Goal: Task Accomplishment & Management: Manage account settings

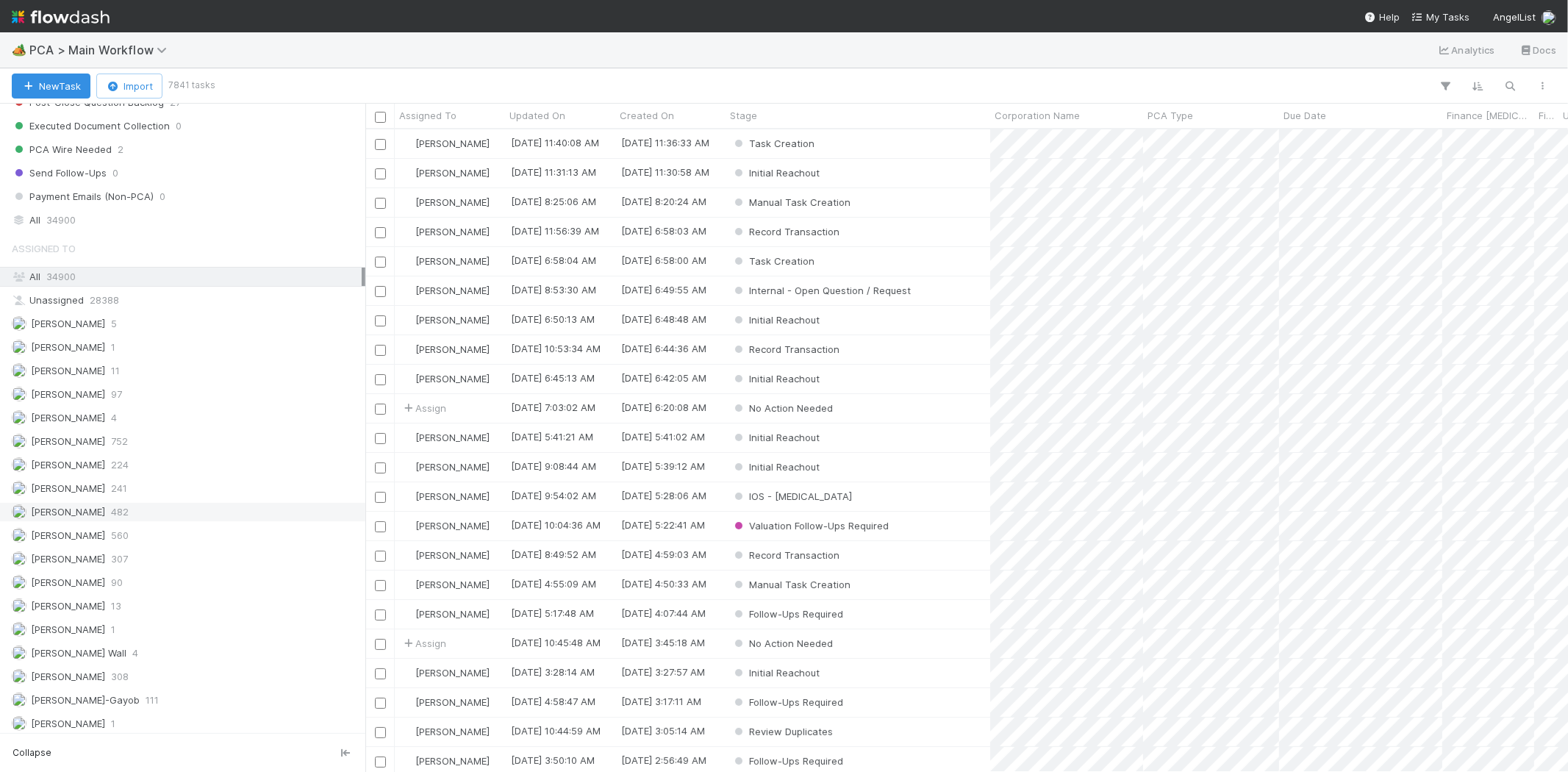
scroll to position [2008, 0]
click at [135, 451] on div "Meg Castanare 350" at bounding box center [186, 461] width 350 height 19
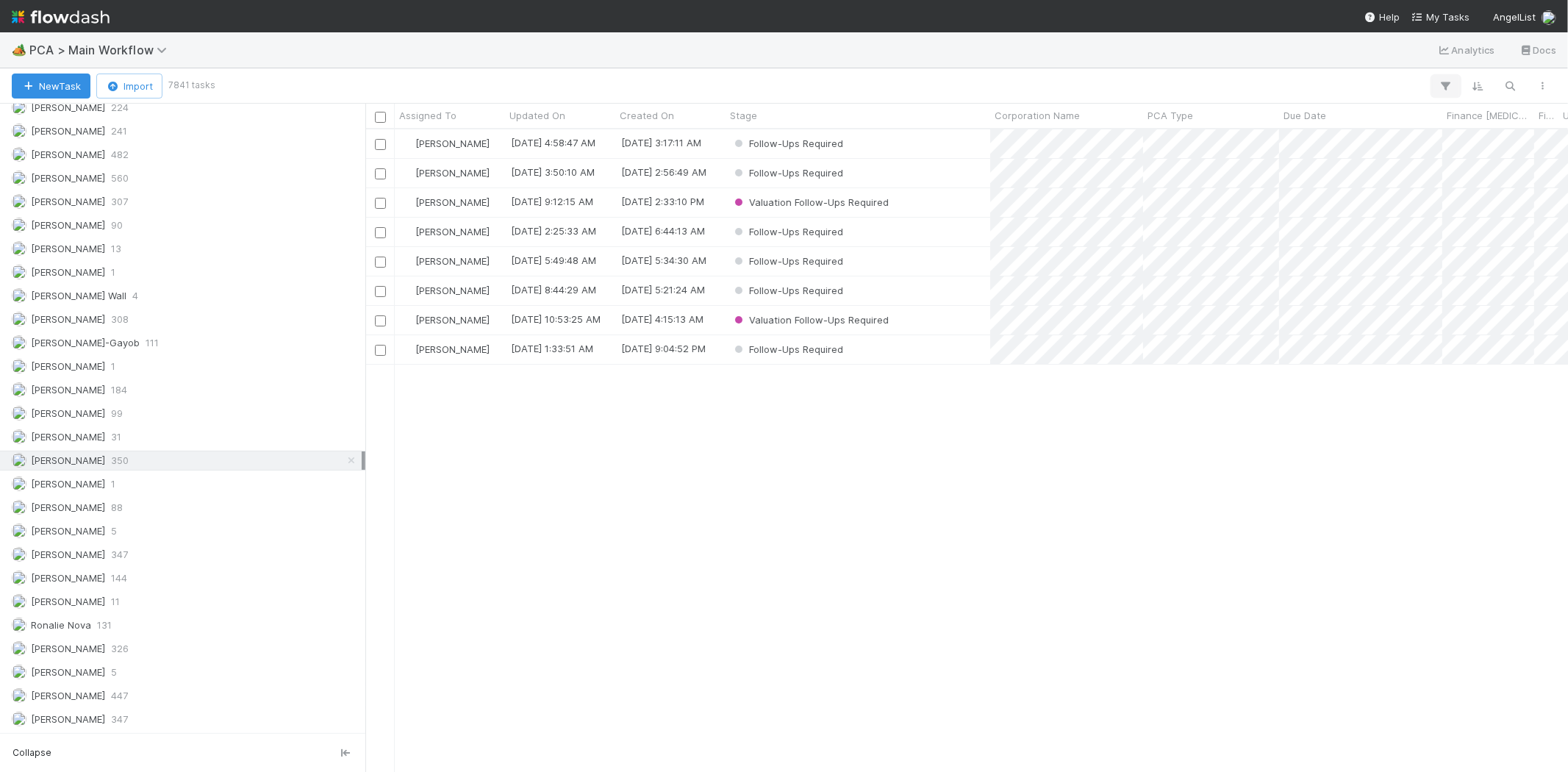
click at [1448, 85] on icon "button" at bounding box center [1446, 86] width 15 height 13
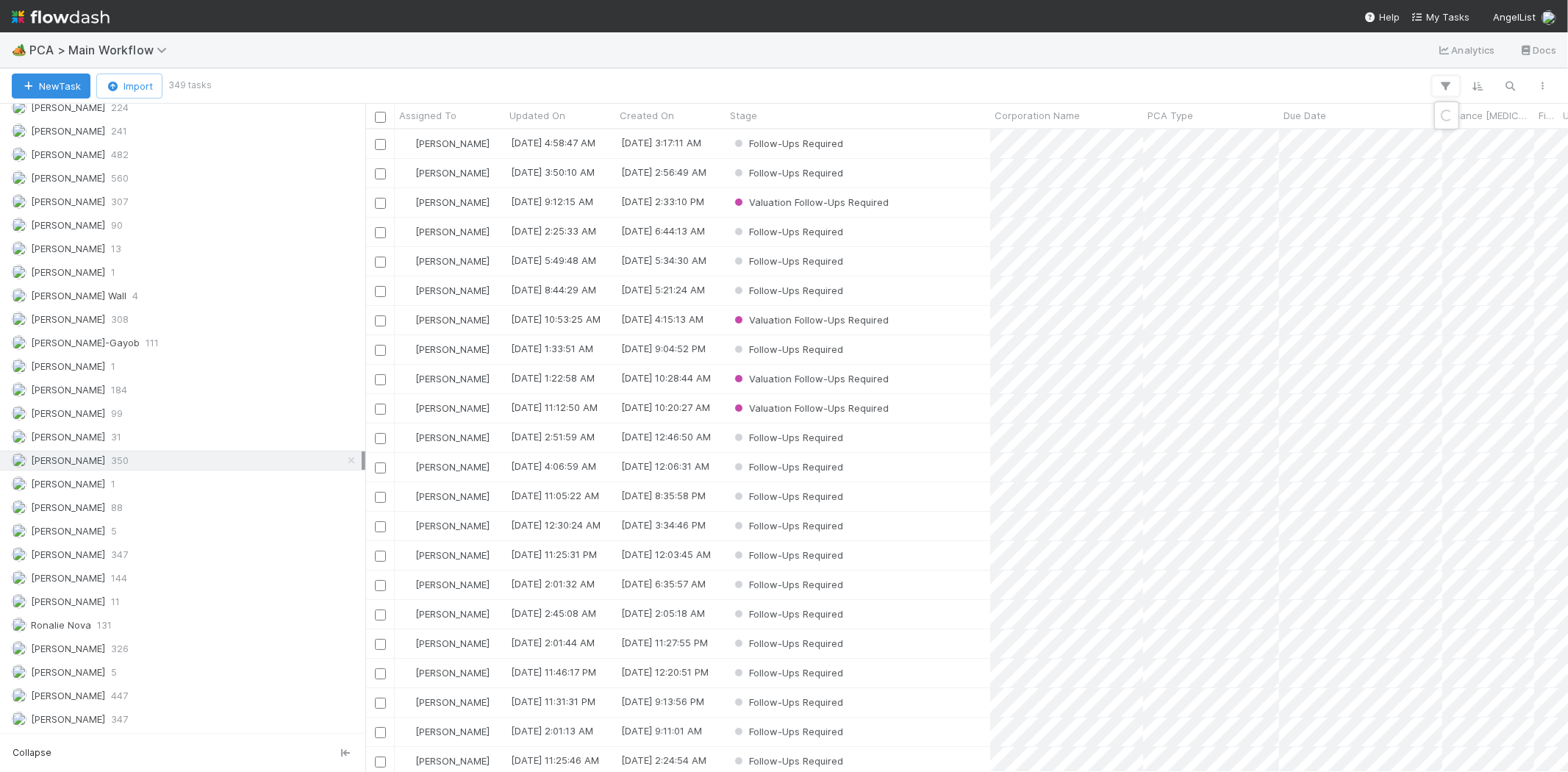
scroll to position [630, 1190]
click at [1160, 125] on button "Add Filter" at bounding box center [1219, 131] width 441 height 21
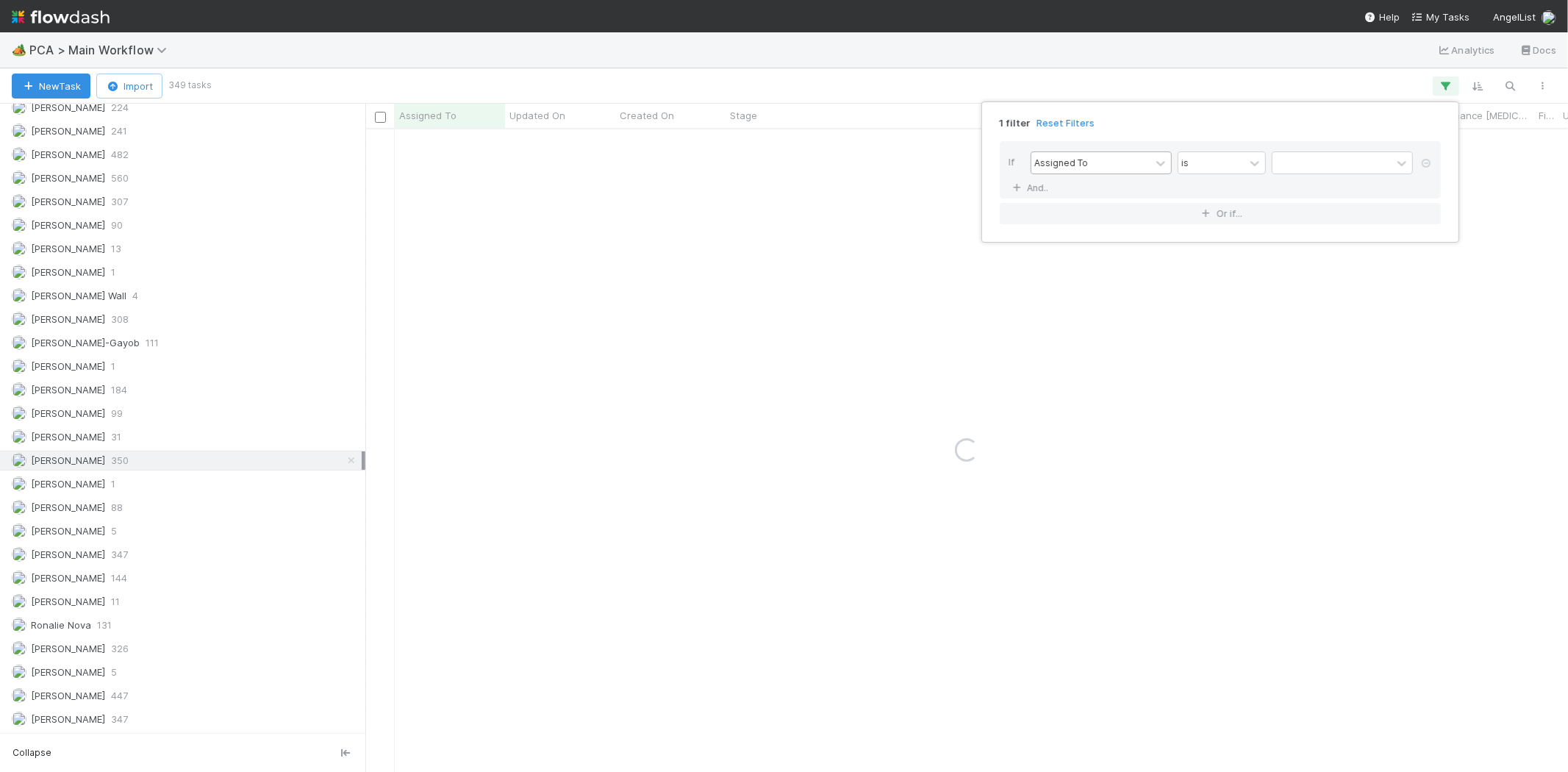
click at [1092, 159] on div "Assigned To" at bounding box center [1091, 162] width 119 height 21
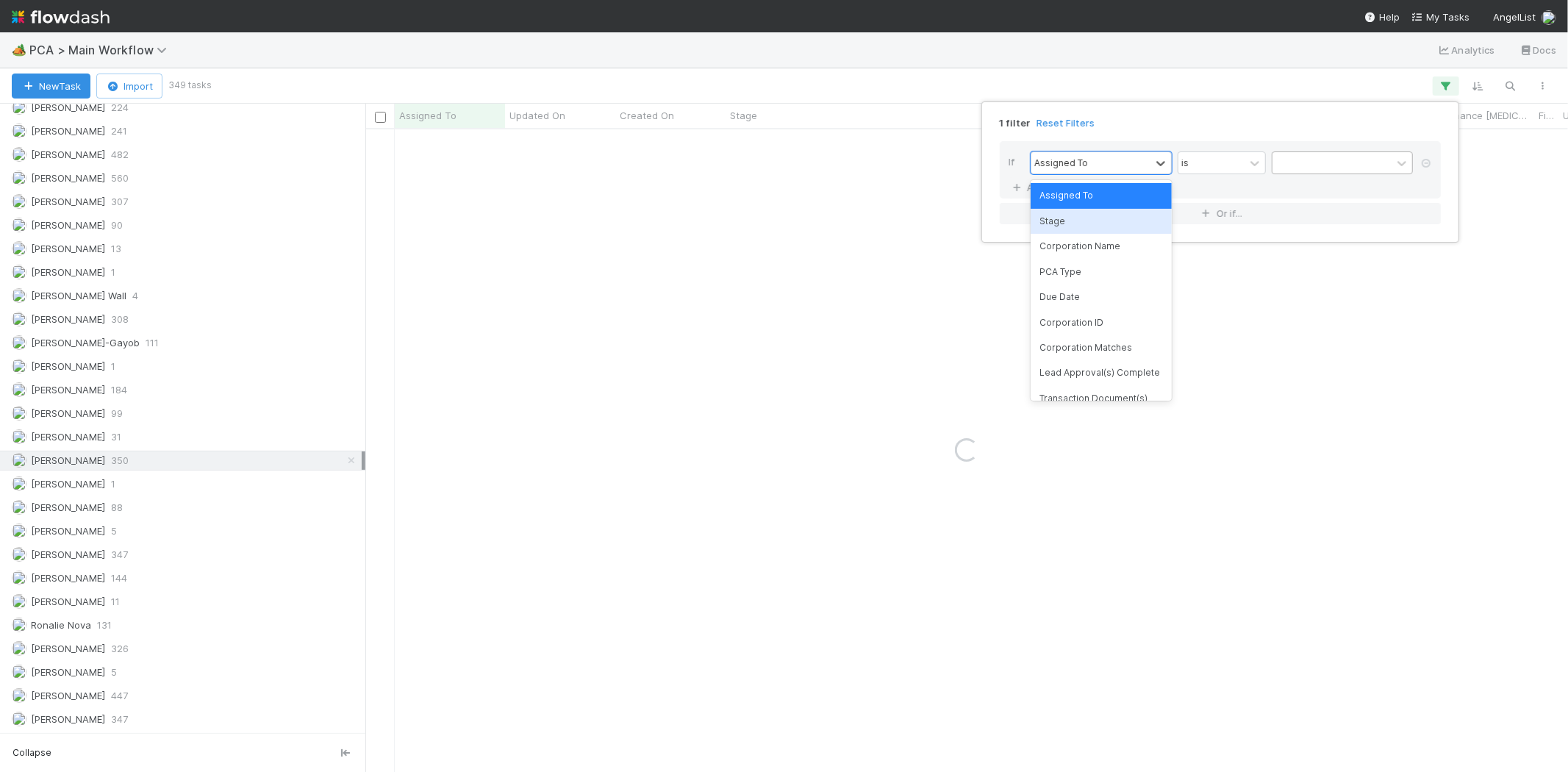
click at [1097, 218] on div "Stage" at bounding box center [1100, 221] width 141 height 25
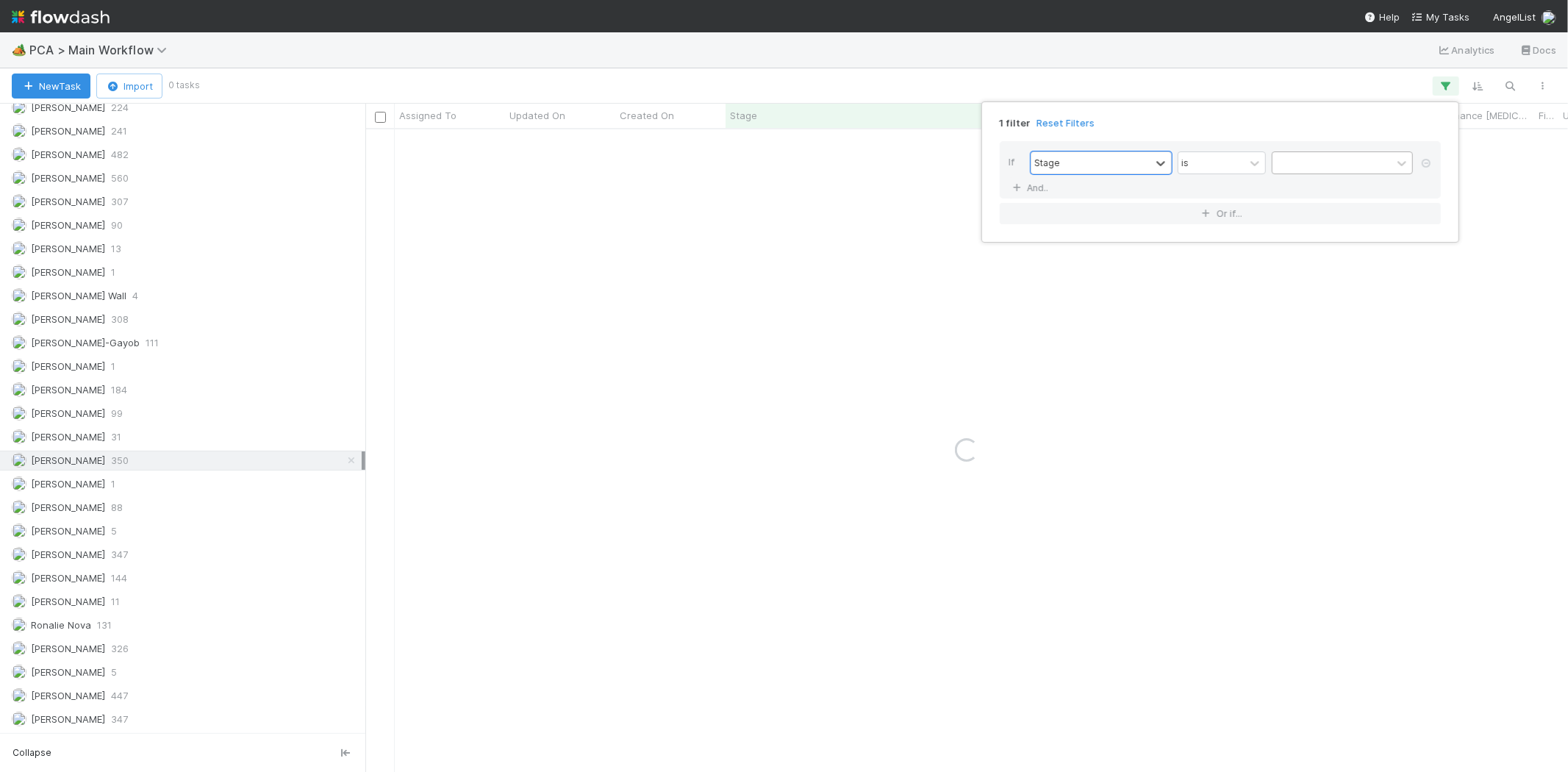
click at [1305, 160] on div at bounding box center [1332, 162] width 119 height 21
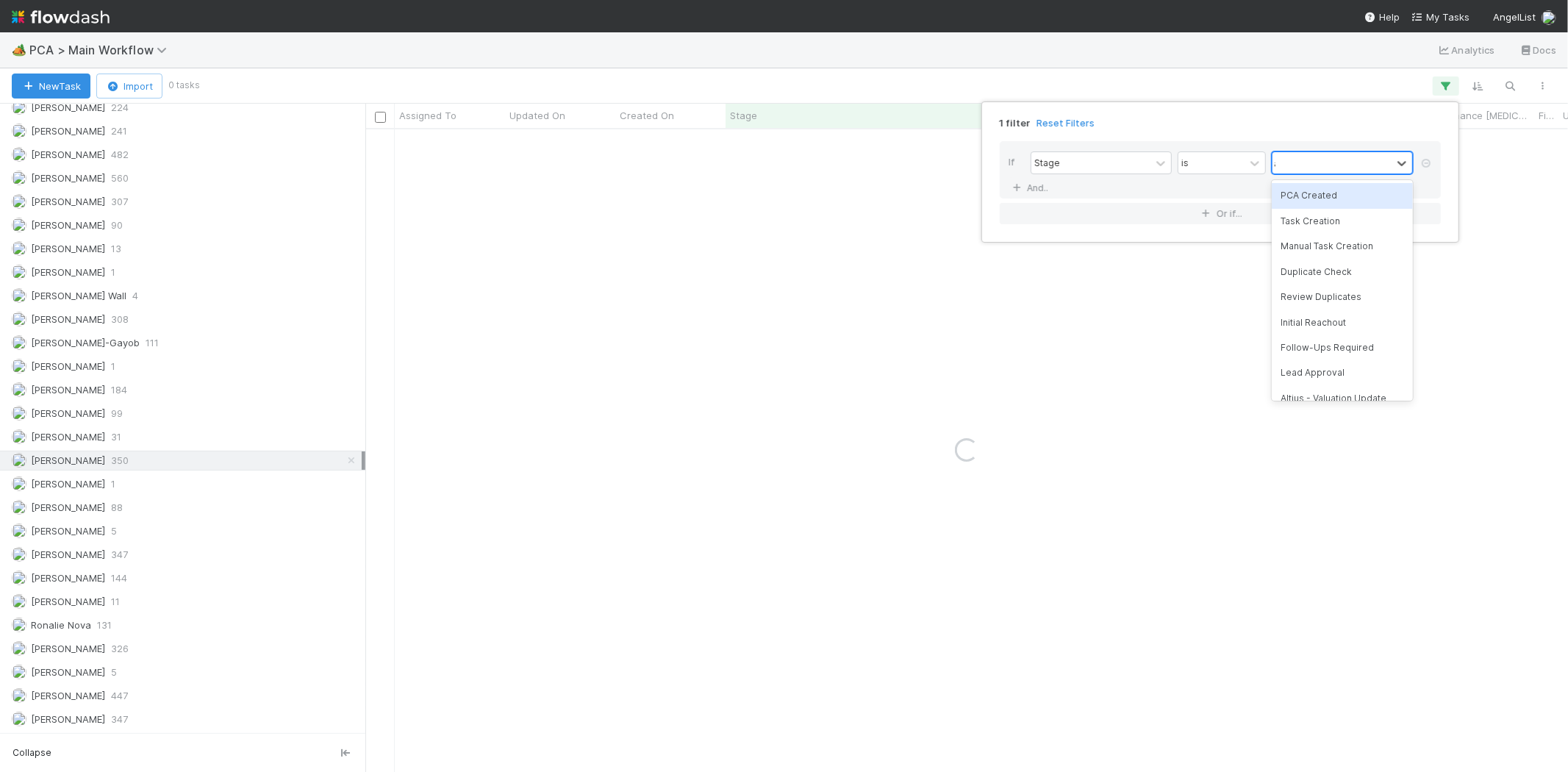
type input "alt"
click at [1338, 194] on div "Altius - Valuation Update" at bounding box center [1341, 195] width 141 height 25
type input "rec"
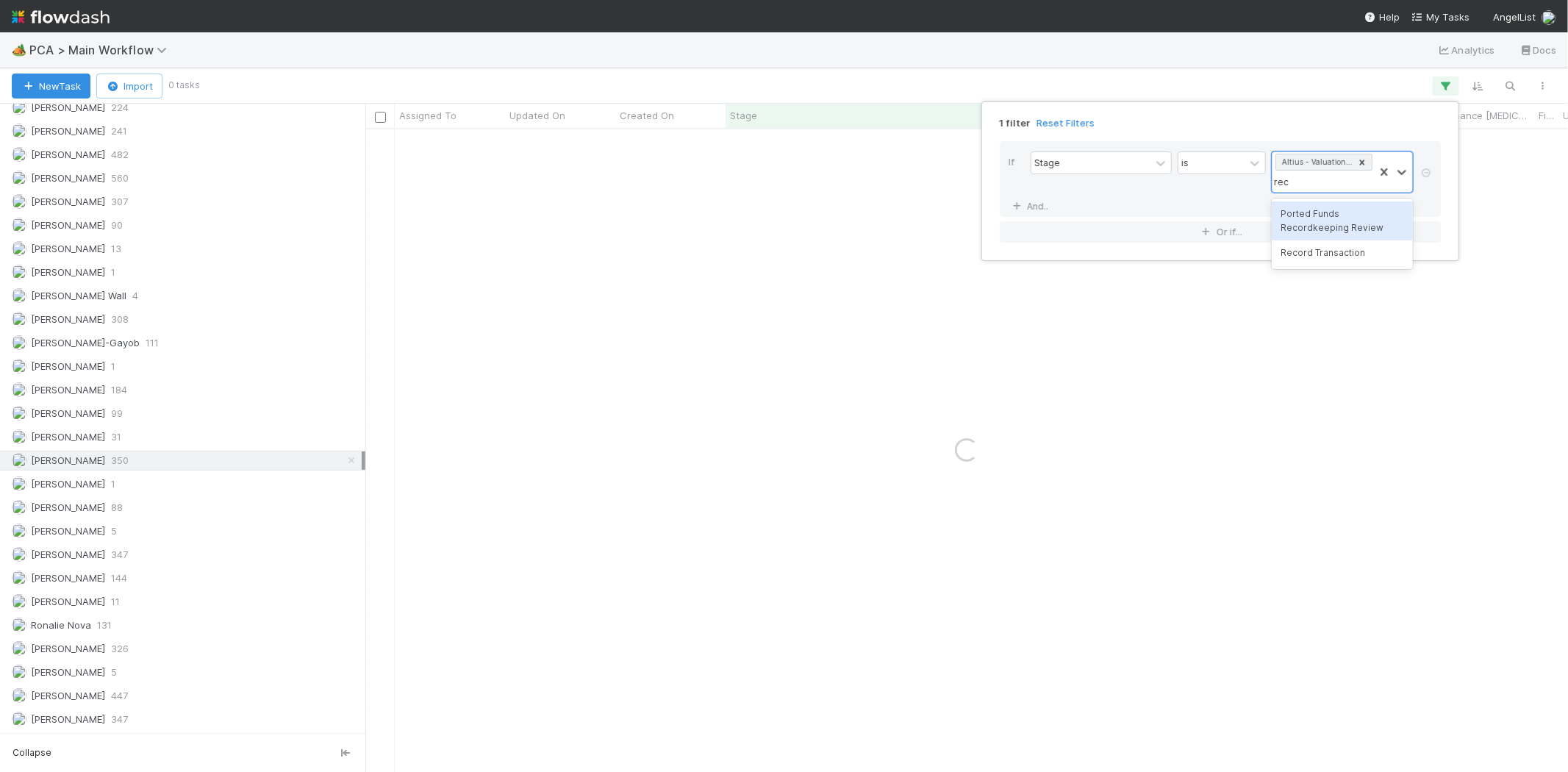
click at [1325, 251] on div "Record Transaction" at bounding box center [1341, 253] width 141 height 25
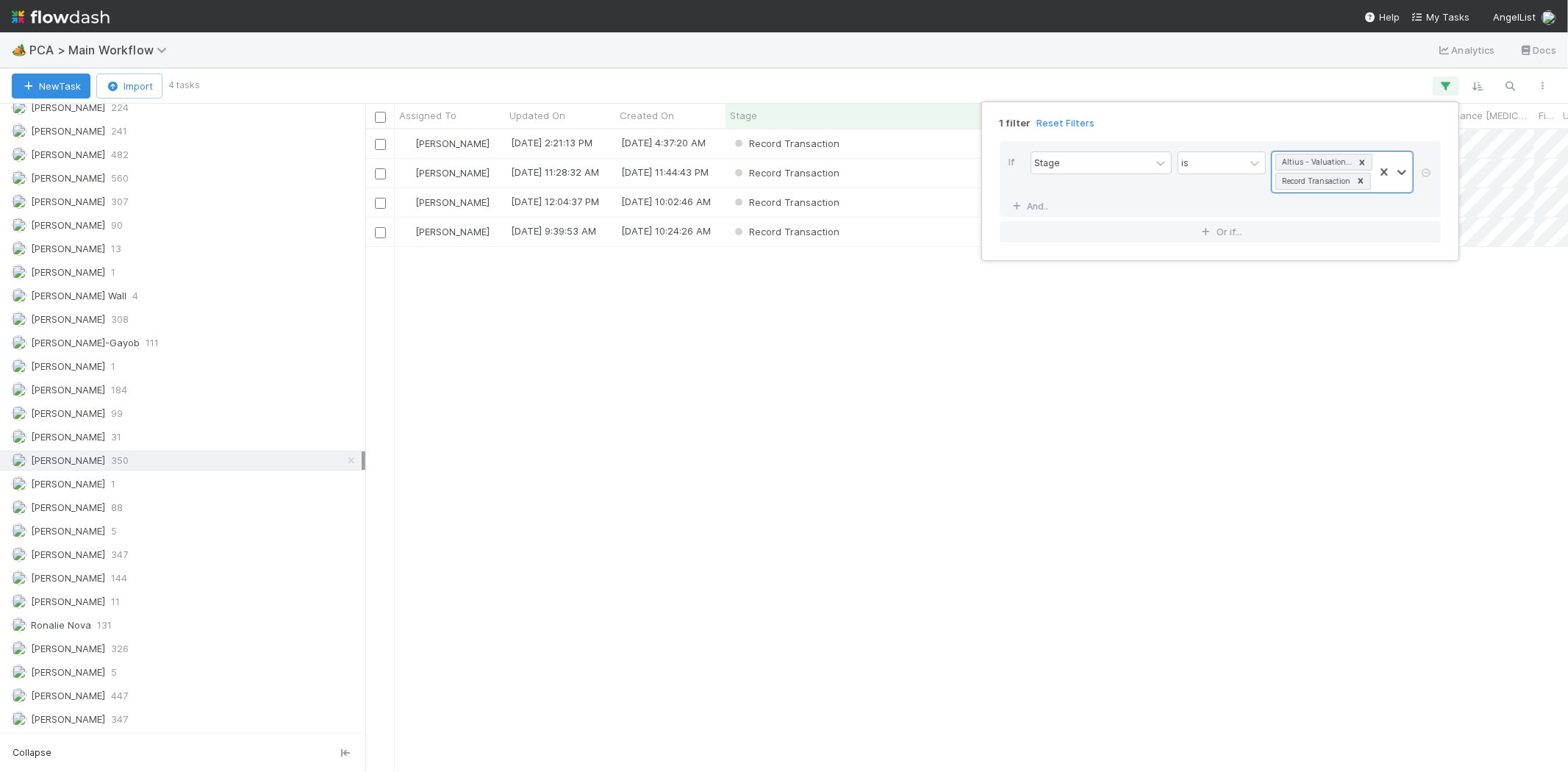
scroll to position [630, 1190]
click at [1228, 379] on div "1 filter Reset Filters If Stage is Altius - Valuation Update Record Transaction…" at bounding box center [784, 386] width 1568 height 772
click at [932, 172] on div "Record Transaction" at bounding box center [858, 172] width 265 height 29
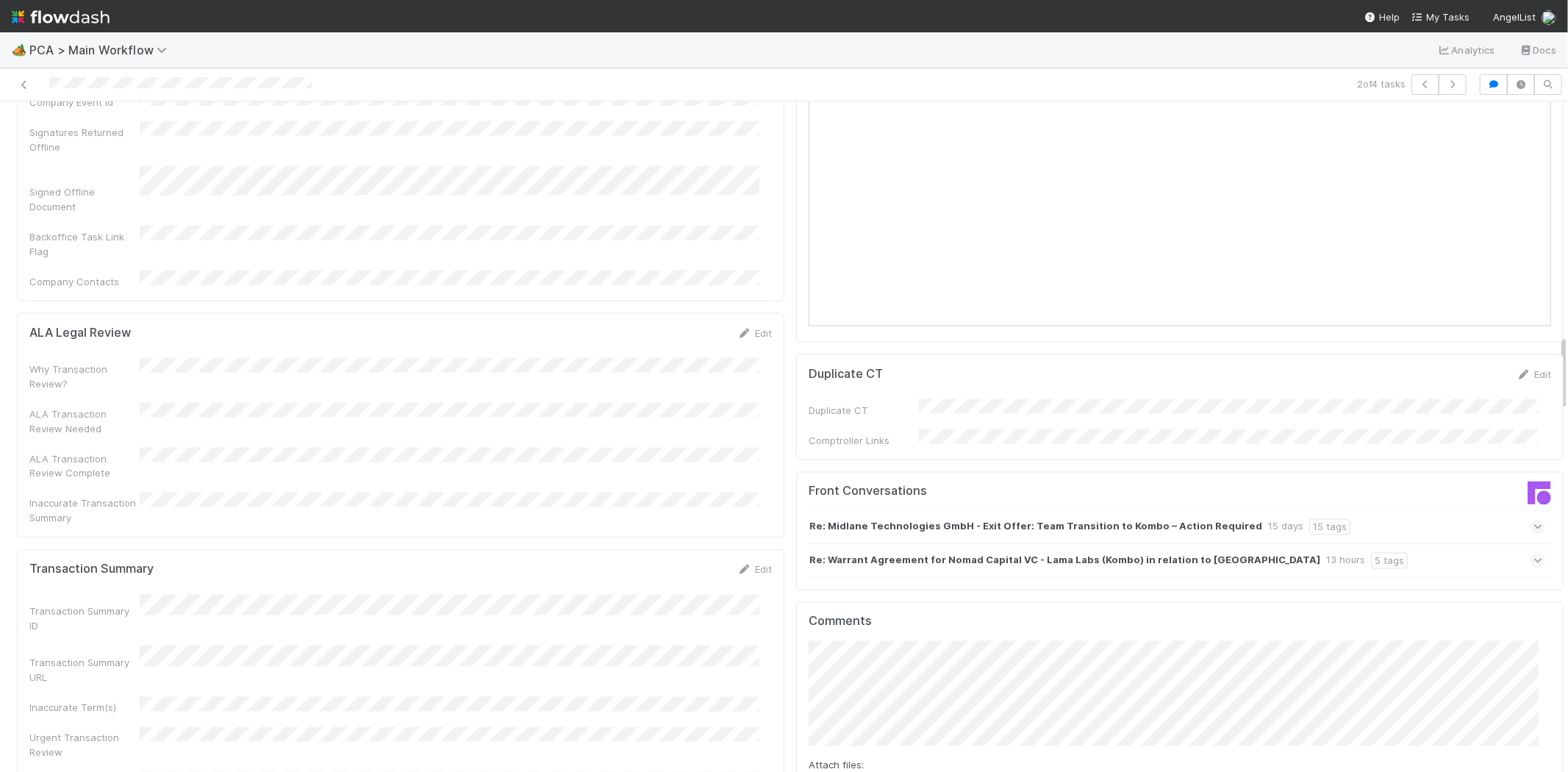
scroll to position [2041, 0]
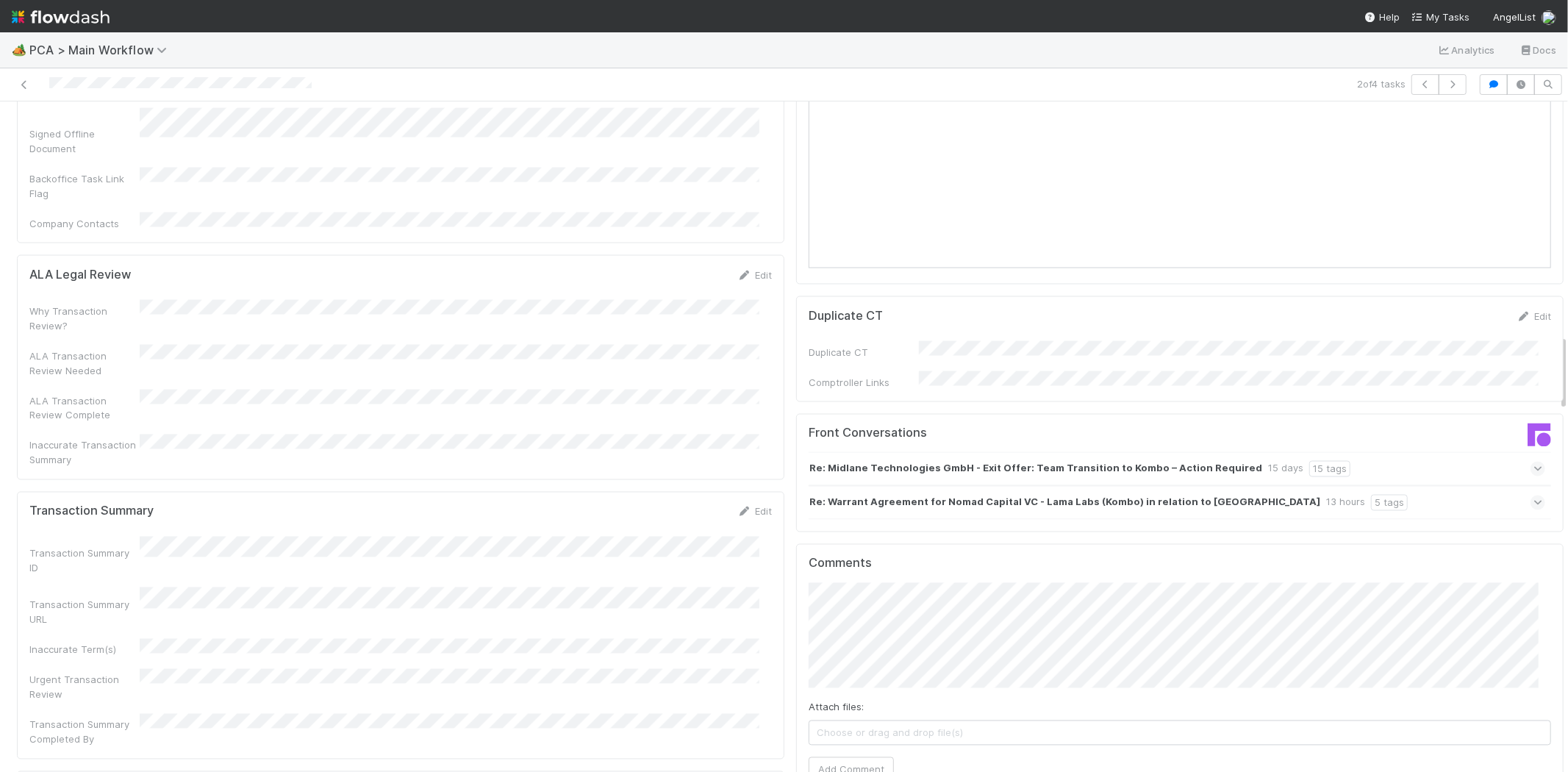
click at [1402, 486] on div "Re: Warrant Agreement for Nomad Capital VC - Lama Labs (Kombo) in relation to M…" at bounding box center [1176, 503] width 736 height 34
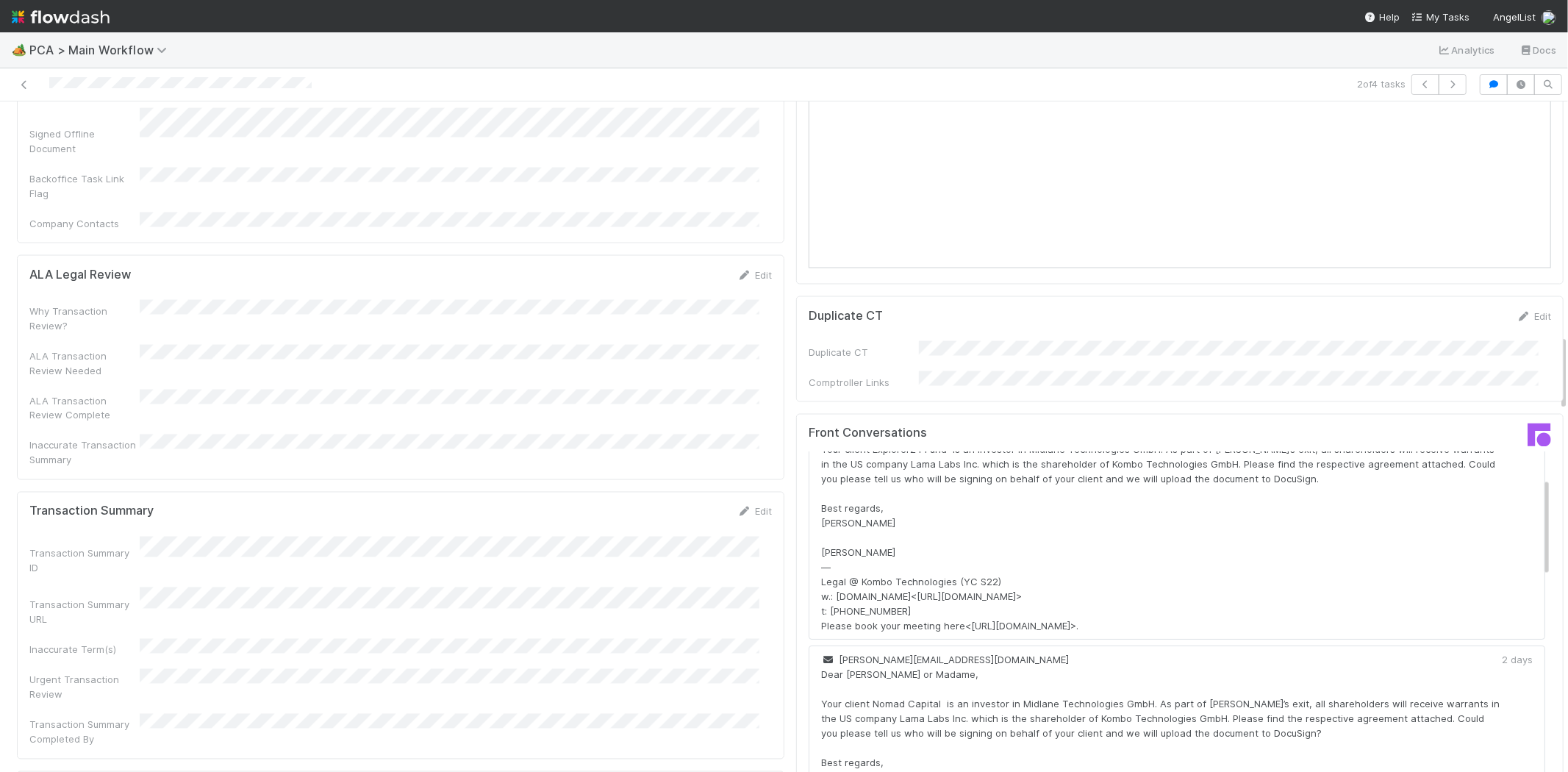
scroll to position [82, 0]
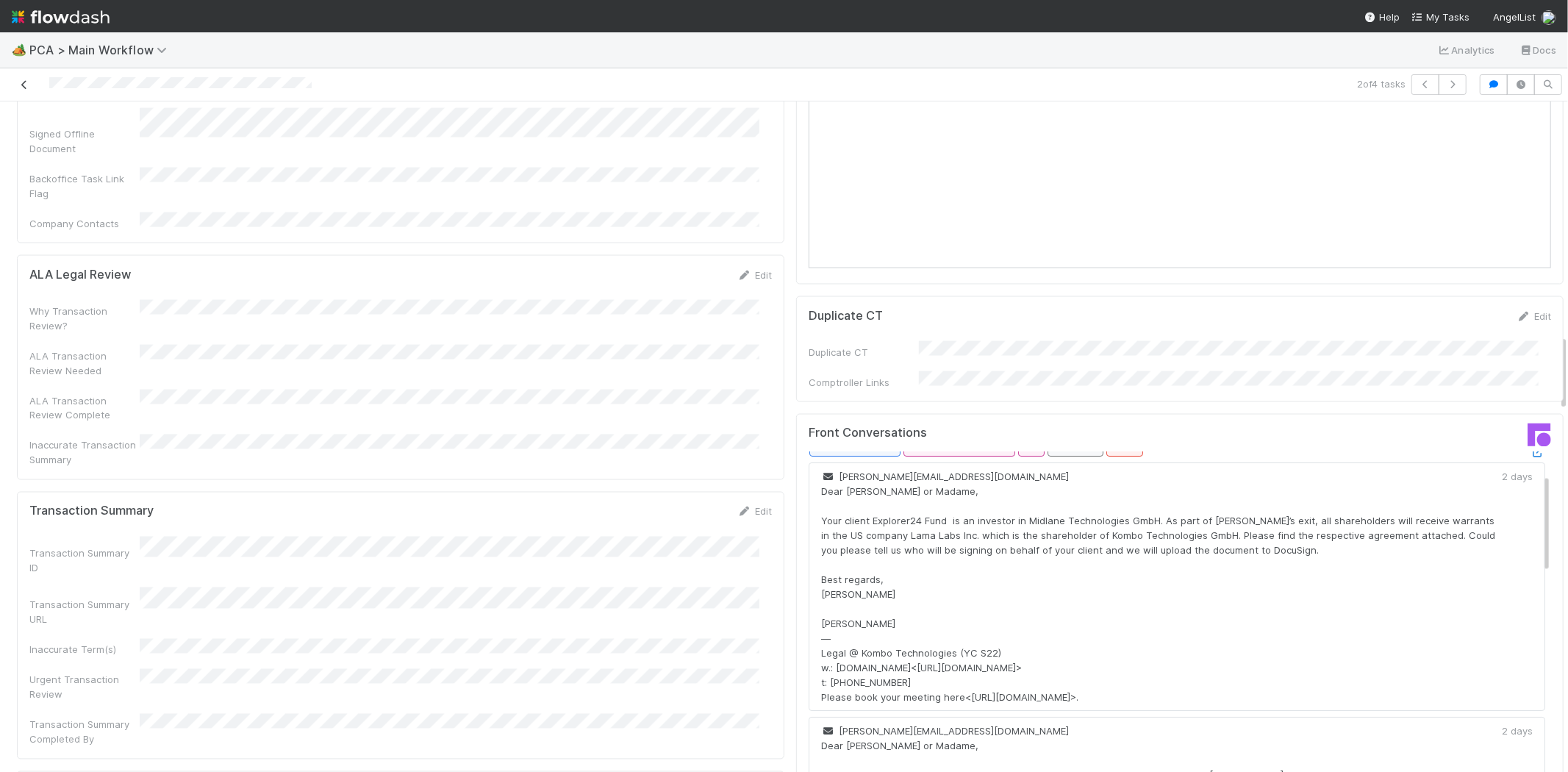
click at [26, 77] on link at bounding box center [24, 85] width 15 height 15
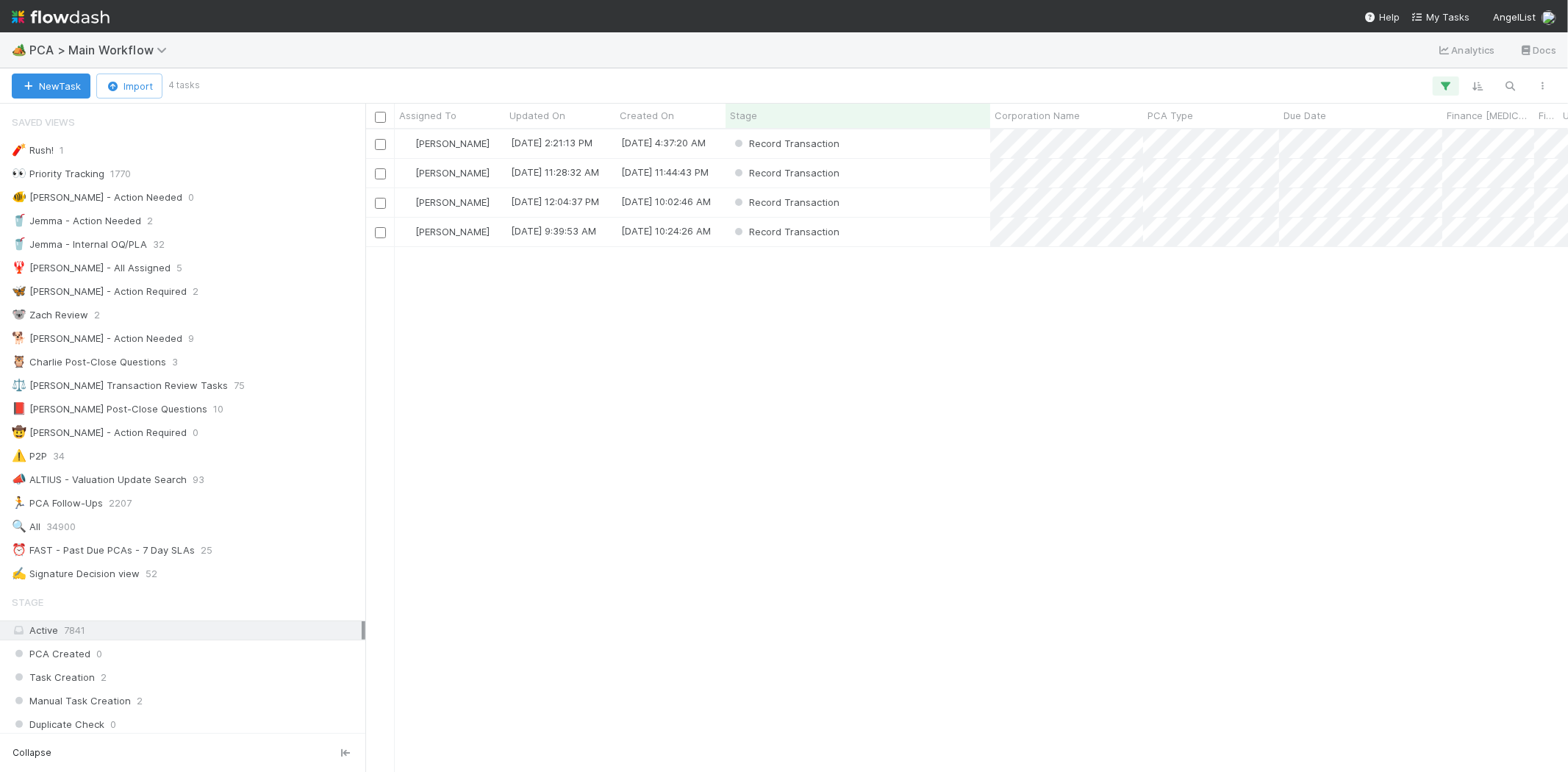
scroll to position [12, 12]
click at [937, 203] on div "Record Transaction" at bounding box center [858, 202] width 265 height 29
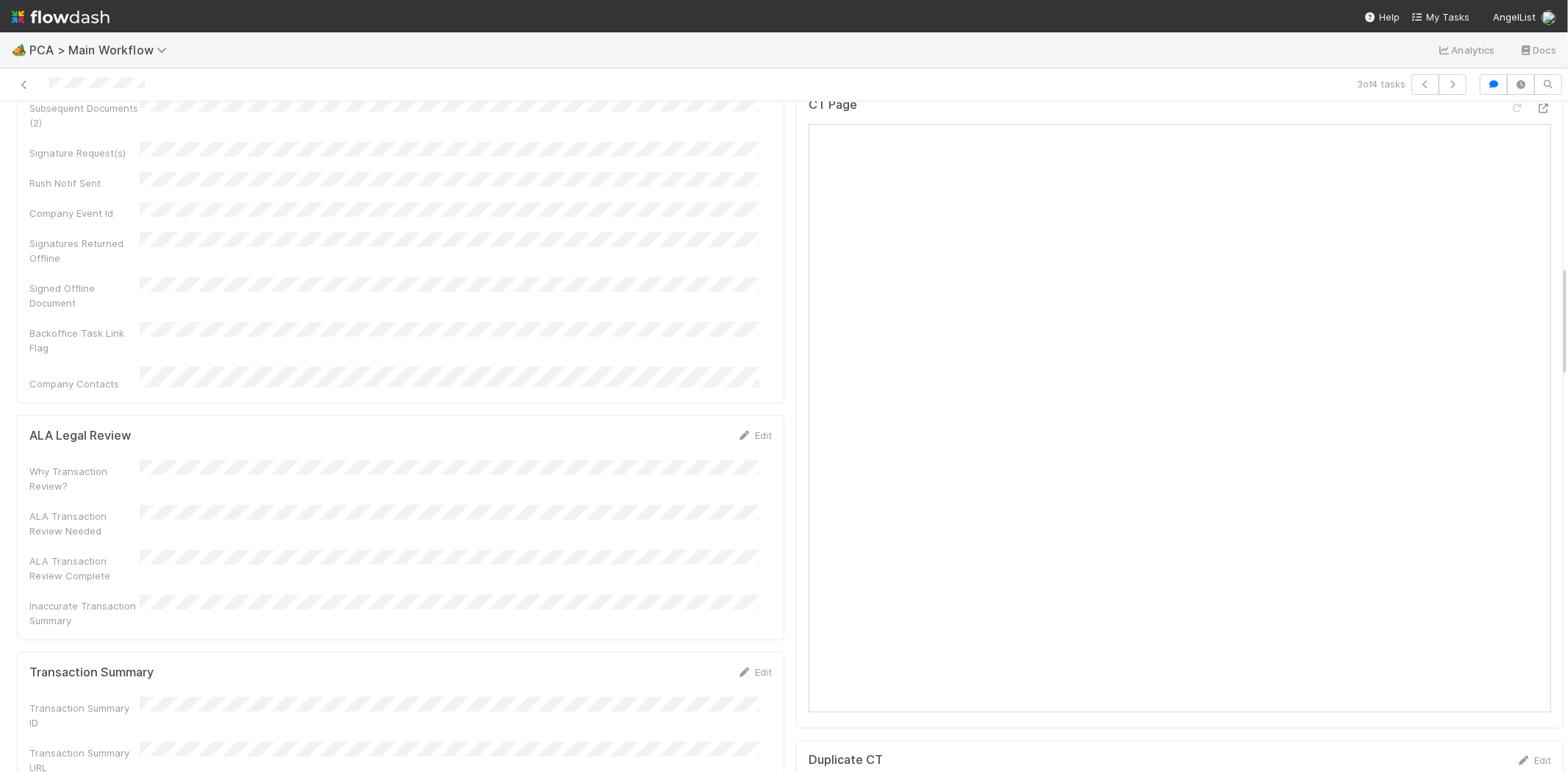
scroll to position [1061, 0]
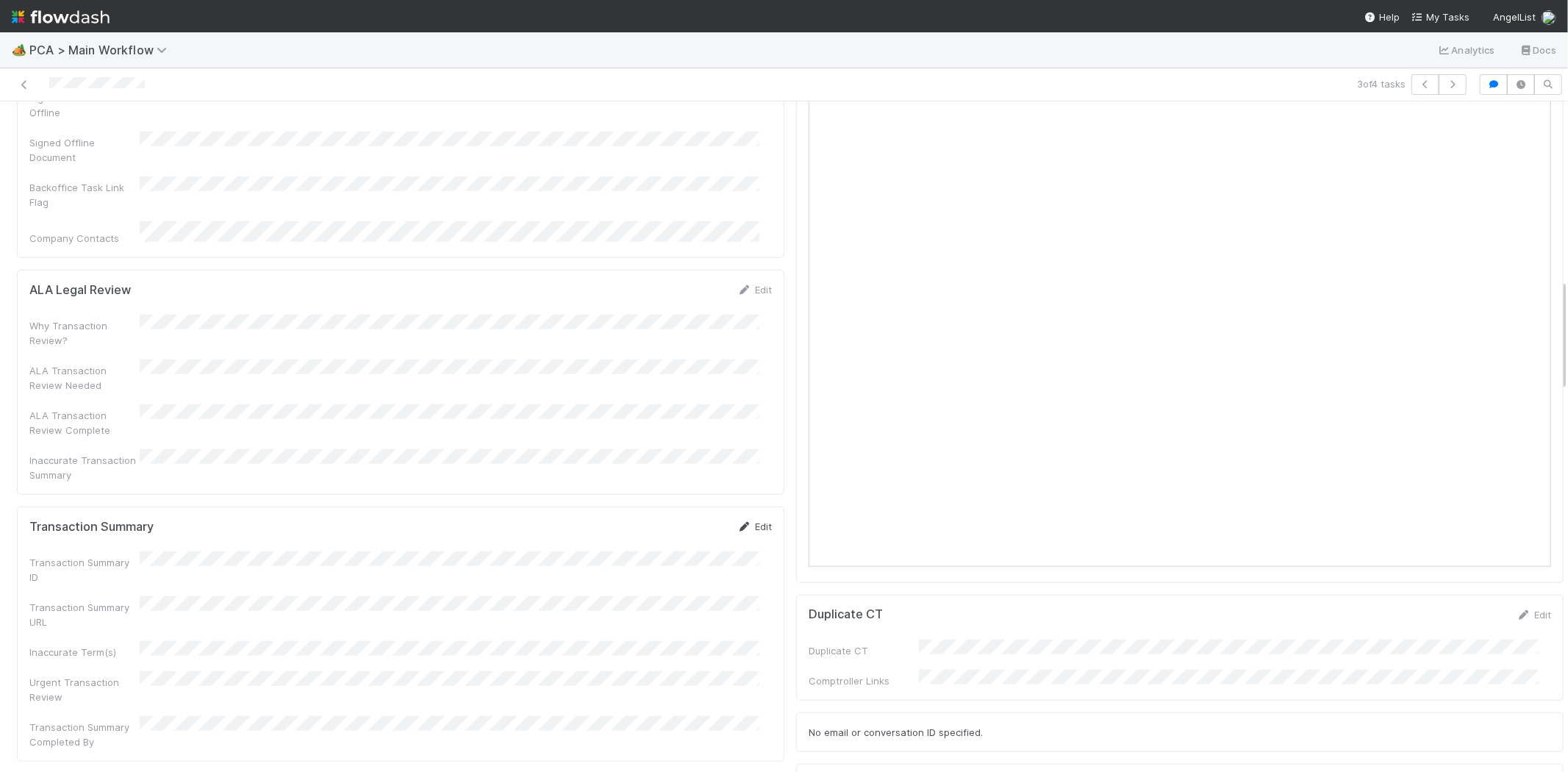
click at [745, 520] on link "Edit" at bounding box center [754, 526] width 34 height 12
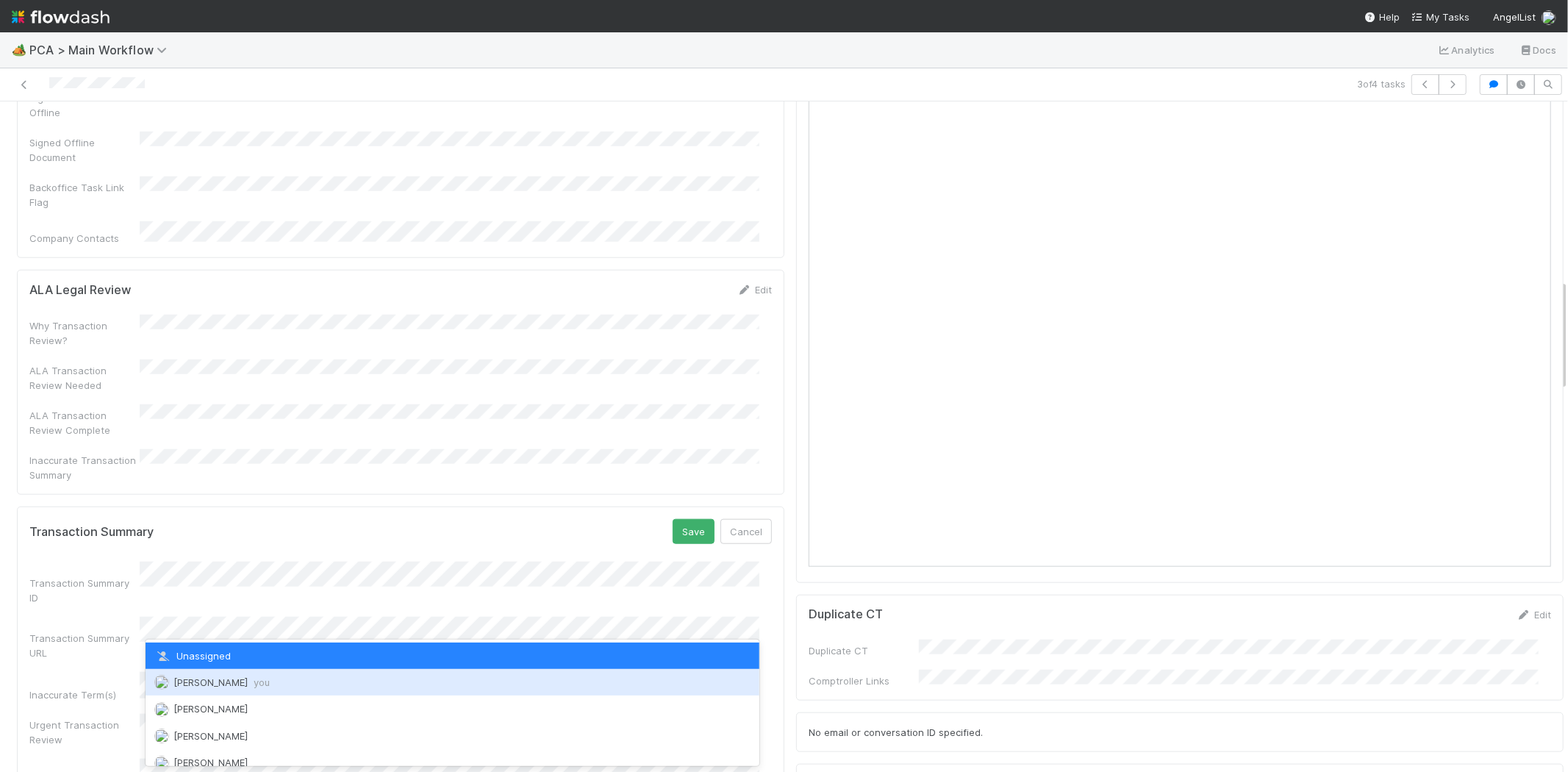
drag, startPoint x: 236, startPoint y: 686, endPoint x: 267, endPoint y: 666, distance: 36.9
click at [236, 685] on span "Meg Castanare you" at bounding box center [221, 682] width 96 height 12
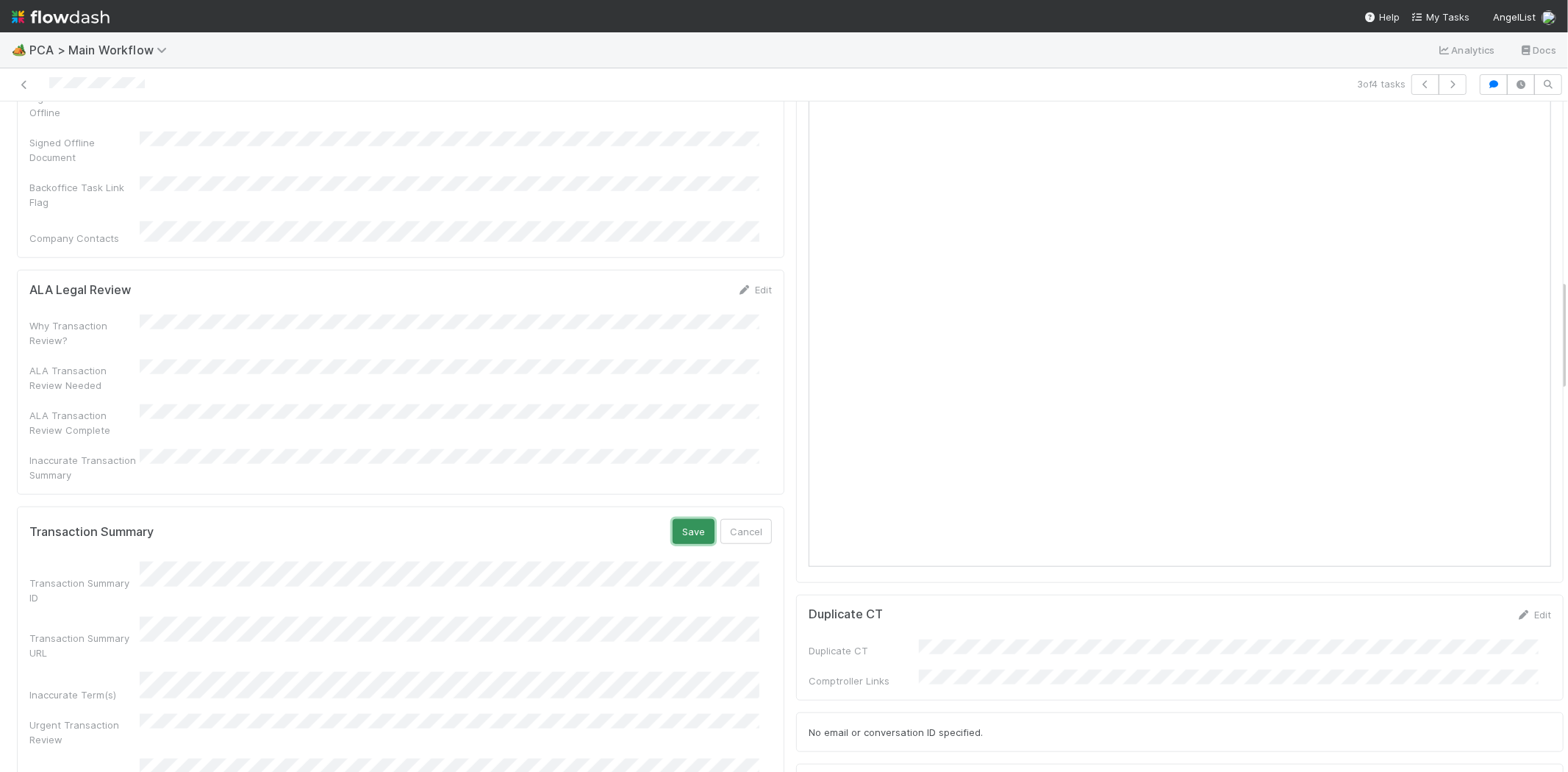
click at [676, 519] on button "Save" at bounding box center [693, 531] width 42 height 25
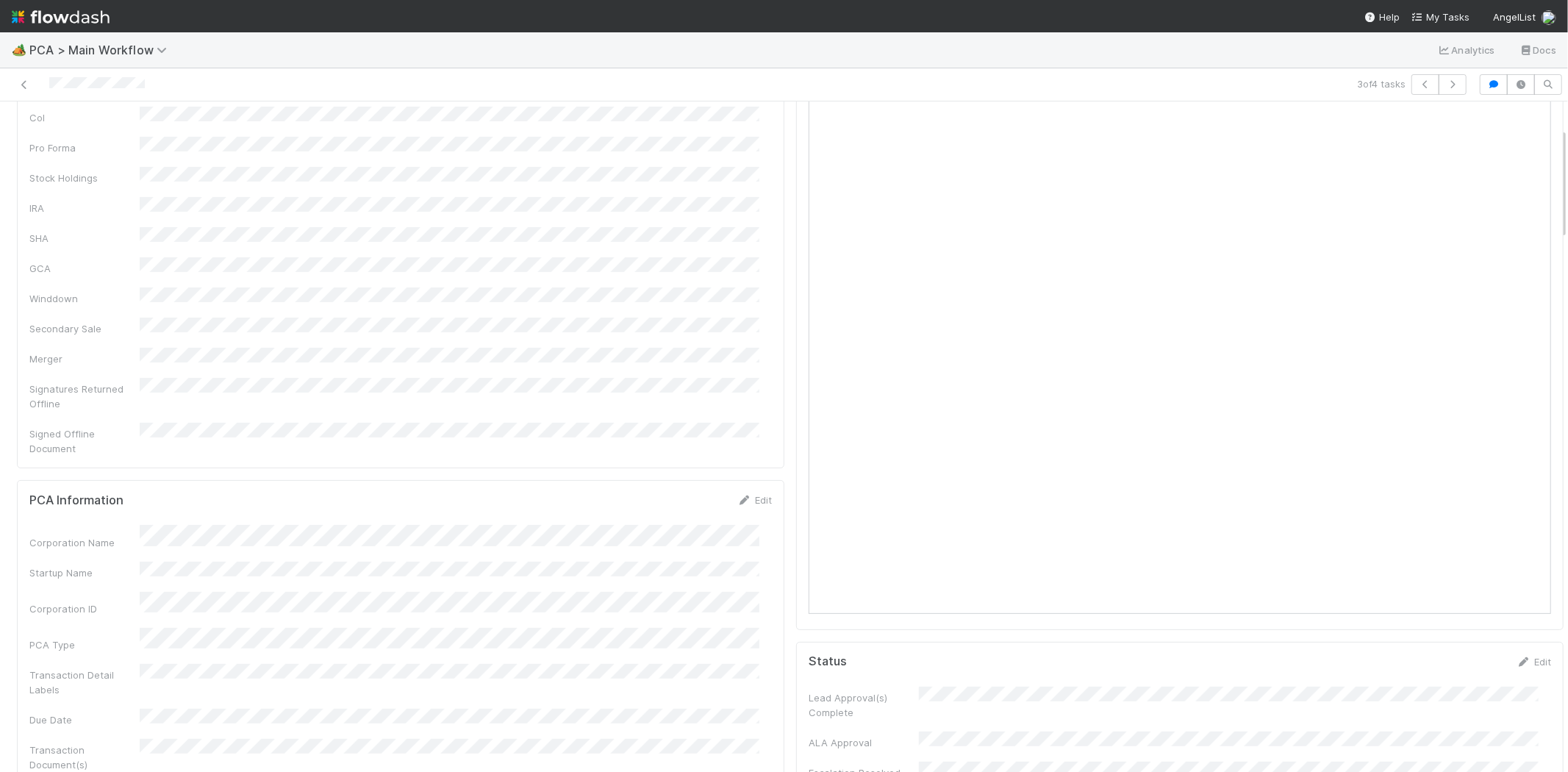
scroll to position [0, 0]
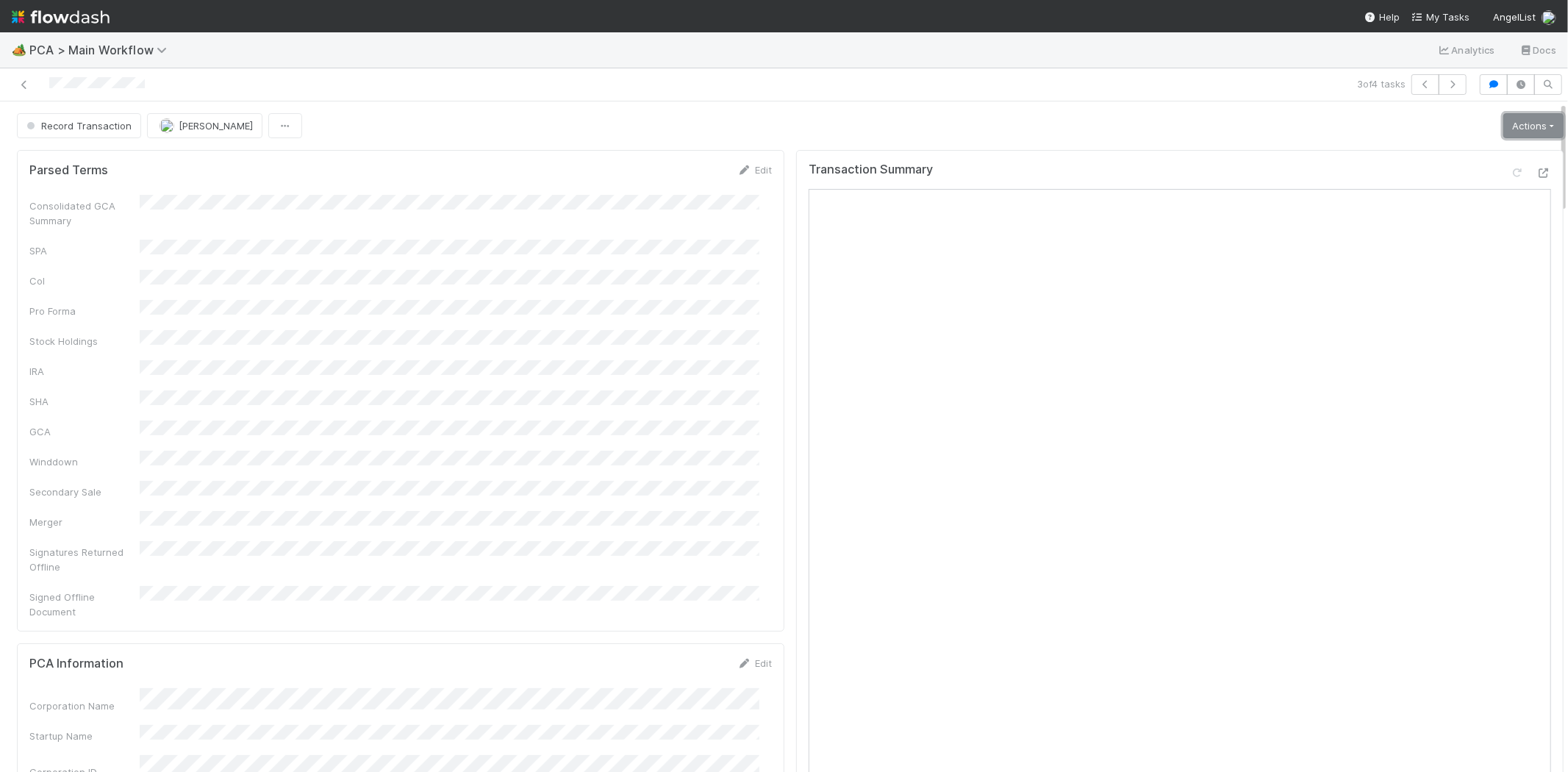
click at [1511, 126] on link "Actions" at bounding box center [1533, 125] width 61 height 25
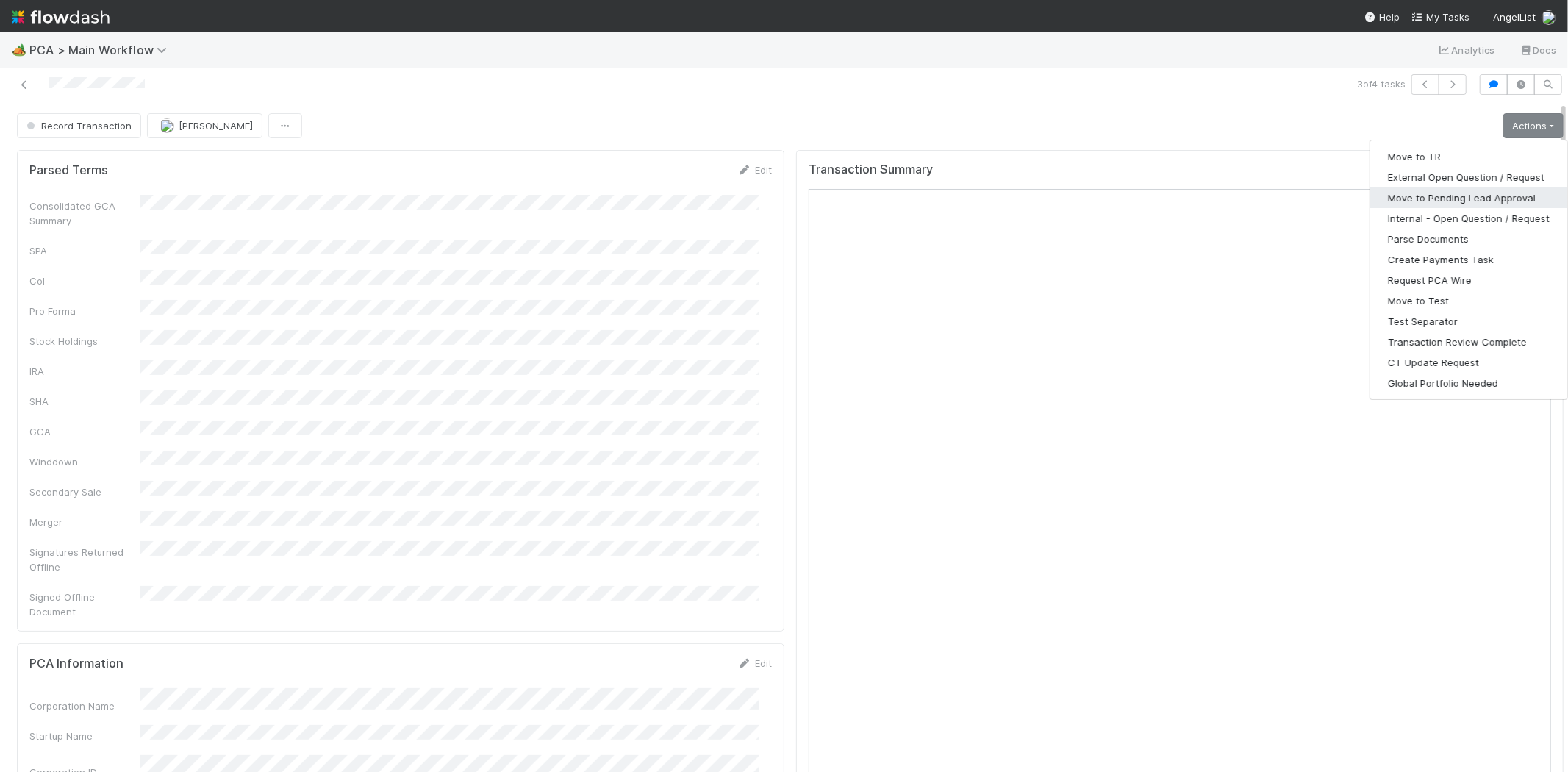
click at [1488, 192] on button "Move to Pending Lead Approval" at bounding box center [1467, 198] width 197 height 21
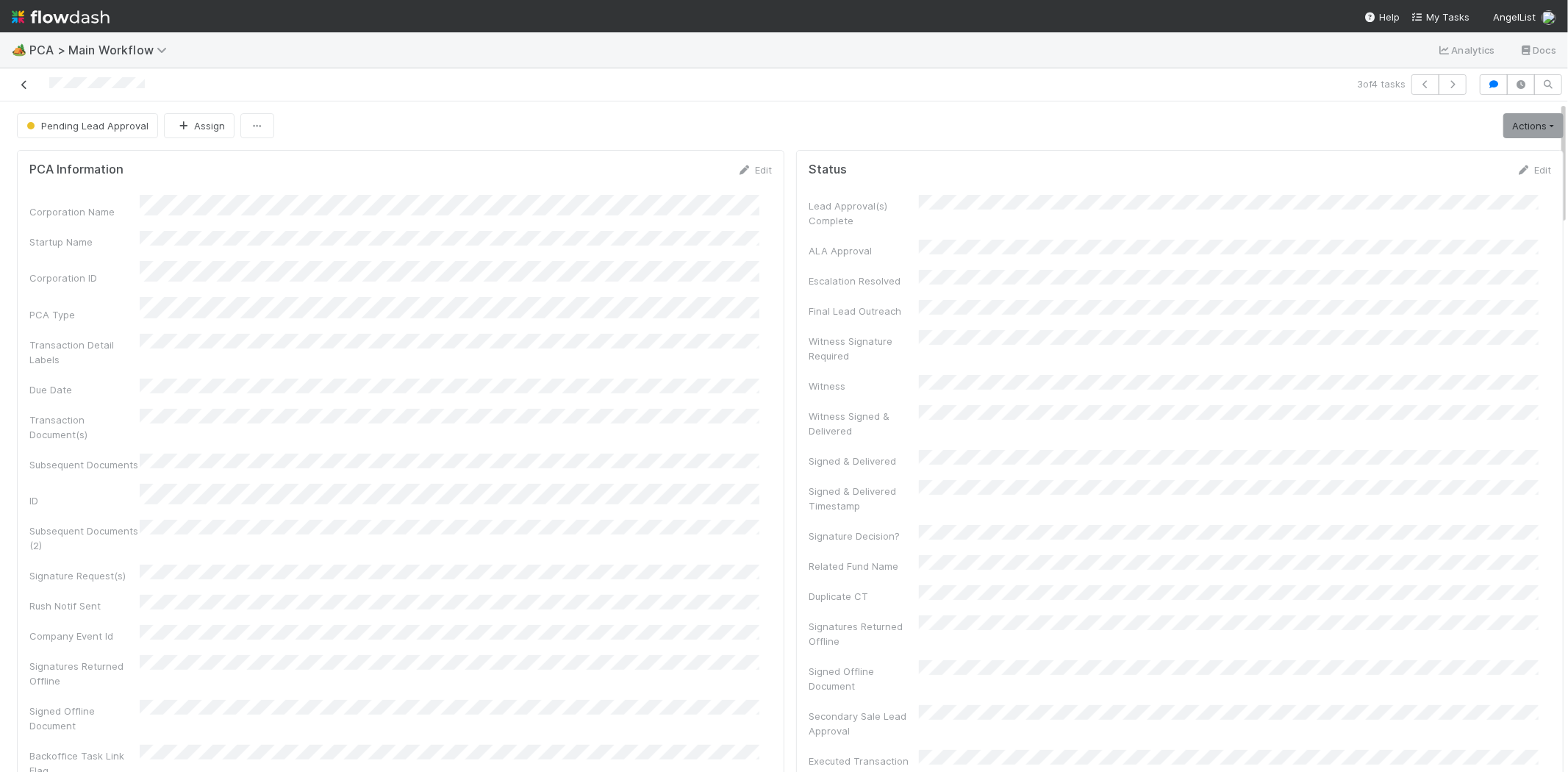
click at [23, 85] on icon at bounding box center [24, 85] width 15 height 9
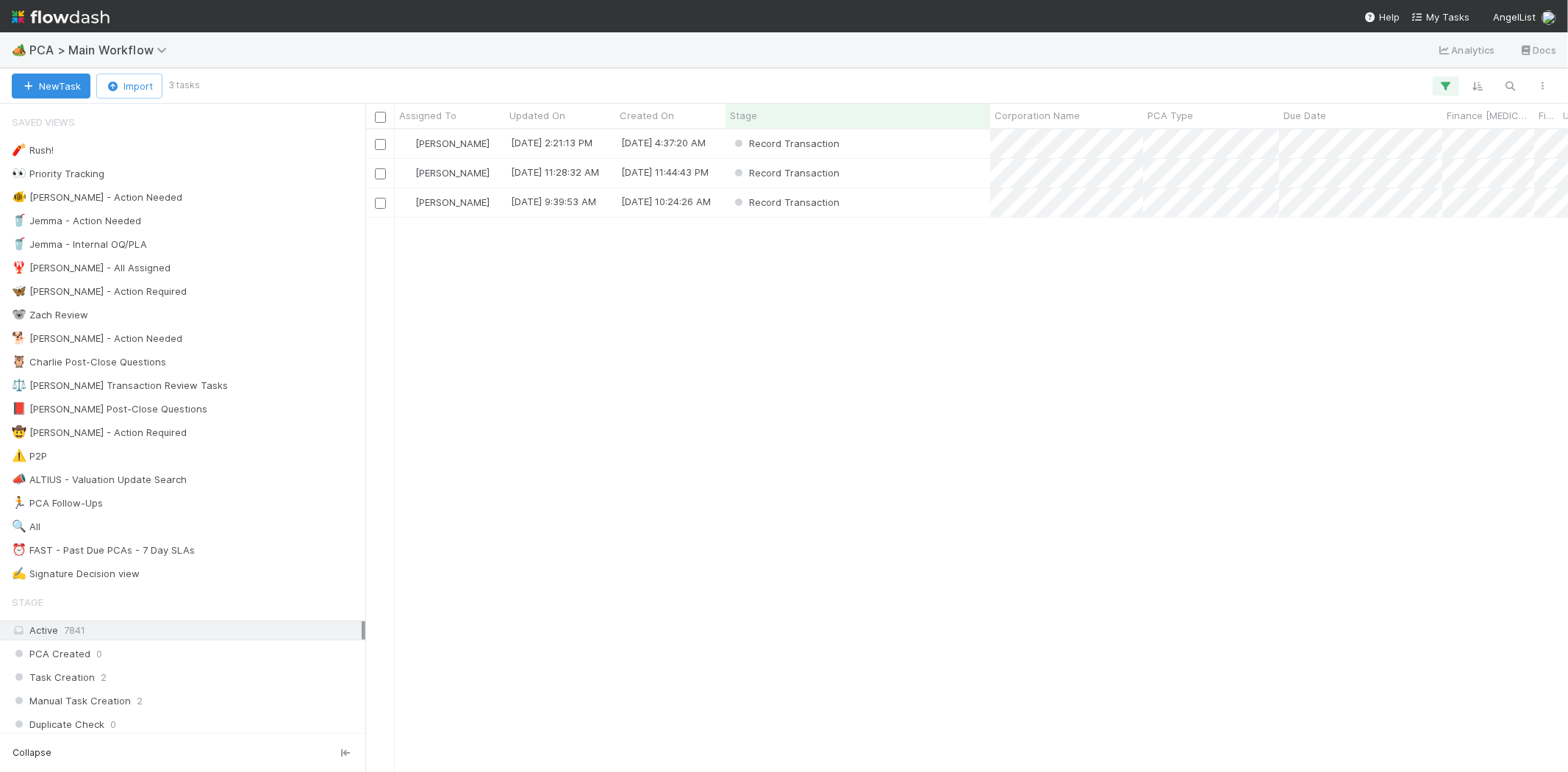
scroll to position [630, 1190]
click at [933, 208] on div "Record Transaction" at bounding box center [858, 202] width 265 height 29
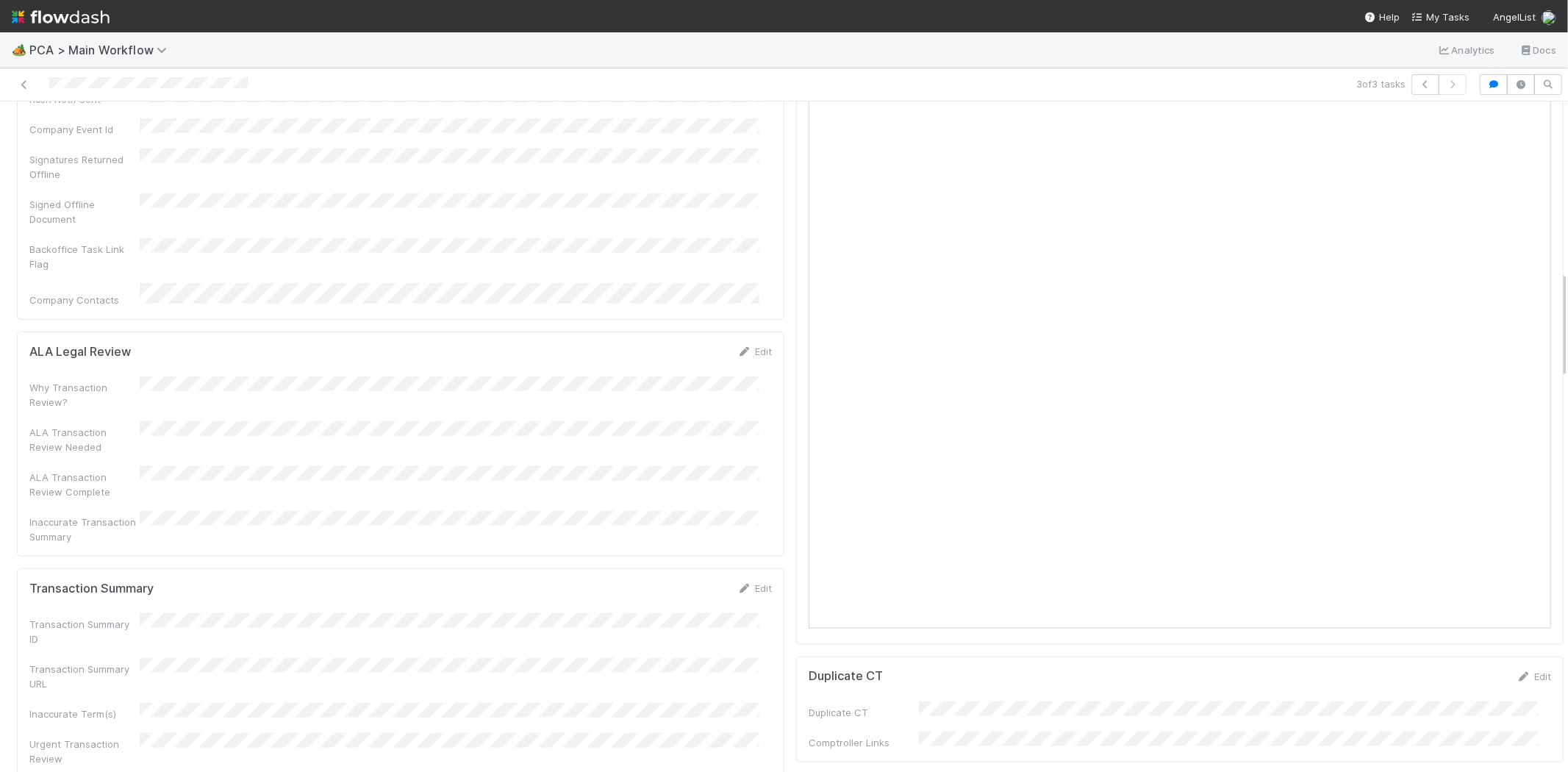
scroll to position [1061, 0]
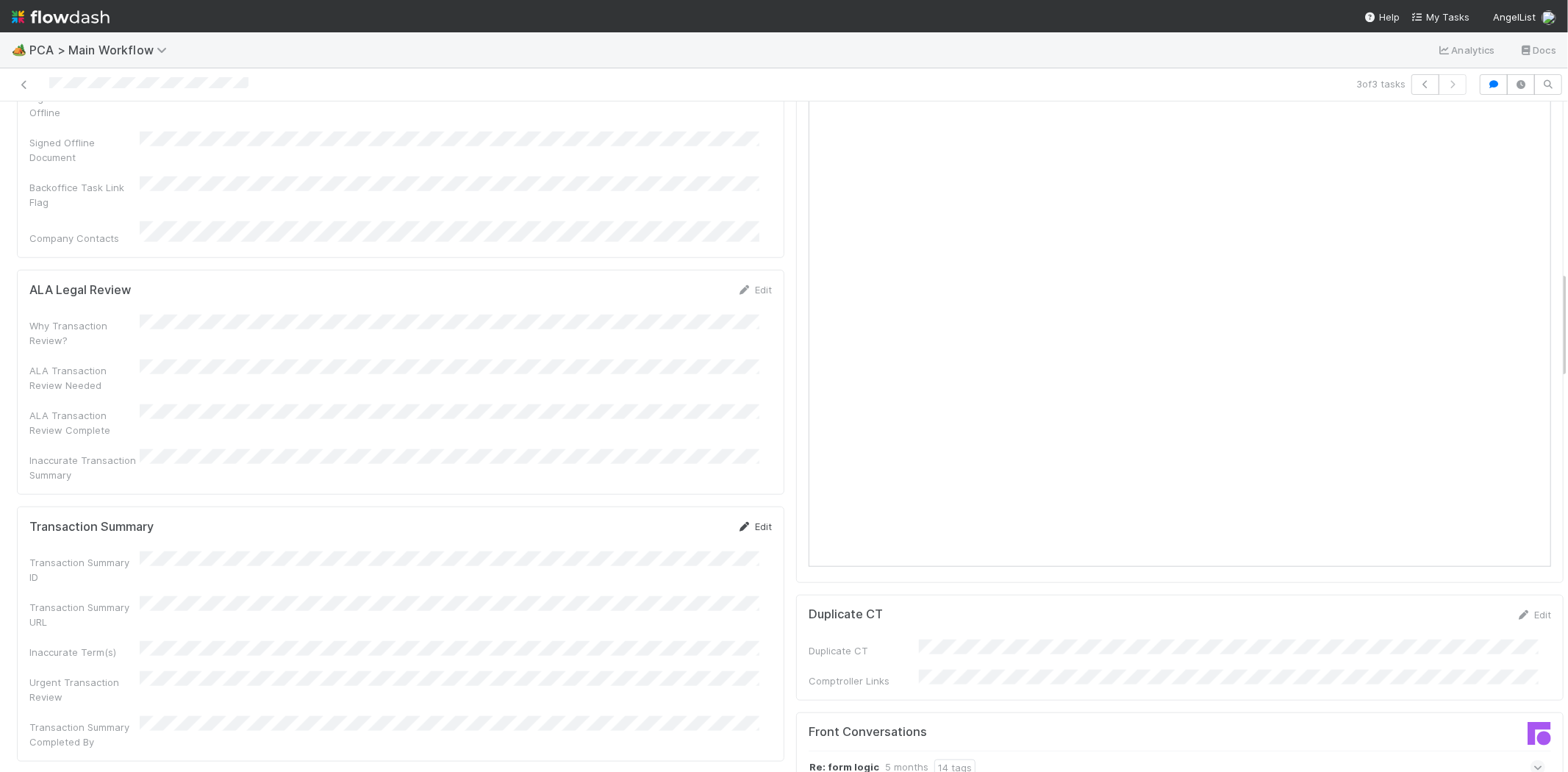
click at [737, 522] on icon at bounding box center [745, 527] width 15 height 9
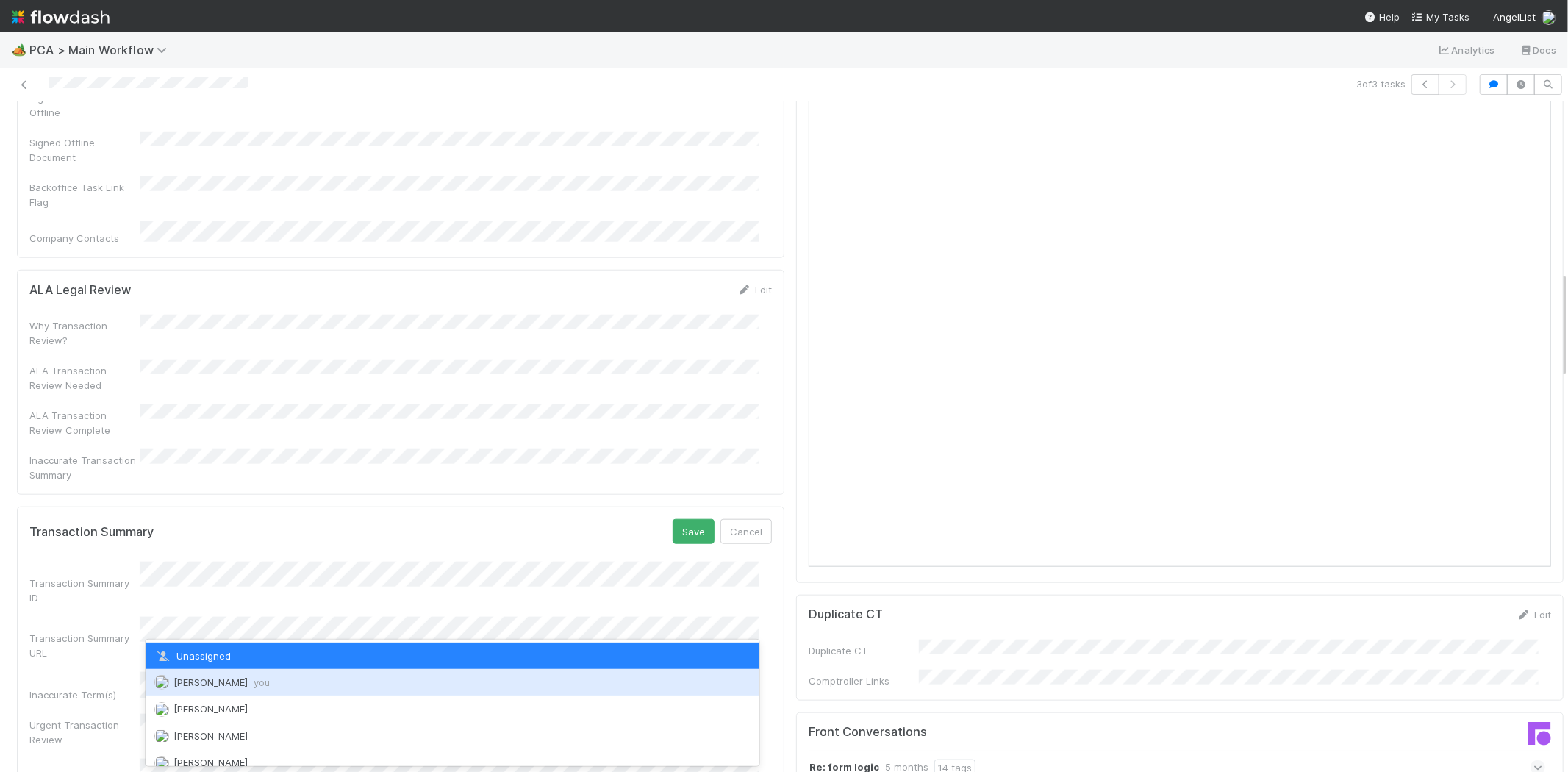
click at [224, 678] on span "Meg Castanare you" at bounding box center [221, 682] width 96 height 12
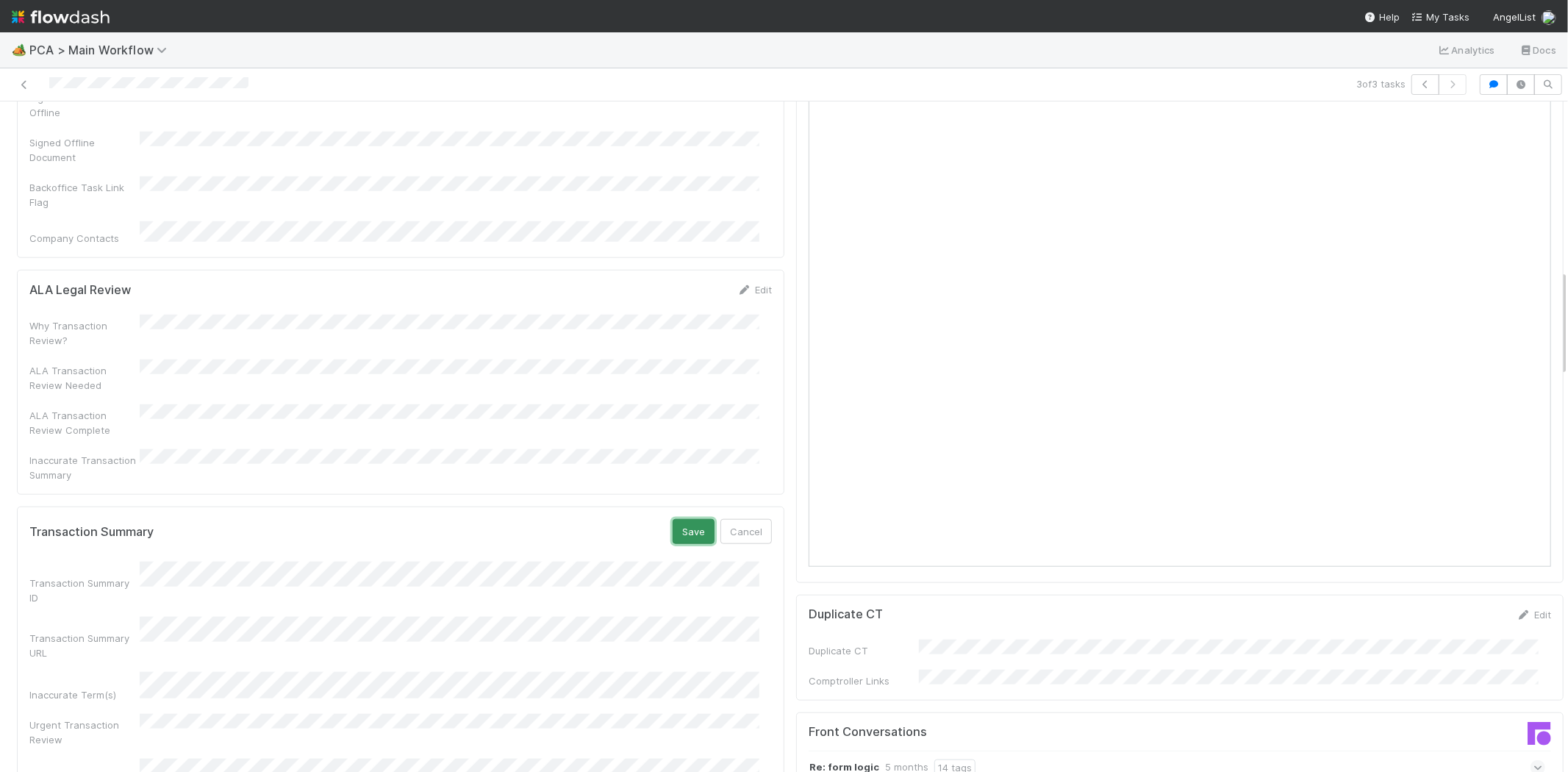
click at [677, 519] on button "Save" at bounding box center [693, 531] width 42 height 25
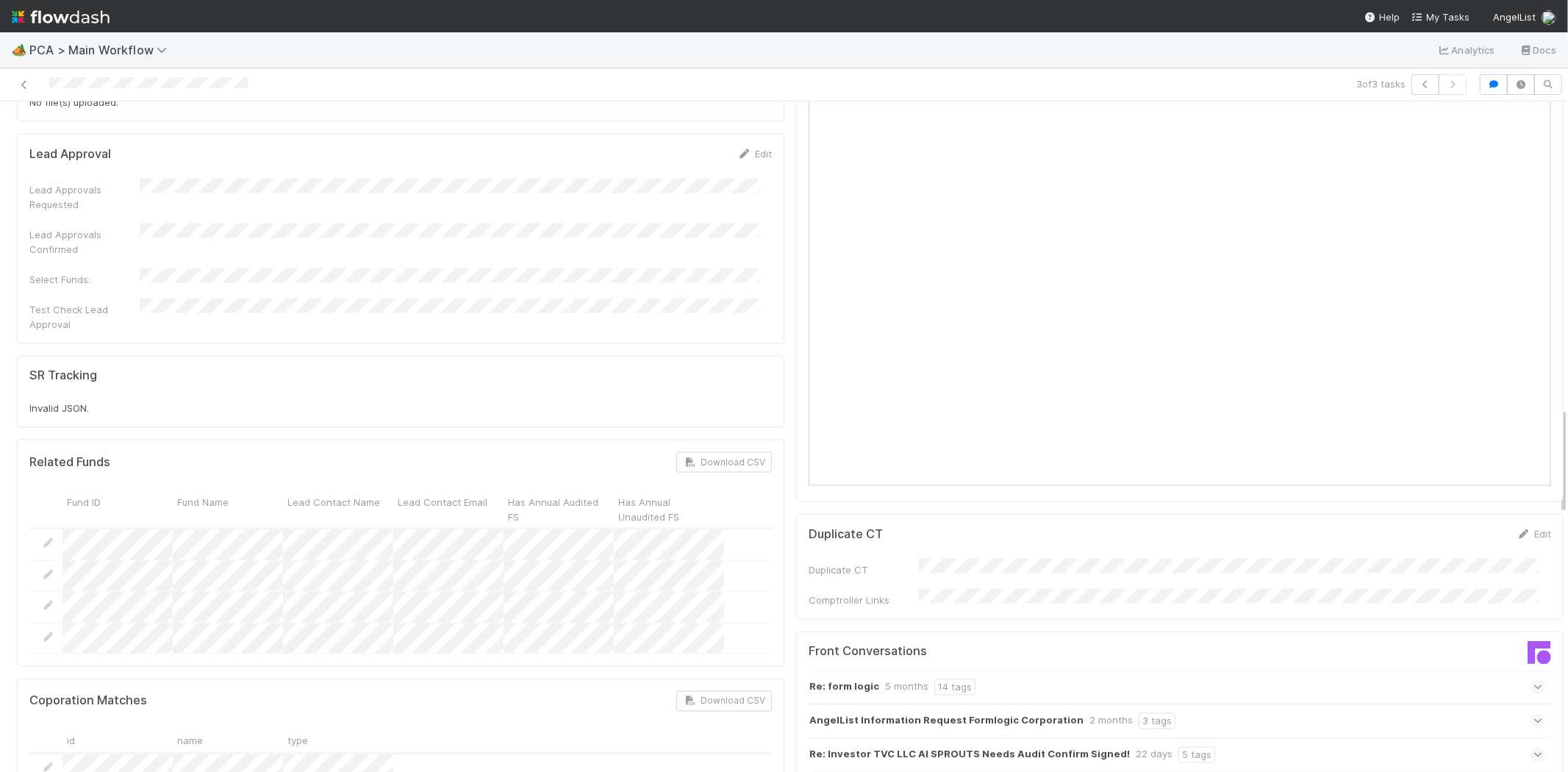
scroll to position [2205, 0]
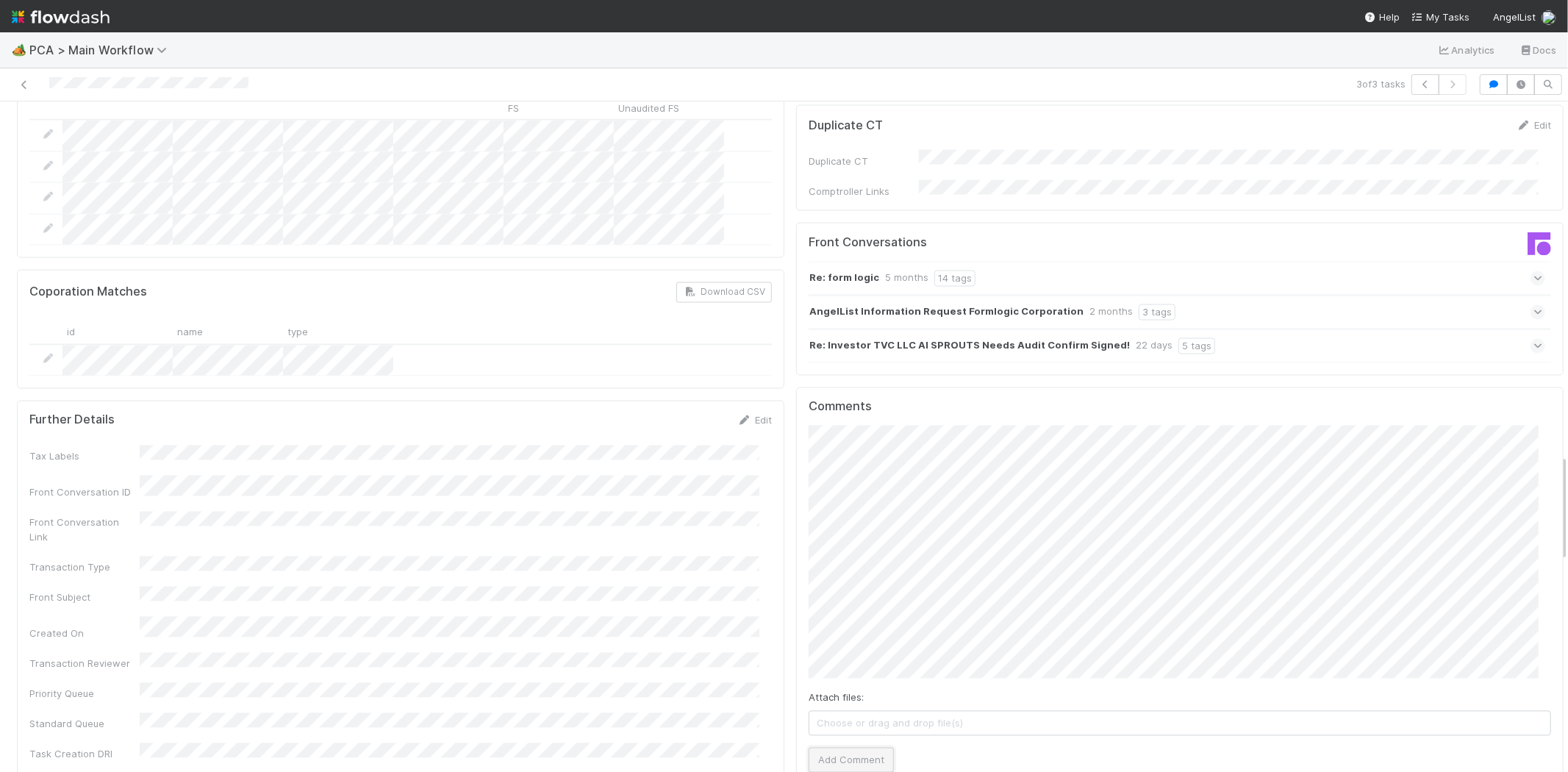
click at [839, 748] on button "Add Comment" at bounding box center [850, 760] width 85 height 25
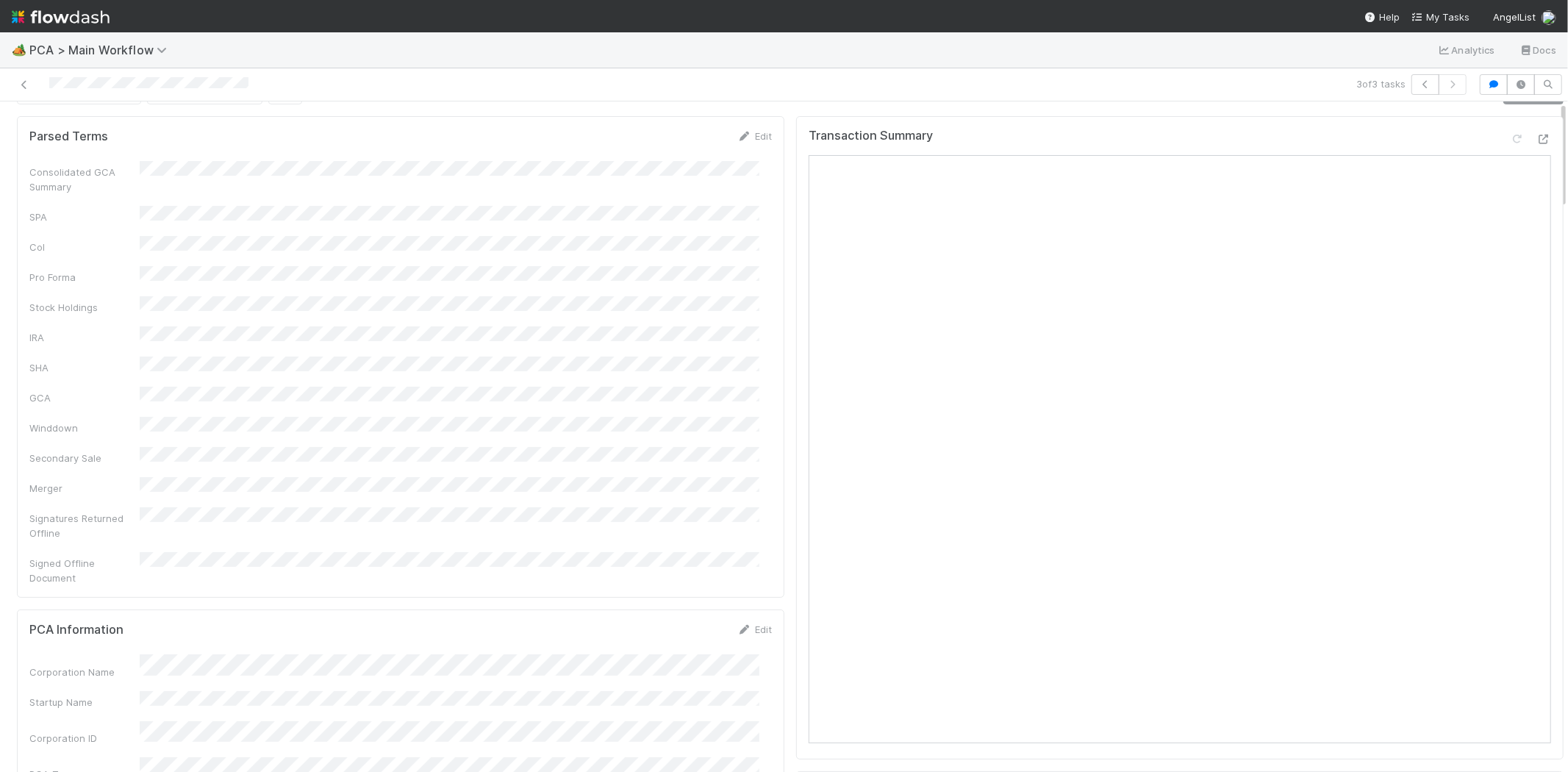
scroll to position [0, 0]
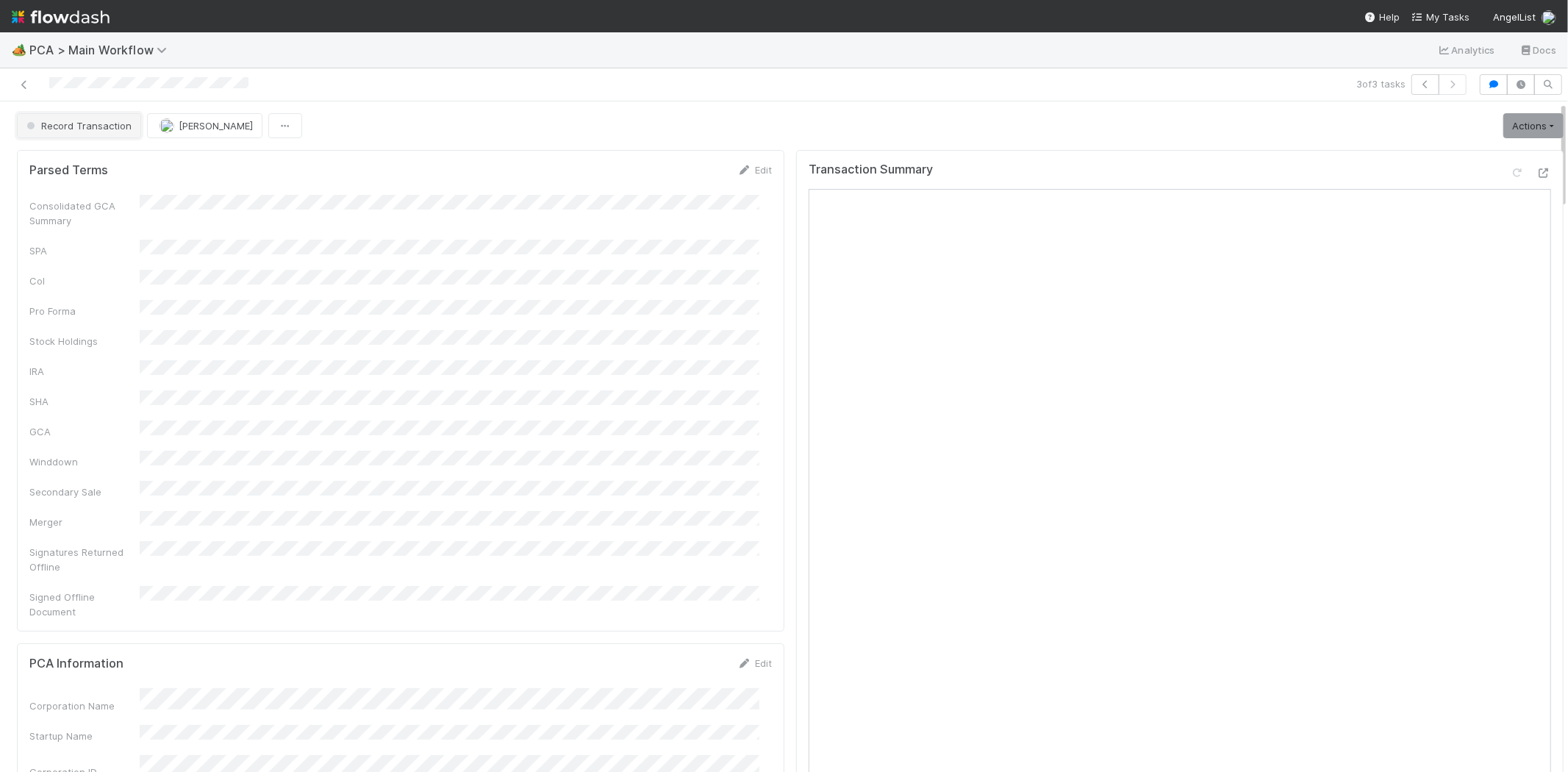
click at [81, 114] on button "Record Transaction" at bounding box center [78, 125] width 124 height 25
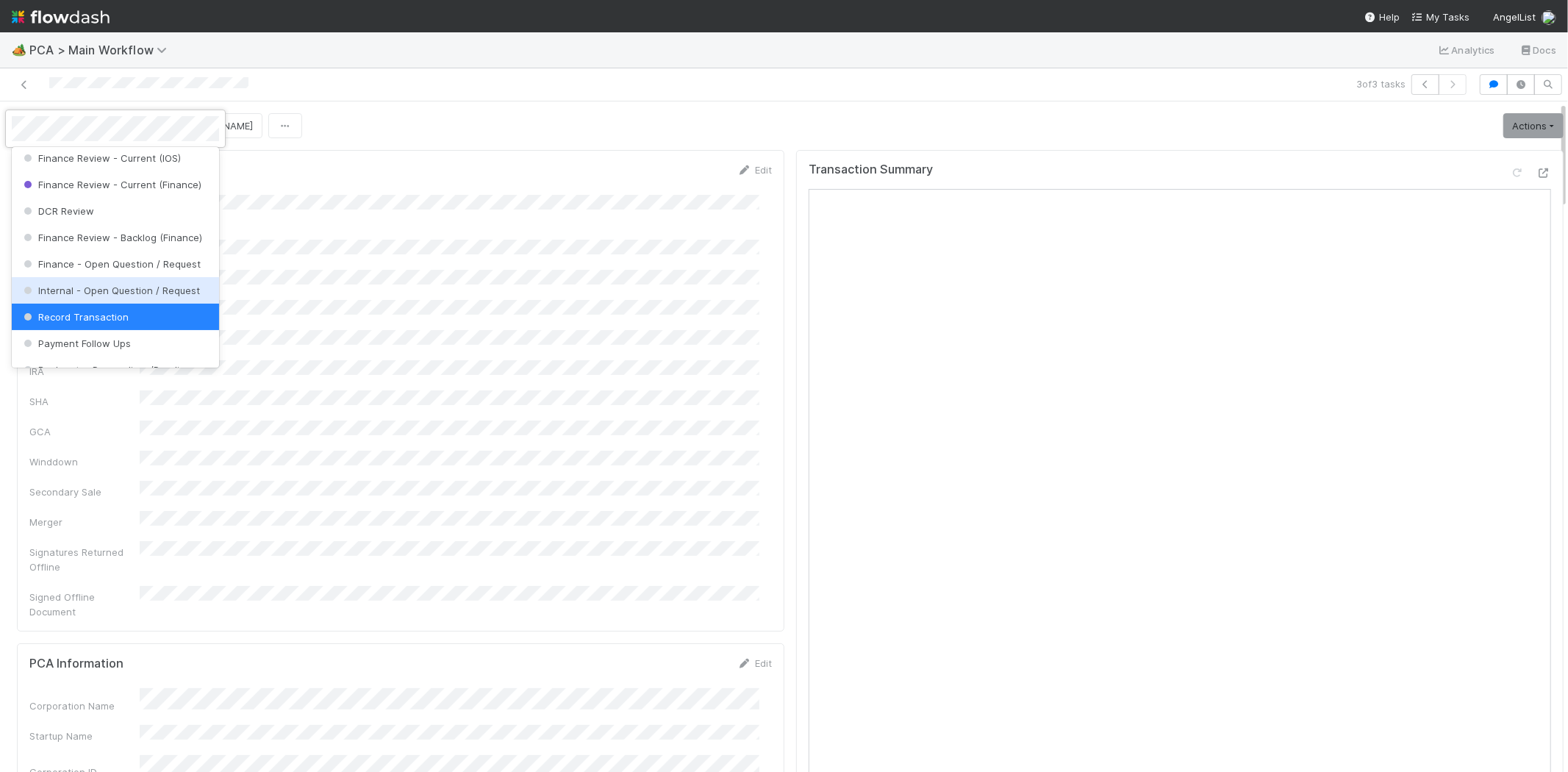
drag, startPoint x: 104, startPoint y: 310, endPoint x: 576, endPoint y: 115, distance: 510.7
click at [105, 304] on div "Internal - Open Question / Request" at bounding box center [116, 290] width 207 height 26
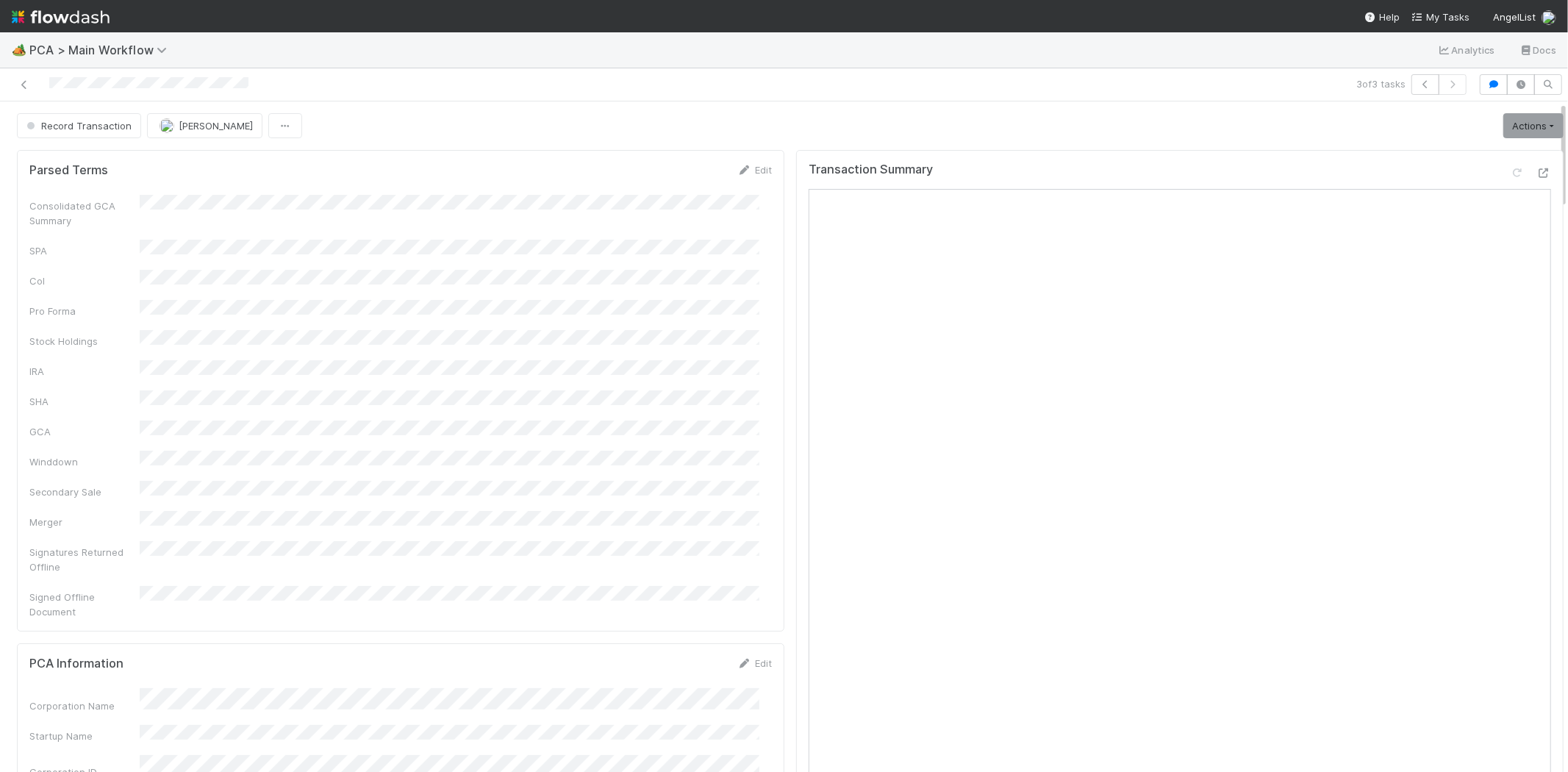
click at [657, 75] on div at bounding box center [373, 85] width 736 height 21
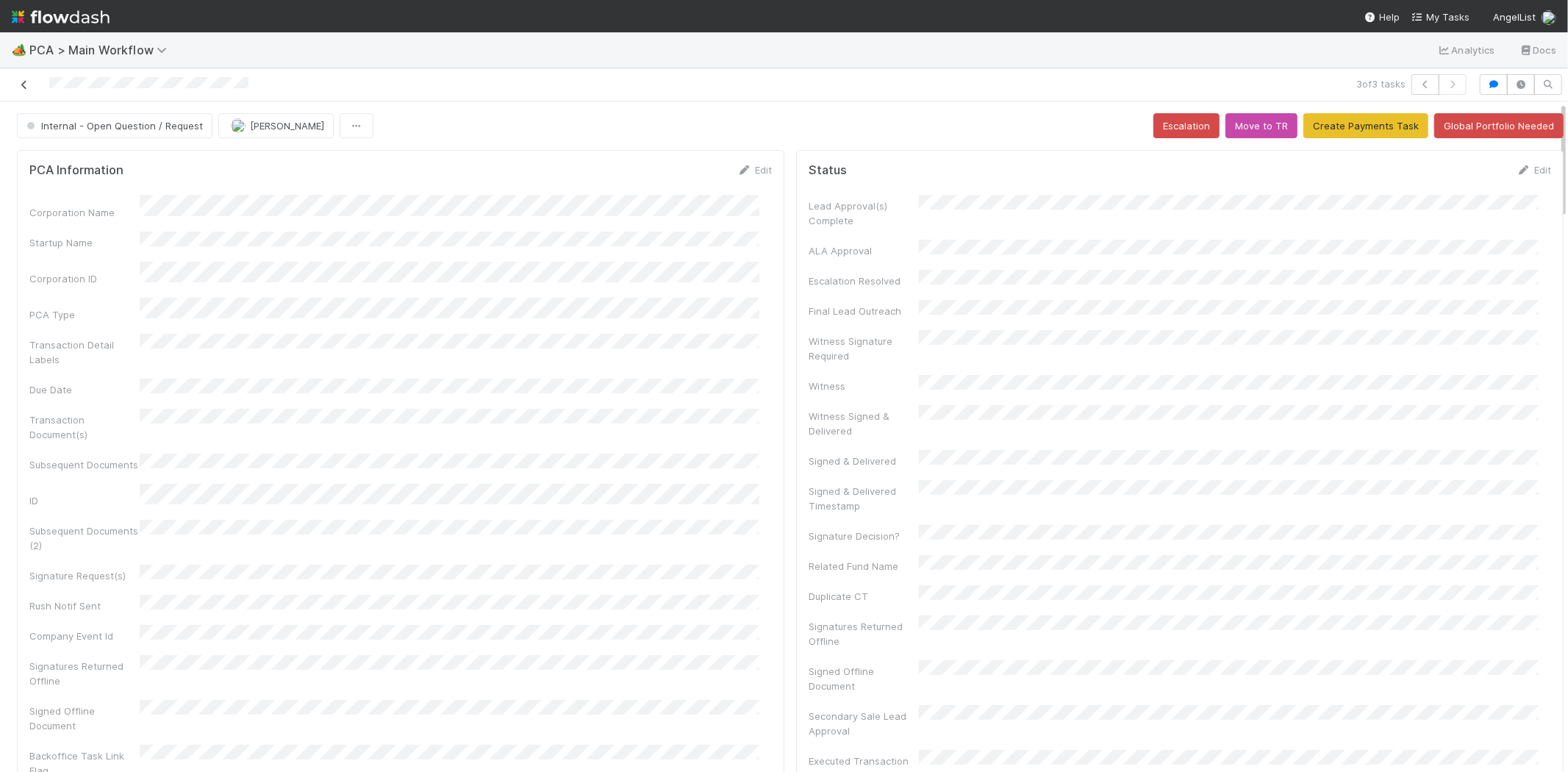
click at [22, 87] on icon at bounding box center [24, 85] width 15 height 9
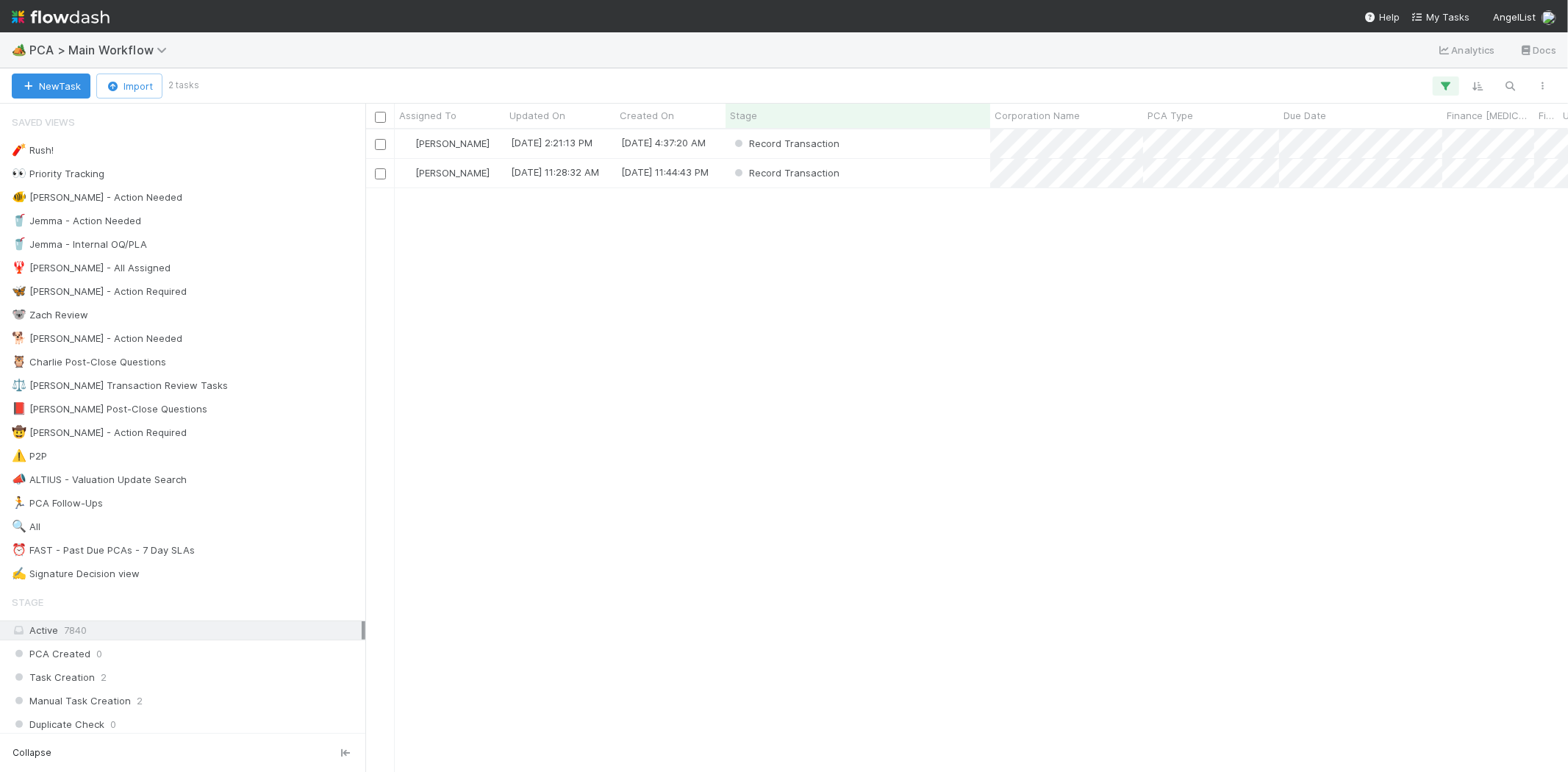
scroll to position [630, 1190]
click at [935, 169] on div "Record Transaction" at bounding box center [858, 172] width 265 height 29
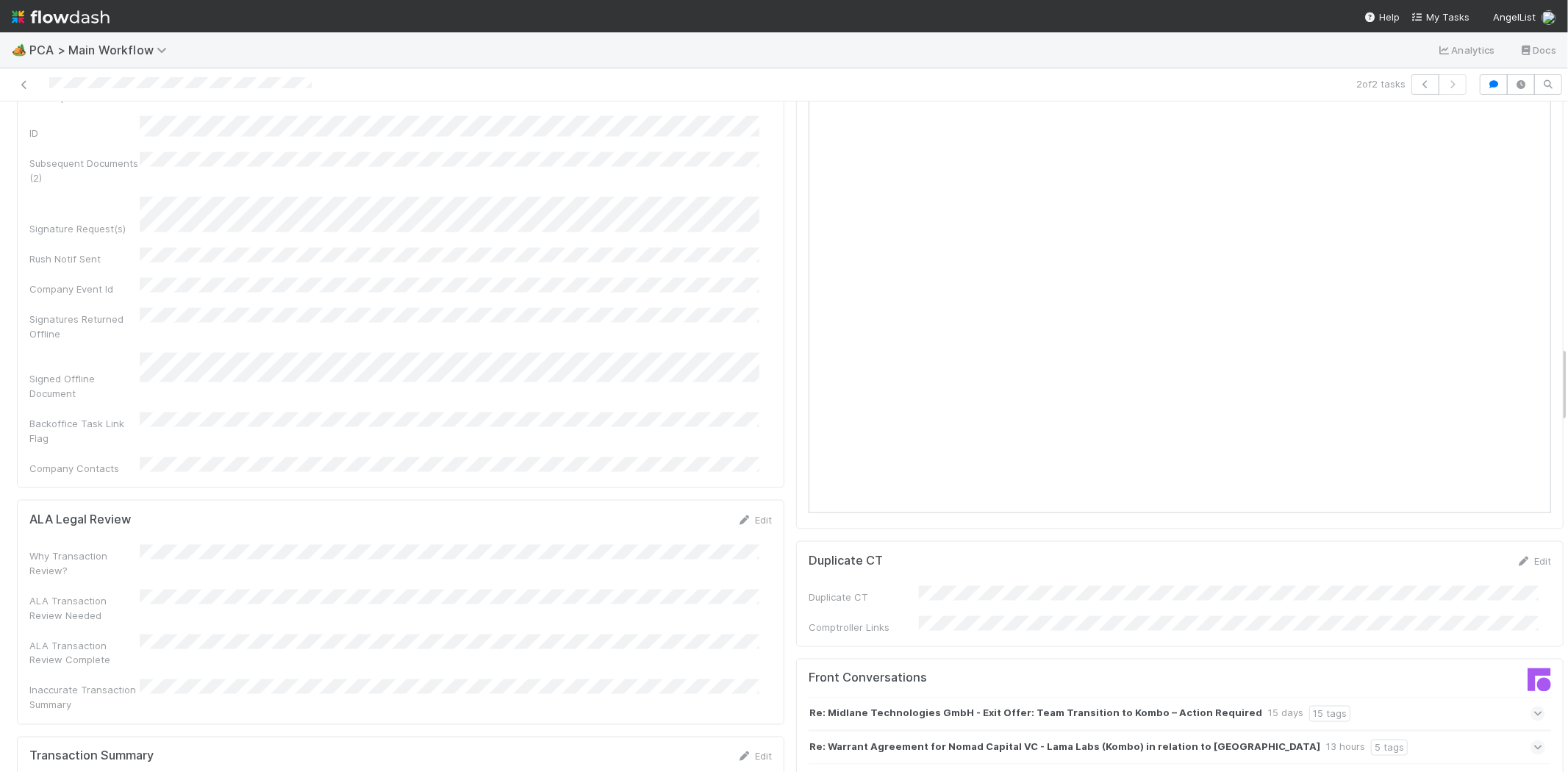
scroll to position [2205, 0]
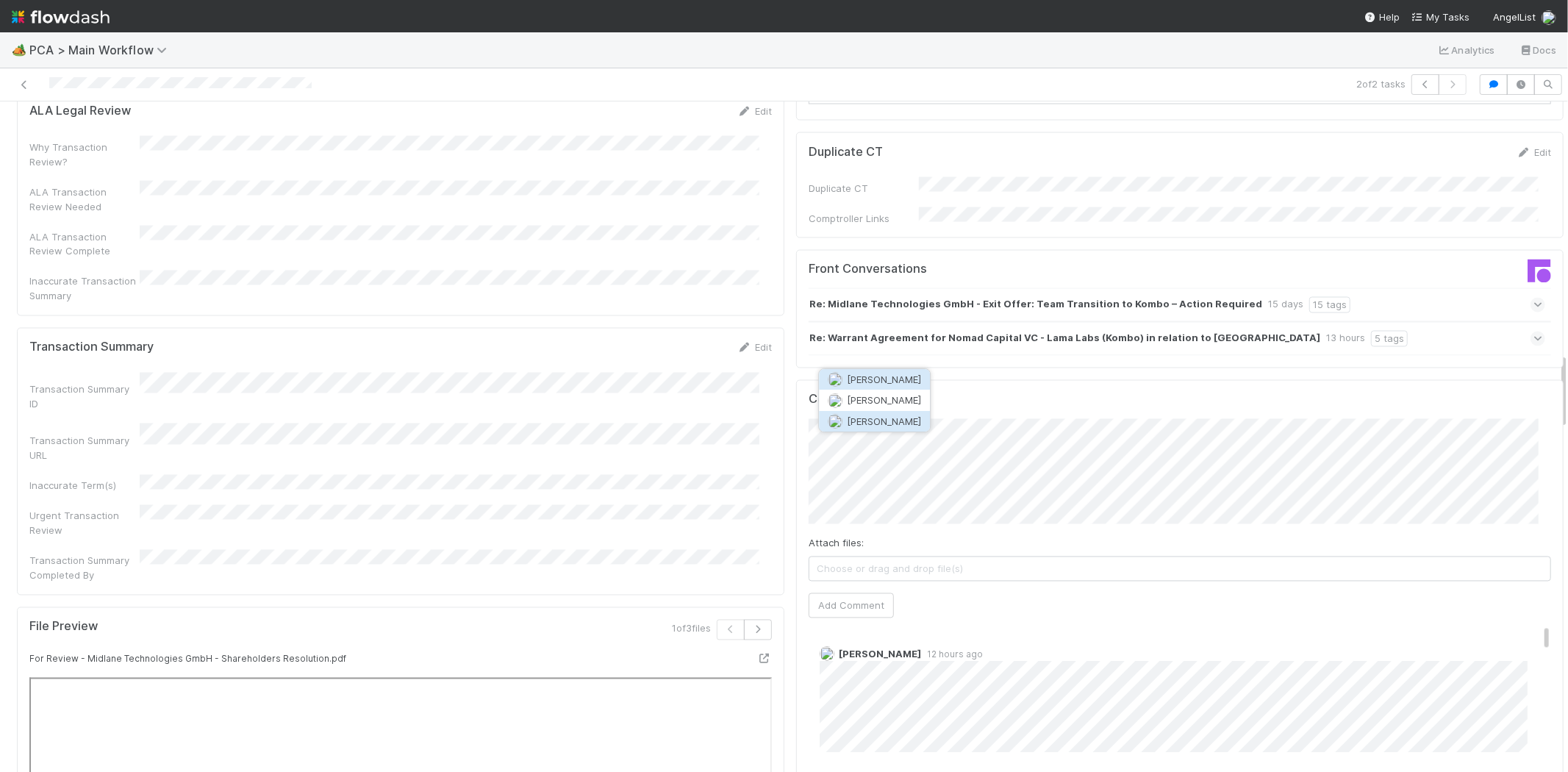
click at [887, 424] on span "Zachary Conley" at bounding box center [884, 420] width 75 height 12
click at [842, 593] on button "Add Comment" at bounding box center [850, 605] width 85 height 25
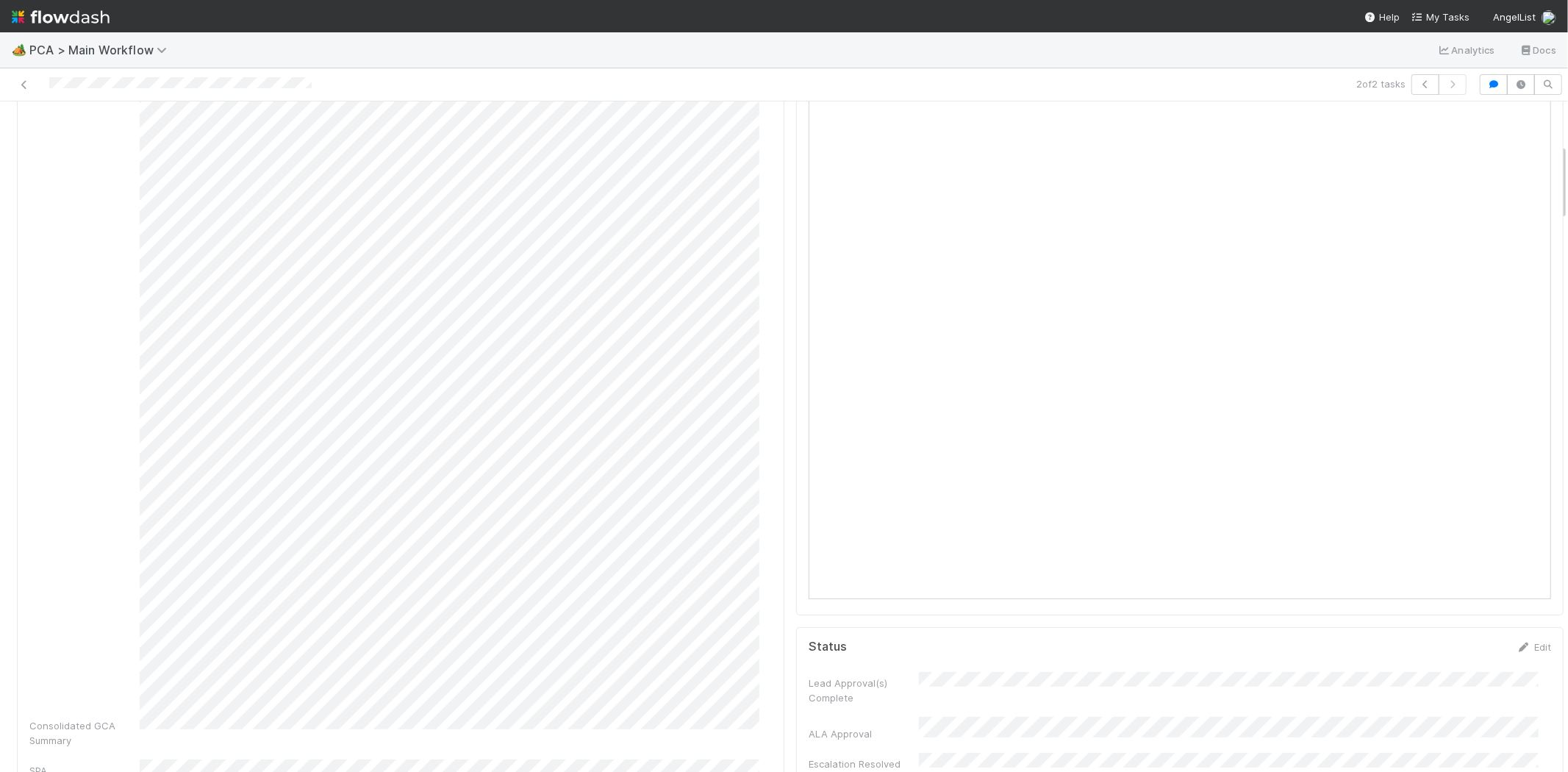
scroll to position [0, 0]
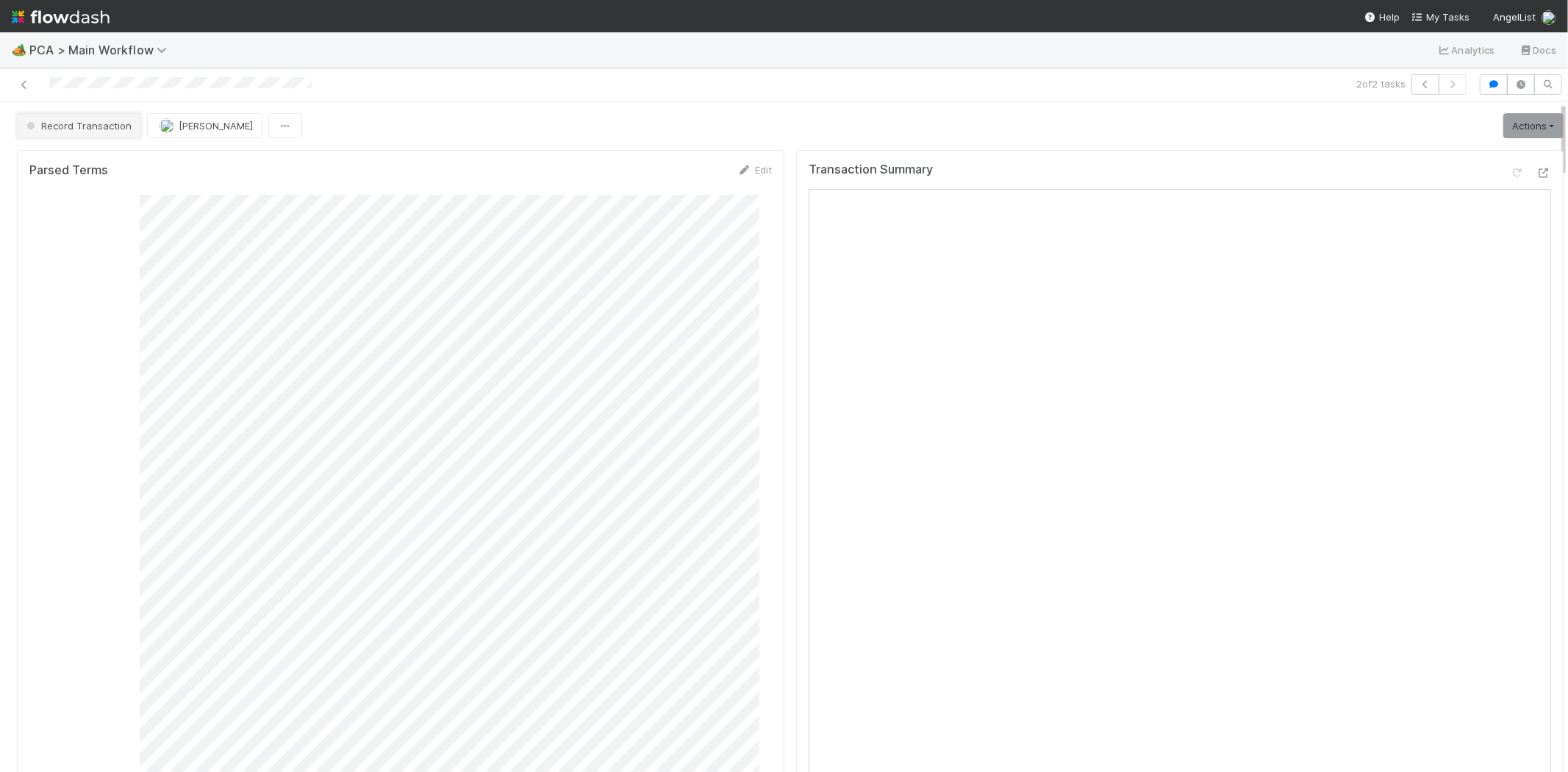
click at [120, 130] on span "Record Transaction" at bounding box center [77, 126] width 108 height 12
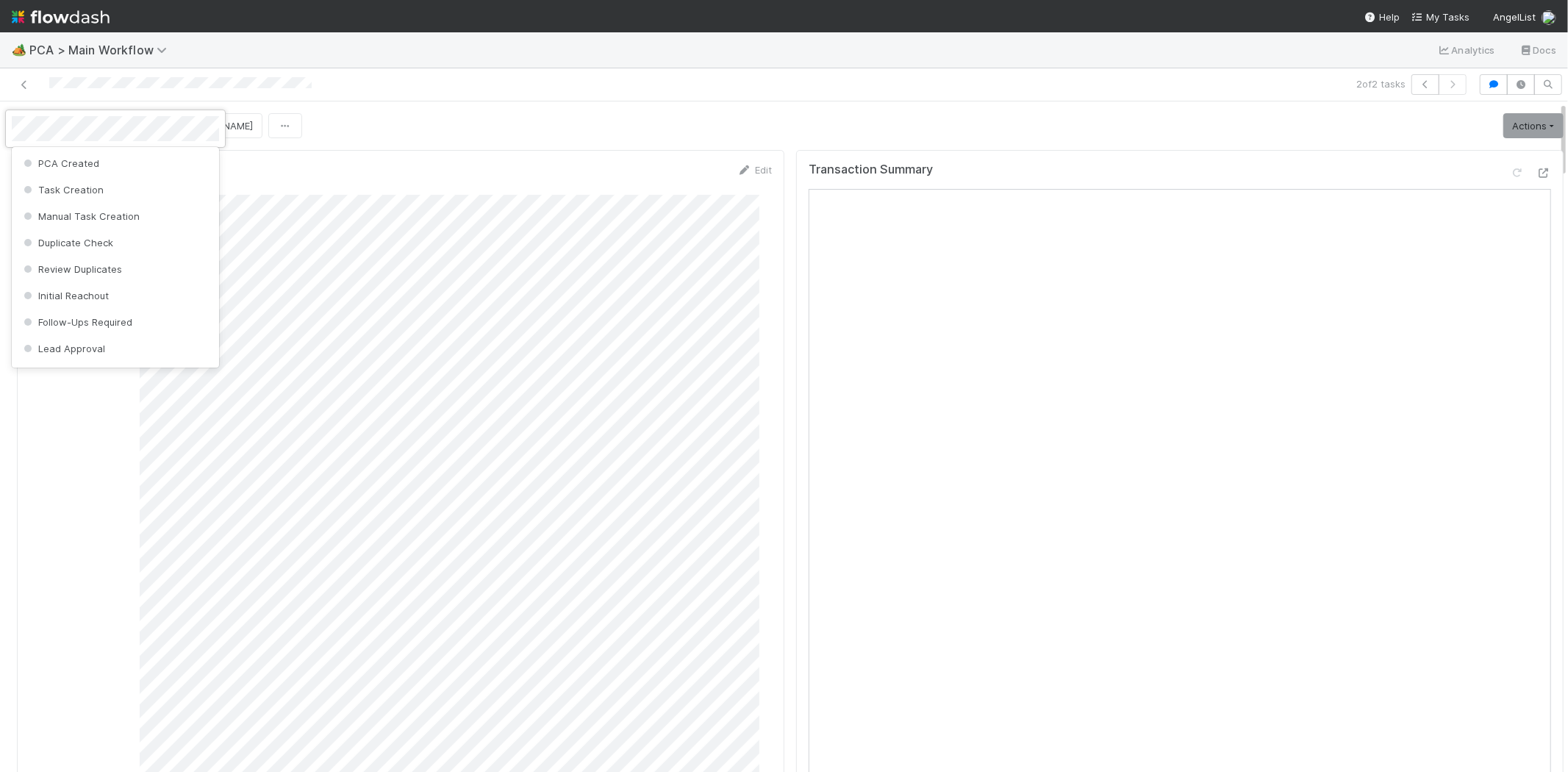
scroll to position [746, 0]
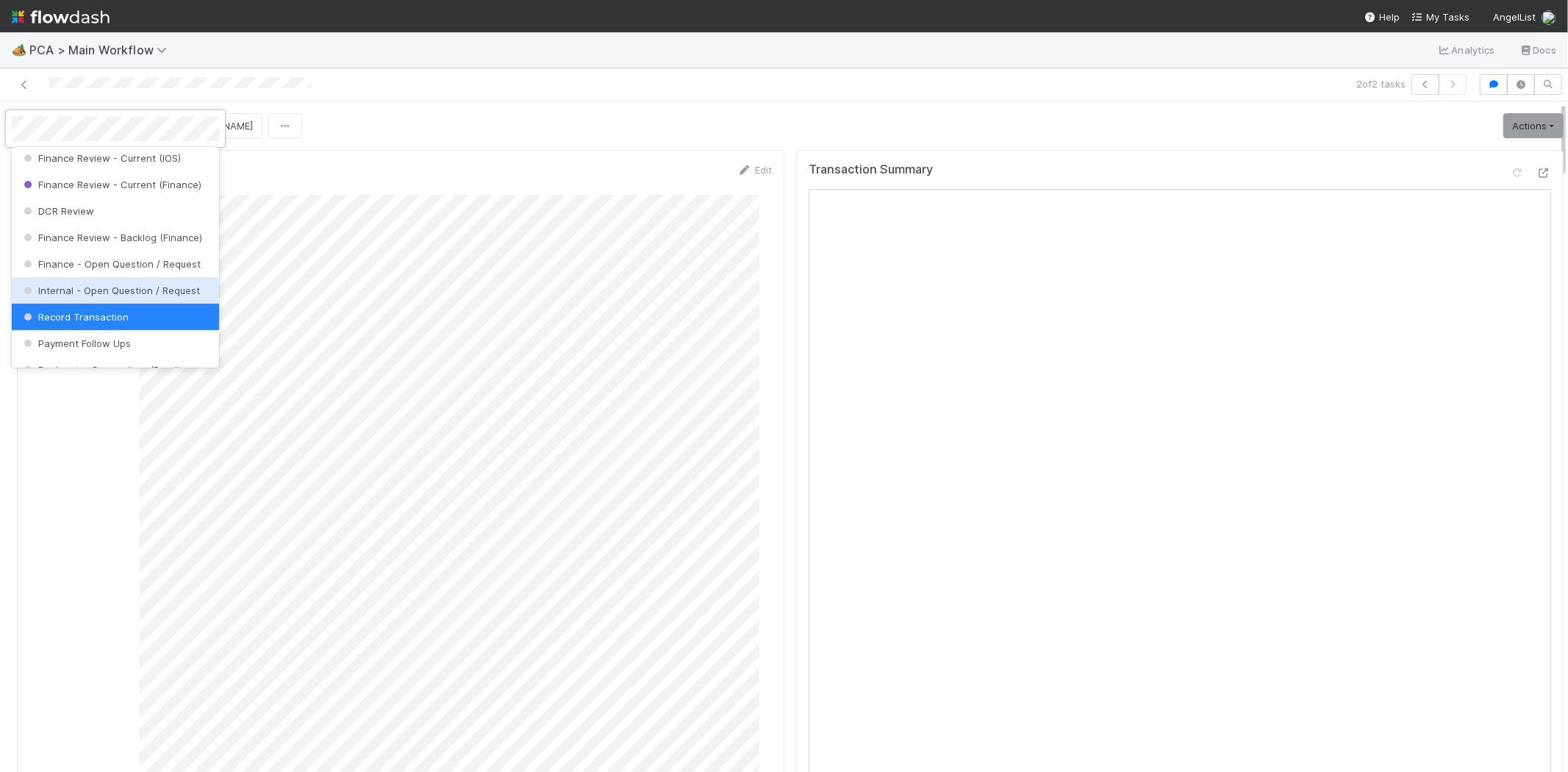
drag, startPoint x: 117, startPoint y: 318, endPoint x: 614, endPoint y: 127, distance: 532.4
click at [118, 296] on span "Internal - Open Question / Request" at bounding box center [110, 290] width 179 height 12
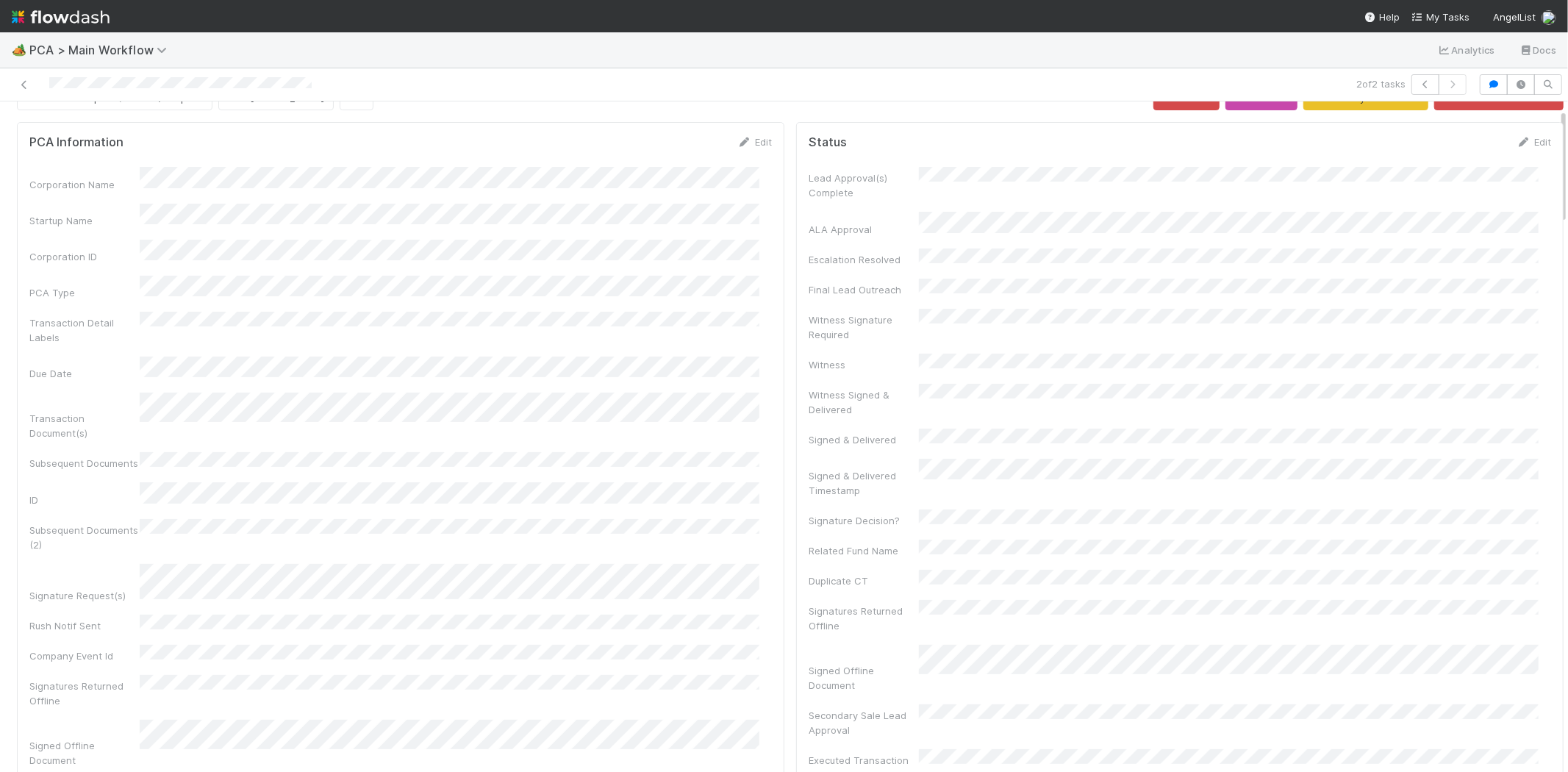
scroll to position [0, 0]
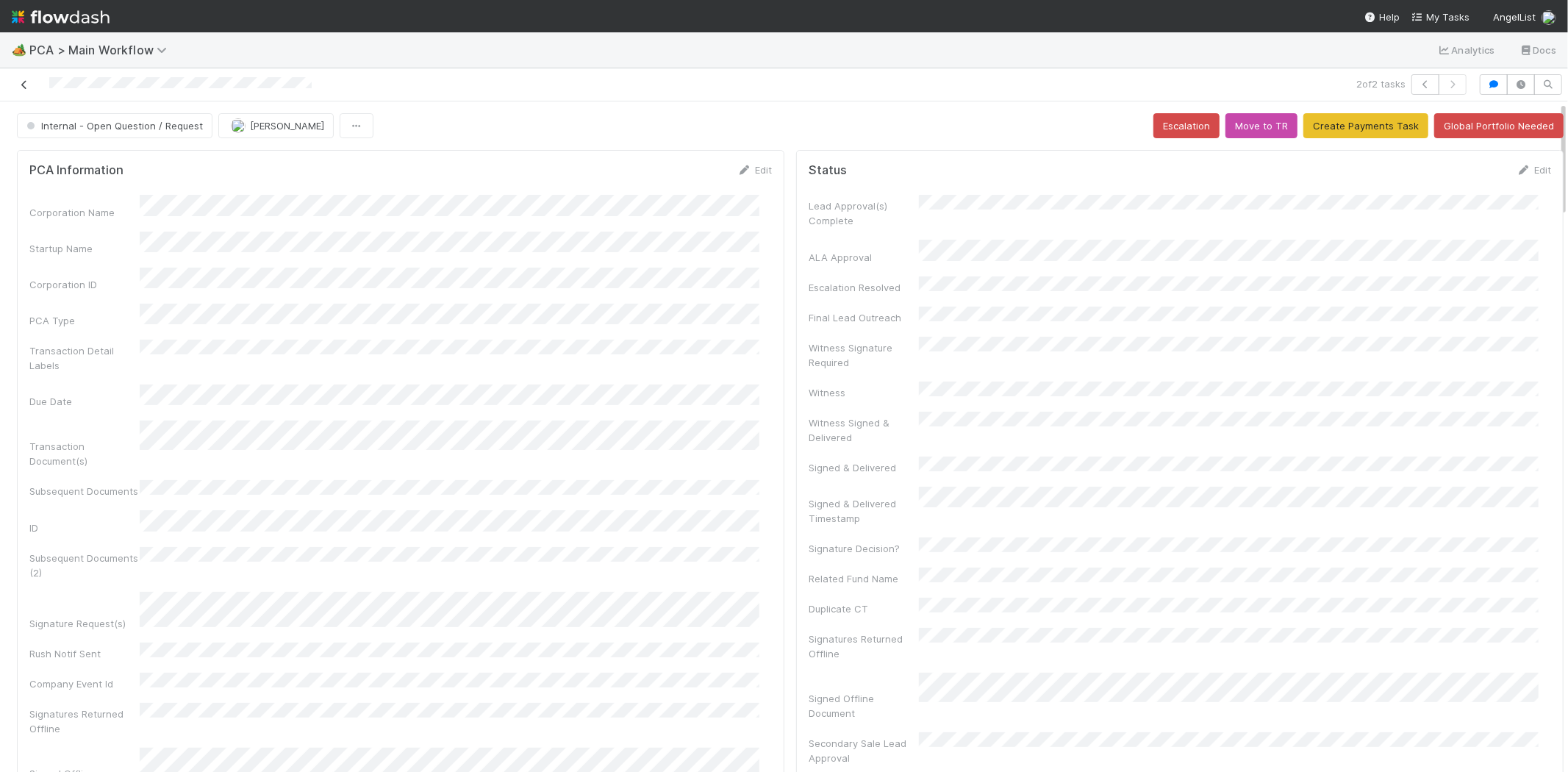
click at [21, 85] on icon at bounding box center [24, 85] width 15 height 9
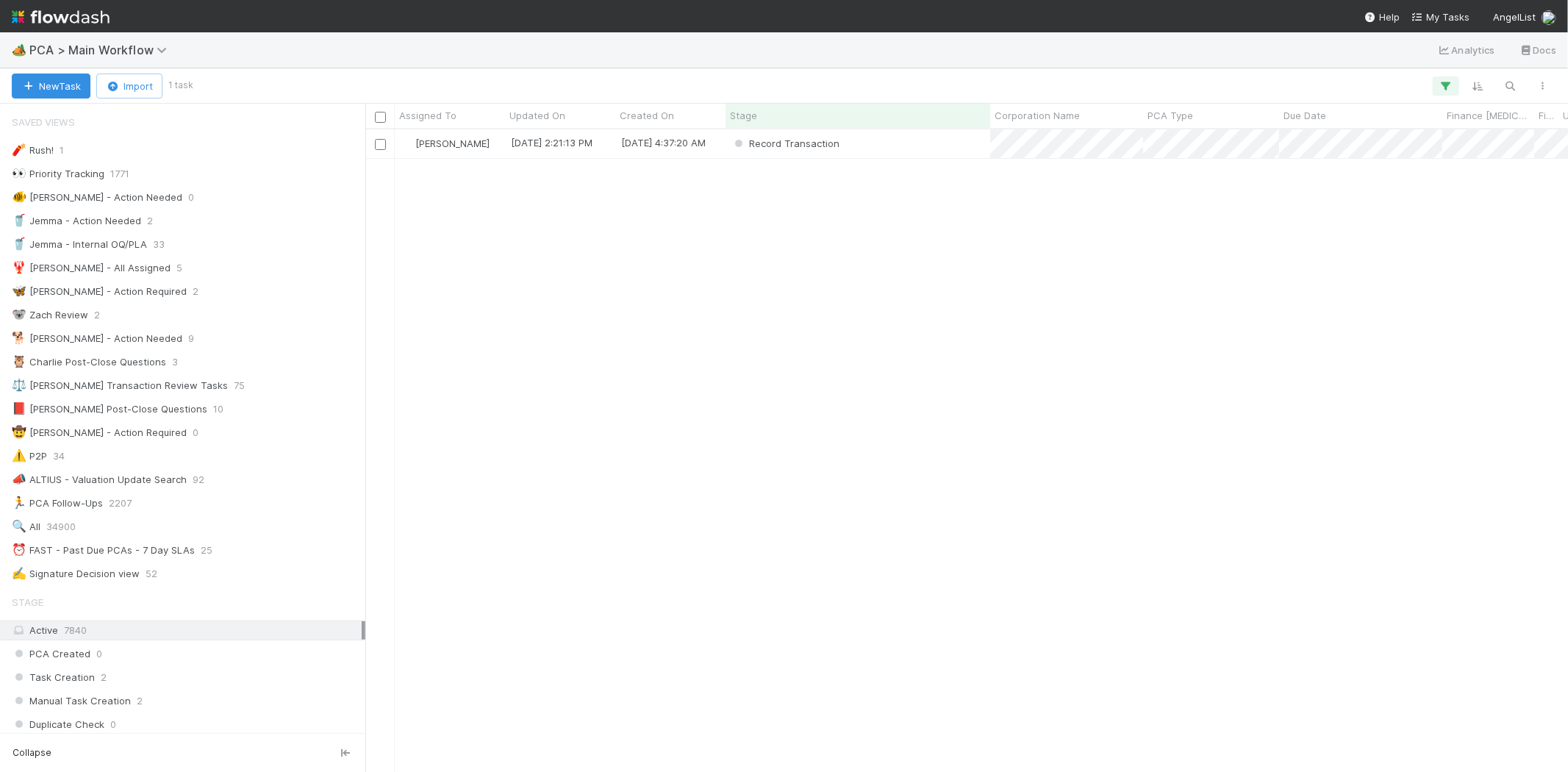
scroll to position [12, 12]
click at [928, 147] on div "Record Transaction" at bounding box center [858, 144] width 265 height 29
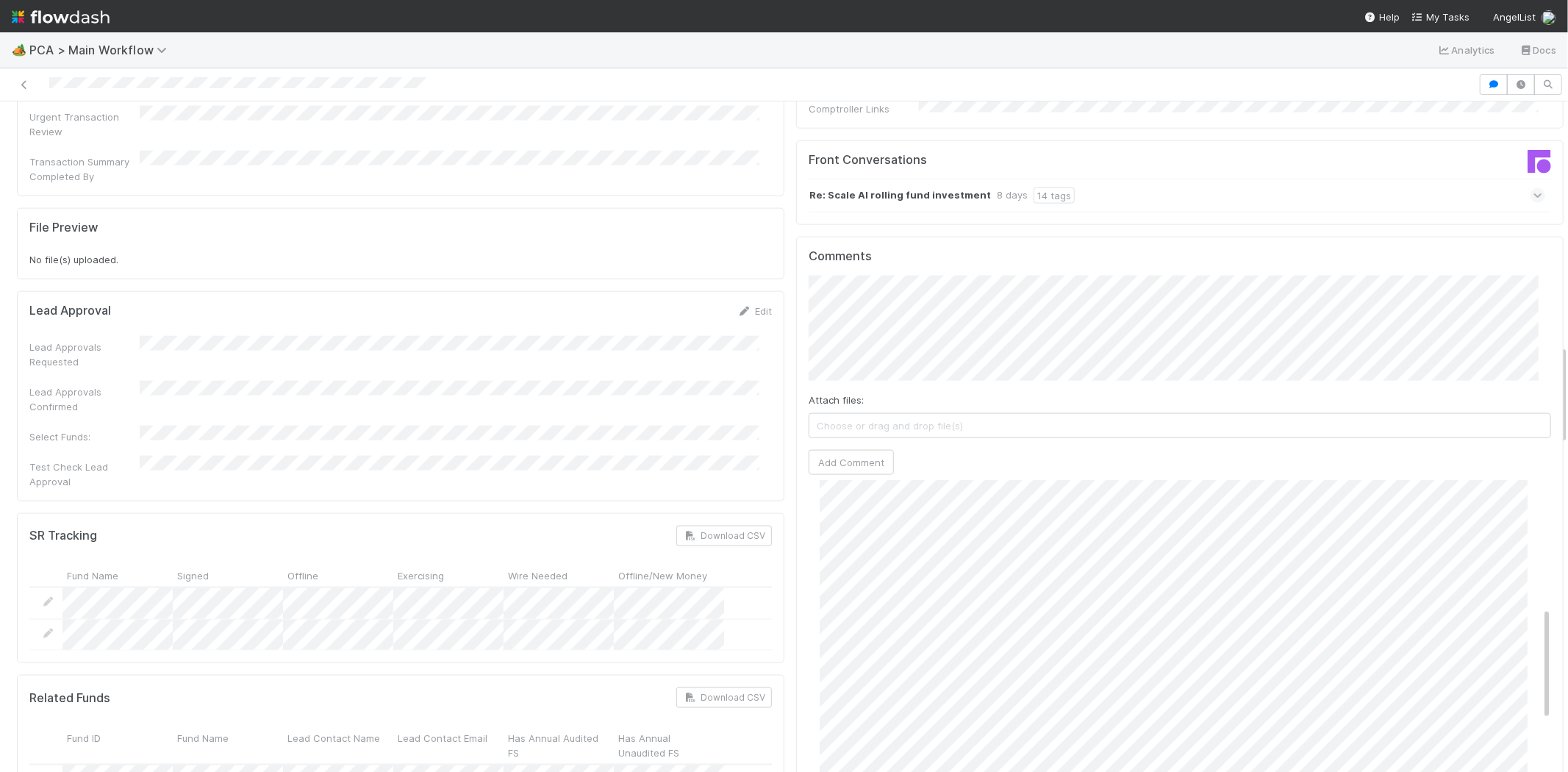
scroll to position [468, 0]
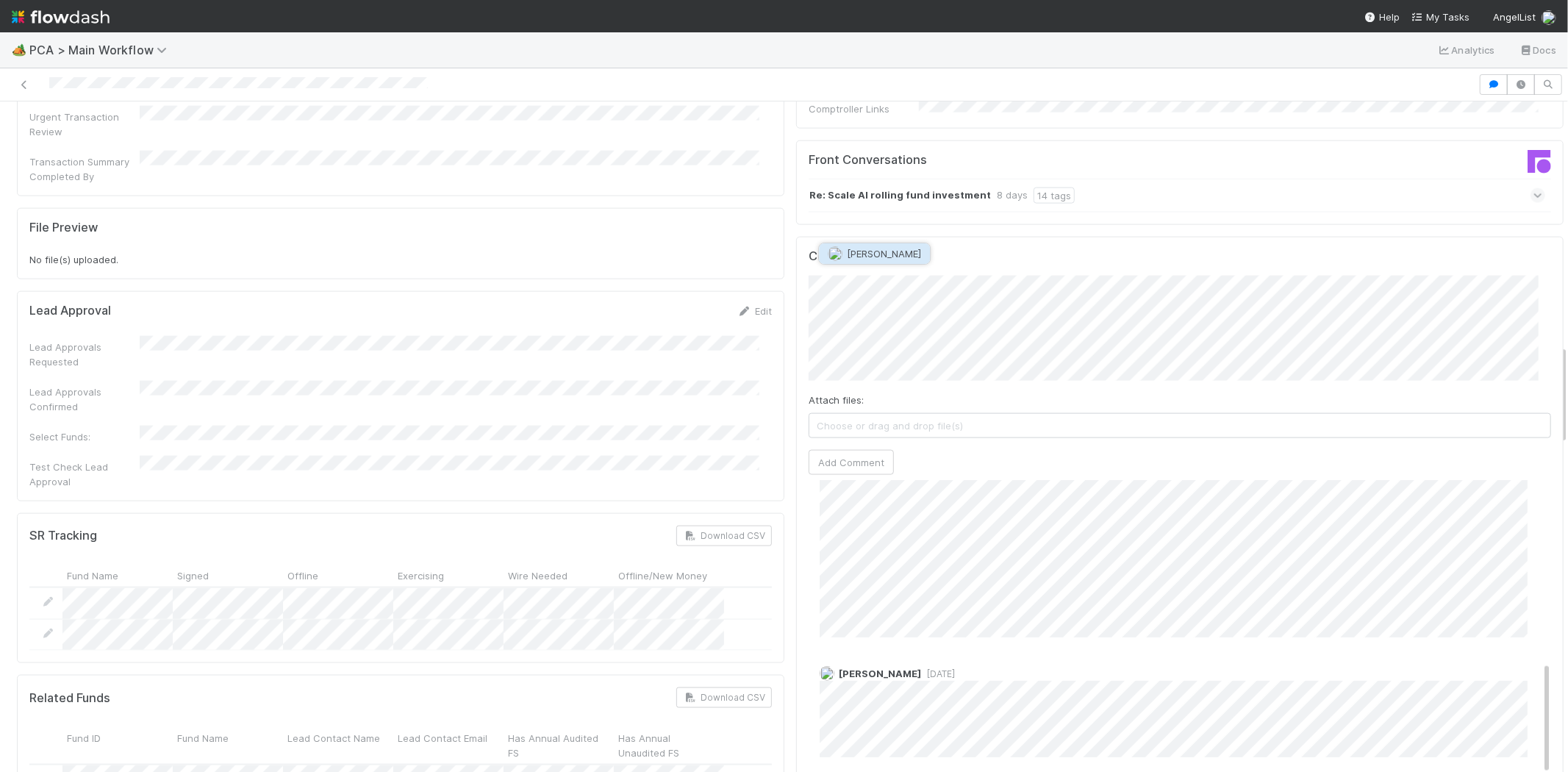
click at [894, 248] on span "Jemma Cunningham" at bounding box center [884, 254] width 75 height 12
click at [985, 296] on span "Zachary Conley" at bounding box center [997, 296] width 75 height 12
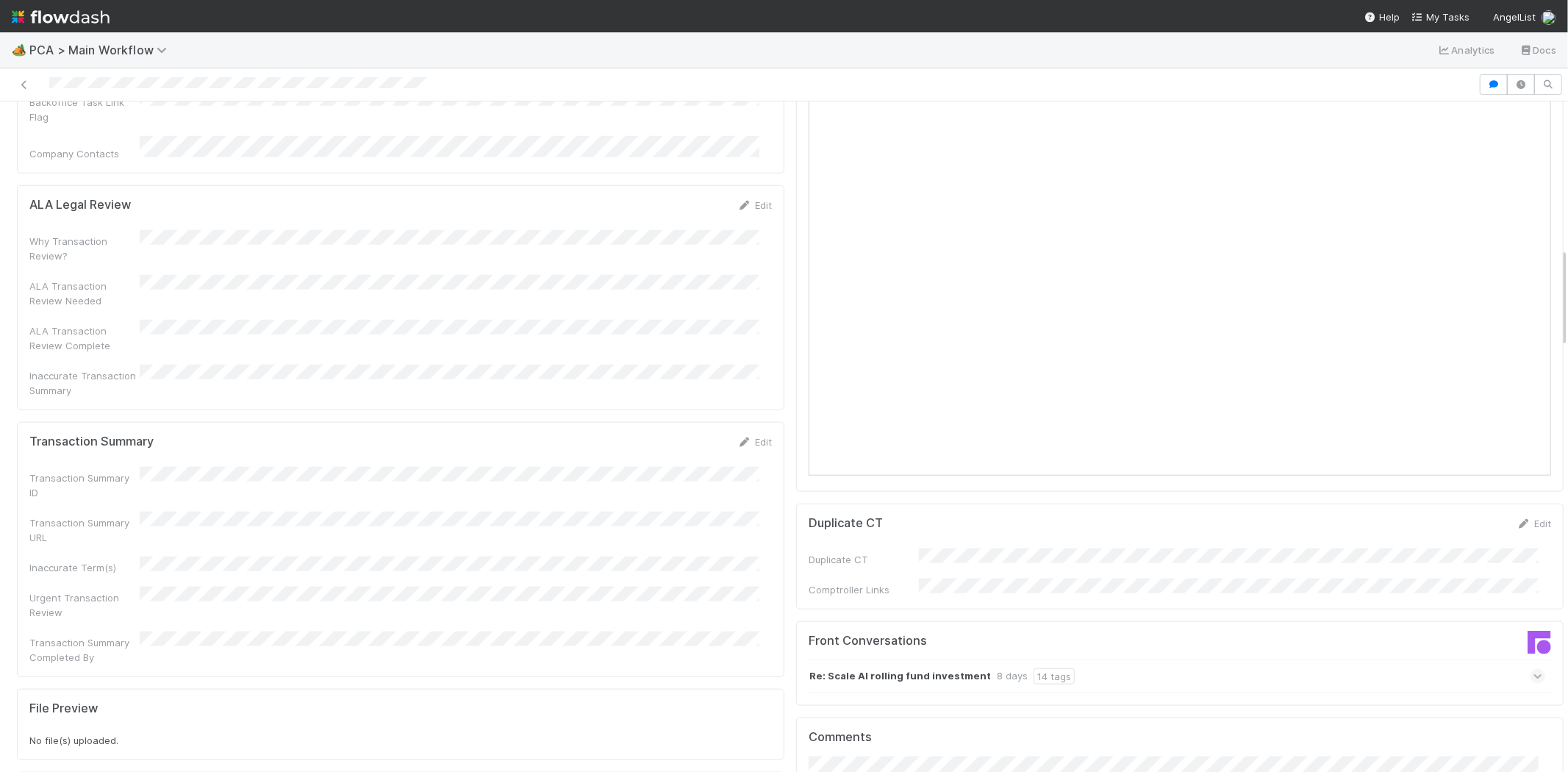
scroll to position [1306, 0]
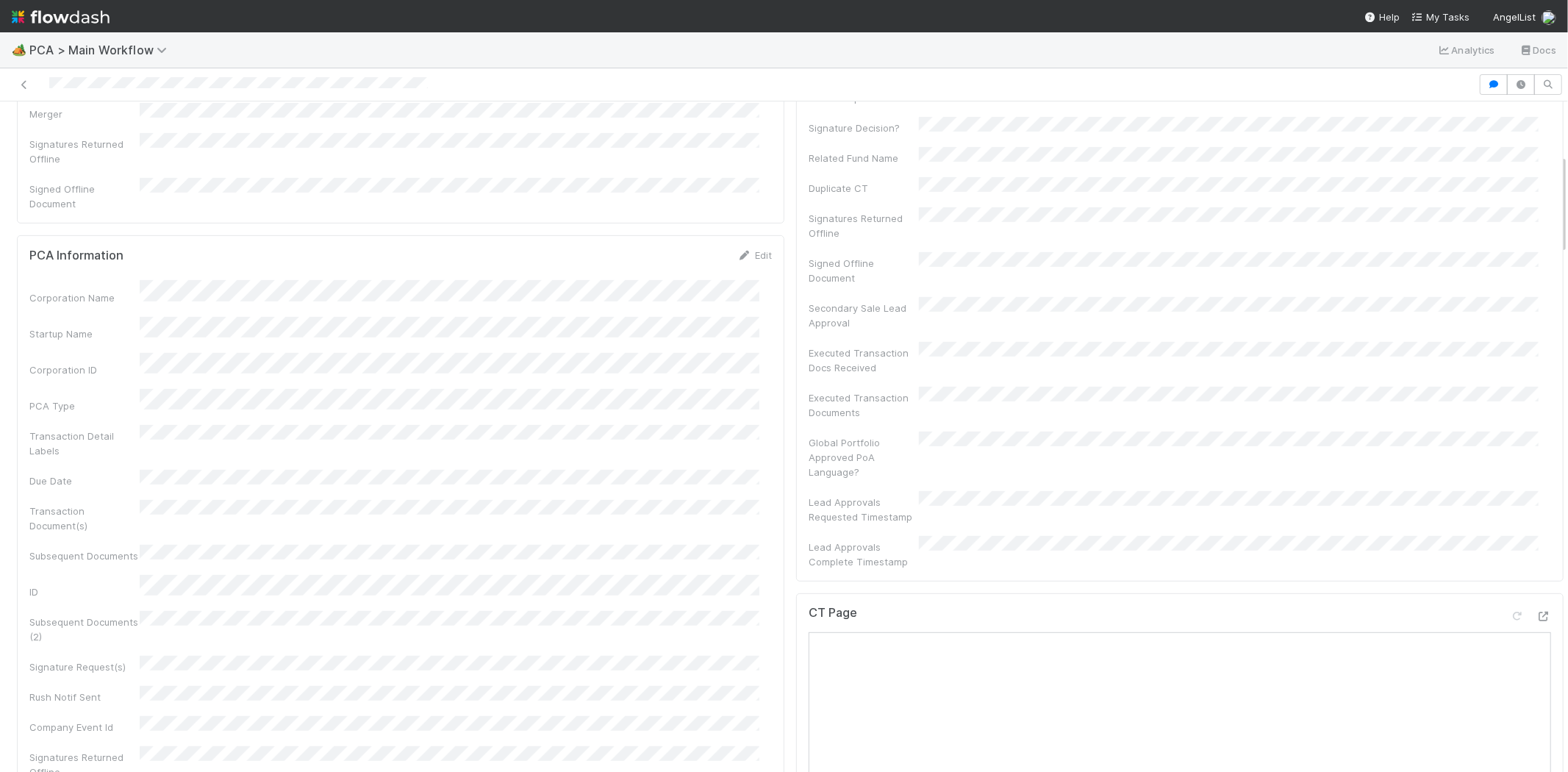
scroll to position [0, 0]
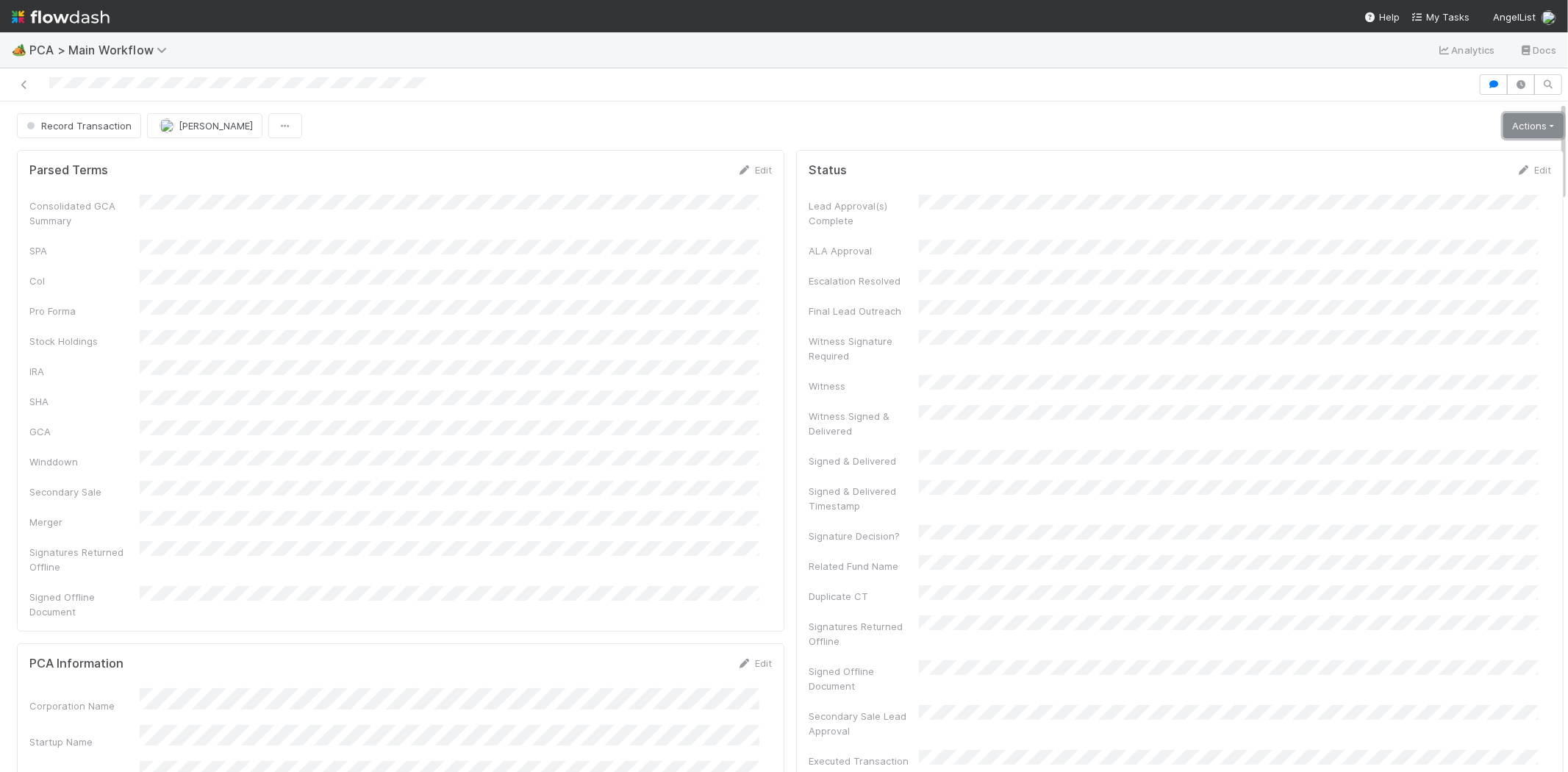
click at [1505, 131] on link "Actions" at bounding box center [1533, 125] width 61 height 25
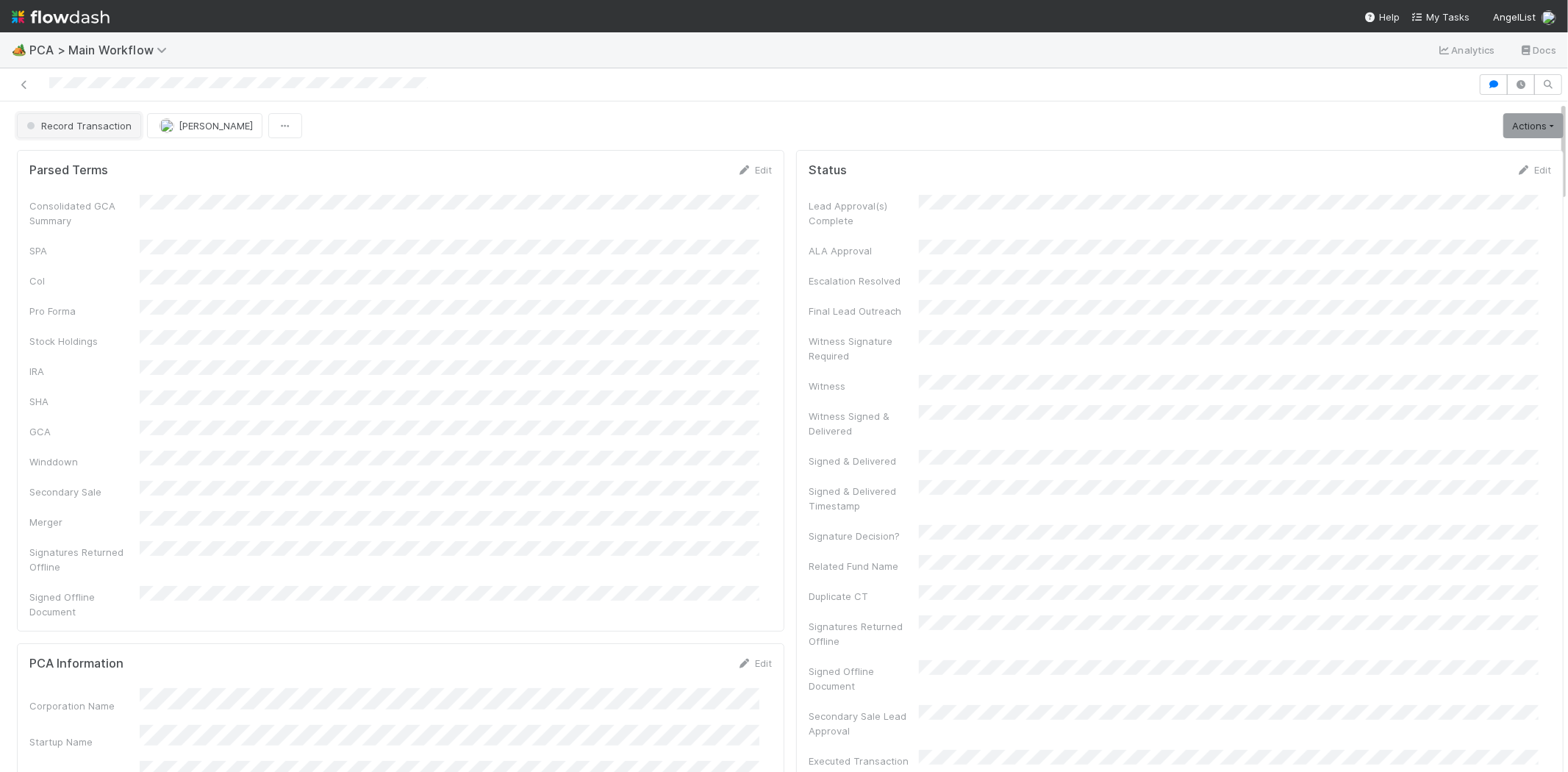
click at [120, 128] on span "Record Transaction" at bounding box center [77, 126] width 108 height 12
click at [108, 194] on span "Pending Payment" at bounding box center [70, 189] width 99 height 12
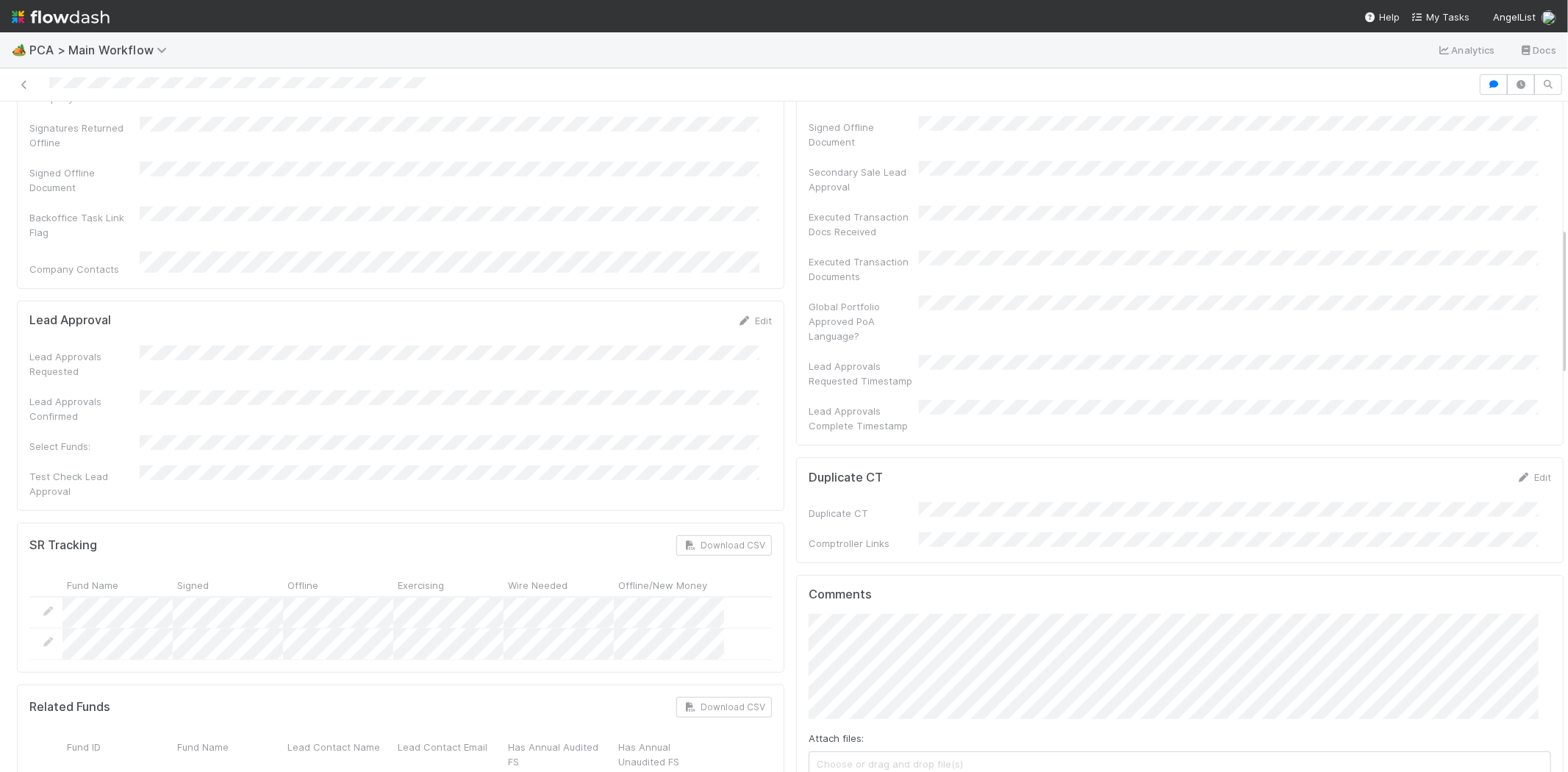
scroll to position [572, 0]
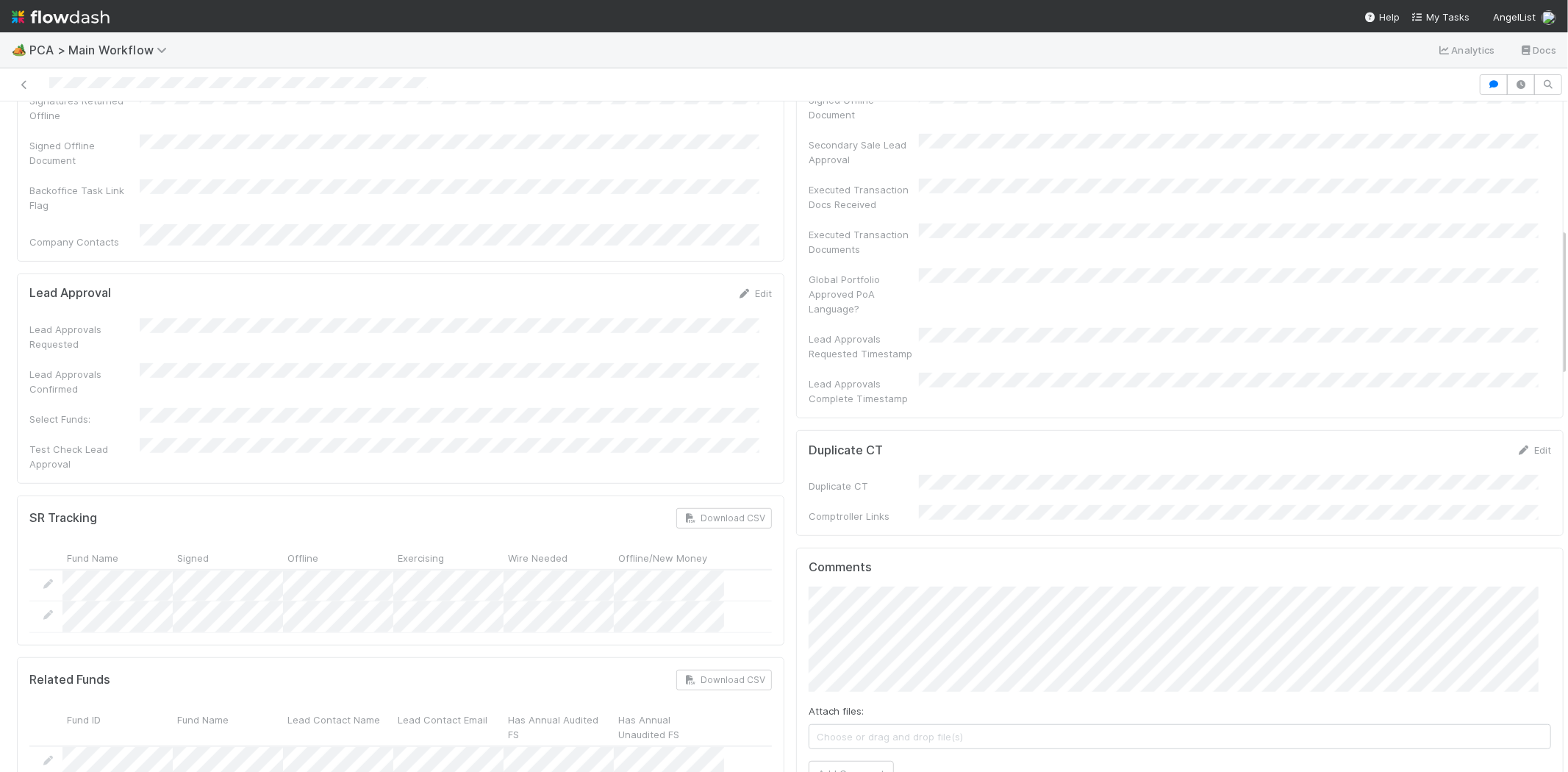
click at [860, 641] on button "Zachary Conley" at bounding box center [862, 634] width 111 height 21
click at [946, 583] on button "Jemma Cunningham" at bounding box center [950, 592] width 111 height 21
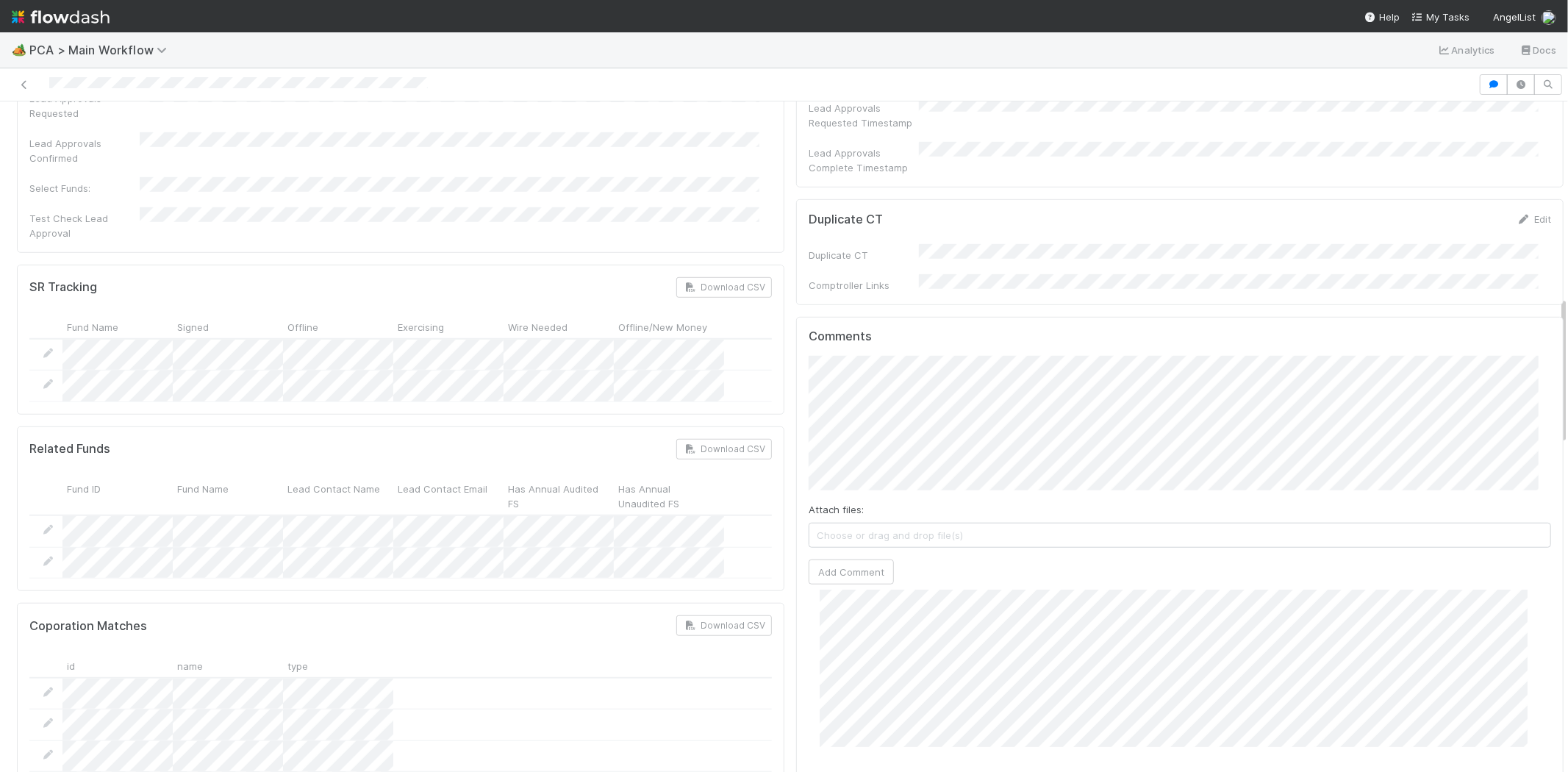
scroll to position [898, 0]
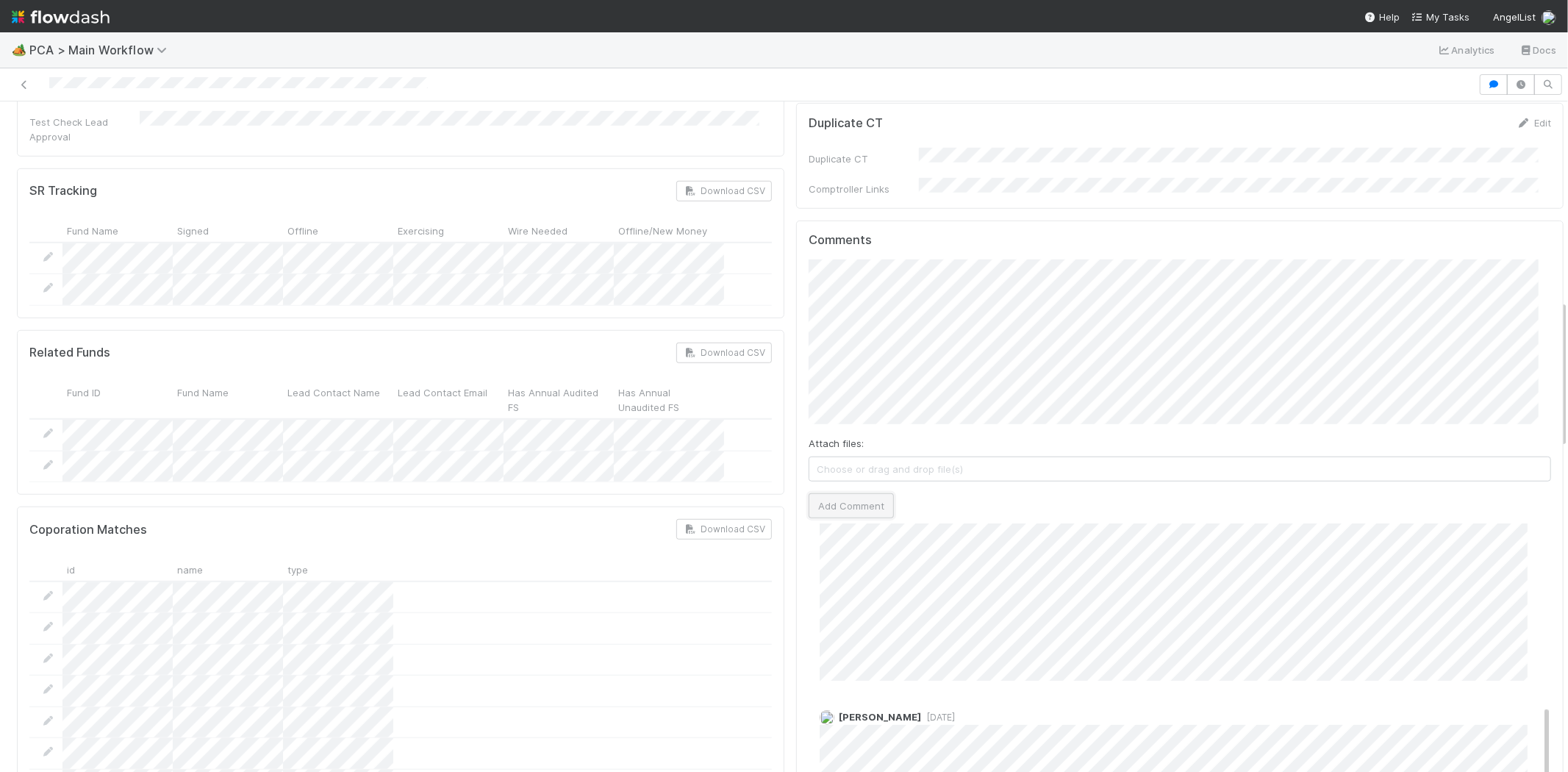
click at [839, 493] on button "Add Comment" at bounding box center [850, 505] width 85 height 25
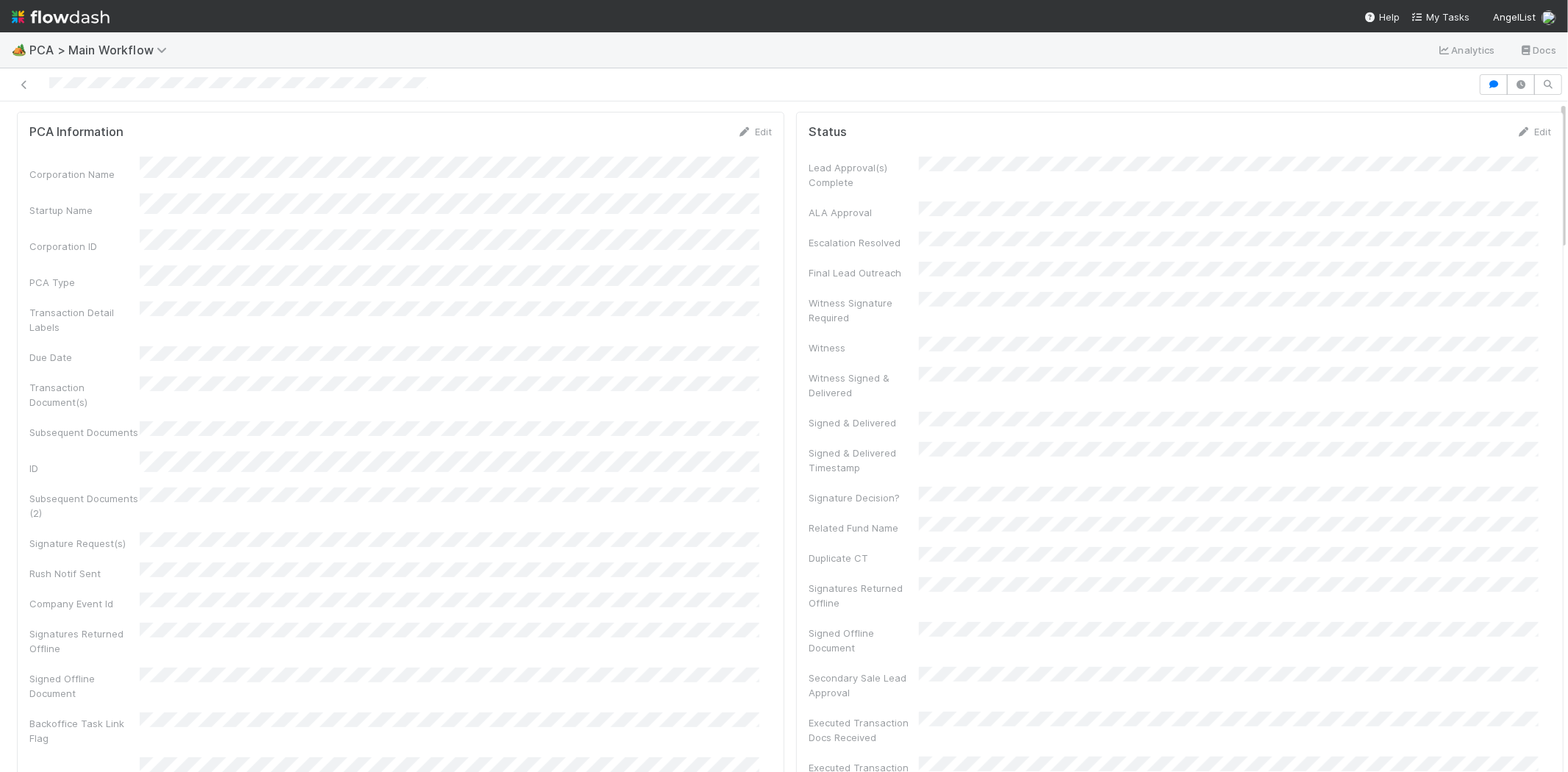
scroll to position [0, 0]
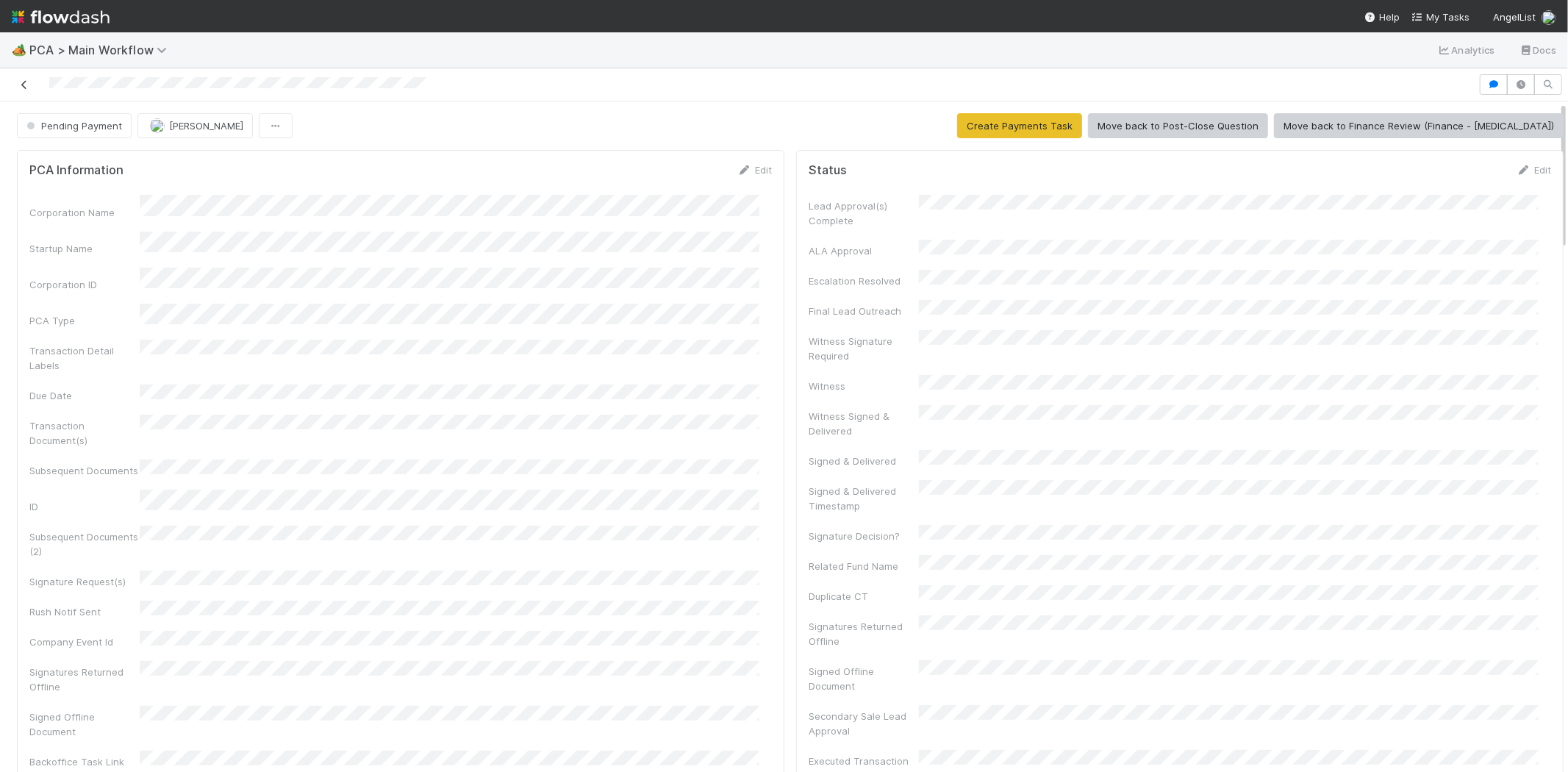
click at [23, 84] on icon at bounding box center [24, 85] width 15 height 9
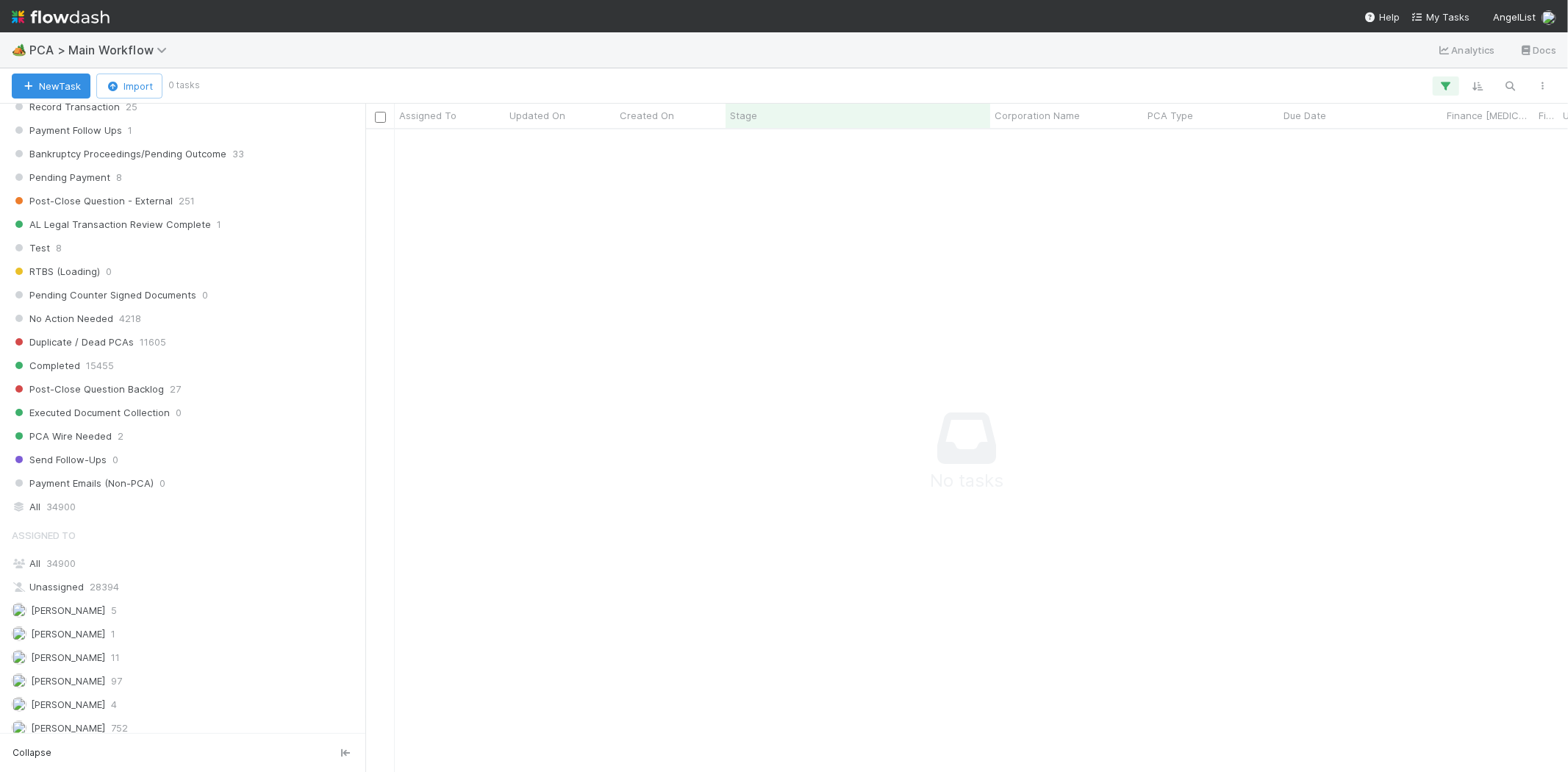
scroll to position [1387, 0]
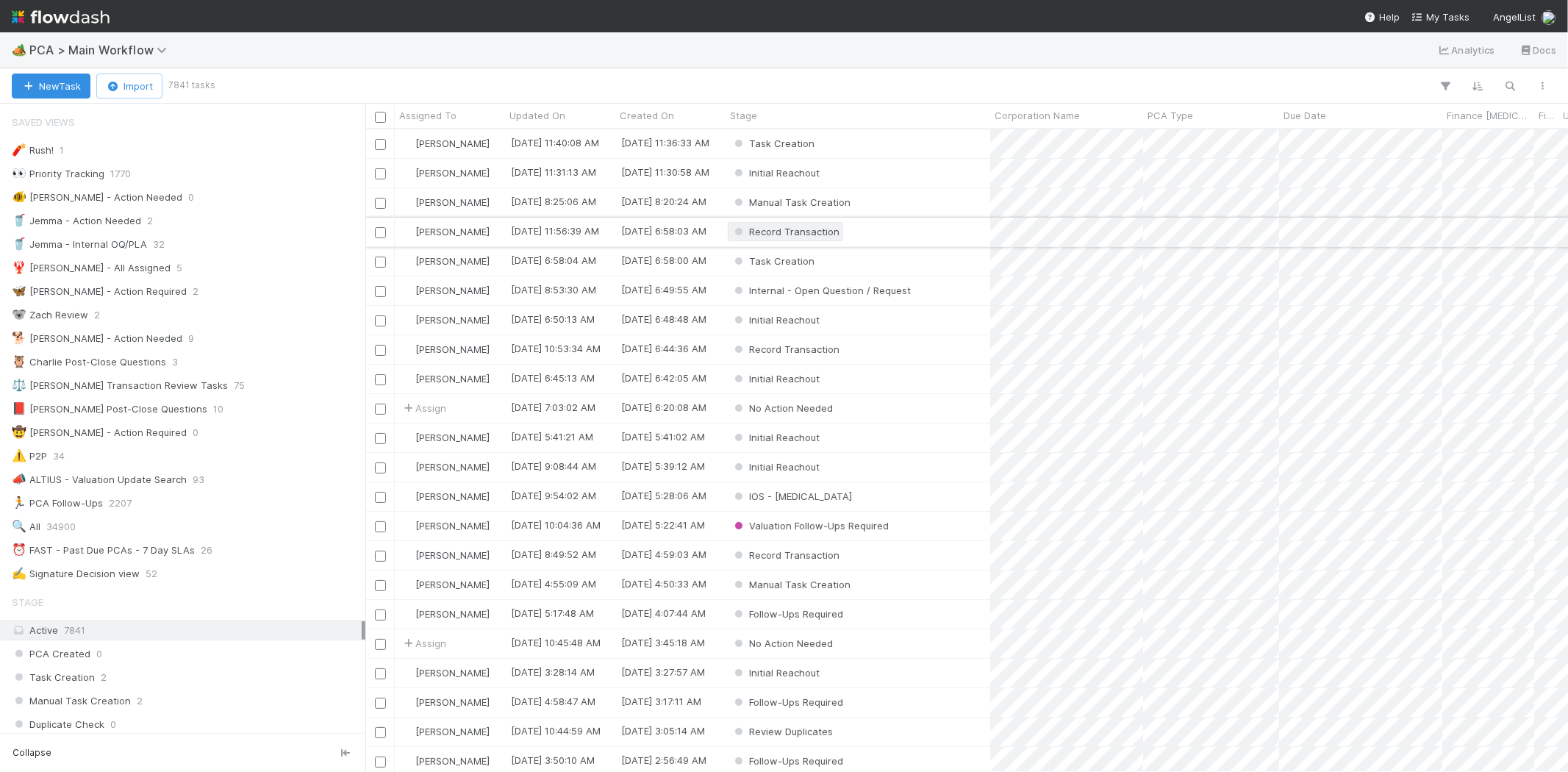
scroll to position [12, 12]
click at [74, 50] on span "PCA > Main Workflow" at bounding box center [102, 50] width 144 height 15
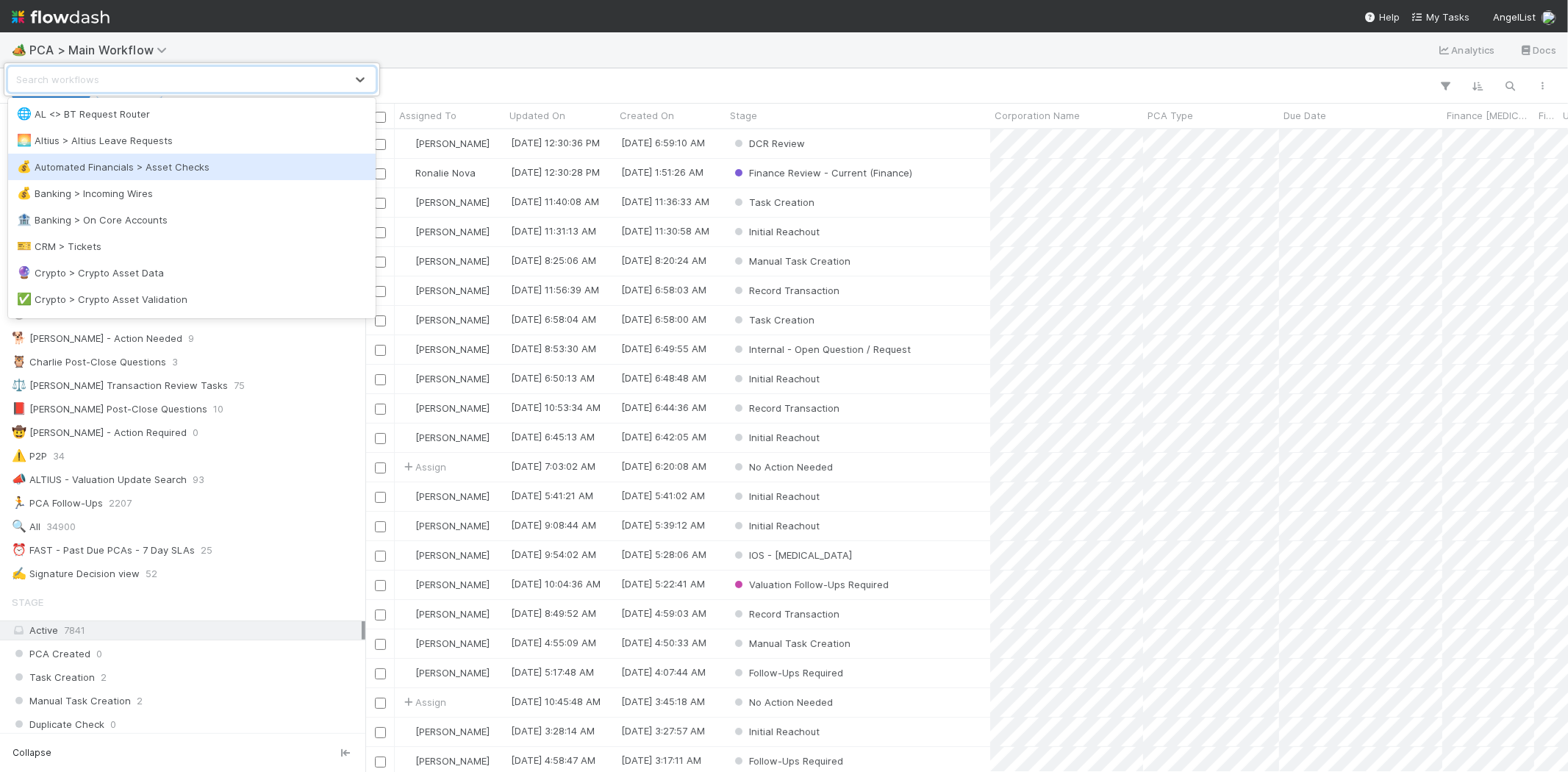
click at [170, 166] on div "💰 Automated Financials > Asset Checks" at bounding box center [191, 167] width 350 height 15
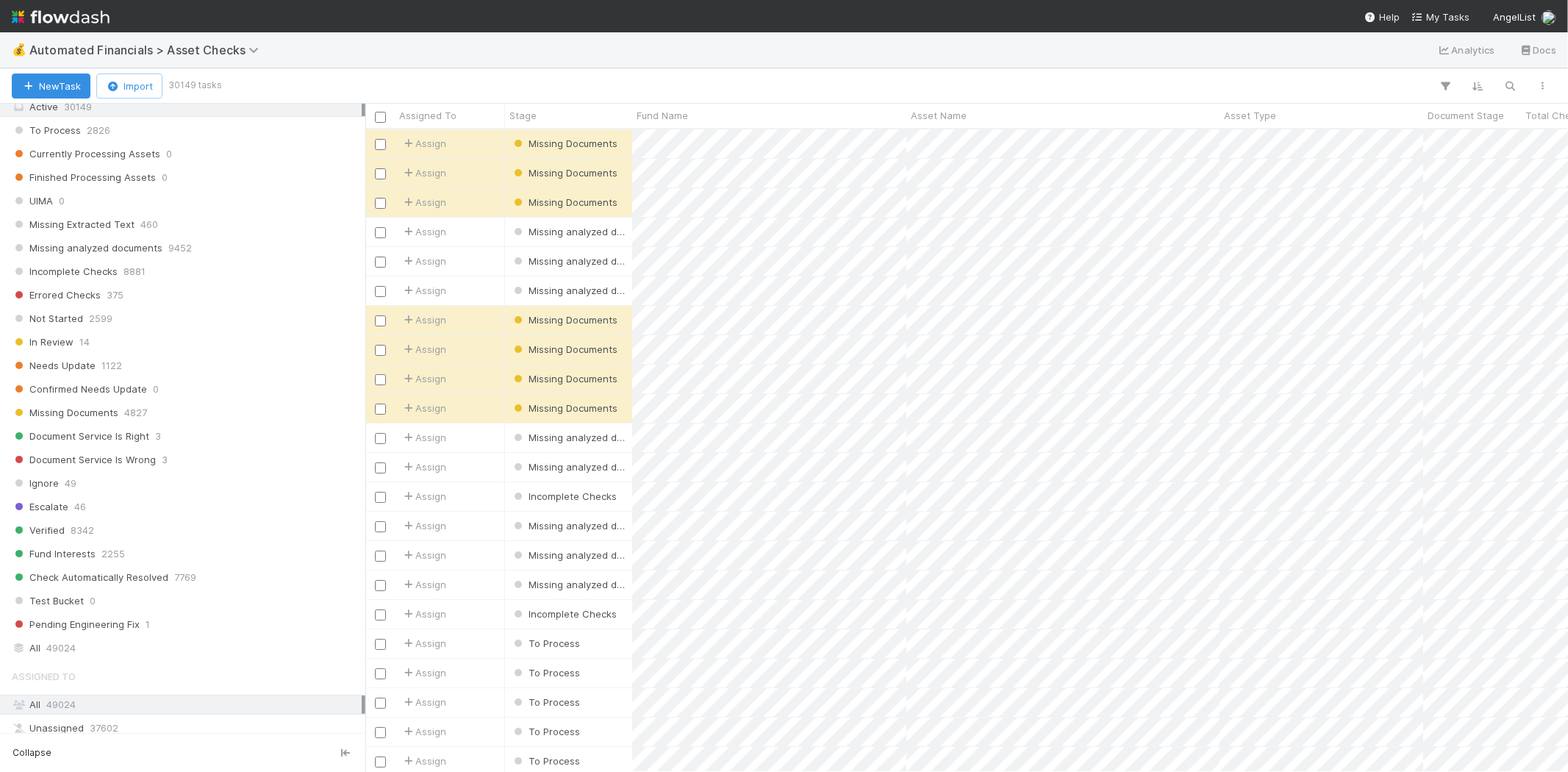
scroll to position [1297, 0]
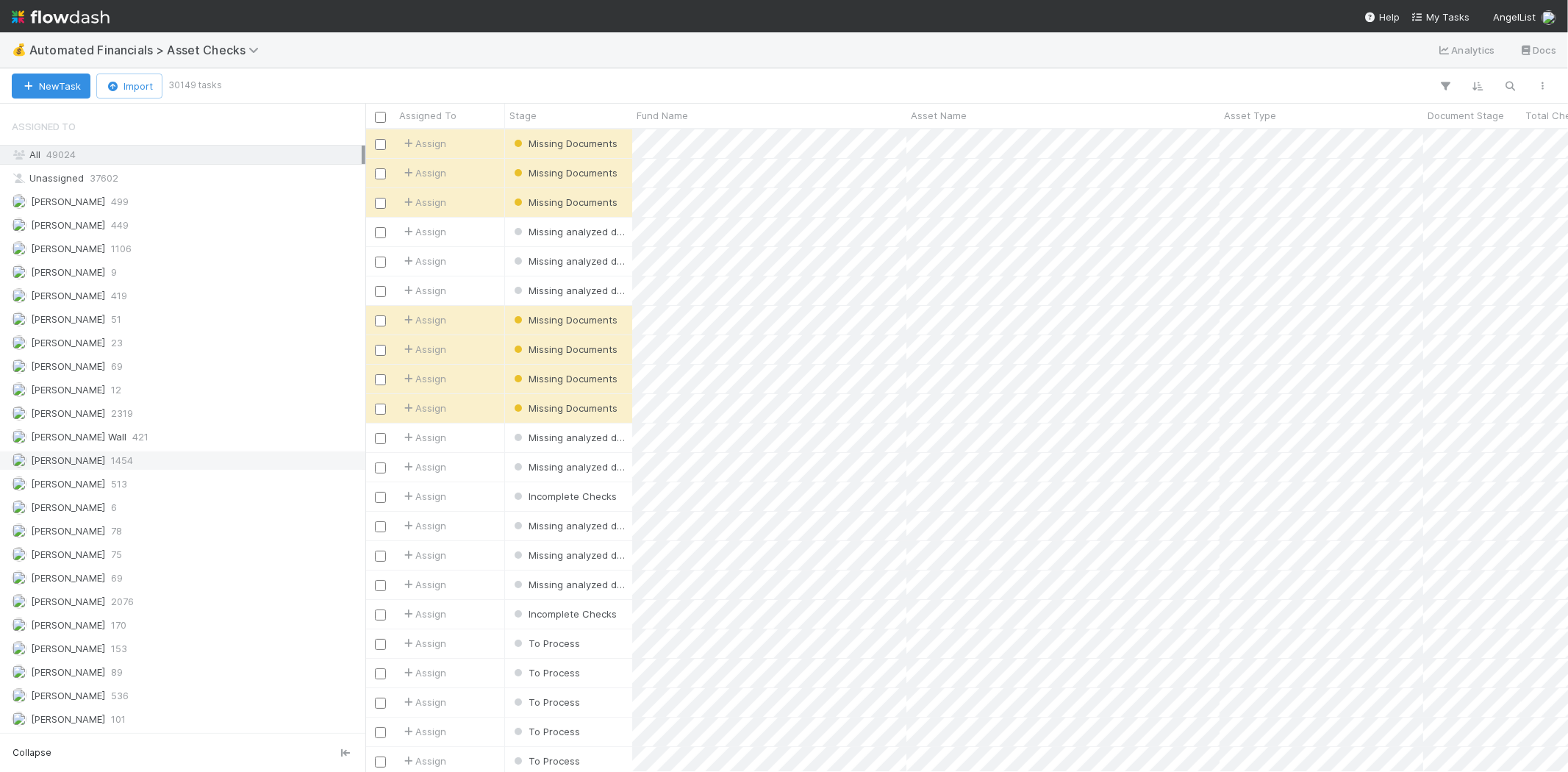
click at [148, 458] on div "Meg Castanare 1454" at bounding box center [186, 461] width 350 height 19
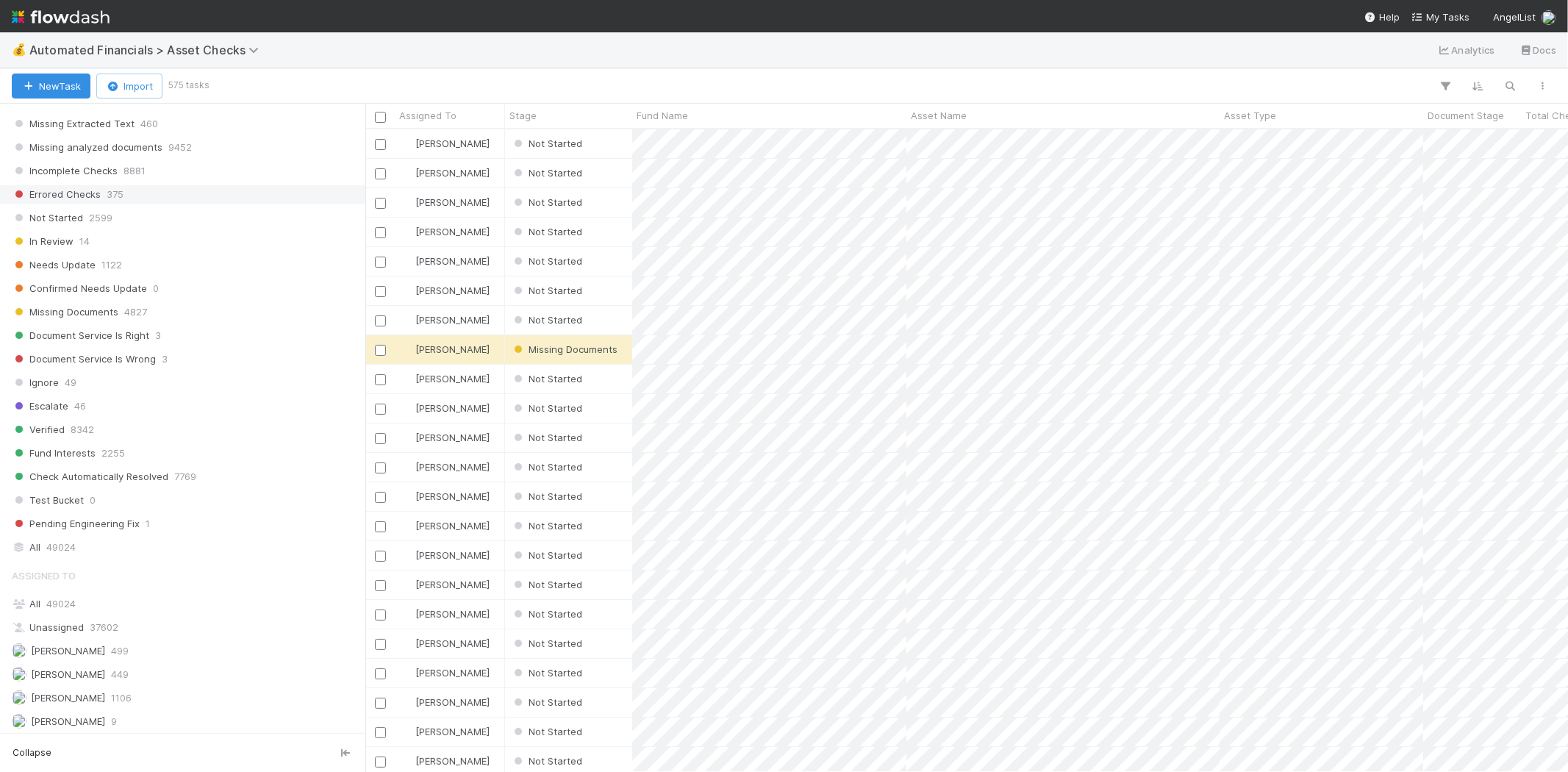
scroll to position [807, 0]
click at [172, 250] on div "Not Started 2599" at bounding box center [186, 247] width 350 height 19
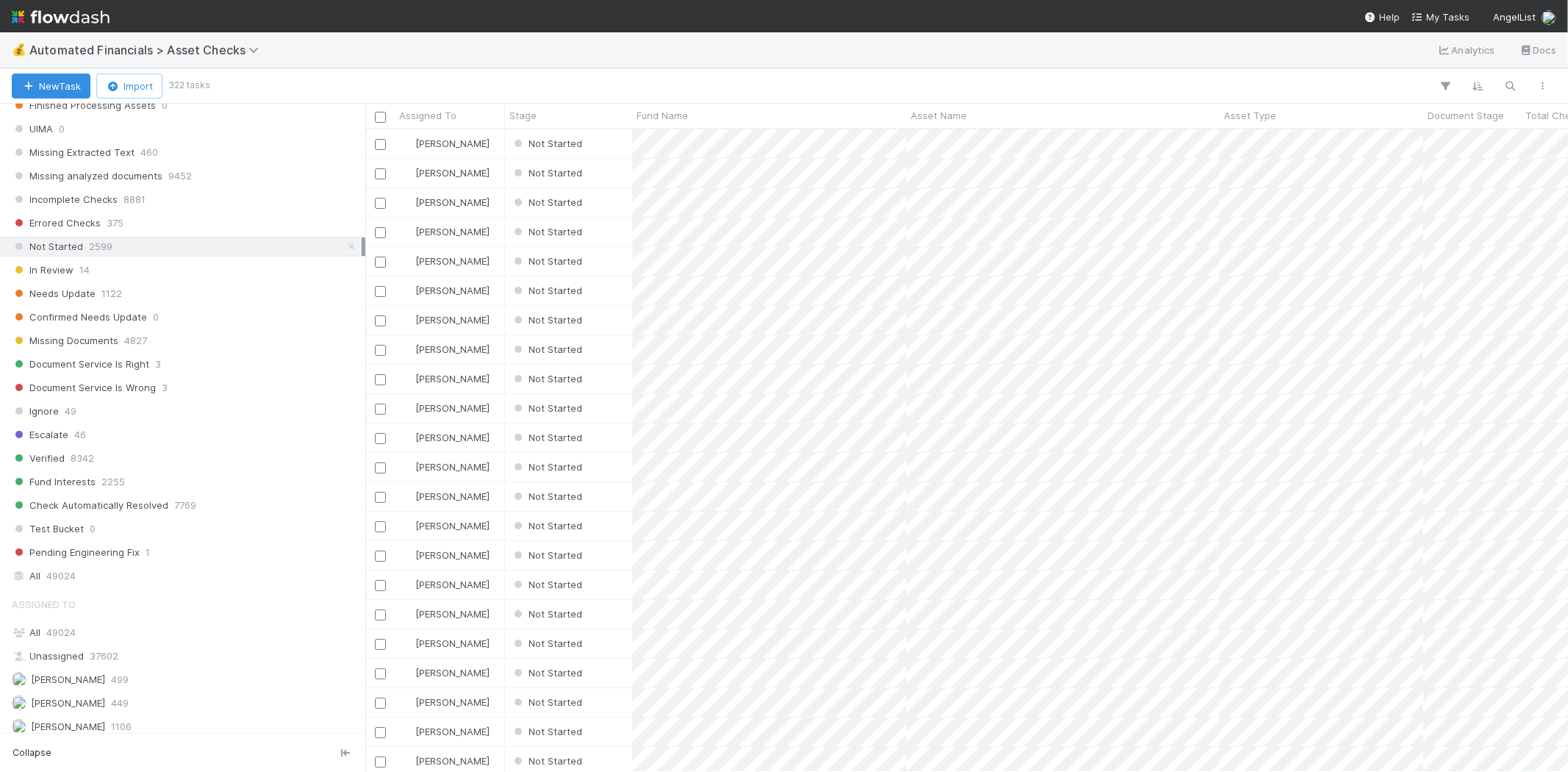
scroll to position [12, 12]
click at [1450, 79] on icon "button" at bounding box center [1446, 86] width 15 height 13
click at [1266, 129] on button "Add Filter" at bounding box center [1219, 131] width 441 height 21
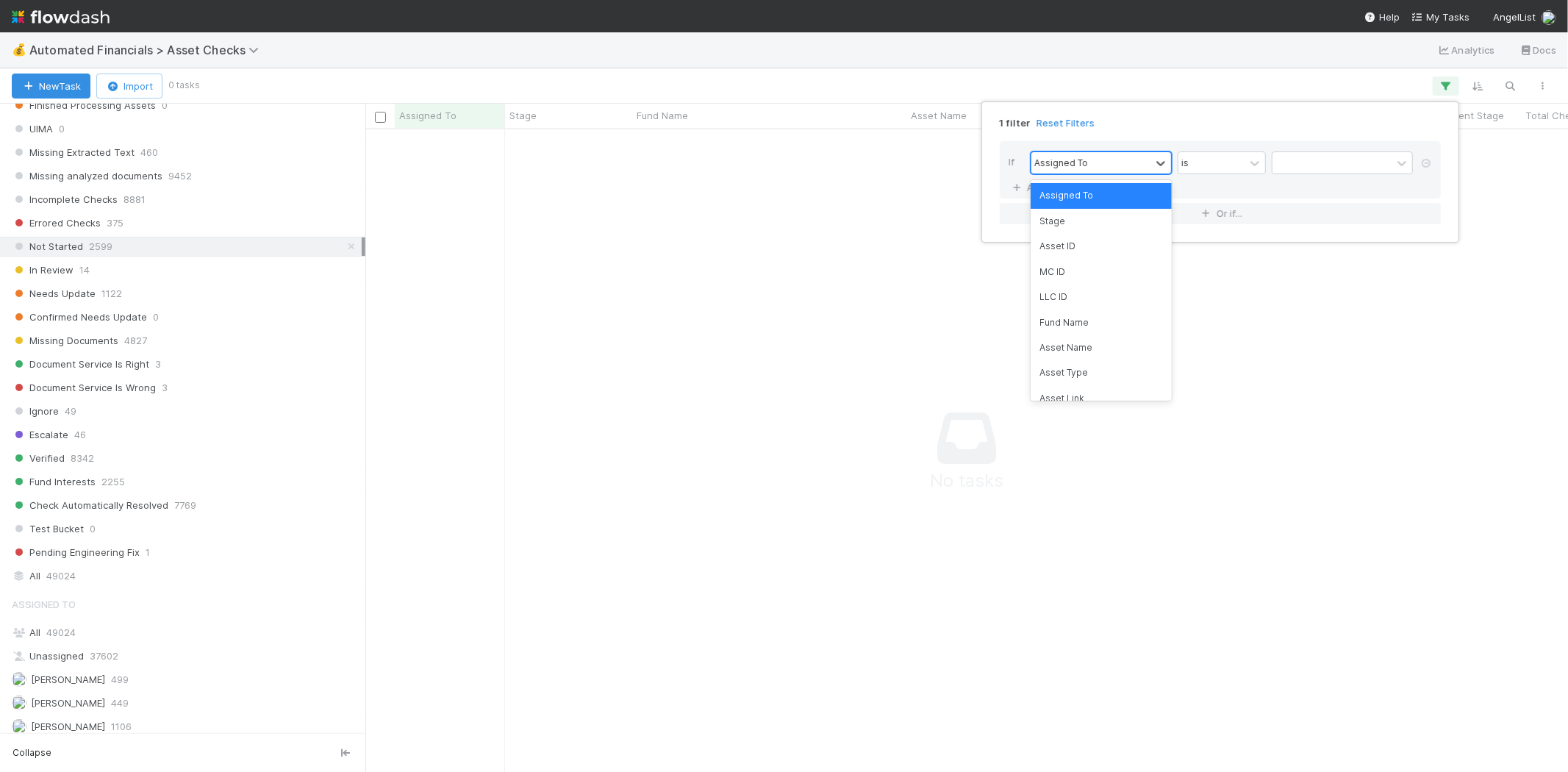
click at [1081, 161] on div "Assigned To" at bounding box center [1061, 162] width 54 height 13
type input "crea"
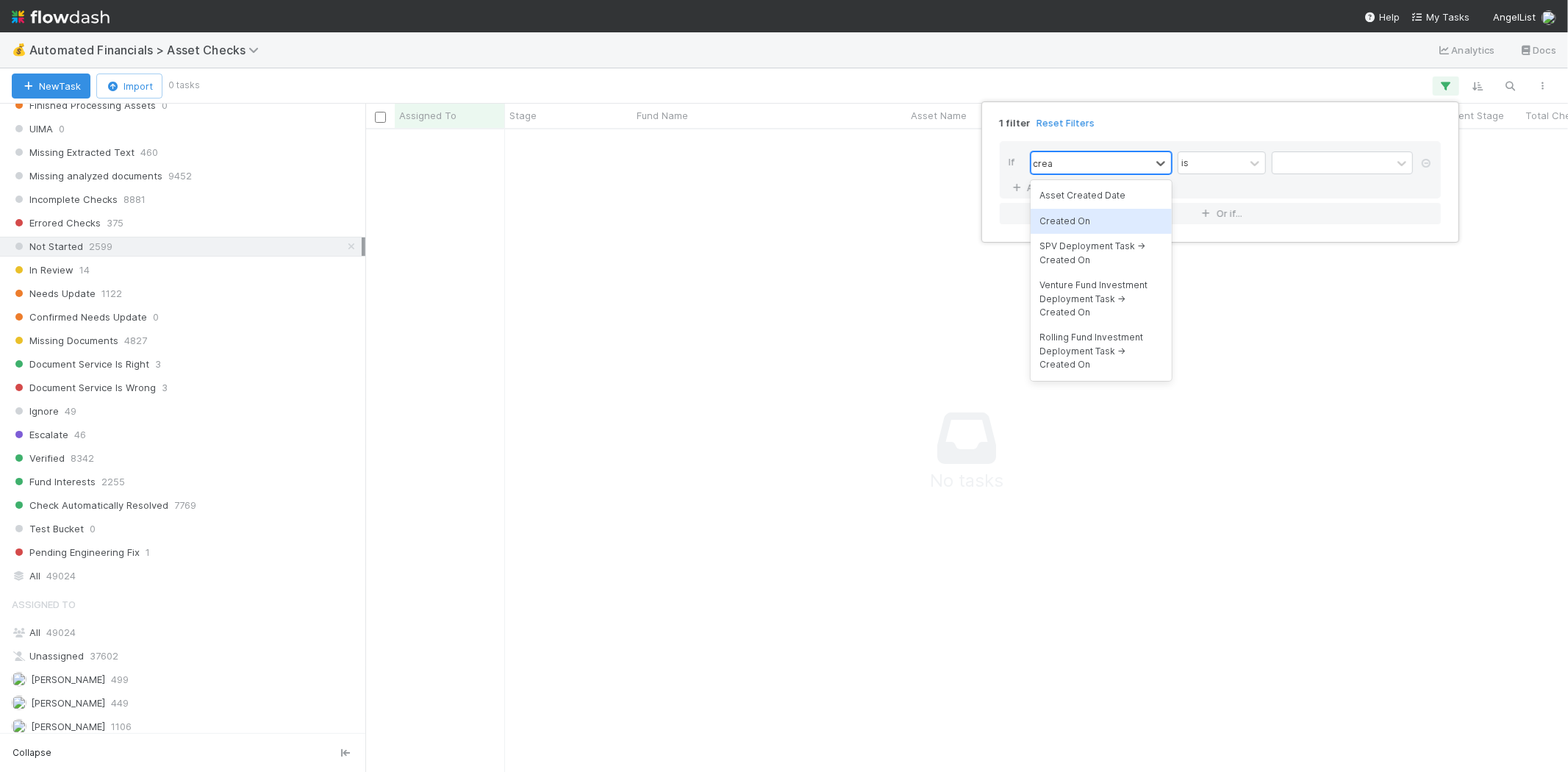
click at [1084, 217] on div "Created On" at bounding box center [1100, 221] width 141 height 25
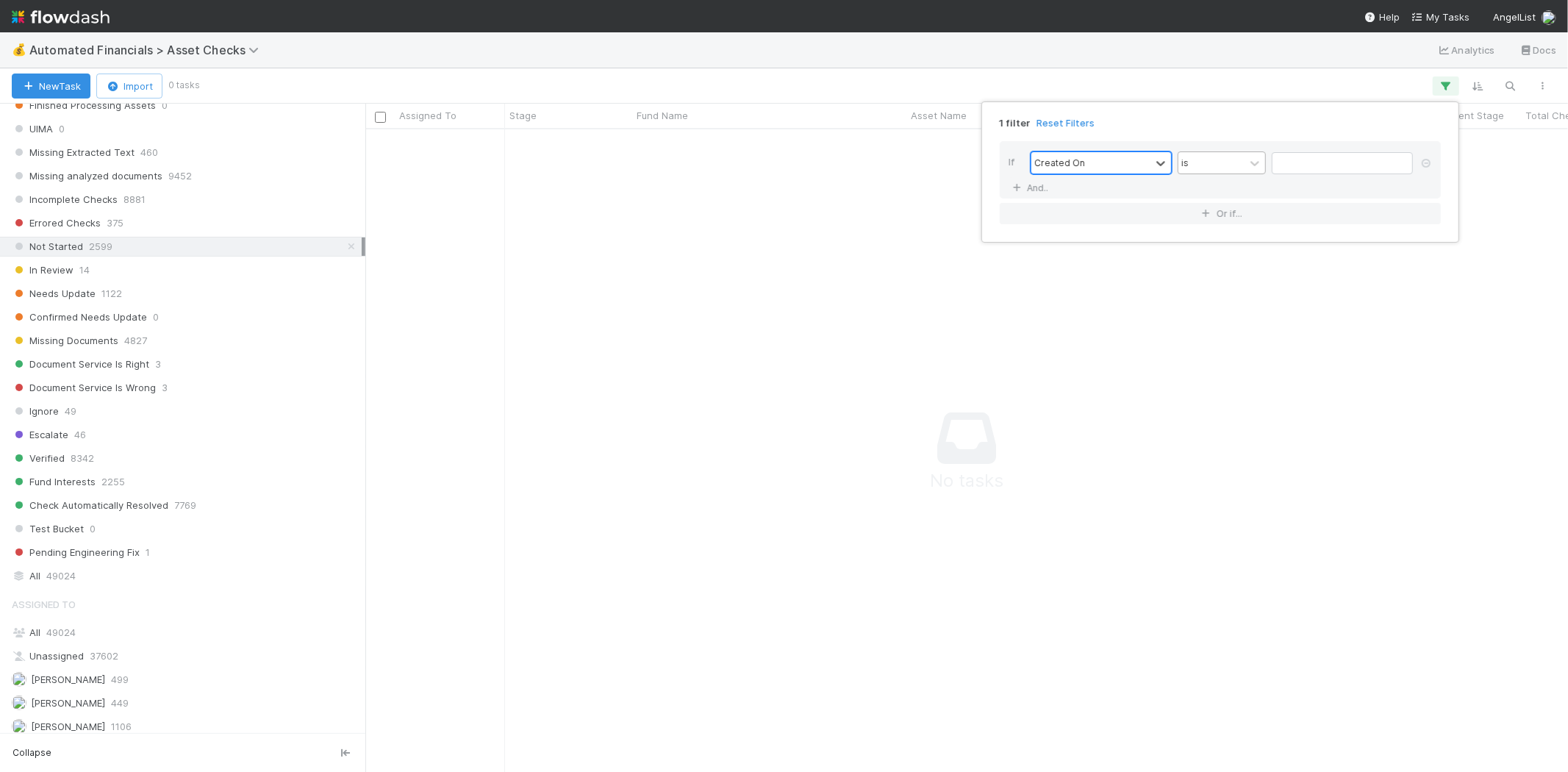
click at [1224, 159] on div "is" at bounding box center [1211, 162] width 66 height 21
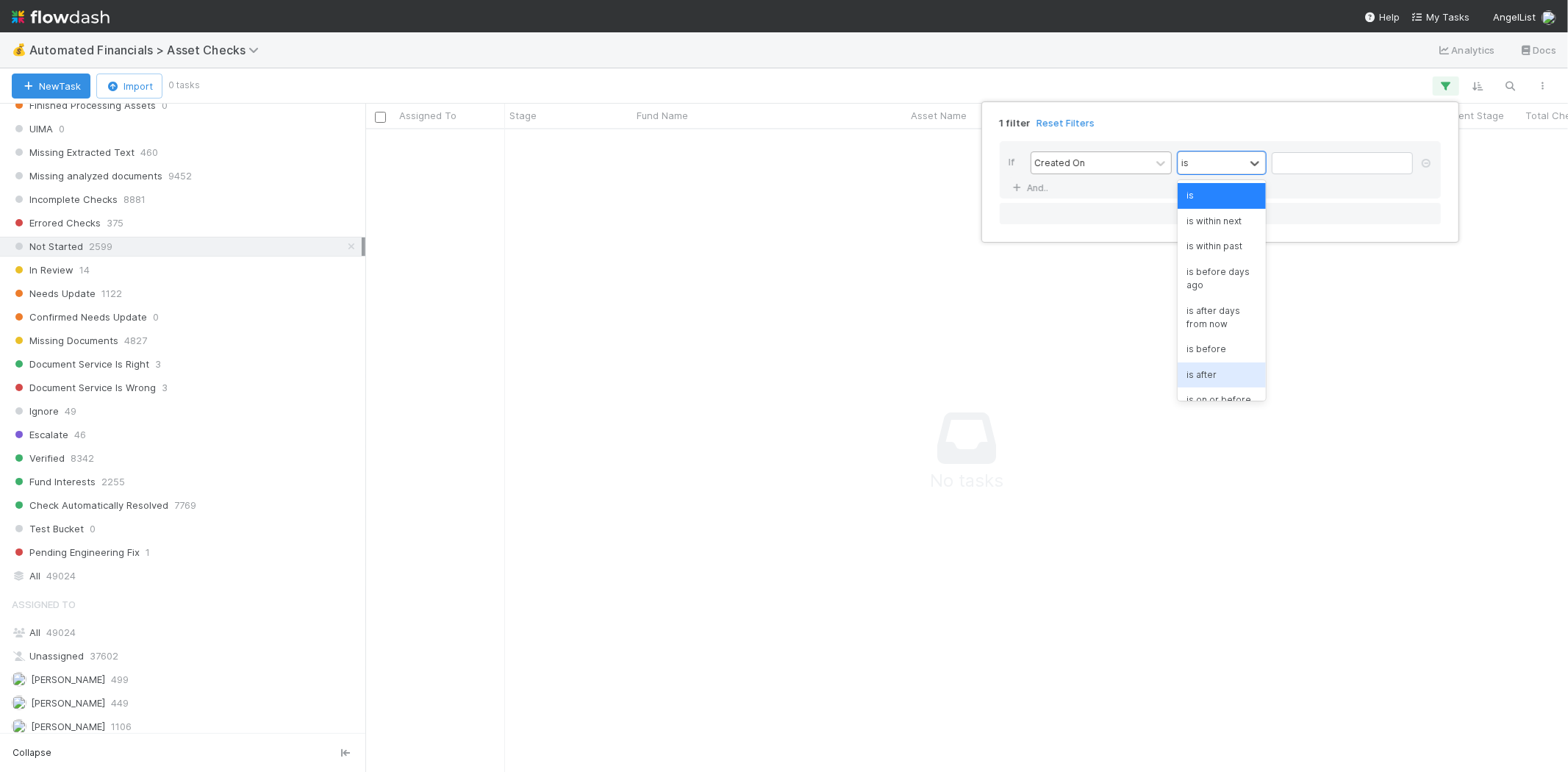
click at [1206, 373] on div "is after" at bounding box center [1221, 375] width 89 height 25
click at [1326, 162] on input "text" at bounding box center [1341, 163] width 141 height 22
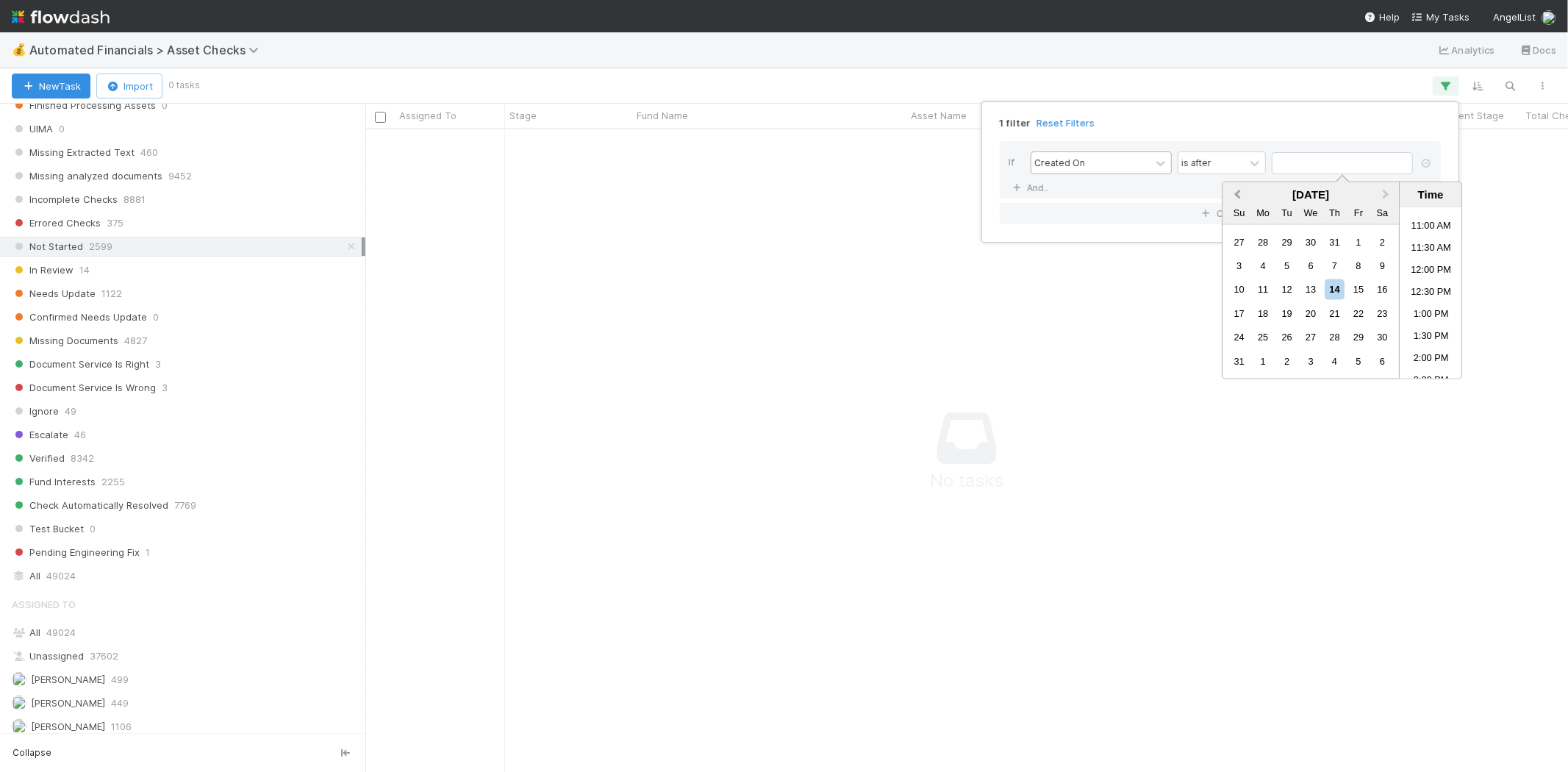
click at [1232, 192] on button "Previous Month" at bounding box center [1235, 195] width 23 height 23
click at [1262, 289] on div "16" at bounding box center [1262, 289] width 20 height 20
type input "06/16/2025 12:00:00 AM"
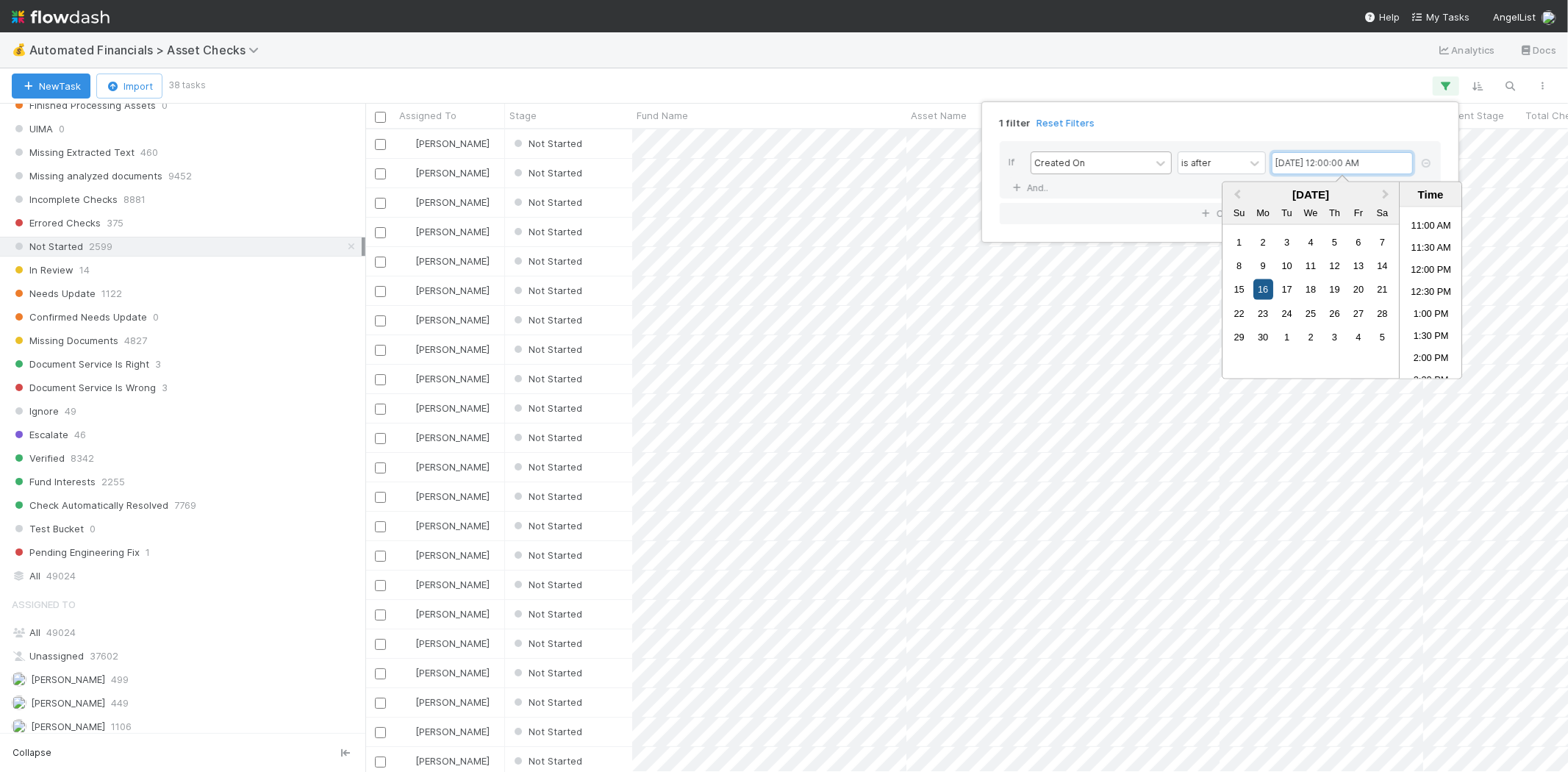
scroll to position [630, 1190]
click at [1037, 54] on div "1 filter Reset Filters If Created On is after 06/16/2025 12:00:00 AM And.. Or i…" at bounding box center [784, 386] width 1568 height 772
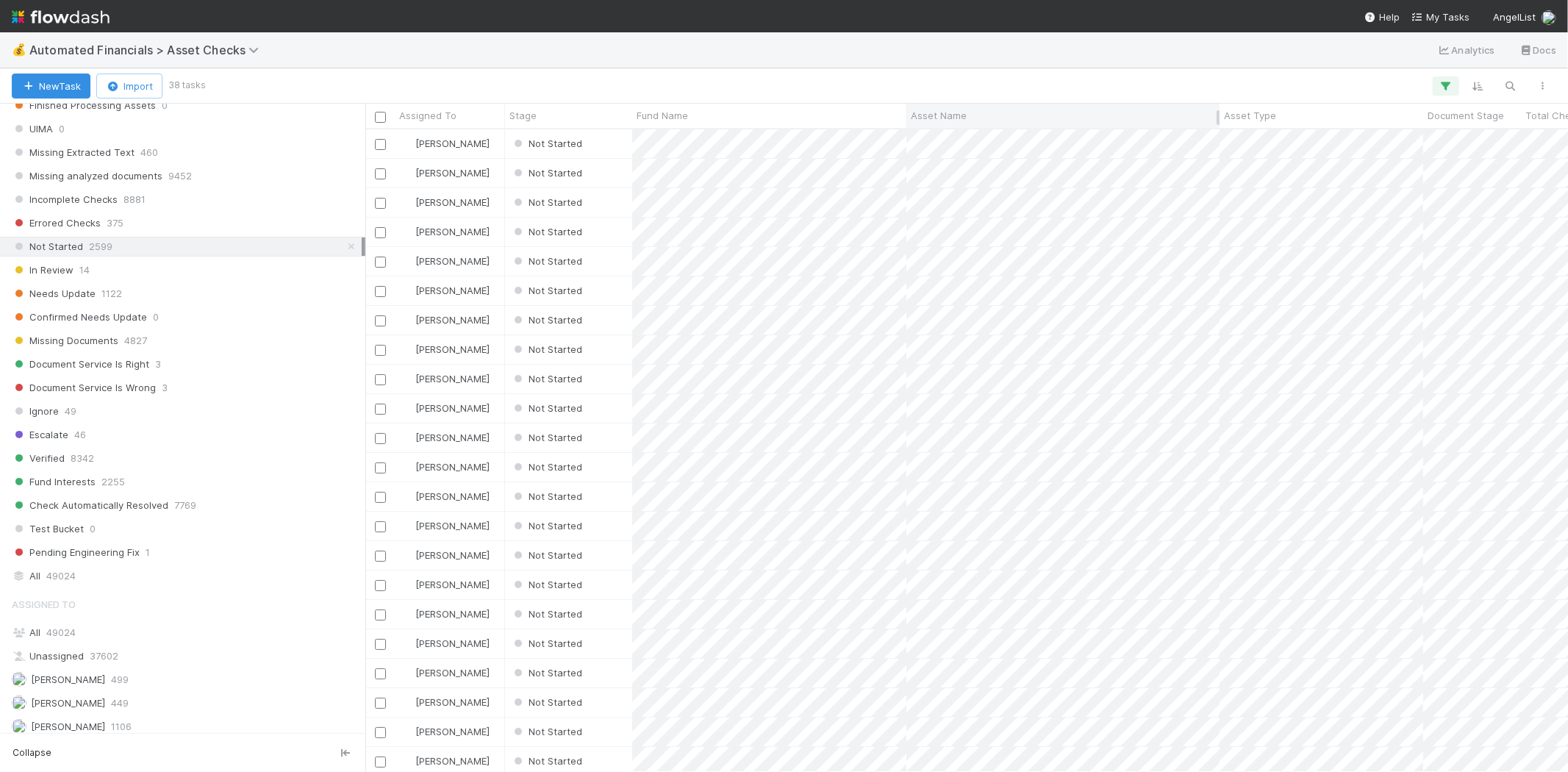
click at [939, 115] on span "Asset Name" at bounding box center [939, 116] width 56 height 15
click at [946, 145] on div "Sort A → Z" at bounding box center [996, 144] width 168 height 22
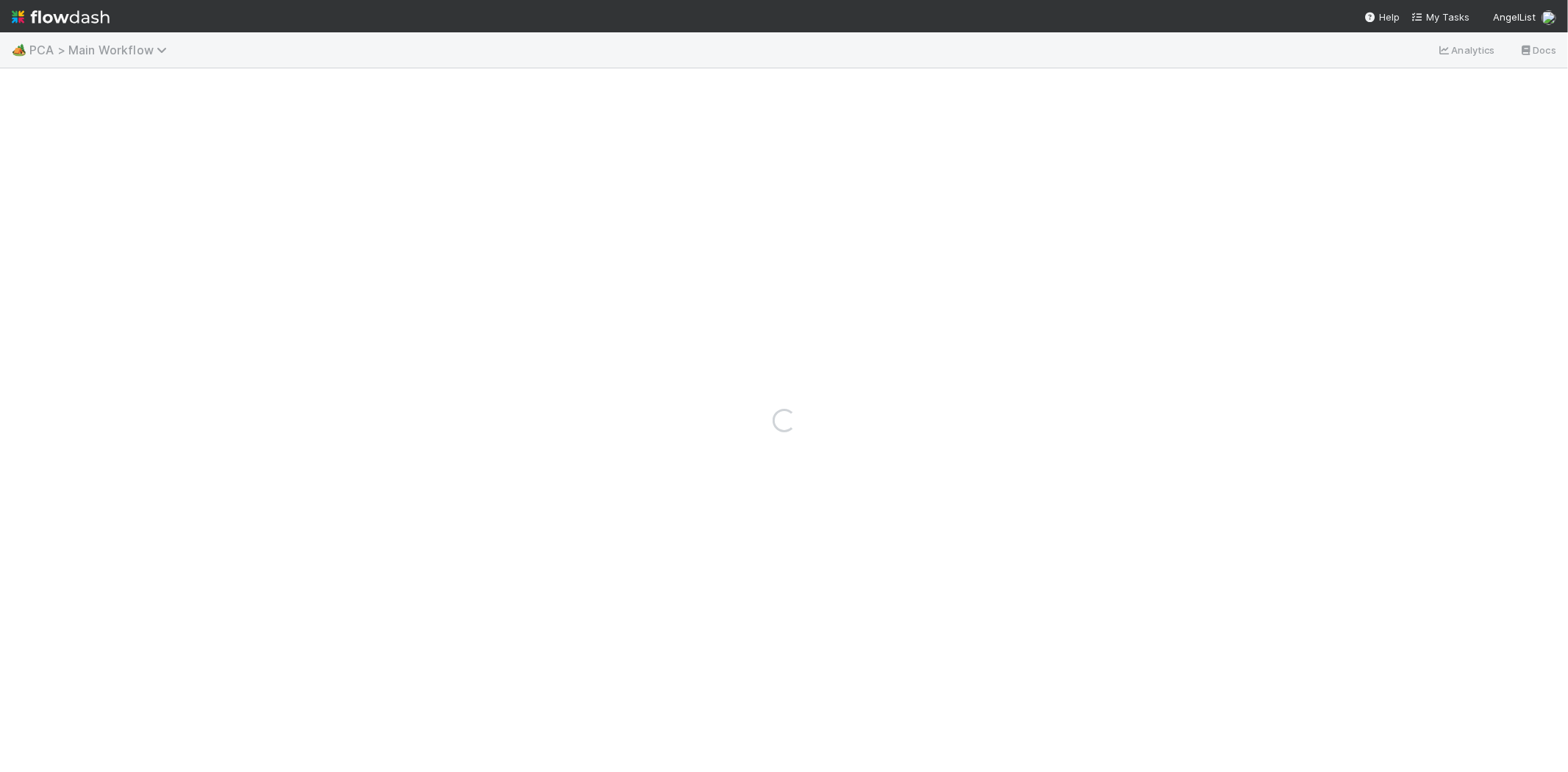
click at [117, 43] on span "PCA > Main Workflow" at bounding box center [102, 50] width 144 height 15
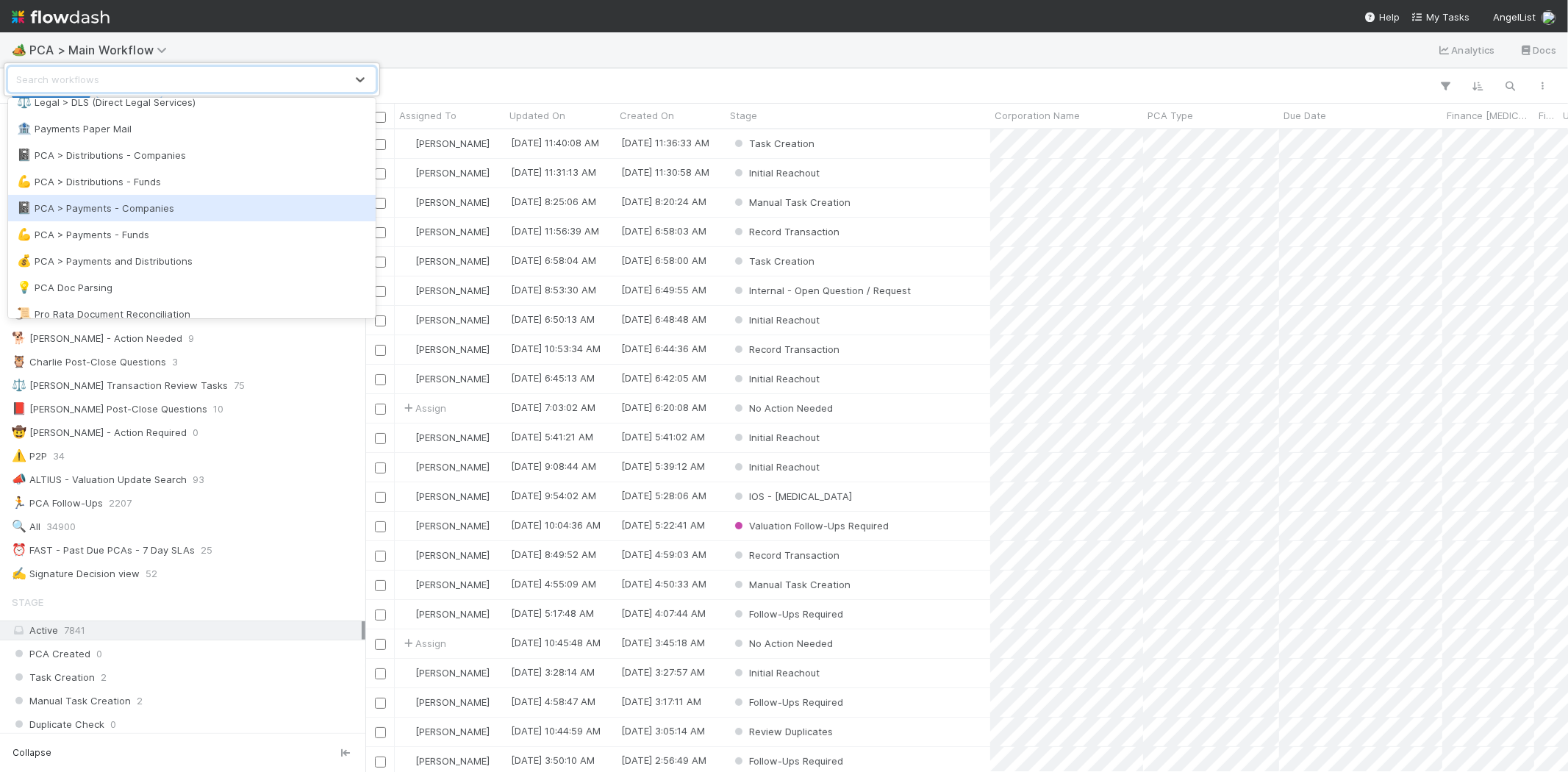
scroll to position [980, 0]
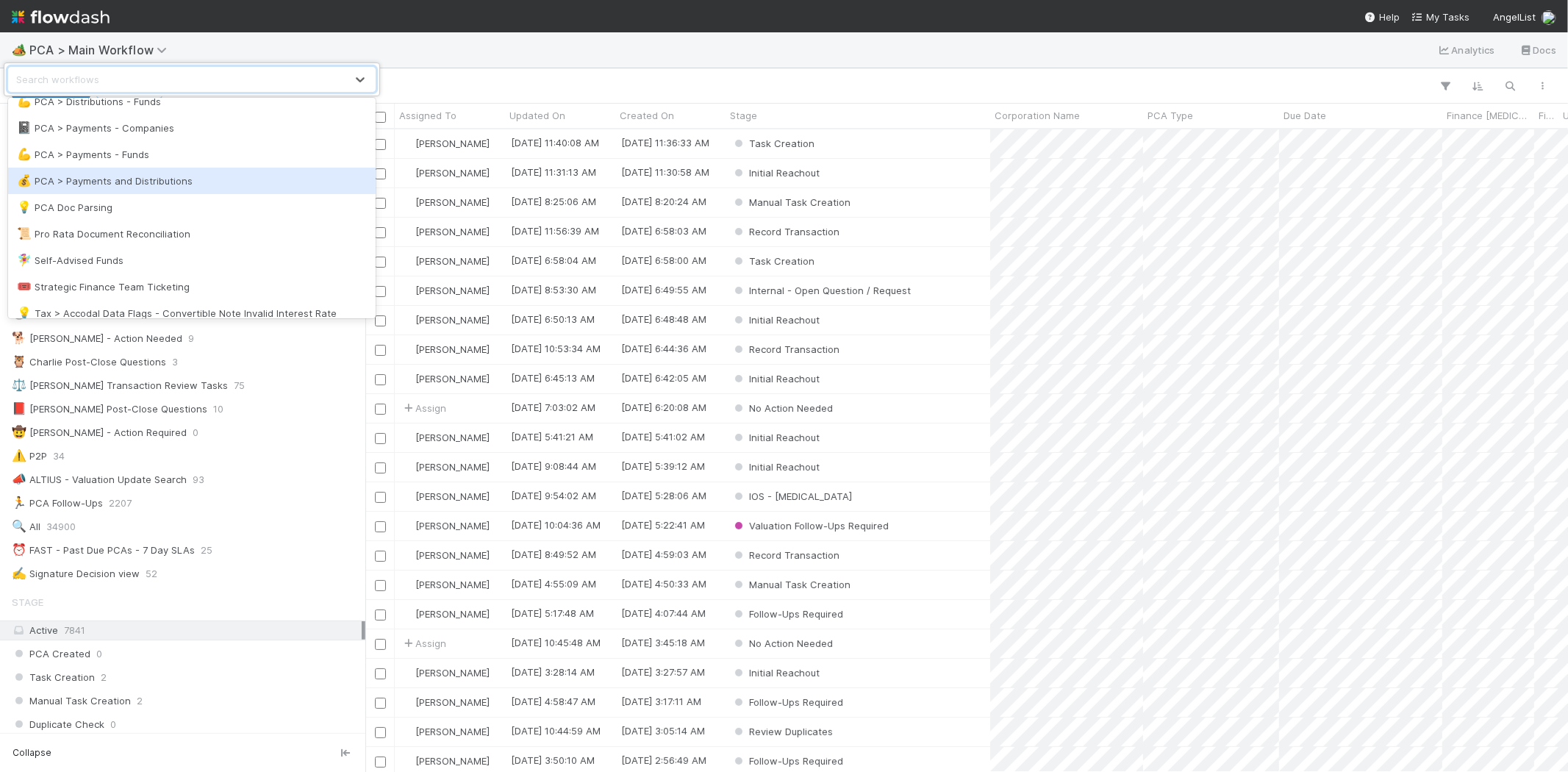
click at [211, 186] on div "💰 PCA > Payments and Distributions" at bounding box center [191, 181] width 350 height 15
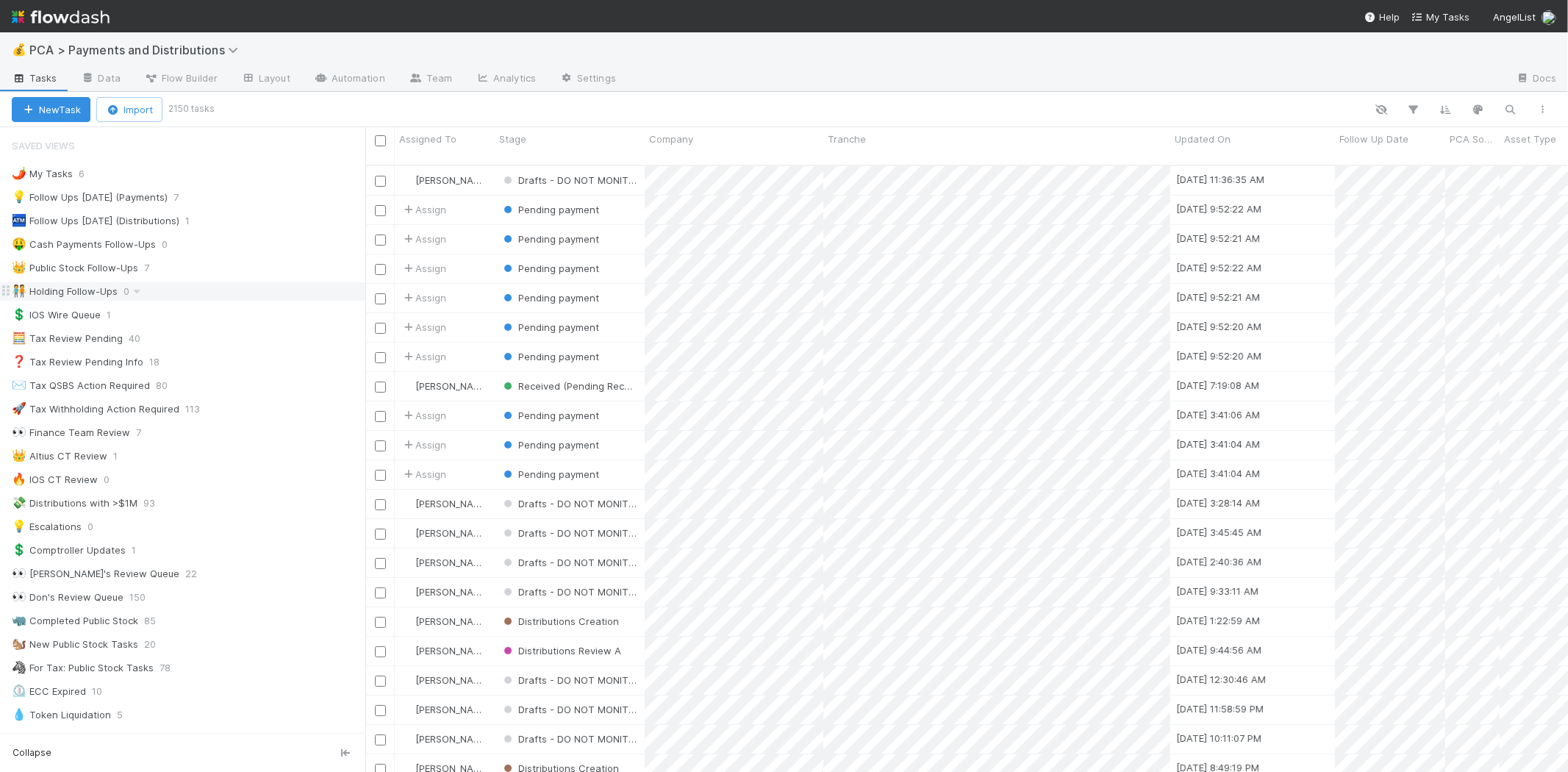
scroll to position [606, 1190]
click at [125, 203] on div "💡 Follow Ups Today (Payments)" at bounding box center [89, 198] width 156 height 19
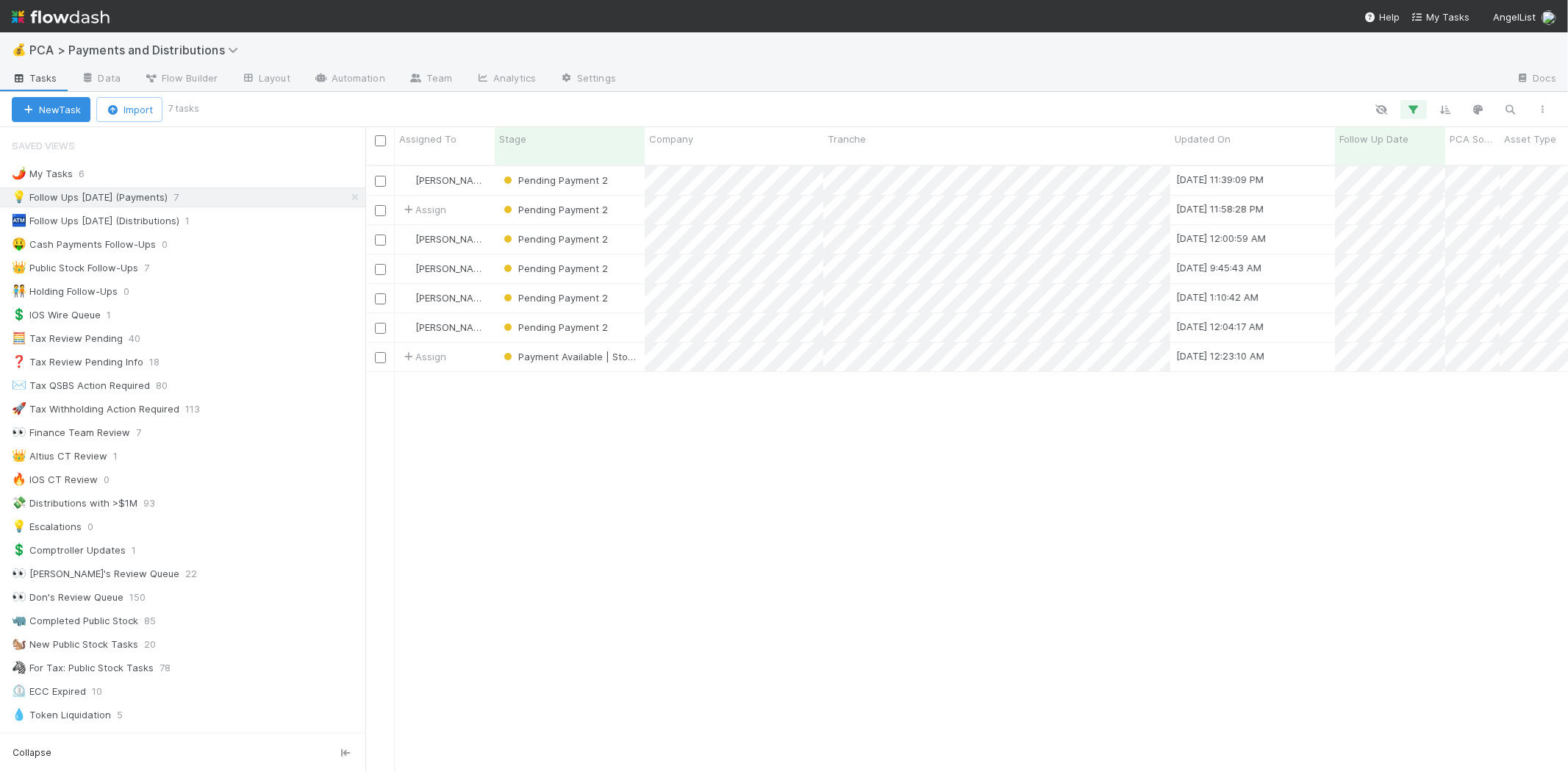
scroll to position [606, 1190]
click at [1411, 106] on icon "button" at bounding box center [1413, 109] width 15 height 13
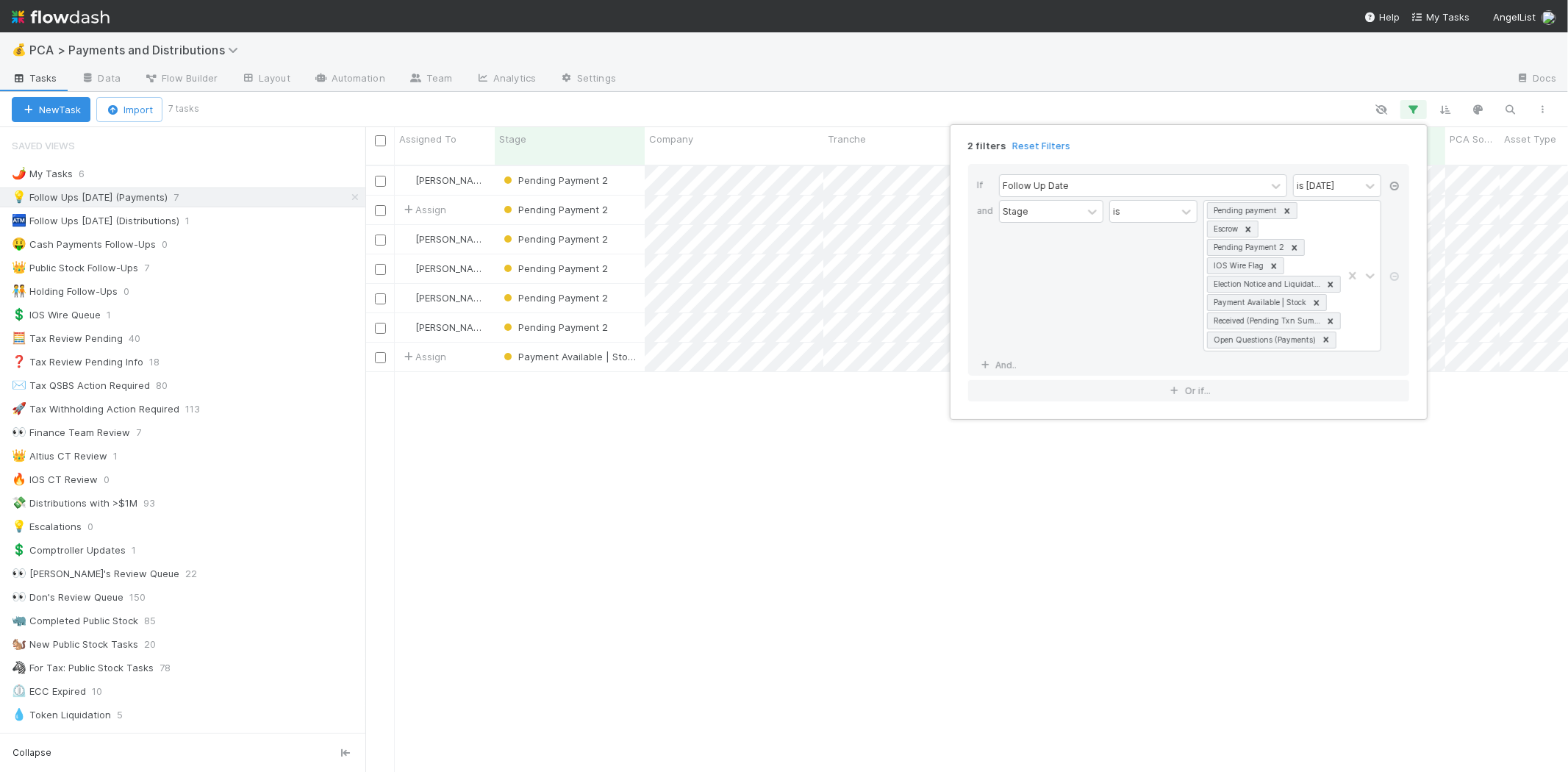
click at [1395, 186] on icon at bounding box center [1395, 186] width 15 height 8
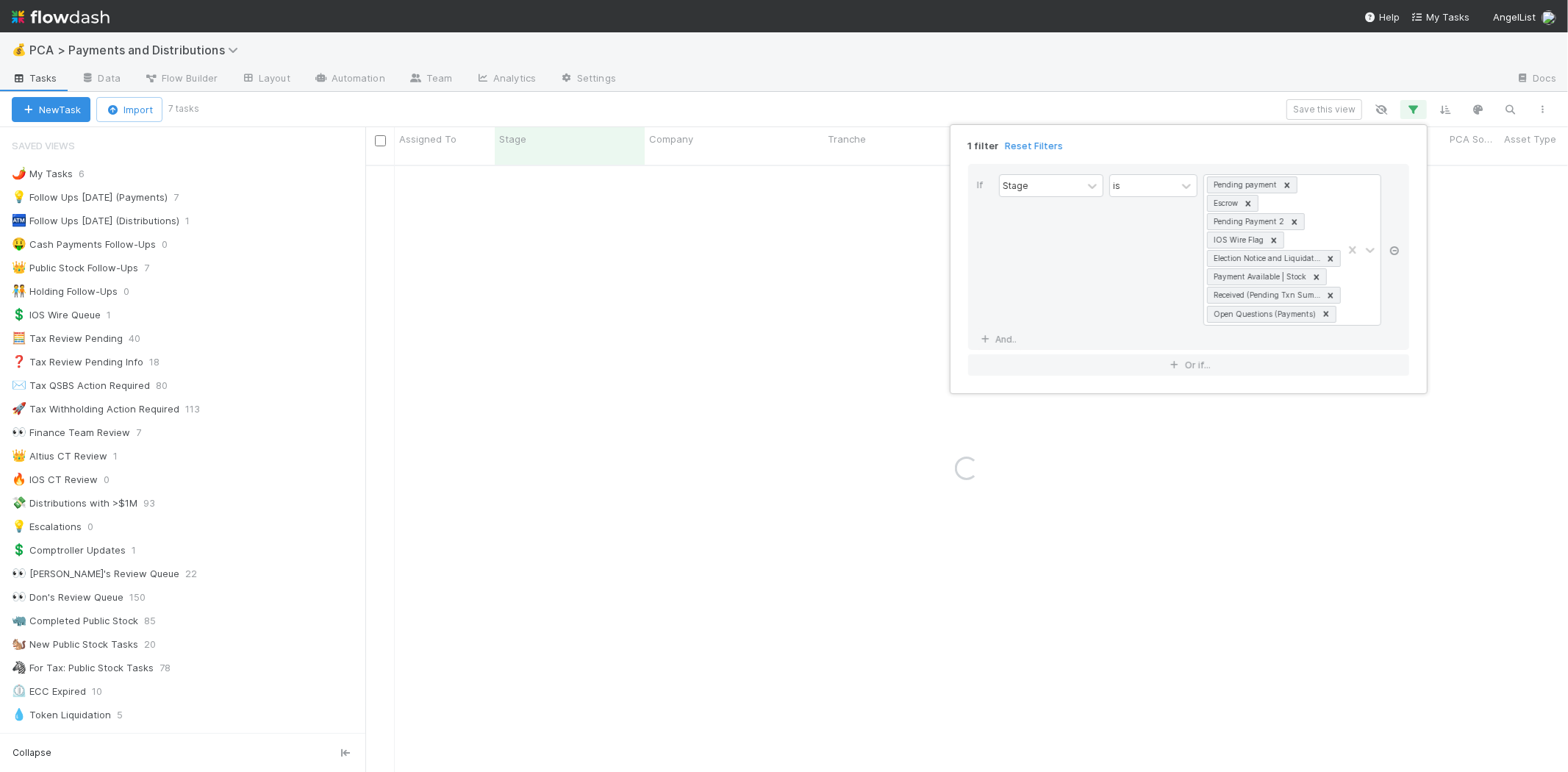
click at [1395, 248] on icon at bounding box center [1395, 250] width 15 height 8
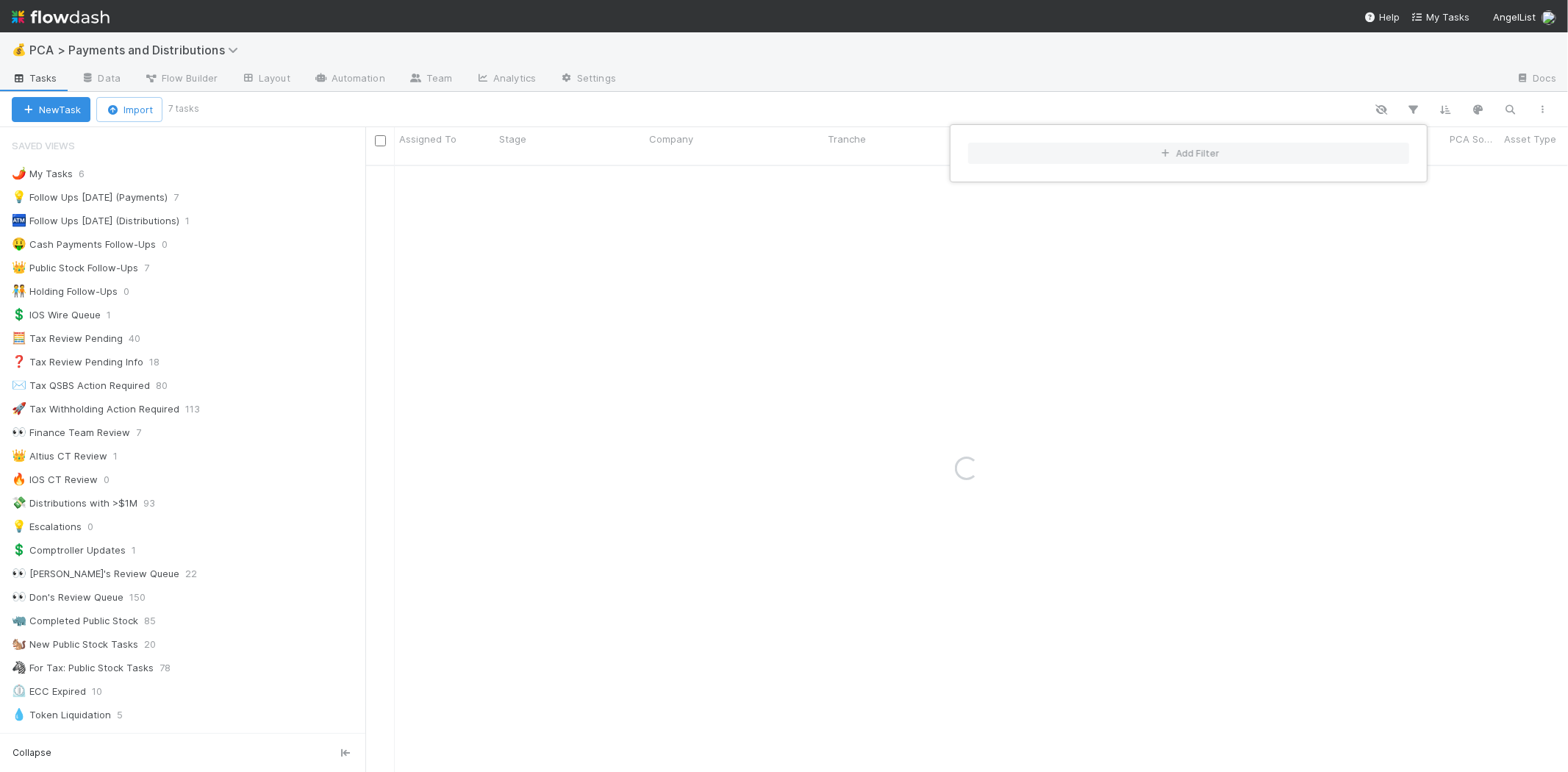
click at [865, 76] on div "Add Filter" at bounding box center [784, 386] width 1568 height 772
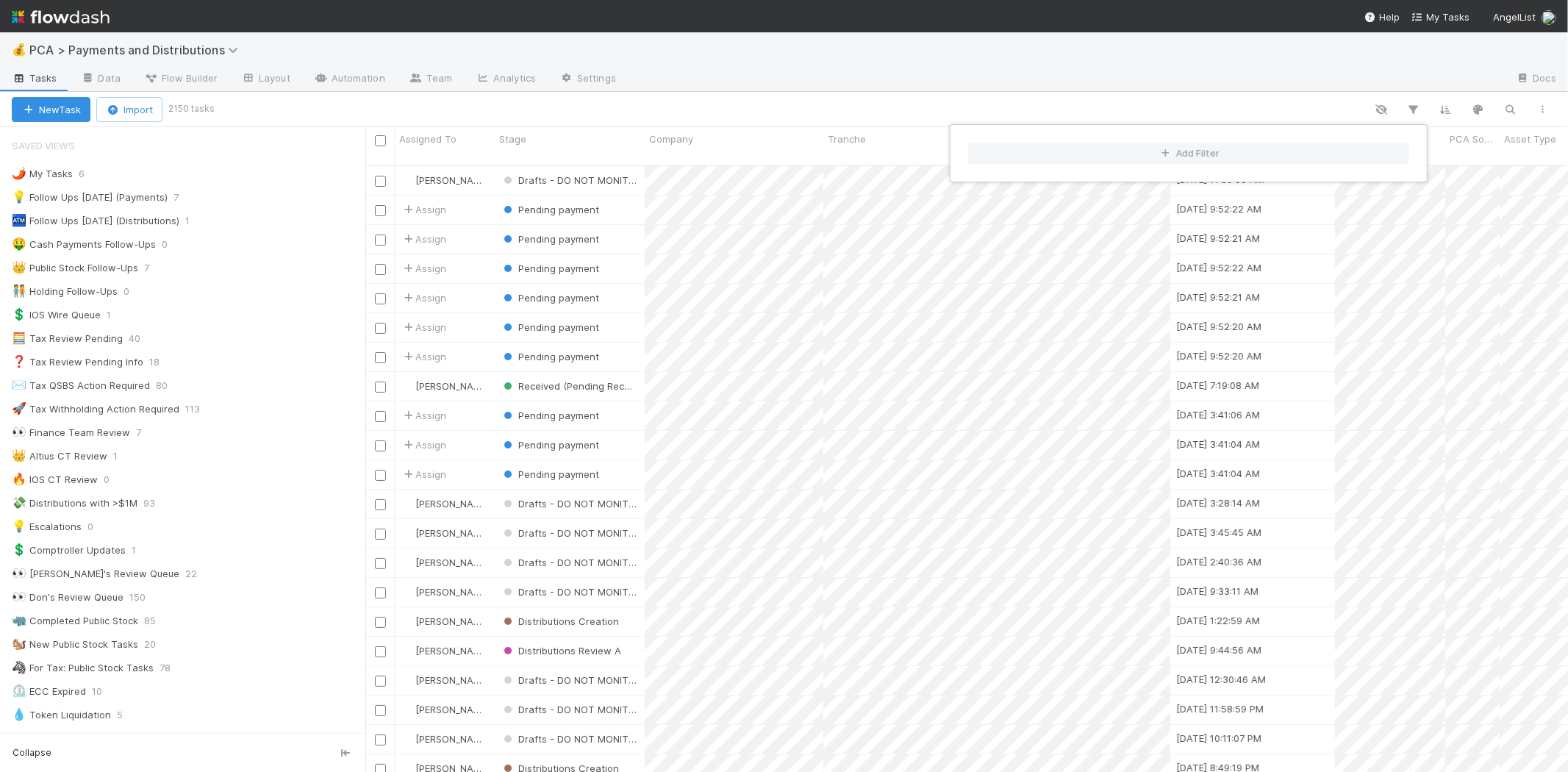
scroll to position [606, 1190]
click at [307, 107] on div "Add Filter" at bounding box center [784, 386] width 1568 height 772
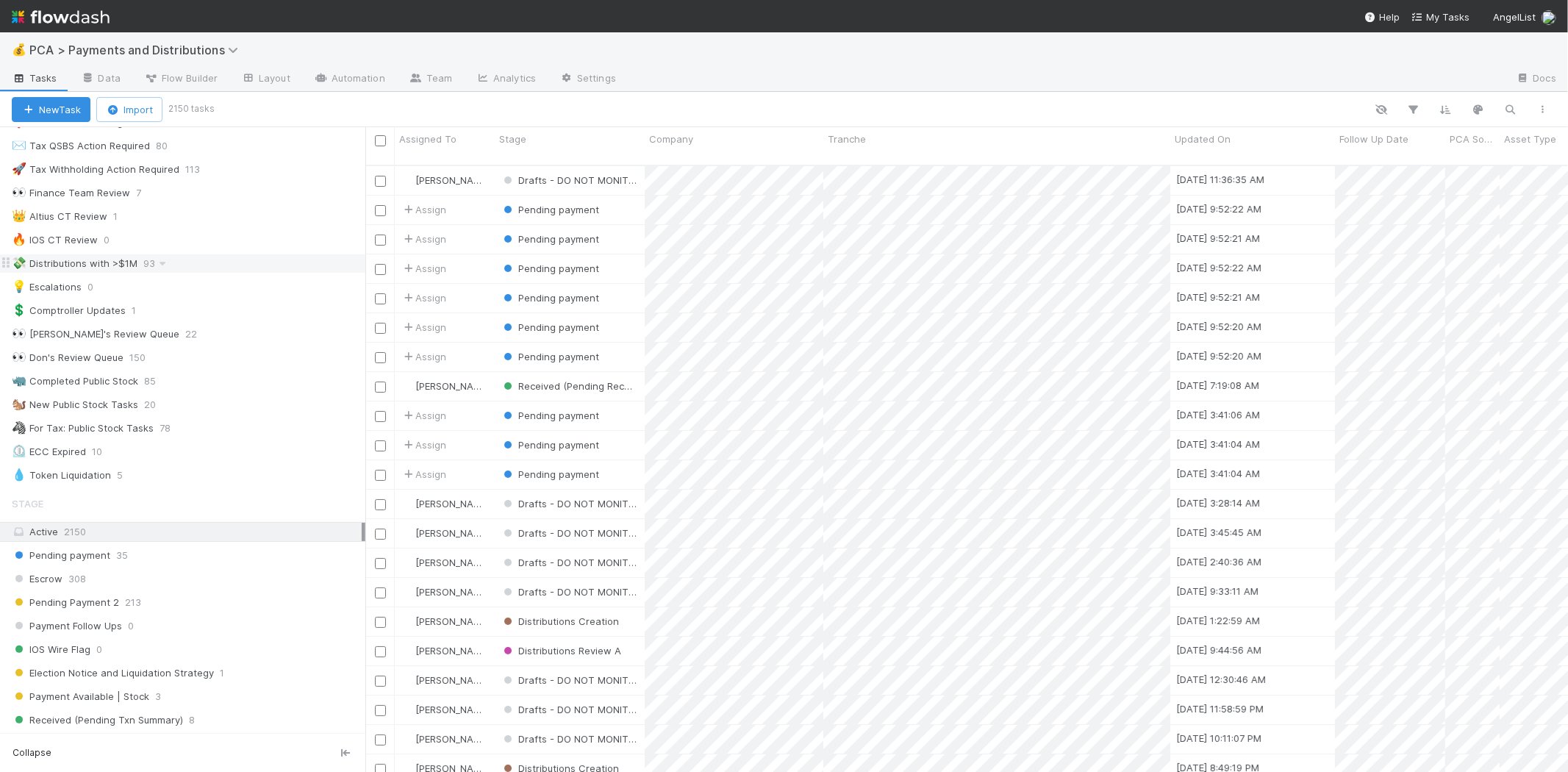
scroll to position [245, 0]
click at [128, 598] on span "213" at bounding box center [132, 598] width 16 height 19
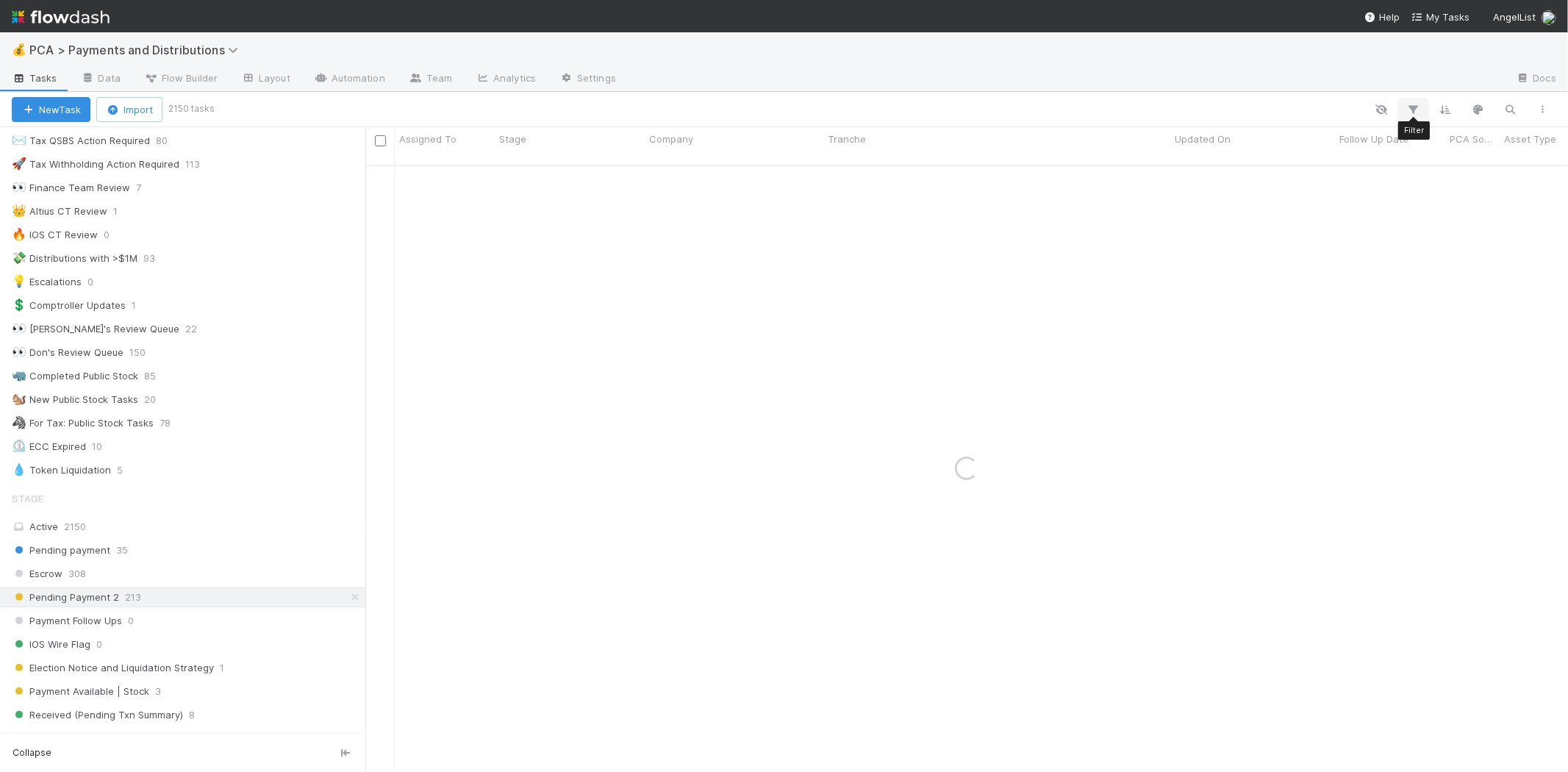
click at [1416, 106] on icon "button" at bounding box center [1413, 109] width 15 height 13
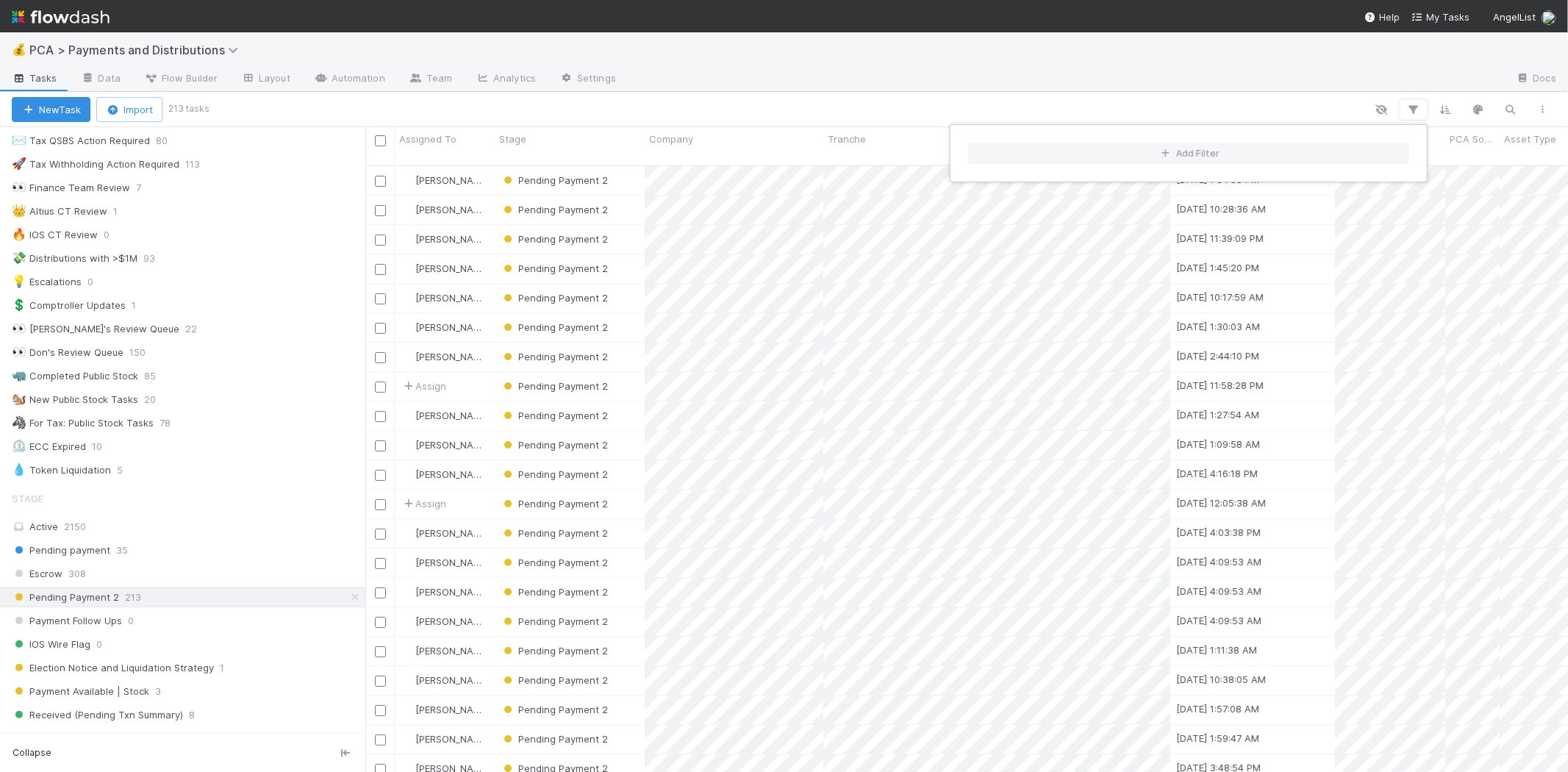
scroll to position [606, 1190]
click at [1196, 150] on button "Add Filter" at bounding box center [1188, 153] width 441 height 21
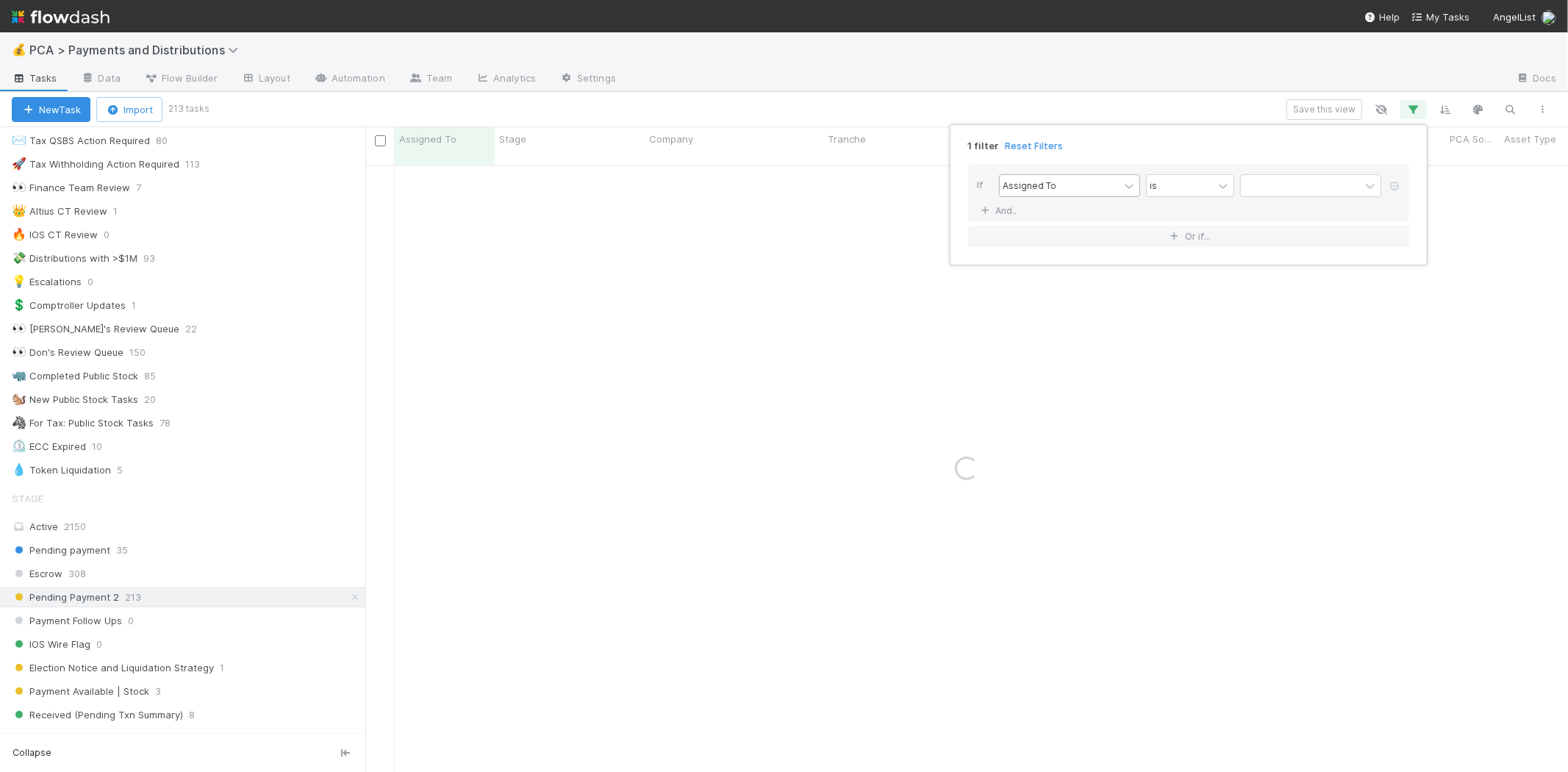
click at [1071, 187] on div "Assigned To" at bounding box center [1059, 186] width 119 height 21
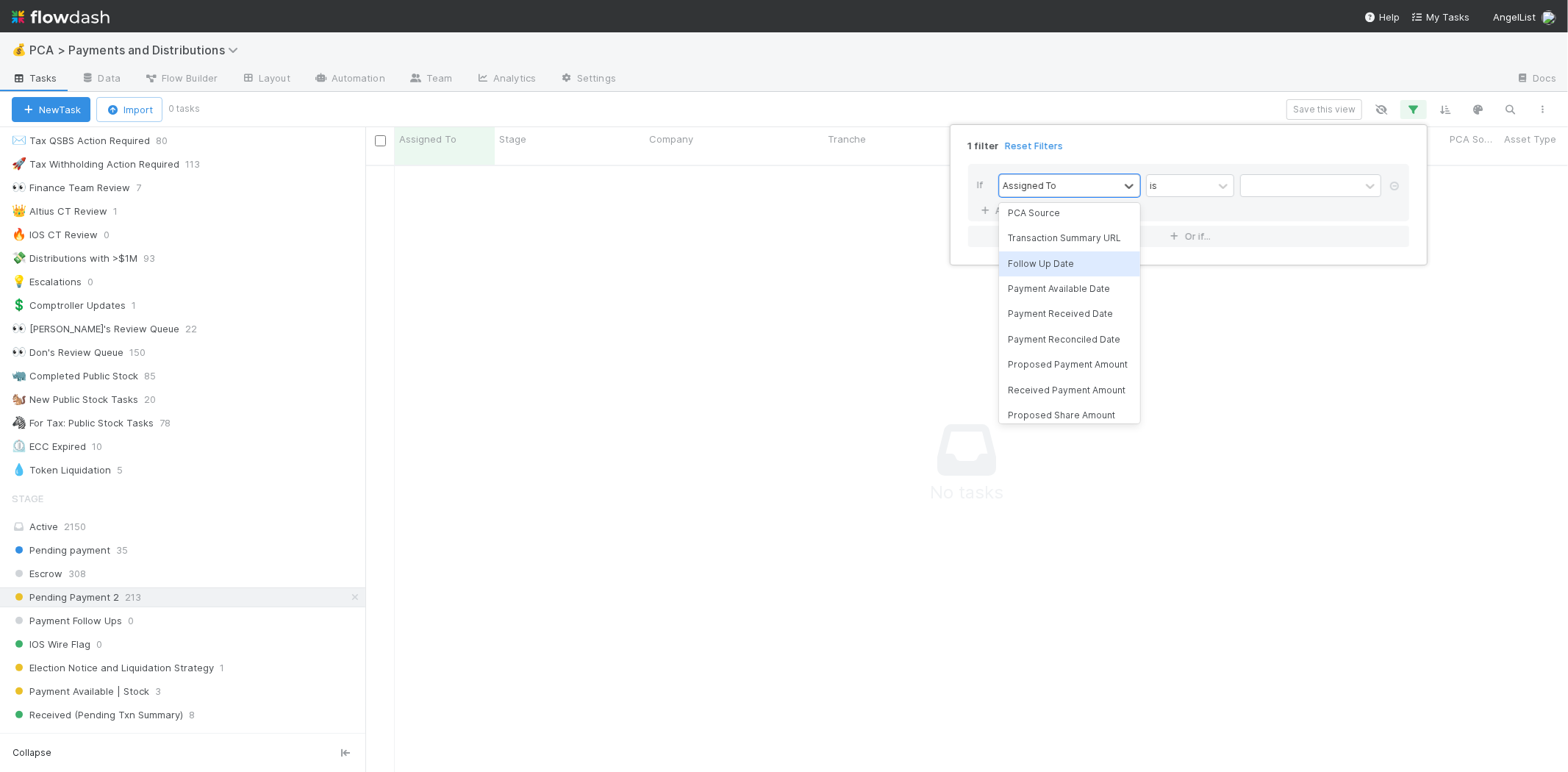
scroll to position [0, 0]
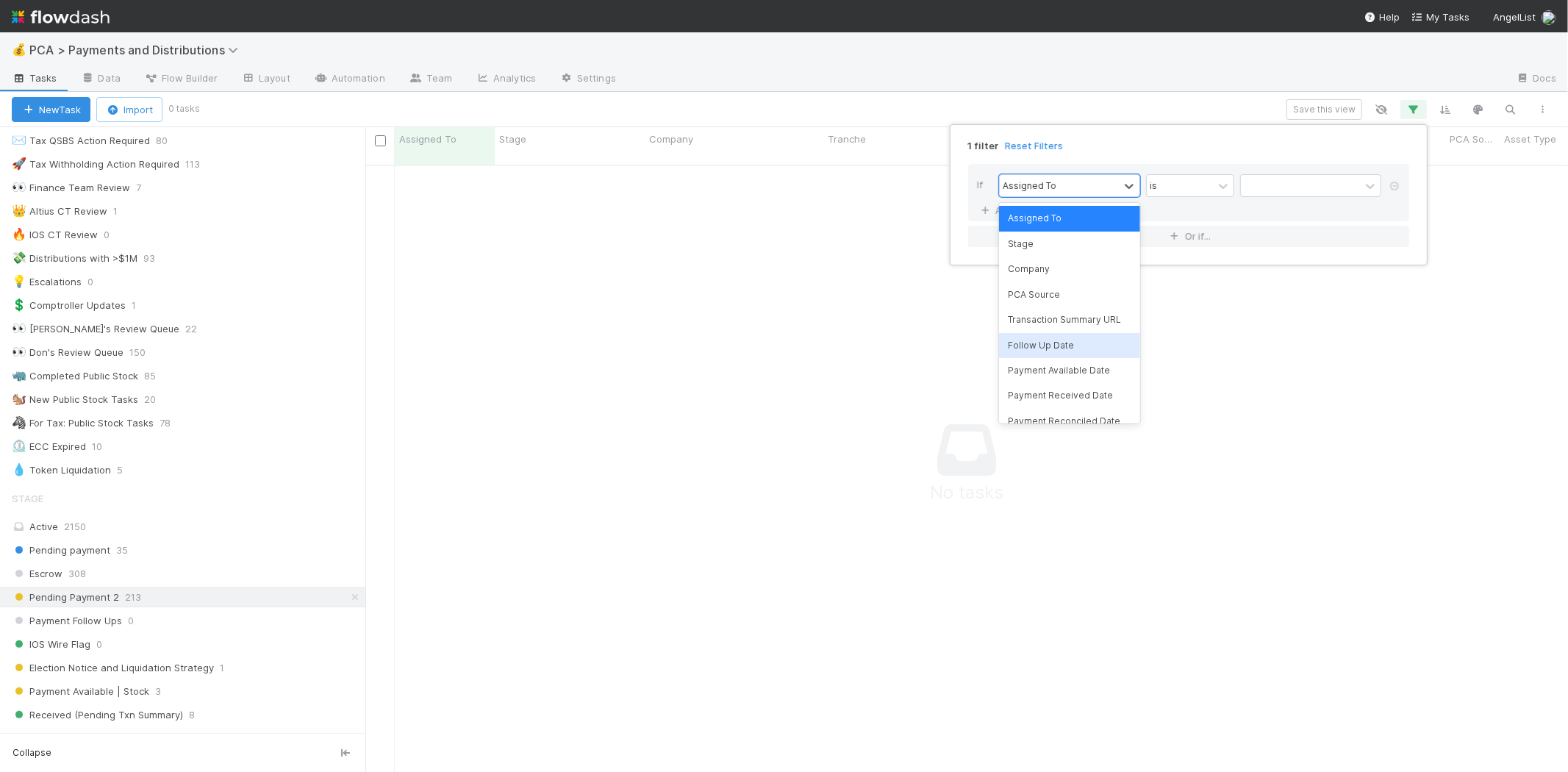
click at [1053, 346] on div "Follow Up Date" at bounding box center [1068, 345] width 141 height 25
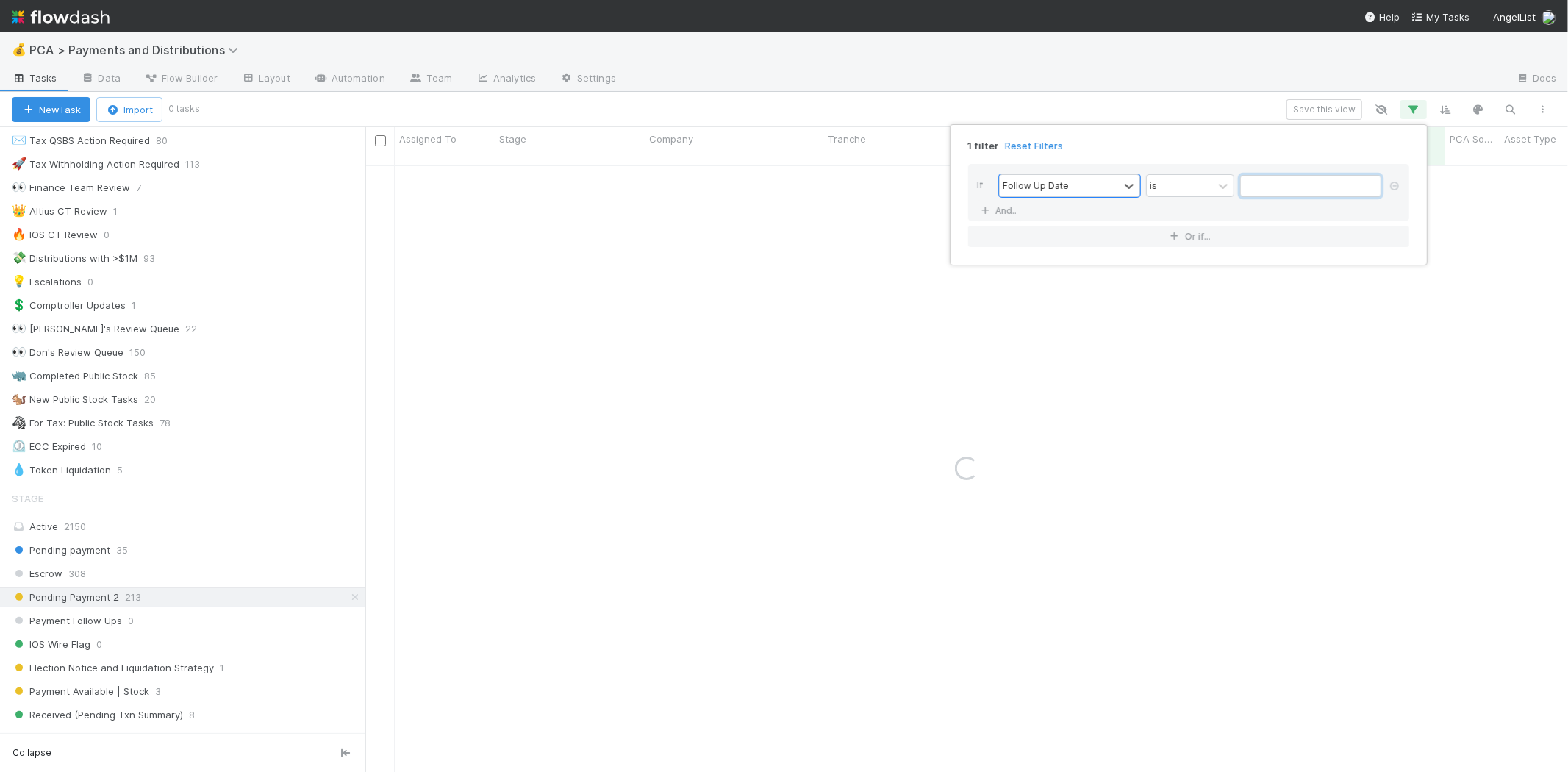
click at [1285, 184] on input "text" at bounding box center [1310, 186] width 141 height 22
click at [1359, 308] on div "15" at bounding box center [1358, 311] width 20 height 20
type input "08/15/2025"
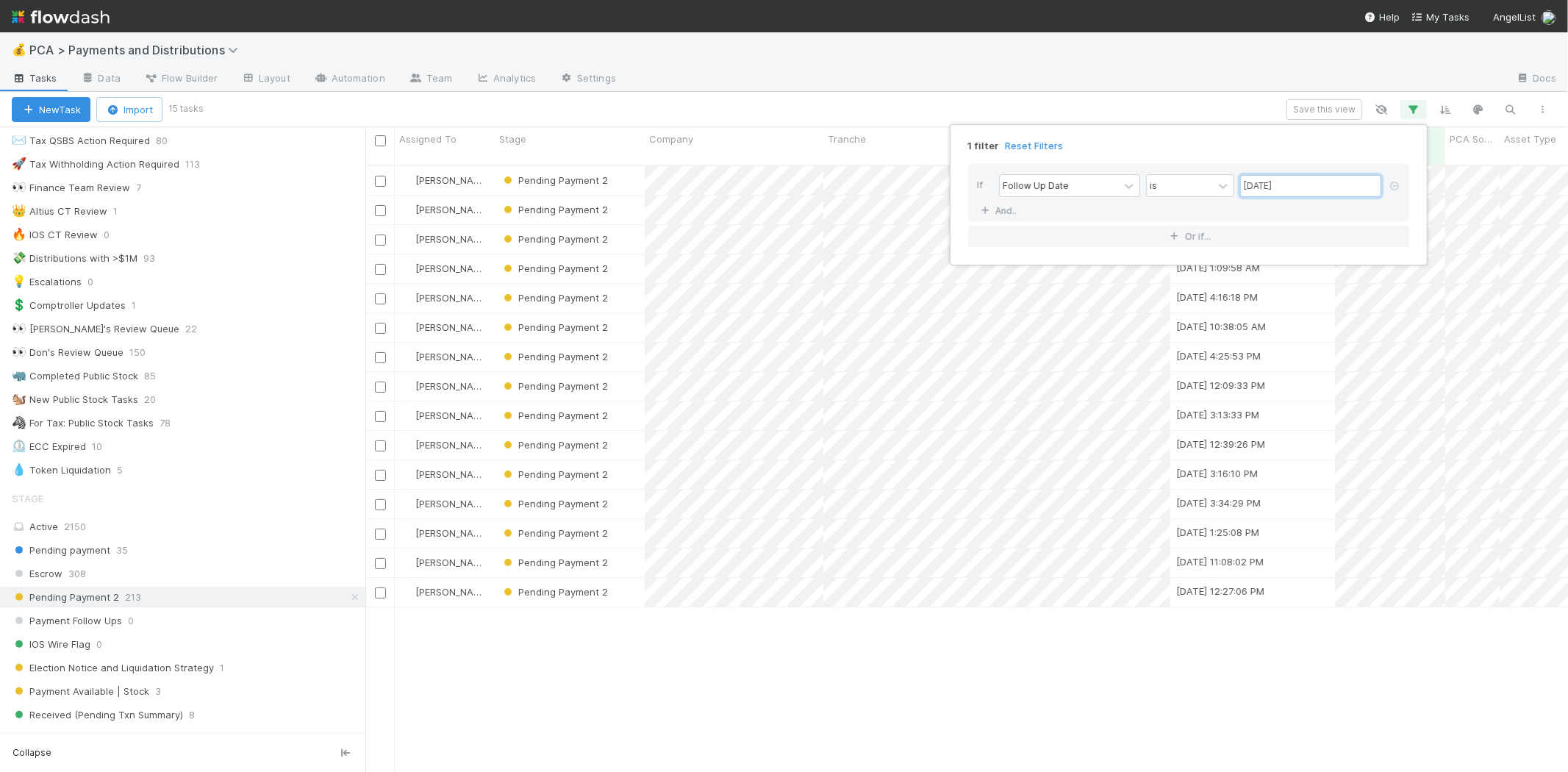
scroll to position [606, 1190]
click at [1218, 96] on div "1 filter Reset Filters If Follow Up Date is 08/15/2025 And.. Or if..." at bounding box center [784, 386] width 1568 height 772
click at [1529, 141] on span "Asset Type" at bounding box center [1528, 139] width 48 height 15
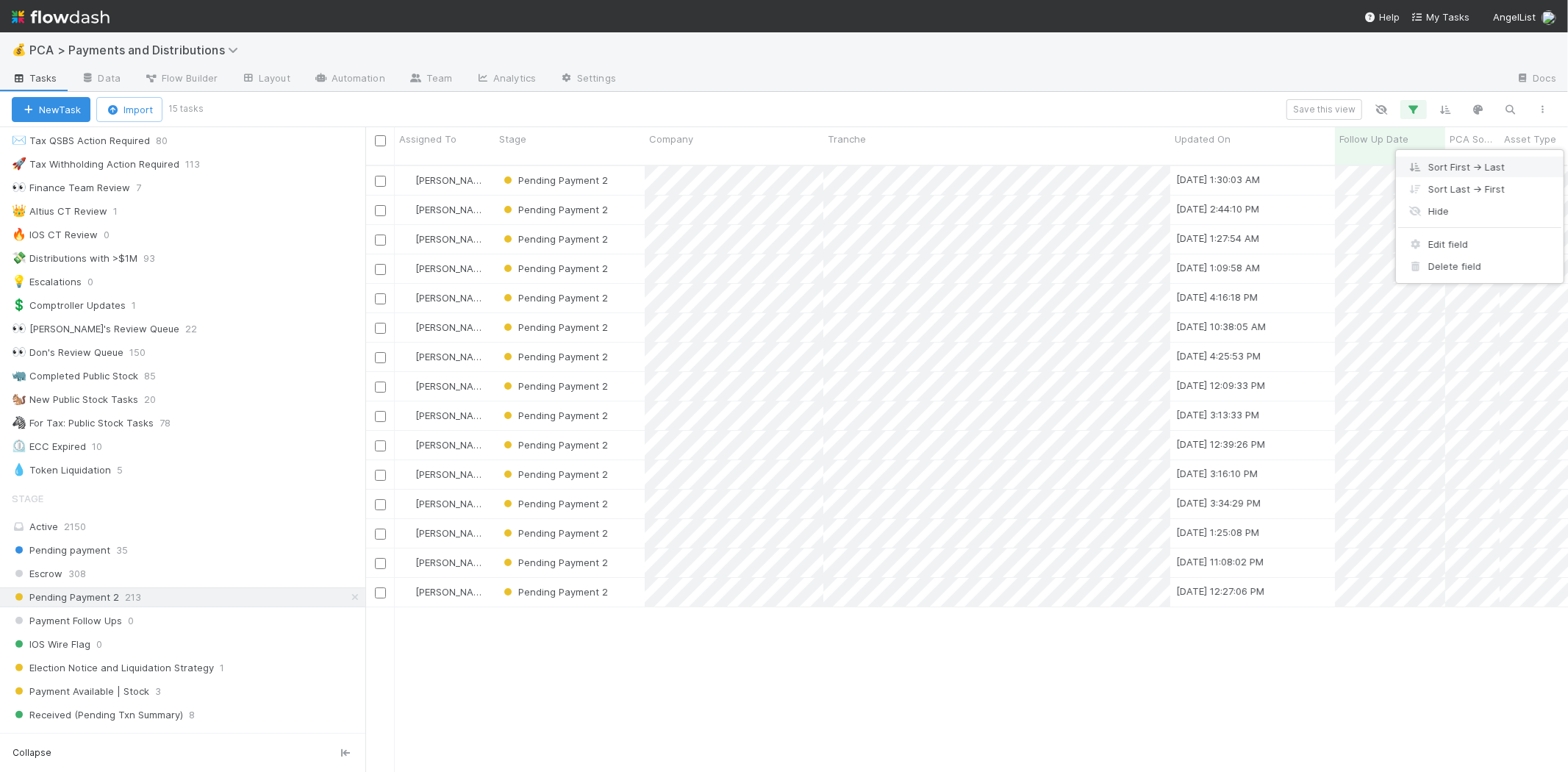
click at [1498, 165] on div "Sort First → Last" at bounding box center [1479, 167] width 168 height 22
click at [1415, 111] on icon "button" at bounding box center [1413, 109] width 15 height 13
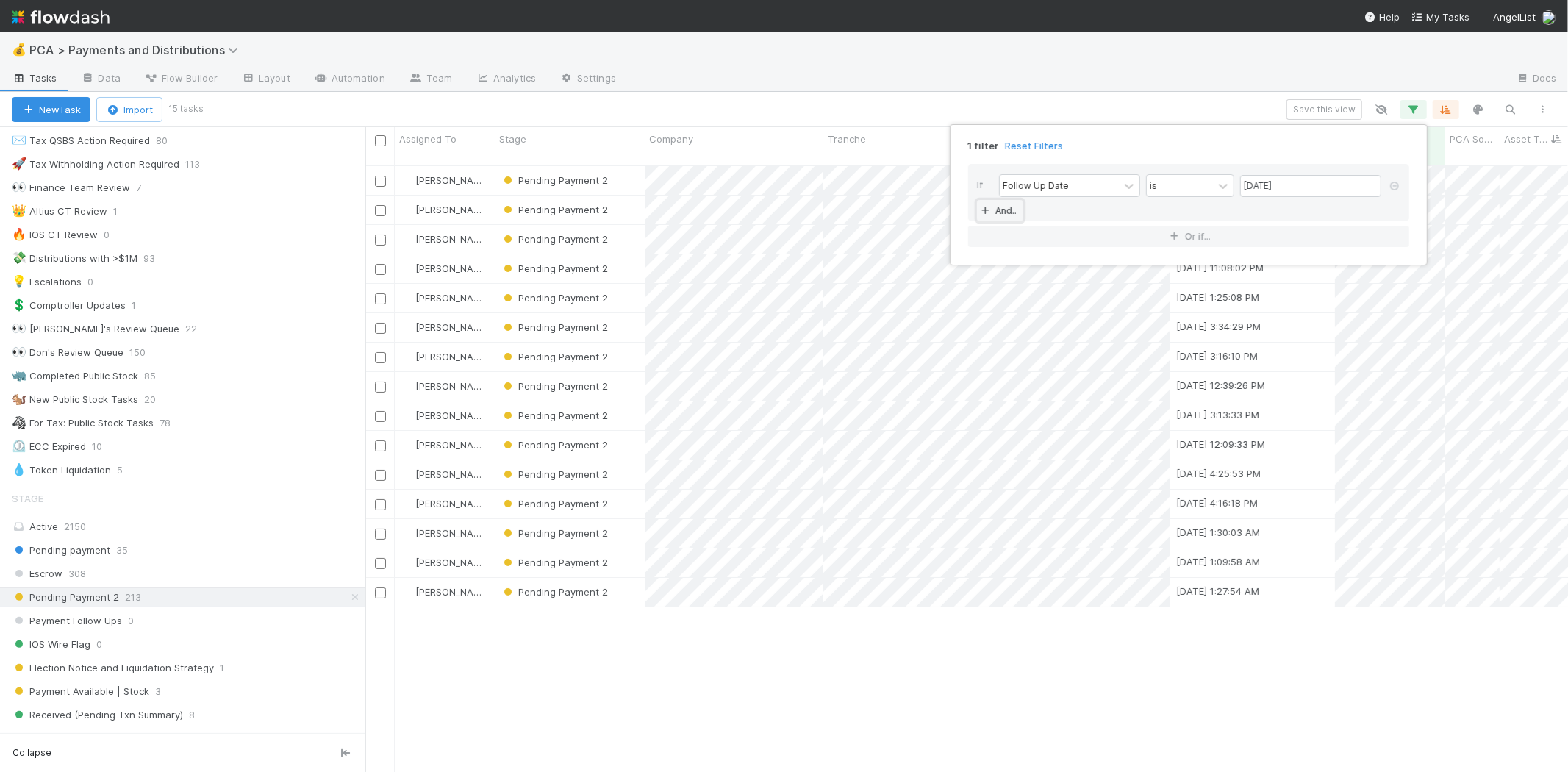
click at [1000, 210] on link "And.." at bounding box center [1000, 210] width 47 height 21
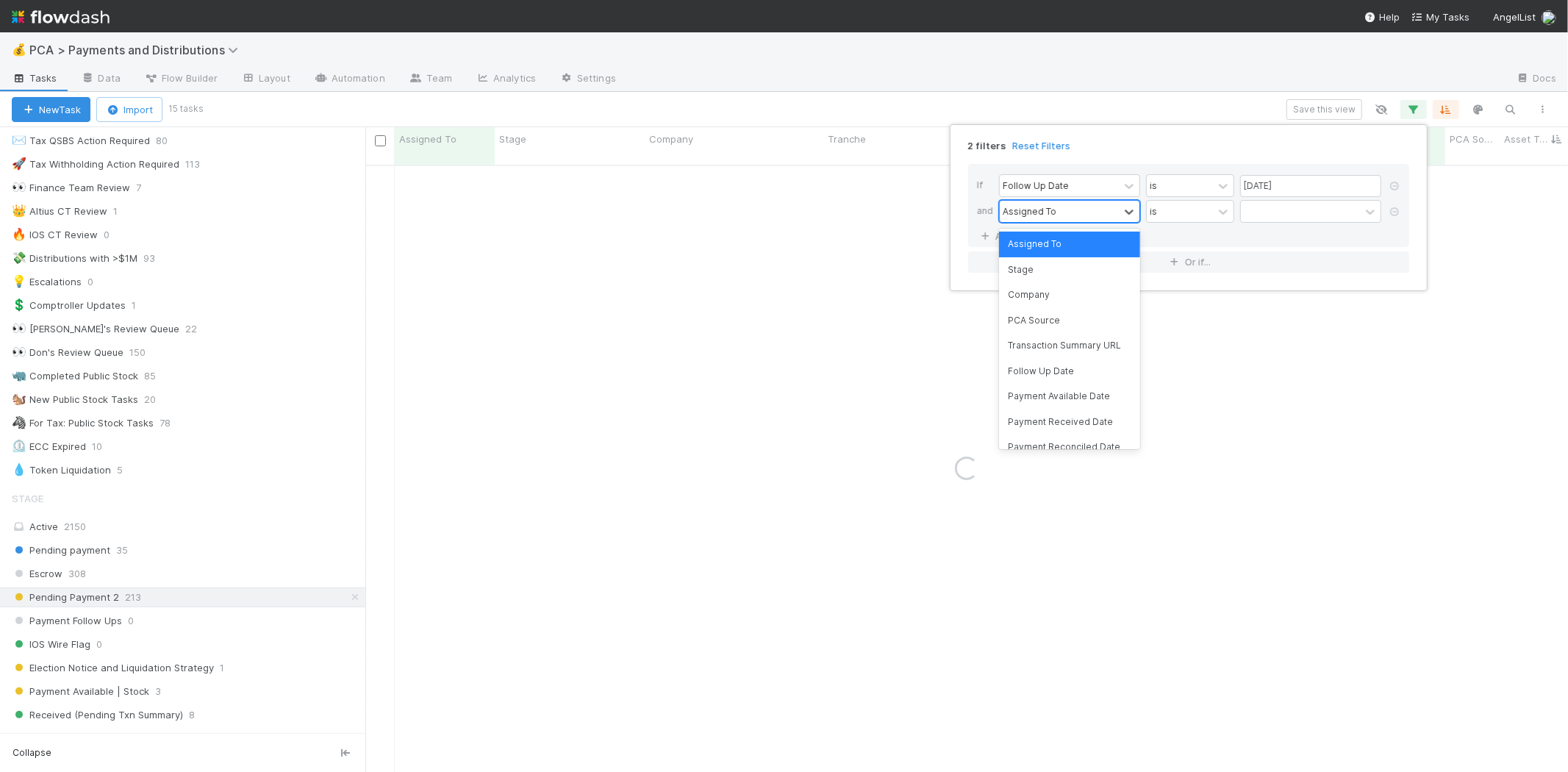
click at [1054, 210] on div "Assigned To" at bounding box center [1059, 211] width 119 height 21
drag, startPoint x: 1052, startPoint y: 268, endPoint x: 1145, endPoint y: 233, distance: 99.4
click at [1054, 266] on div "Stage" at bounding box center [1068, 269] width 141 height 25
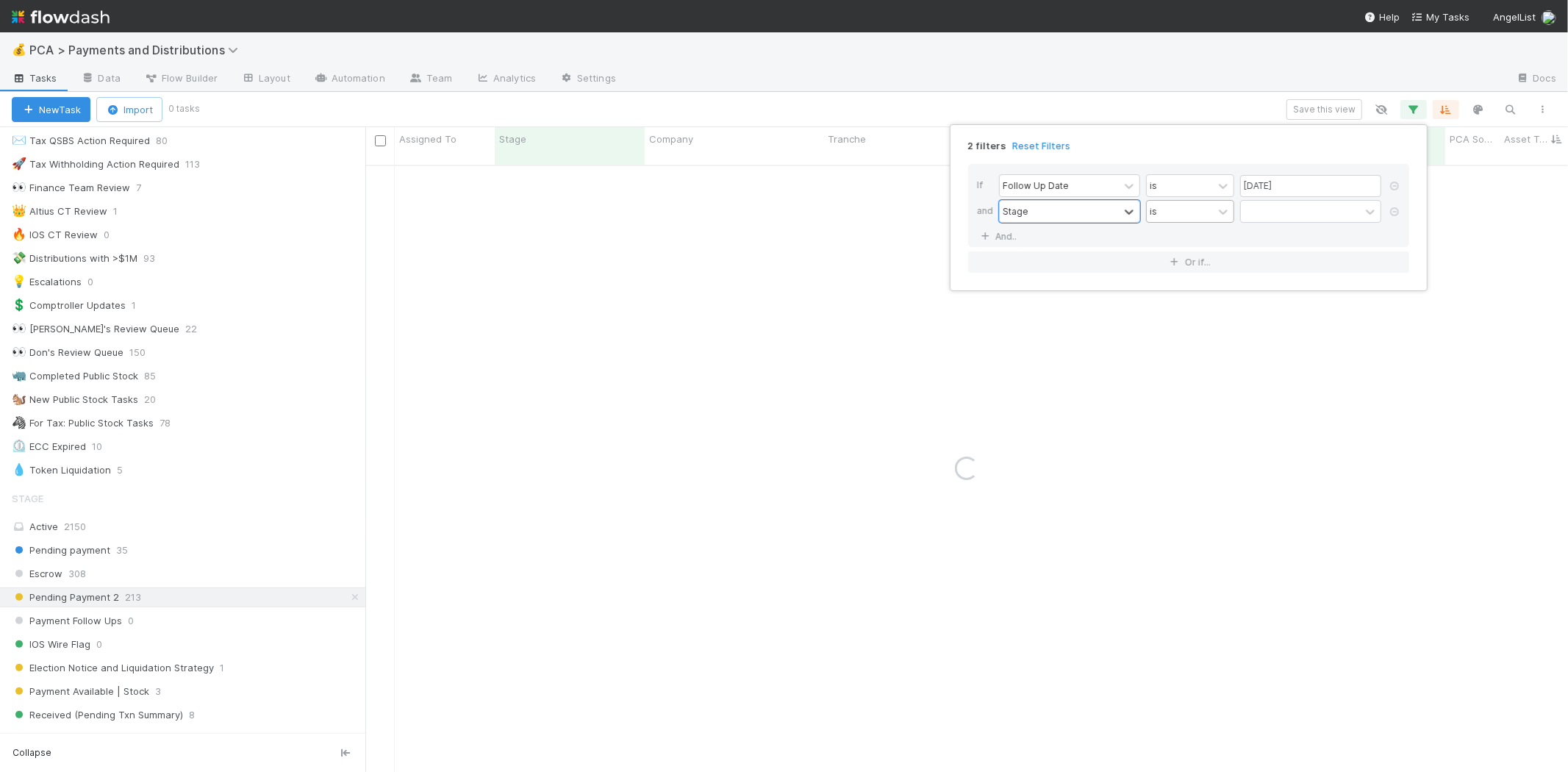
click at [1185, 211] on div "is" at bounding box center [1179, 211] width 66 height 21
click at [1186, 259] on div "is not" at bounding box center [1190, 269] width 89 height 25
click at [1045, 202] on div "Stage" at bounding box center [1059, 211] width 119 height 21
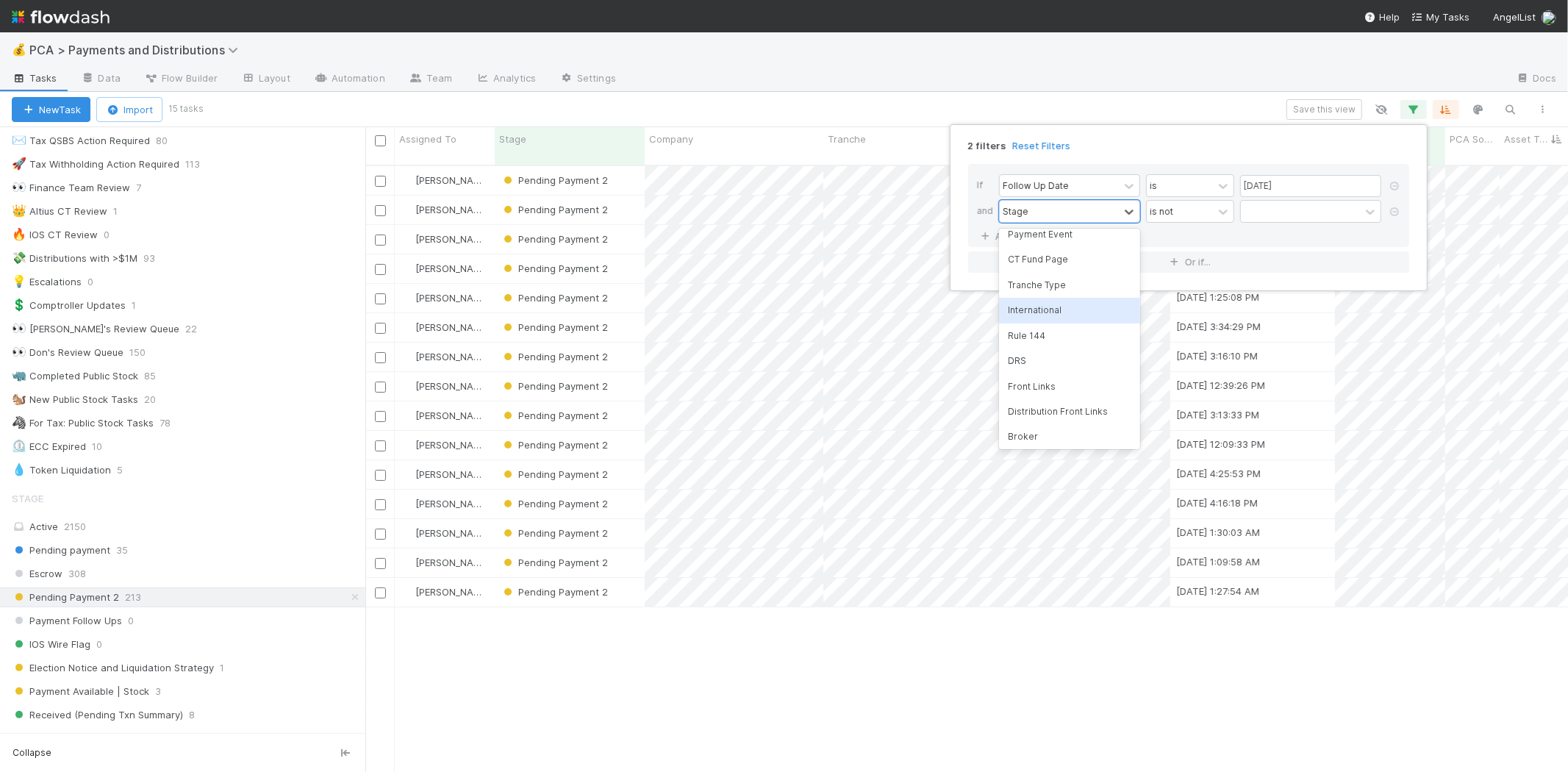
scroll to position [326, 0]
drag, startPoint x: 1044, startPoint y: 280, endPoint x: 1155, endPoint y: 248, distance: 115.5
click at [1044, 259] on div "Asset Type" at bounding box center [1068, 246] width 141 height 25
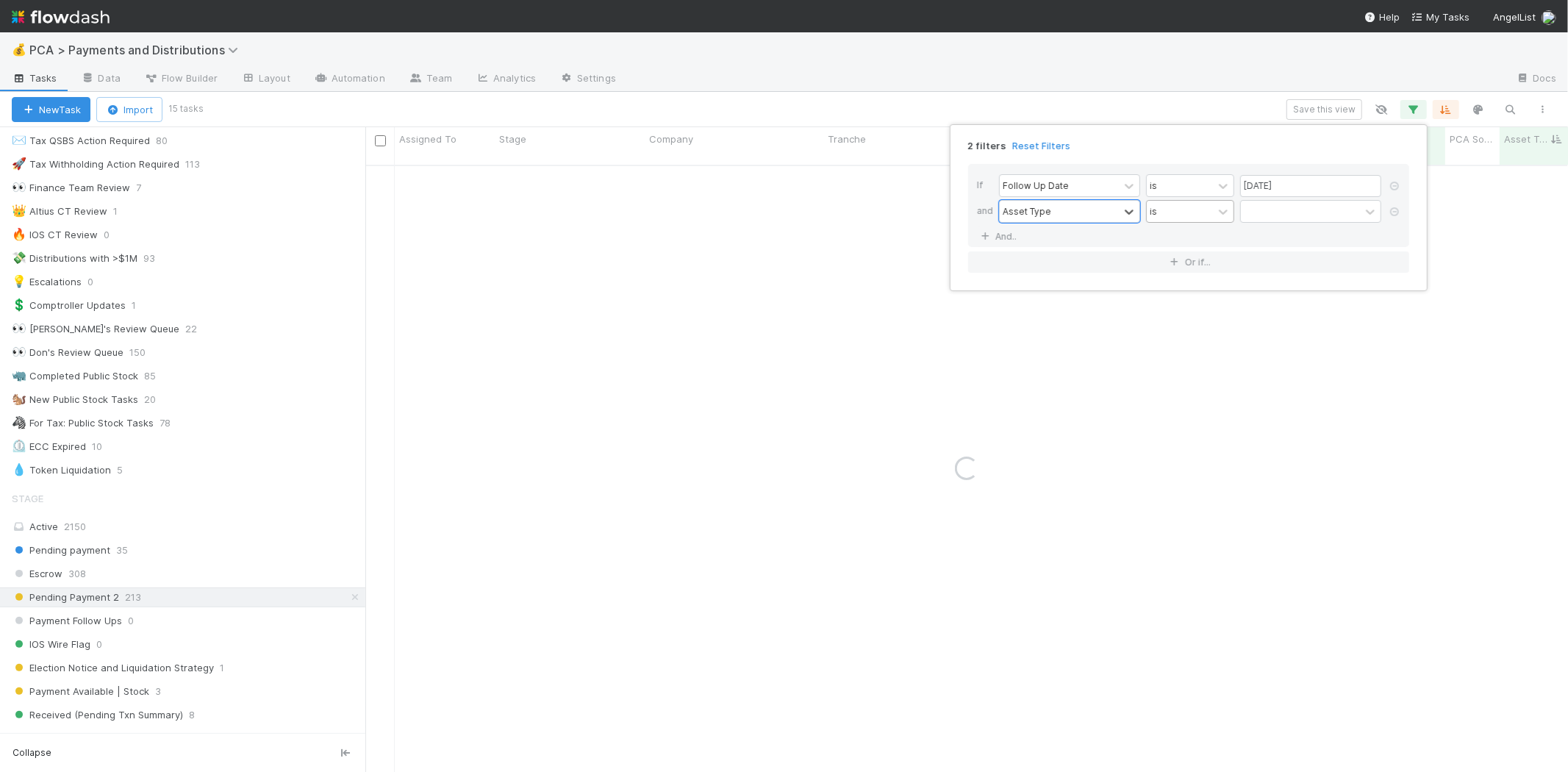
click at [1178, 203] on div "is" at bounding box center [1179, 211] width 66 height 21
click at [1180, 269] on div "is not" at bounding box center [1190, 269] width 89 height 25
click at [1266, 216] on div at bounding box center [1300, 211] width 119 height 21
click at [1270, 268] on div "Public Stock" at bounding box center [1310, 269] width 141 height 25
click at [1311, 214] on div at bounding box center [1304, 211] width 16 height 16
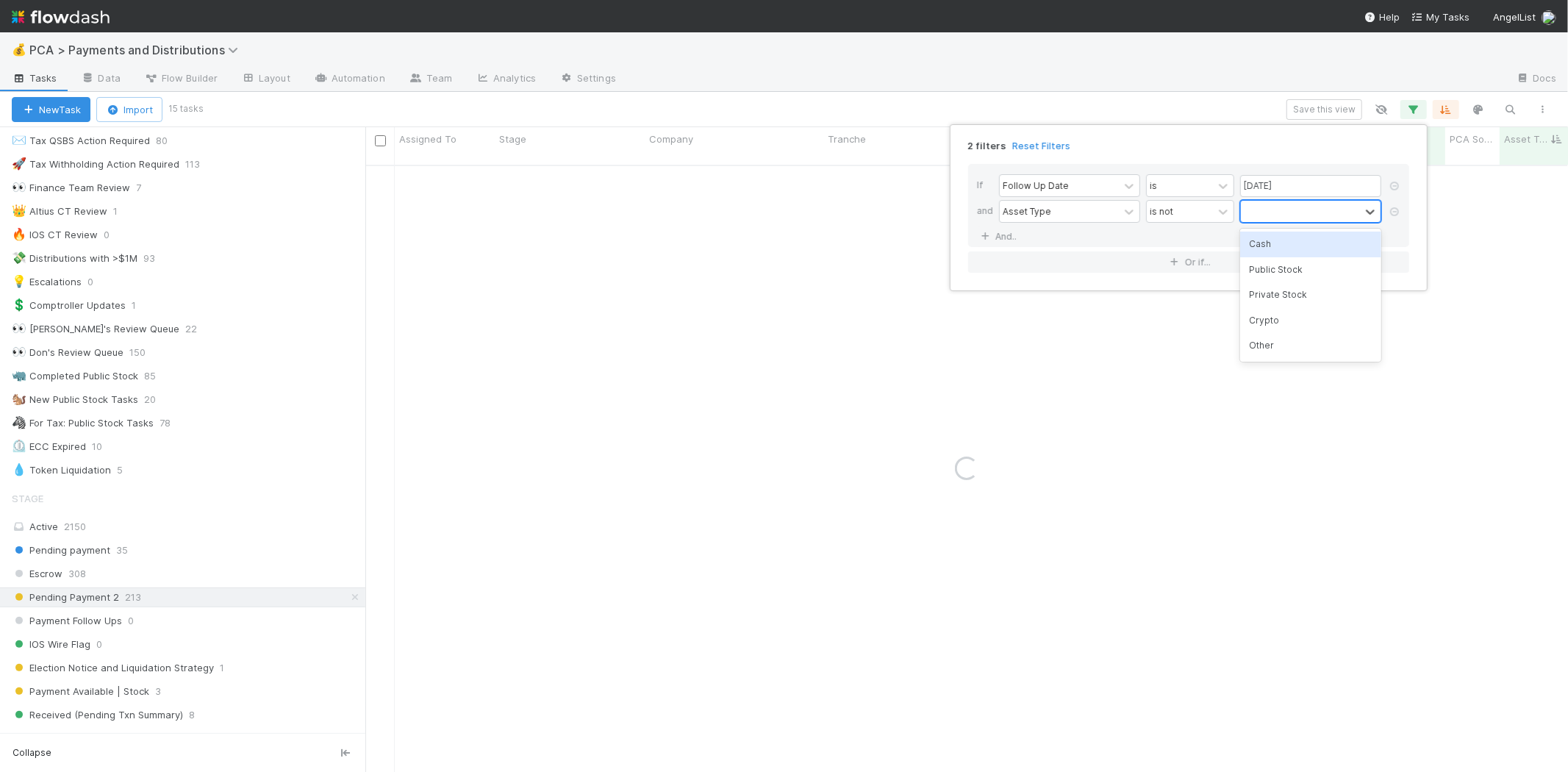
click at [1321, 215] on div at bounding box center [1300, 211] width 119 height 21
click at [1286, 270] on div "Public Stock" at bounding box center [1310, 269] width 141 height 25
click at [1327, 210] on div "Public Stock" at bounding box center [1291, 211] width 102 height 21
click at [1285, 290] on div "Crypto" at bounding box center [1310, 295] width 141 height 25
click at [1226, 78] on div "2 filters Reset Filters If Follow Up Date is 08/15/2025 and Asset Type is not o…" at bounding box center [784, 386] width 1568 height 772
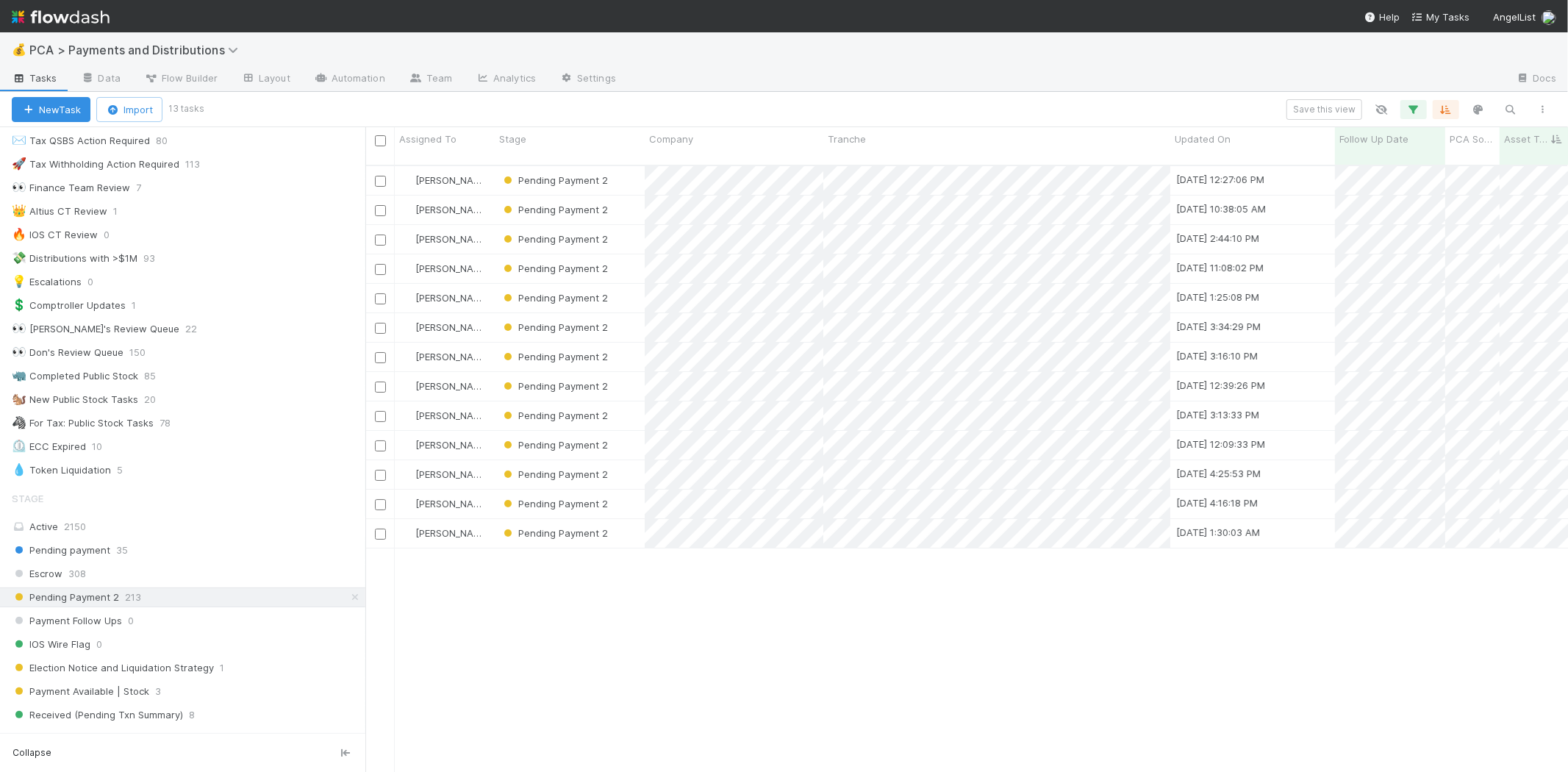
scroll to position [606, 1190]
click at [736, 37] on div "💰 PCA > Payments and Distributions" at bounding box center [784, 50] width 1568 height 35
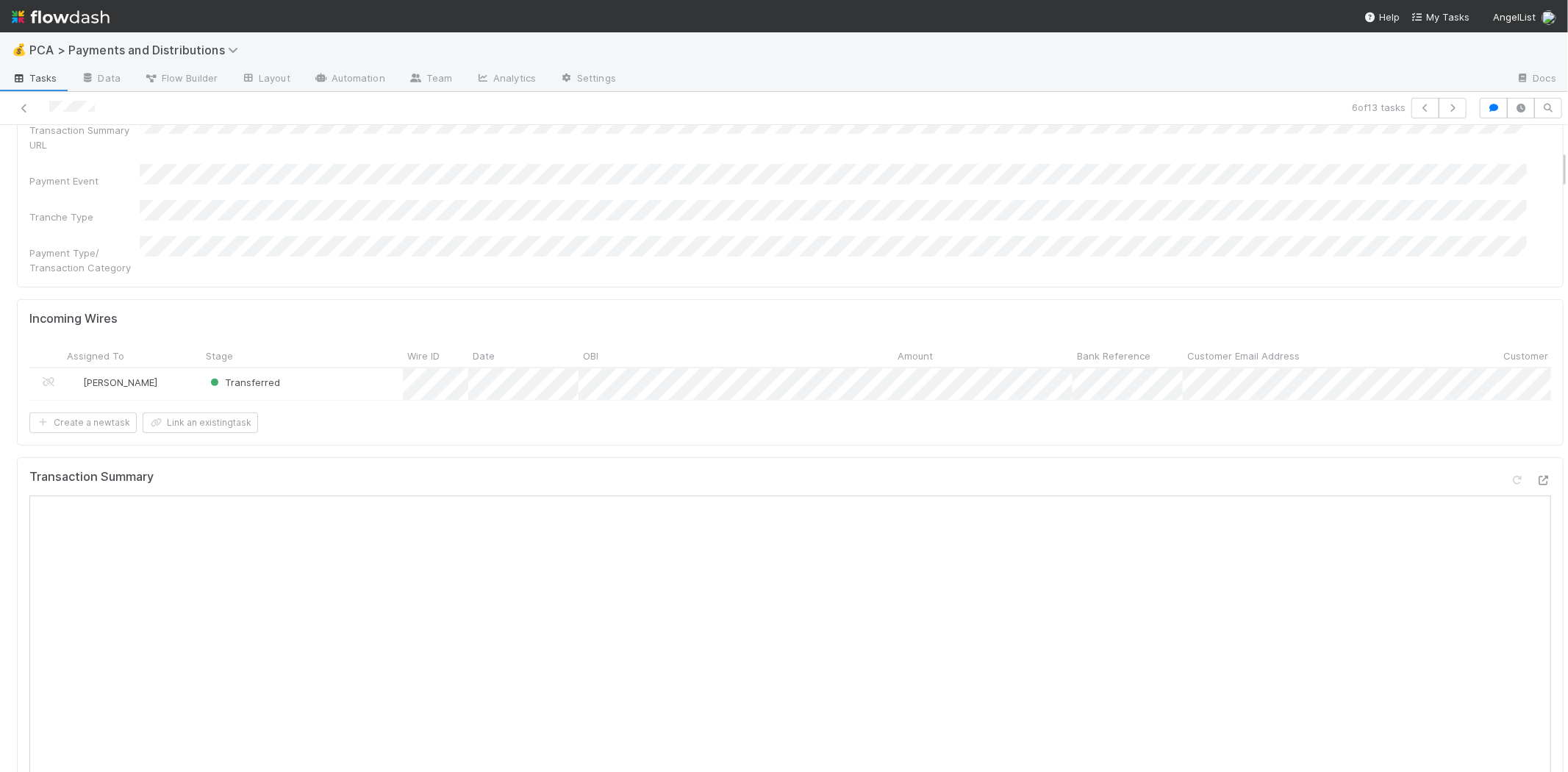
scroll to position [408, 0]
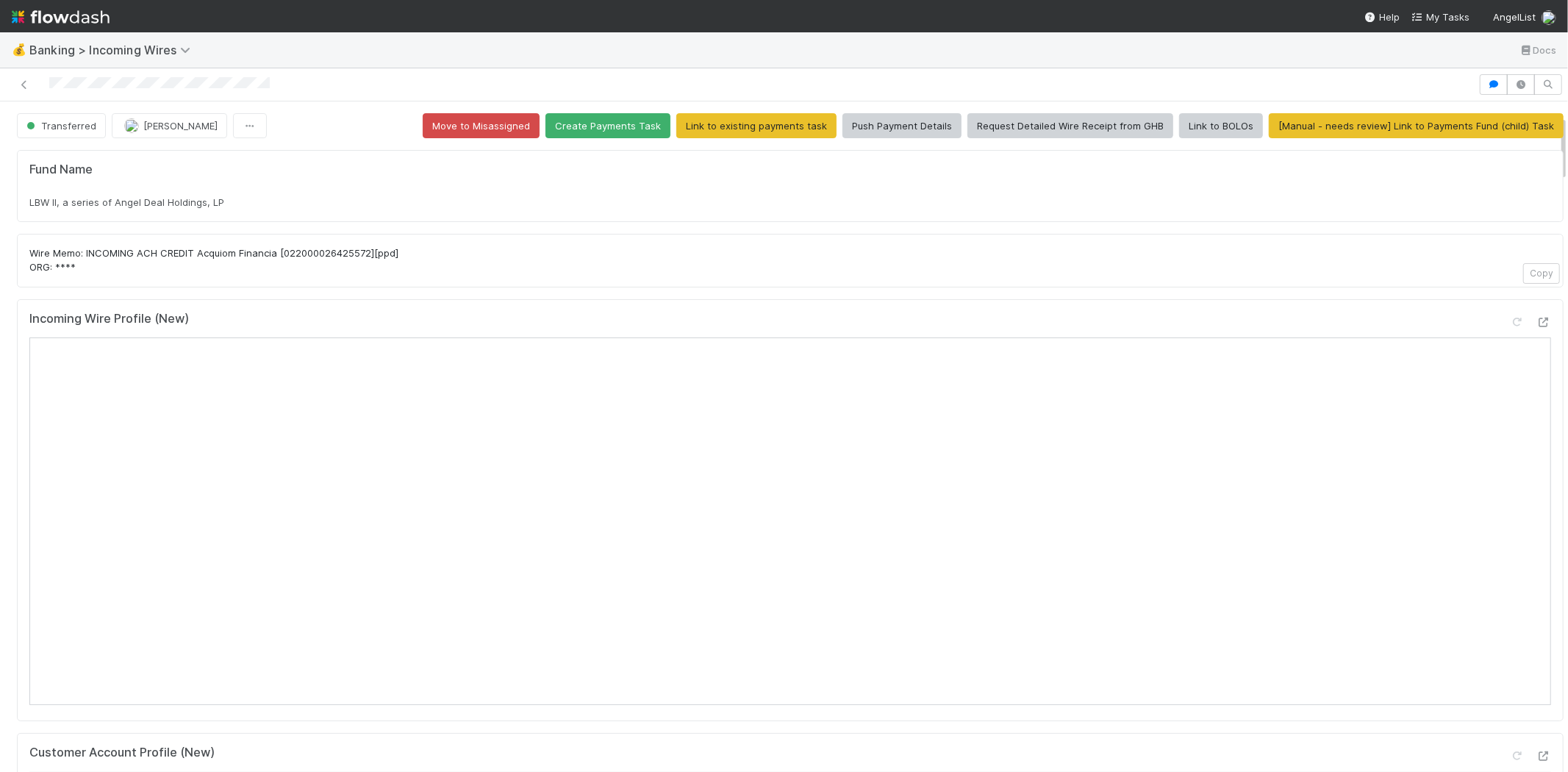
scroll to position [245, 0]
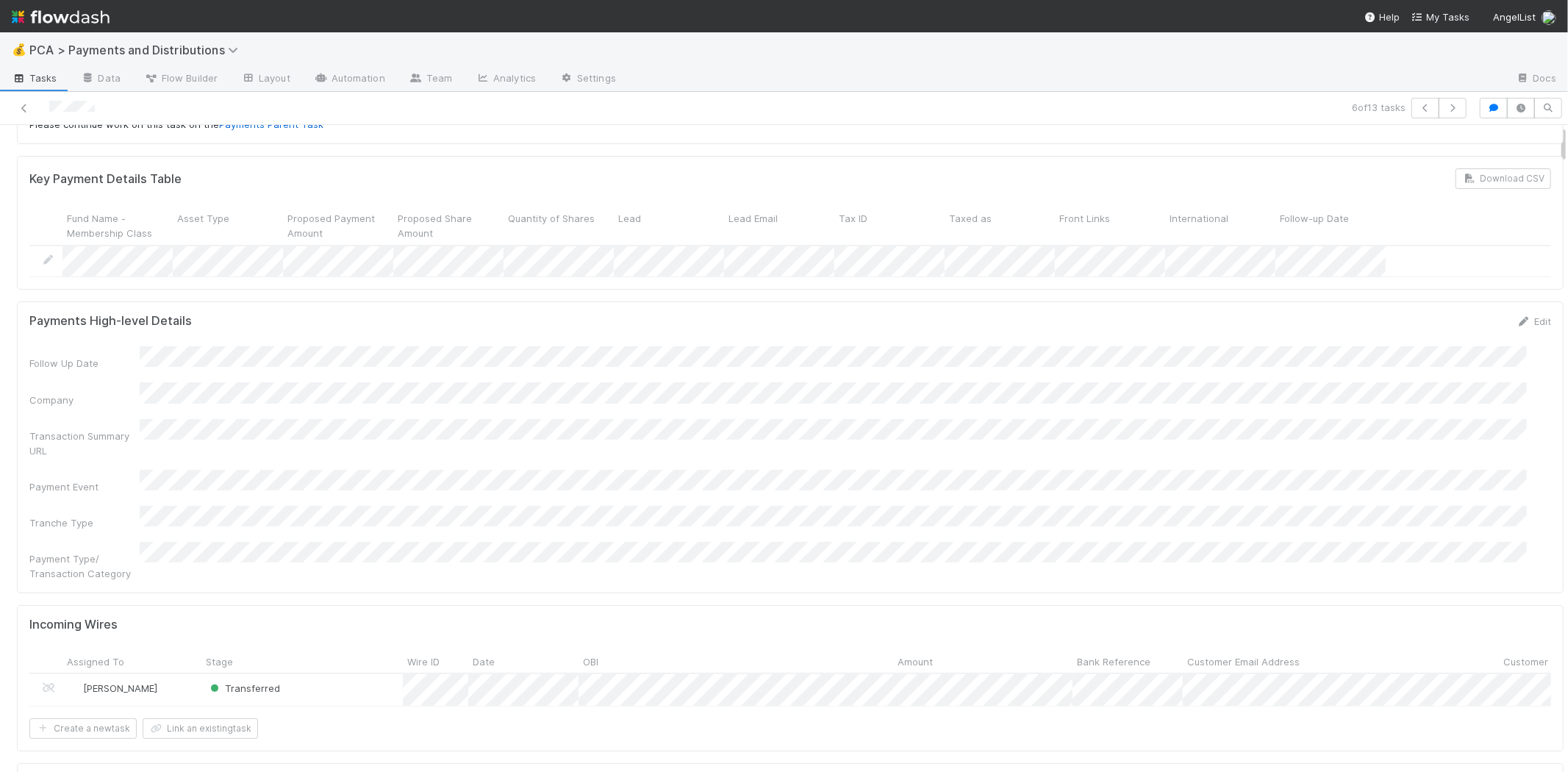
scroll to position [163, 0]
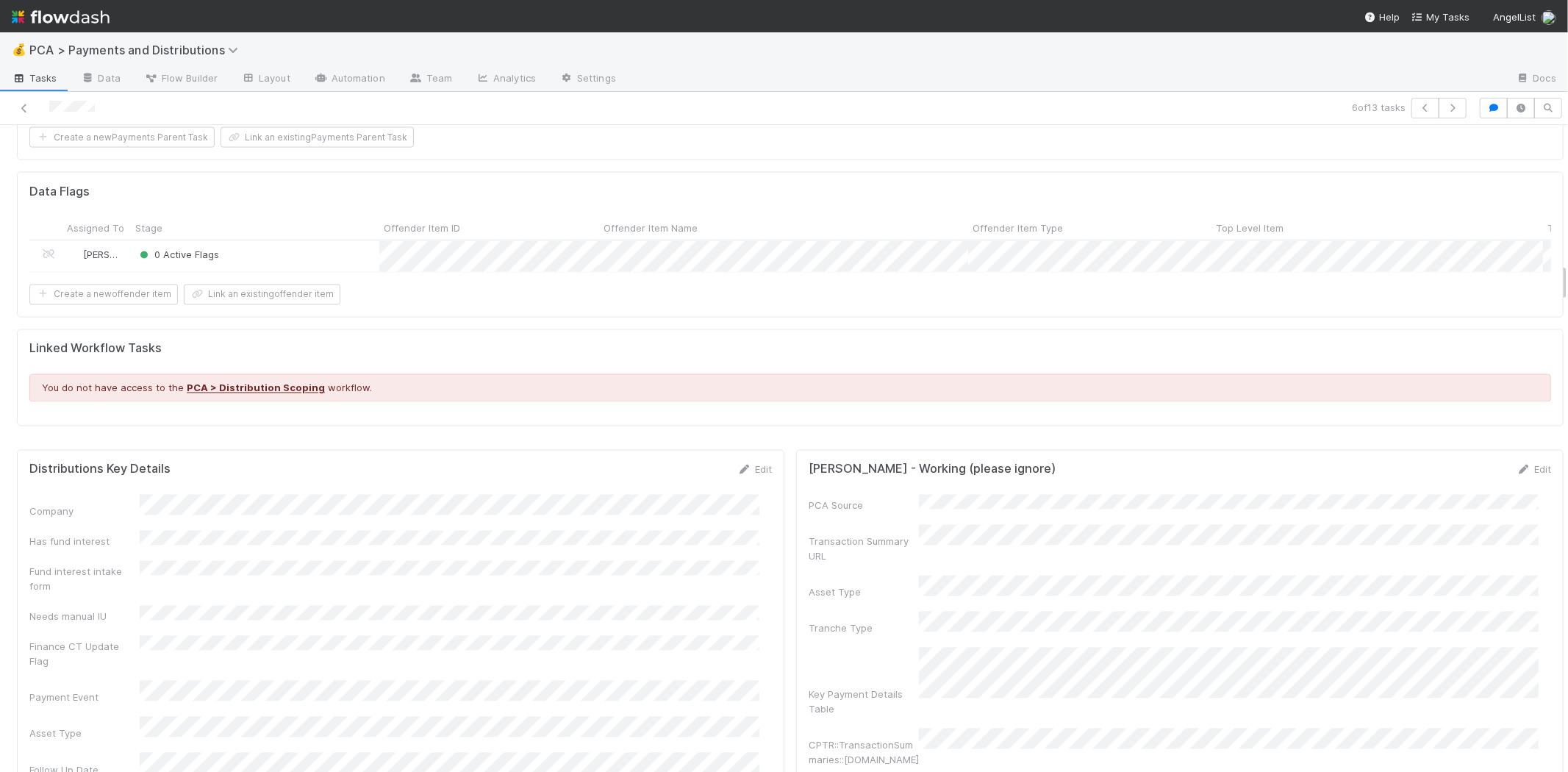
scroll to position [2287, 0]
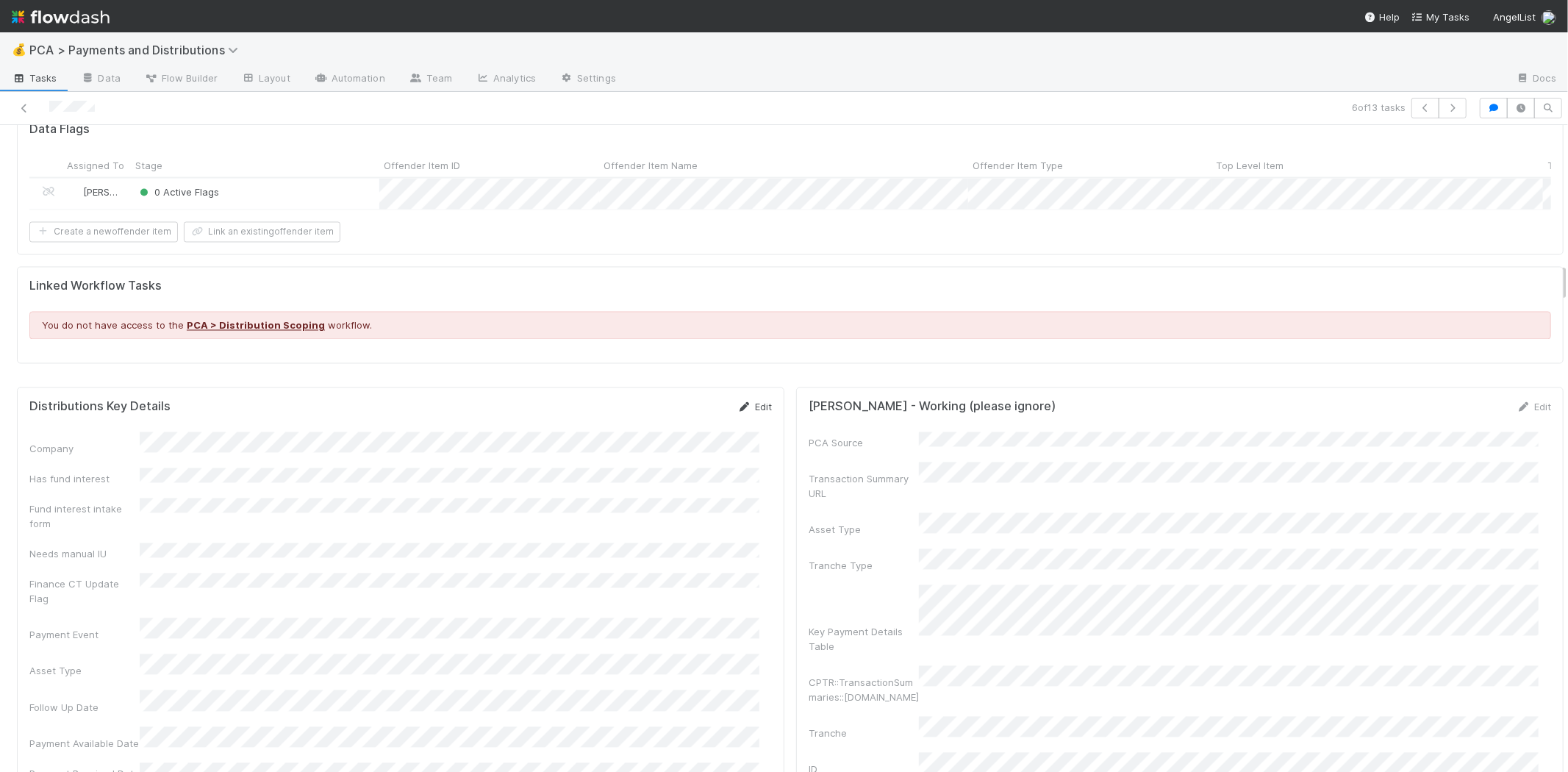
click at [751, 402] on link "Edit" at bounding box center [754, 407] width 34 height 12
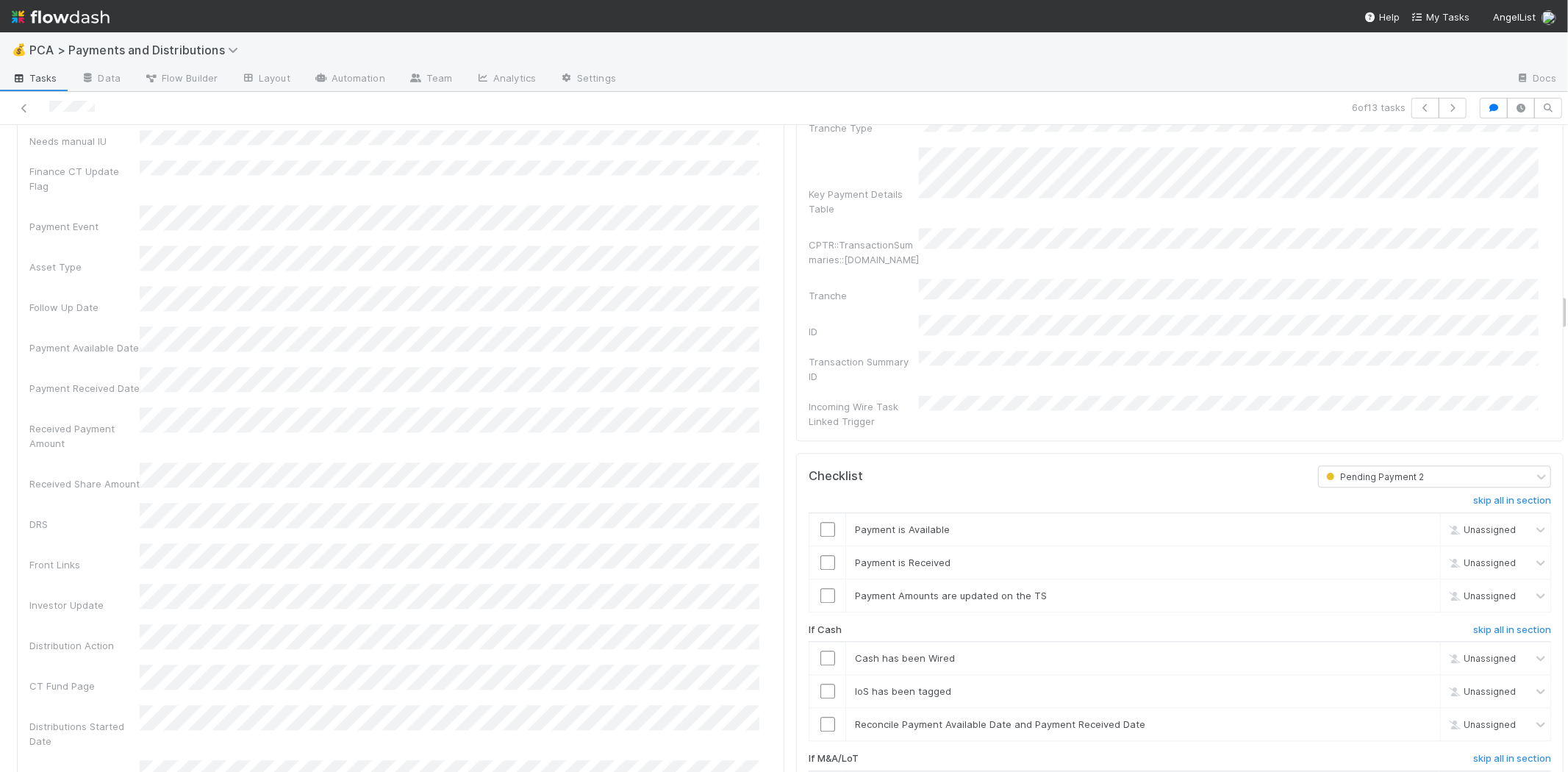
scroll to position [2613, 0]
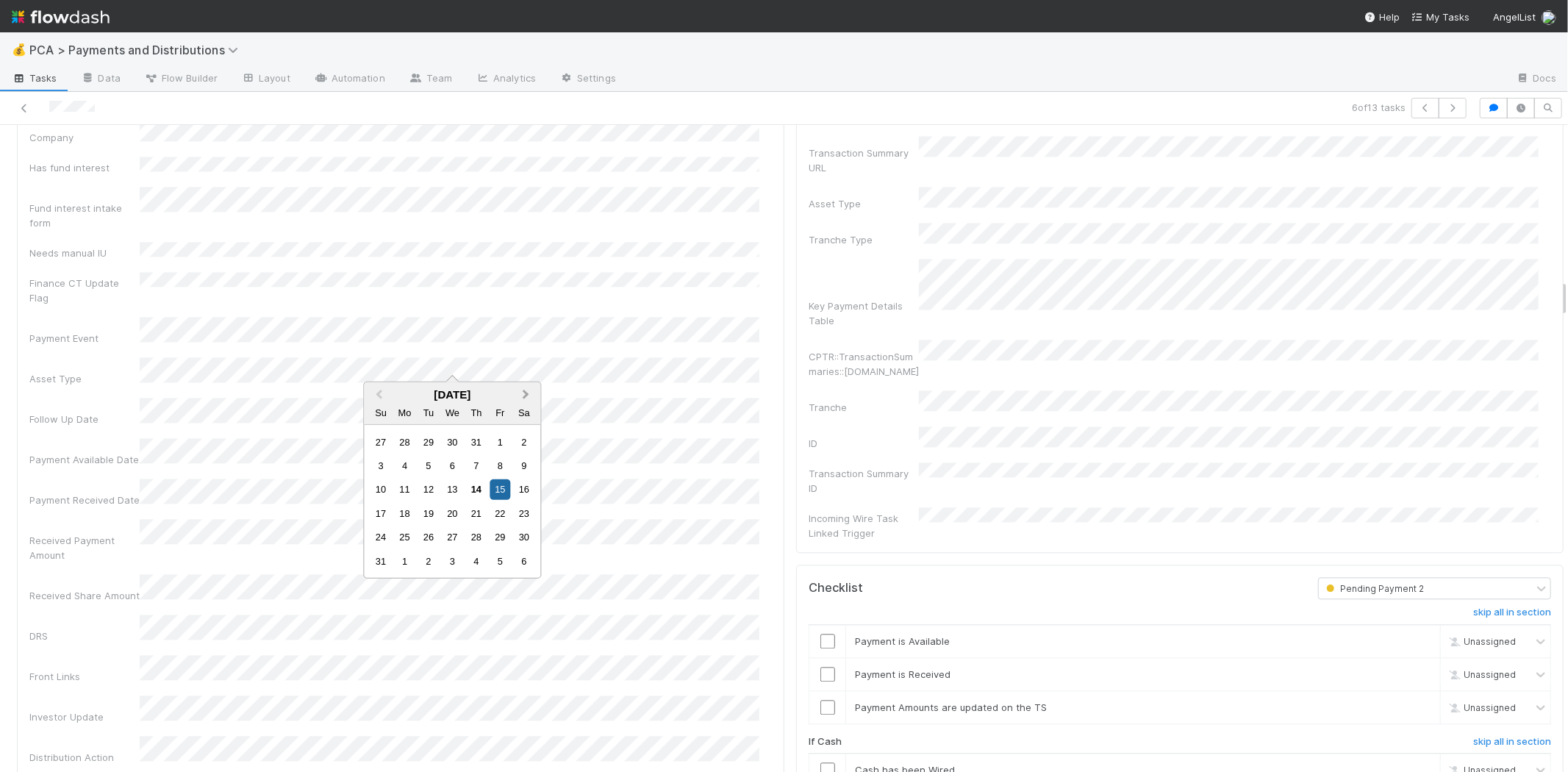
click at [526, 393] on span "Next Month" at bounding box center [526, 394] width 0 height 17
click at [399, 463] on div "8" at bounding box center [404, 465] width 20 height 20
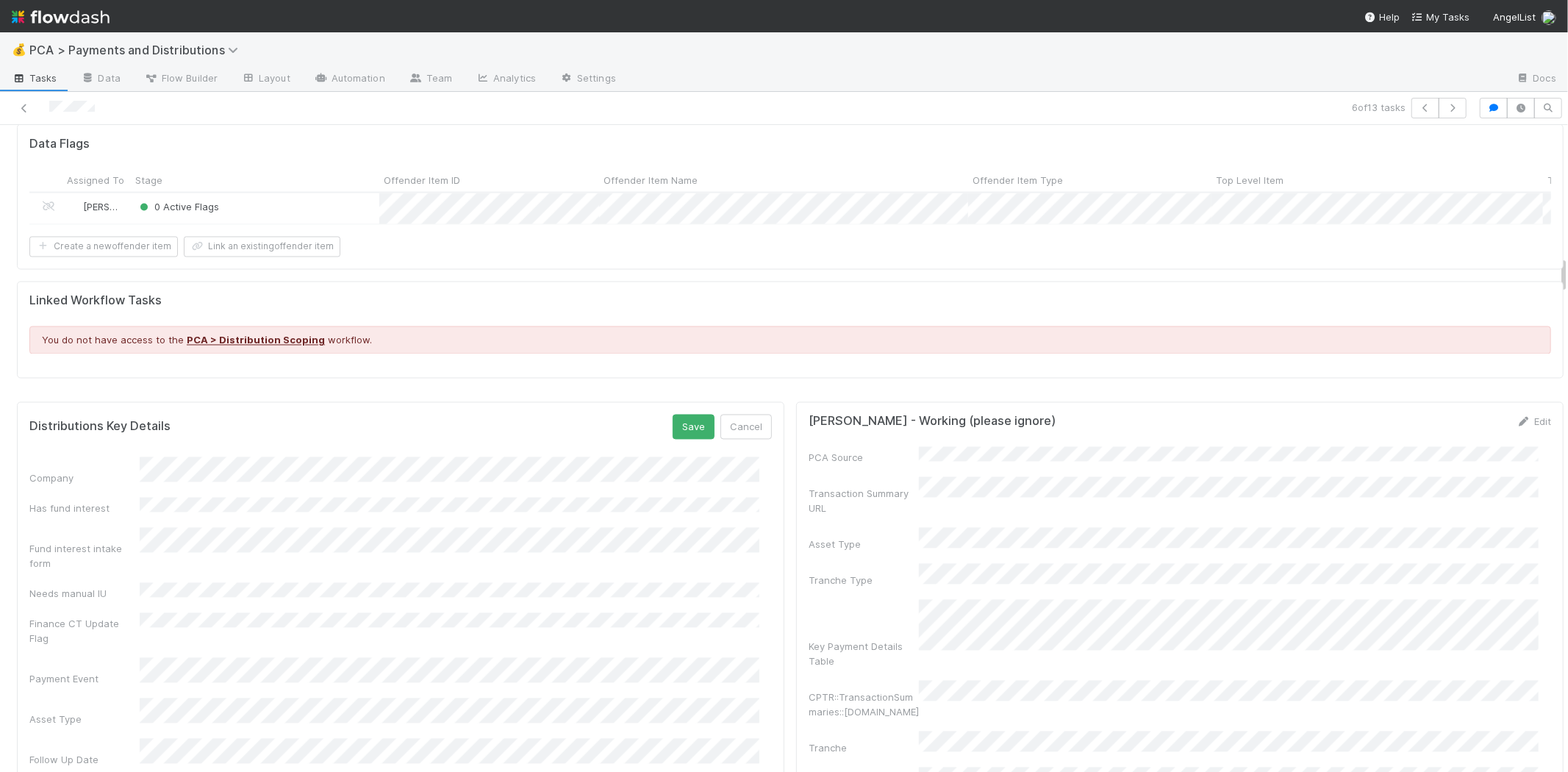
scroll to position [2205, 0]
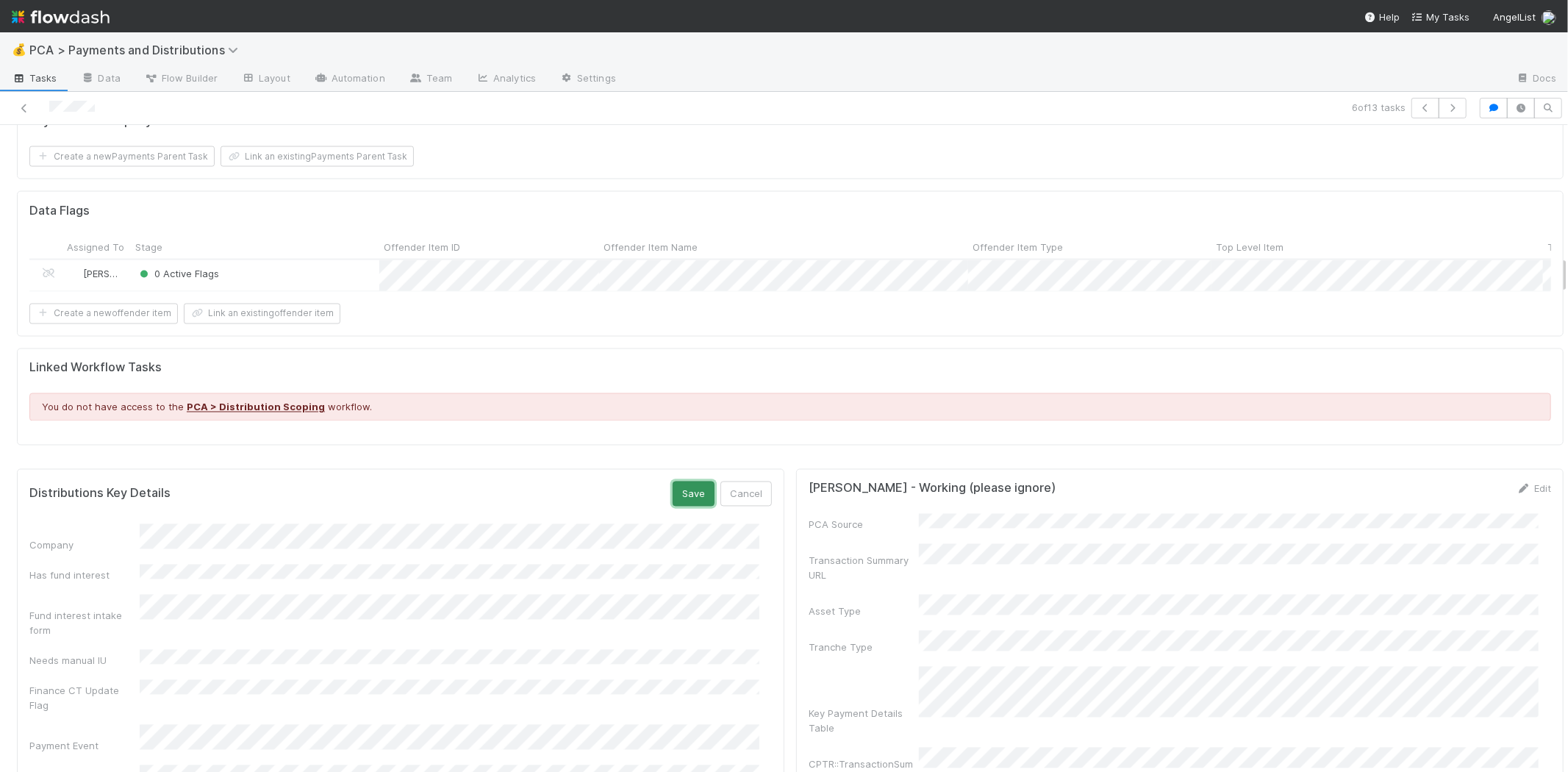
click at [672, 487] on button "Save" at bounding box center [693, 493] width 42 height 25
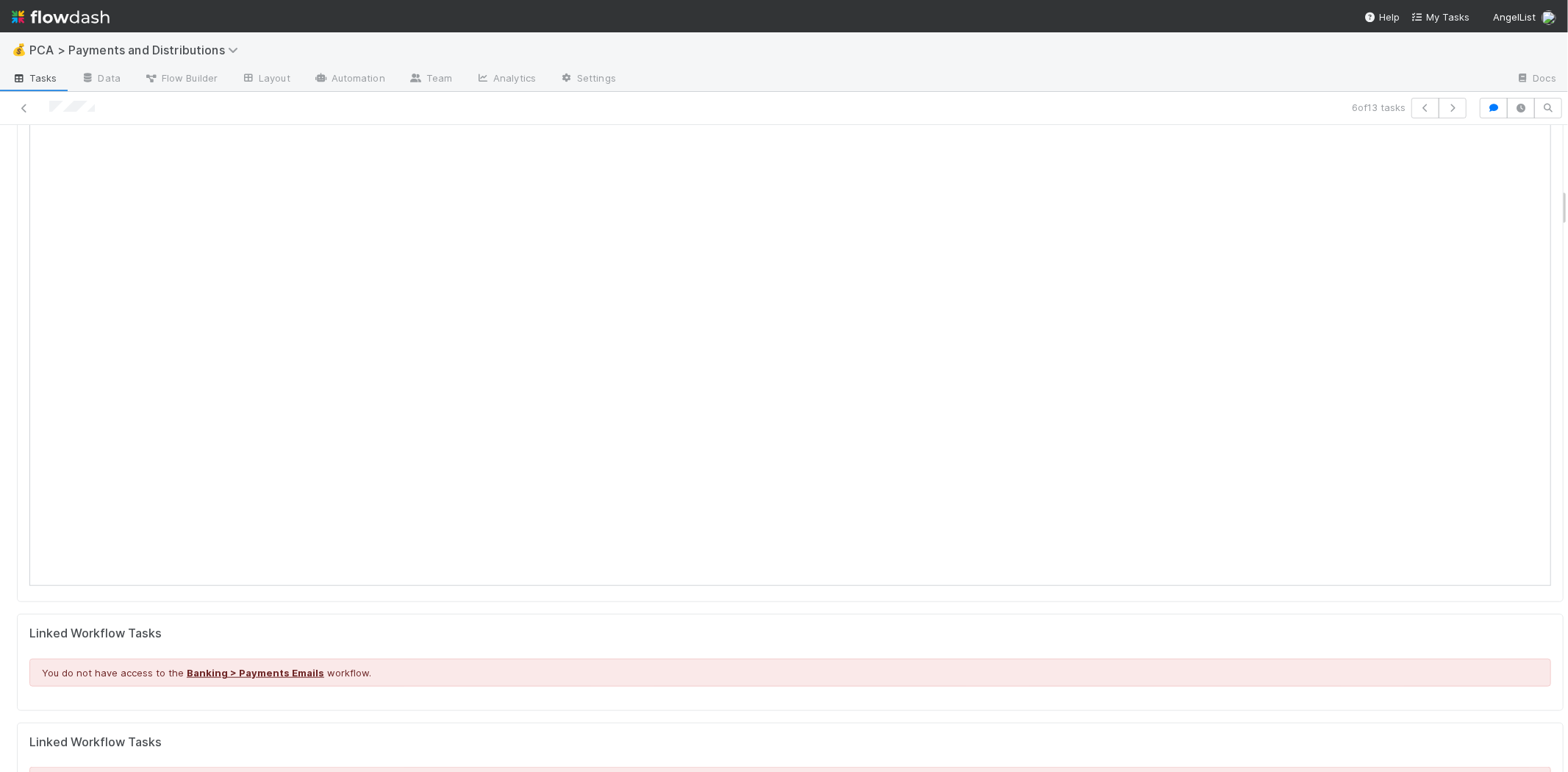
scroll to position [572, 0]
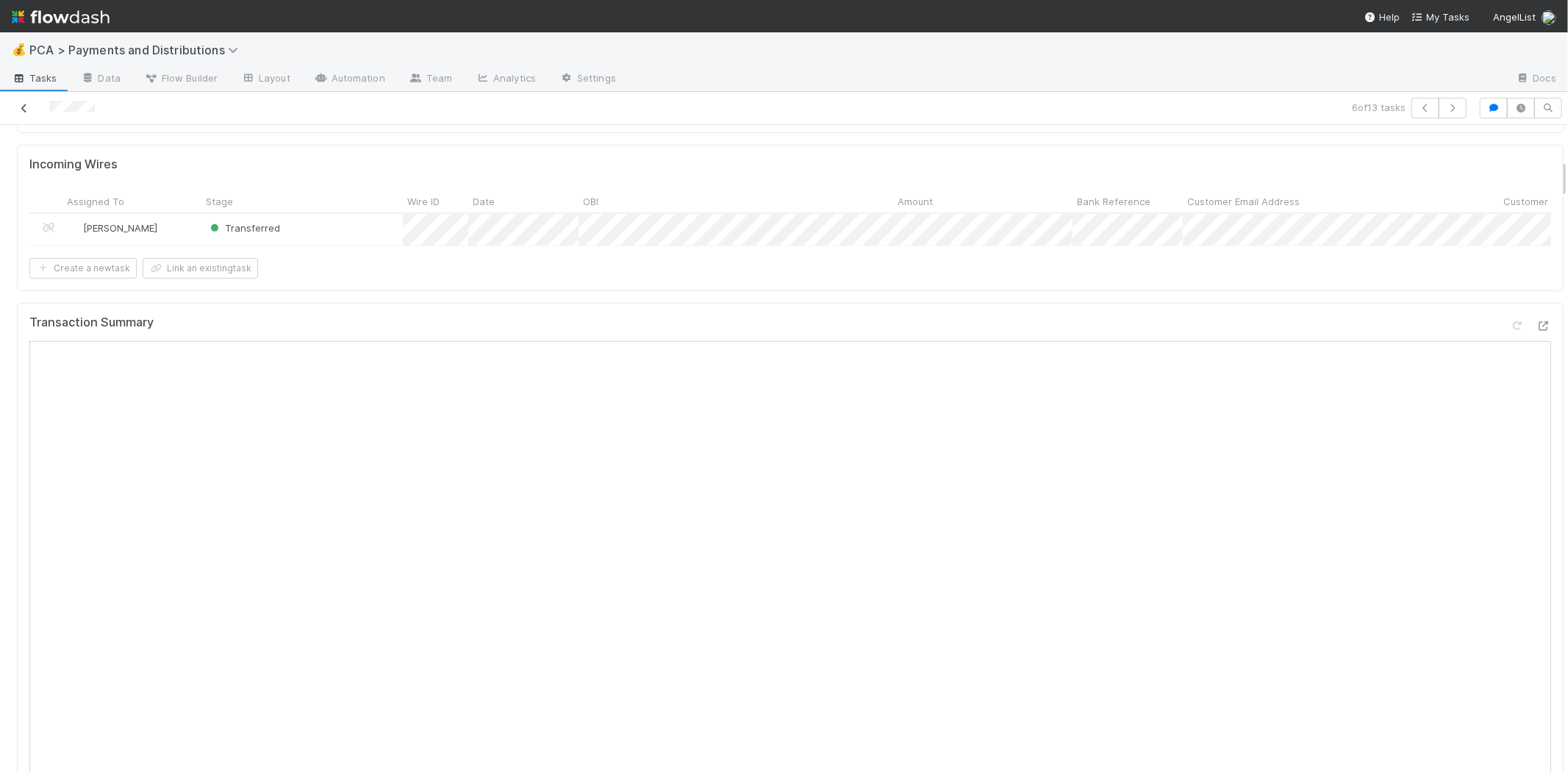
click at [30, 105] on icon at bounding box center [24, 108] width 15 height 9
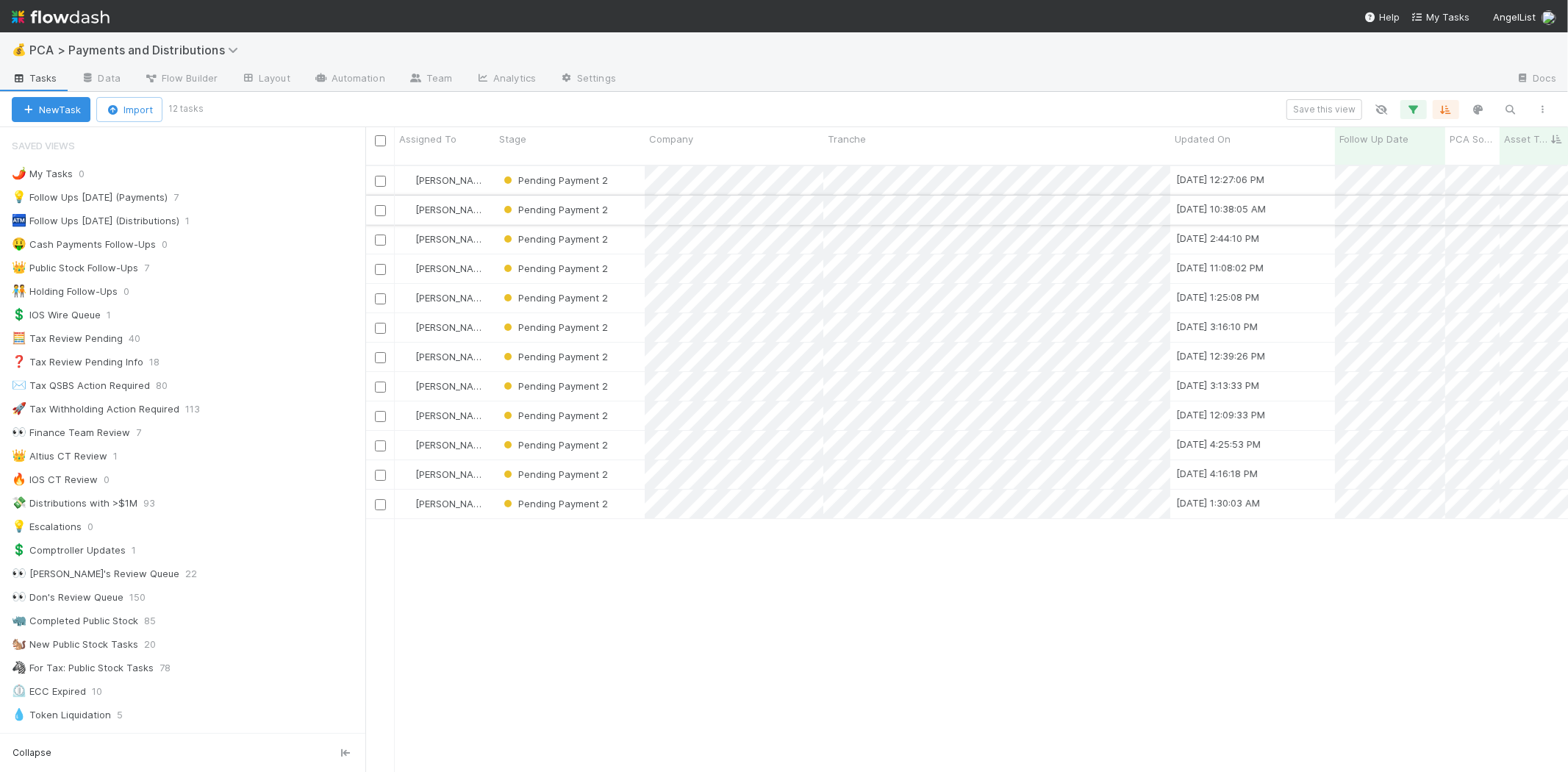
scroll to position [606, 1190]
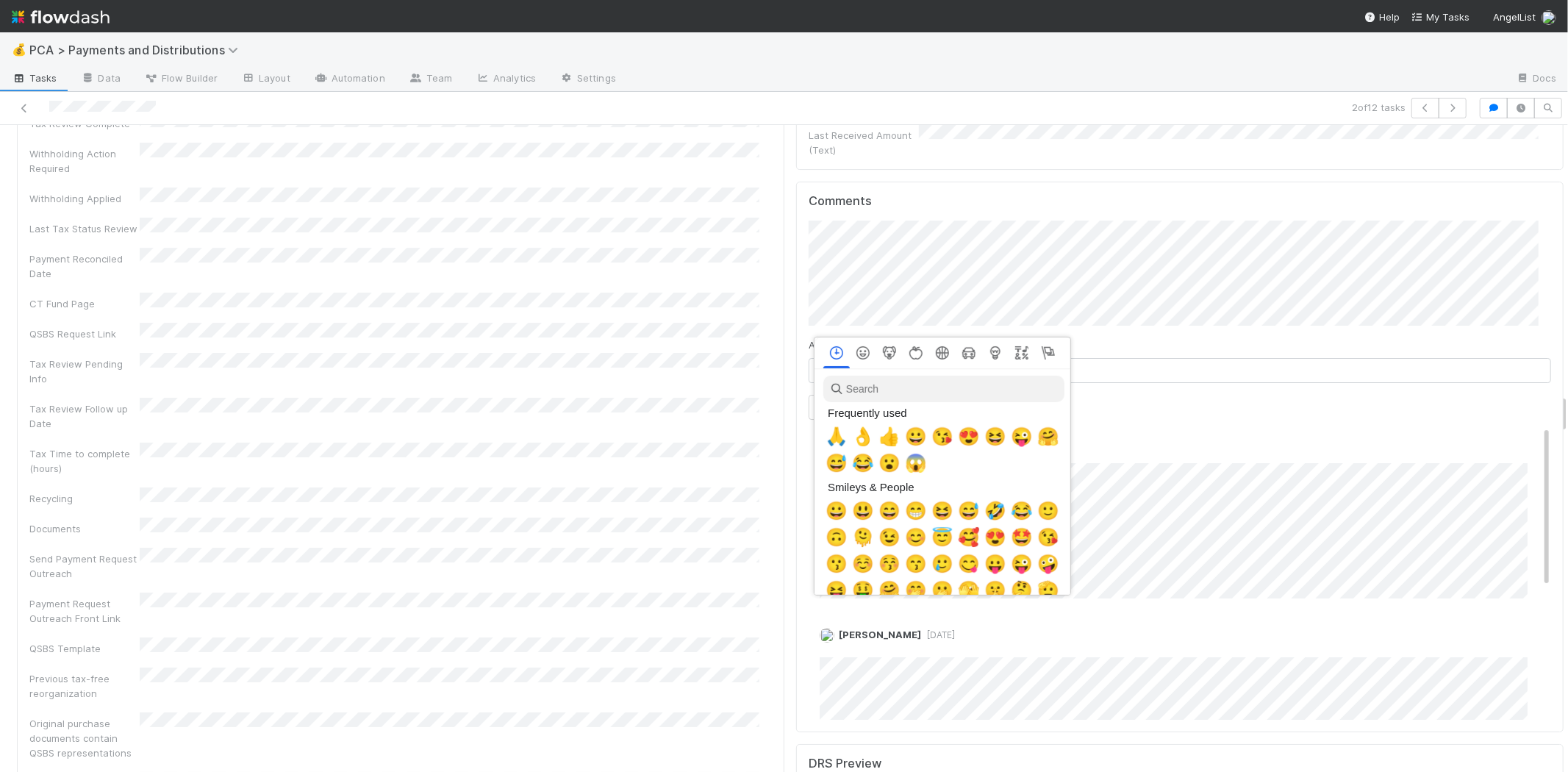
scroll to position [0, 6]
click at [839, 434] on span "🙏" at bounding box center [833, 436] width 22 height 21
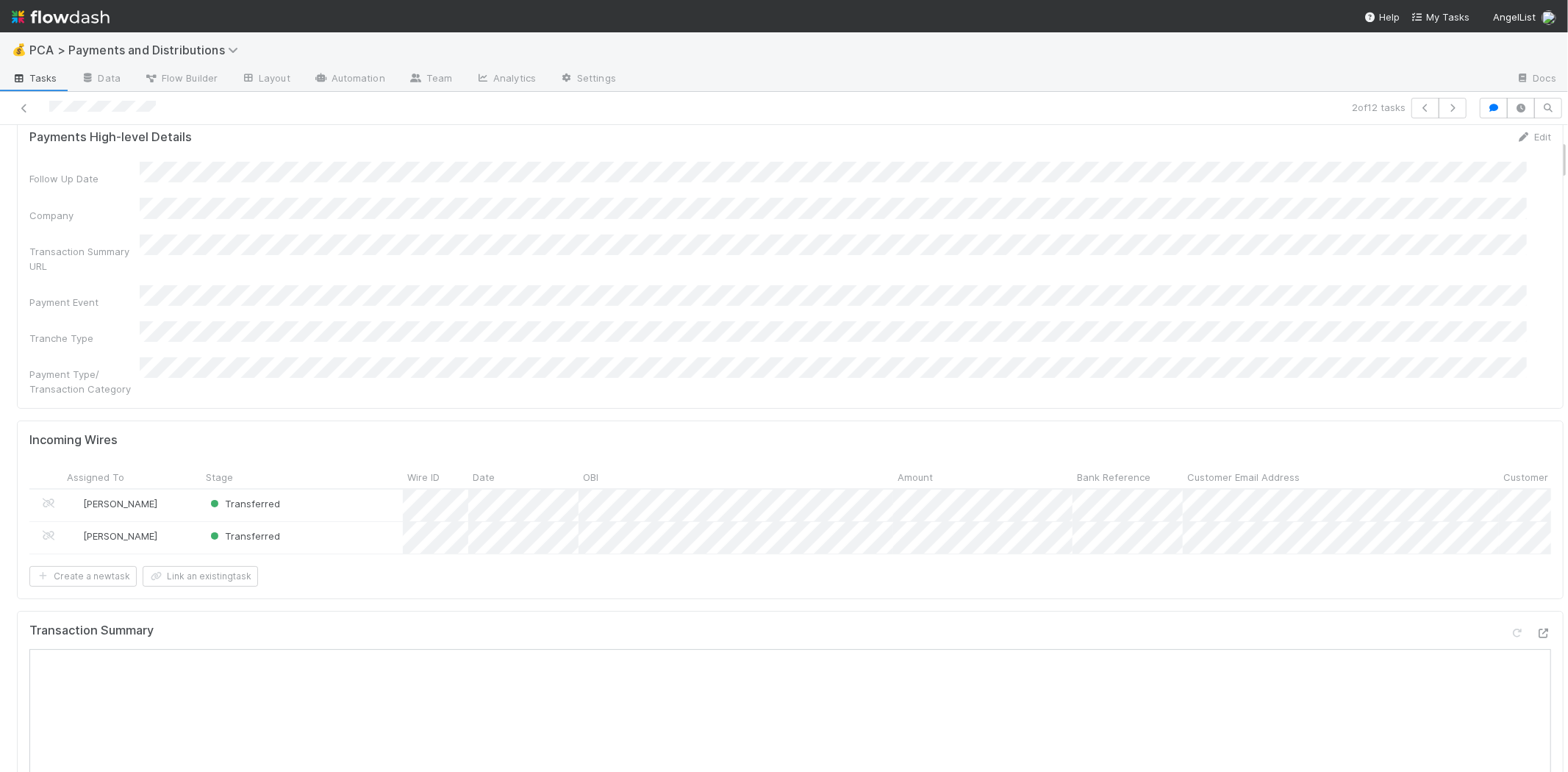
scroll to position [245, 0]
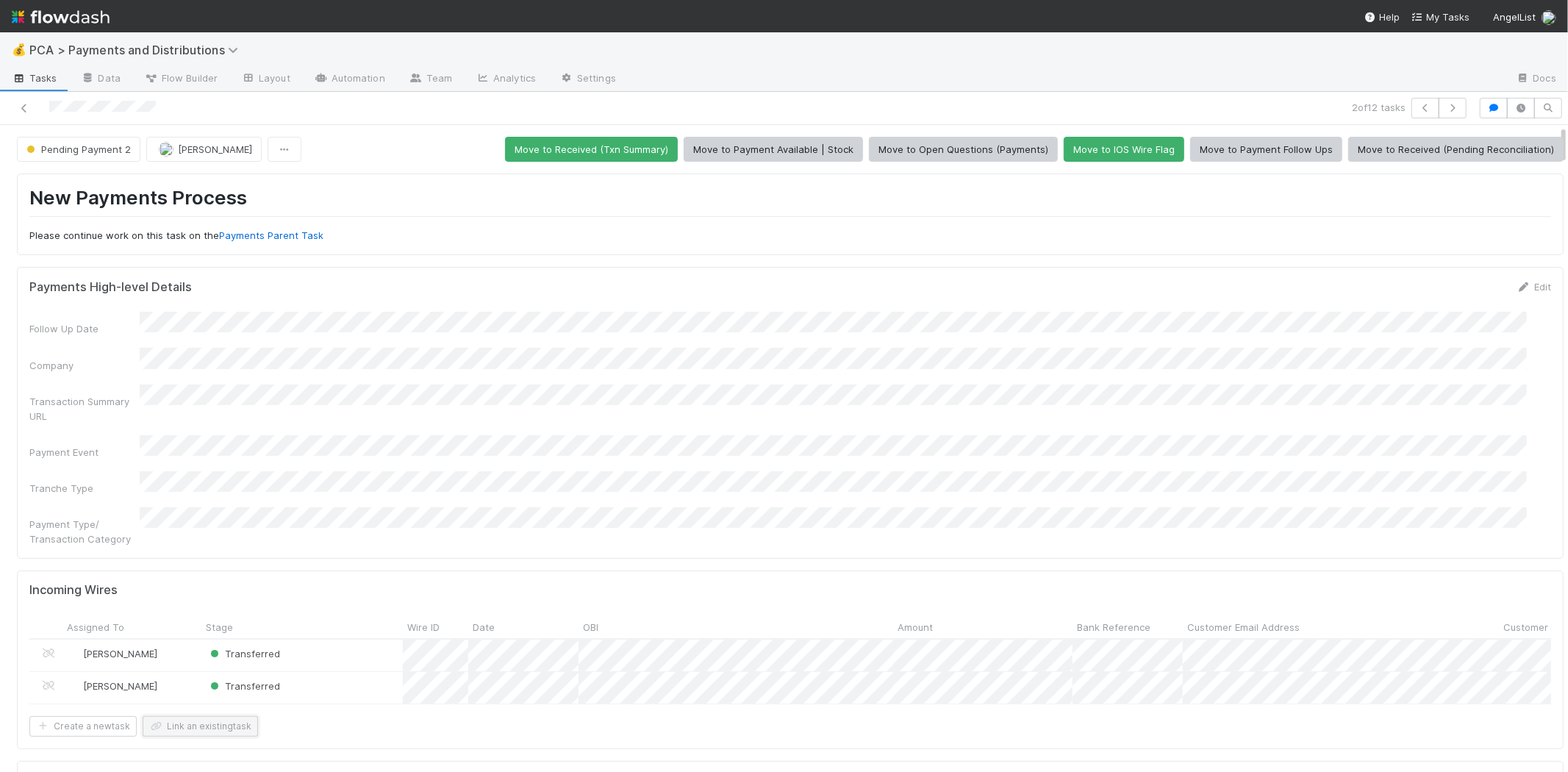
click at [233, 716] on button "Link an existing task" at bounding box center [200, 726] width 116 height 21
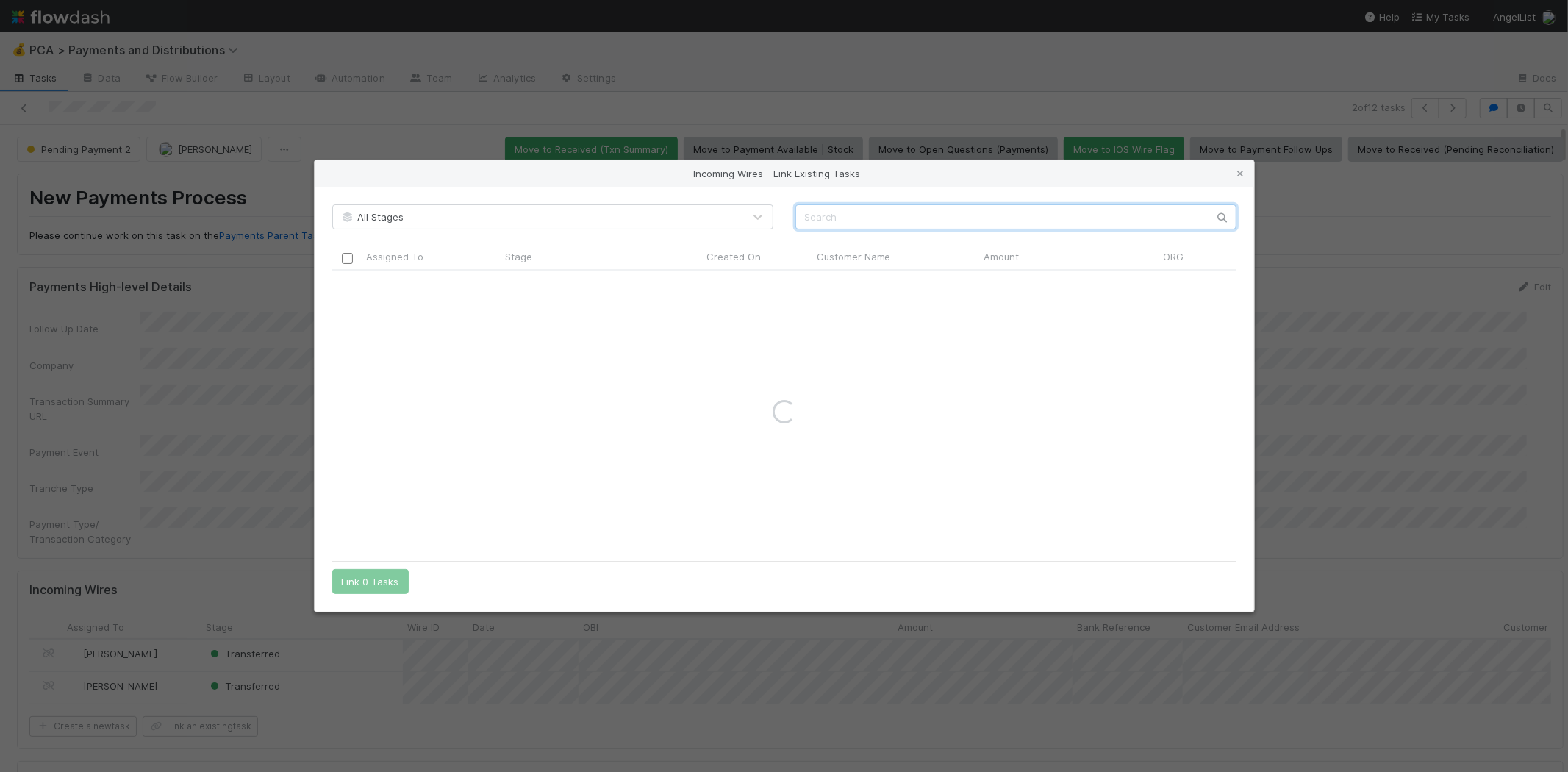
click at [939, 217] on input "text" at bounding box center [1015, 216] width 441 height 25
type input "EDSIGHT"
click at [1354, 296] on div "Incoming Wires - Link Existing Tasks All Stages EDSIGHT Assigned To Stage Creat…" at bounding box center [784, 386] width 1568 height 772
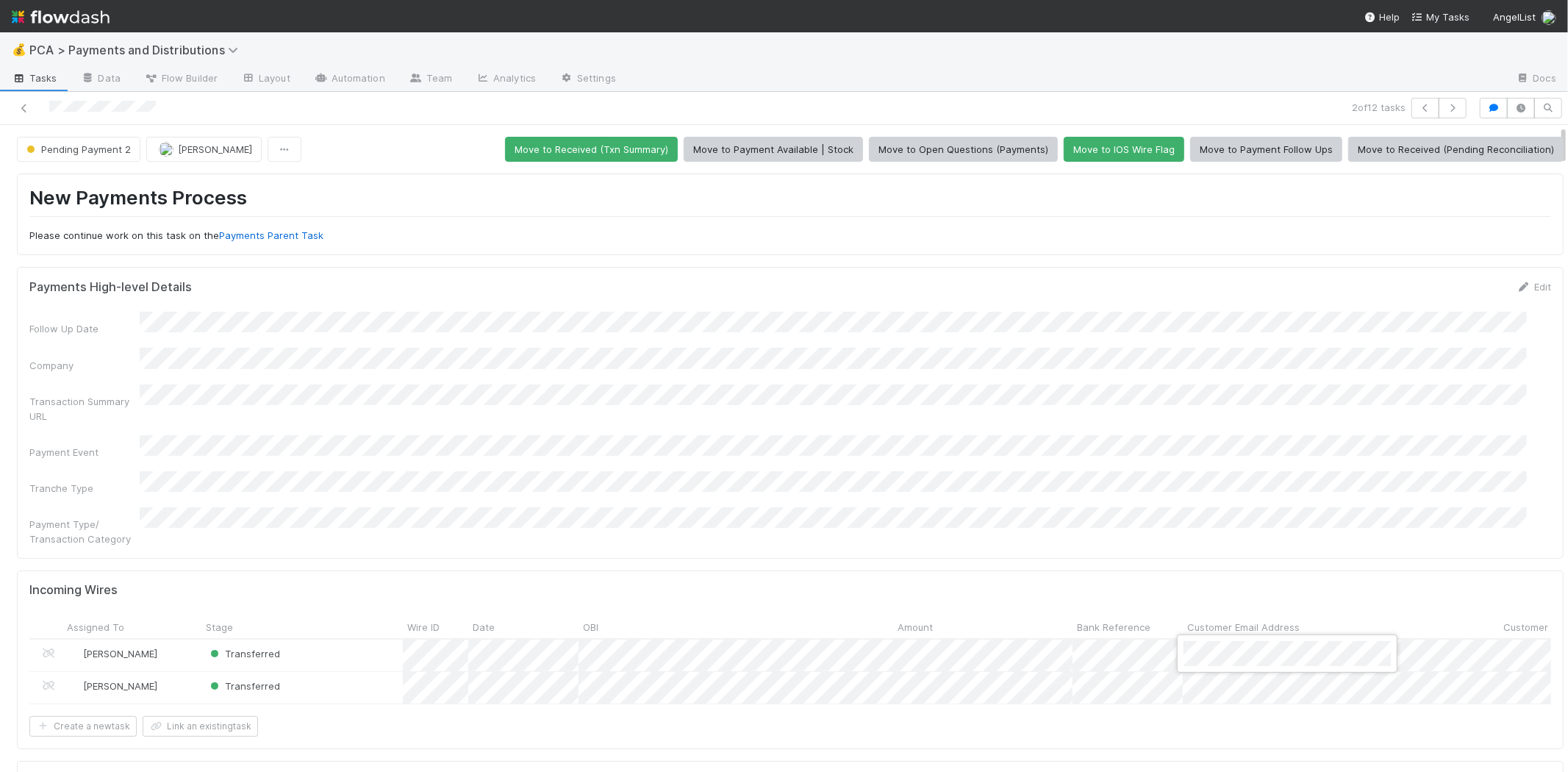
click at [1038, 447] on div at bounding box center [784, 386] width 1568 height 772
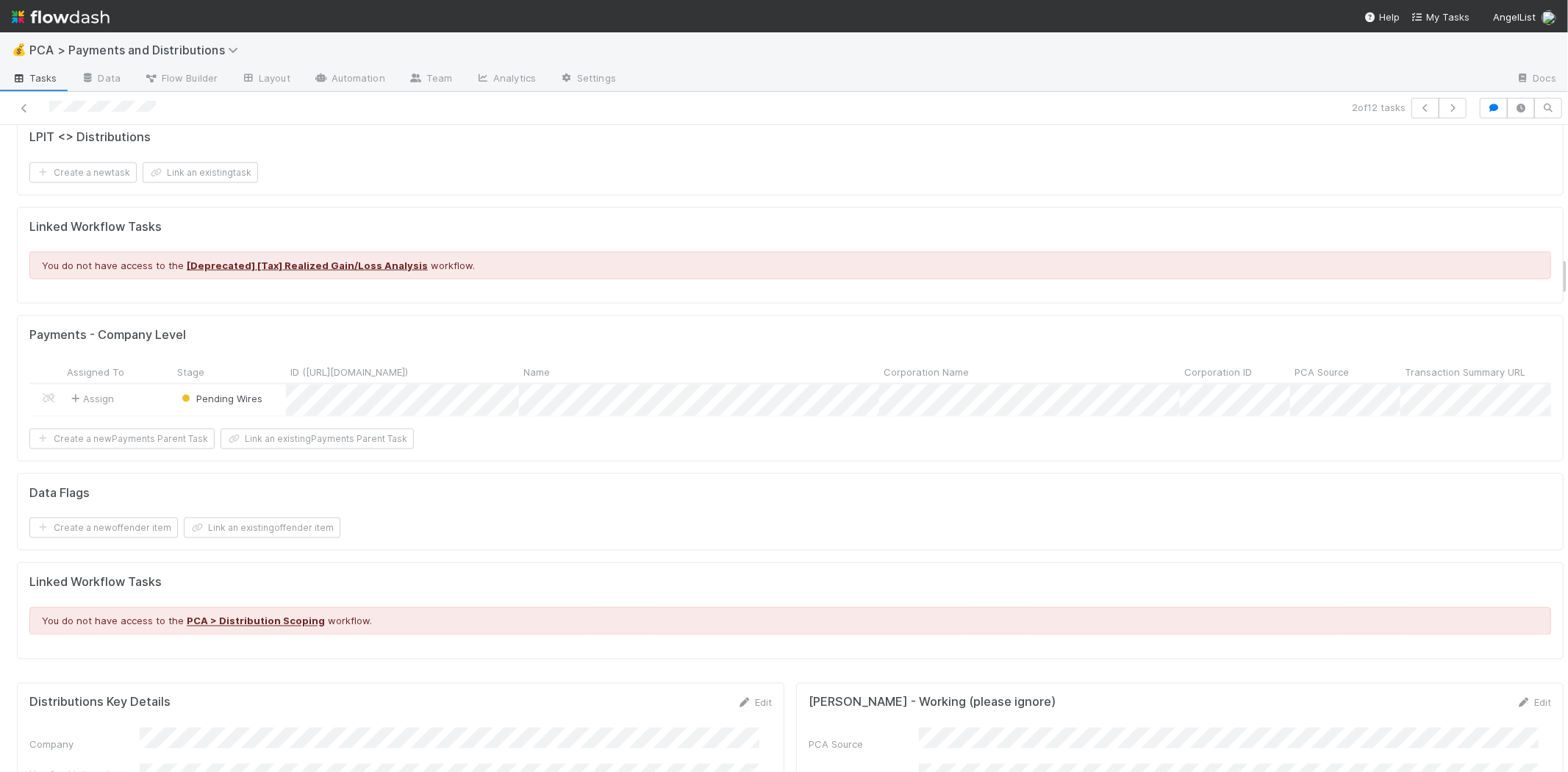
scroll to position [2287, 0]
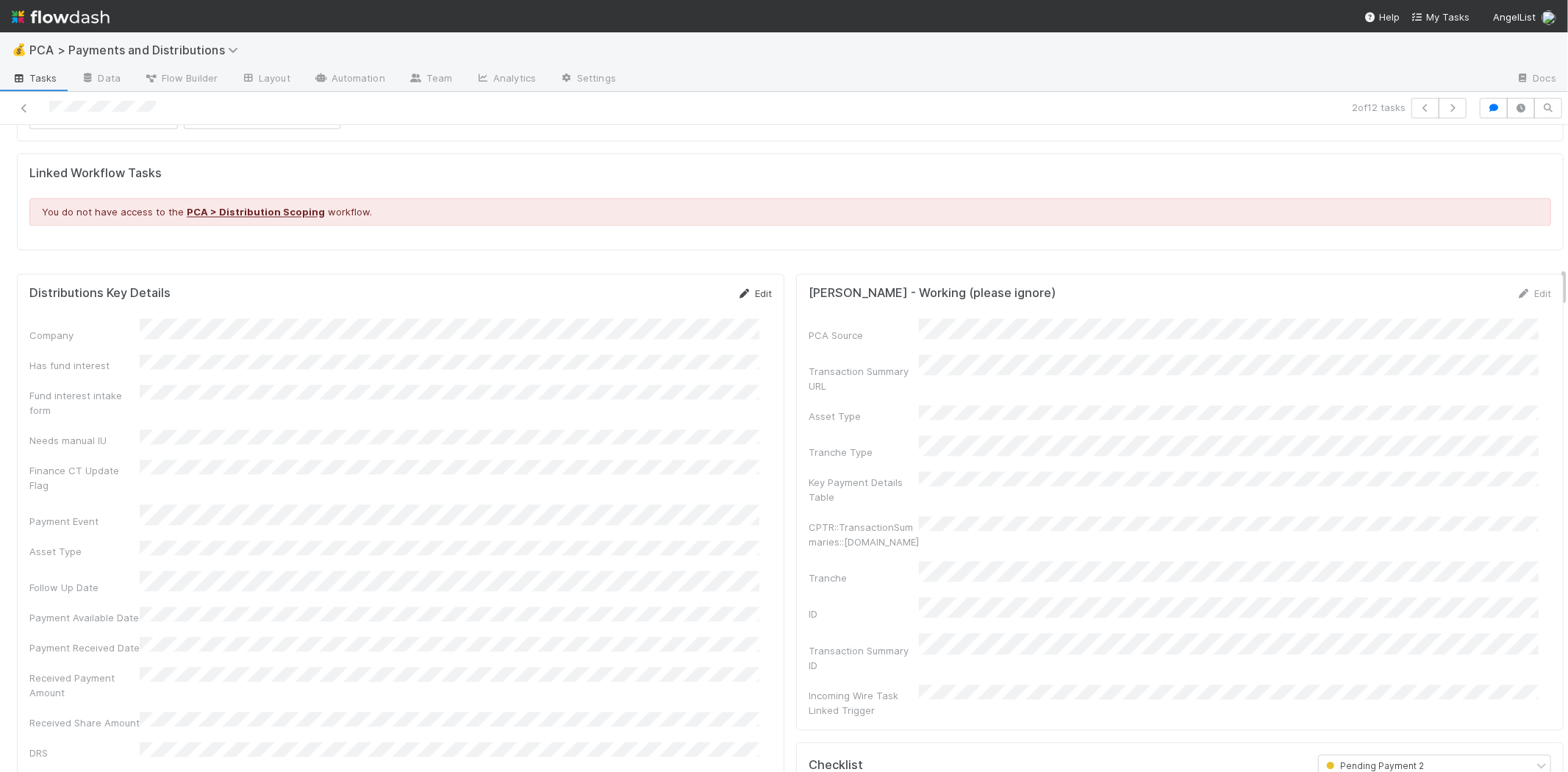
click at [743, 292] on link "Edit" at bounding box center [754, 294] width 34 height 12
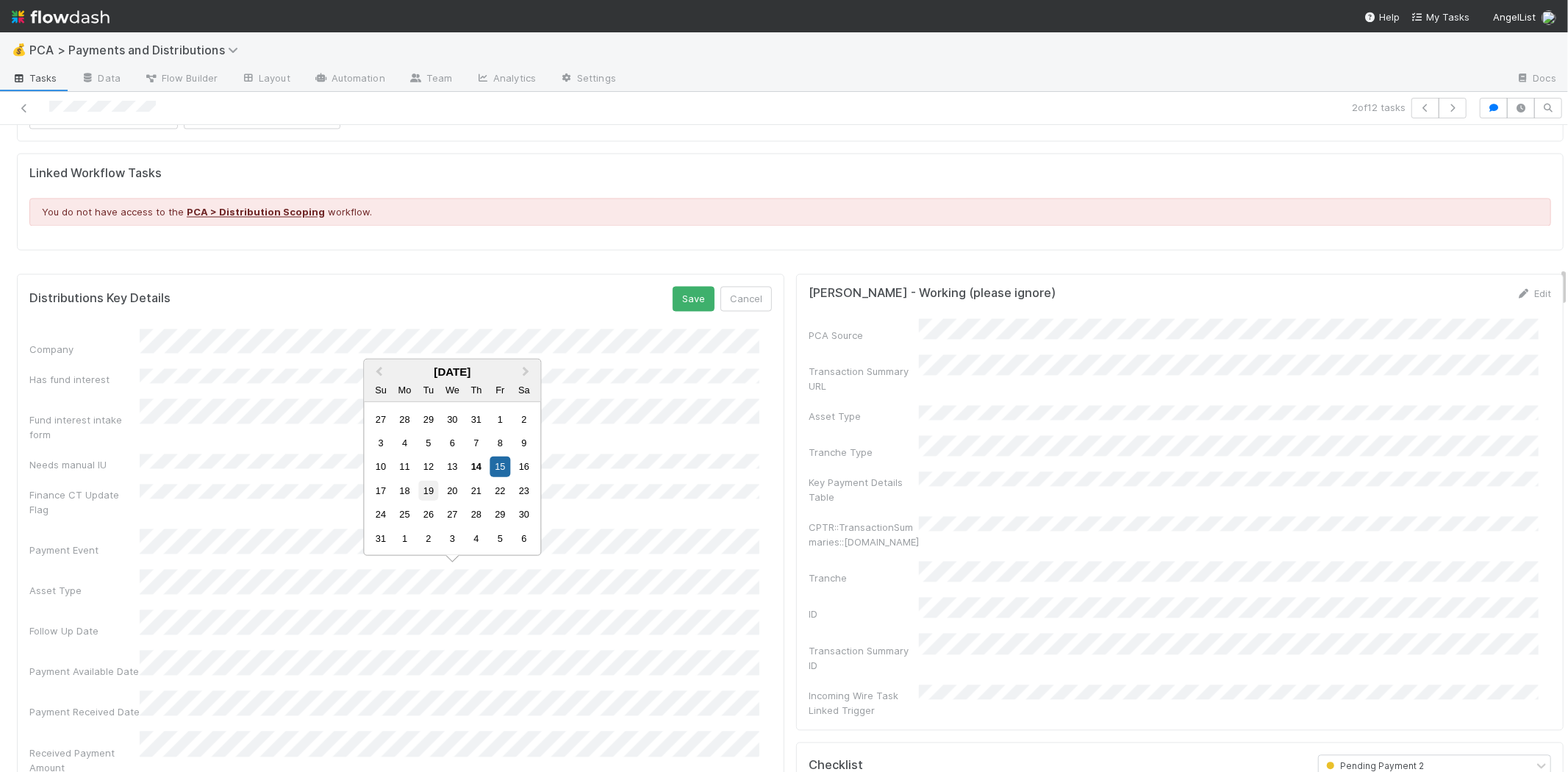
click at [427, 489] on div "19" at bounding box center [428, 490] width 20 height 20
click at [686, 298] on button "Save" at bounding box center [693, 298] width 42 height 25
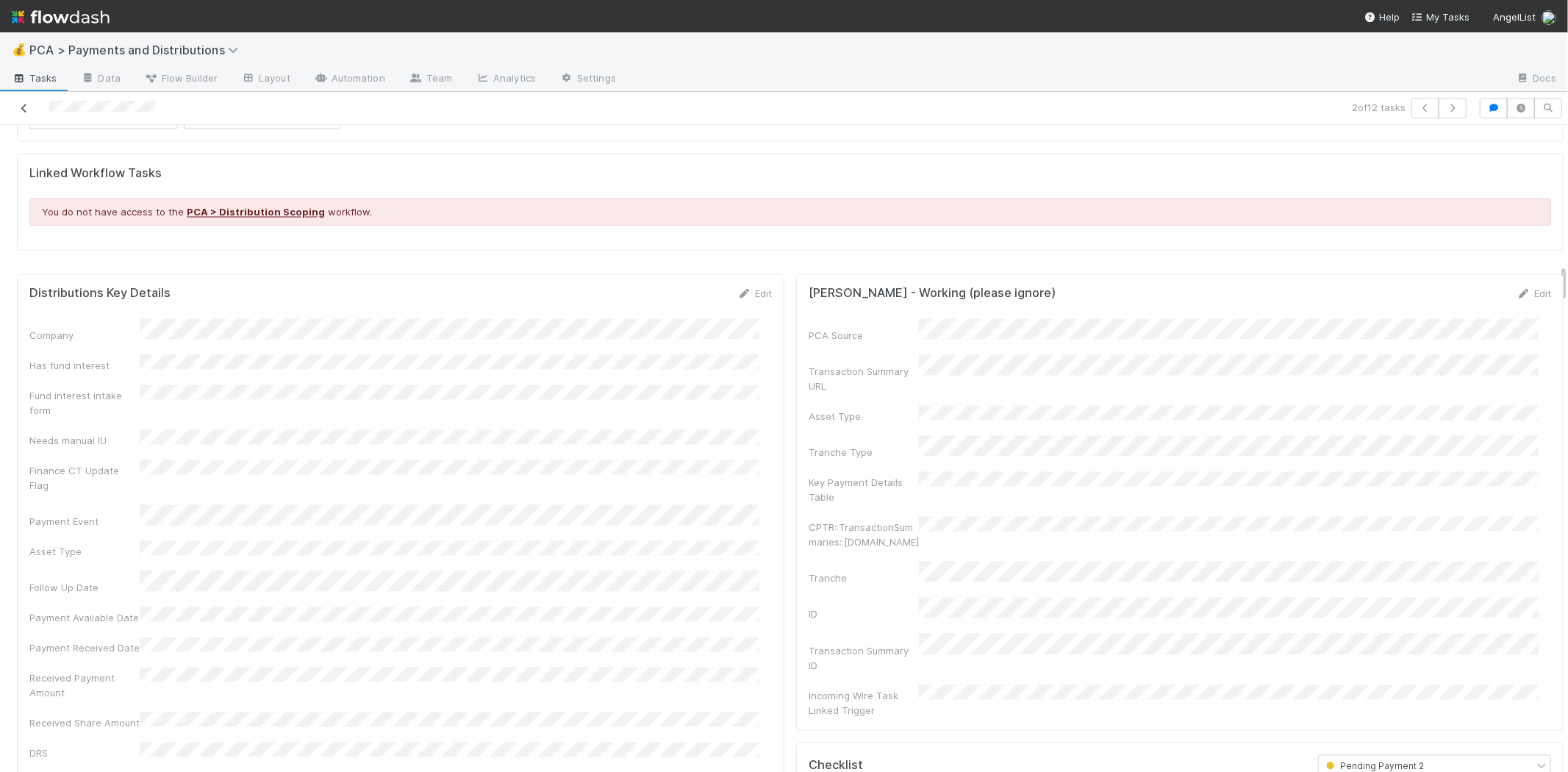
click at [23, 103] on icon at bounding box center [24, 108] width 15 height 9
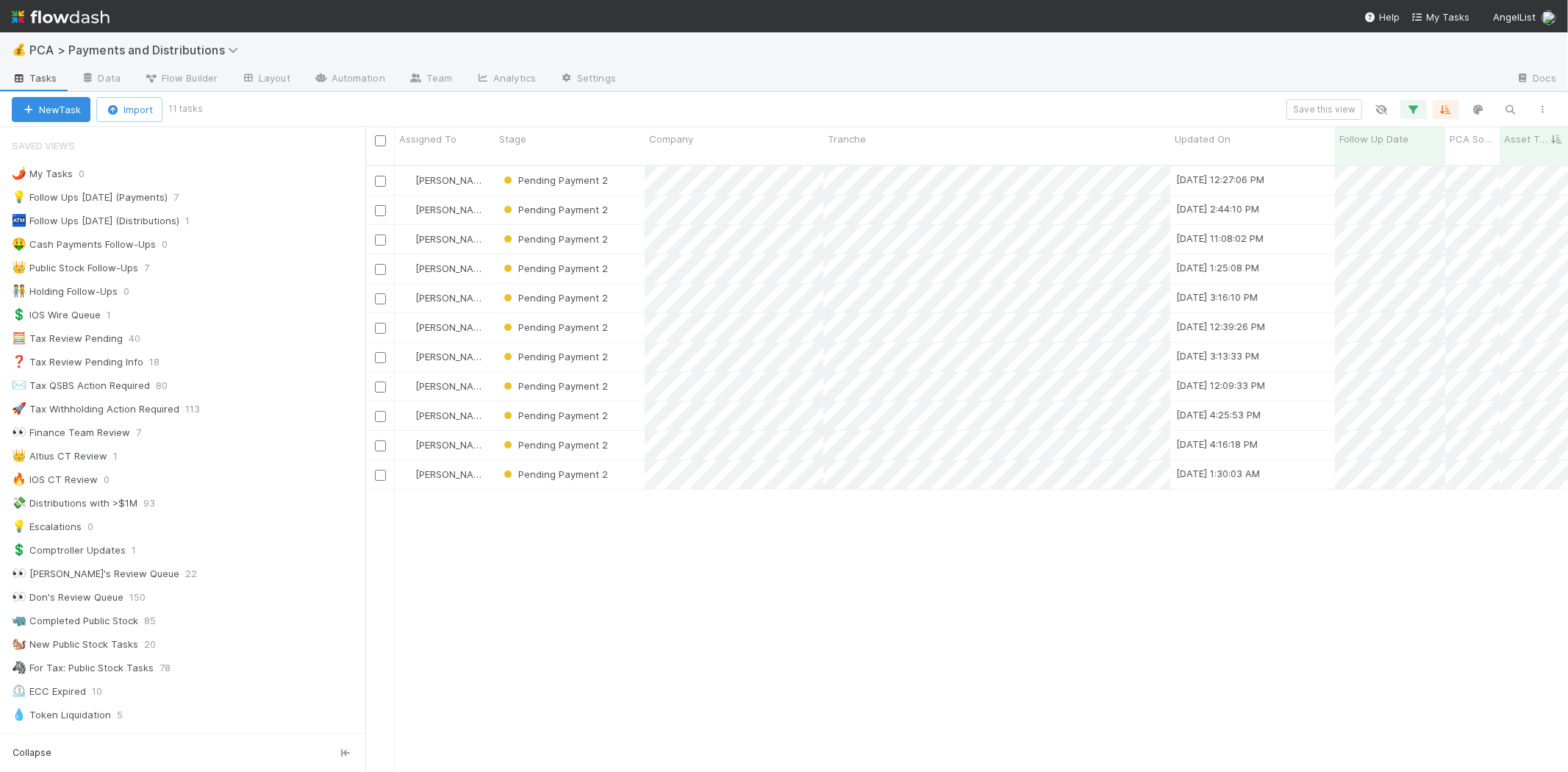
scroll to position [606, 1190]
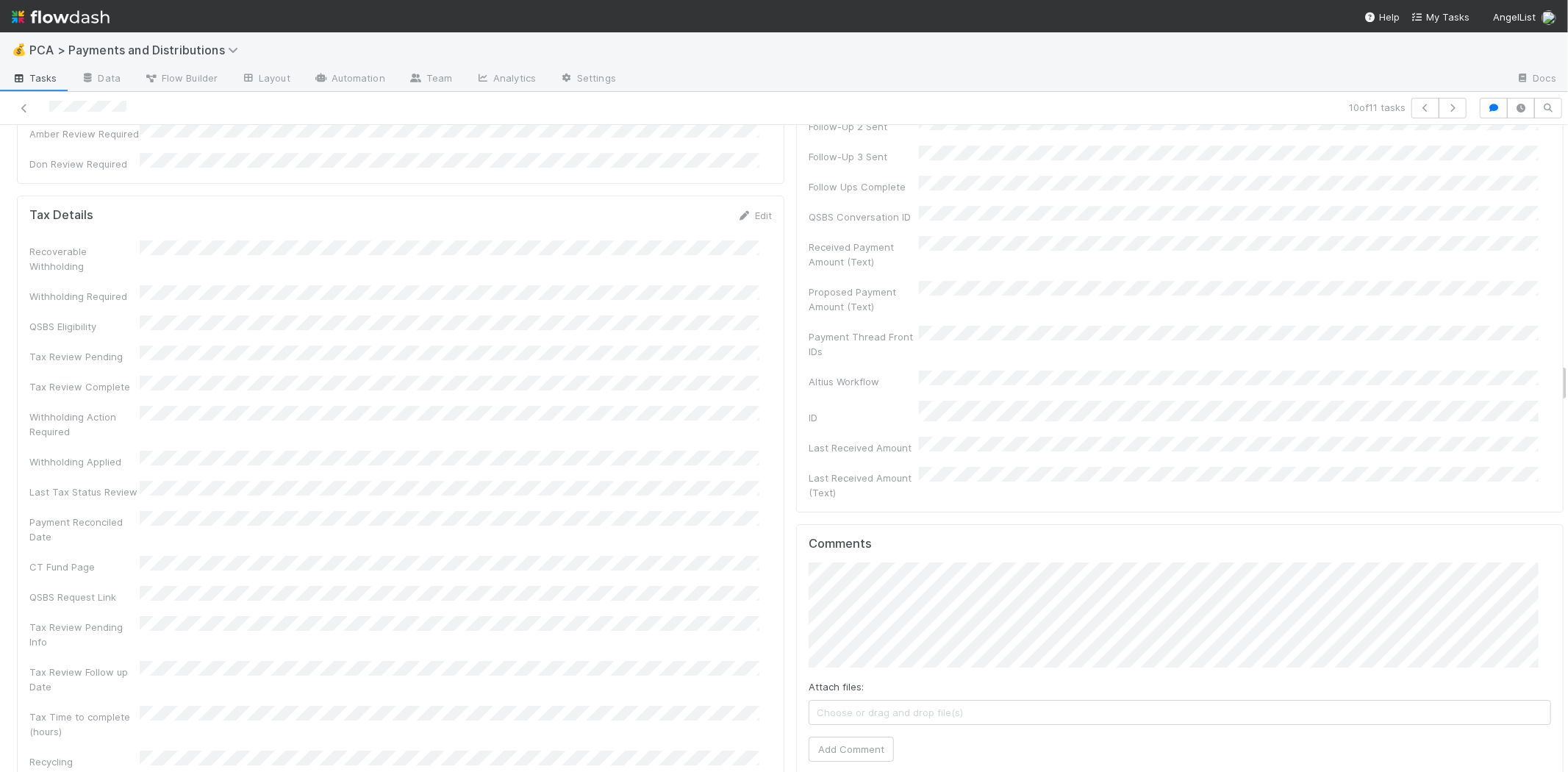
scroll to position [4246, 0]
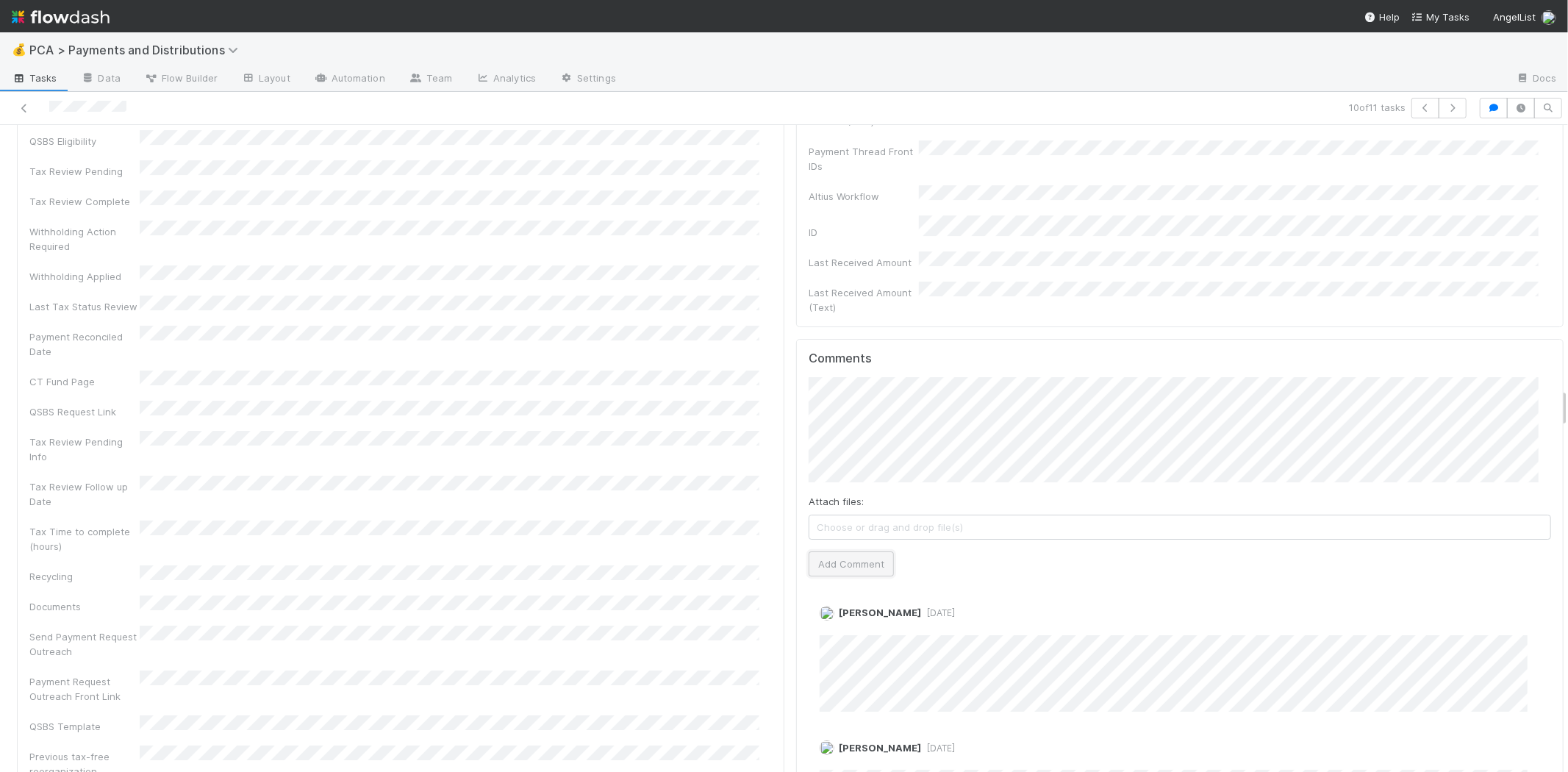
click at [863, 551] on button "Add Comment" at bounding box center [850, 563] width 85 height 25
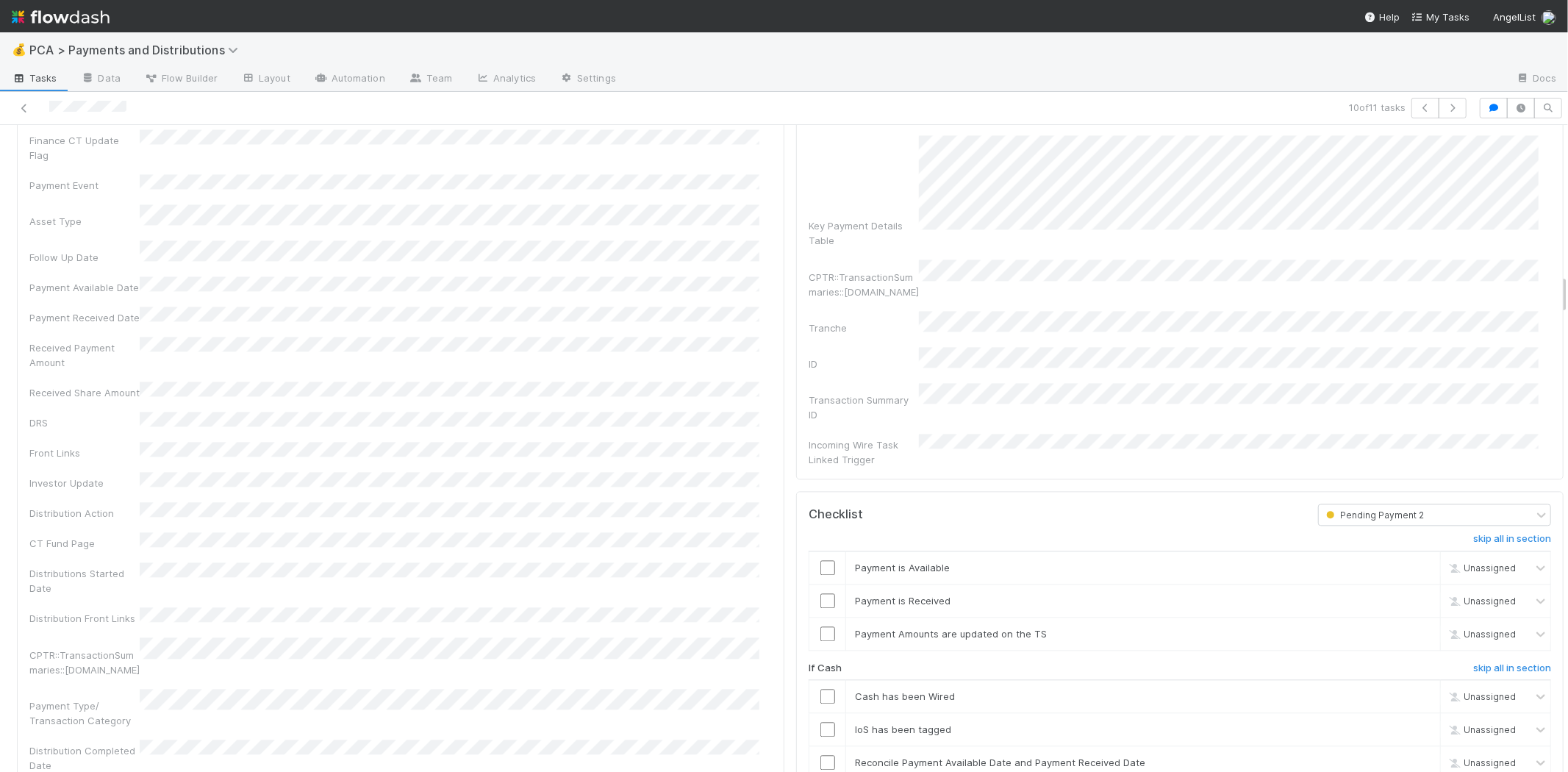
scroll to position [2205, 0]
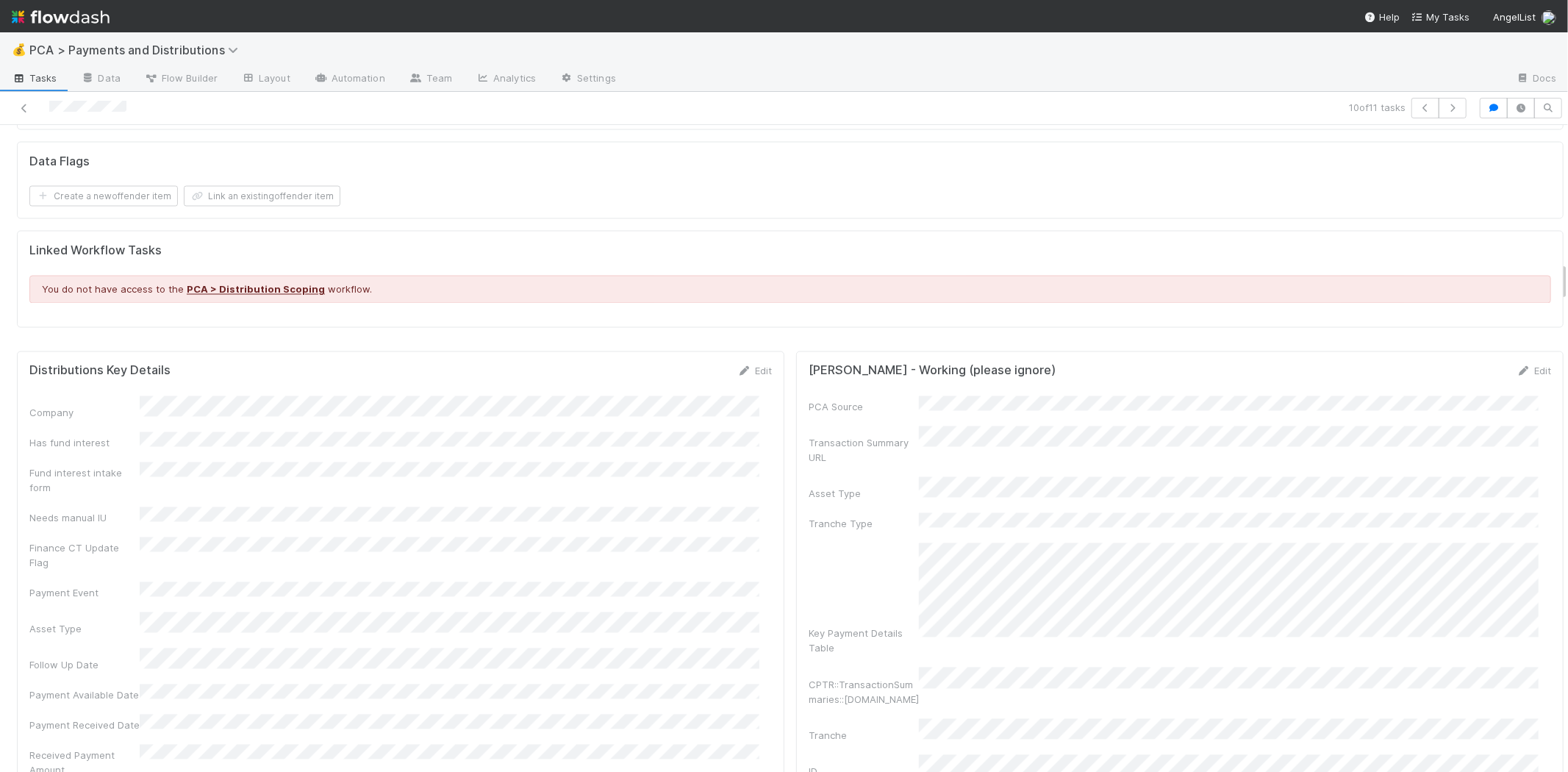
drag, startPoint x: 744, startPoint y: 346, endPoint x: 707, endPoint y: 365, distance: 41.6
click at [743, 365] on link "Edit" at bounding box center [754, 371] width 34 height 12
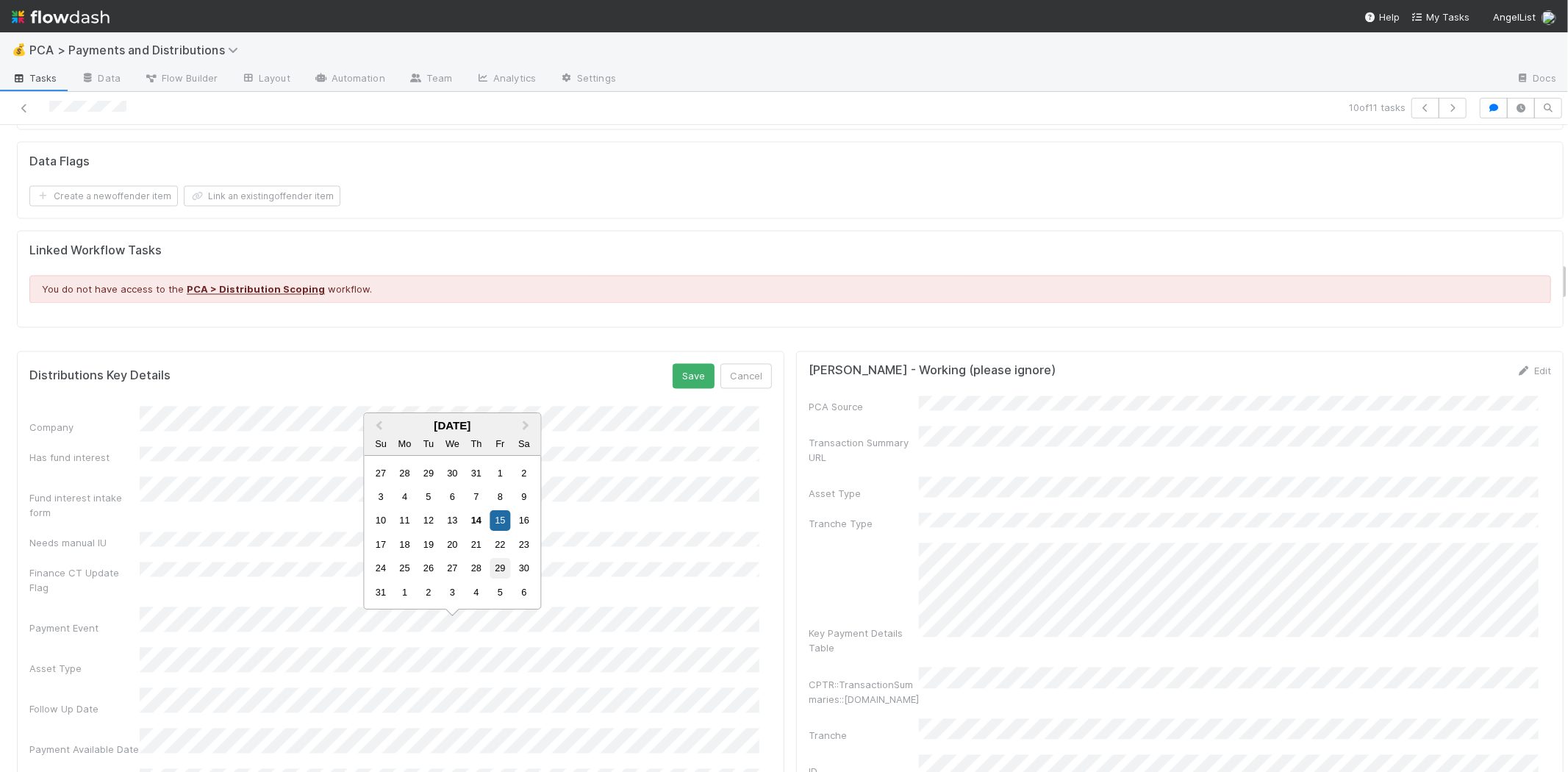
click at [497, 566] on div "29" at bounding box center [500, 568] width 20 height 20
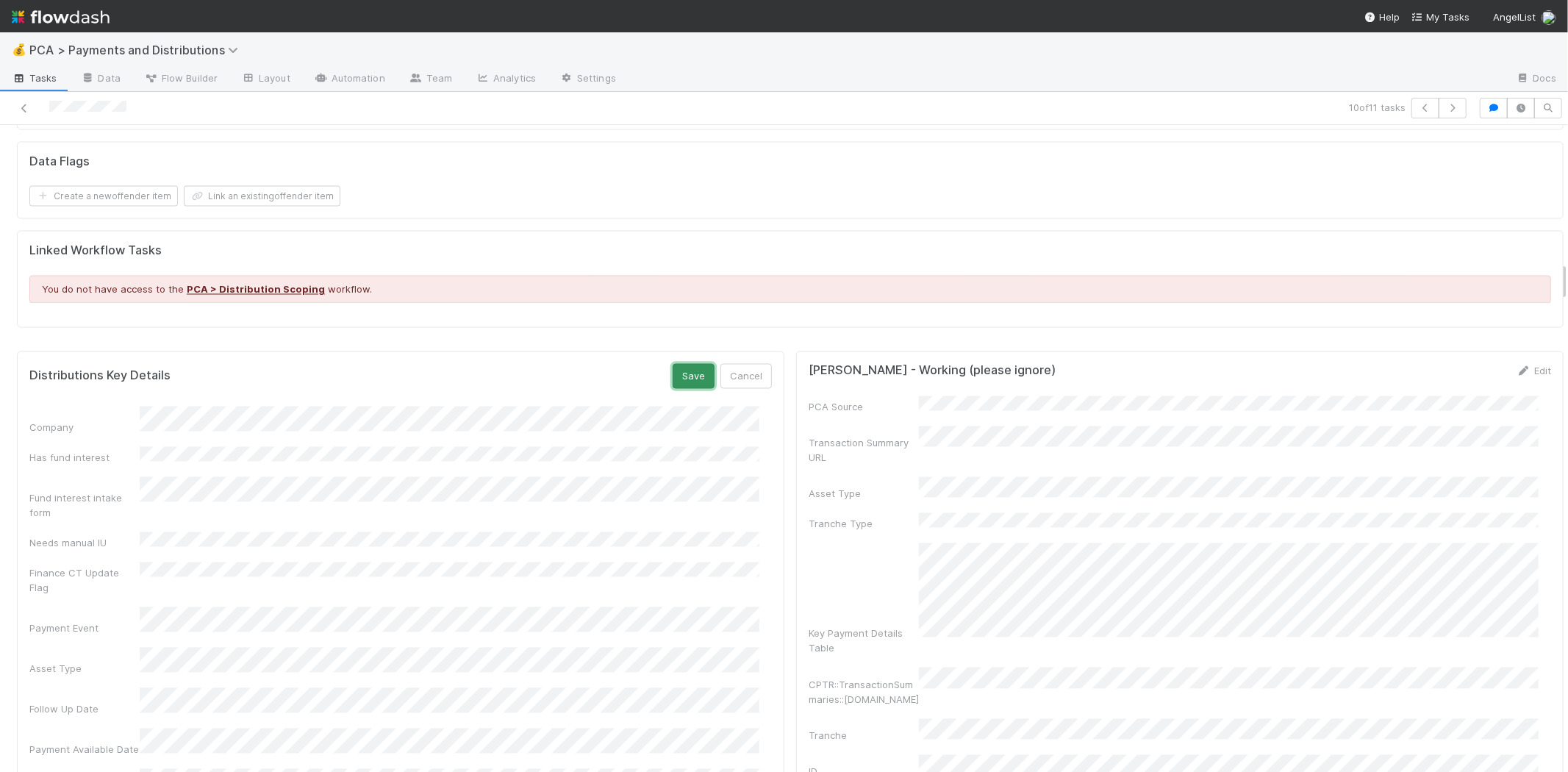
click at [672, 364] on button "Save" at bounding box center [693, 376] width 42 height 25
click at [23, 105] on icon at bounding box center [24, 108] width 15 height 9
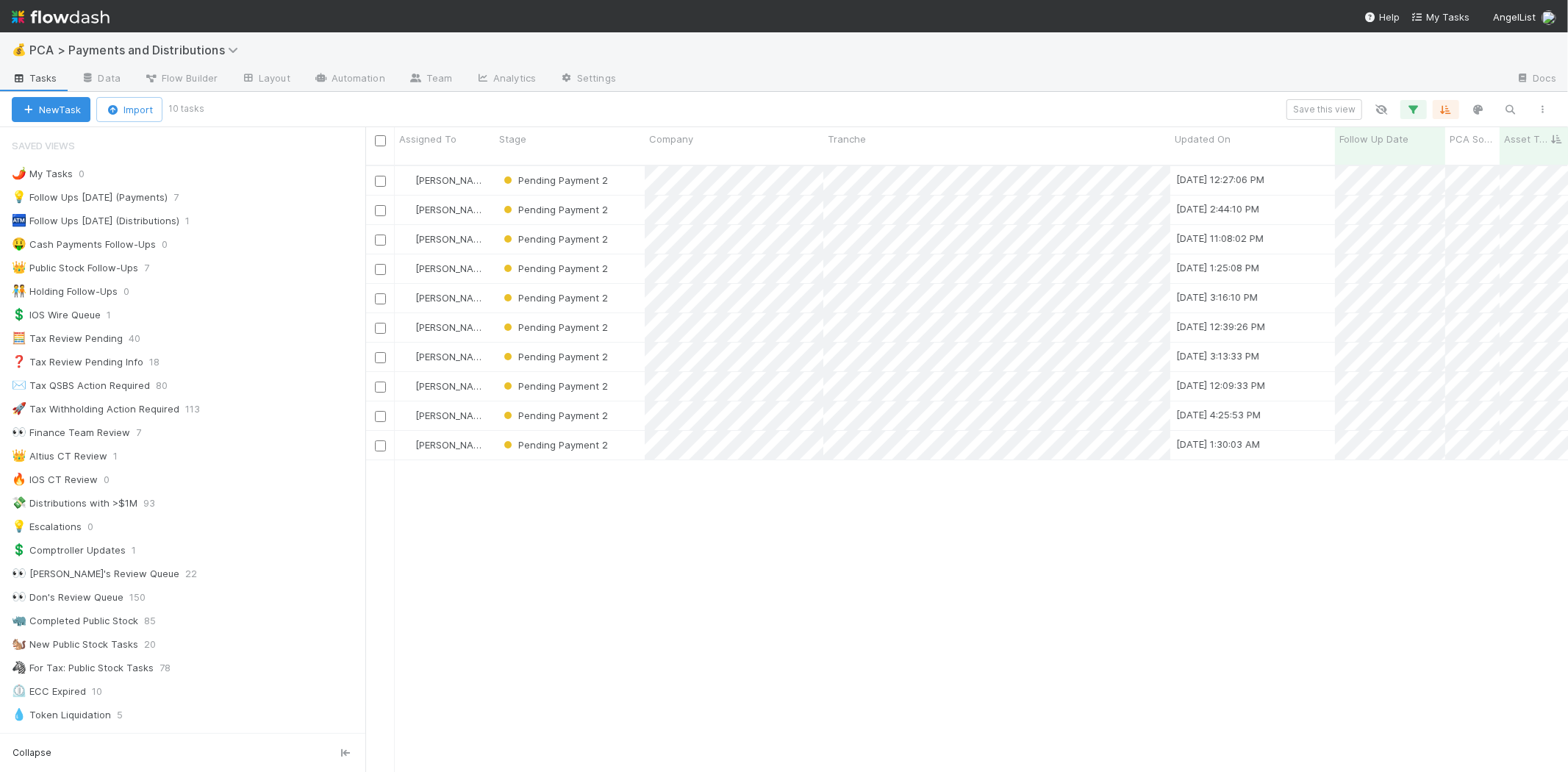
scroll to position [606, 1190]
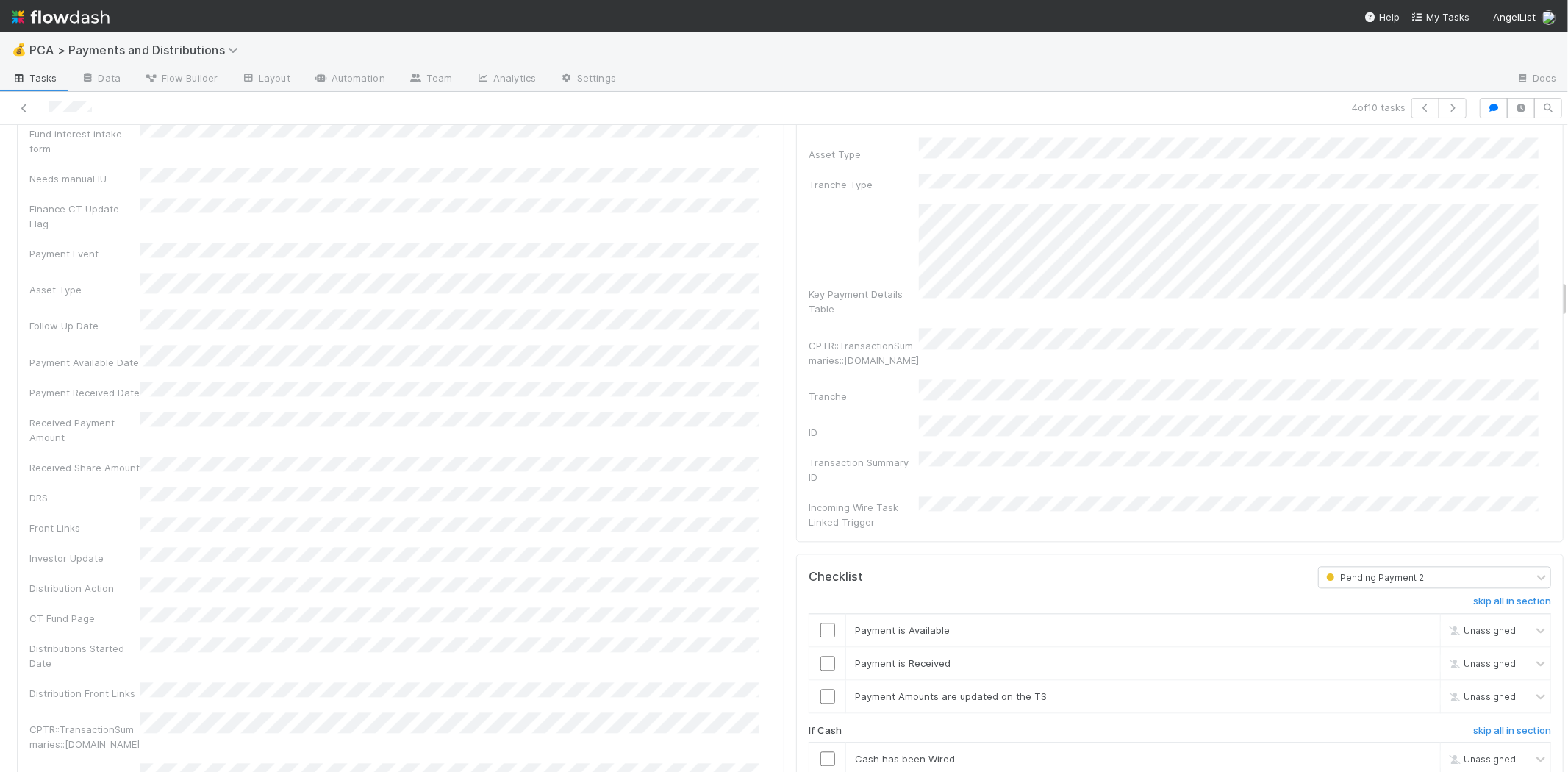
scroll to position [2287, 0]
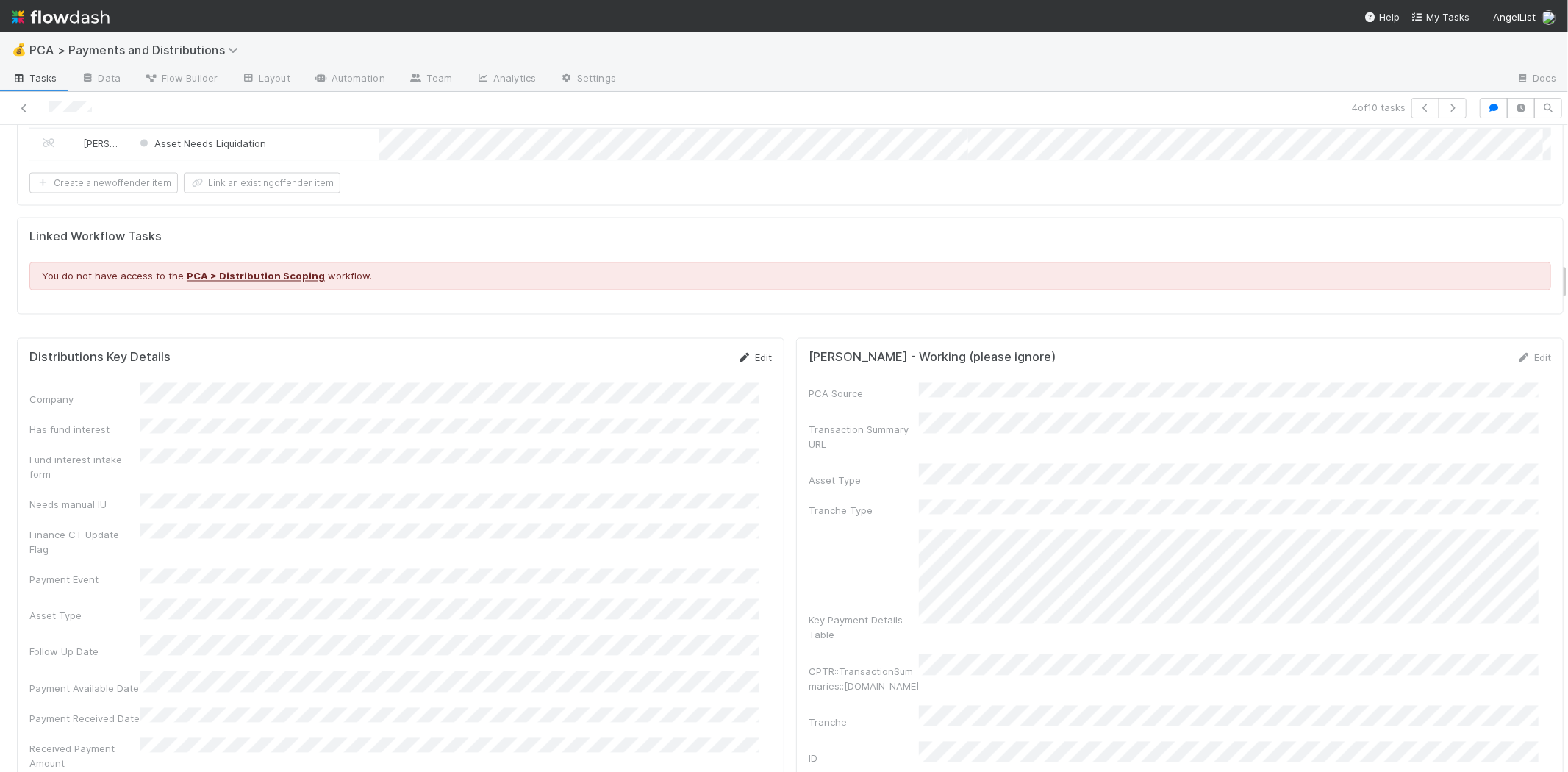
click at [737, 353] on icon at bounding box center [745, 358] width 15 height 9
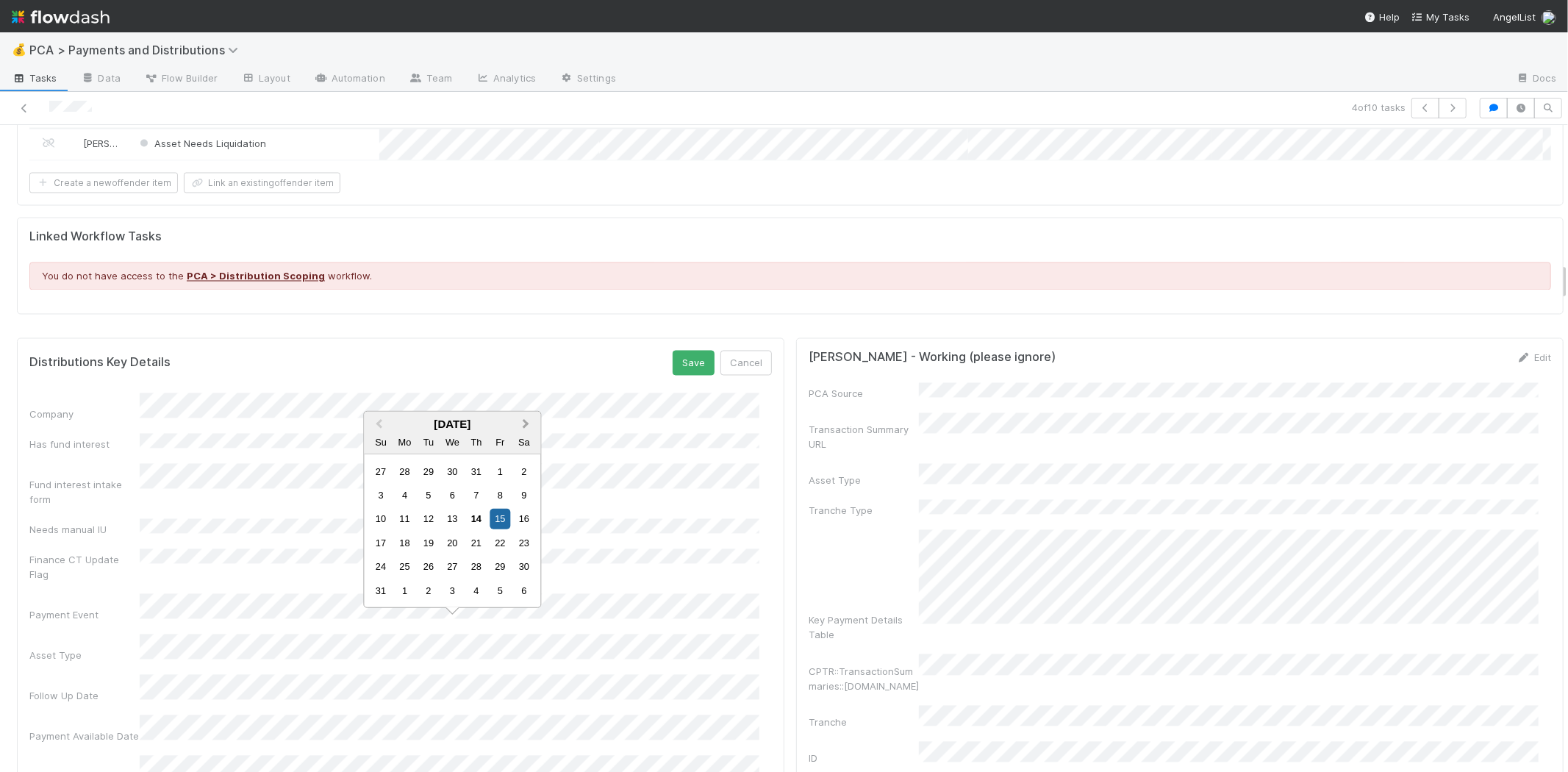
click at [526, 422] on span "Next Month" at bounding box center [526, 423] width 0 height 17
click at [498, 518] on div "12" at bounding box center [500, 518] width 20 height 20
click at [695, 351] on button "Save" at bounding box center [693, 363] width 42 height 25
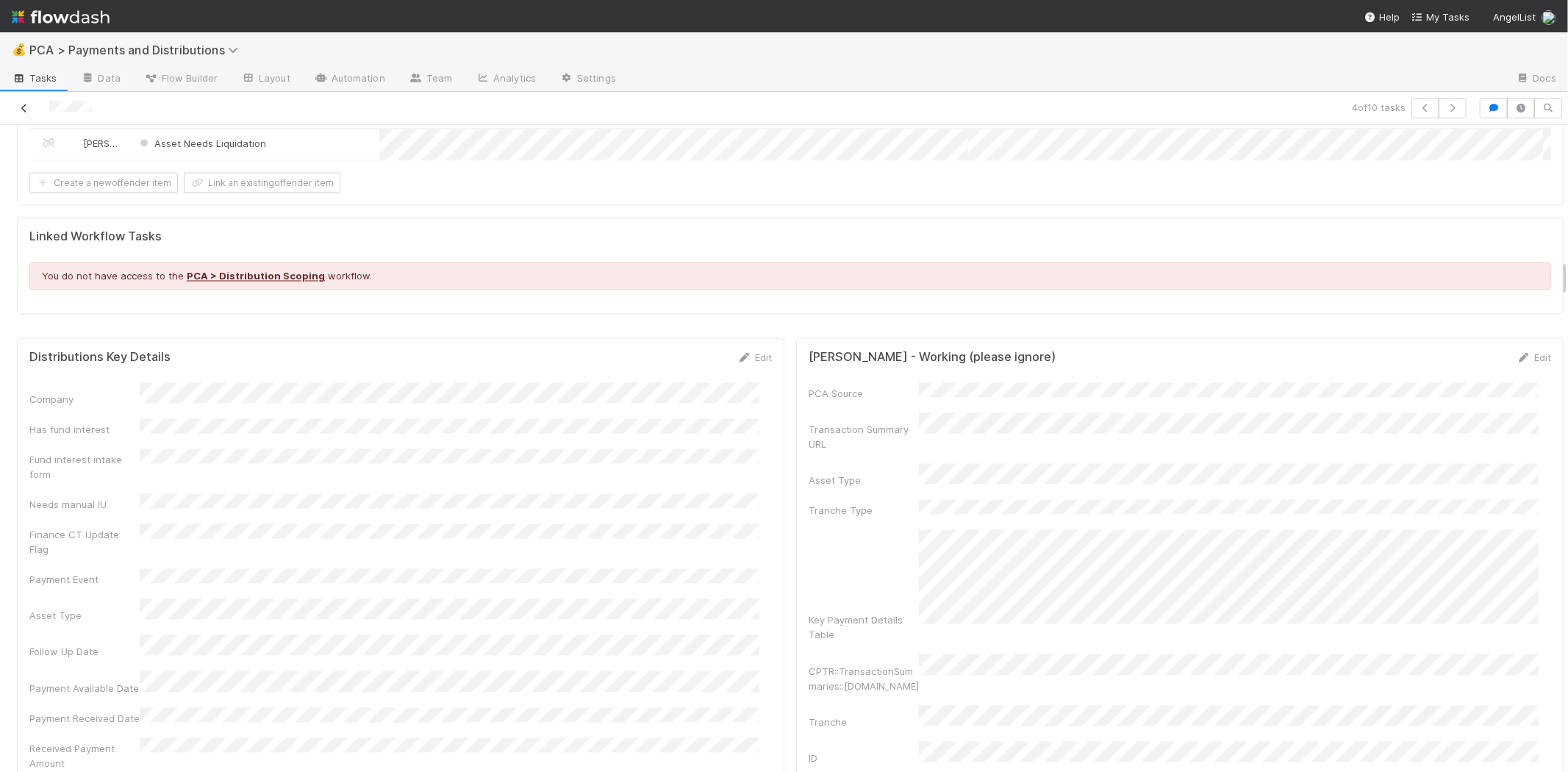
click at [23, 103] on icon at bounding box center [24, 108] width 15 height 9
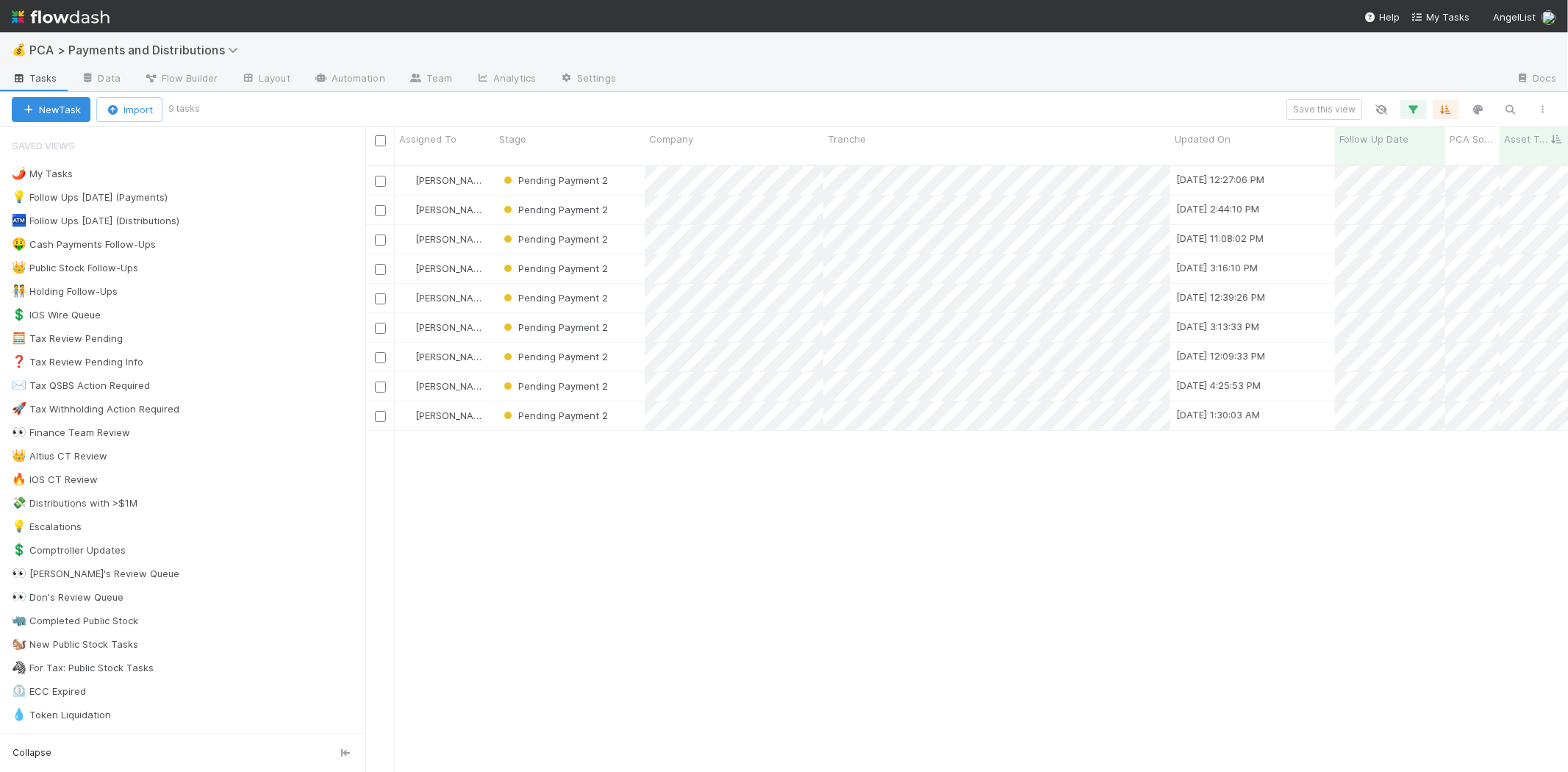
scroll to position [606, 1190]
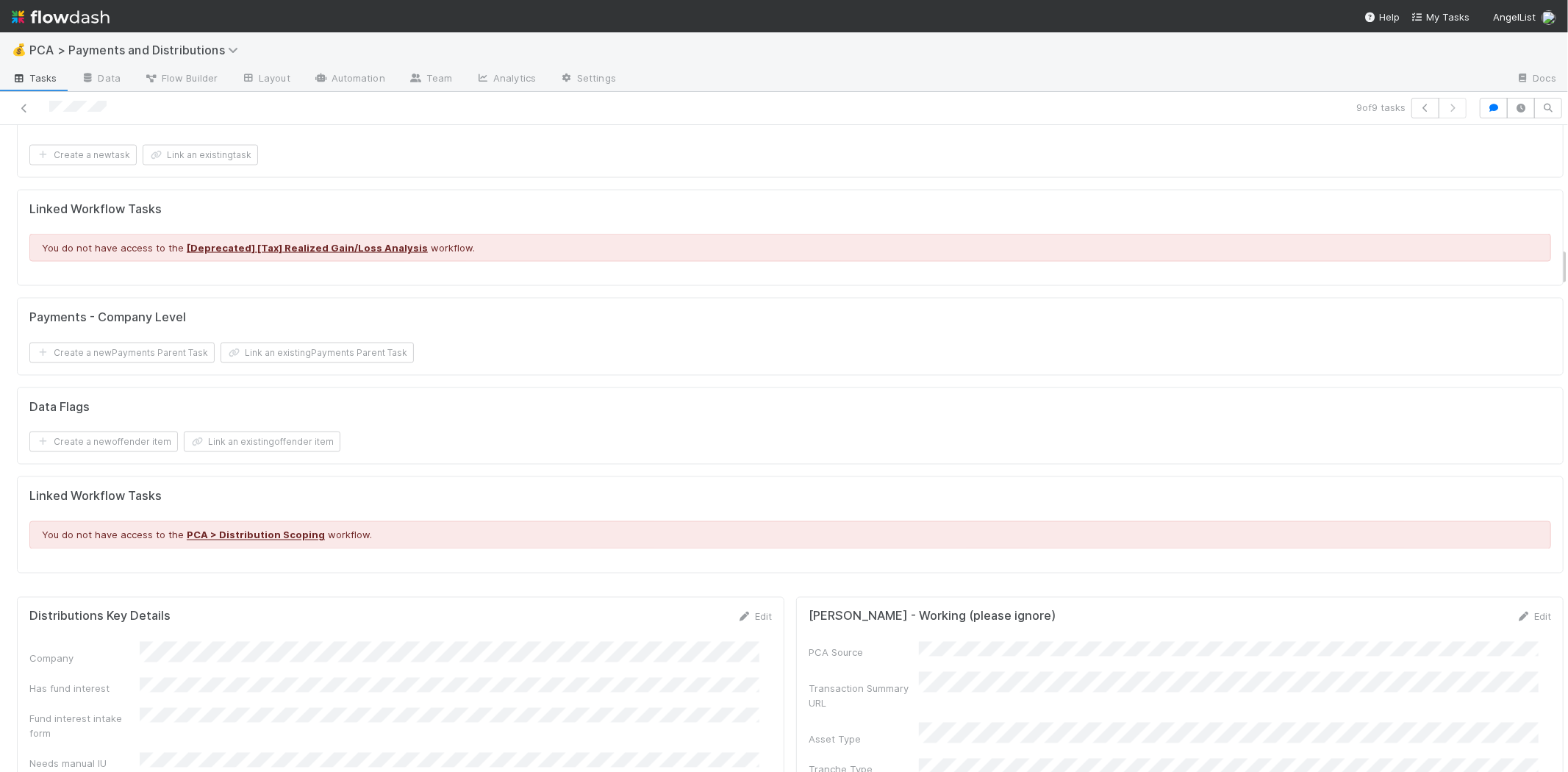
scroll to position [2287, 0]
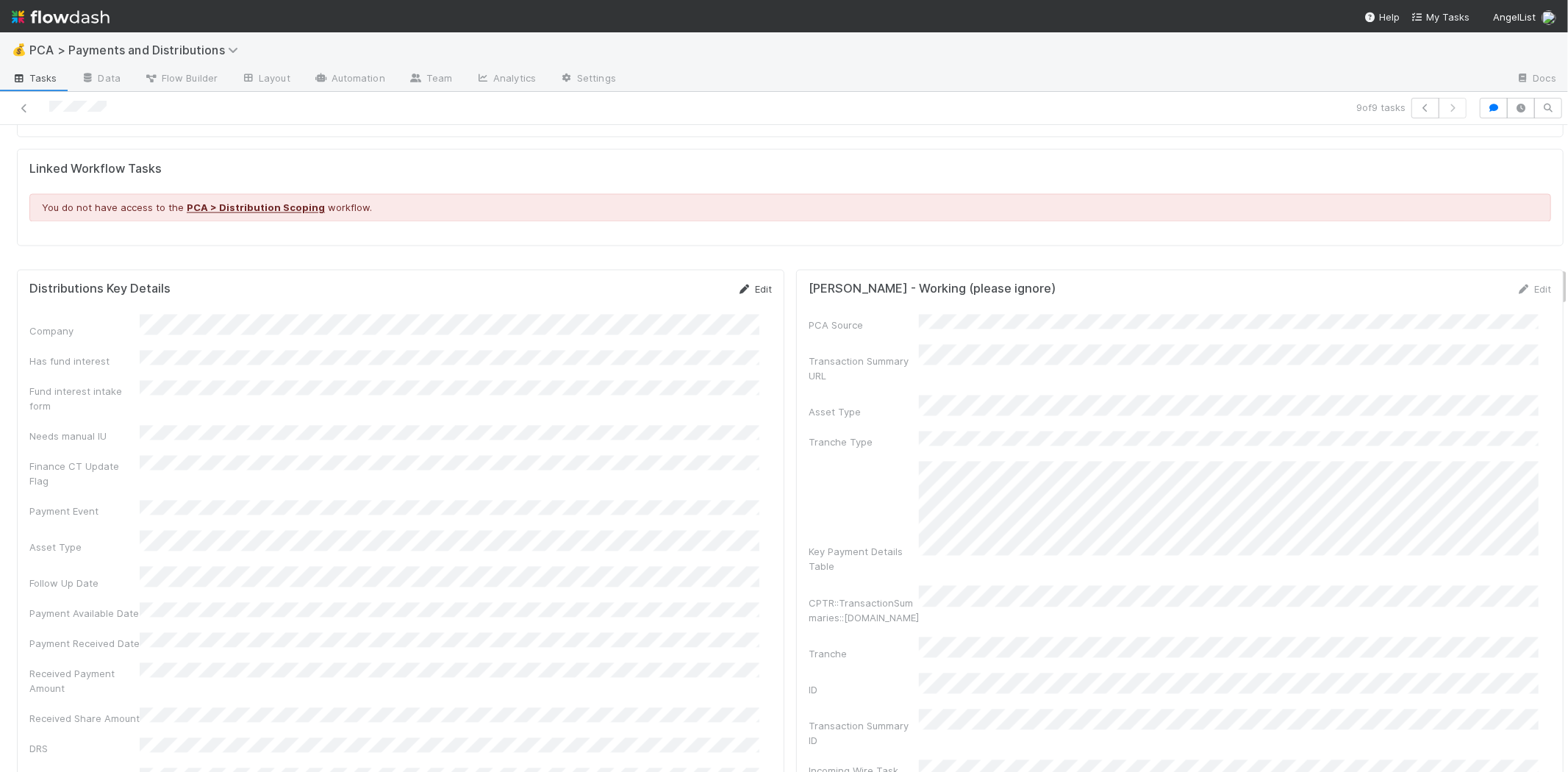
click at [749, 283] on div "Edit" at bounding box center [754, 290] width 34 height 15
click at [742, 283] on link "Edit" at bounding box center [754, 289] width 34 height 12
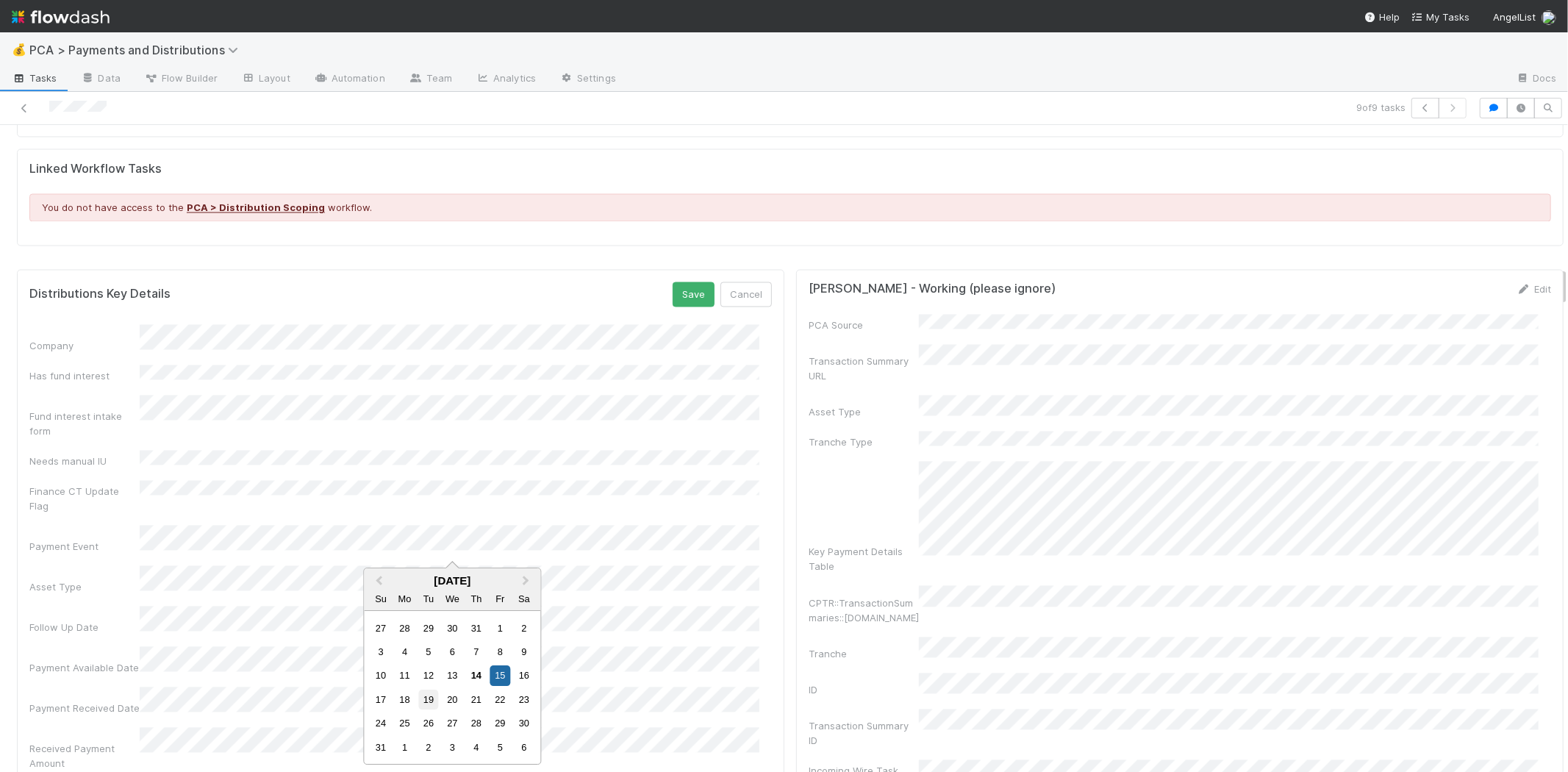
click at [427, 701] on div "19" at bounding box center [428, 698] width 20 height 20
click at [683, 283] on button "Save" at bounding box center [693, 295] width 42 height 25
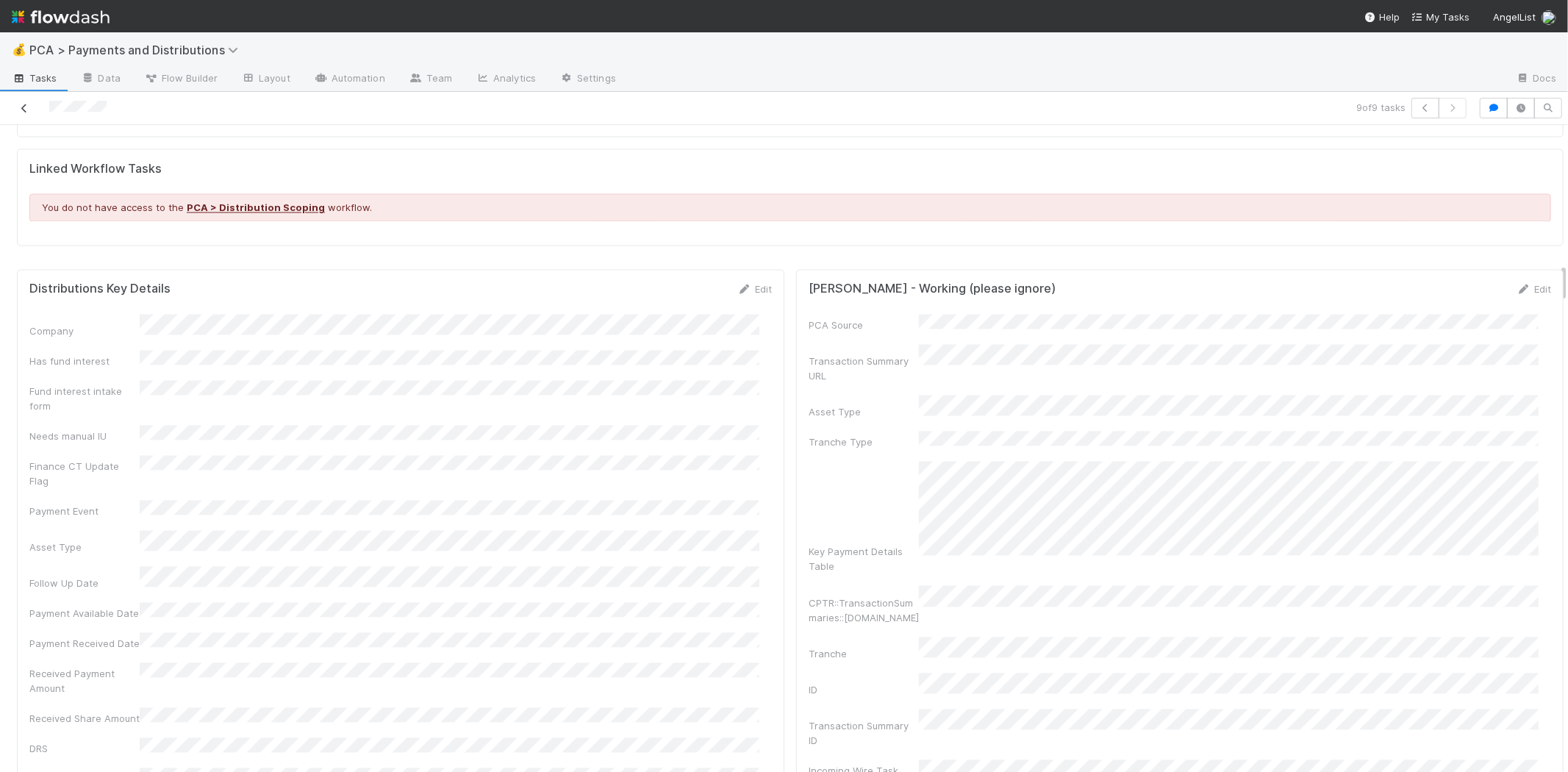
click at [23, 104] on icon at bounding box center [24, 108] width 15 height 9
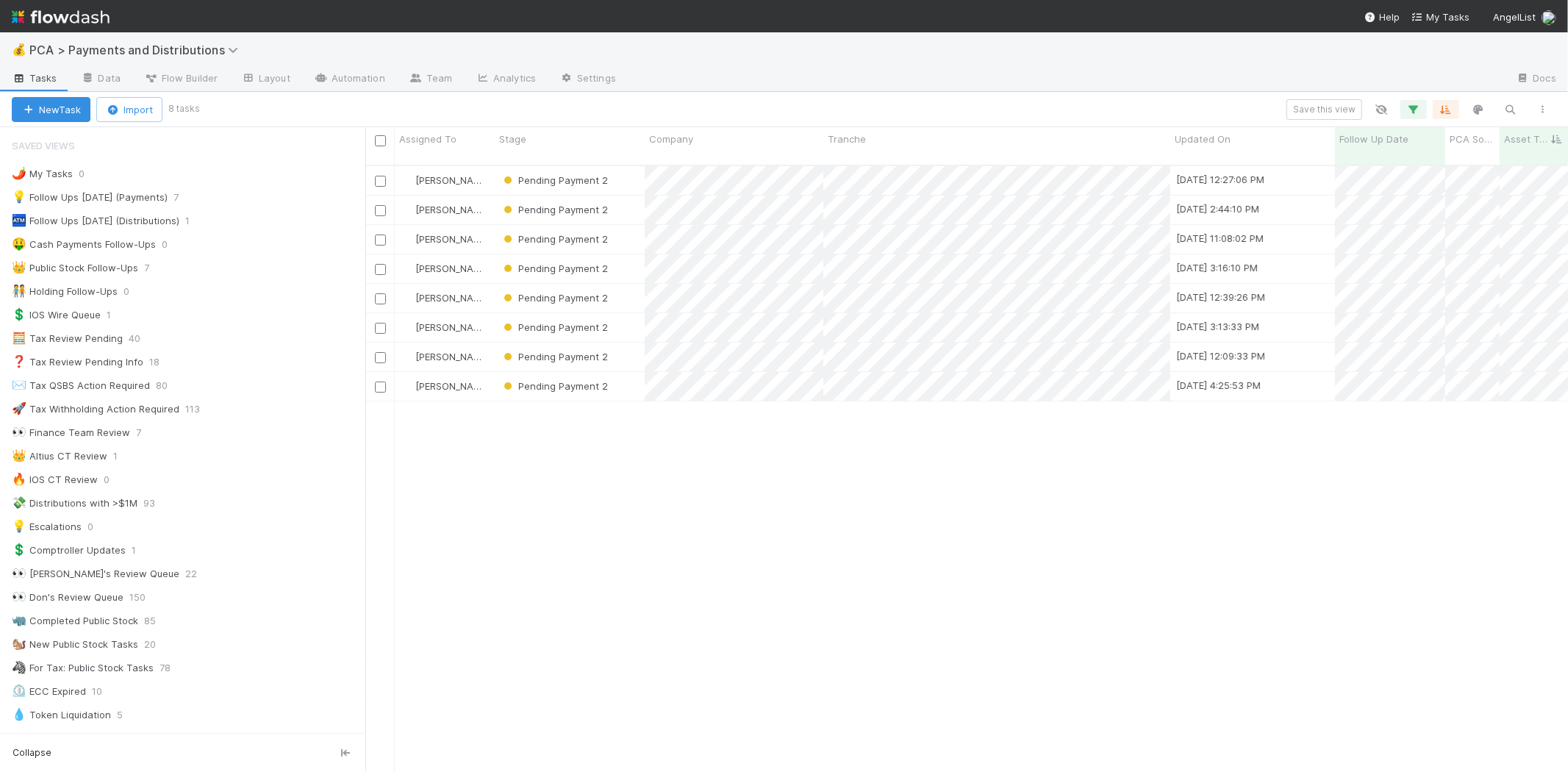
scroll to position [606, 1190]
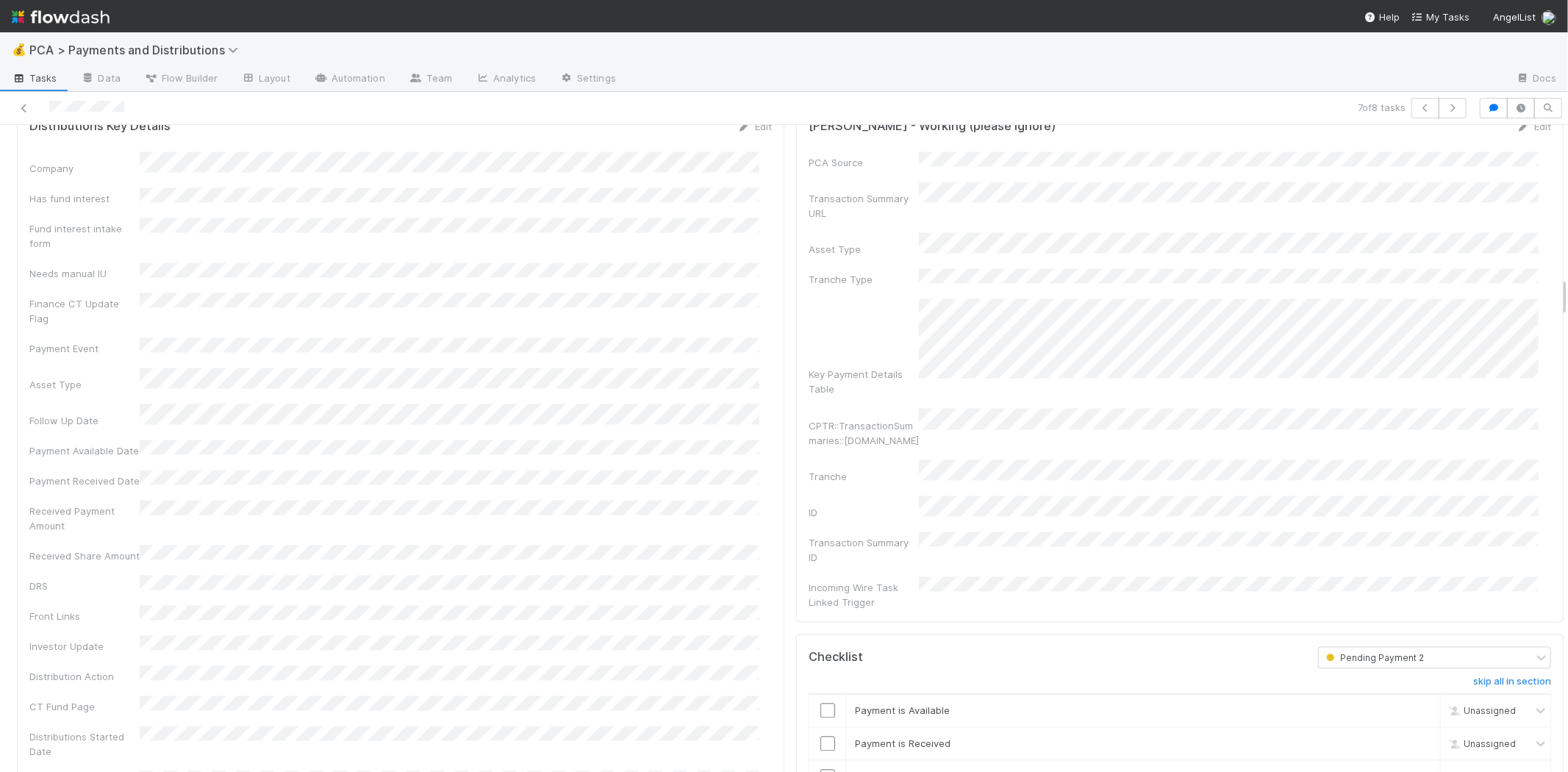
scroll to position [2123, 0]
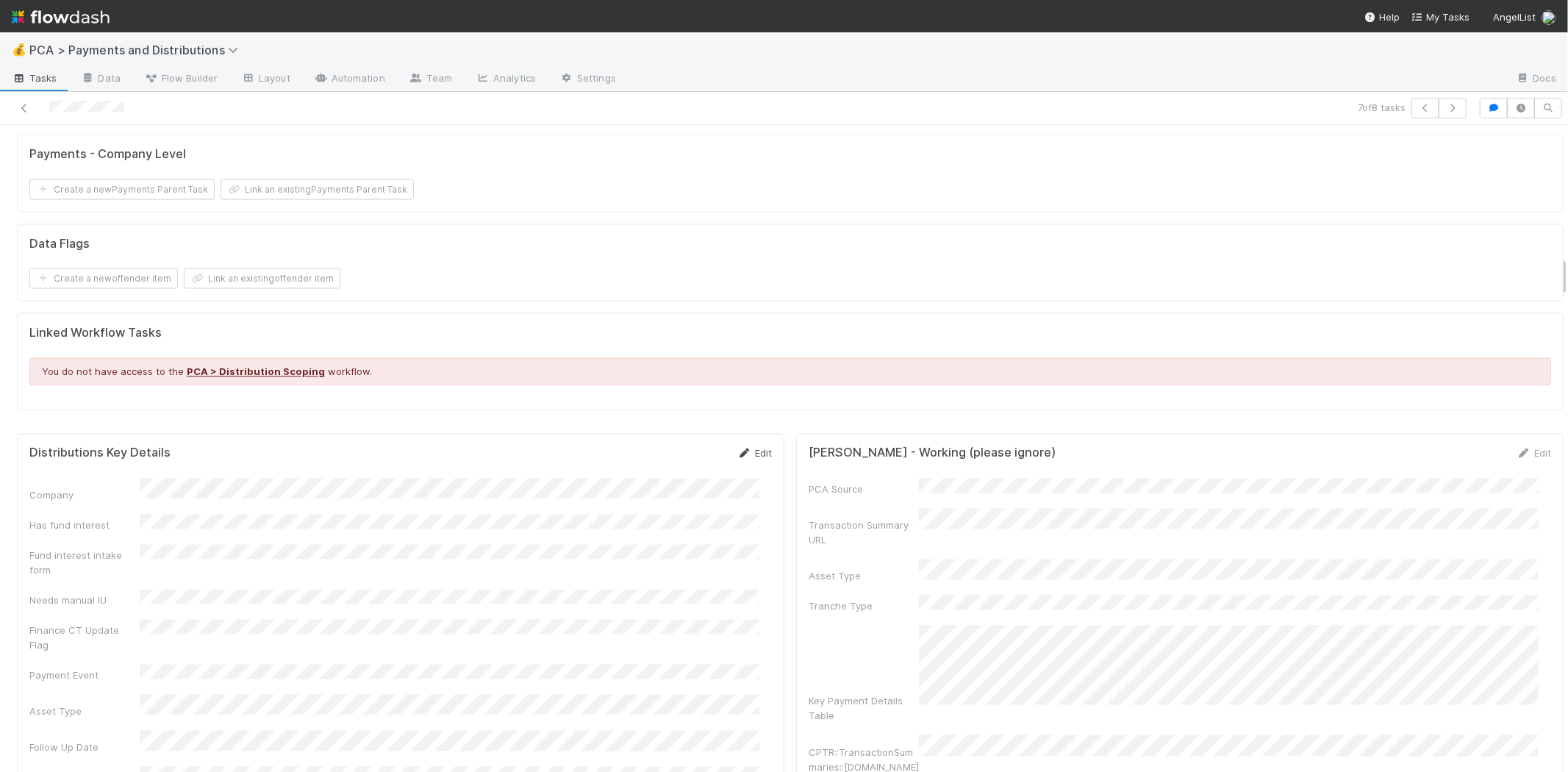
click at [737, 449] on icon at bounding box center [745, 454] width 15 height 9
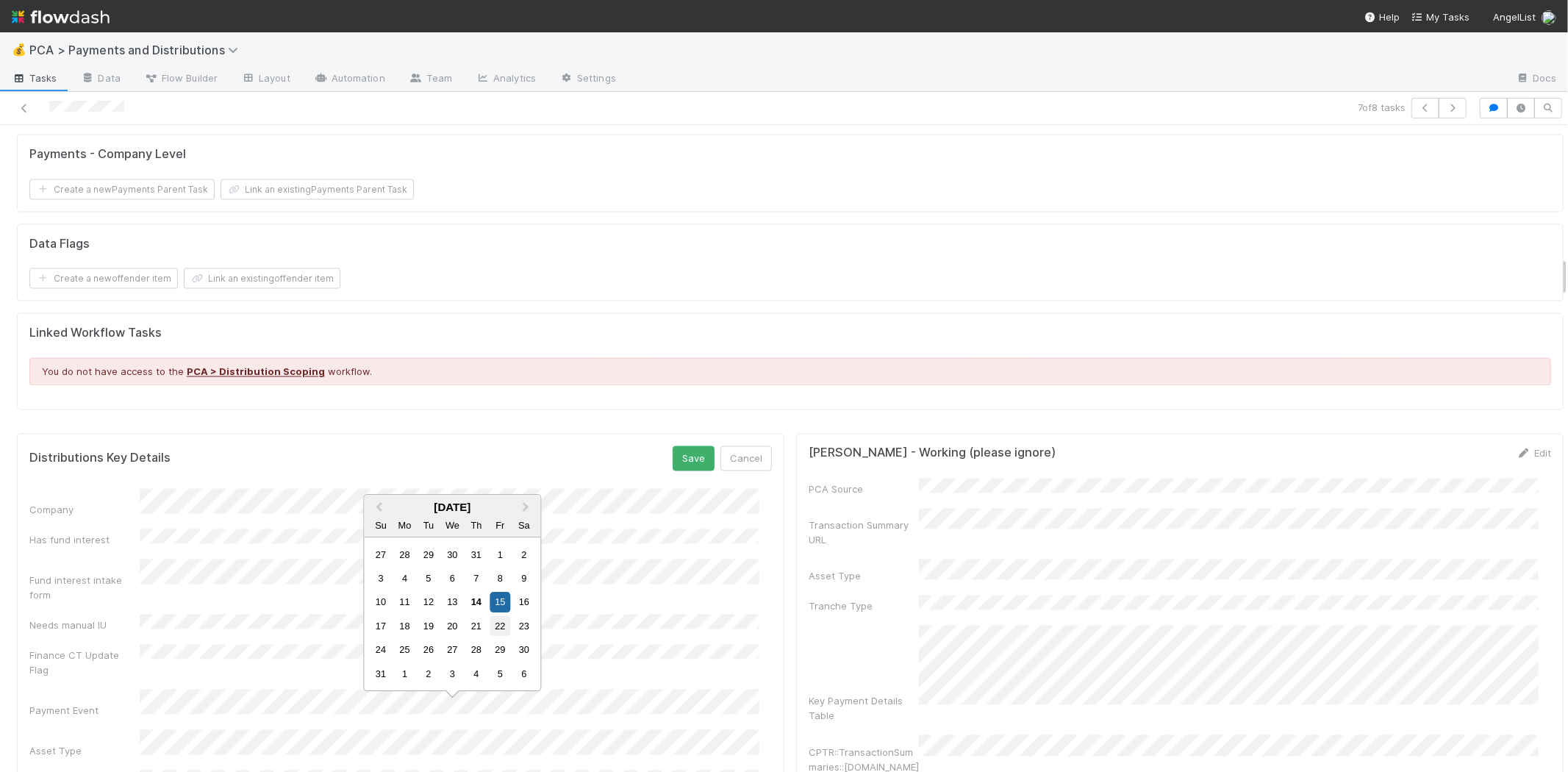
click at [505, 623] on div "22" at bounding box center [500, 626] width 20 height 20
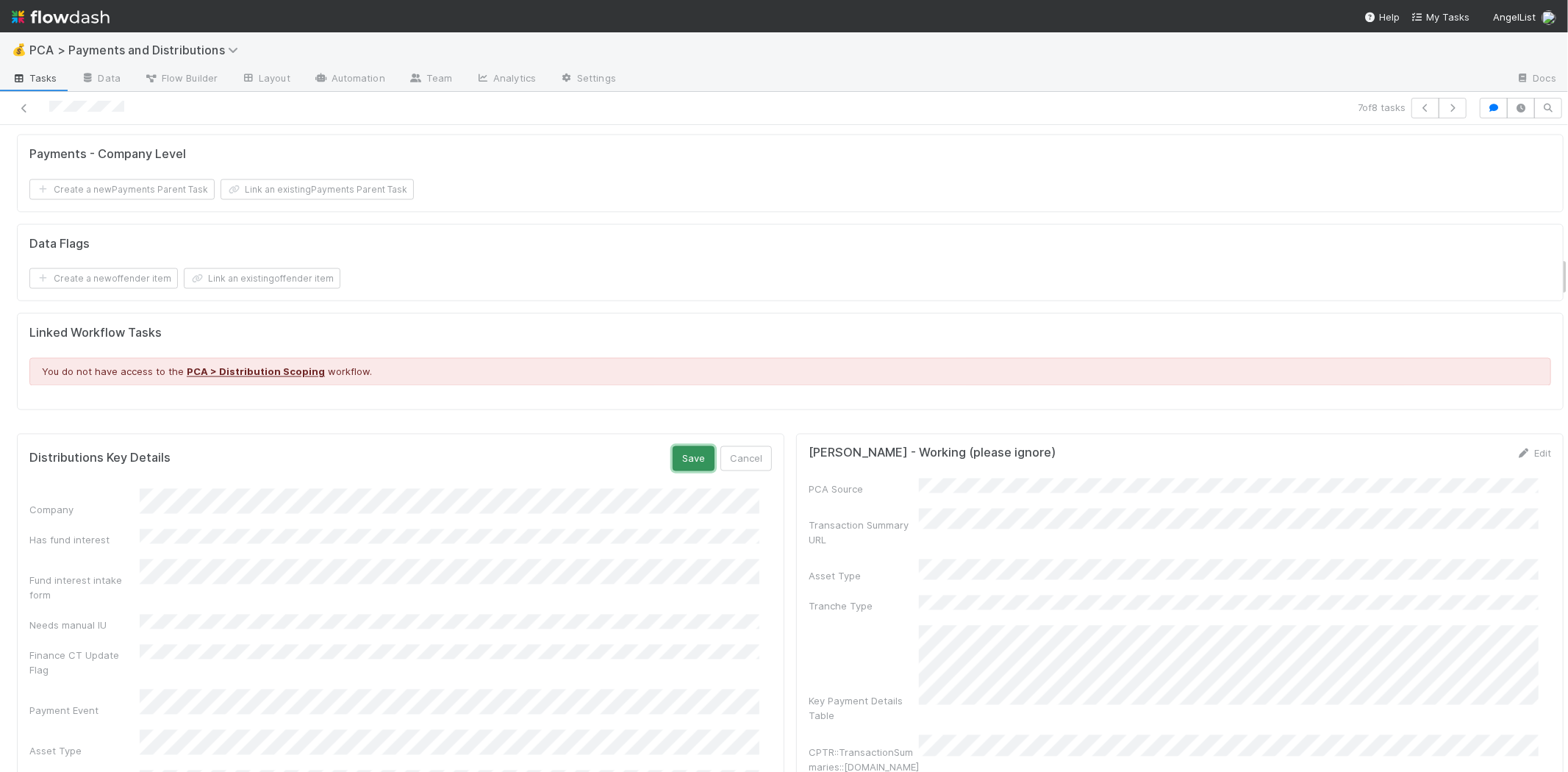
click at [672, 447] on button "Save" at bounding box center [693, 459] width 42 height 25
click at [25, 99] on div at bounding box center [373, 108] width 736 height 21
click at [25, 108] on icon at bounding box center [24, 108] width 15 height 9
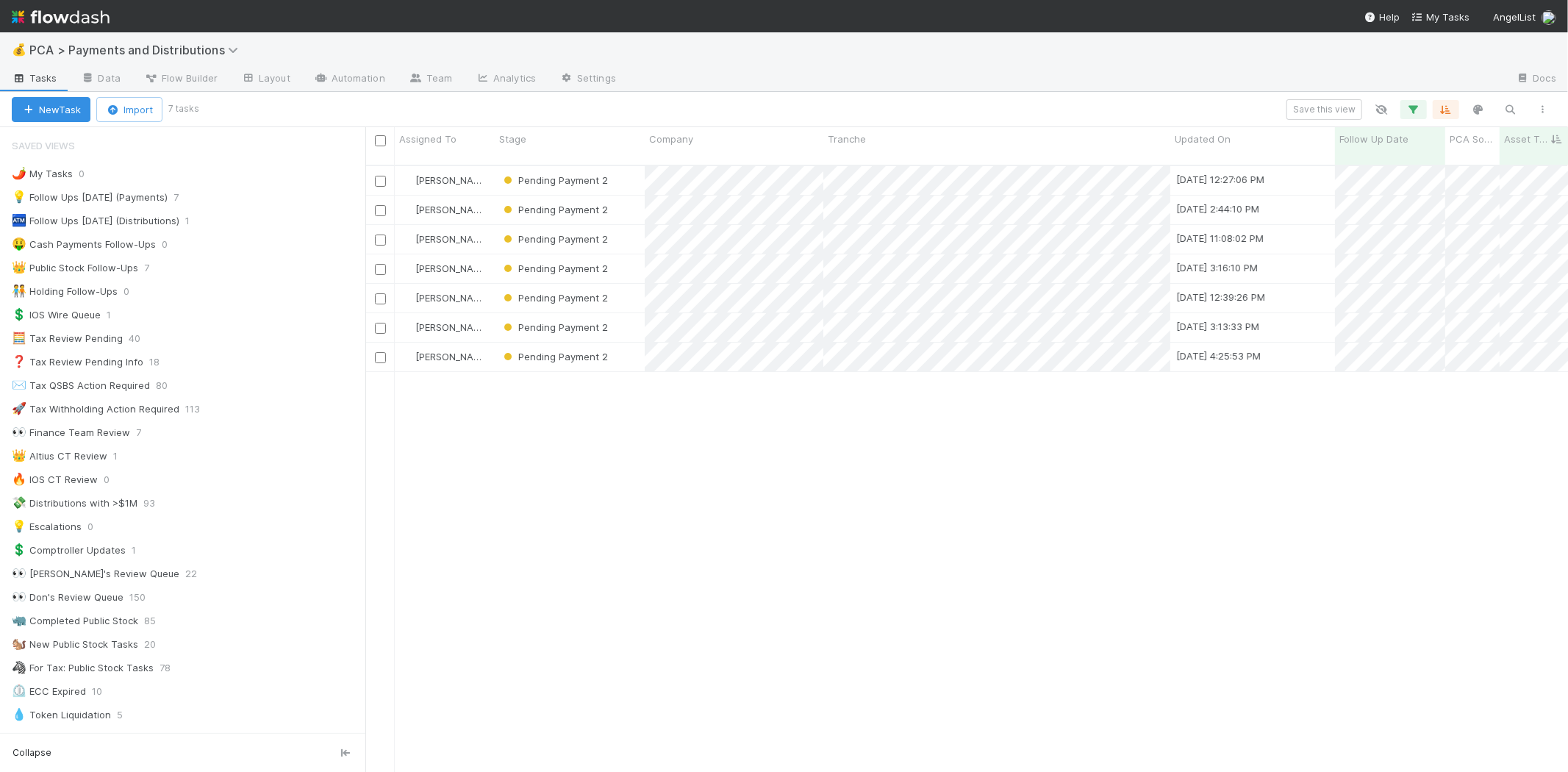
scroll to position [12, 12]
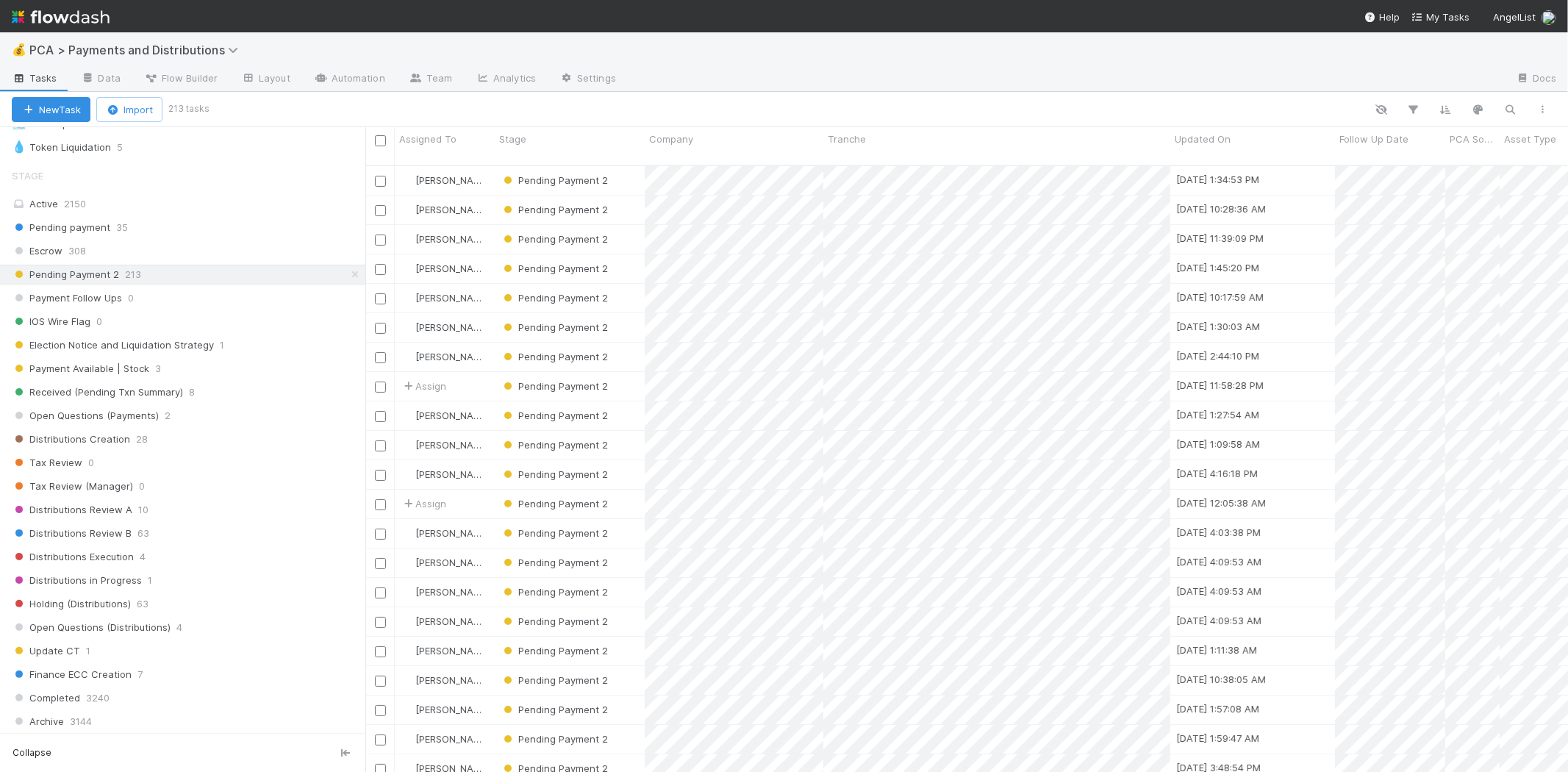
scroll to position [408, 0]
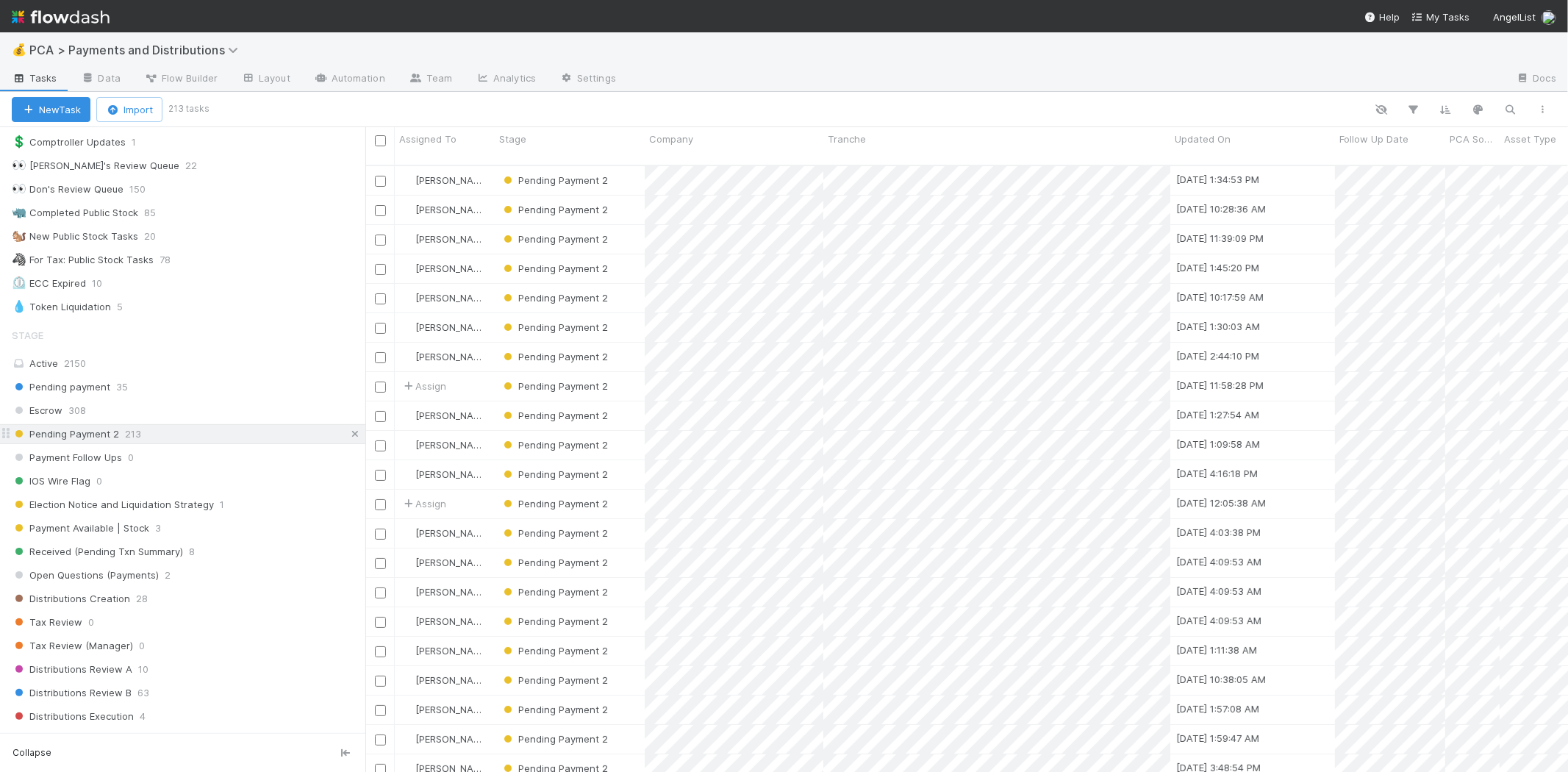
click at [348, 434] on icon at bounding box center [355, 434] width 15 height 9
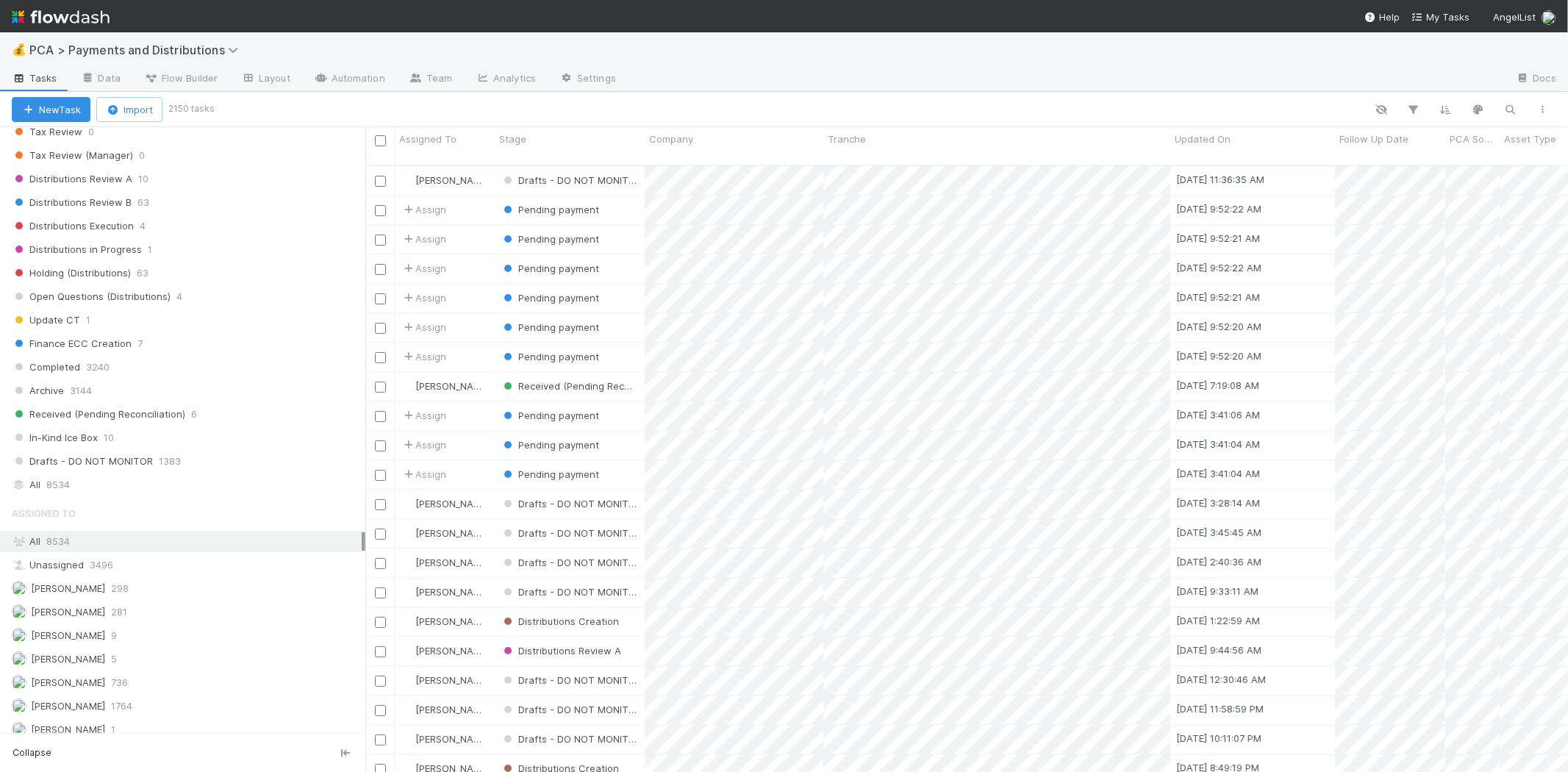
scroll to position [606, 1190]
click at [223, 421] on div "Received (Pending Reconciliation) 6" at bounding box center [188, 414] width 353 height 19
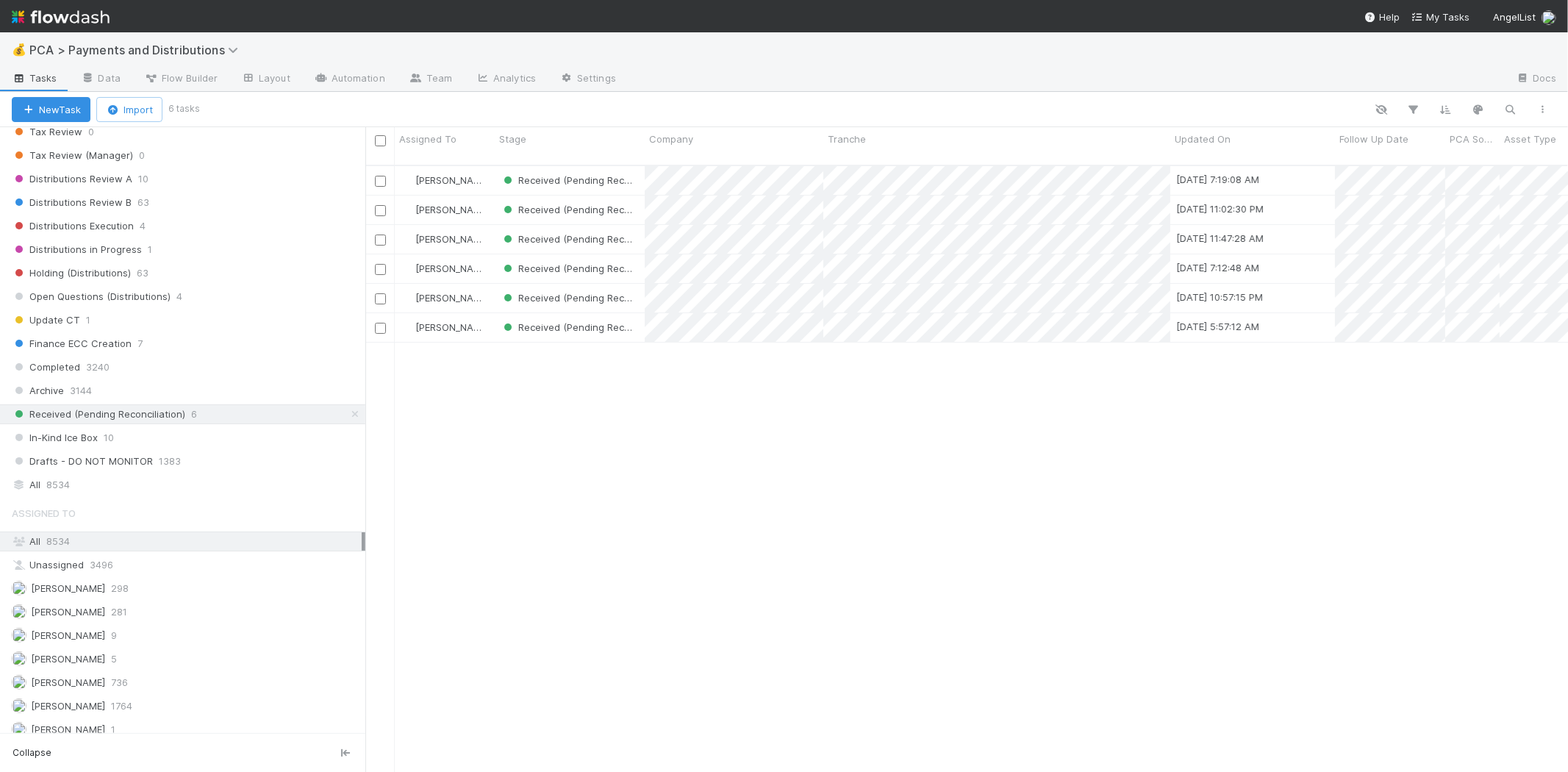
scroll to position [12, 12]
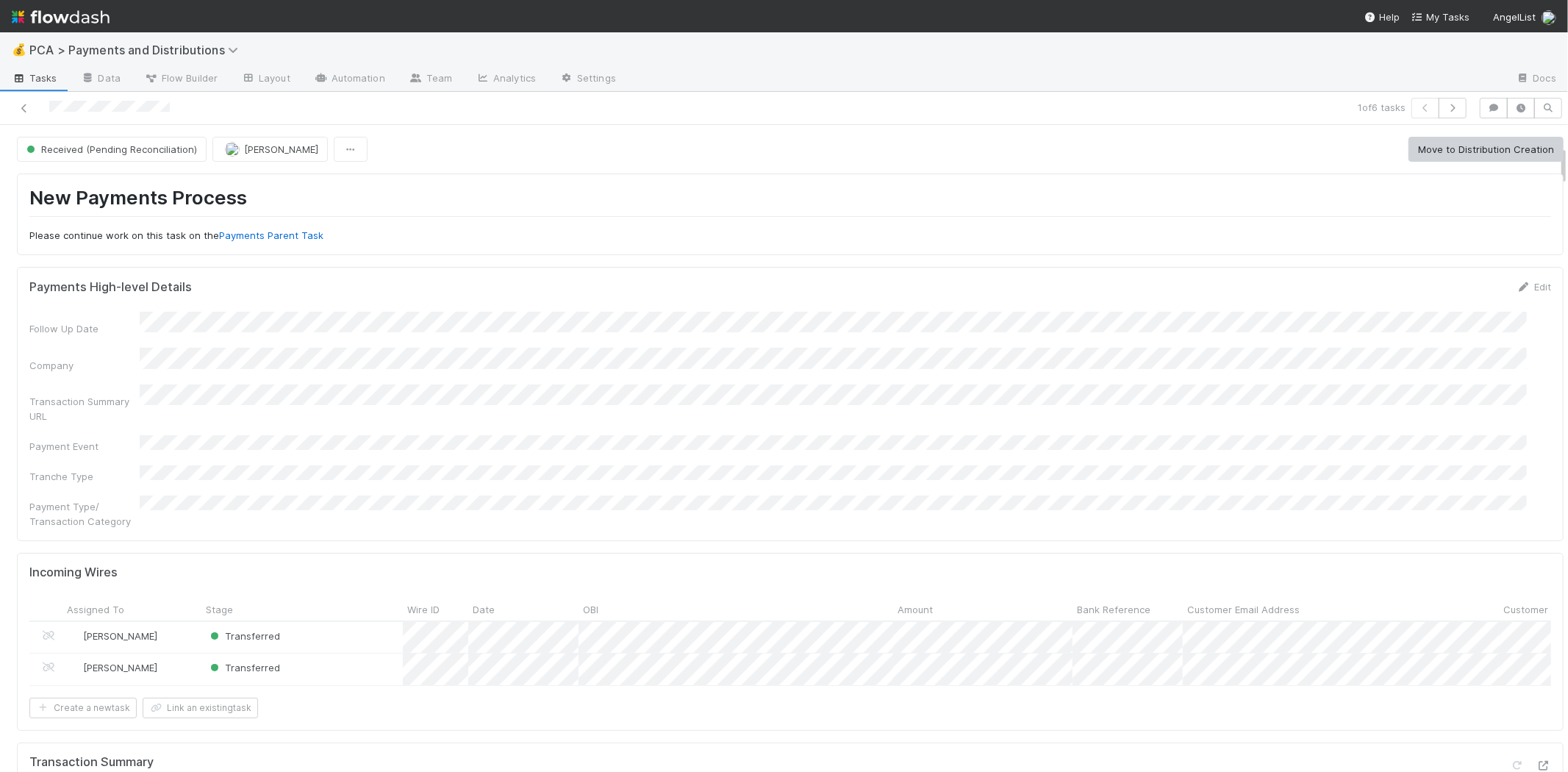
scroll to position [326, 0]
click at [1052, 439] on div at bounding box center [784, 386] width 1568 height 772
click at [1041, 644] on div at bounding box center [784, 386] width 1568 height 772
click at [904, 304] on div at bounding box center [784, 386] width 1568 height 772
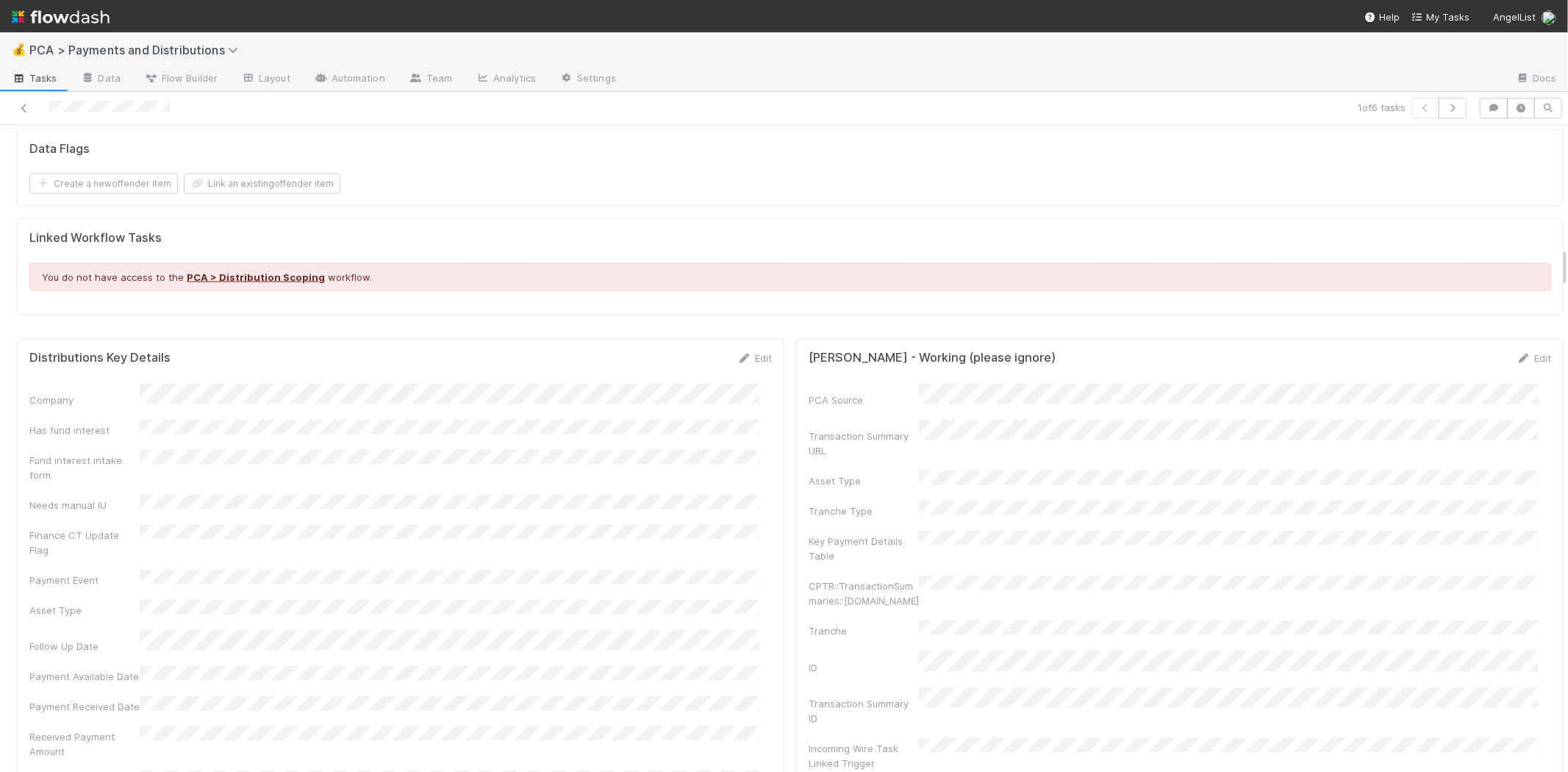
scroll to position [2205, 0]
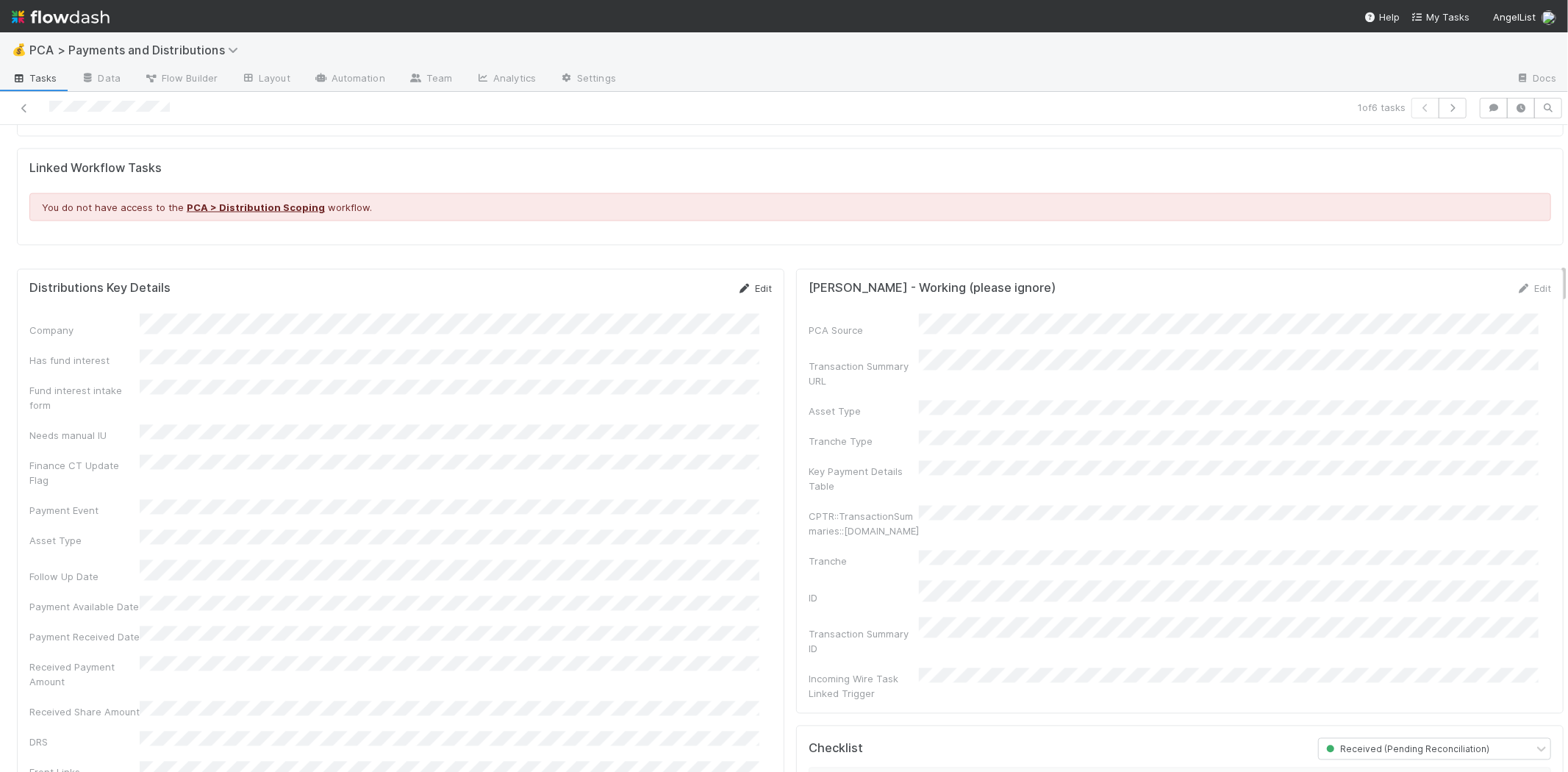
click at [745, 283] on link "Edit" at bounding box center [754, 289] width 34 height 12
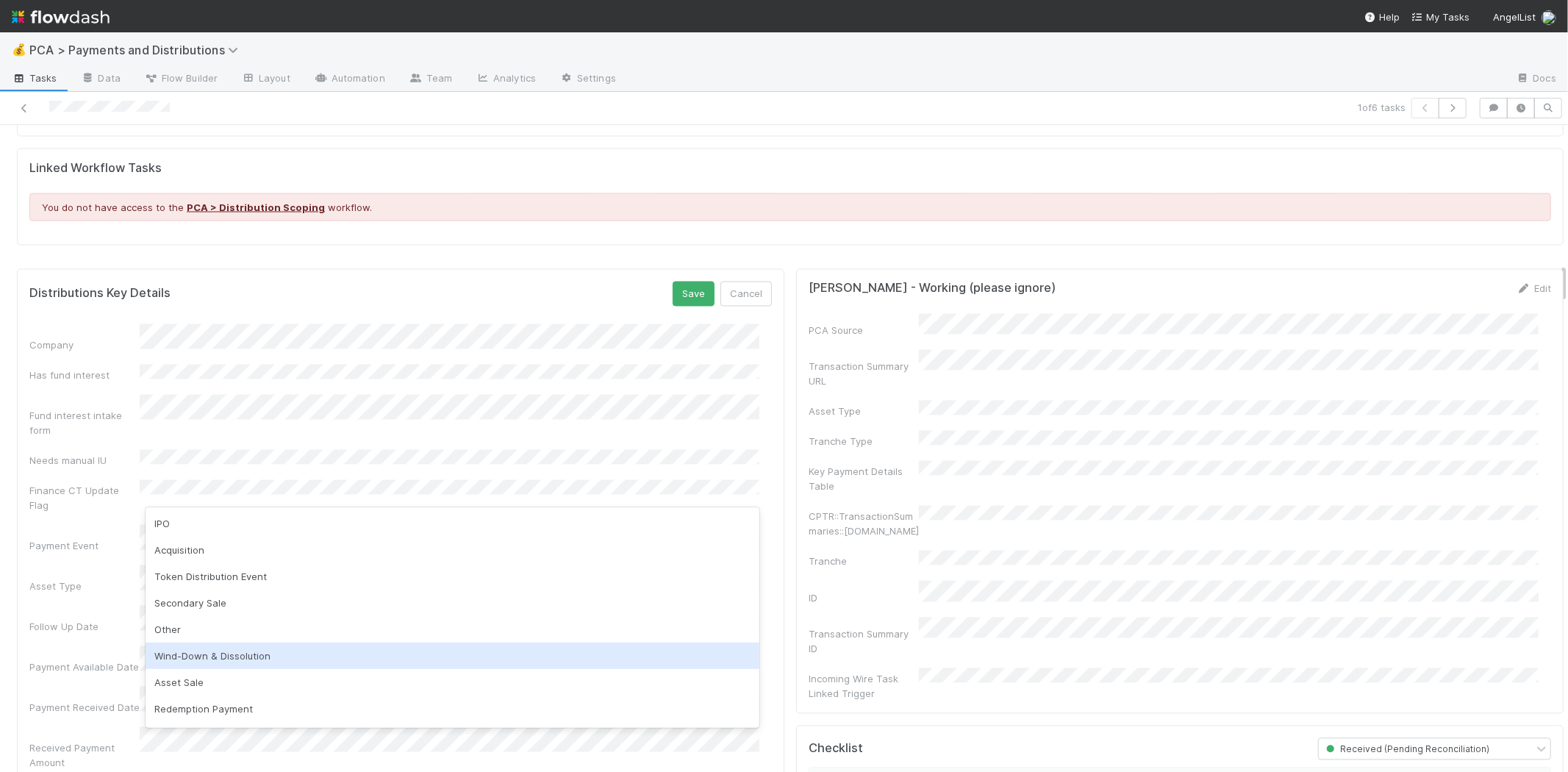
click at [212, 652] on div "Wind-Down & Dissolution" at bounding box center [452, 655] width 613 height 26
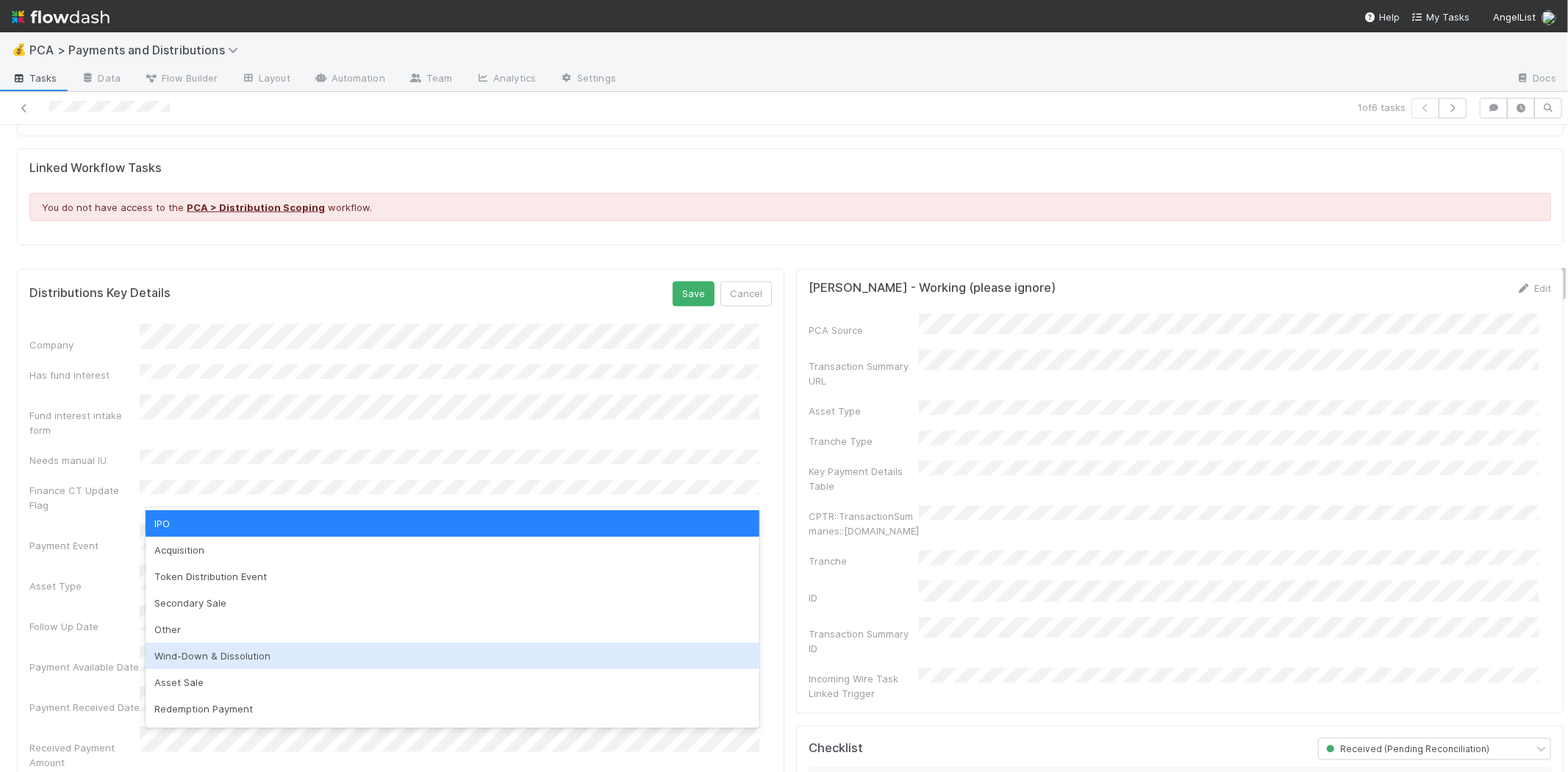
click at [222, 656] on div "Wind-Down & Dissolution" at bounding box center [452, 655] width 613 height 26
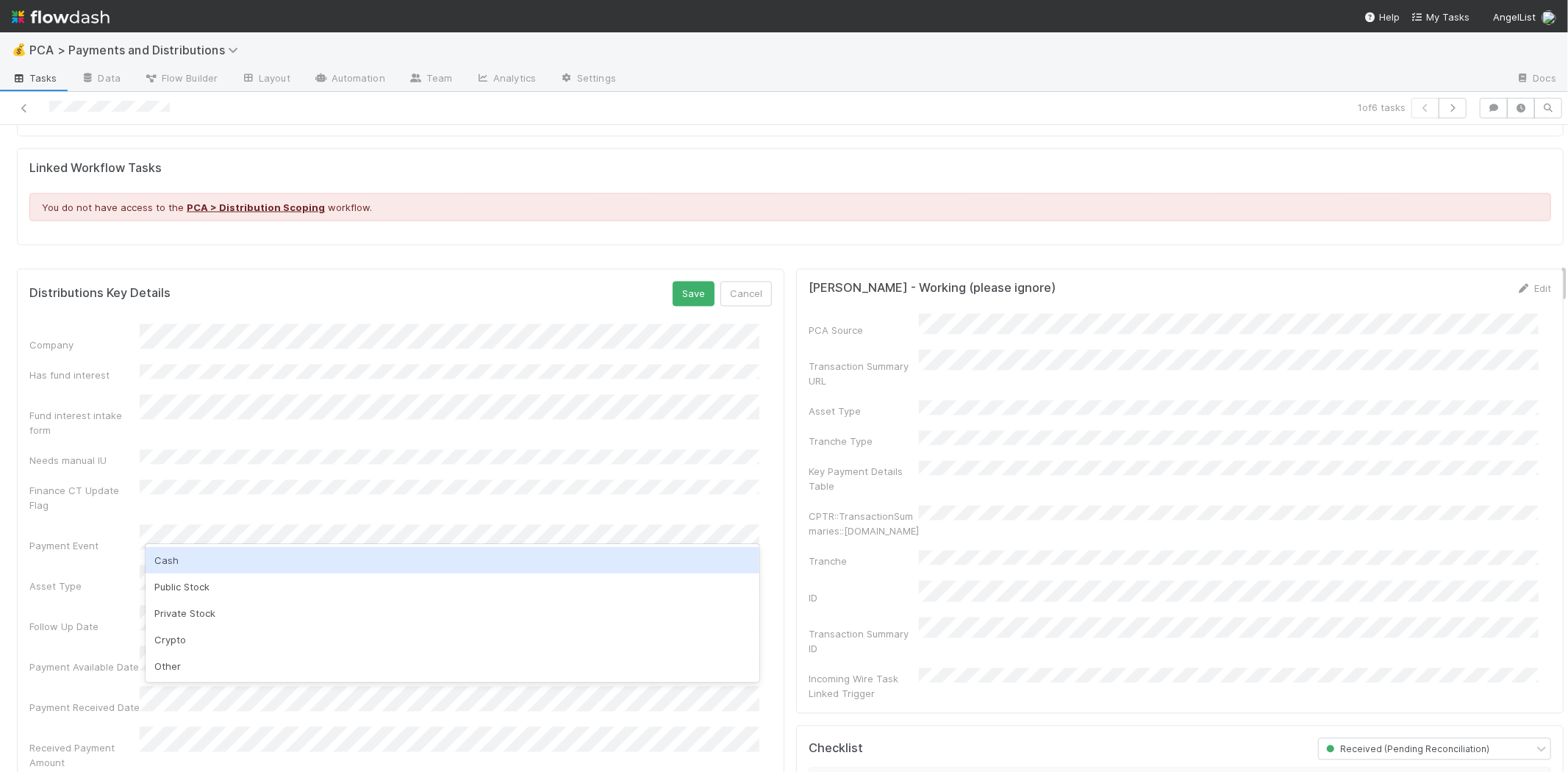
click at [199, 556] on div "Cash" at bounding box center [452, 560] width 613 height 26
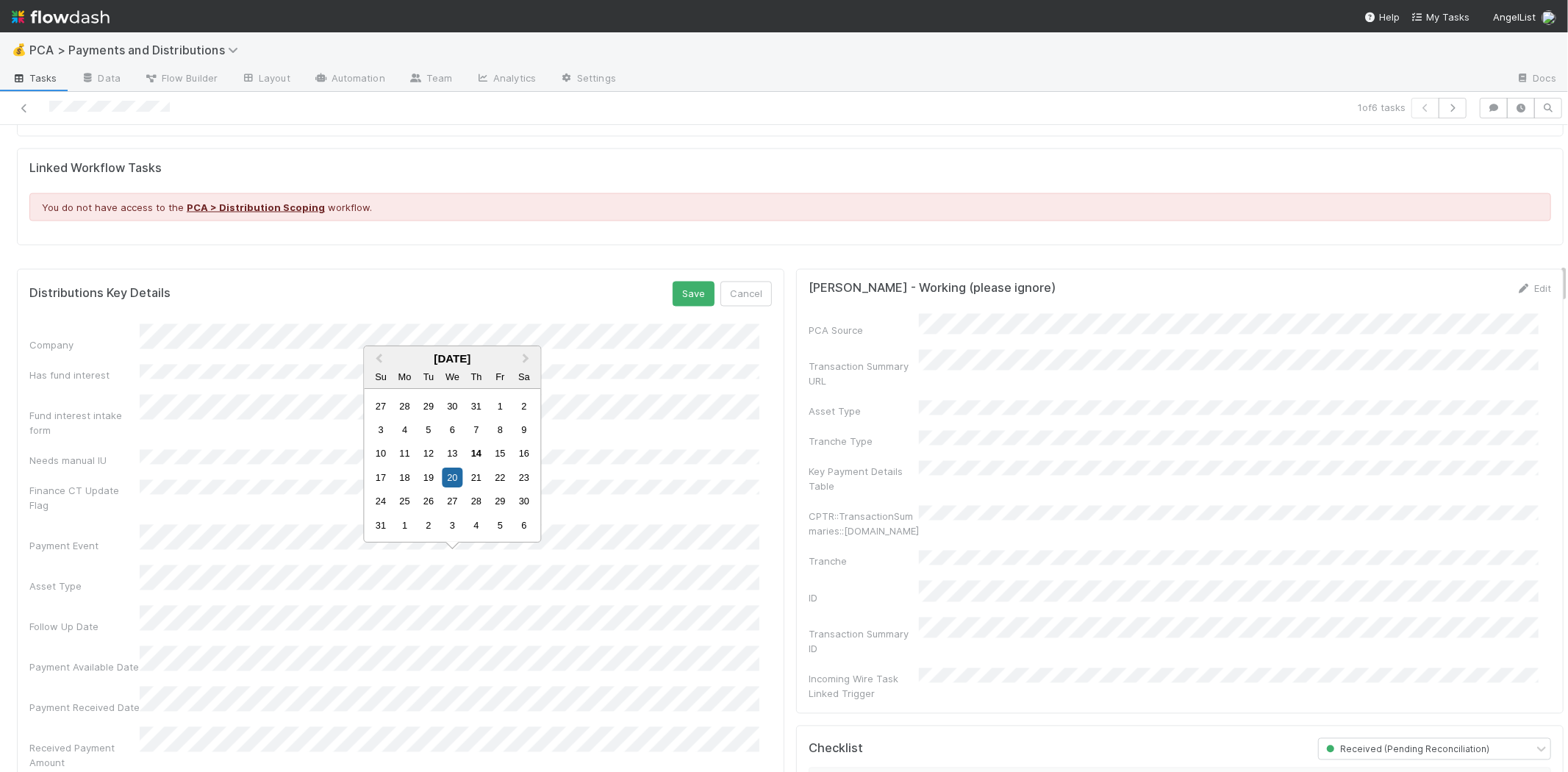
click at [448, 488] on div "13" at bounding box center [452, 489] width 20 height 20
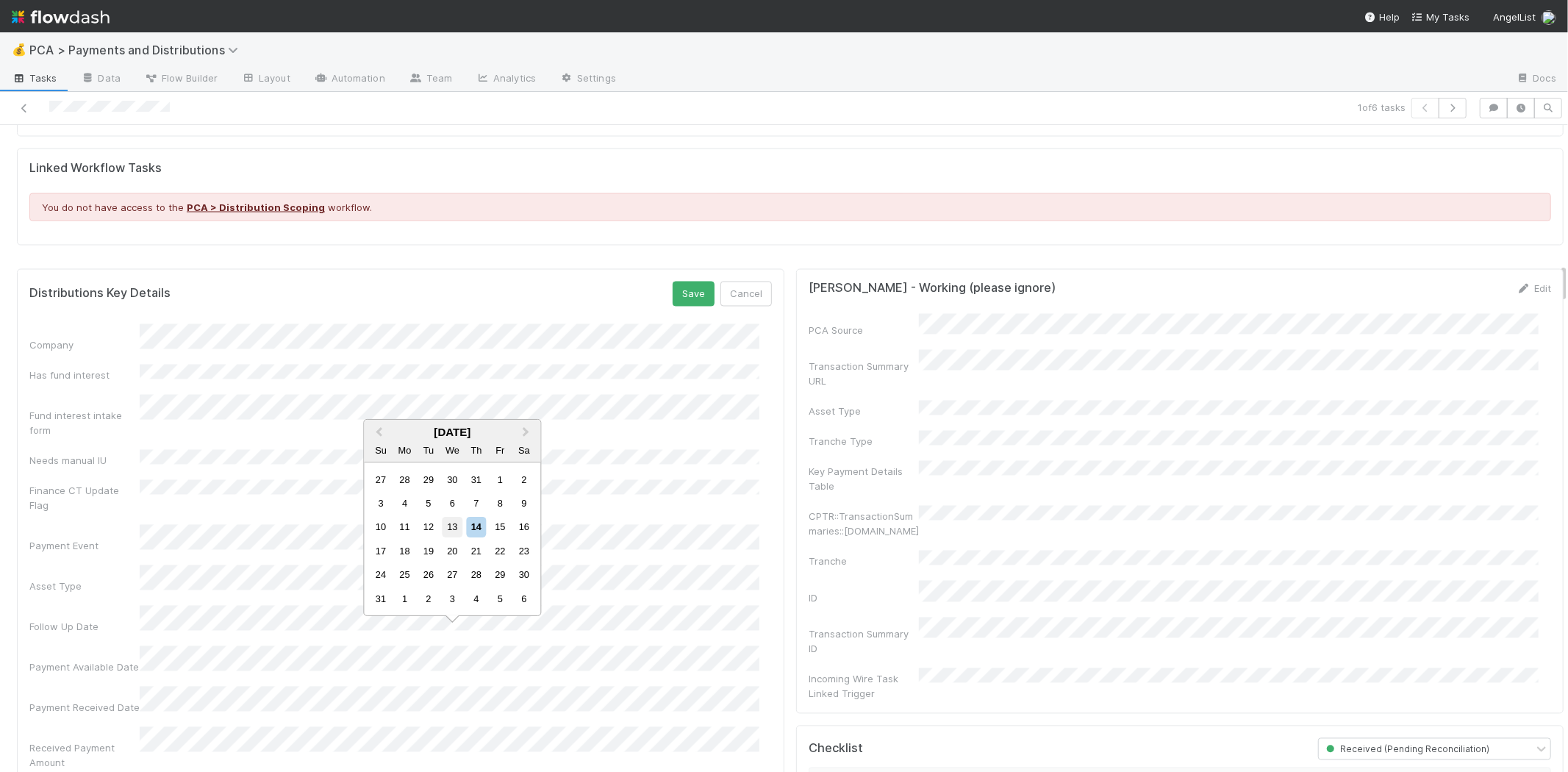
click at [449, 525] on div "13" at bounding box center [452, 526] width 20 height 20
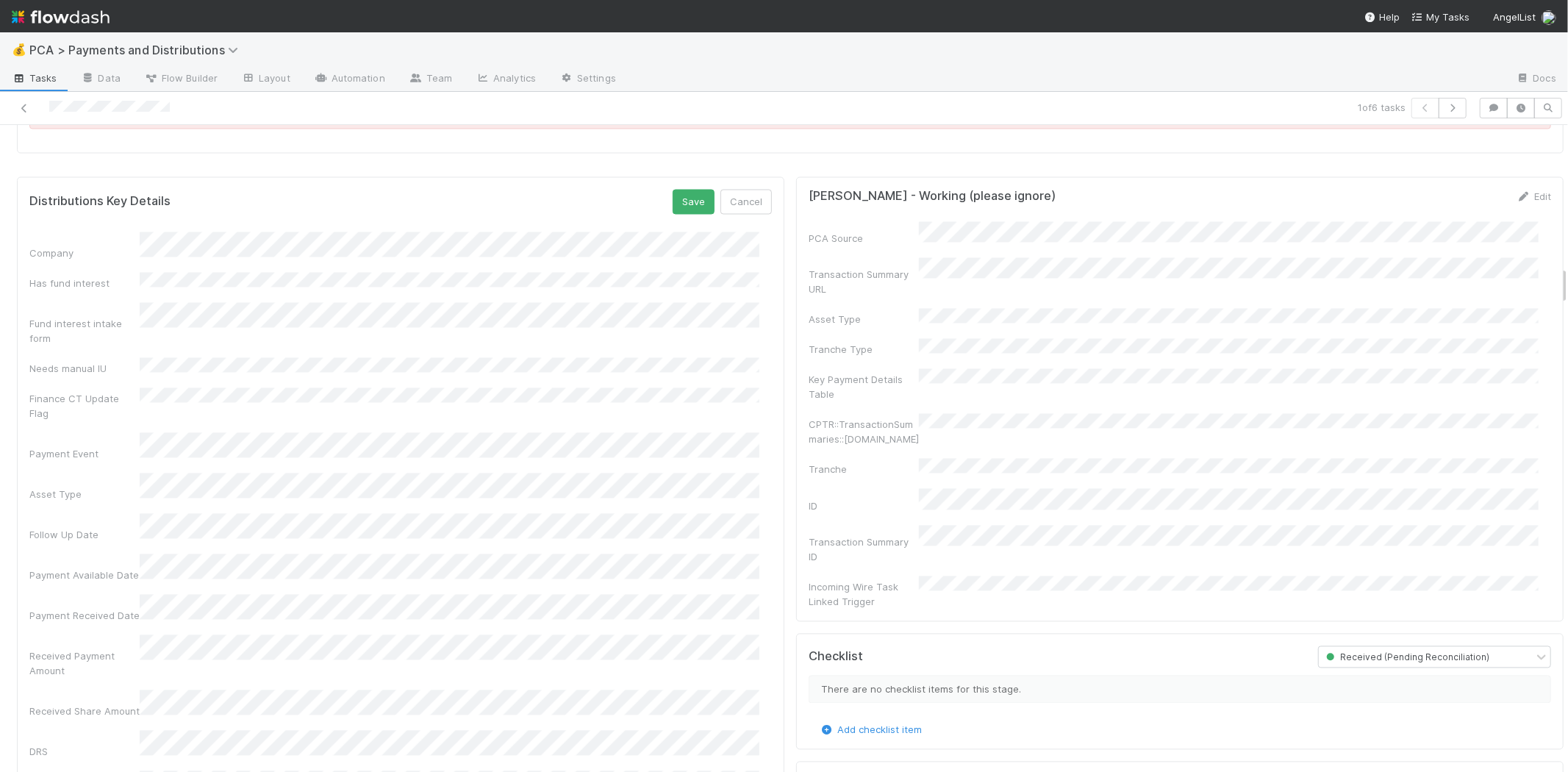
scroll to position [2287, 0]
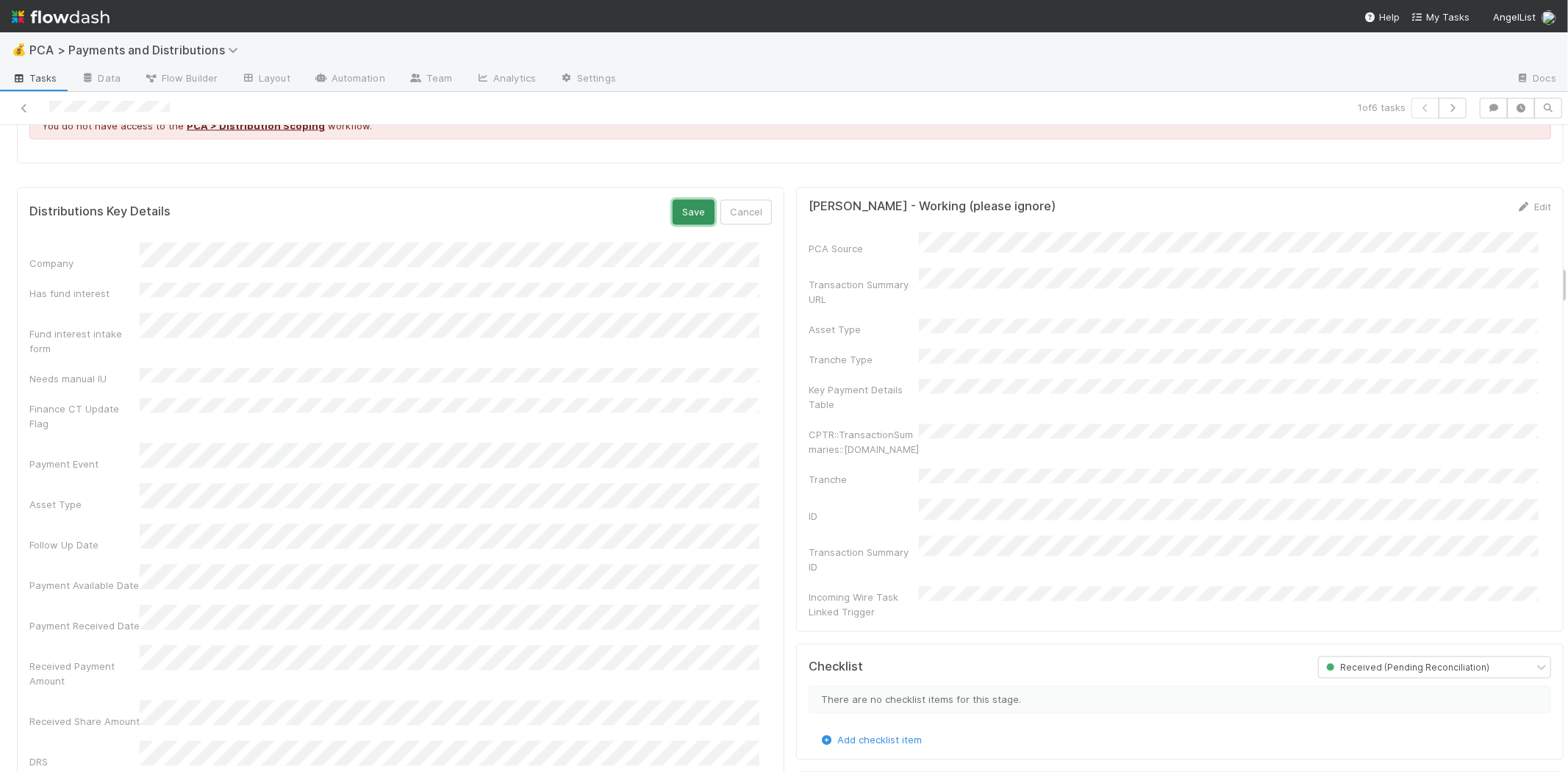
drag, startPoint x: 668, startPoint y: 201, endPoint x: 669, endPoint y: 212, distance: 11.0
click at [672, 201] on button "Save" at bounding box center [693, 212] width 42 height 25
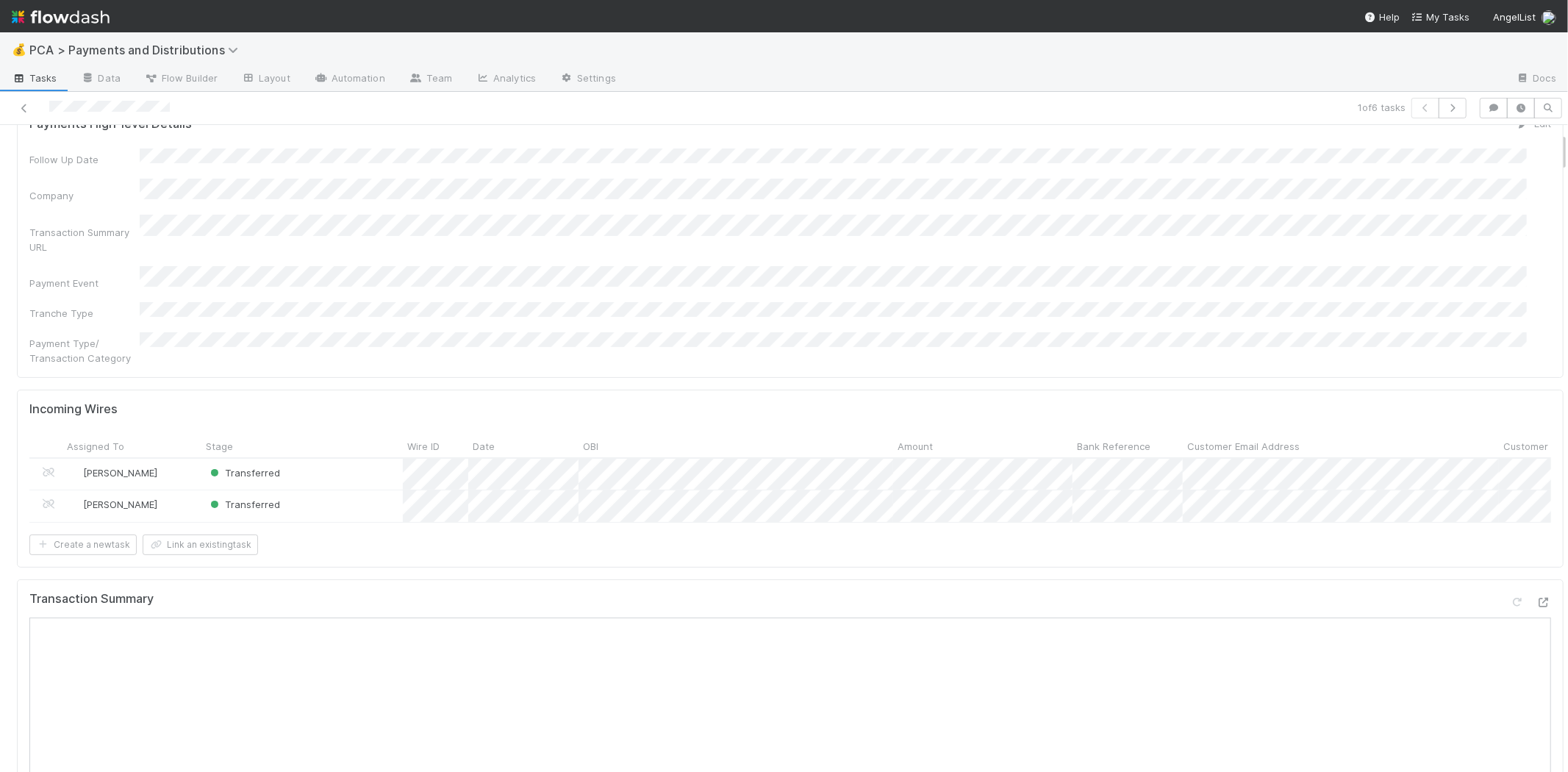
scroll to position [0, 0]
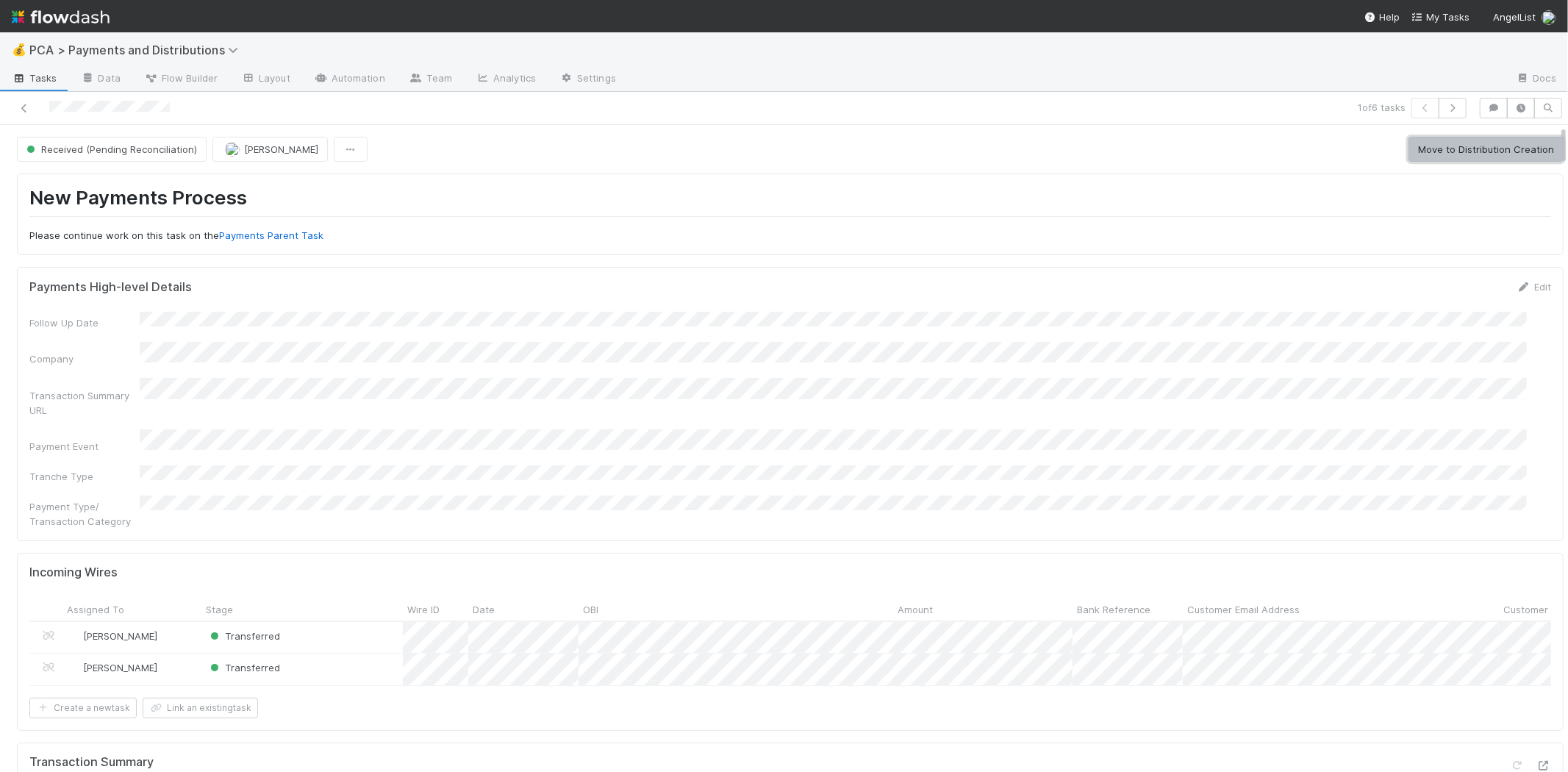
click at [1482, 153] on button "Move to Distribution Creation" at bounding box center [1485, 149] width 155 height 25
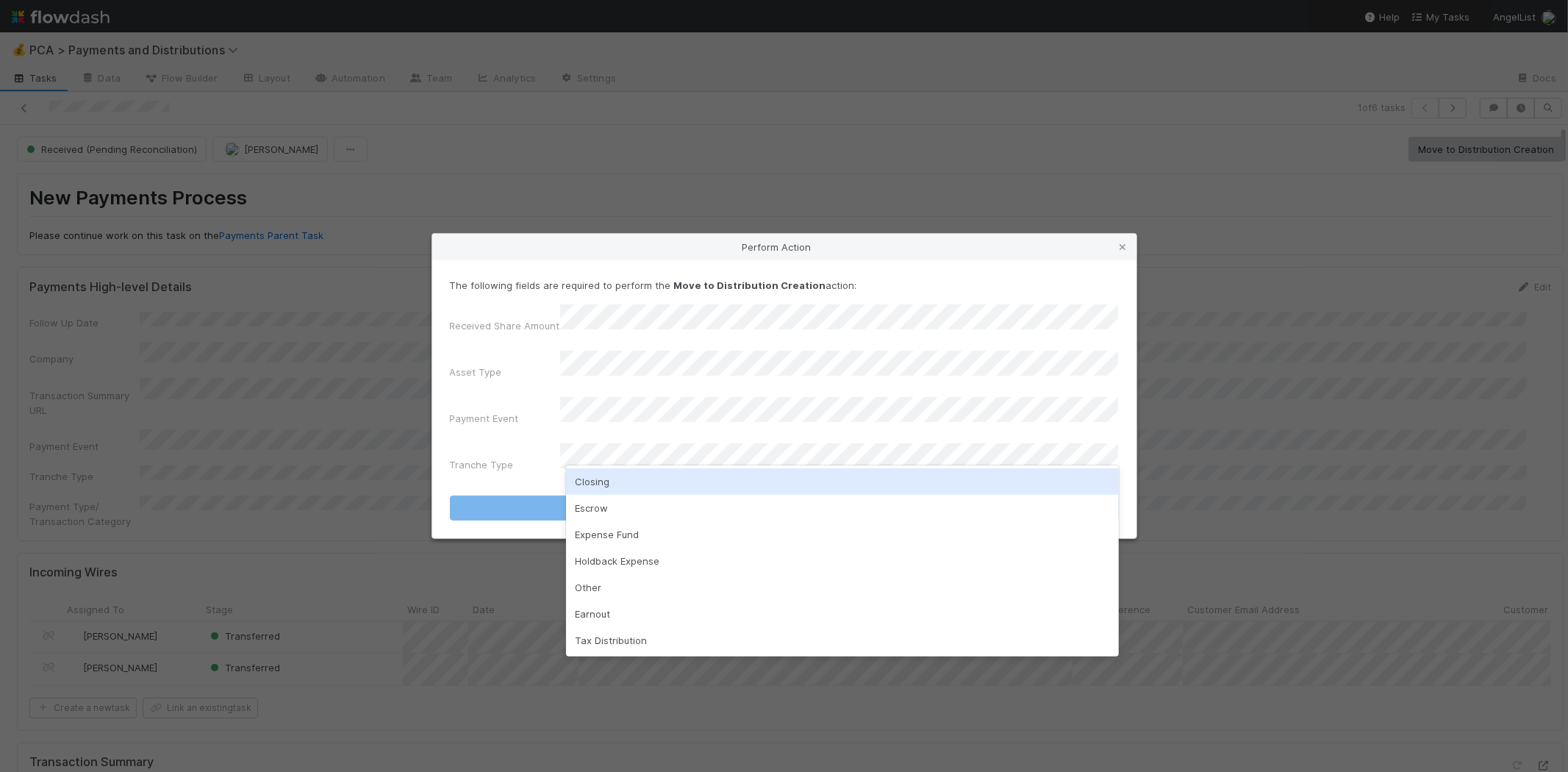
click at [615, 479] on div "Closing" at bounding box center [842, 481] width 553 height 26
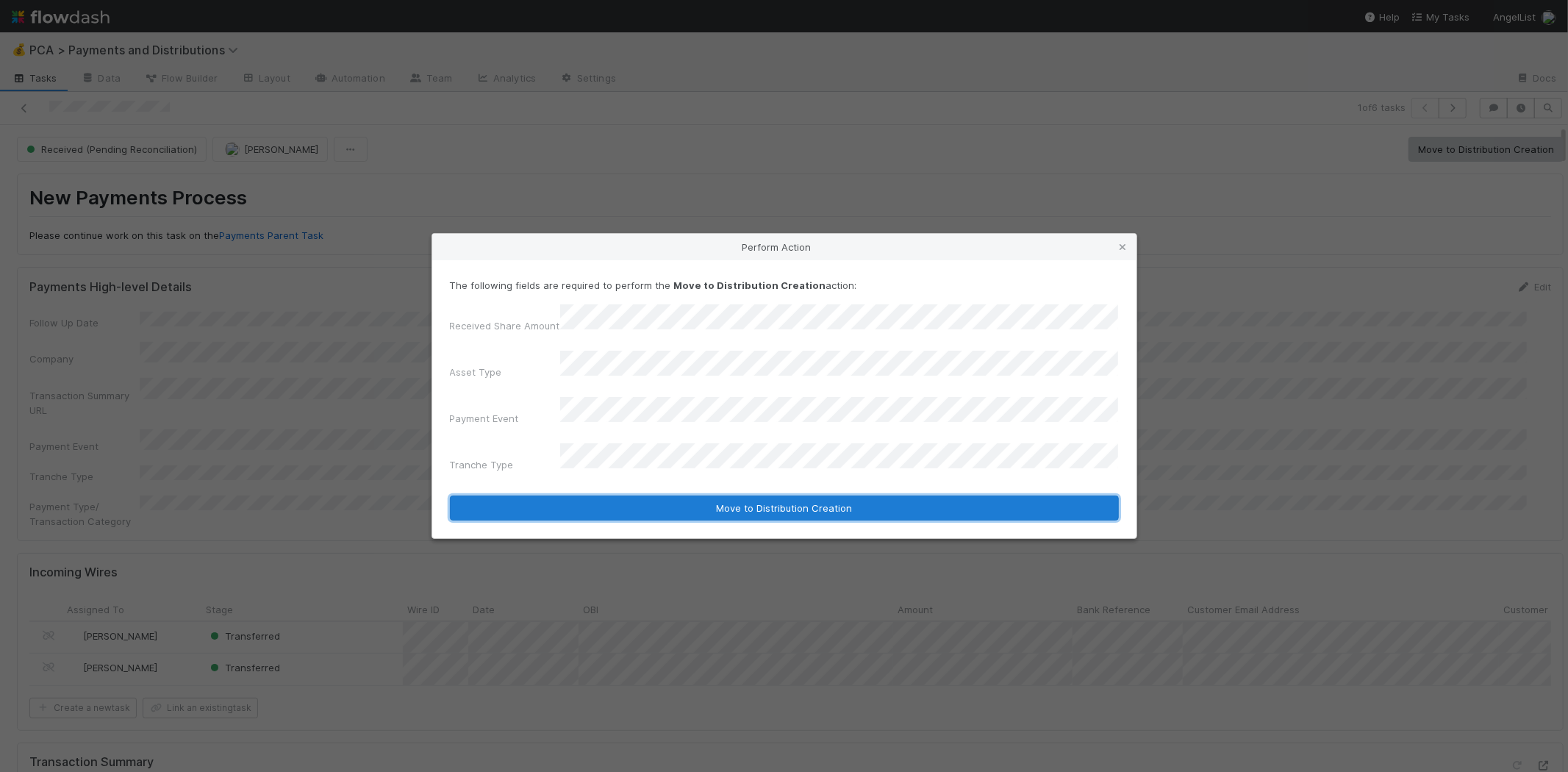
click at [645, 495] on button "Move to Distribution Creation" at bounding box center [783, 507] width 668 height 25
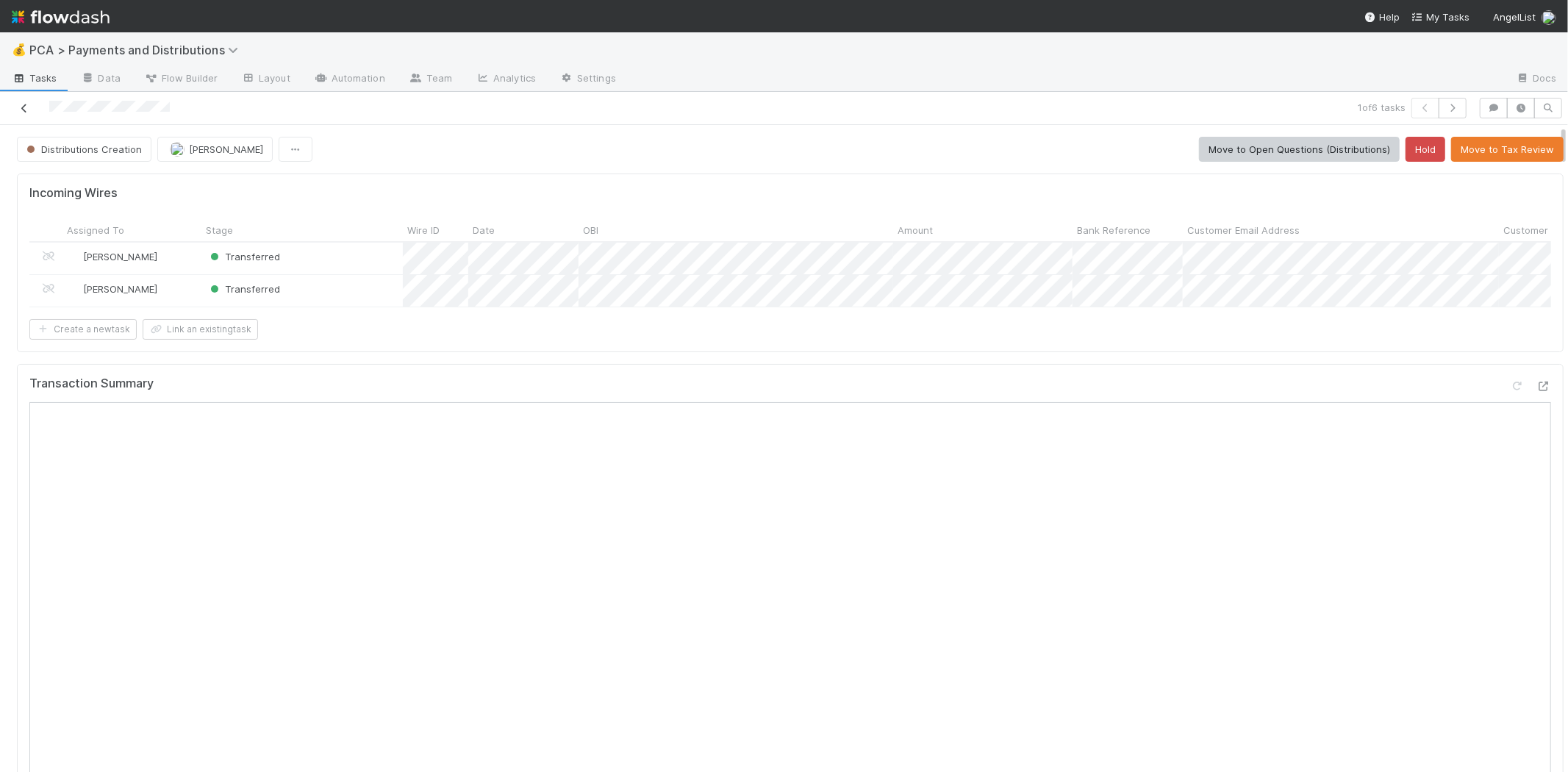
click at [22, 106] on icon at bounding box center [24, 108] width 15 height 9
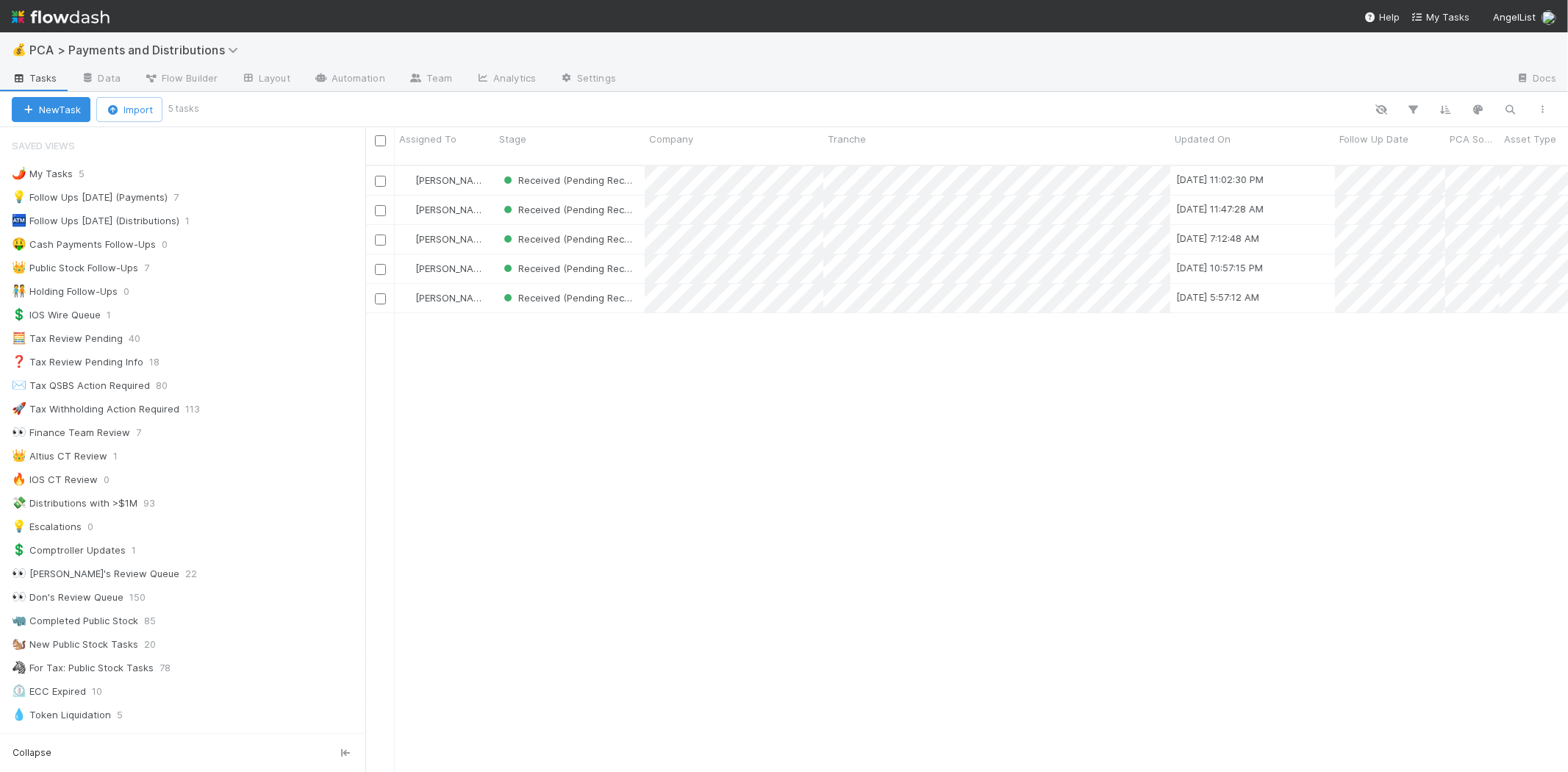
scroll to position [606, 1190]
click at [932, 471] on div "Meg Castanare Received (Pending Reconciliation) 8/13/25, 11:02:30 PM 8/13/25, 1…" at bounding box center [967, 475] width 1203 height 618
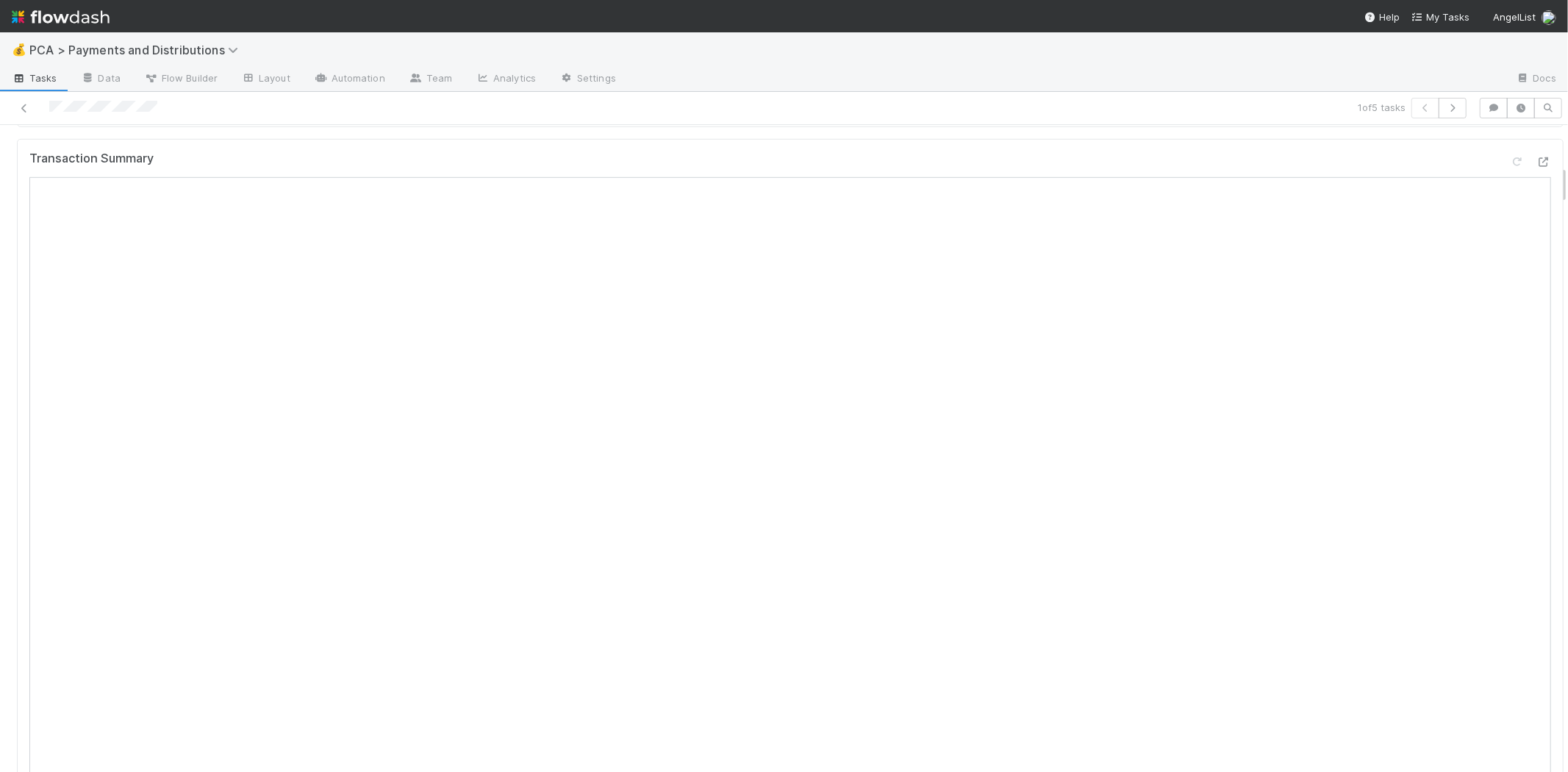
scroll to position [489, 0]
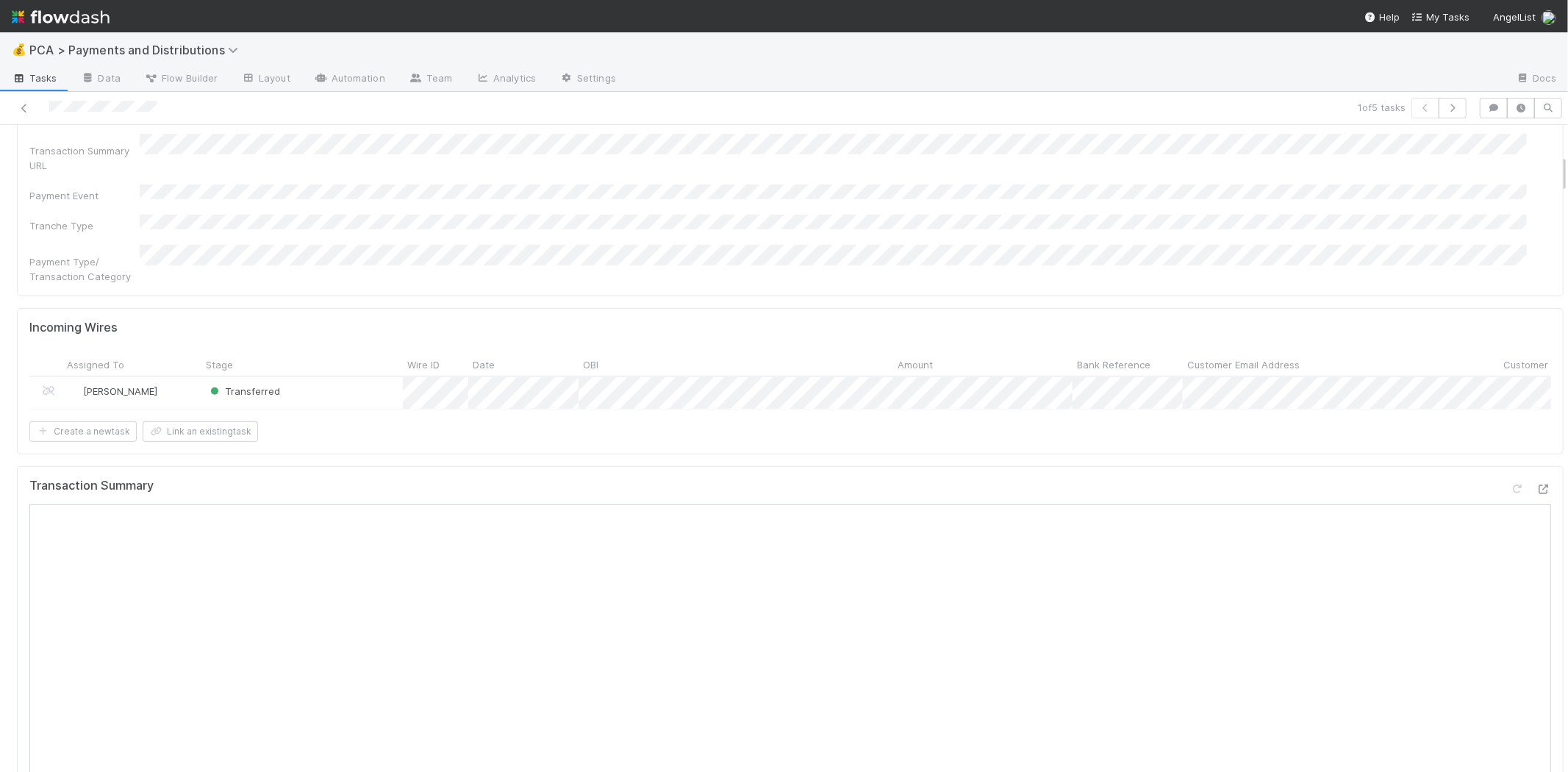
click at [209, 402] on form "Incoming Wires Assigned To Stage Wire ID Date OBI Amount Bank Reference Custome…" at bounding box center [791, 381] width 1521 height 121
click at [216, 421] on button "Link an existing task" at bounding box center [200, 432] width 116 height 21
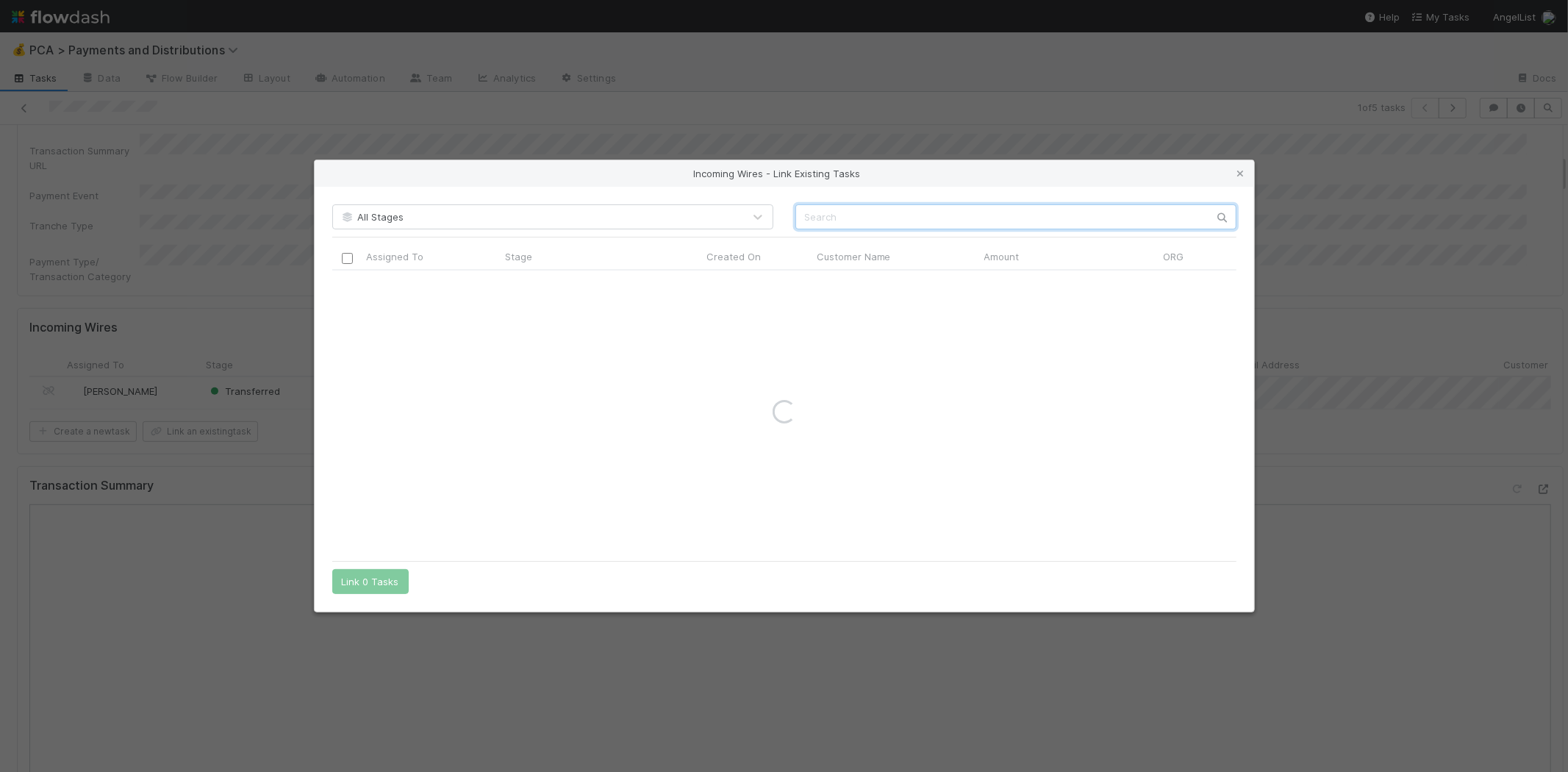
click at [795, 217] on input "text" at bounding box center [1015, 216] width 441 height 25
type input "deepsilicon"
click at [349, 283] on input "checkbox" at bounding box center [347, 285] width 11 height 11
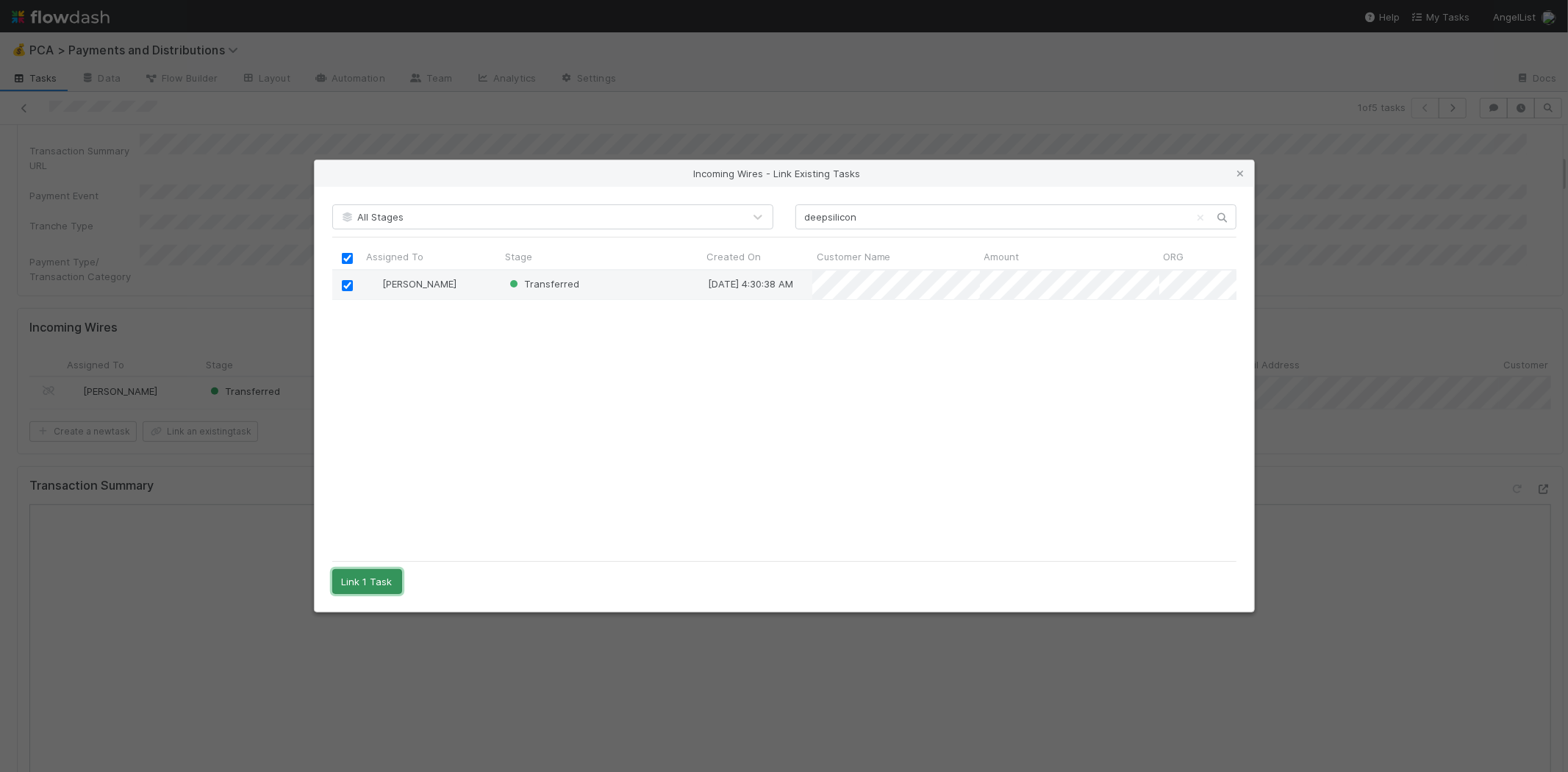
click at [372, 578] on button "Link 1 Task" at bounding box center [366, 581] width 70 height 25
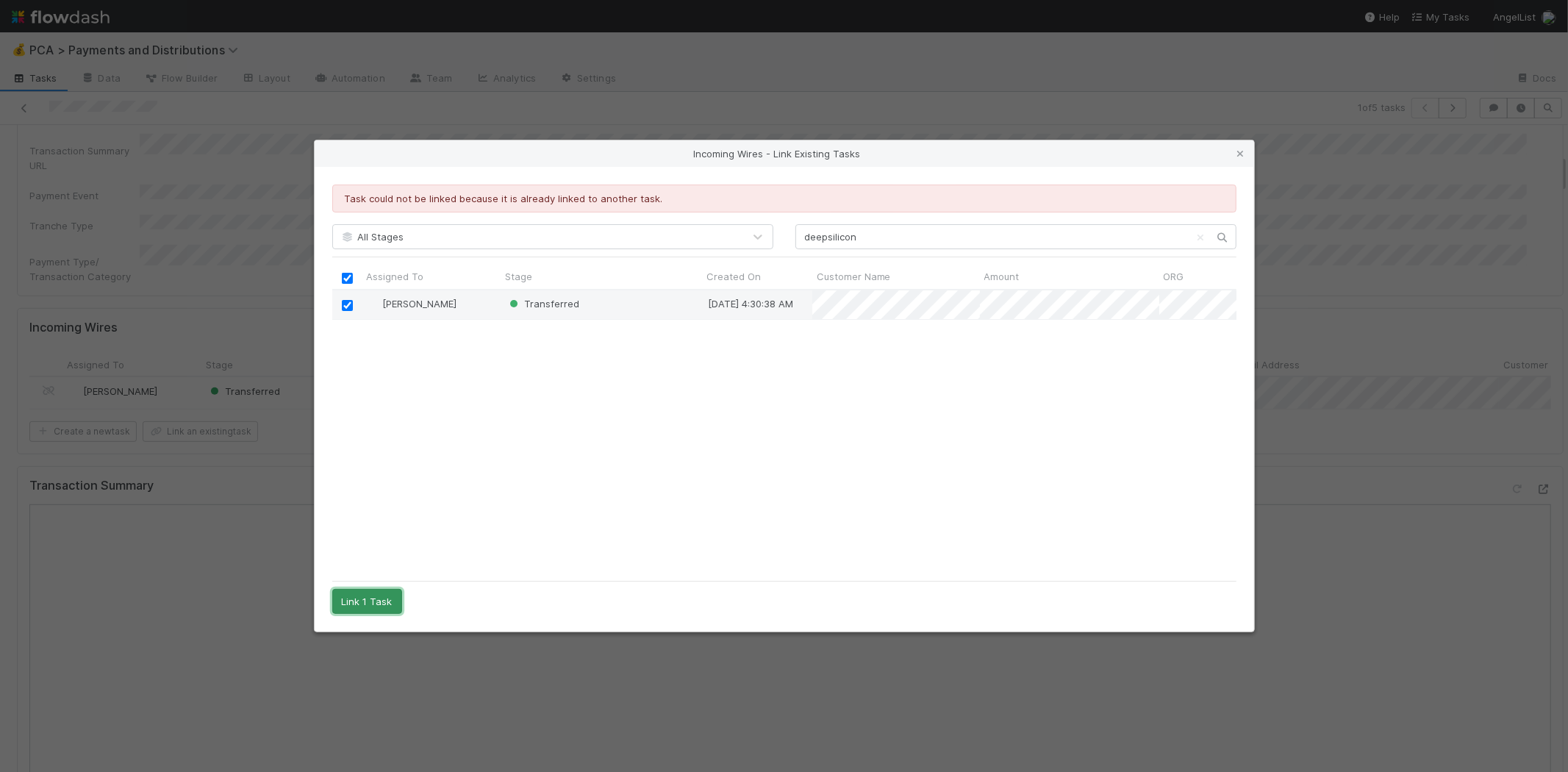
drag, startPoint x: 367, startPoint y: 600, endPoint x: 379, endPoint y: 599, distance: 12.0
click at [367, 600] on button "Link 1 Task" at bounding box center [366, 600] width 70 height 25
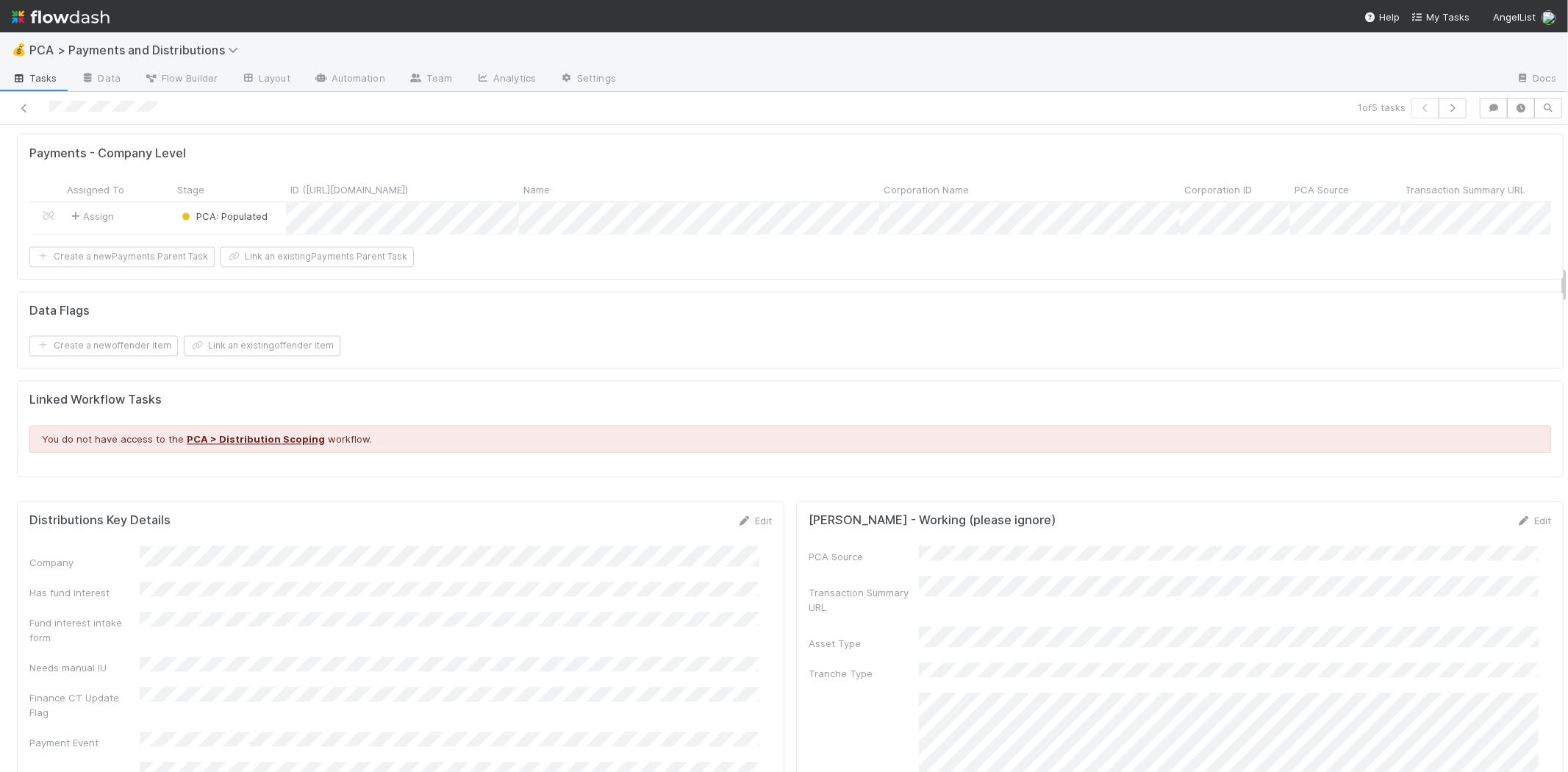
scroll to position [2531, 0]
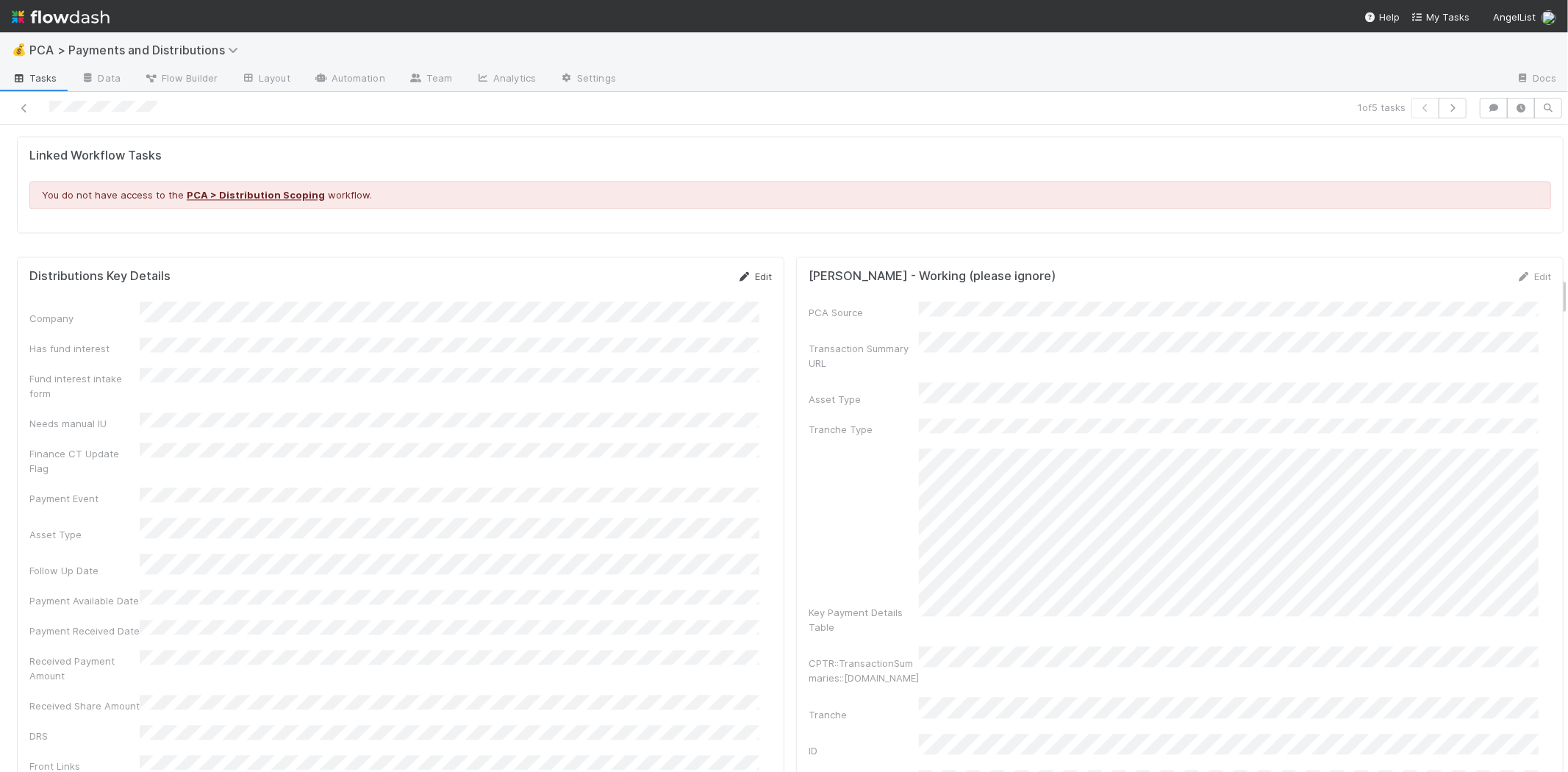
click at [747, 275] on link "Edit" at bounding box center [754, 276] width 34 height 12
click at [737, 270] on button "Cancel" at bounding box center [746, 282] width 51 height 25
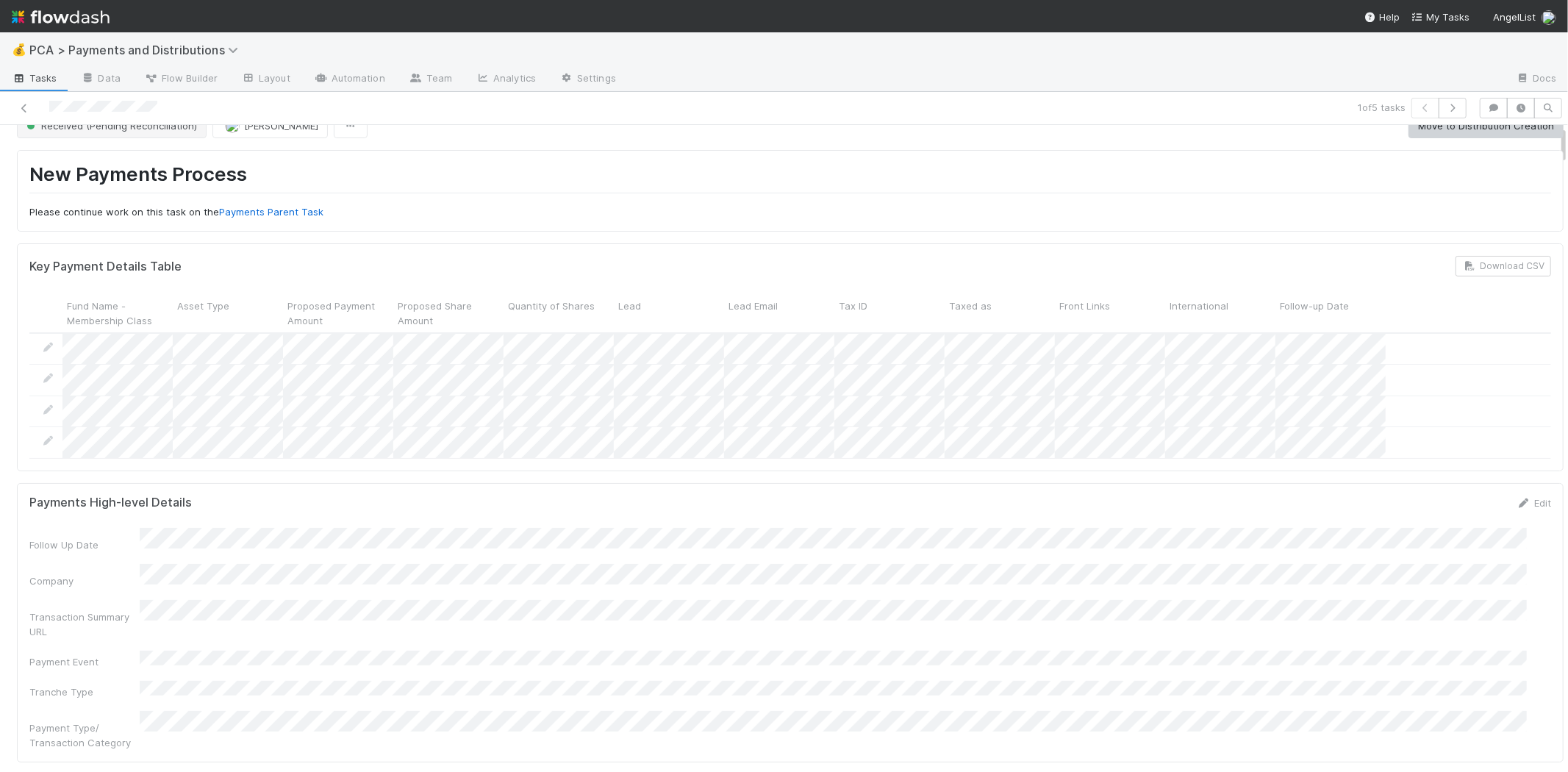
scroll to position [0, 0]
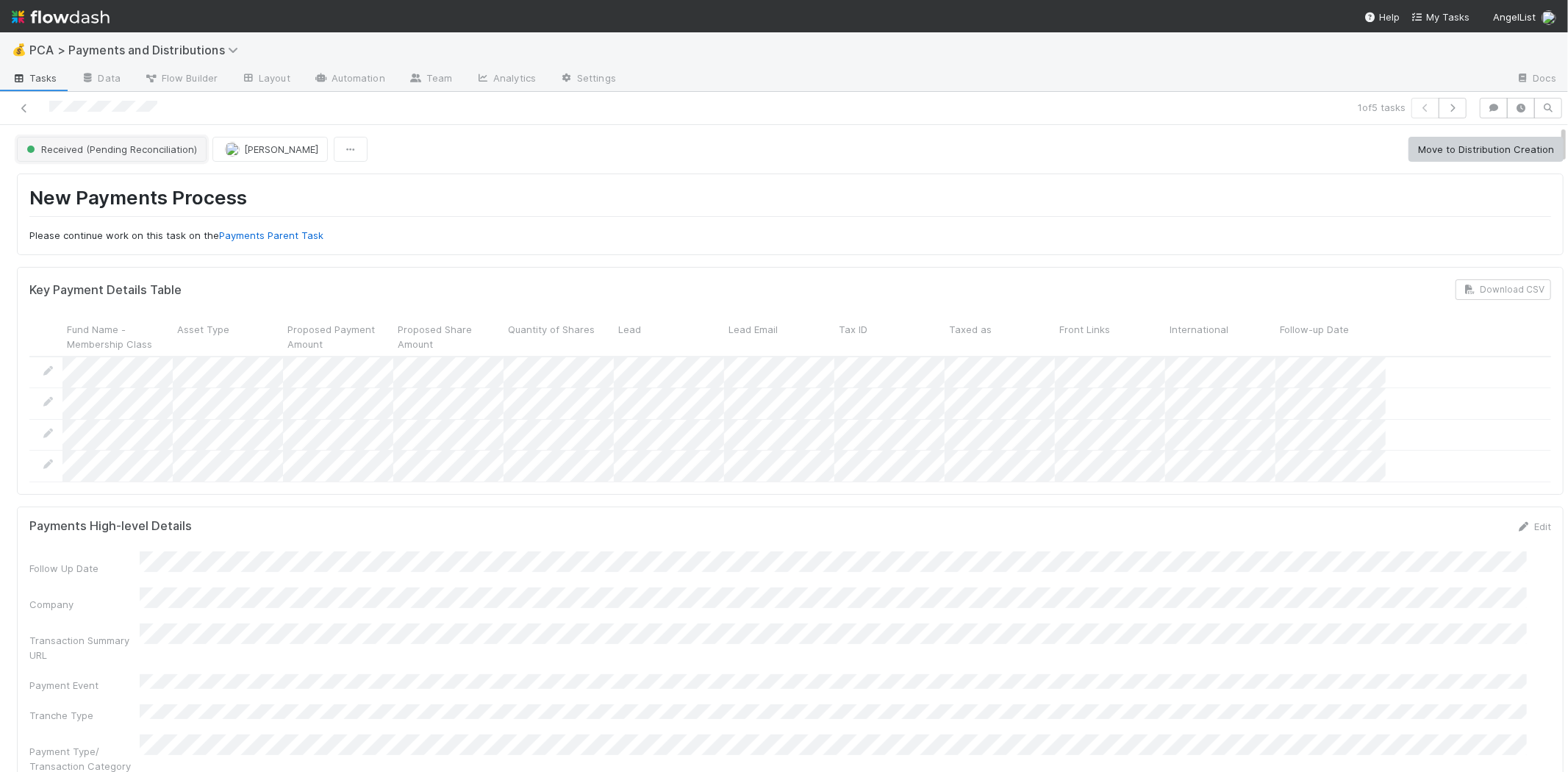
click at [114, 144] on span "Received (Pending Reconciliation)" at bounding box center [110, 149] width 173 height 12
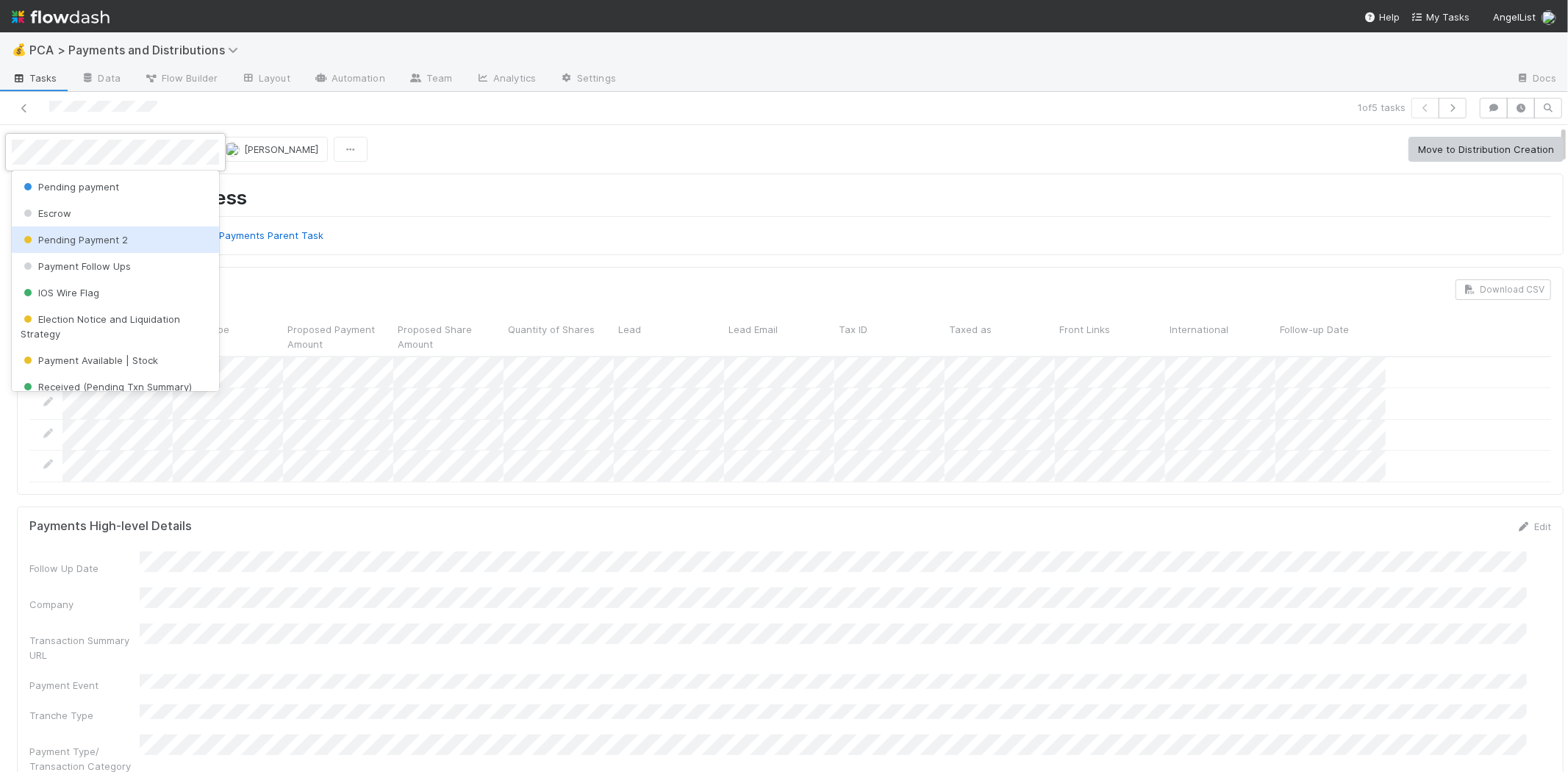
click at [119, 234] on span "Pending Payment 2" at bounding box center [74, 240] width 107 height 12
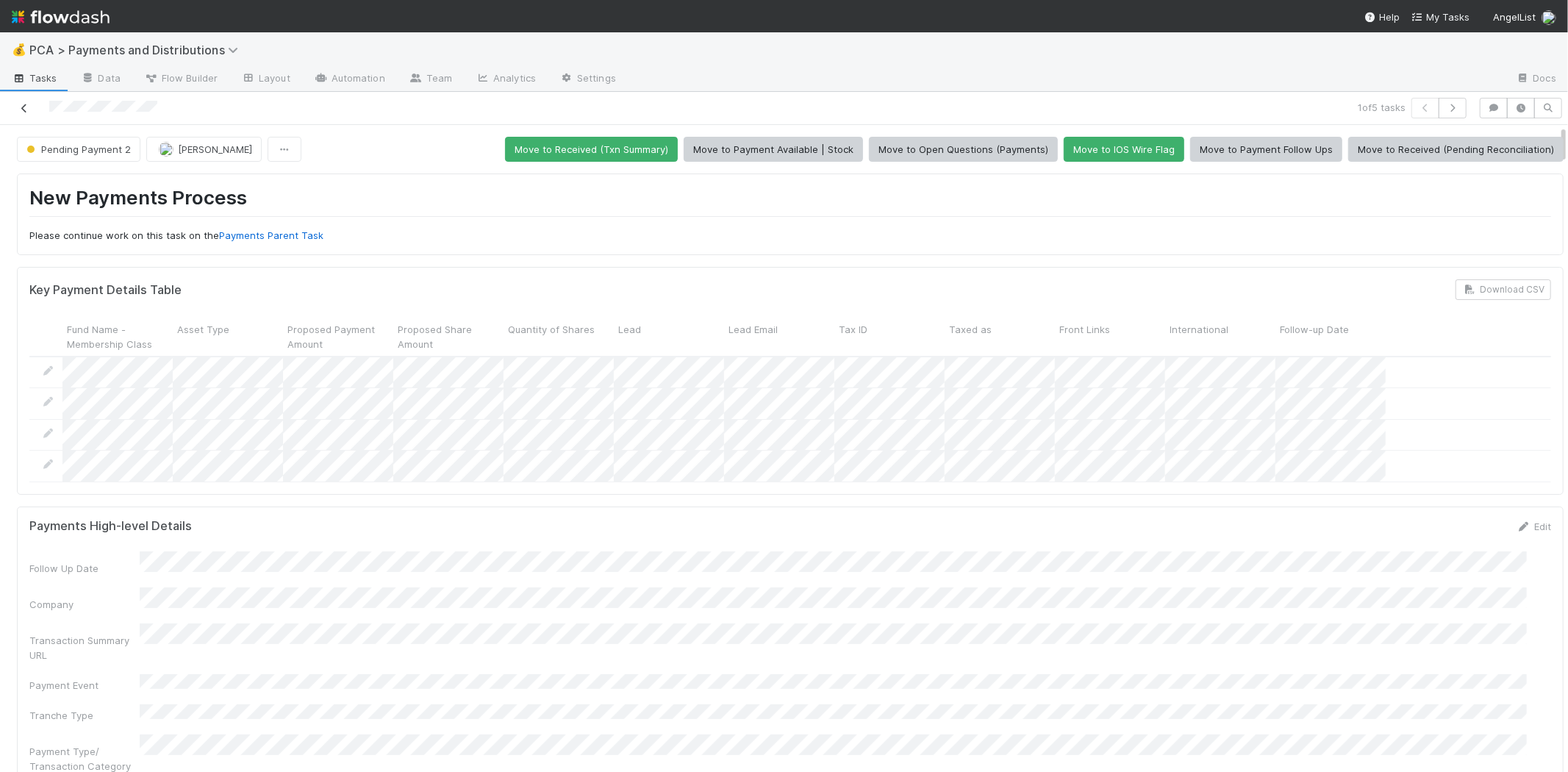
click at [26, 108] on icon at bounding box center [24, 108] width 15 height 9
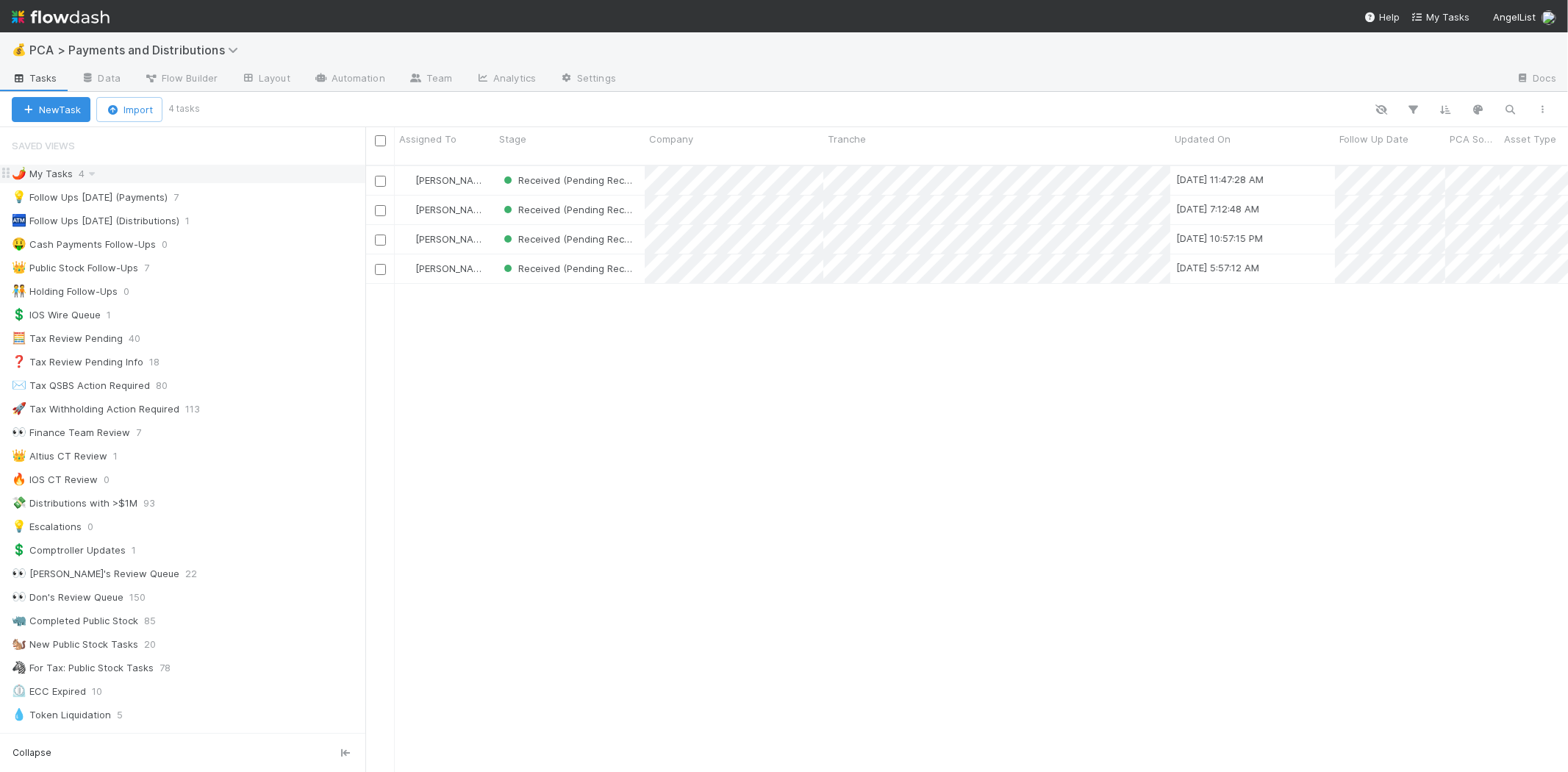
scroll to position [606, 1190]
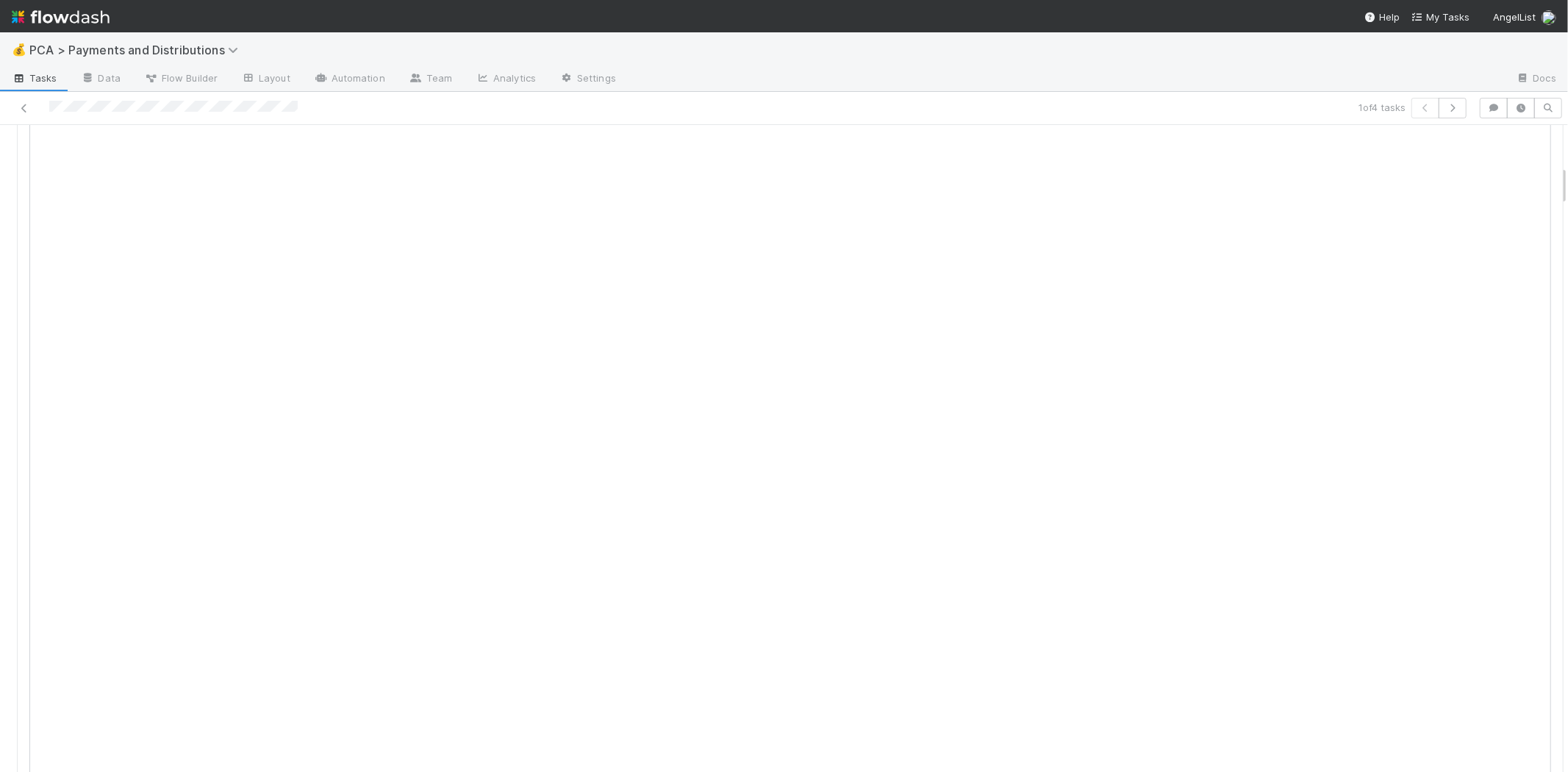
scroll to position [163, 0]
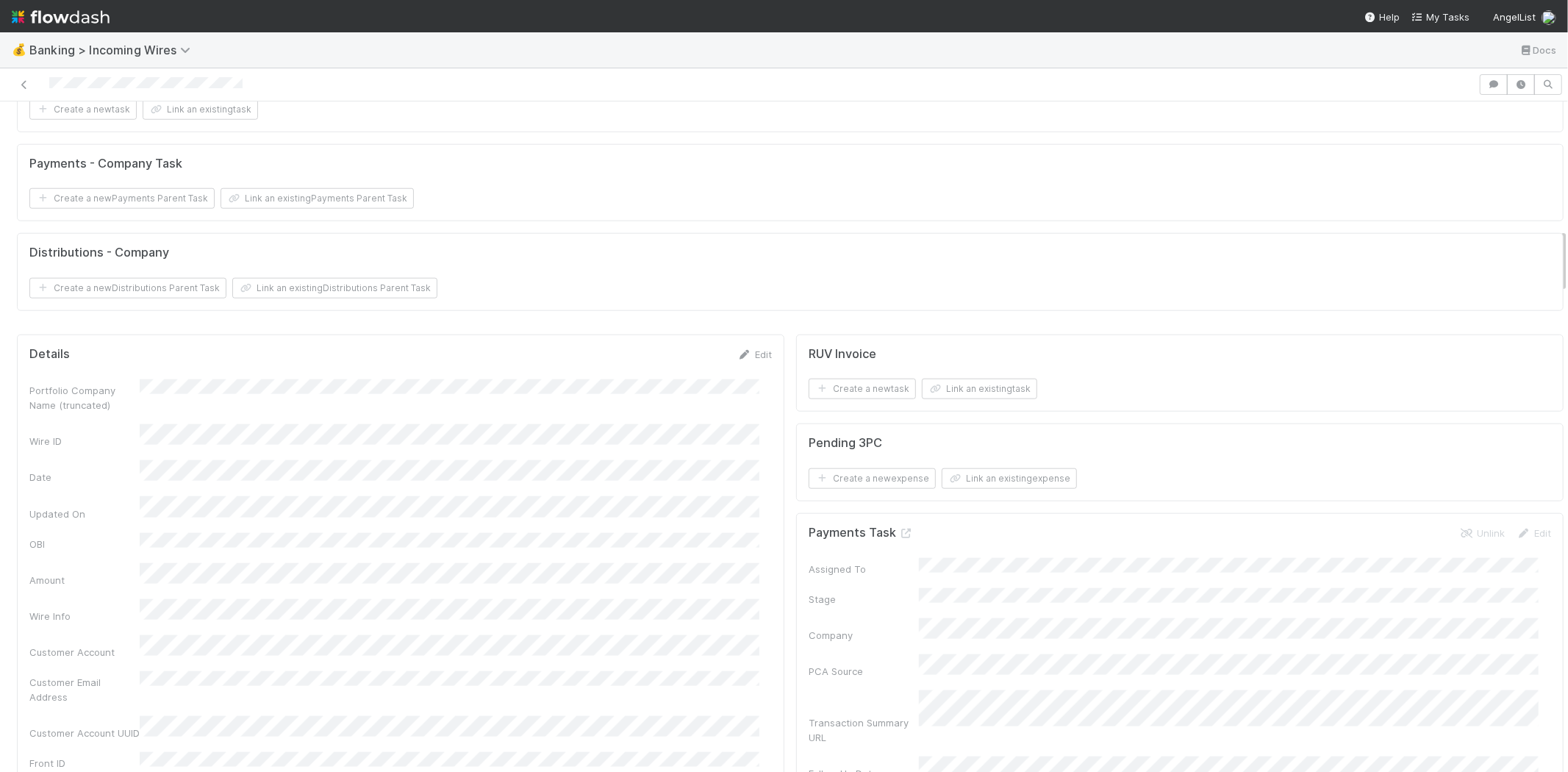
scroll to position [1306, 0]
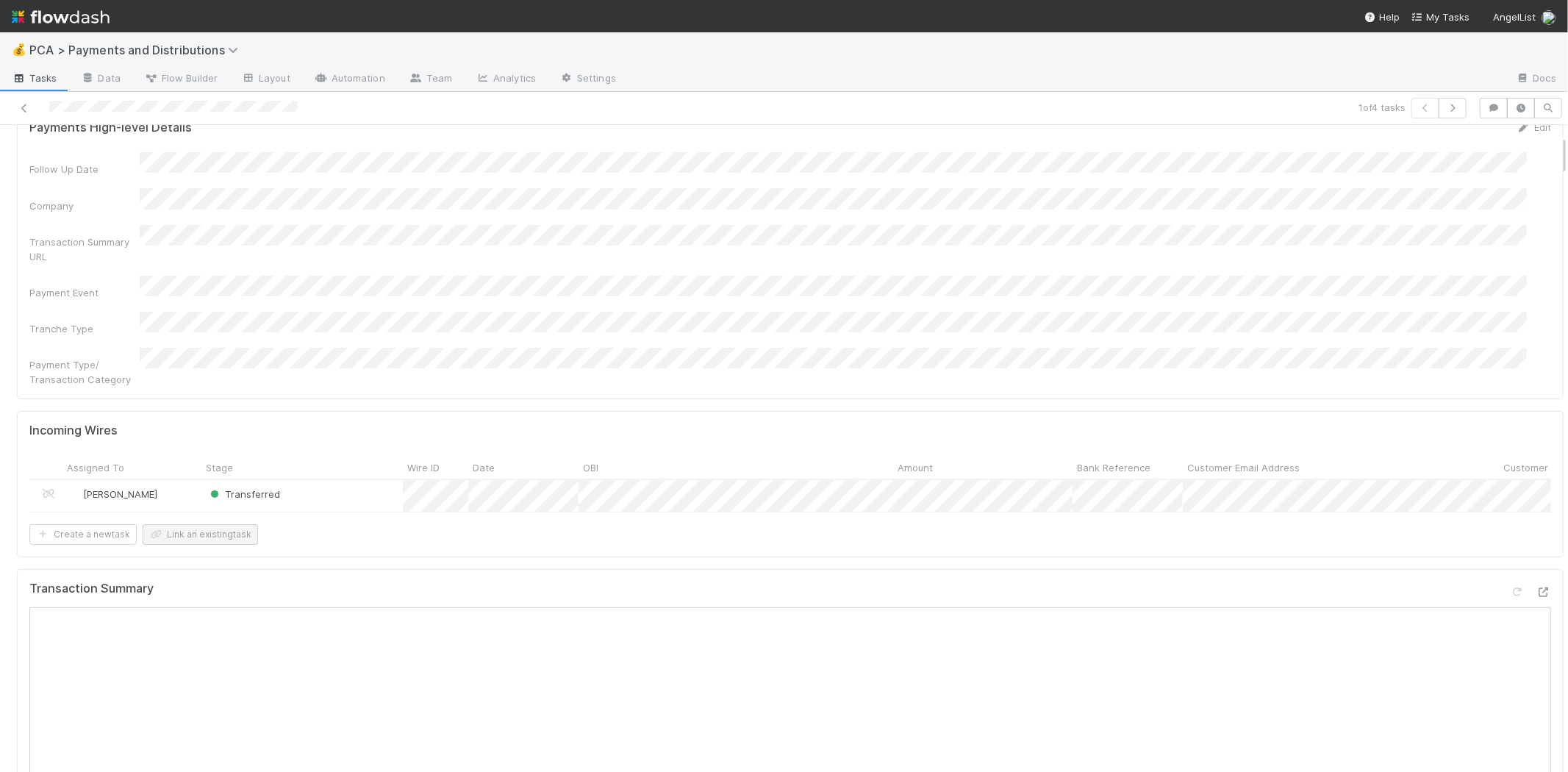
scroll to position [163, 0]
click at [224, 520] on button "Link an existing task" at bounding box center [200, 531] width 116 height 21
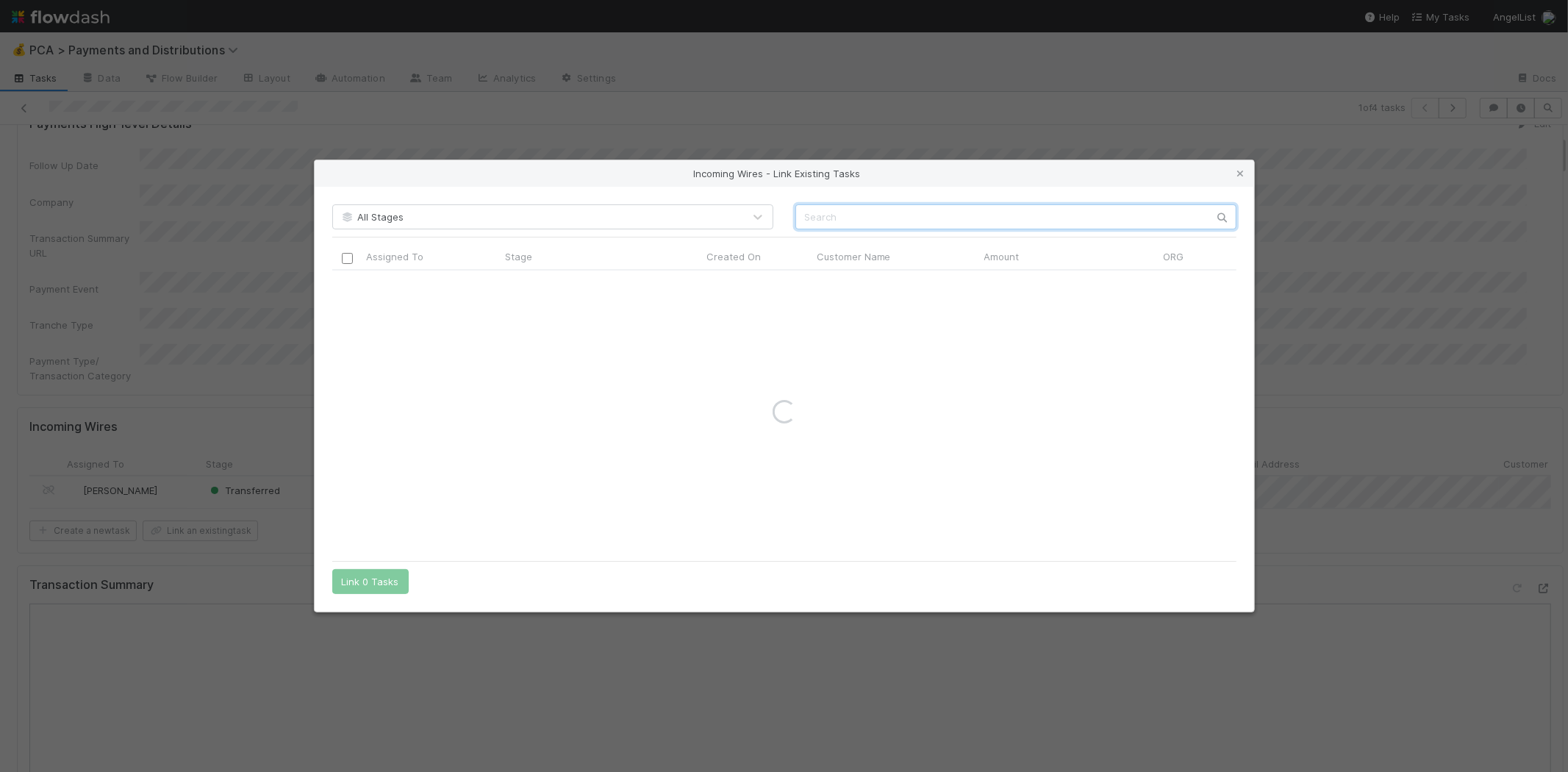
click at [1032, 217] on input "text" at bounding box center [1015, 216] width 441 height 25
type input "inspo"
click at [1236, 174] on icon at bounding box center [1241, 173] width 15 height 9
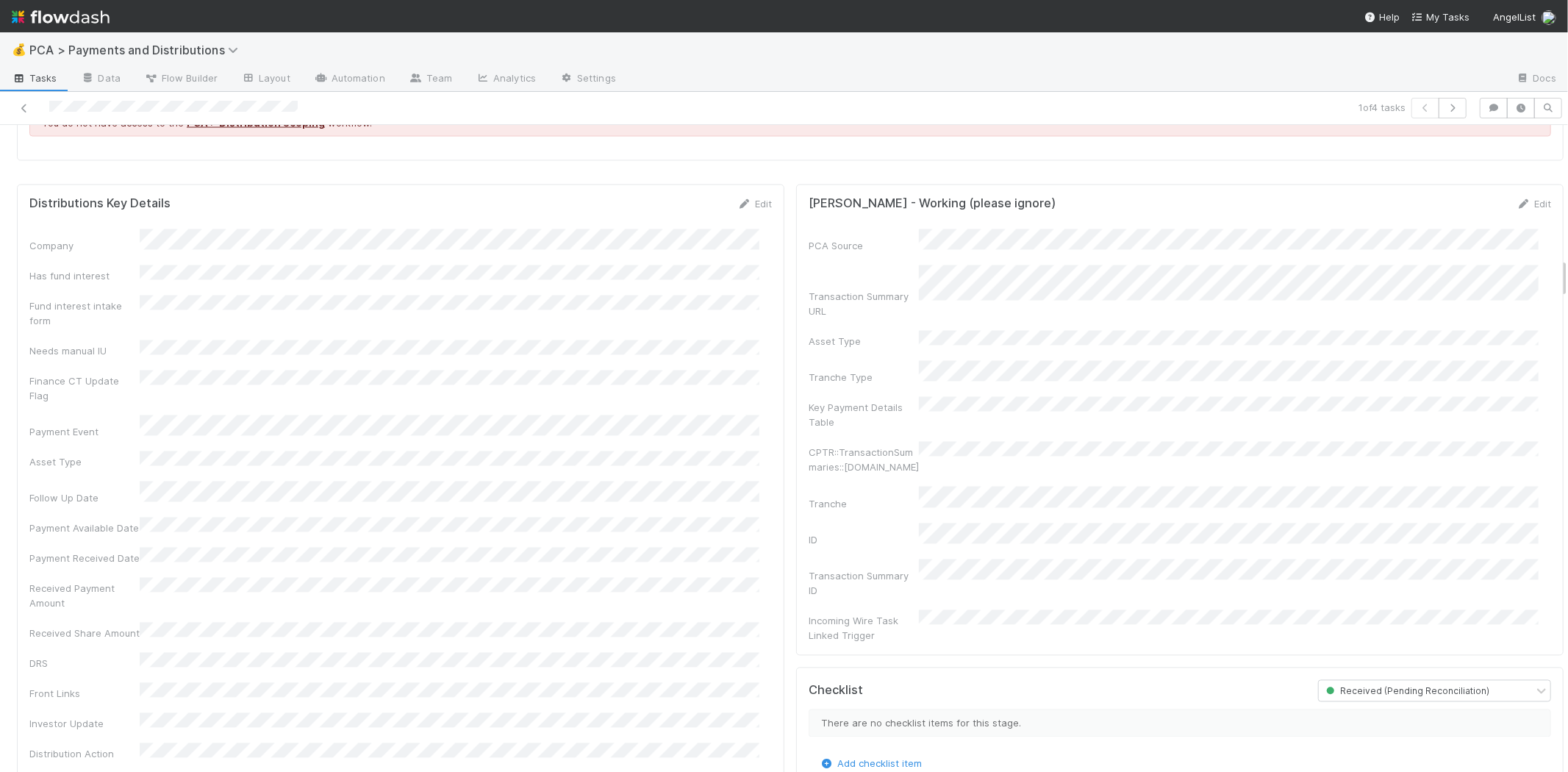
scroll to position [2123, 0]
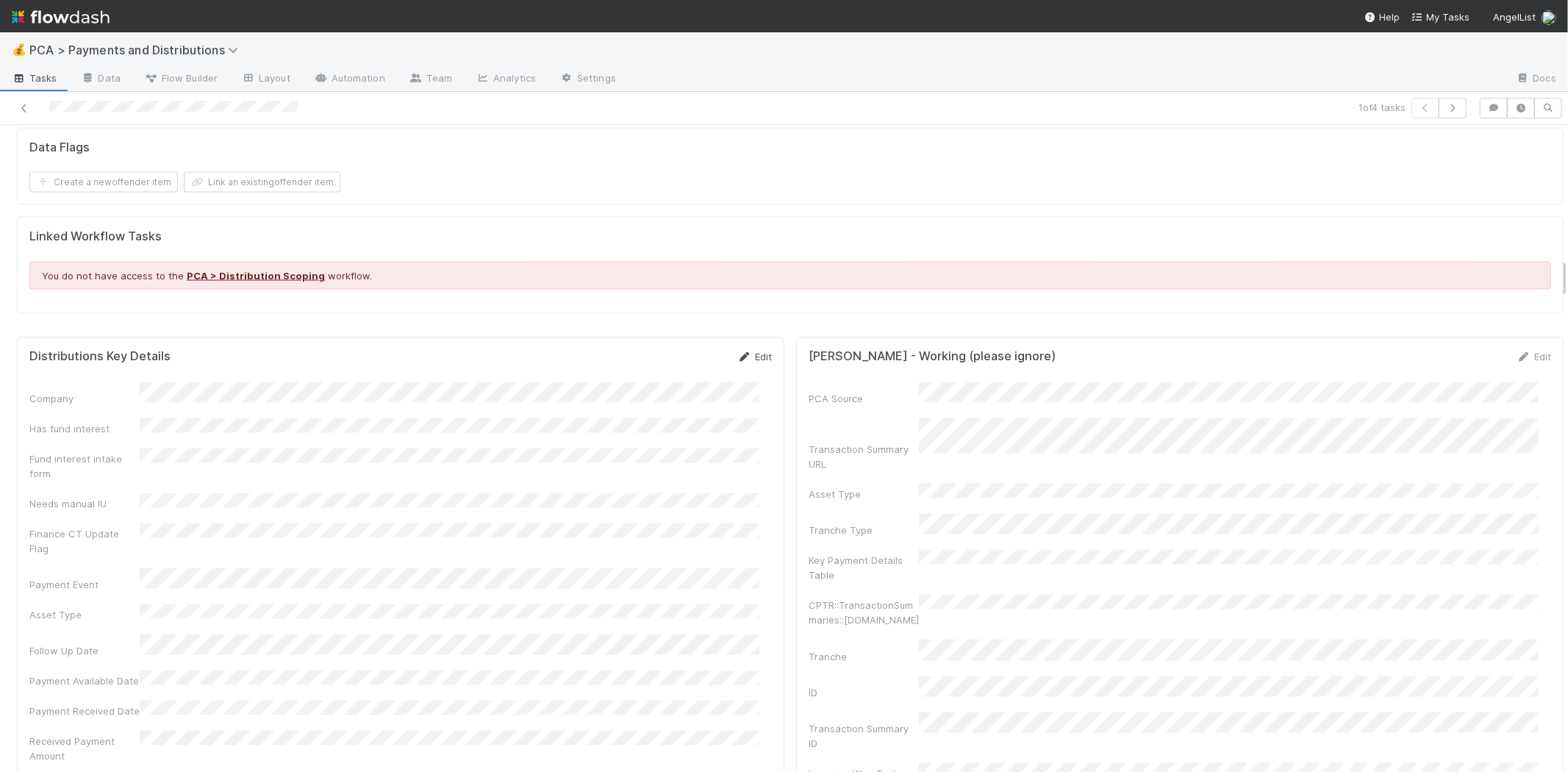
click at [738, 352] on icon at bounding box center [745, 357] width 15 height 9
click at [728, 353] on button "Cancel" at bounding box center [746, 362] width 51 height 25
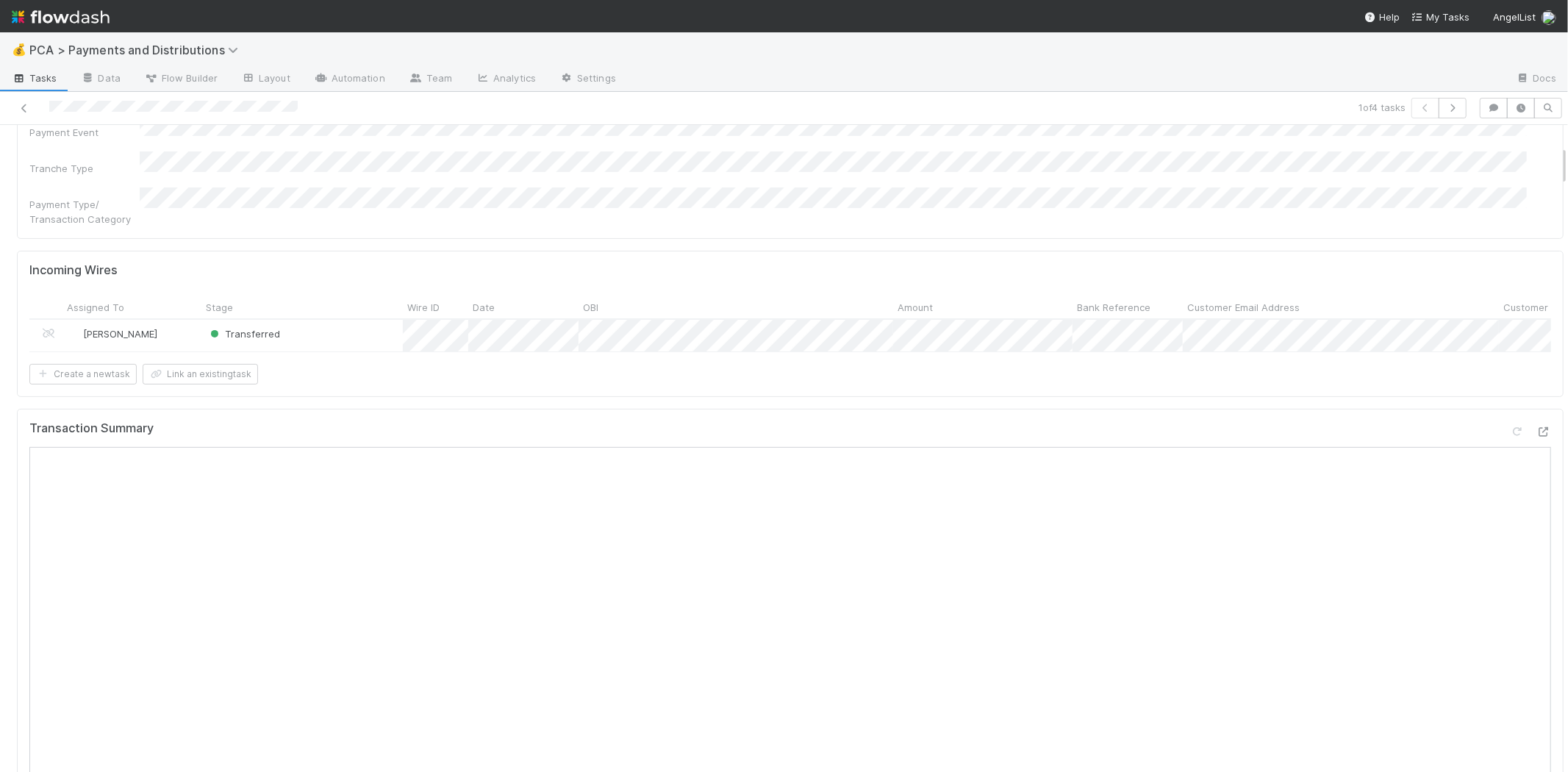
scroll to position [0, 0]
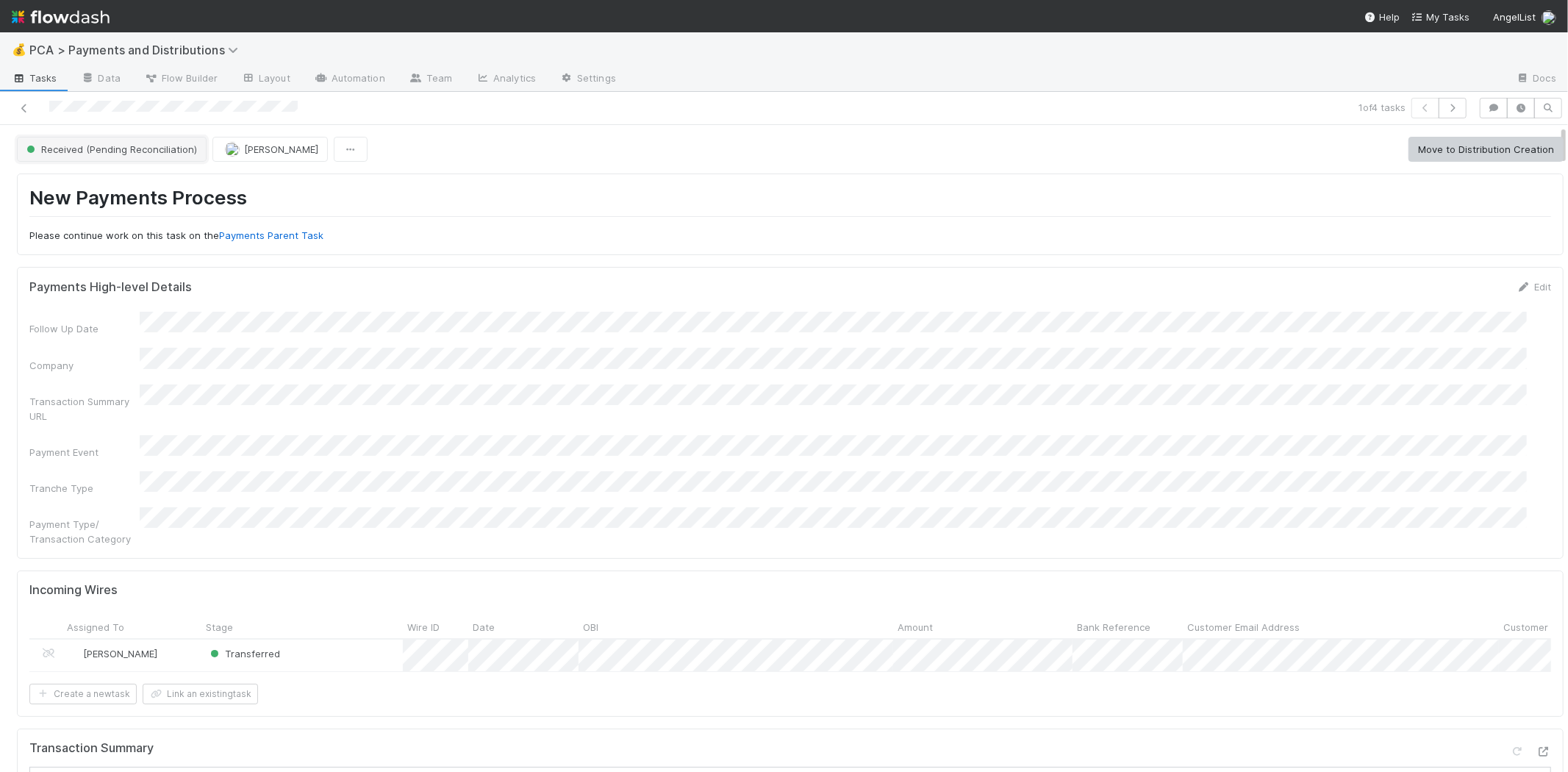
click at [162, 150] on span "Received (Pending Reconciliation)" at bounding box center [110, 149] width 173 height 12
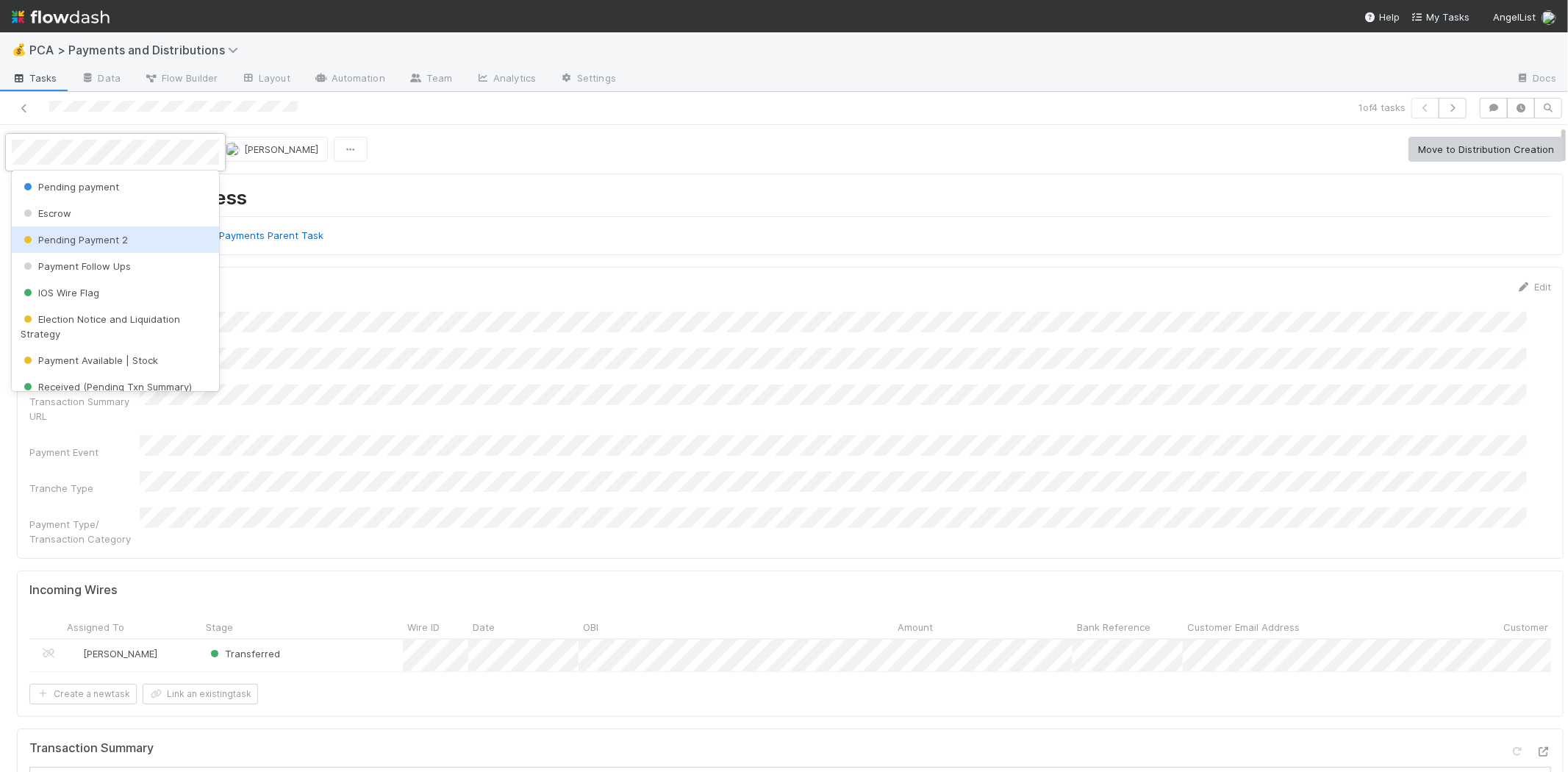
click at [170, 245] on div "Pending Payment 2" at bounding box center [116, 240] width 207 height 26
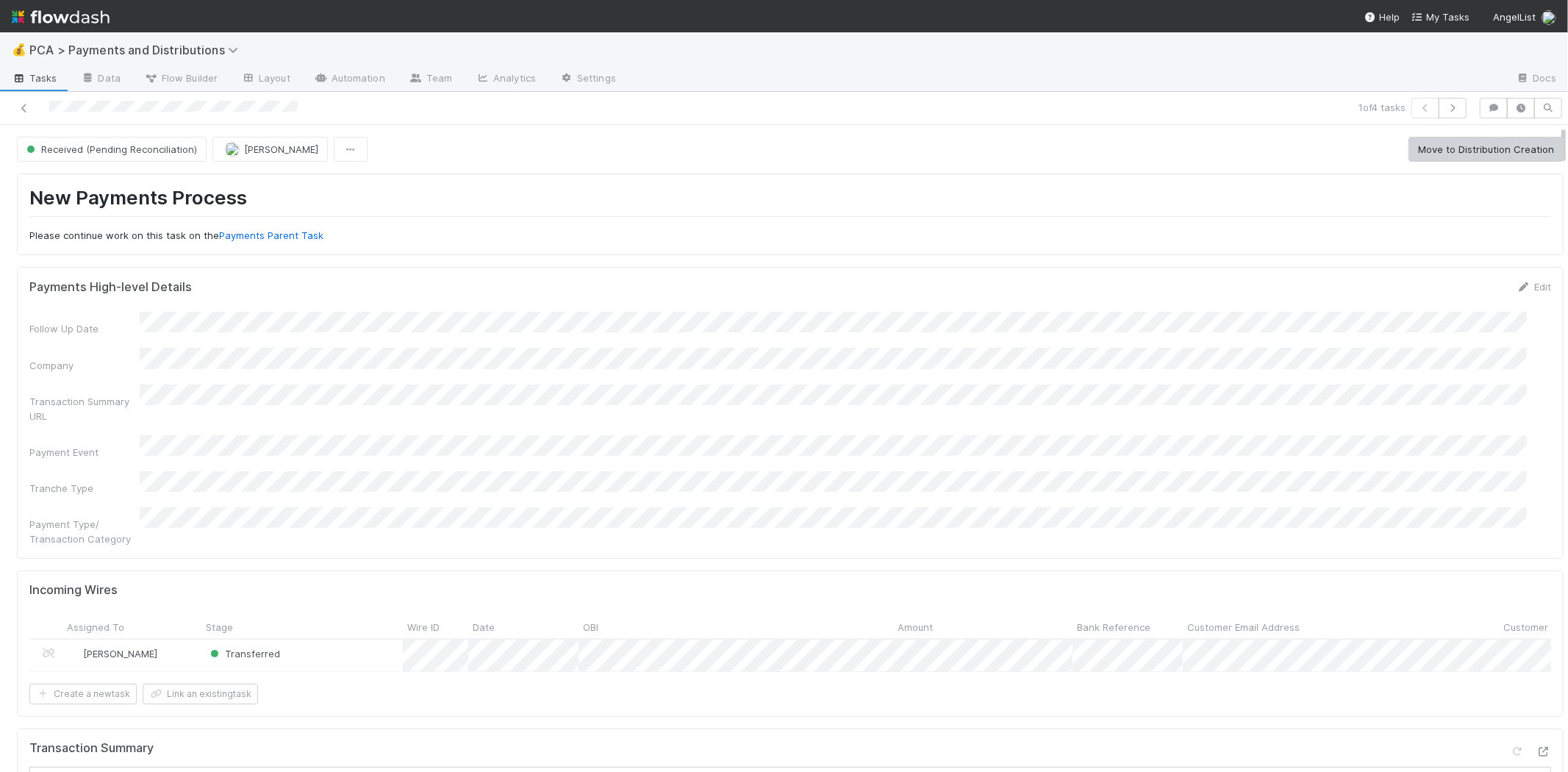
click at [821, 196] on h1 "New Payments Process" at bounding box center [791, 200] width 1521 height 30
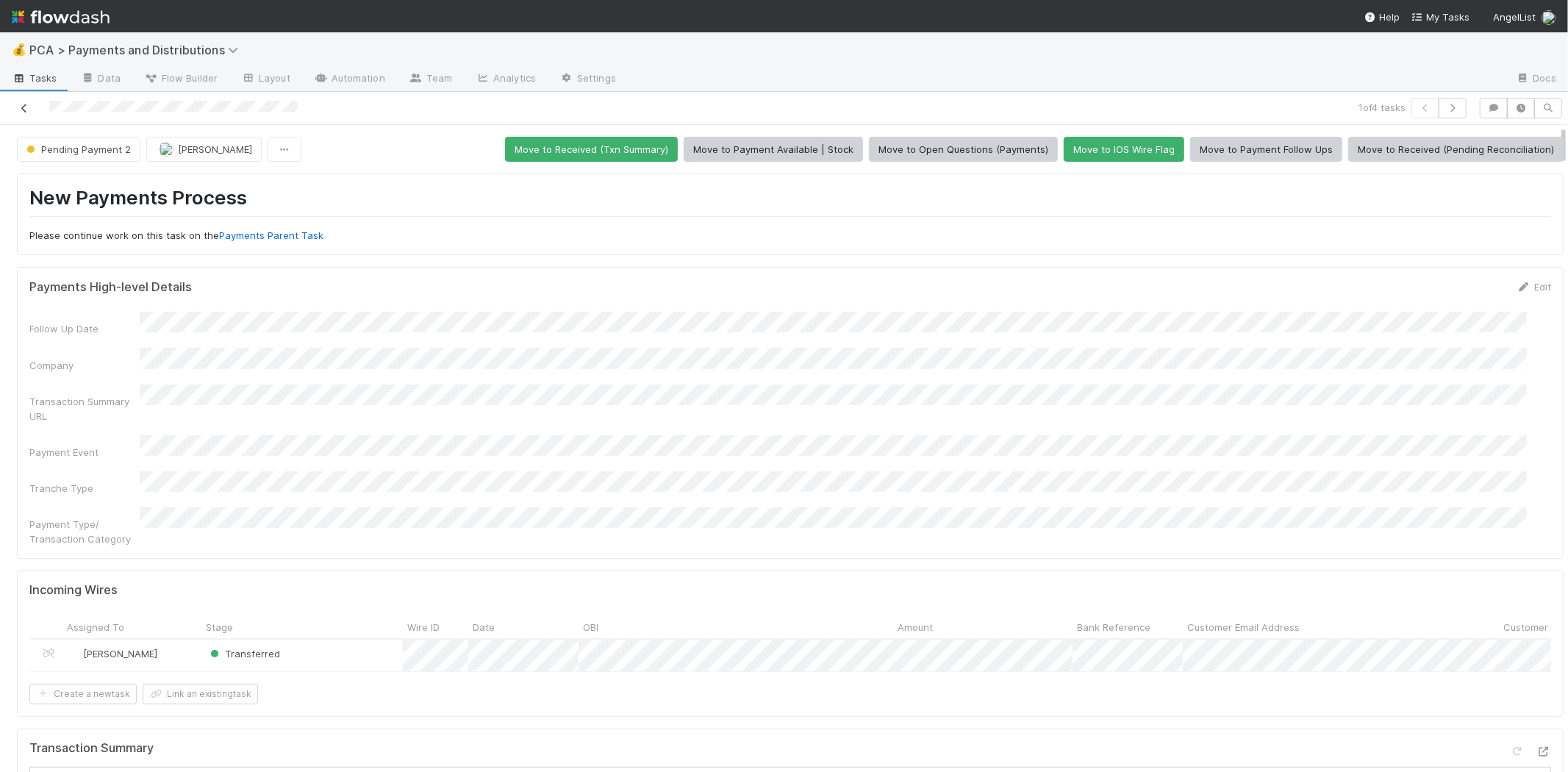
click at [25, 104] on icon at bounding box center [24, 108] width 15 height 9
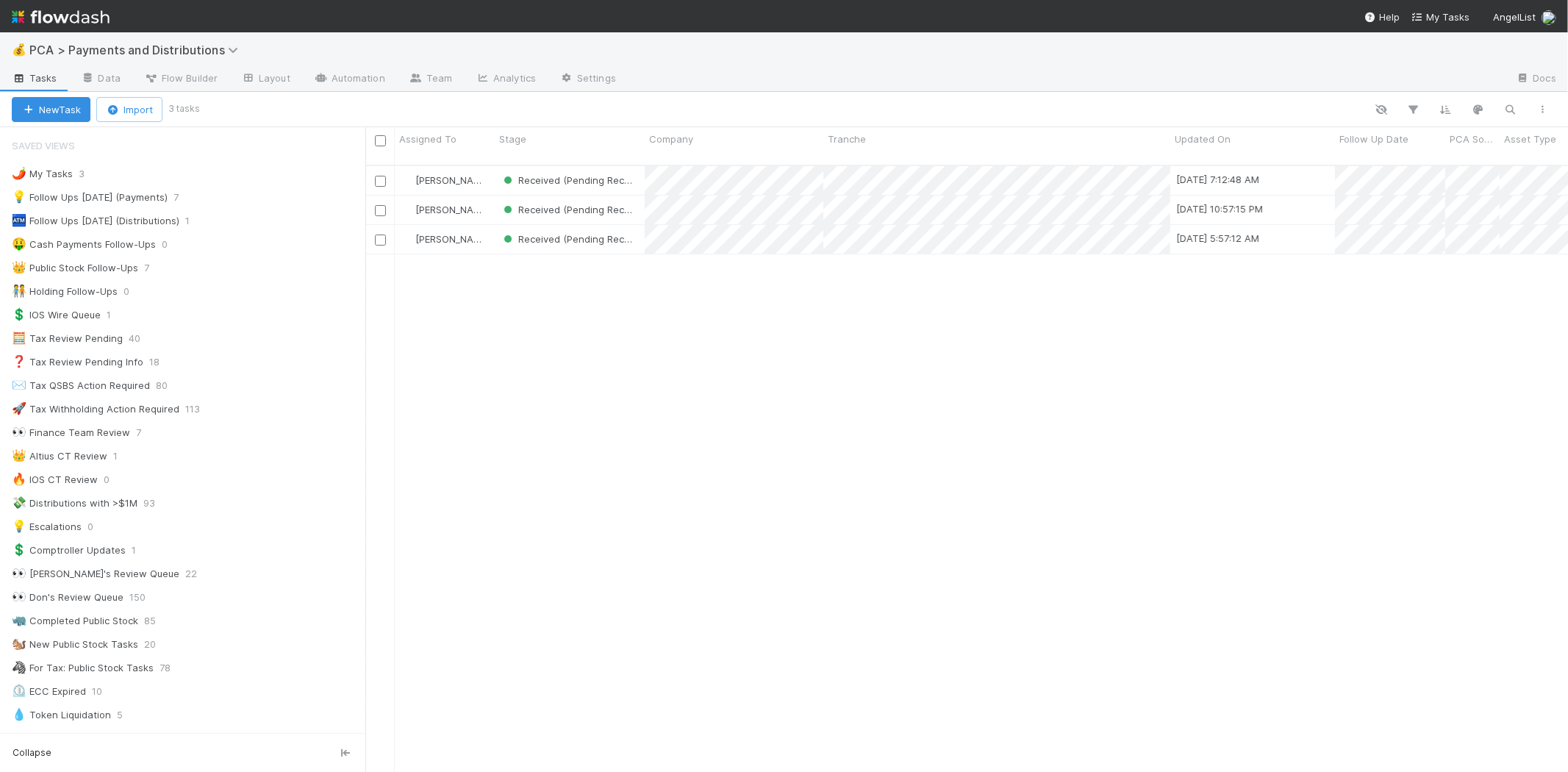
scroll to position [606, 1190]
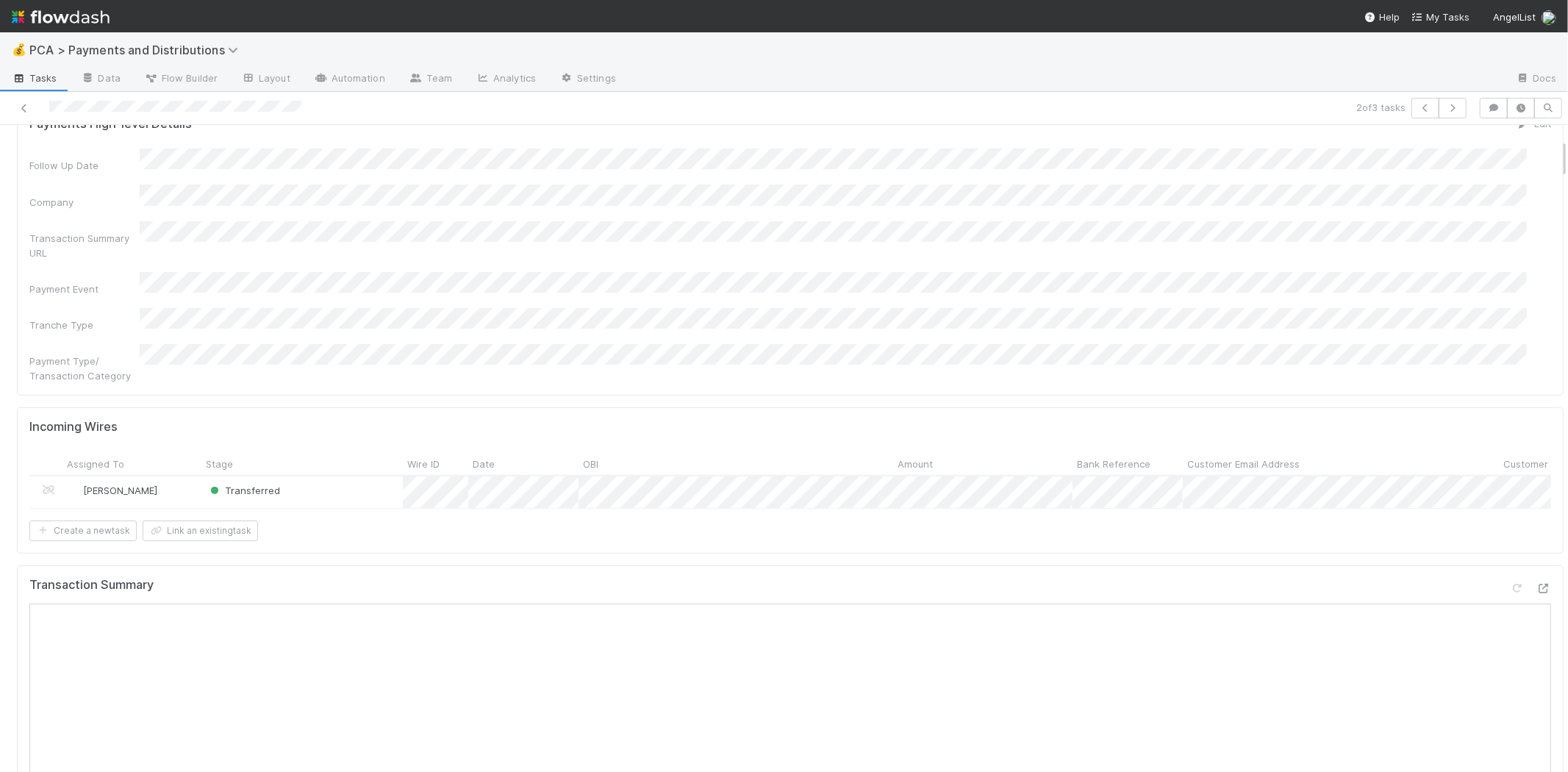
scroll to position [326, 0]
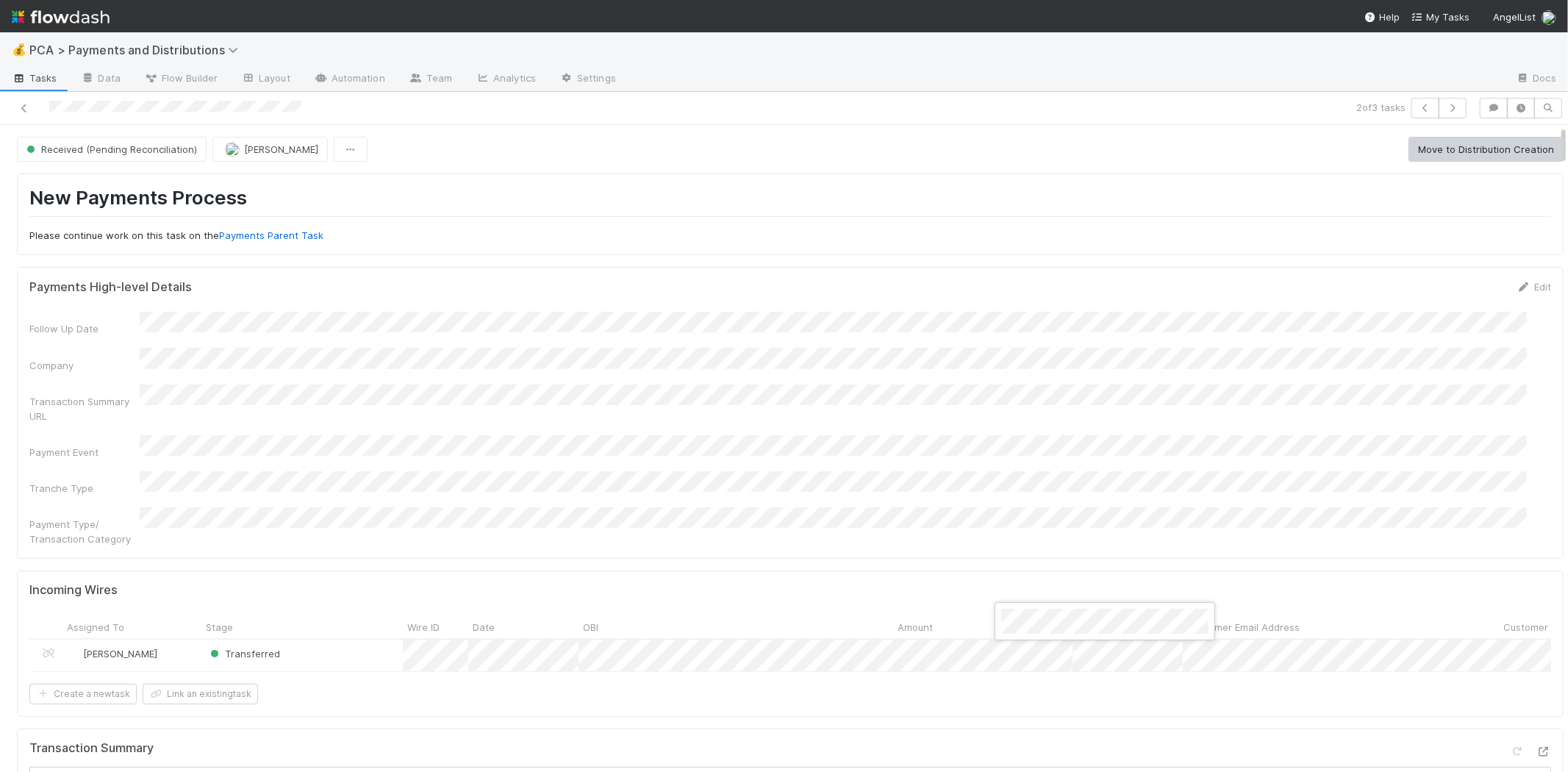
click at [997, 465] on div at bounding box center [784, 386] width 1568 height 772
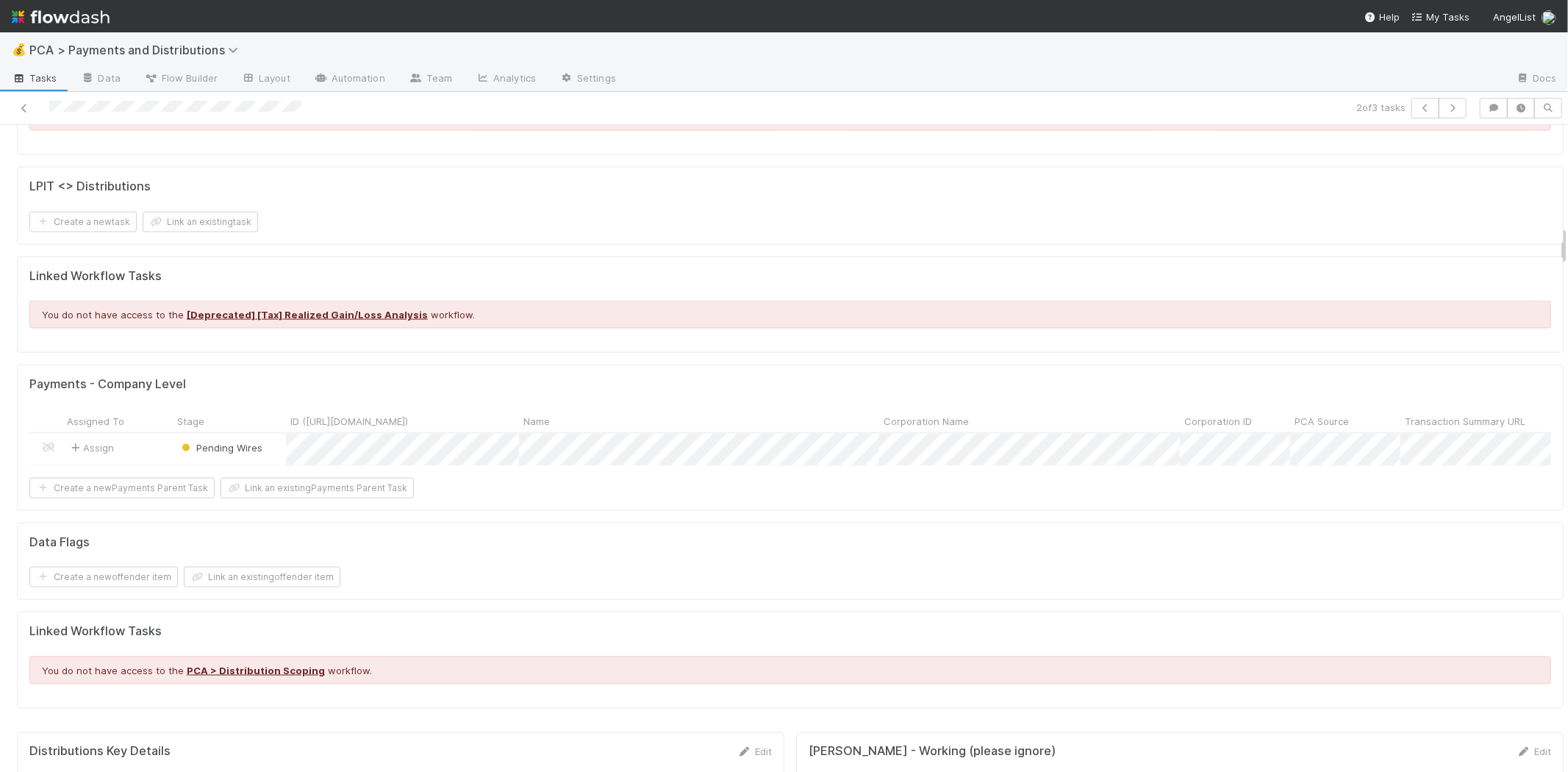
scroll to position [2205, 0]
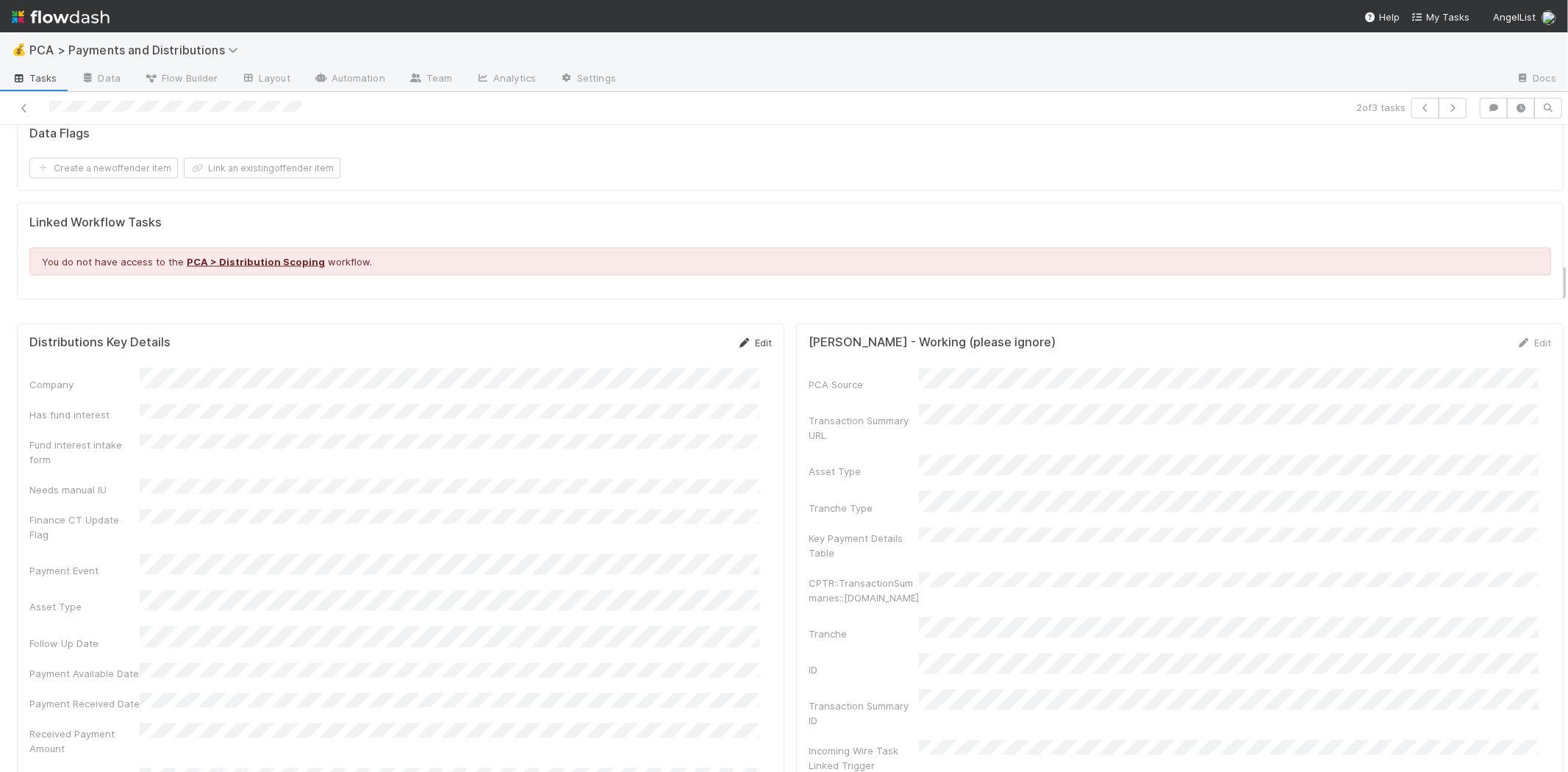
click at [744, 342] on link "Edit" at bounding box center [754, 343] width 34 height 12
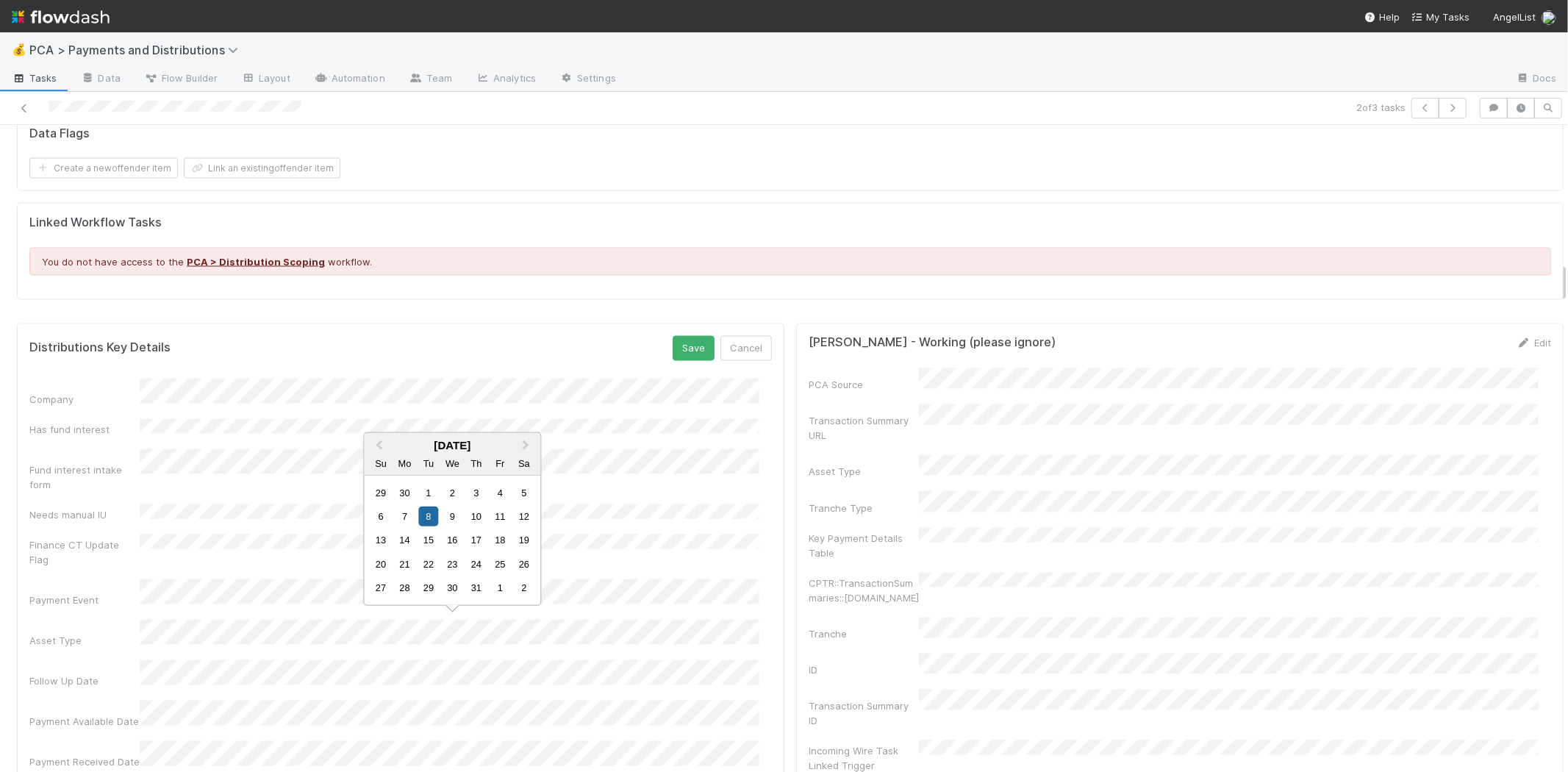
click at [444, 550] on div "13" at bounding box center [452, 552] width 20 height 20
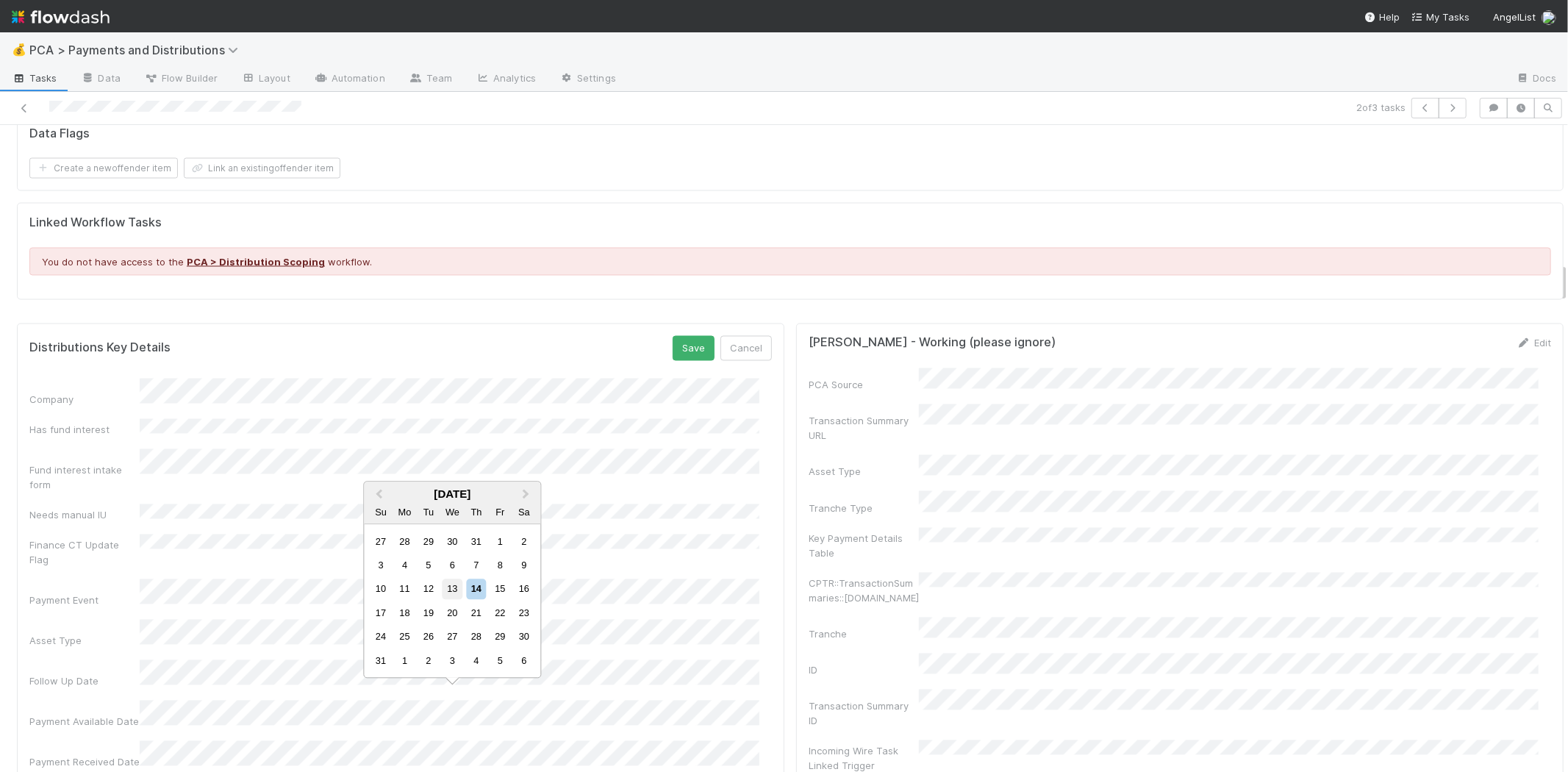
click at [449, 584] on div "13" at bounding box center [452, 588] width 20 height 20
click at [683, 344] on button "Save" at bounding box center [693, 348] width 42 height 25
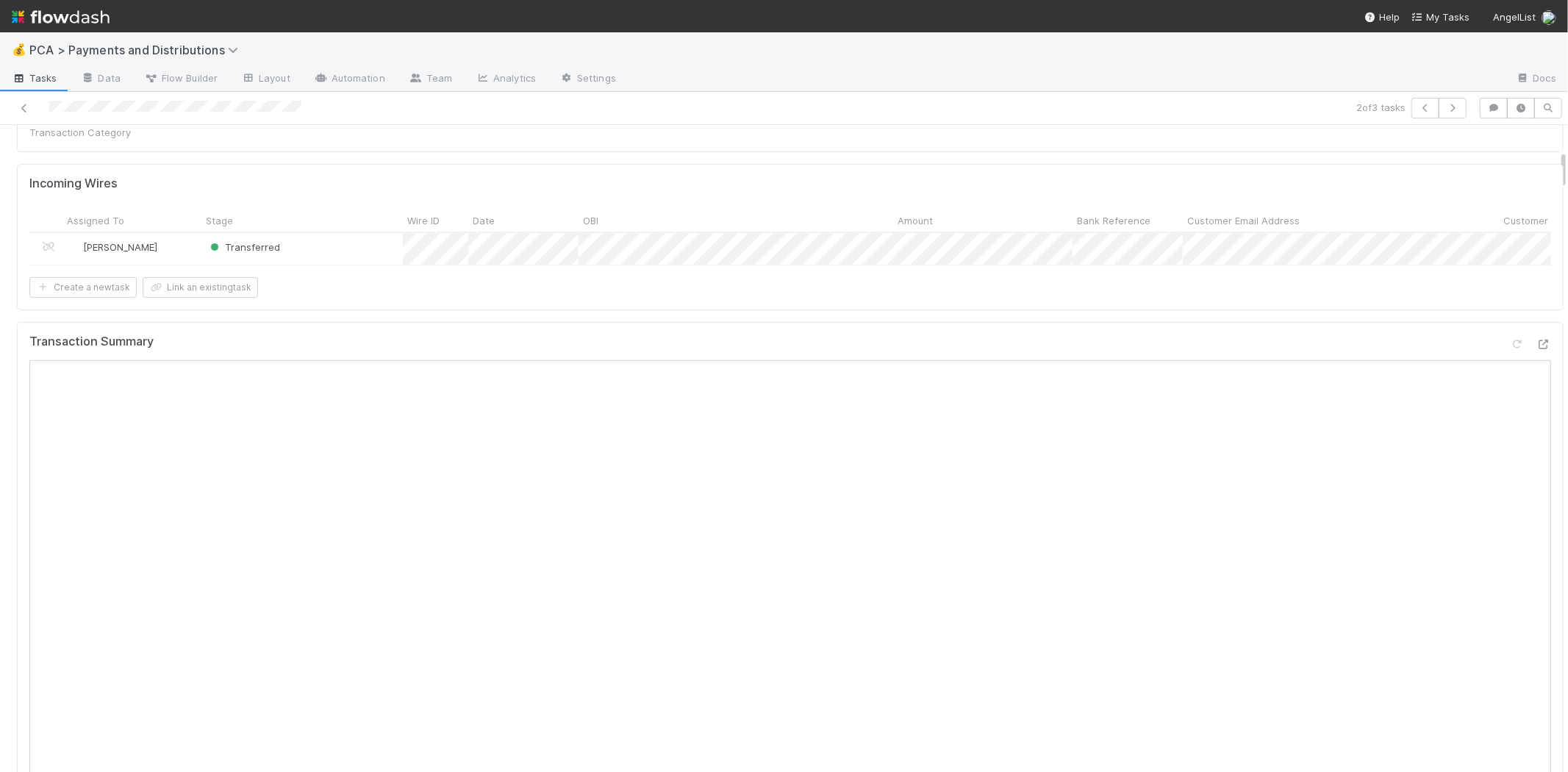
scroll to position [0, 0]
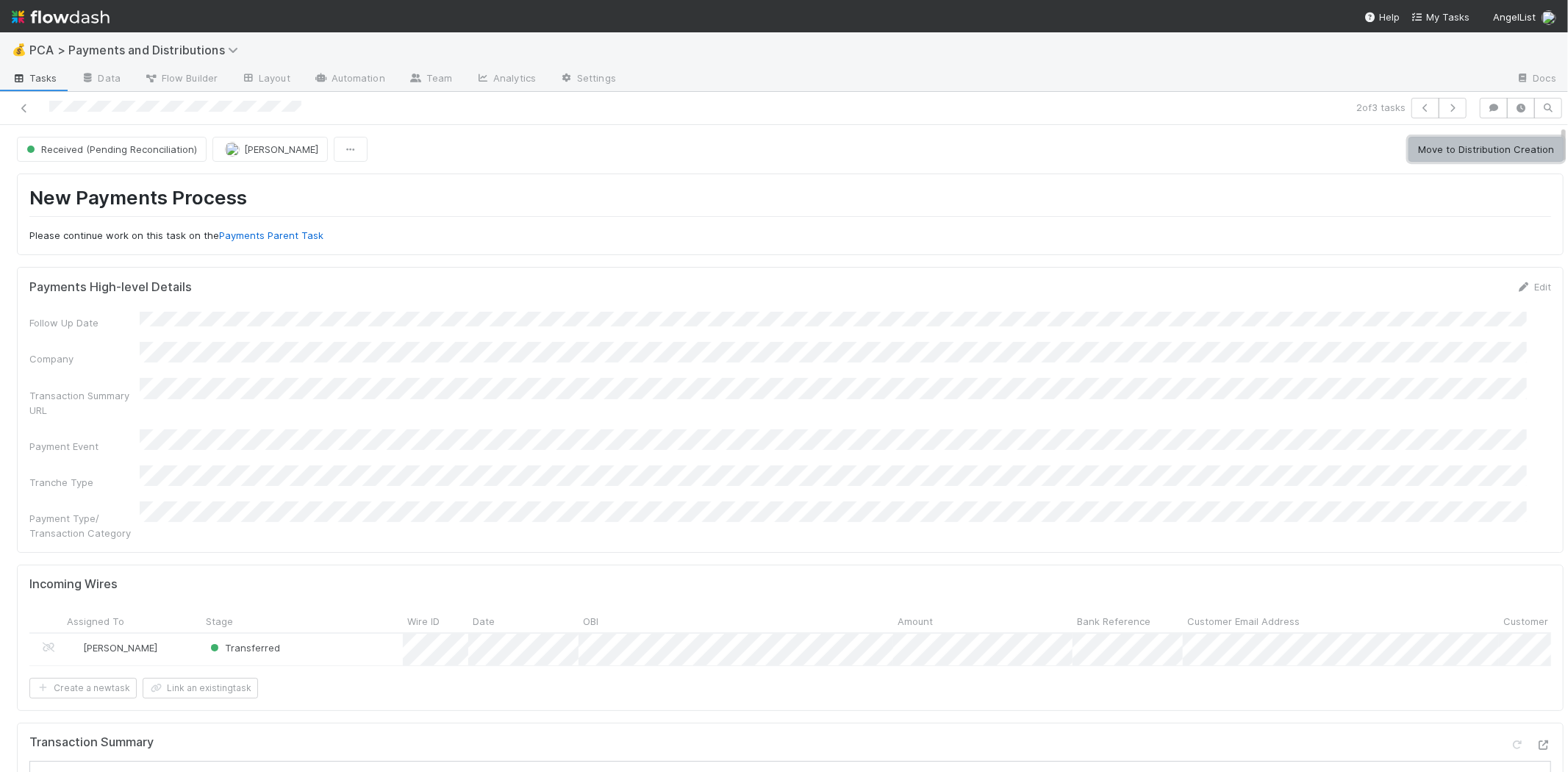
click at [1505, 145] on button "Move to Distribution Creation" at bounding box center [1485, 149] width 155 height 25
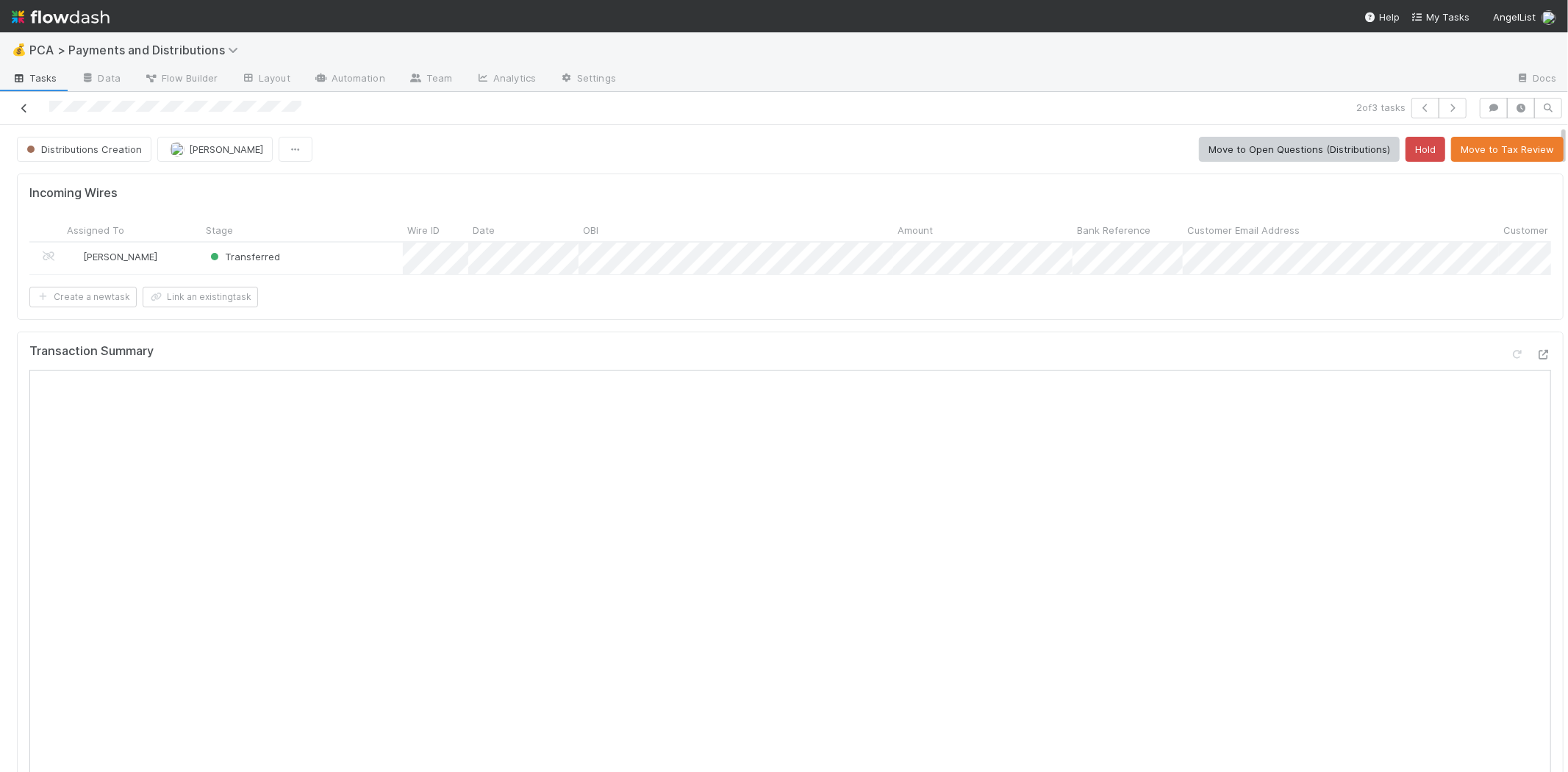
click at [21, 105] on icon at bounding box center [24, 108] width 15 height 9
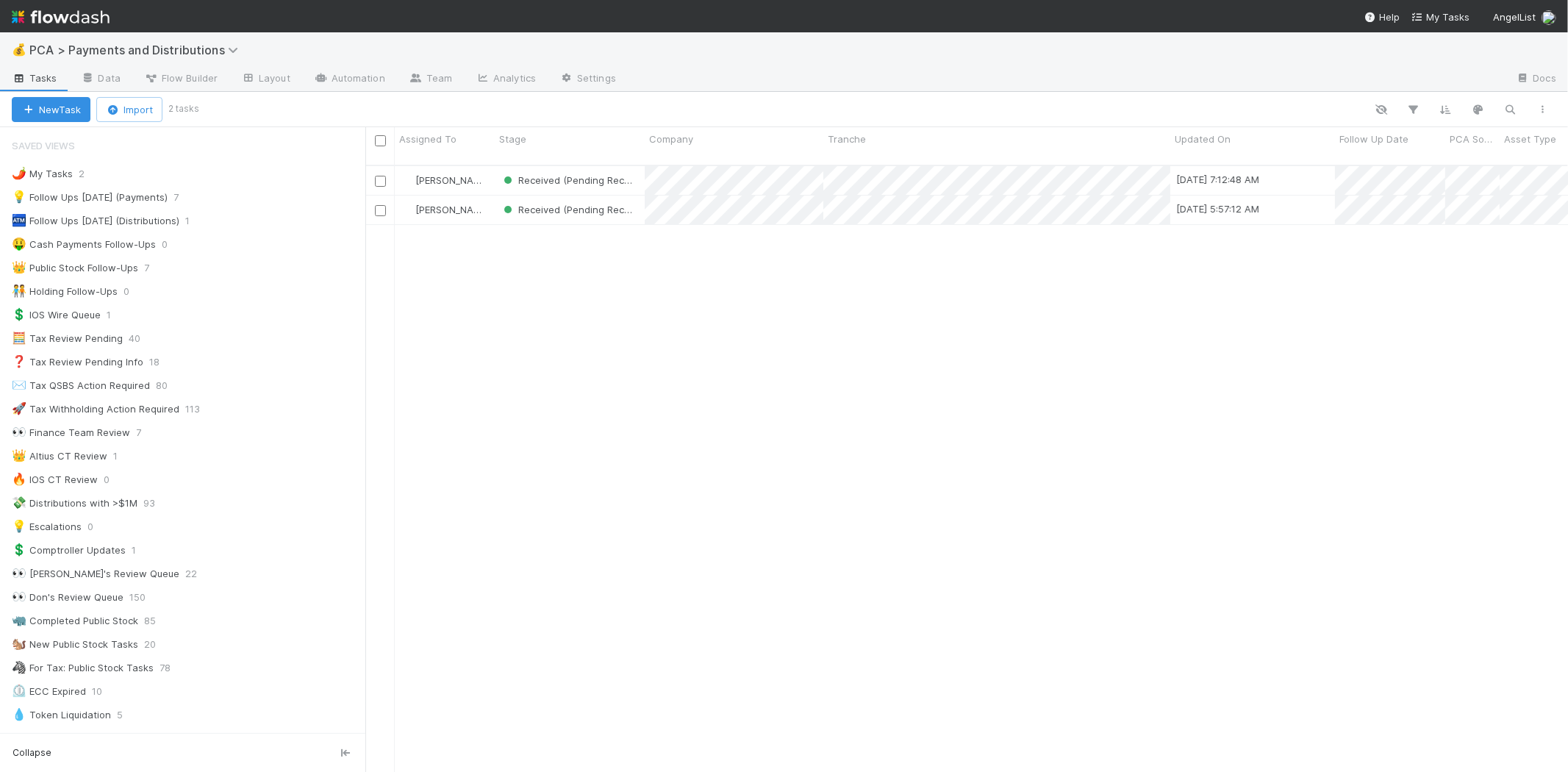
scroll to position [606, 1190]
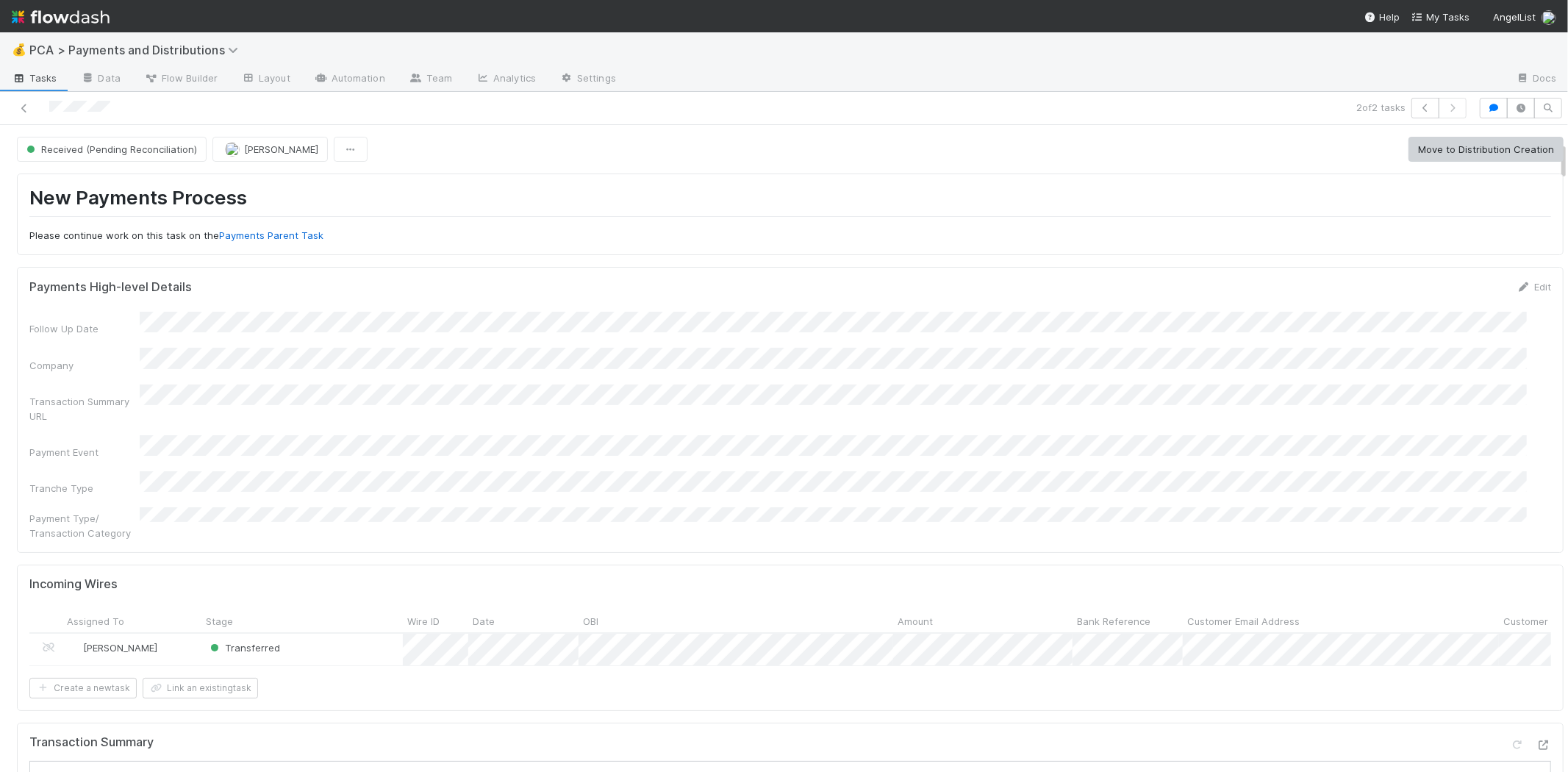
scroll to position [326, 0]
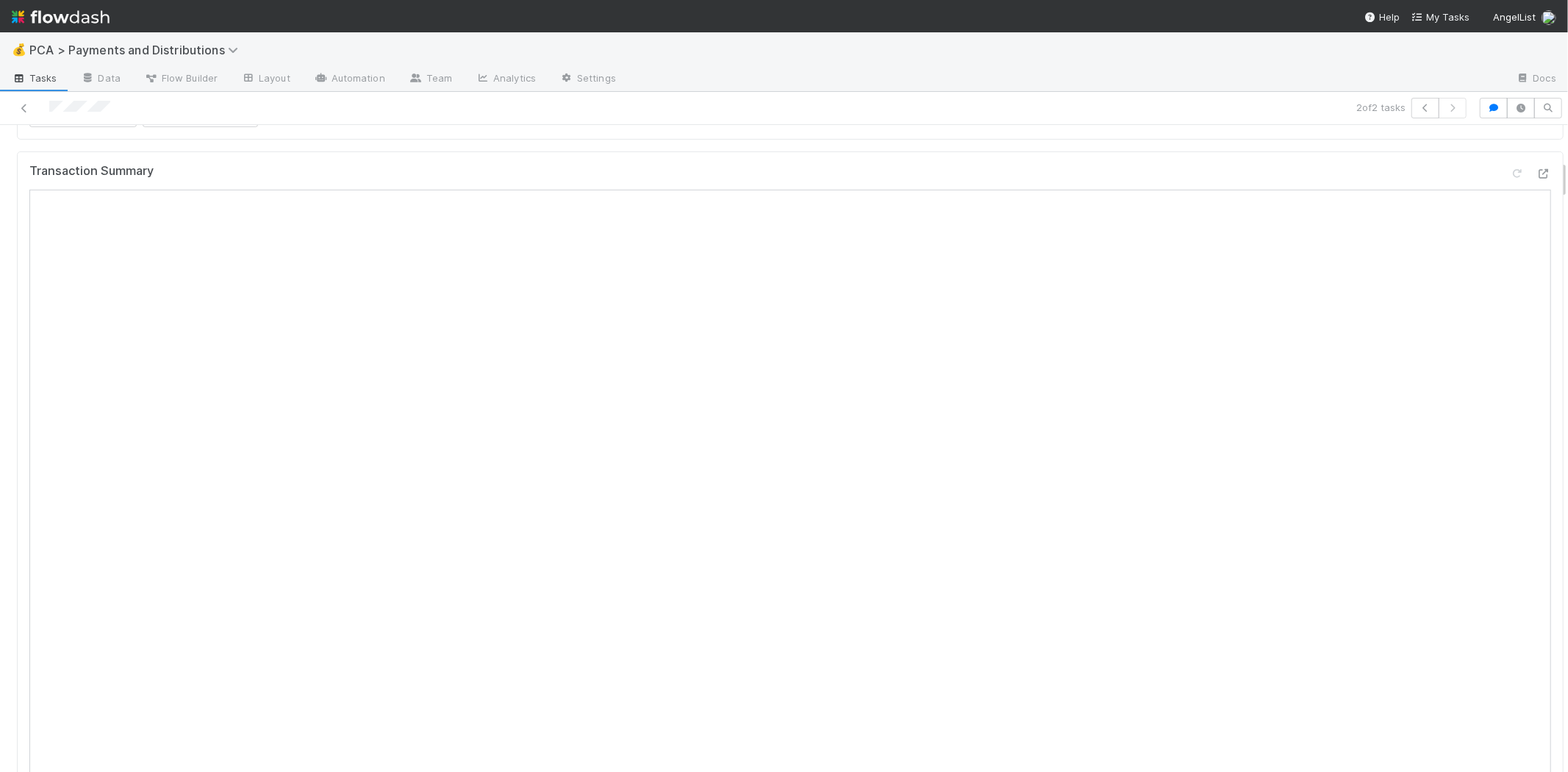
scroll to position [82, 0]
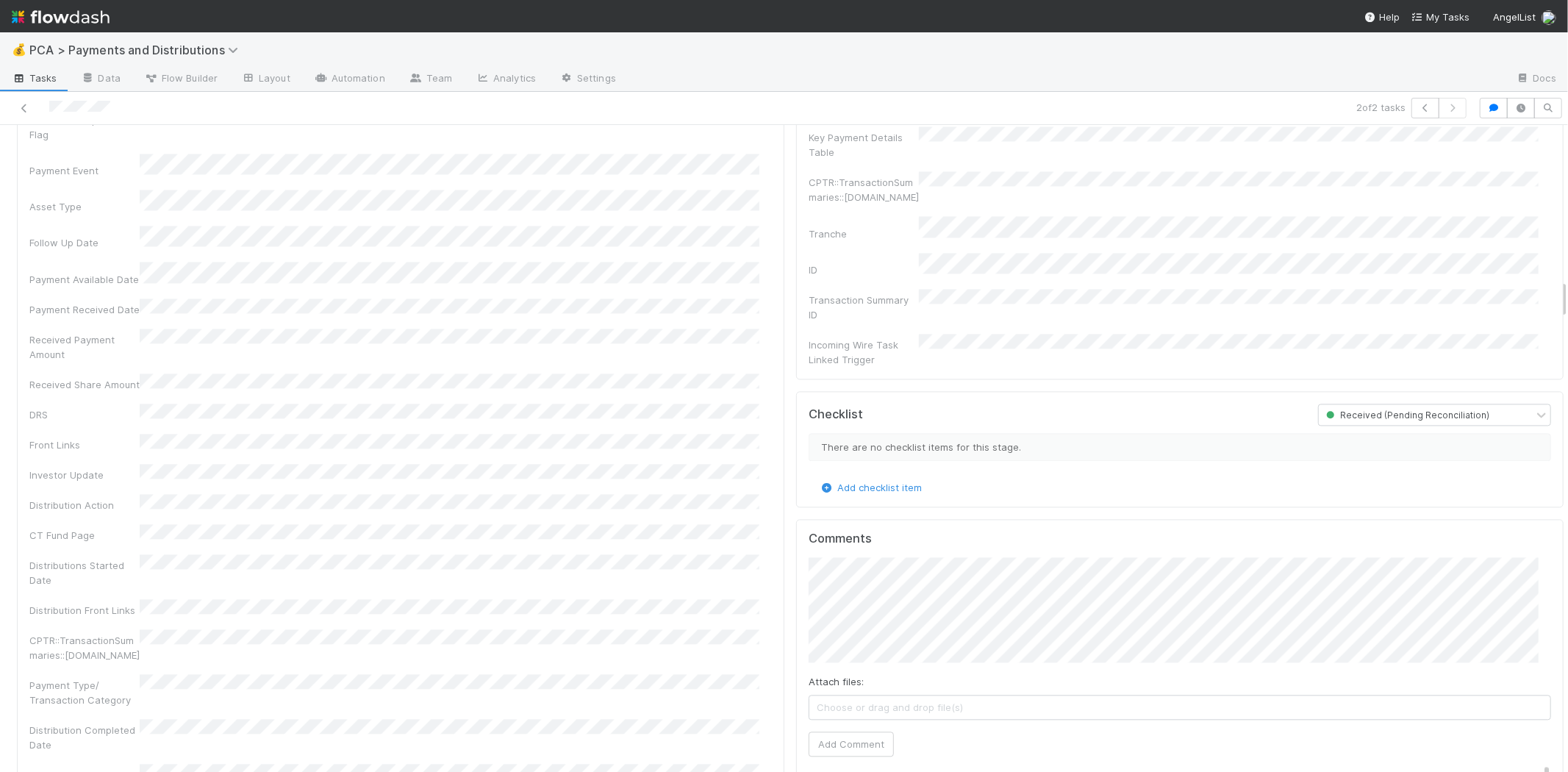
scroll to position [2123, 0]
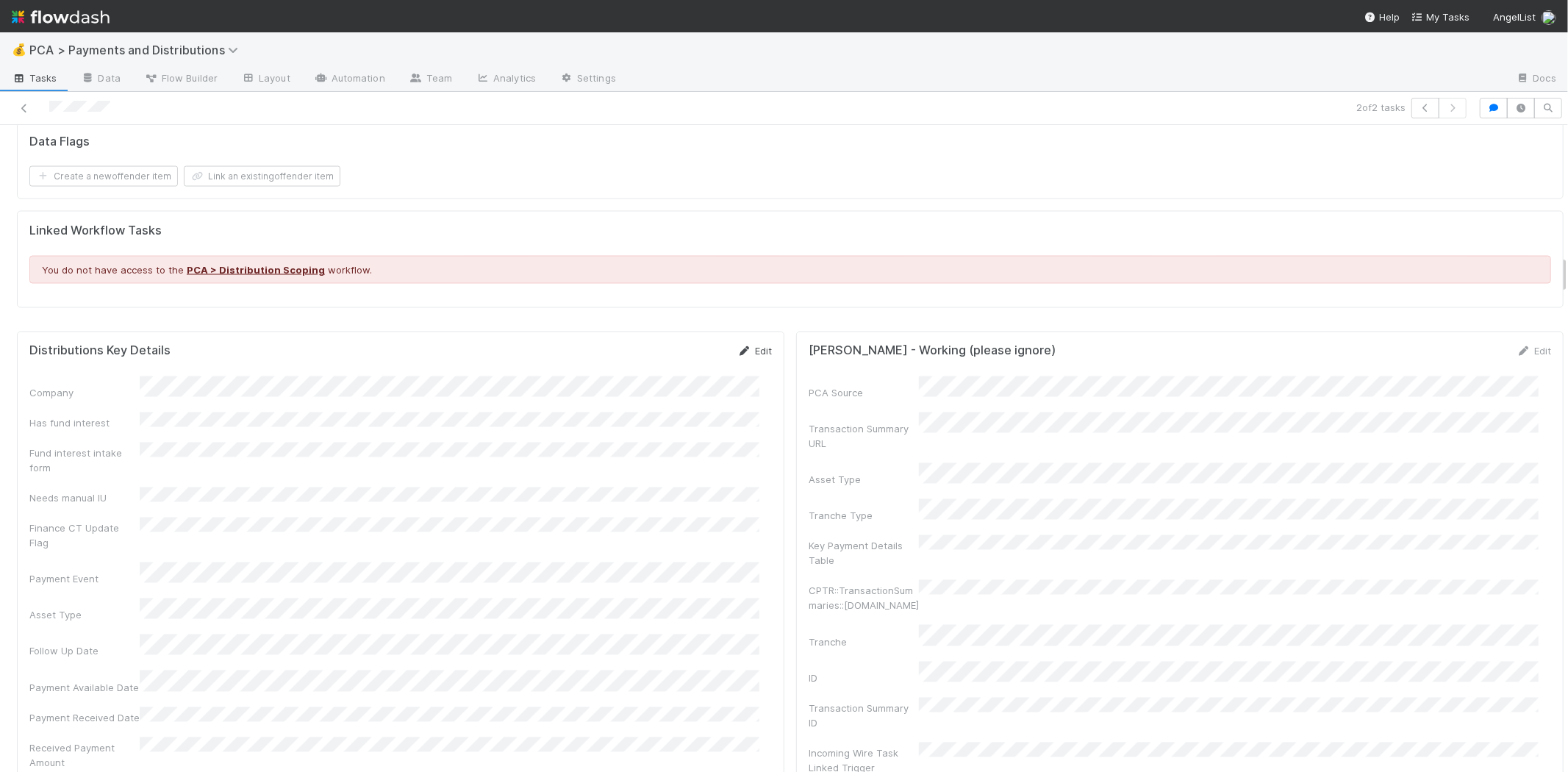
click at [742, 346] on link "Edit" at bounding box center [754, 352] width 34 height 12
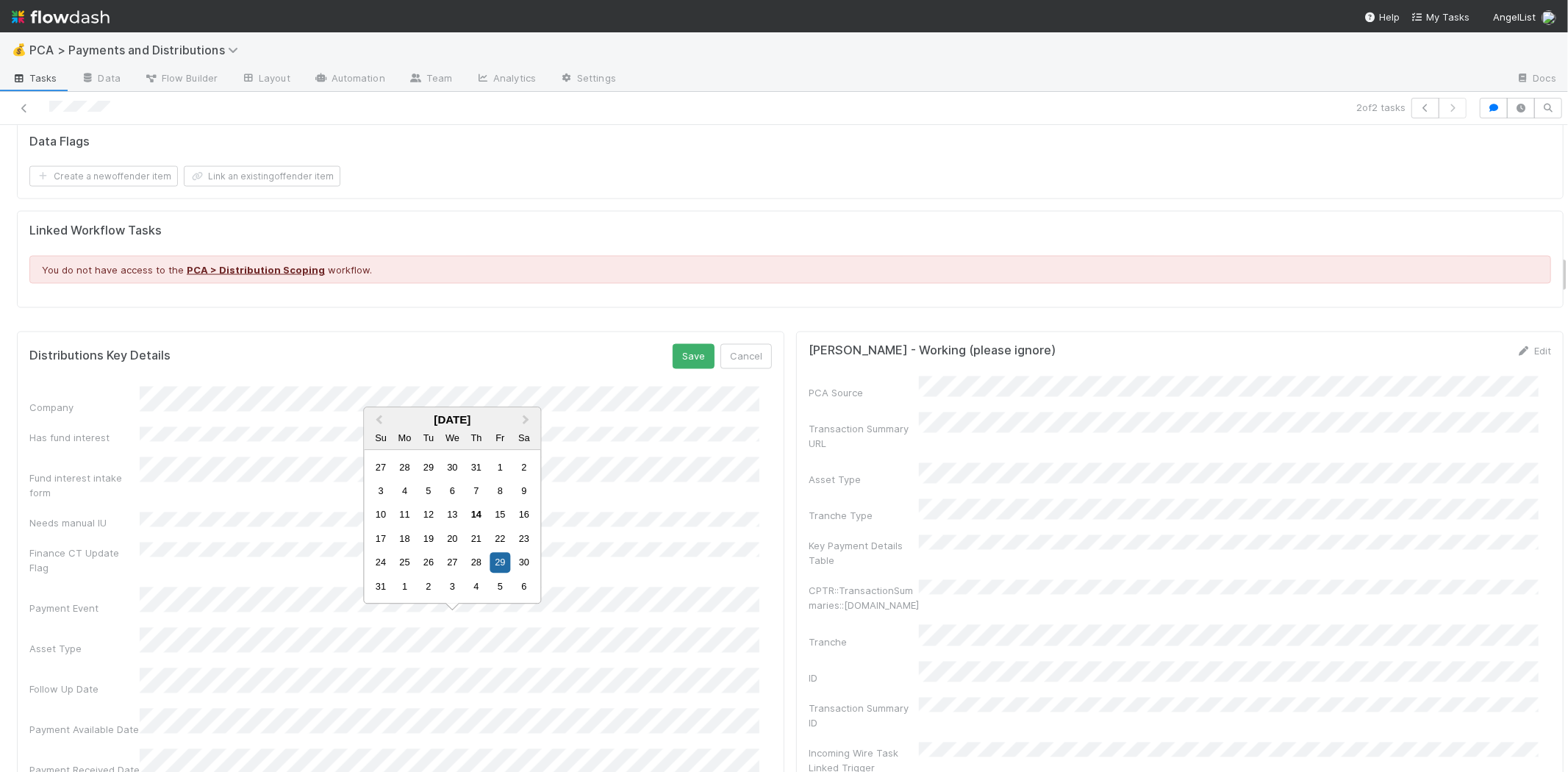
click at [55, 669] on div "Follow Up Date" at bounding box center [401, 682] width 742 height 29
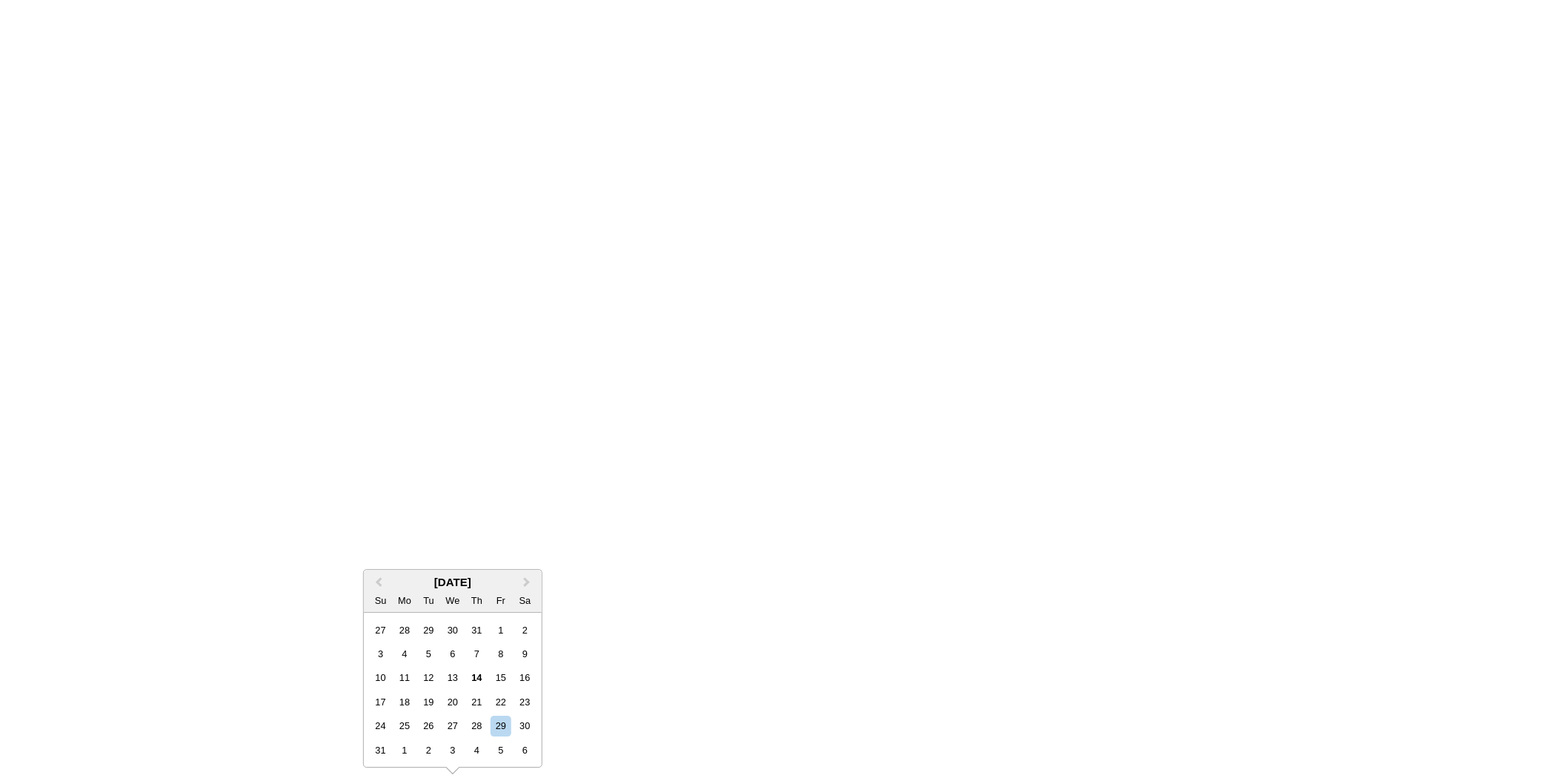
scroll to position [1982, 0]
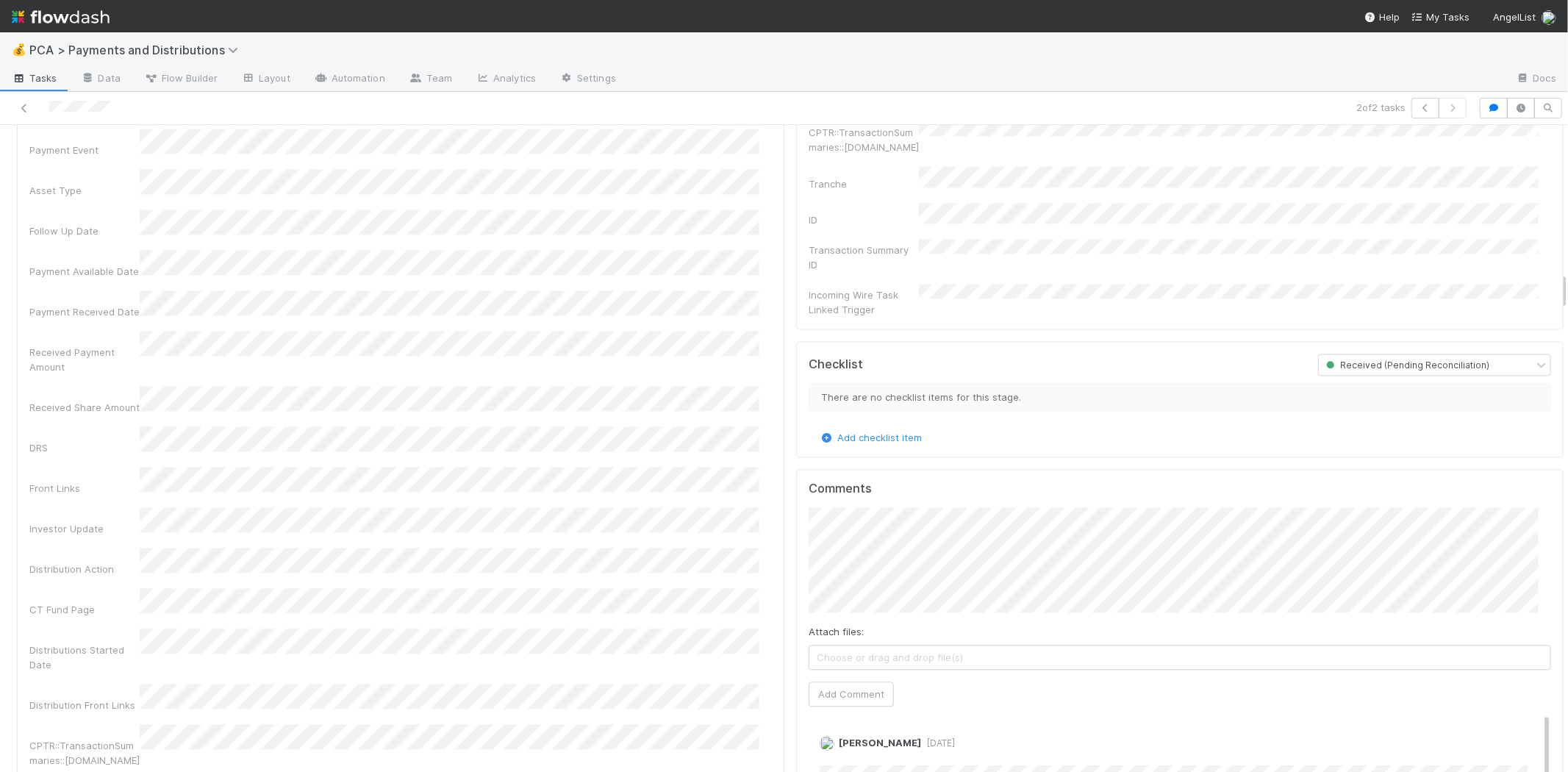
scroll to position [2450, 0]
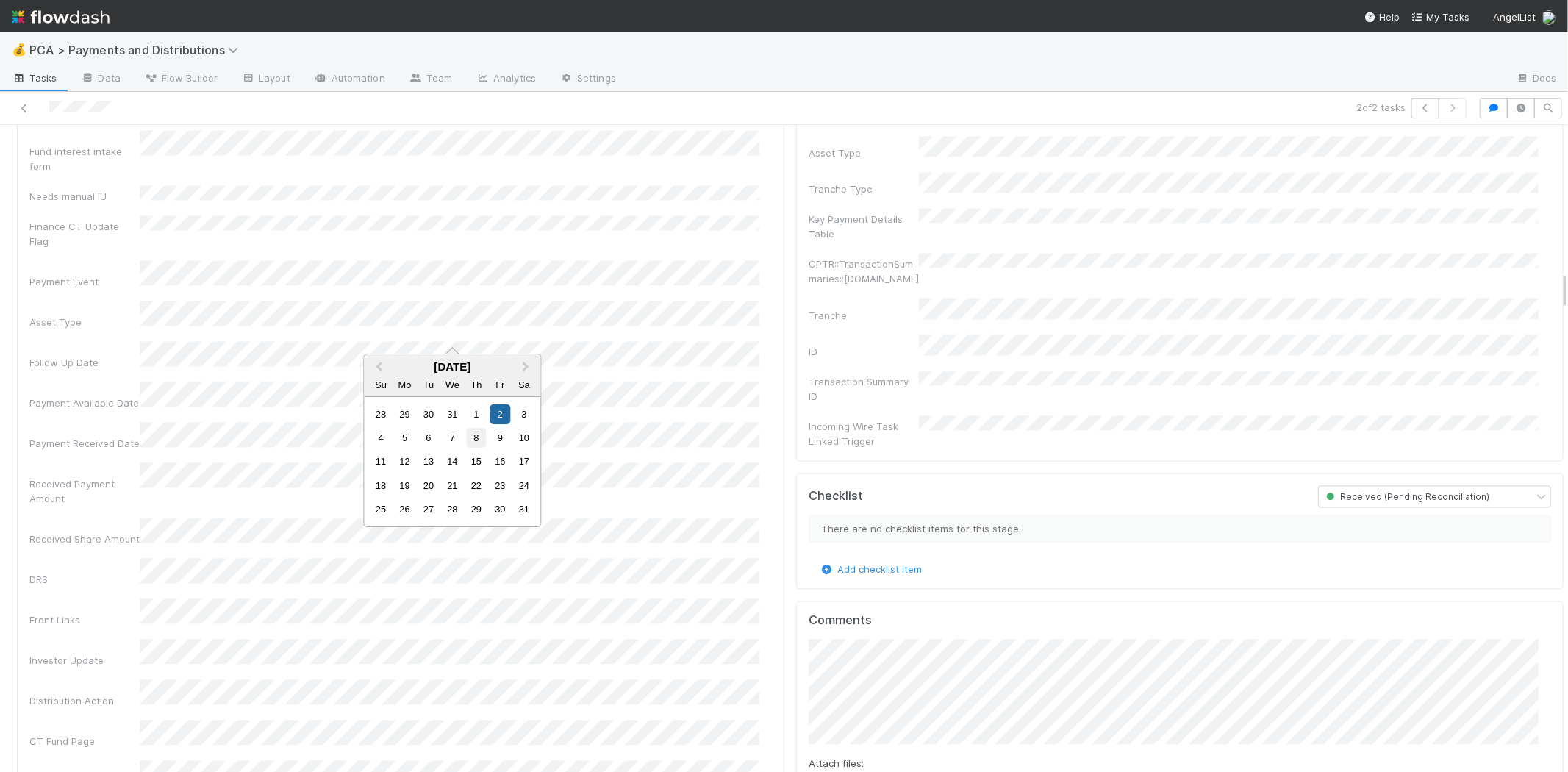
click at [474, 439] on div "8" at bounding box center [475, 437] width 20 height 20
click at [492, 471] on div "8" at bounding box center [500, 474] width 20 height 20
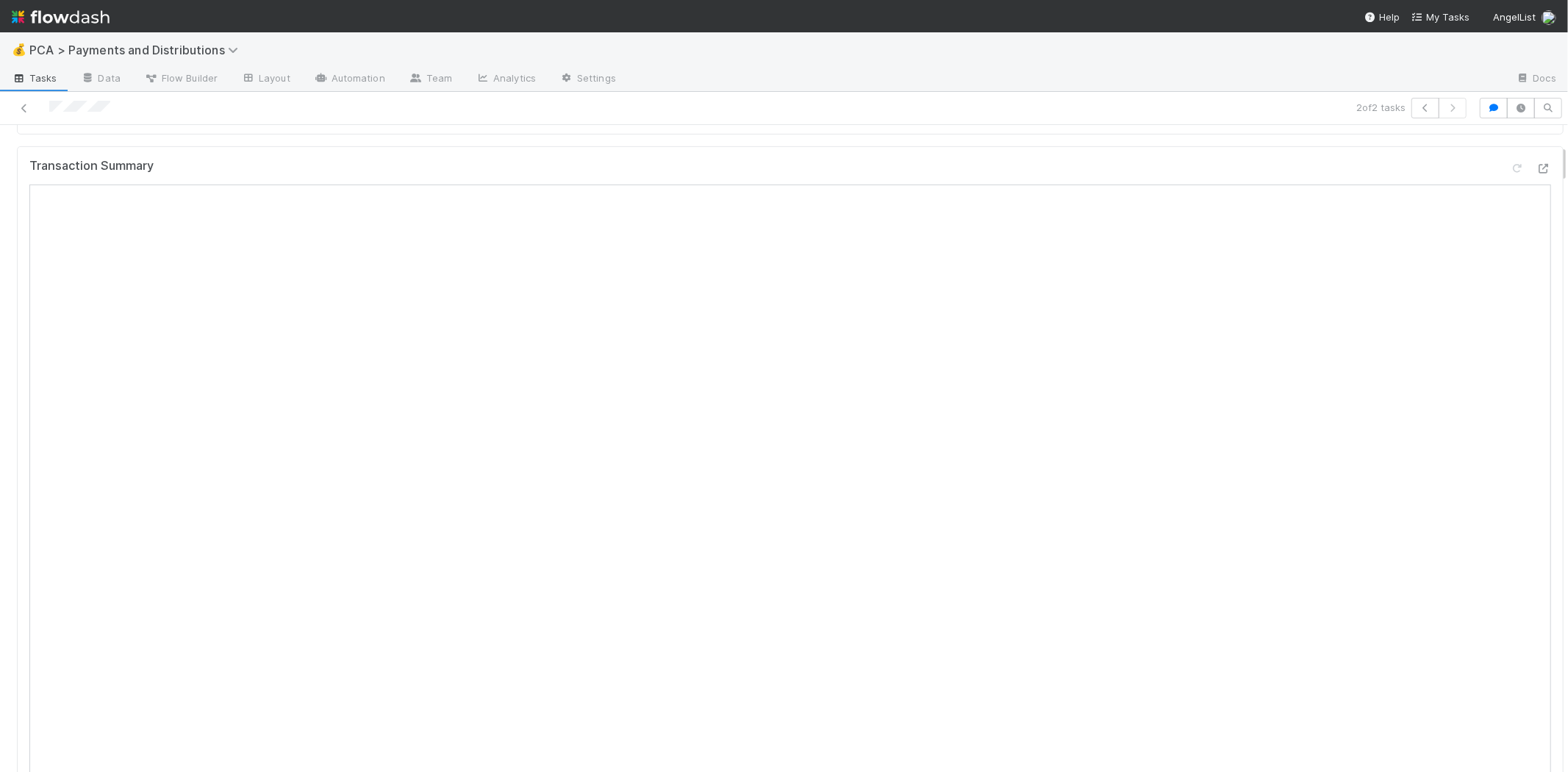
scroll to position [326, 0]
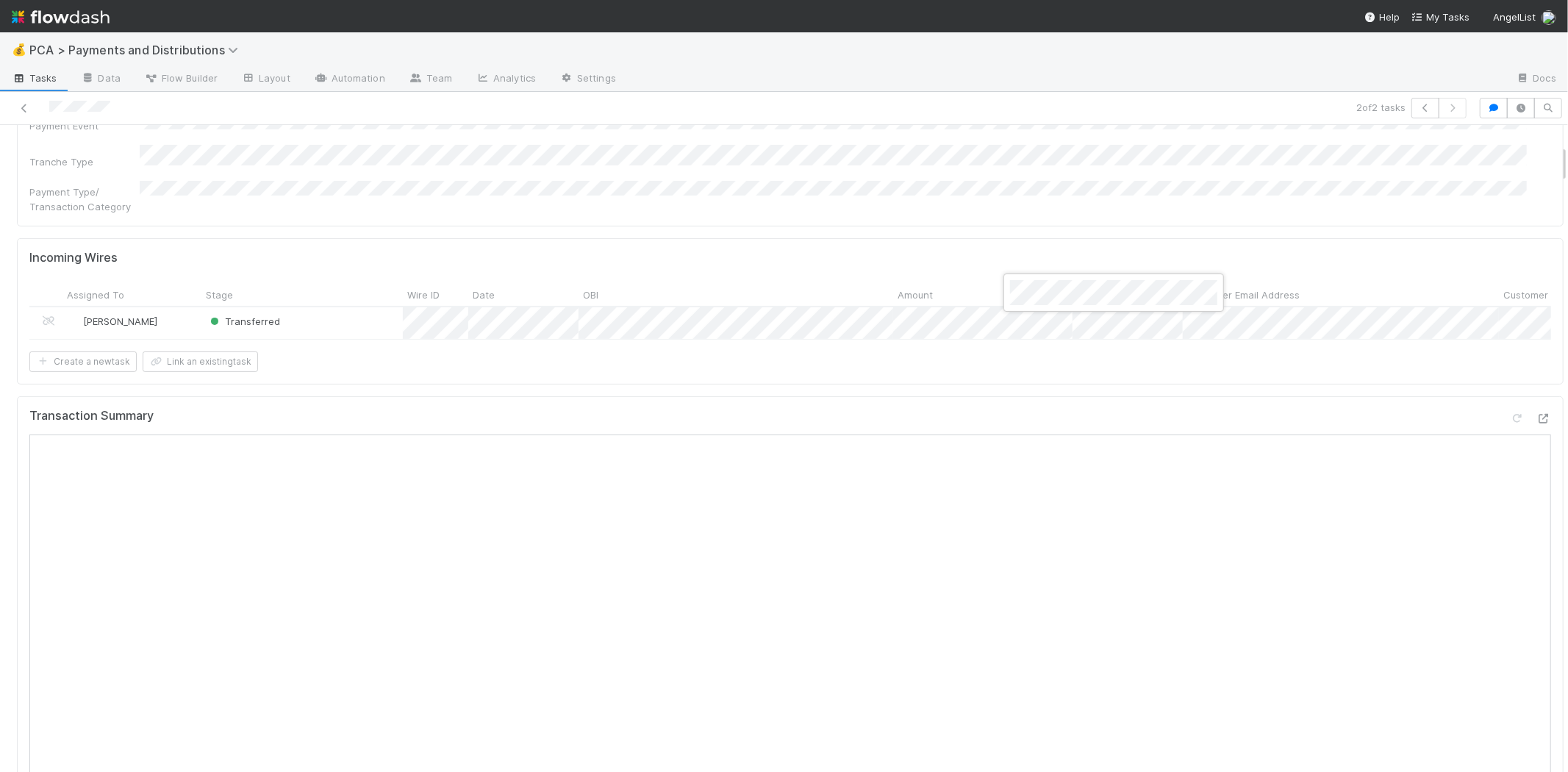
click at [1074, 400] on div at bounding box center [784, 386] width 1568 height 772
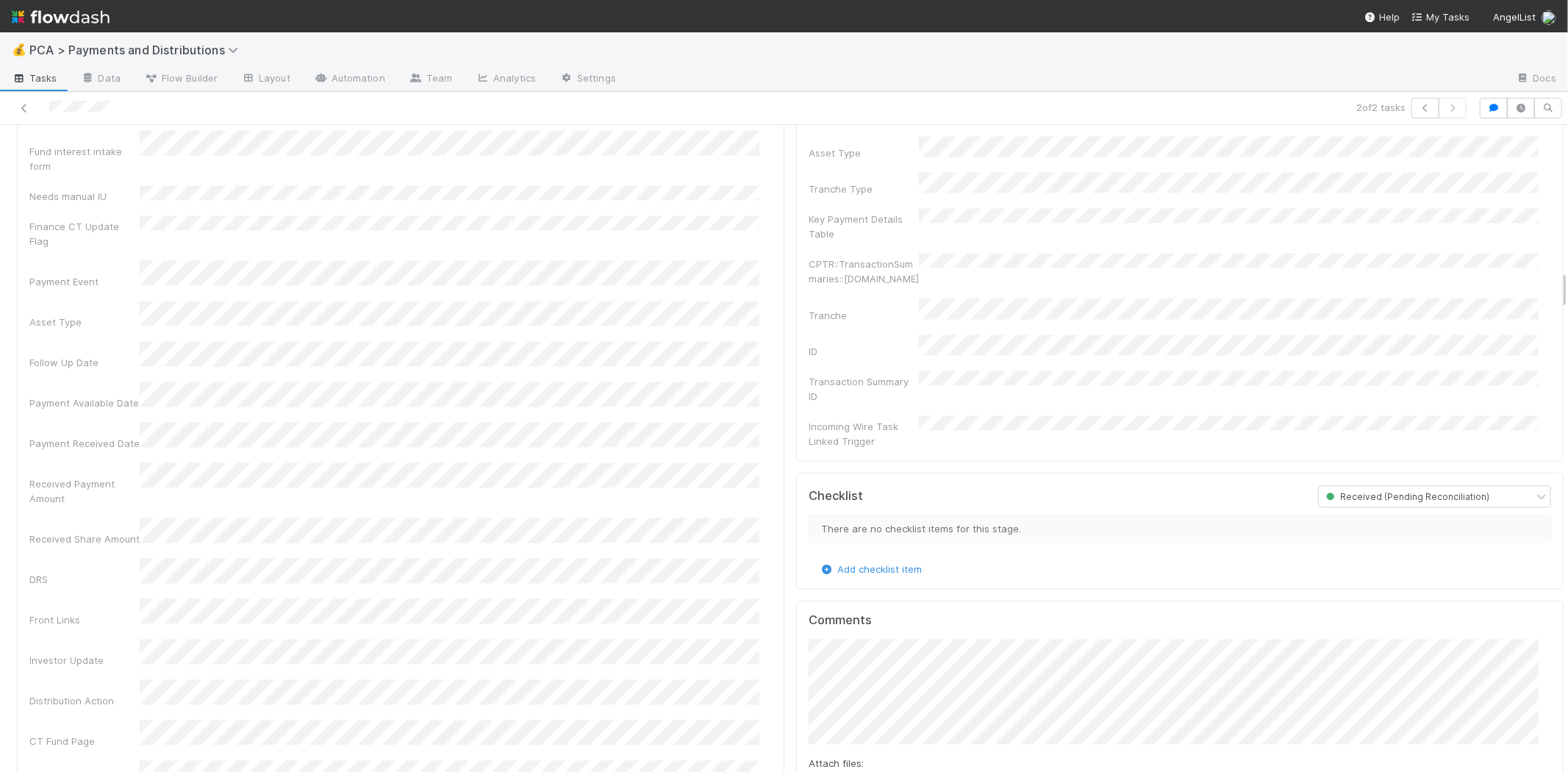
scroll to position [2287, 0]
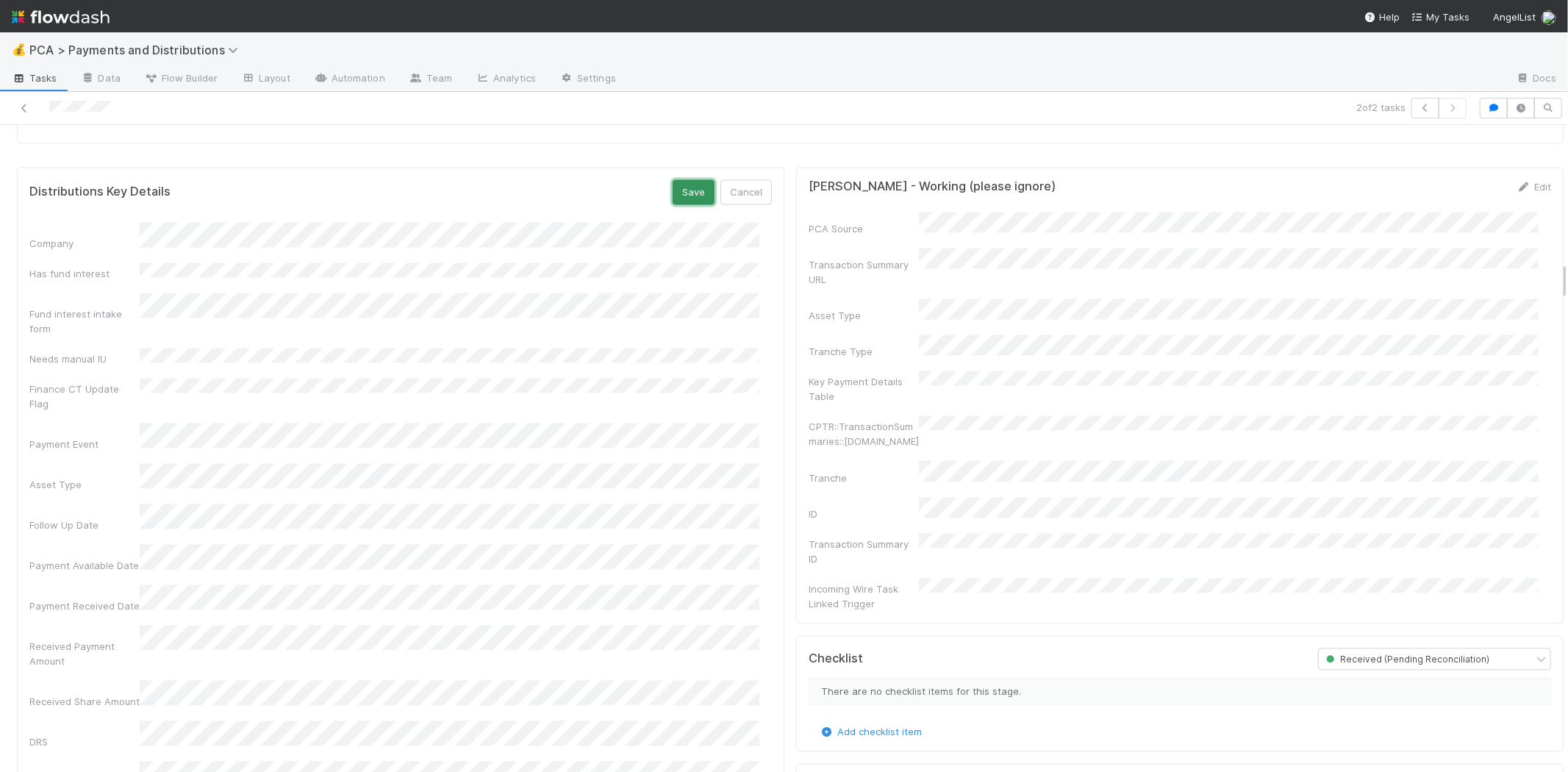
click at [673, 185] on button "Save" at bounding box center [693, 192] width 42 height 25
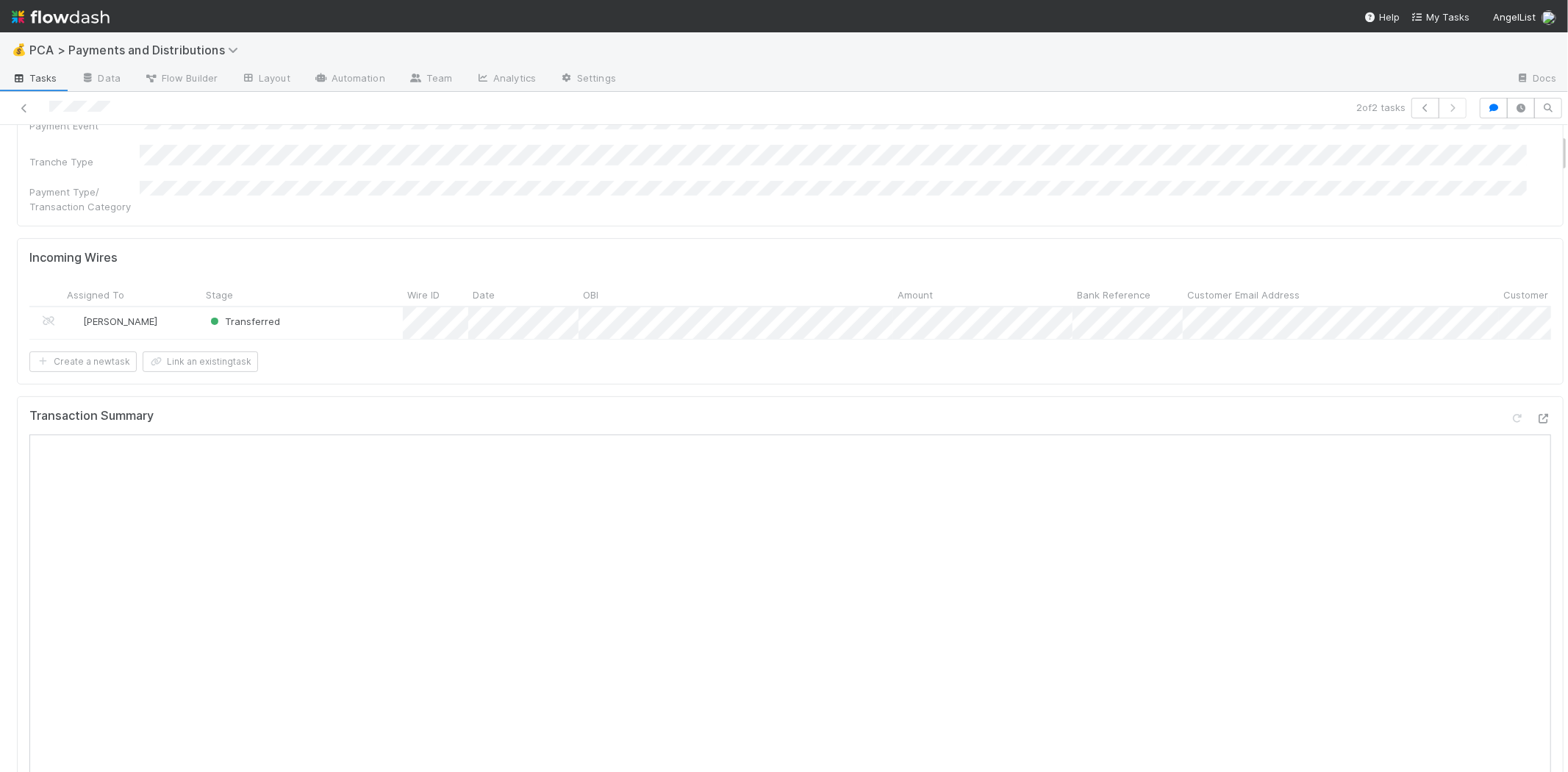
scroll to position [0, 0]
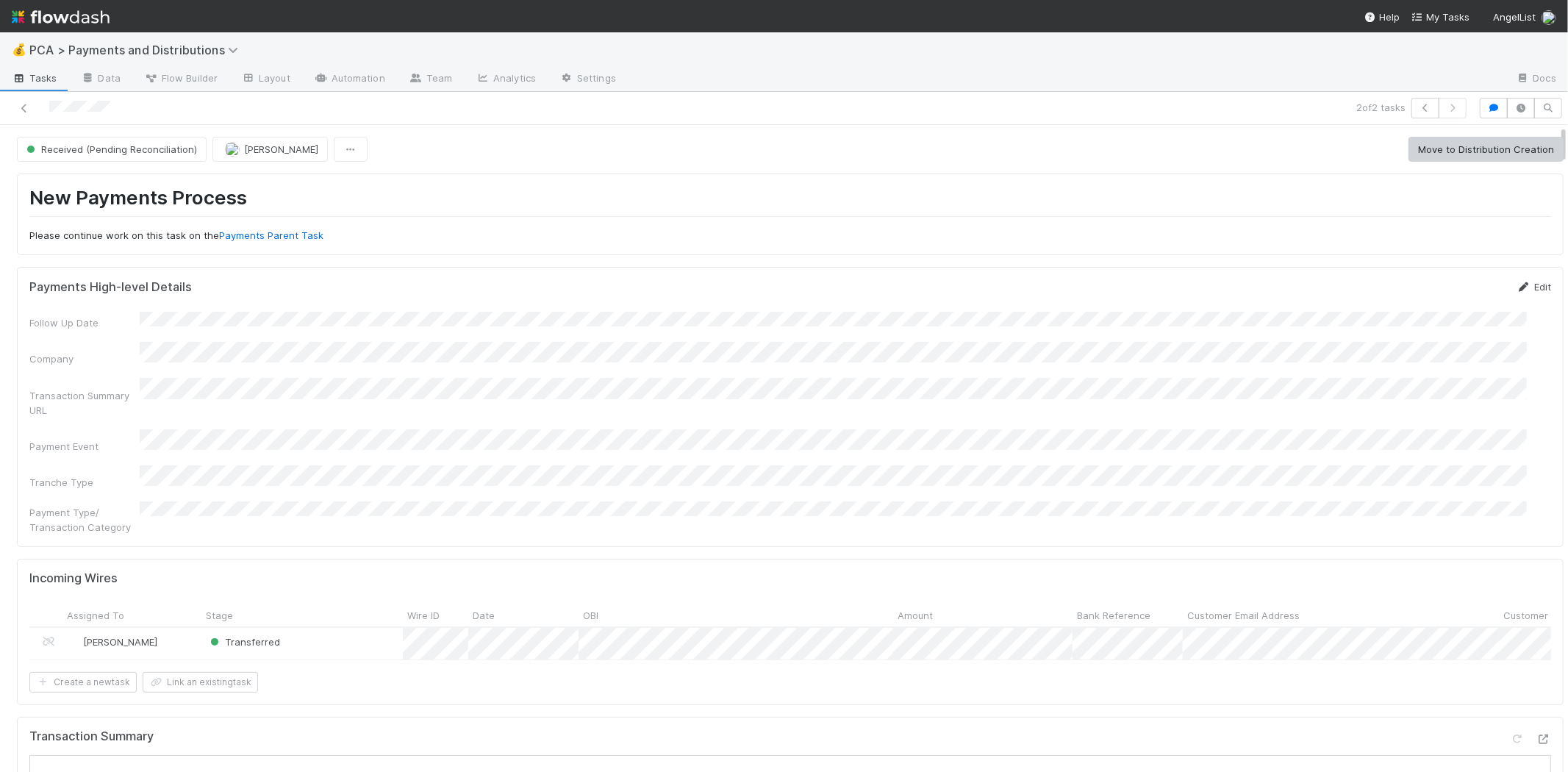
click at [1516, 284] on link "Edit" at bounding box center [1533, 286] width 34 height 12
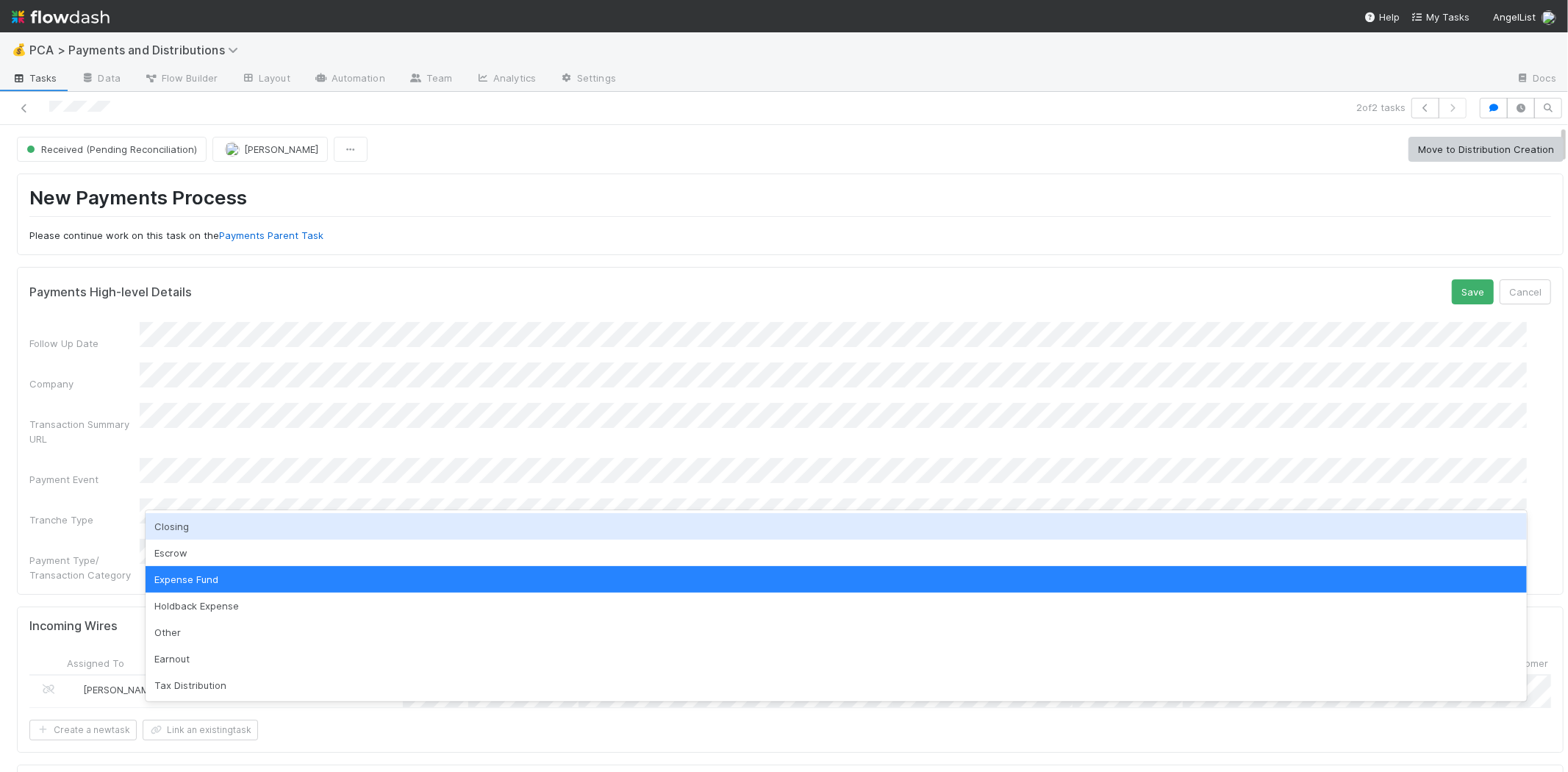
click at [908, 225] on div "New Payments Process Please continue work on this task on the Payments Parent T…" at bounding box center [791, 214] width 1521 height 57
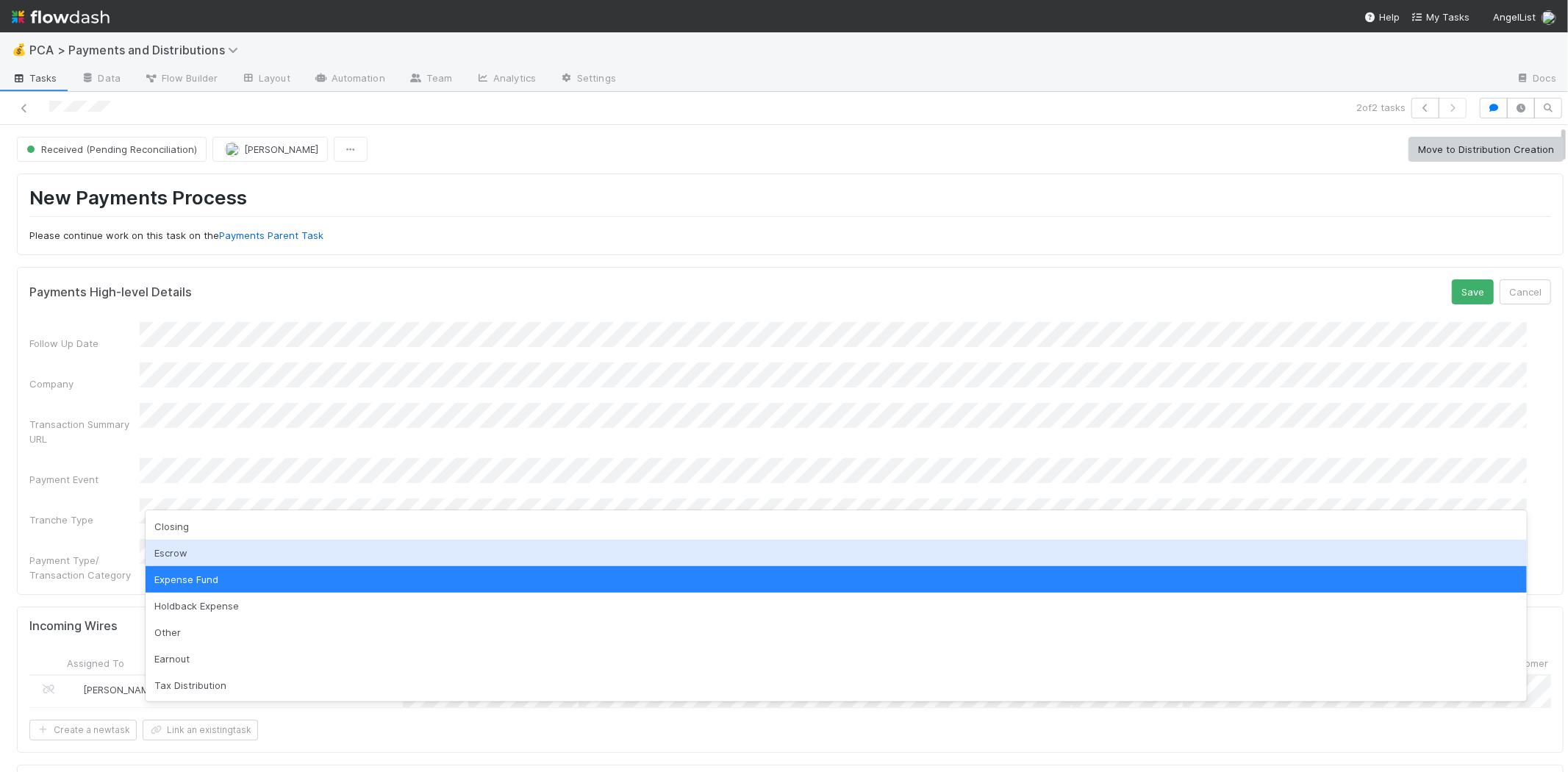
click at [238, 555] on div "Escrow" at bounding box center [835, 553] width 1381 height 26
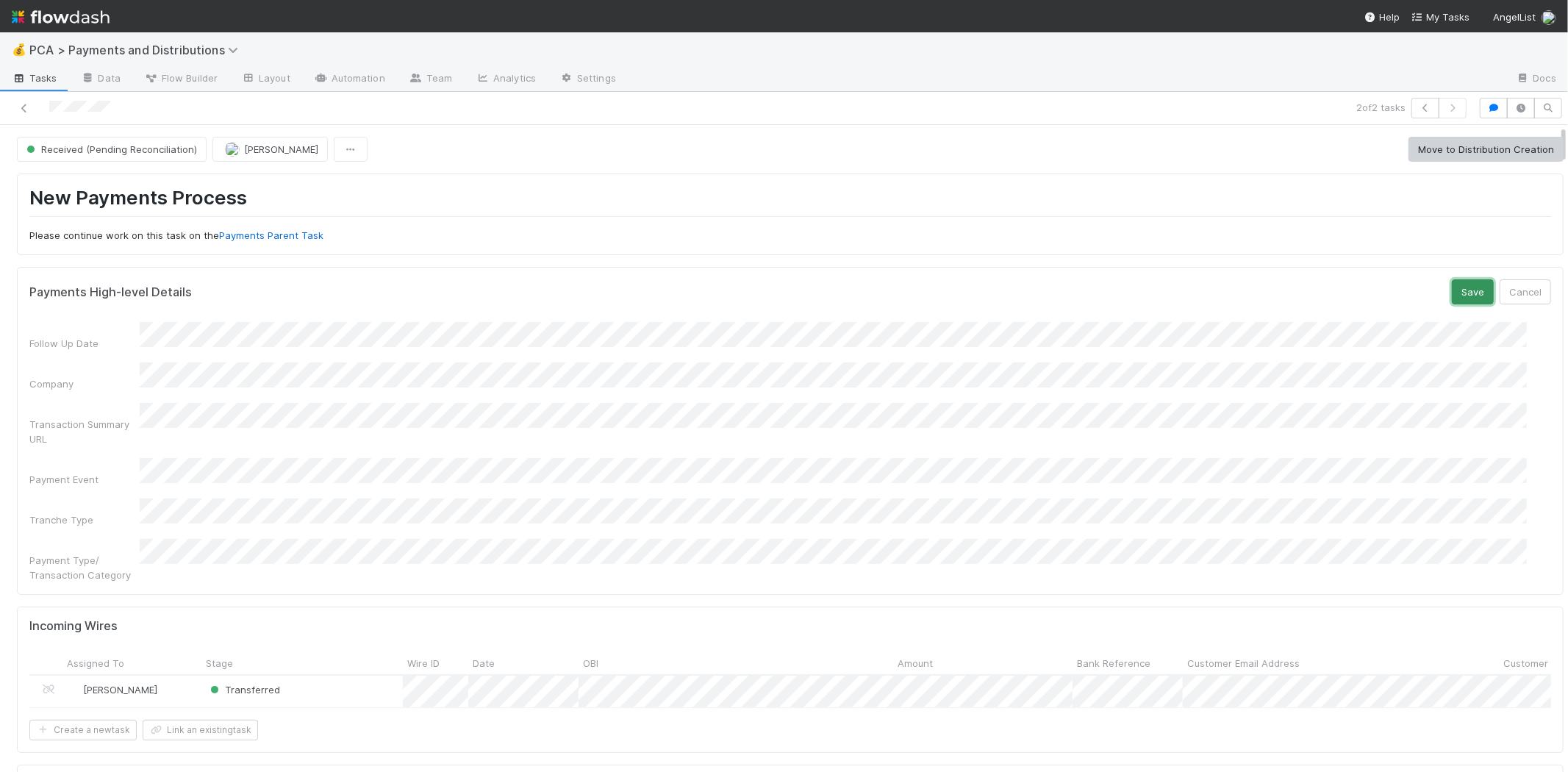
click at [1451, 284] on button "Save" at bounding box center [1472, 292] width 42 height 25
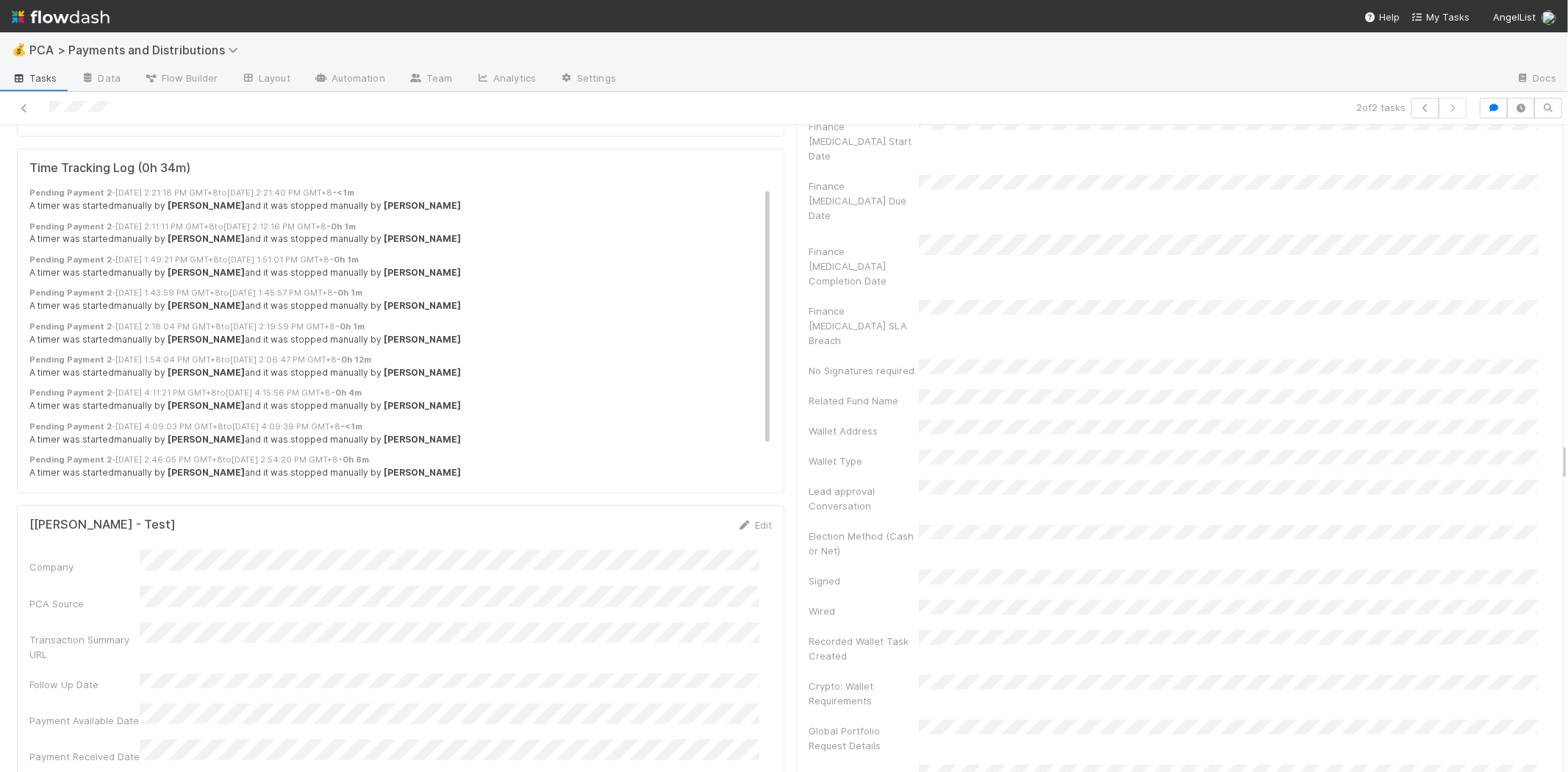
scroll to position [5227, 0]
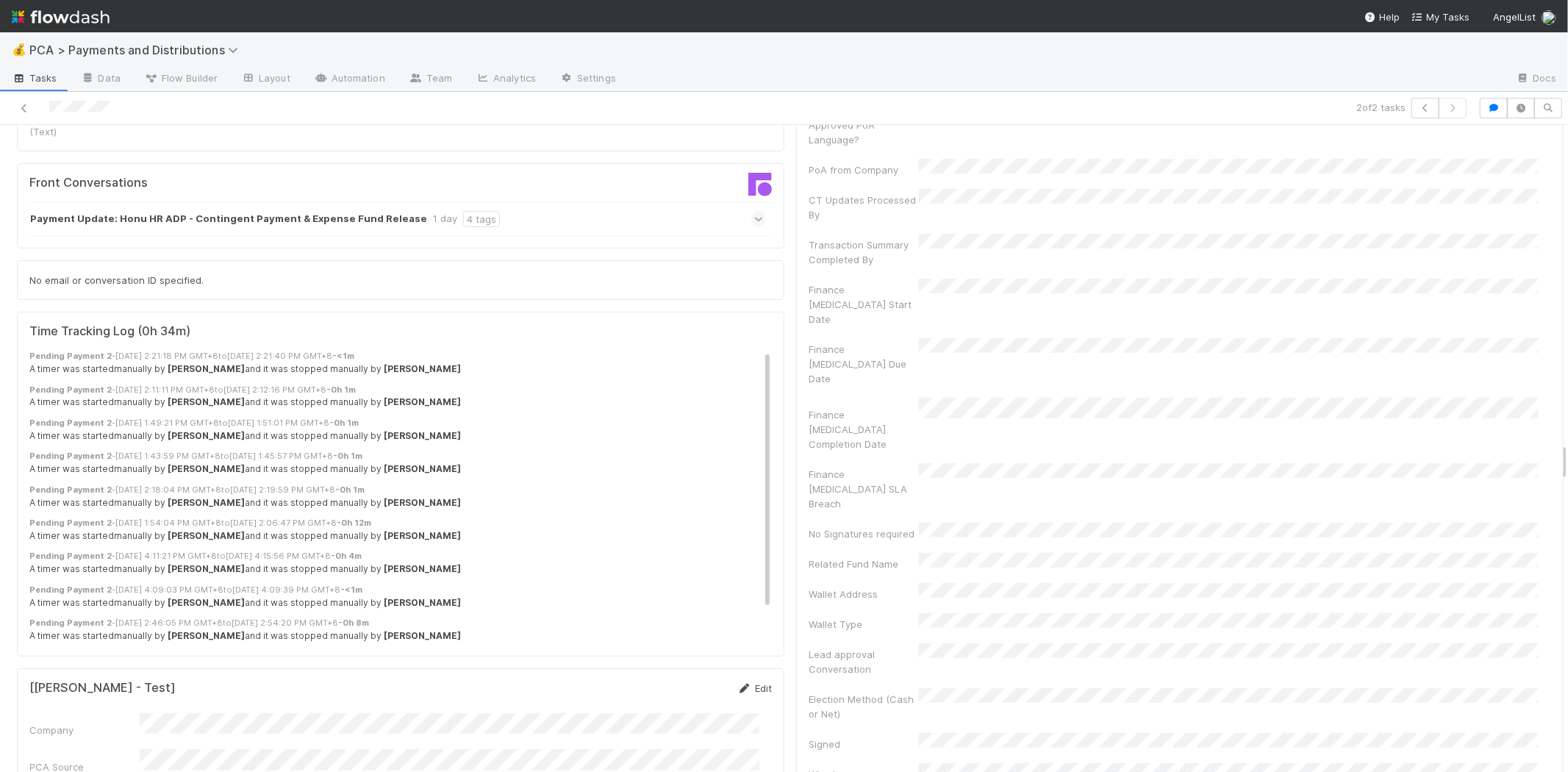
click at [753, 682] on link "Edit" at bounding box center [754, 688] width 34 height 12
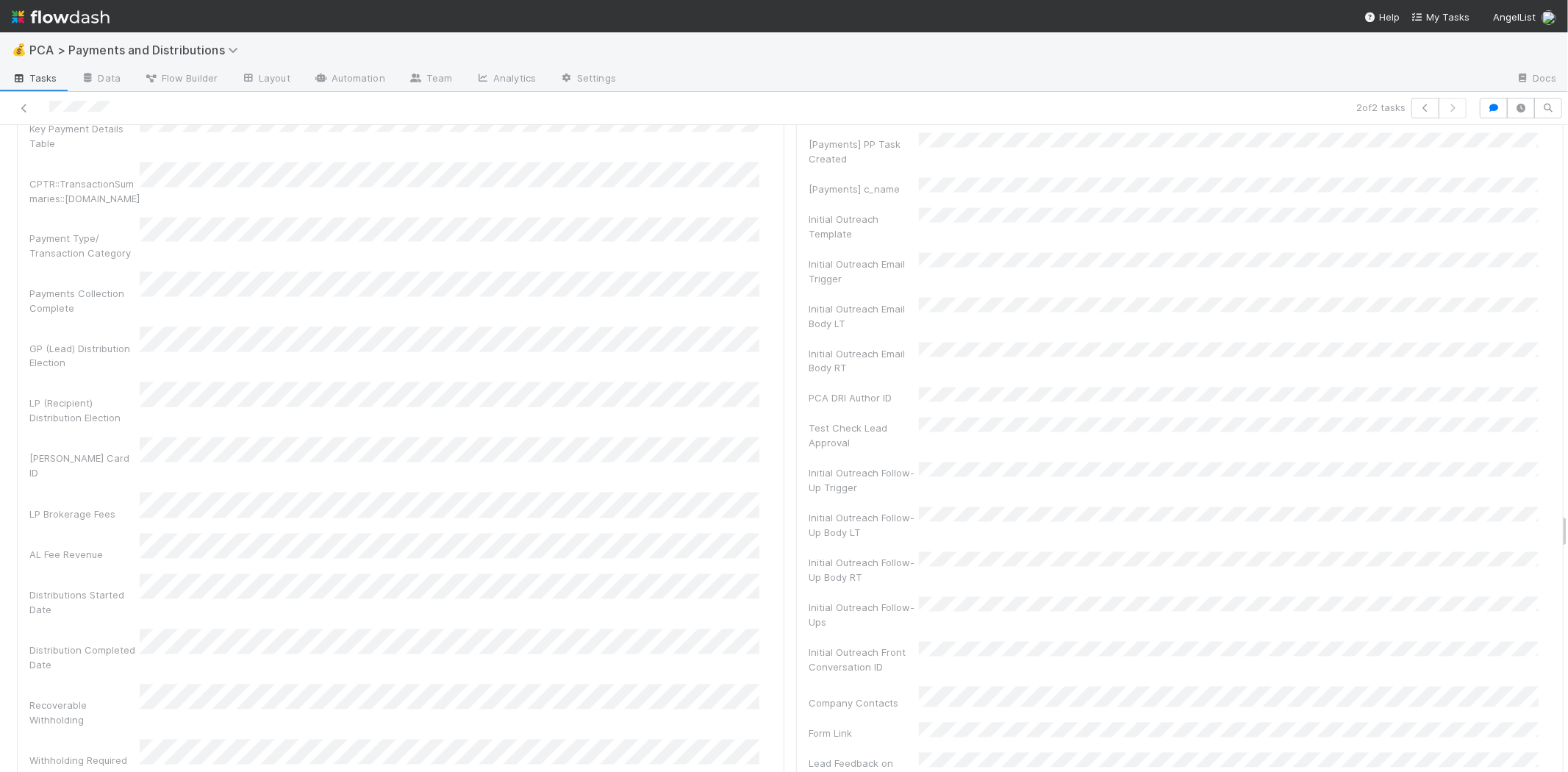
scroll to position [6941, 0]
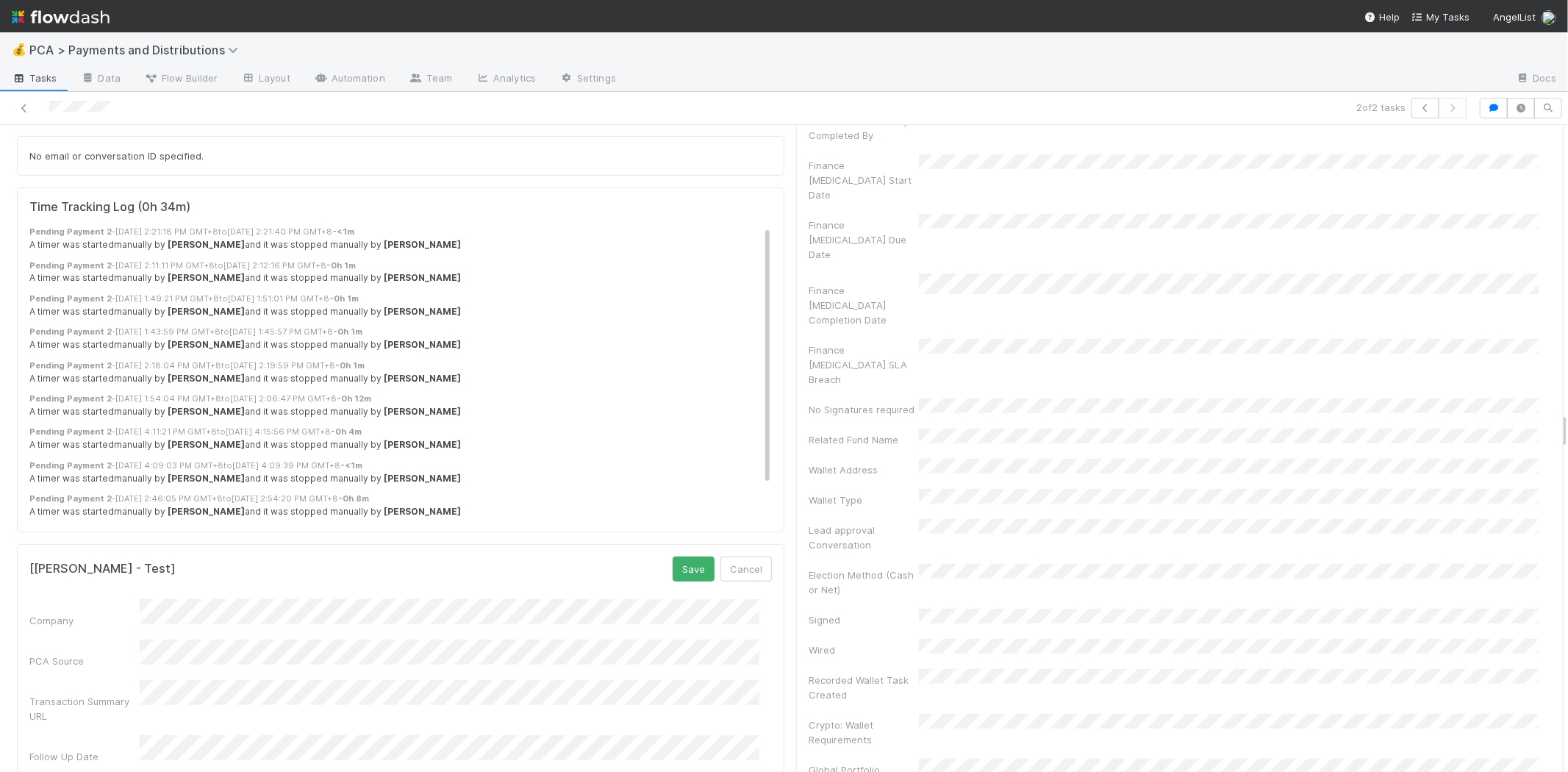
scroll to position [5145, 0]
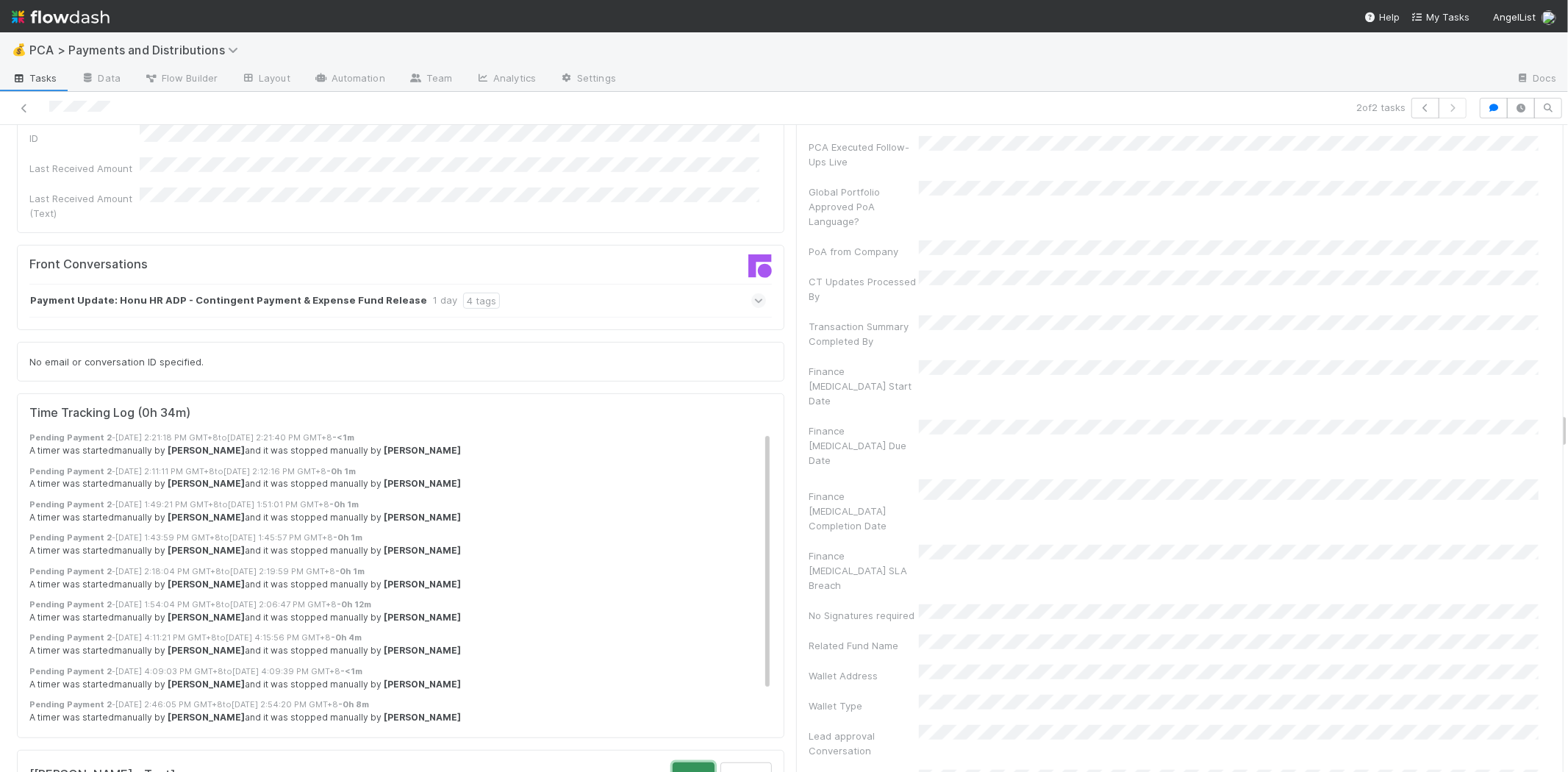
click at [672, 763] on button "Save" at bounding box center [693, 775] width 42 height 25
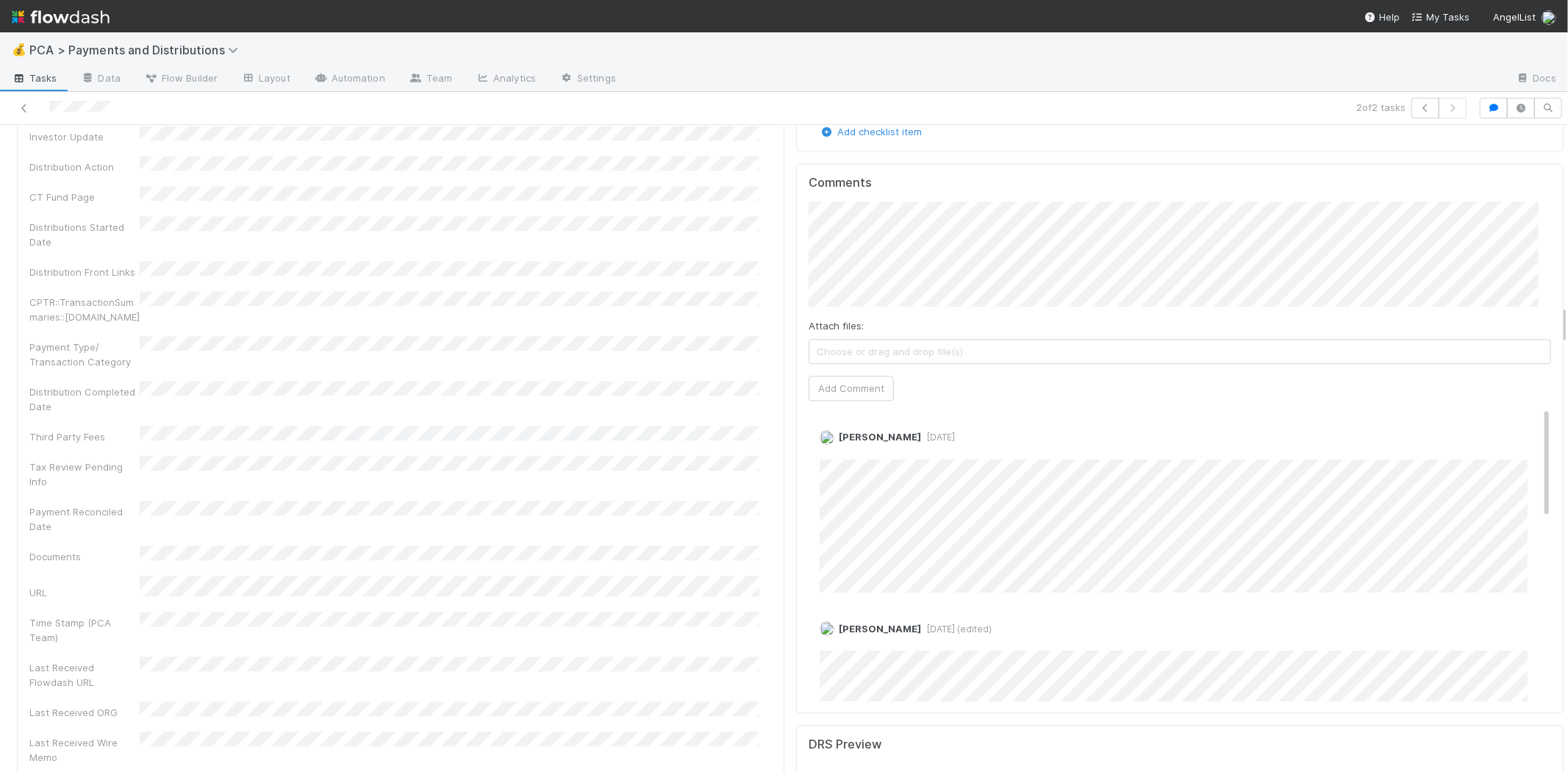
scroll to position [2858, 0]
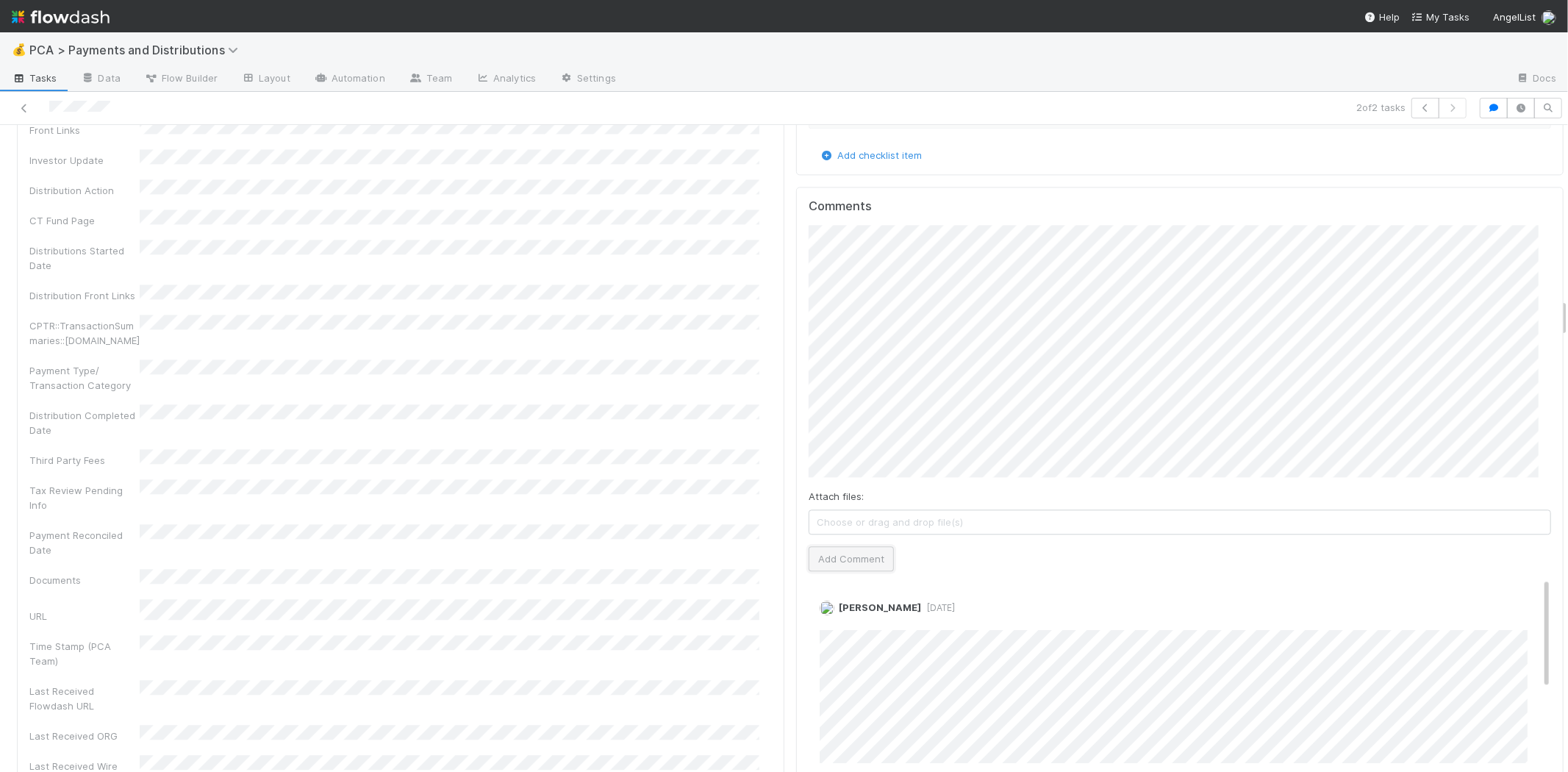
click at [853, 546] on button "Add Comment" at bounding box center [850, 558] width 85 height 25
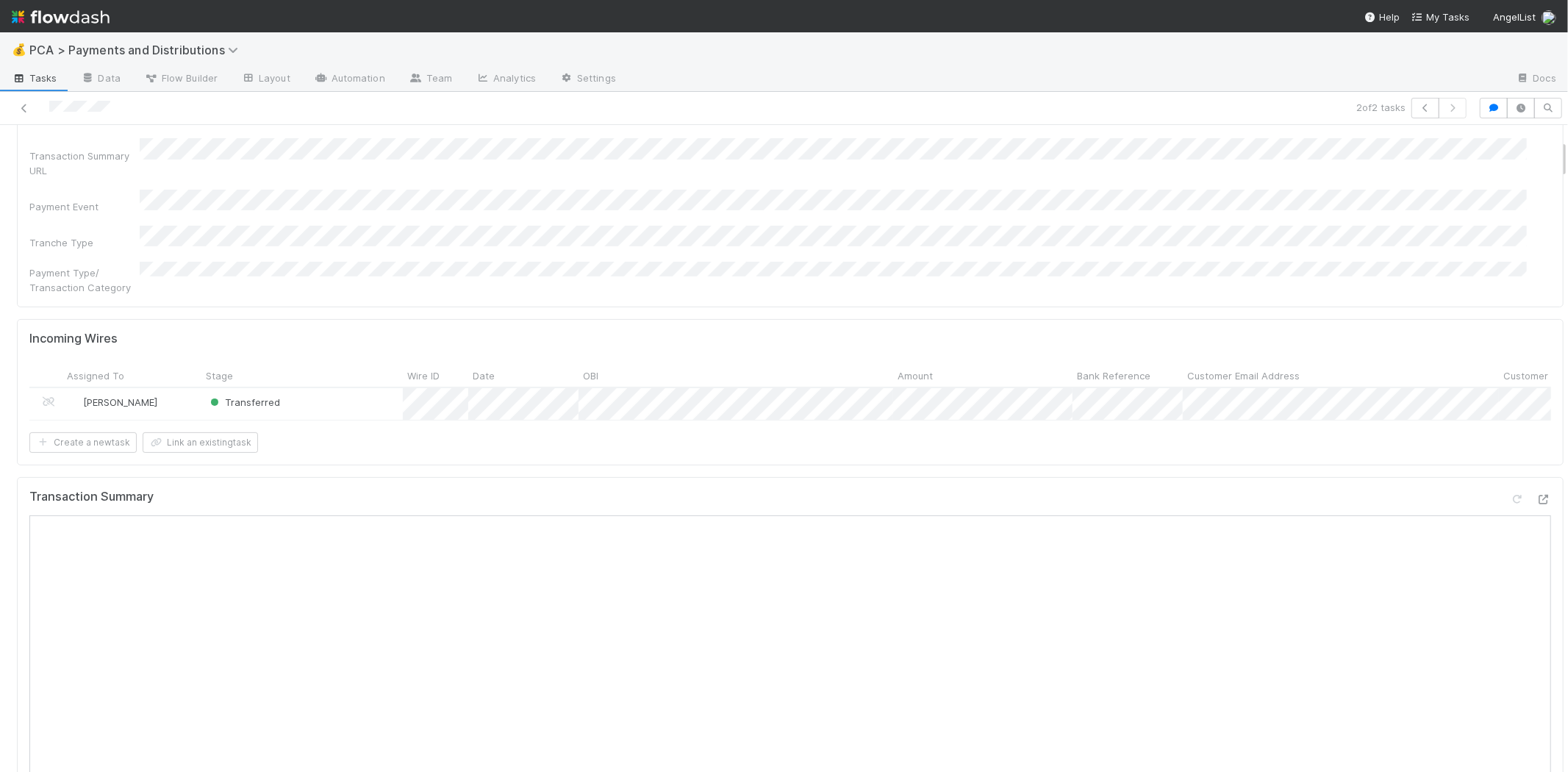
scroll to position [0, 0]
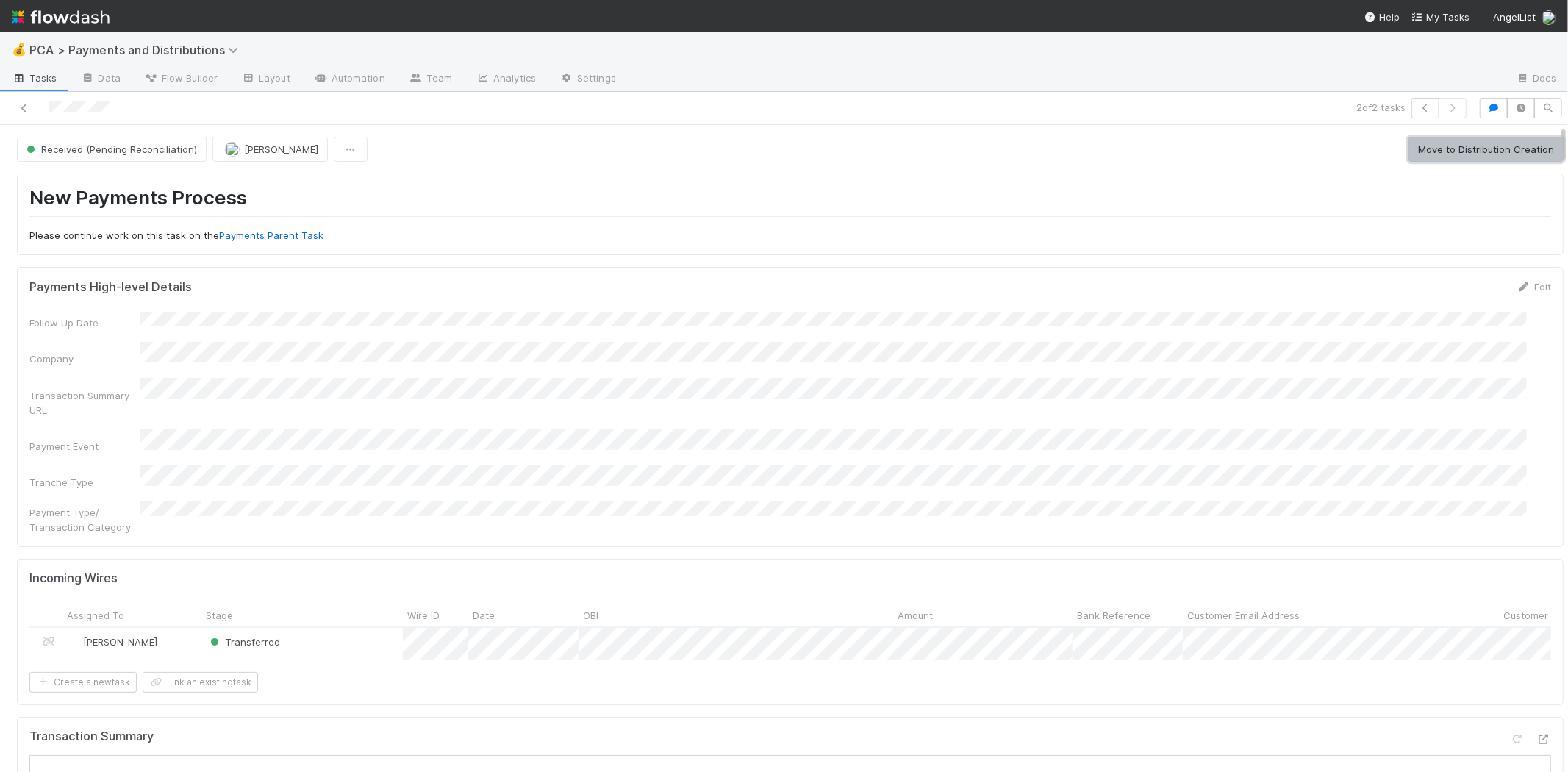
click at [1475, 150] on button "Move to Distribution Creation" at bounding box center [1485, 149] width 155 height 25
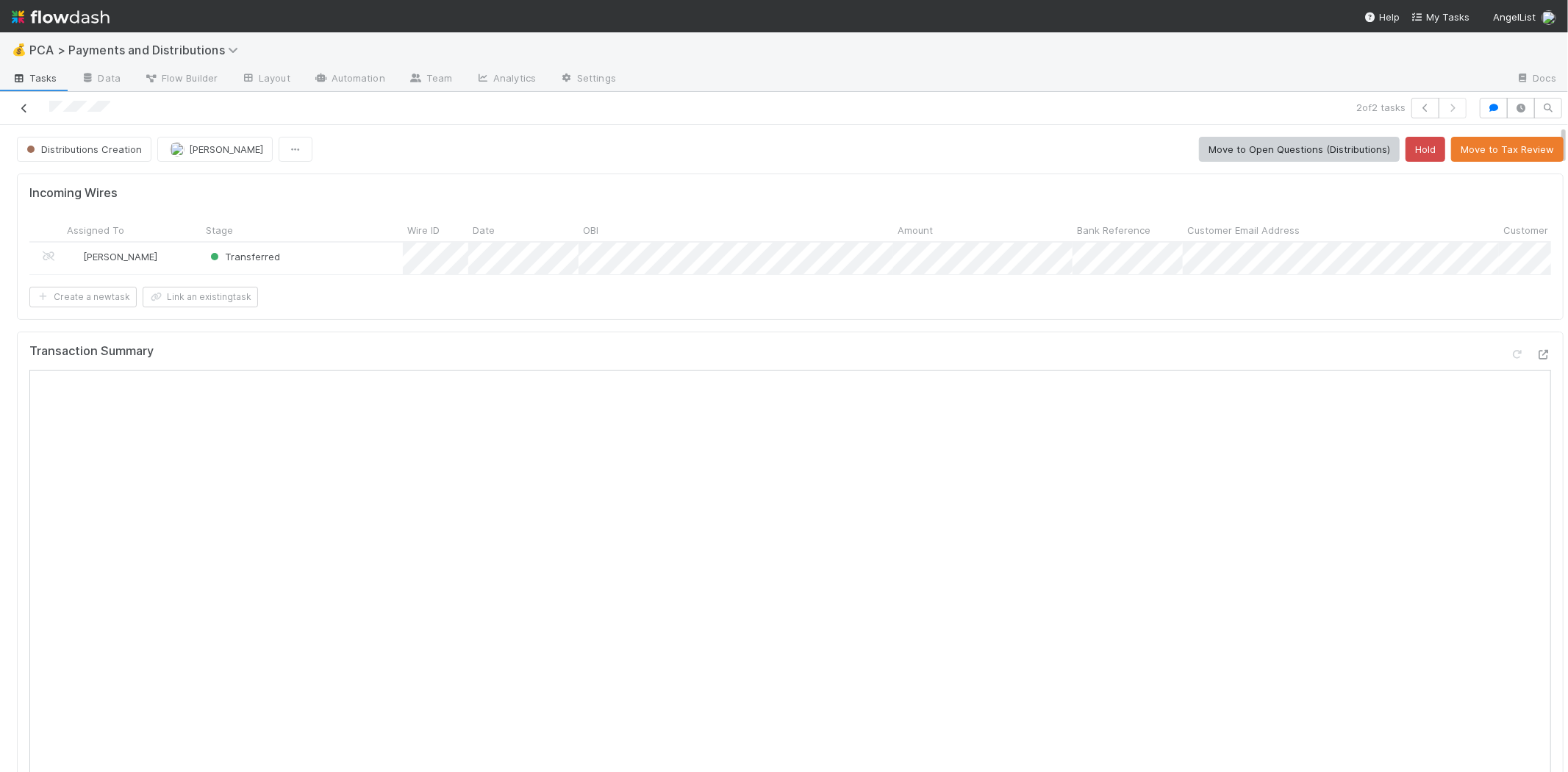
click at [26, 104] on icon at bounding box center [24, 108] width 15 height 9
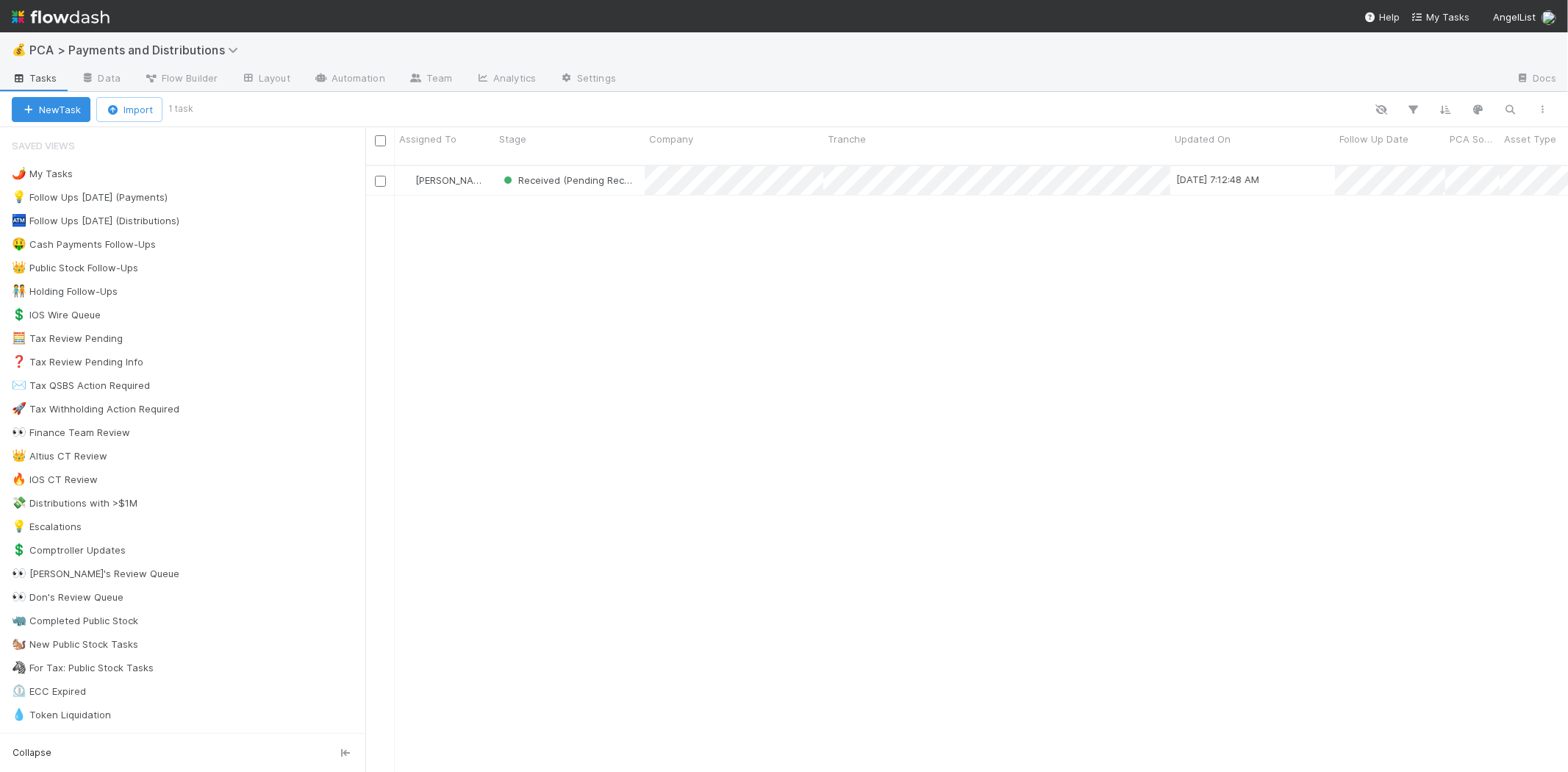
scroll to position [606, 1190]
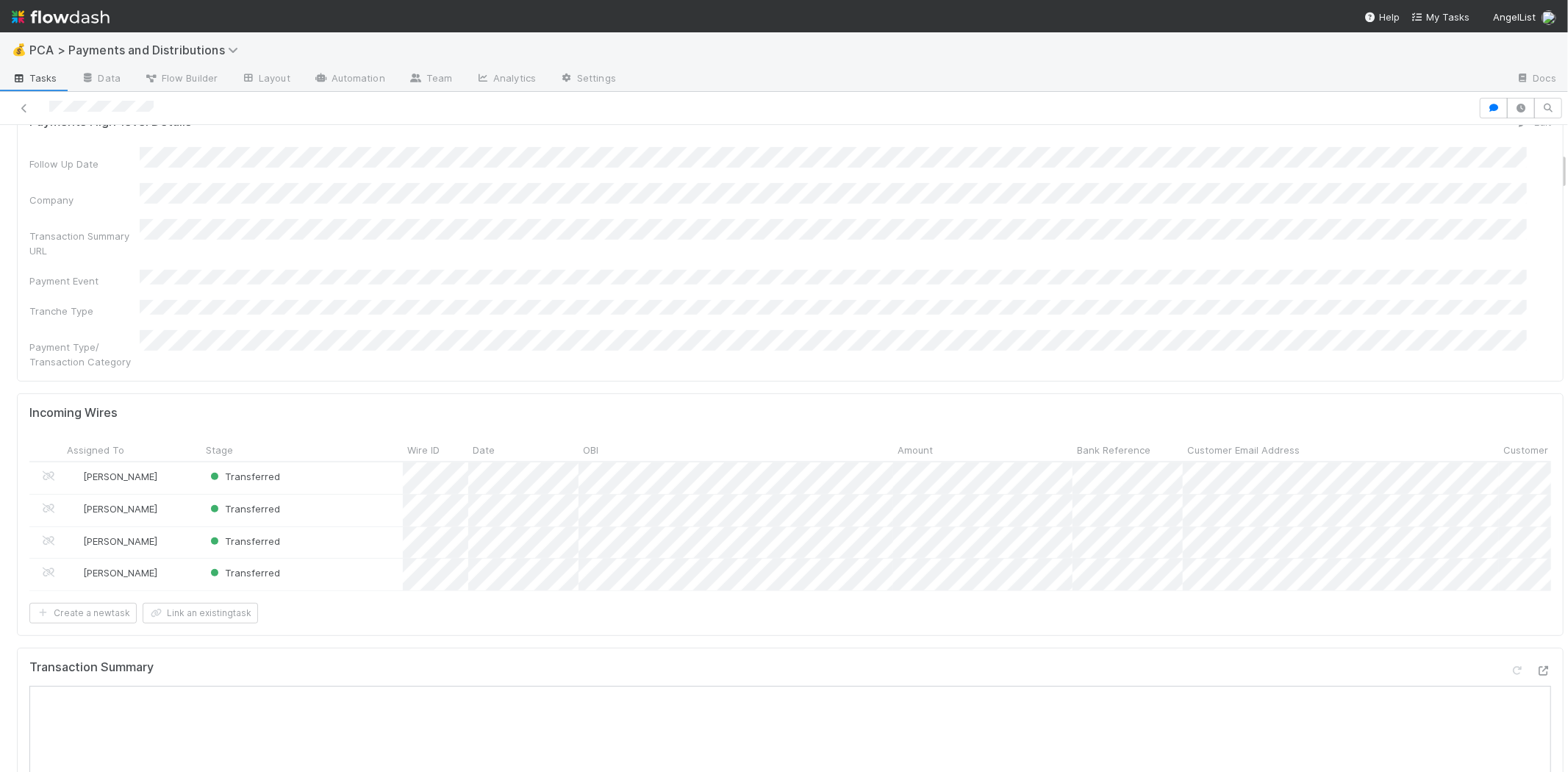
scroll to position [489, 0]
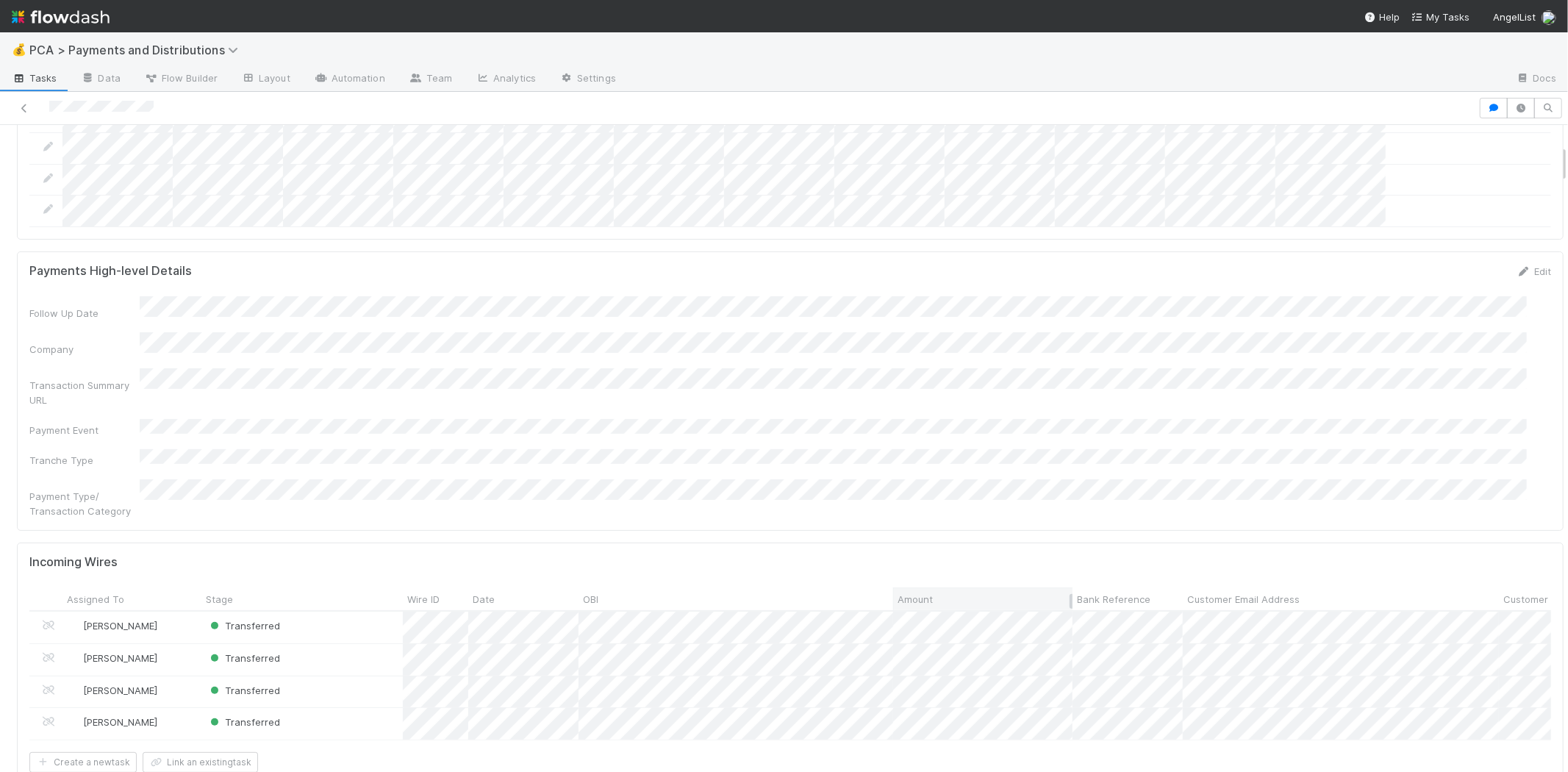
scroll to position [326, 0]
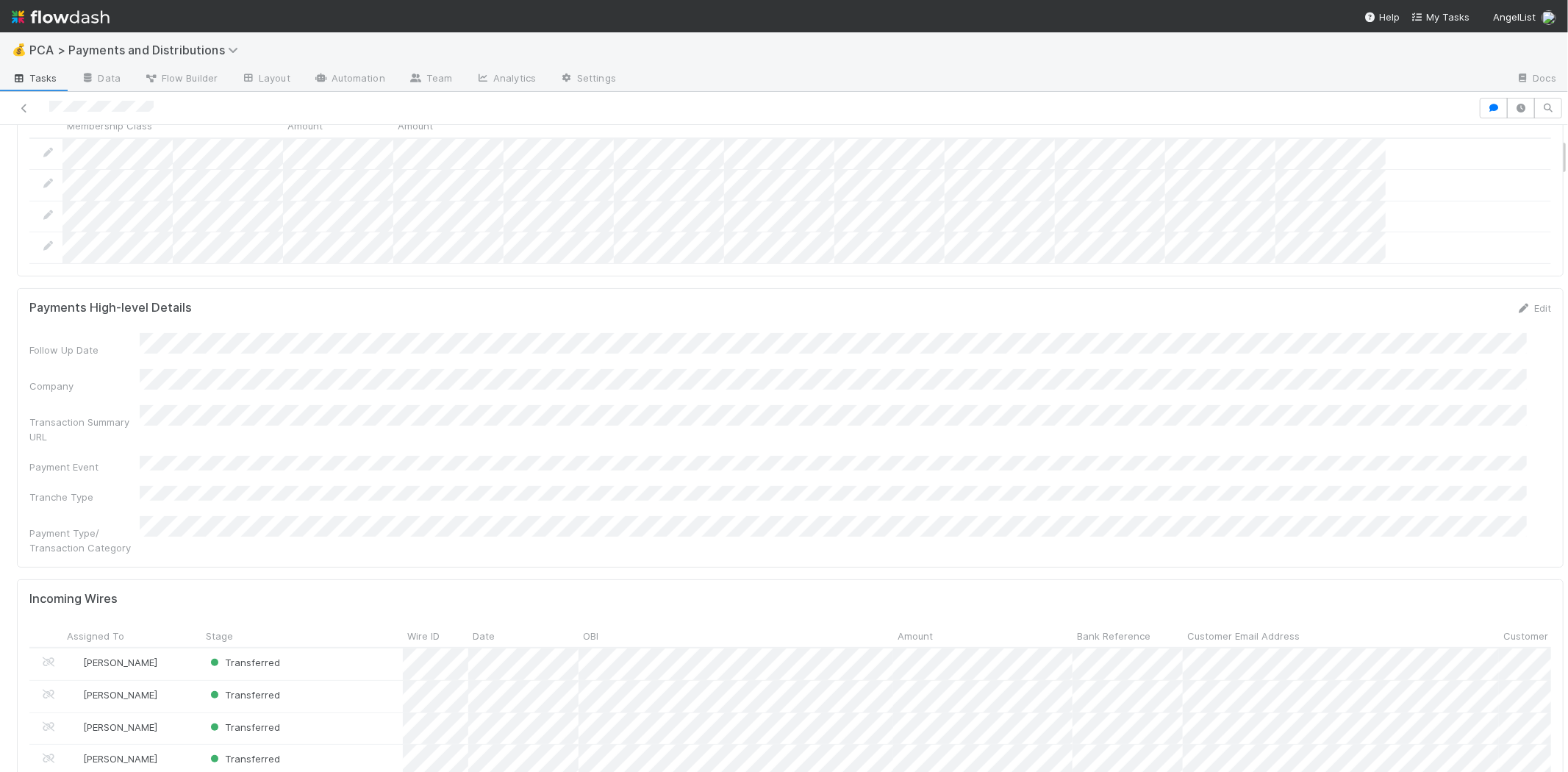
scroll to position [408, 0]
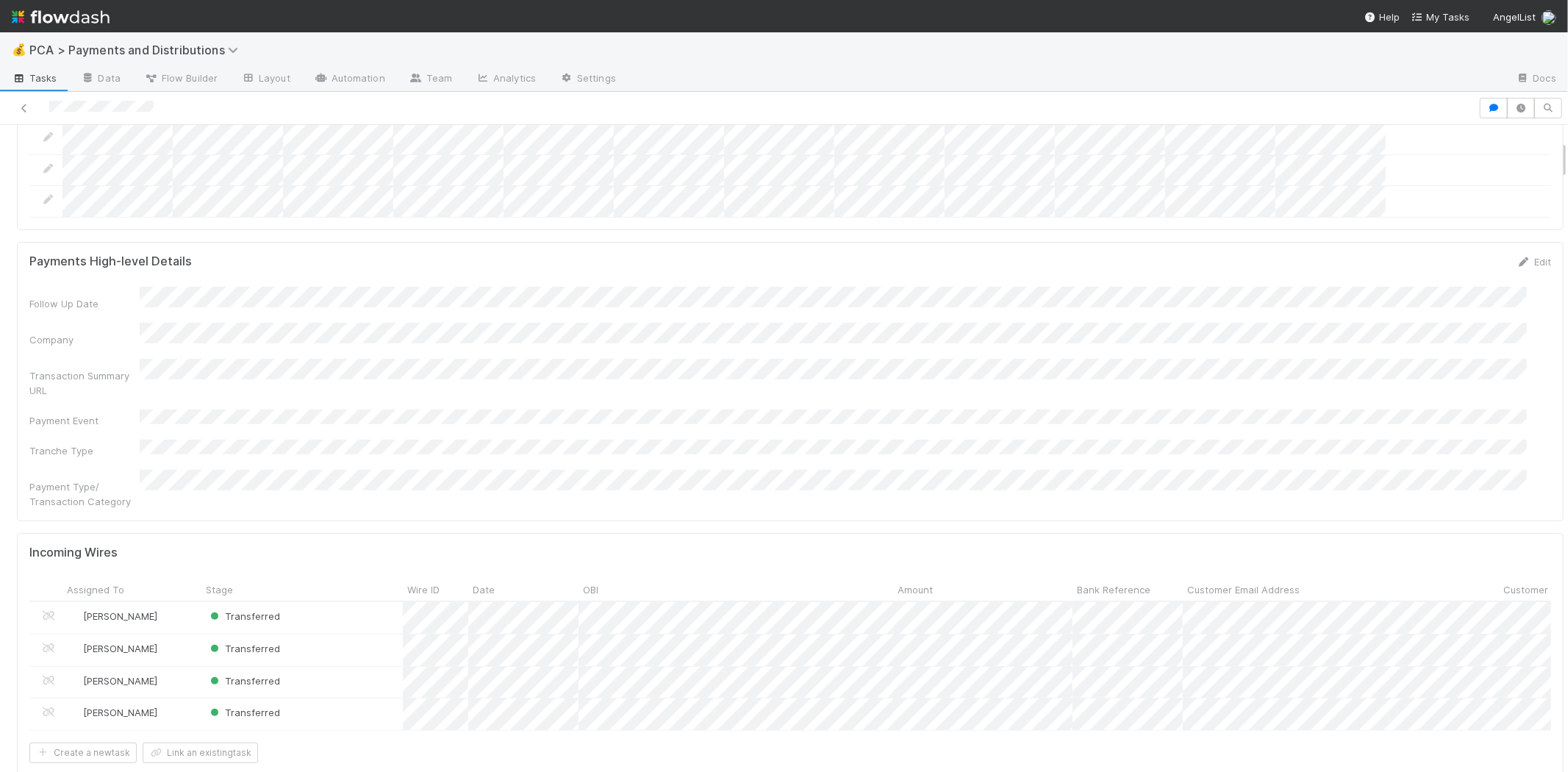
scroll to position [326, 0]
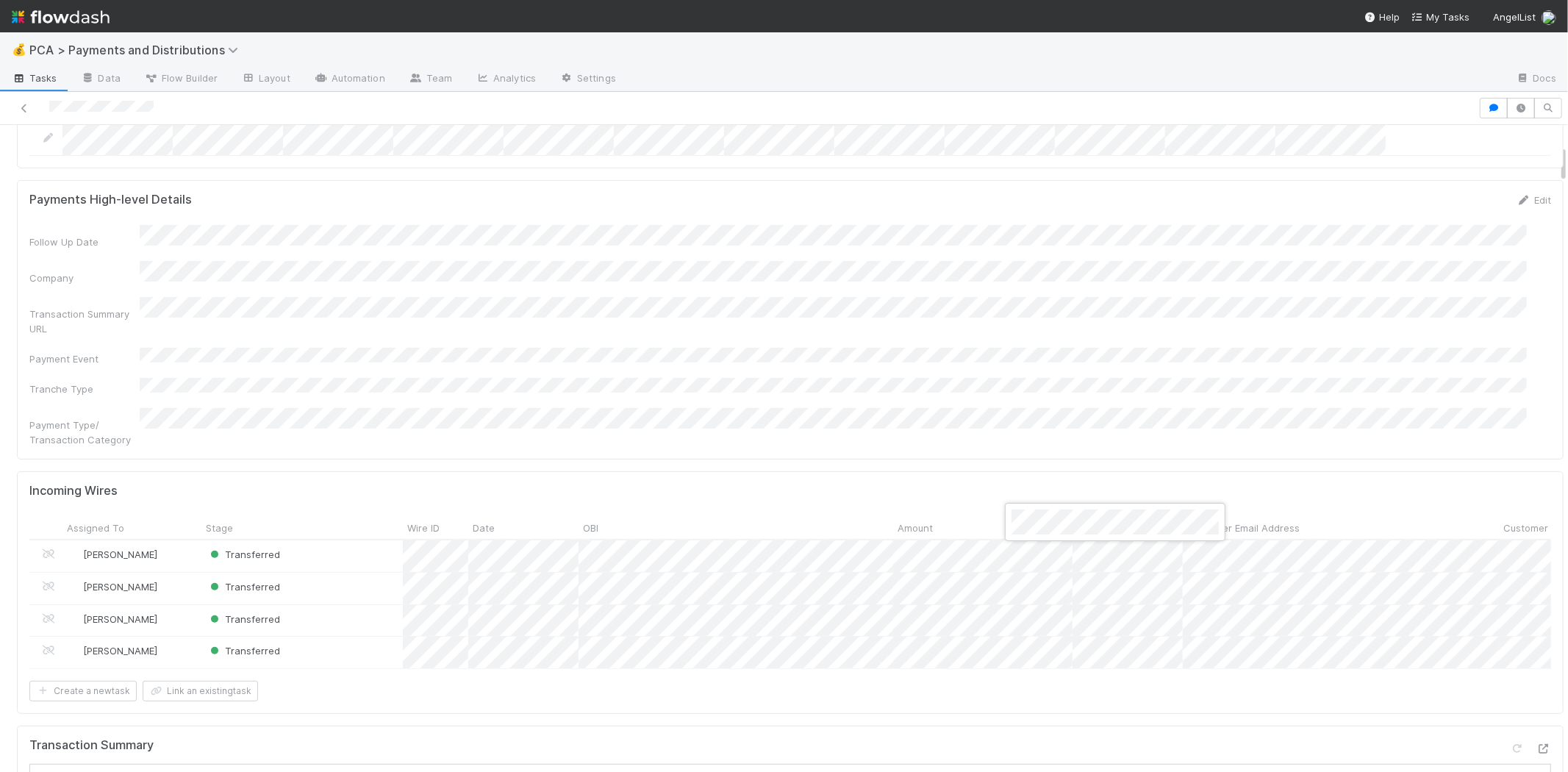
click at [1019, 551] on div at bounding box center [784, 386] width 1568 height 772
click at [1037, 585] on div at bounding box center [784, 386] width 1568 height 772
click at [1039, 619] on div at bounding box center [784, 386] width 1568 height 772
click at [864, 282] on div at bounding box center [784, 386] width 1568 height 772
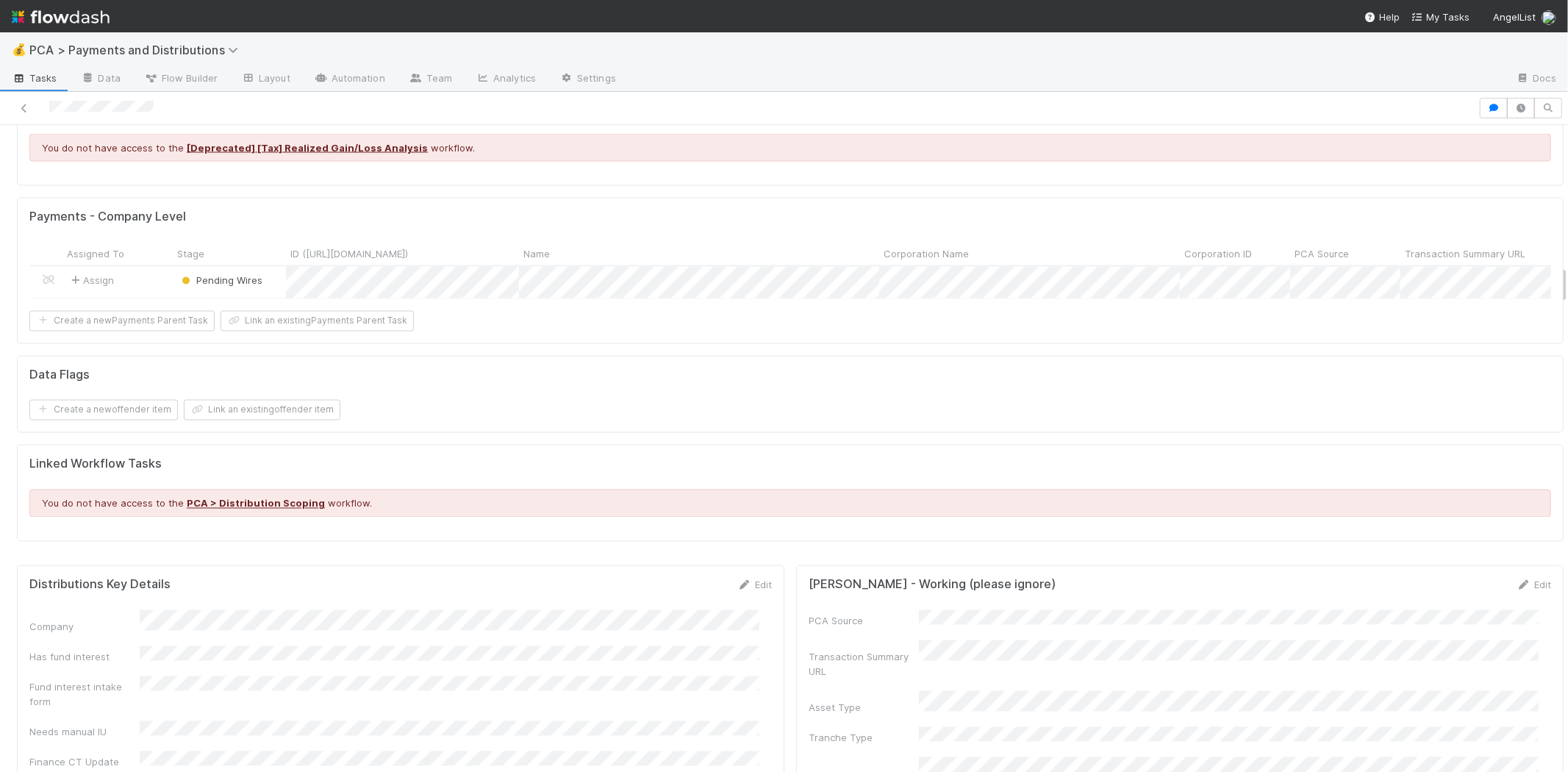
scroll to position [2613, 0]
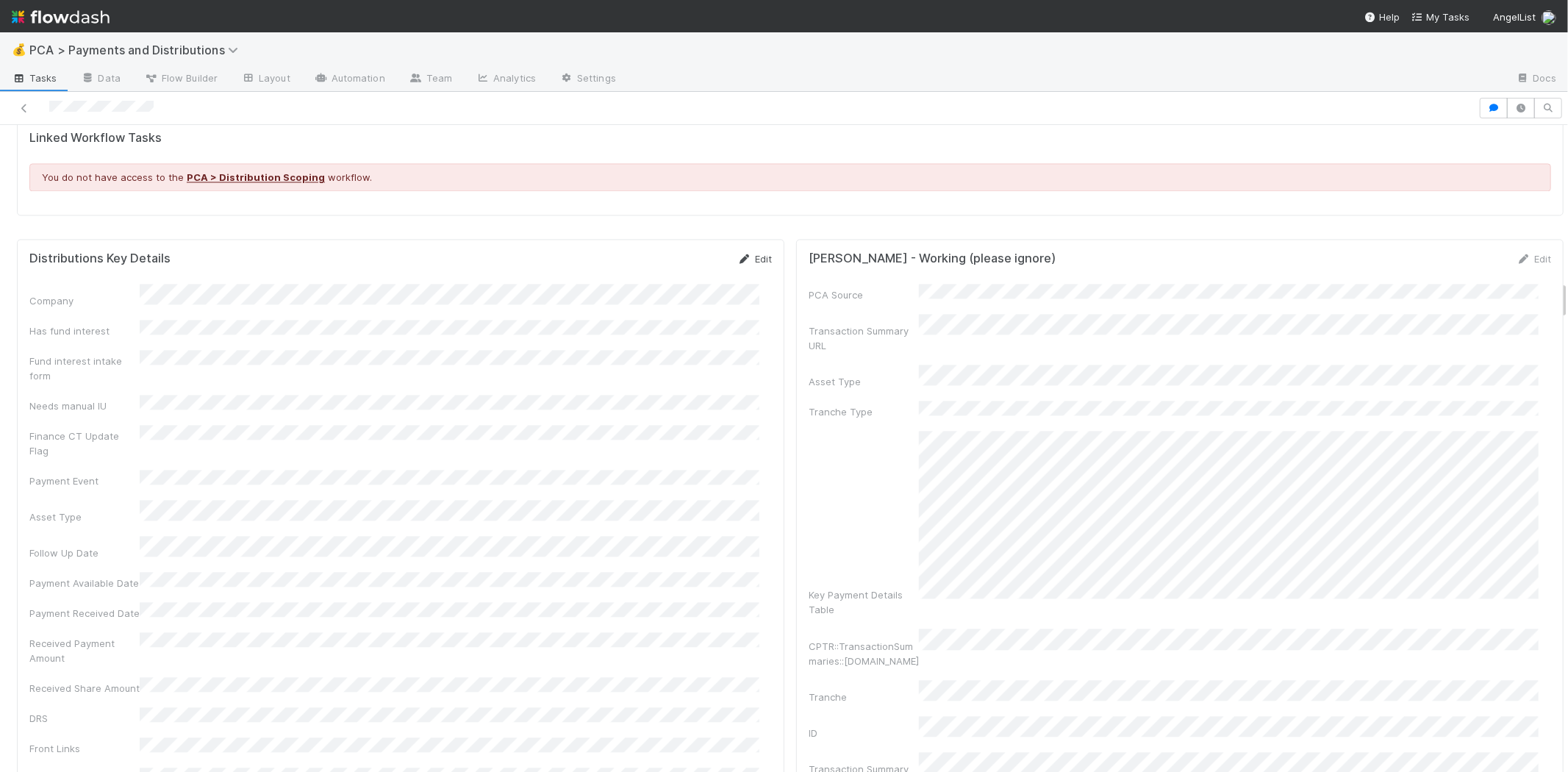
click at [737, 259] on icon at bounding box center [745, 259] width 15 height 9
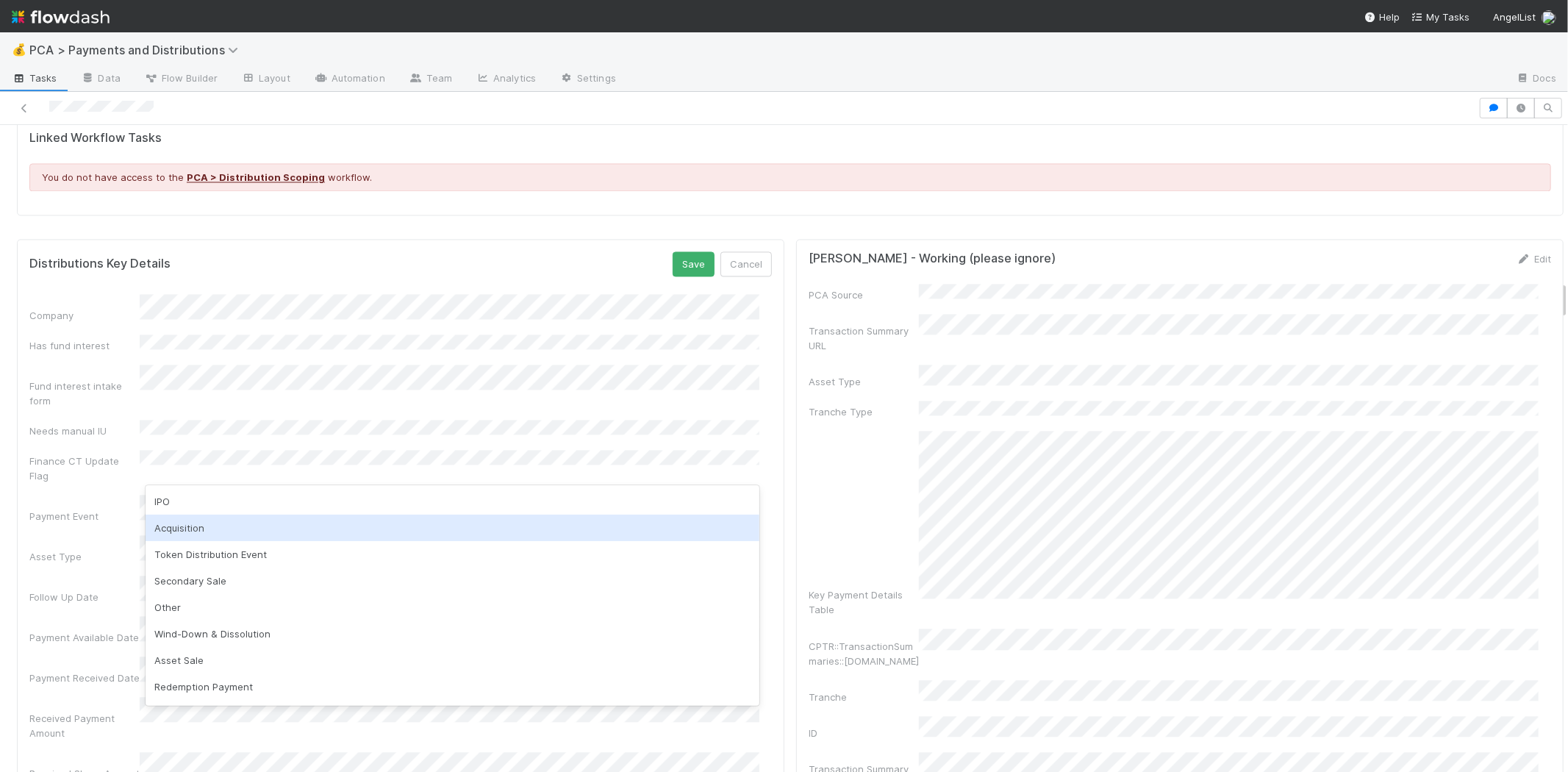
click at [213, 519] on div "Acquisition" at bounding box center [452, 528] width 613 height 26
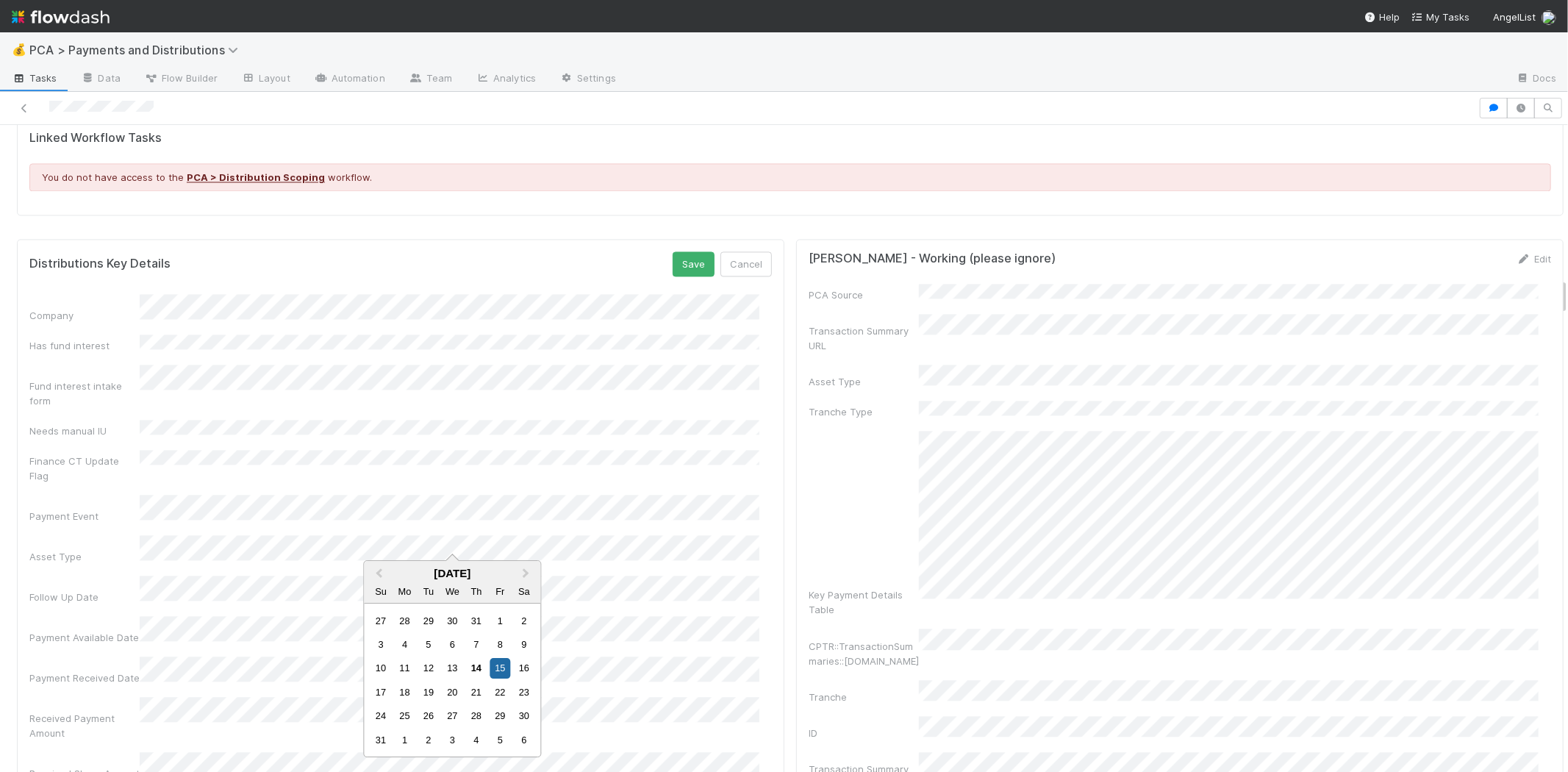
click at [47, 575] on div "Follow Up Date" at bounding box center [401, 589] width 742 height 29
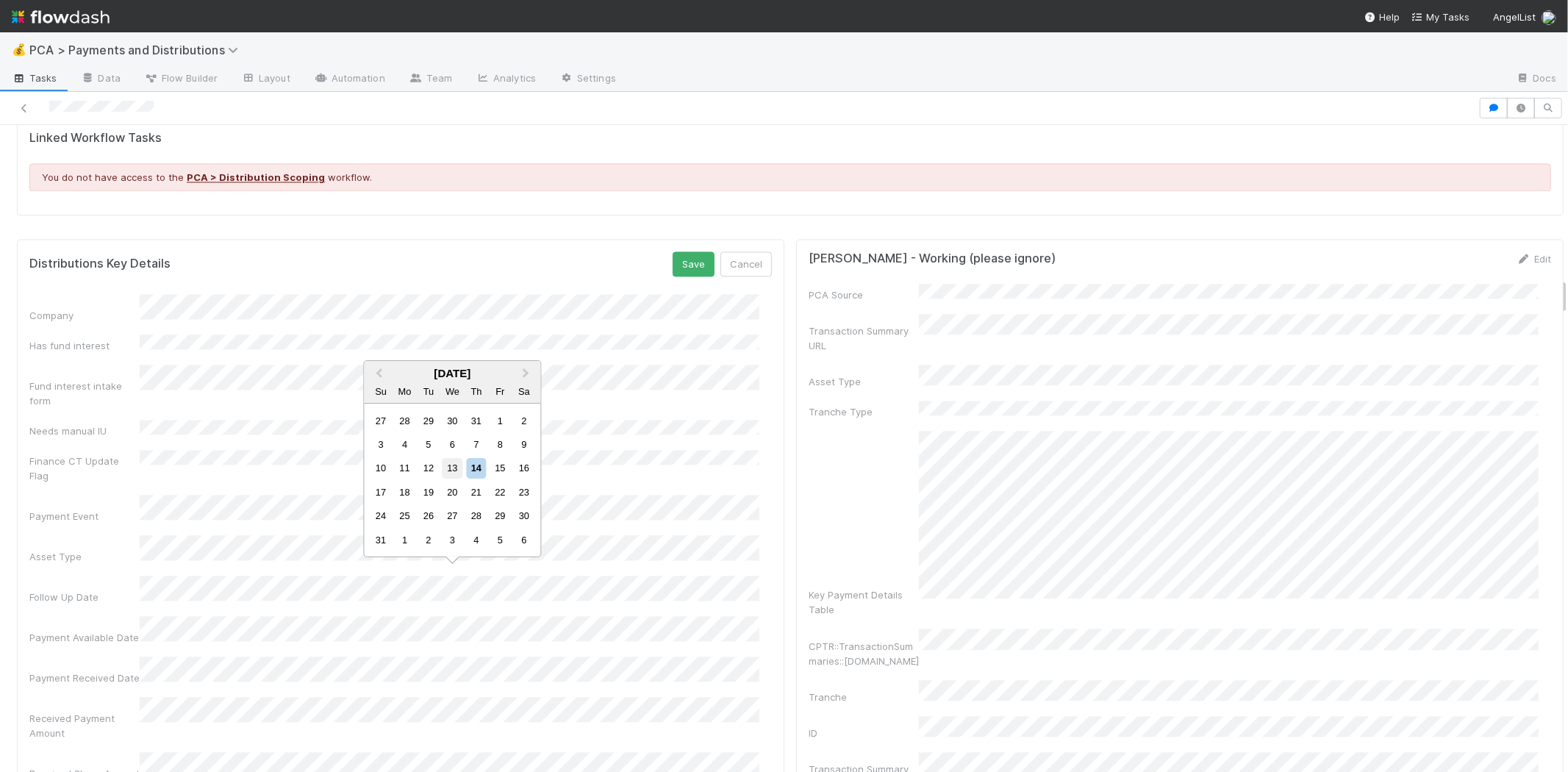
click at [454, 472] on div "13" at bounding box center [452, 467] width 20 height 20
click at [461, 505] on div "13" at bounding box center [452, 504] width 20 height 20
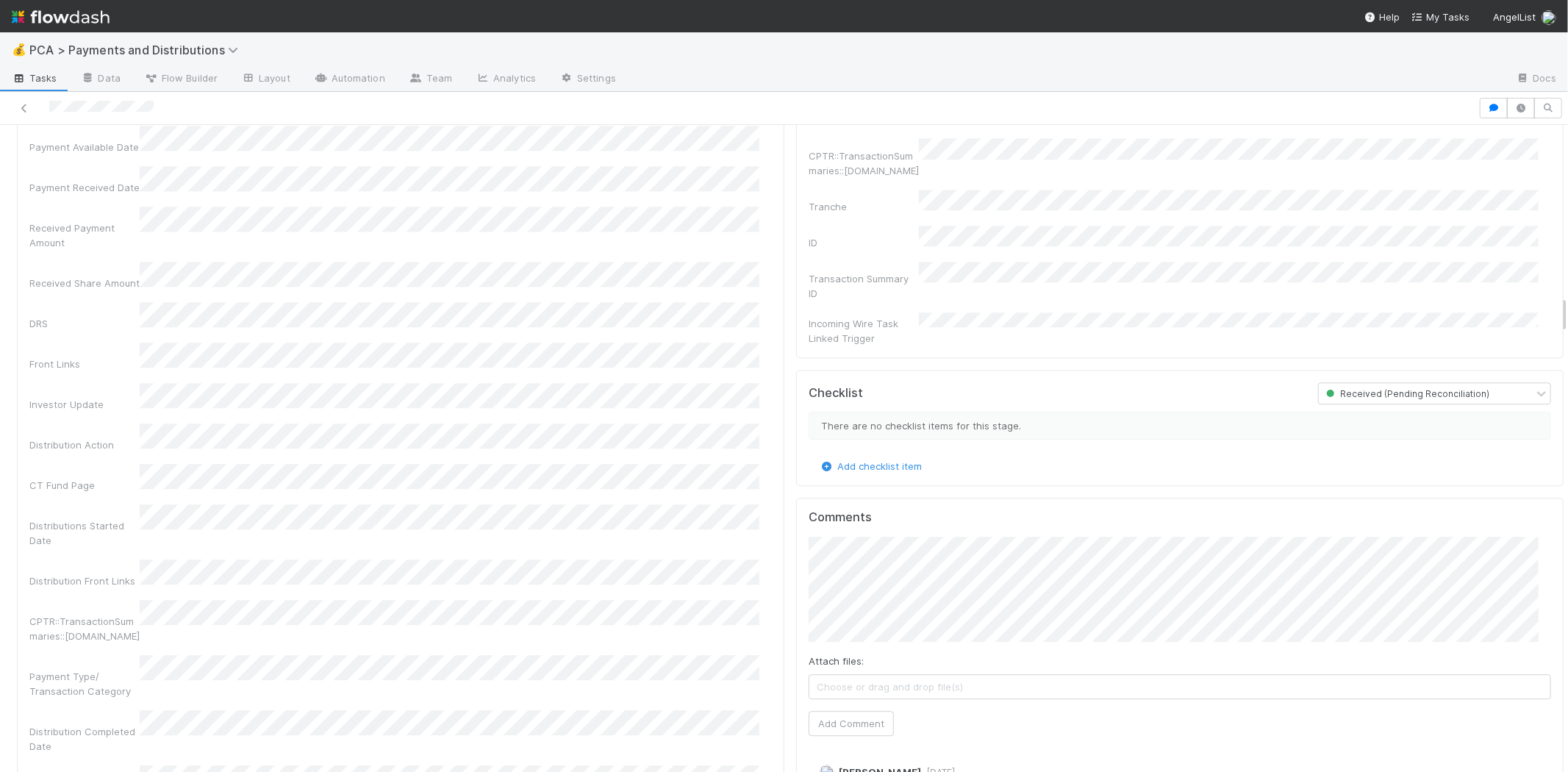
scroll to position [2695, 0]
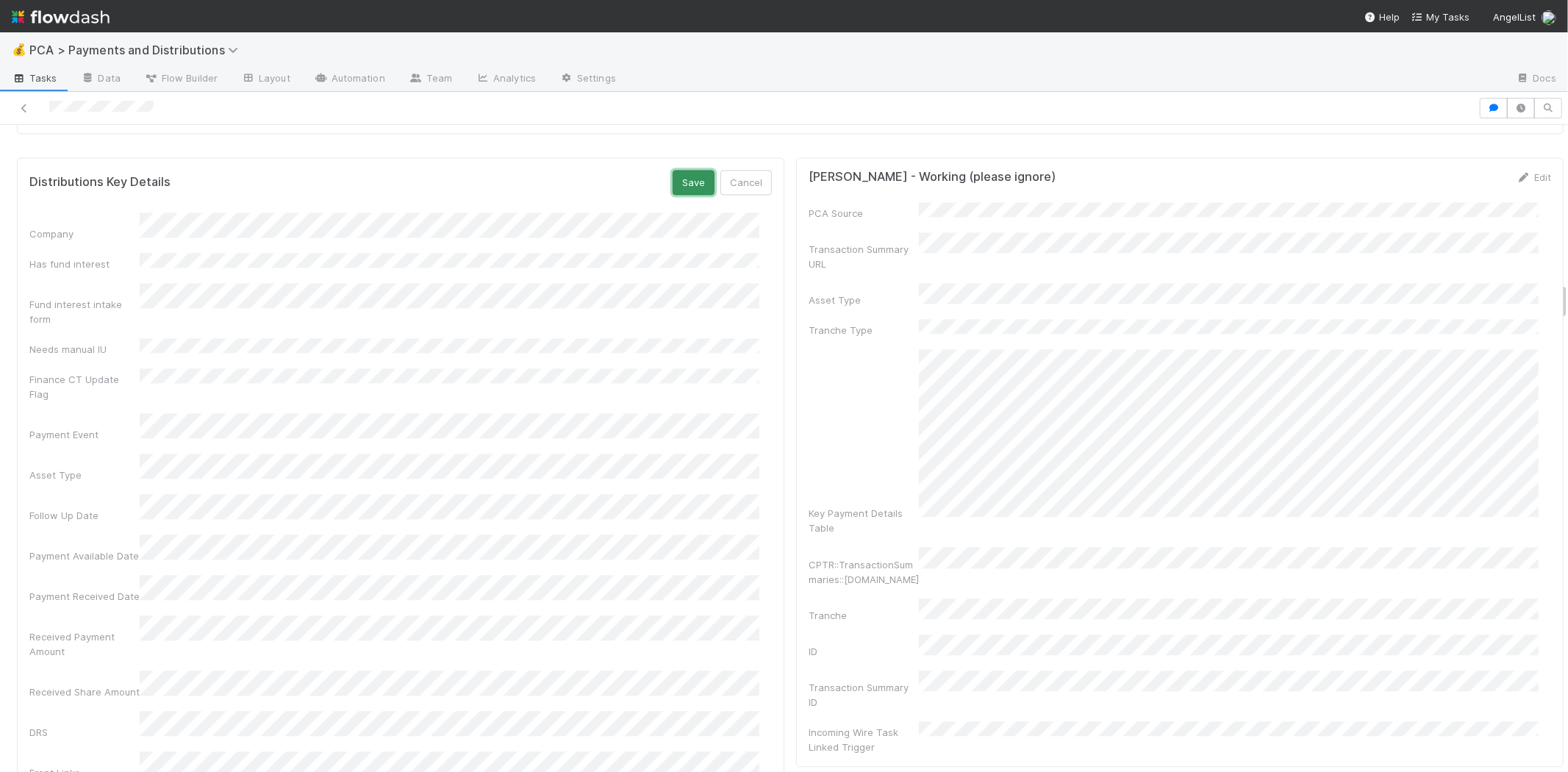
click at [672, 182] on button "Save" at bounding box center [693, 182] width 42 height 25
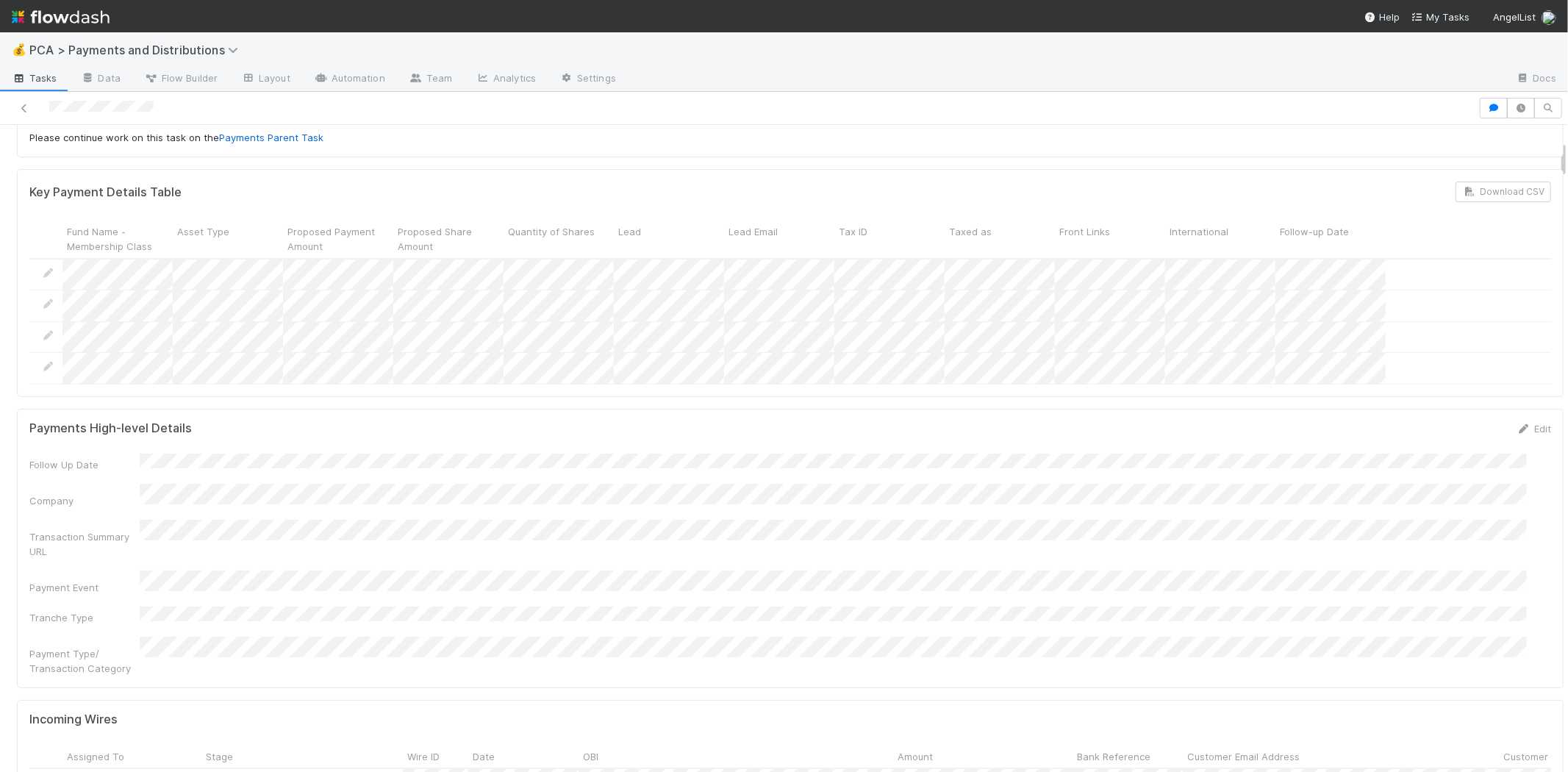
scroll to position [0, 0]
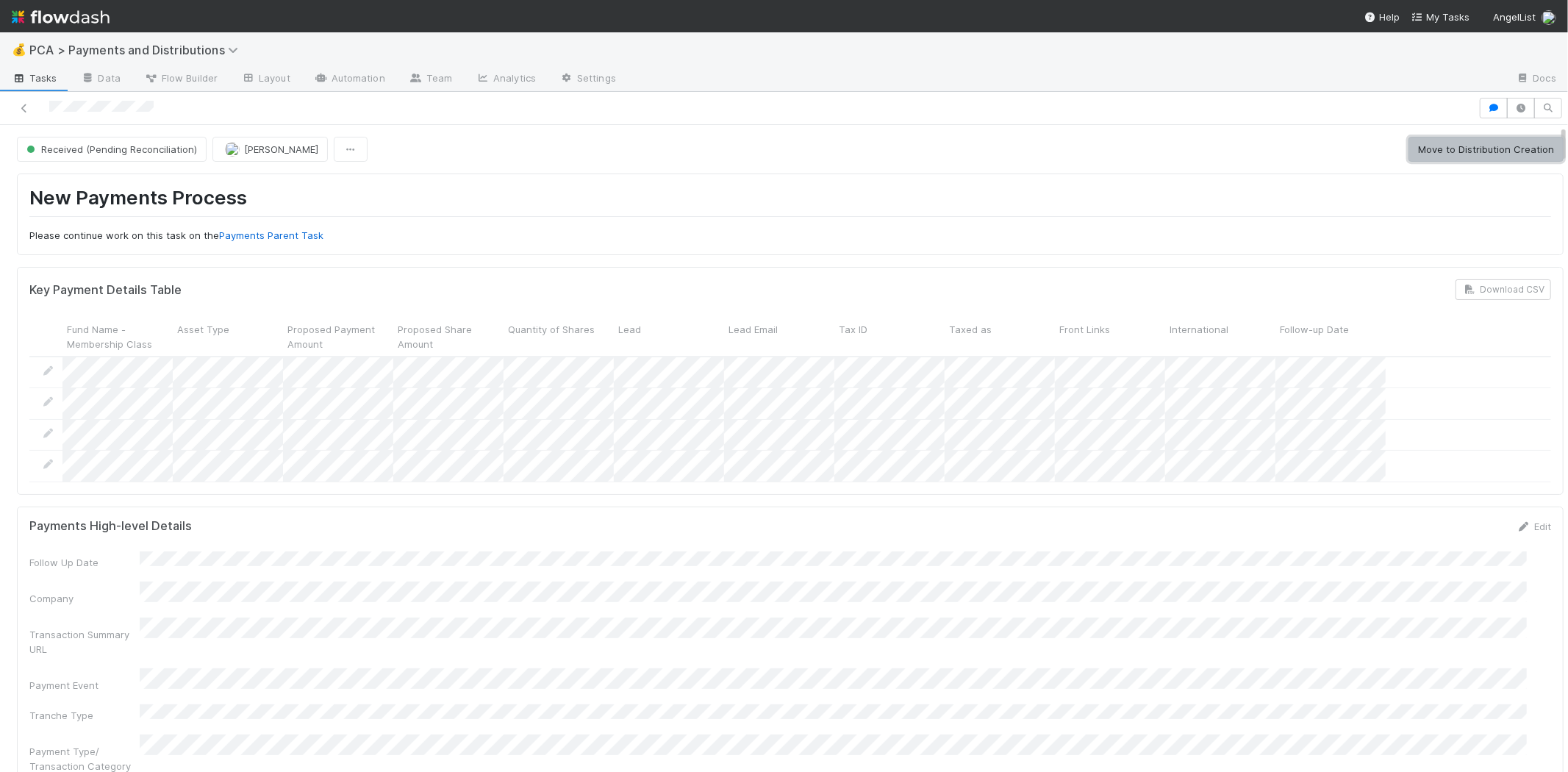
click at [1422, 150] on button "Move to Distribution Creation" at bounding box center [1485, 149] width 155 height 25
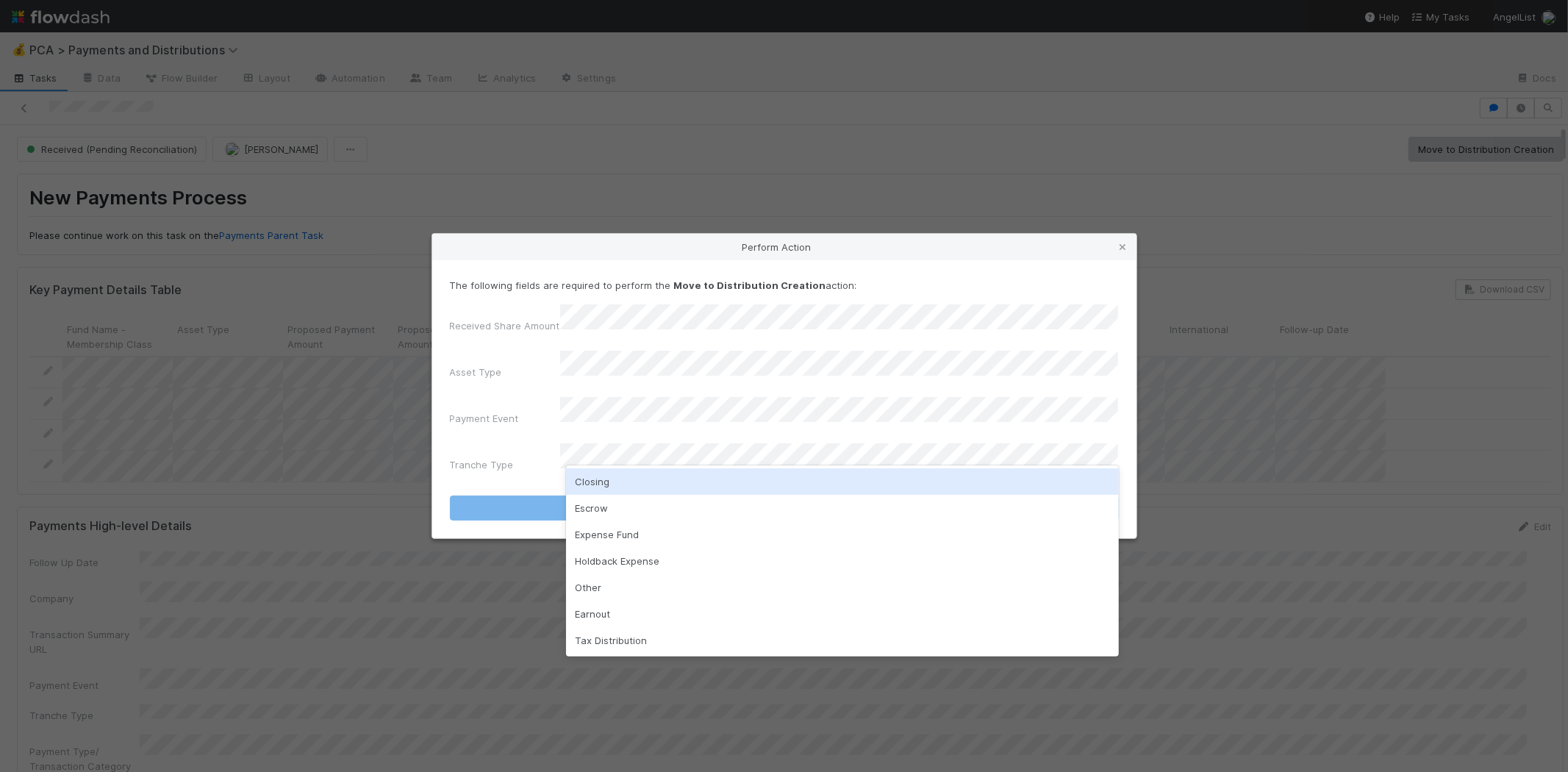
click at [626, 474] on div "Closing" at bounding box center [842, 481] width 553 height 26
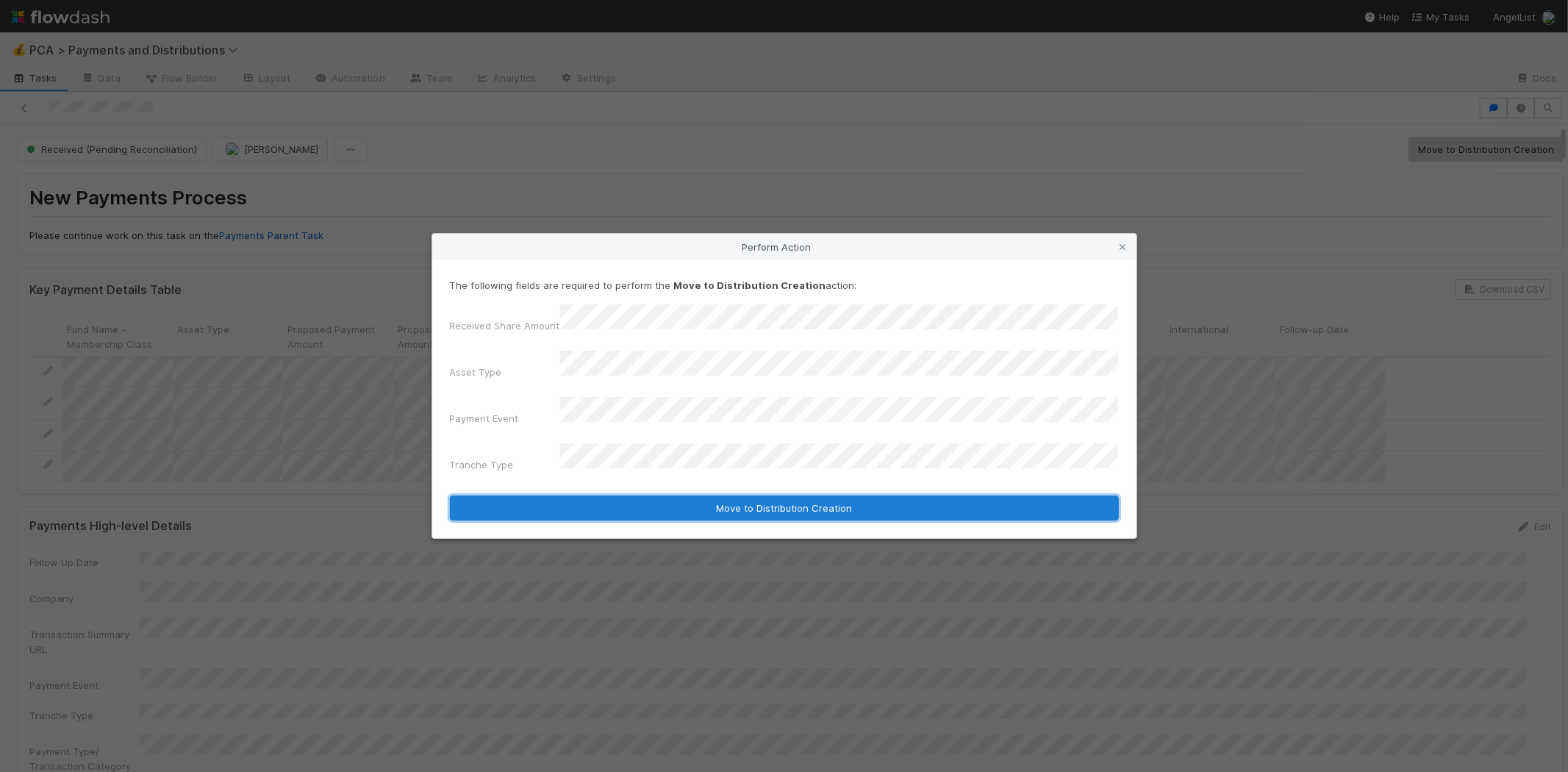
click at [660, 495] on button "Move to Distribution Creation" at bounding box center [783, 507] width 668 height 25
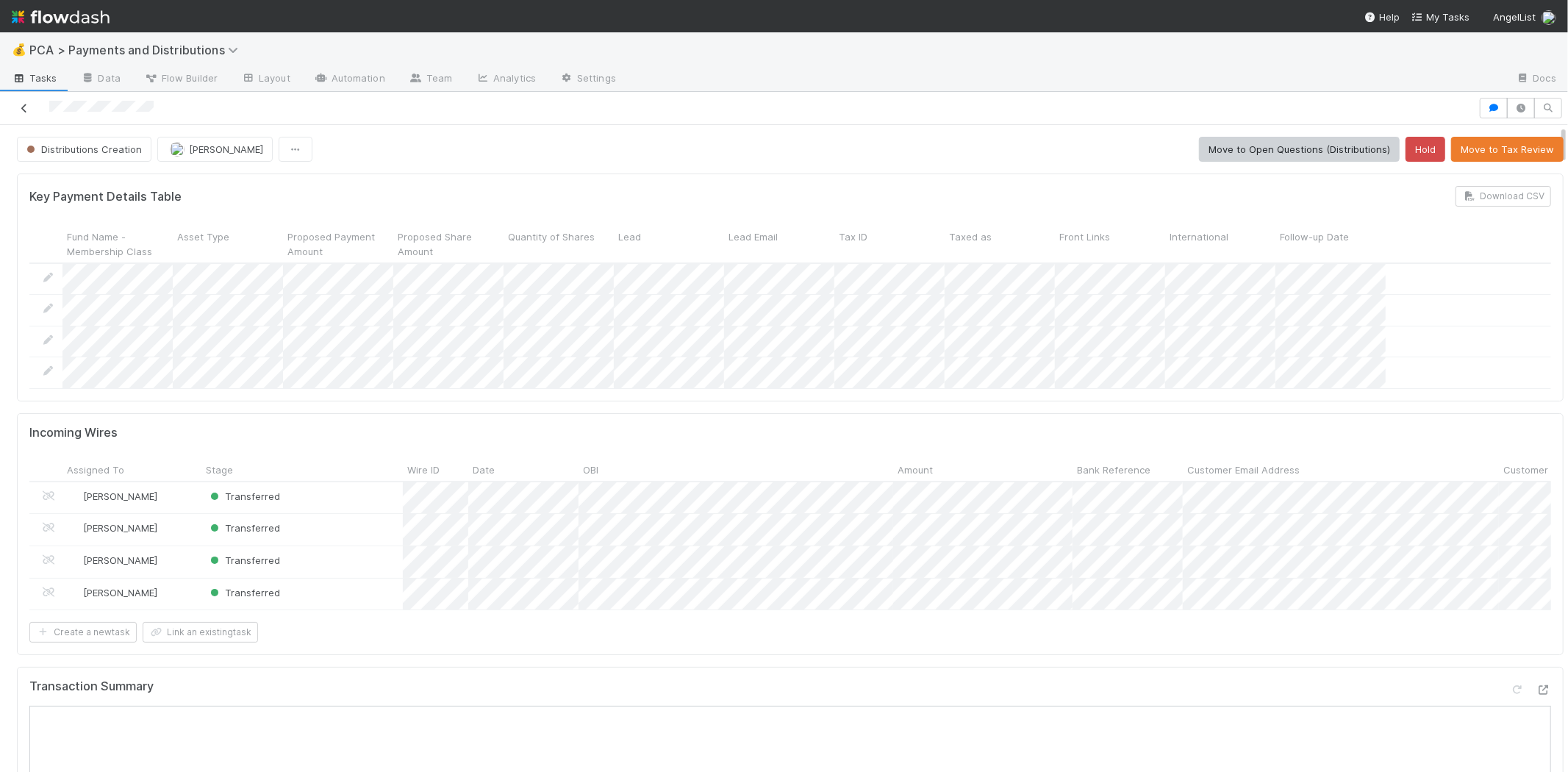
click at [18, 102] on link at bounding box center [24, 108] width 15 height 15
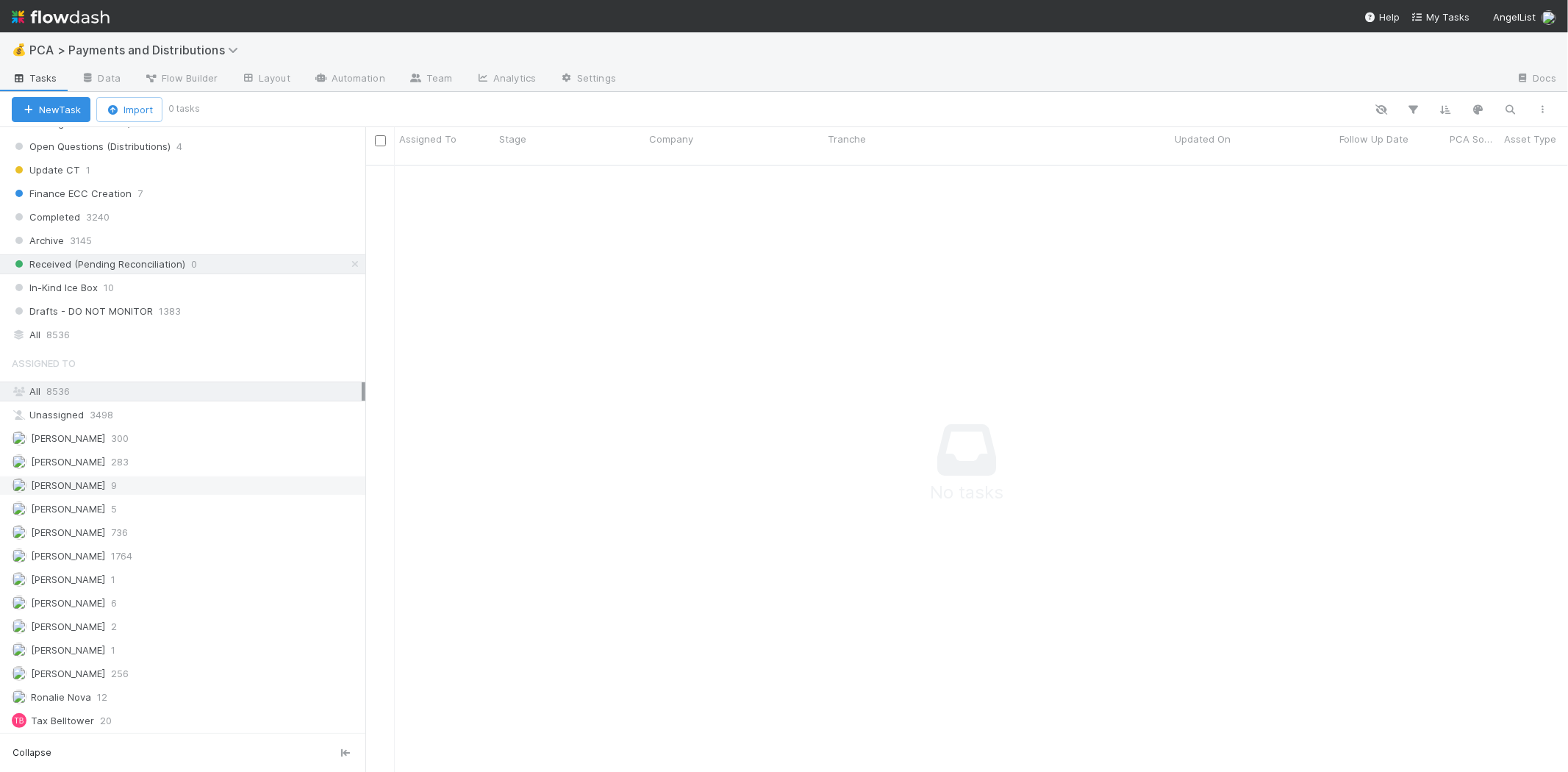
scroll to position [1084, 0]
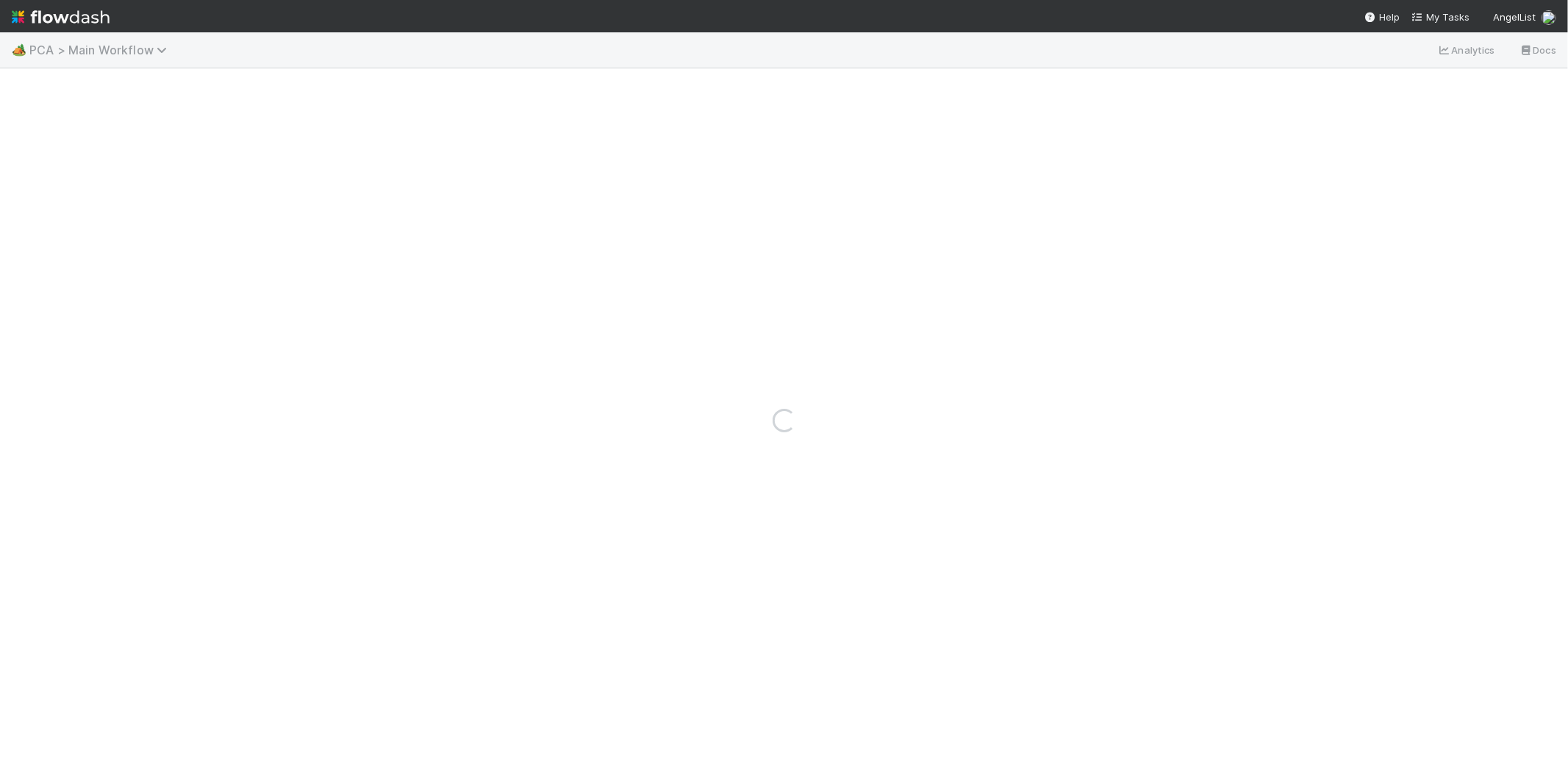
click at [116, 49] on span "PCA > Main Workflow" at bounding box center [102, 50] width 144 height 15
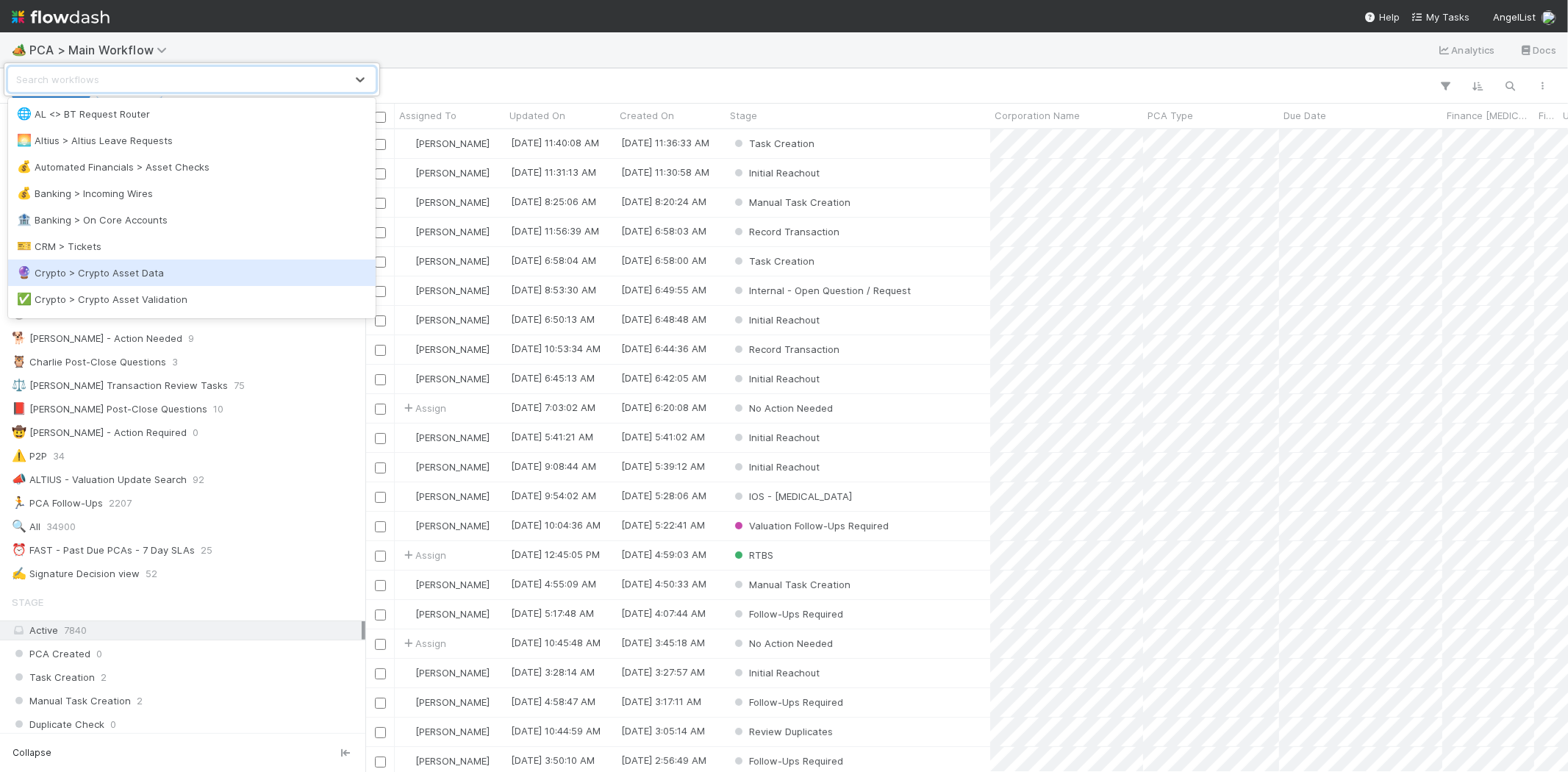
scroll to position [630, 1190]
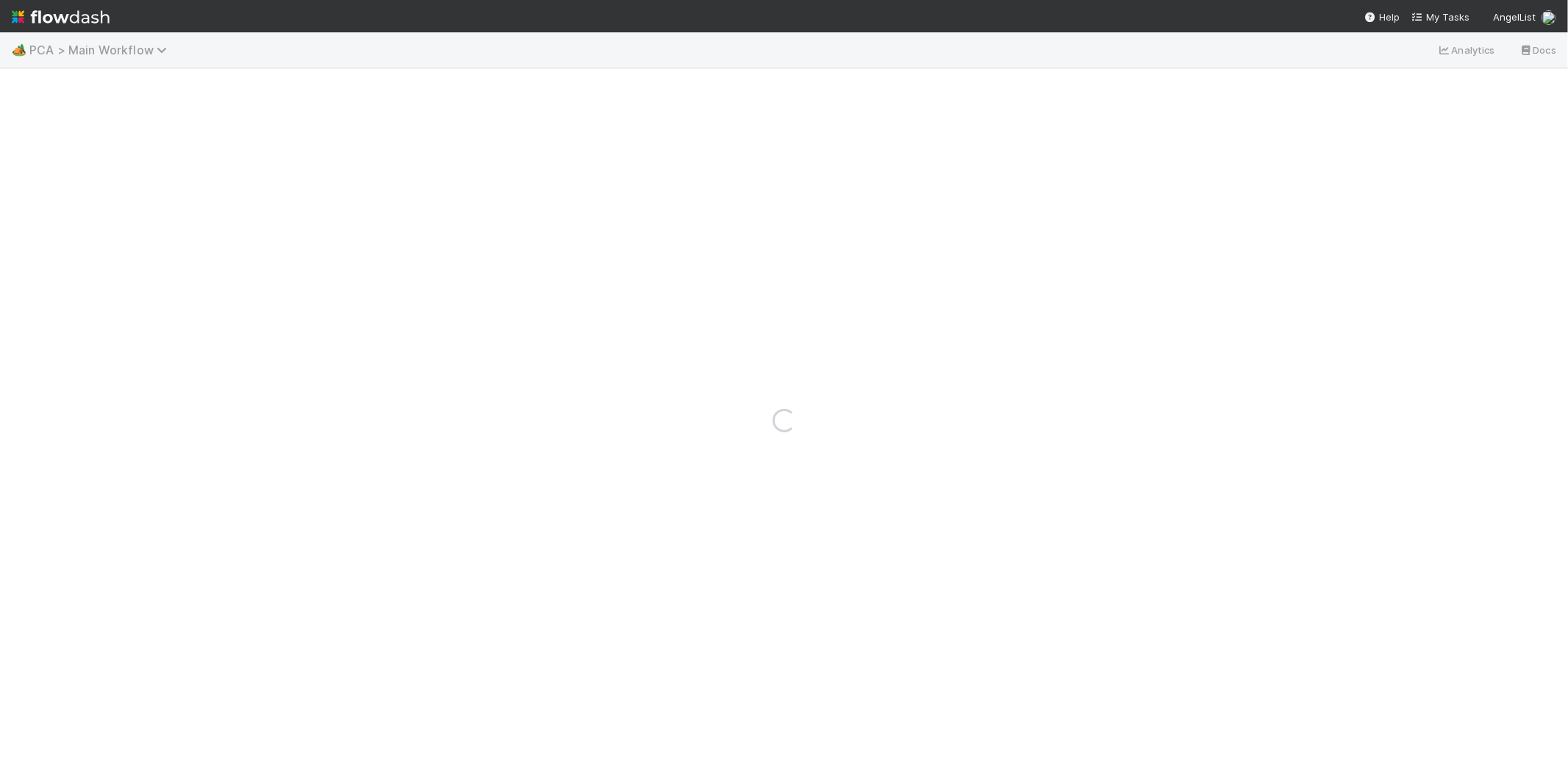
click at [94, 49] on span "PCA > Main Workflow" at bounding box center [102, 50] width 144 height 15
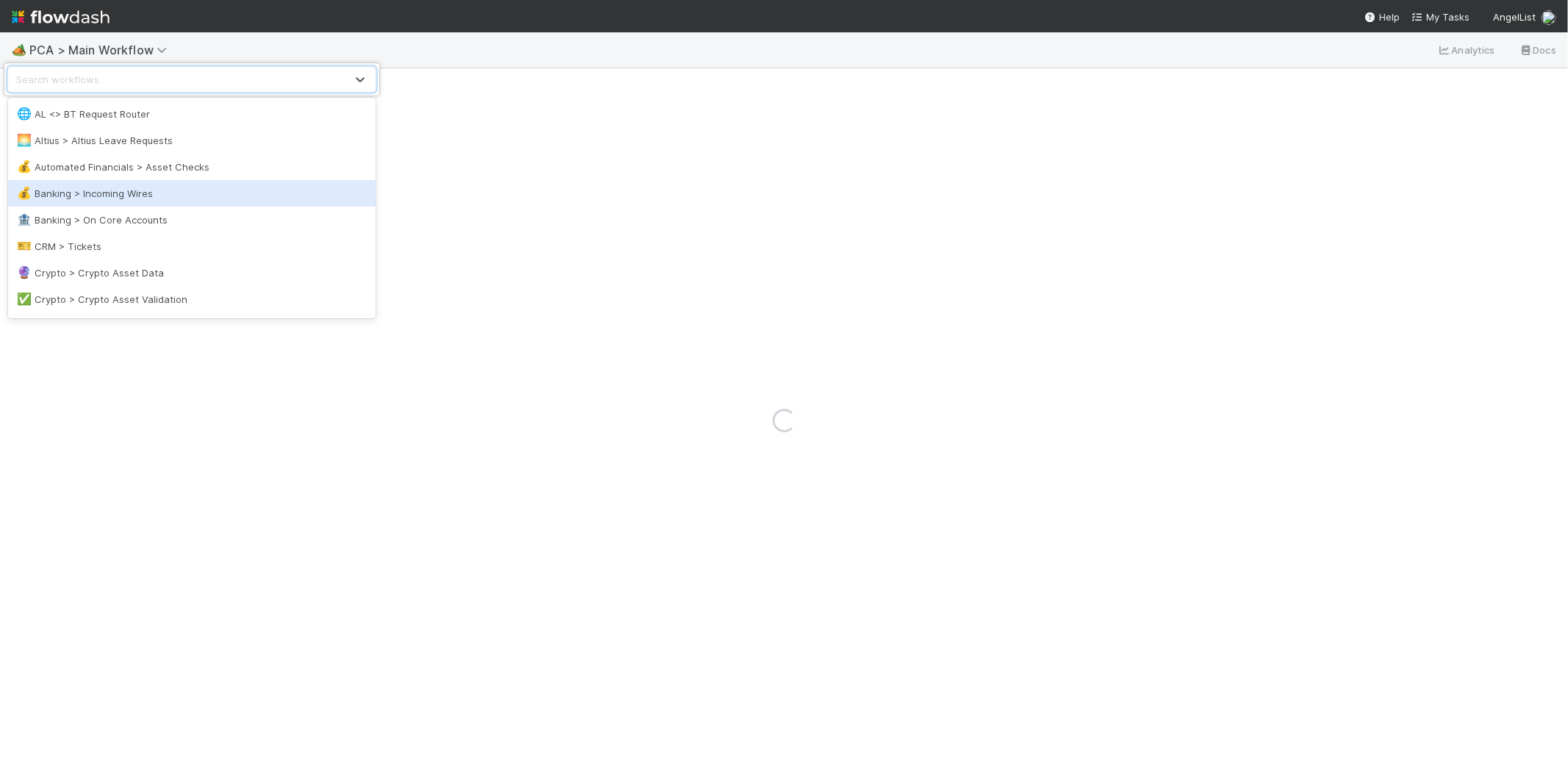
click at [107, 194] on div "💰 Banking > Incoming Wires" at bounding box center [191, 193] width 350 height 15
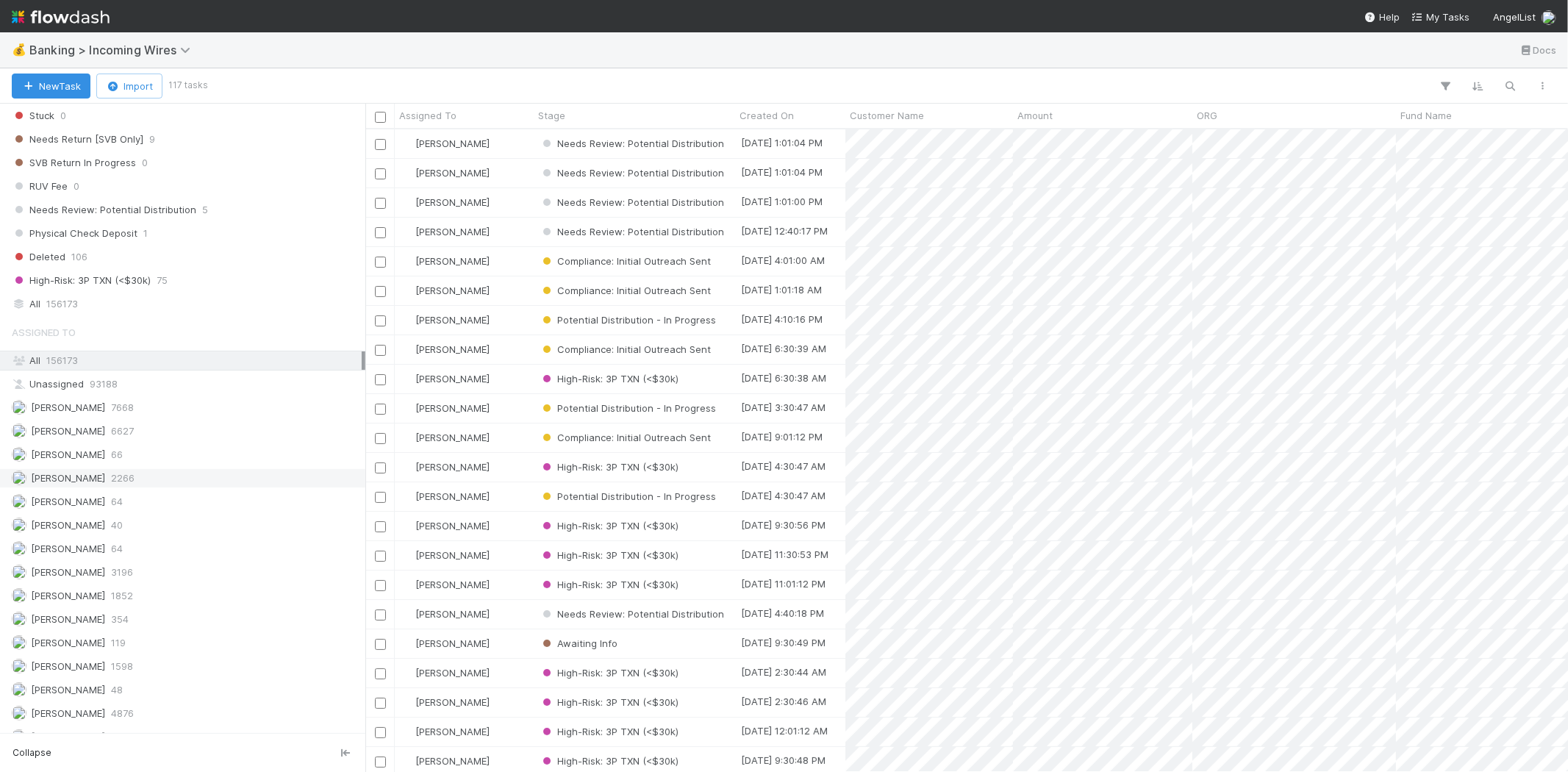
scroll to position [1108, 0]
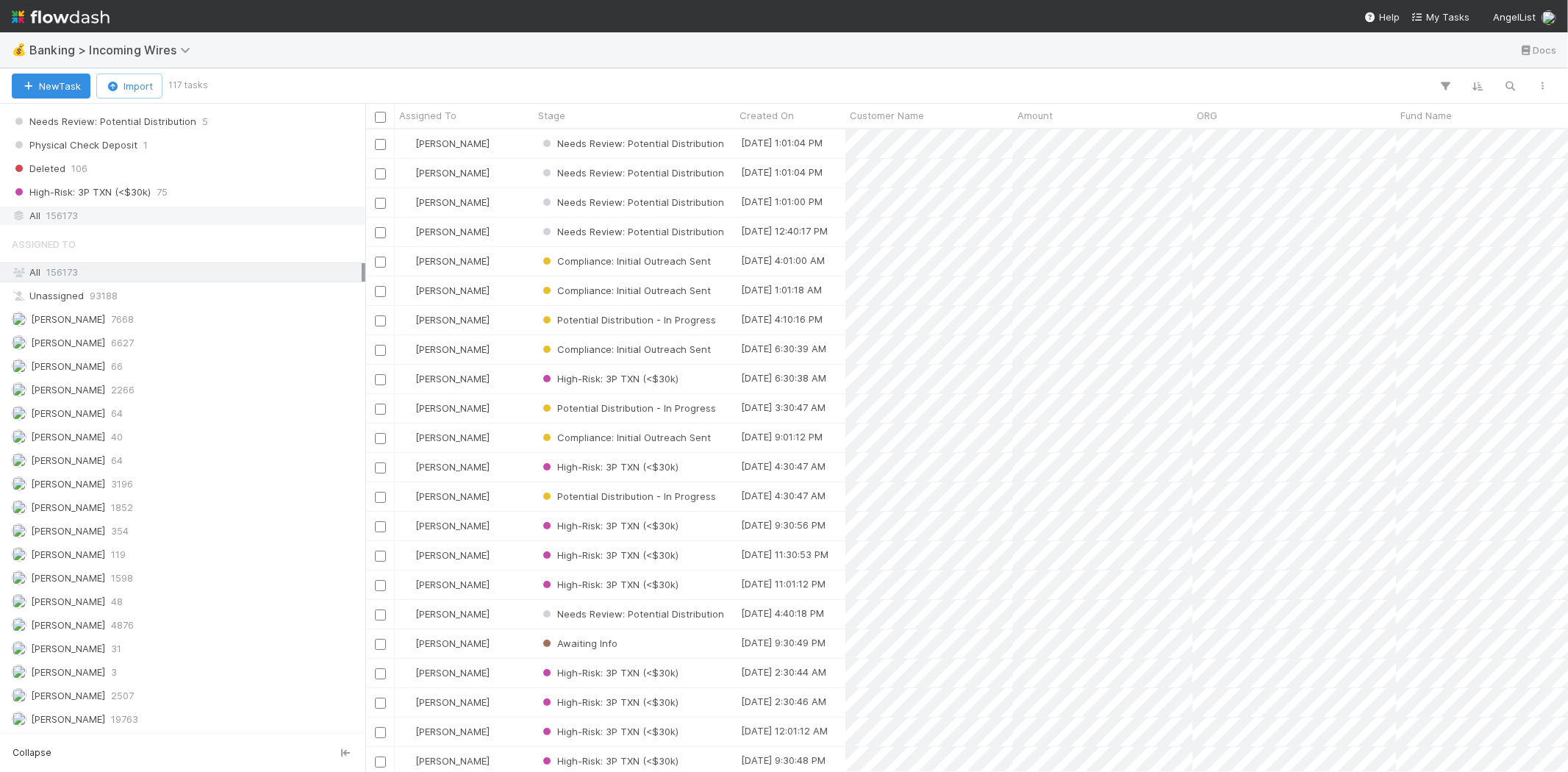
click at [102, 215] on div "All 156173" at bounding box center [186, 216] width 350 height 19
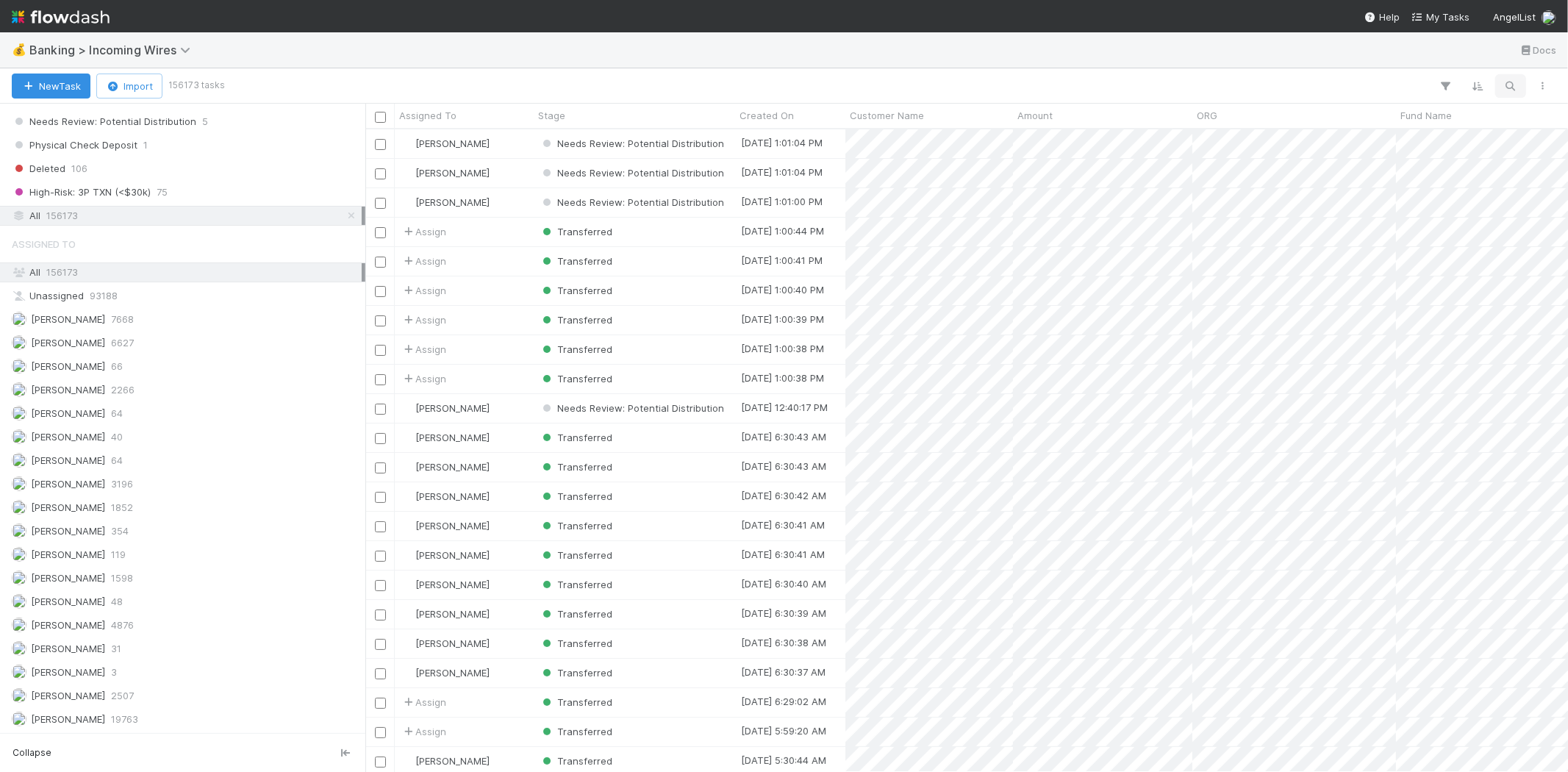
scroll to position [630, 1190]
click at [1506, 86] on icon "button" at bounding box center [1510, 86] width 15 height 13
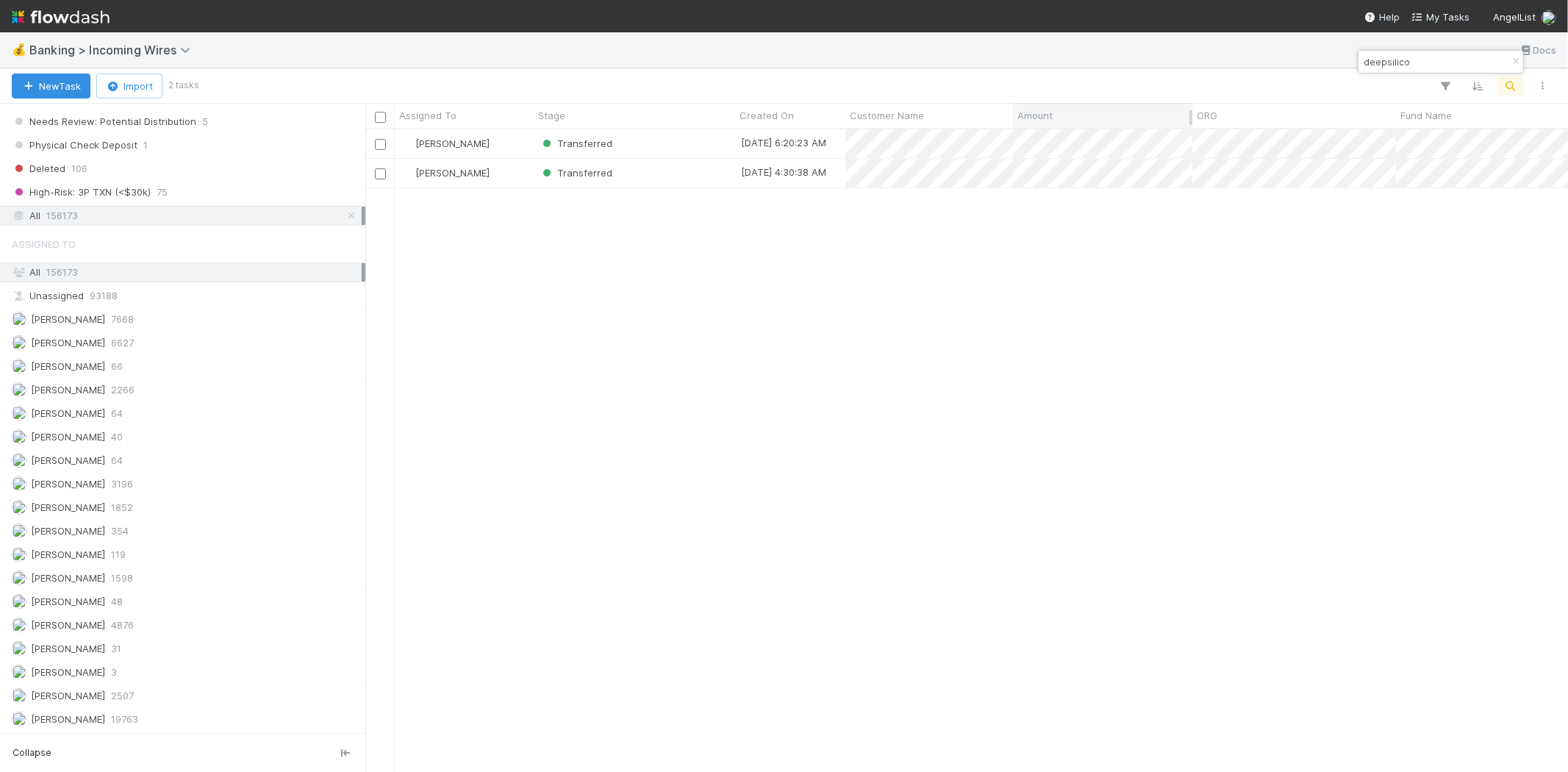
type input "deepsilico"
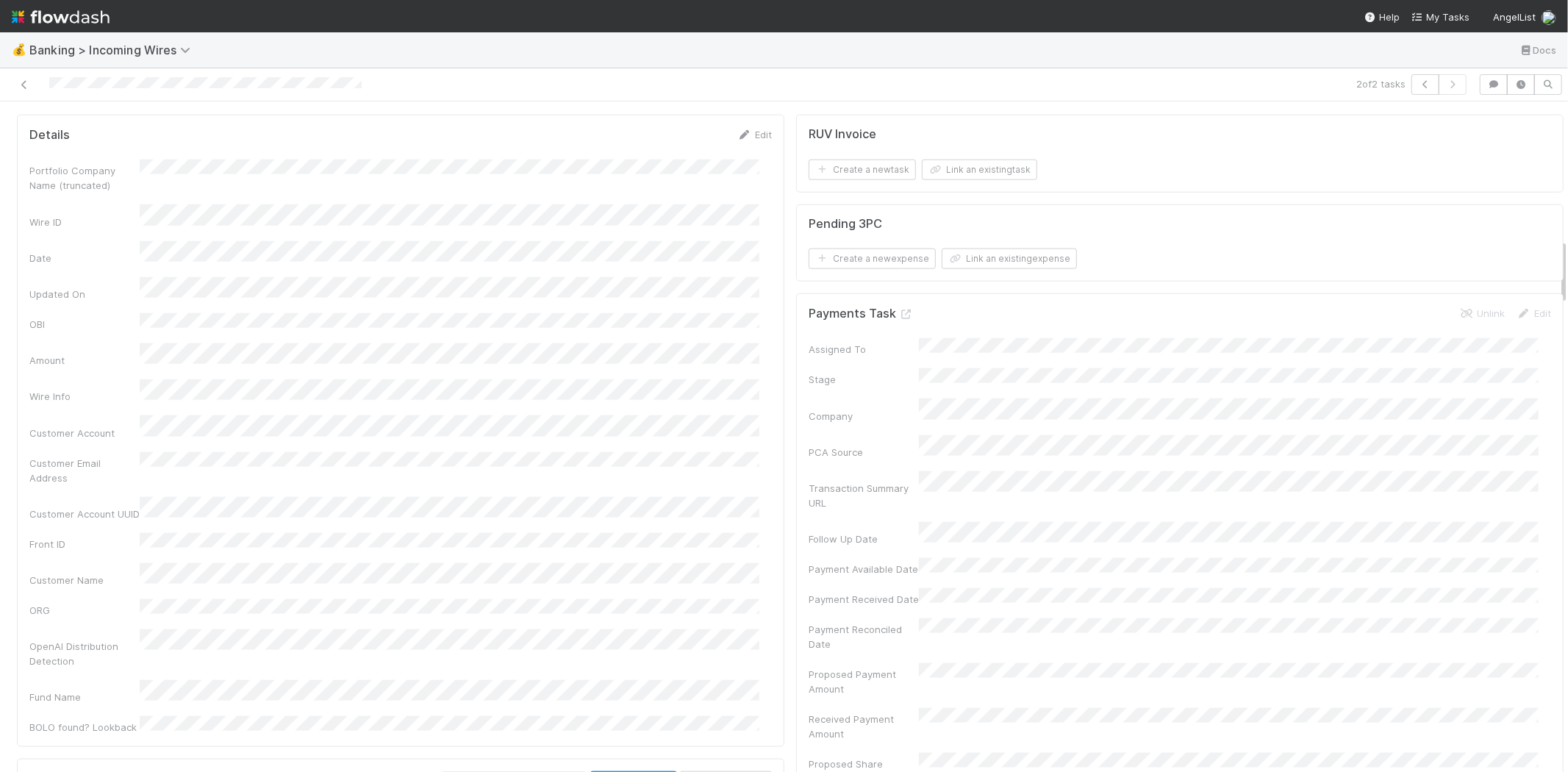
scroll to position [1387, 0]
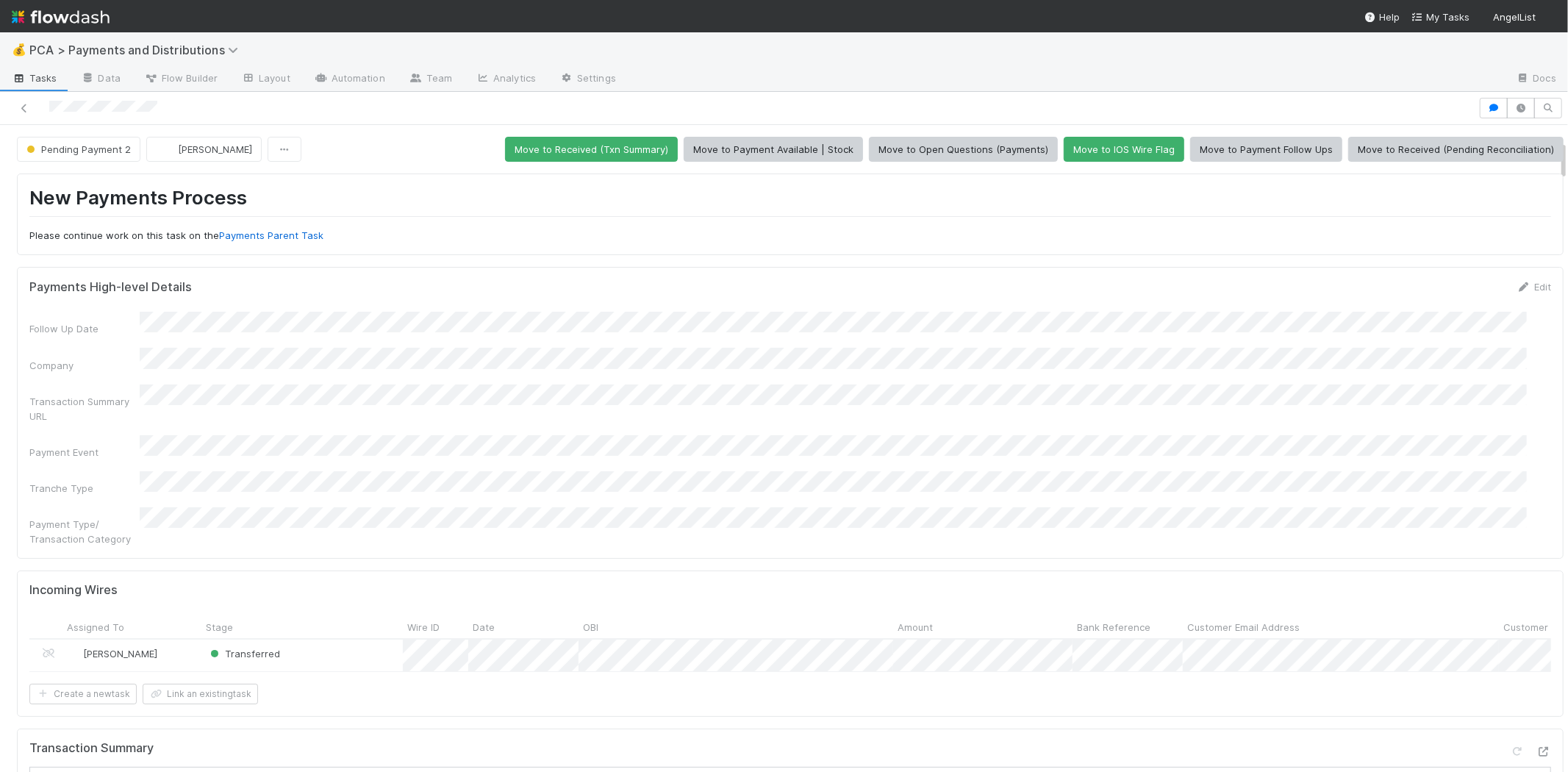
scroll to position [245, 0]
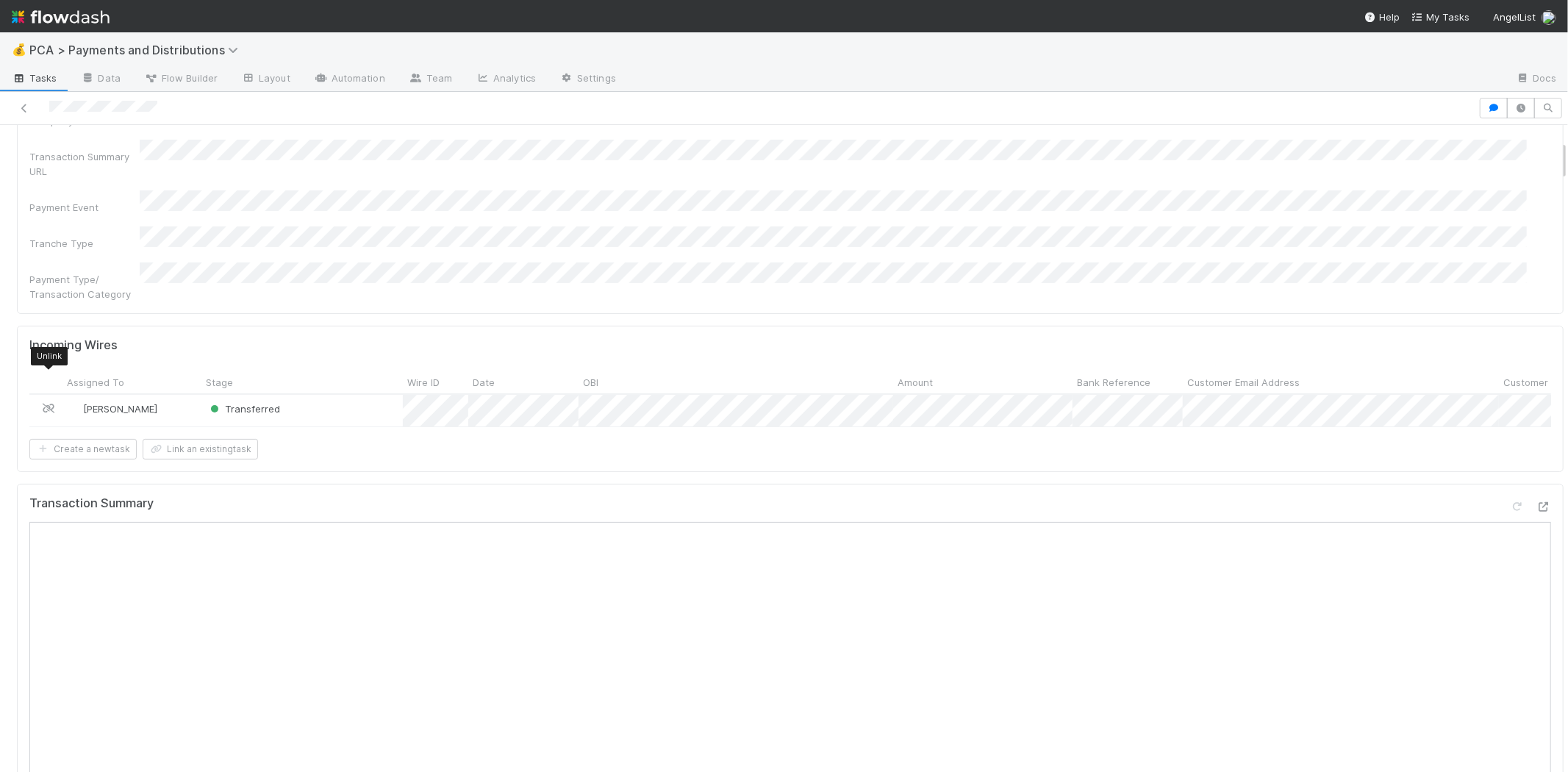
click at [48, 404] on icon at bounding box center [48, 408] width 15 height 9
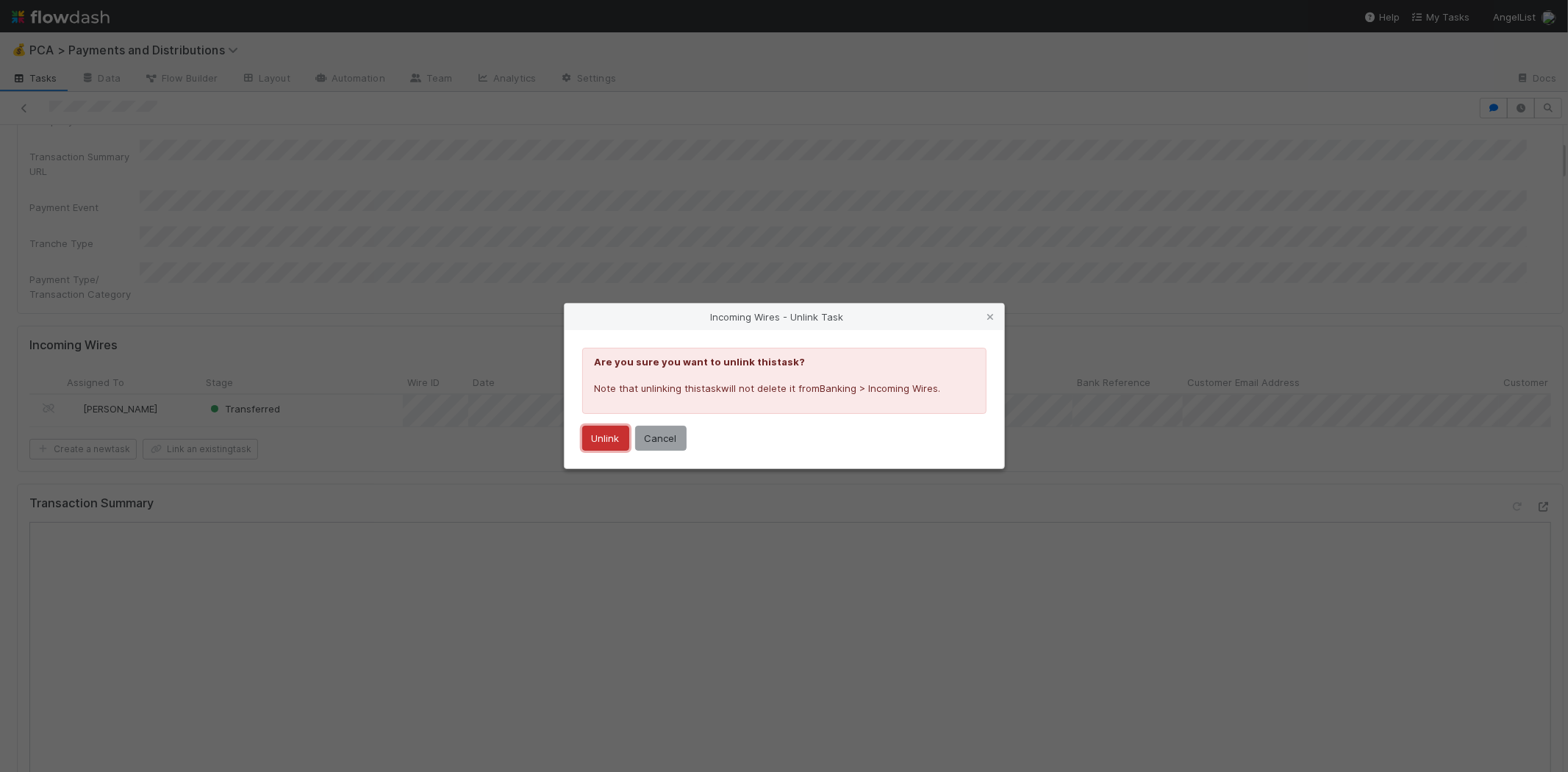
click at [604, 436] on button "Unlink" at bounding box center [605, 437] width 47 height 25
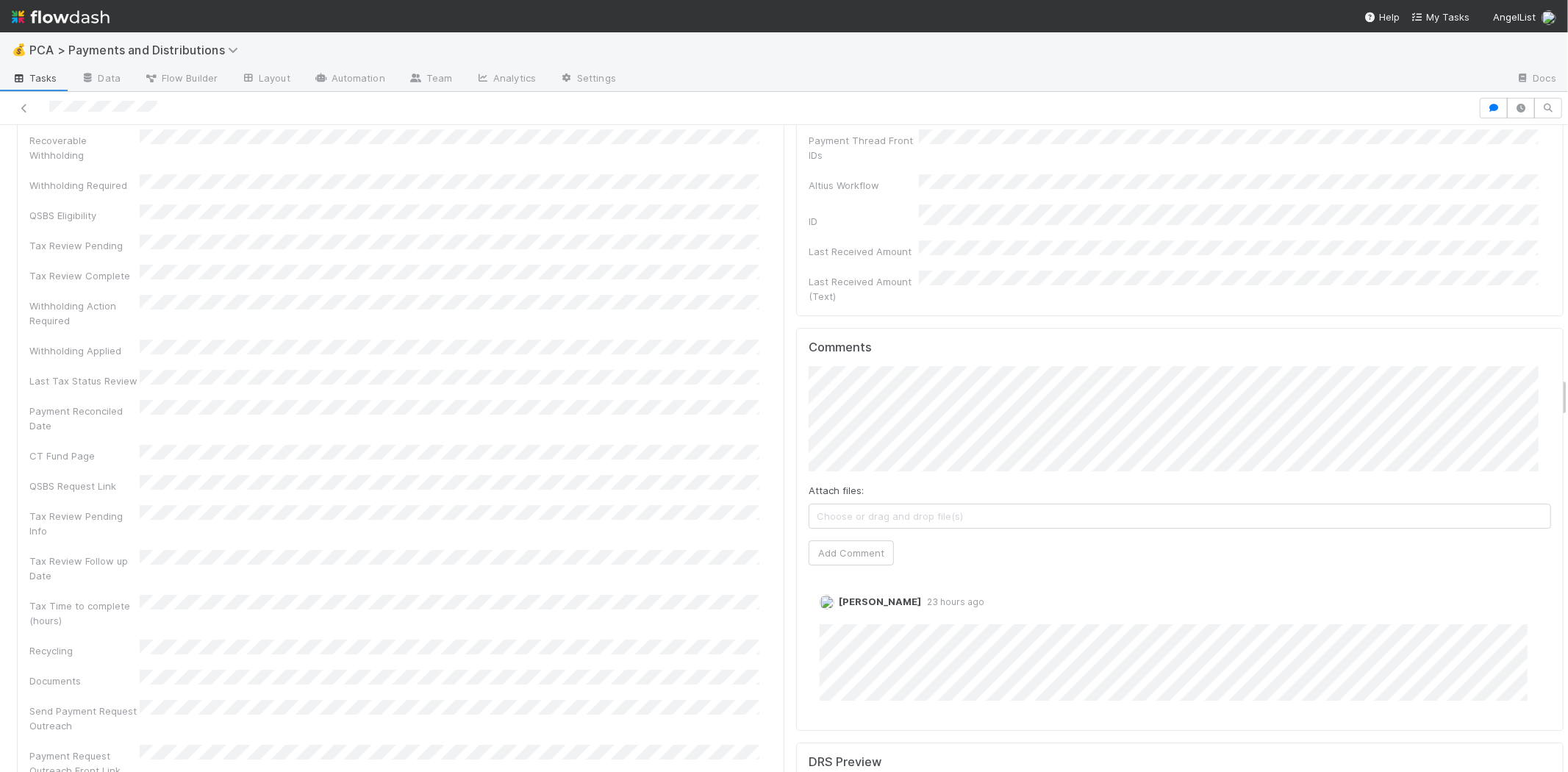
scroll to position [4002, 0]
drag, startPoint x: 861, startPoint y: 445, endPoint x: 799, endPoint y: 469, distance: 66.5
click at [860, 558] on button "Add Comment" at bounding box center [850, 570] width 85 height 25
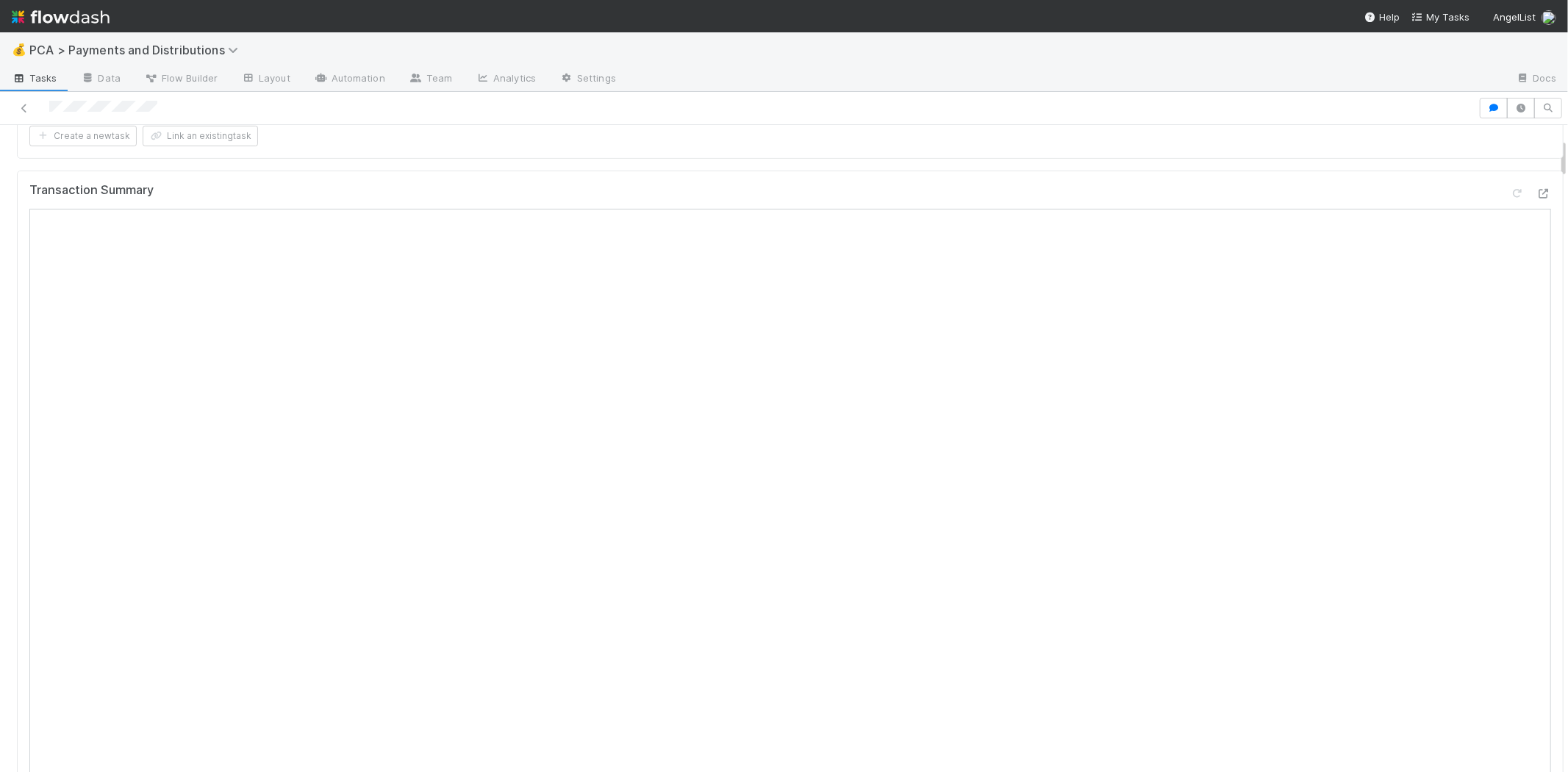
scroll to position [0, 0]
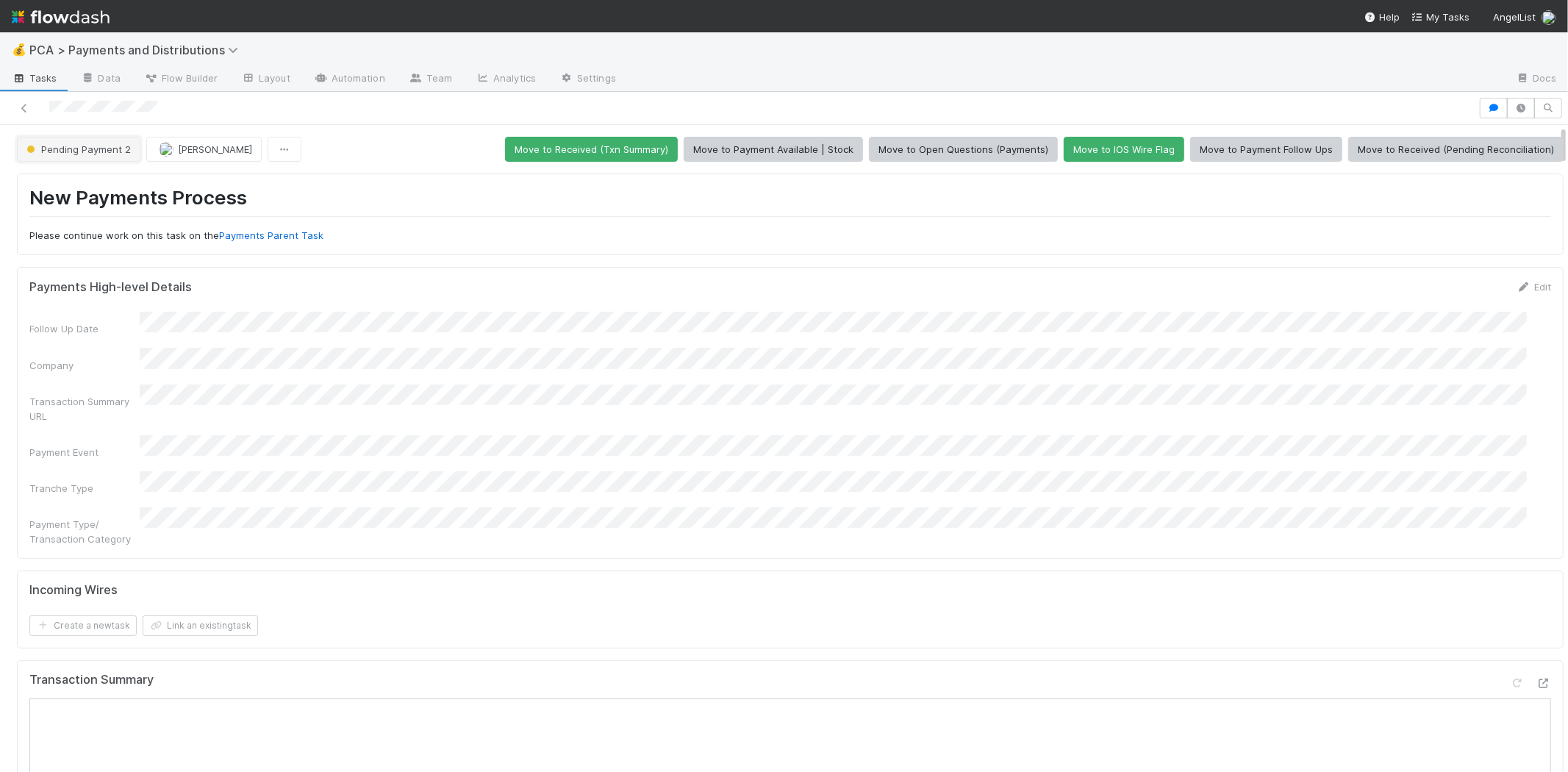
click at [123, 152] on span "Pending Payment 2" at bounding box center [76, 149] width 107 height 12
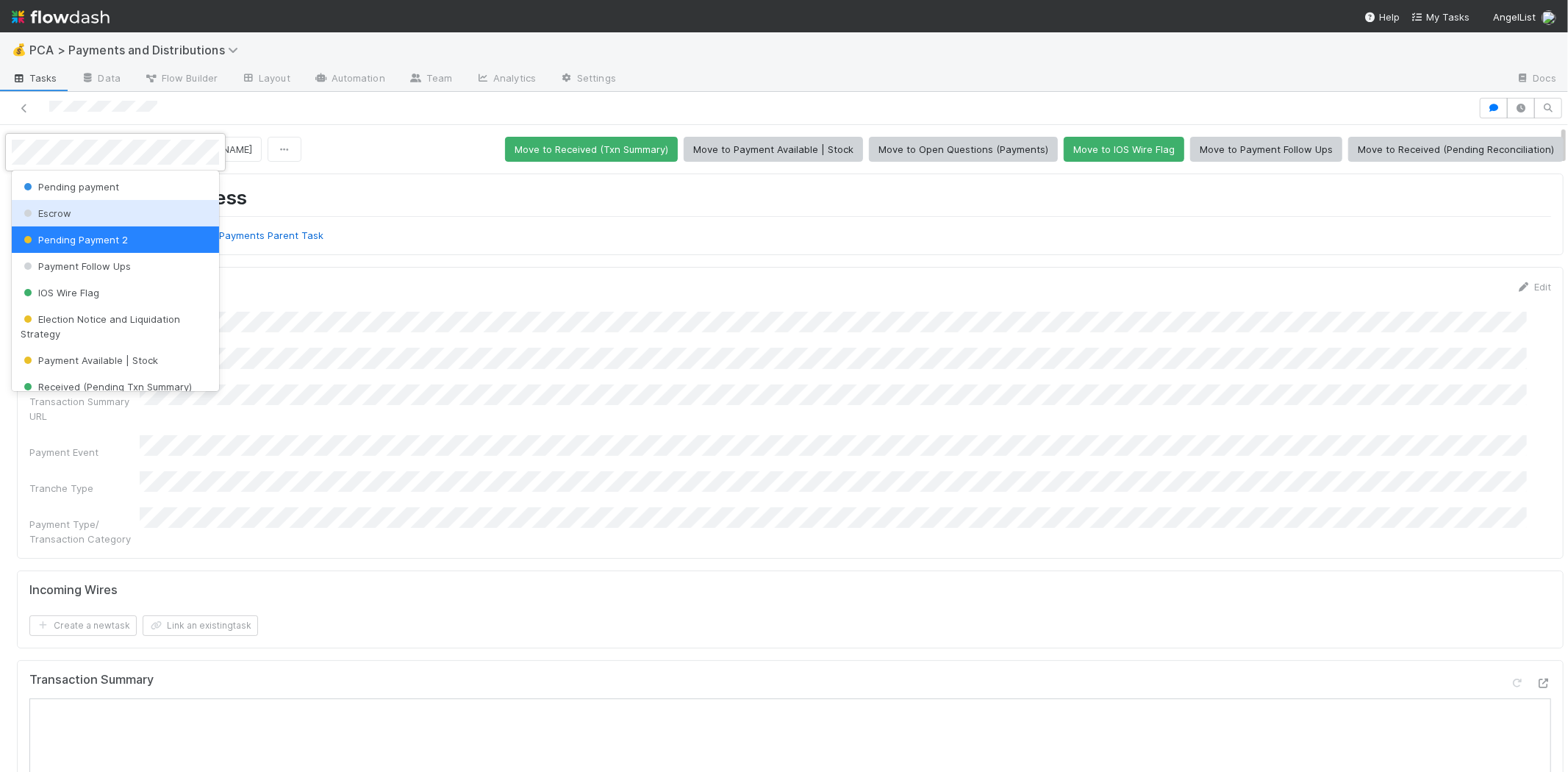
scroll to position [461, 0]
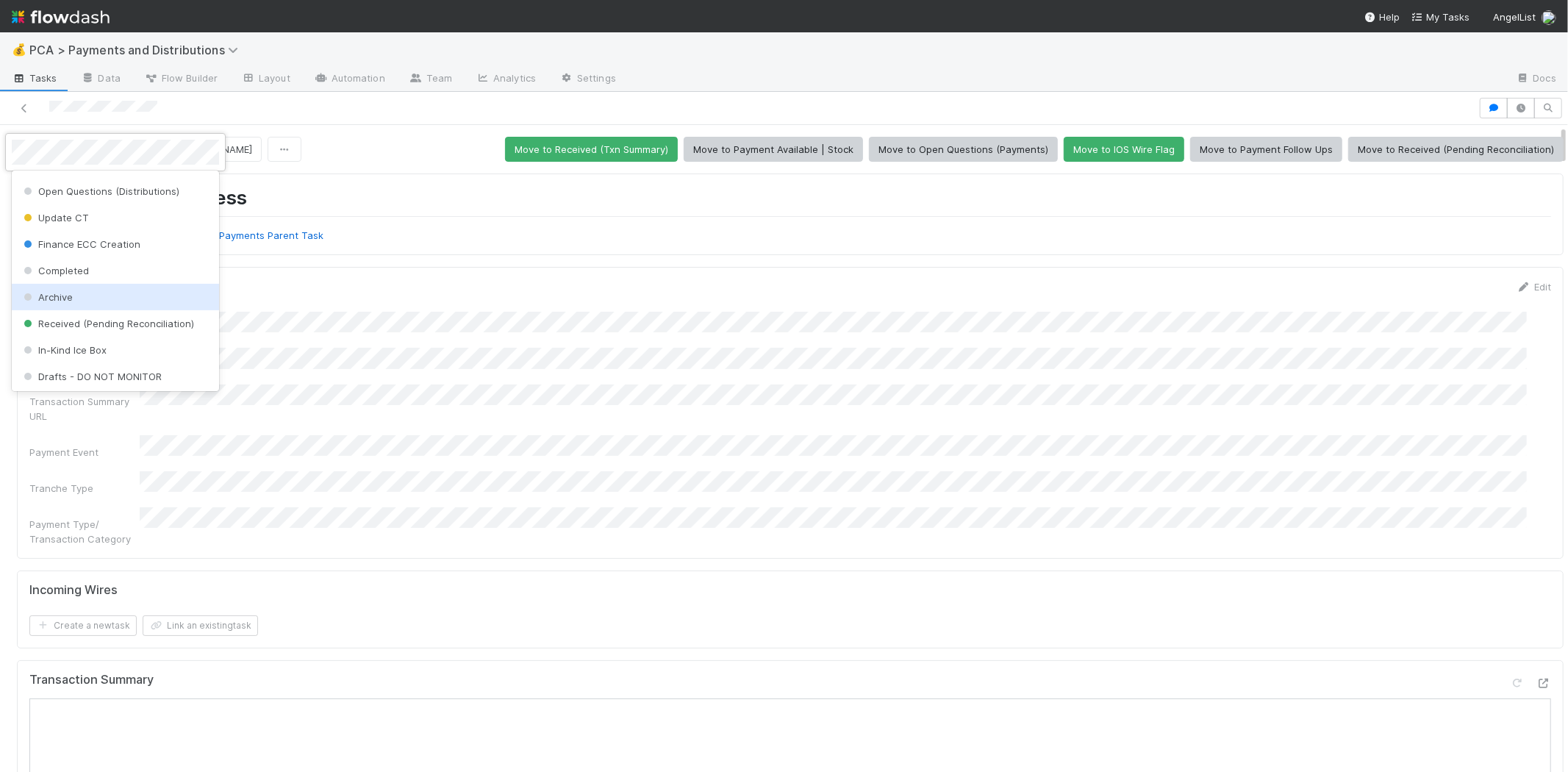
click at [107, 291] on div "Archive" at bounding box center [116, 296] width 207 height 26
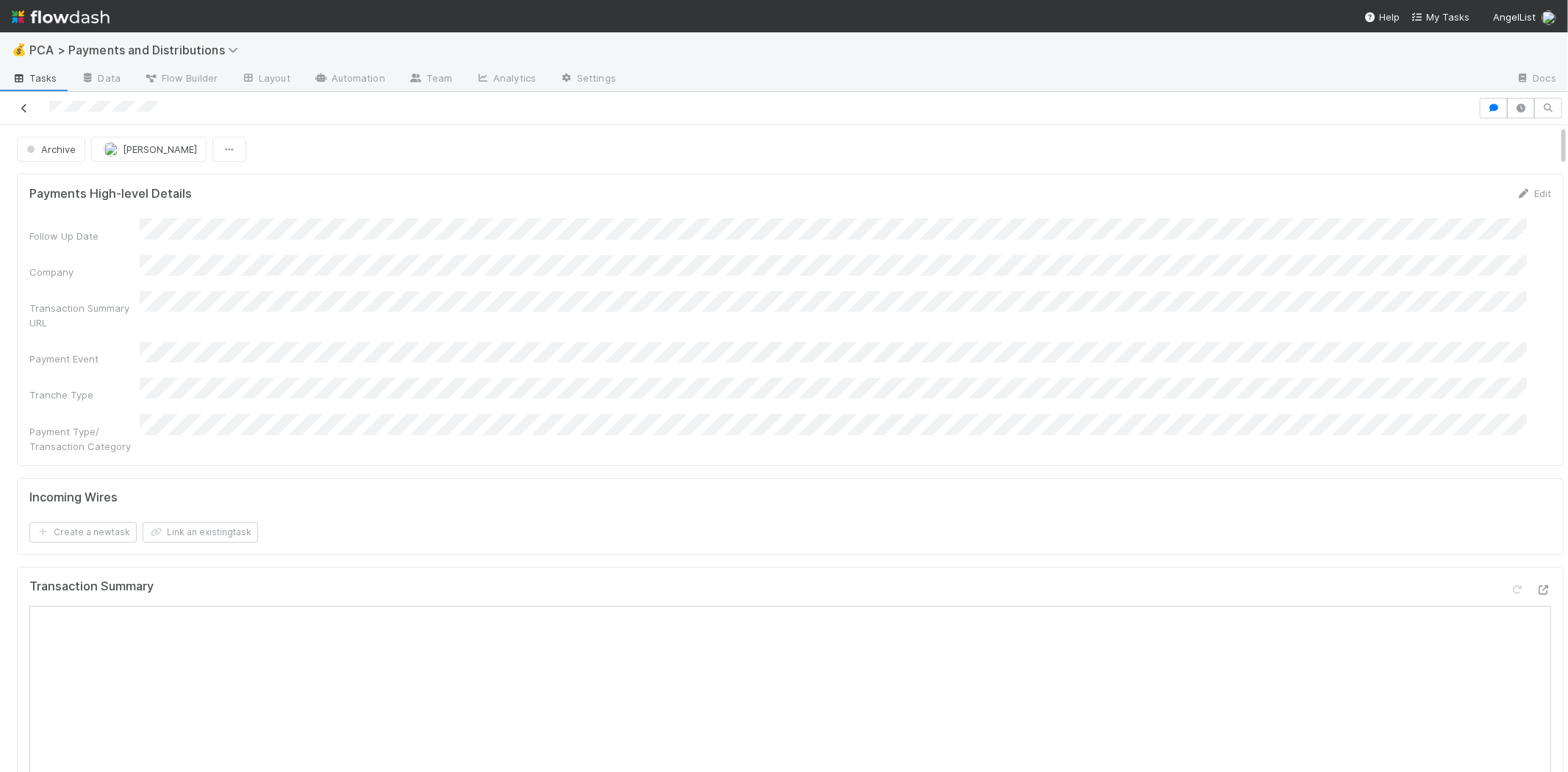
click at [30, 105] on icon at bounding box center [24, 108] width 15 height 9
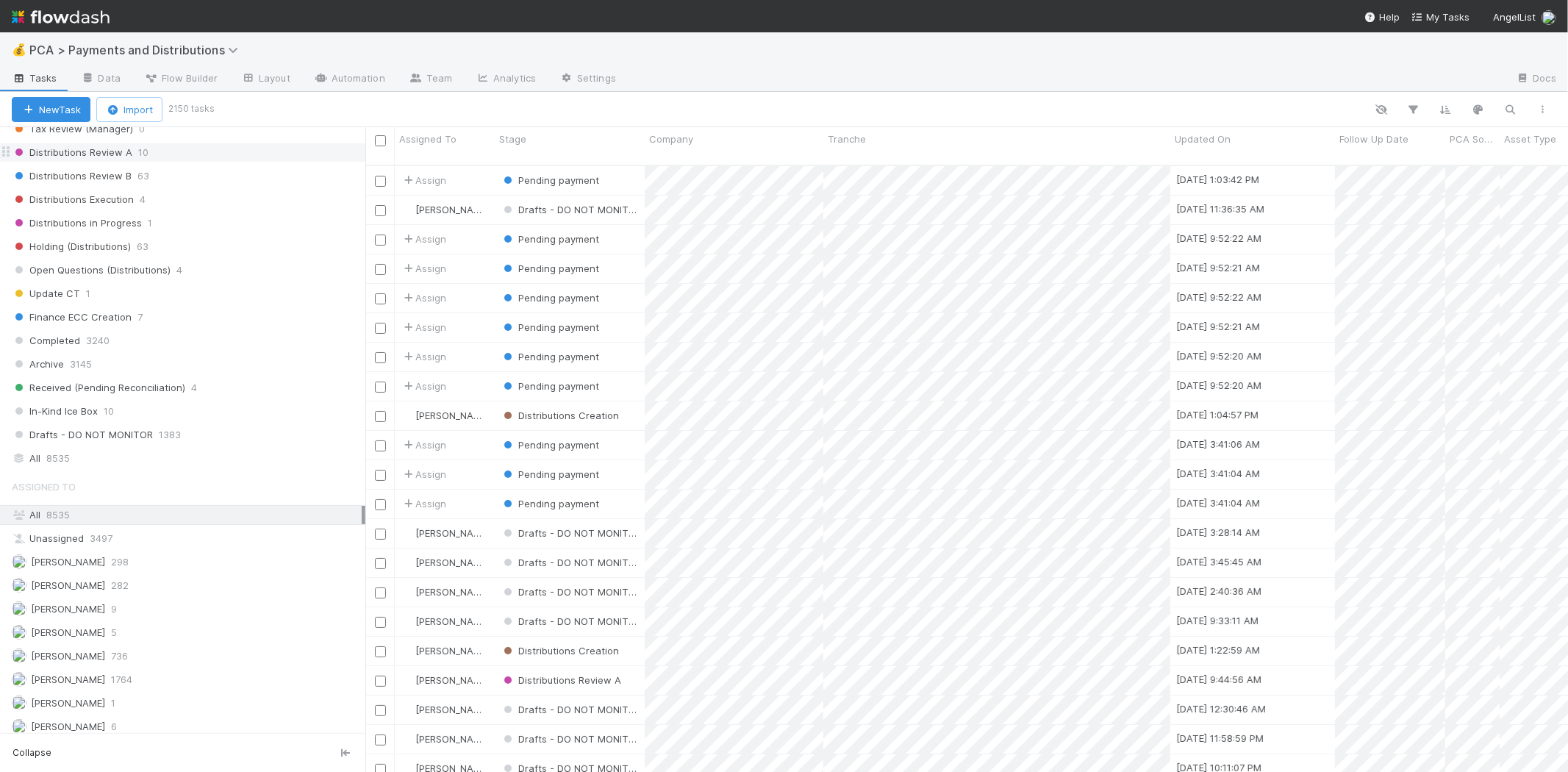
scroll to position [1108, 0]
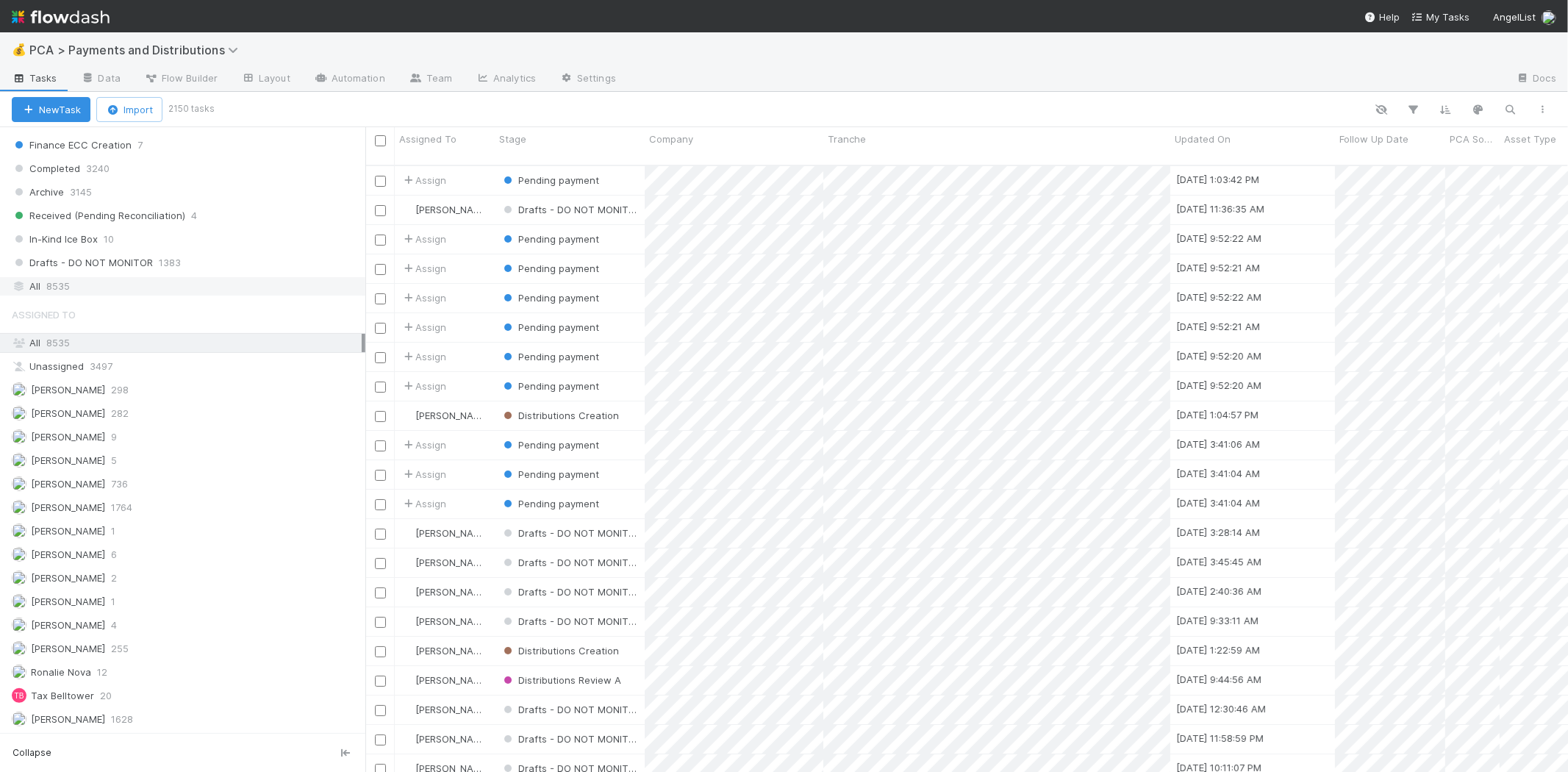
click at [51, 286] on span "8535" at bounding box center [58, 286] width 23 height 19
click at [1507, 106] on icon "button" at bounding box center [1510, 109] width 15 height 13
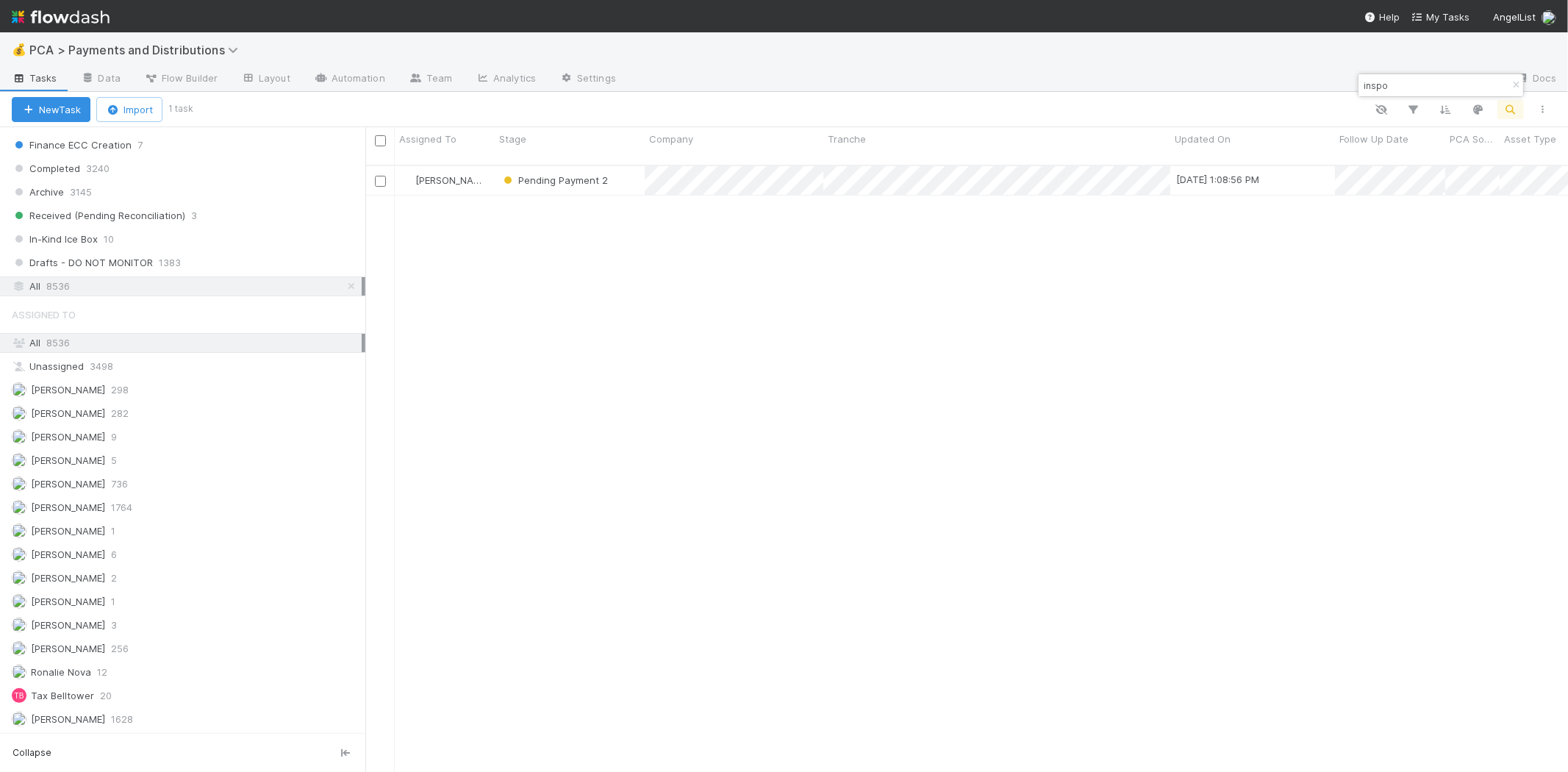
click at [1371, 89] on input "inspo" at bounding box center [1434, 85] width 147 height 18
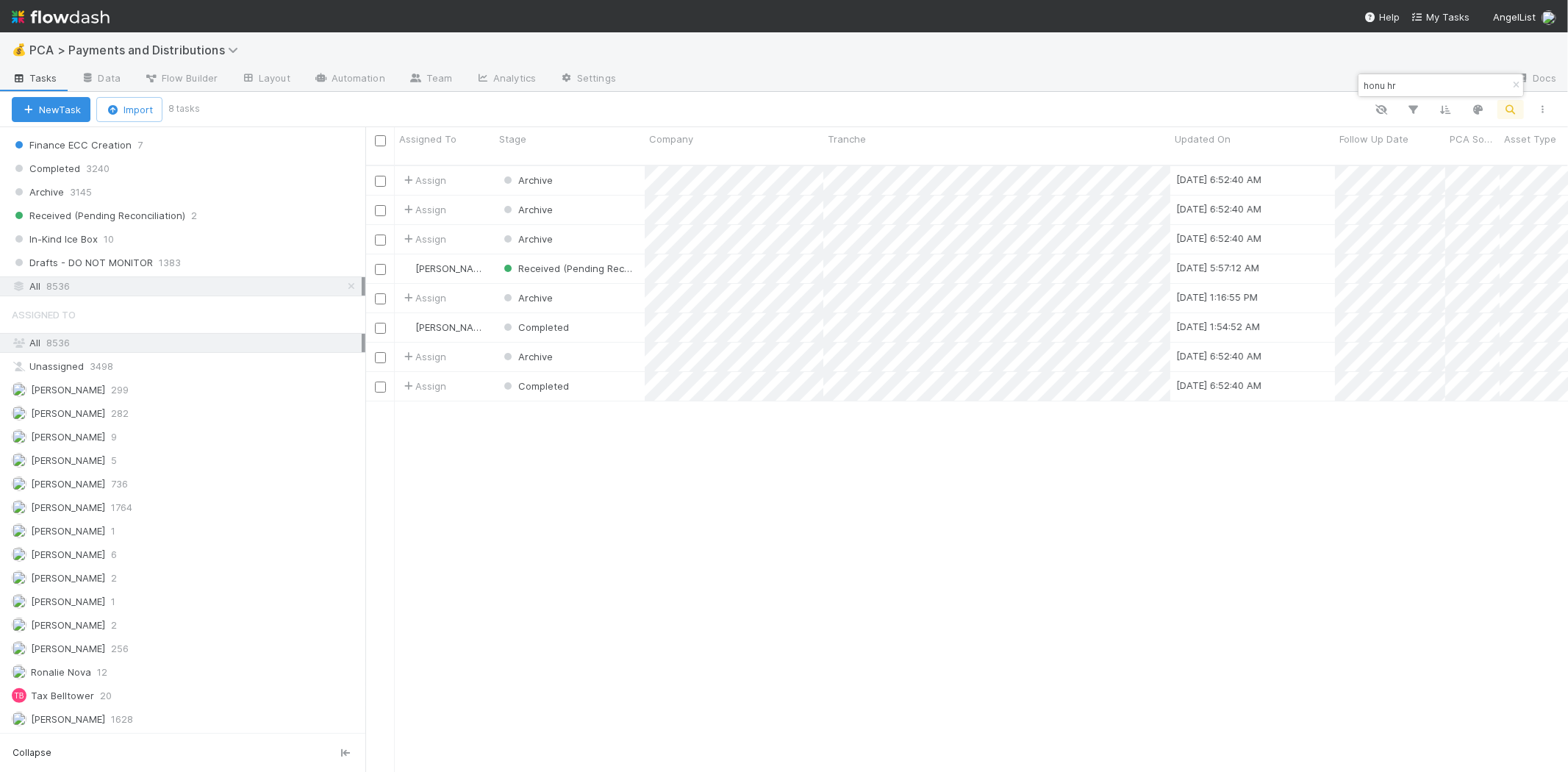
type input "honu hr"
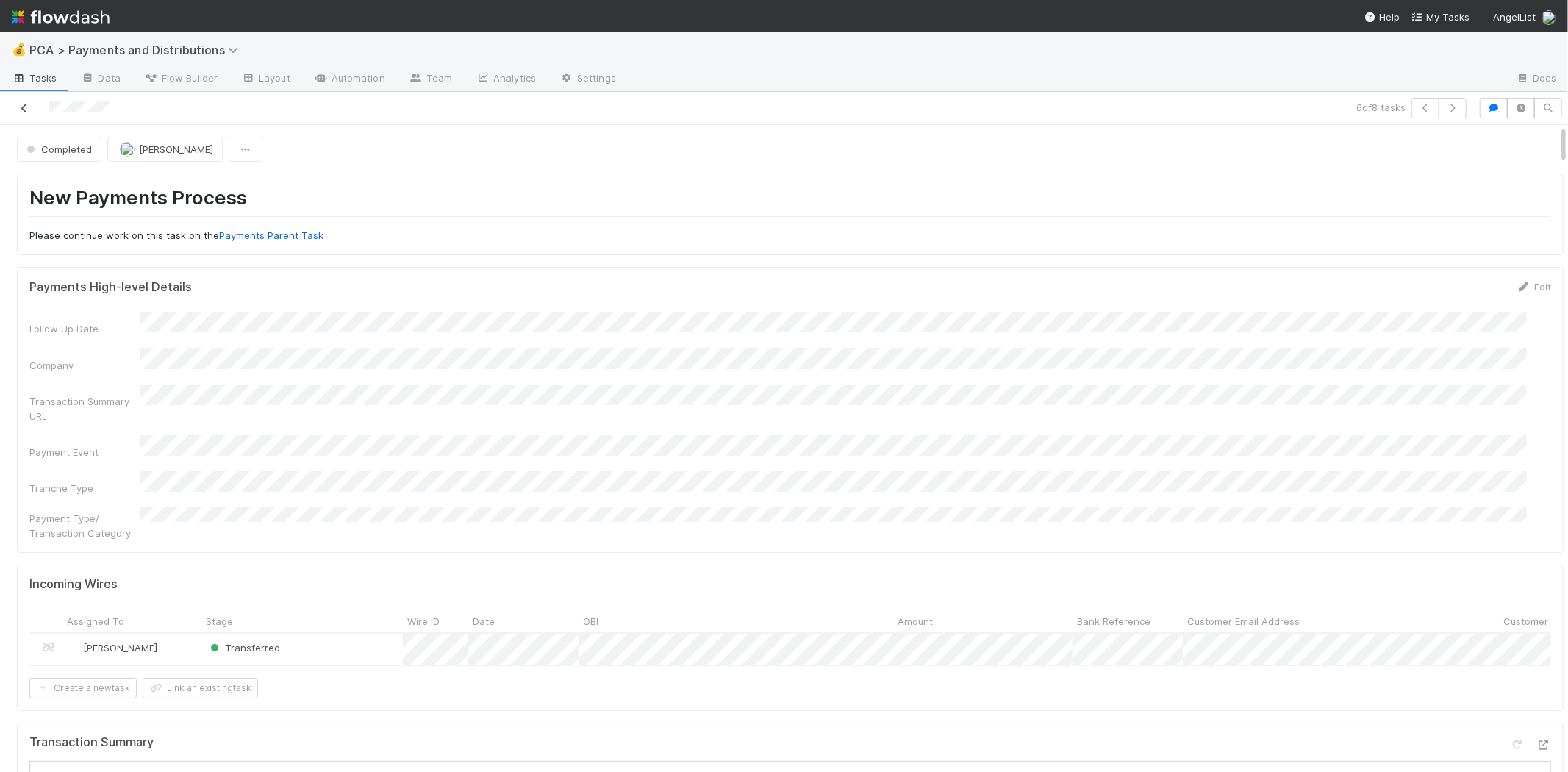
click at [21, 107] on icon at bounding box center [24, 108] width 15 height 9
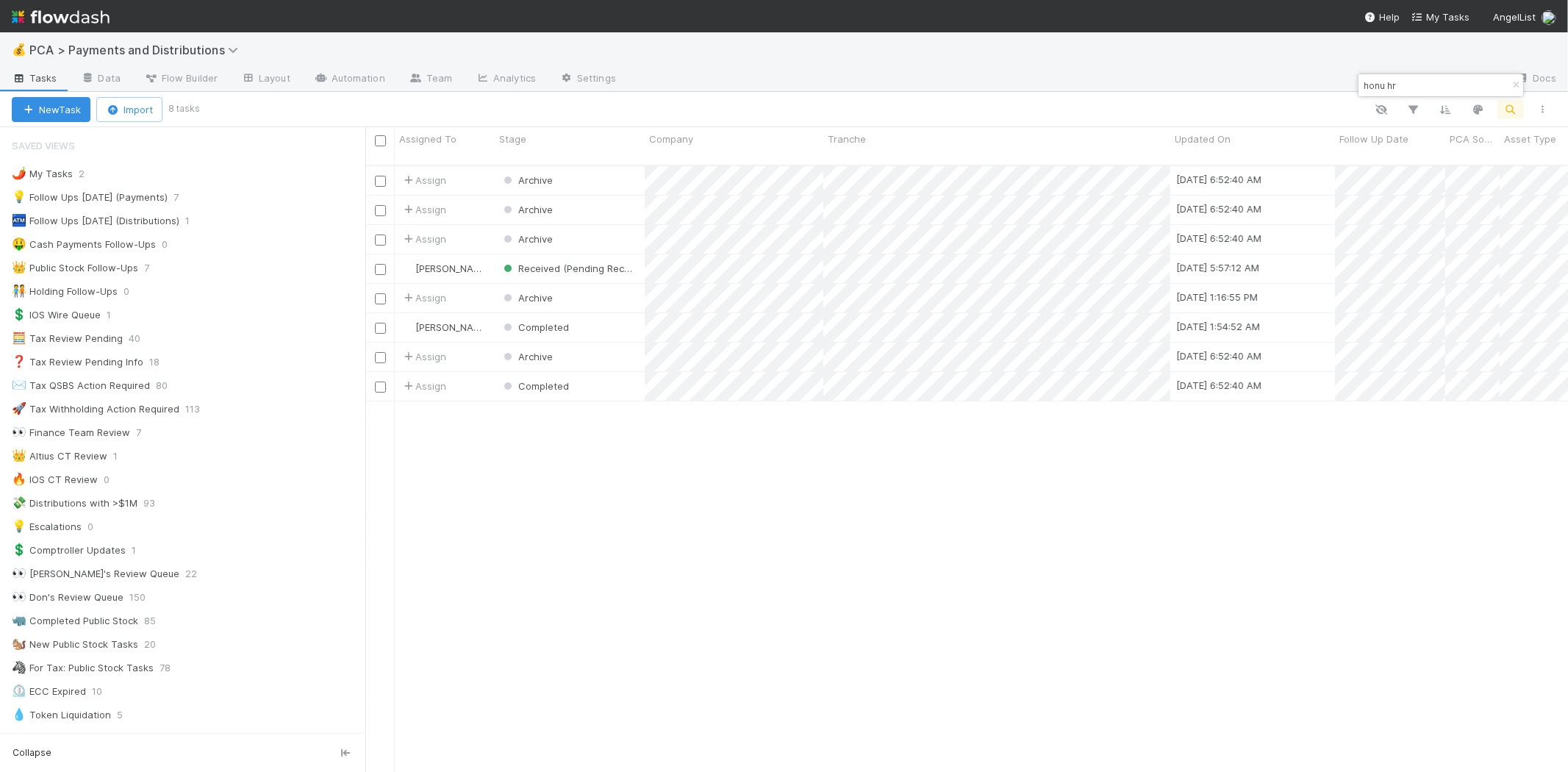
scroll to position [606, 1190]
drag, startPoint x: 1402, startPoint y: 82, endPoint x: 1358, endPoint y: 85, distance: 44.1
click at [1358, 85] on div "honu hr" at bounding box center [1433, 85] width 149 height 18
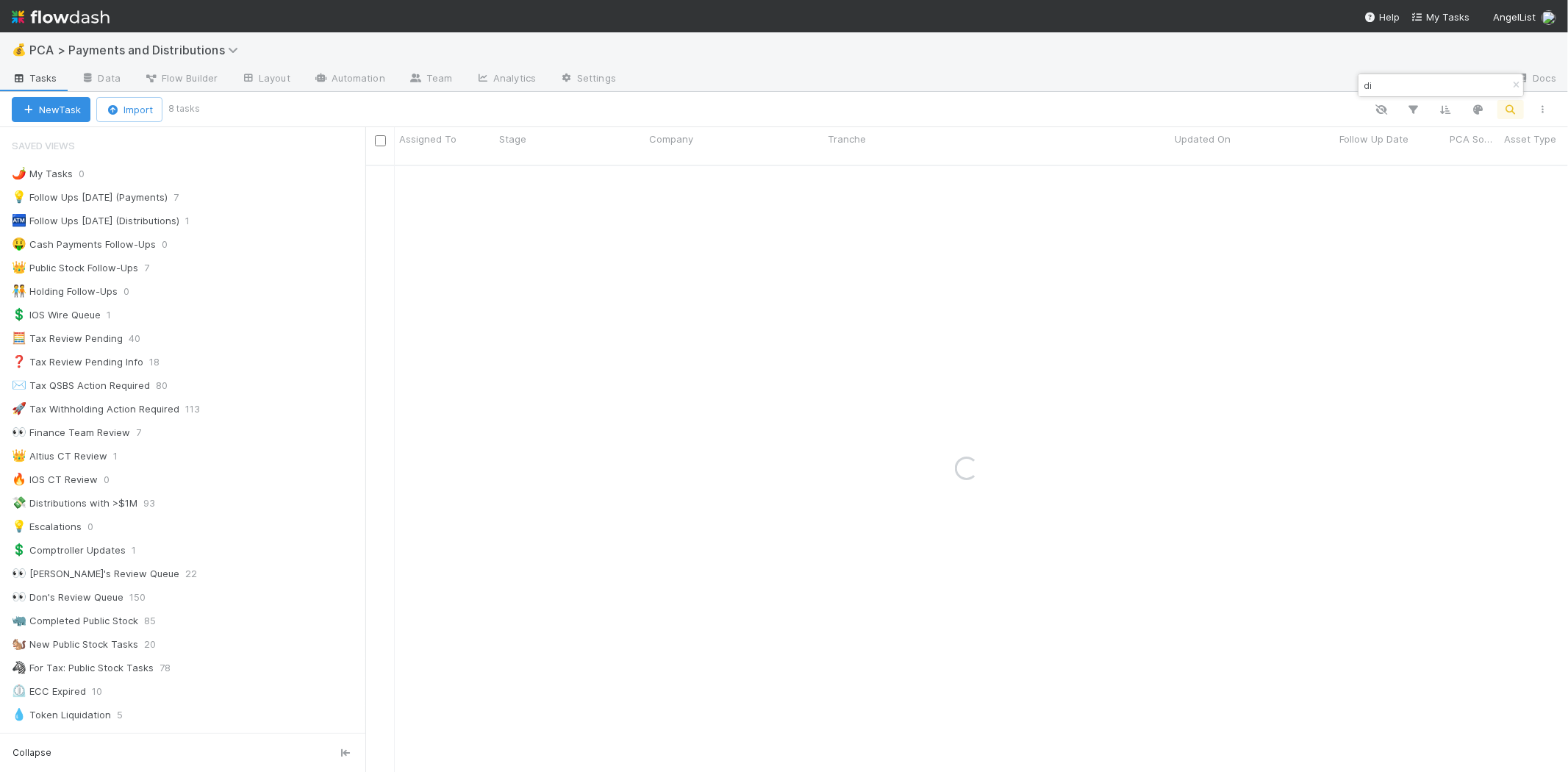
type input "d"
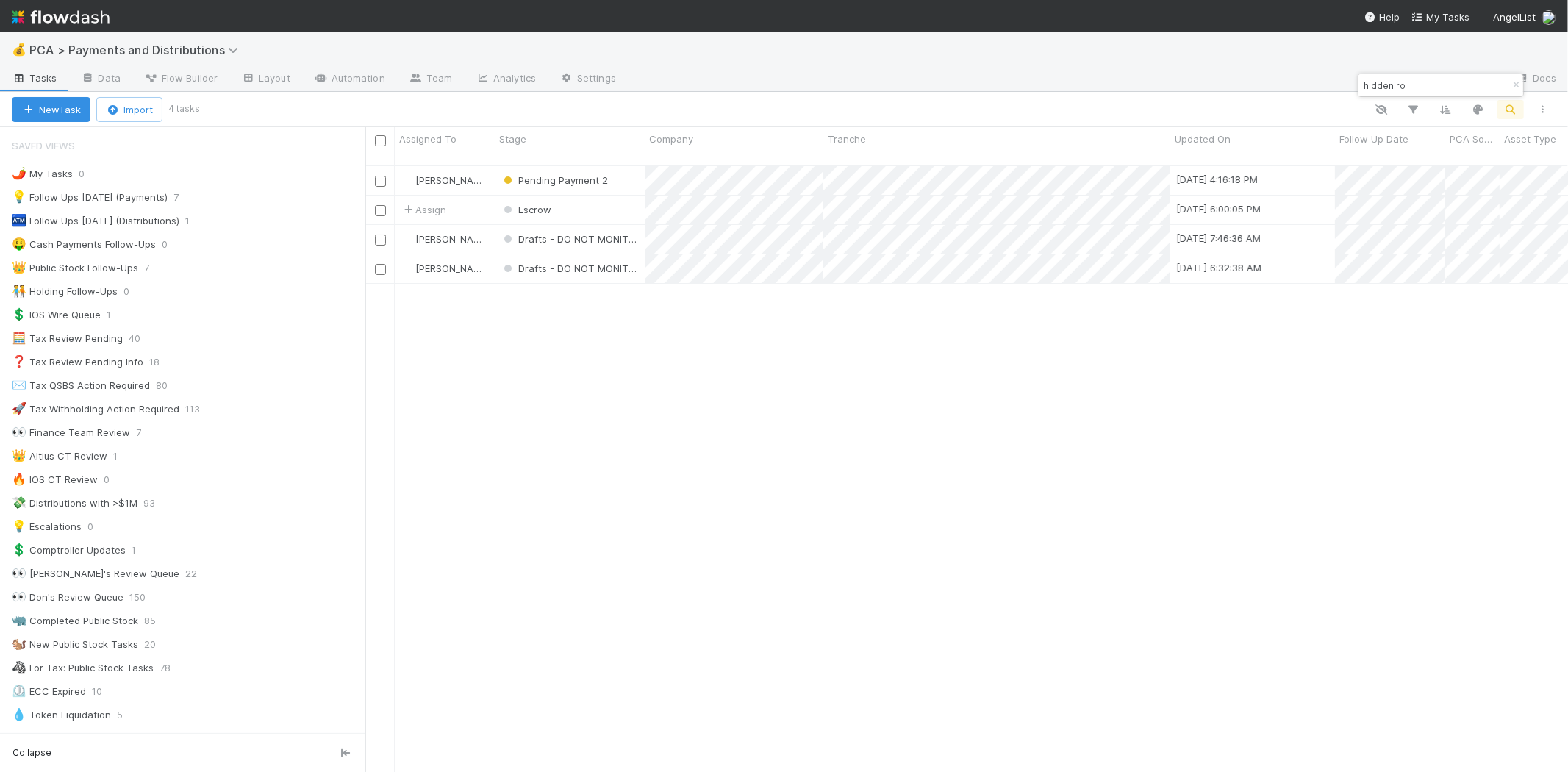
drag, startPoint x: 1411, startPoint y: 87, endPoint x: 1365, endPoint y: 87, distance: 46.0
click at [1365, 87] on input "hidden ro" at bounding box center [1434, 85] width 147 height 18
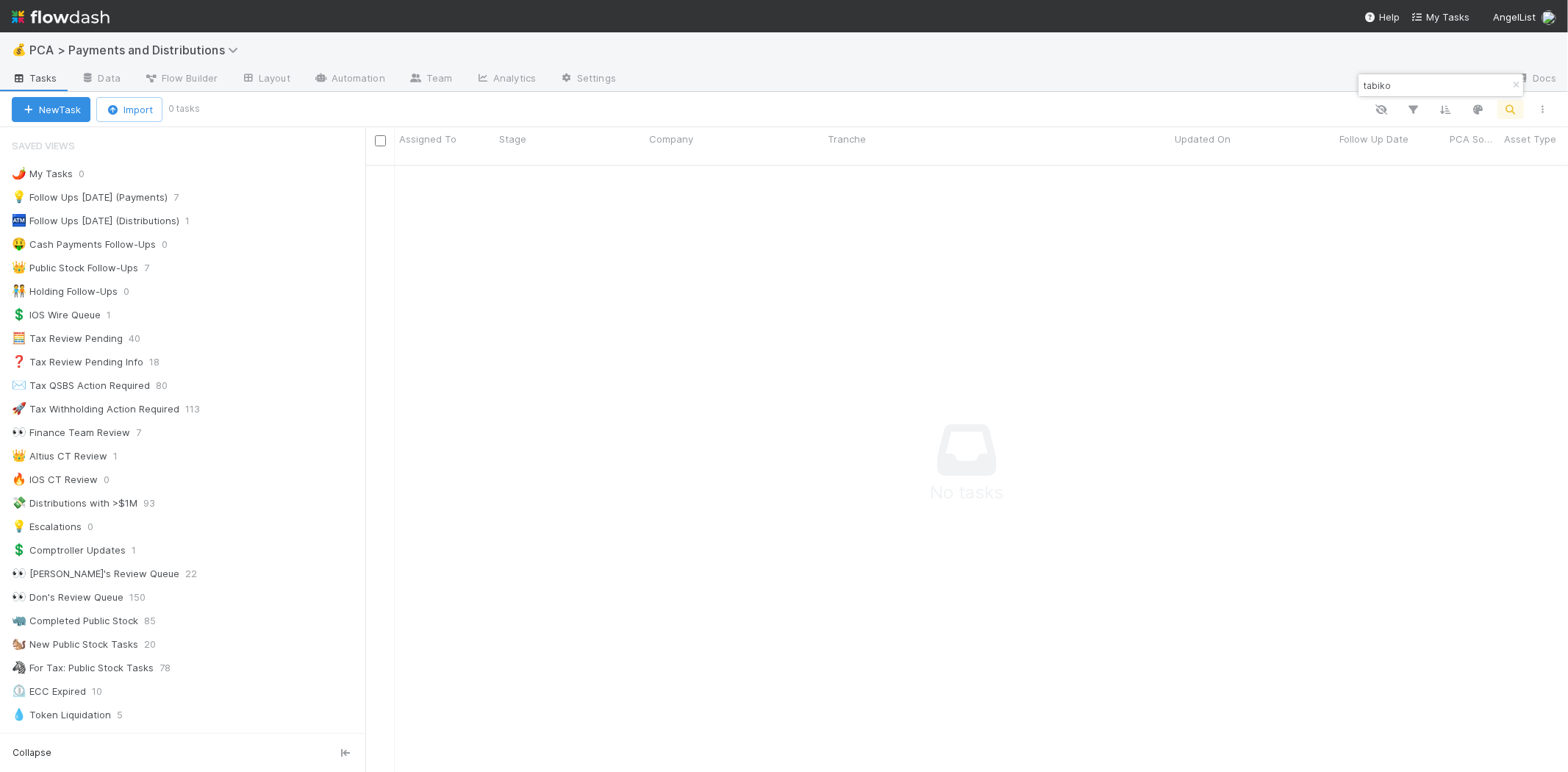
scroll to position [594, 1177]
drag, startPoint x: 1424, startPoint y: 84, endPoint x: 1358, endPoint y: 92, distance: 66.5
click at [1358, 92] on div "tabiko" at bounding box center [1433, 85] width 149 height 18
type input "tobiko"
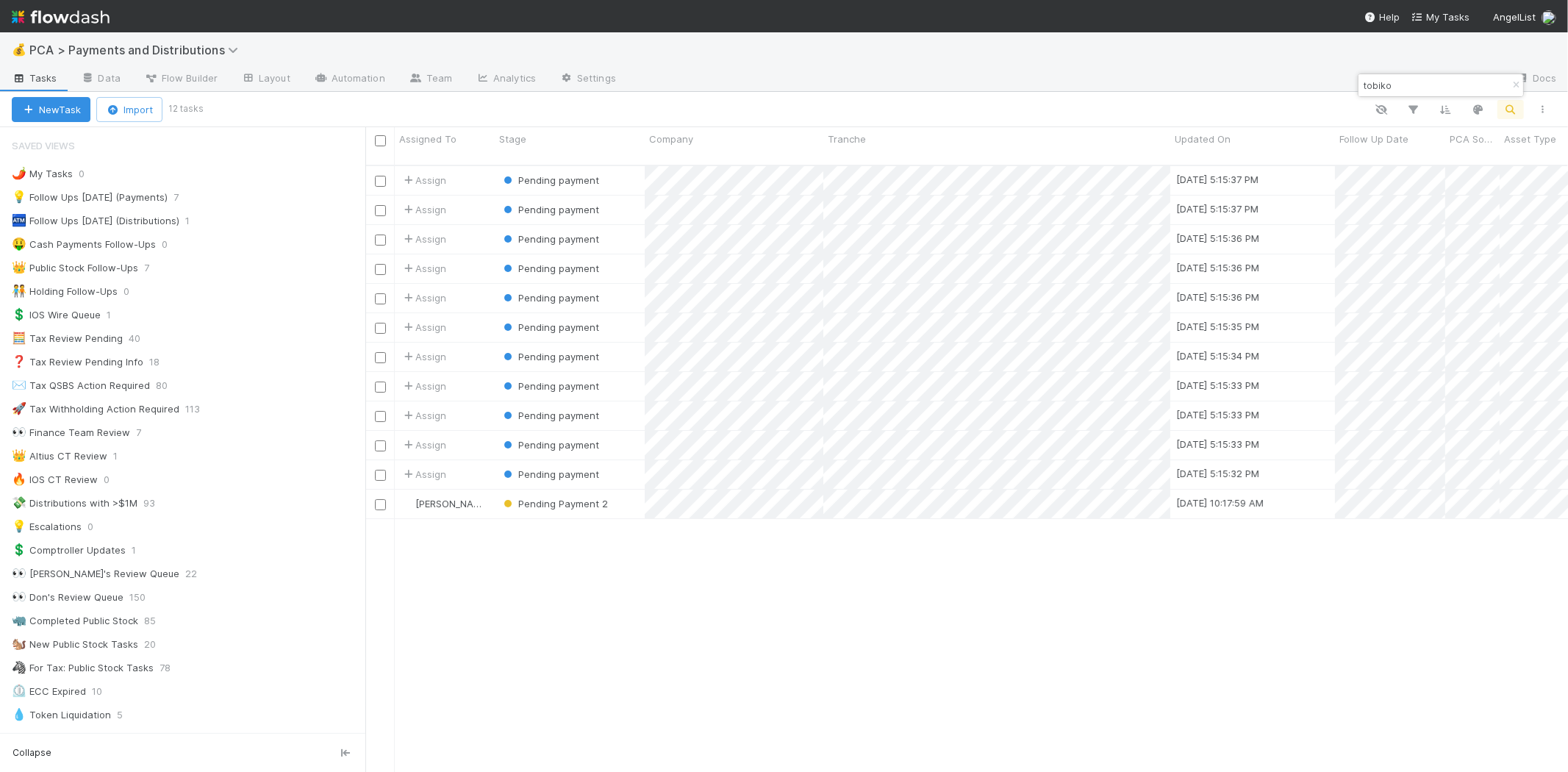
scroll to position [606, 1190]
click at [843, 137] on span "Tranche" at bounding box center [846, 139] width 38 height 15
click at [860, 164] on div "Sort A → Z" at bounding box center [912, 167] width 168 height 22
click at [890, 57] on div "💰 PCA > Payments and Distributions" at bounding box center [784, 50] width 1568 height 35
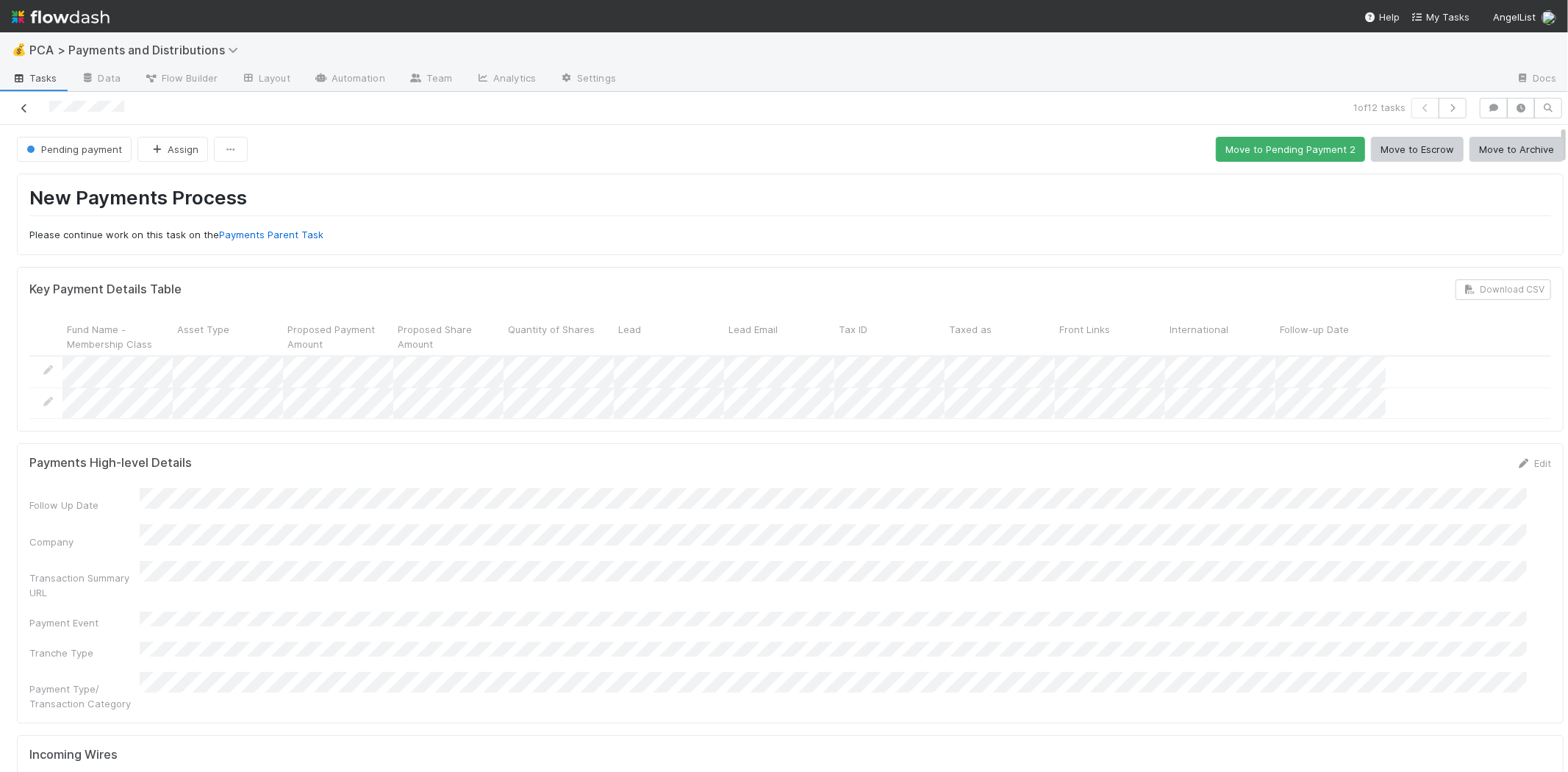
click at [26, 105] on icon at bounding box center [24, 108] width 15 height 9
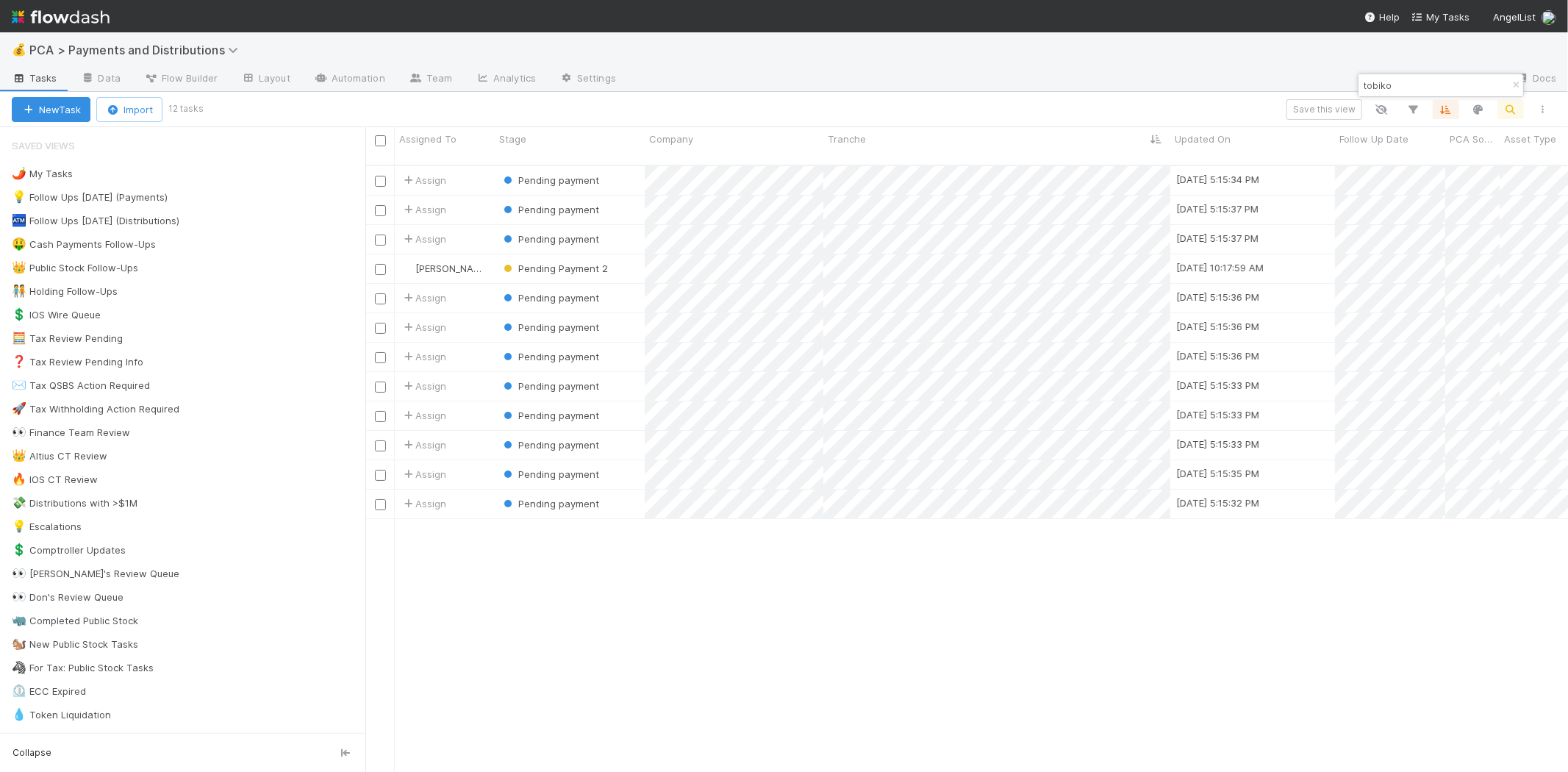
scroll to position [606, 1190]
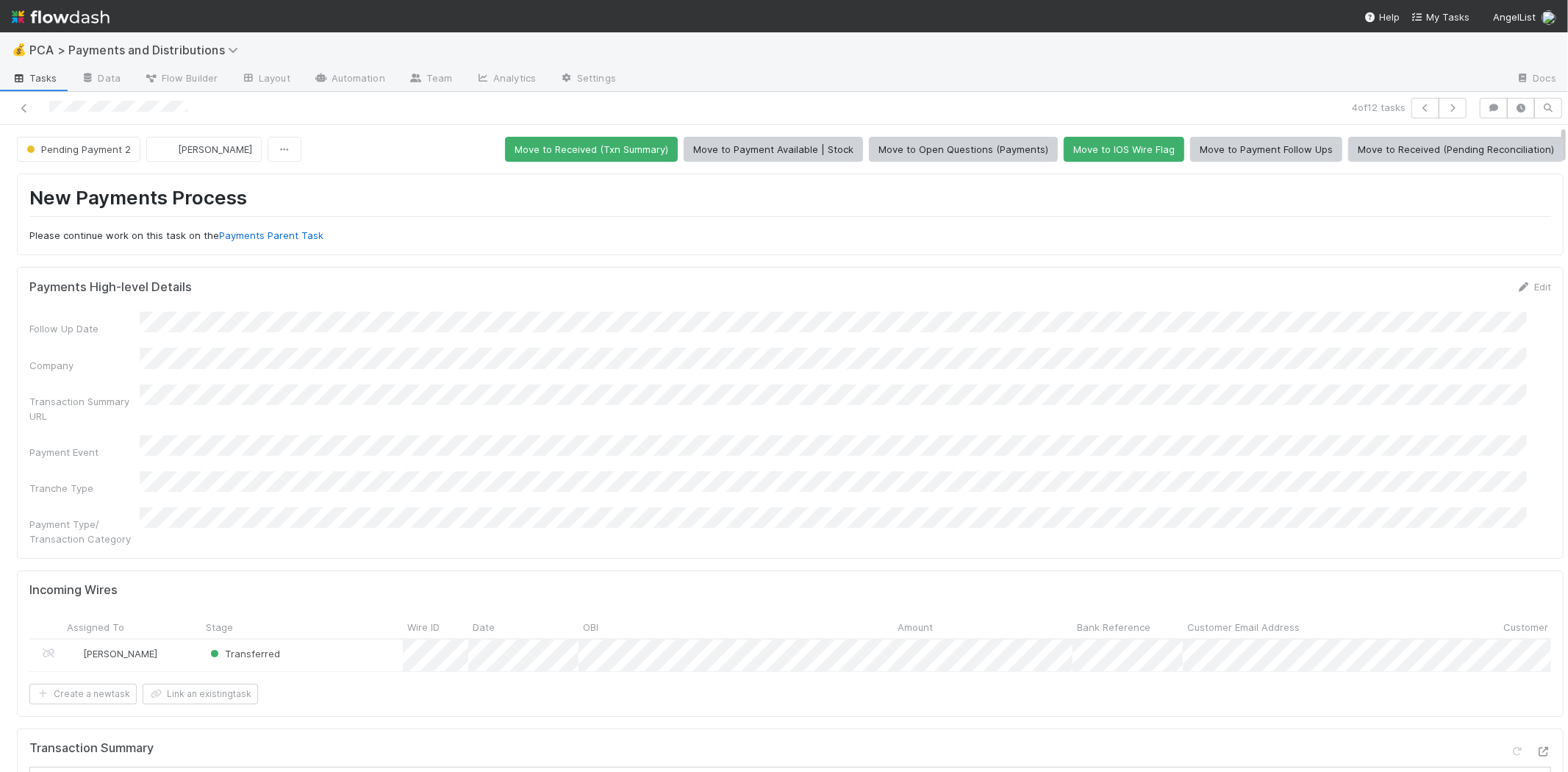
scroll to position [326, 0]
click at [235, 683] on button "Link an existing task" at bounding box center [200, 694] width 116 height 21
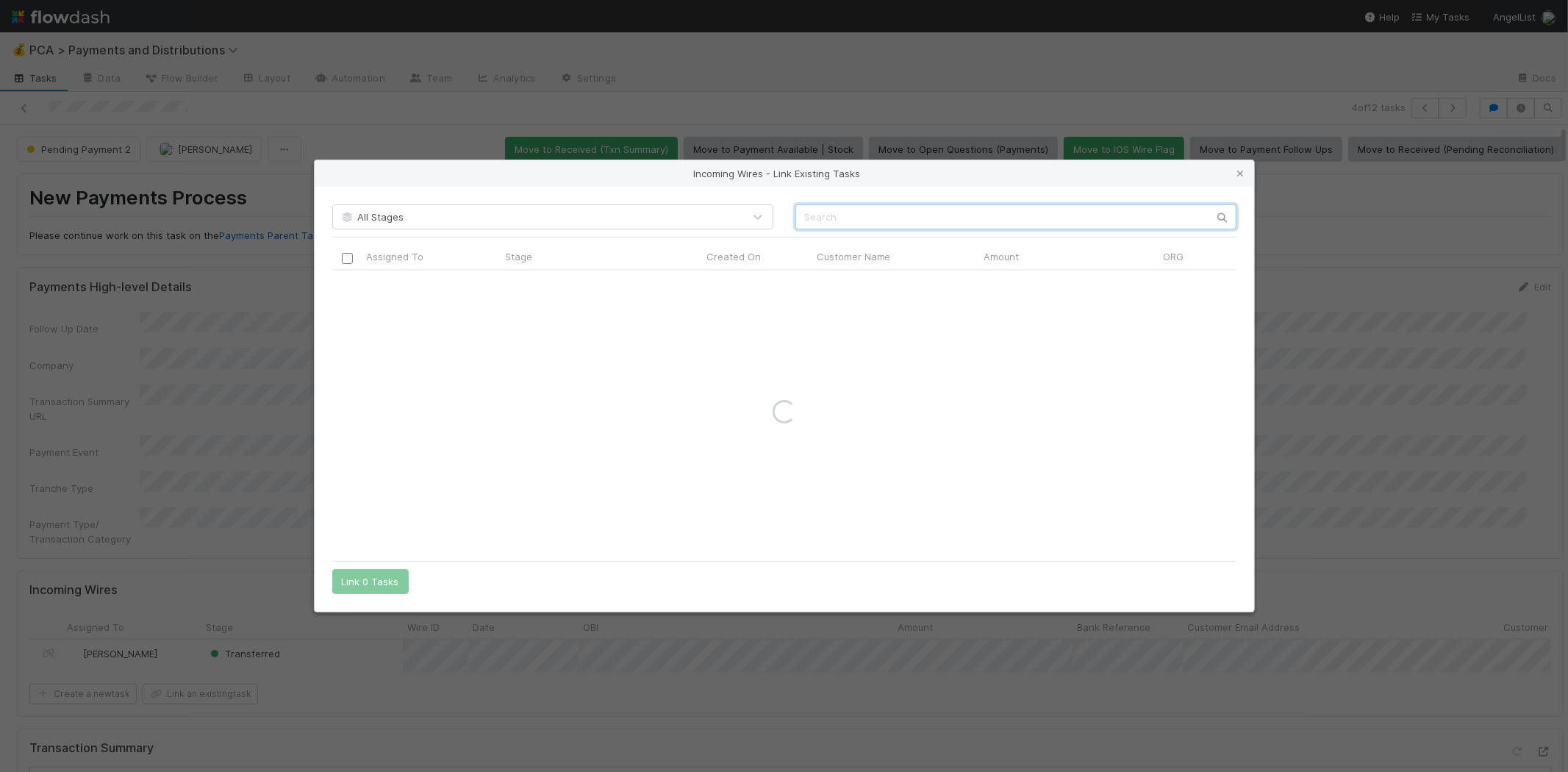
click at [908, 209] on input "text" at bounding box center [1015, 216] width 441 height 25
type input "tobiko"
click at [1239, 174] on icon at bounding box center [1241, 173] width 15 height 9
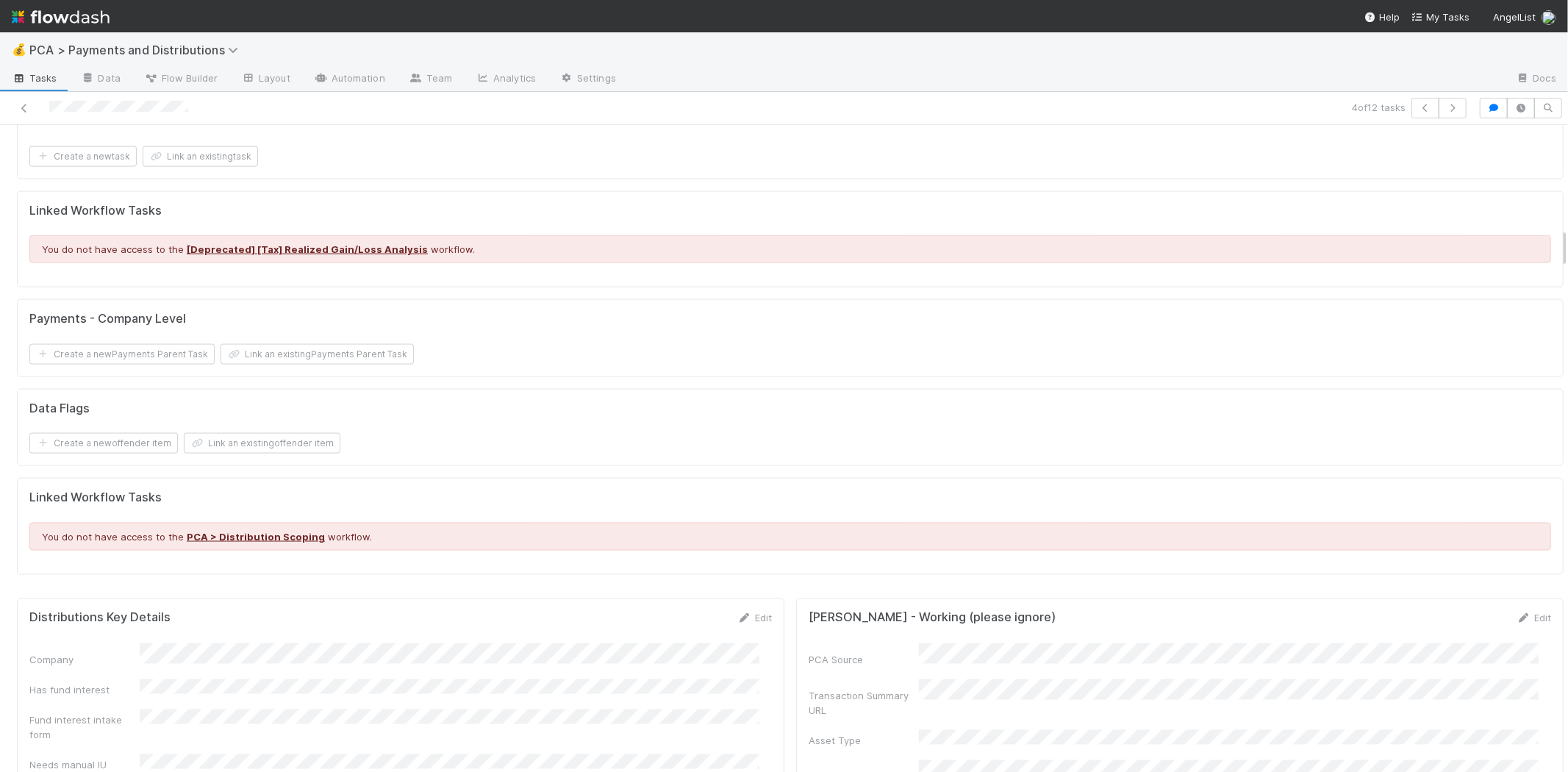
scroll to position [1634, 0]
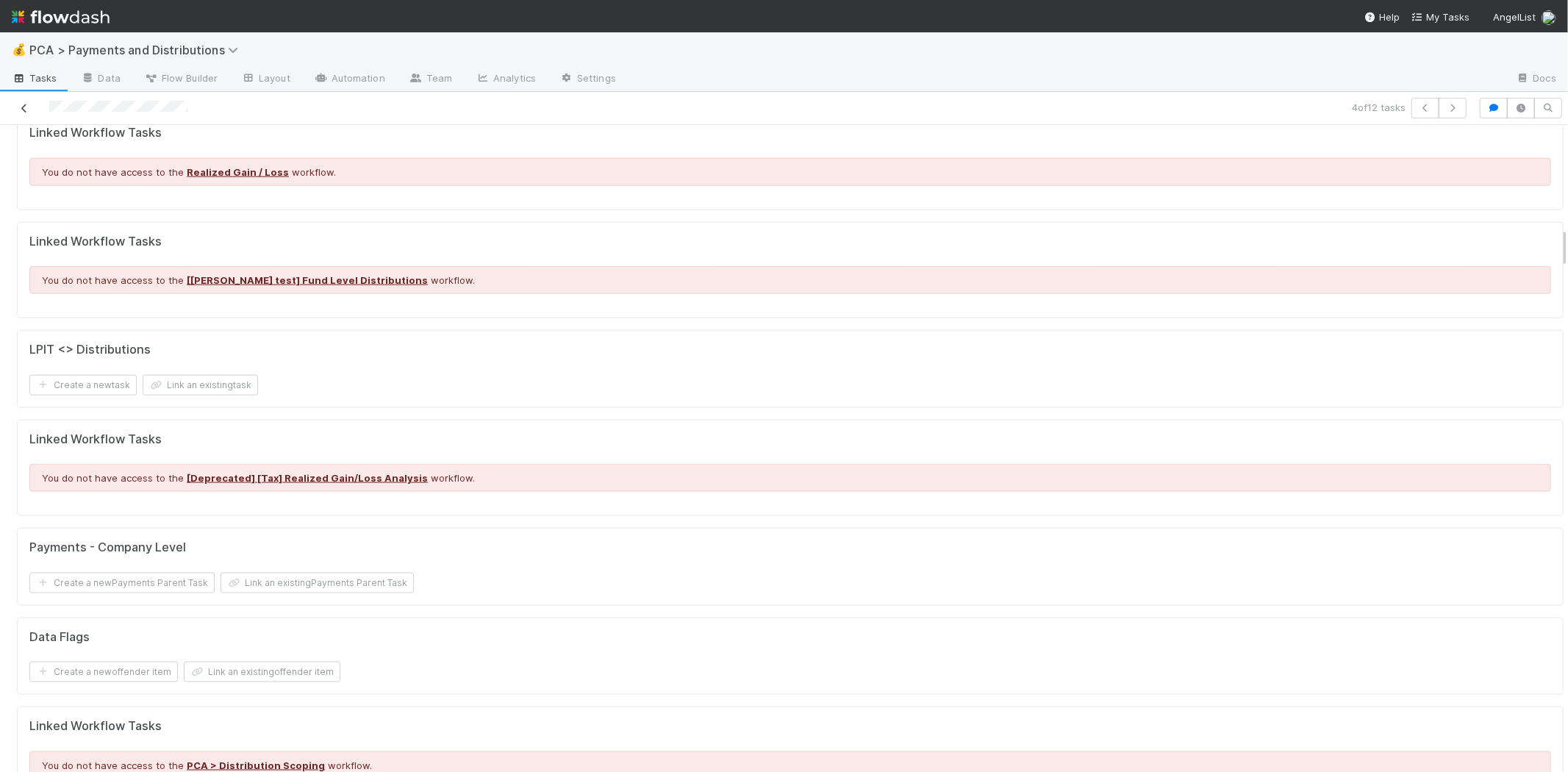
click at [19, 103] on icon at bounding box center [24, 108] width 15 height 9
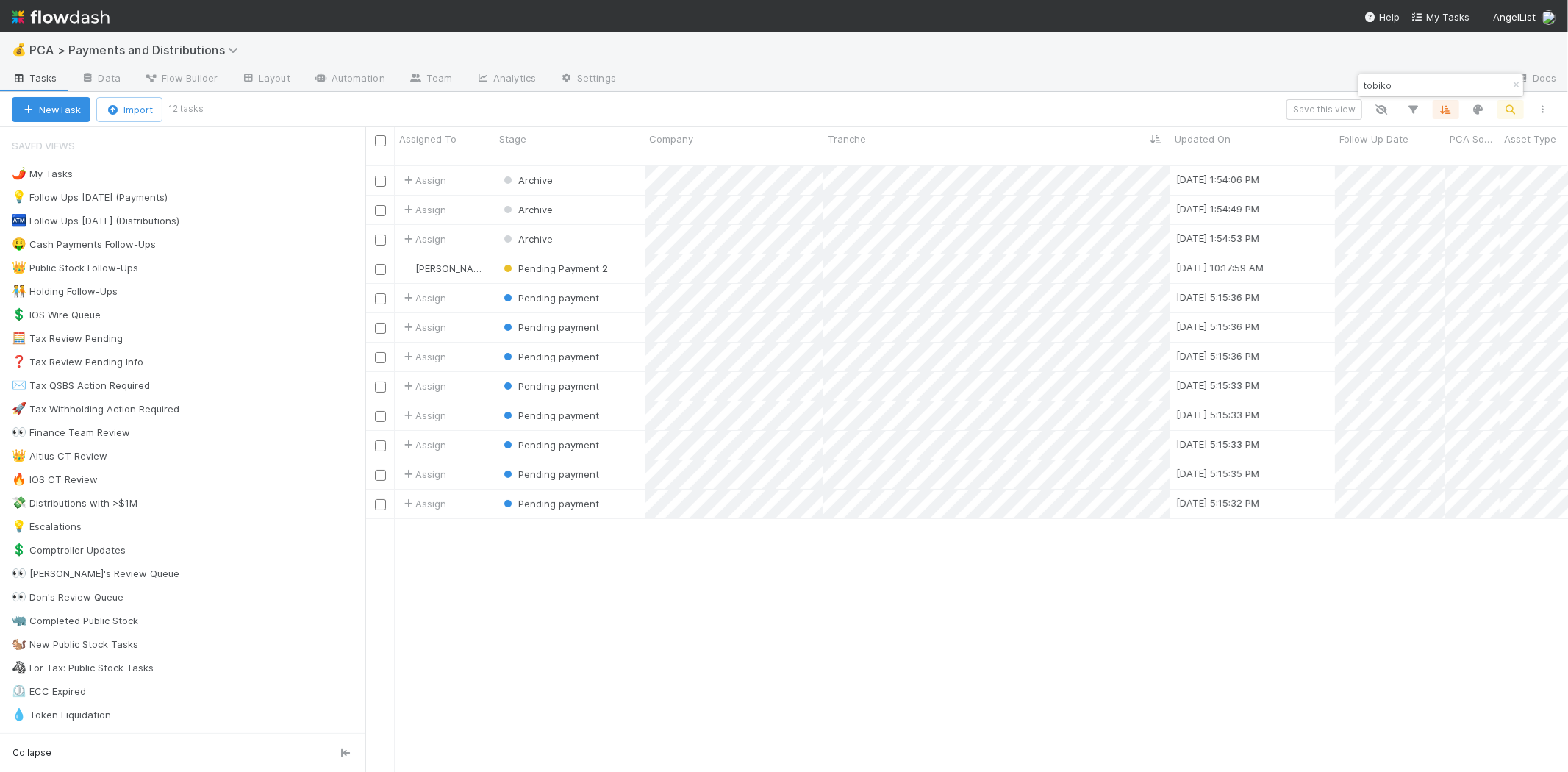
scroll to position [606, 1190]
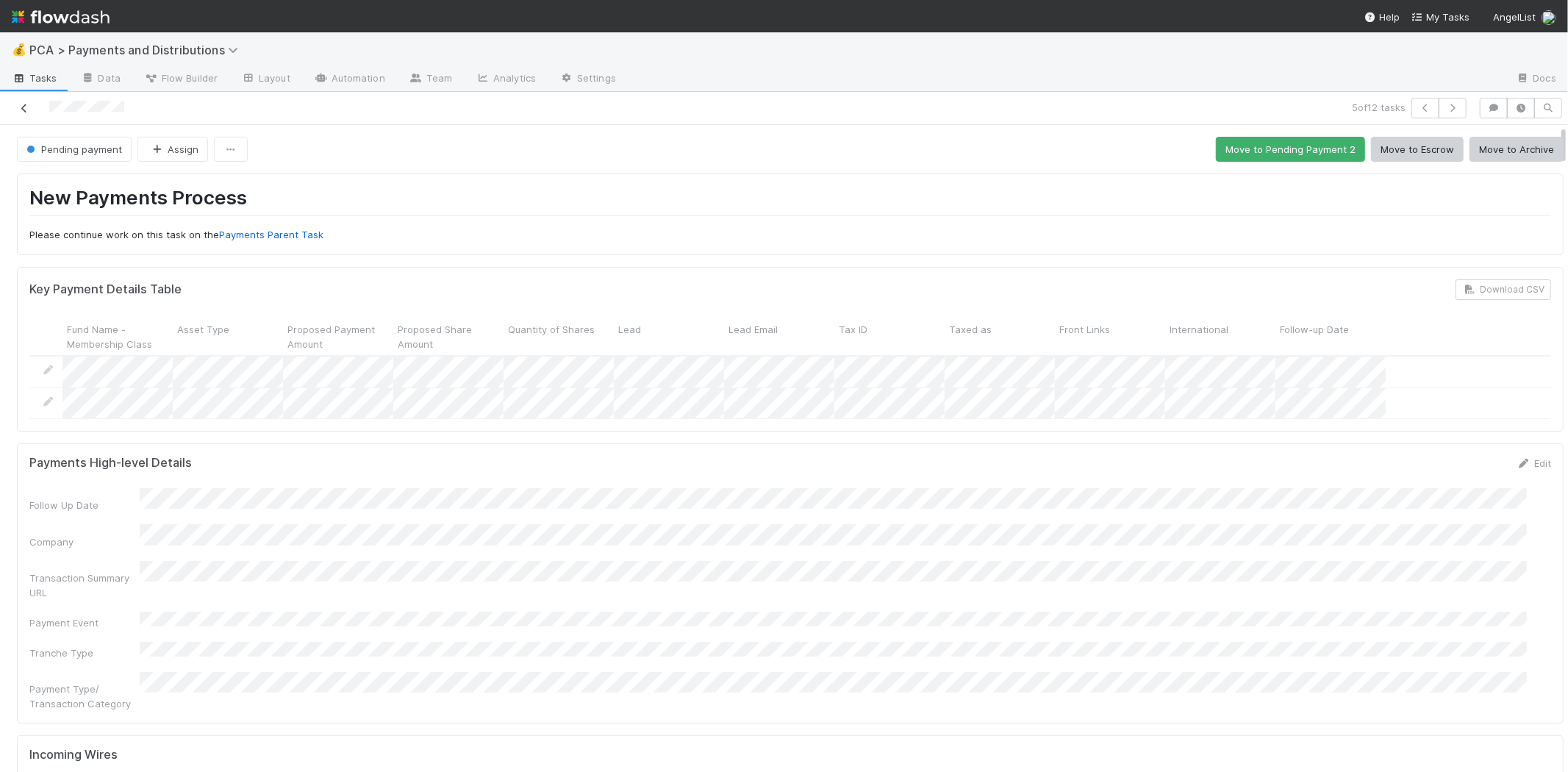
click at [20, 106] on icon at bounding box center [24, 108] width 15 height 9
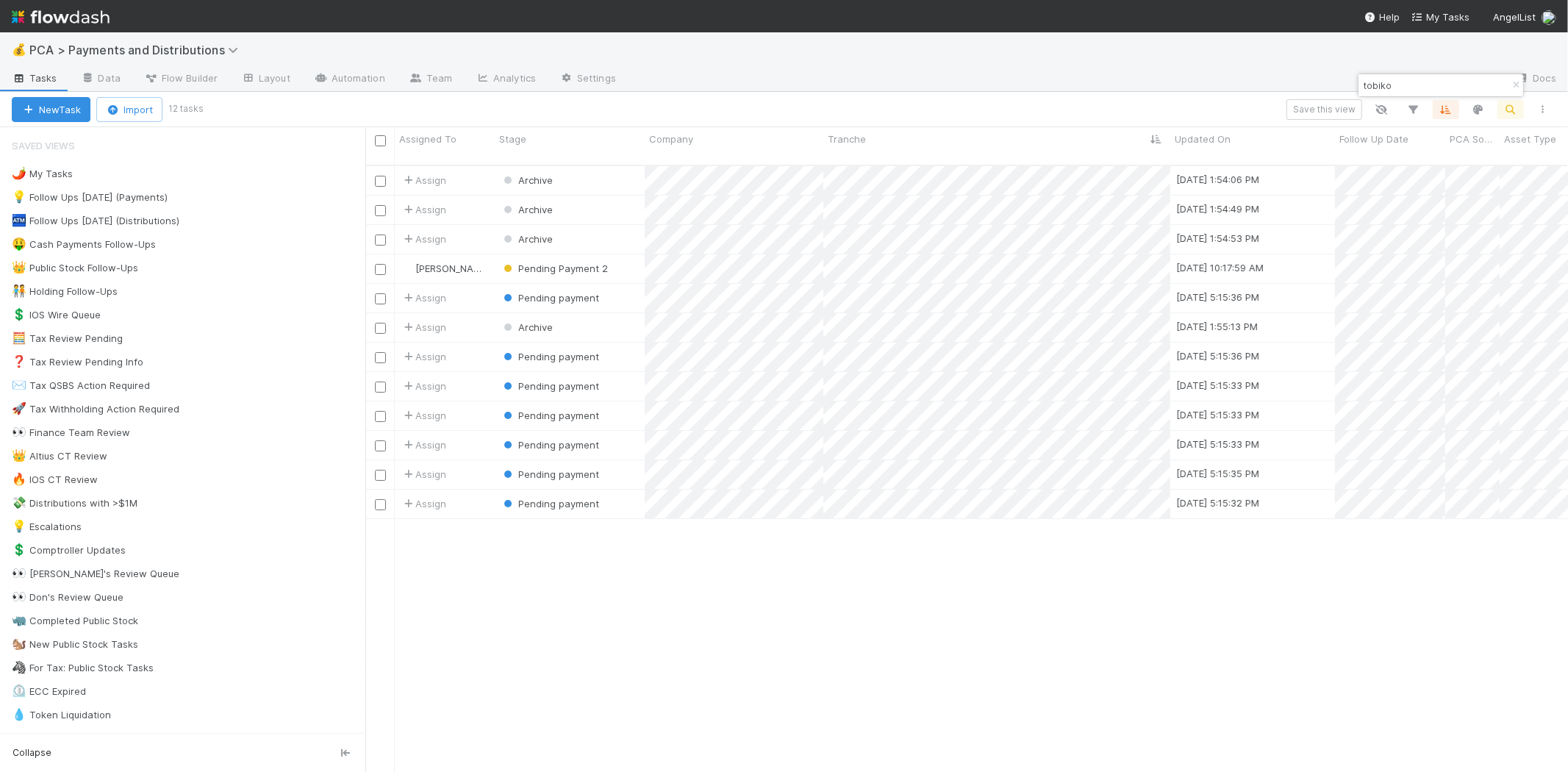
scroll to position [606, 1190]
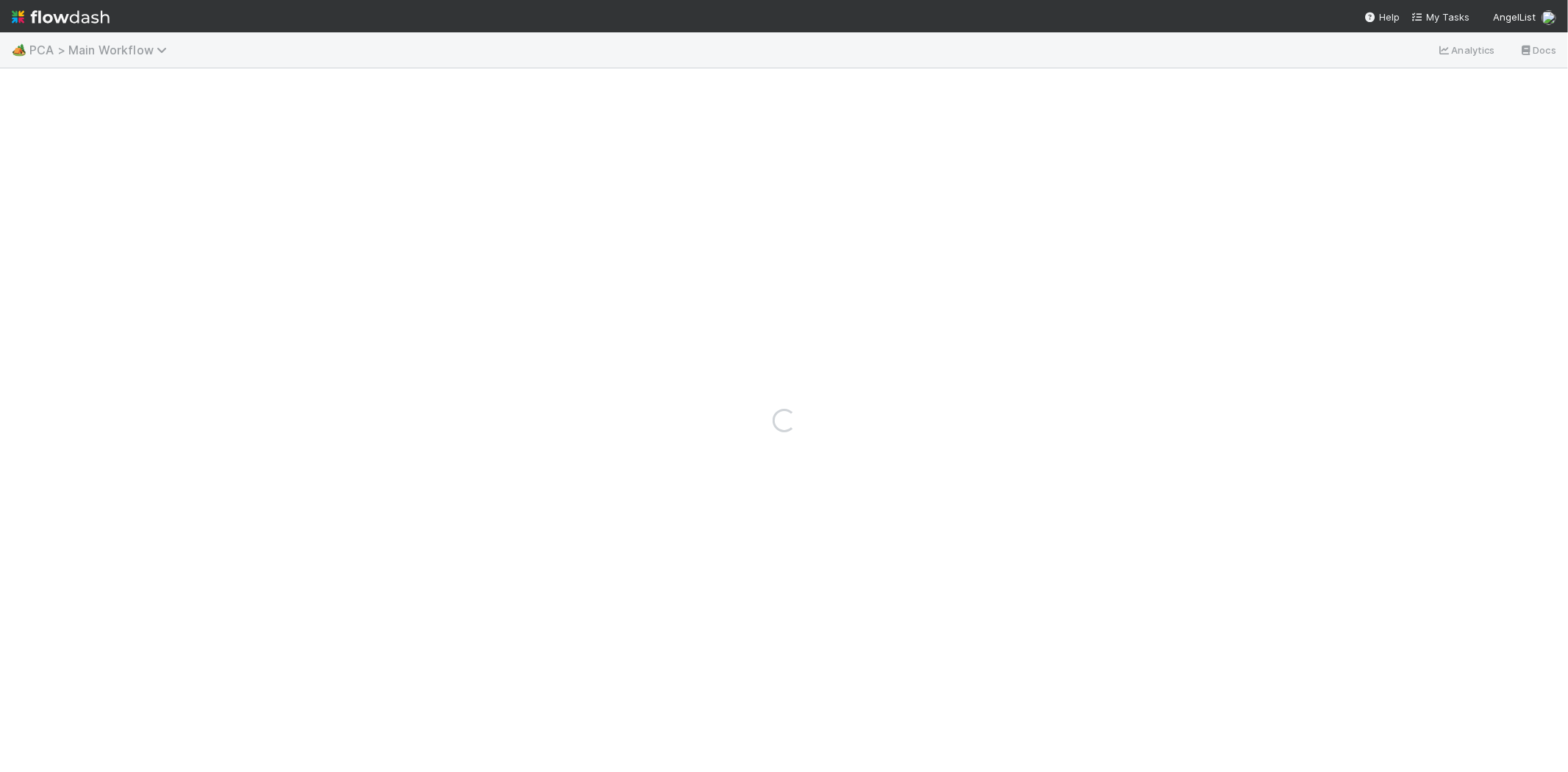
click at [107, 47] on span "PCA > Main Workflow" at bounding box center [102, 50] width 144 height 15
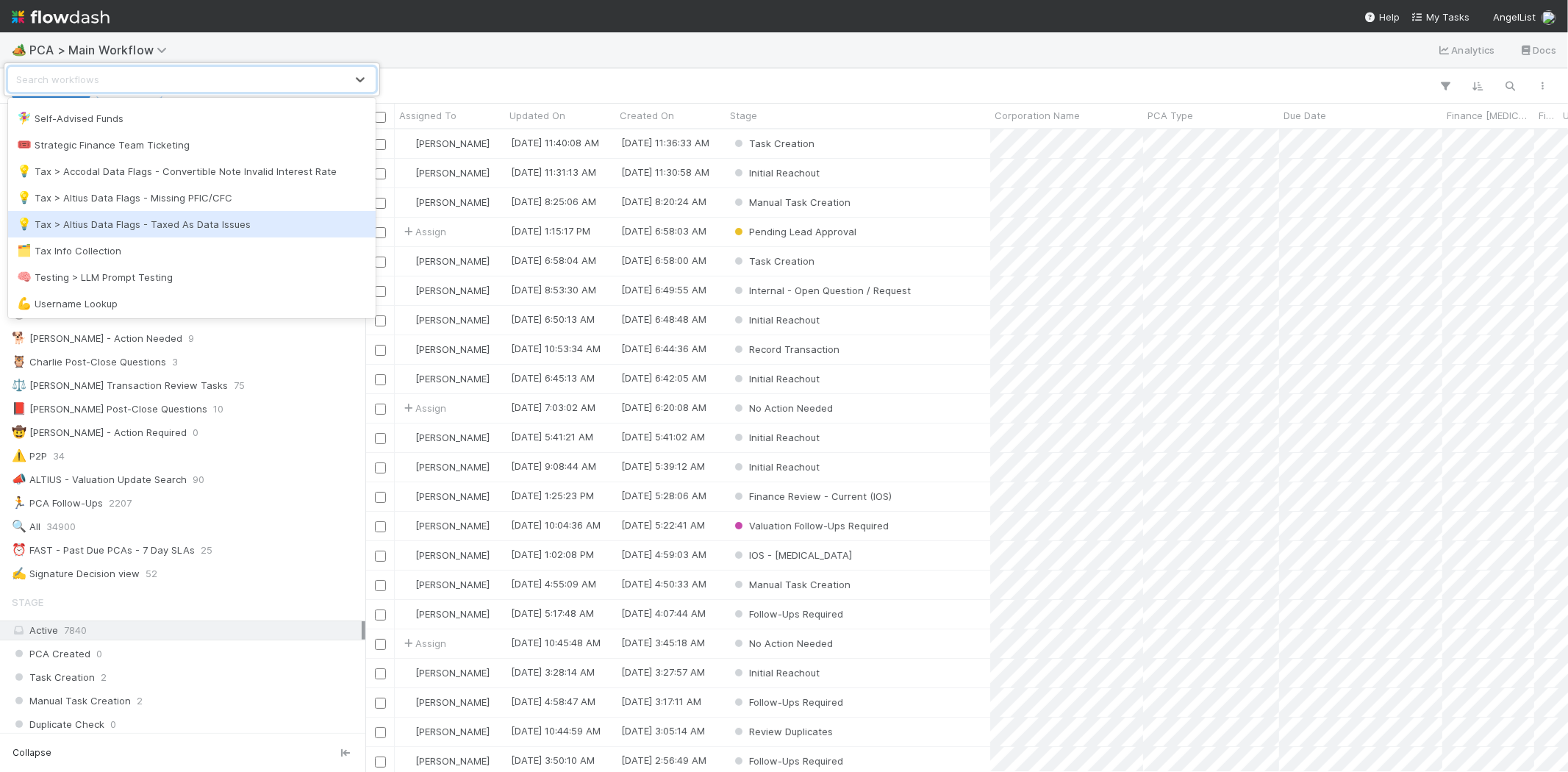
scroll to position [958, 0]
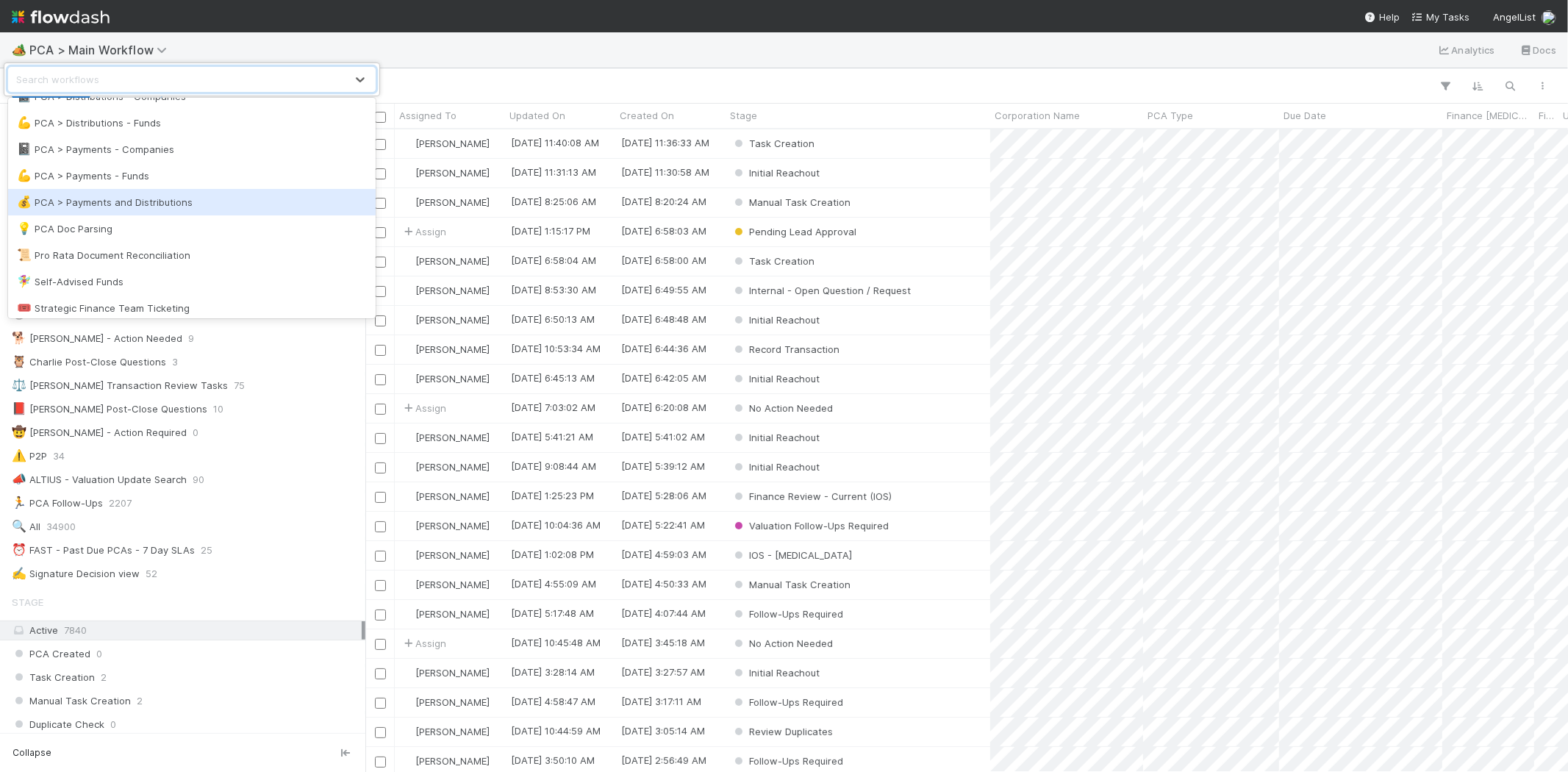
click at [224, 210] on div "💰 PCA > Payments and Distributions" at bounding box center [192, 202] width 367 height 26
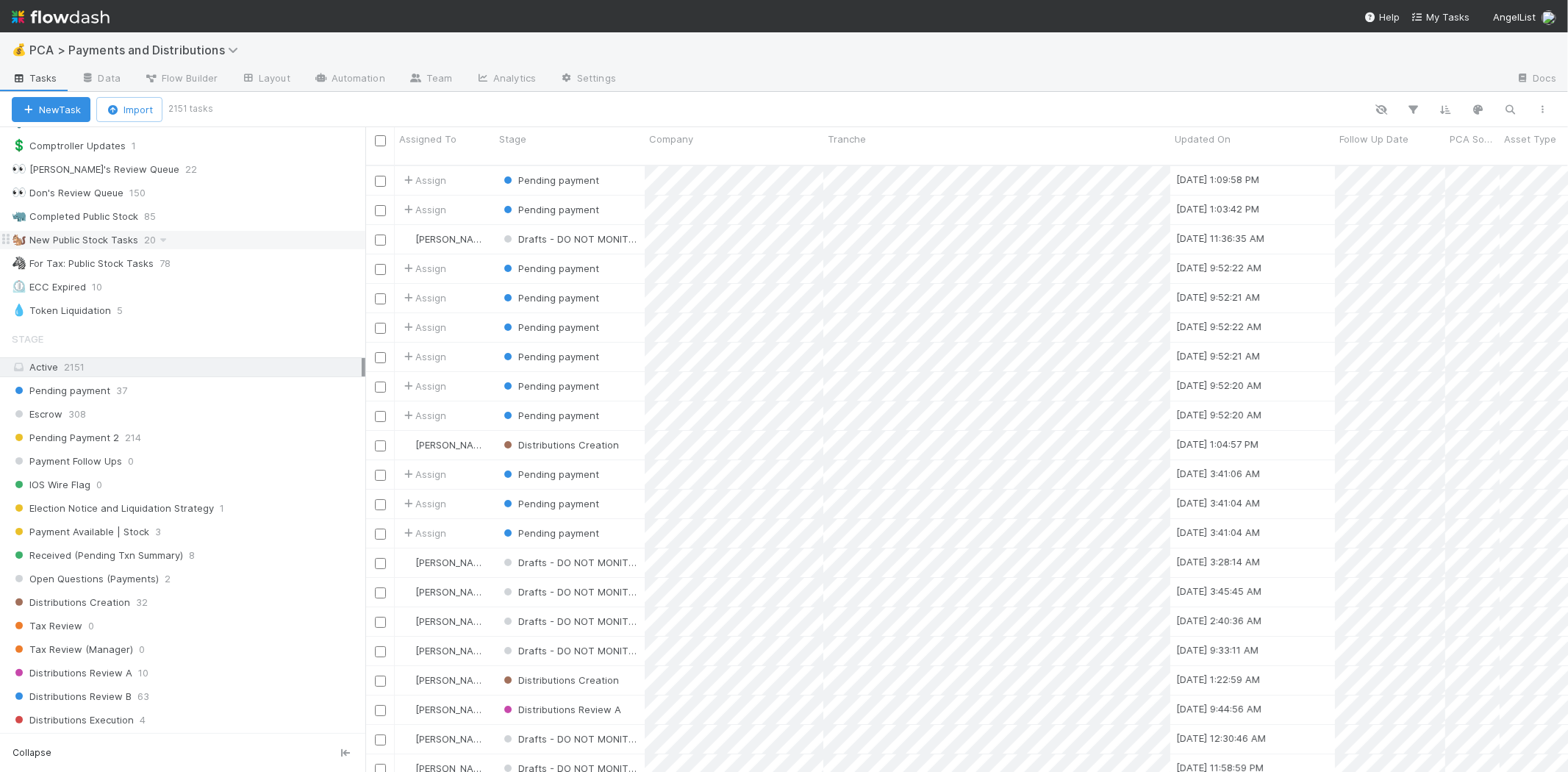
scroll to position [489, 0]
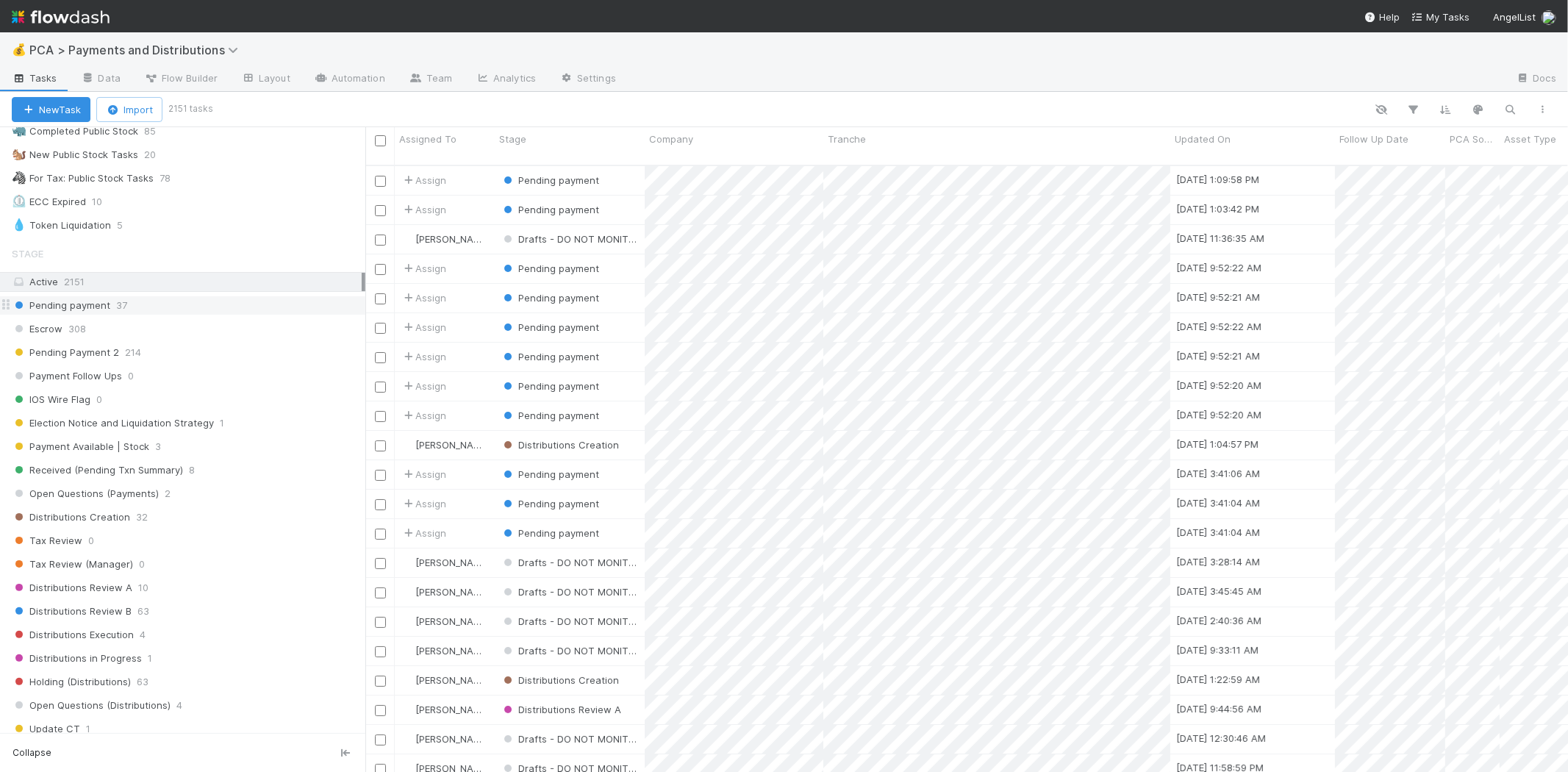
click at [150, 304] on div "Pending payment 37" at bounding box center [188, 306] width 353 height 19
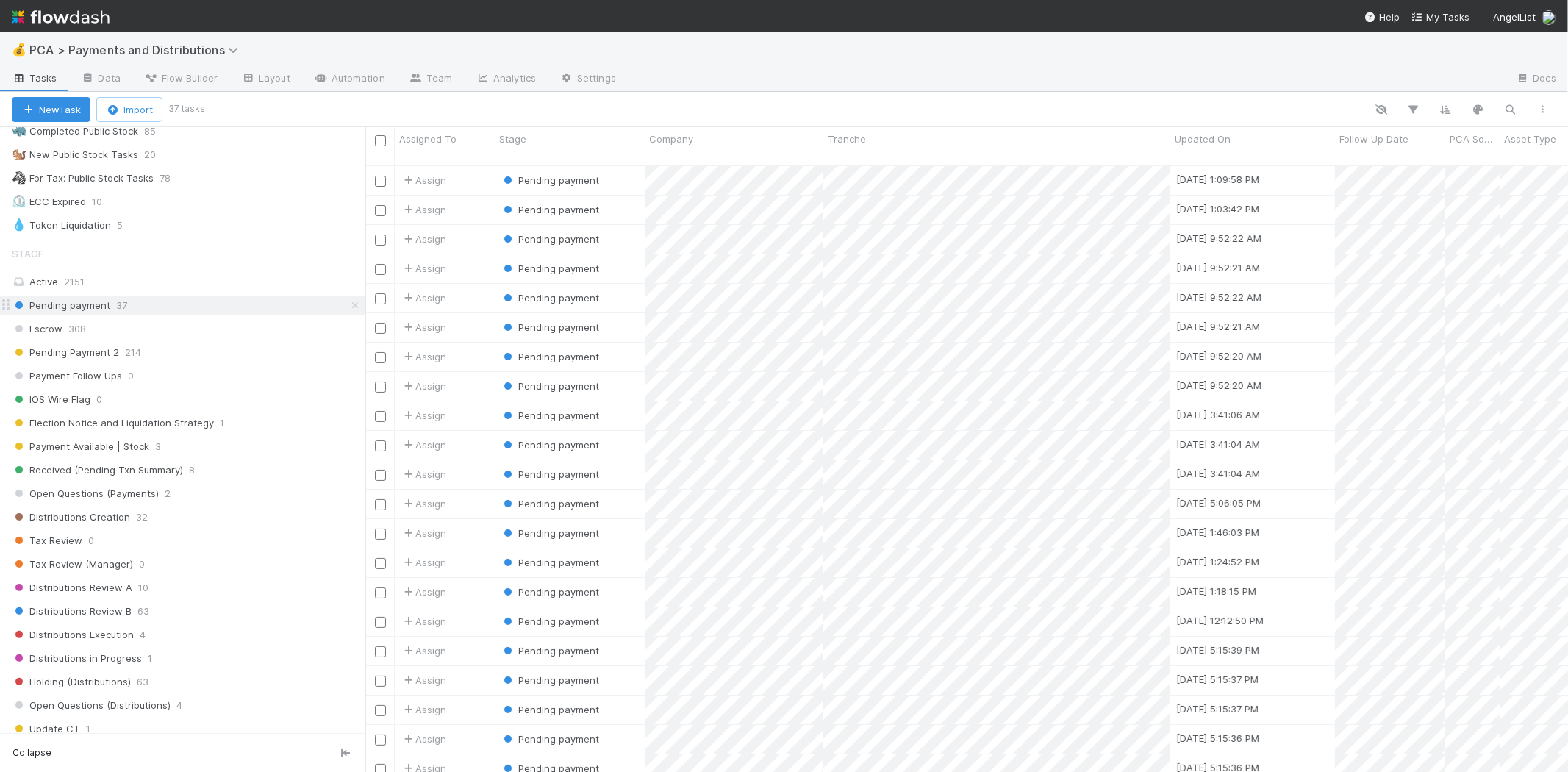
scroll to position [606, 1190]
click at [686, 137] on span "Company" at bounding box center [670, 139] width 44 height 15
click at [699, 155] on div "Sort A → Z Sort Z → A Hide Edit field Delete field" at bounding box center [734, 216] width 168 height 133
click at [700, 165] on div "Sort A → Z" at bounding box center [734, 167] width 168 height 22
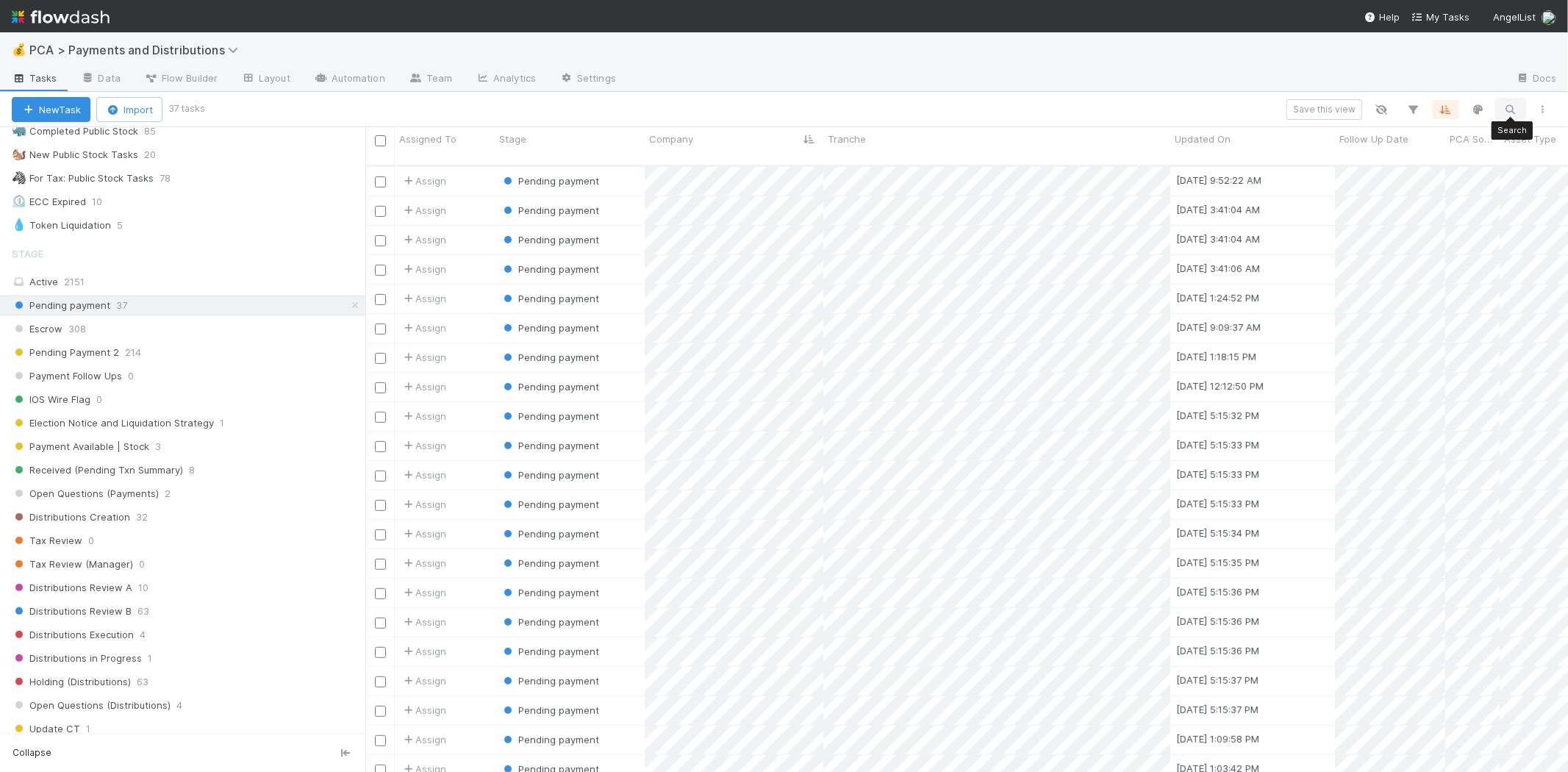
click at [1516, 108] on icon "button" at bounding box center [1510, 109] width 15 height 13
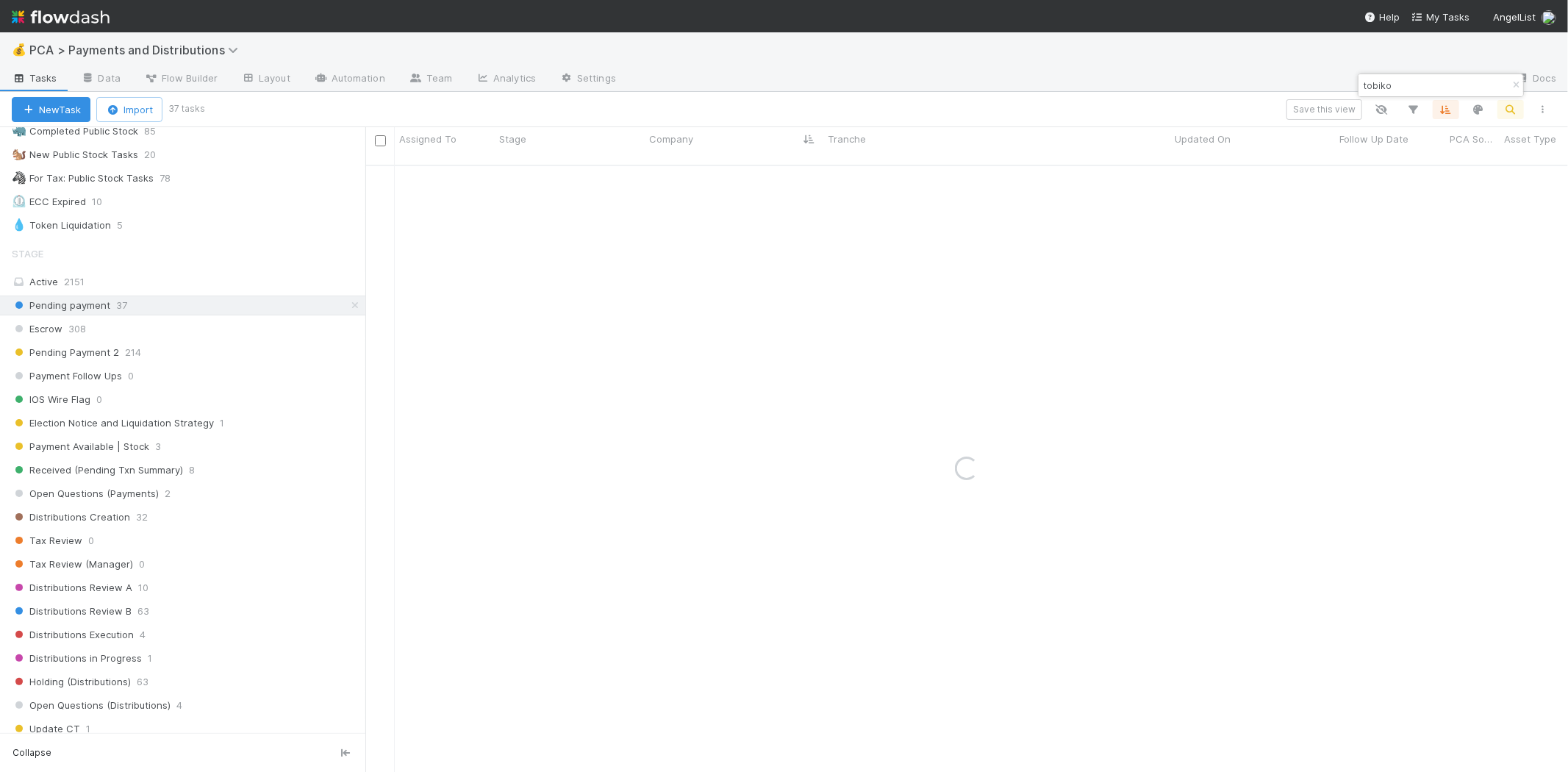
type input "tobiko"
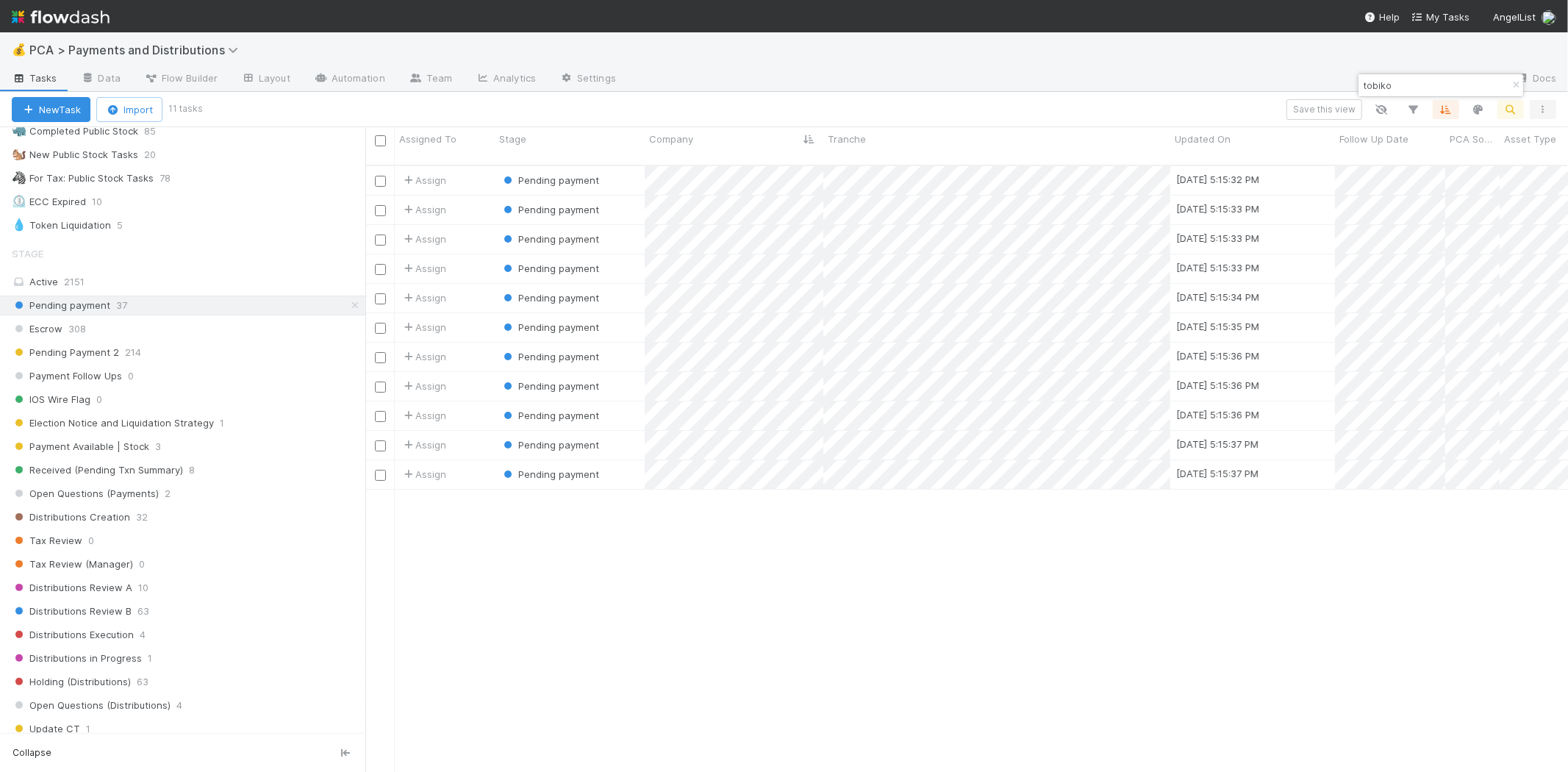
scroll to position [606, 1190]
click at [526, 292] on span "Pending payment" at bounding box center [558, 297] width 81 height 12
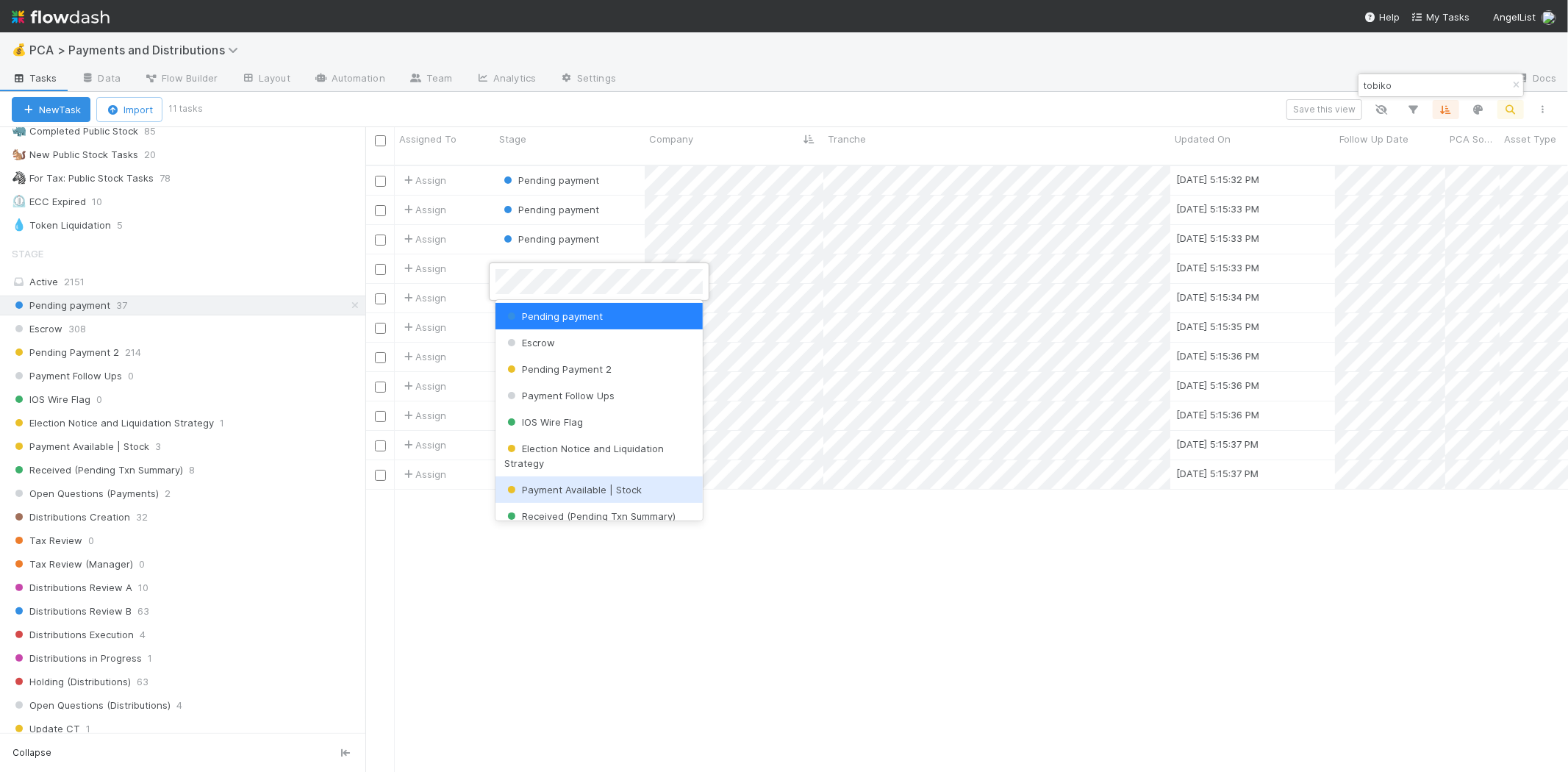
scroll to position [461, 0]
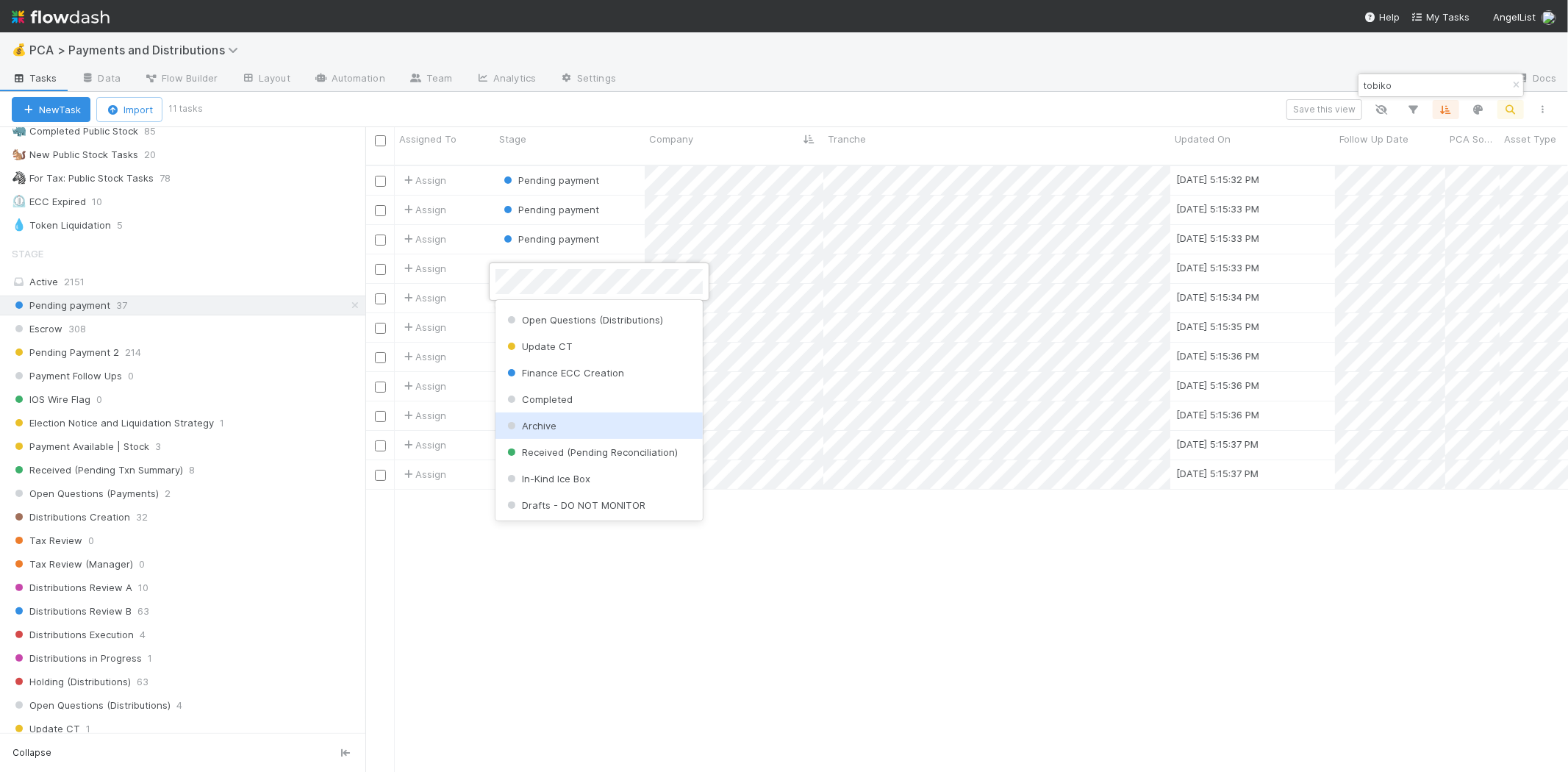
click at [561, 415] on div "Archive" at bounding box center [598, 425] width 207 height 26
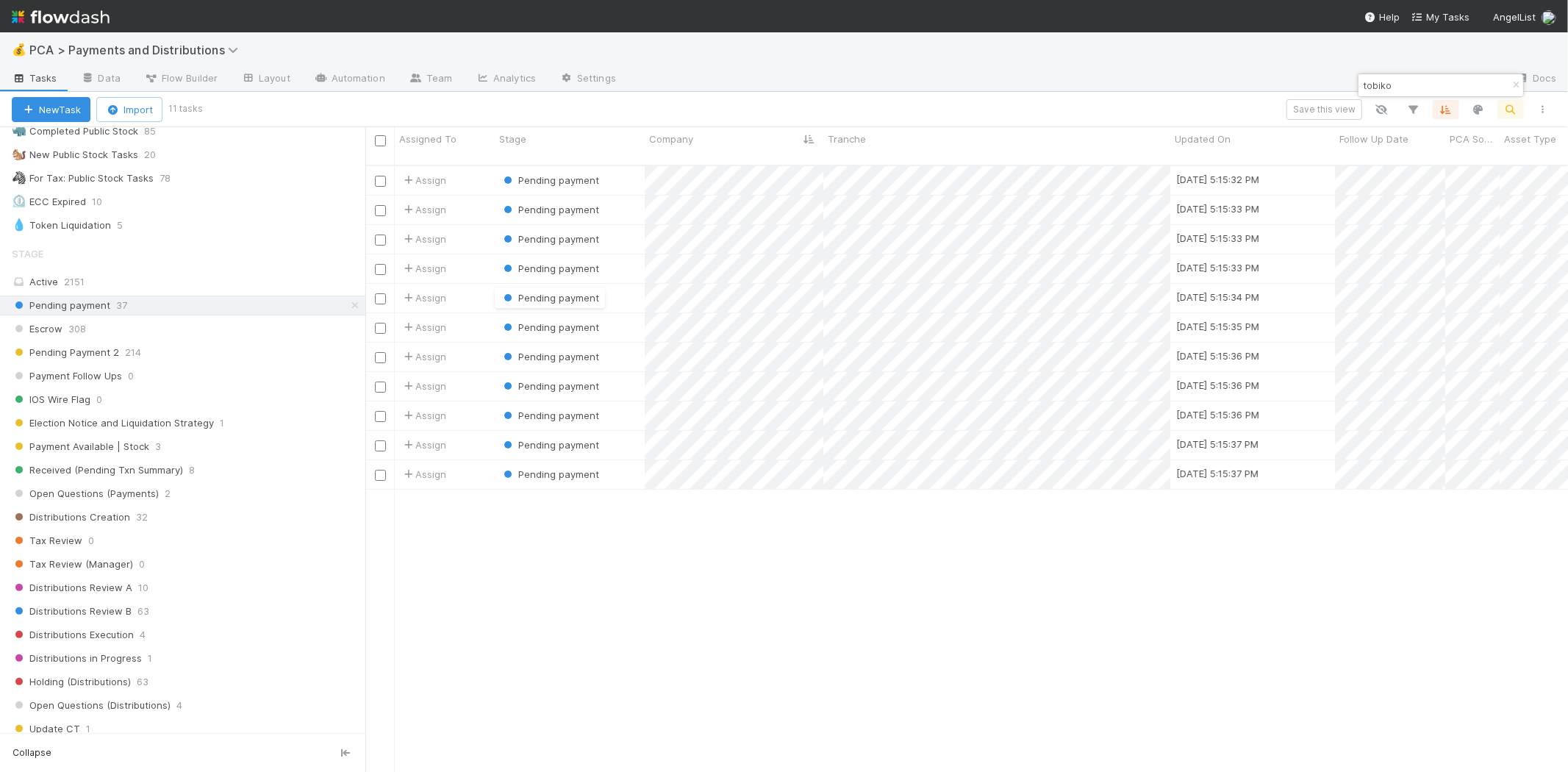
click at [702, 560] on div "Assign Pending payment 8/12/25, 5:15:32 PM 8/12/25, 5:15:30 PM 1 0 0 0 0 Assign…" at bounding box center [967, 475] width 1203 height 618
click at [577, 409] on span "Pending payment" at bounding box center [558, 415] width 81 height 12
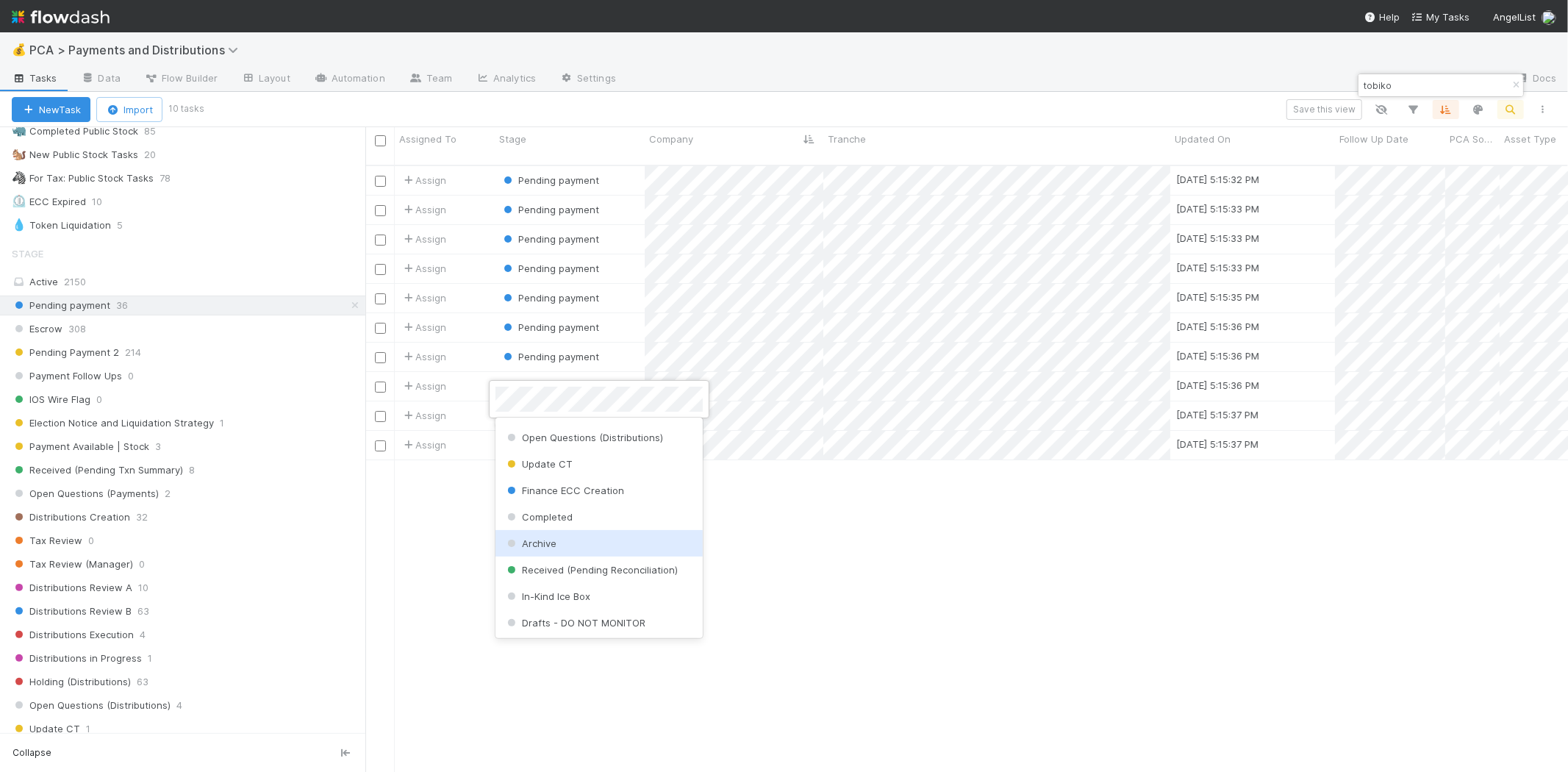
click at [574, 533] on div "Archive" at bounding box center [598, 543] width 207 height 26
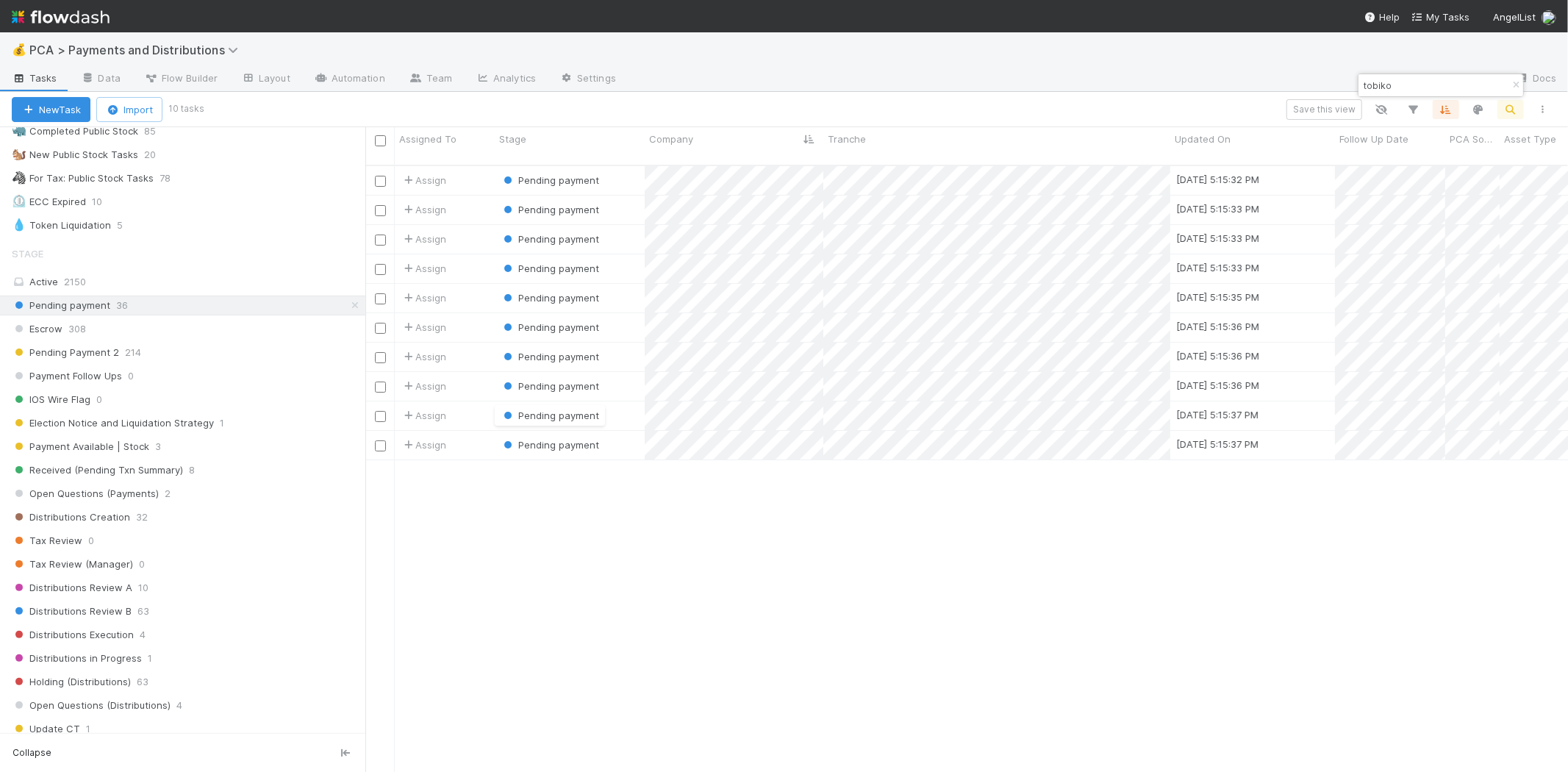
click at [998, 564] on div "Assign Pending payment 8/12/25, 5:15:32 PM 8/12/25, 5:15:30 PM 1 0 0 0 0 Assign…" at bounding box center [967, 475] width 1203 height 618
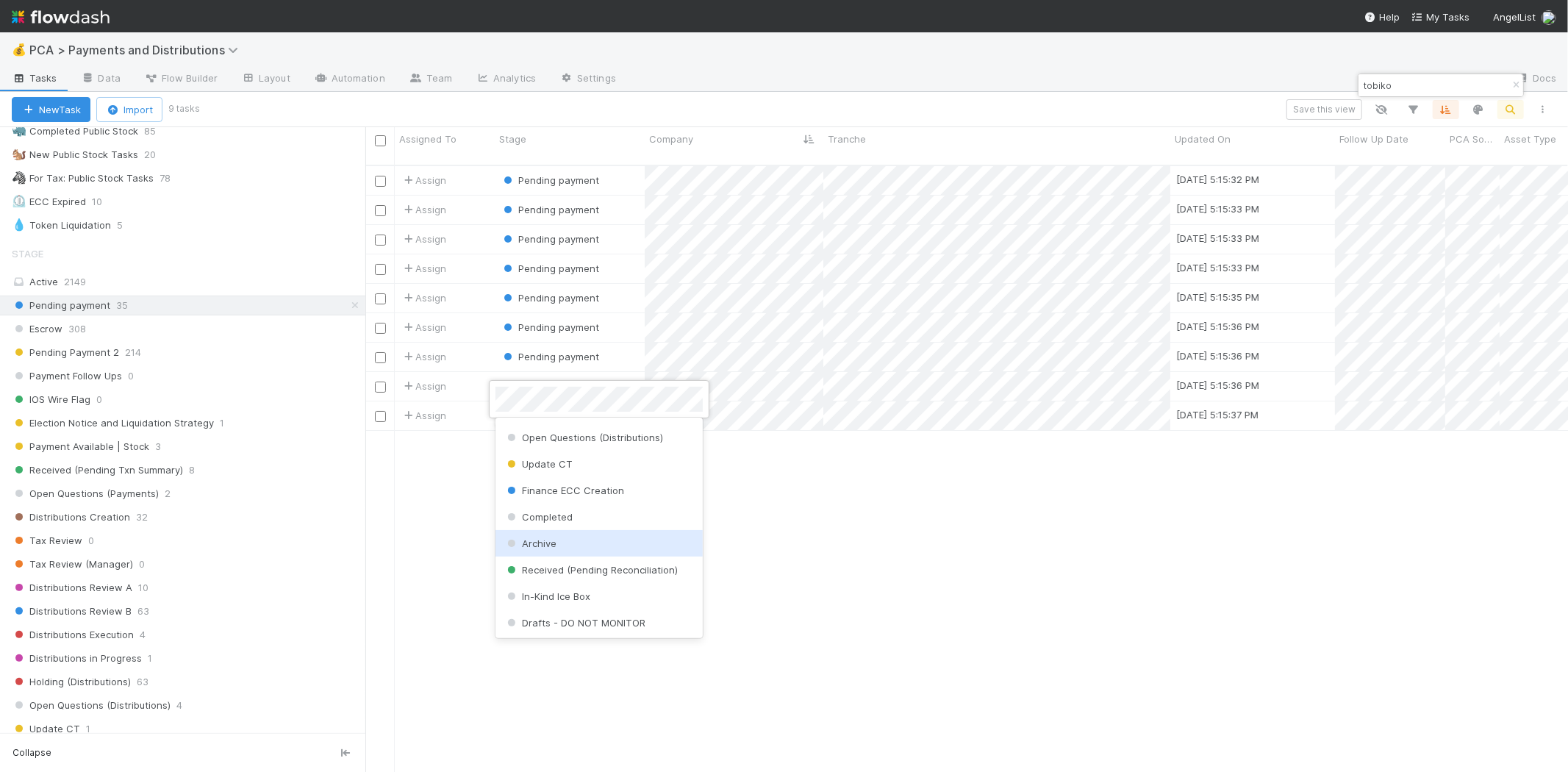
click at [585, 545] on div "Archive" at bounding box center [598, 543] width 207 height 26
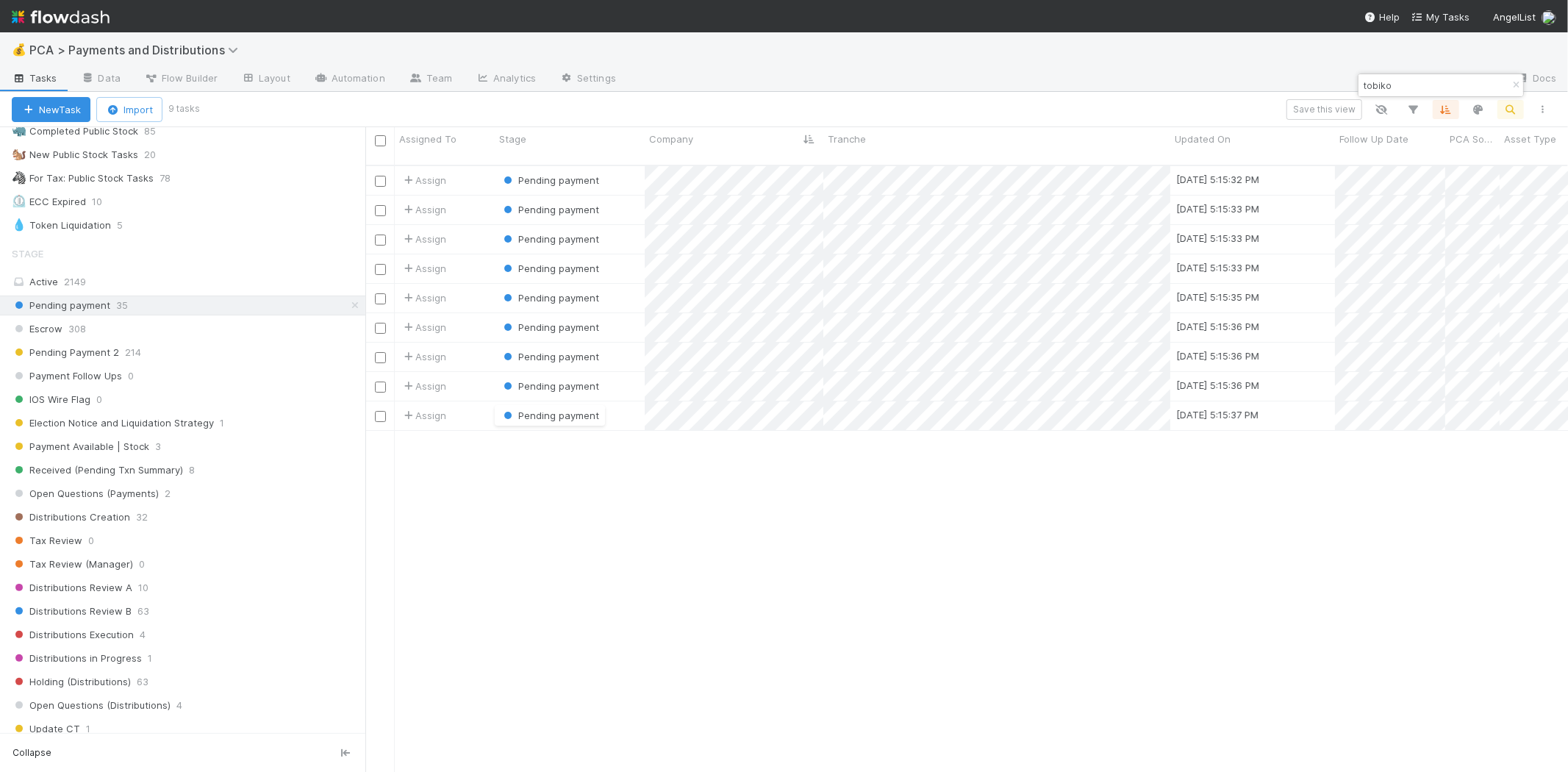
click at [928, 556] on div "Assign Pending payment 8/12/25, 5:15:32 PM 8/12/25, 5:15:30 PM 1 0 0 0 0 Assign…" at bounding box center [967, 475] width 1203 height 618
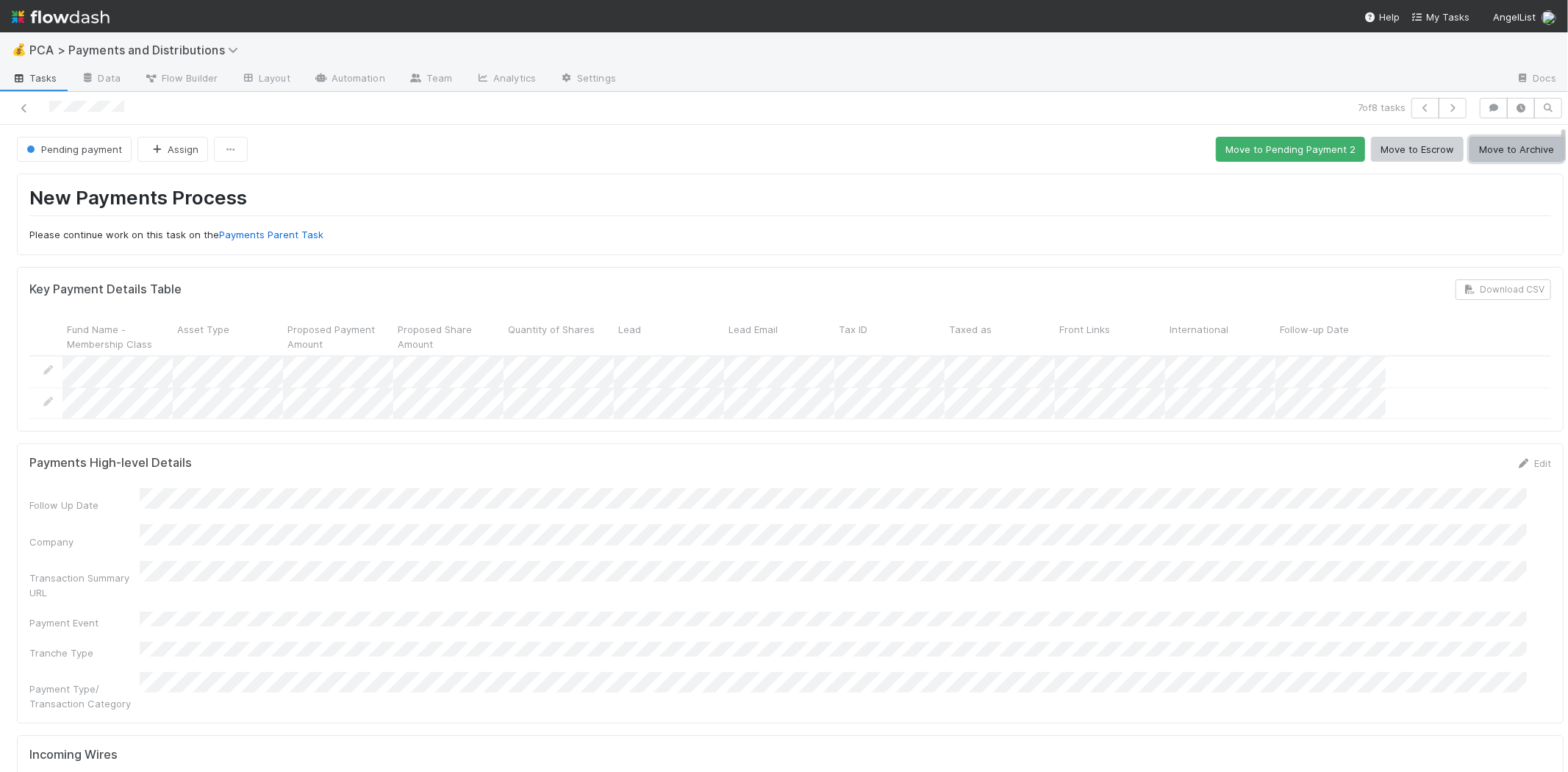
click at [1478, 155] on button "Move to Archive" at bounding box center [1516, 149] width 94 height 25
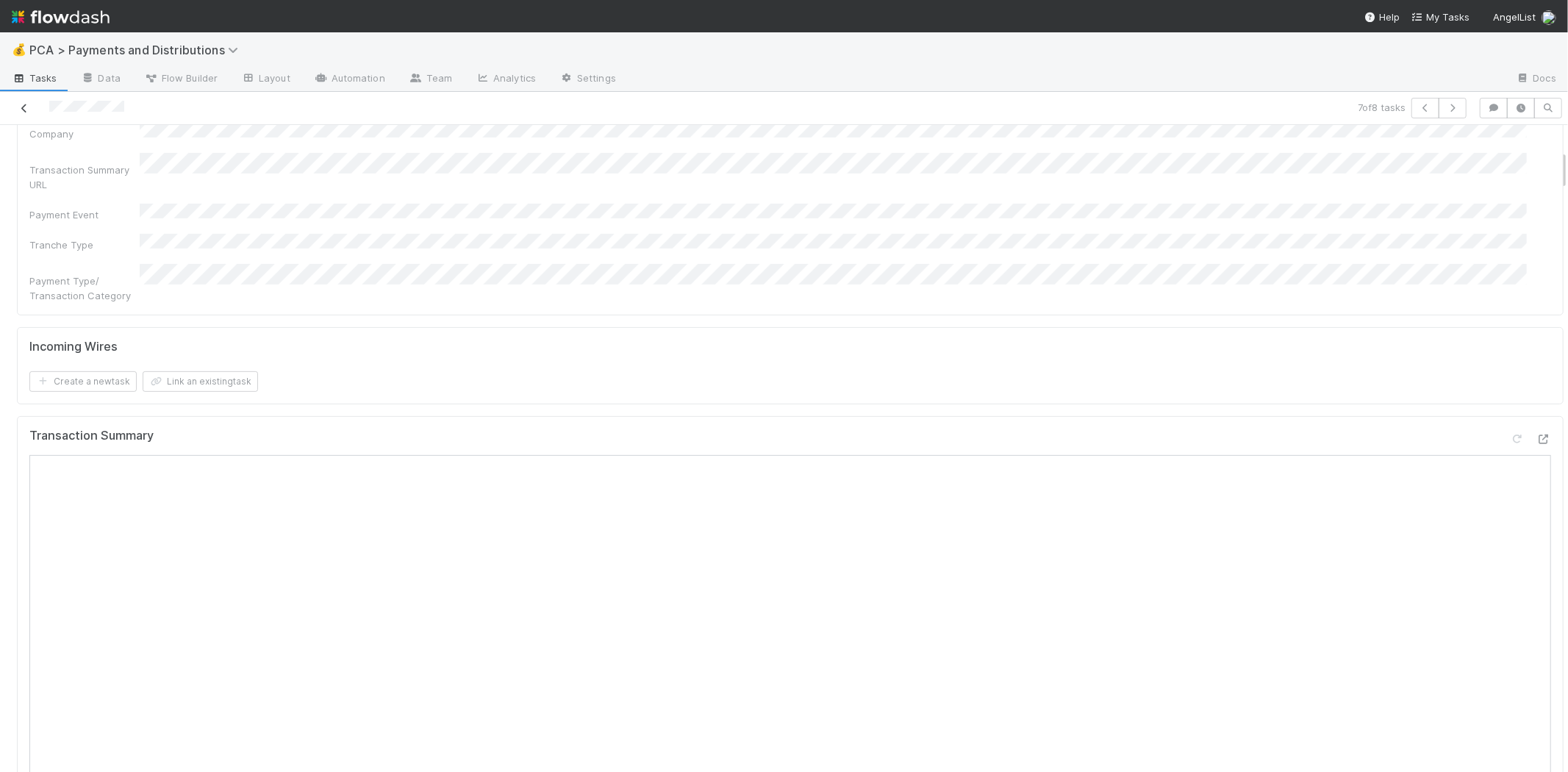
scroll to position [314, 0]
click at [25, 105] on icon at bounding box center [24, 108] width 15 height 9
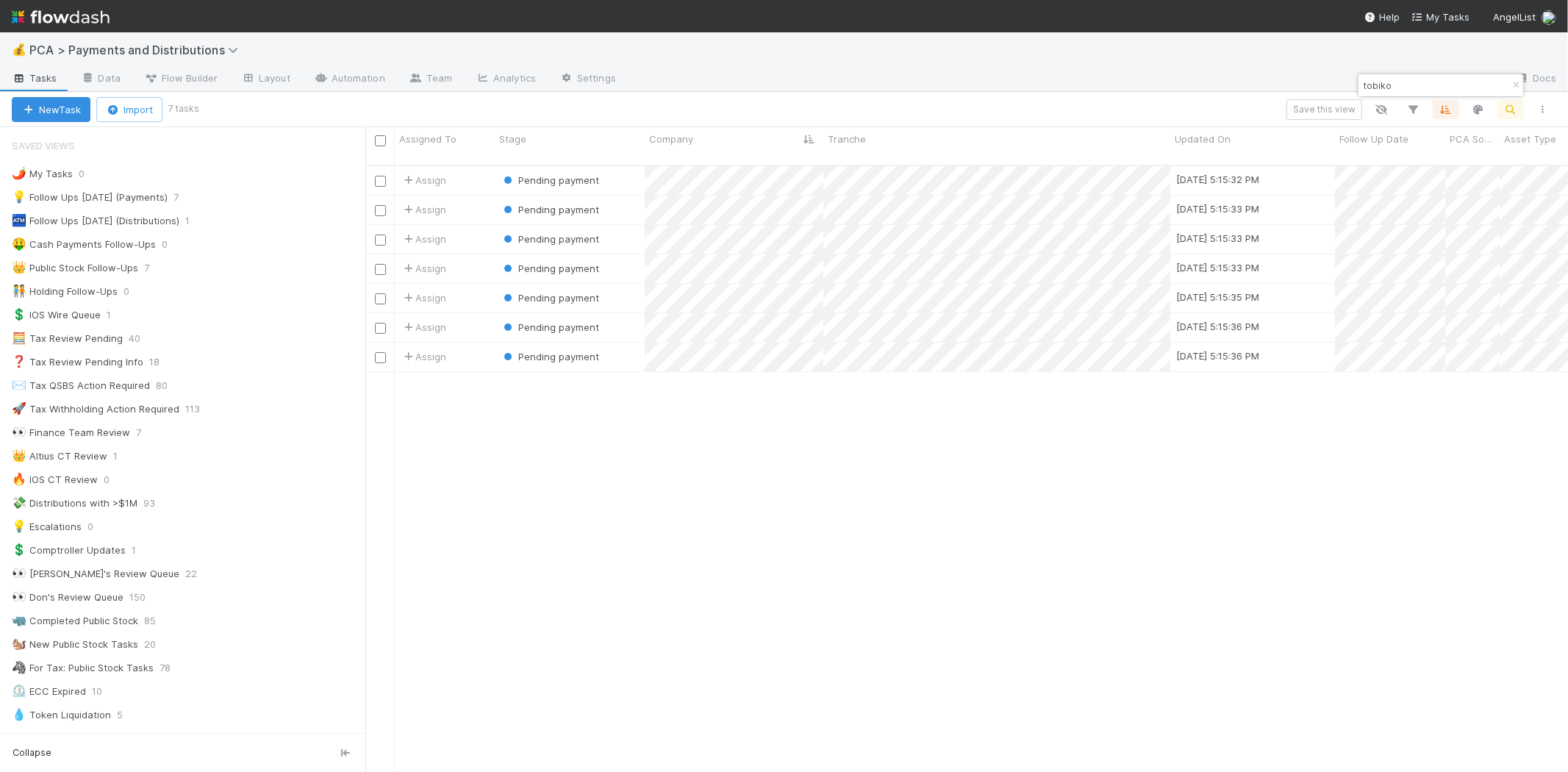
scroll to position [606, 1190]
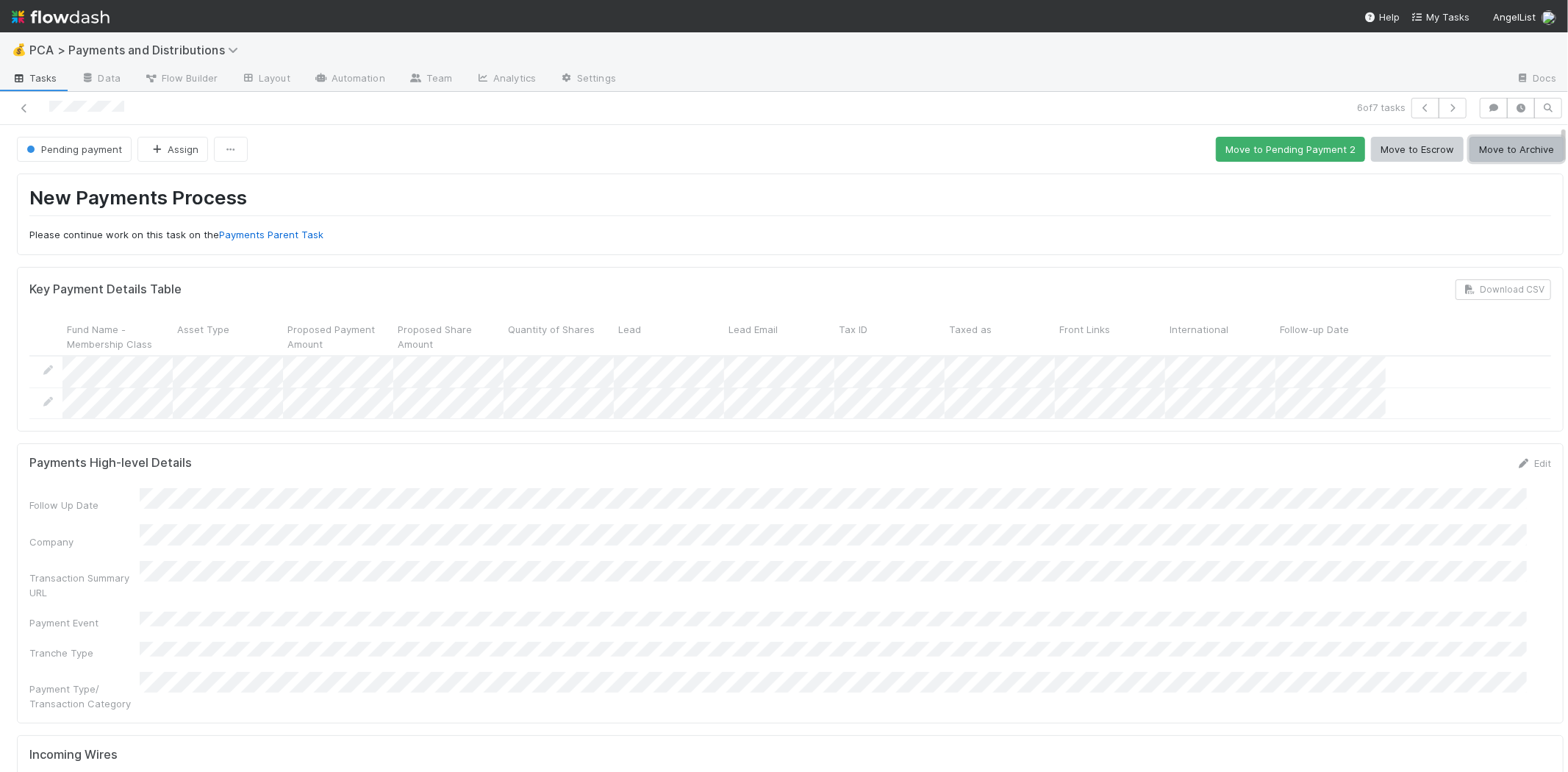
click at [1500, 150] on button "Move to Archive" at bounding box center [1516, 149] width 94 height 25
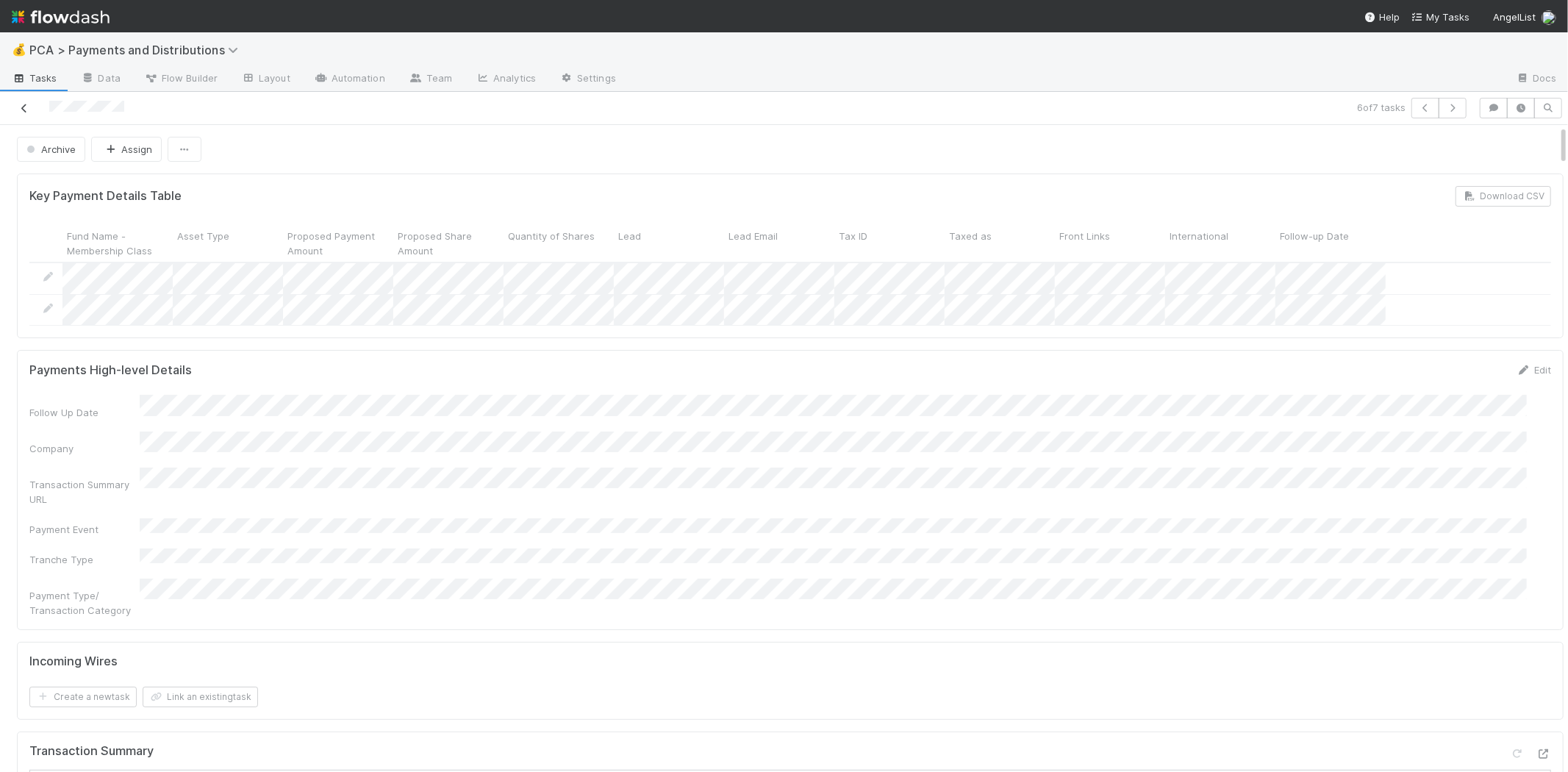
click at [22, 103] on icon at bounding box center [24, 108] width 15 height 9
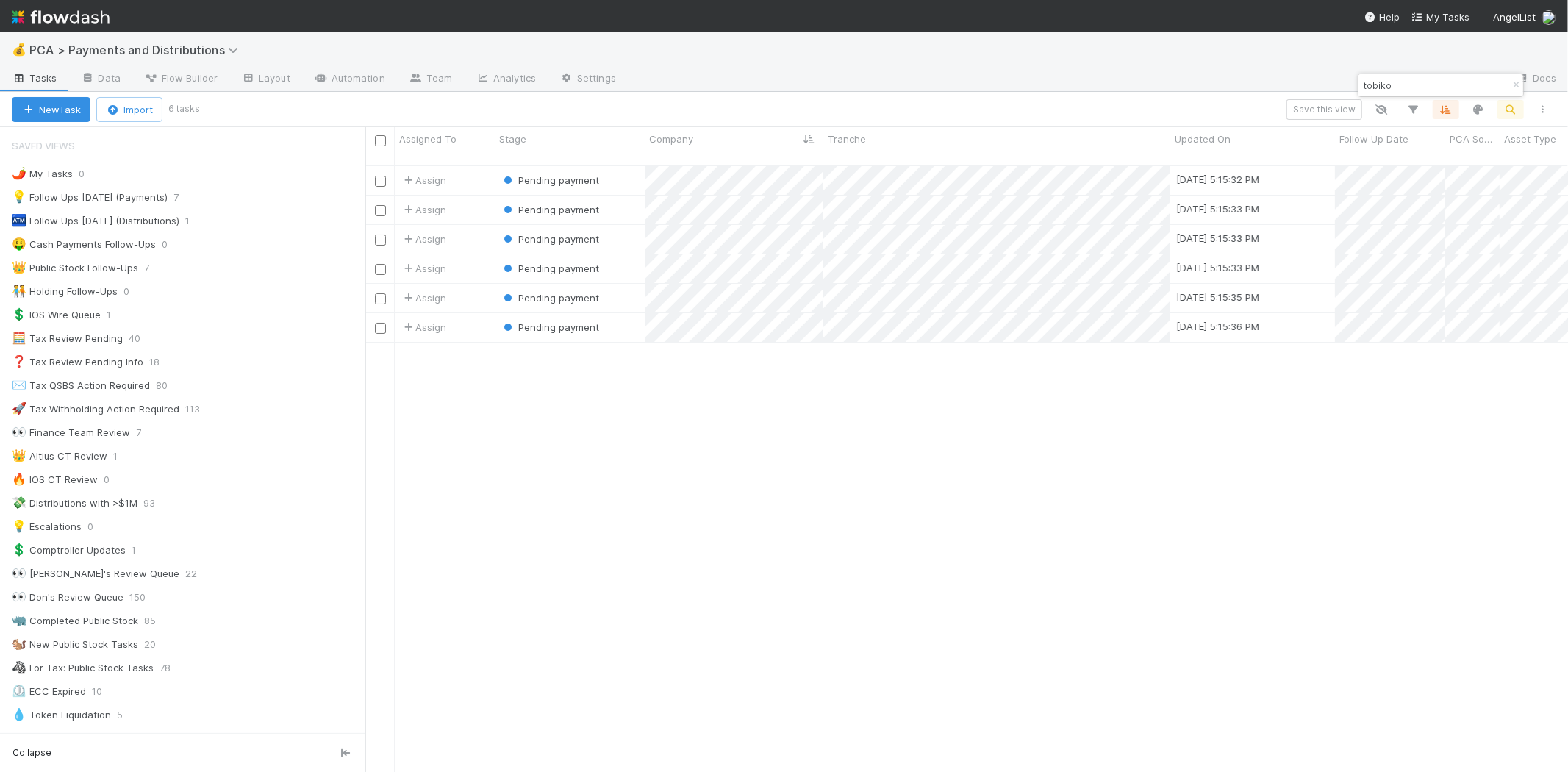
scroll to position [606, 1190]
click at [544, 203] on span "Pending payment" at bounding box center [558, 209] width 81 height 12
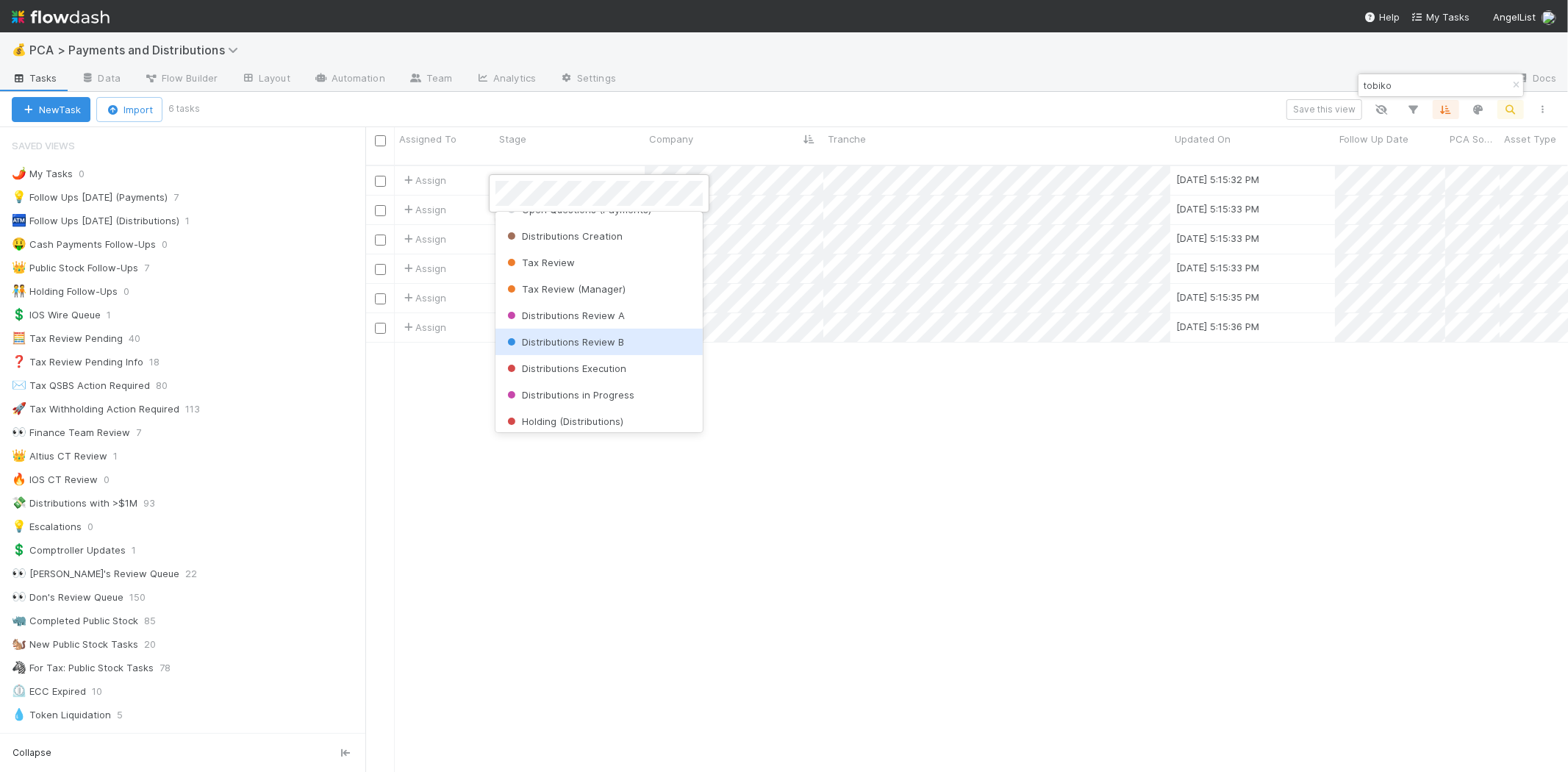
scroll to position [461, 0]
click at [570, 332] on div "Archive" at bounding box center [598, 338] width 207 height 26
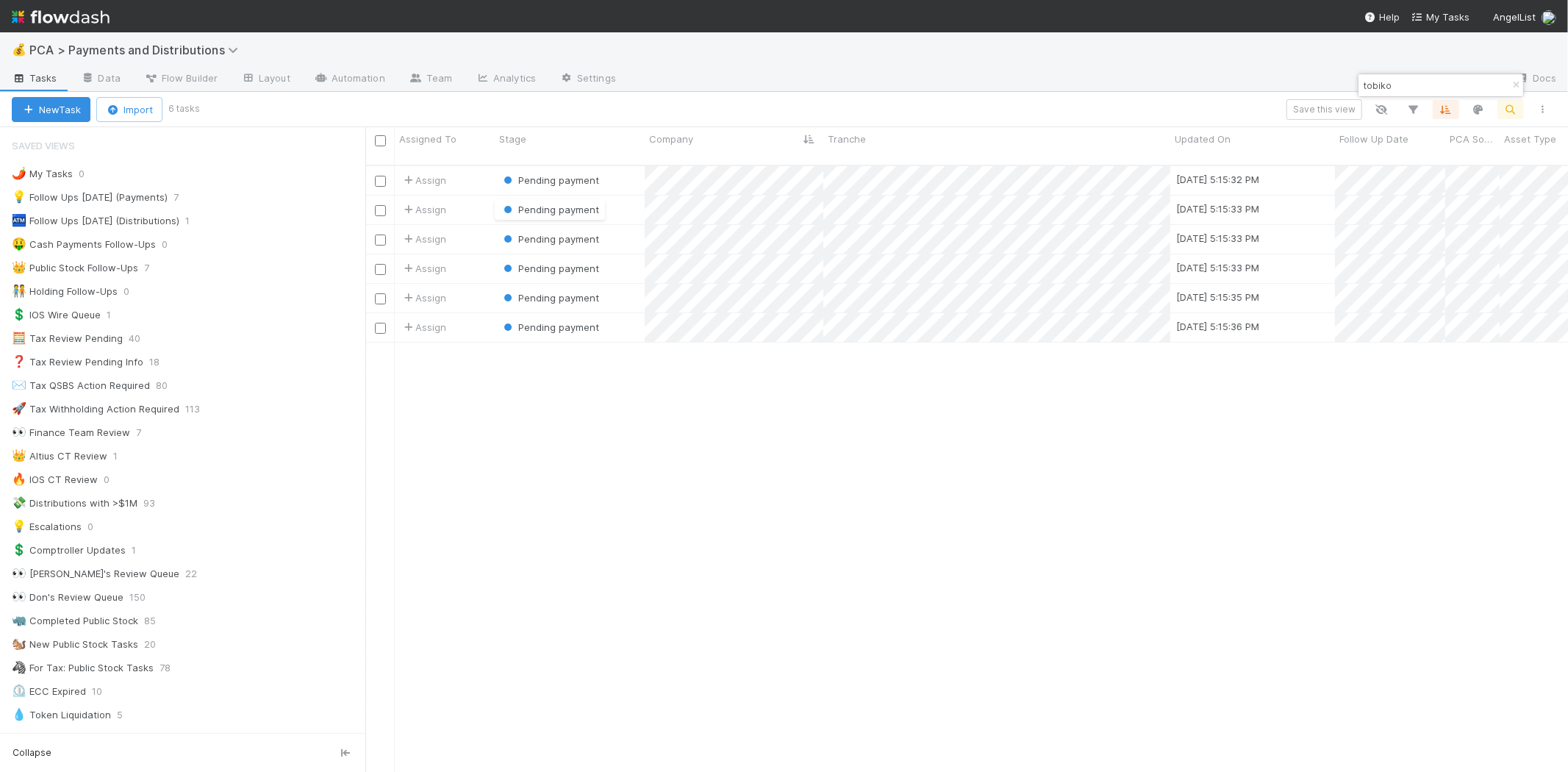
click at [1031, 533] on div "Assign Pending payment 8/12/25, 5:15:32 PM 8/12/25, 5:15:30 PM 1 0 0 0 0 Assign…" at bounding box center [967, 475] width 1203 height 618
click at [569, 233] on span "Pending payment" at bounding box center [558, 239] width 81 height 12
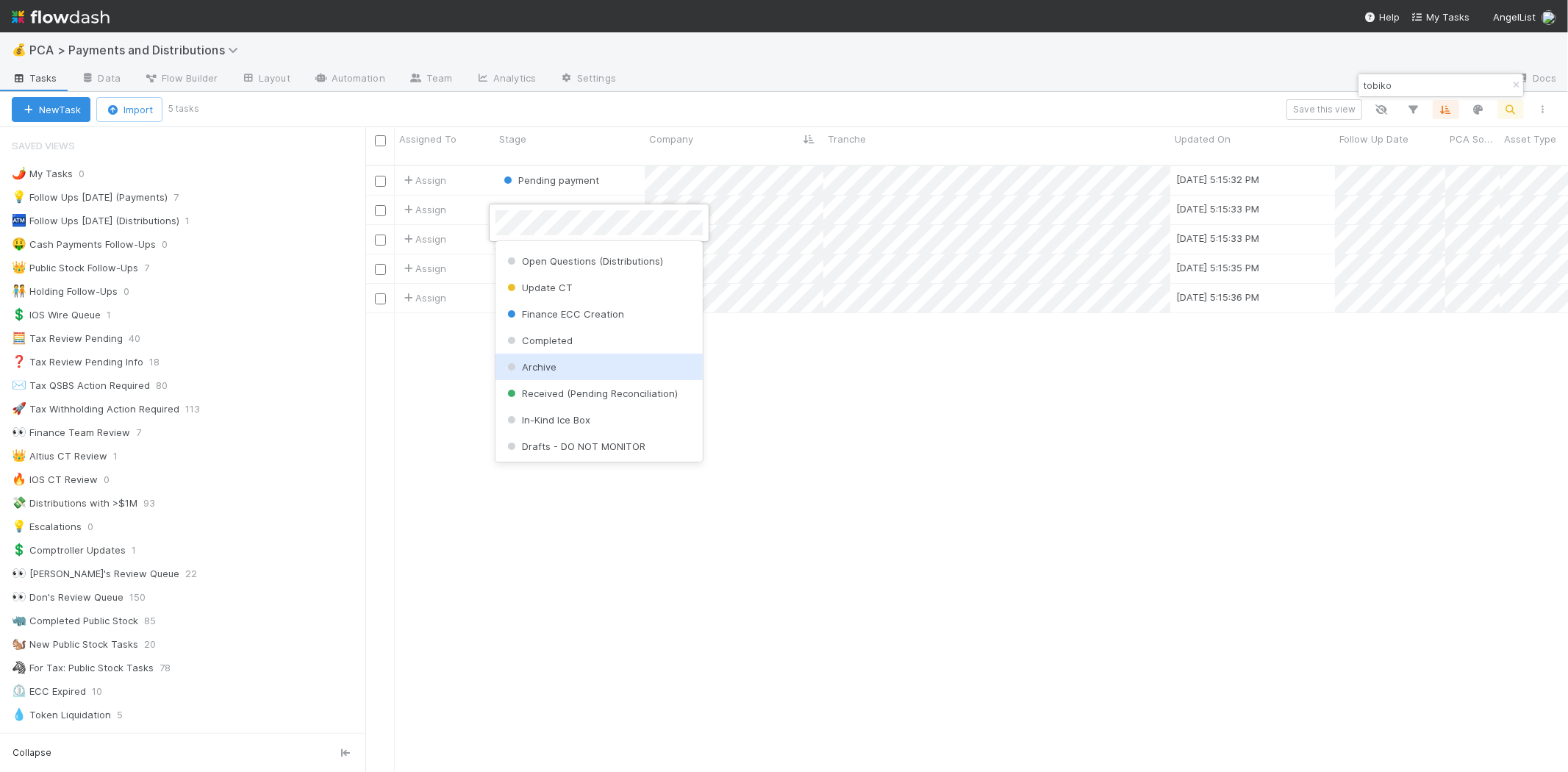
click at [583, 361] on div "Archive" at bounding box center [598, 366] width 207 height 26
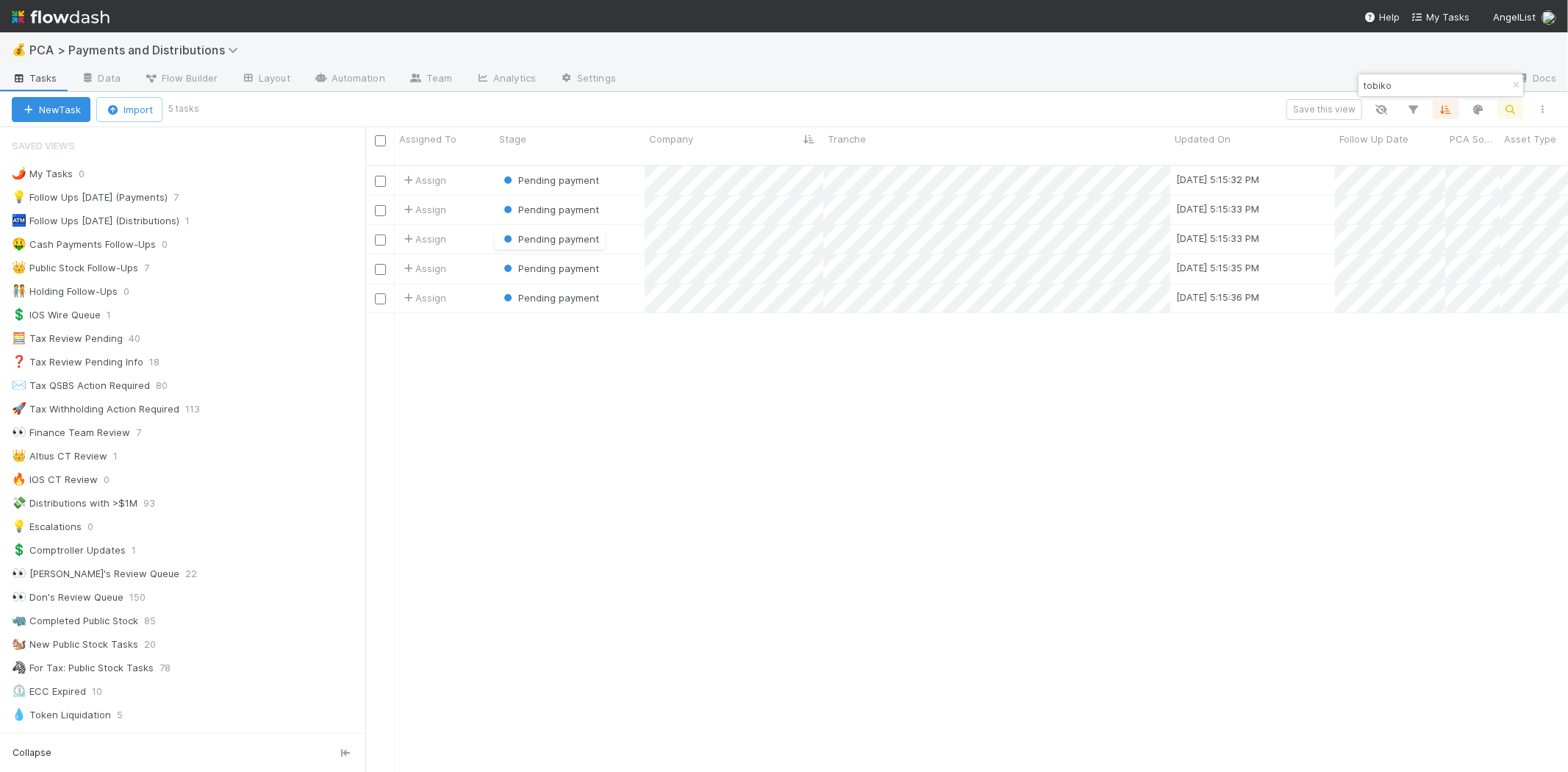
click at [1098, 466] on div "Assign Pending payment 8/12/25, 5:15:32 PM 8/12/25, 5:15:30 PM 1 0 0 0 0 Assign…" at bounding box center [967, 475] width 1203 height 618
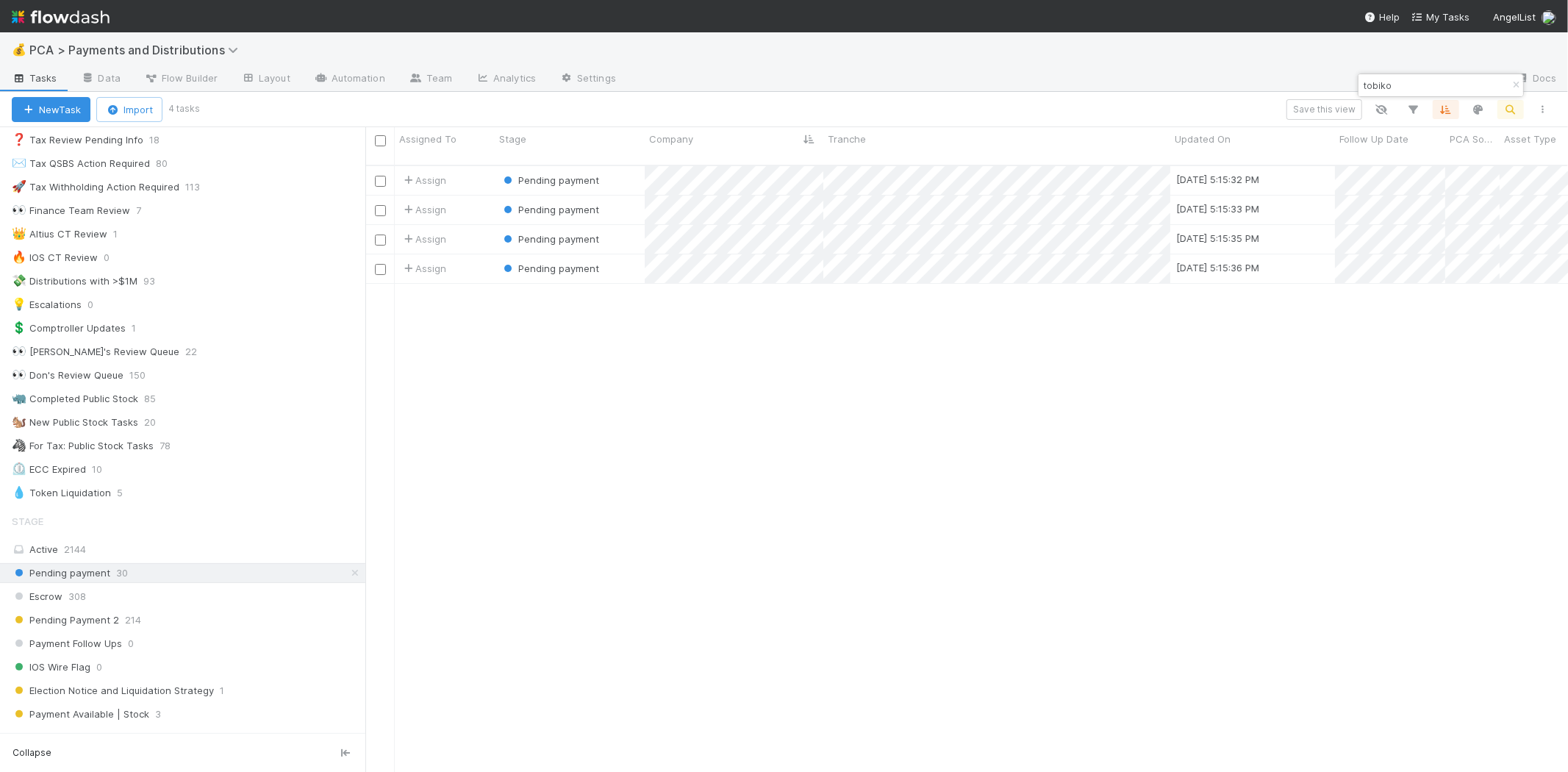
scroll to position [572, 0]
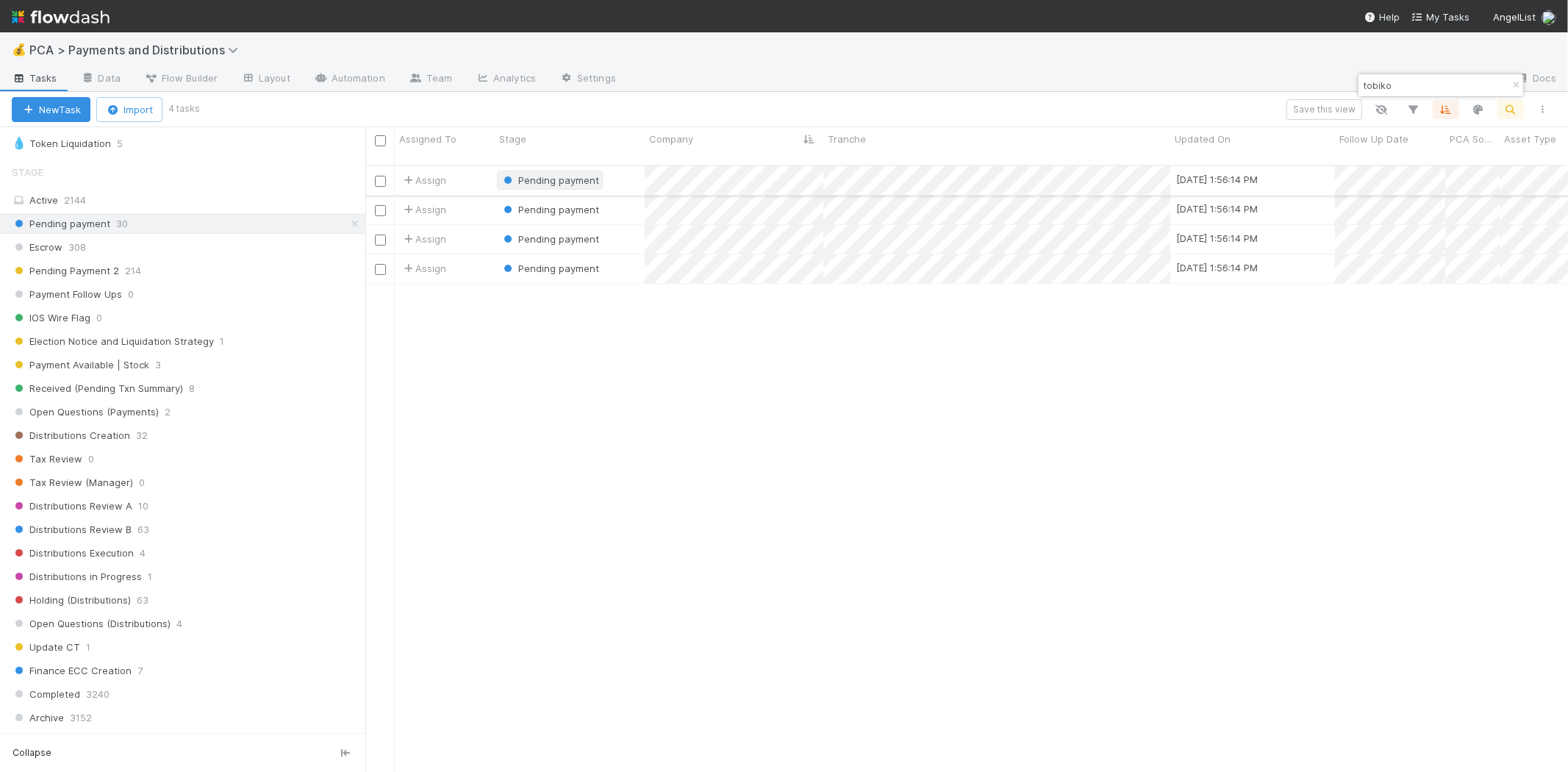
click at [564, 174] on span "Pending payment" at bounding box center [558, 180] width 81 height 12
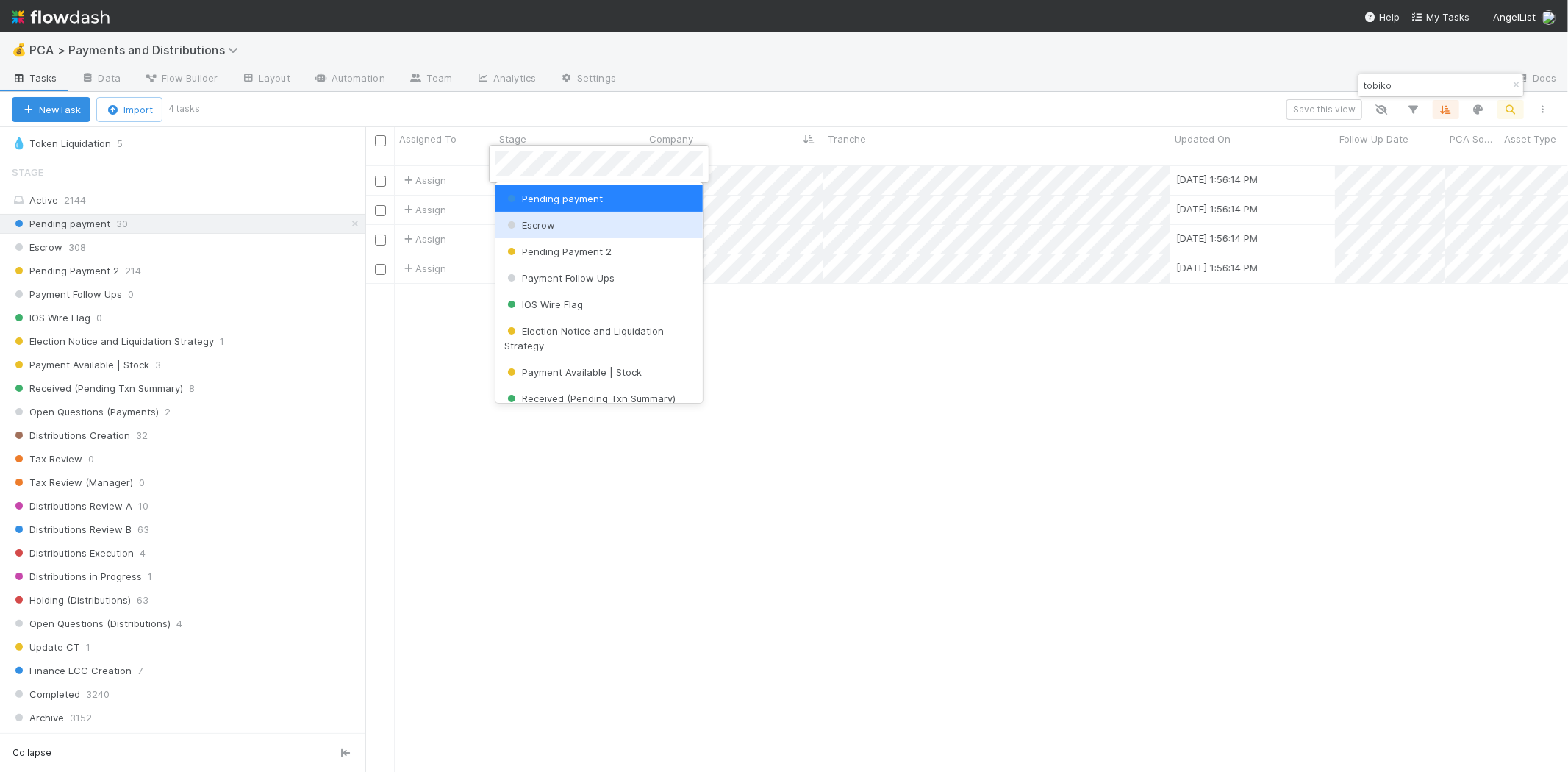
click at [581, 233] on div "Escrow" at bounding box center [598, 225] width 207 height 26
click at [557, 224] on div "Escrow" at bounding box center [598, 225] width 207 height 26
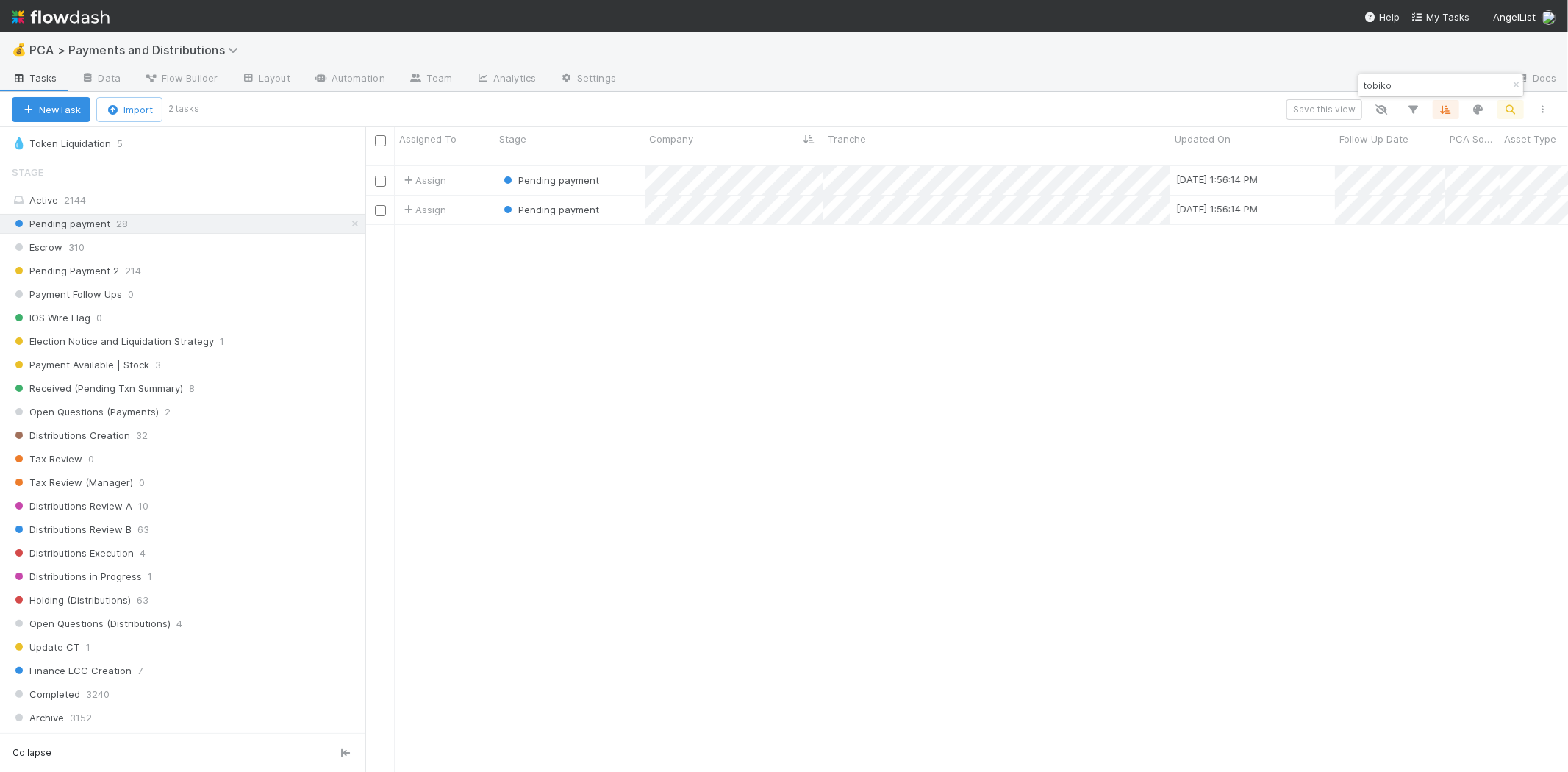
click at [549, 174] on span "Pending payment" at bounding box center [558, 180] width 81 height 12
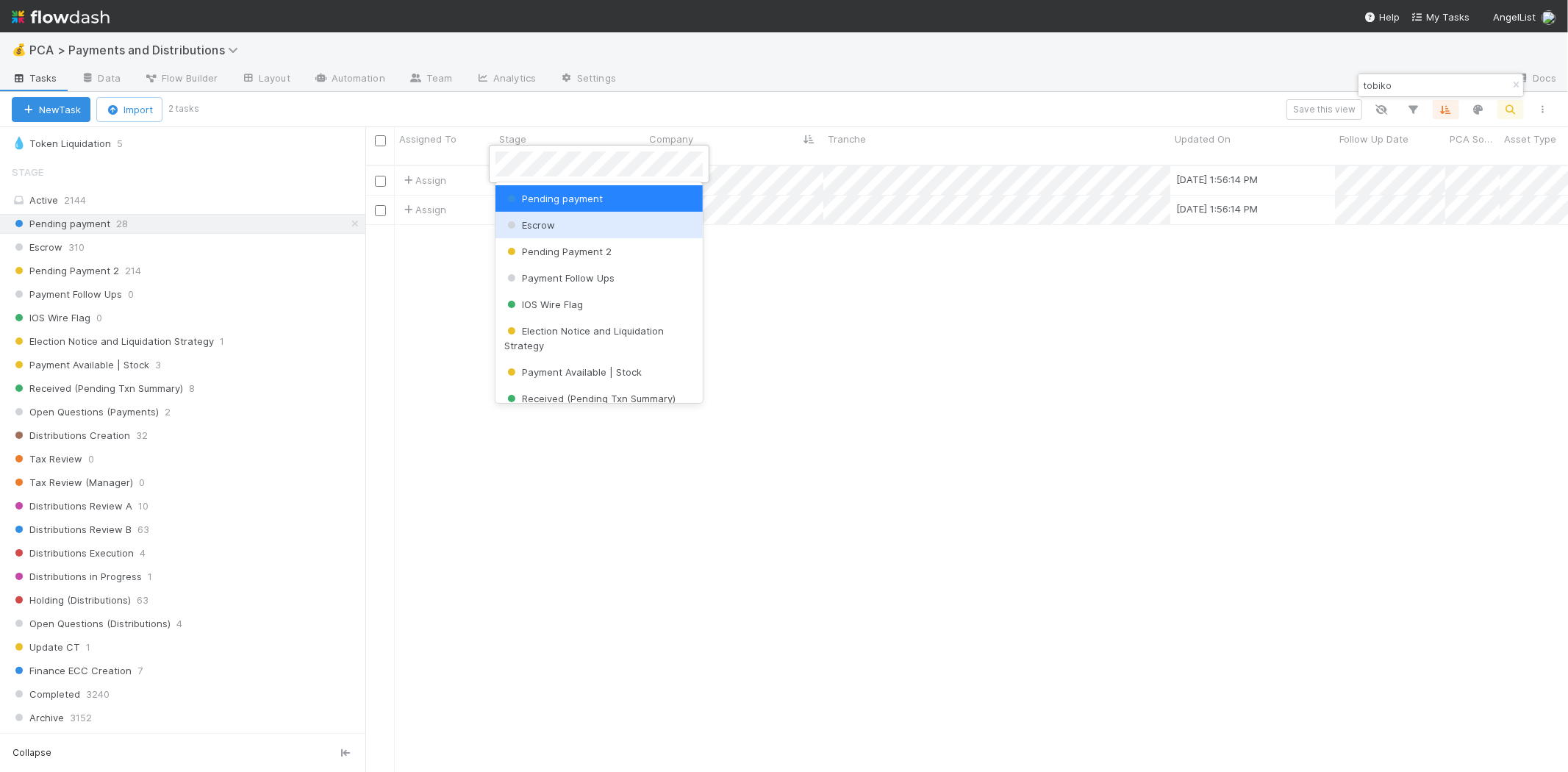
click at [550, 223] on span "Escrow" at bounding box center [530, 225] width 50 height 12
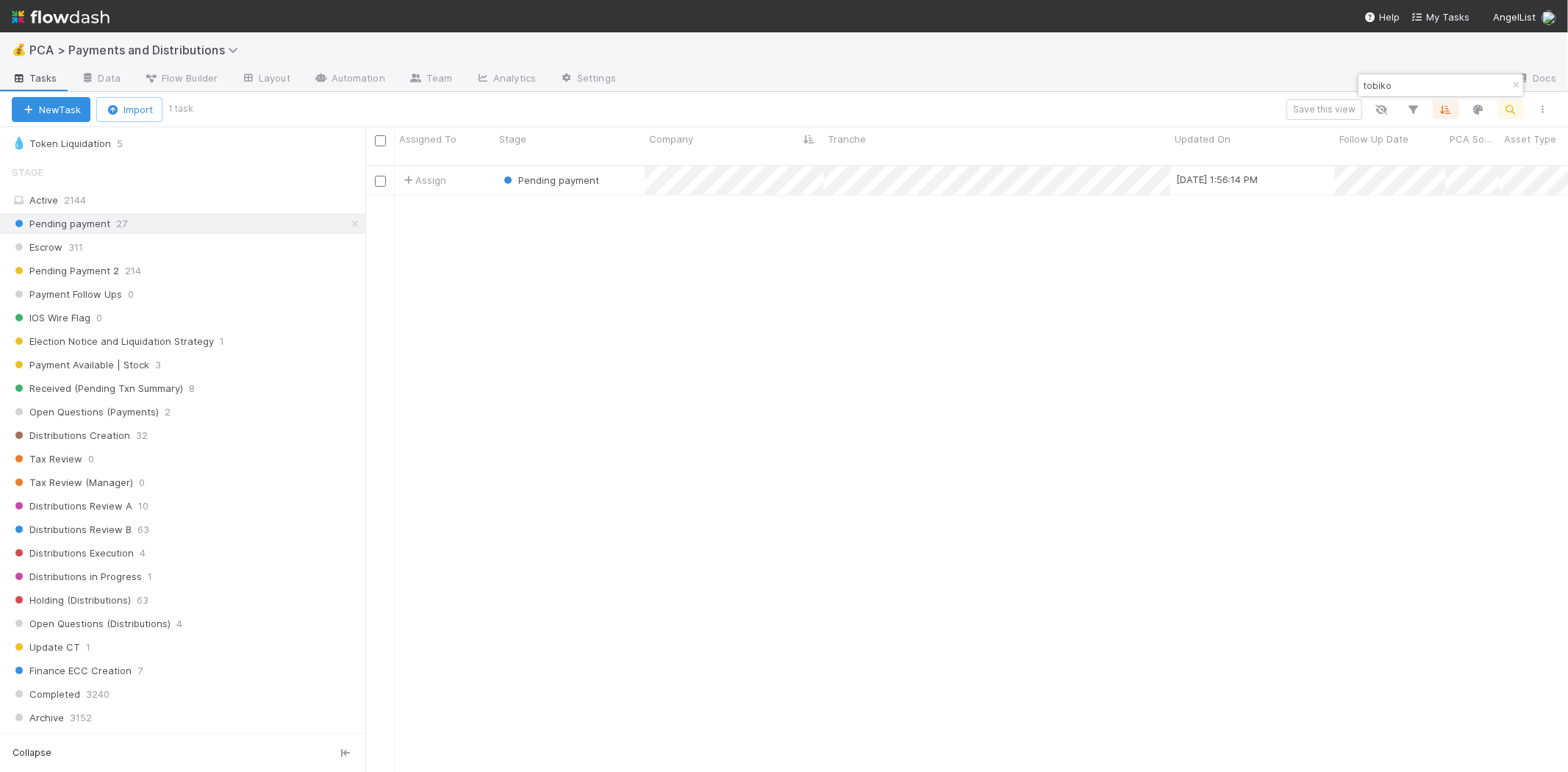
click at [553, 174] on span "Pending payment" at bounding box center [558, 180] width 81 height 12
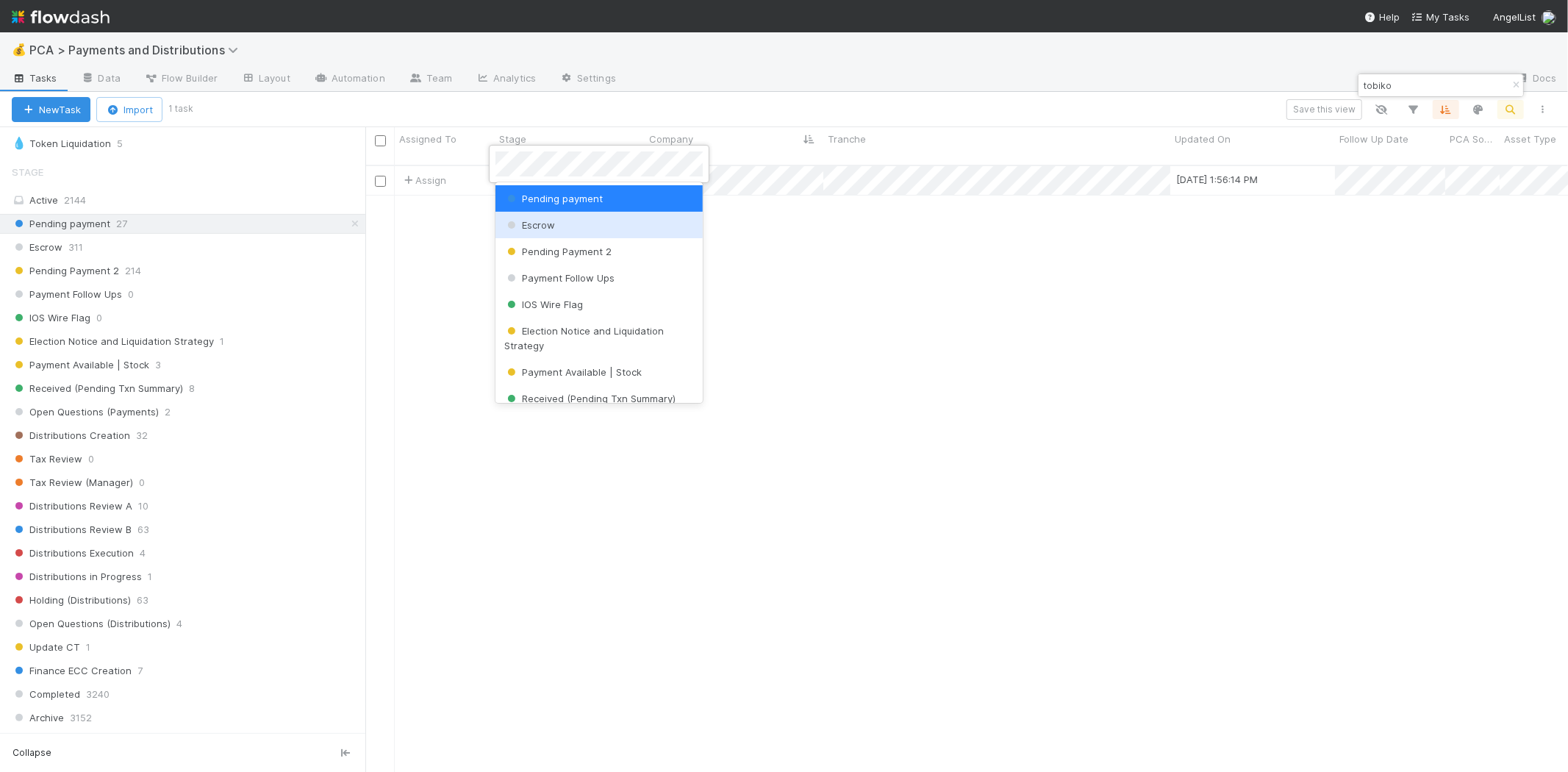
click at [571, 219] on div "Escrow" at bounding box center [598, 225] width 207 height 26
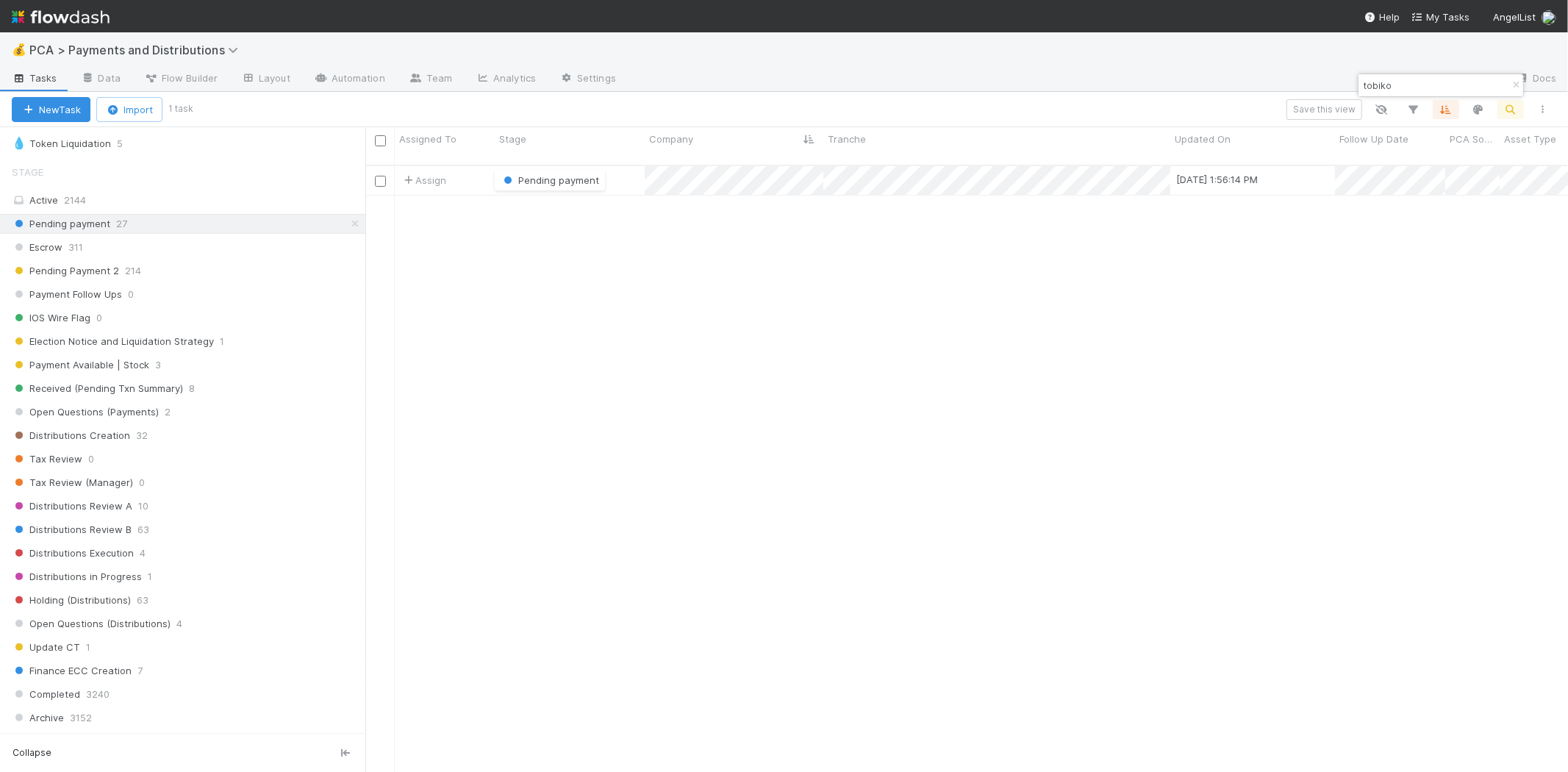
click at [994, 356] on div "Assign Pending payment 8/14/25, 1:56:14 PM 8/12/25, 5:15:35 PM 1 0 0 0 0" at bounding box center [967, 475] width 1203 height 618
click at [1516, 83] on icon "button" at bounding box center [1516, 85] width 15 height 8
click at [1156, 61] on div "💰 PCA > Payments and Distributions" at bounding box center [784, 50] width 1568 height 35
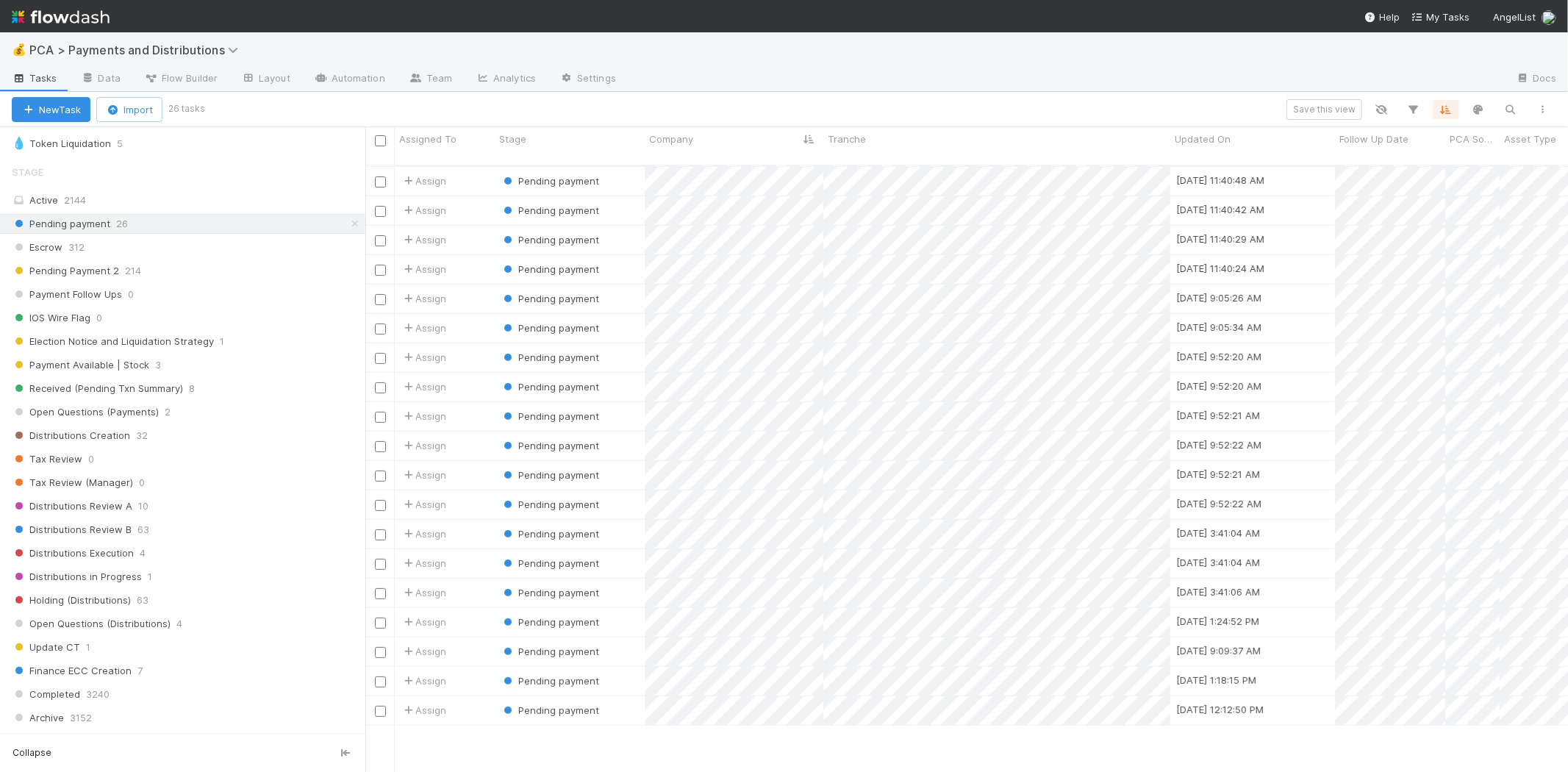
scroll to position [0, 0]
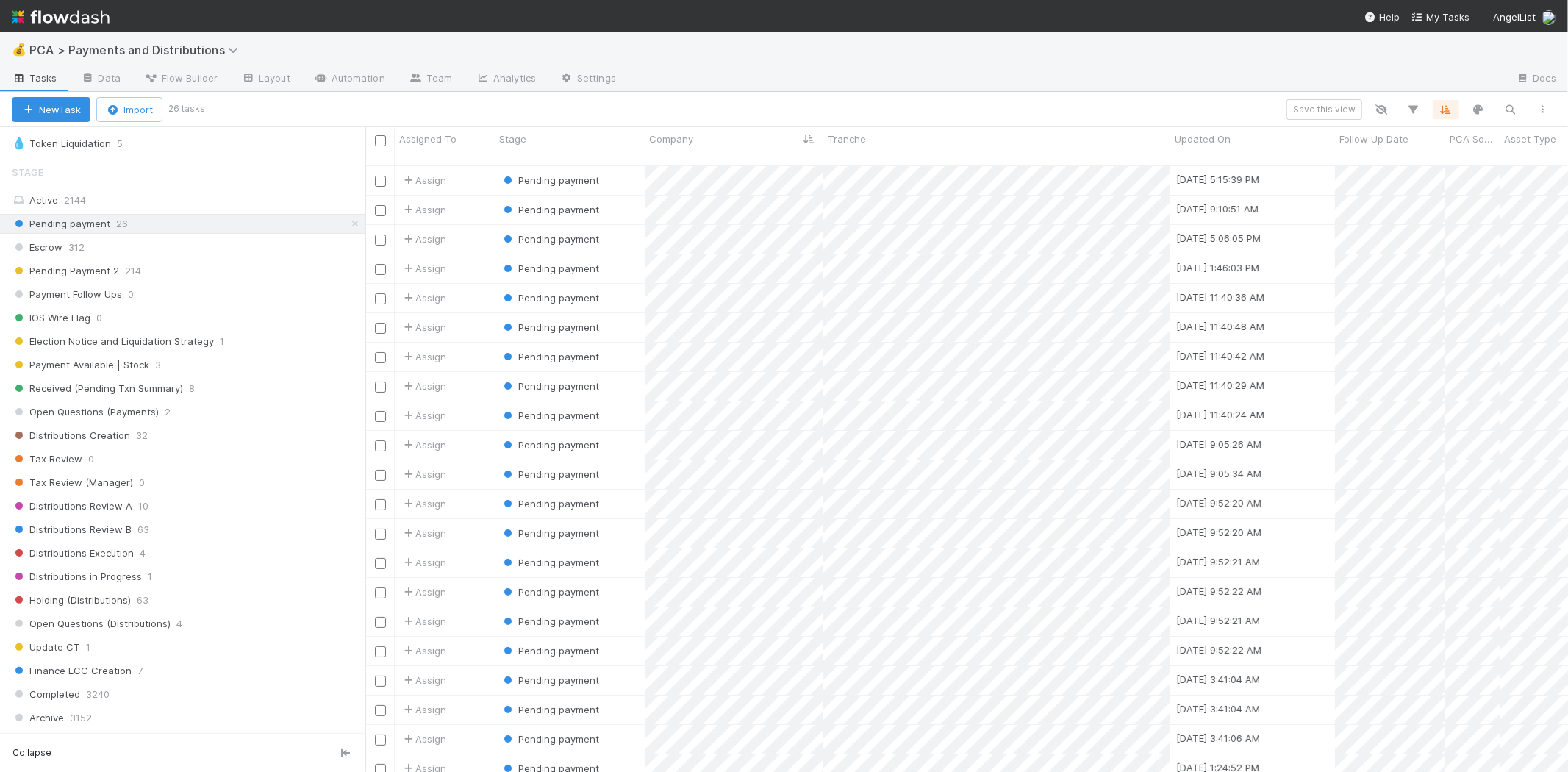
click at [942, 78] on div at bounding box center [1066, 79] width 876 height 23
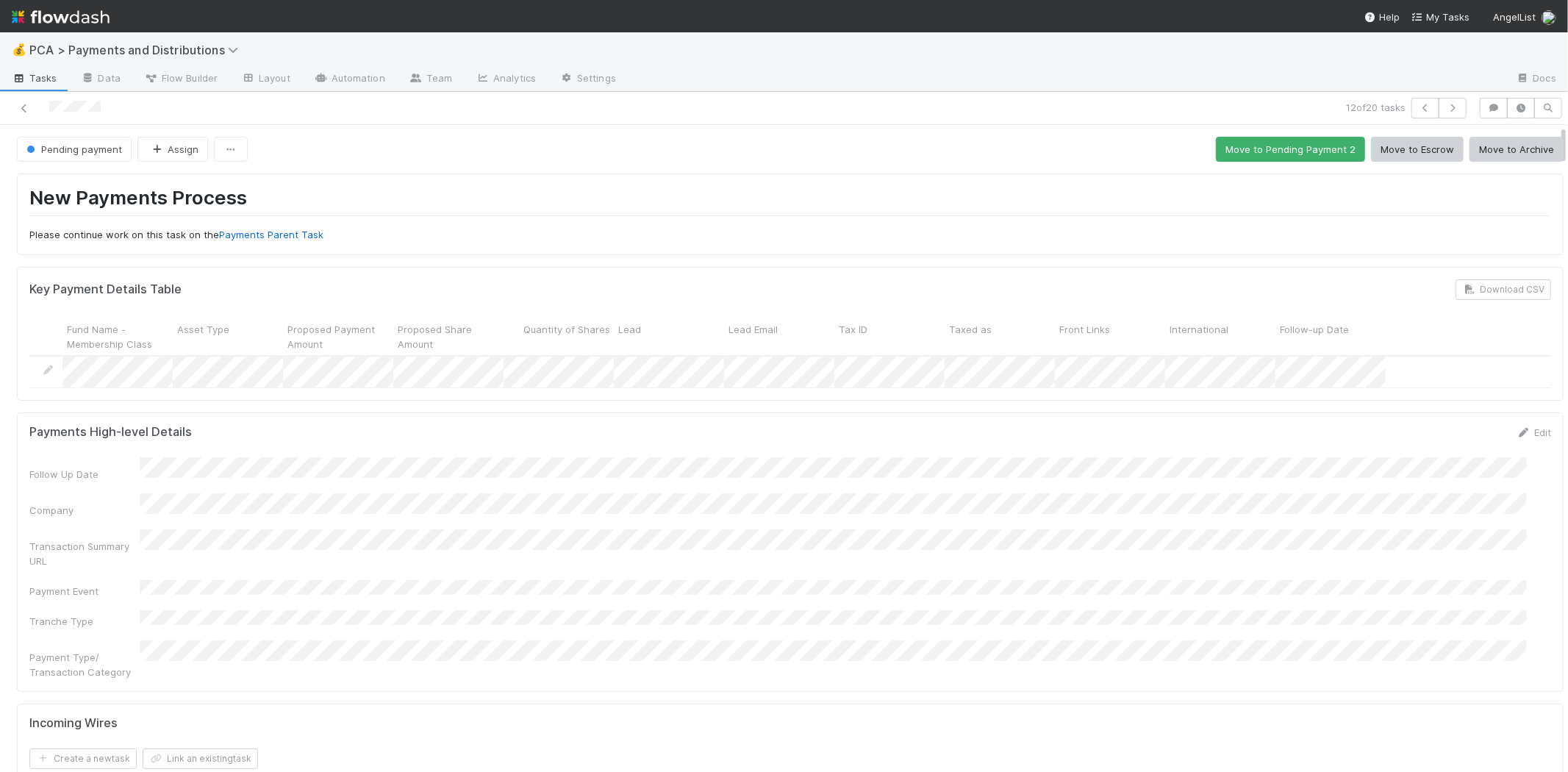
click at [32, 107] on div at bounding box center [373, 108] width 736 height 21
click at [26, 103] on link at bounding box center [24, 108] width 15 height 15
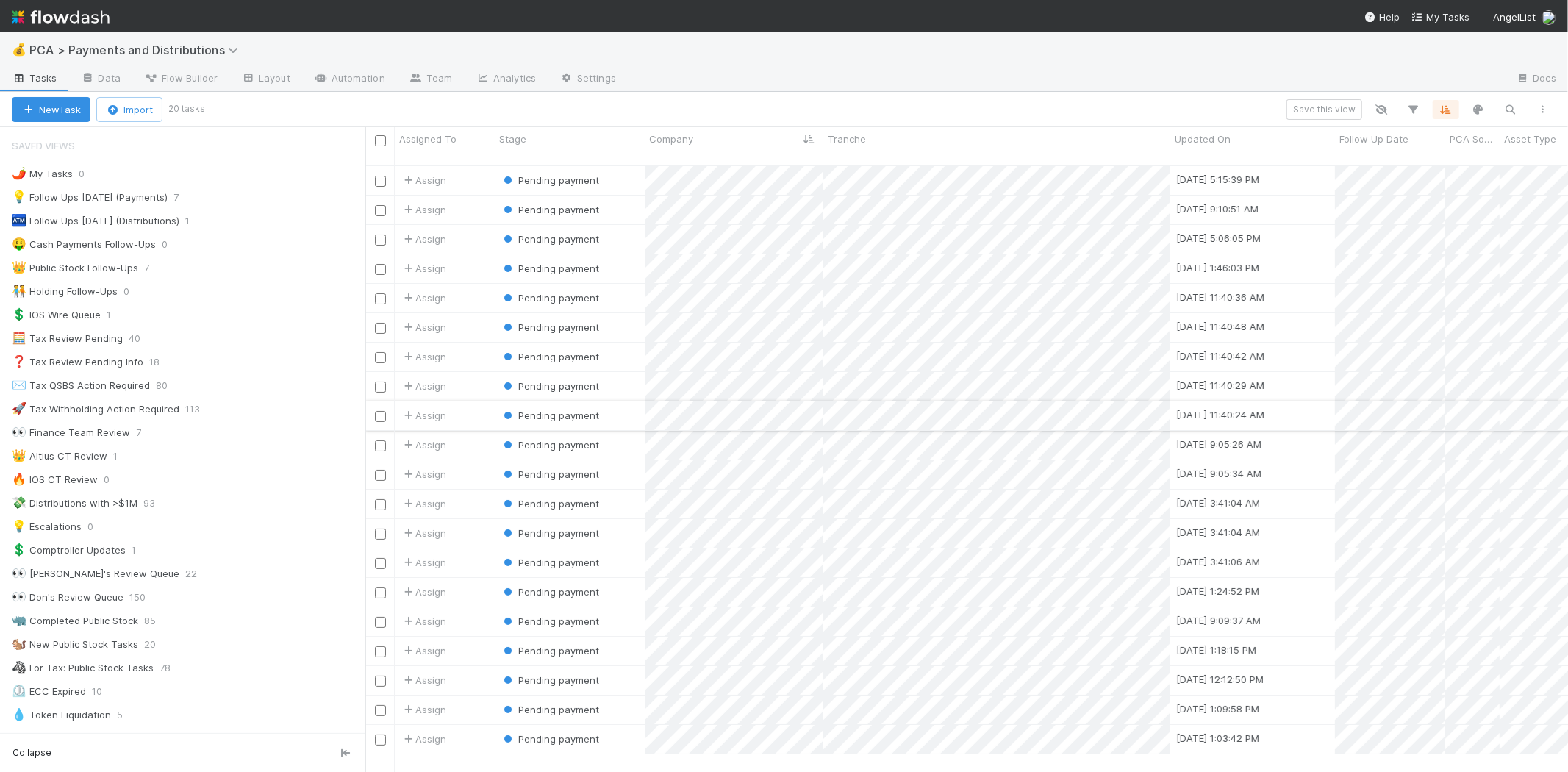
scroll to position [606, 1190]
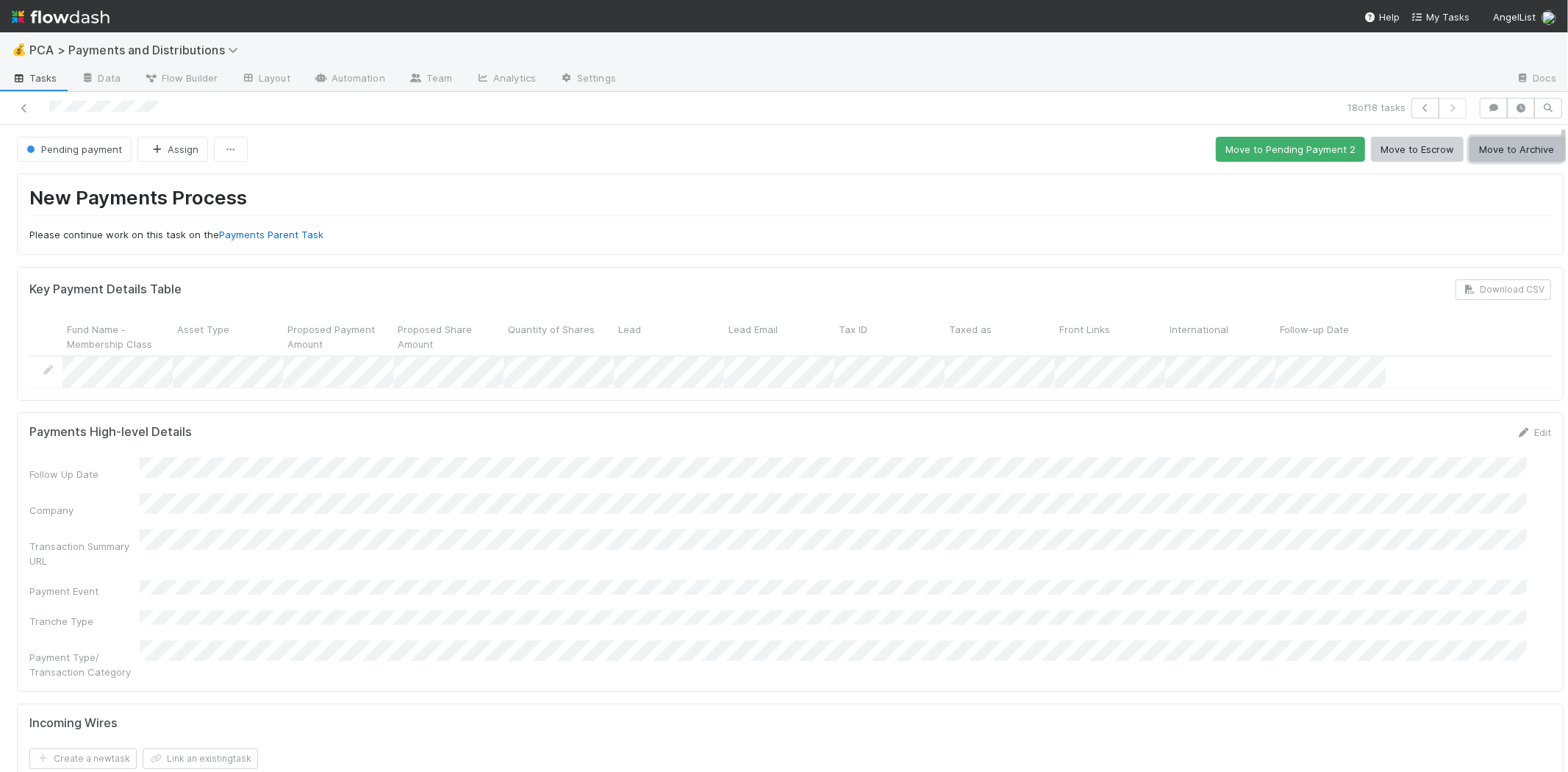
click at [1510, 155] on button "Move to Archive" at bounding box center [1516, 149] width 94 height 25
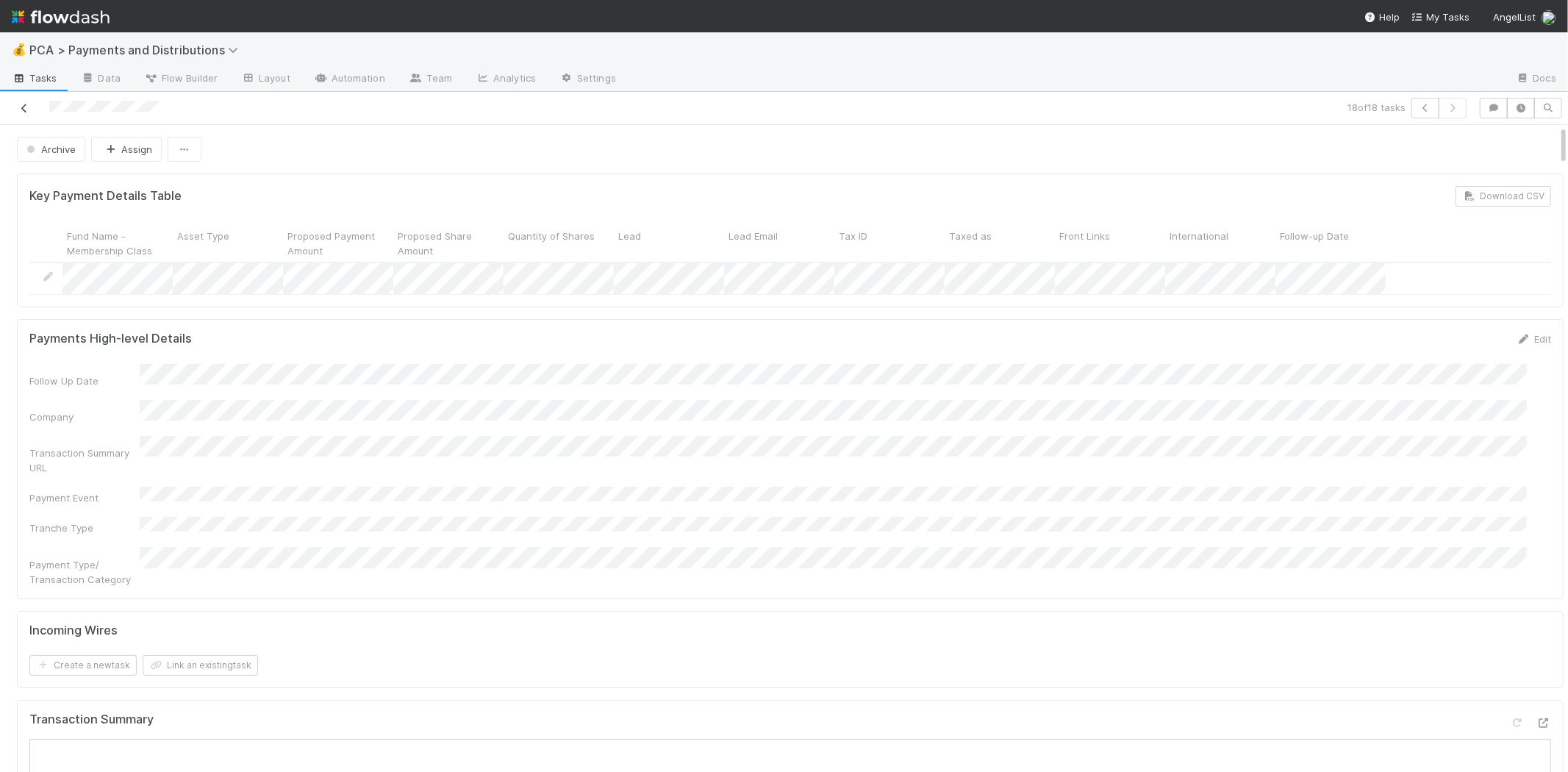
click at [25, 106] on icon at bounding box center [24, 108] width 15 height 9
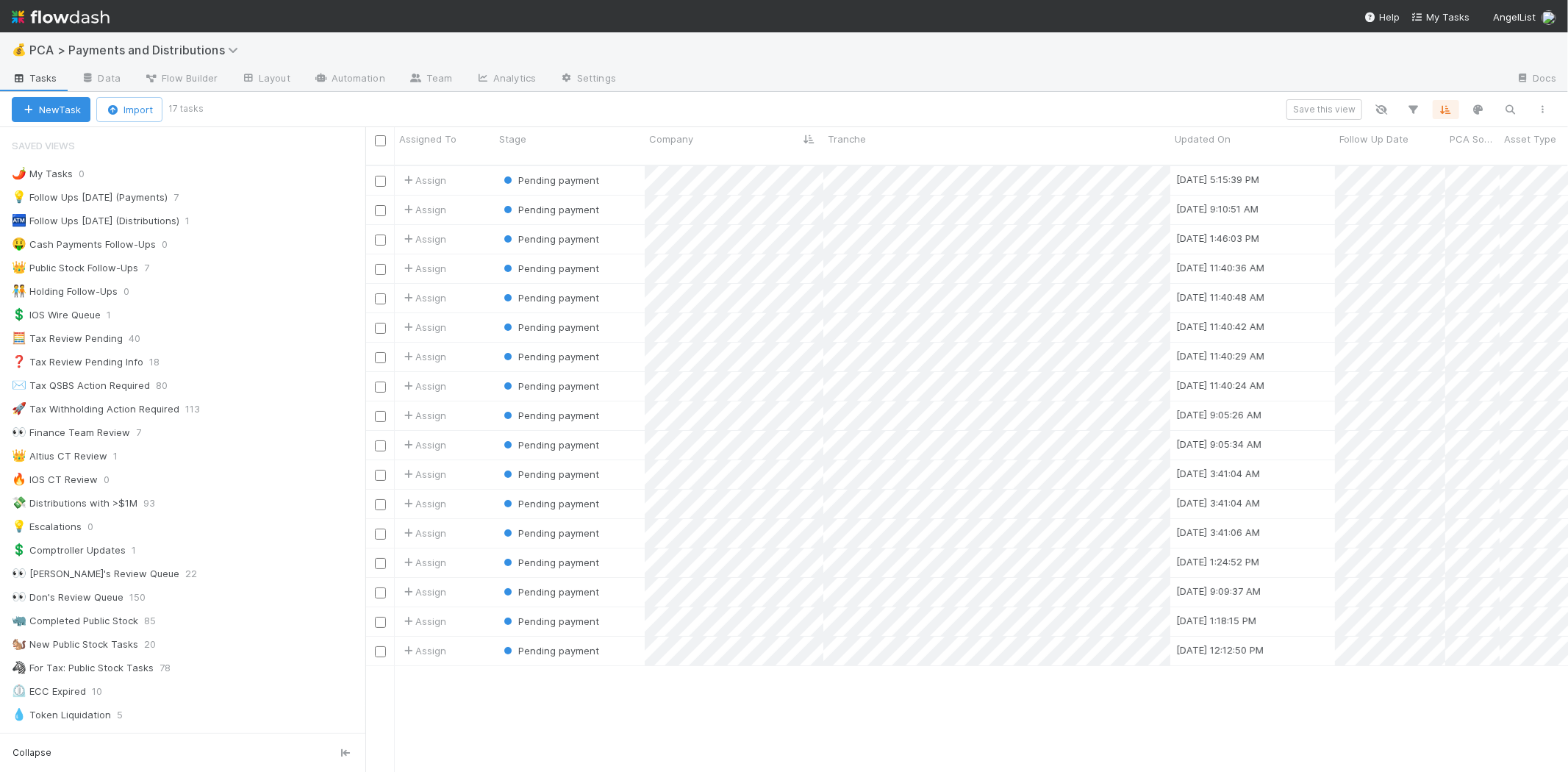
scroll to position [606, 1190]
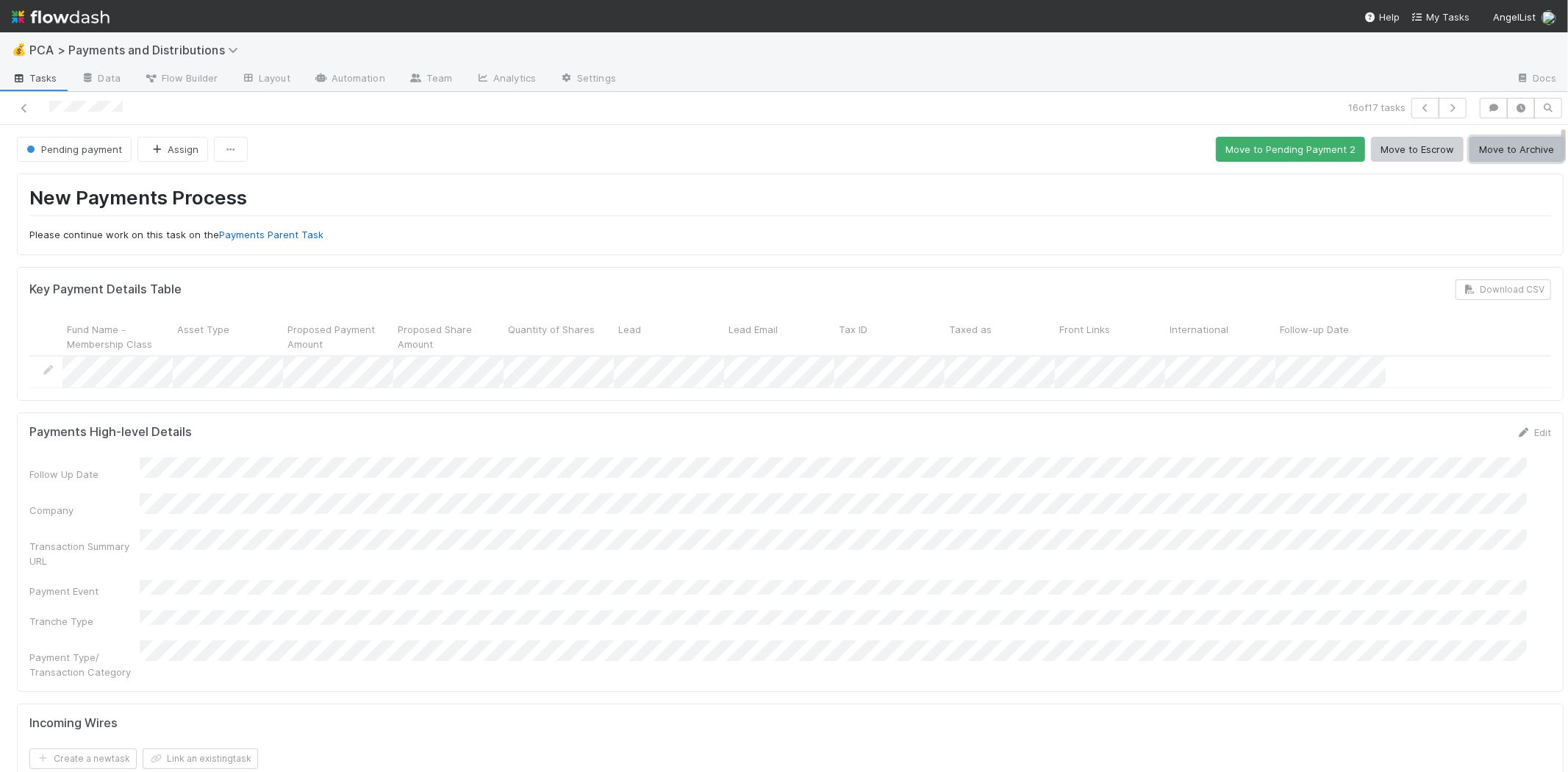
click at [1488, 155] on button "Move to Archive" at bounding box center [1516, 149] width 94 height 25
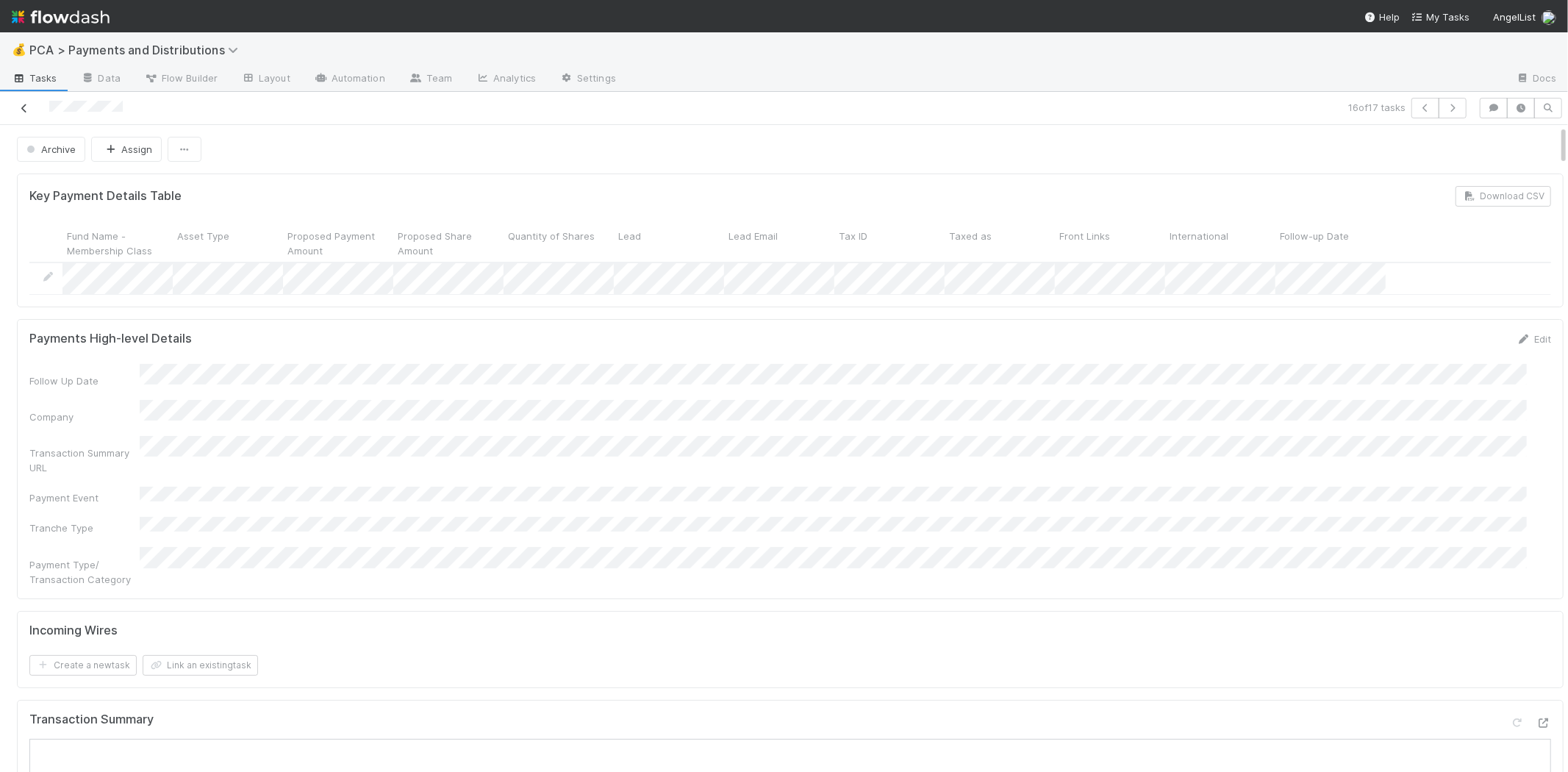
click at [18, 107] on icon at bounding box center [24, 108] width 15 height 9
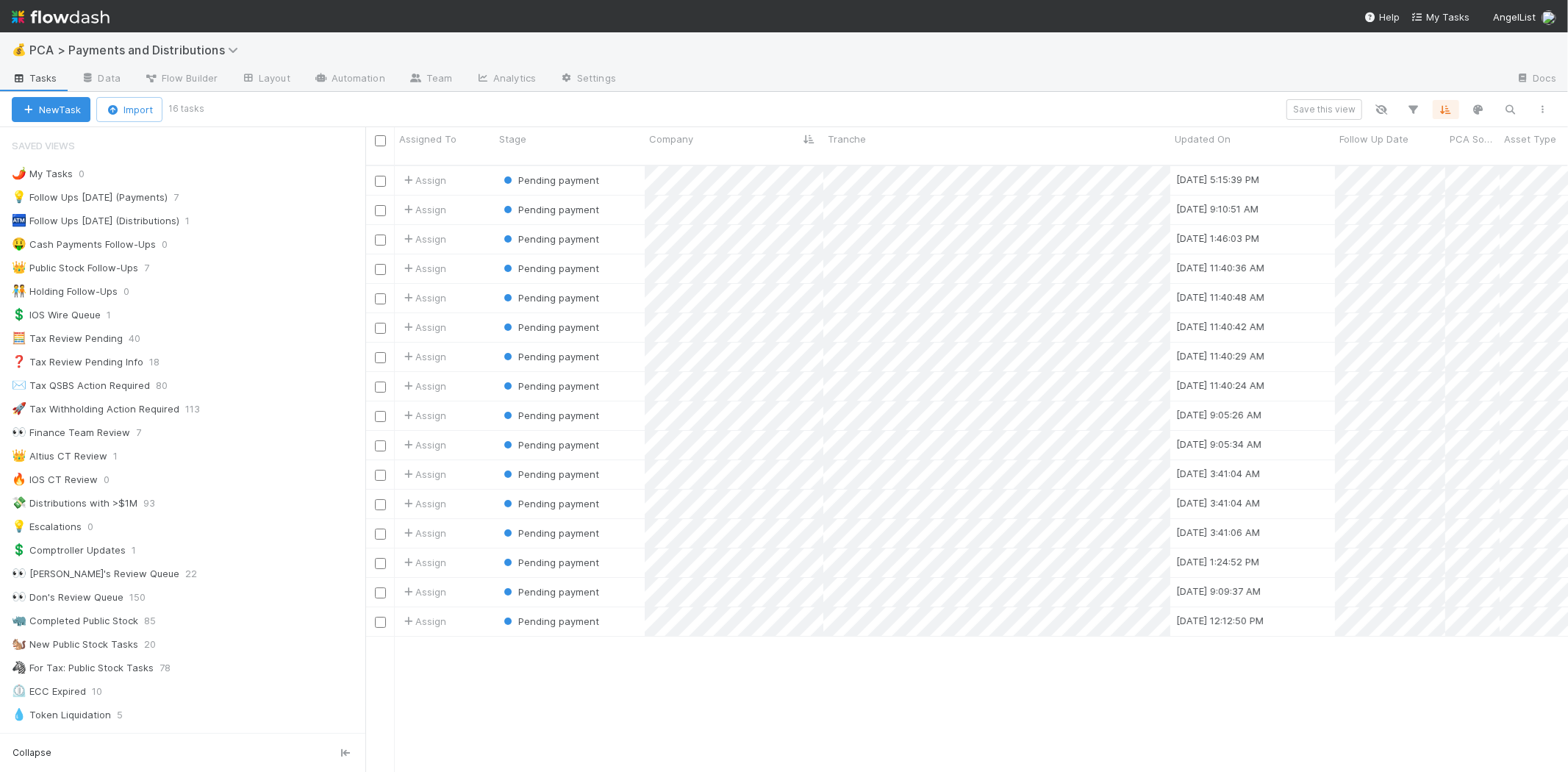
scroll to position [606, 1190]
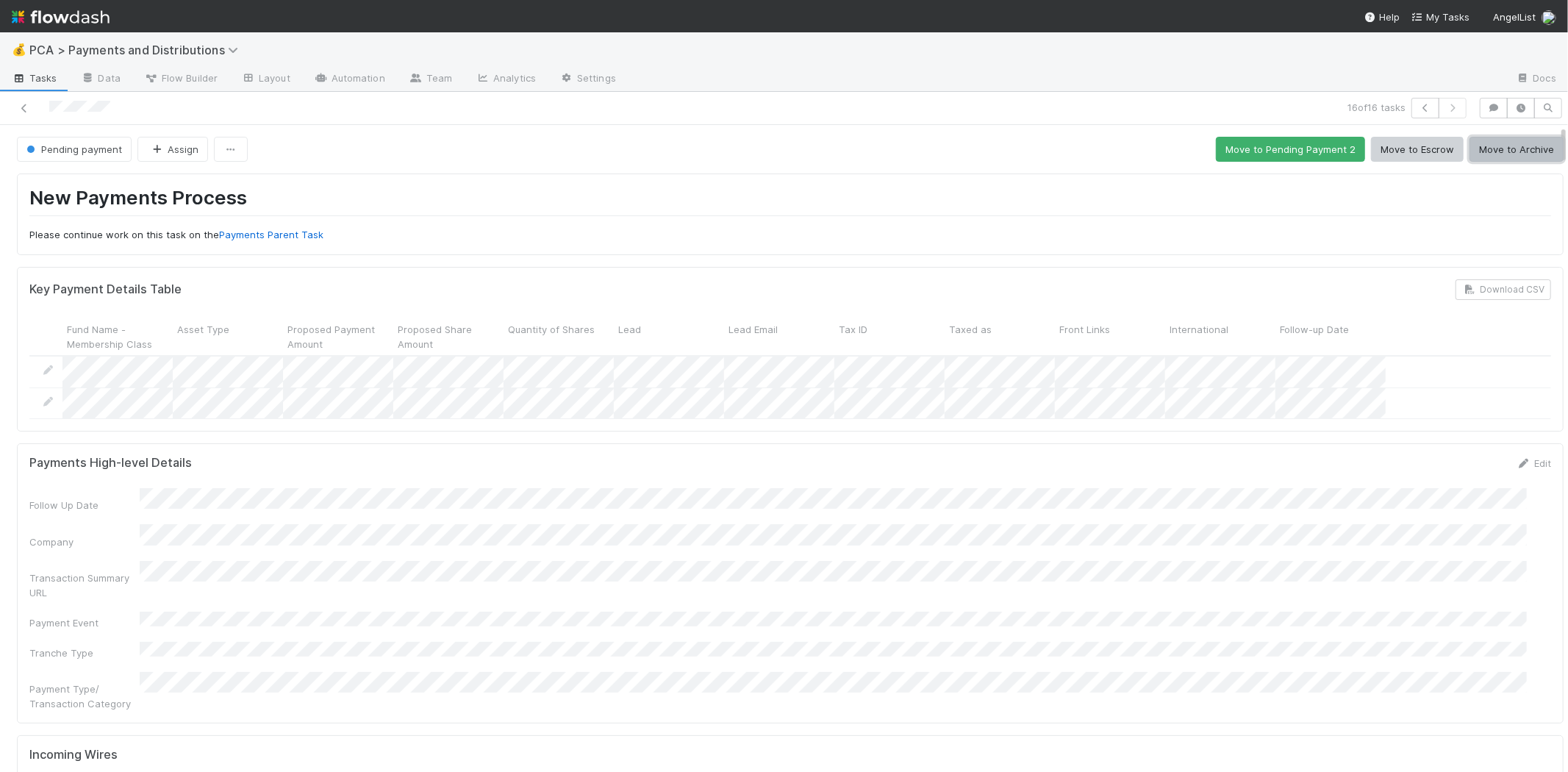
click at [1508, 155] on button "Move to Archive" at bounding box center [1516, 149] width 94 height 25
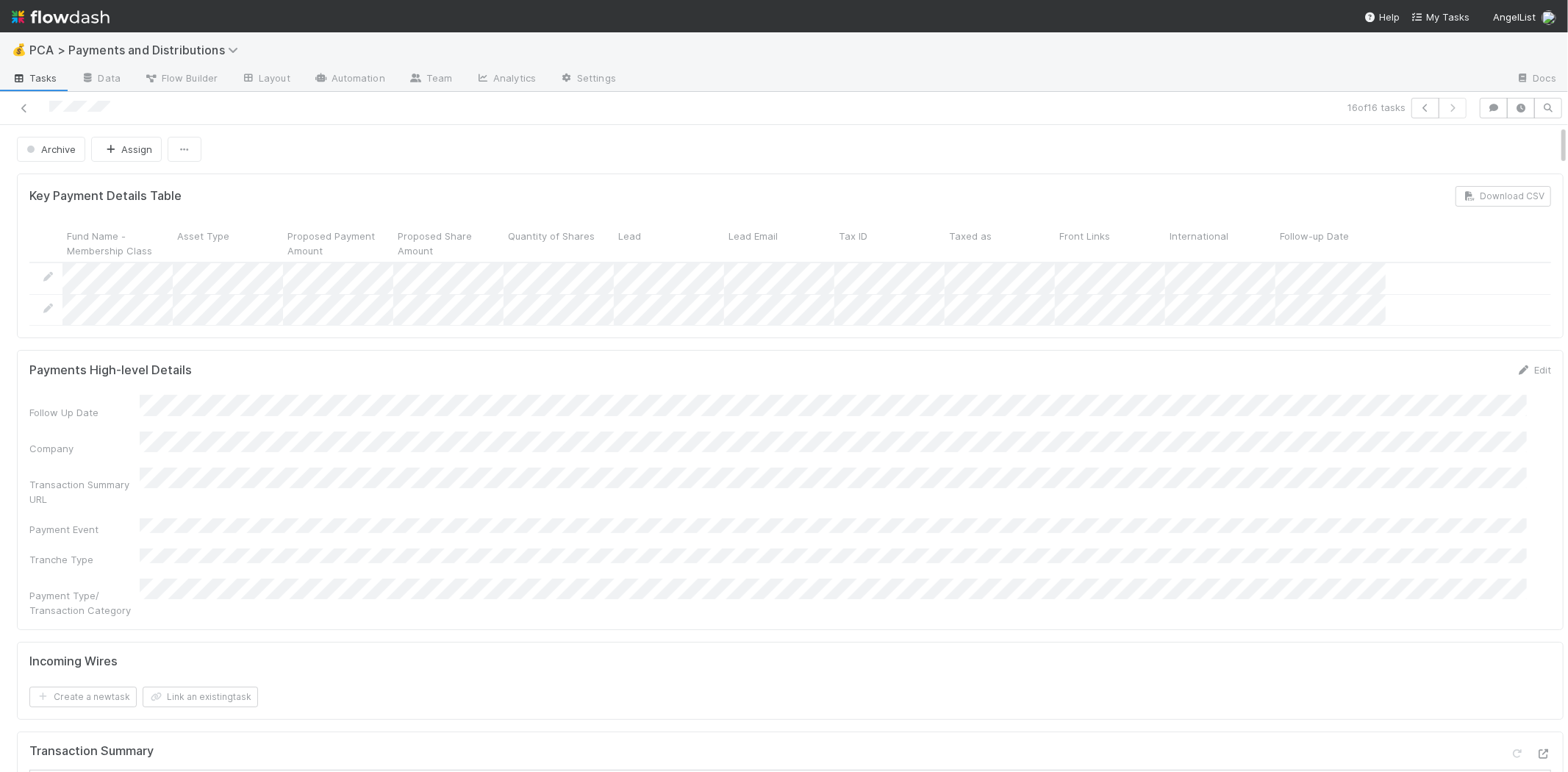
click at [32, 104] on div at bounding box center [373, 108] width 736 height 21
click at [27, 105] on icon at bounding box center [24, 108] width 15 height 9
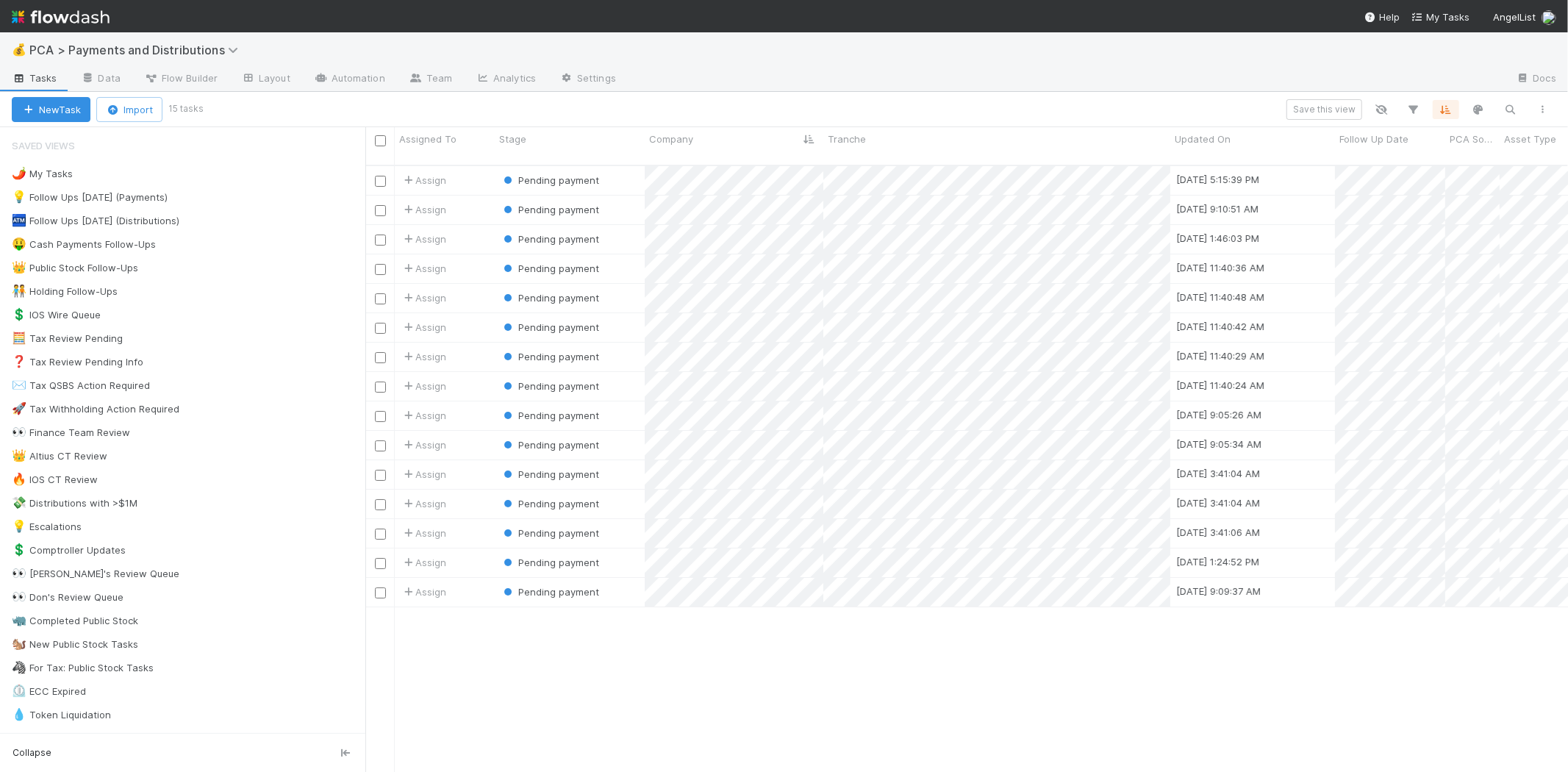
scroll to position [606, 1190]
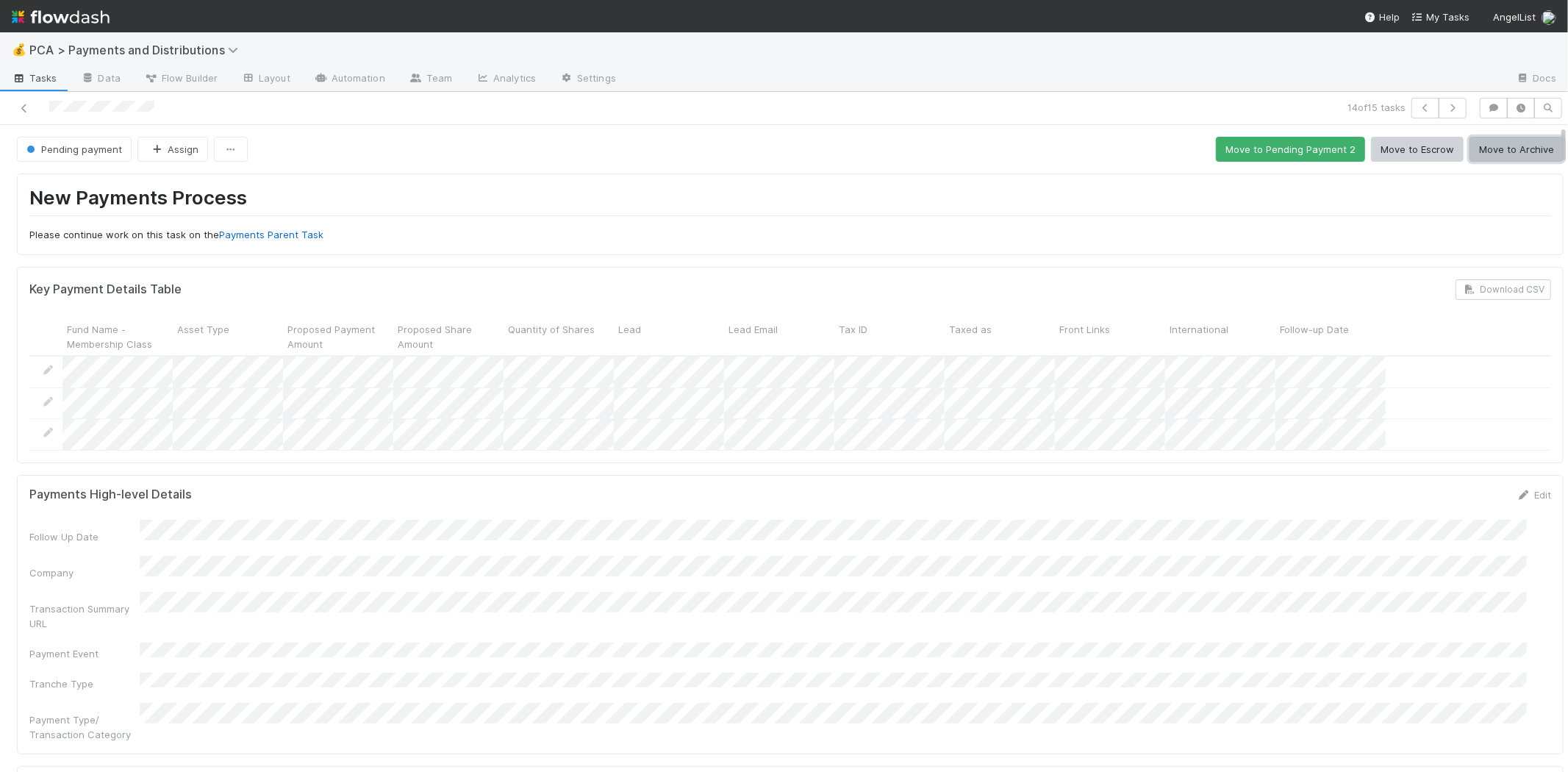
click at [1478, 148] on button "Move to Archive" at bounding box center [1516, 149] width 94 height 25
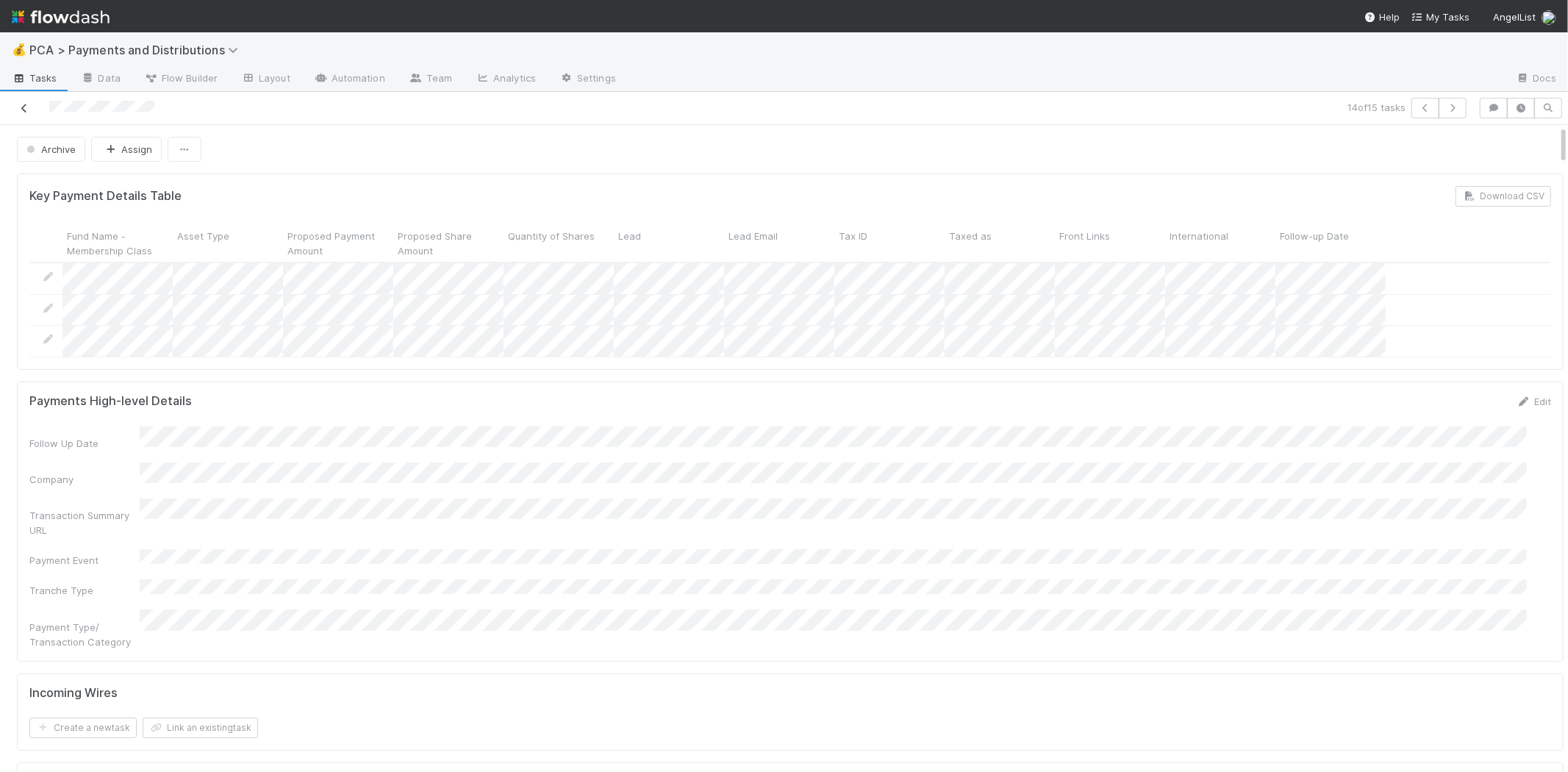
click at [26, 104] on icon at bounding box center [24, 108] width 15 height 9
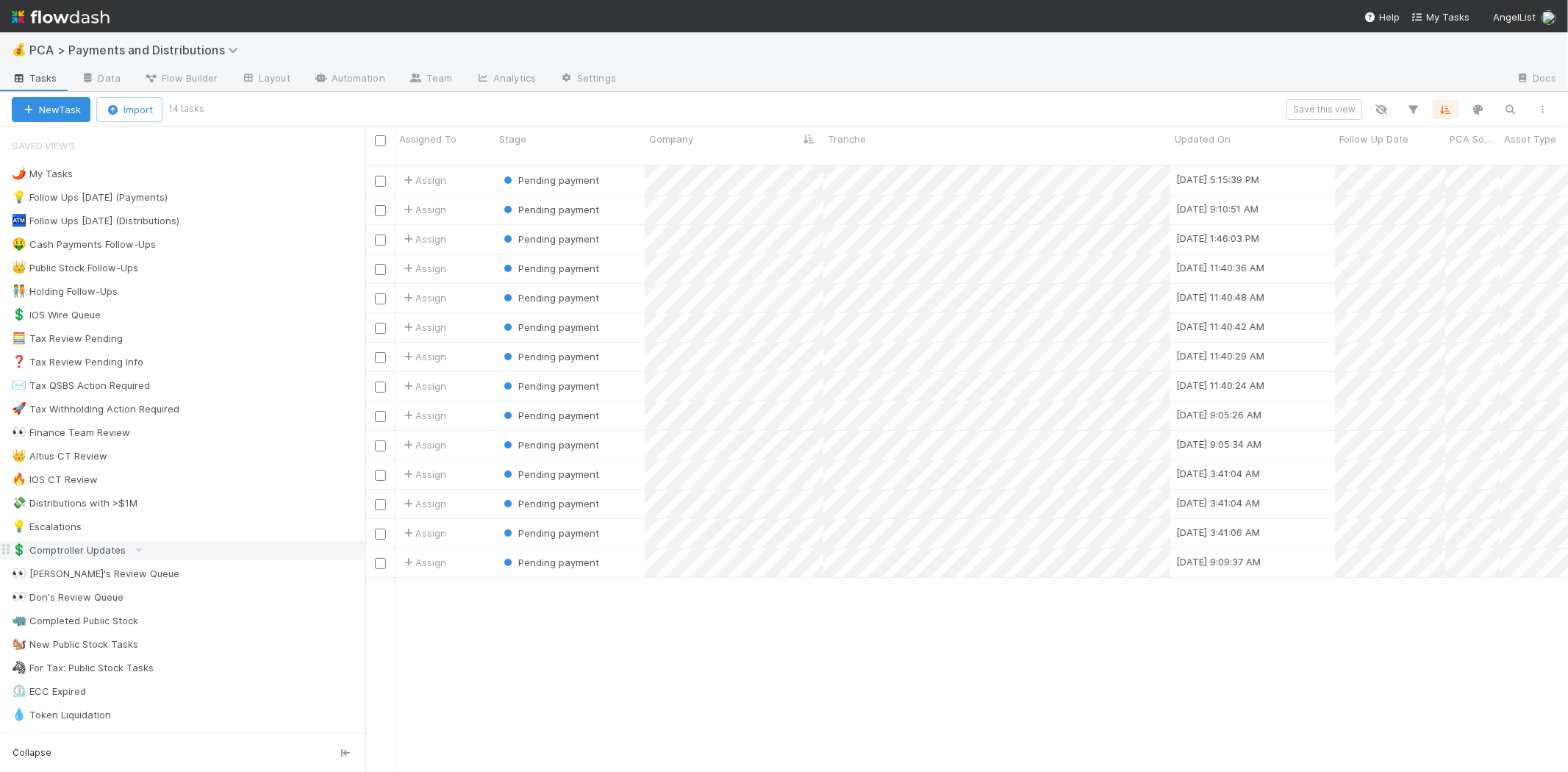
scroll to position [606, 1190]
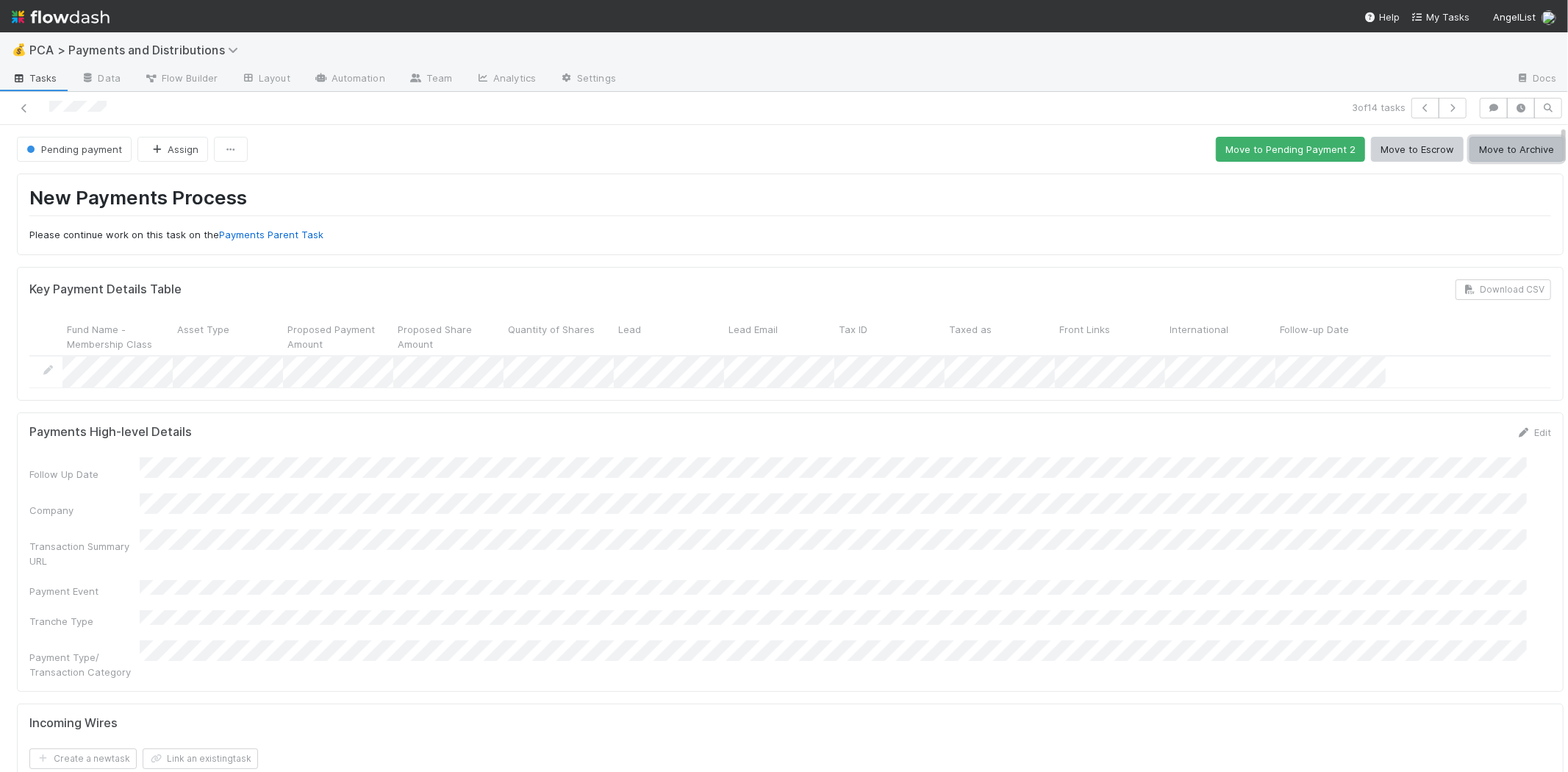
drag, startPoint x: 1512, startPoint y: 155, endPoint x: 1553, endPoint y: 165, distance: 42.2
click at [1512, 155] on button "Move to Archive" at bounding box center [1516, 149] width 94 height 25
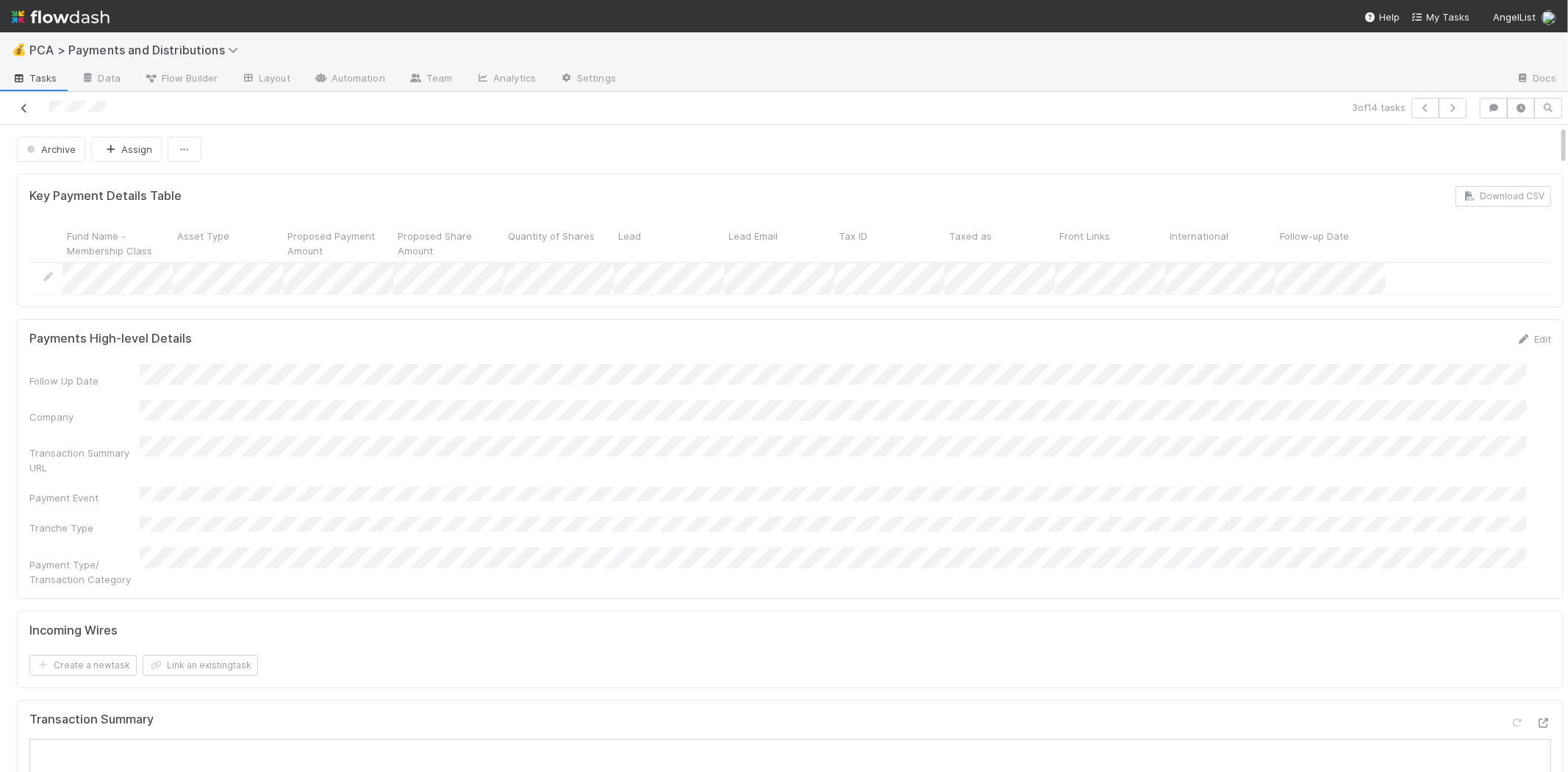
click at [23, 104] on icon at bounding box center [24, 108] width 15 height 9
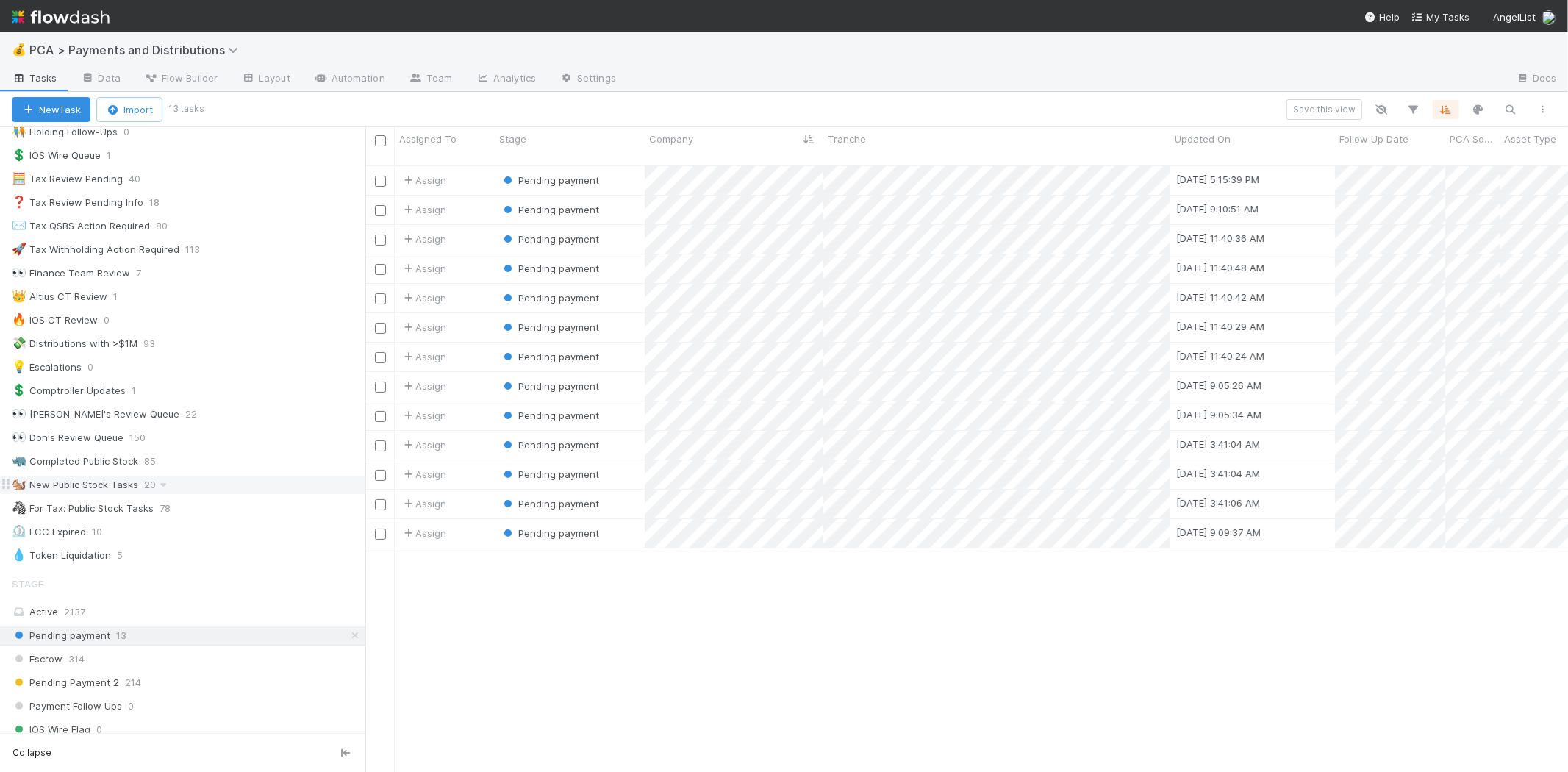
scroll to position [489, 0]
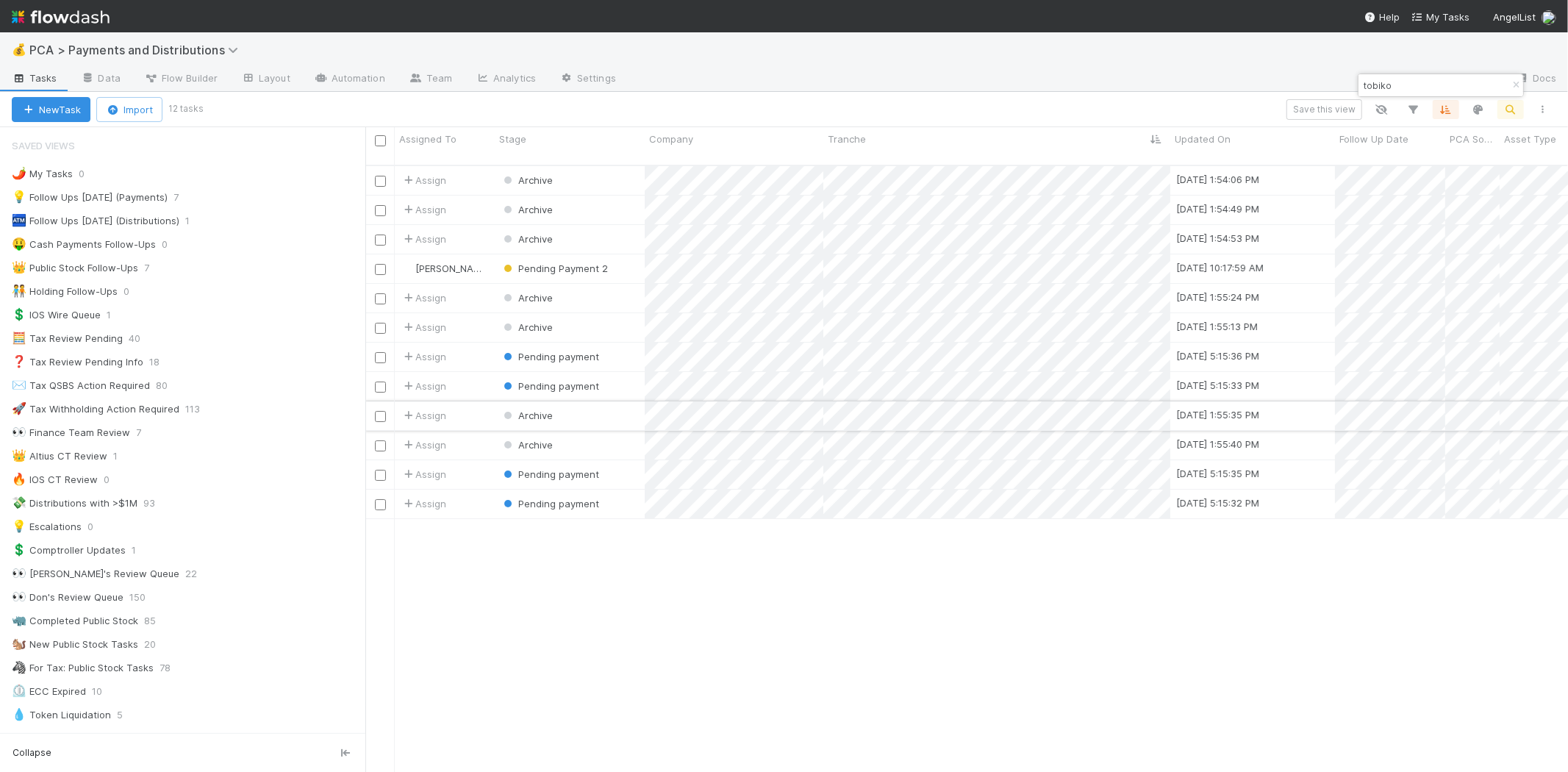
scroll to position [606, 1190]
click at [377, 352] on input "checkbox" at bounding box center [380, 358] width 11 height 11
click at [377, 381] on input "checkbox" at bounding box center [380, 387] width 11 height 11
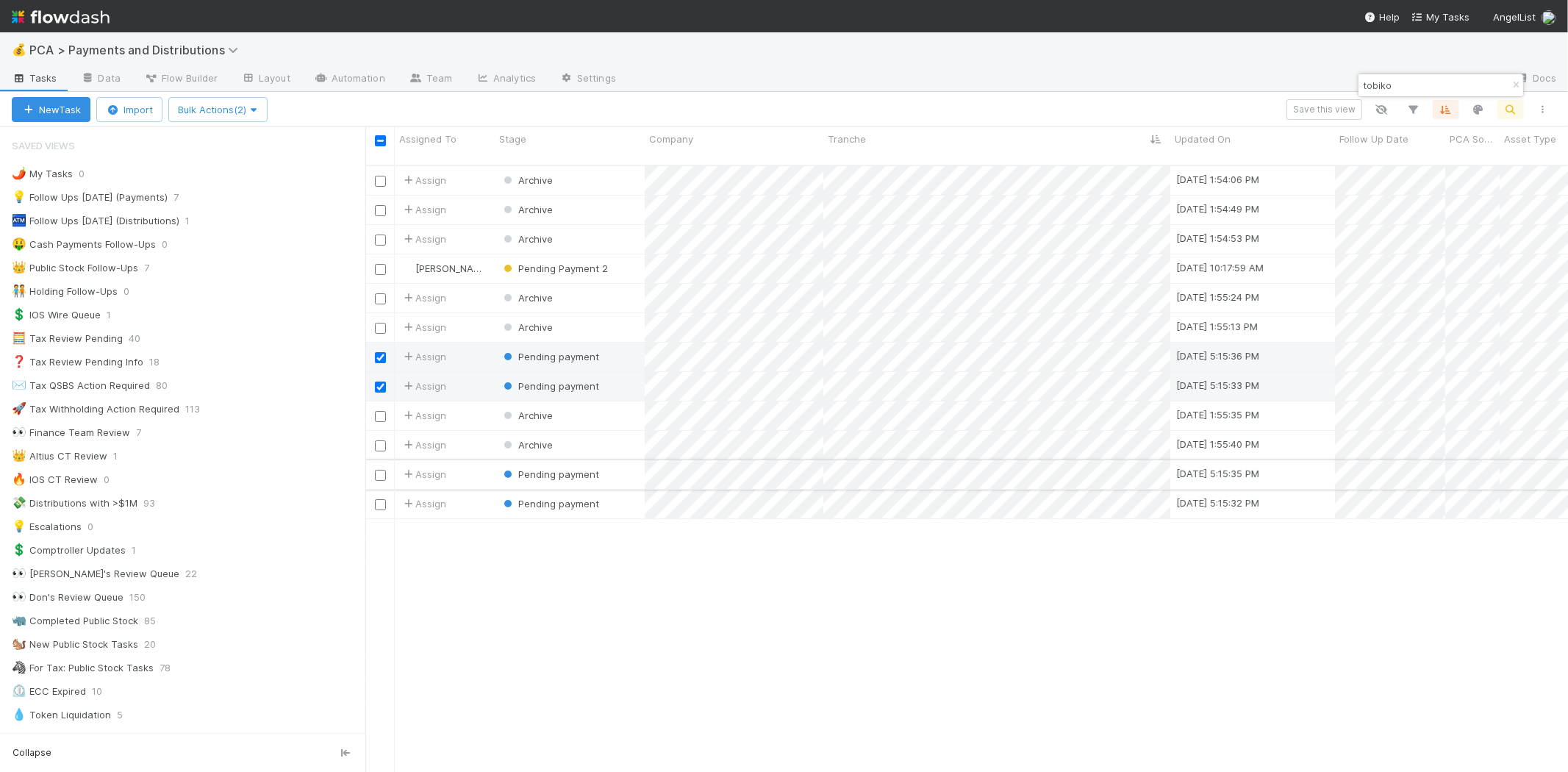
click at [384, 466] on div at bounding box center [379, 474] width 18 height 16
click at [379, 470] on input "checkbox" at bounding box center [380, 476] width 11 height 11
click at [379, 499] on input "checkbox" at bounding box center [380, 504] width 11 height 11
click at [211, 111] on span "Bulk Actions (4)" at bounding box center [218, 109] width 80 height 12
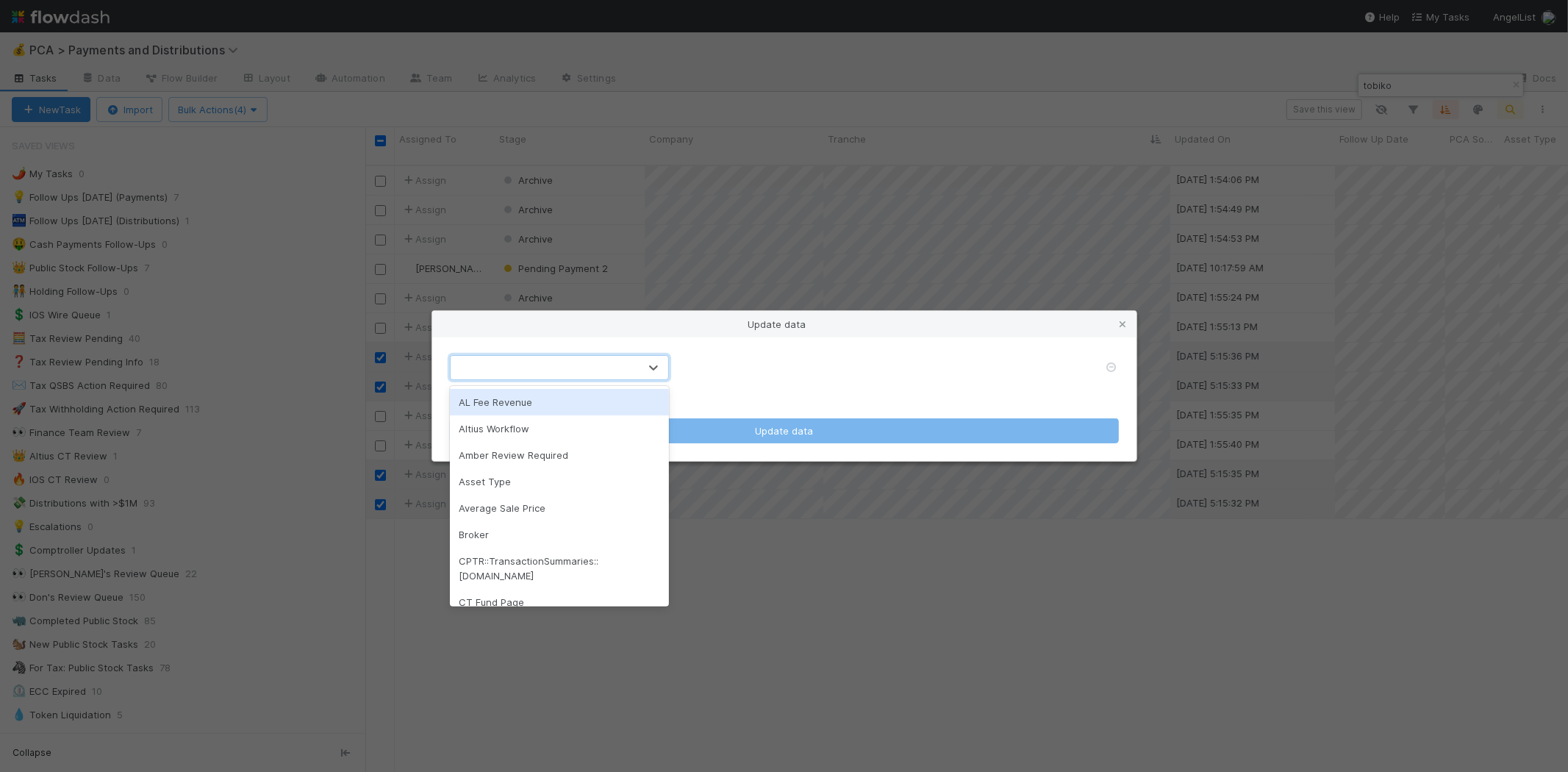
click at [582, 373] on div at bounding box center [544, 367] width 188 height 23
type input "fol"
click at [550, 397] on div "Follow Up Date" at bounding box center [558, 402] width 219 height 26
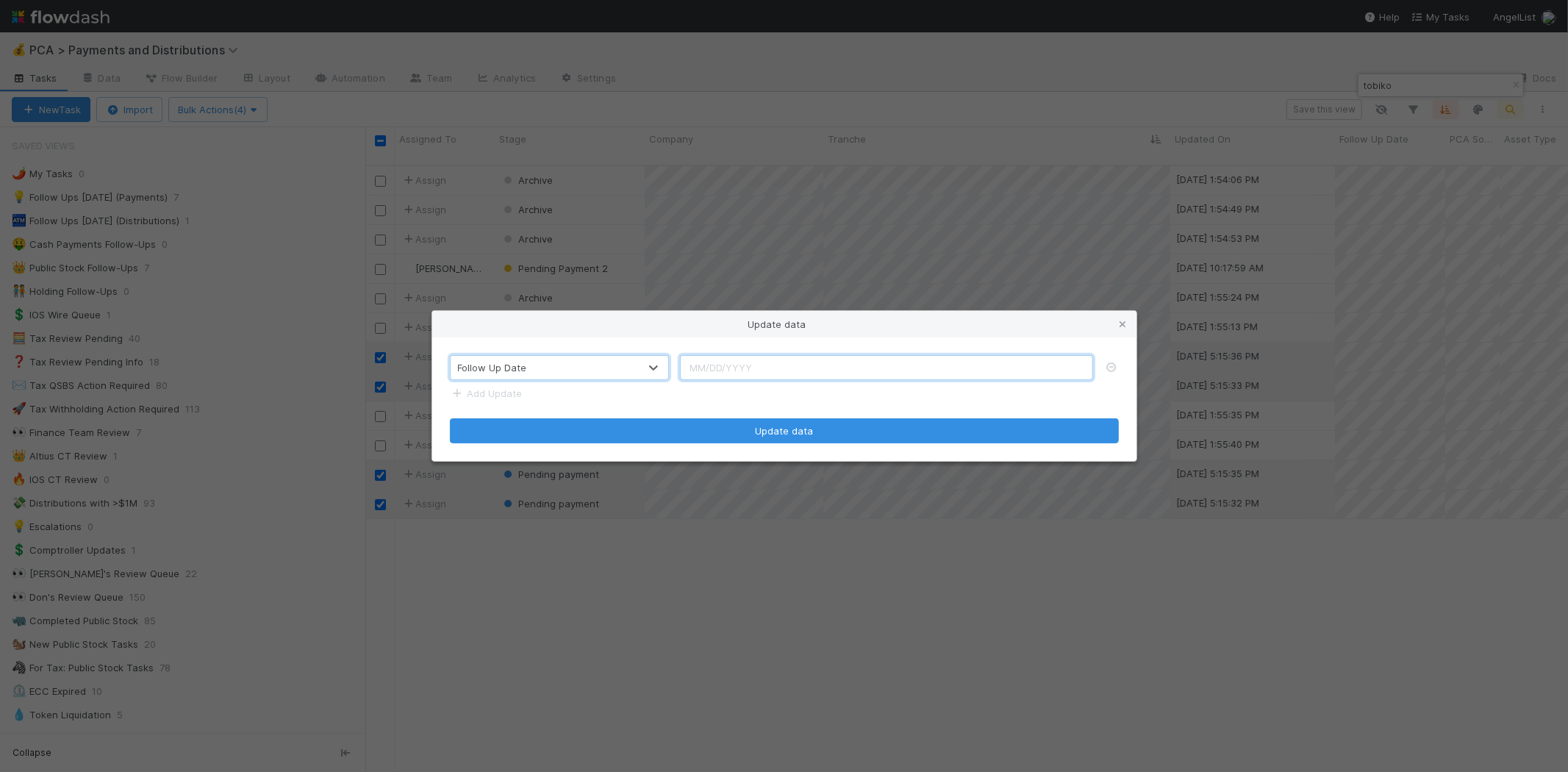
click at [789, 369] on input "text" at bounding box center [886, 367] width 413 height 25
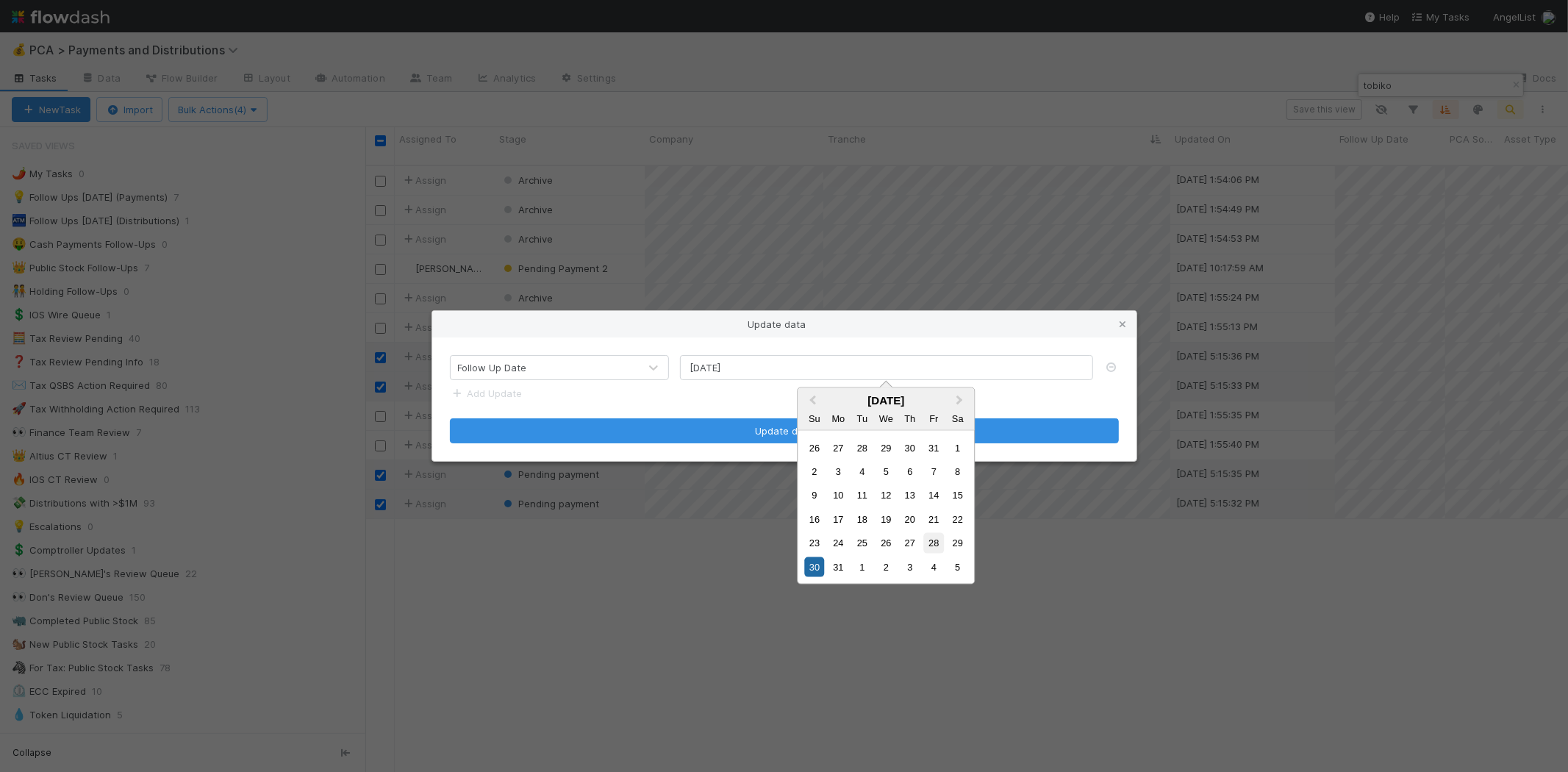
click at [929, 540] on div "28" at bounding box center [933, 543] width 20 height 20
type input "08/28/2026"
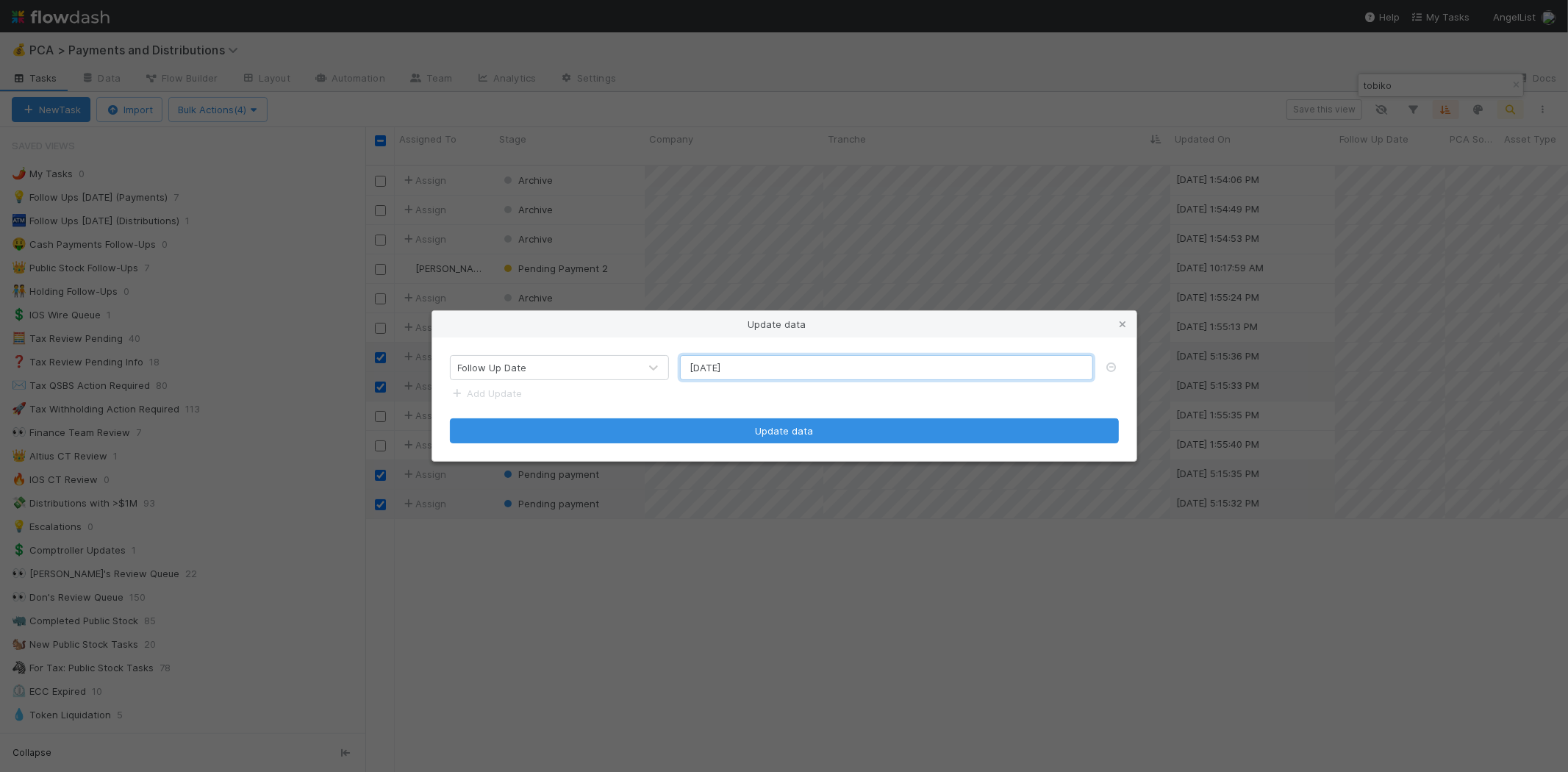
click at [794, 371] on input "08/28/2026" at bounding box center [886, 367] width 413 height 25
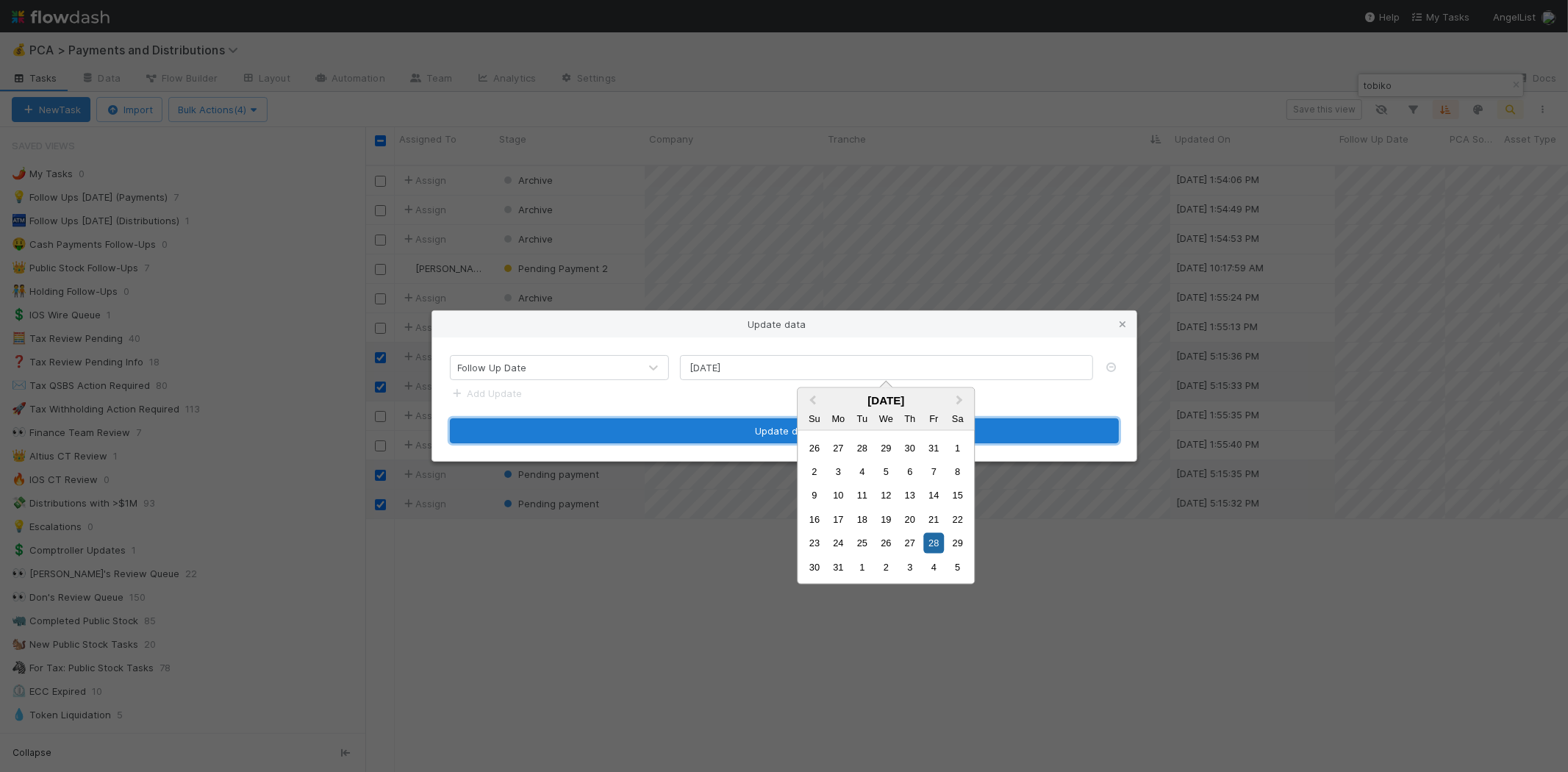
click at [759, 430] on button "Update data" at bounding box center [783, 431] width 668 height 25
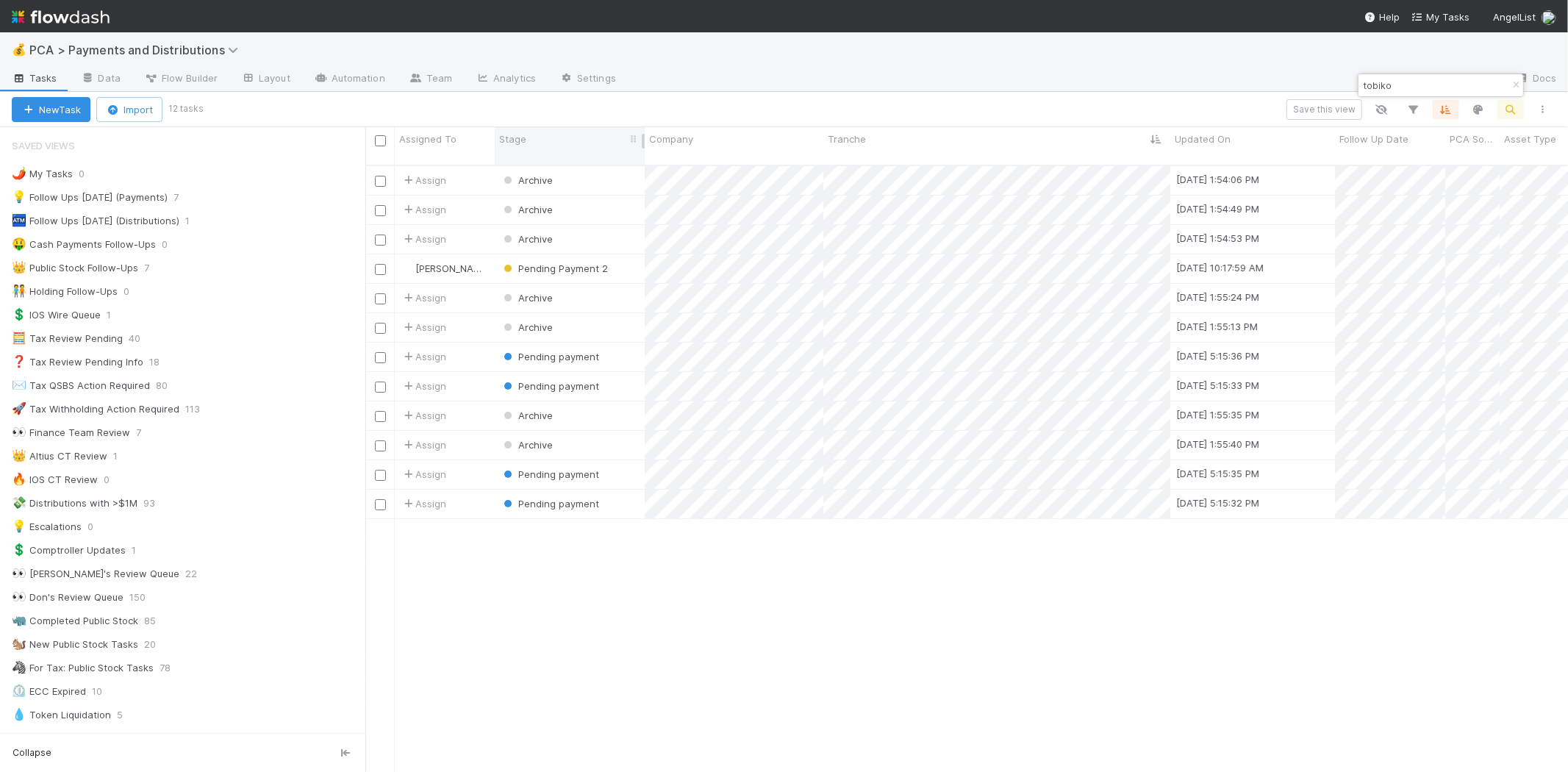
click at [532, 134] on div "Stage" at bounding box center [570, 139] width 142 height 15
click at [540, 162] on div "Sort First → Last" at bounding box center [584, 167] width 168 height 22
click at [1379, 85] on input "tobiko" at bounding box center [1434, 85] width 147 height 18
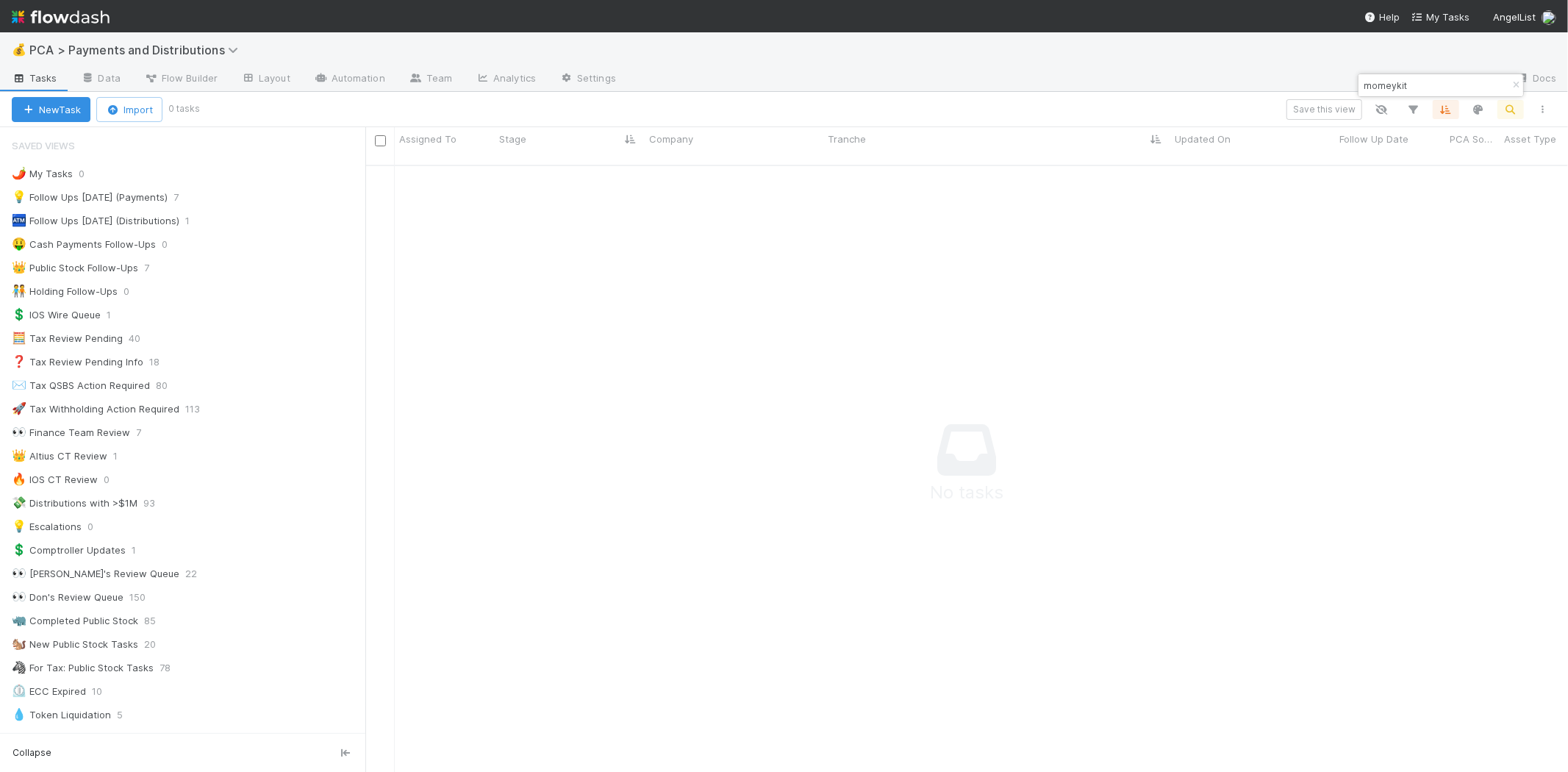
scroll to position [594, 1177]
click at [1386, 85] on input "momeykit" at bounding box center [1434, 85] width 147 height 18
type input "moneykit"
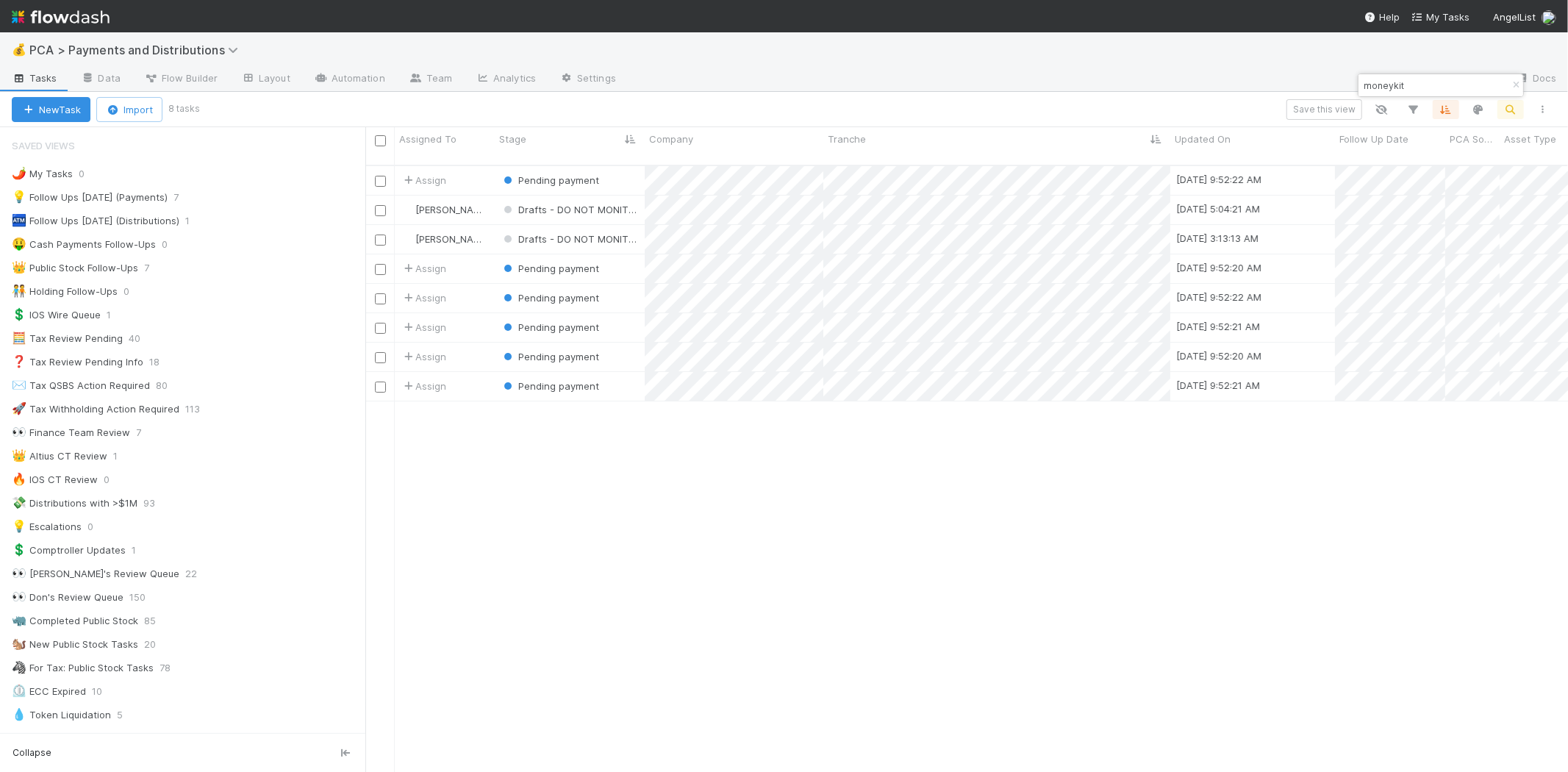
scroll to position [606, 1190]
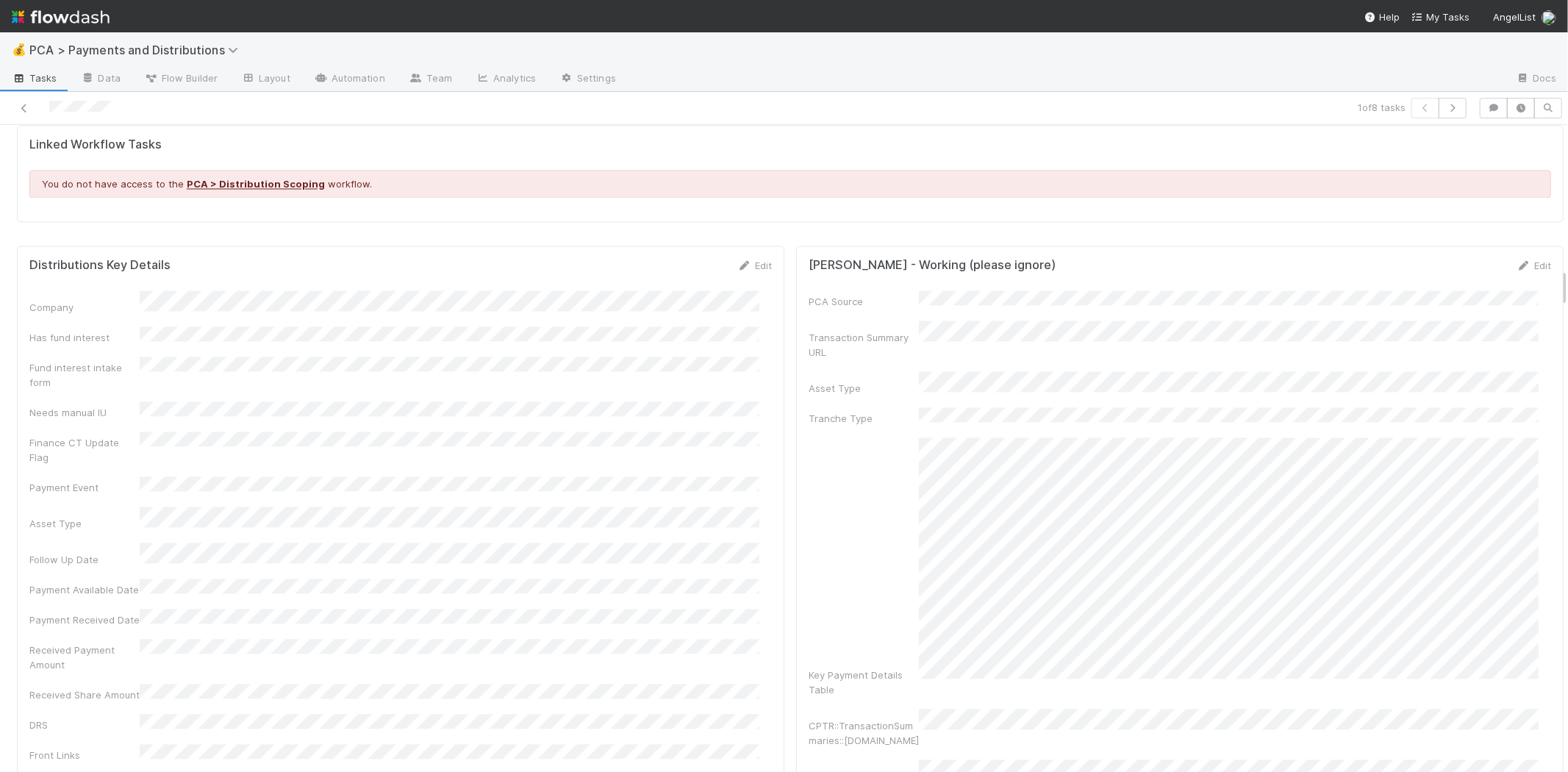
scroll to position [2368, 0]
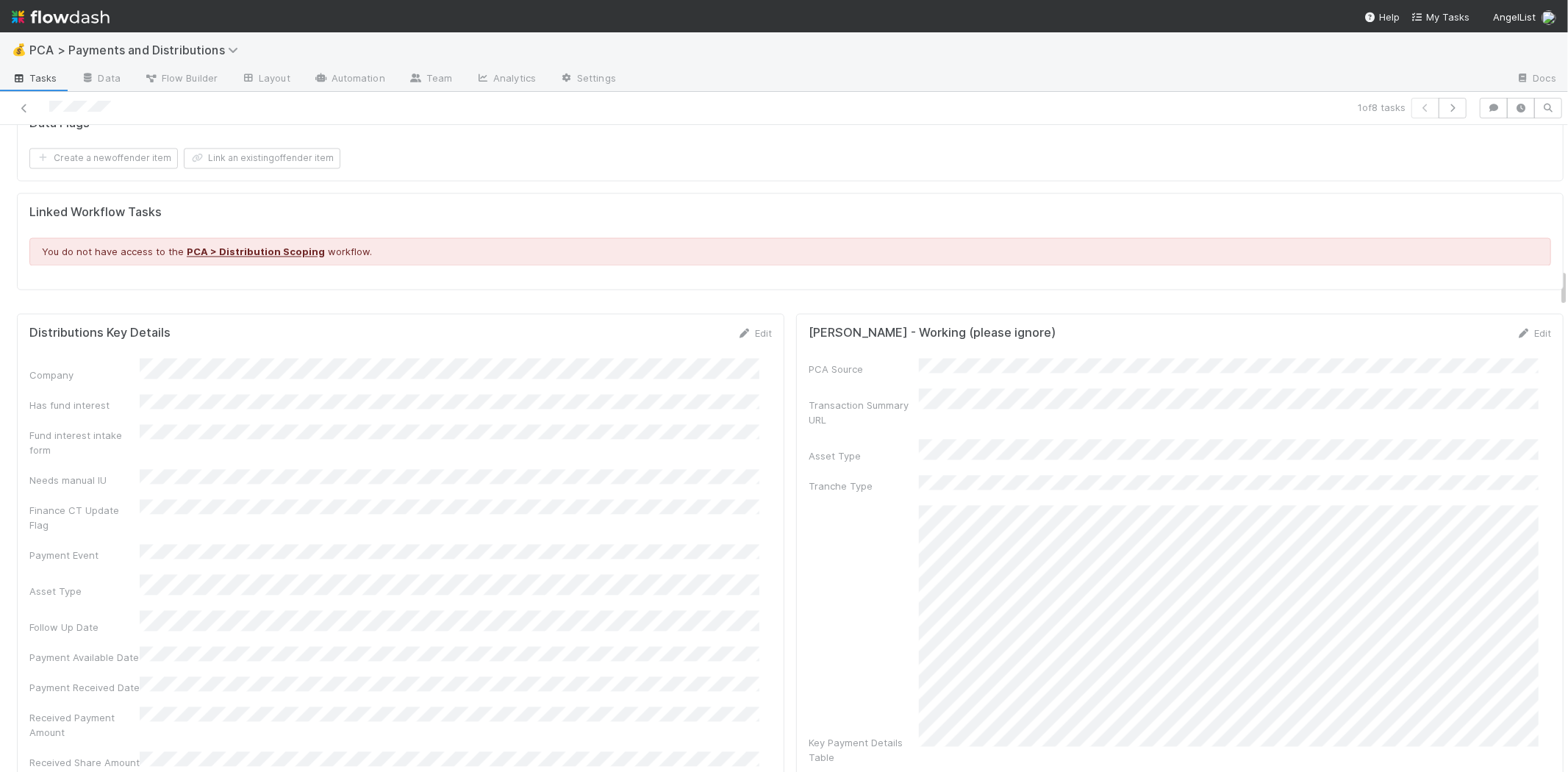
click at [751, 325] on div "Edit" at bounding box center [754, 333] width 34 height 15
click at [737, 328] on icon at bounding box center [745, 333] width 15 height 9
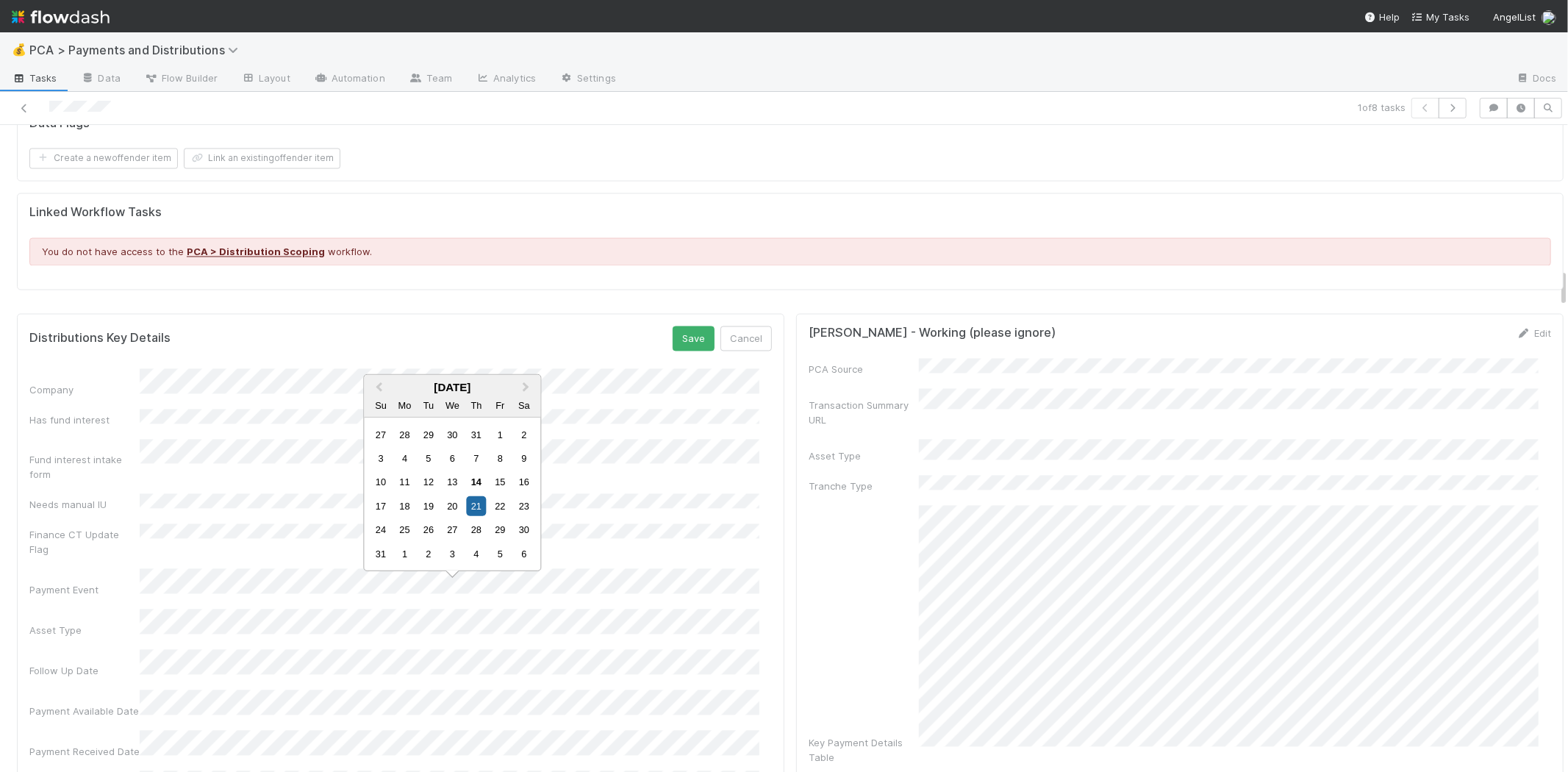
click at [458, 517] on div "13" at bounding box center [452, 518] width 20 height 20
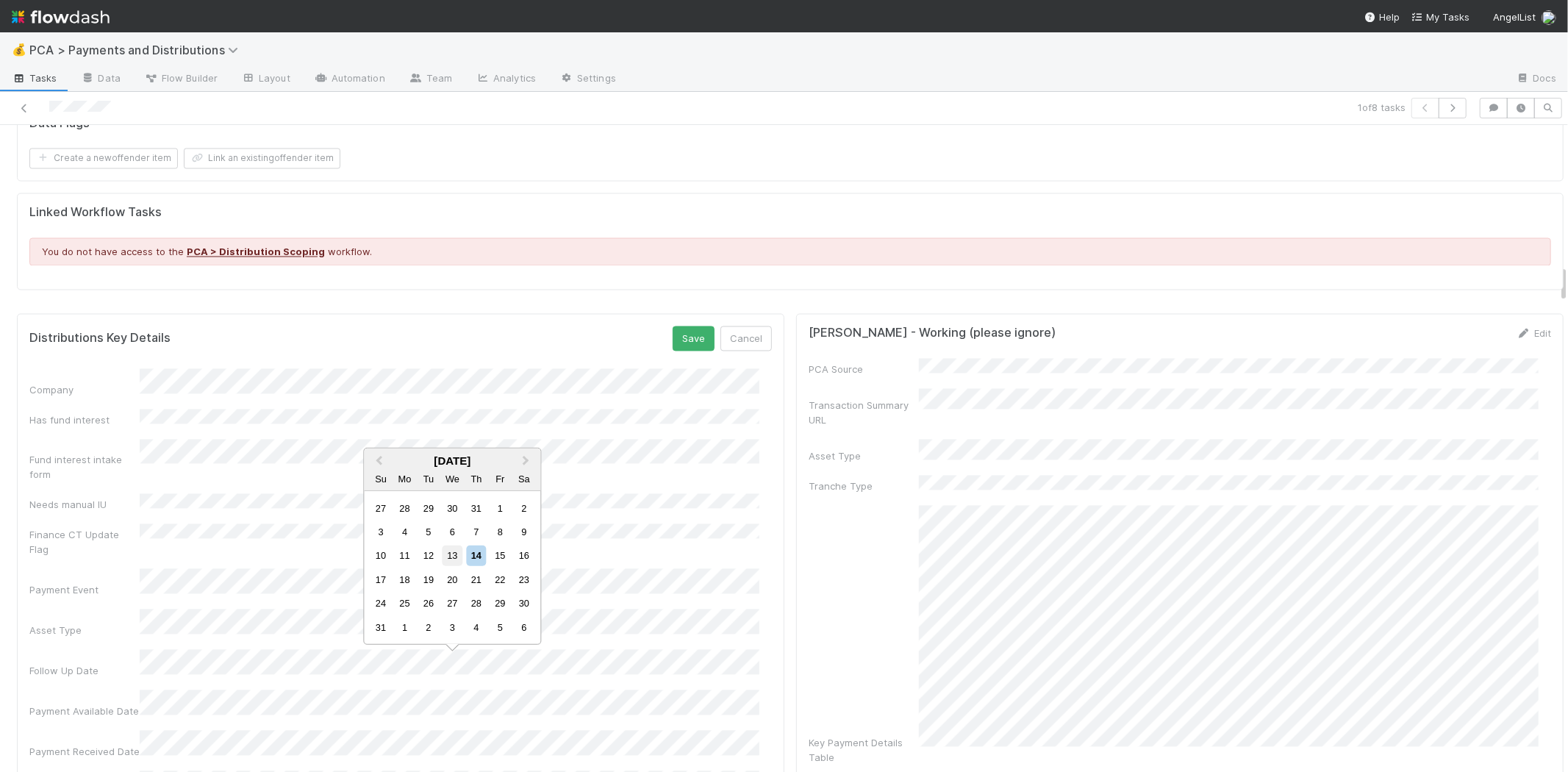
click at [453, 555] on div "13" at bounding box center [452, 555] width 20 height 20
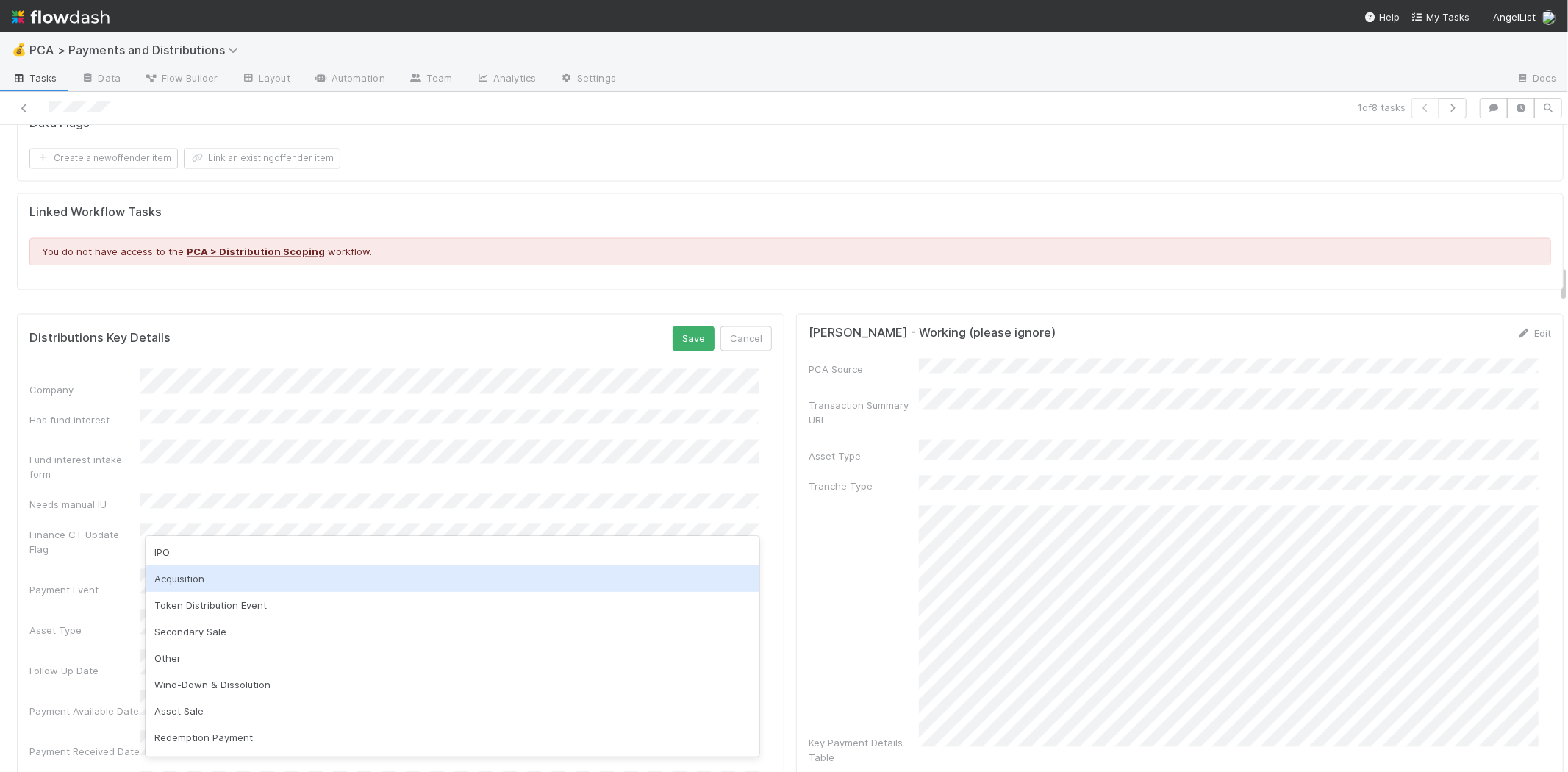
click at [254, 575] on div "Acquisition" at bounding box center [452, 578] width 613 height 26
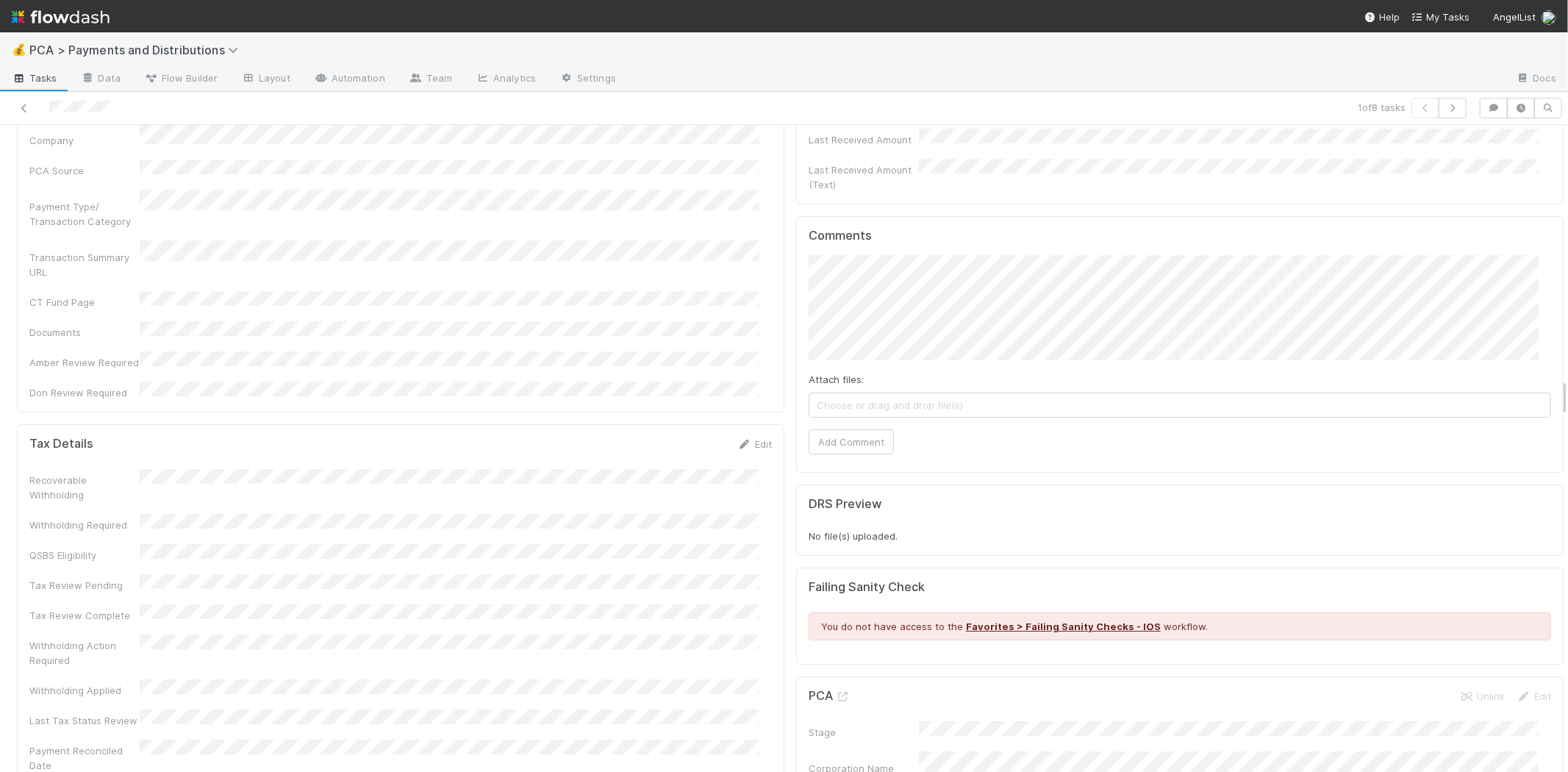
scroll to position [4410, 0]
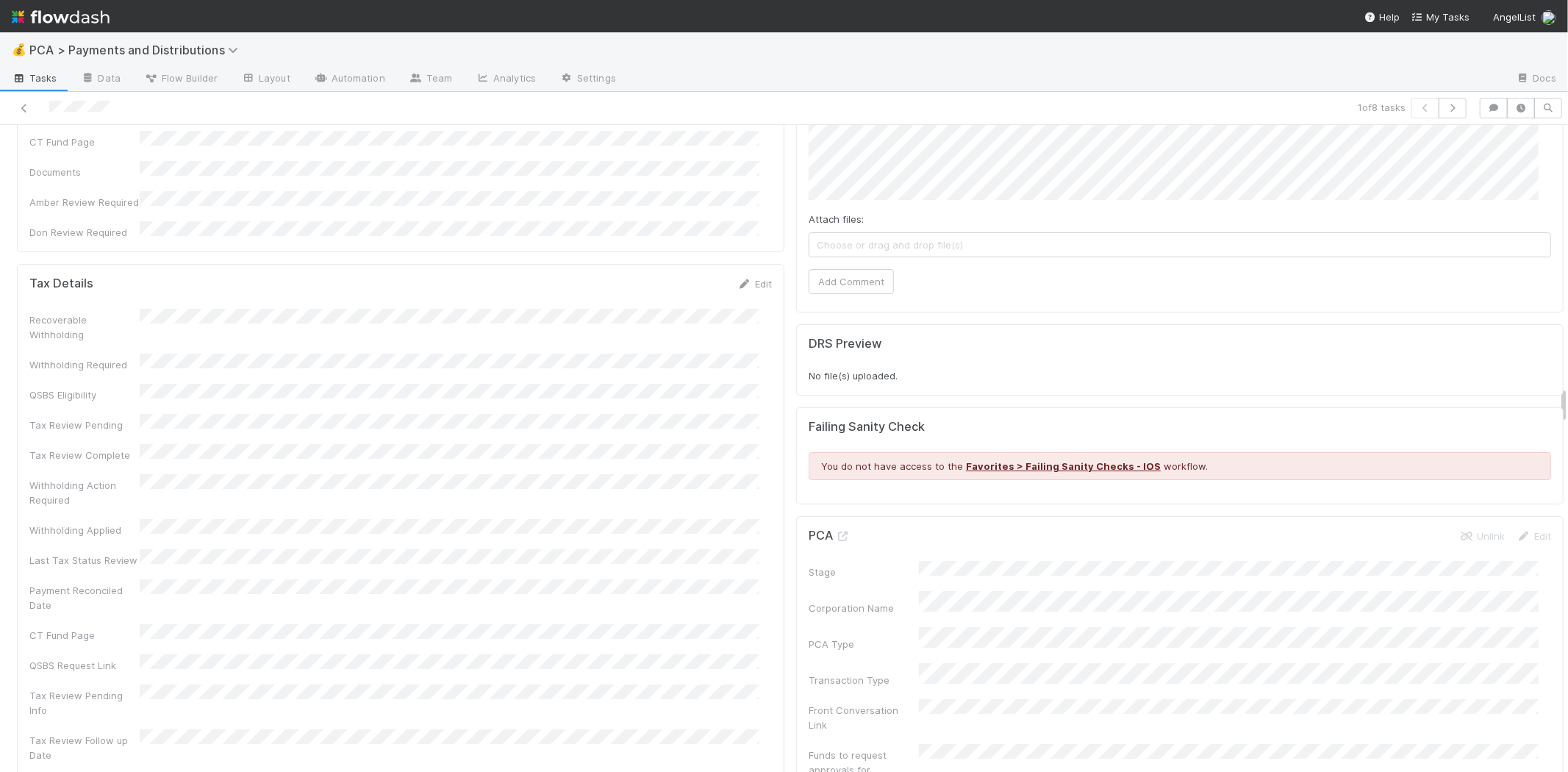
drag, startPoint x: 835, startPoint y: 387, endPoint x: 792, endPoint y: 394, distance: 43.6
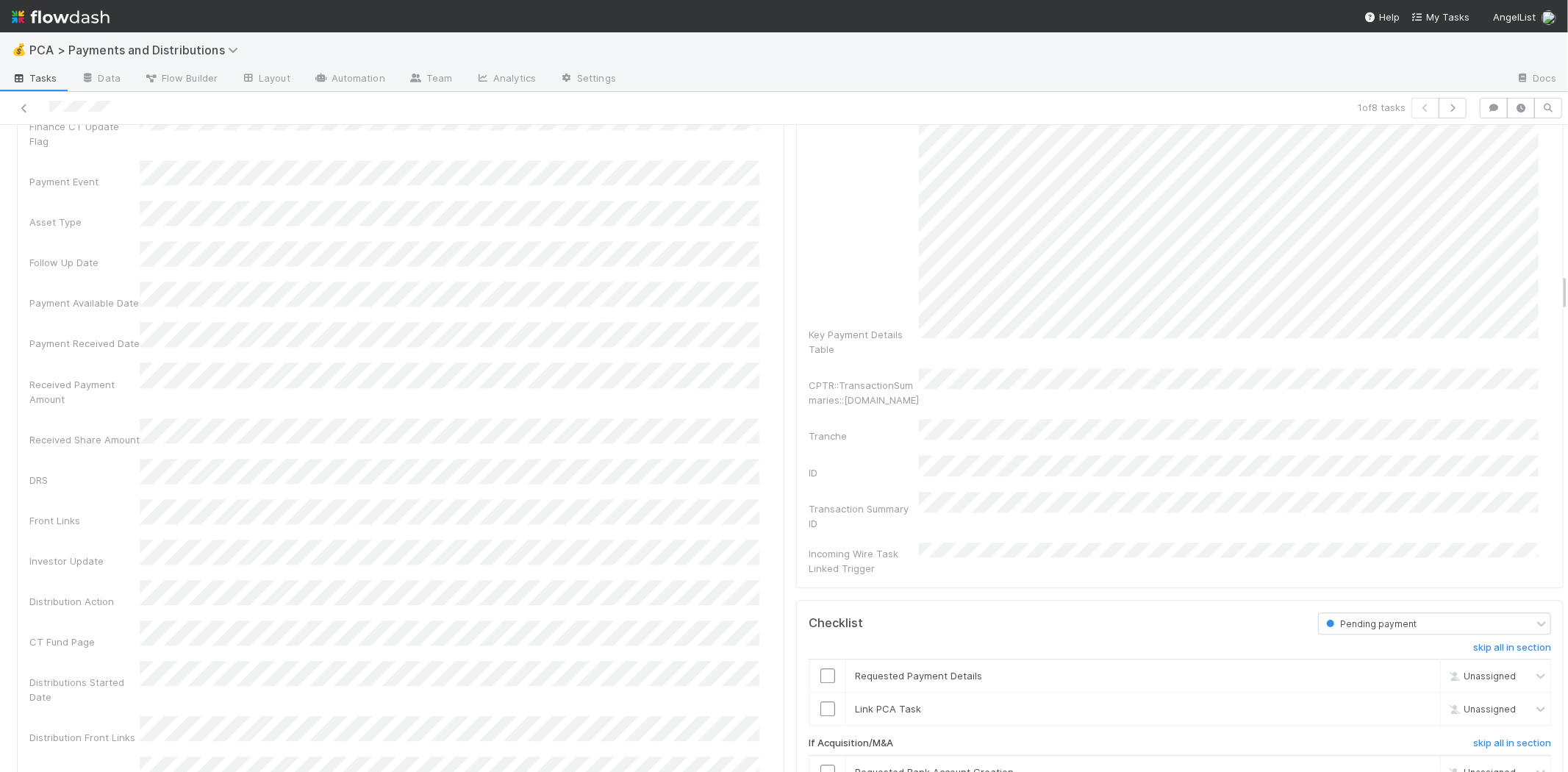
scroll to position [2287, 0]
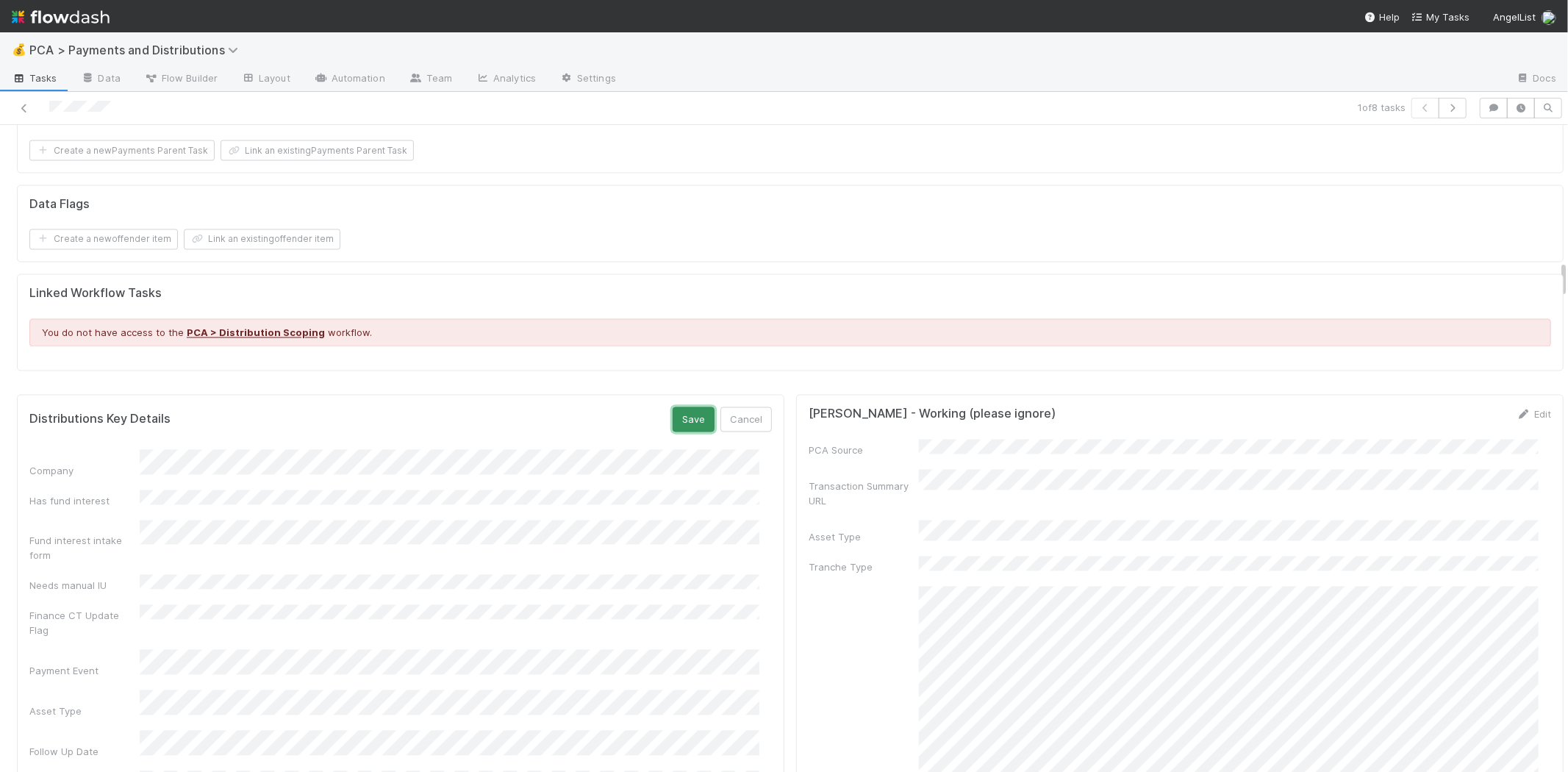
click at [680, 407] on button "Save" at bounding box center [693, 420] width 42 height 25
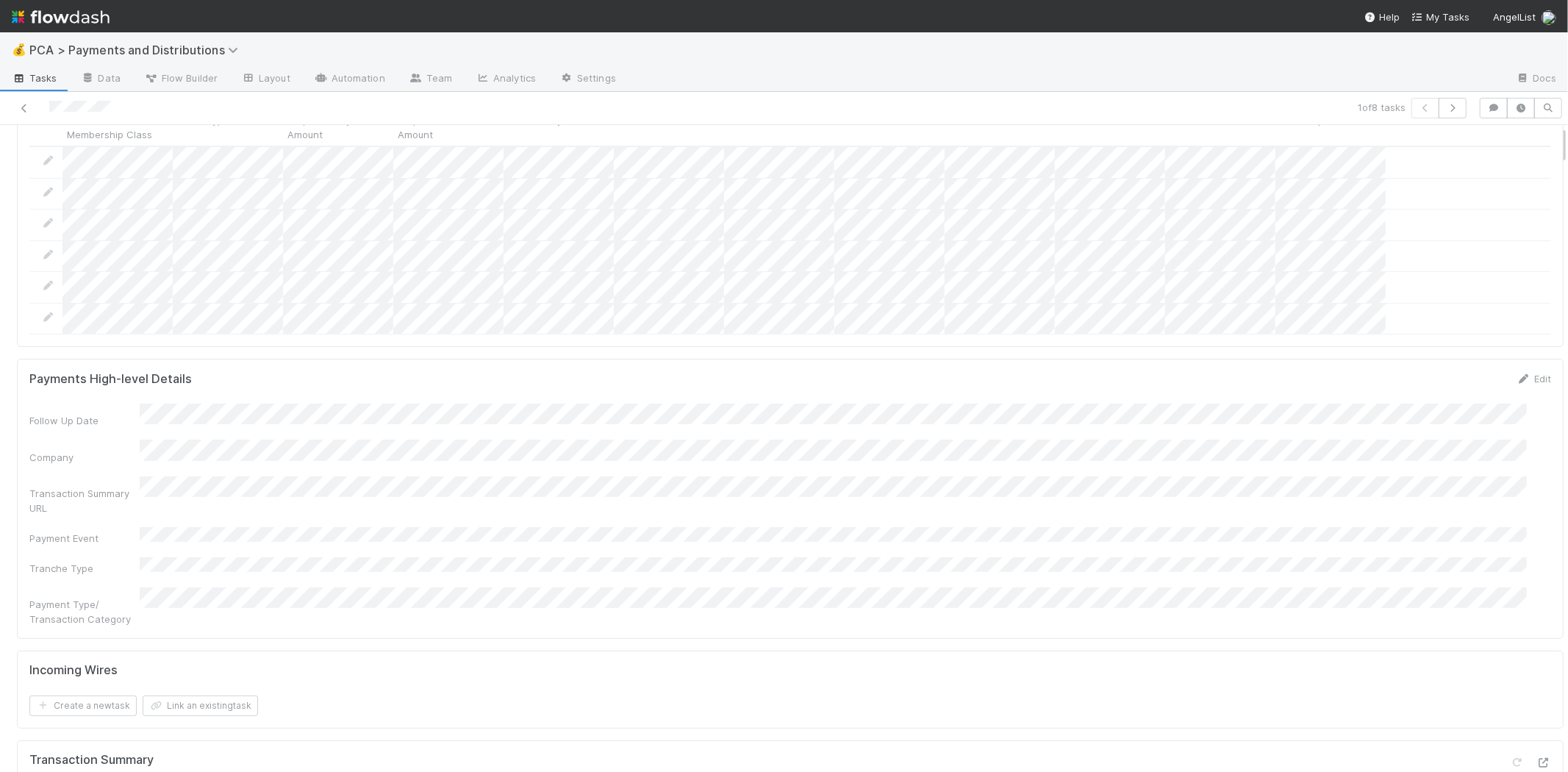
scroll to position [0, 0]
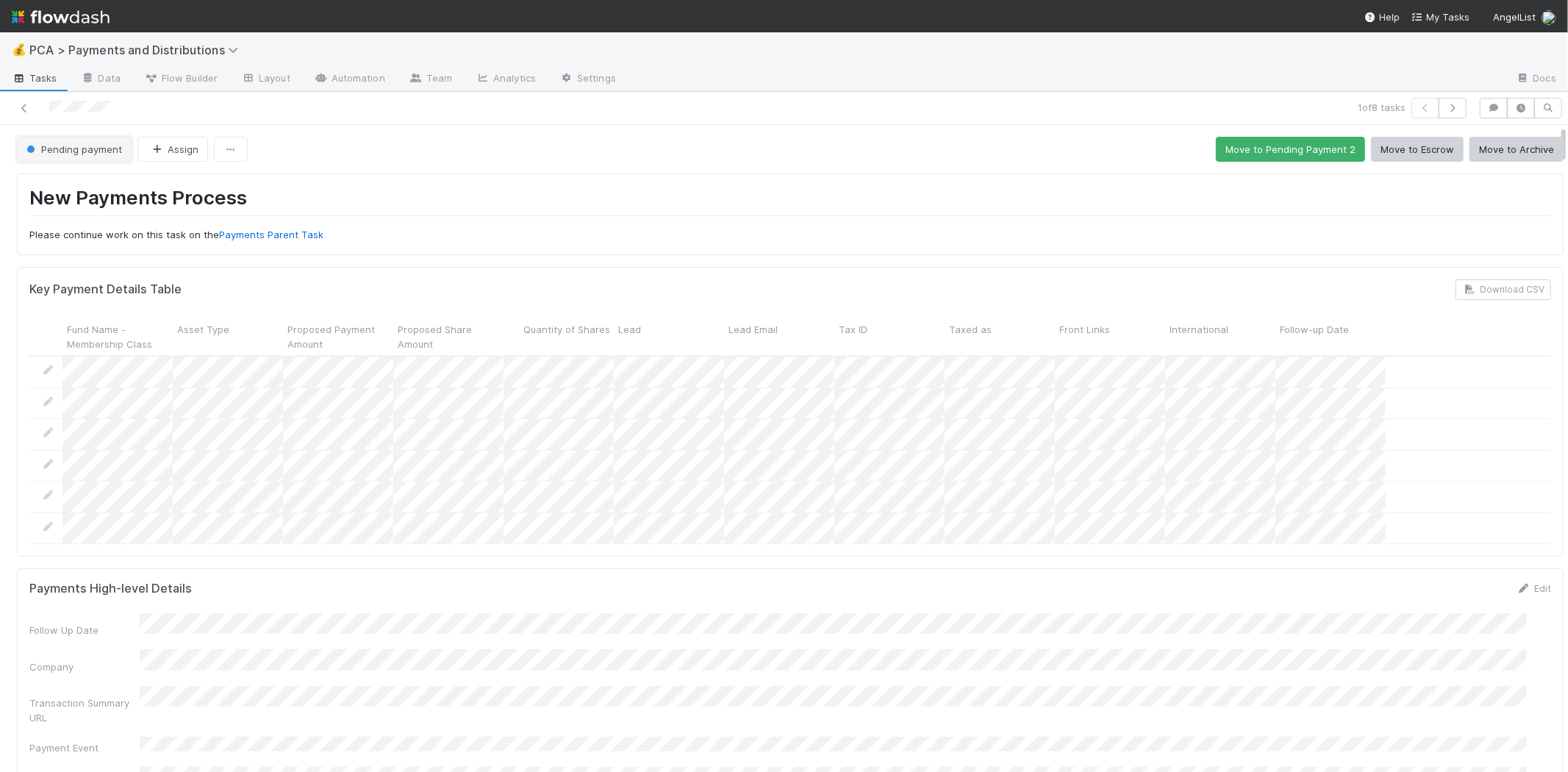
click at [89, 150] on span "Pending payment" at bounding box center [73, 149] width 99 height 12
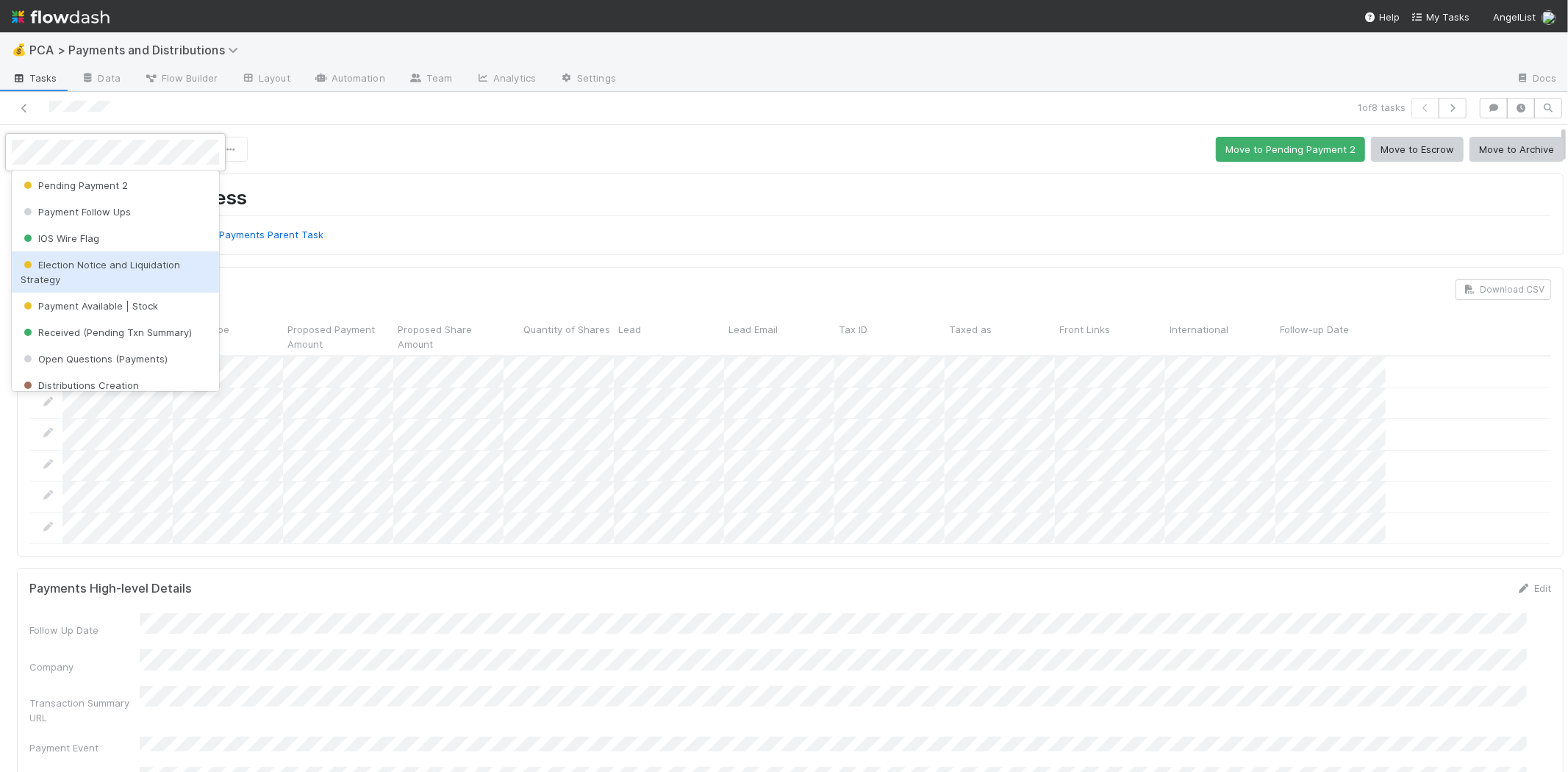
scroll to position [82, 0]
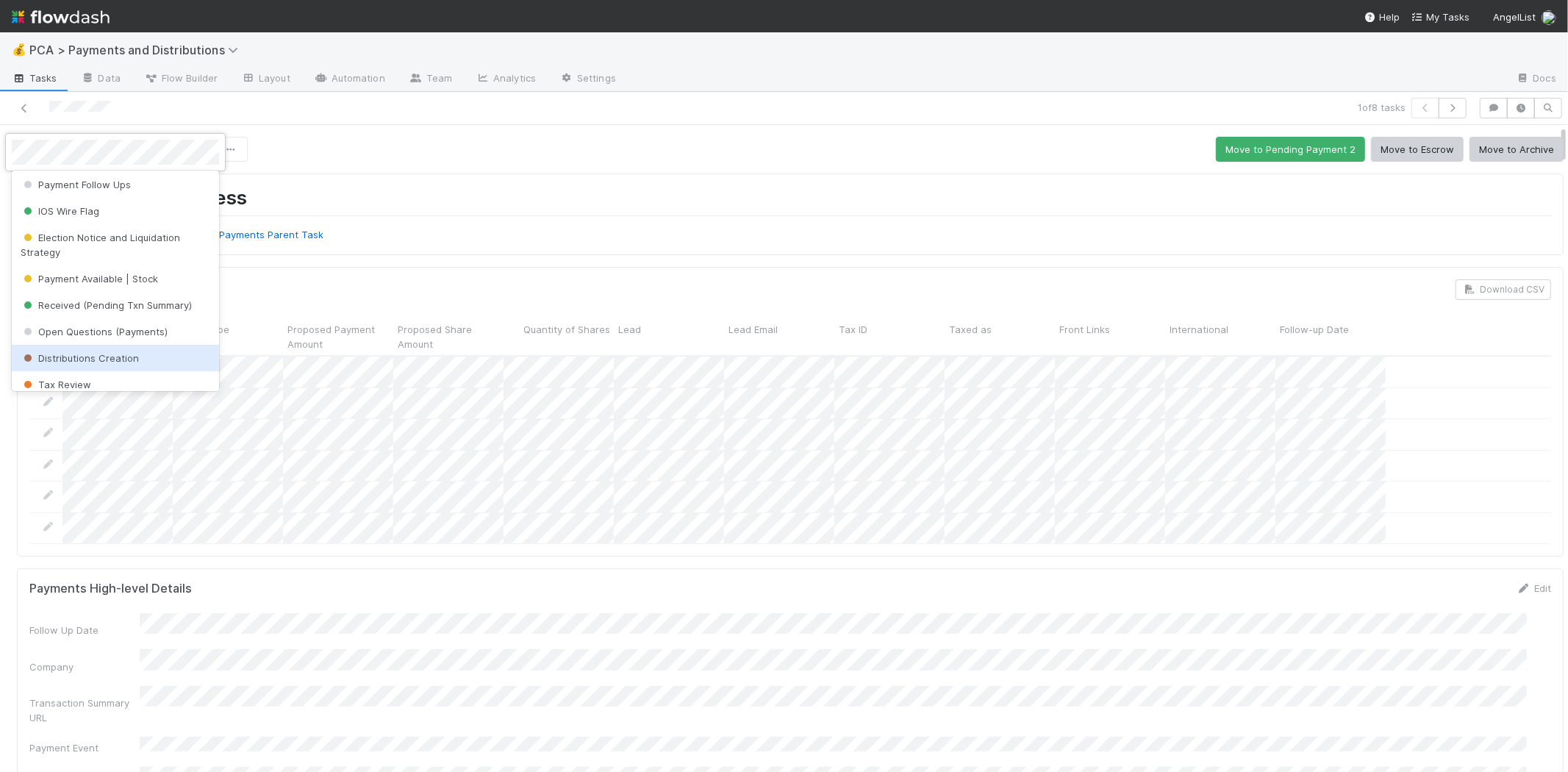
click at [92, 359] on span "Distributions Creation" at bounding box center [79, 358] width 118 height 12
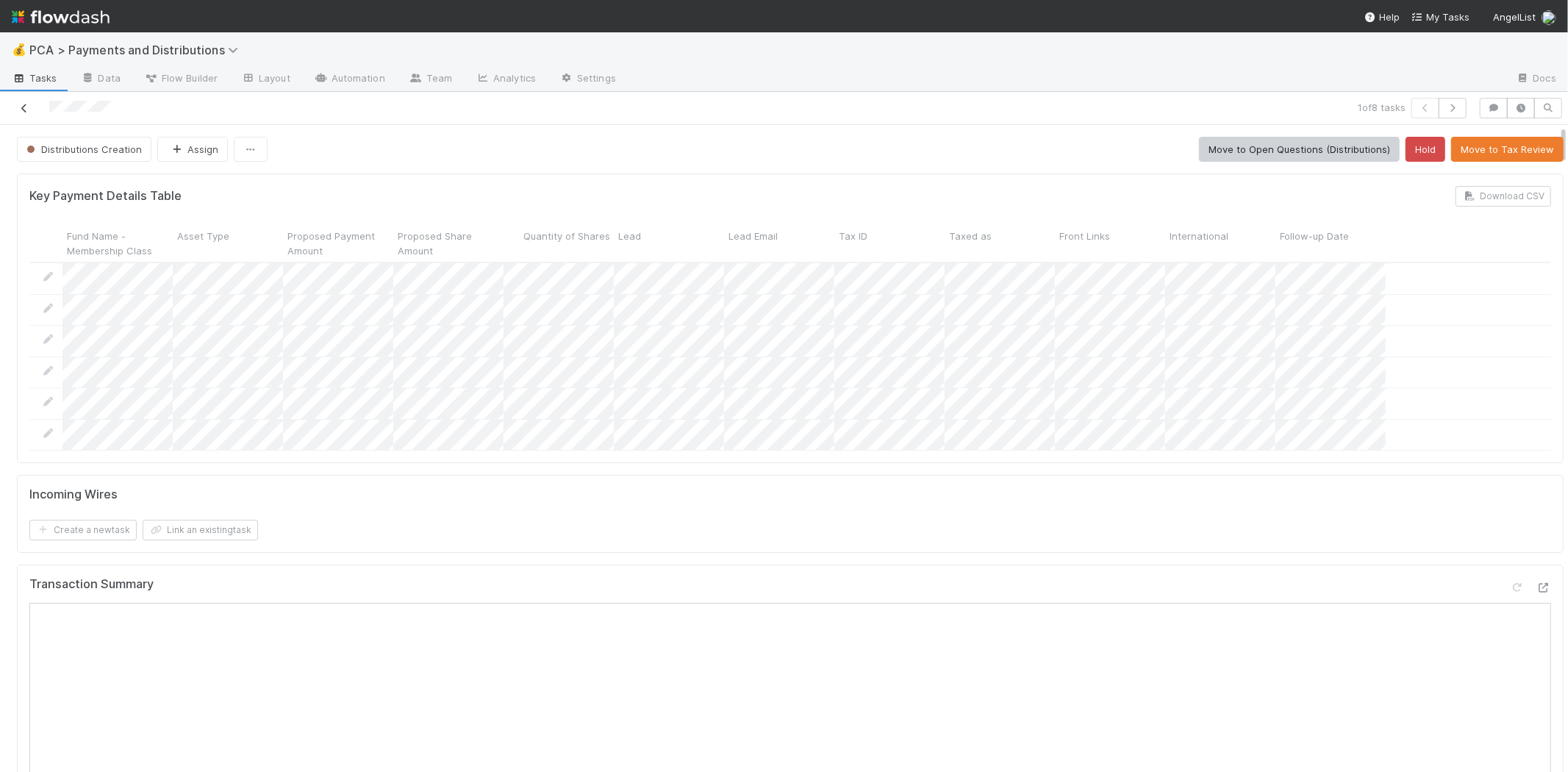
click at [22, 105] on icon at bounding box center [24, 108] width 15 height 9
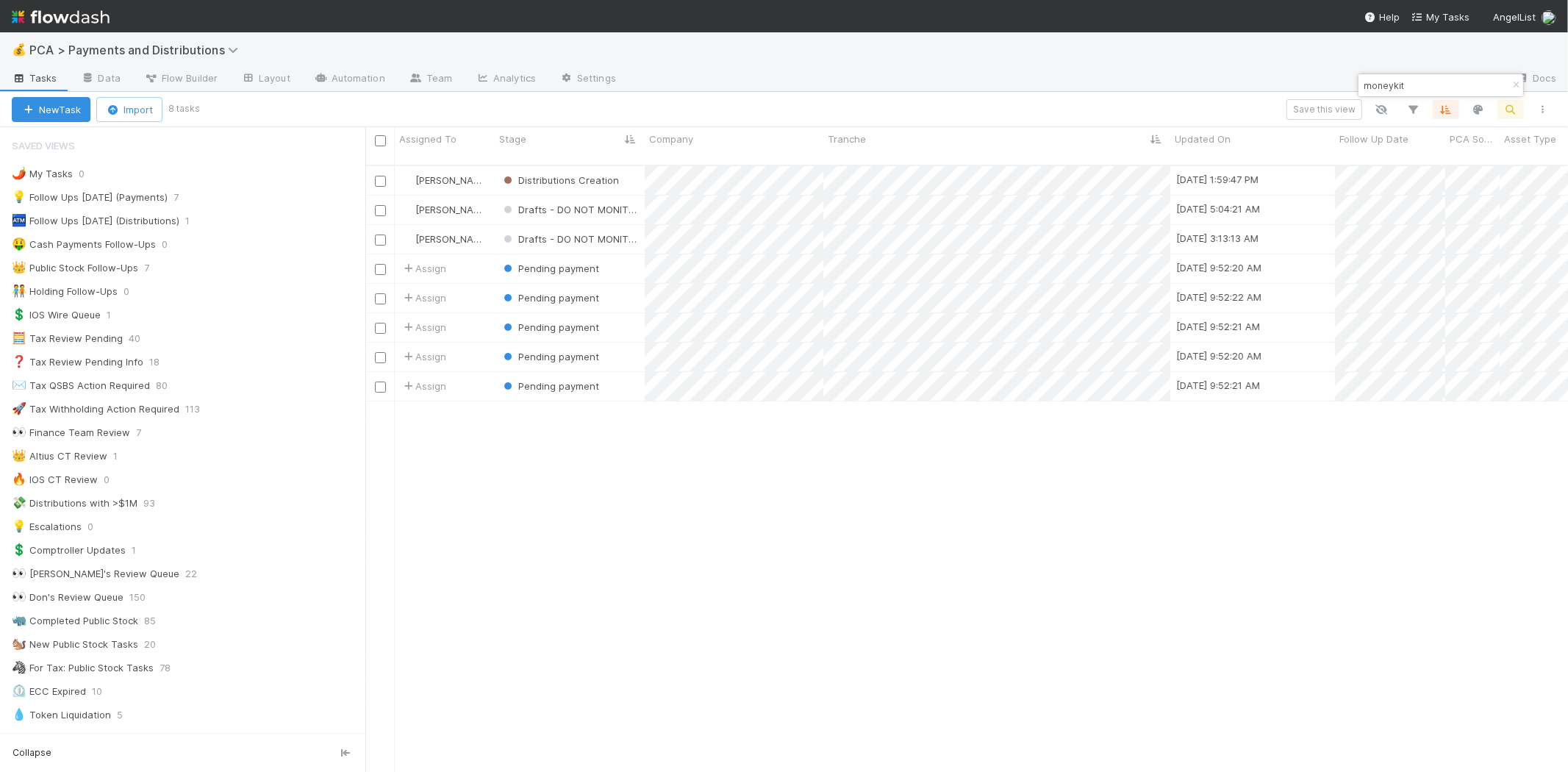
scroll to position [606, 1190]
click at [736, 503] on div "Berkley Cade Distributions Creation 8/14/25, 1:59:47 PM 8/14/25, 9:52:20 AM 1 0…" at bounding box center [967, 475] width 1203 height 618
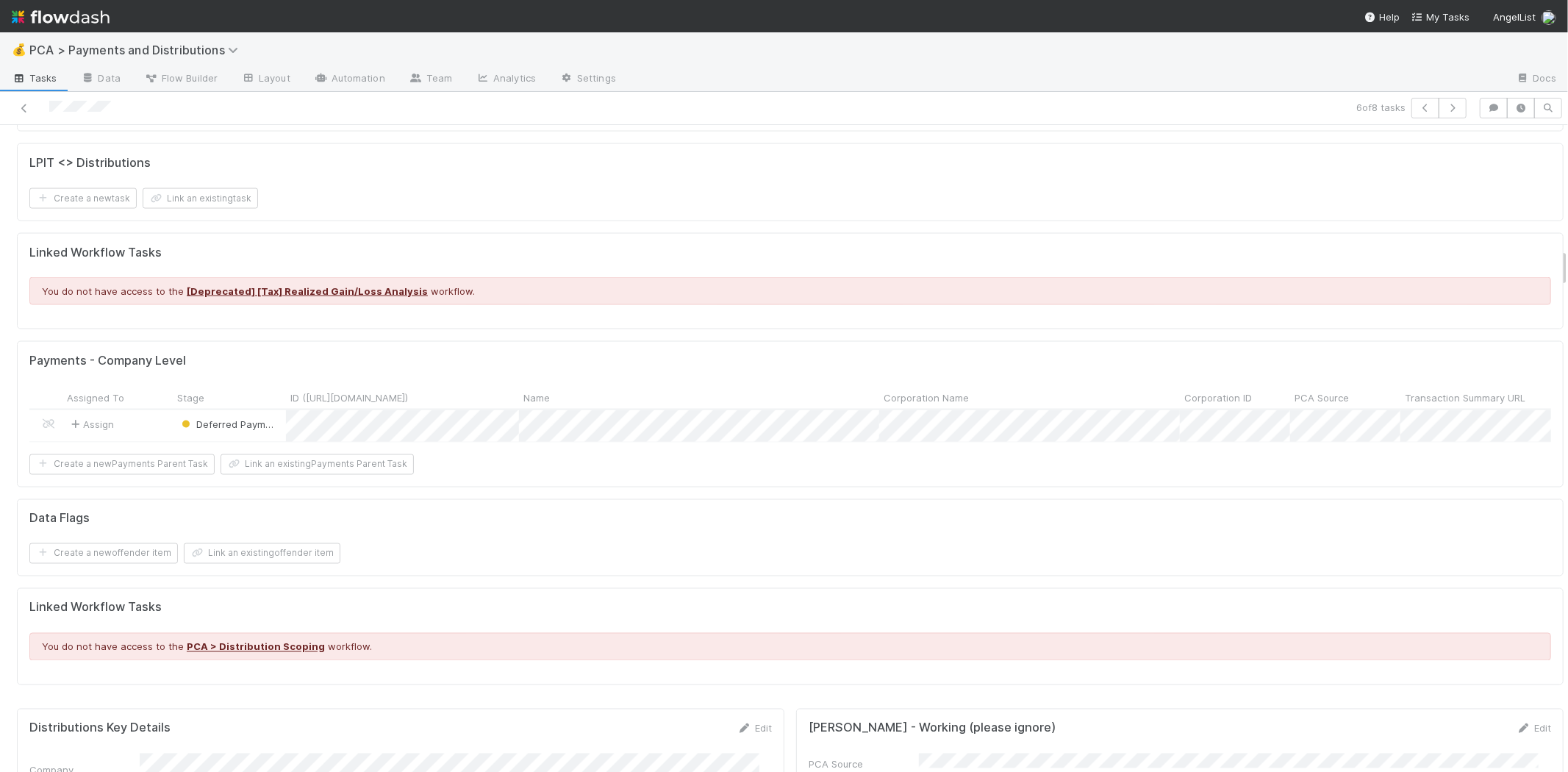
scroll to position [2450, 0]
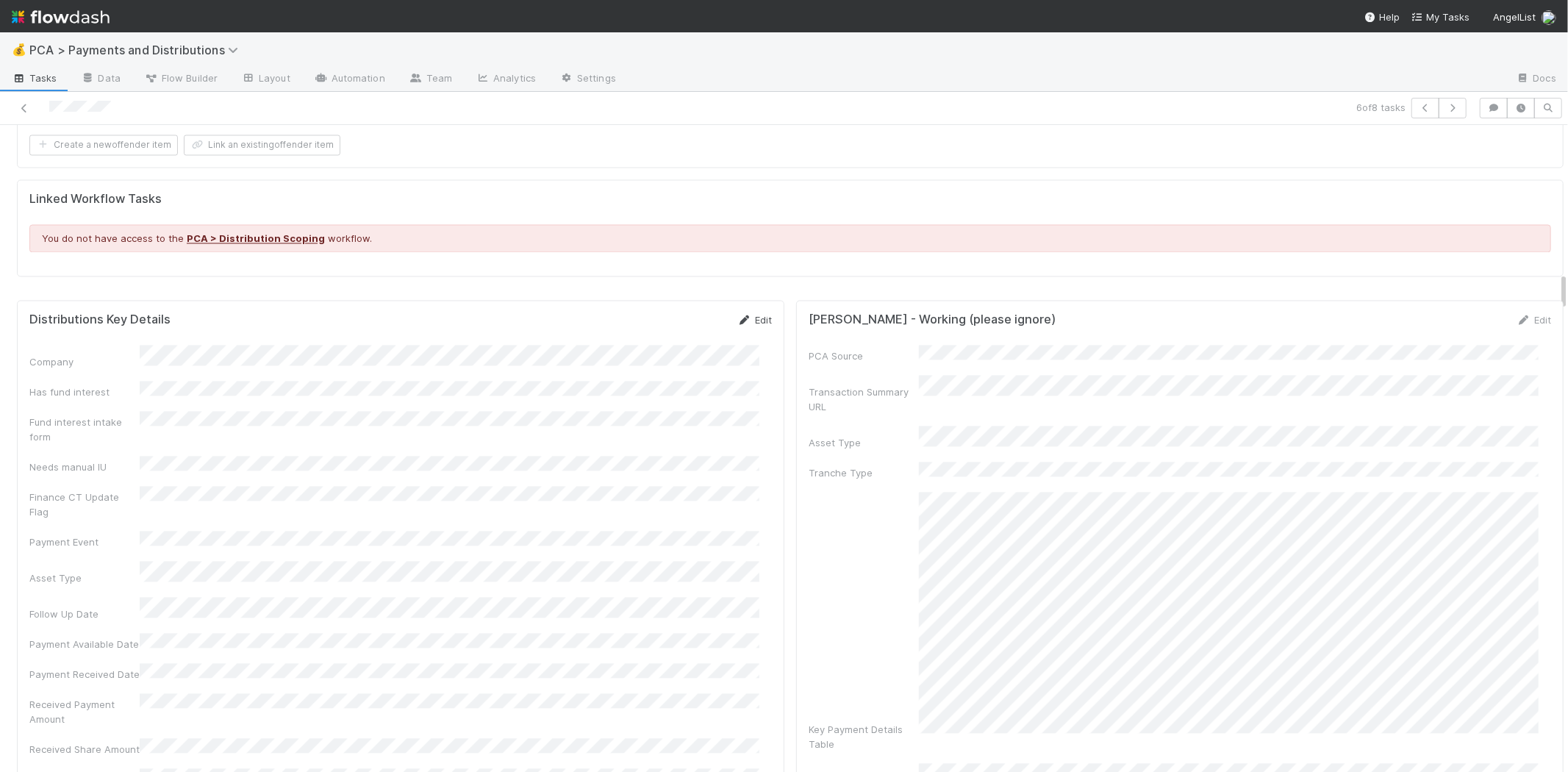
click at [737, 315] on icon at bounding box center [745, 320] width 15 height 9
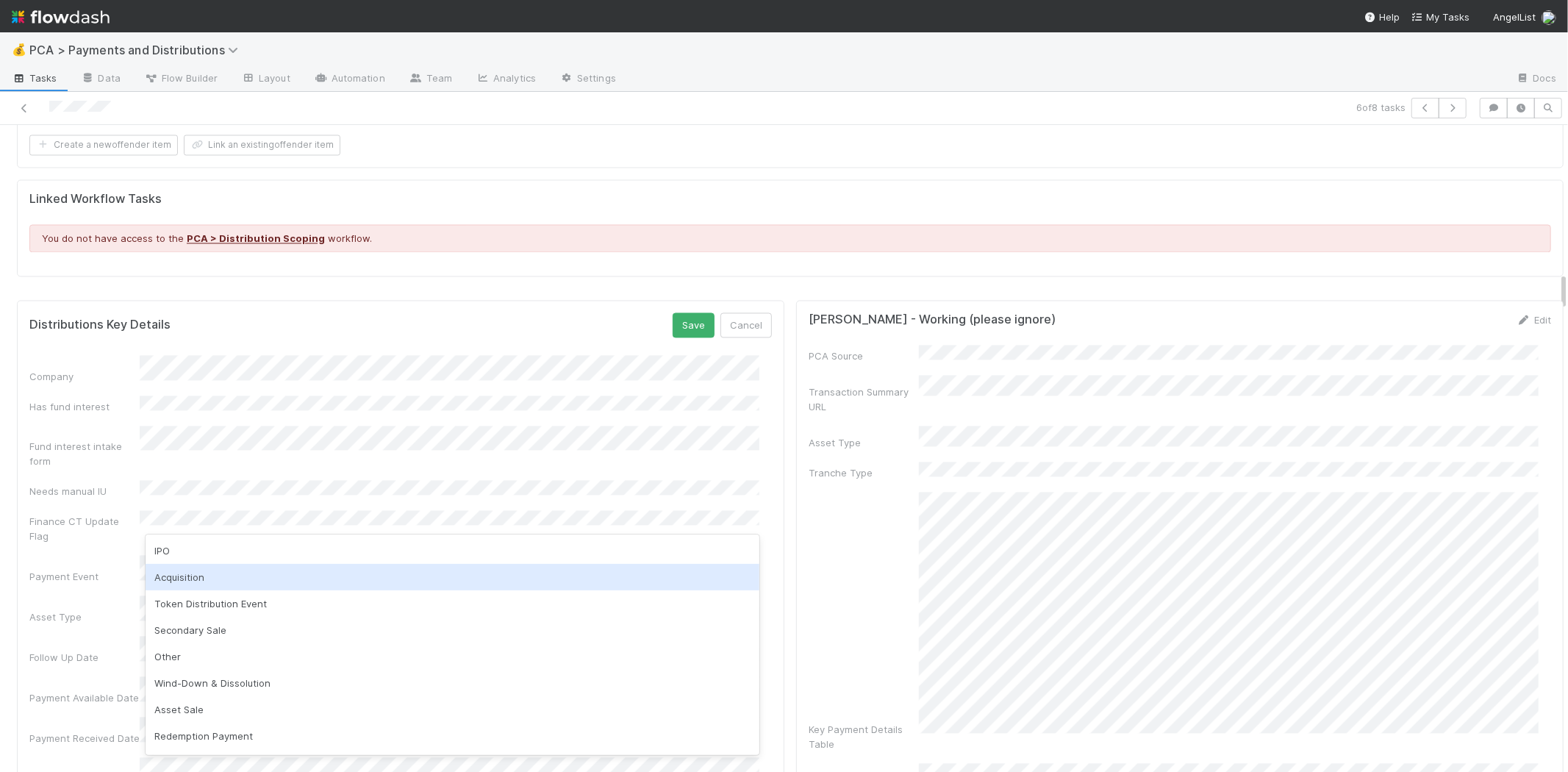
click at [219, 572] on div "Acquisition" at bounding box center [452, 577] width 613 height 26
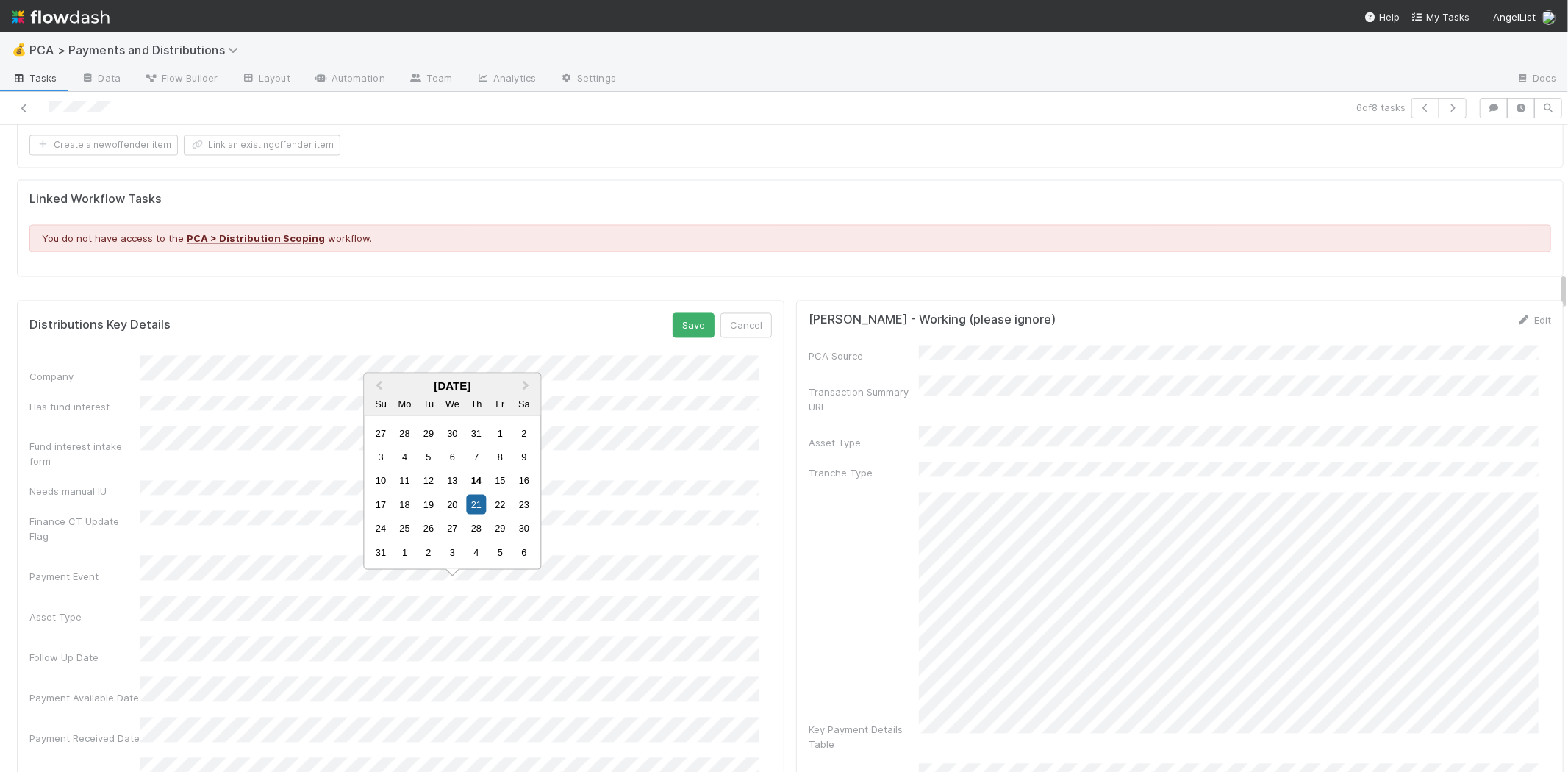
click at [458, 517] on div "13" at bounding box center [452, 517] width 20 height 20
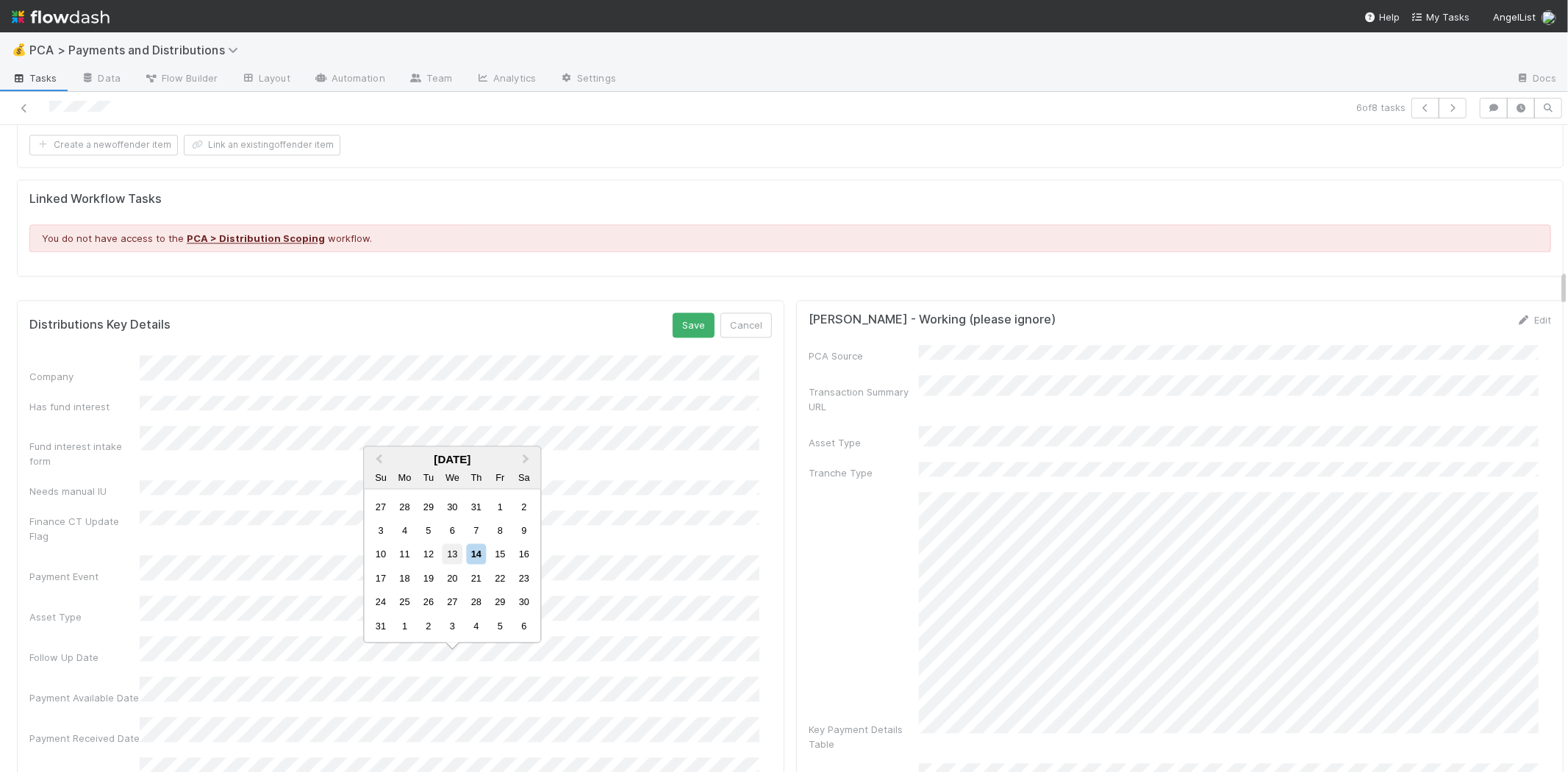
click at [448, 553] on div "13" at bounding box center [452, 553] width 20 height 20
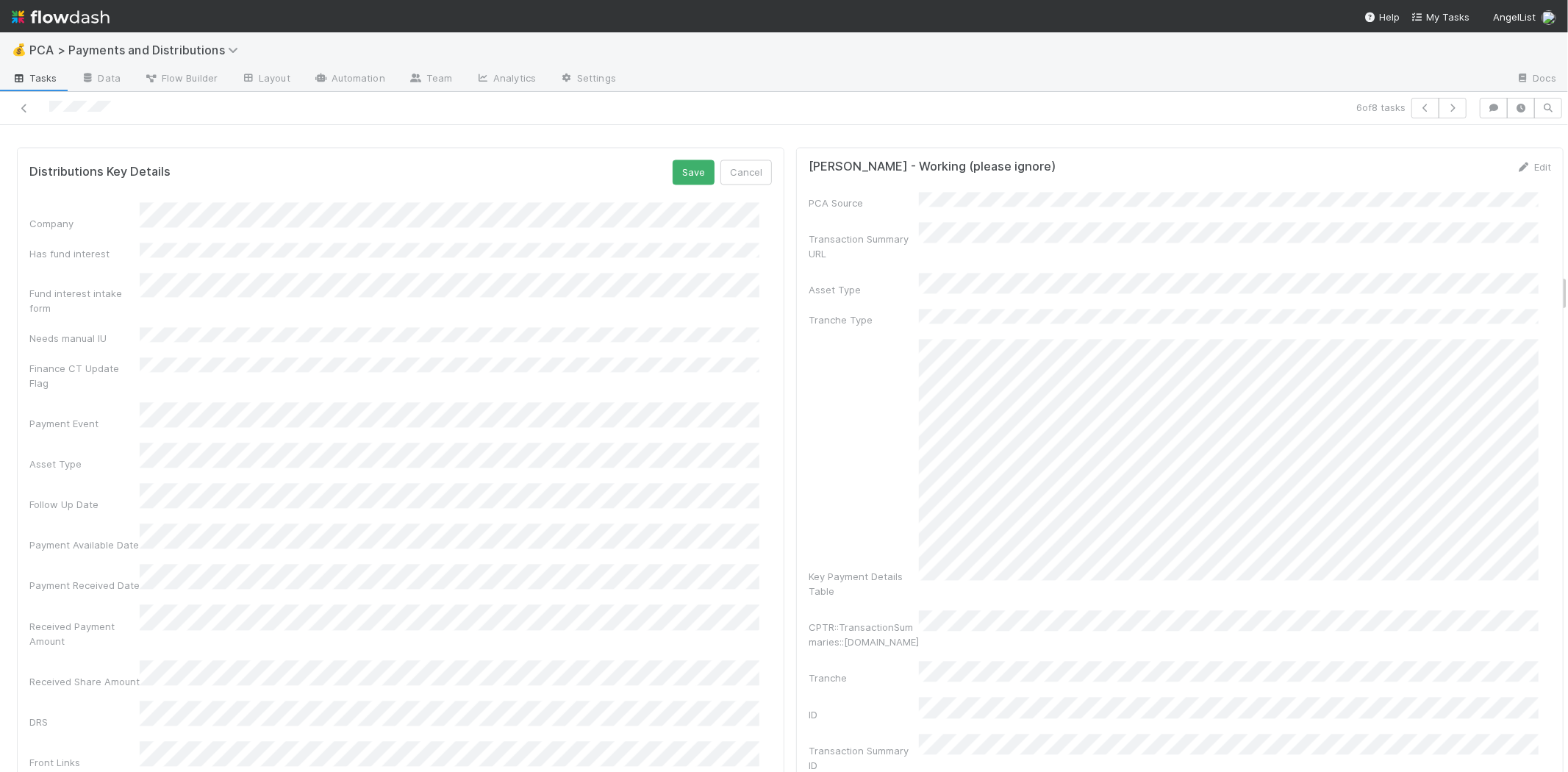
scroll to position [2531, 0]
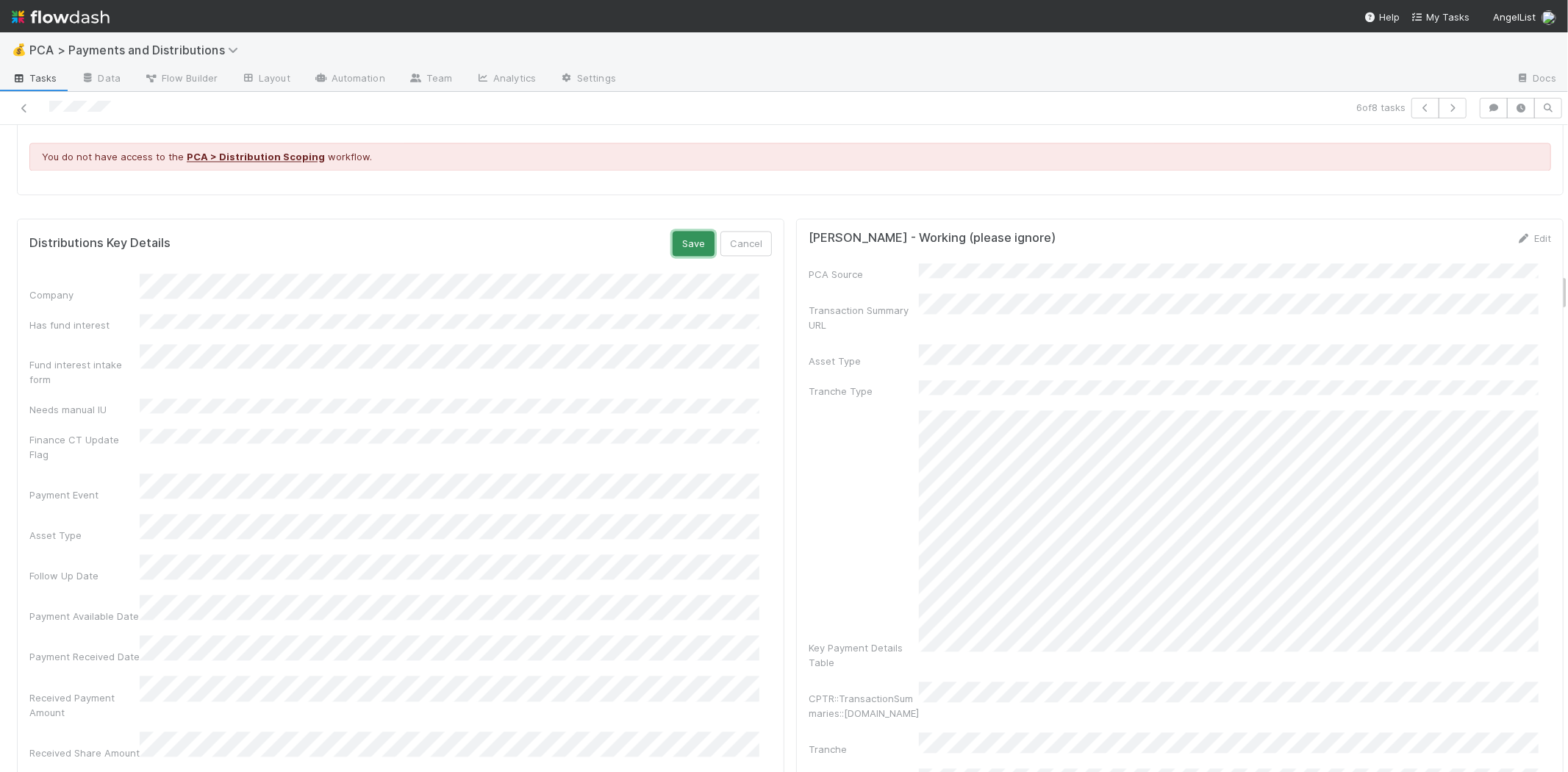
click at [673, 239] on button "Save" at bounding box center [693, 243] width 42 height 25
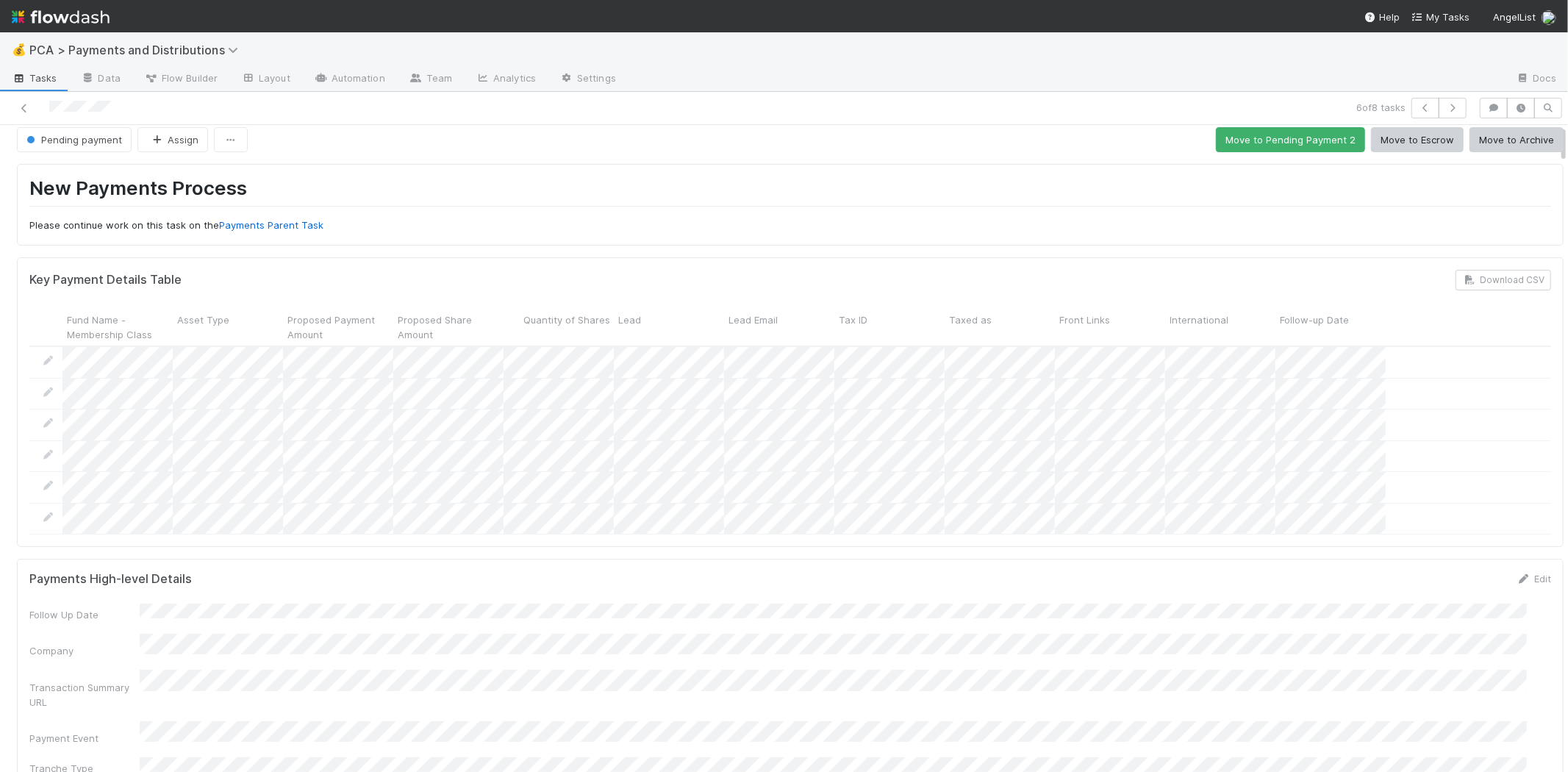
scroll to position [0, 0]
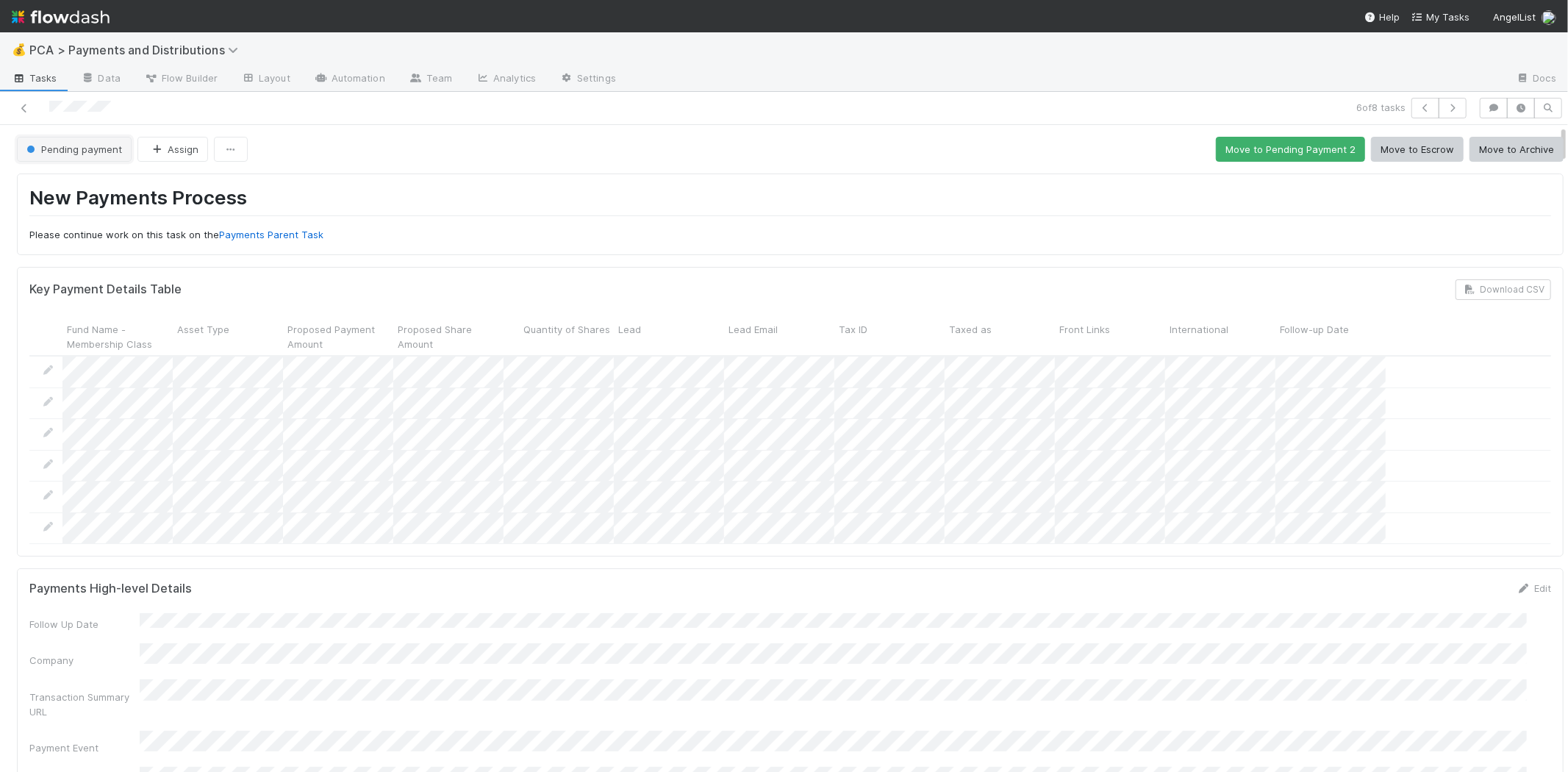
click at [69, 152] on button "Pending payment" at bounding box center [74, 149] width 115 height 25
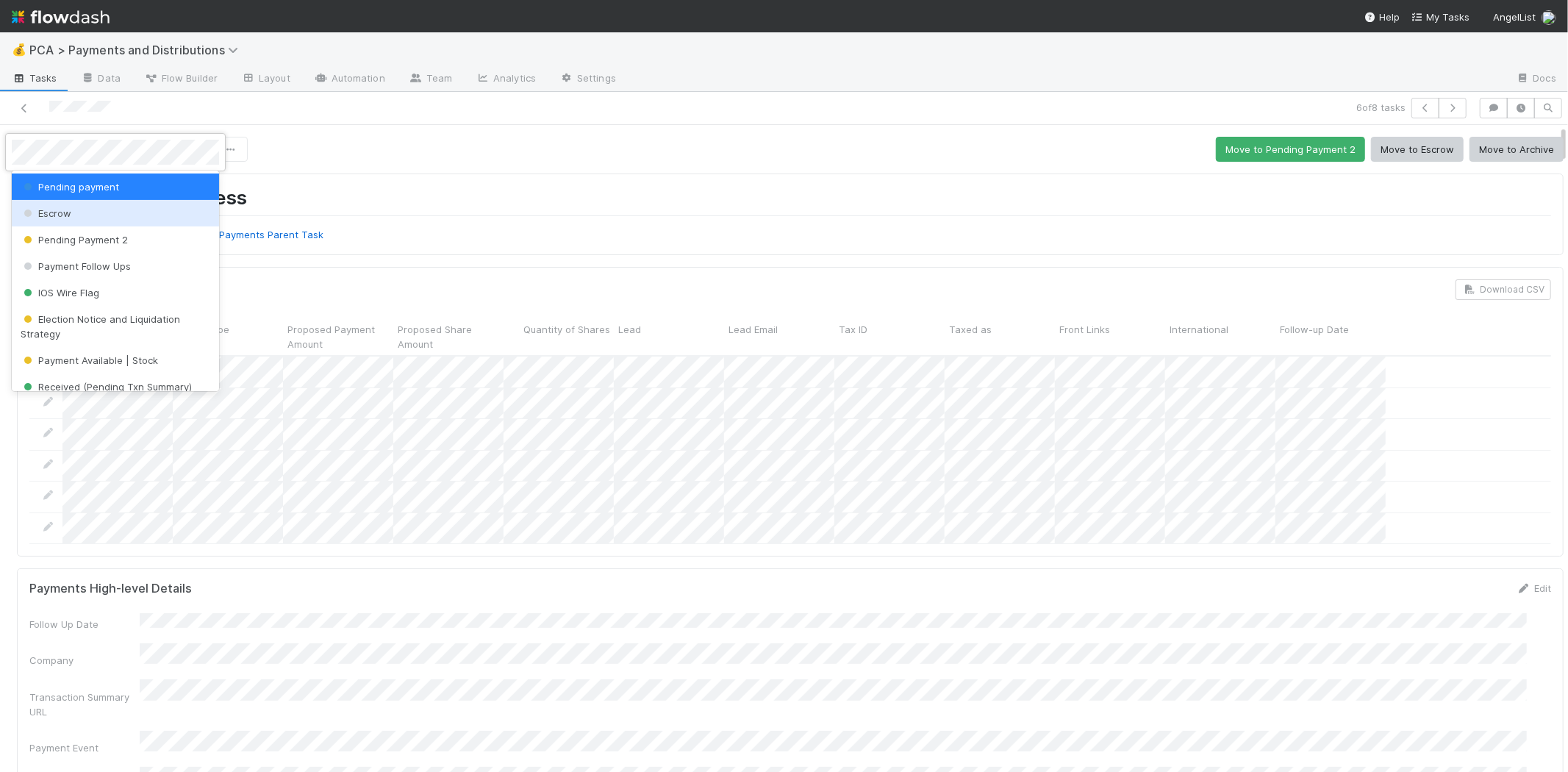
scroll to position [82, 0]
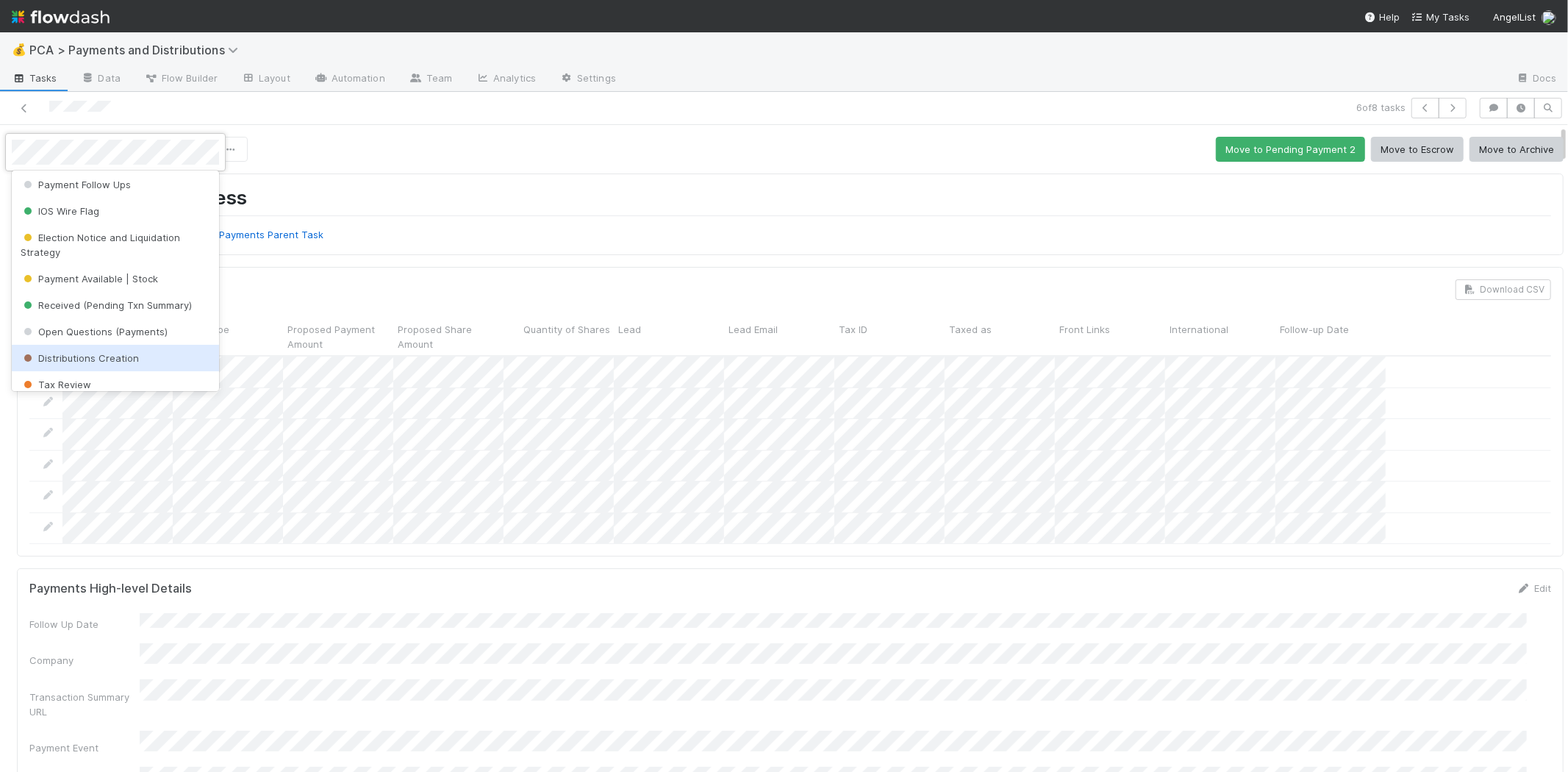
click at [103, 351] on div "Distributions Creation" at bounding box center [116, 358] width 207 height 26
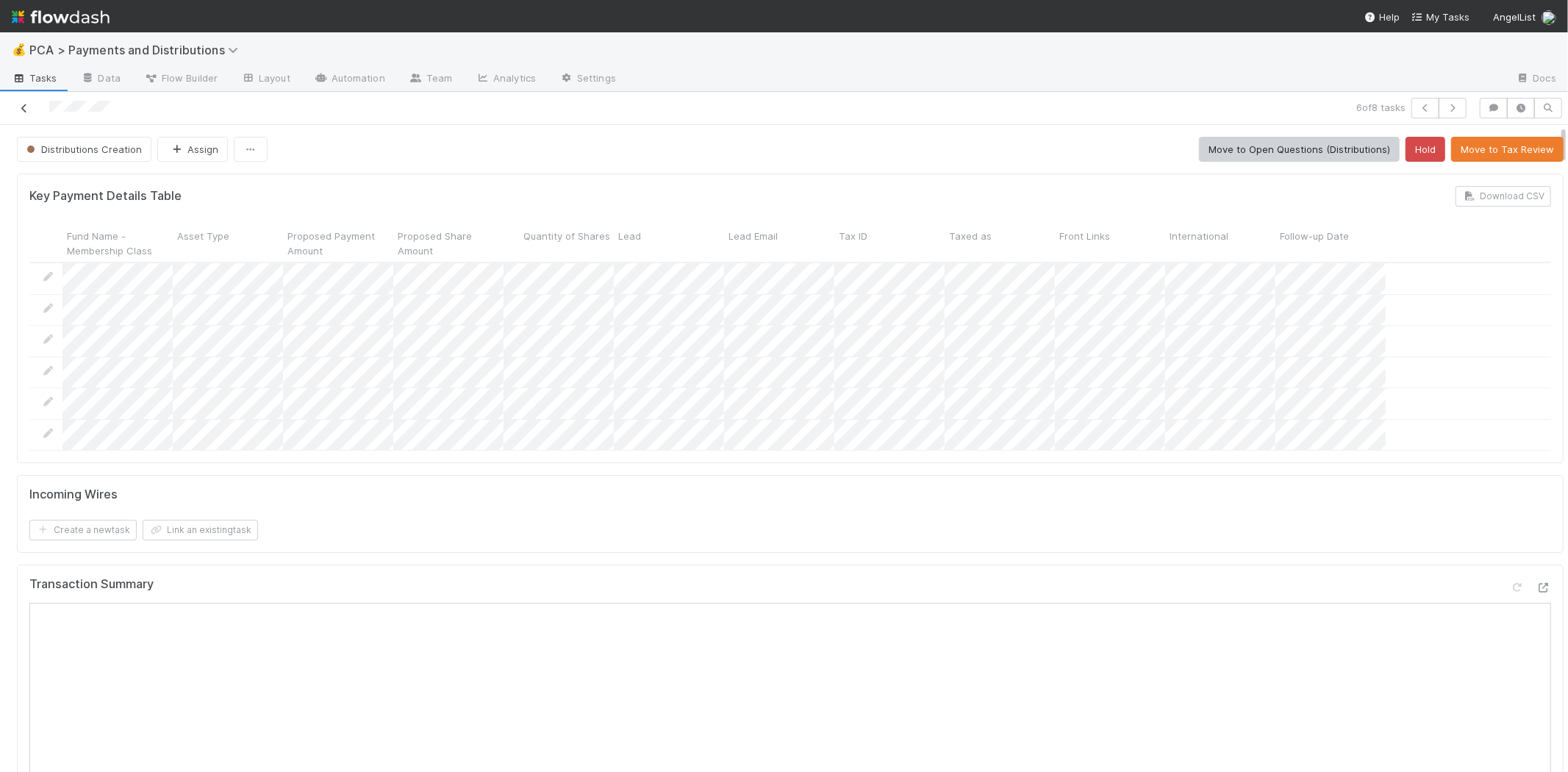
click at [27, 106] on icon at bounding box center [24, 108] width 15 height 9
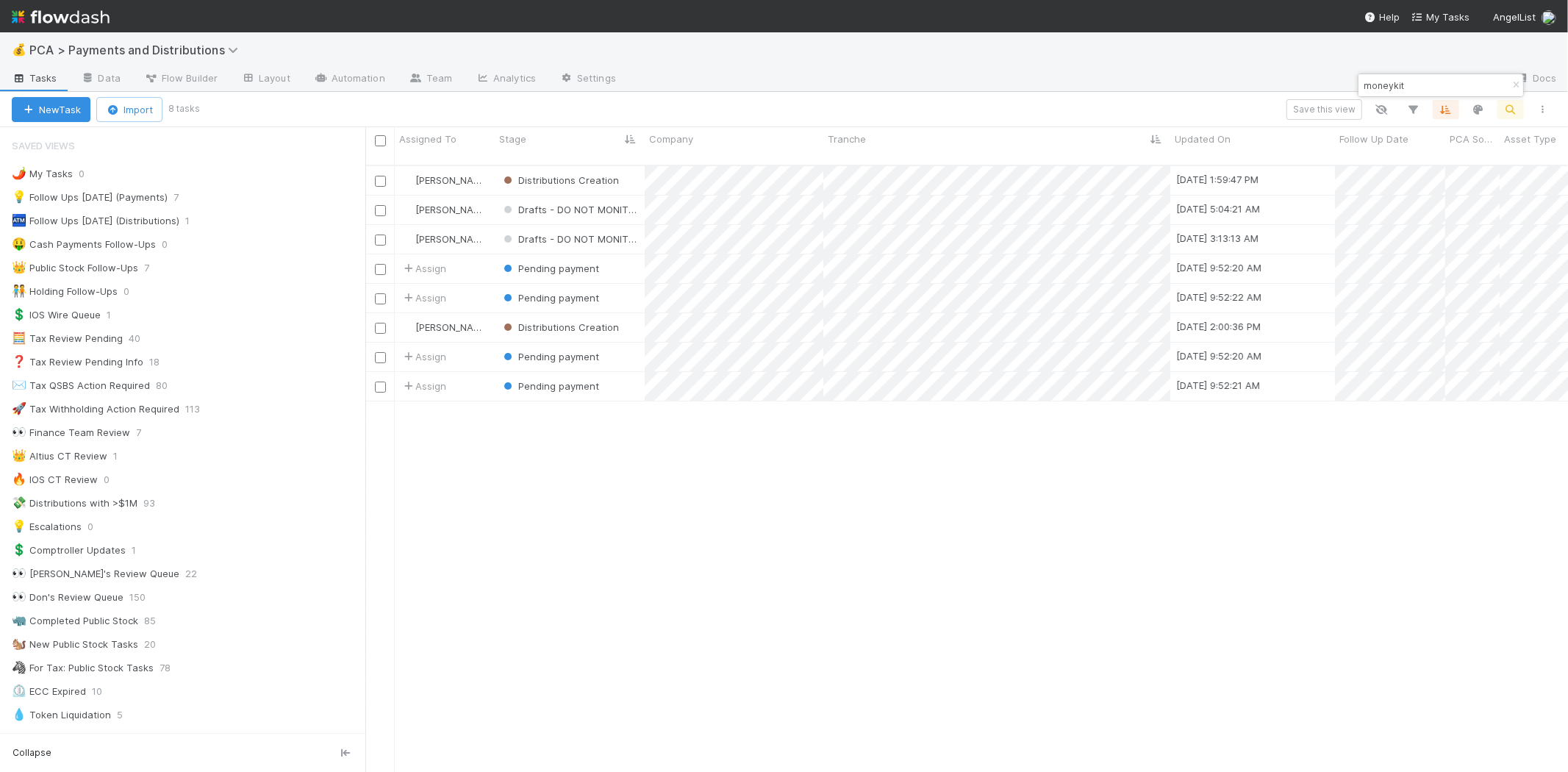
scroll to position [606, 1190]
click at [754, 516] on div "Berkley Cade Distributions Creation 8/14/25, 1:59:47 PM 8/14/25, 9:52:20 AM 1 0…" at bounding box center [967, 475] width 1203 height 618
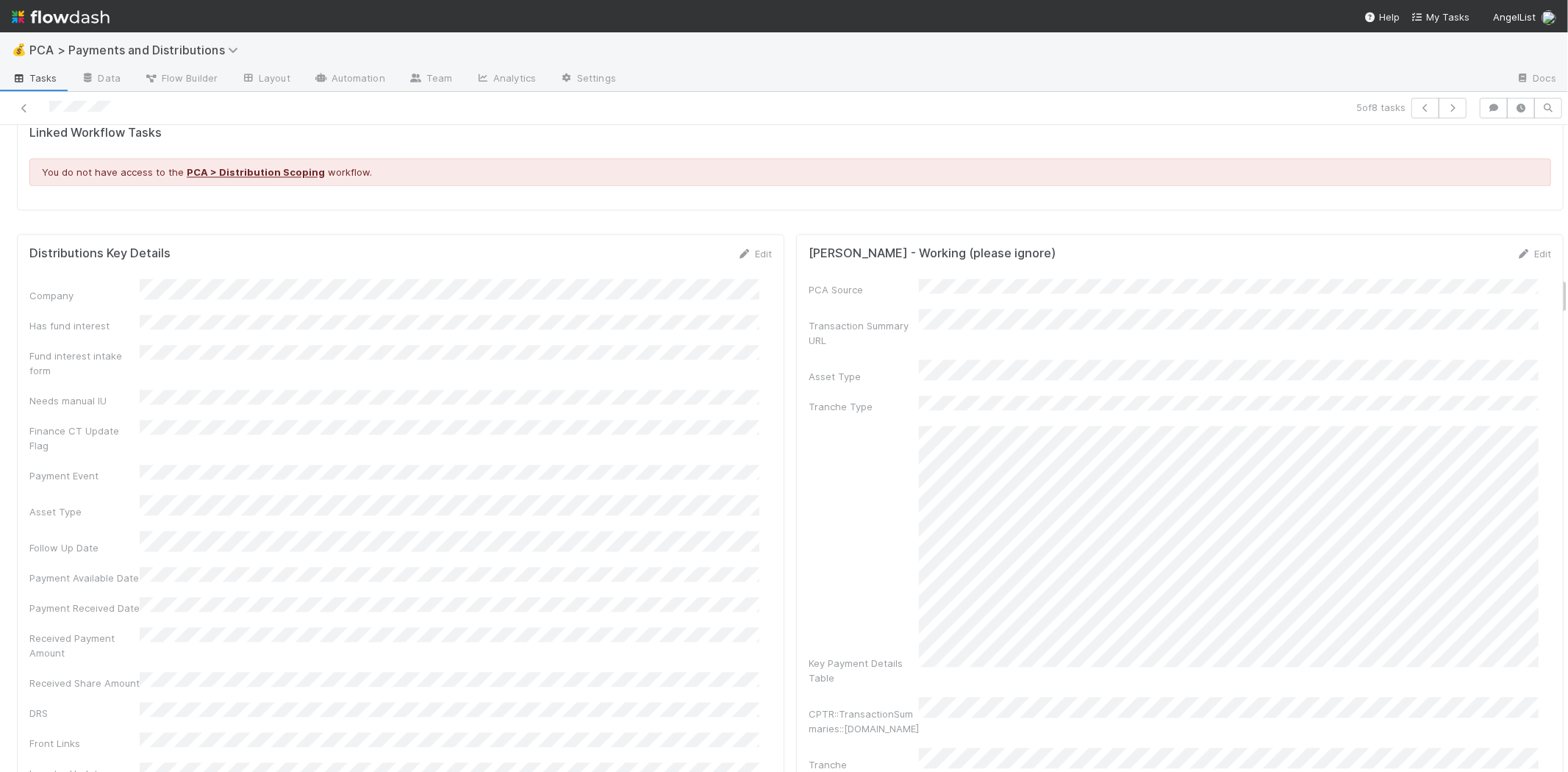
scroll to position [2531, 0]
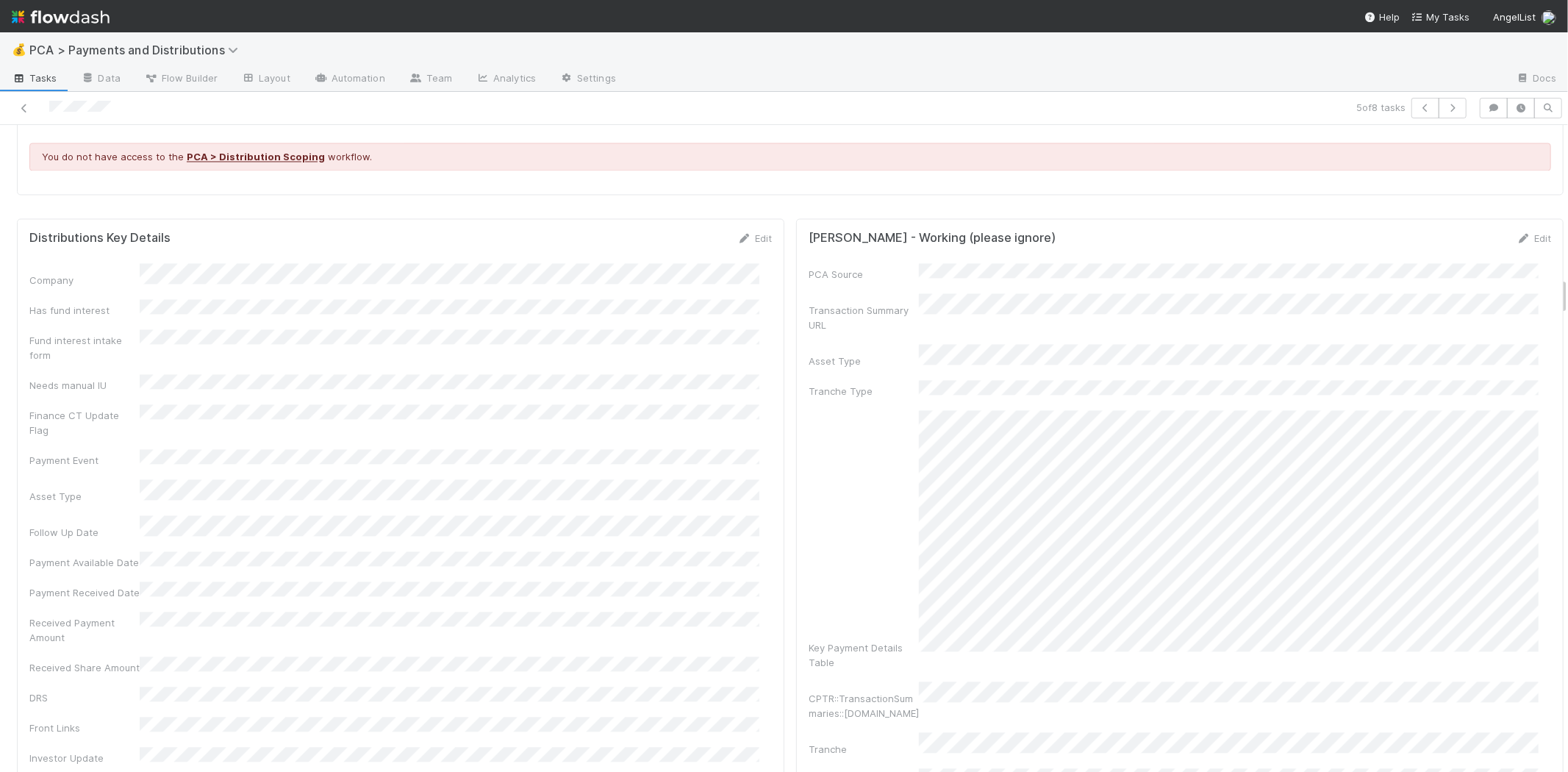
drag, startPoint x: 735, startPoint y: 221, endPoint x: 713, endPoint y: 242, distance: 30.4
click at [737, 234] on icon at bounding box center [745, 239] width 15 height 9
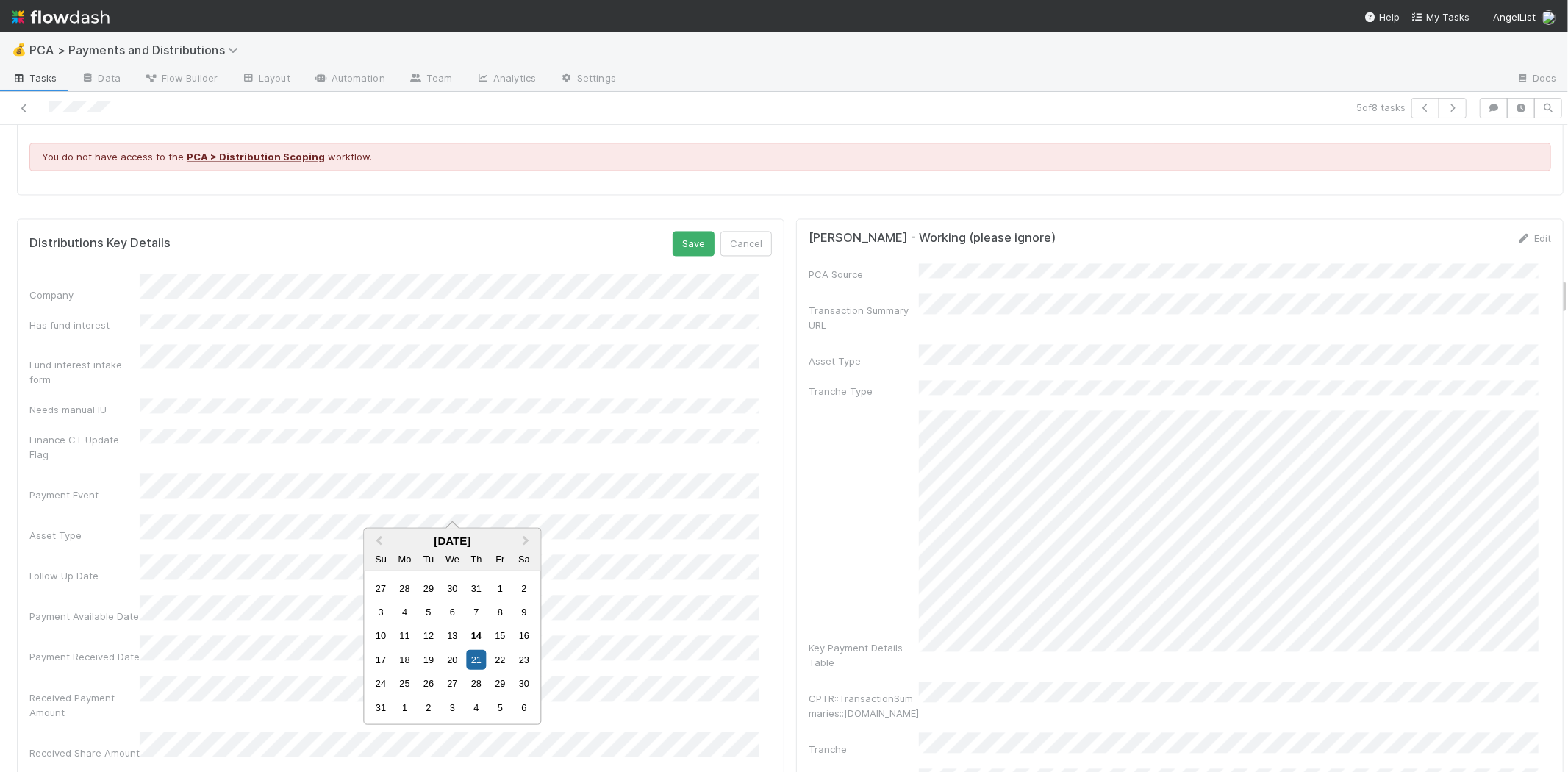
click at [0, 494] on html "💰 PCA > Payments and Distributions Tasks Data Flow Builder Layout Automation Te…" at bounding box center [784, 386] width 1568 height 772
click at [443, 672] on div "13" at bounding box center [452, 671] width 20 height 20
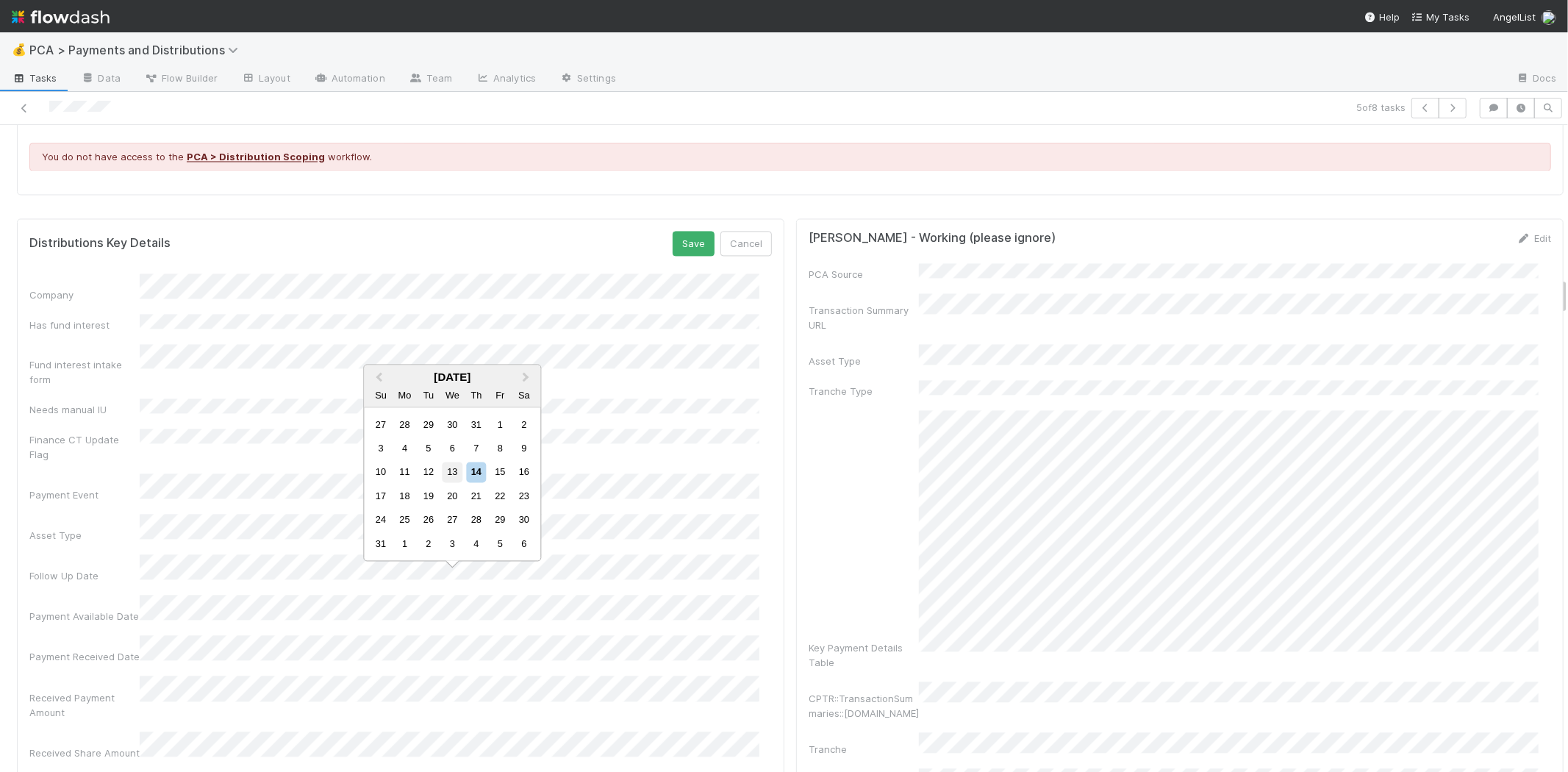
click at [445, 469] on div "13" at bounding box center [452, 472] width 20 height 20
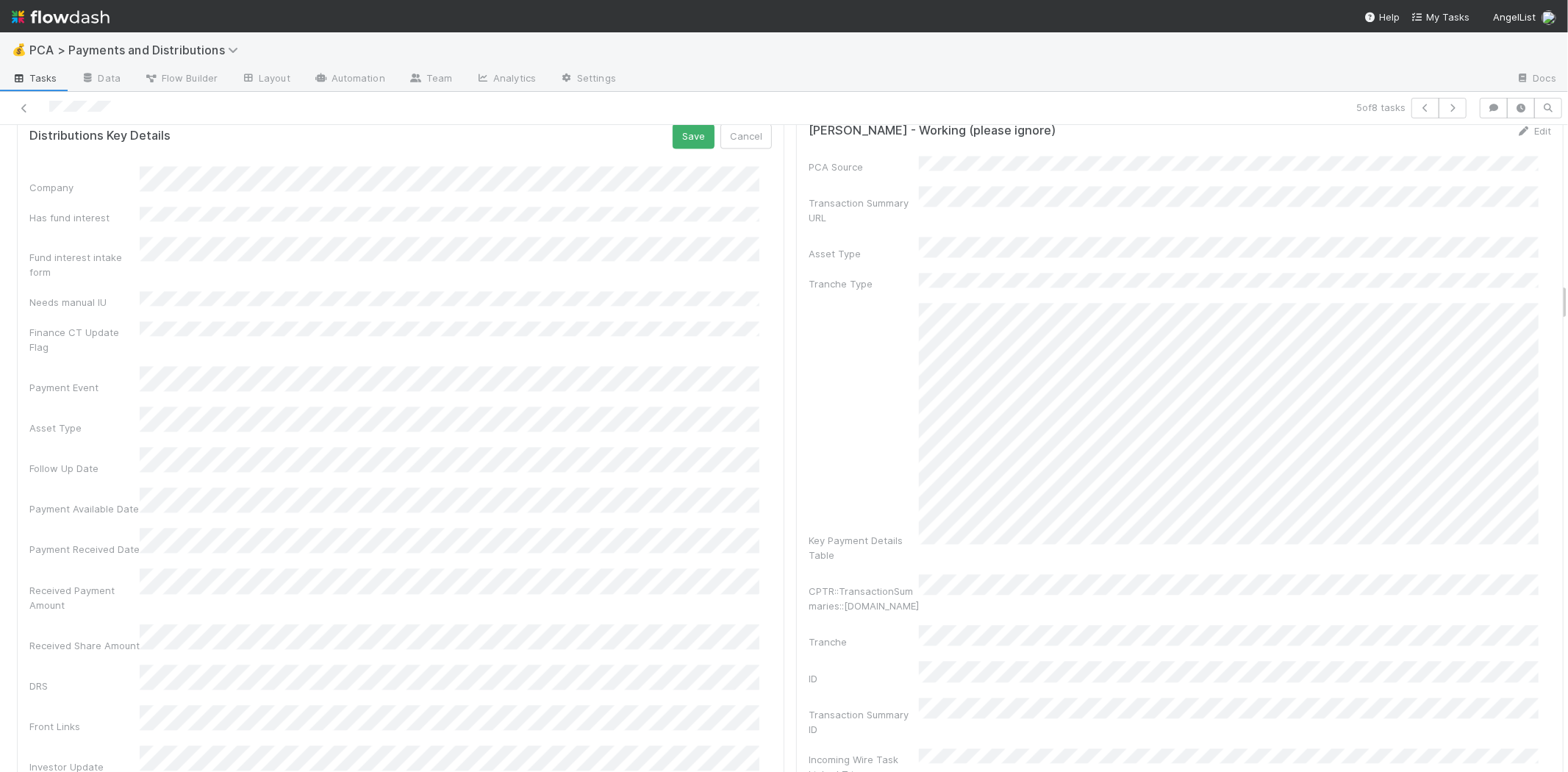
scroll to position [2613, 0]
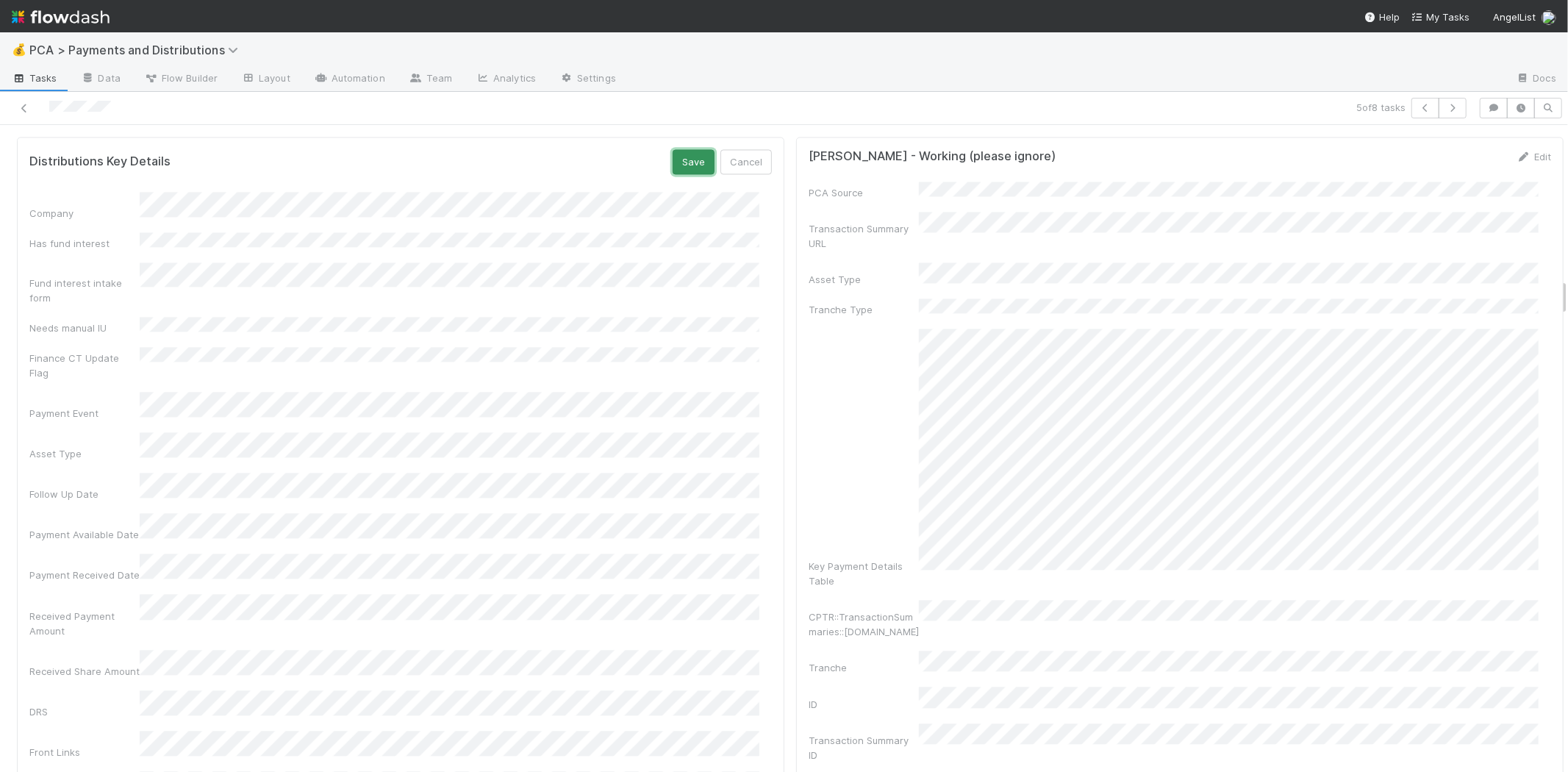
click at [686, 151] on button "Save" at bounding box center [693, 161] width 42 height 25
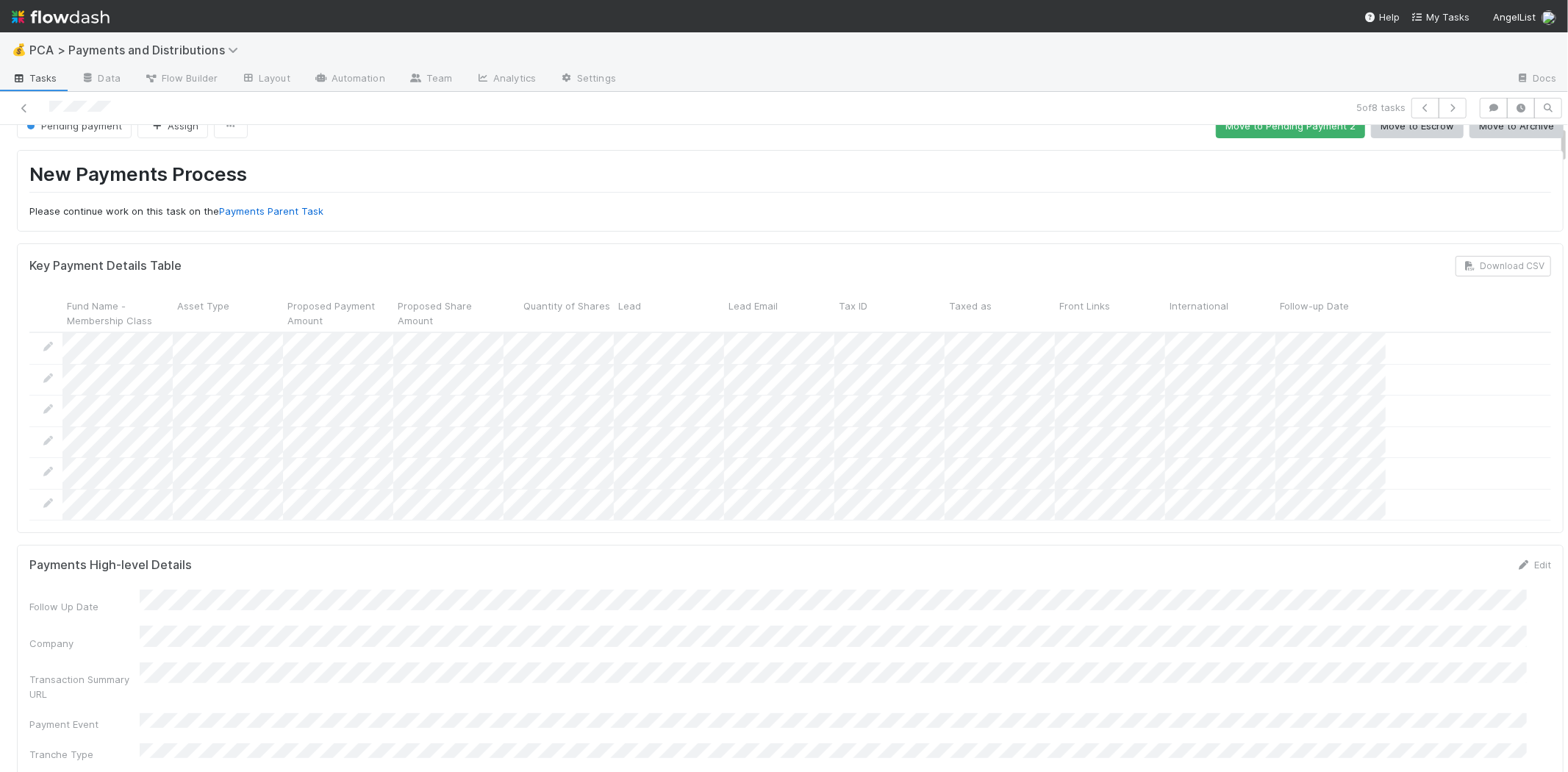
scroll to position [0, 0]
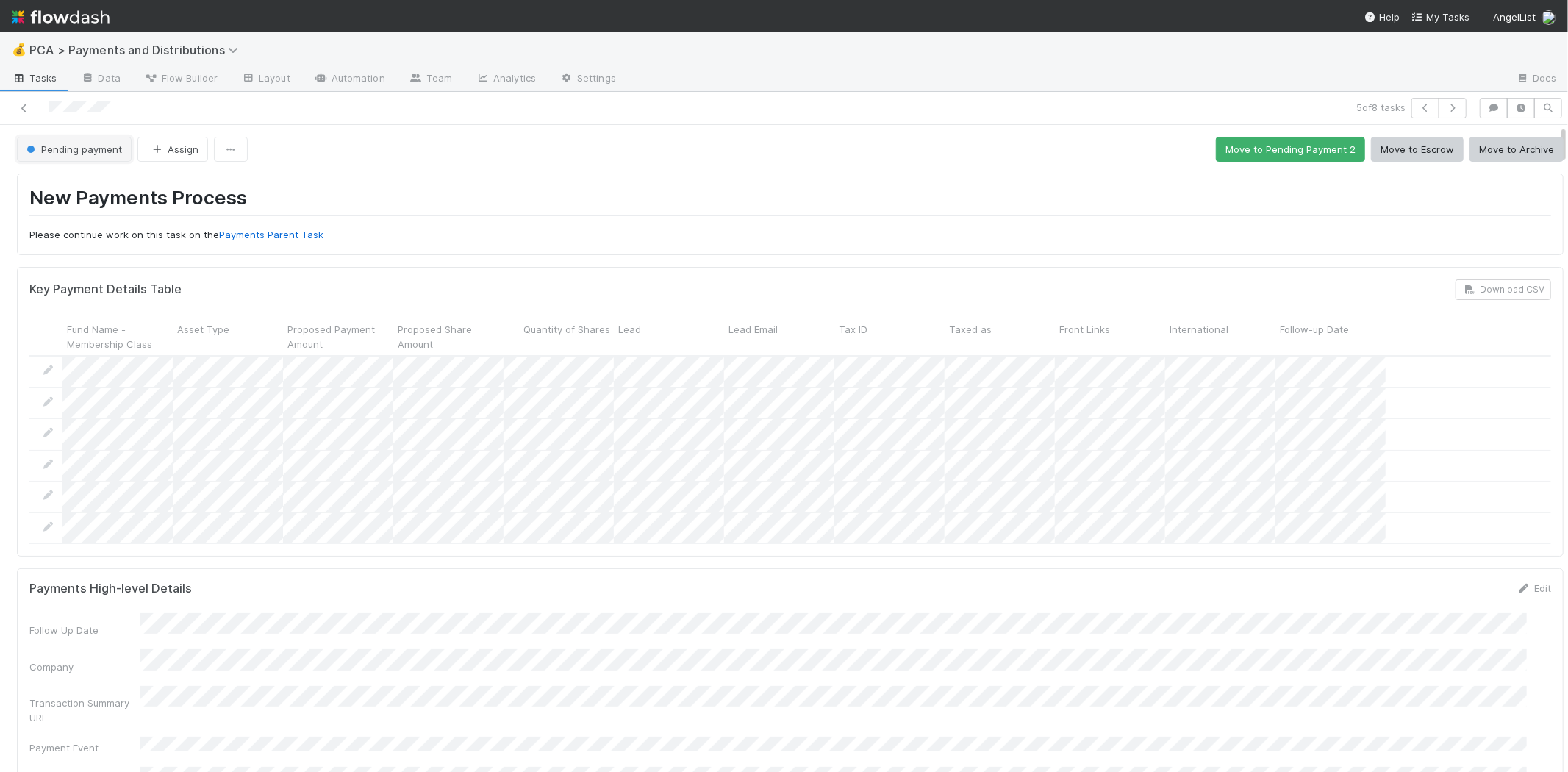
click at [78, 151] on span "Pending payment" at bounding box center [73, 149] width 99 height 12
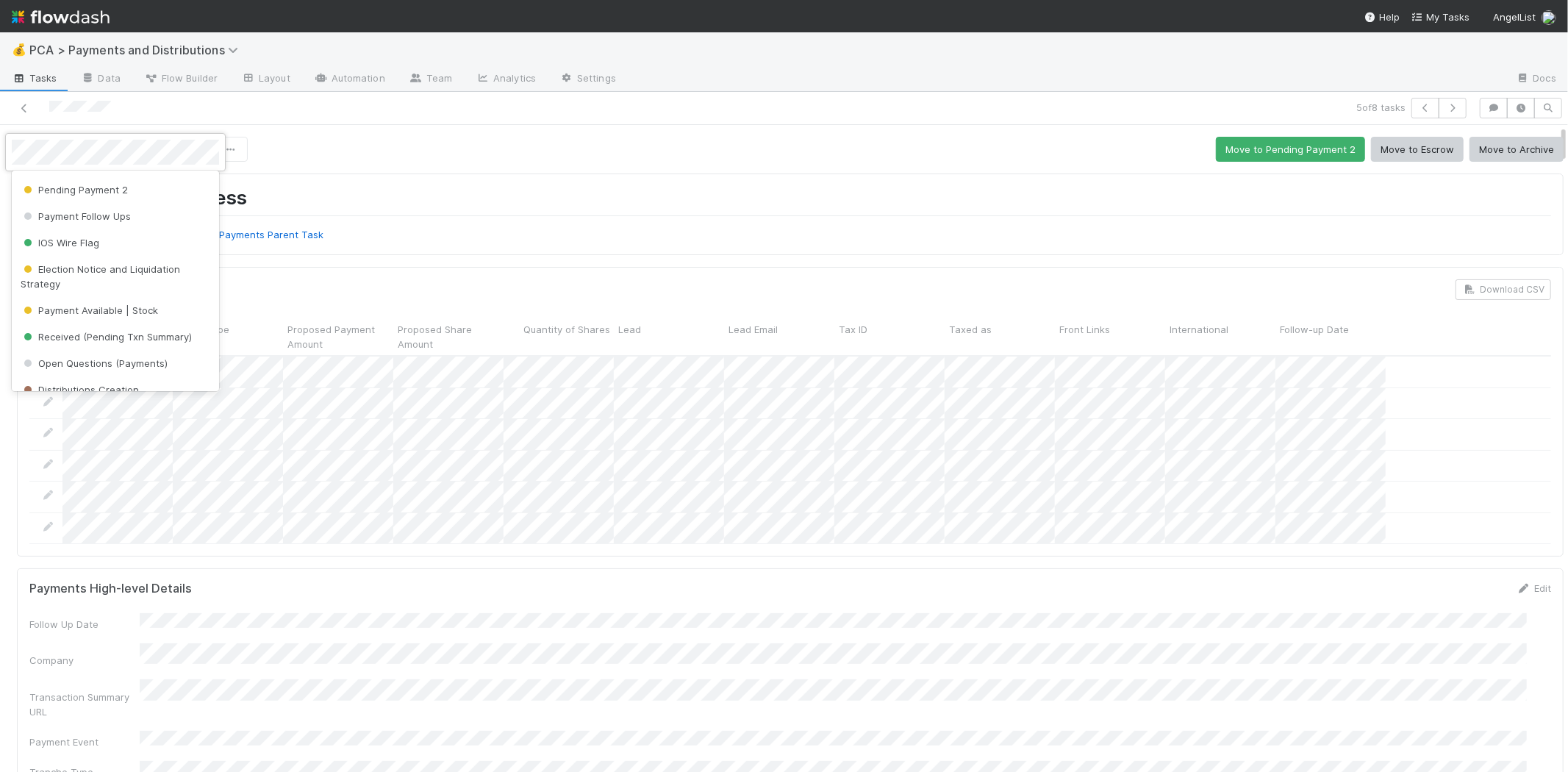
scroll to position [163, 0]
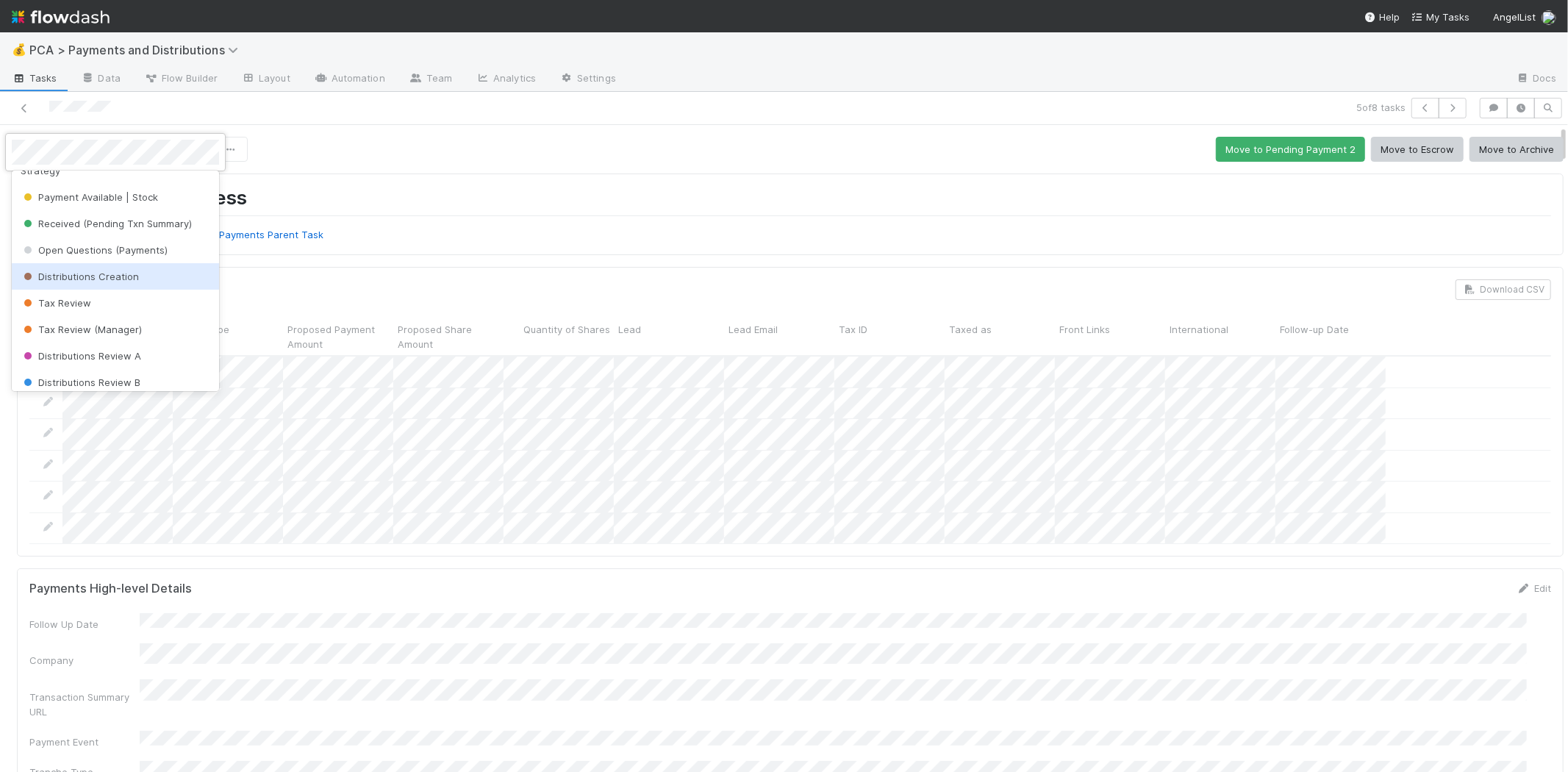
click at [102, 272] on span "Distributions Creation" at bounding box center [79, 276] width 118 height 12
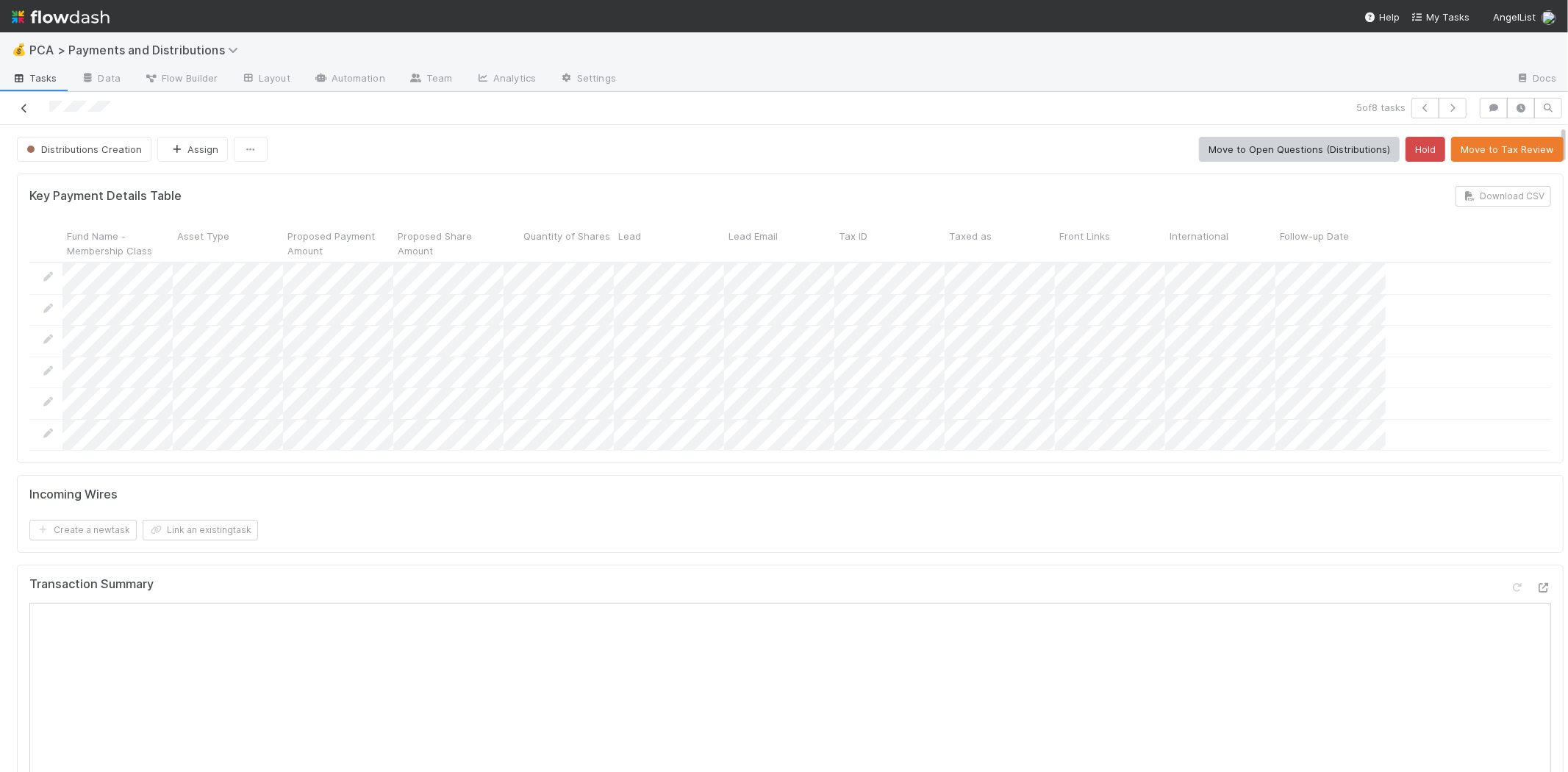
click at [24, 105] on icon at bounding box center [24, 108] width 15 height 9
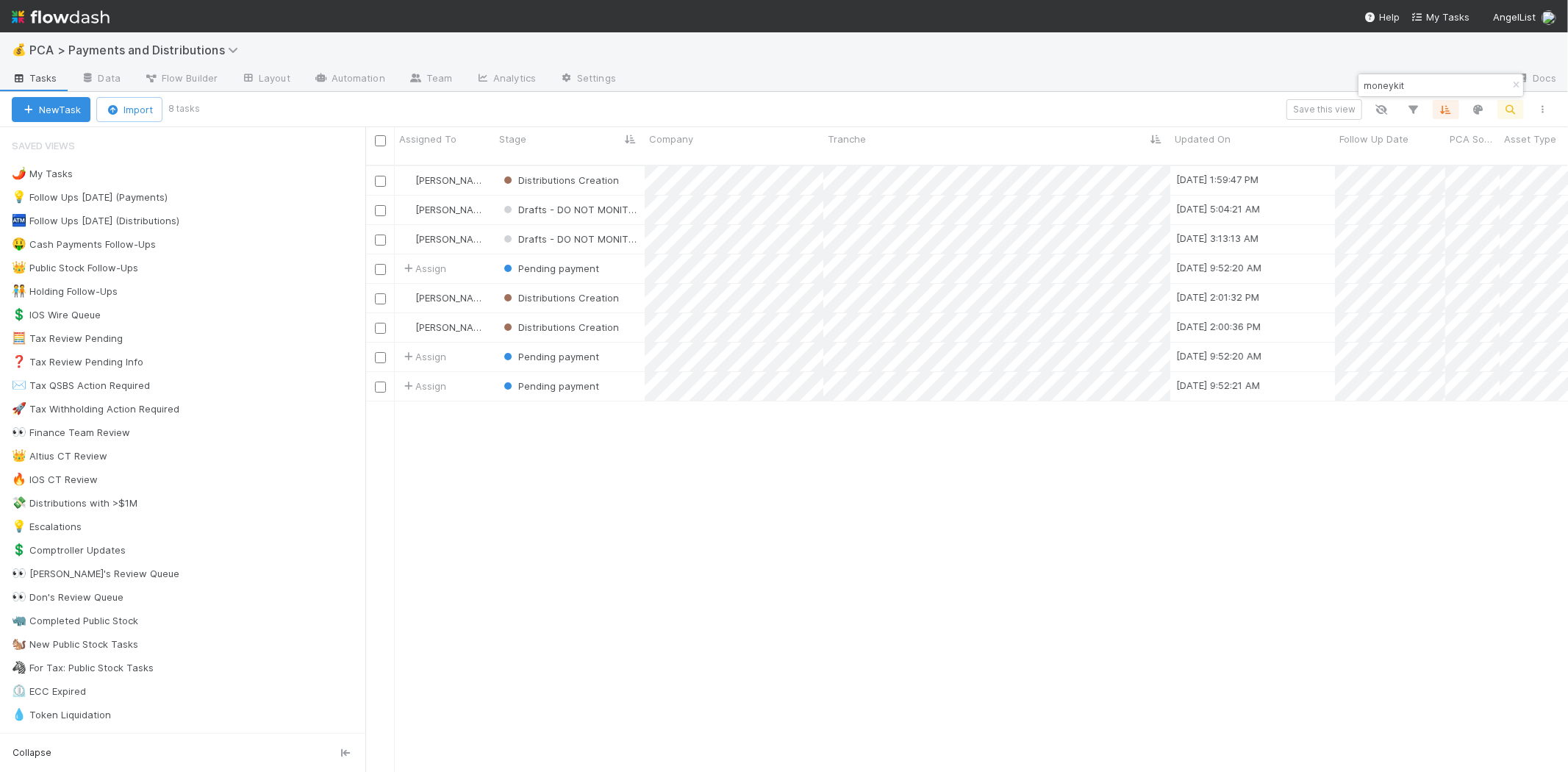
scroll to position [606, 1190]
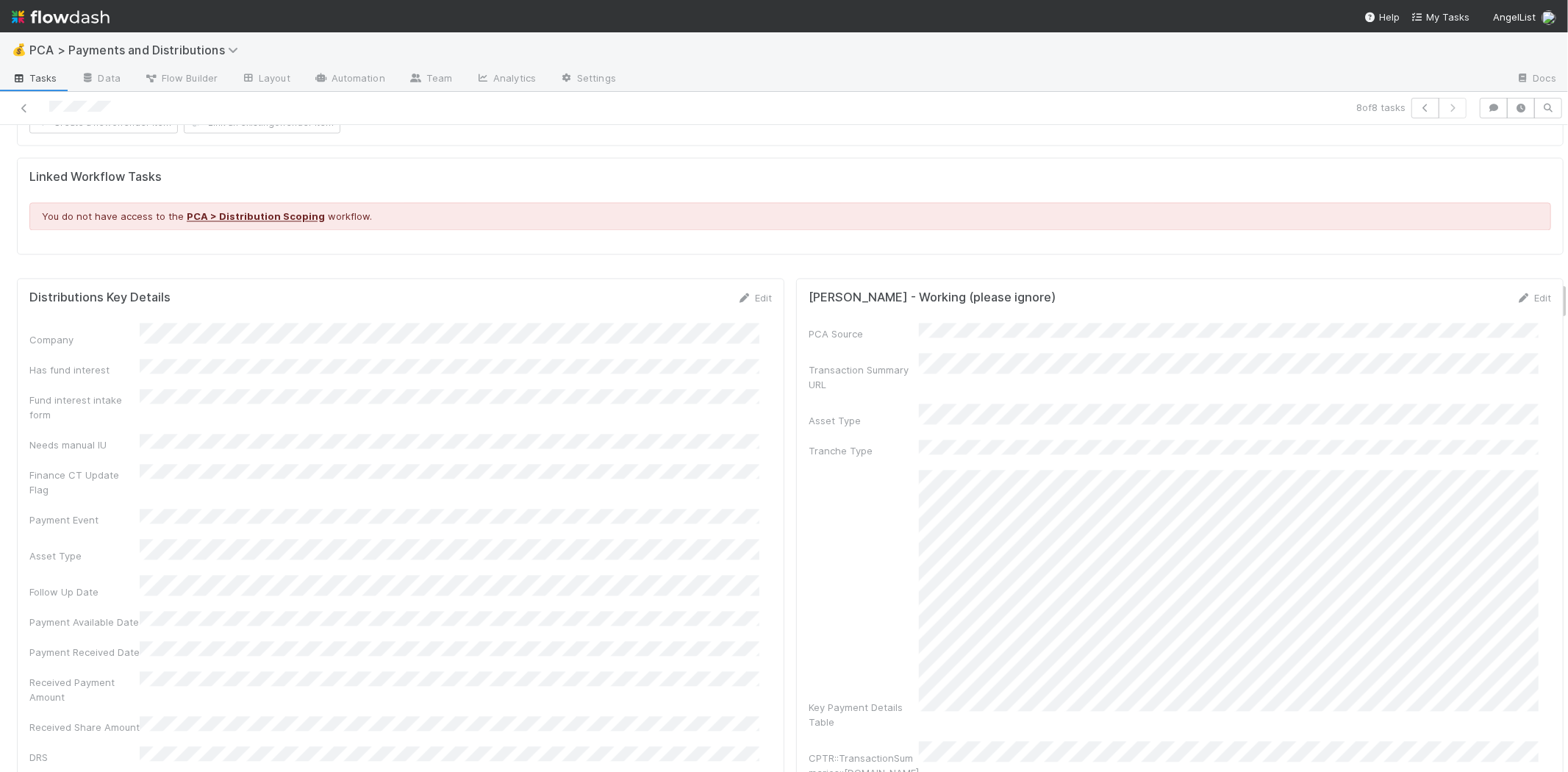
scroll to position [2613, 0]
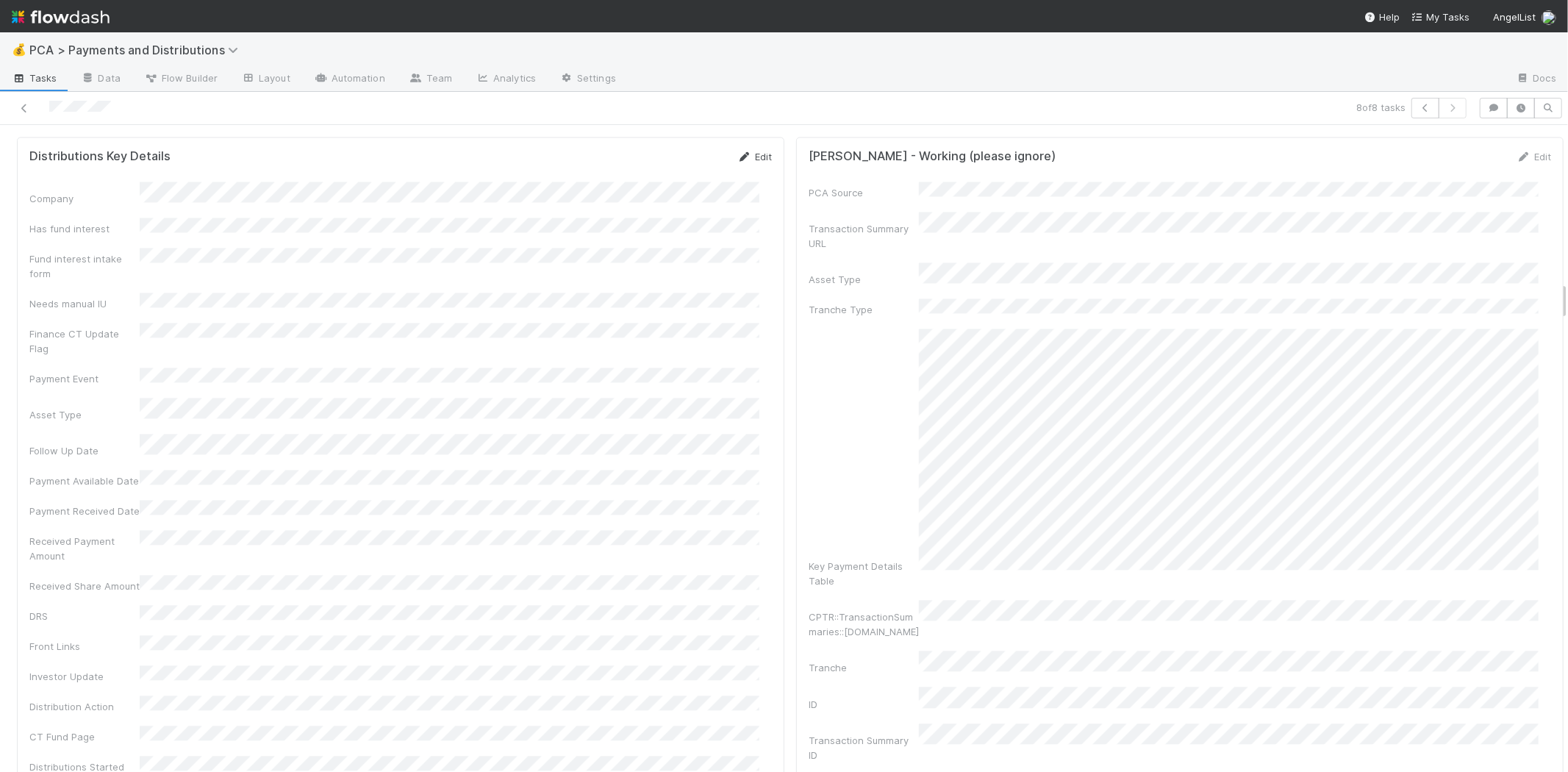
click at [747, 151] on link "Edit" at bounding box center [754, 157] width 34 height 12
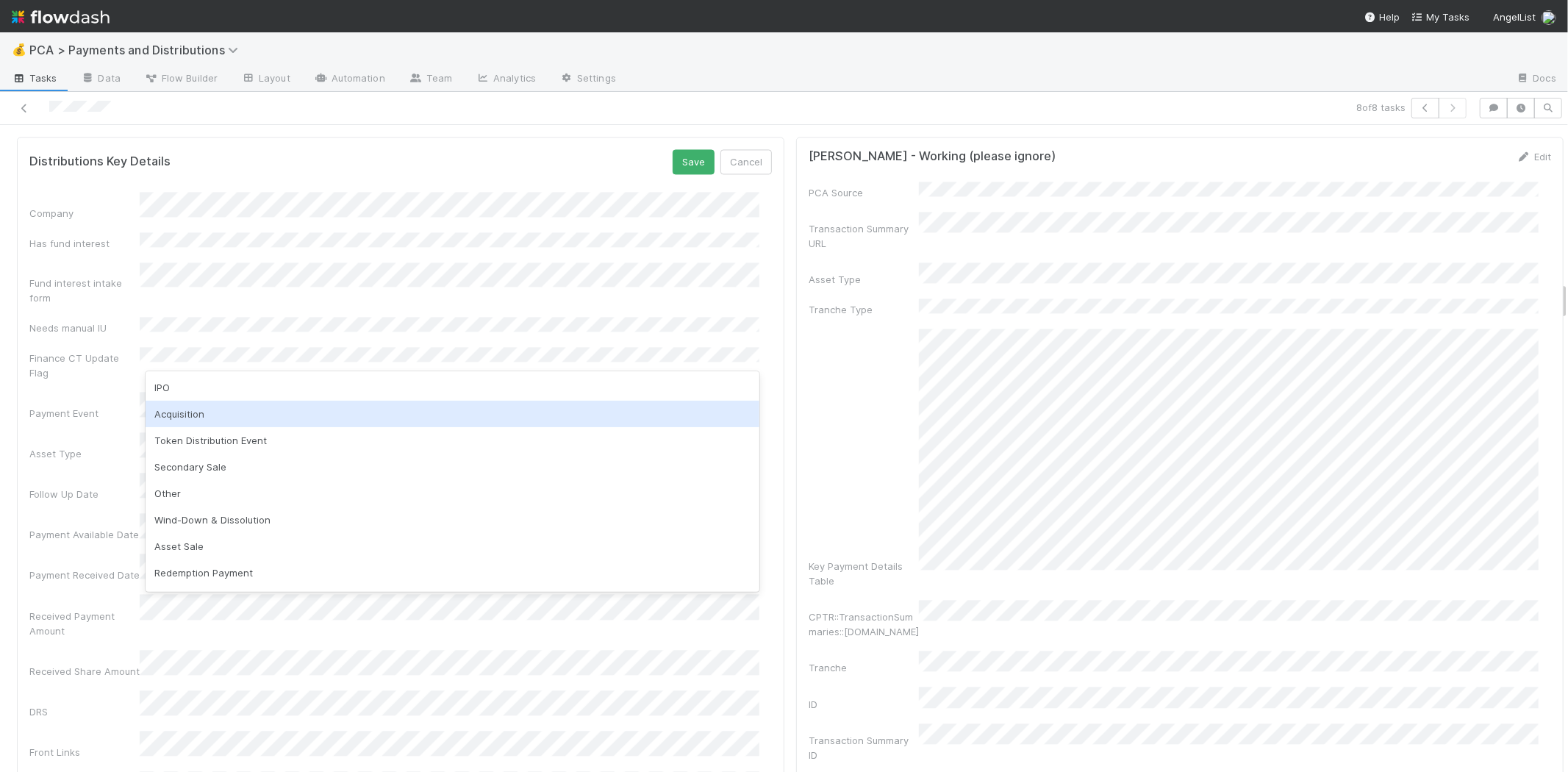
click at [224, 407] on div "Acquisition" at bounding box center [452, 414] width 613 height 26
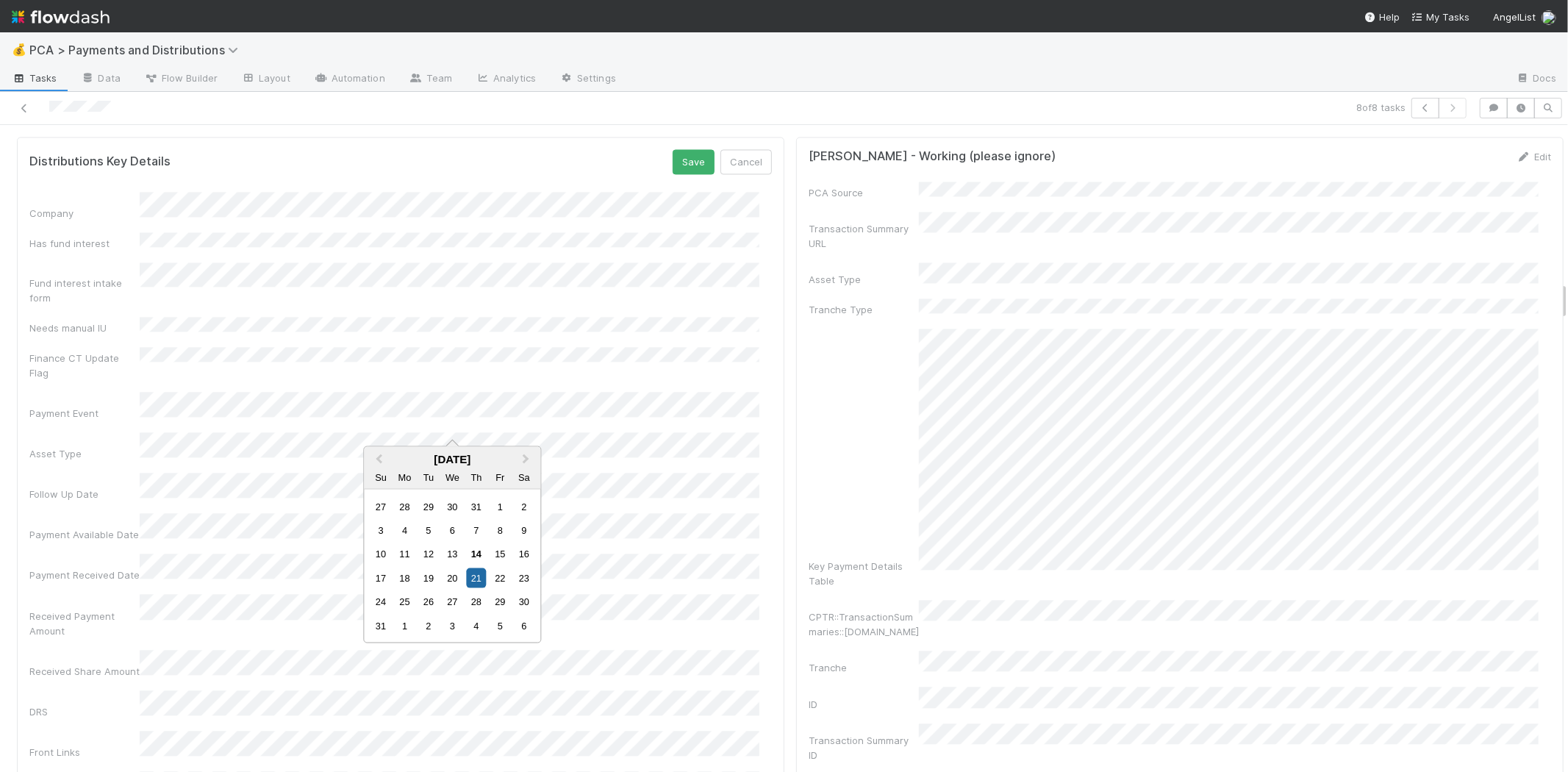
click at [92, 473] on div "Follow Up Date" at bounding box center [401, 487] width 742 height 29
click at [447, 586] on div "13" at bounding box center [452, 590] width 20 height 20
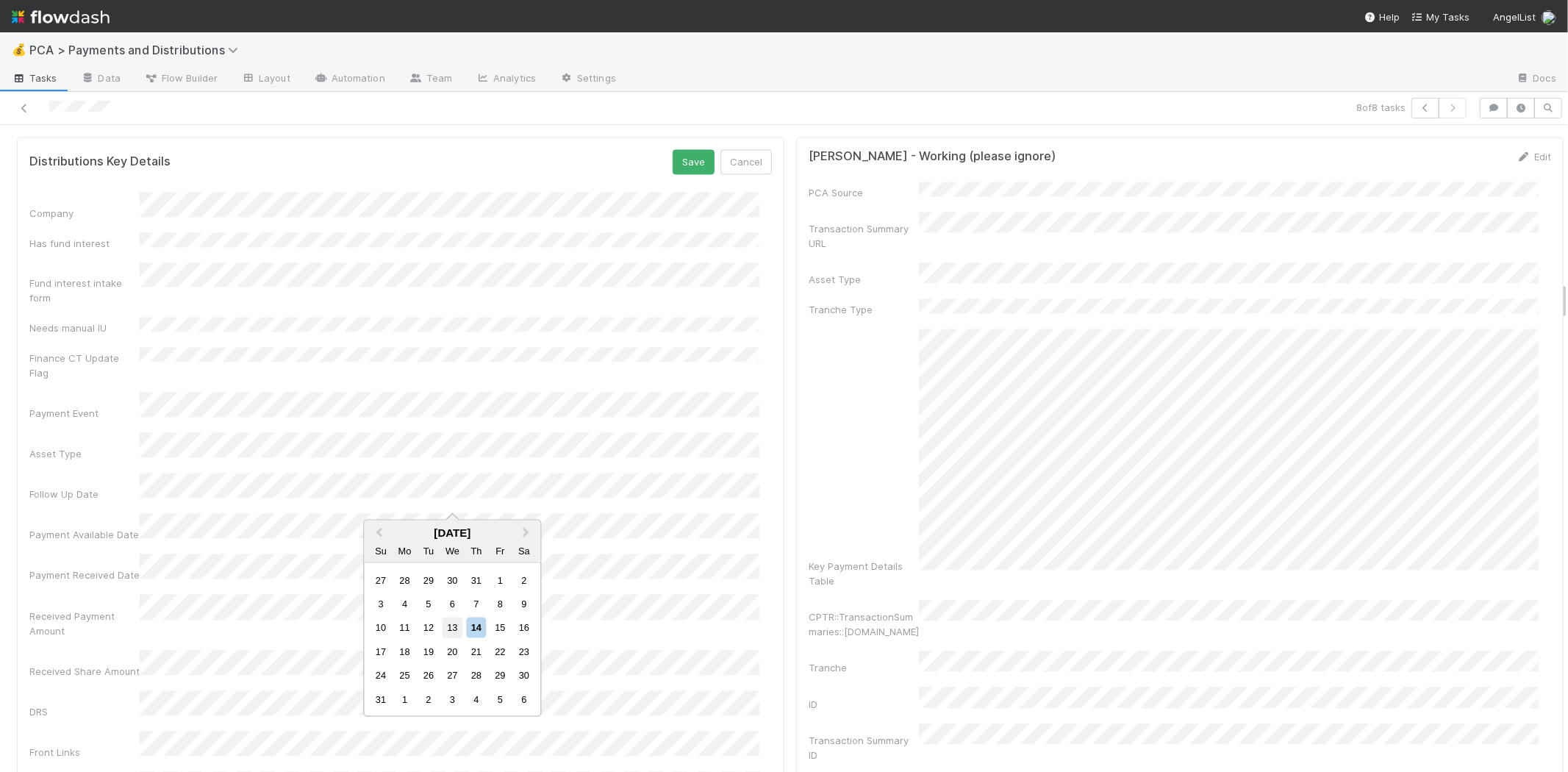
click at [454, 622] on div "13" at bounding box center [452, 627] width 20 height 20
click at [672, 149] on button "Save" at bounding box center [693, 161] width 42 height 25
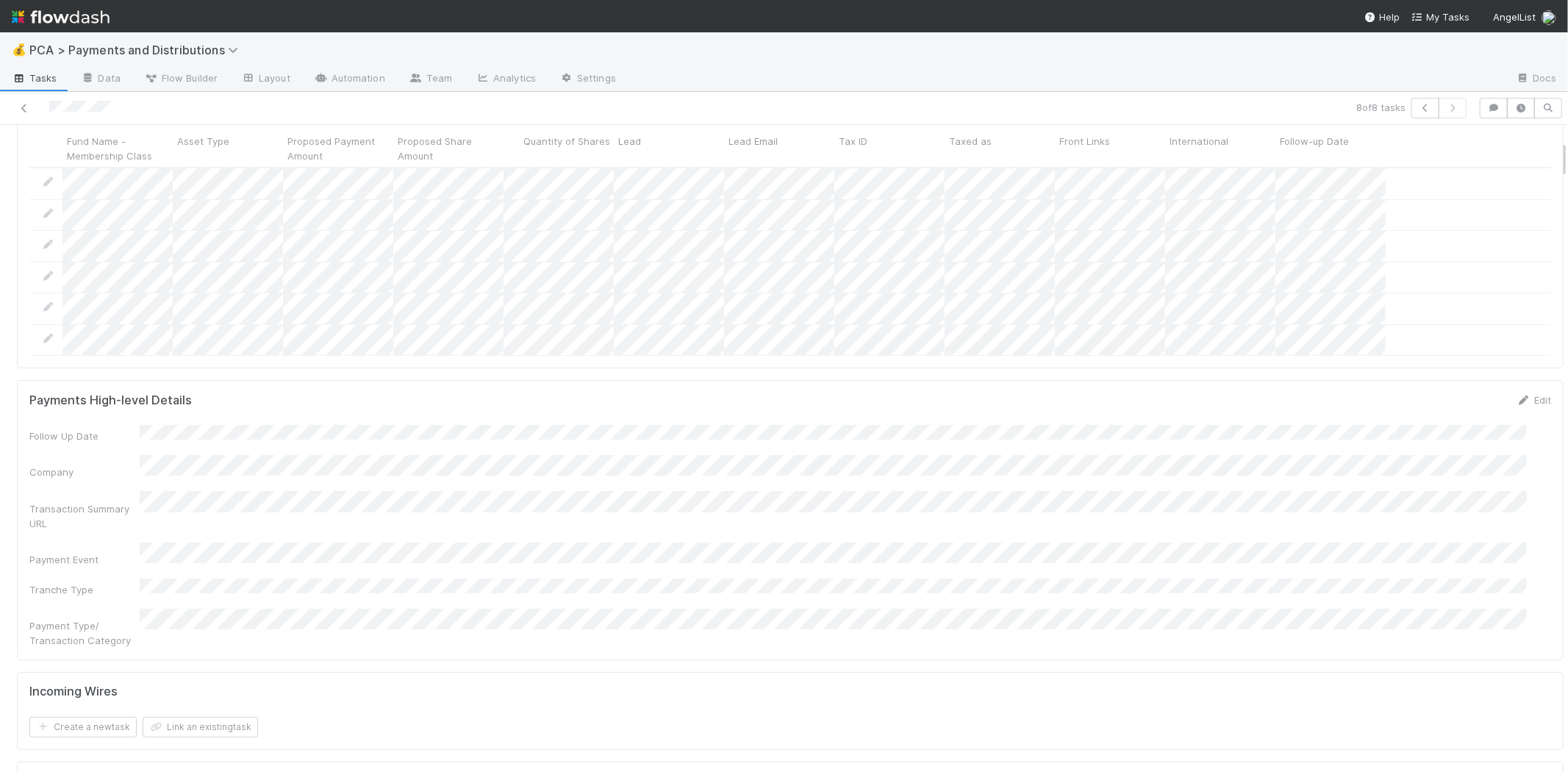
scroll to position [0, 0]
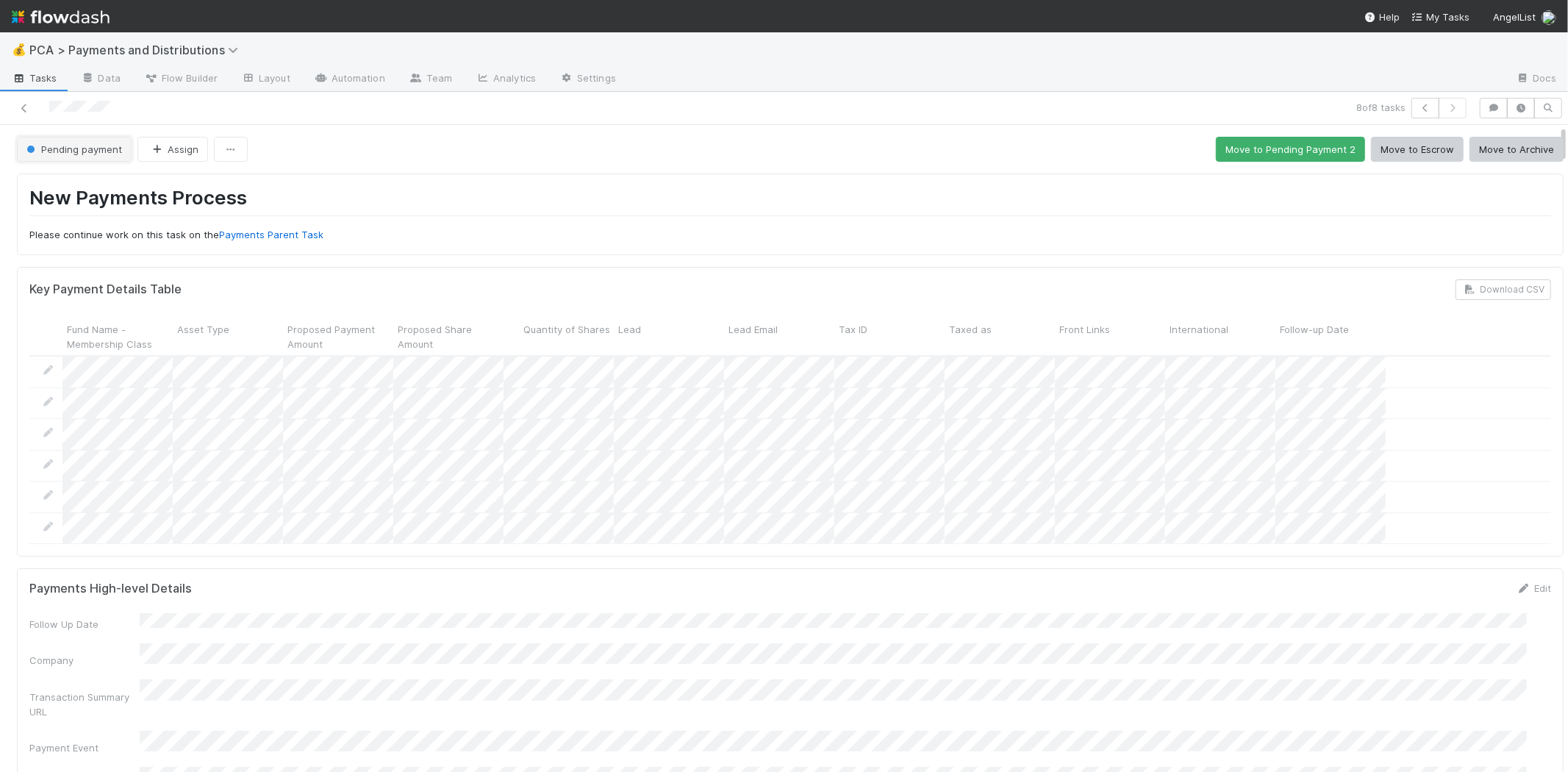
click at [82, 143] on button "Pending payment" at bounding box center [74, 149] width 115 height 25
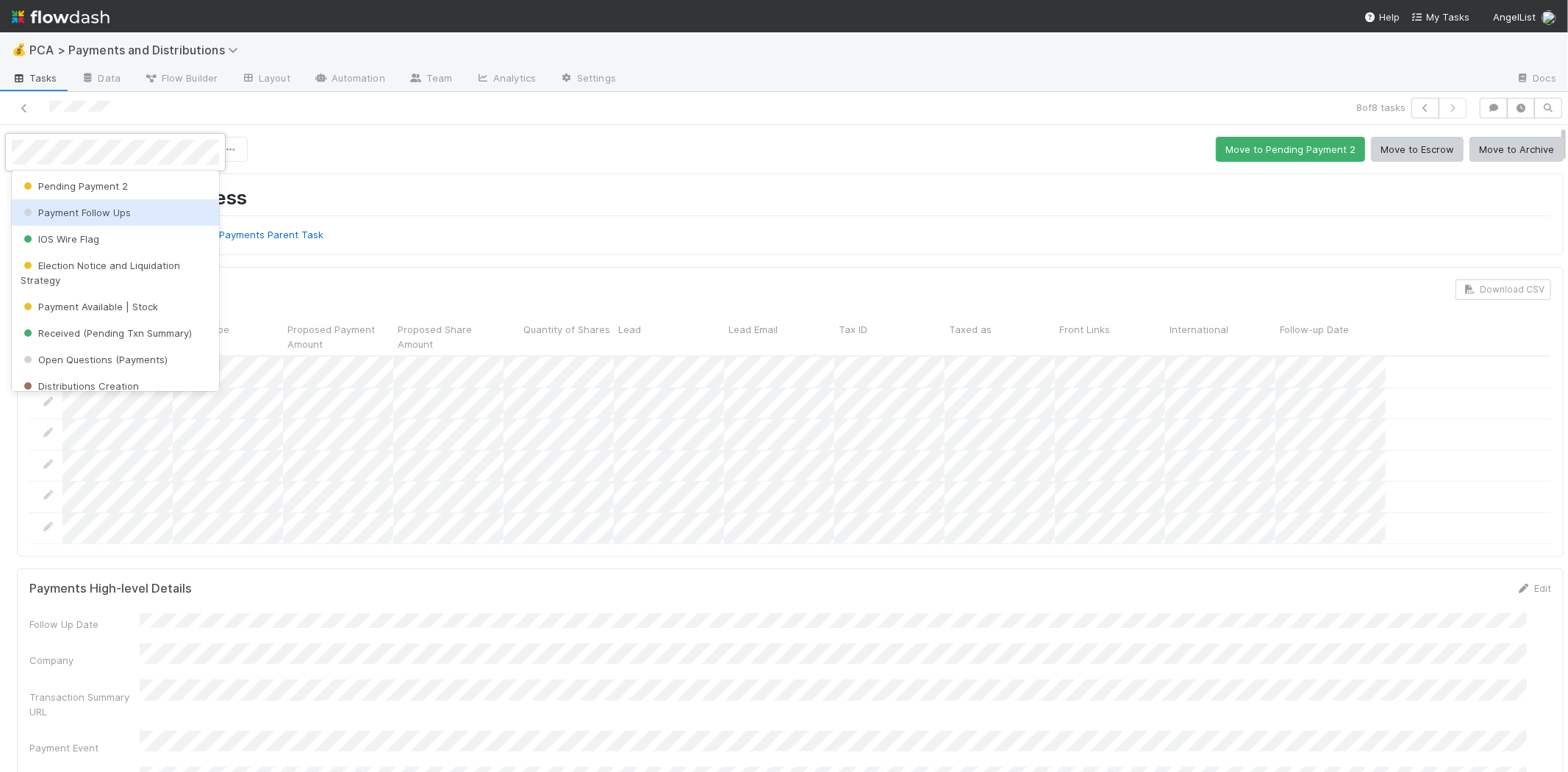
scroll to position [82, 0]
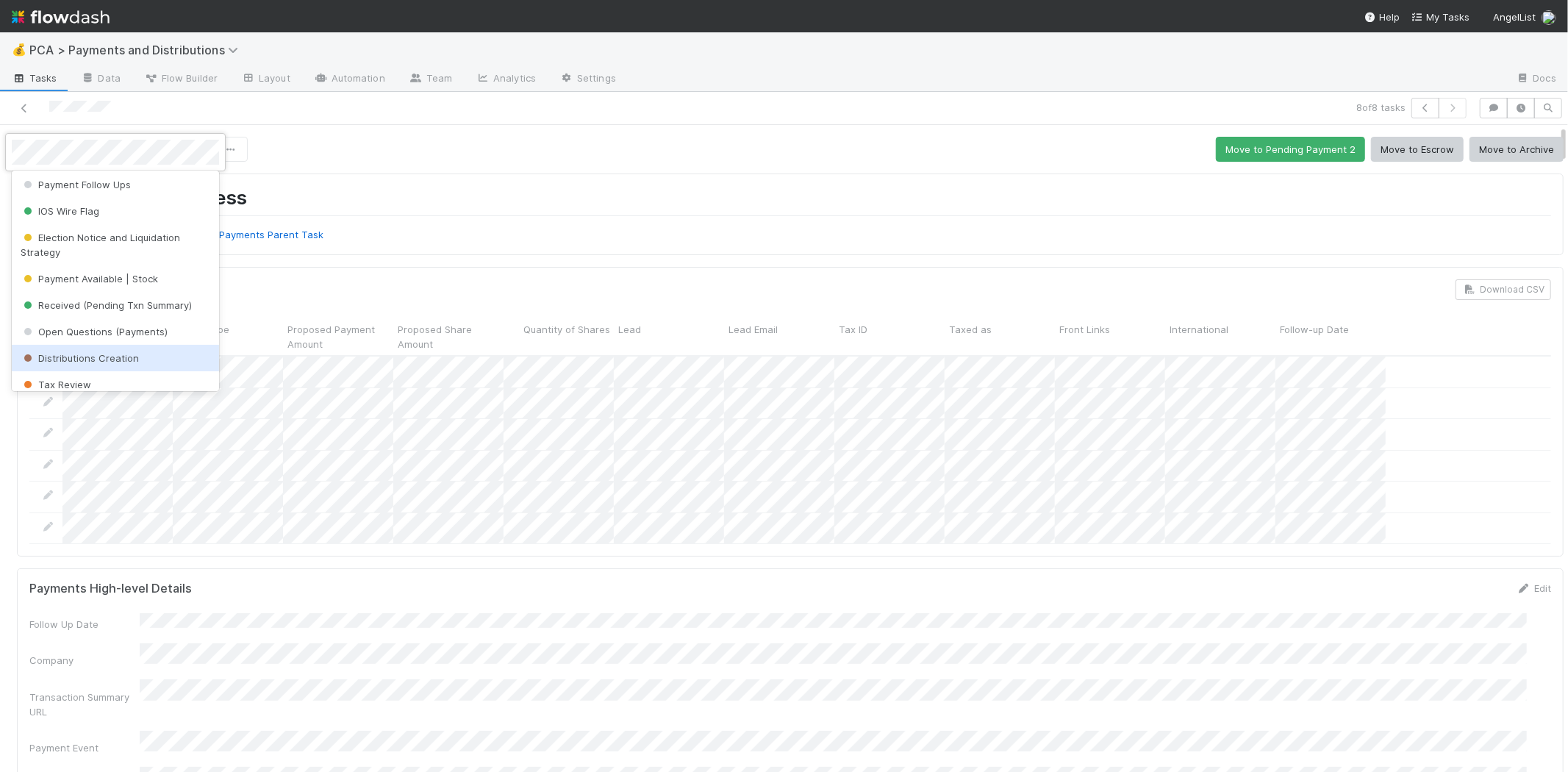
click at [103, 354] on span "Distributions Creation" at bounding box center [79, 358] width 118 height 12
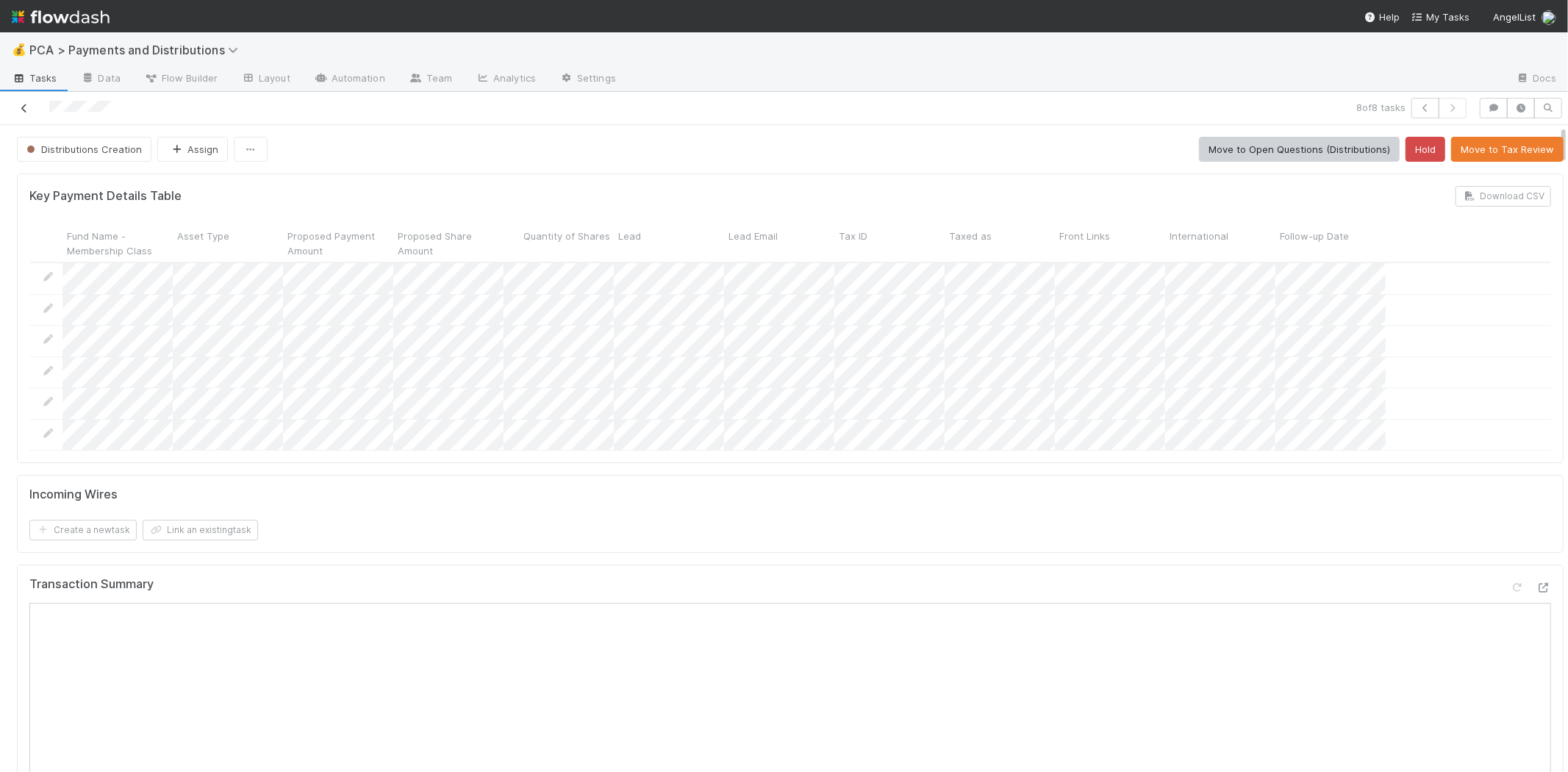
click at [30, 113] on icon at bounding box center [24, 108] width 15 height 9
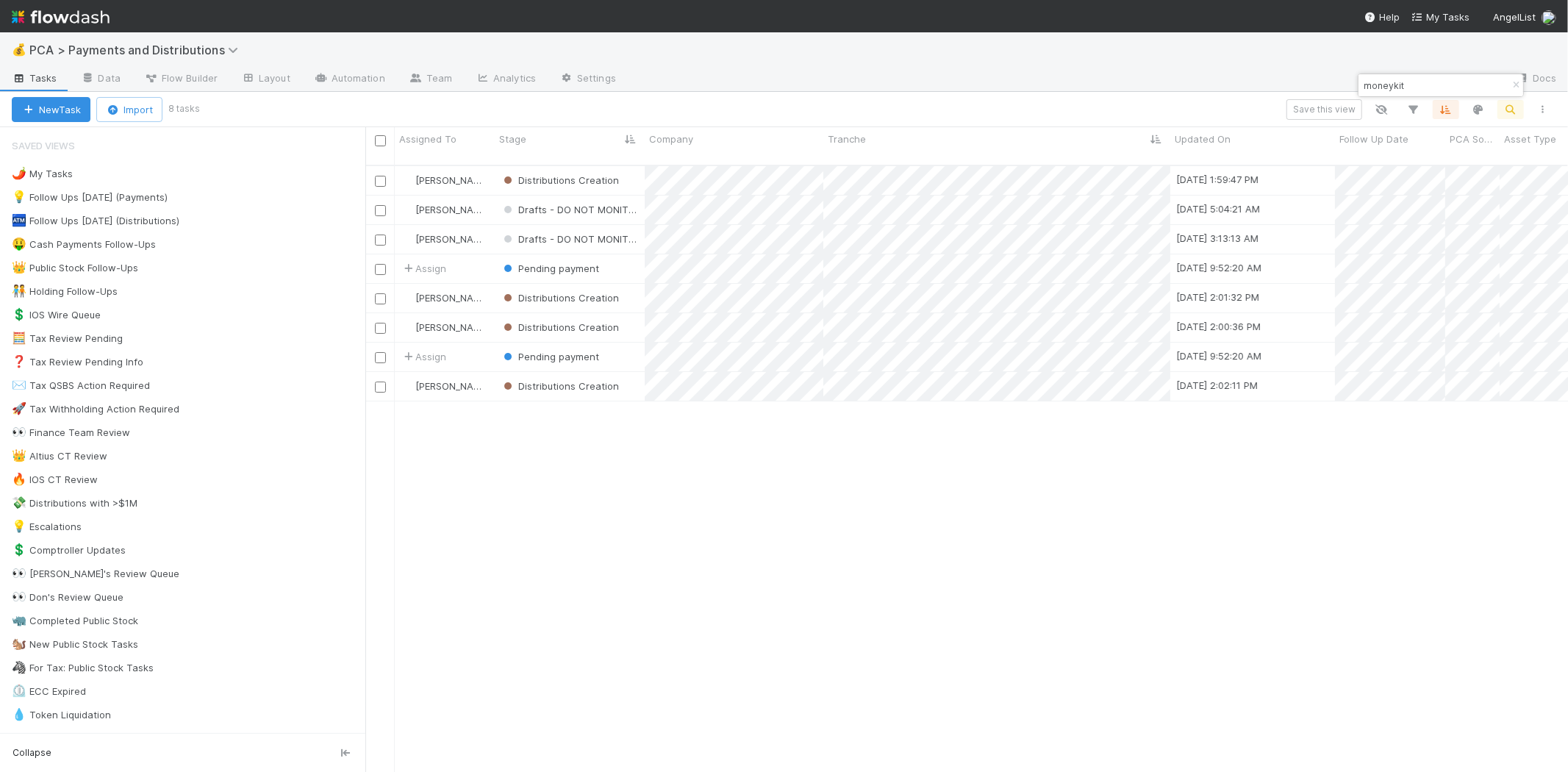
scroll to position [606, 1190]
click at [1056, 574] on div "Berkley Cade Distributions Creation 8/14/25, 1:59:47 PM 8/14/25, 9:52:20 AM 1 0…" at bounding box center [967, 475] width 1203 height 618
click at [1275, 229] on div at bounding box center [784, 386] width 1568 height 772
click at [1397, 353] on div "6" at bounding box center [1390, 355] width 20 height 20
click at [1357, 454] on div at bounding box center [784, 386] width 1568 height 772
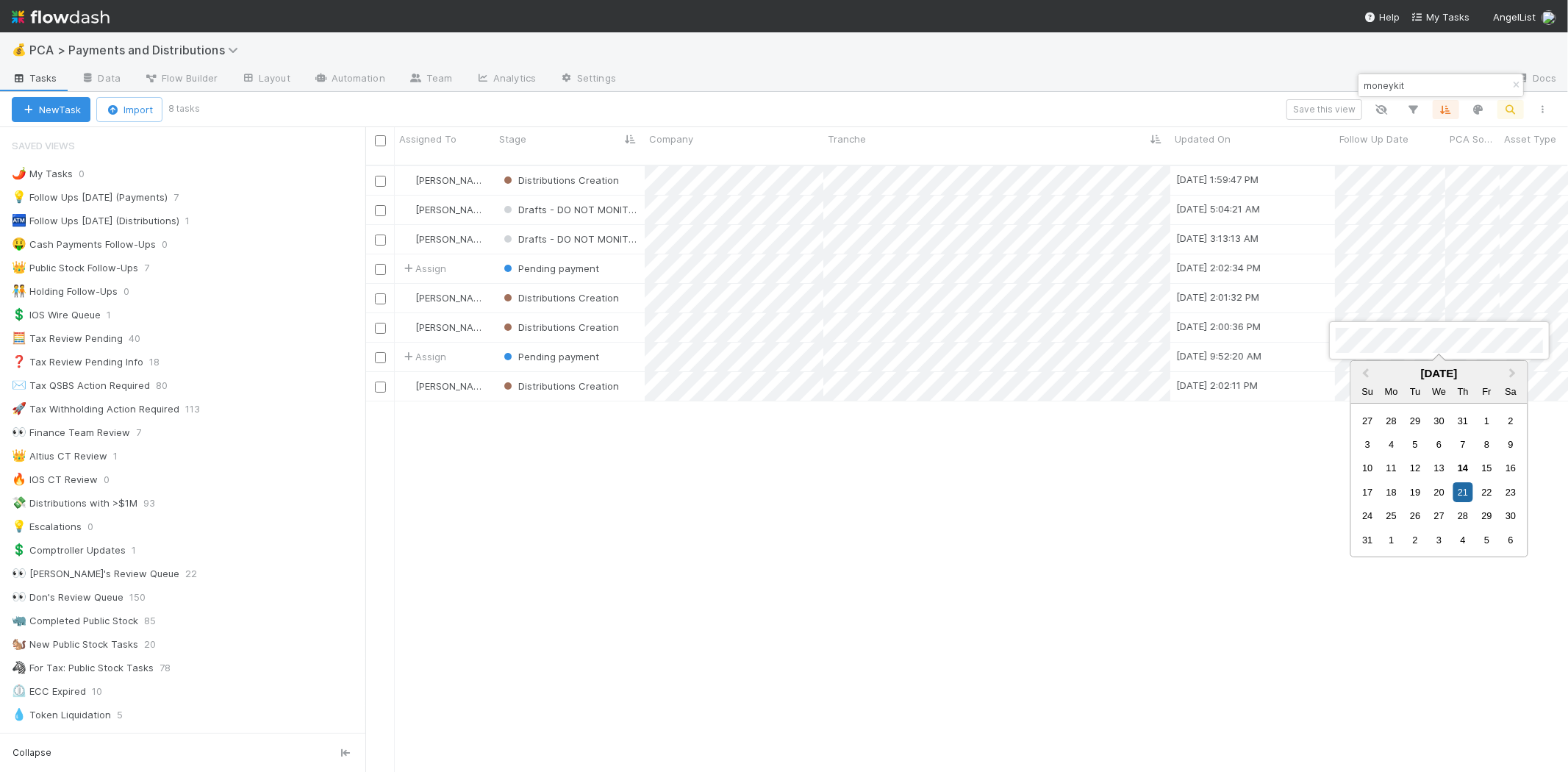
click at [1200, 321] on div at bounding box center [784, 386] width 1568 height 772
click at [1387, 444] on div "6" at bounding box center [1390, 444] width 20 height 20
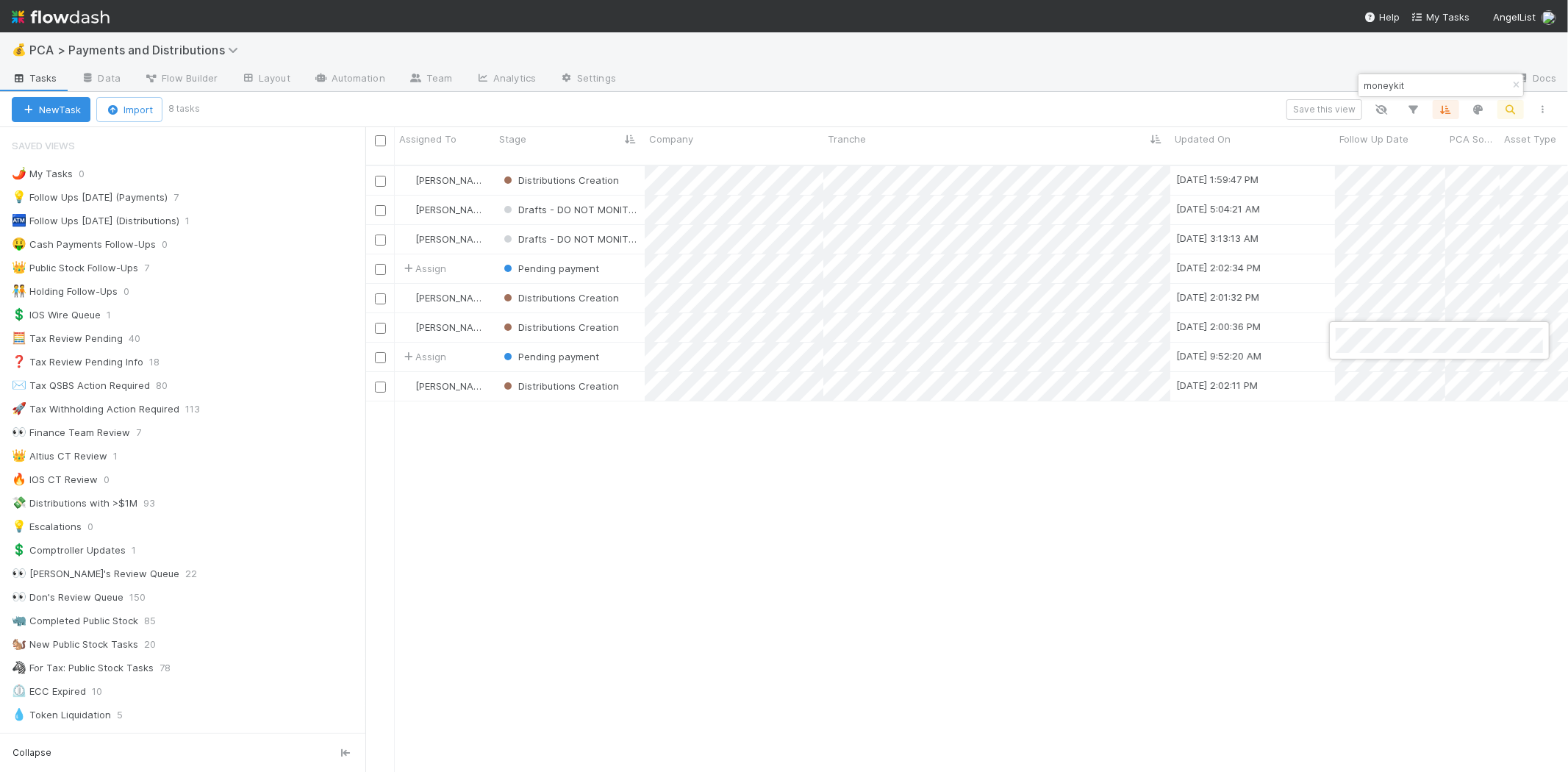
drag, startPoint x: 1124, startPoint y: 645, endPoint x: 1116, endPoint y: 632, distance: 15.3
click at [1122, 644] on div at bounding box center [784, 386] width 1568 height 772
click at [546, 262] on span "Pending payment" at bounding box center [558, 268] width 81 height 12
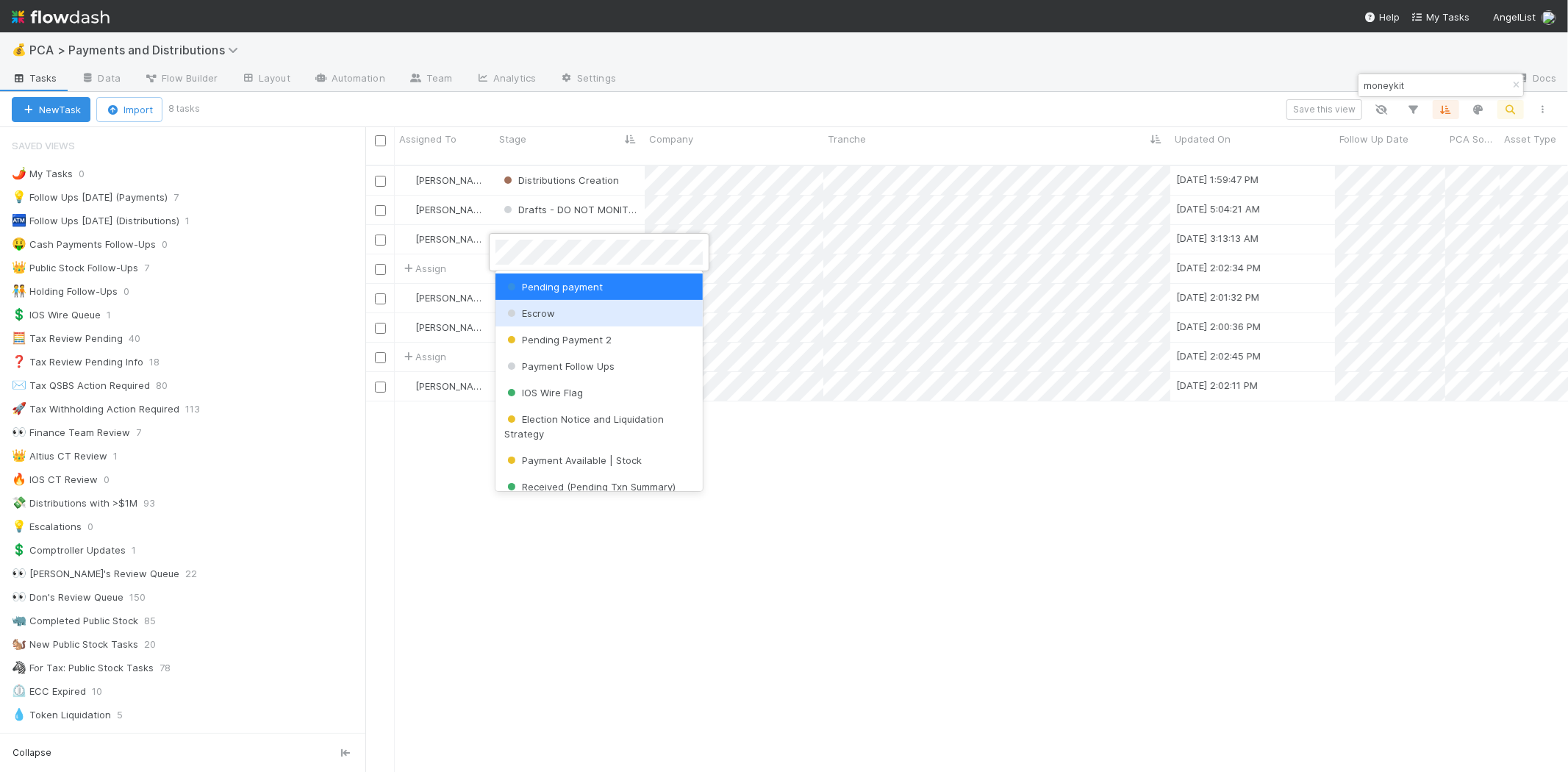
click at [556, 317] on div "Escrow" at bounding box center [598, 313] width 207 height 26
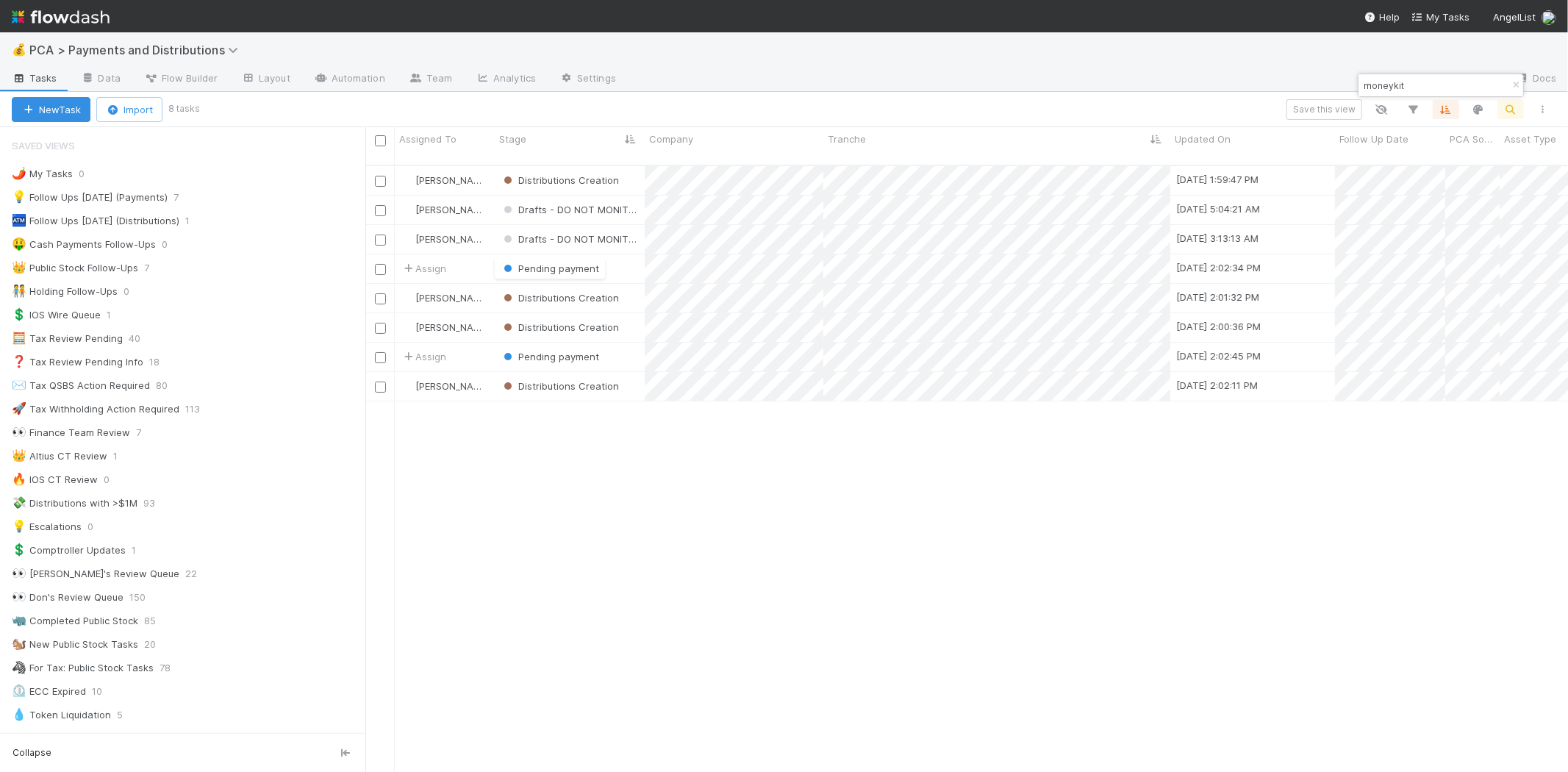
click at [620, 588] on div "Berkley Cade Distributions Creation 8/14/25, 1:59:47 PM 8/14/25, 9:52:20 AM 1 0…" at bounding box center [967, 475] width 1203 height 618
click at [552, 351] on span "Pending payment" at bounding box center [558, 356] width 81 height 12
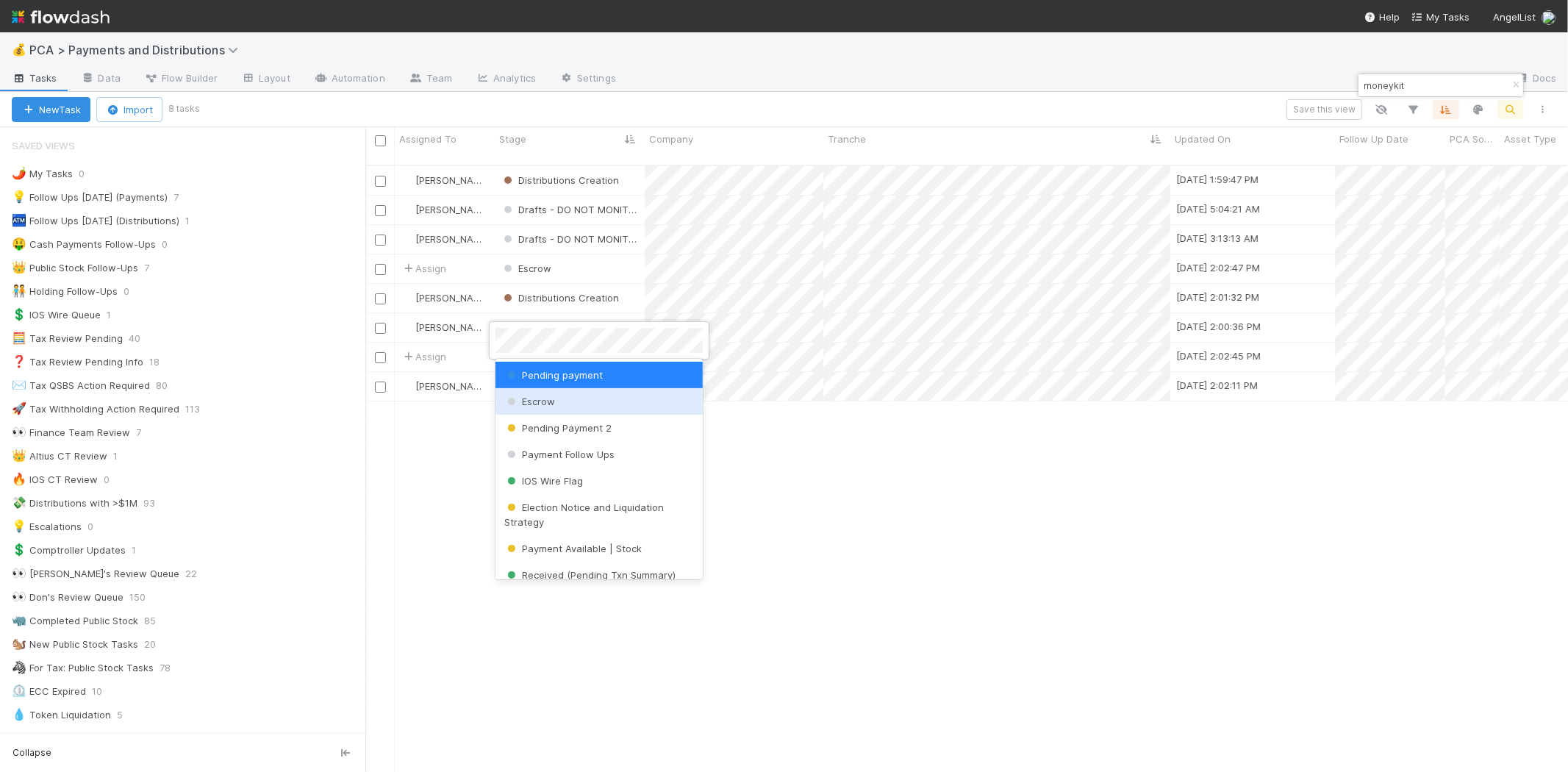
click at [564, 397] on div "Escrow" at bounding box center [598, 401] width 207 height 26
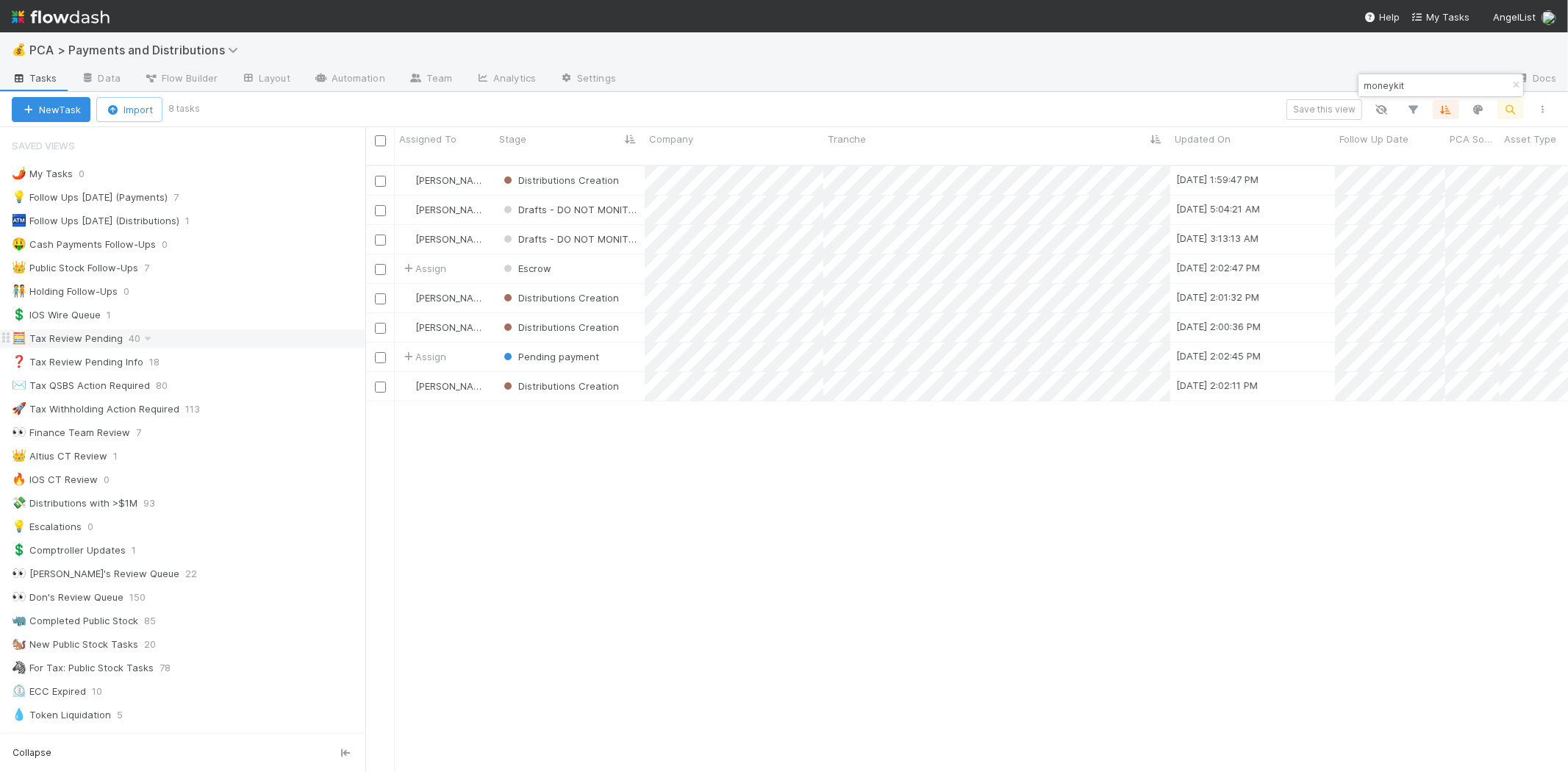
click at [994, 627] on div "Berkley Cade Distributions Creation 8/14/25, 1:59:47 PM 8/14/25, 9:52:20 AM 1 0…" at bounding box center [967, 475] width 1203 height 618
drag, startPoint x: 890, startPoint y: 568, endPoint x: 917, endPoint y: 533, distance: 44.2
click at [890, 562] on div "Berkley Cade Distributions Creation 8/14/25, 1:59:47 PM 8/14/25, 9:52:20 AM 1 0…" at bounding box center [967, 475] width 1203 height 618
click at [1383, 81] on input "moneykit" at bounding box center [1434, 85] width 147 height 18
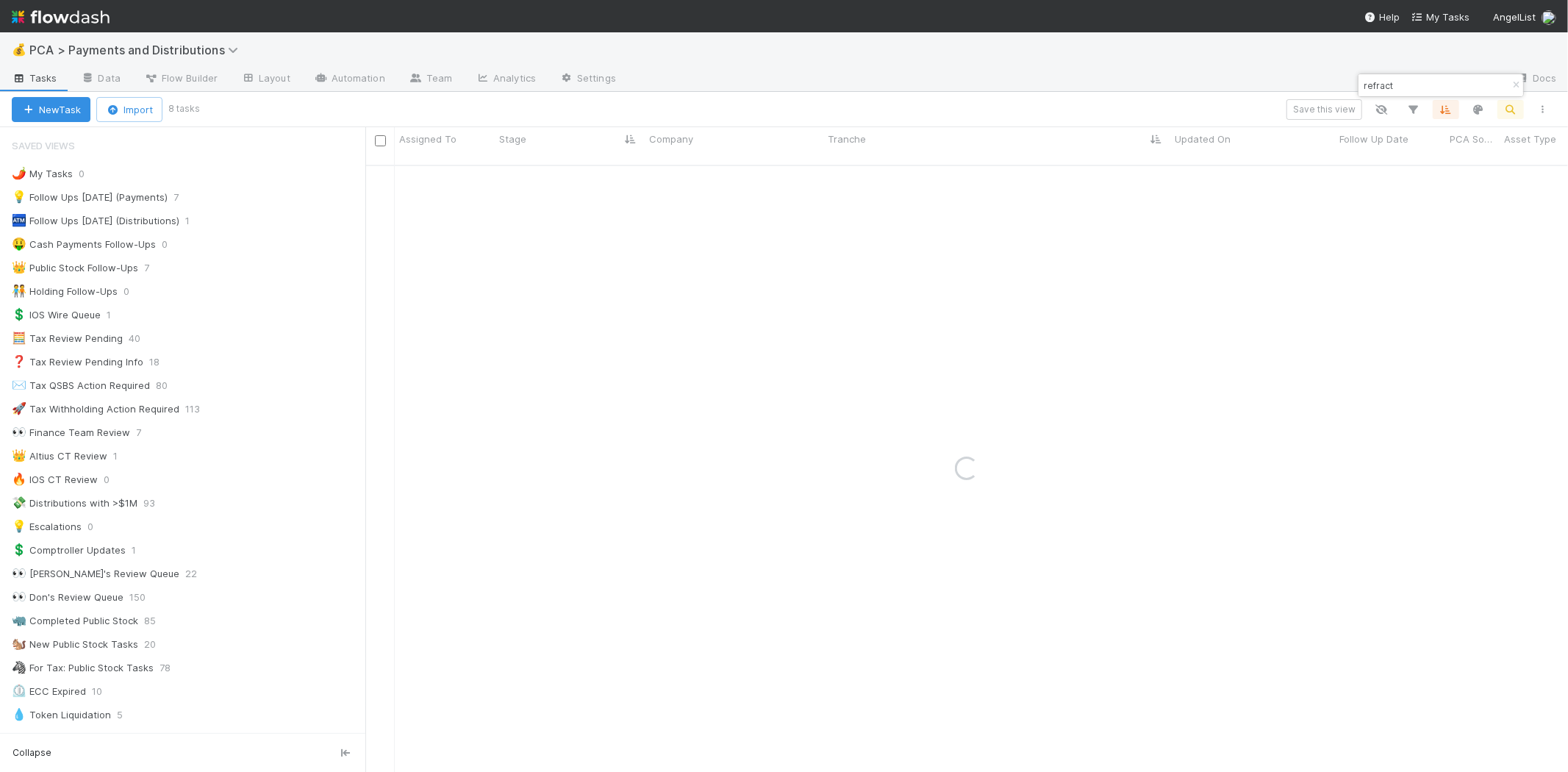
type input "refract"
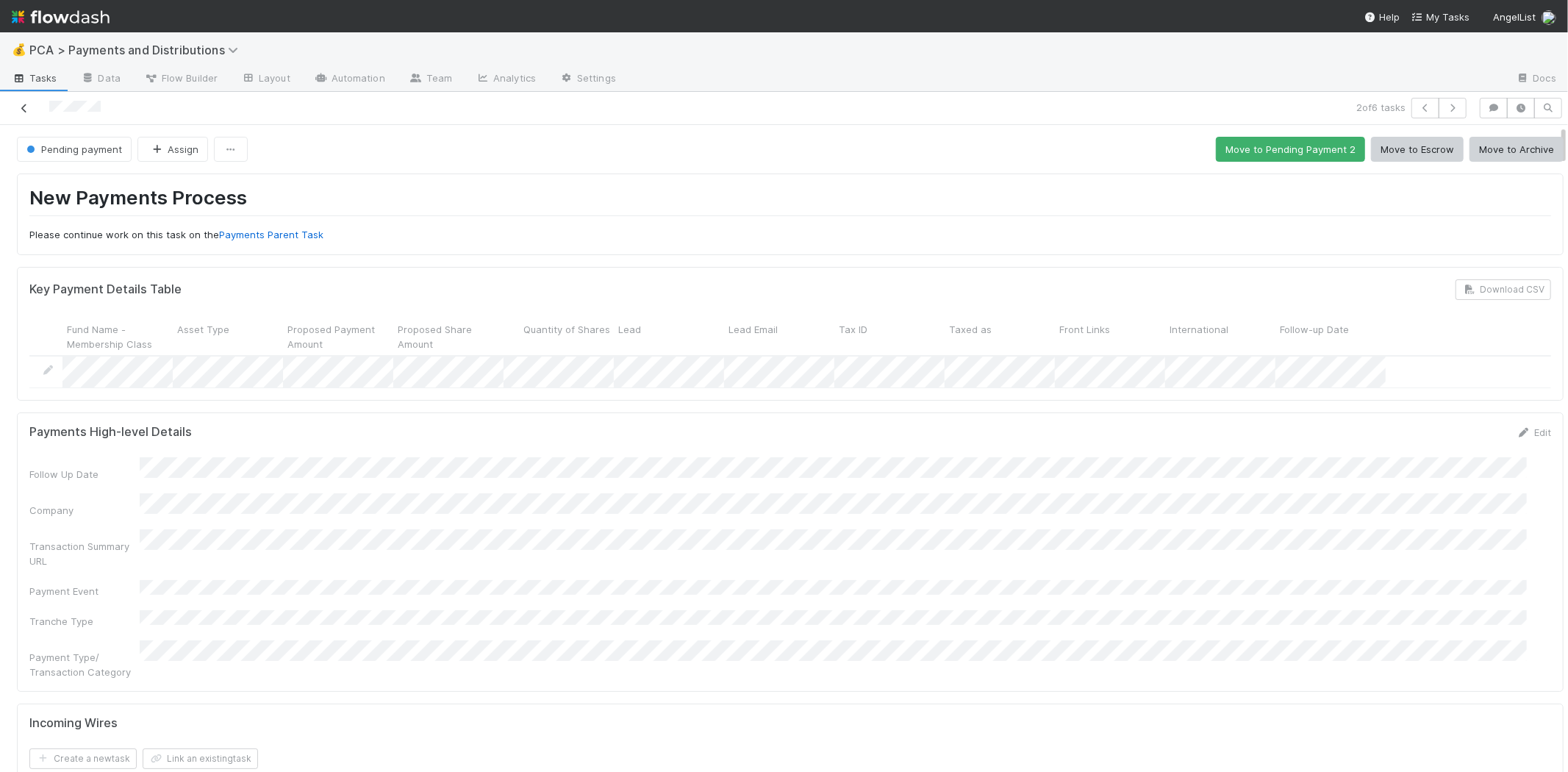
click at [22, 107] on icon at bounding box center [24, 108] width 15 height 9
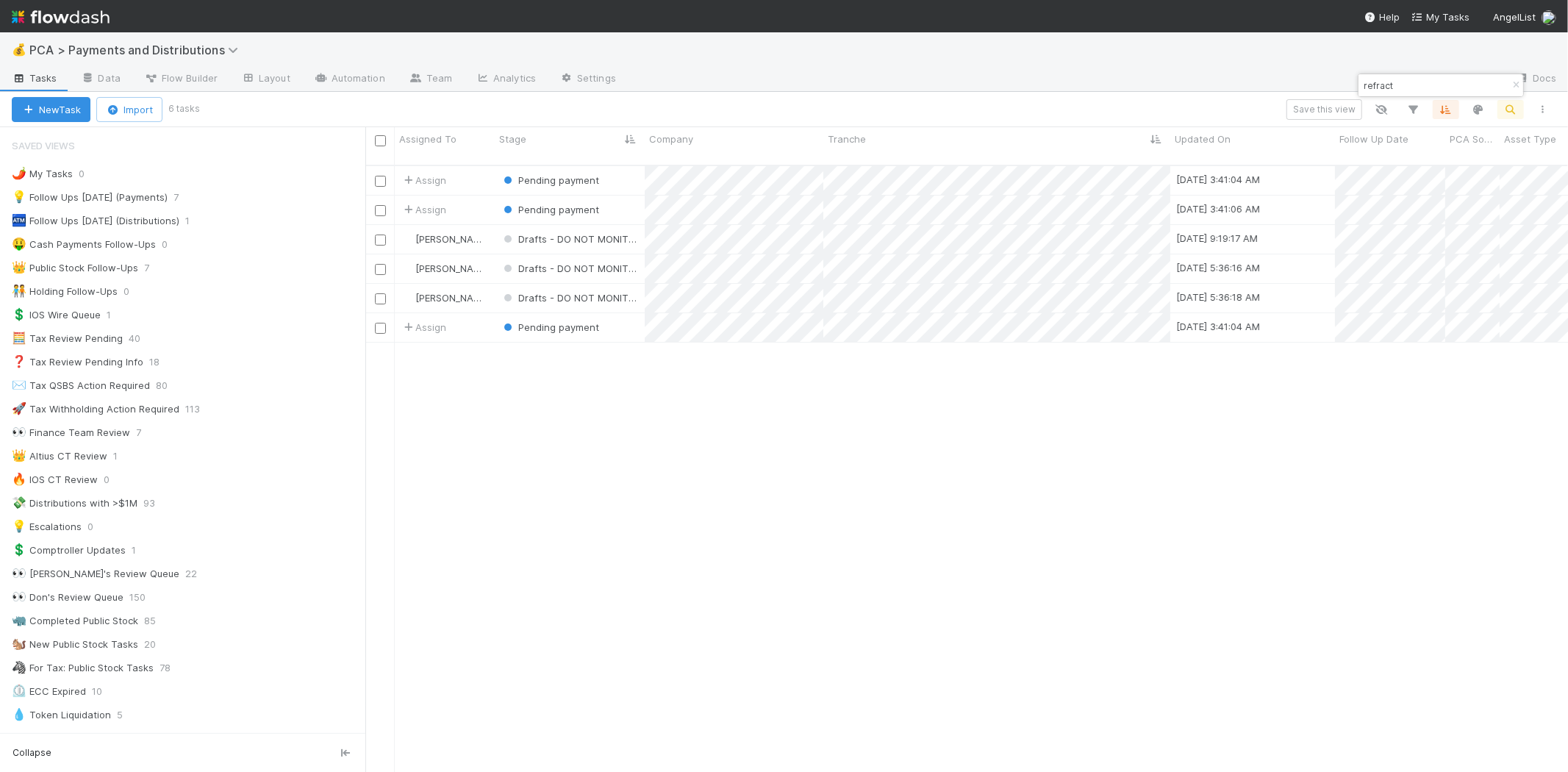
scroll to position [606, 1190]
click at [1365, 85] on input "refract" at bounding box center [1434, 85] width 147 height 18
type input "figma"
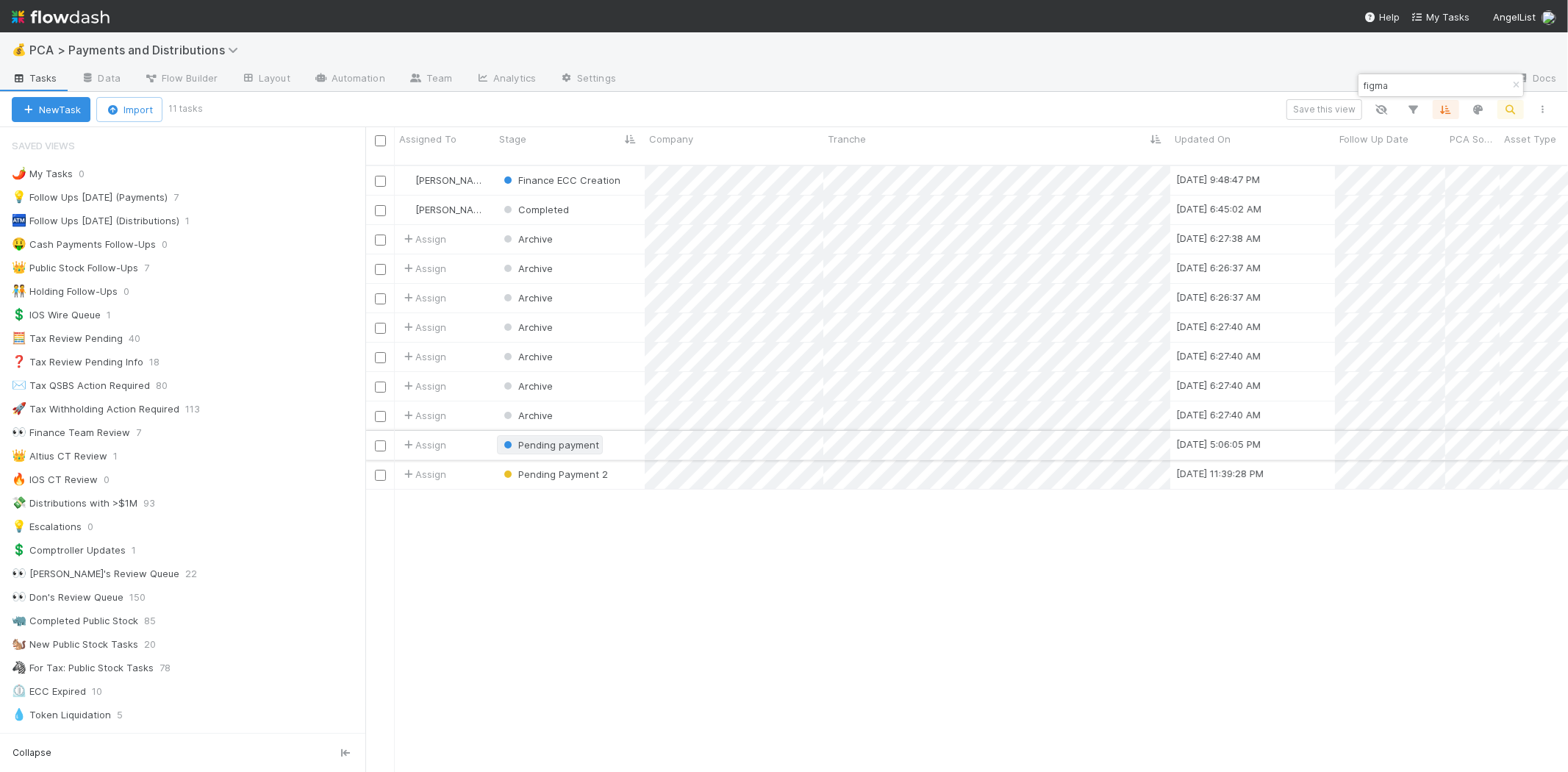
click at [578, 439] on span "Pending payment" at bounding box center [558, 445] width 81 height 12
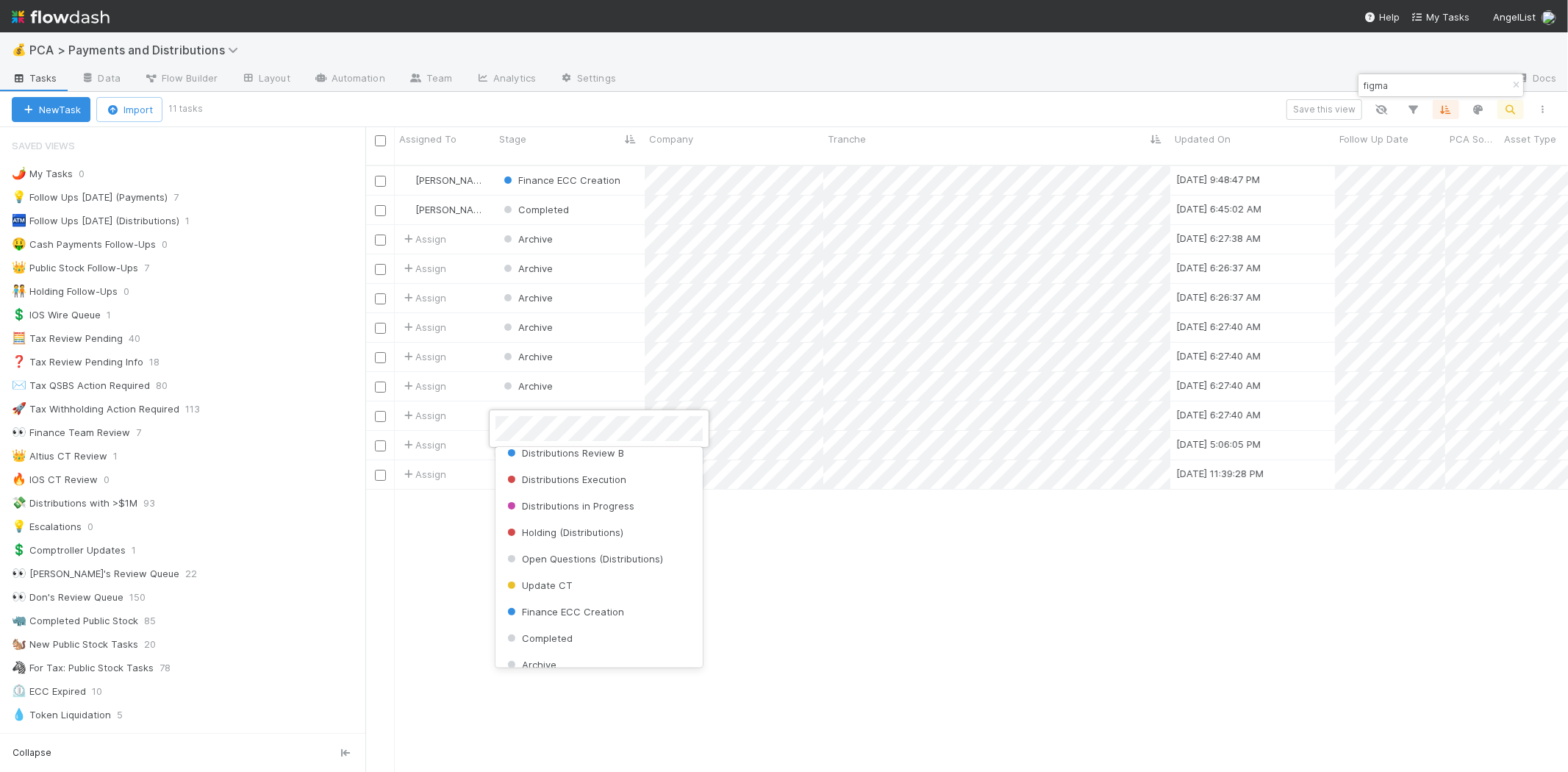
scroll to position [461, 0]
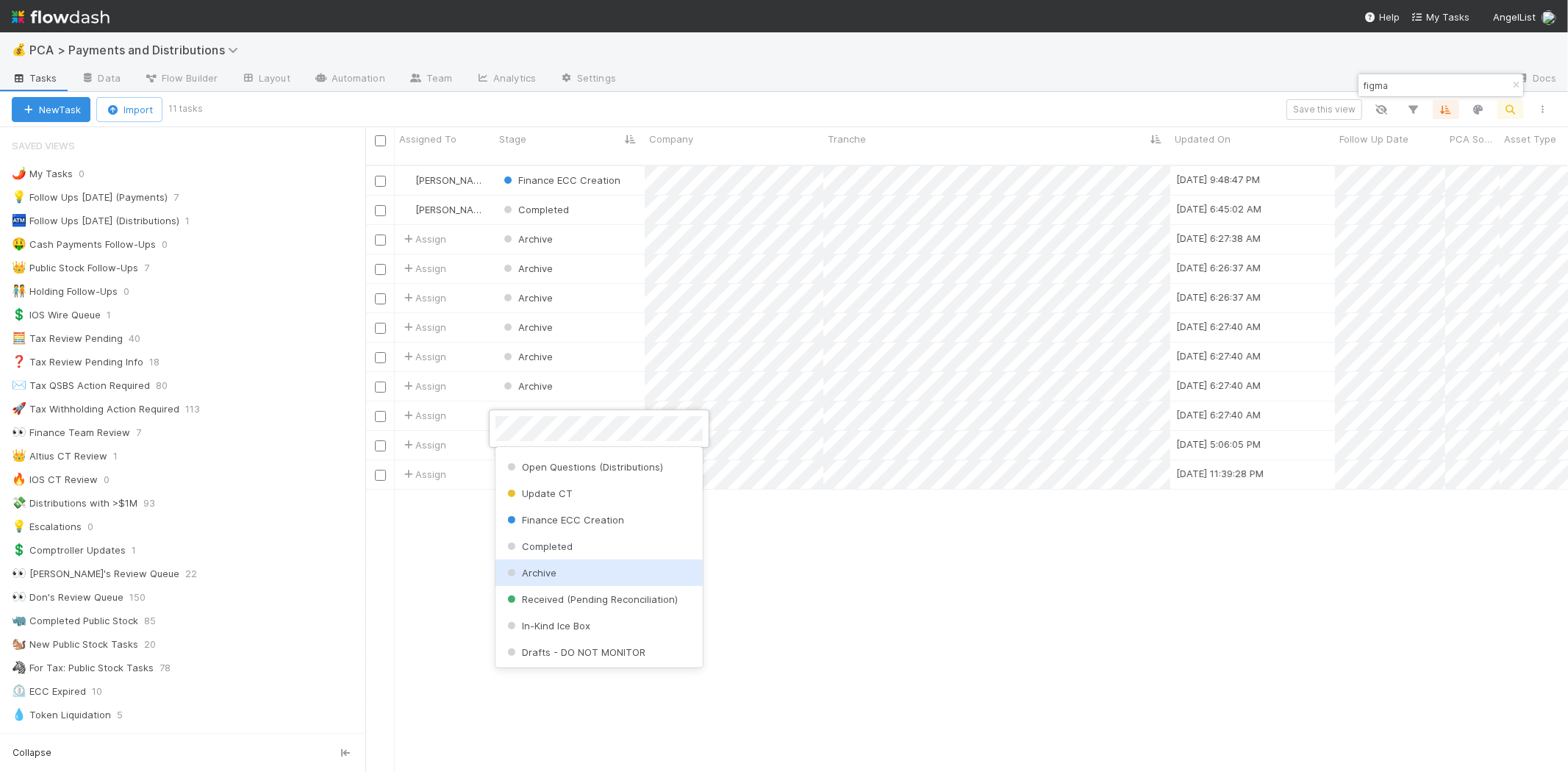
click at [564, 577] on div "Archive" at bounding box center [598, 572] width 207 height 26
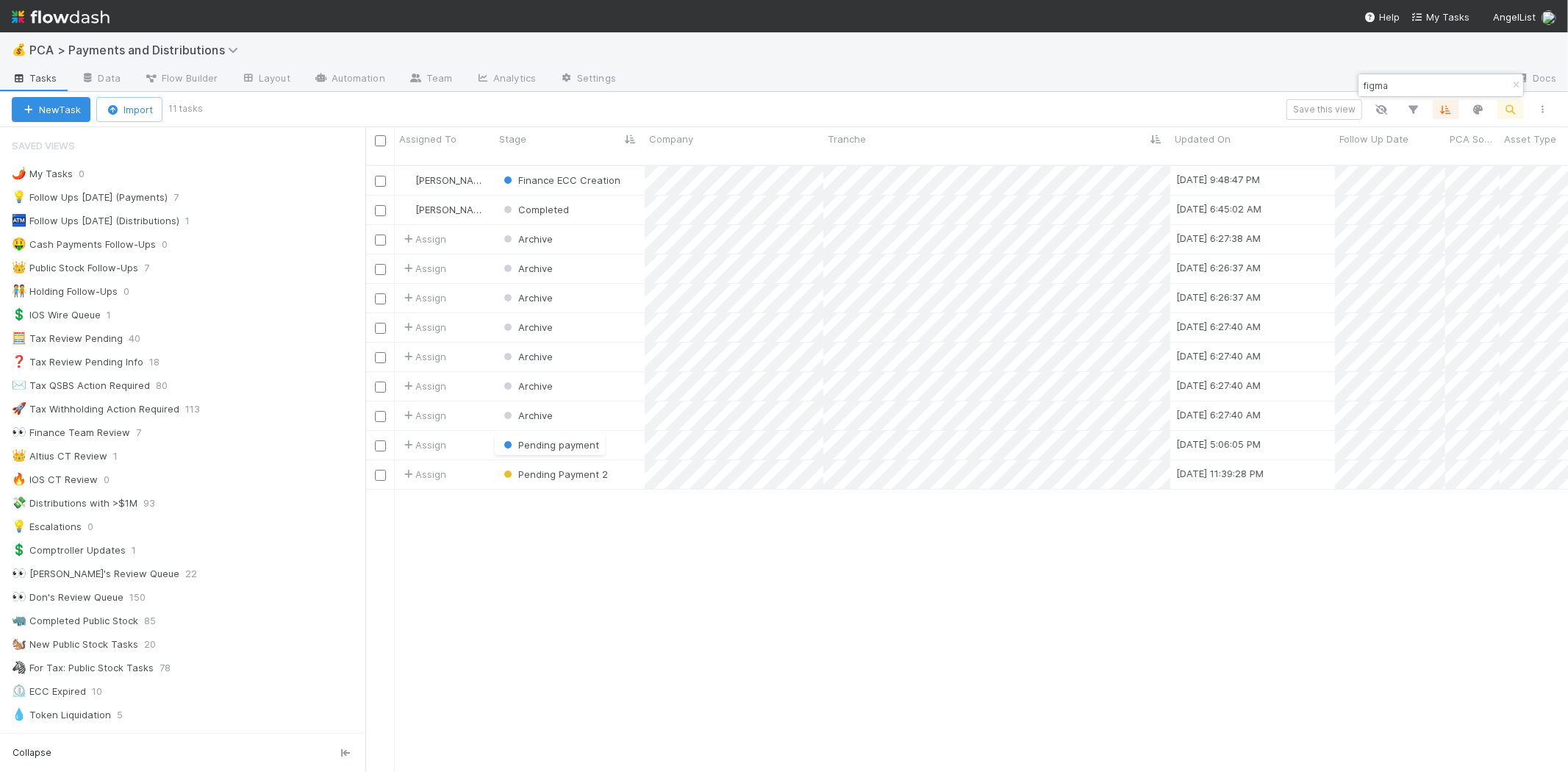
click at [887, 588] on div "Berkley Cade Finance ECC Creation 8/13/25, 9:48:47 PM 8/5/25, 5:54:54 AM 0 1 0 …" at bounding box center [967, 475] width 1203 height 618
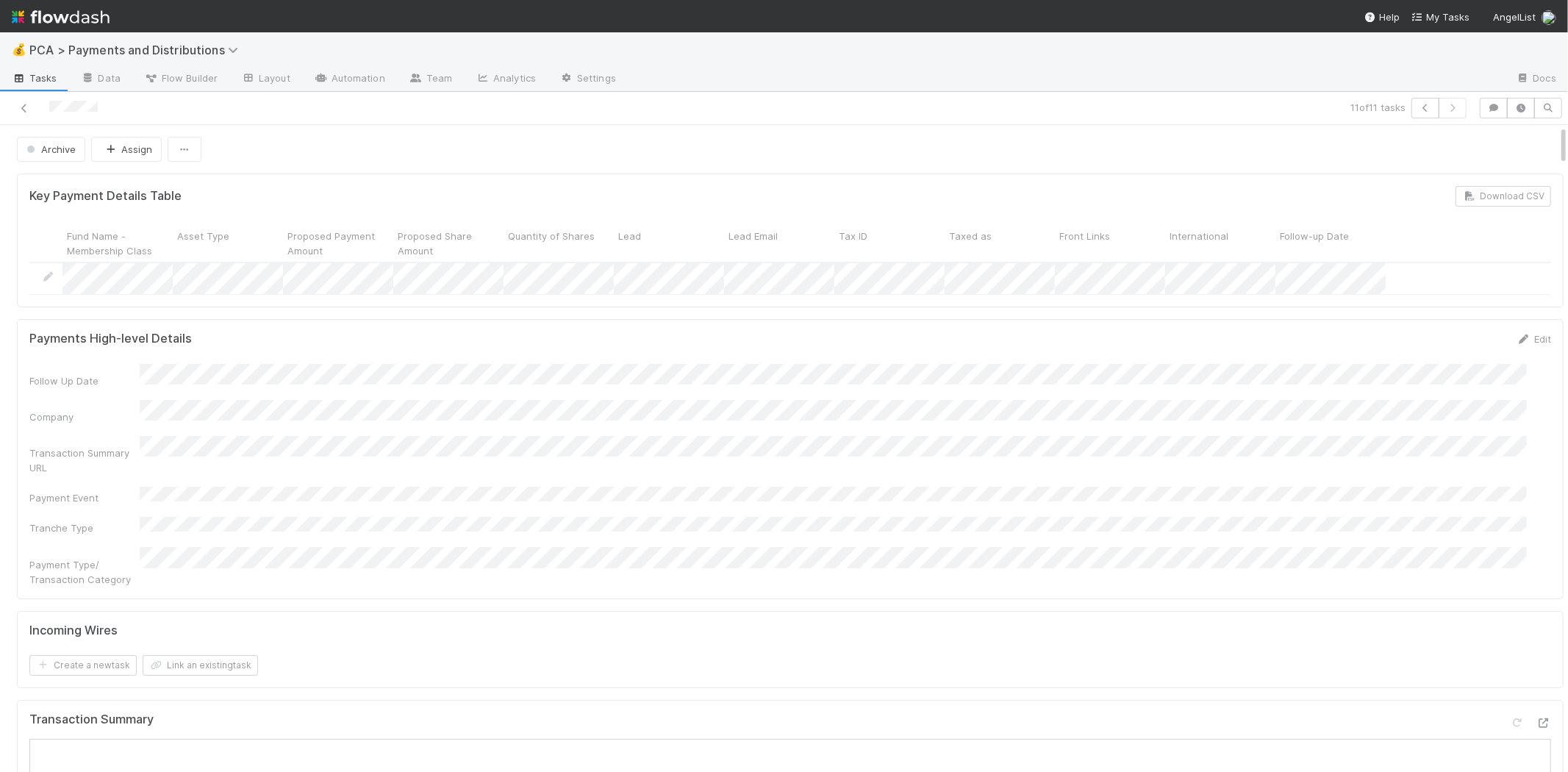
scroll to position [326, 0]
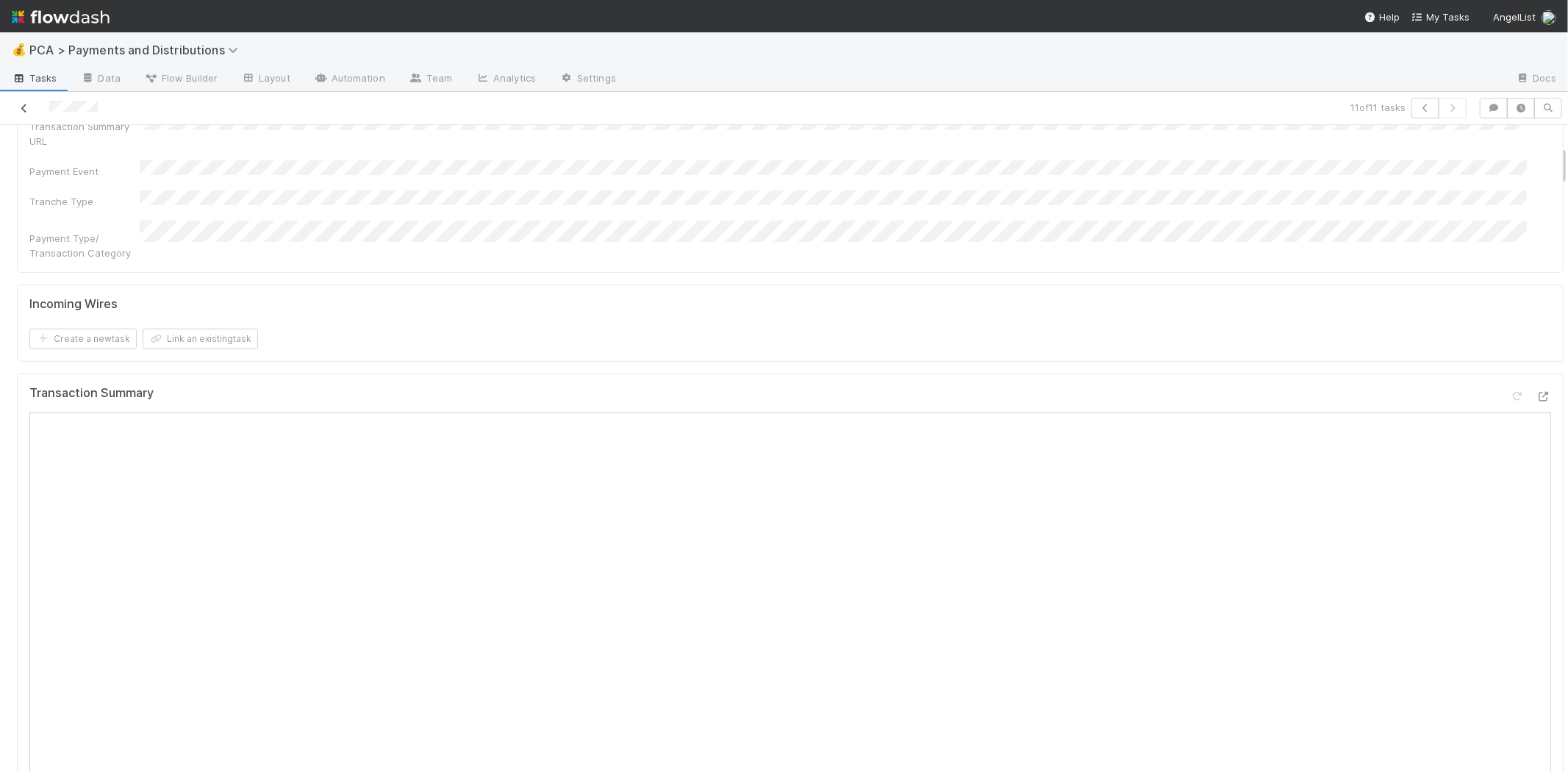
click at [24, 111] on icon at bounding box center [24, 108] width 15 height 9
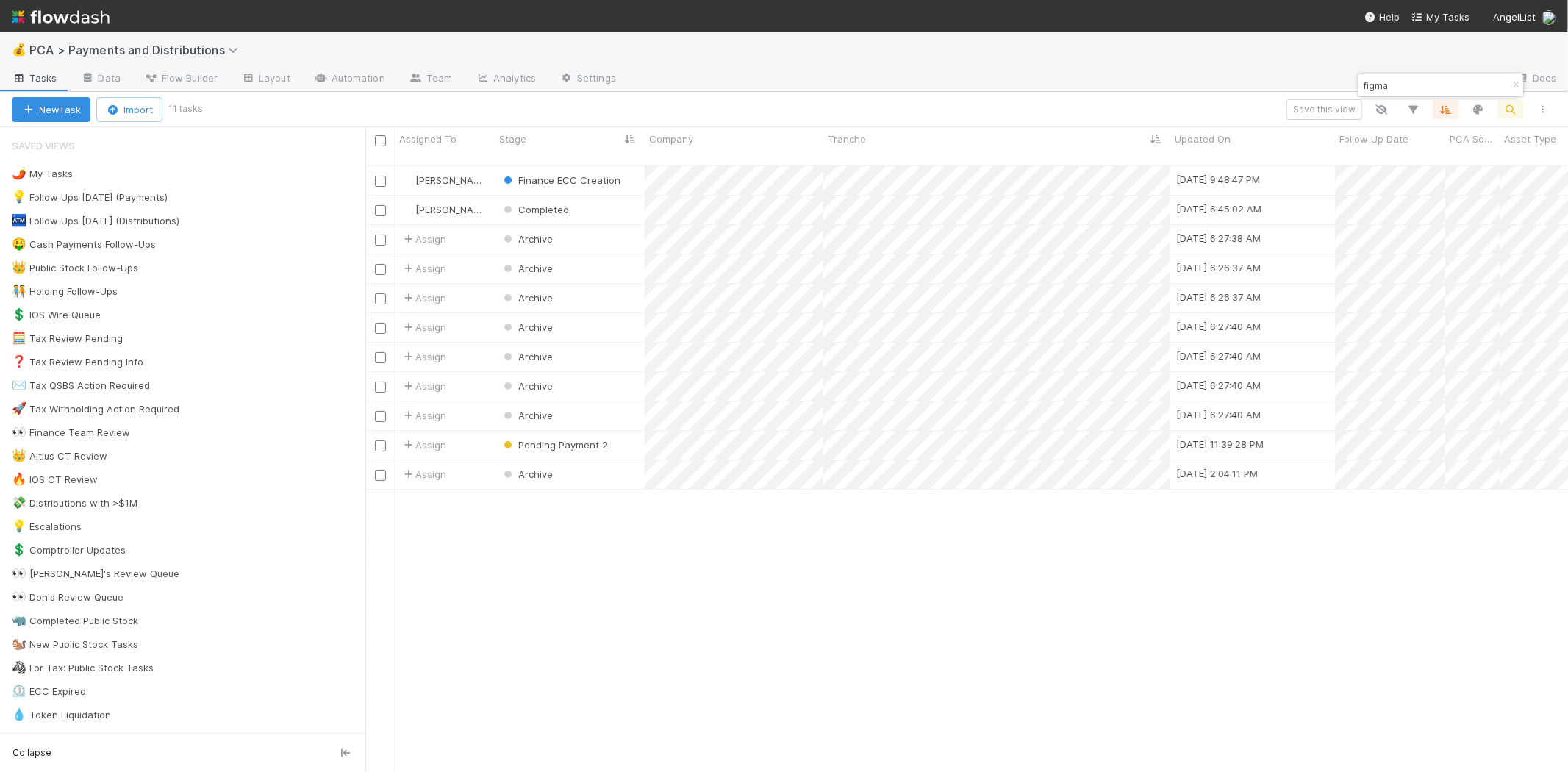
scroll to position [606, 1190]
click at [1380, 81] on input "figma" at bounding box center [1434, 85] width 147 height 18
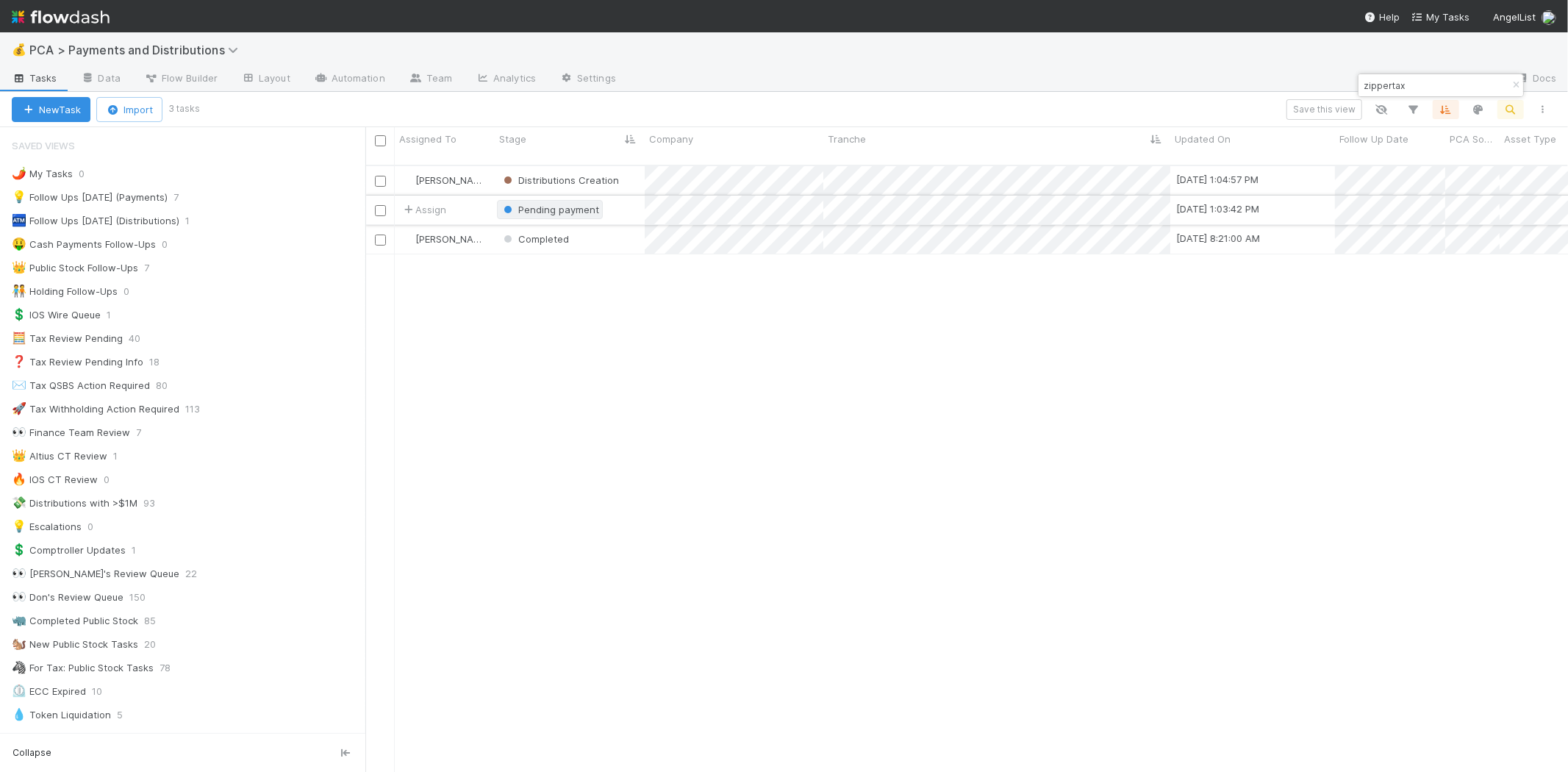
type input "zippertax"
click at [533, 202] on div "Pending payment" at bounding box center [550, 210] width 99 height 15
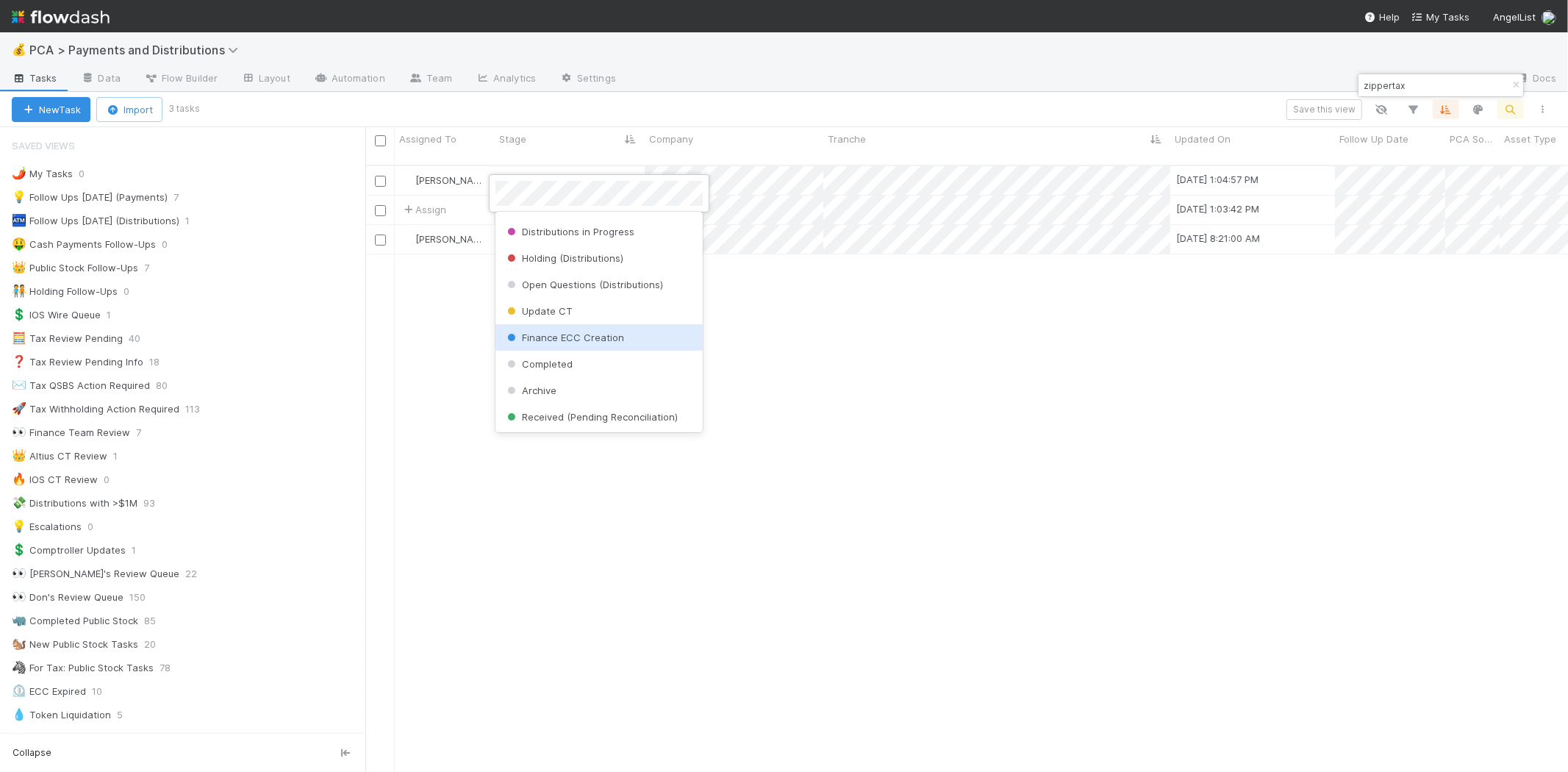
scroll to position [461, 0]
click at [559, 337] on div "Archive" at bounding box center [598, 338] width 207 height 26
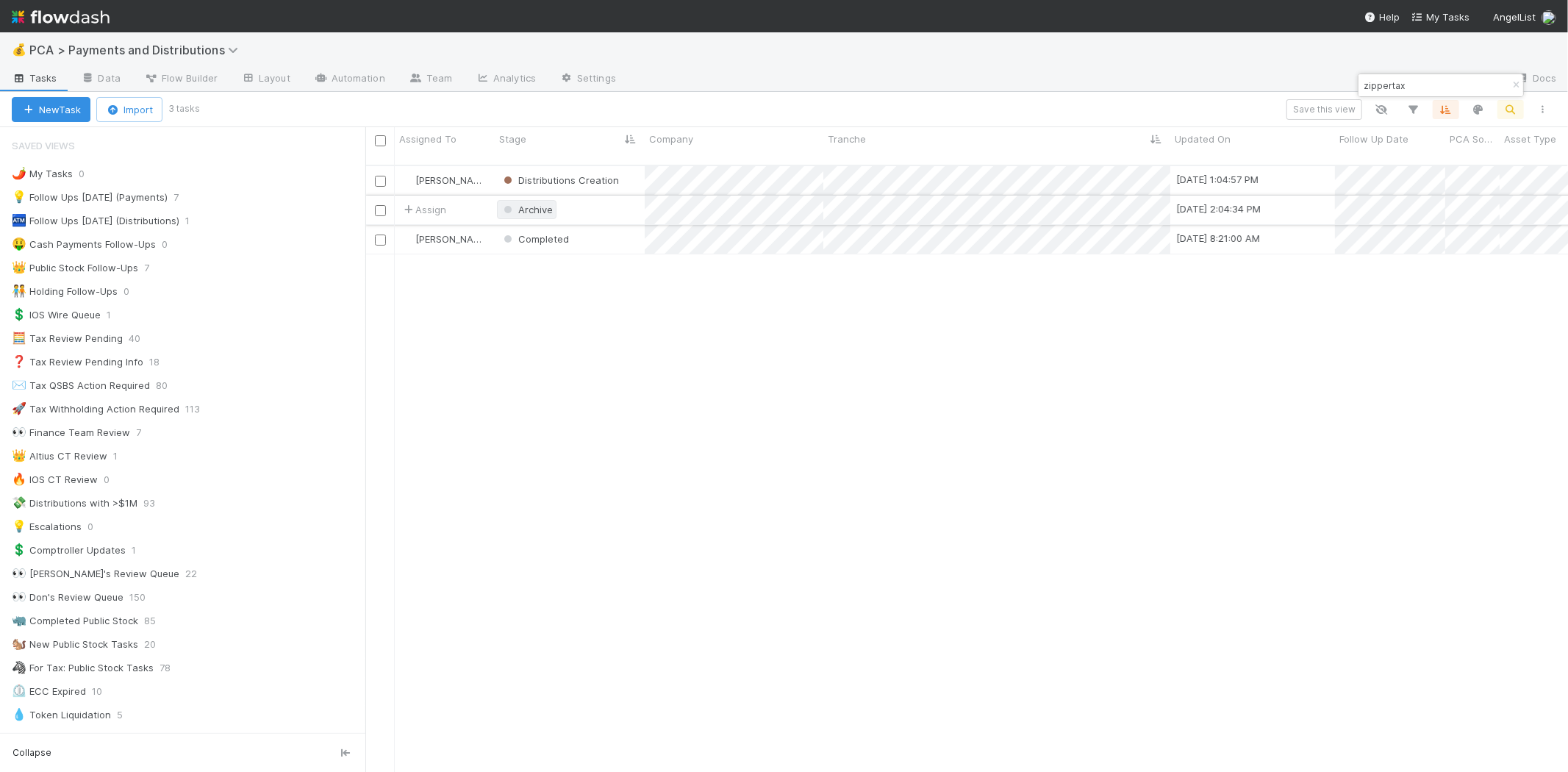
click at [551, 203] on span "Archive" at bounding box center [535, 209] width 34 height 12
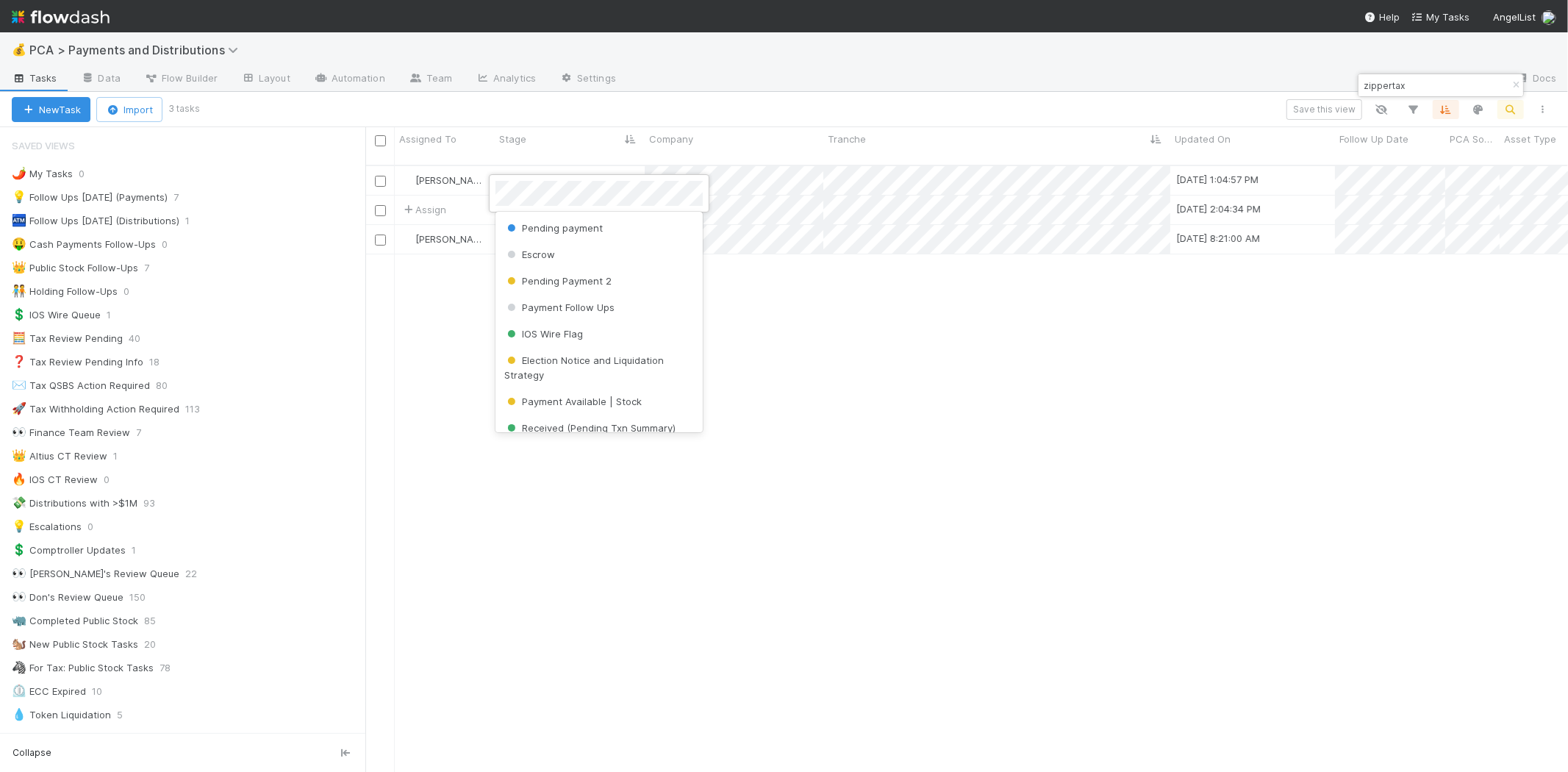
scroll to position [0, 0]
click at [818, 346] on div at bounding box center [784, 386] width 1568 height 772
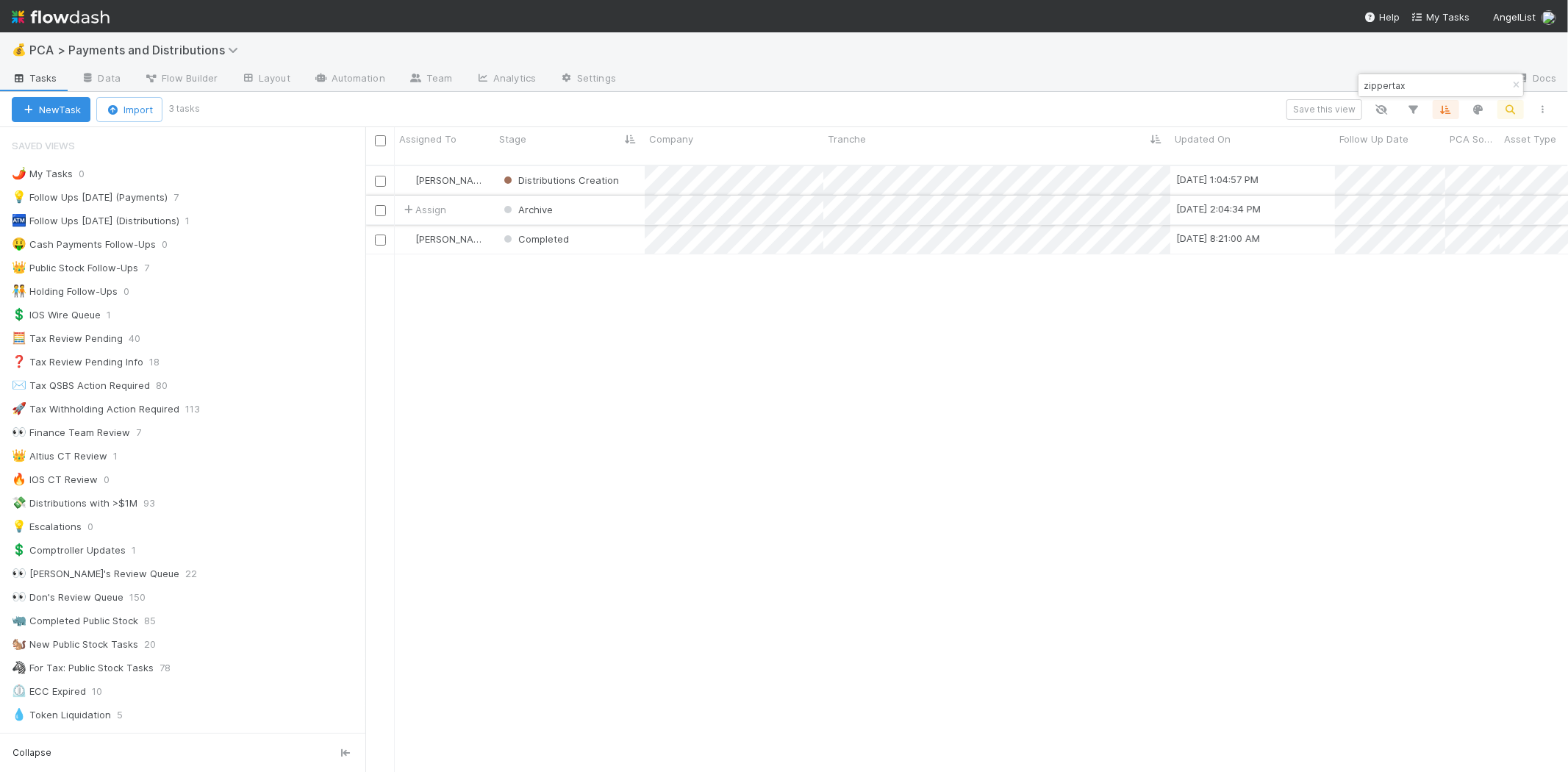
click at [606, 200] on div "Archive" at bounding box center [570, 210] width 150 height 29
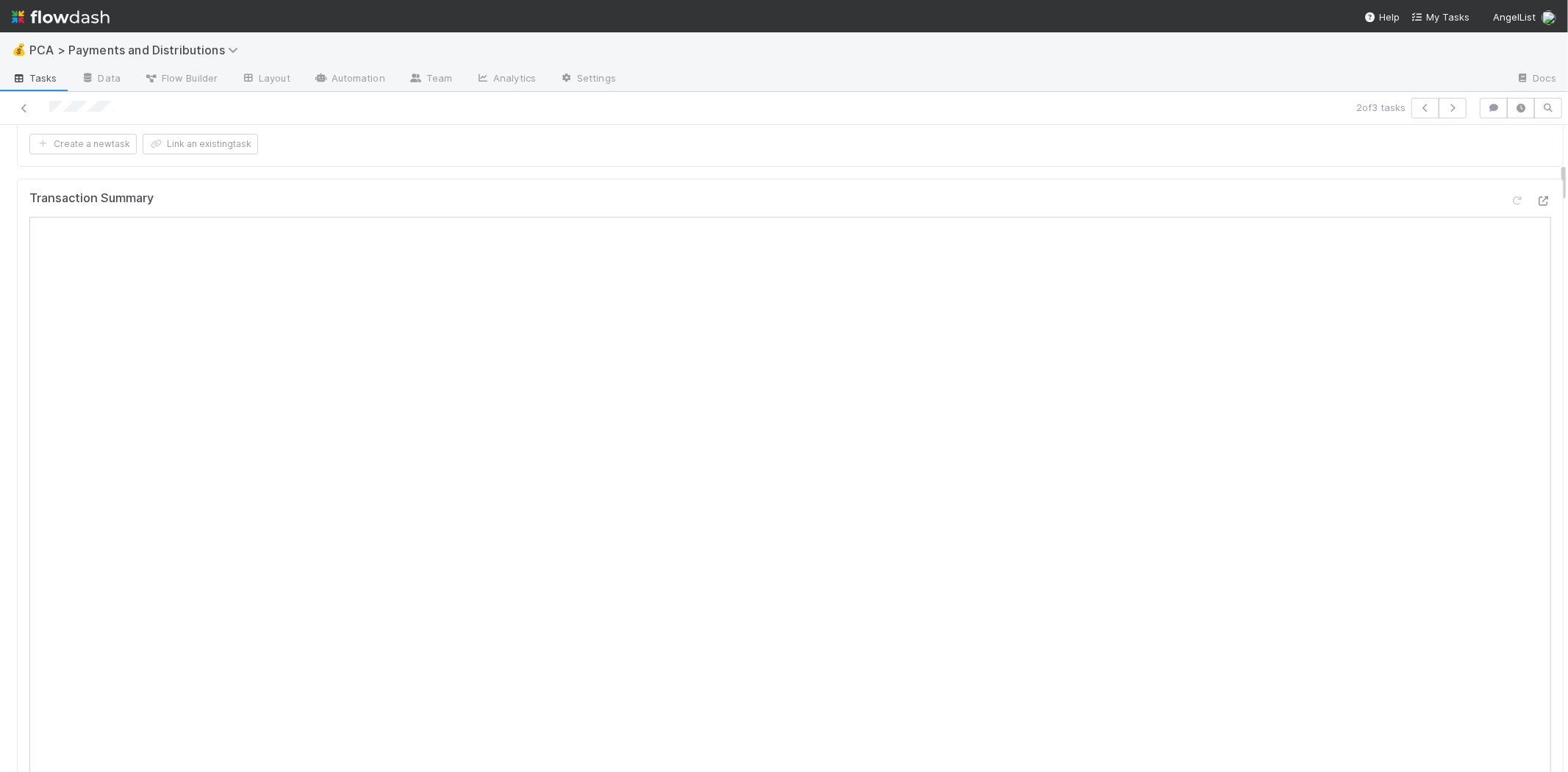
scroll to position [489, 0]
click at [24, 101] on link at bounding box center [24, 108] width 15 height 15
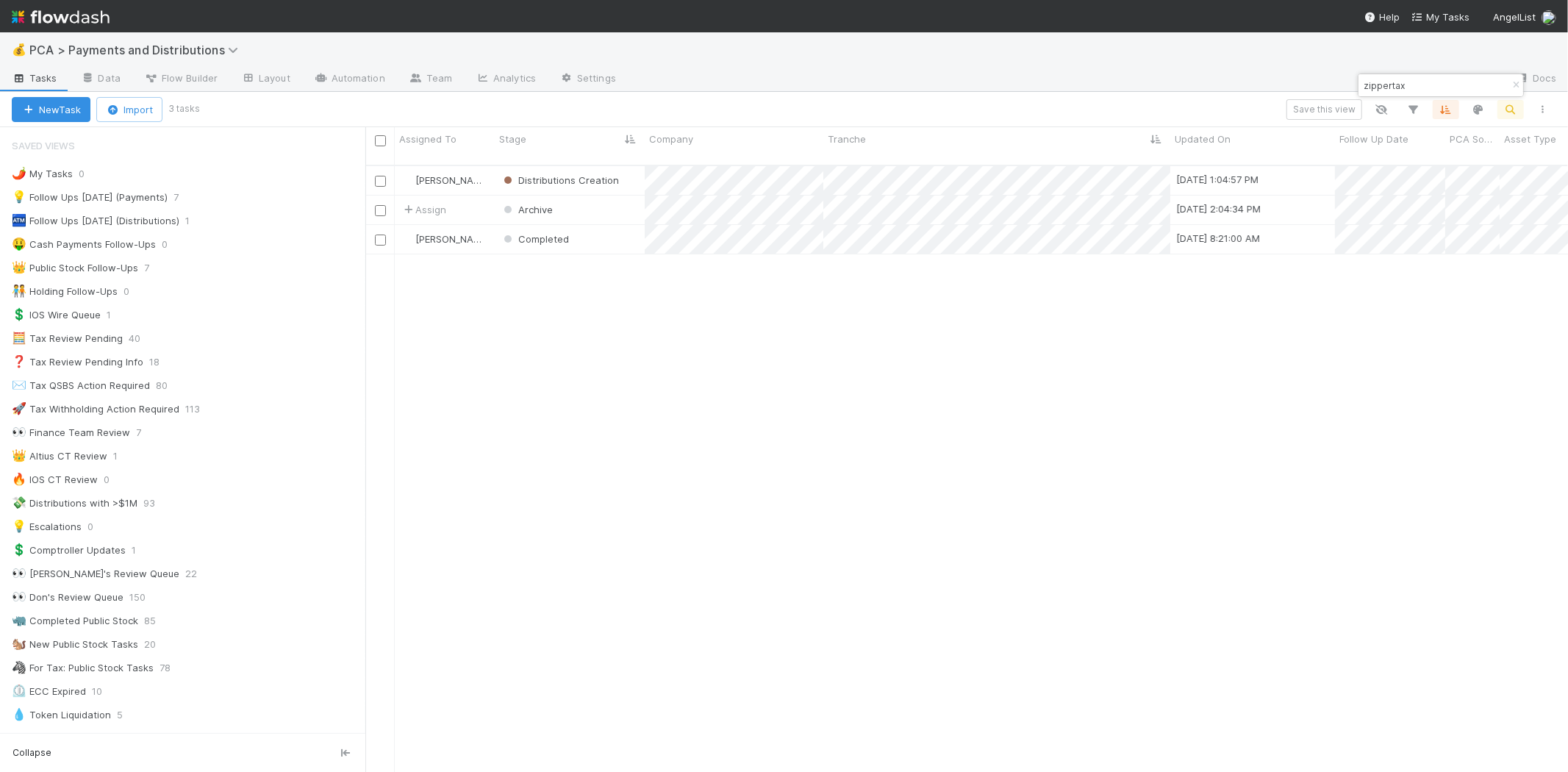
scroll to position [606, 1190]
click at [1380, 84] on input "zippertax" at bounding box center [1434, 85] width 147 height 18
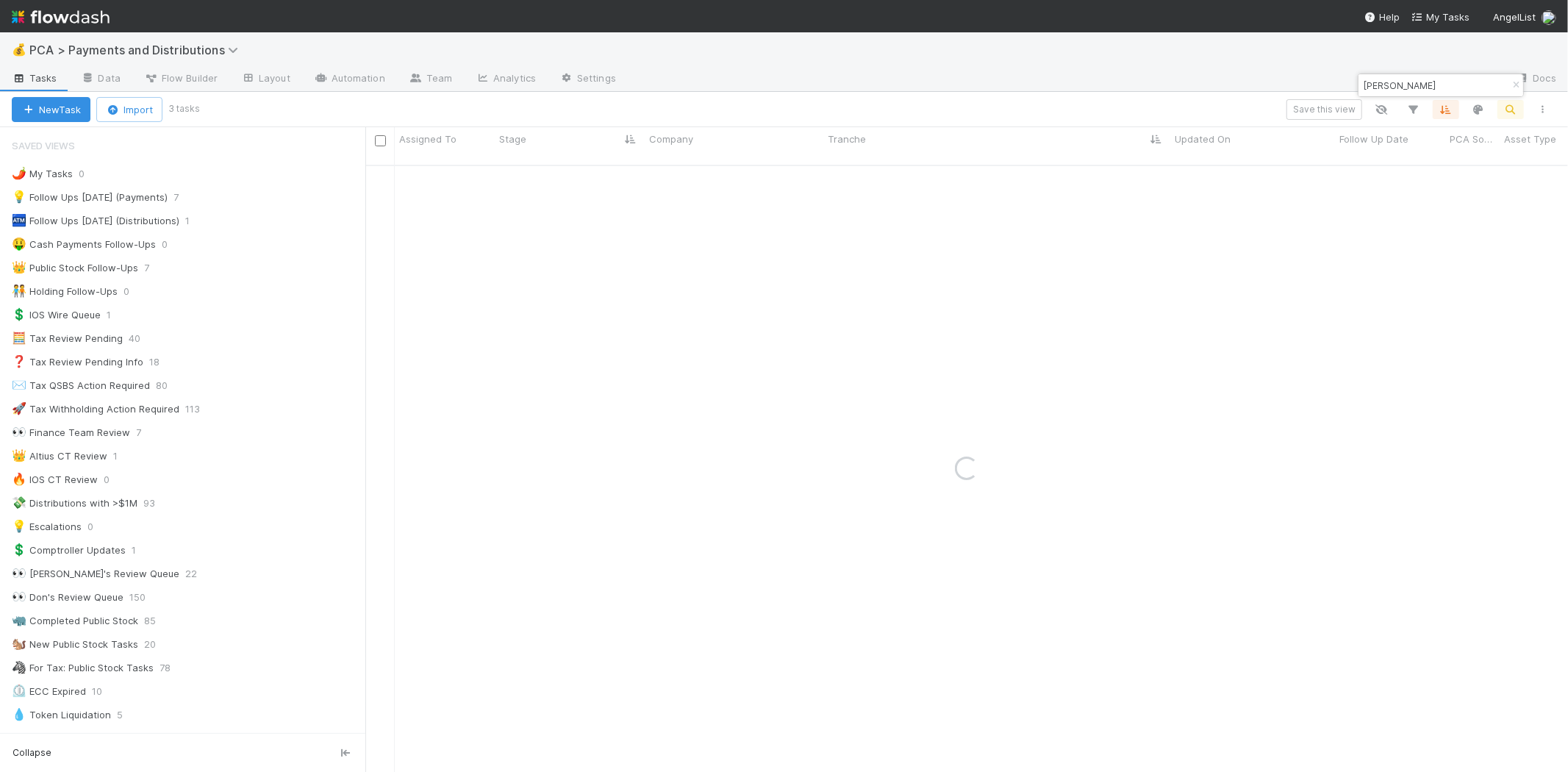
type input "wintermute"
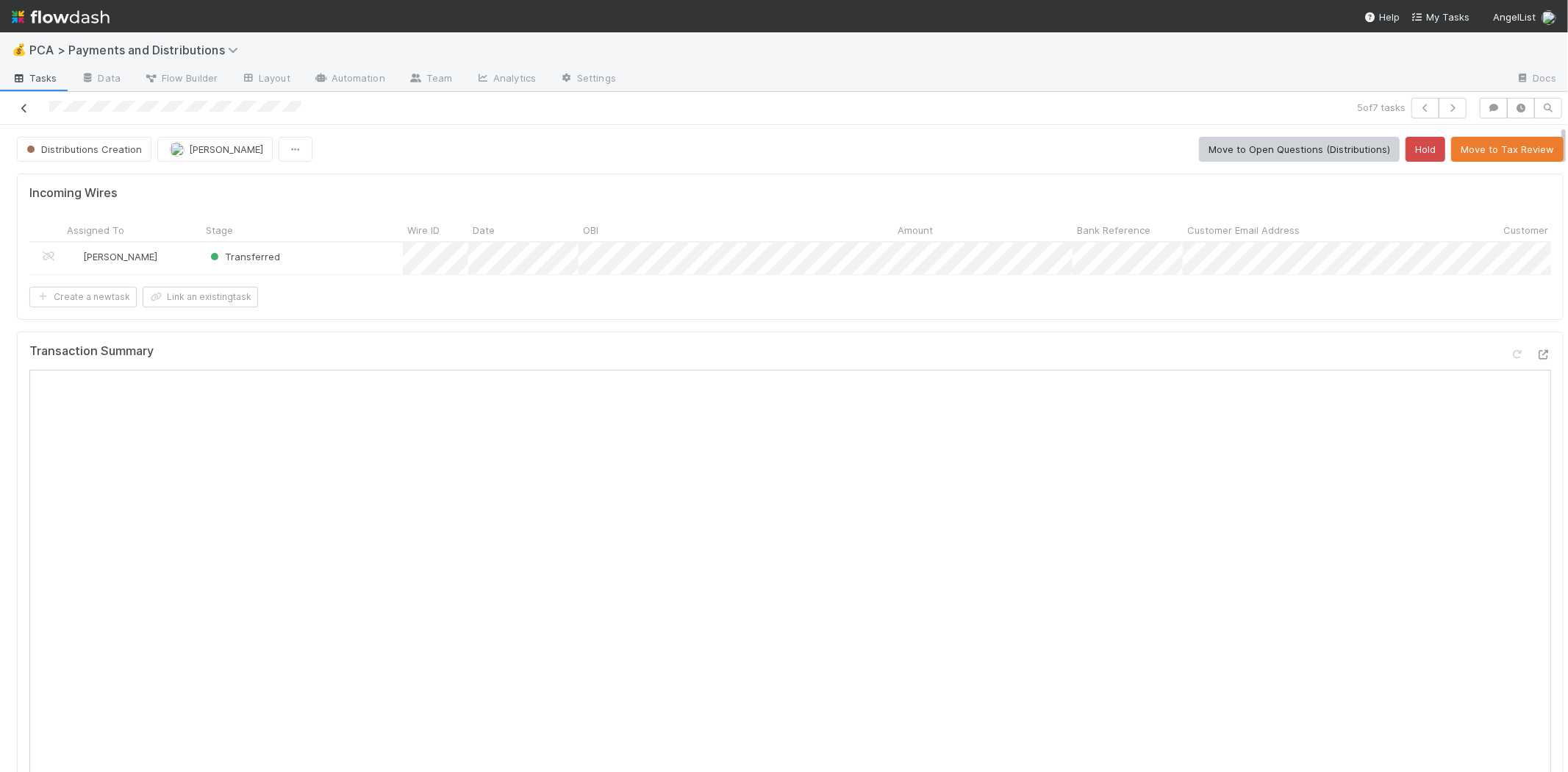
click at [18, 105] on icon at bounding box center [24, 108] width 15 height 9
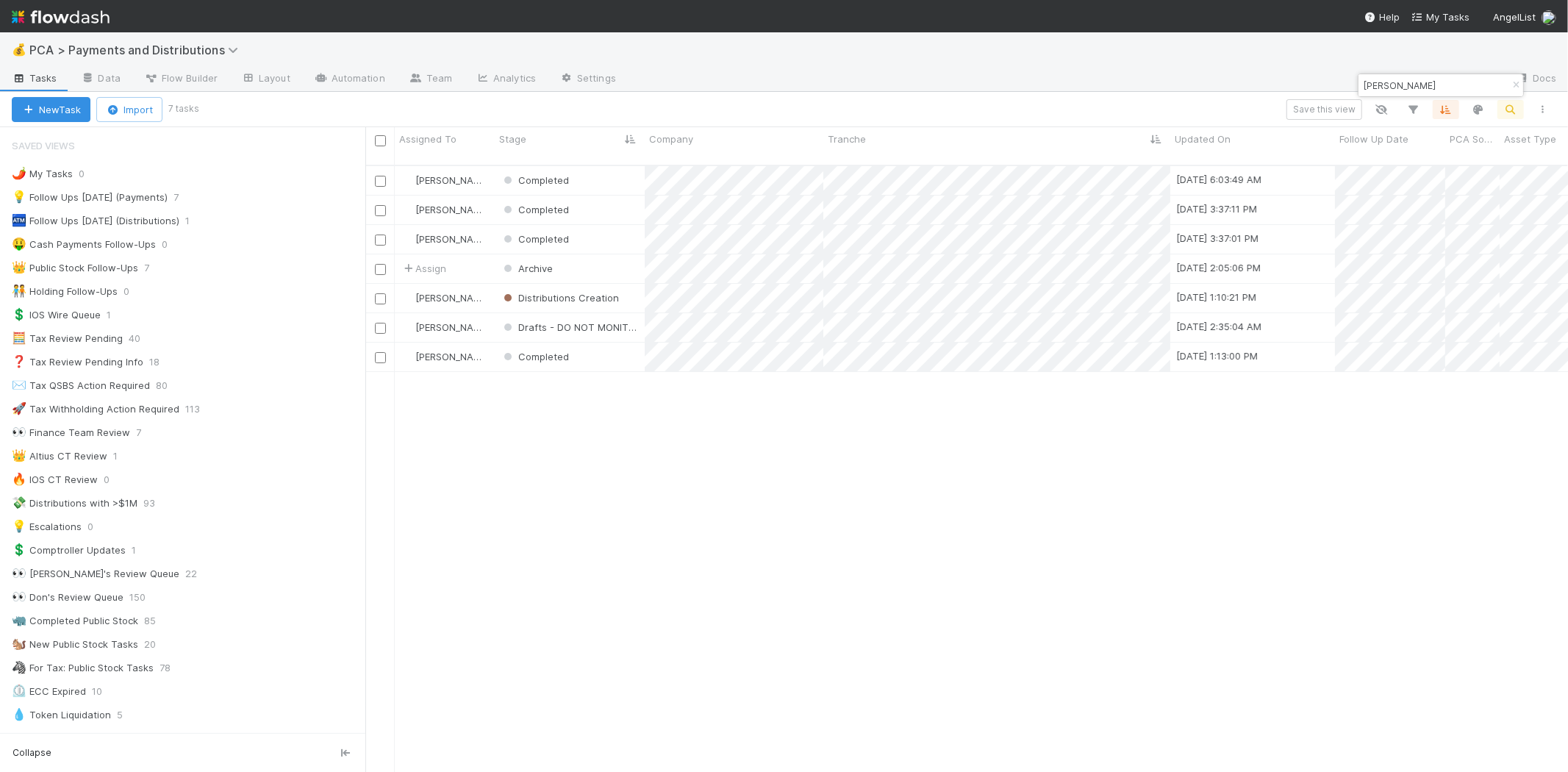
scroll to position [606, 1190]
click at [1391, 79] on input "wintermute" at bounding box center [1434, 85] width 147 height 18
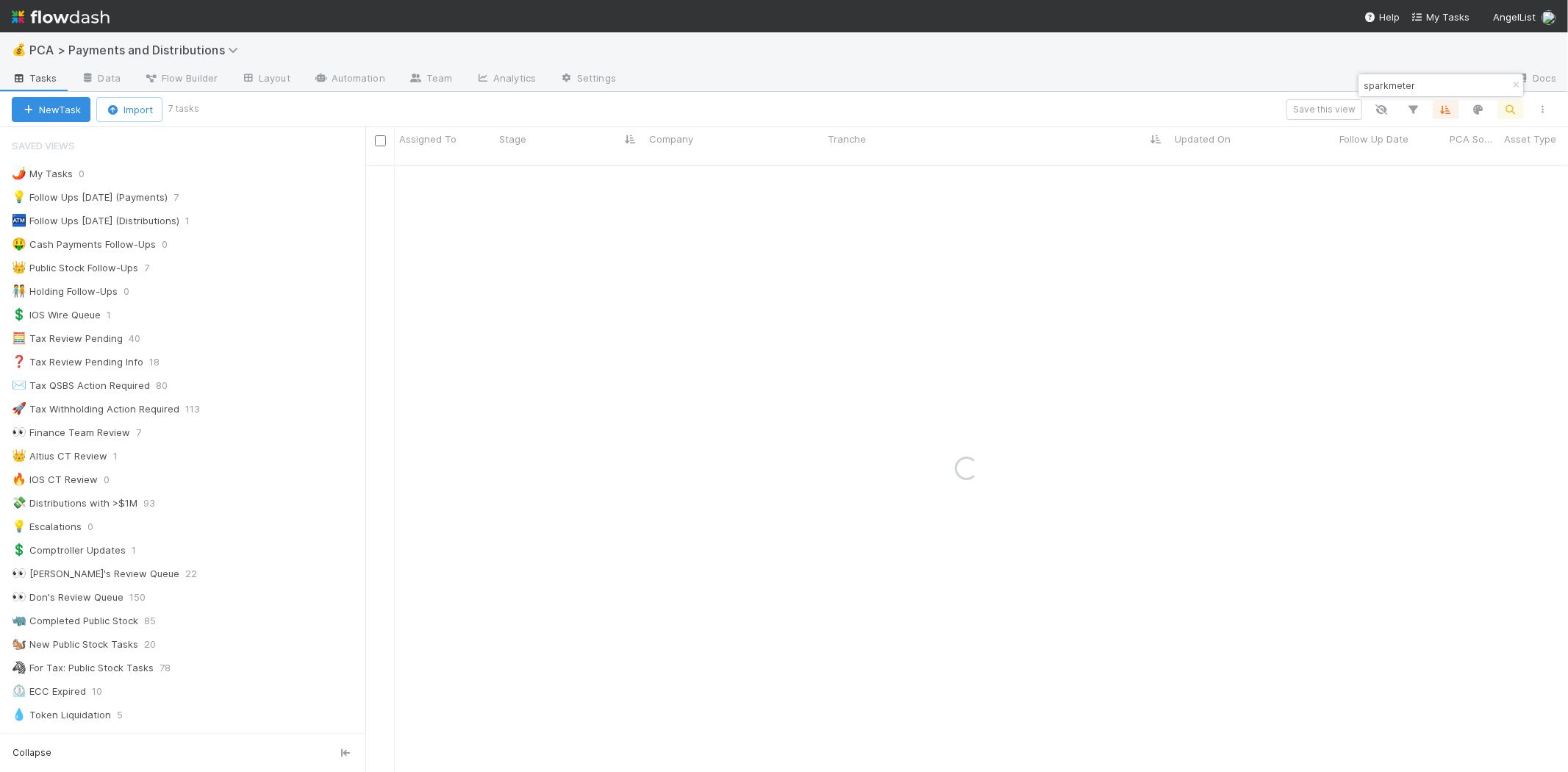
type input "sparkmeter"
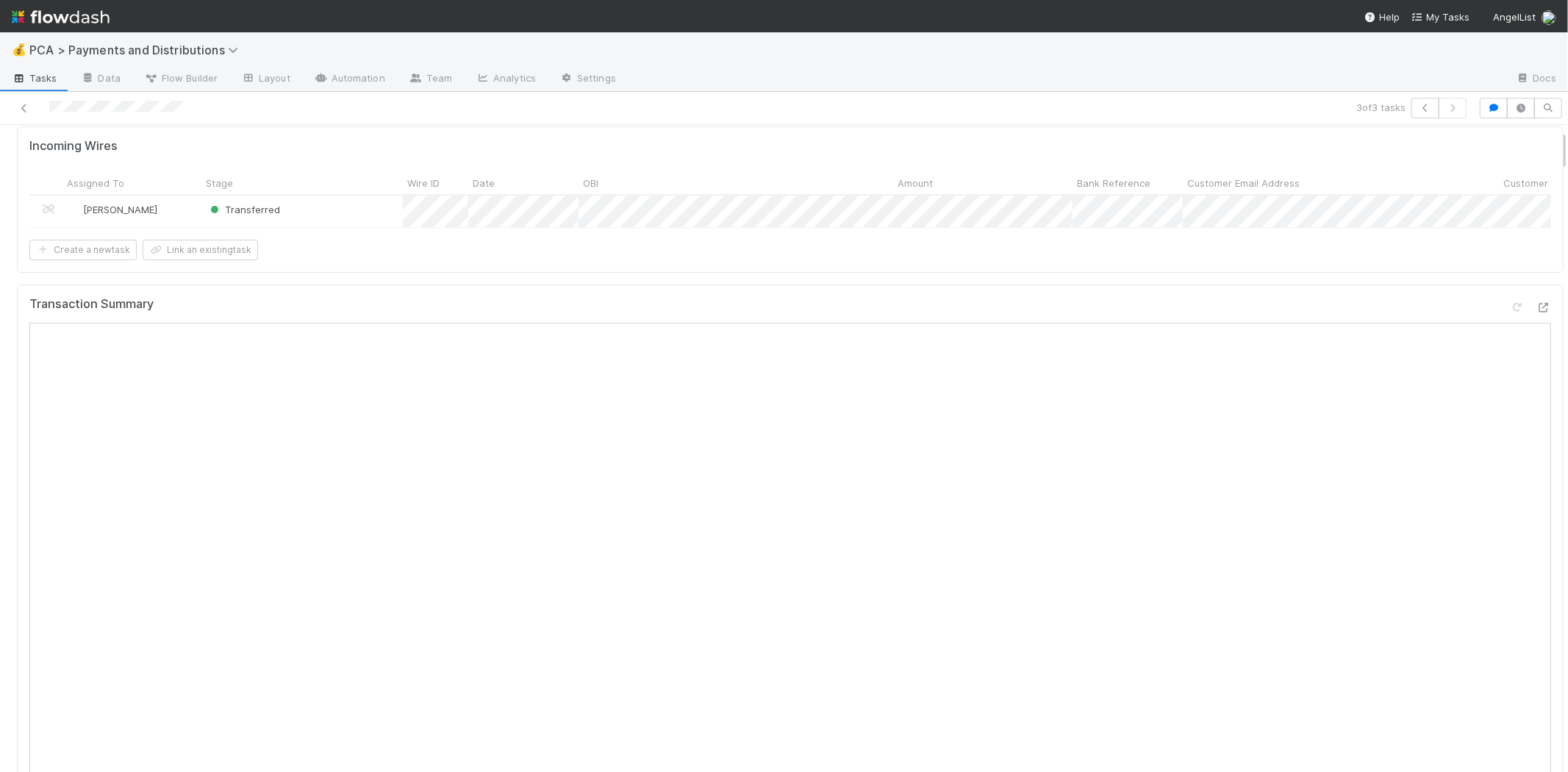
scroll to position [82, 0]
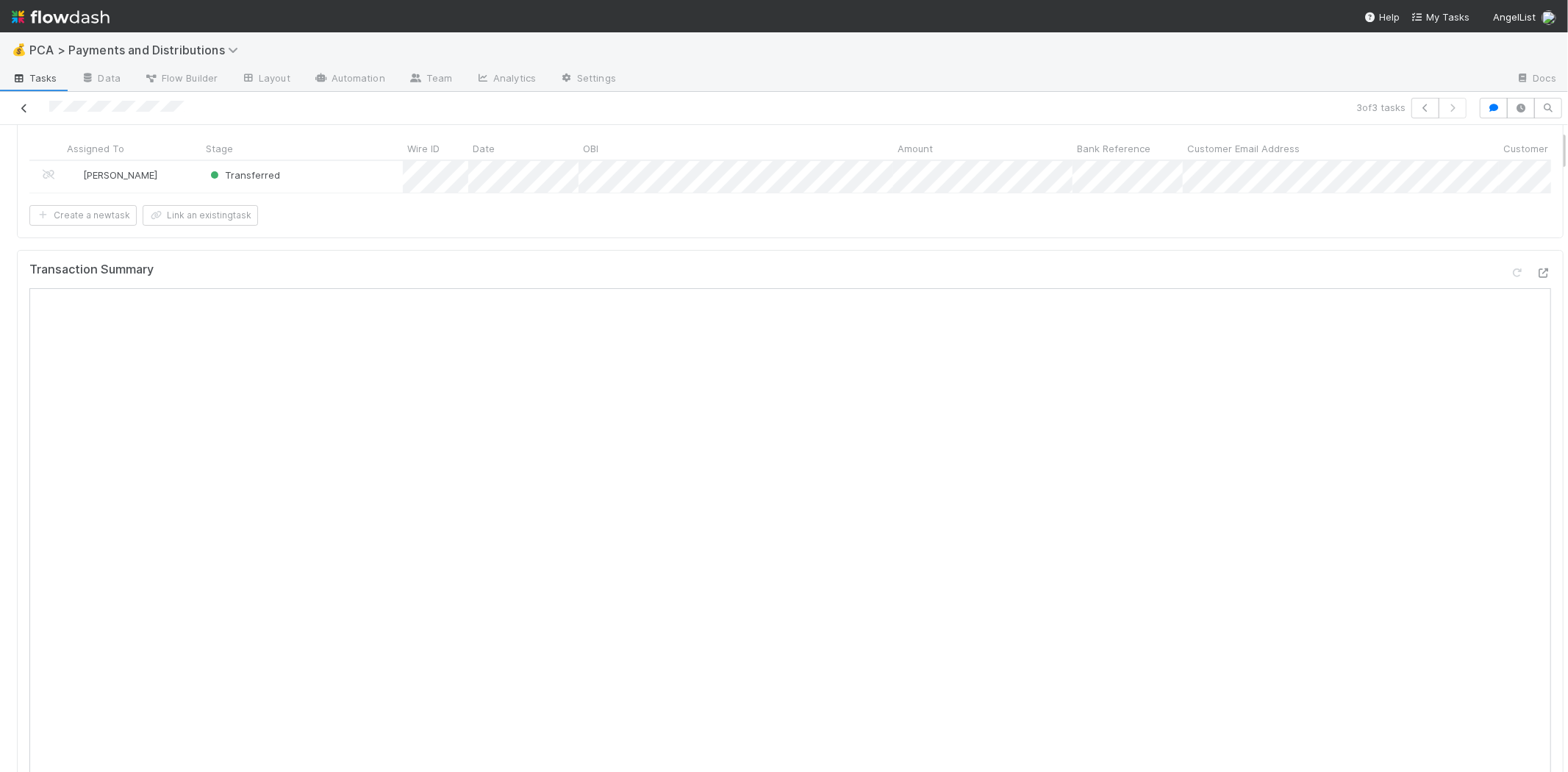
click at [20, 106] on icon at bounding box center [24, 108] width 15 height 9
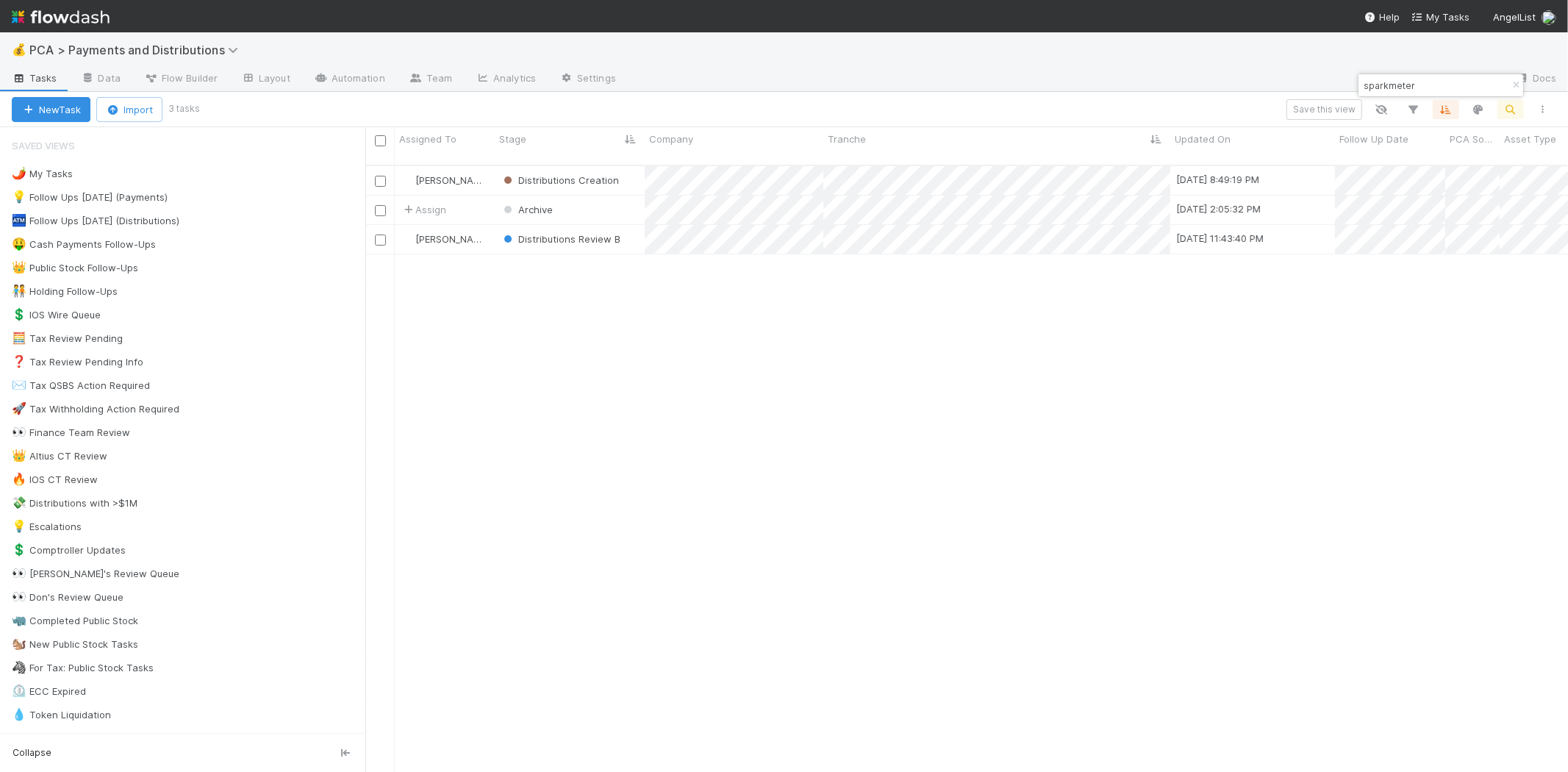
scroll to position [606, 1190]
click at [1419, 90] on input "sparkmeter" at bounding box center [1434, 85] width 147 height 18
click at [1398, 86] on input "sparkmeter" at bounding box center [1434, 85] width 147 height 18
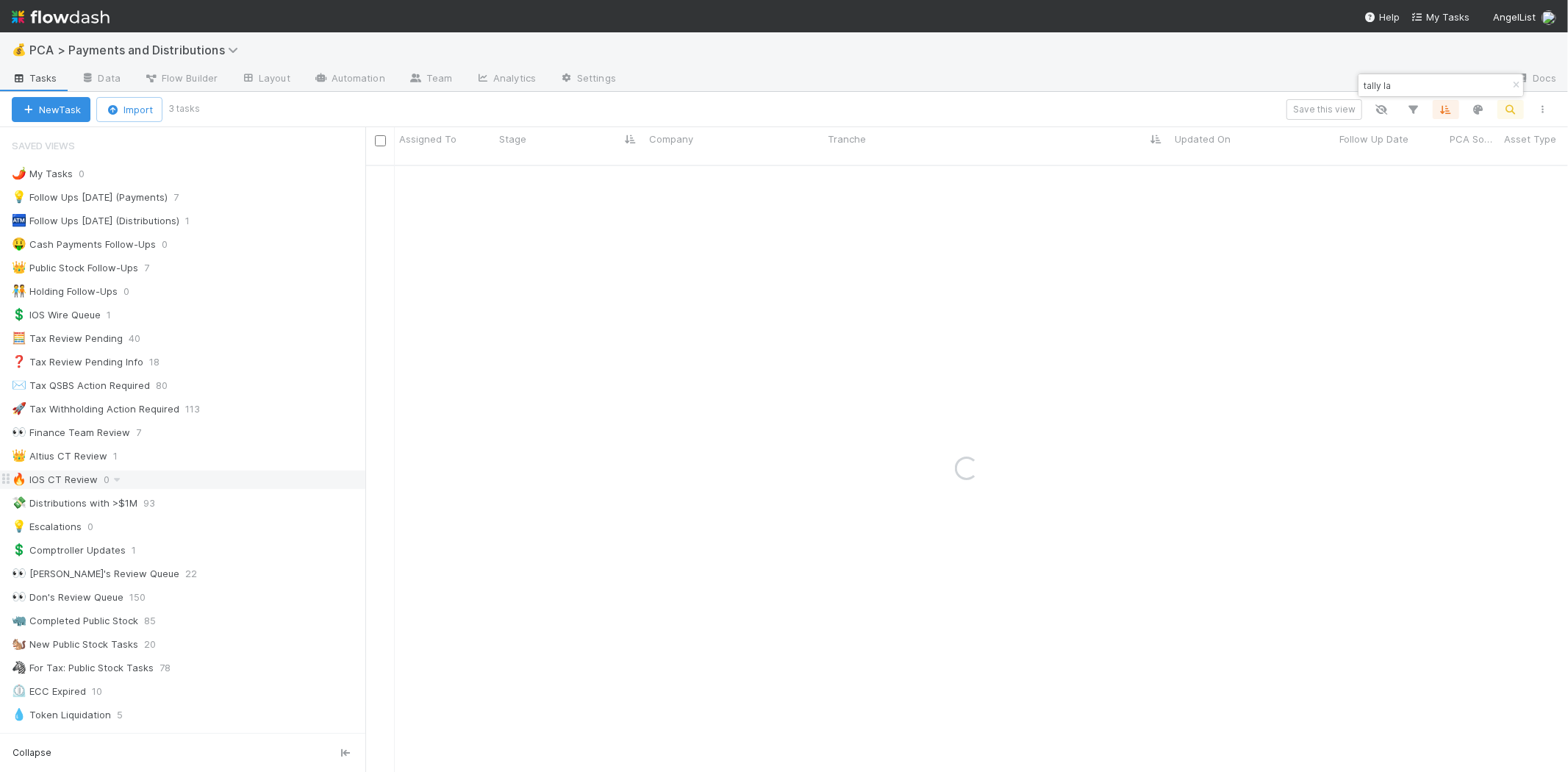
type input "tally la"
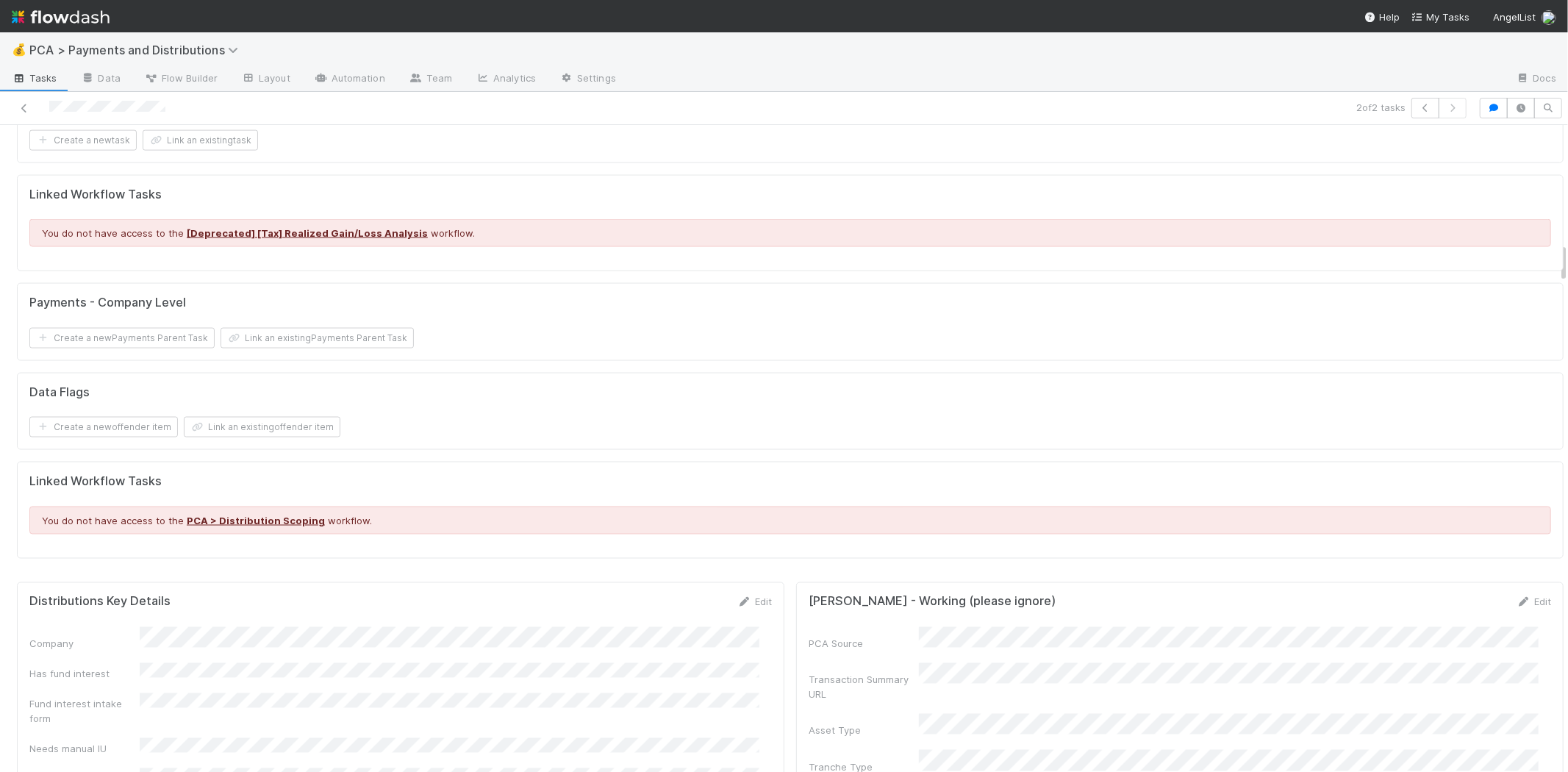
scroll to position [2041, 0]
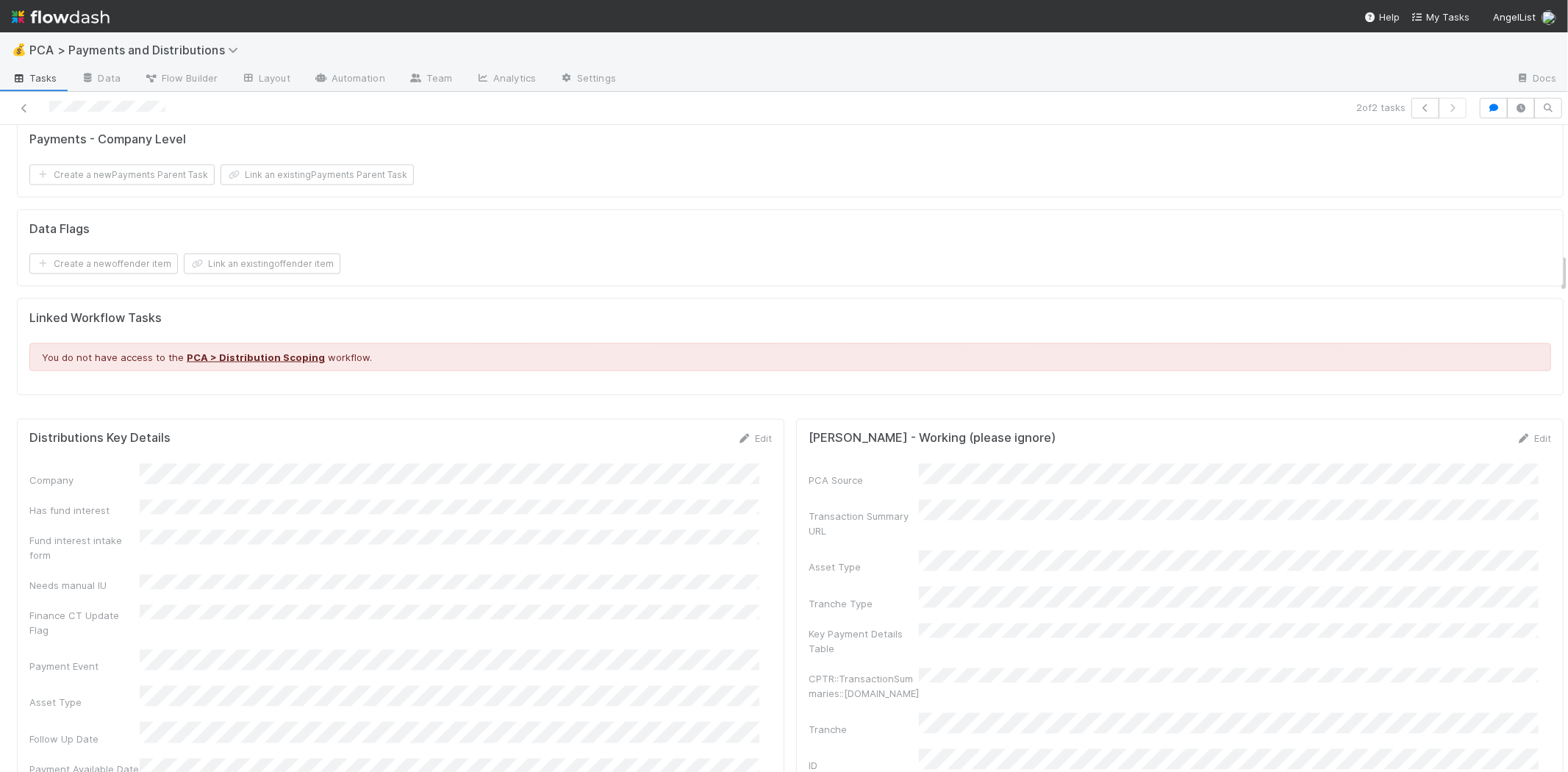
drag, startPoint x: 750, startPoint y: 420, endPoint x: 524, endPoint y: 561, distance: 266.4
click at [750, 433] on link "Edit" at bounding box center [754, 438] width 34 height 12
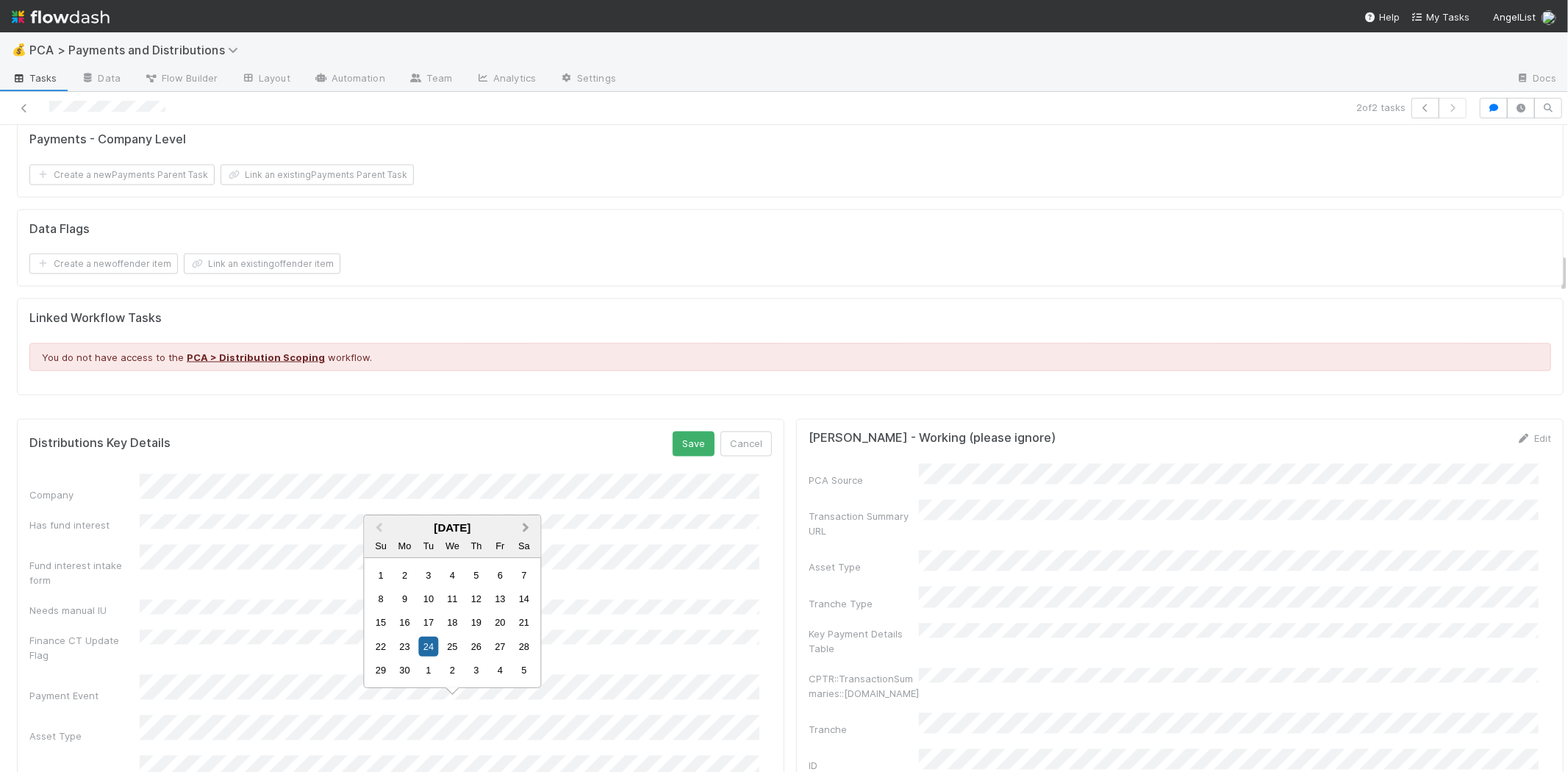
click at [528, 520] on button "Next Month" at bounding box center [527, 528] width 23 height 23
click at [428, 621] on div "19" at bounding box center [428, 622] width 20 height 20
click at [480, 621] on div "21" at bounding box center [475, 622] width 20 height 20
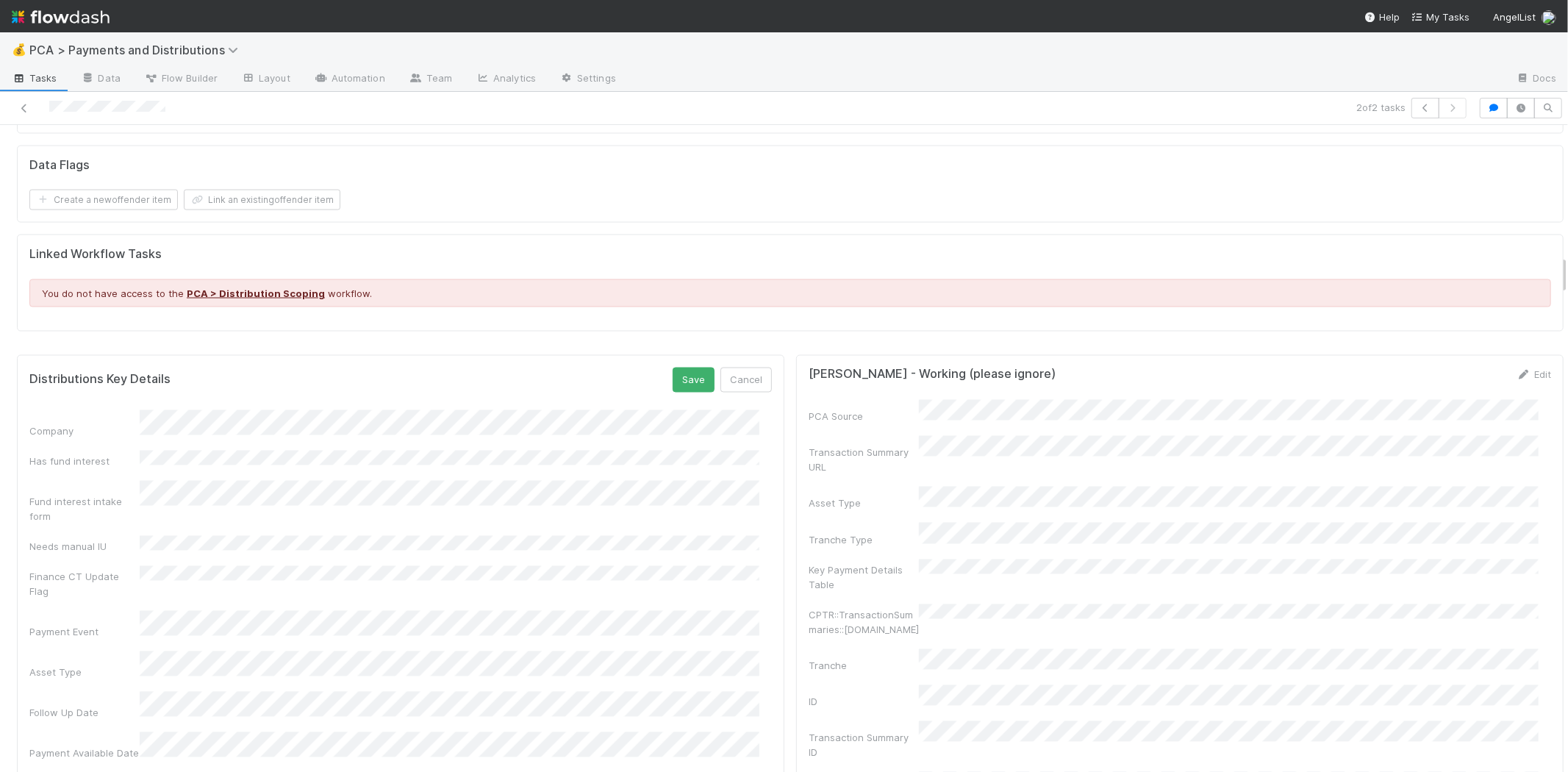
scroll to position [2123, 0]
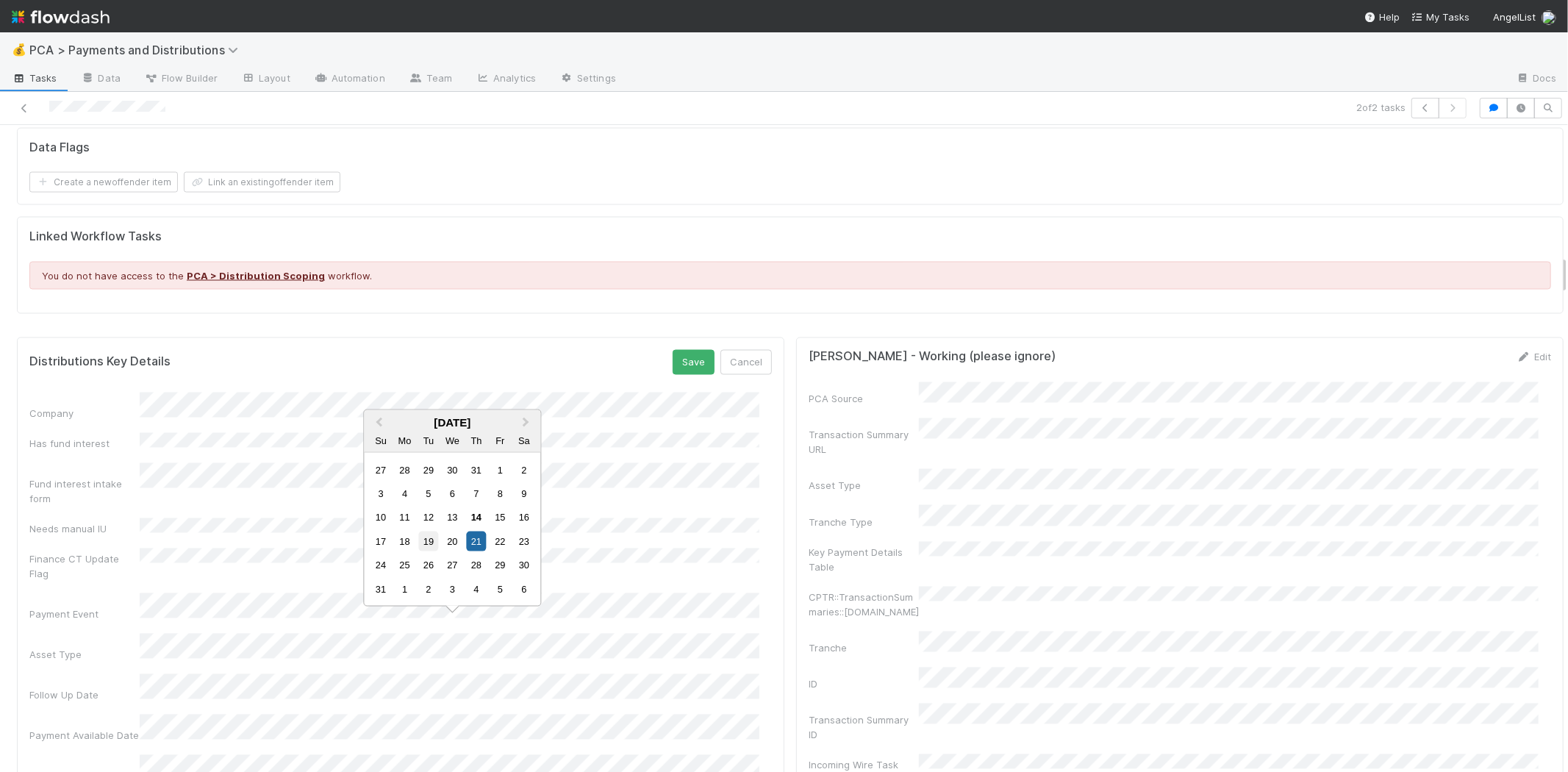
click at [430, 533] on div "19" at bounding box center [428, 541] width 20 height 20
click at [672, 350] on button "Save" at bounding box center [693, 362] width 42 height 25
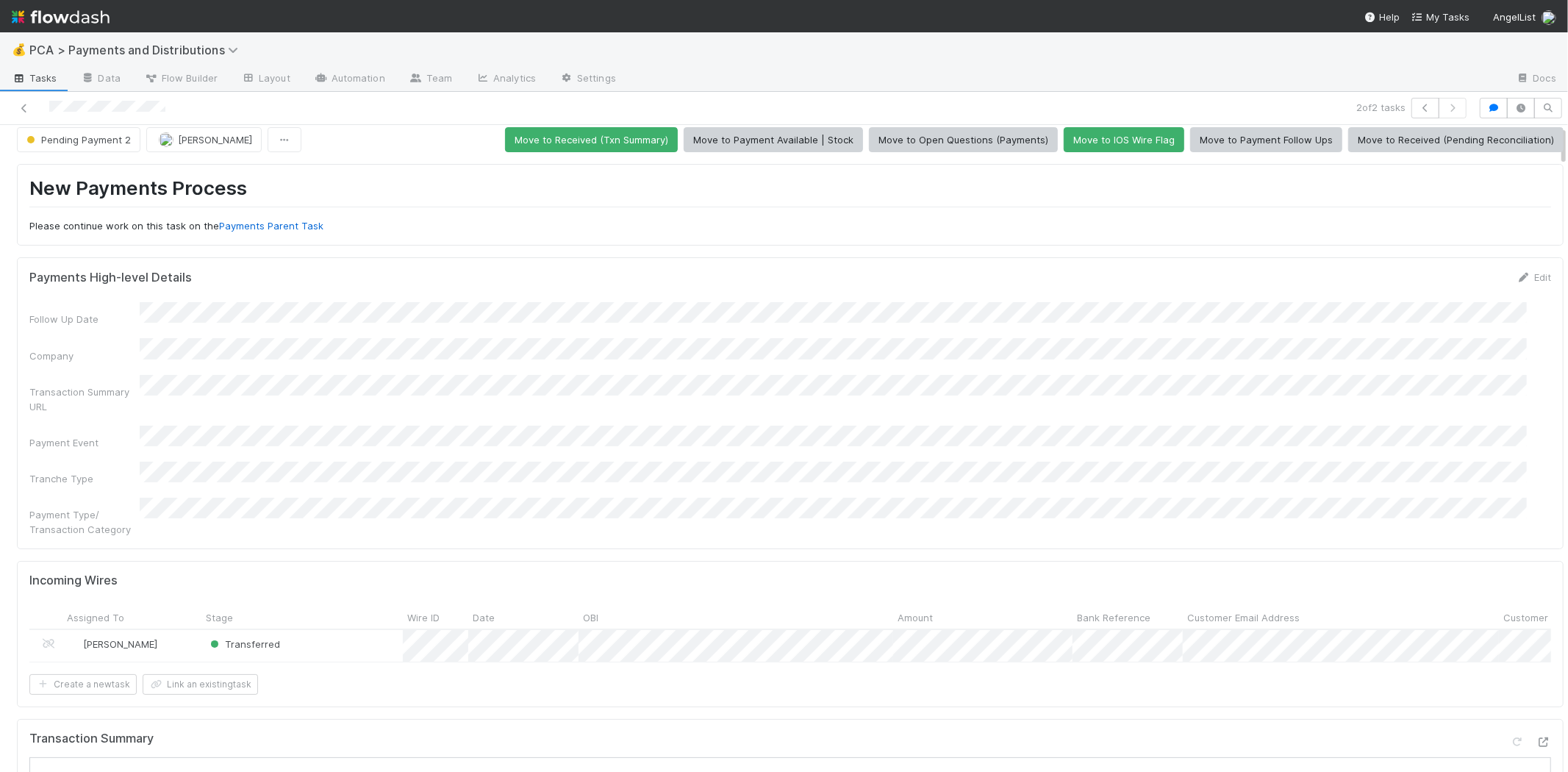
scroll to position [0, 0]
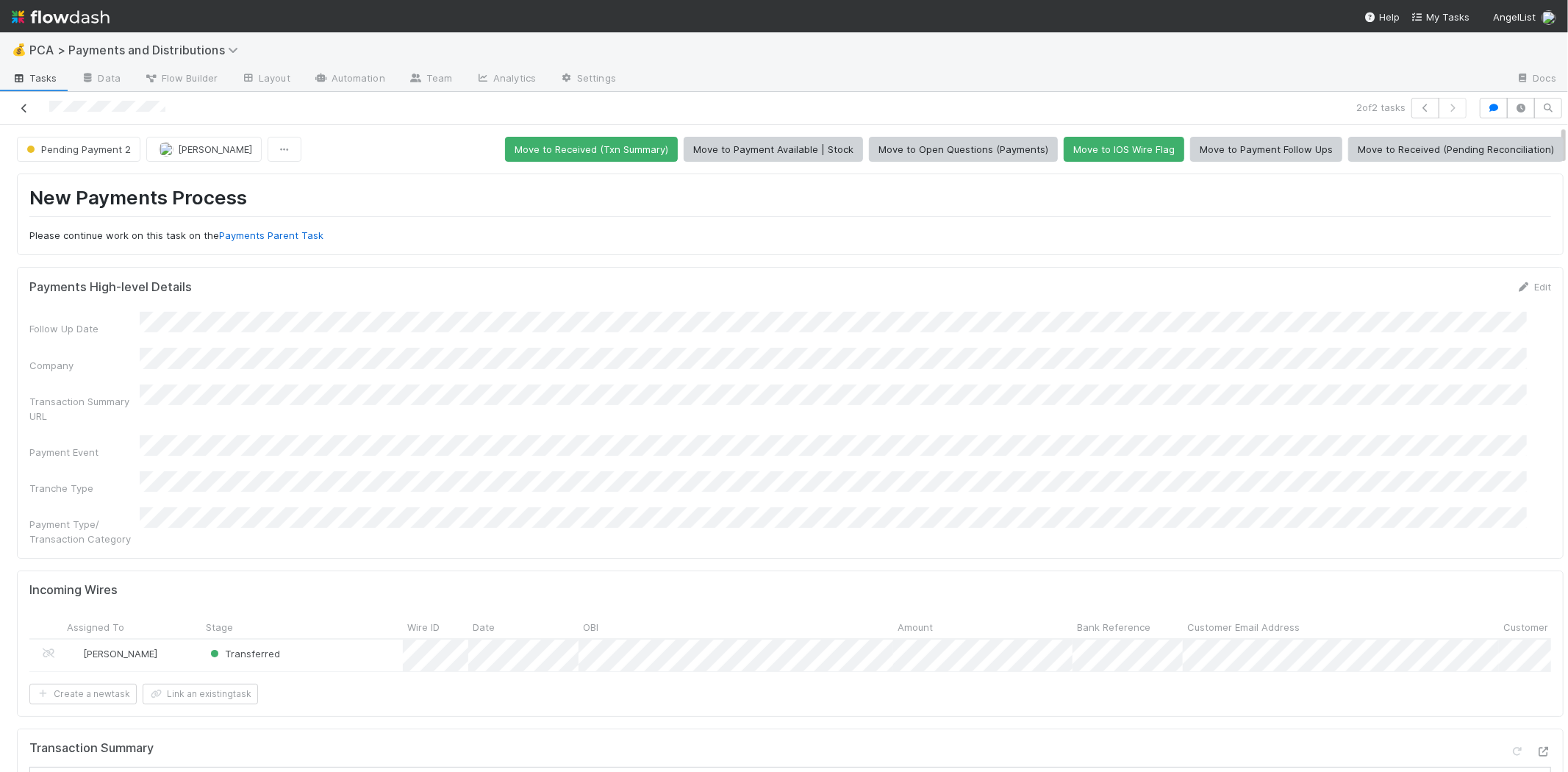
click at [22, 110] on icon at bounding box center [24, 108] width 15 height 9
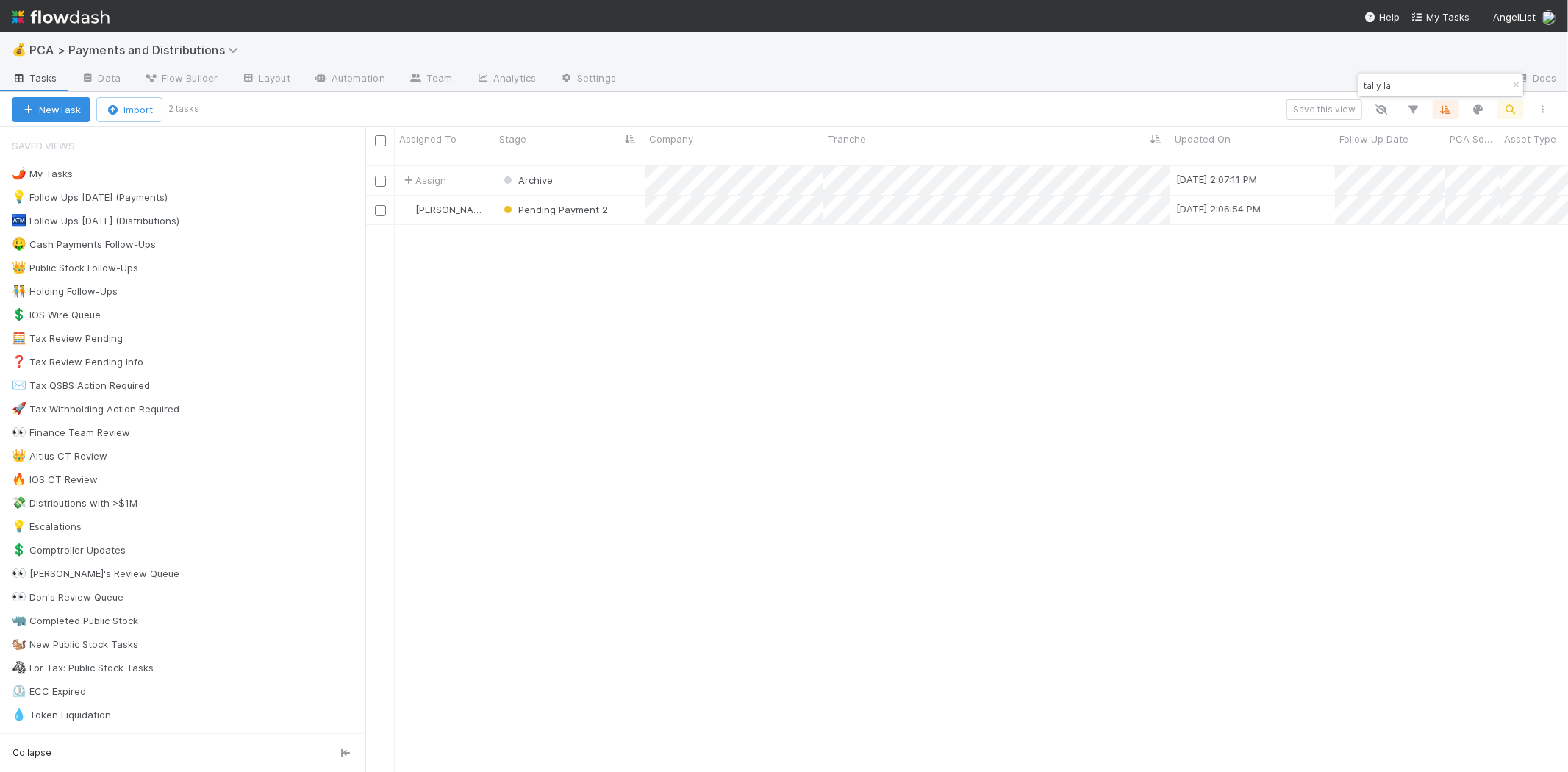
scroll to position [606, 1190]
drag, startPoint x: 1381, startPoint y: 84, endPoint x: 1363, endPoint y: 84, distance: 18.0
click at [1363, 84] on input "tally la" at bounding box center [1434, 85] width 147 height 18
type input "regression"
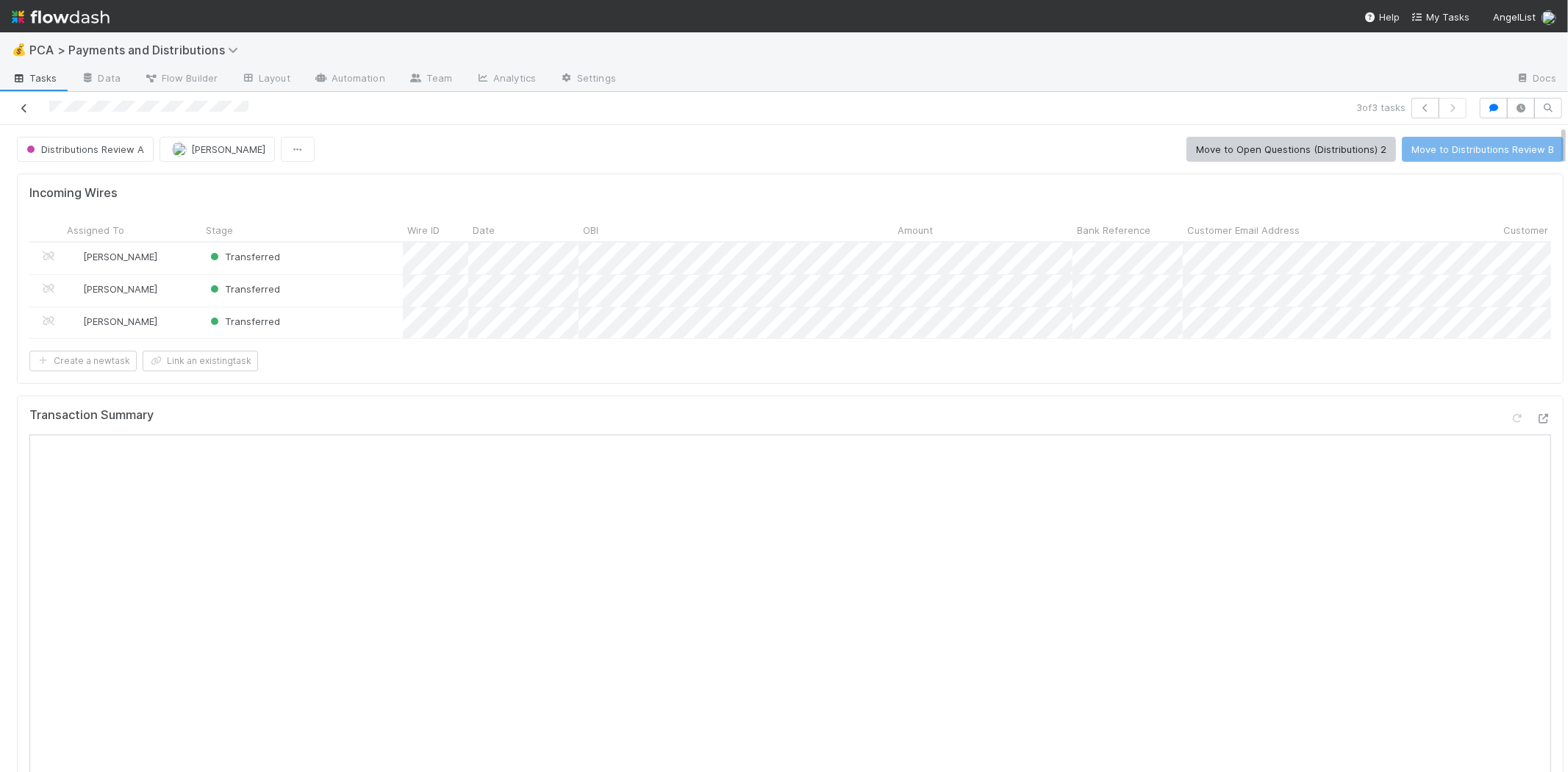
click at [21, 104] on icon at bounding box center [24, 108] width 15 height 9
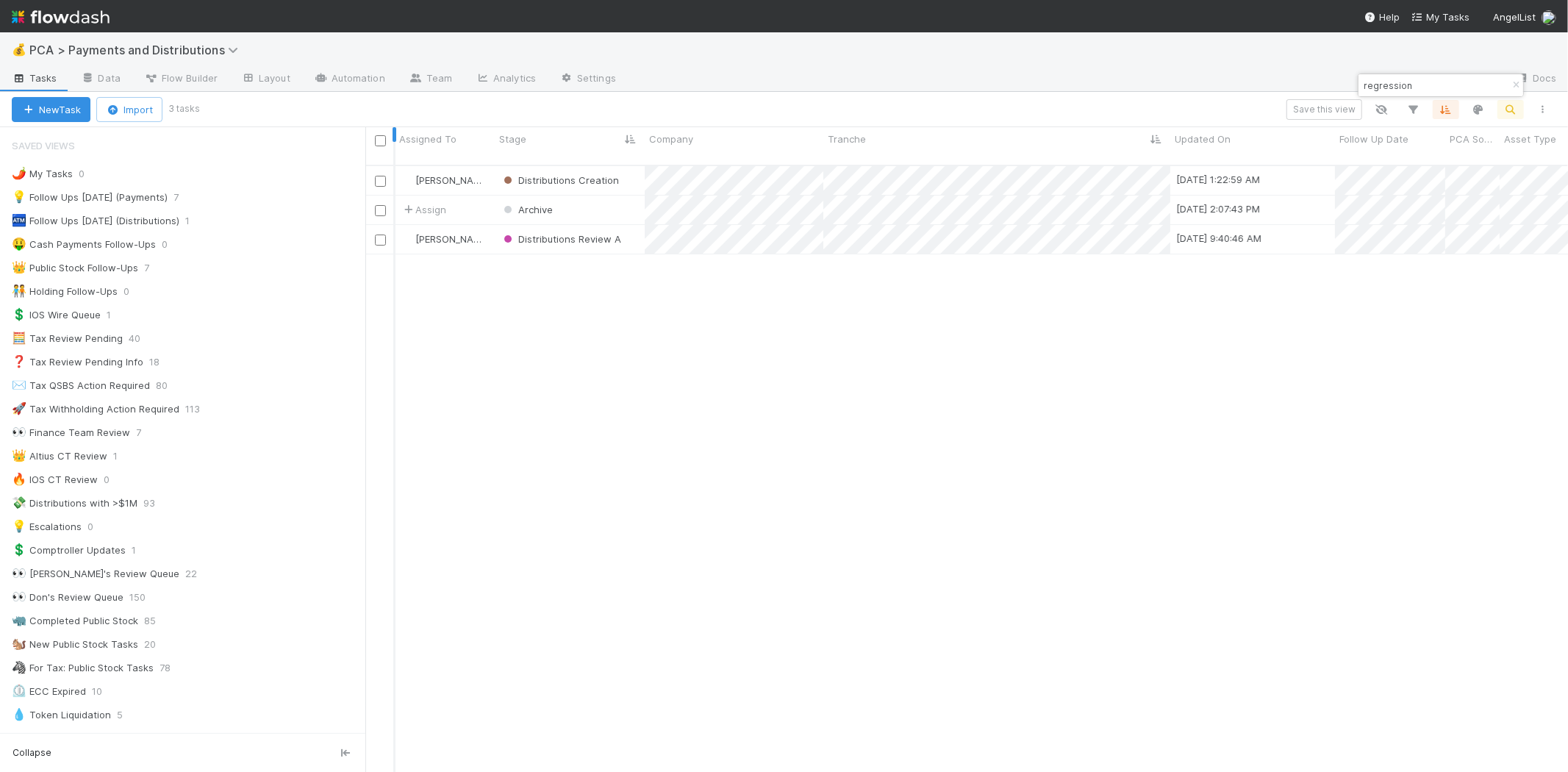
scroll to position [606, 1190]
click at [1380, 82] on input "regression" at bounding box center [1434, 85] width 147 height 18
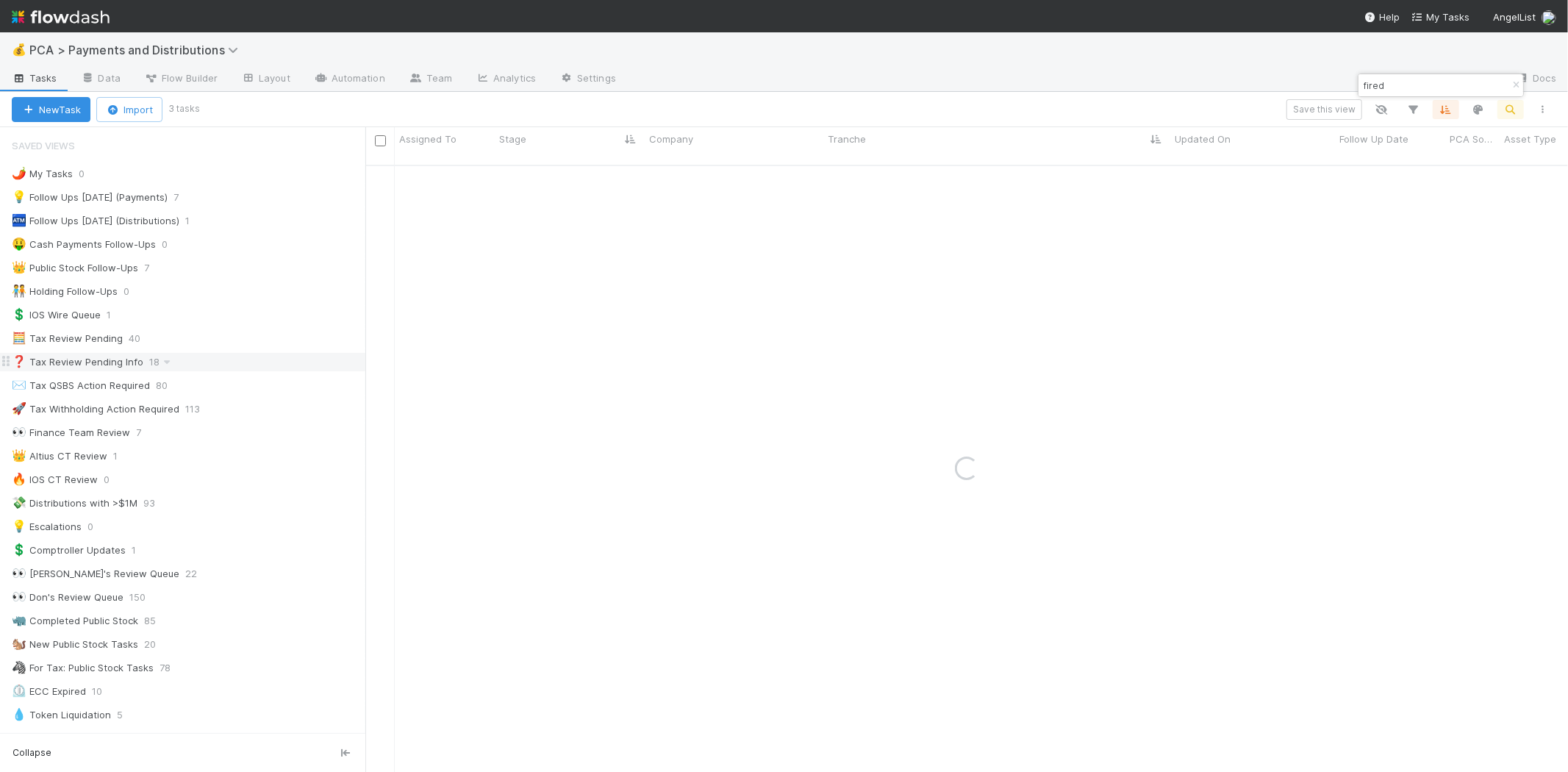
type input "fired"
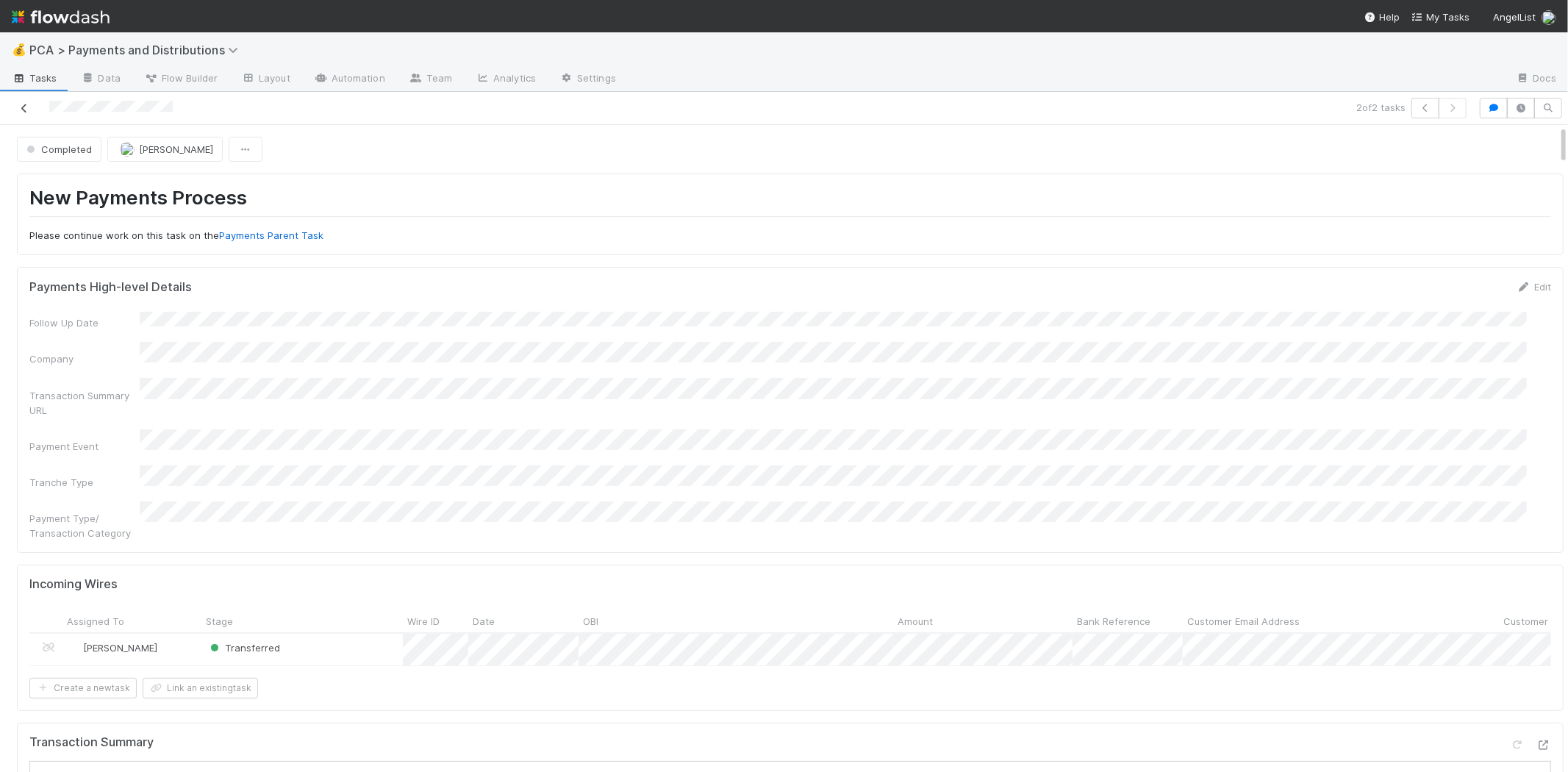
click at [28, 101] on link at bounding box center [24, 108] width 15 height 15
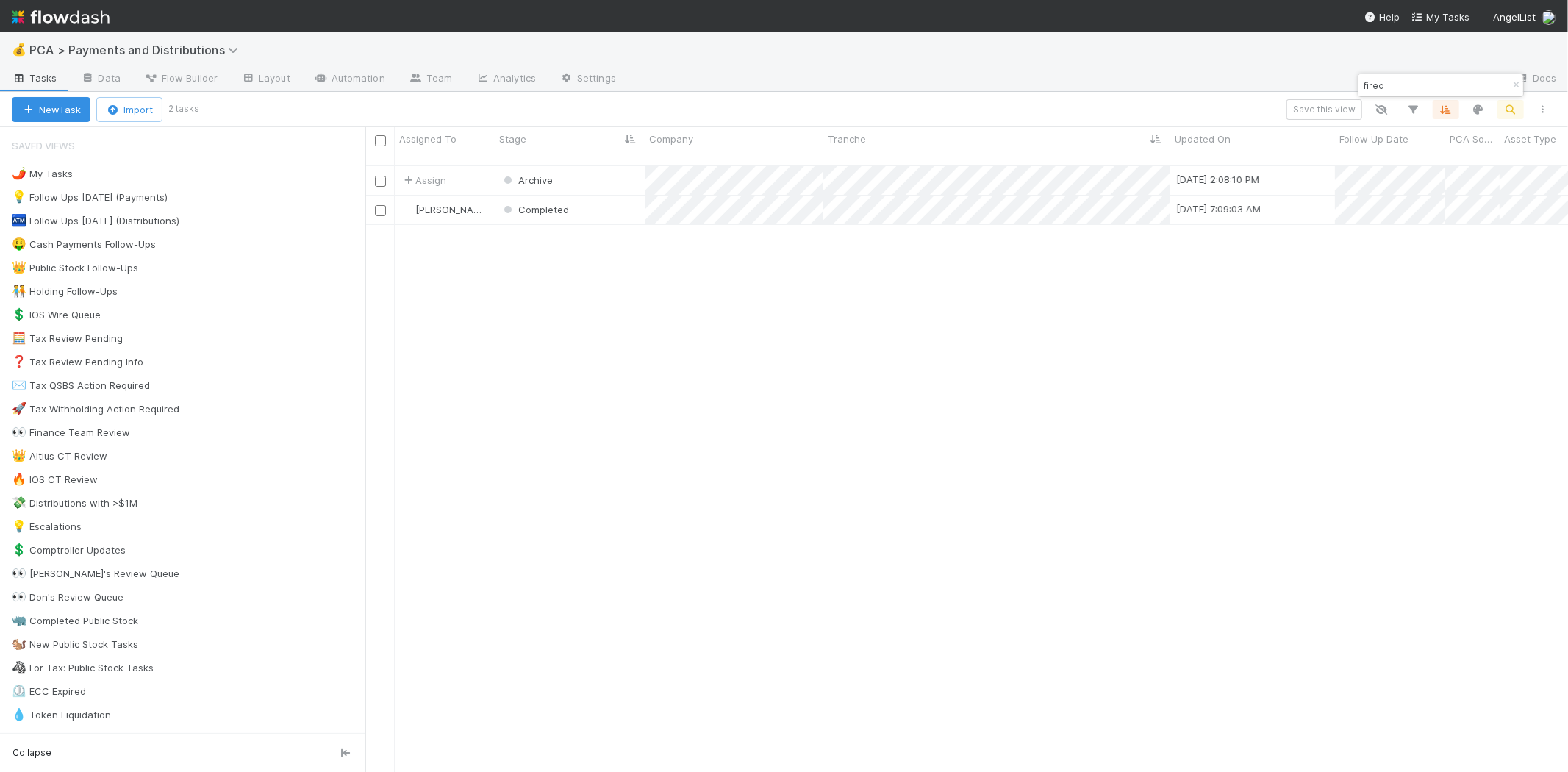
scroll to position [606, 1190]
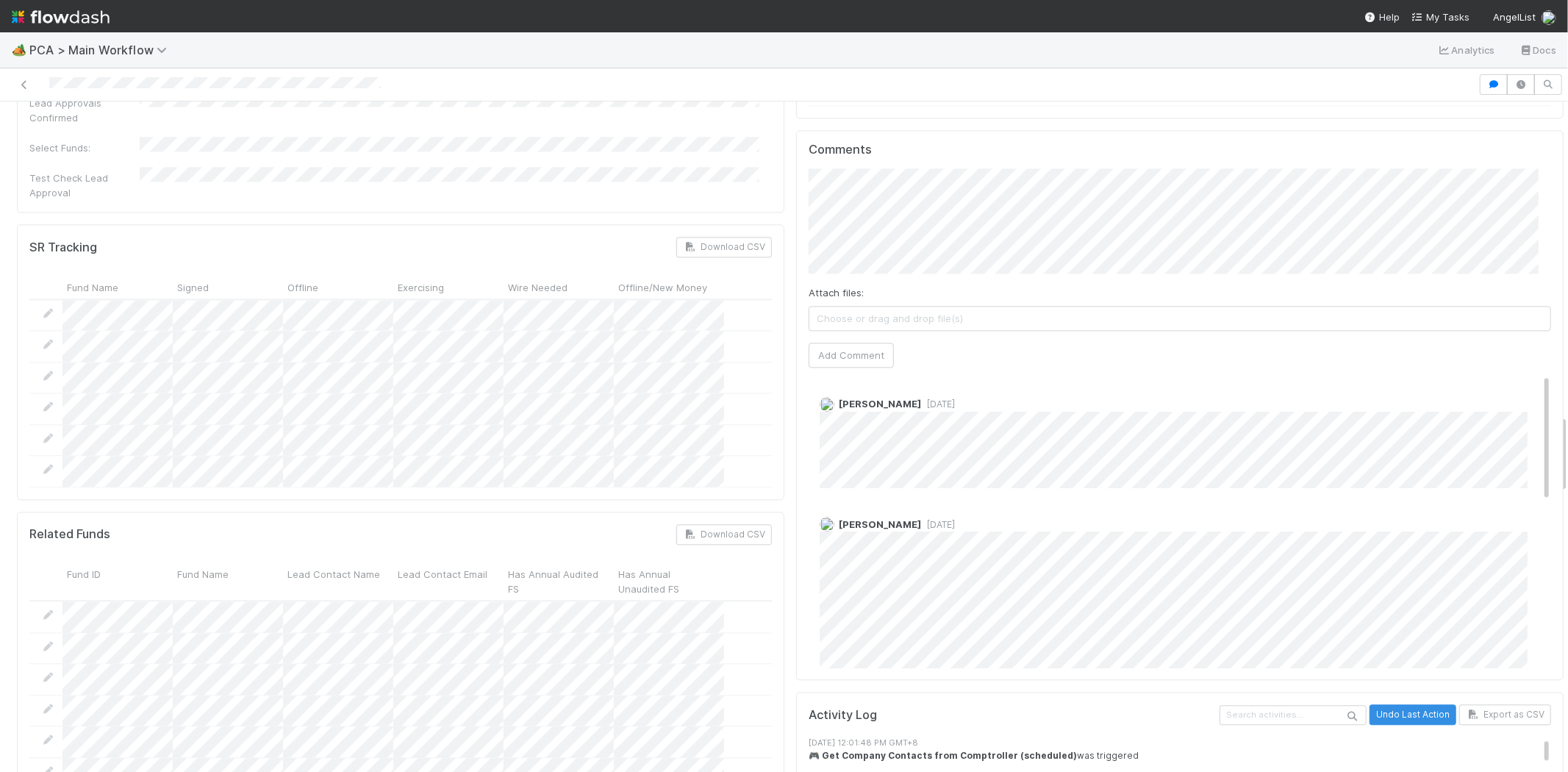
scroll to position [2368, 0]
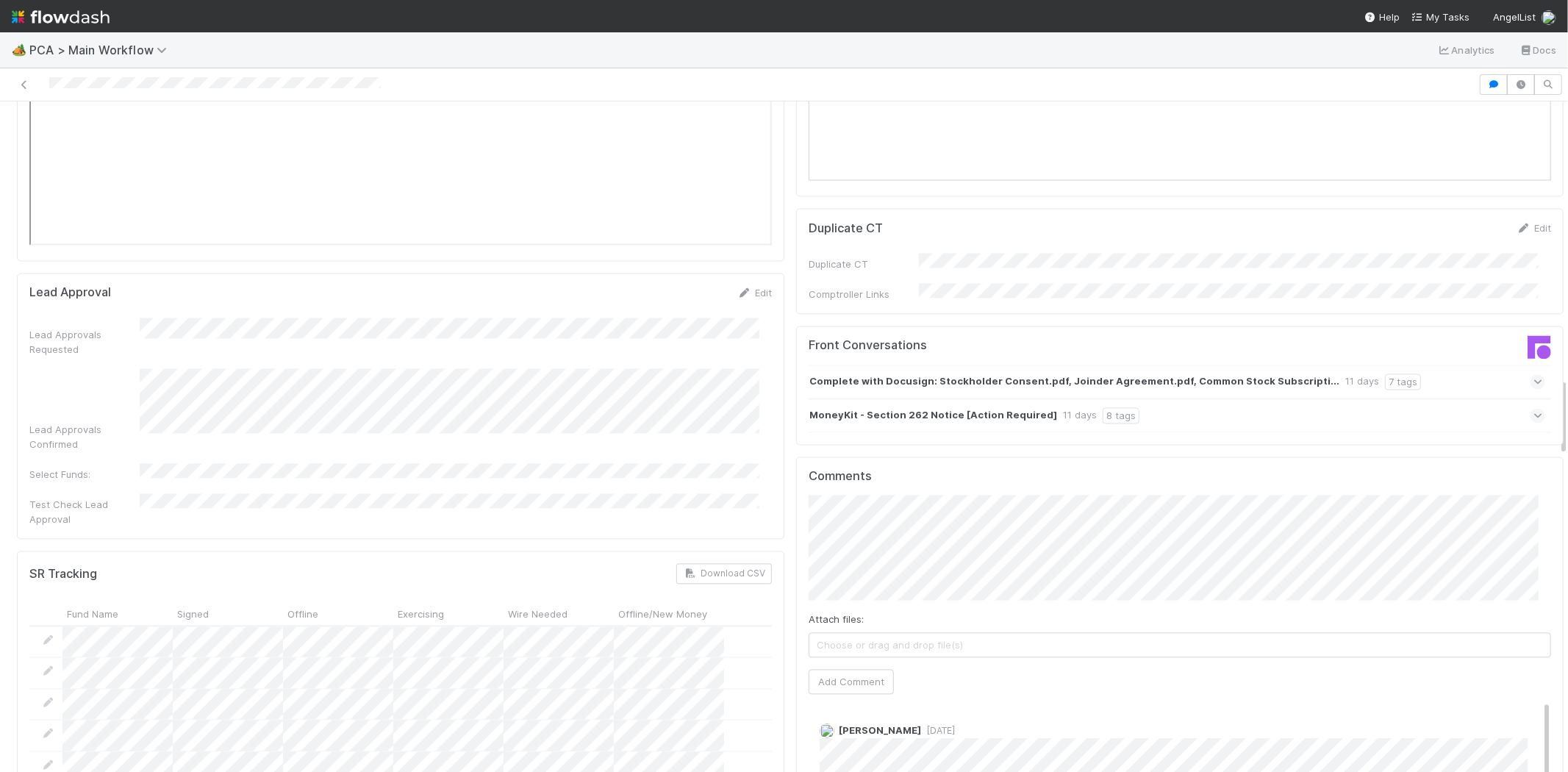
click at [1356, 398] on div "MoneyKit - Section 262 Notice [Action Required] 11 days 8 tags" at bounding box center [1176, 415] width 736 height 34
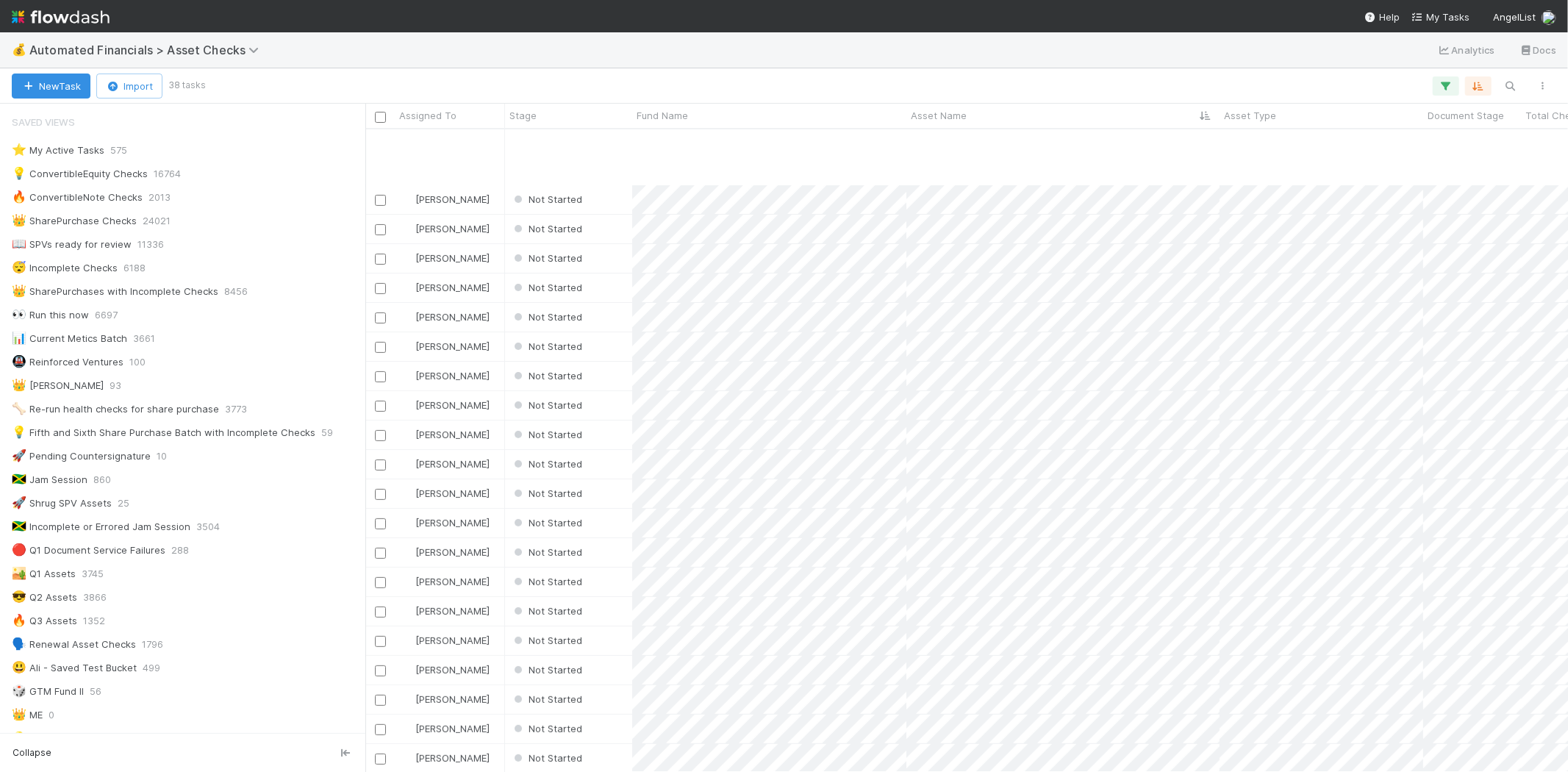
scroll to position [488, 0]
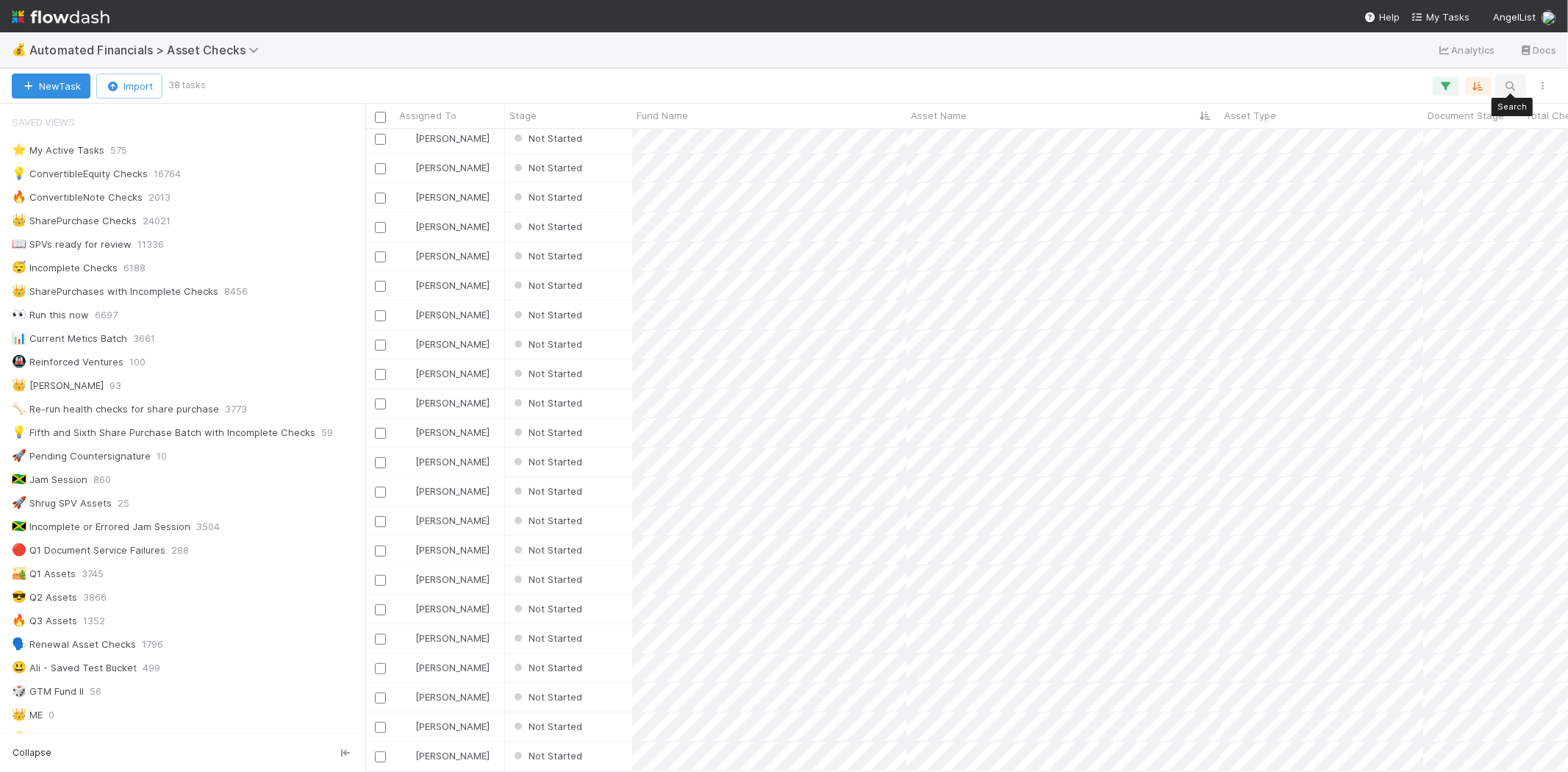
click at [1510, 84] on icon "button" at bounding box center [1510, 86] width 15 height 13
type input "[PERSON_NAME]"
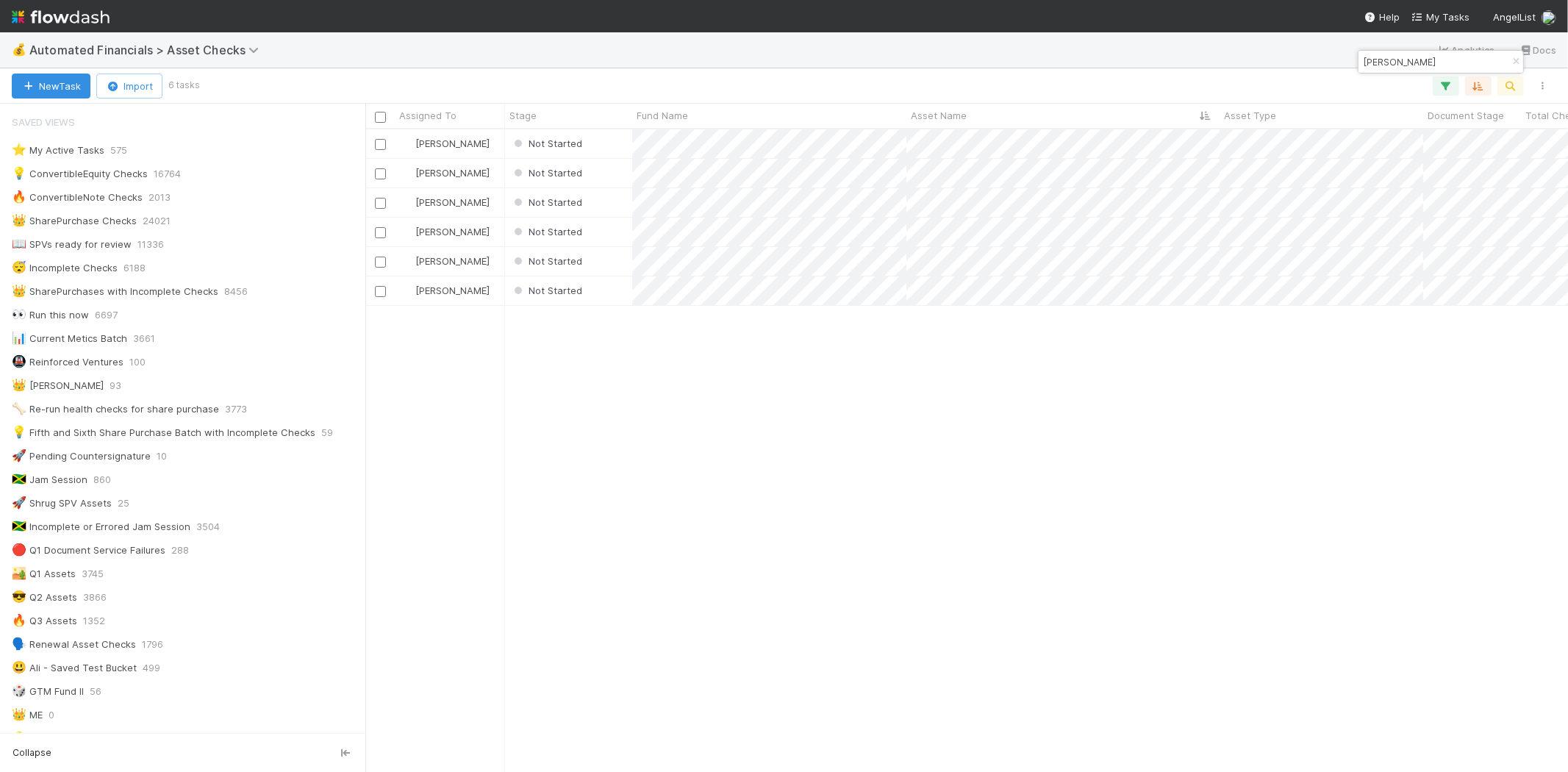
scroll to position [630, 1190]
click at [882, 531] on div "[PERSON_NAME] Not Started [DATE] 2:44:43 AM [DATE] 2:55:02 PM 0 0 0 [PERSON_NAM…" at bounding box center [967, 450] width 1203 height 641
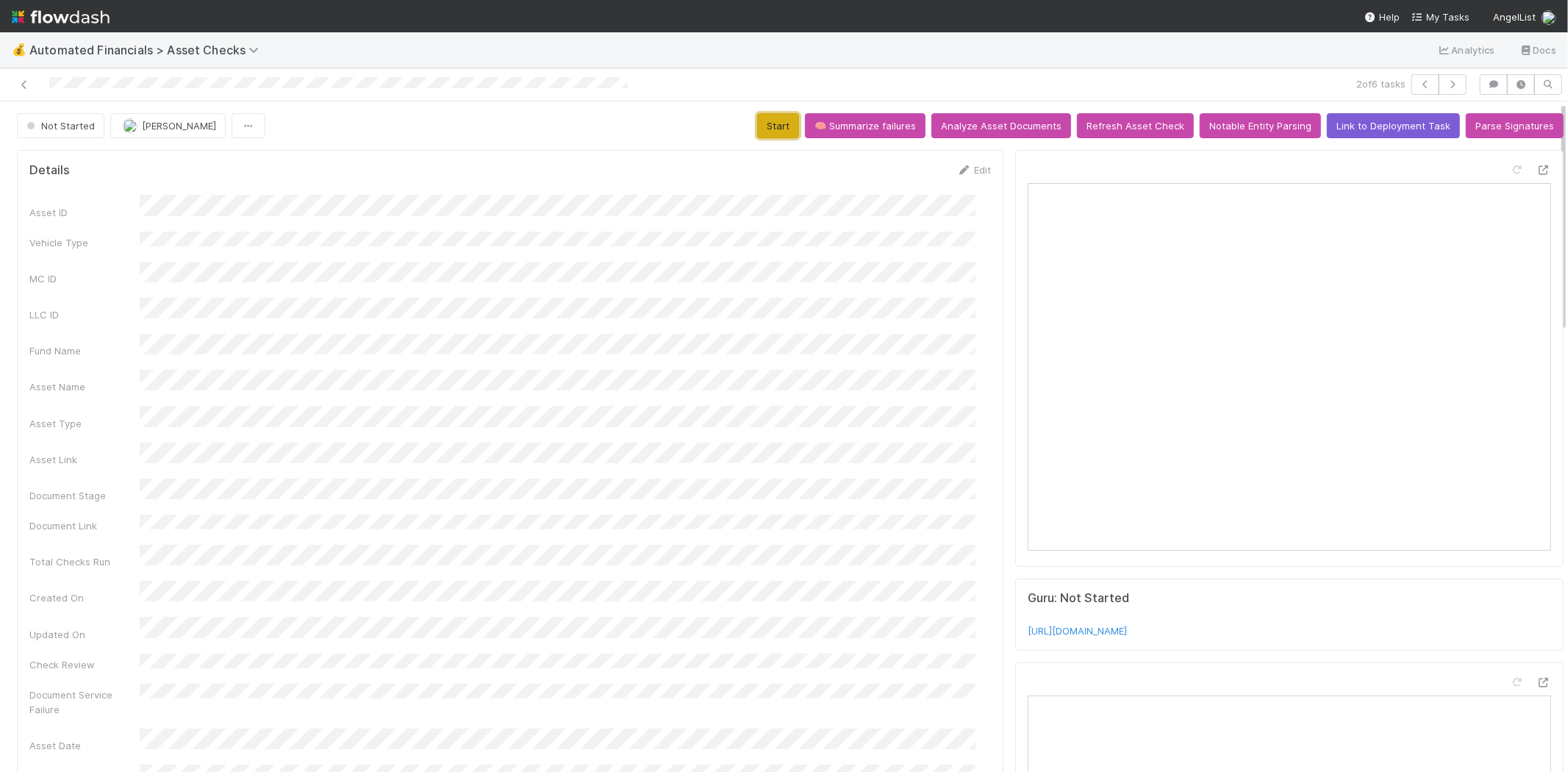
click at [761, 120] on button "Start" at bounding box center [777, 125] width 42 height 25
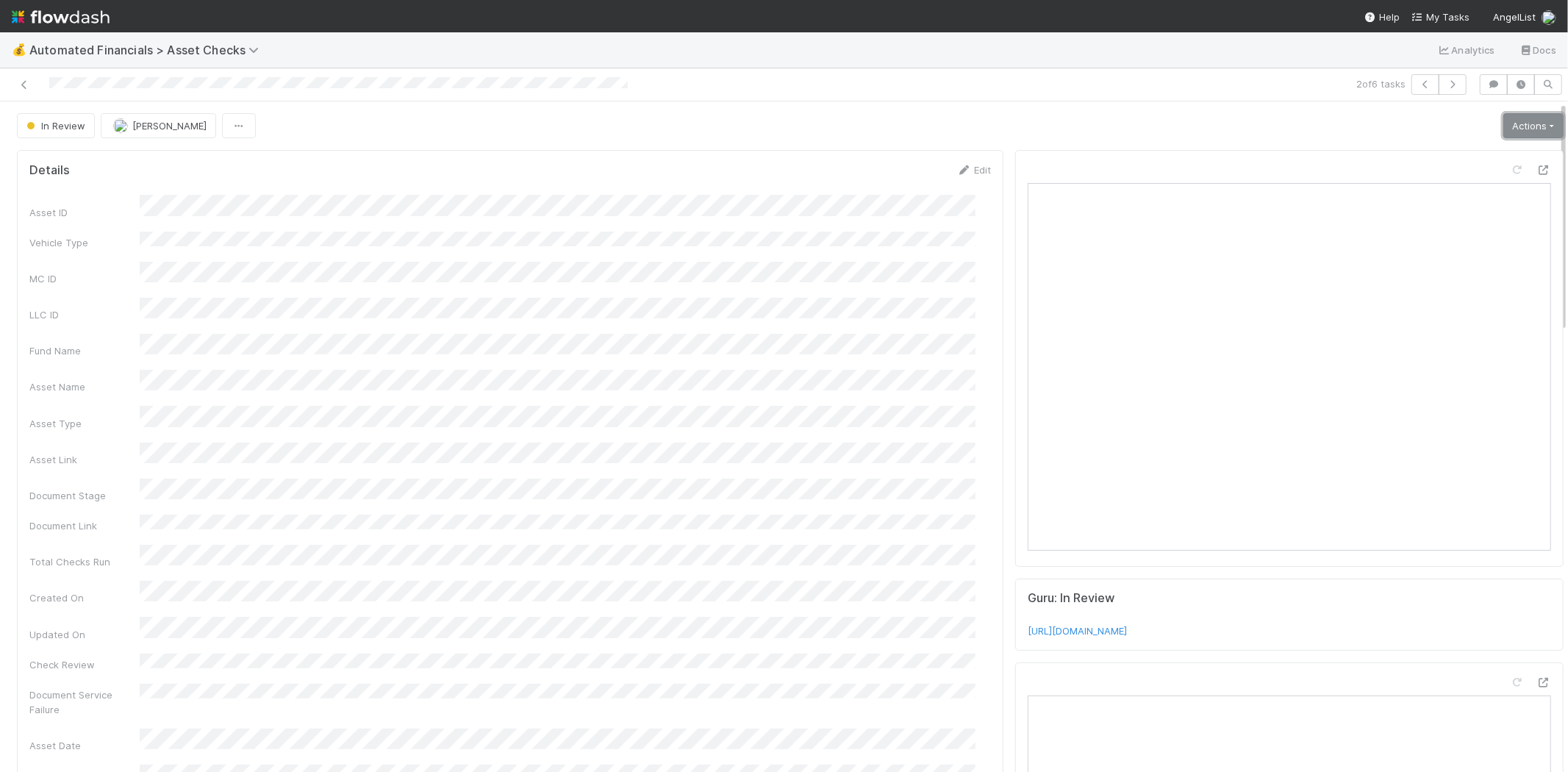
click at [1503, 131] on link "Actions" at bounding box center [1533, 125] width 61 height 25
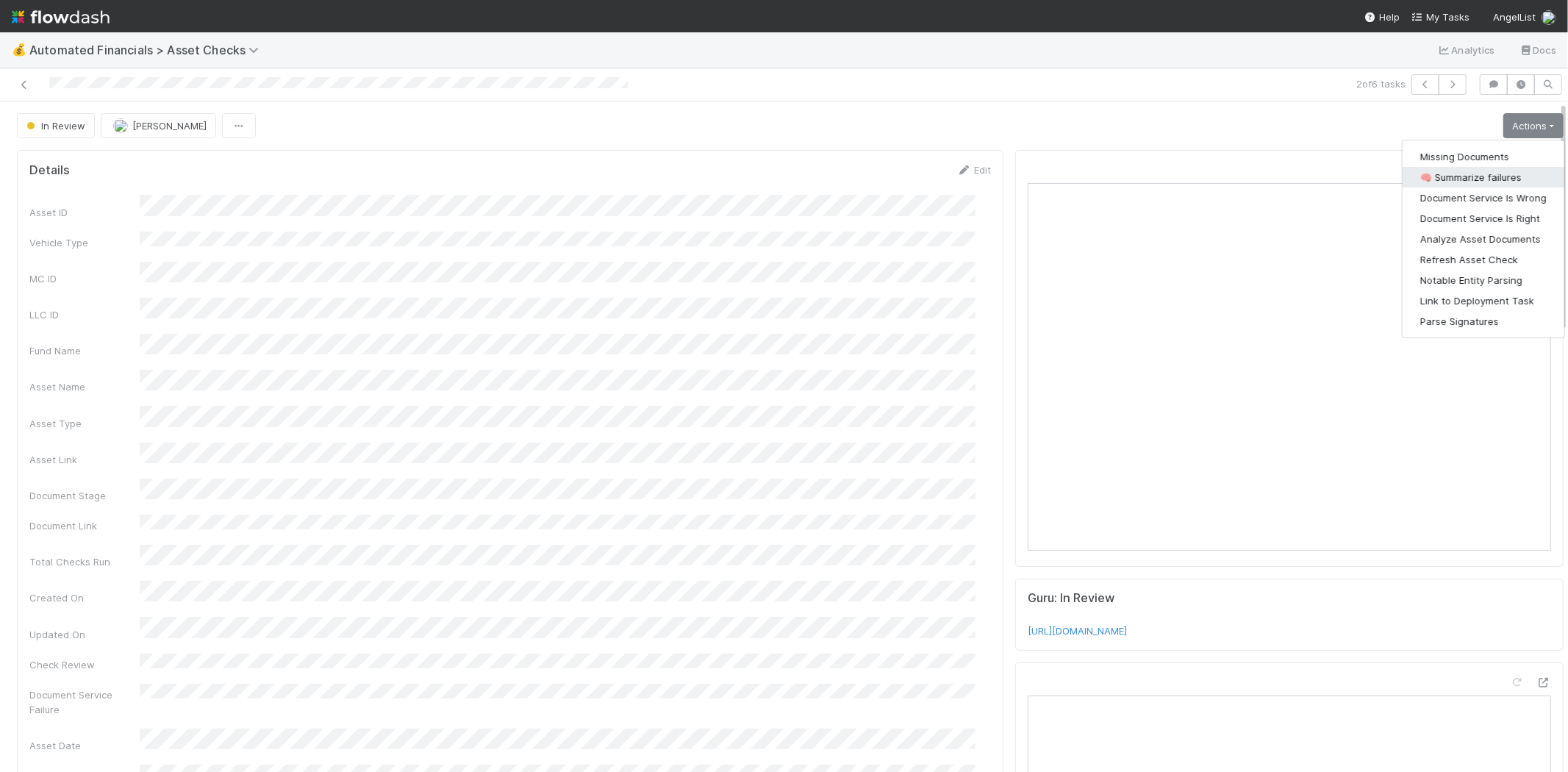
click at [1465, 179] on button "🧠 Summarize failures" at bounding box center [1482, 177] width 161 height 21
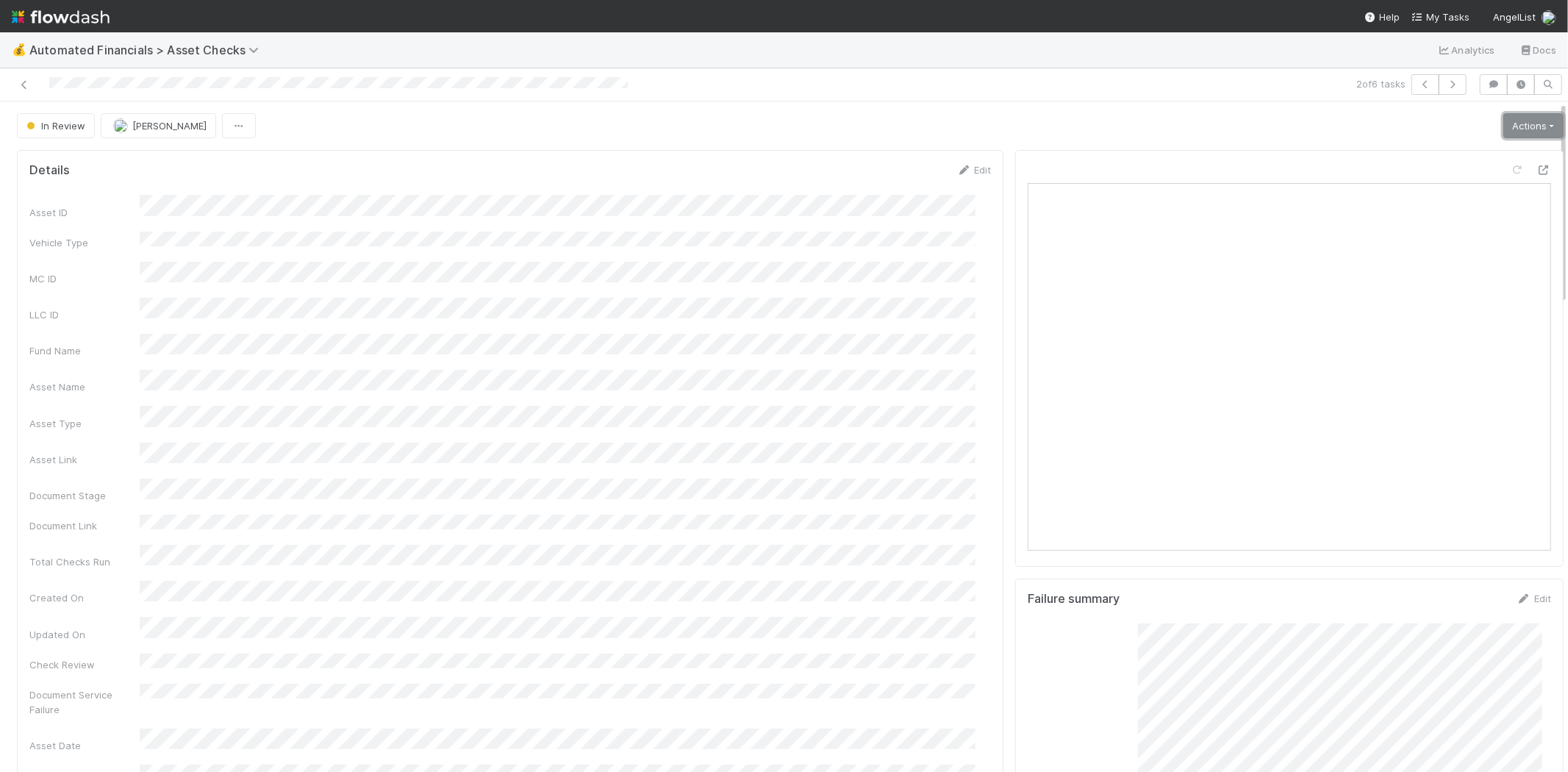
click at [1512, 131] on link "Actions" at bounding box center [1533, 125] width 61 height 25
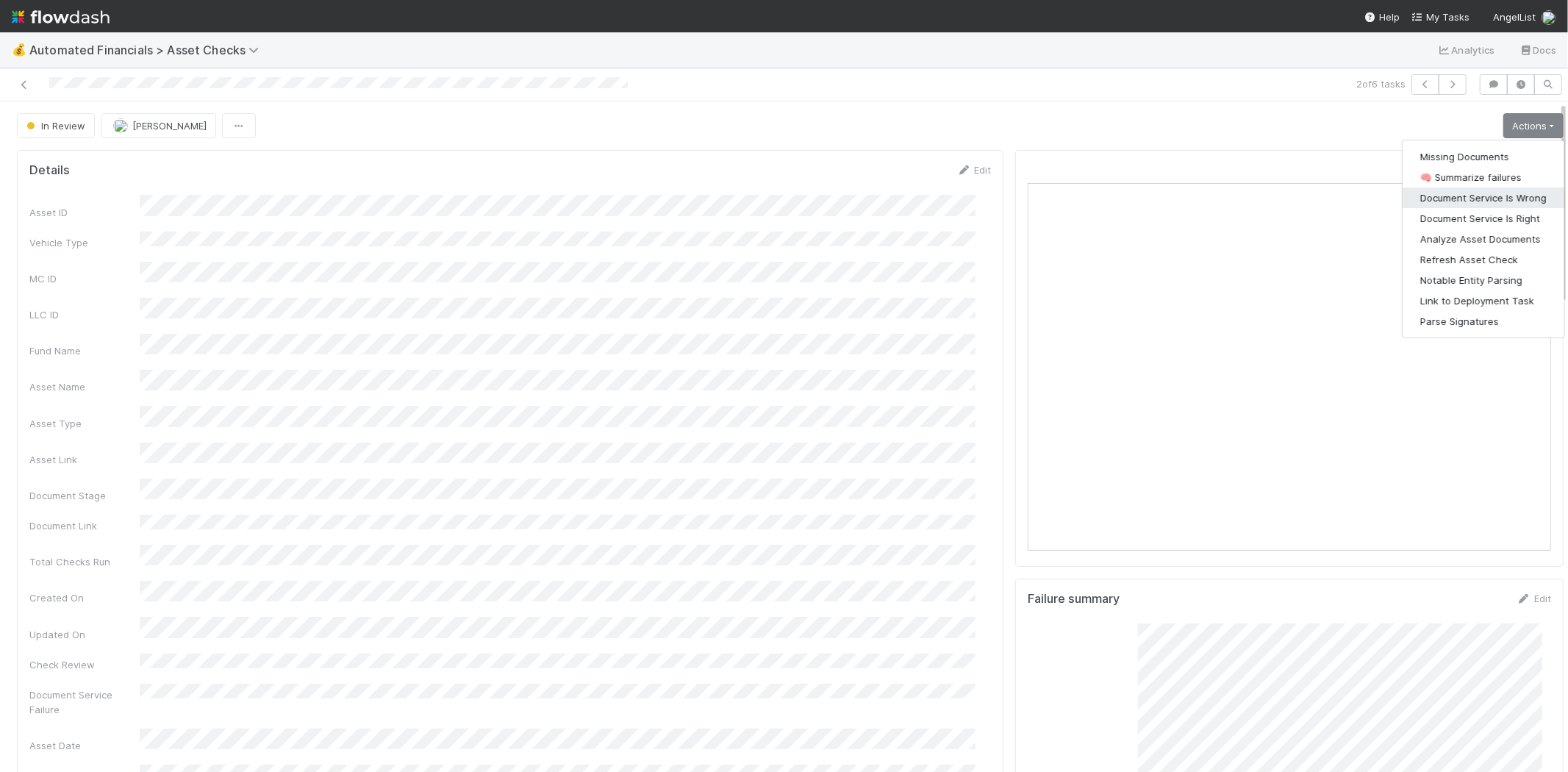
click at [1486, 193] on button "Document Service Is Wrong" at bounding box center [1482, 198] width 161 height 21
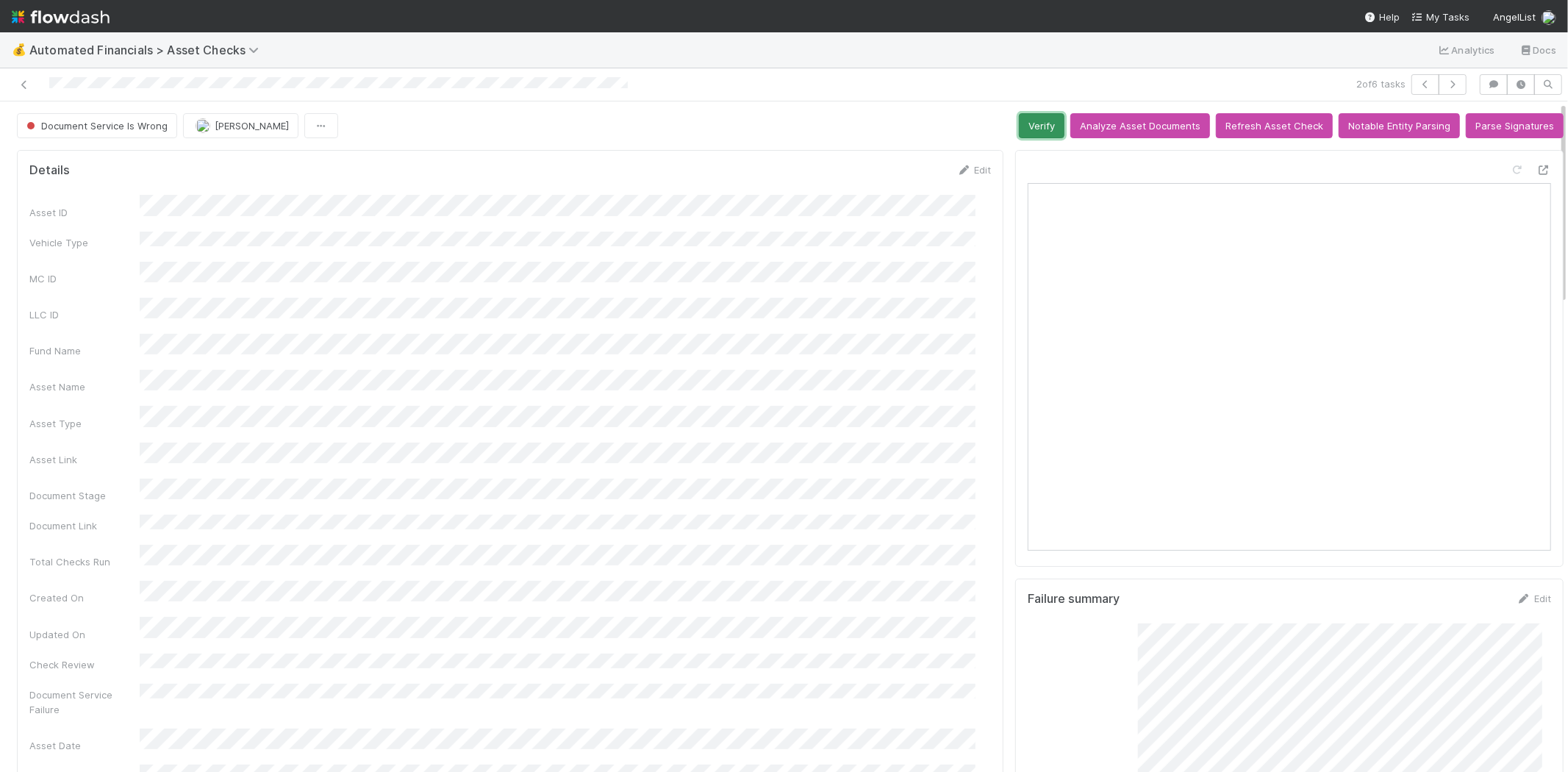
click at [1022, 123] on button "Verify" at bounding box center [1041, 125] width 46 height 25
click at [16, 83] on div at bounding box center [373, 85] width 736 height 21
click at [20, 78] on link at bounding box center [24, 85] width 15 height 15
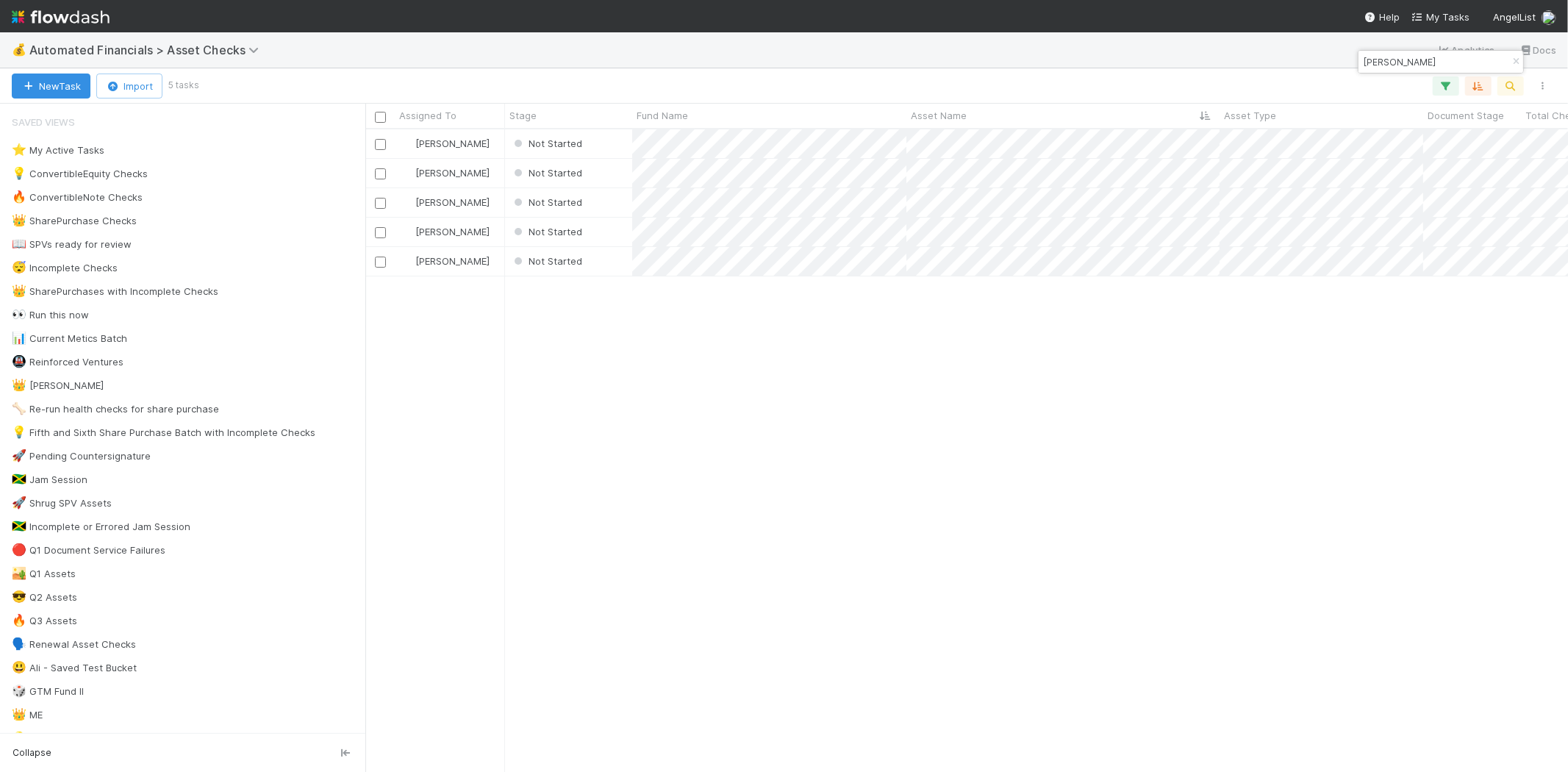
scroll to position [630, 1190]
click at [605, 148] on div "Not Started" at bounding box center [569, 144] width 127 height 29
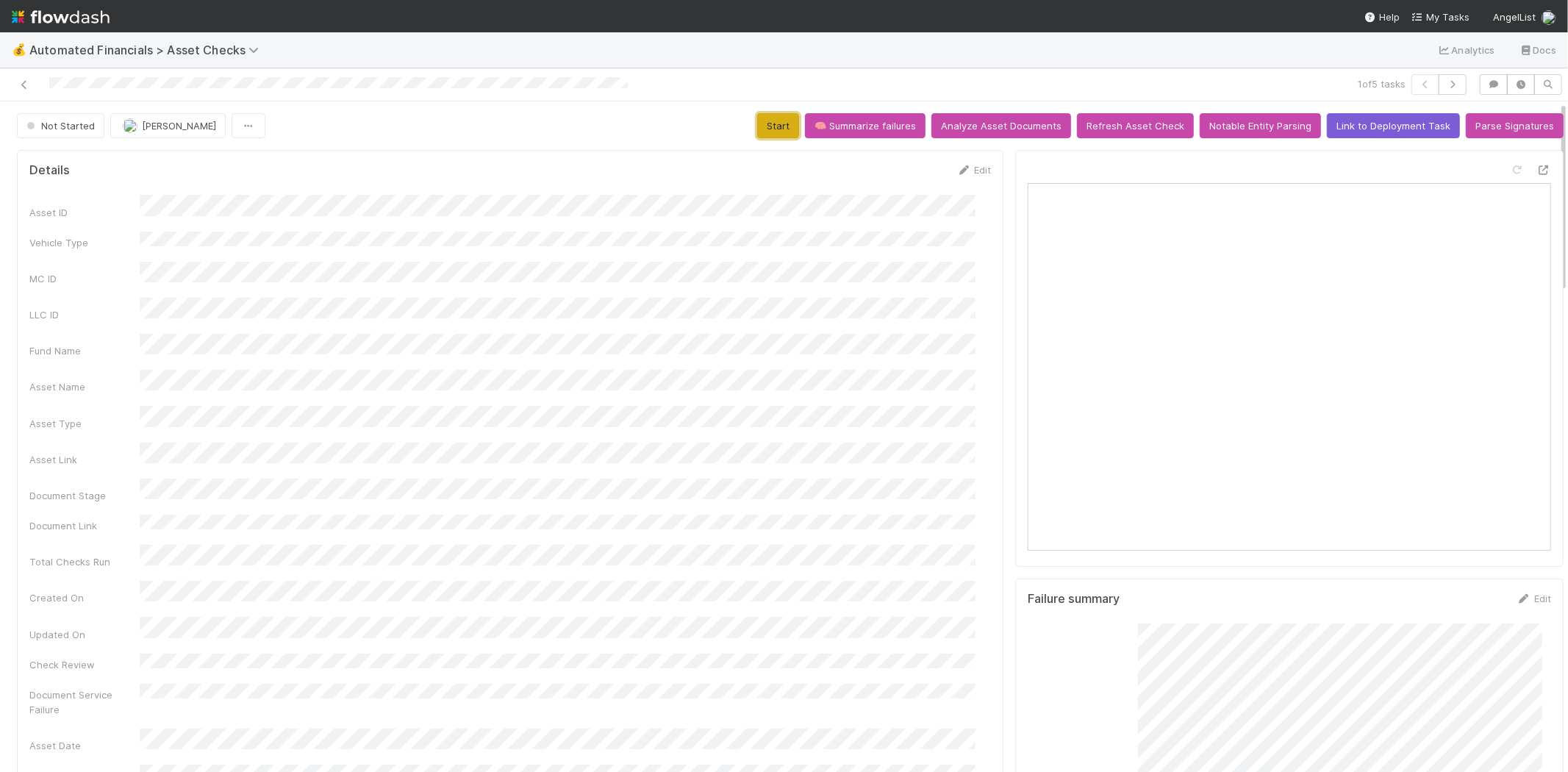
click at [757, 127] on button "Start" at bounding box center [777, 125] width 42 height 25
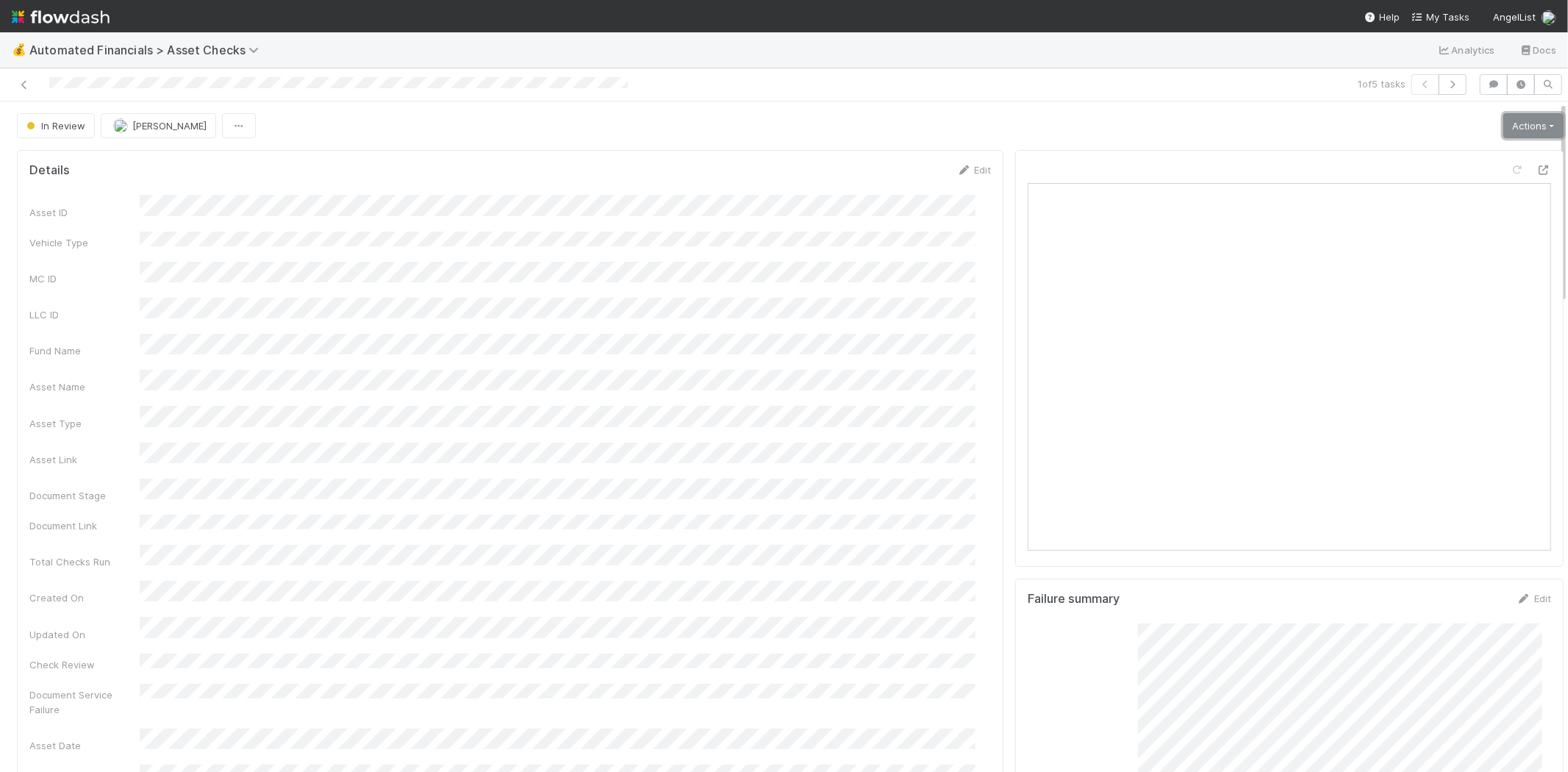
click at [1514, 125] on link "Actions" at bounding box center [1533, 125] width 61 height 25
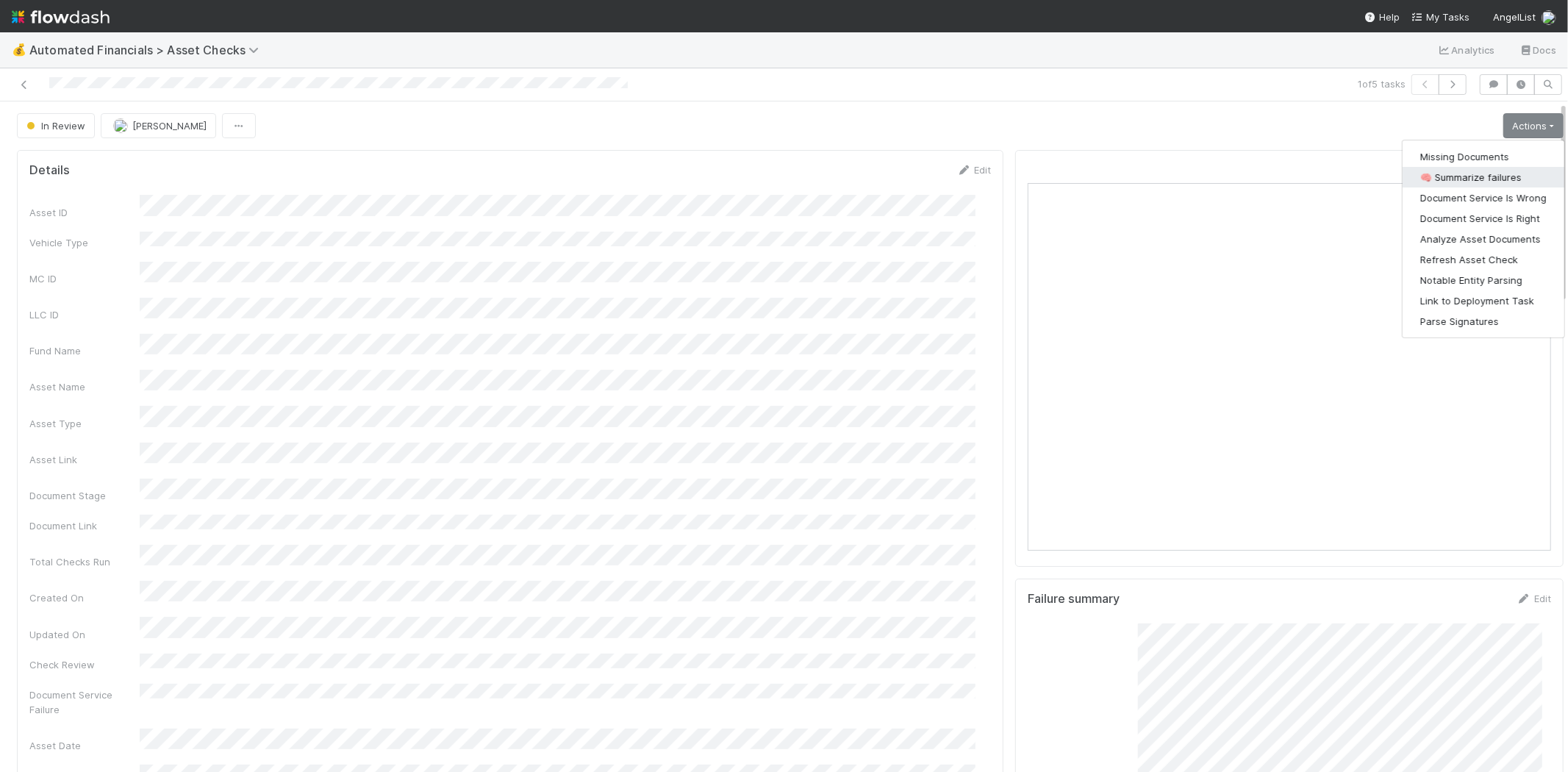
click at [1481, 174] on button "🧠 Summarize failures" at bounding box center [1482, 177] width 161 height 21
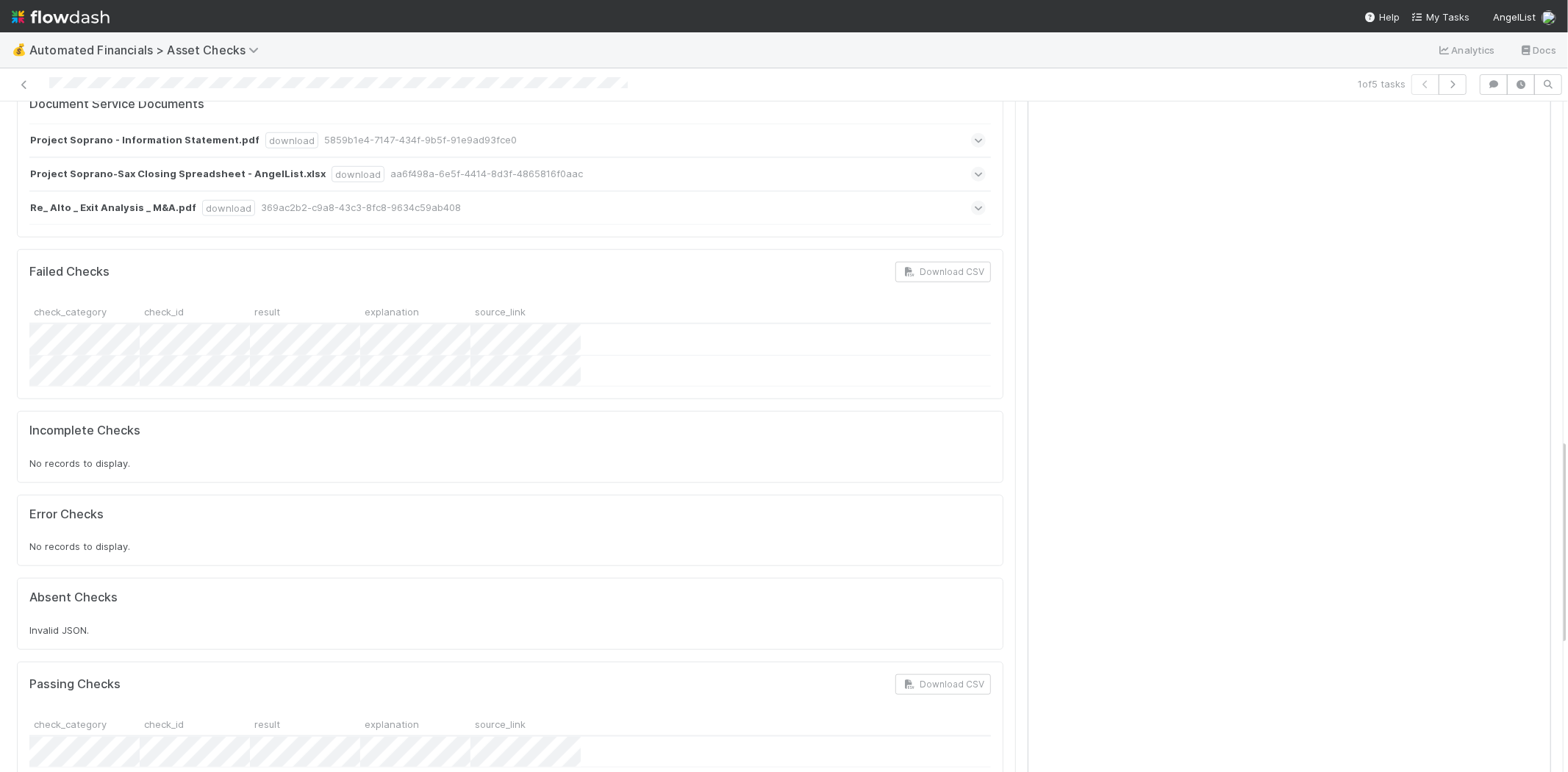
scroll to position [1387, 0]
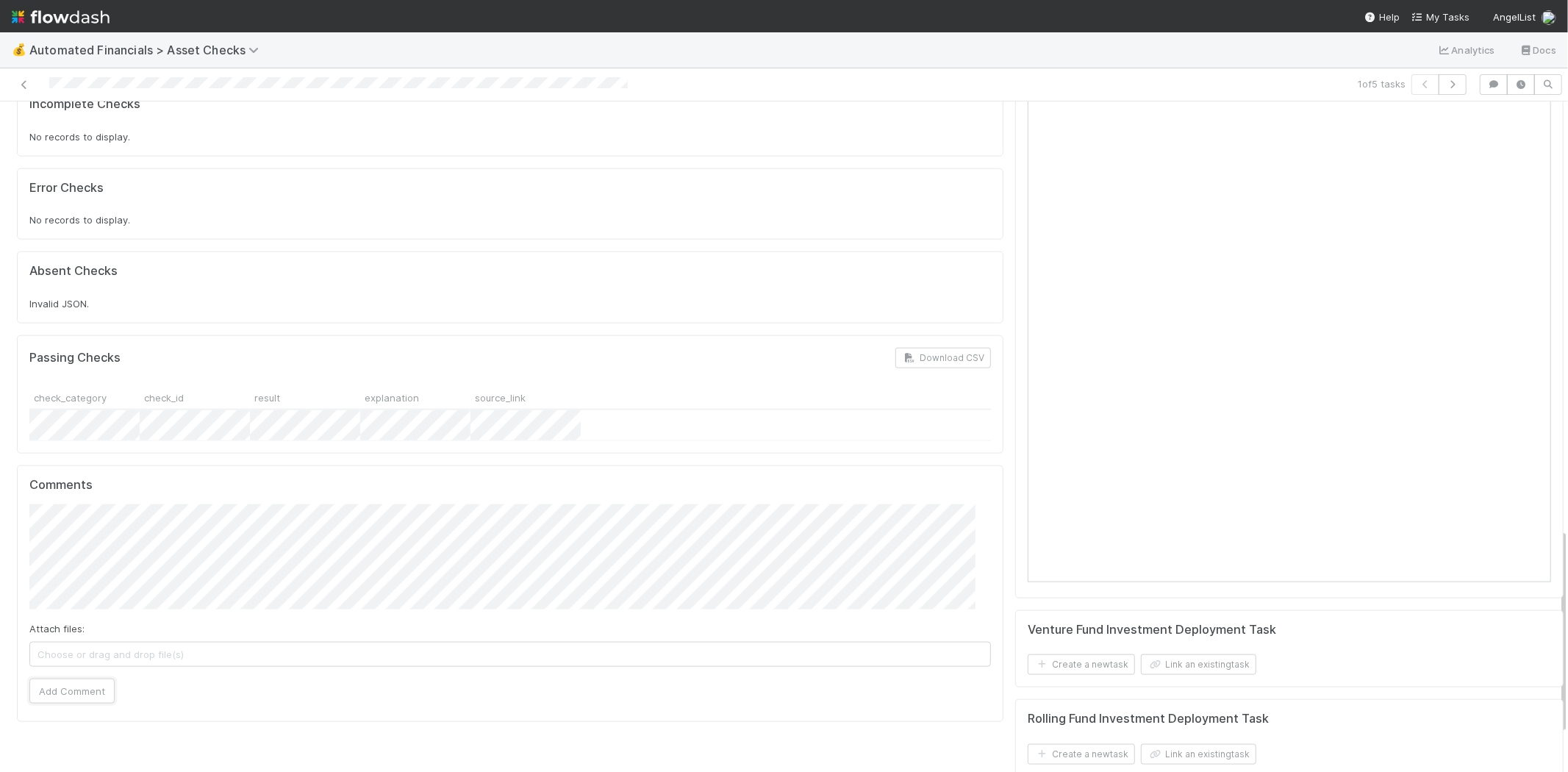
drag, startPoint x: 70, startPoint y: 606, endPoint x: 172, endPoint y: 620, distance: 103.0
click at [71, 679] on button "Add Comment" at bounding box center [72, 691] width 85 height 25
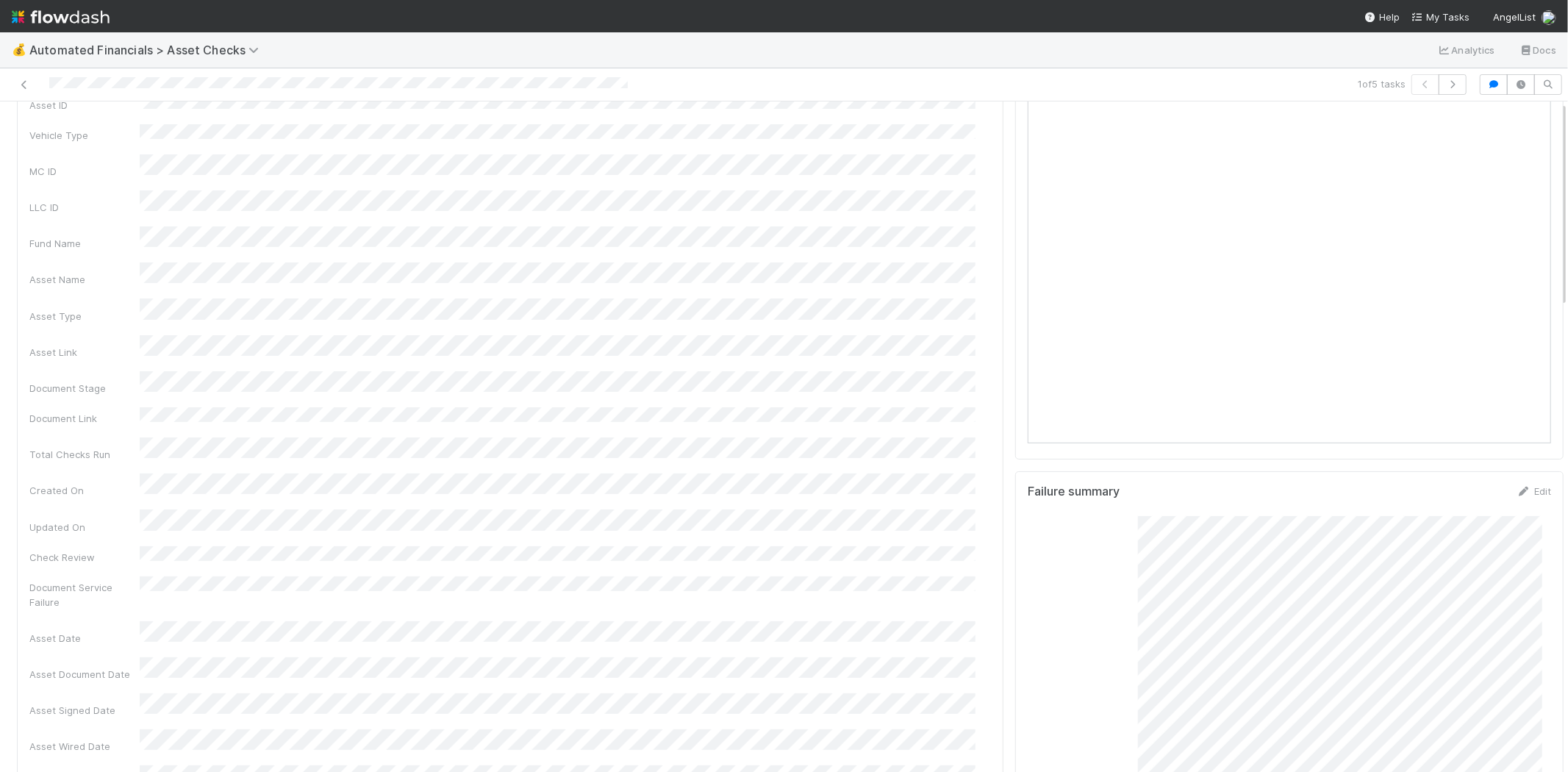
scroll to position [0, 0]
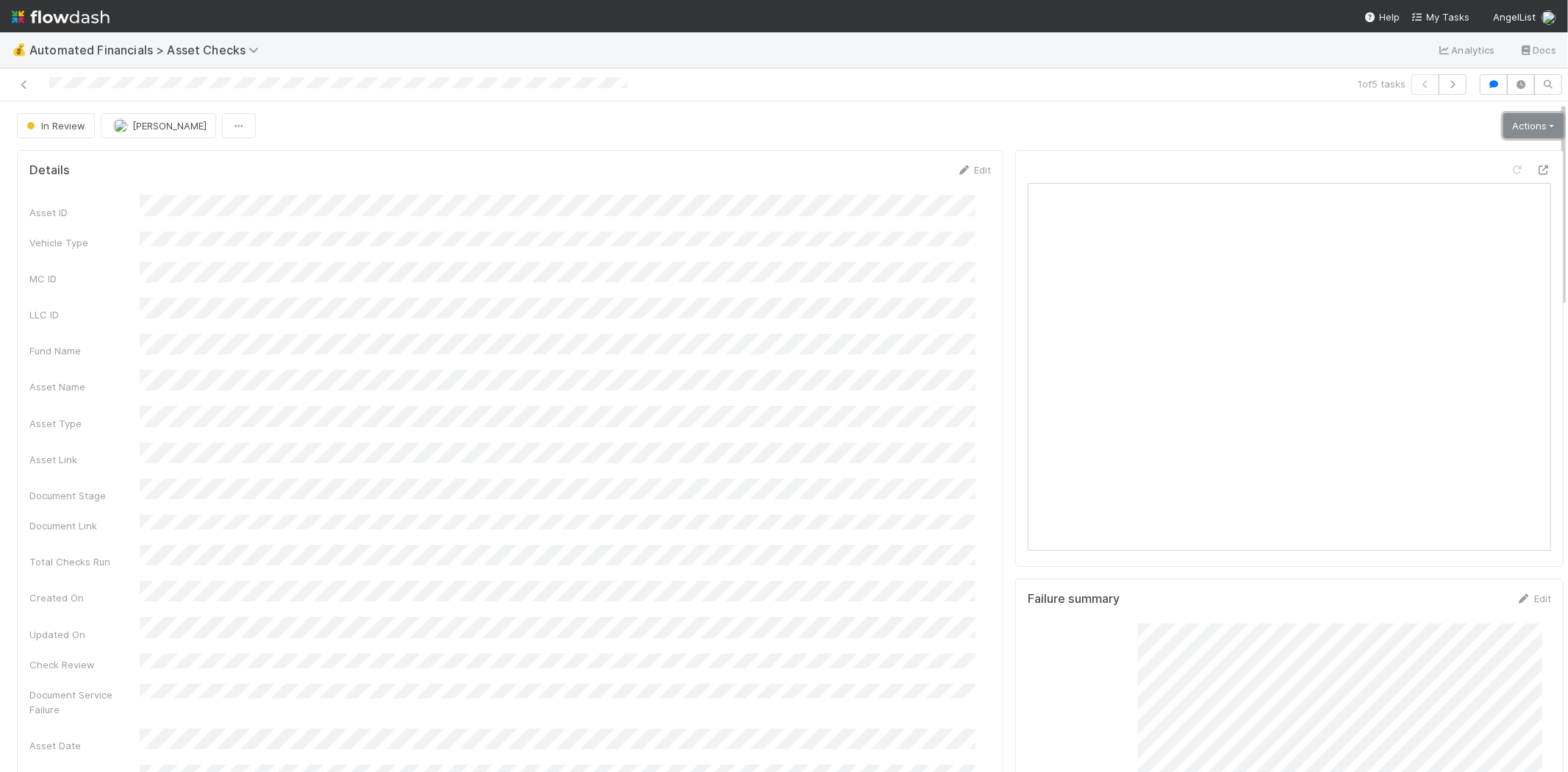
click at [1503, 126] on link "Actions" at bounding box center [1533, 125] width 61 height 25
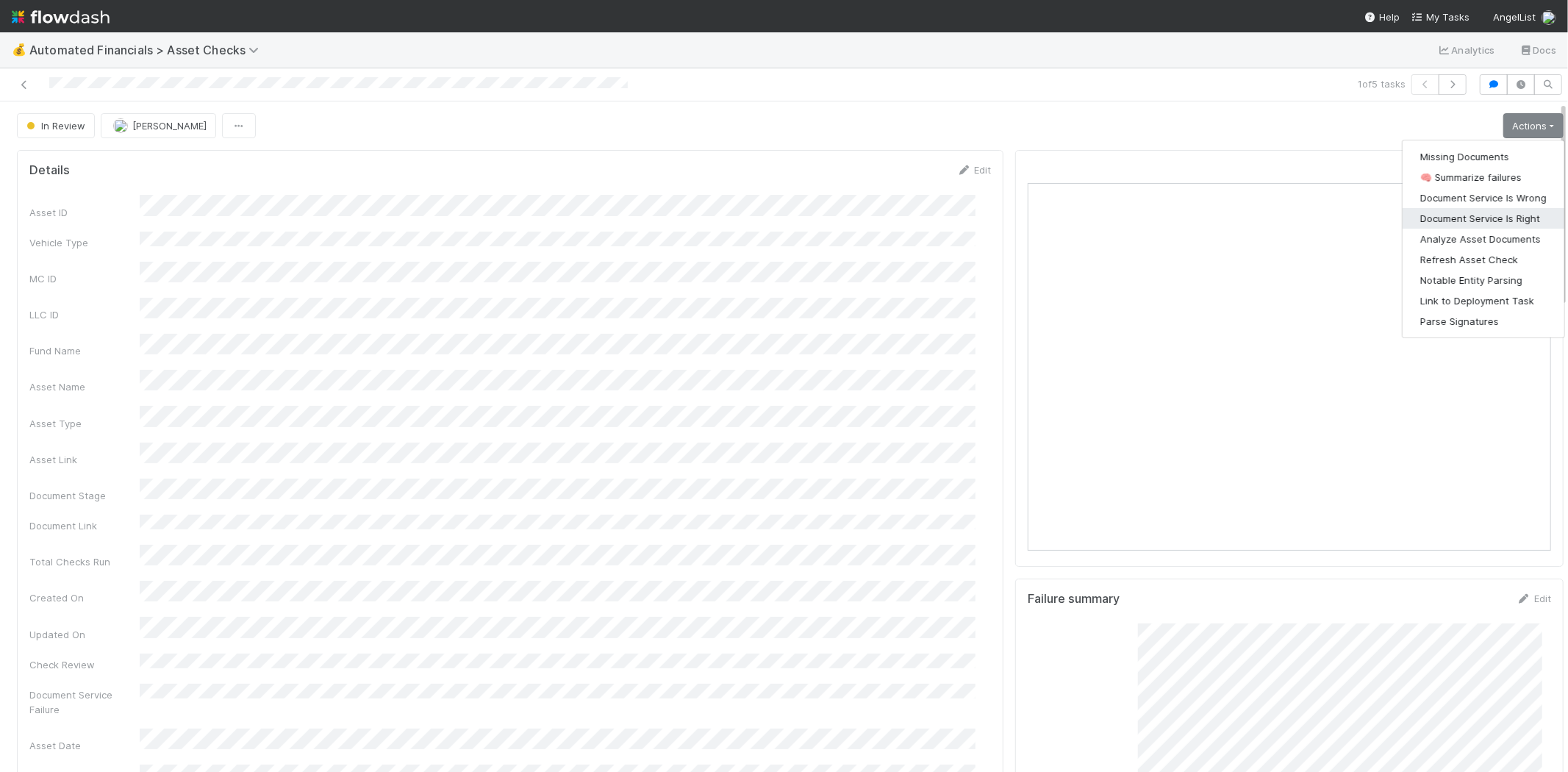
click at [1488, 214] on button "Document Service Is Right" at bounding box center [1482, 218] width 161 height 21
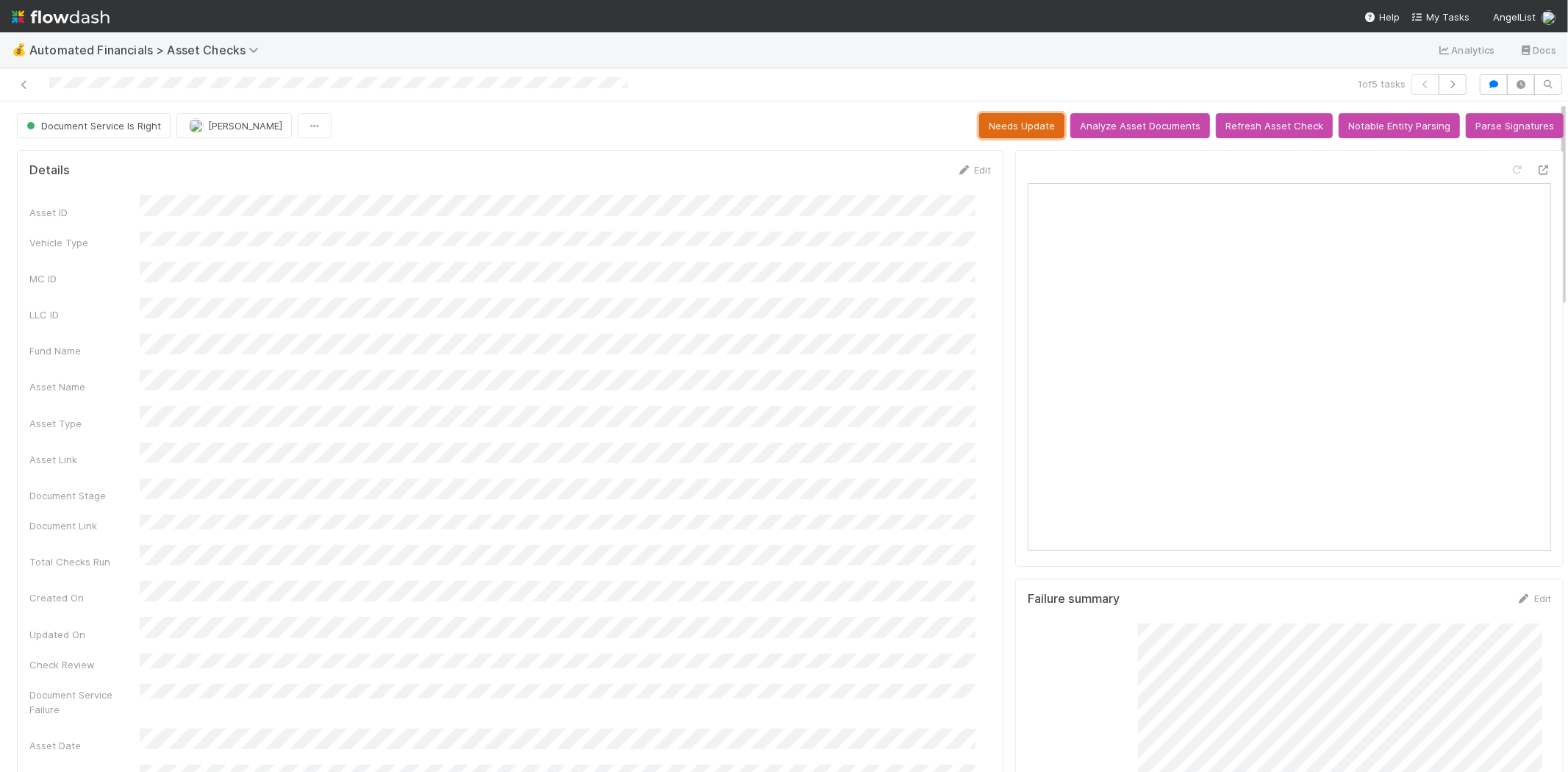
click at [1011, 129] on button "Needs Update" at bounding box center [1021, 125] width 85 height 25
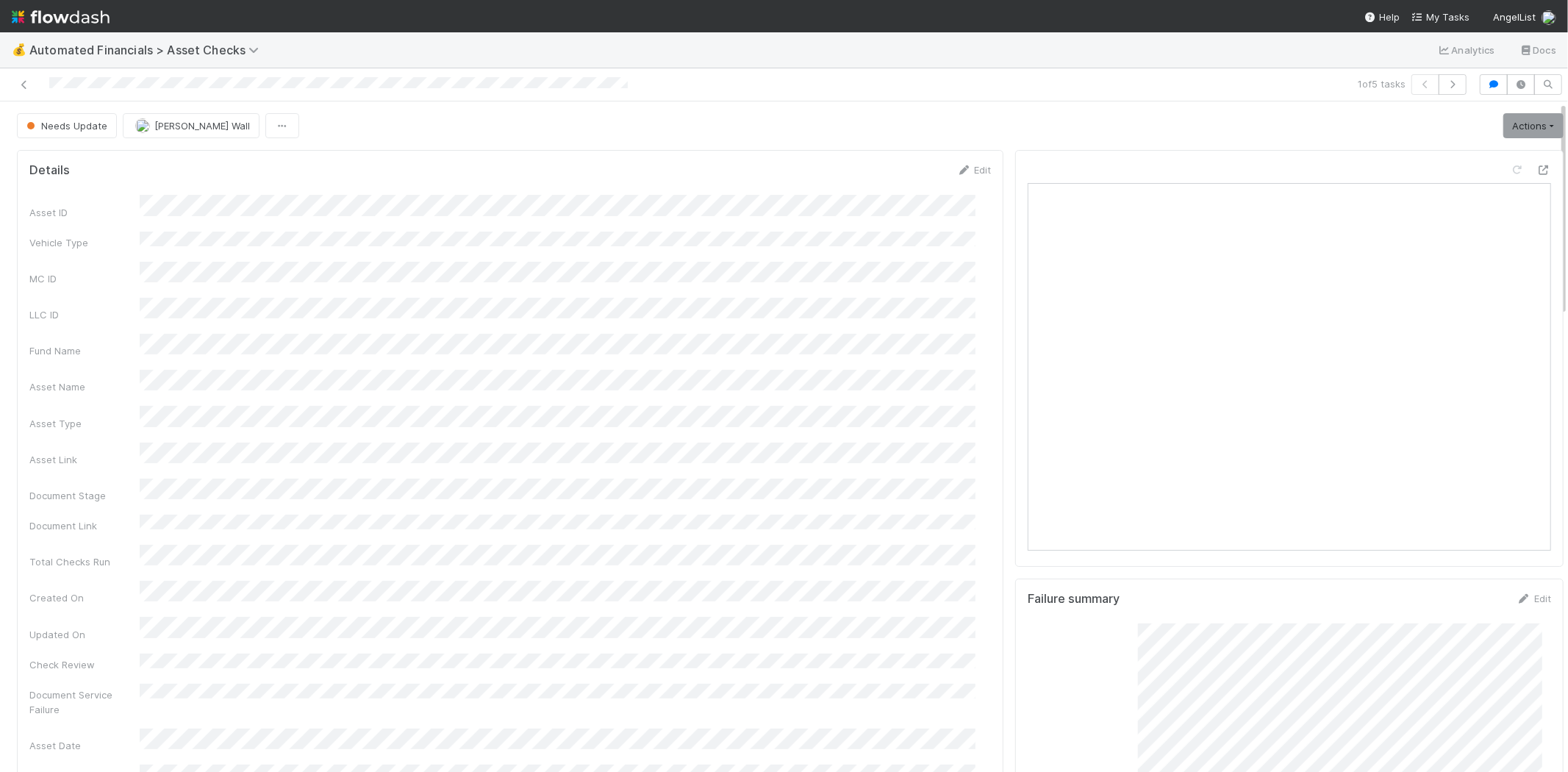
click at [22, 76] on div at bounding box center [373, 85] width 736 height 21
click at [22, 78] on link at bounding box center [24, 85] width 15 height 15
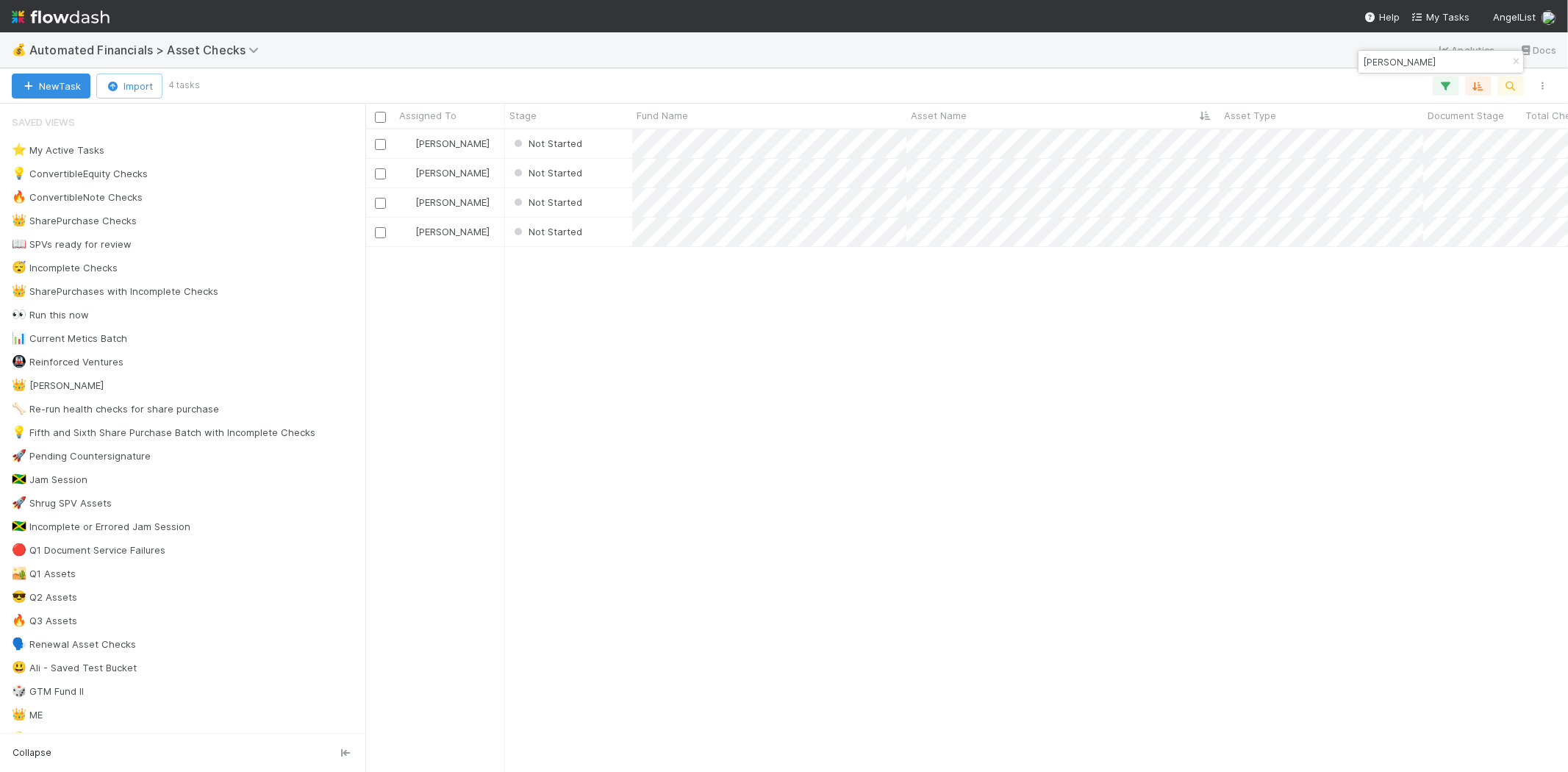
scroll to position [12, 12]
click at [610, 137] on div "Not Started" at bounding box center [569, 144] width 127 height 29
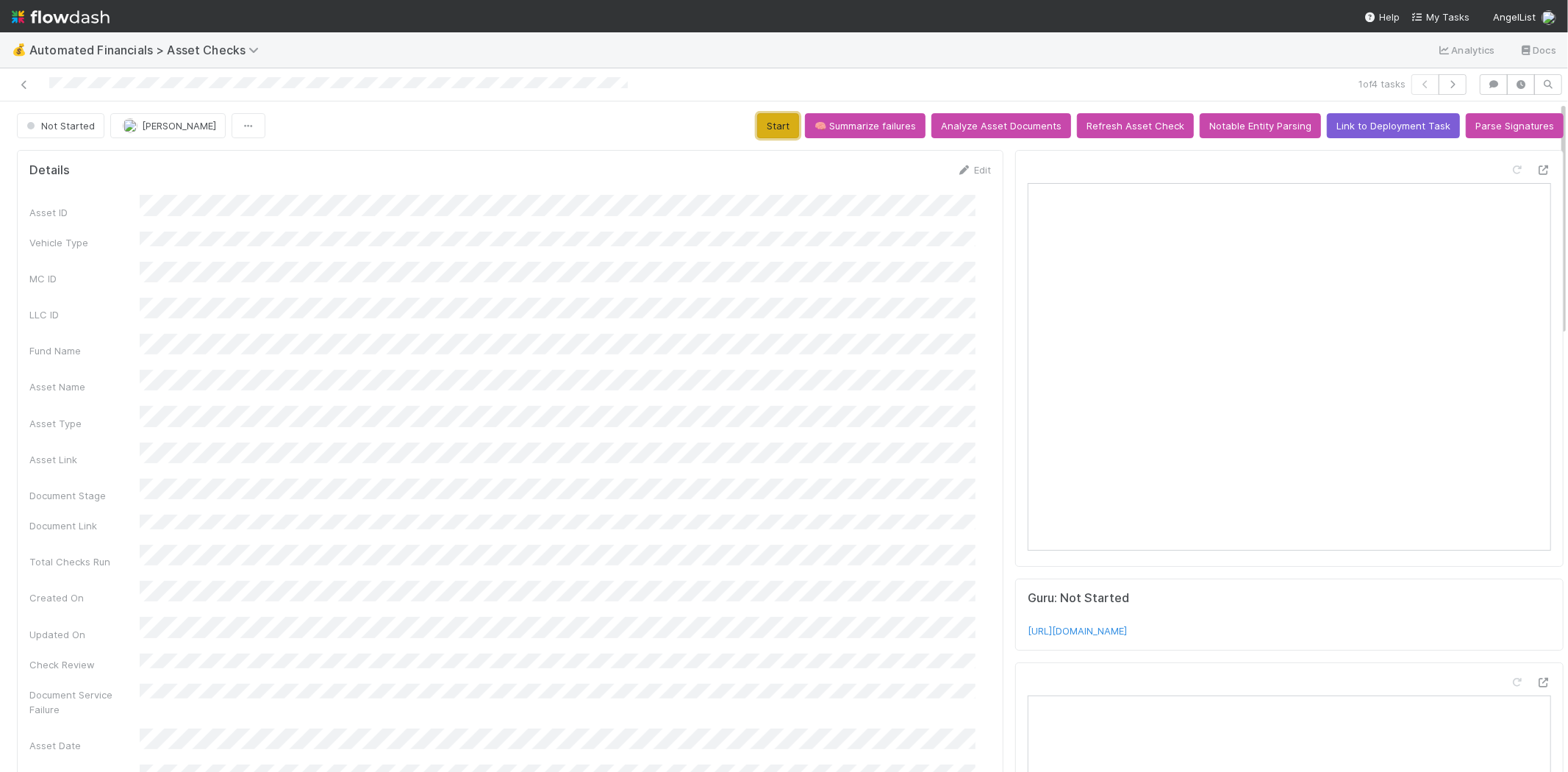
click at [765, 127] on button "Start" at bounding box center [777, 125] width 42 height 25
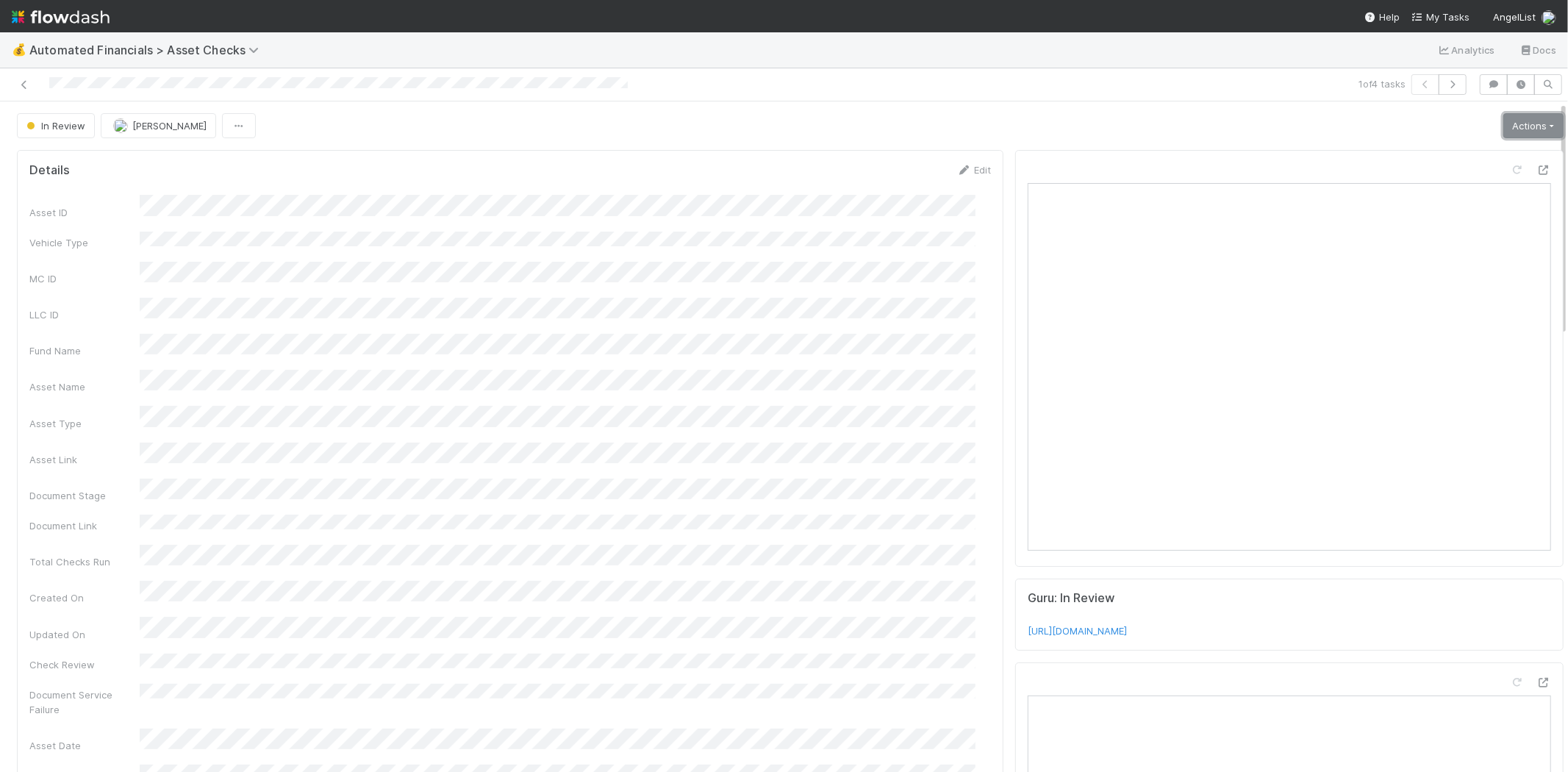
drag, startPoint x: 1507, startPoint y: 127, endPoint x: 1497, endPoint y: 152, distance: 26.9
click at [1507, 128] on link "Actions" at bounding box center [1533, 125] width 61 height 25
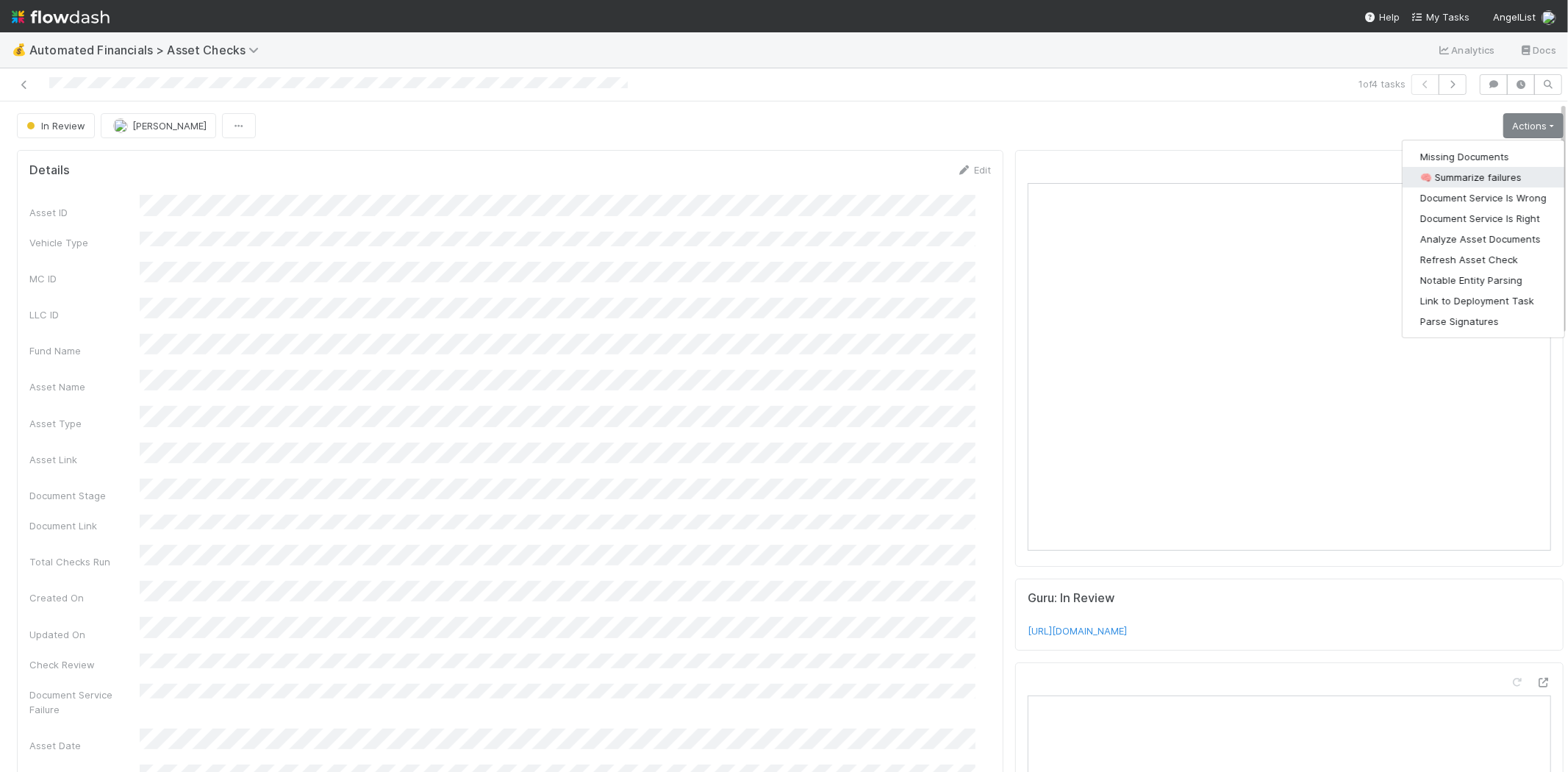
click at [1487, 177] on button "🧠 Summarize failures" at bounding box center [1482, 177] width 161 height 21
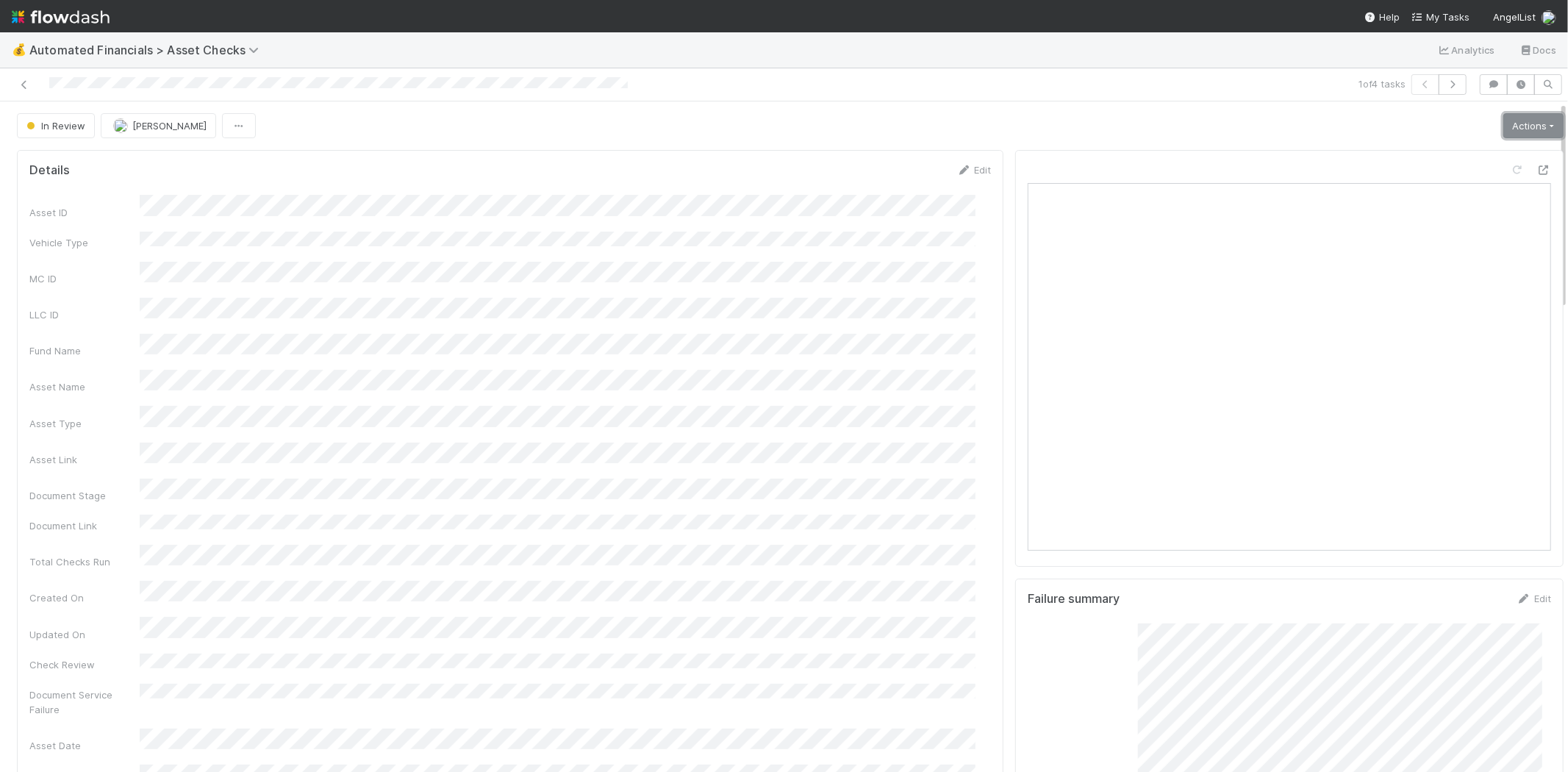
drag, startPoint x: 1501, startPoint y: 125, endPoint x: 1494, endPoint y: 151, distance: 26.9
click at [1503, 125] on link "Actions" at bounding box center [1533, 125] width 61 height 25
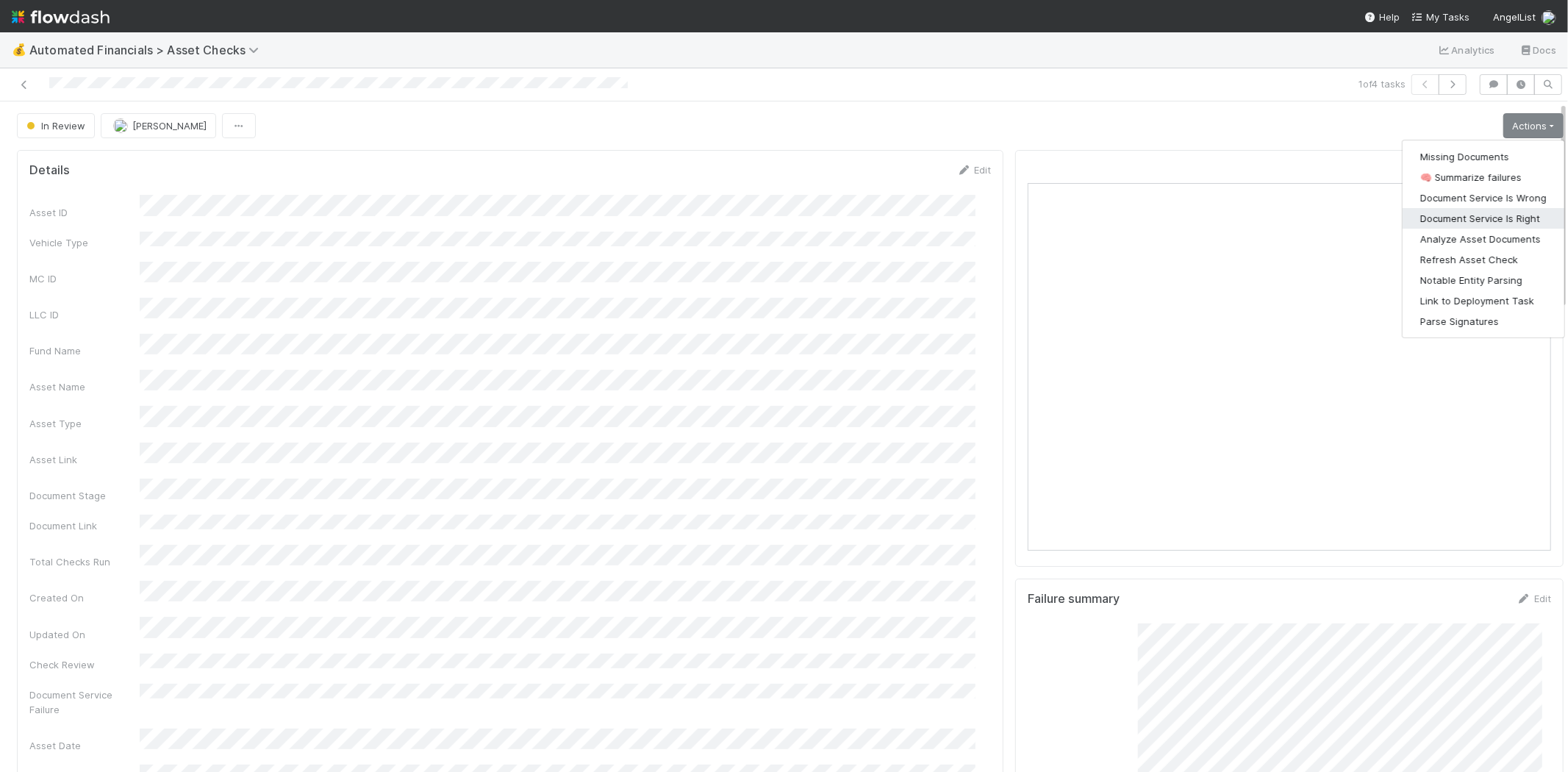
click at [1485, 214] on button "Document Service Is Right" at bounding box center [1482, 218] width 161 height 21
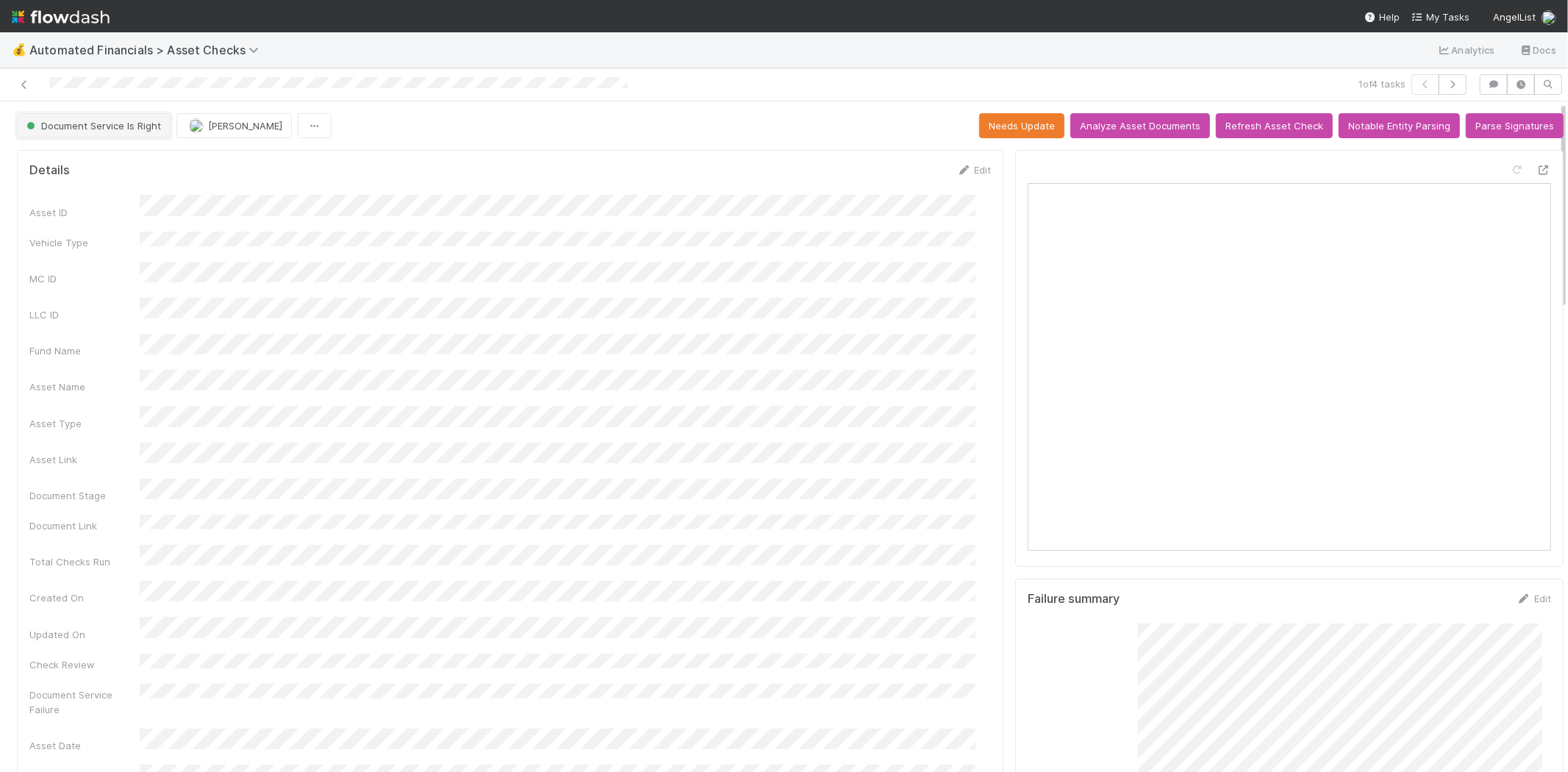
click at [129, 126] on span "Document Service Is Right" at bounding box center [91, 126] width 137 height 12
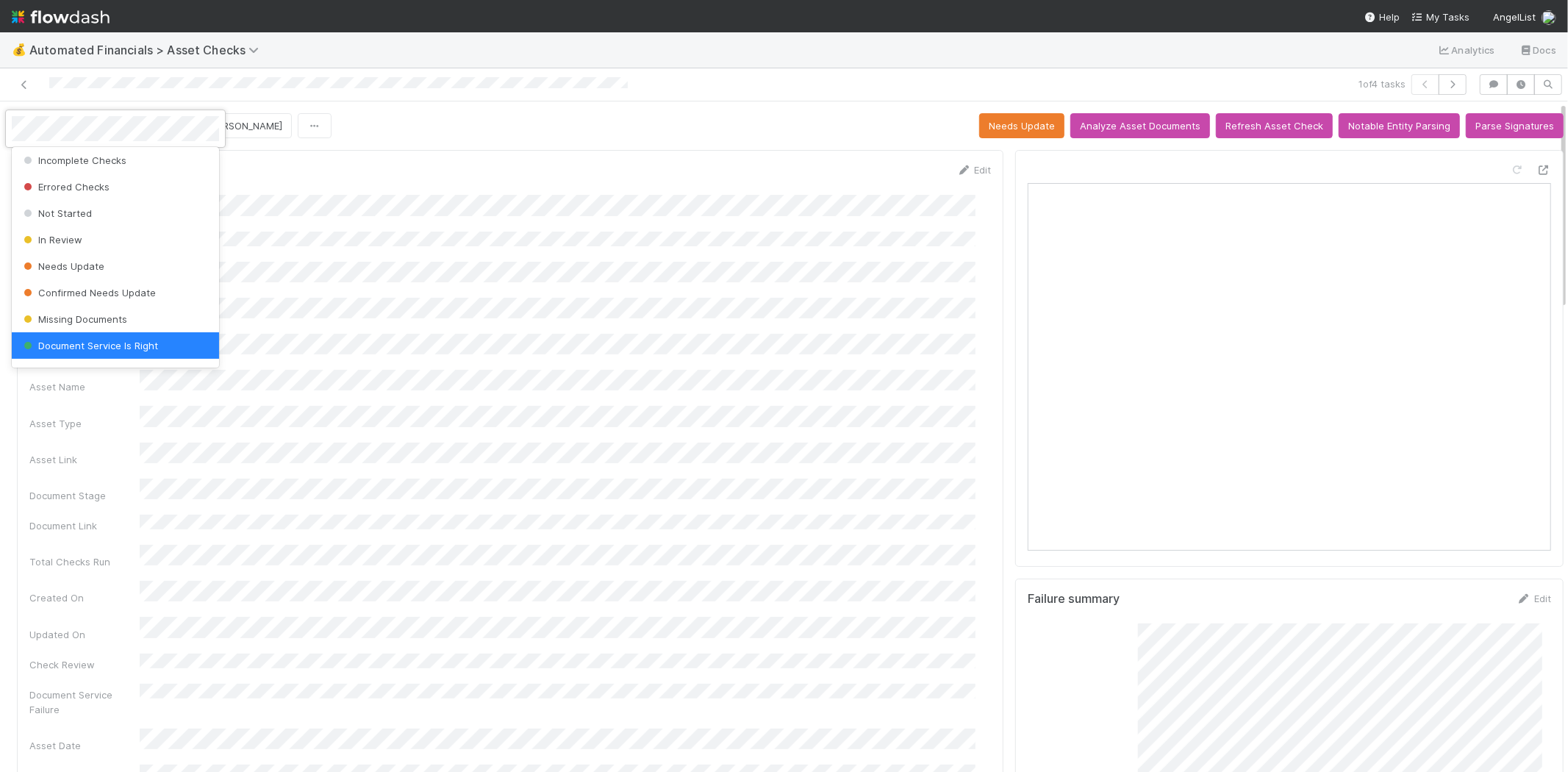
scroll to position [324, 0]
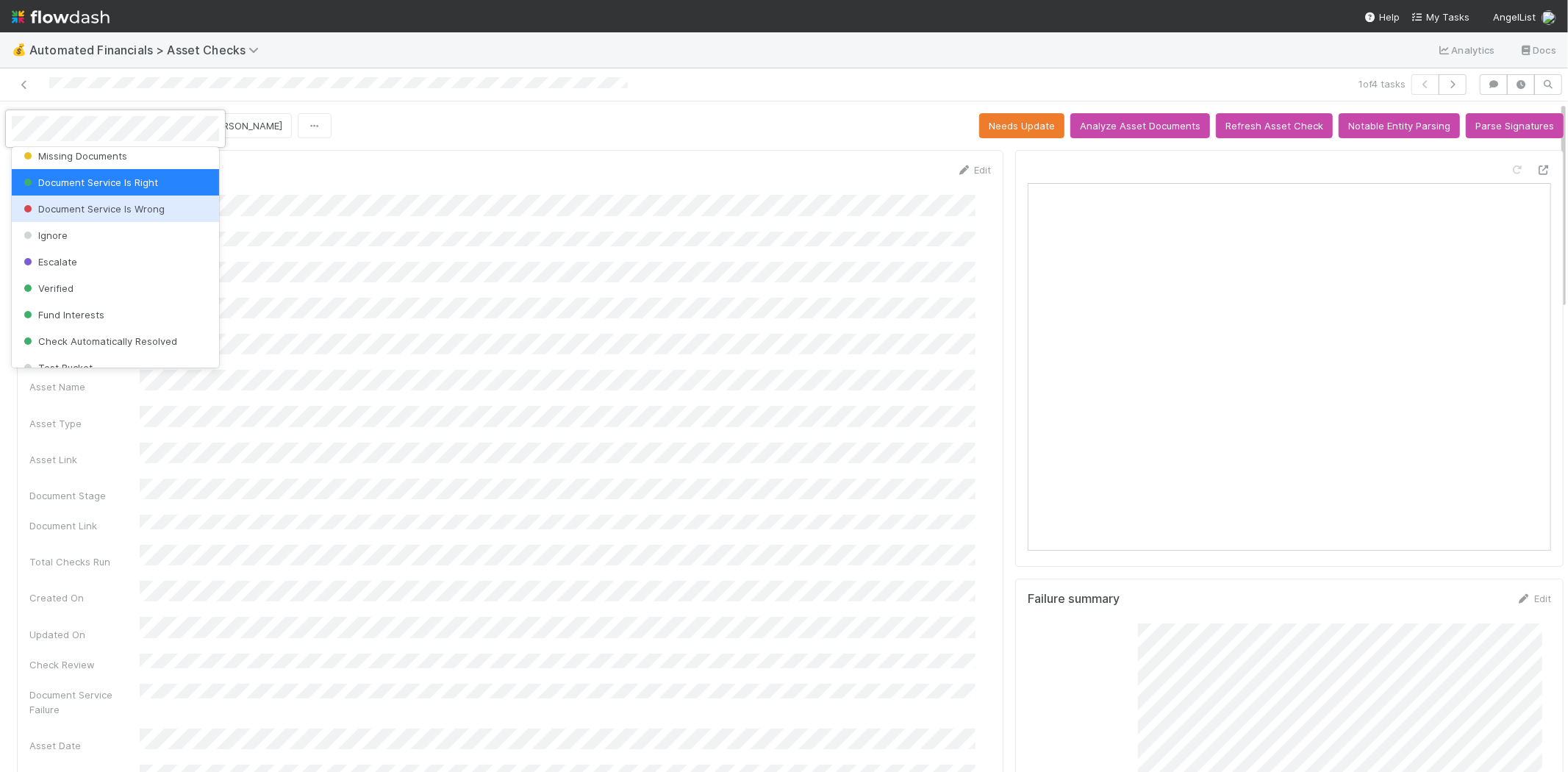
click at [157, 207] on span "Document Service Is Wrong" at bounding box center [92, 209] width 144 height 12
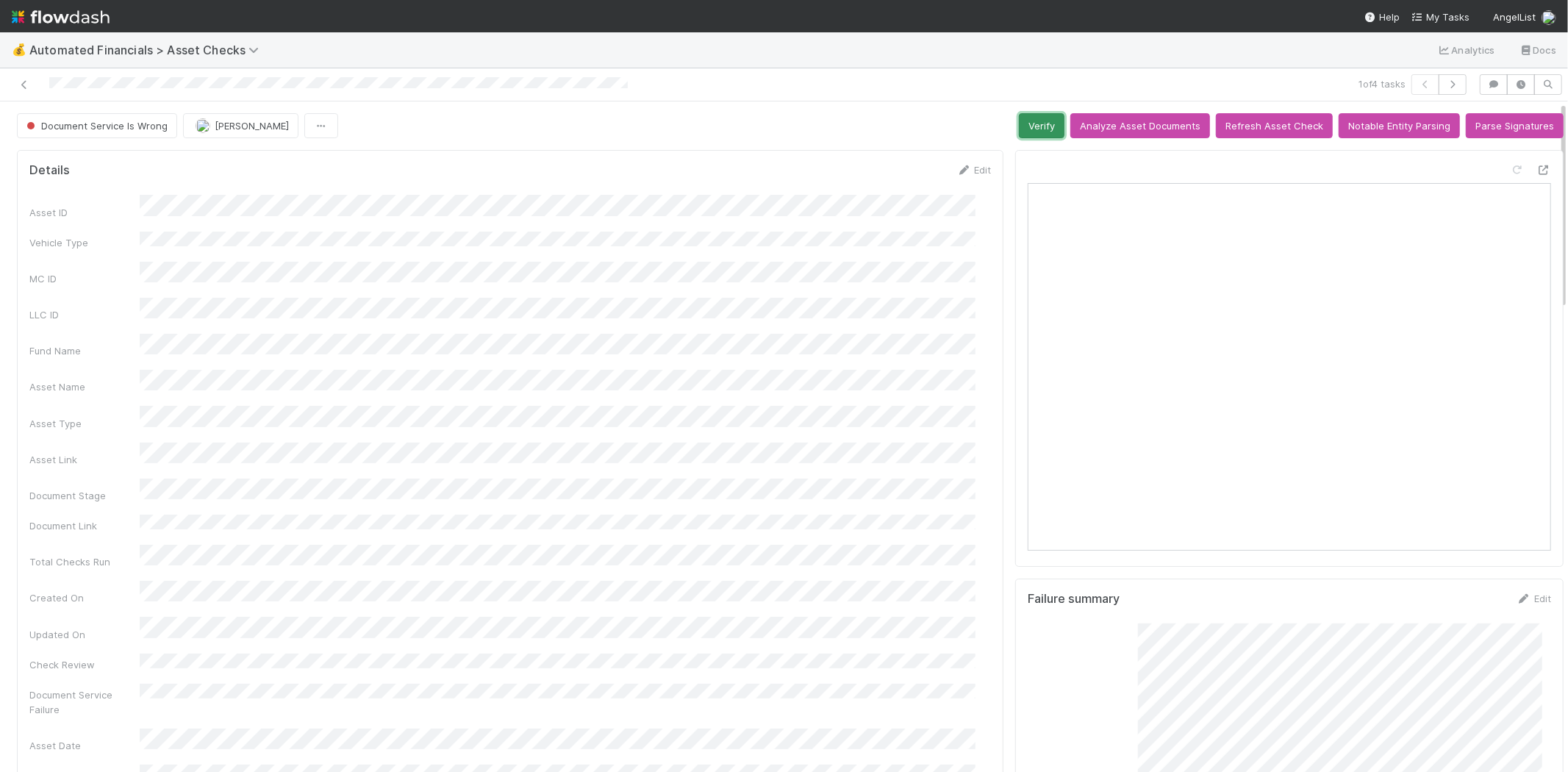
click at [1019, 120] on button "Verify" at bounding box center [1041, 125] width 46 height 25
click at [22, 83] on icon at bounding box center [24, 85] width 15 height 9
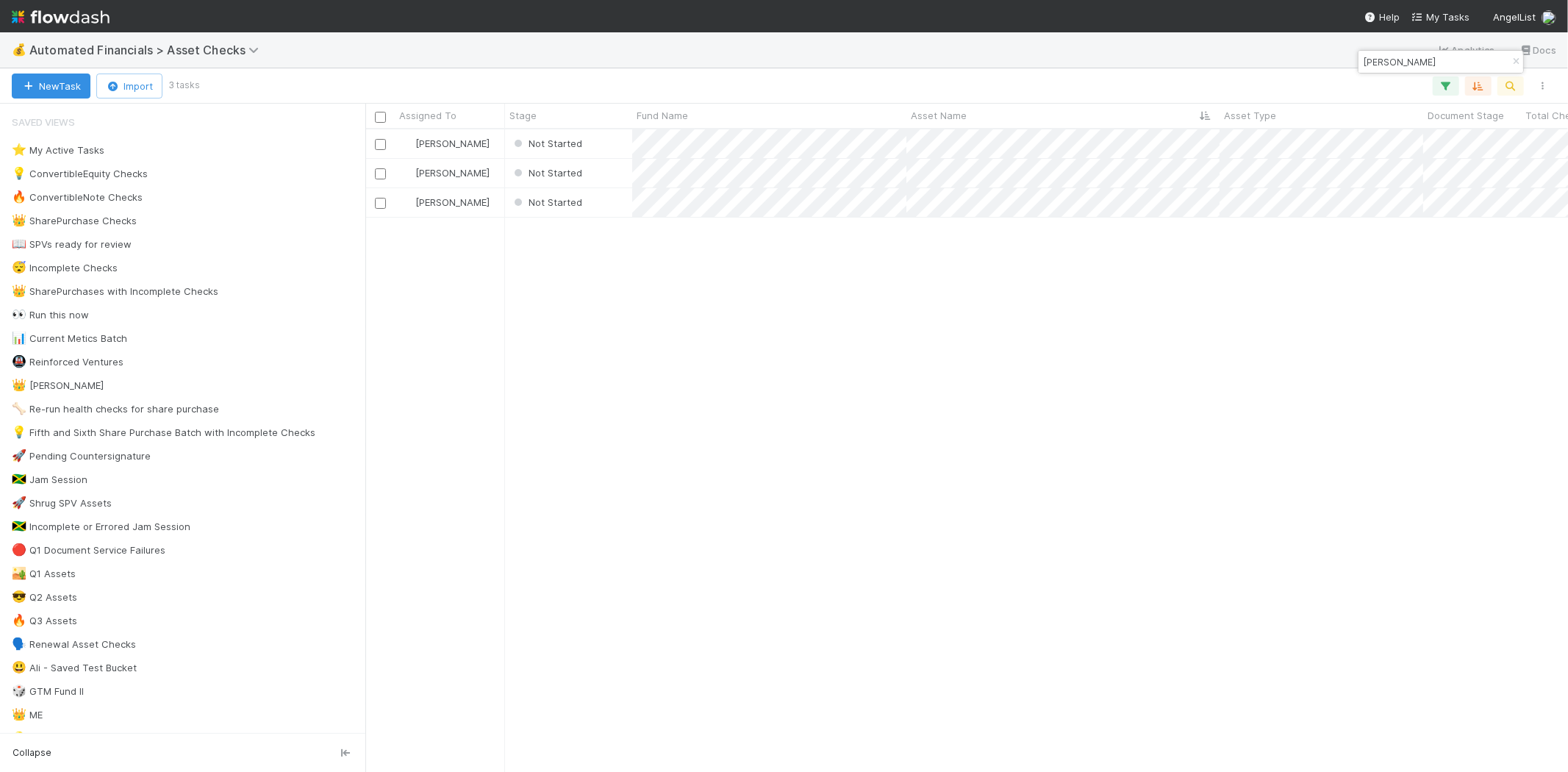
scroll to position [630, 1190]
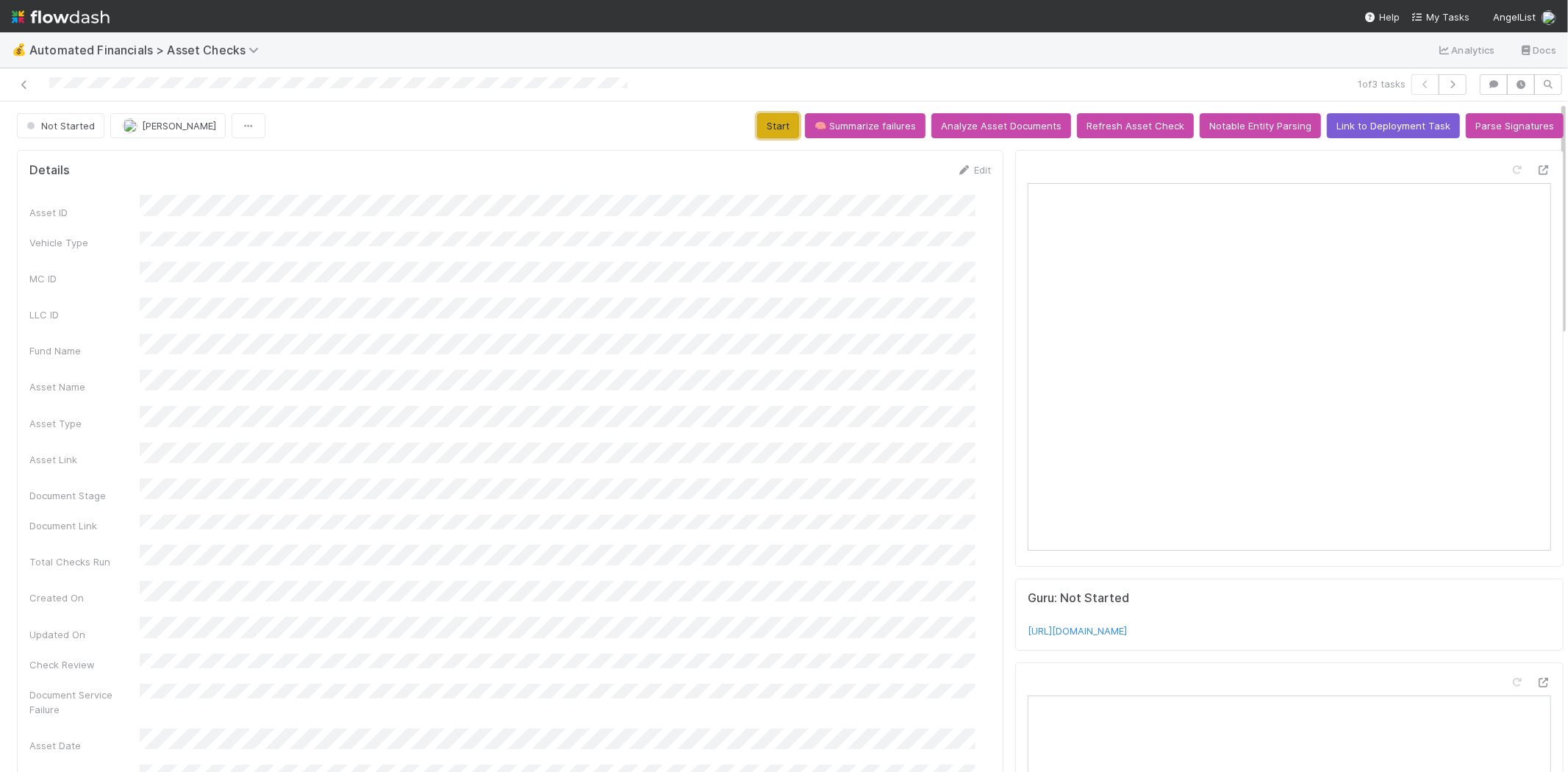
click at [766, 126] on button "Start" at bounding box center [777, 125] width 42 height 25
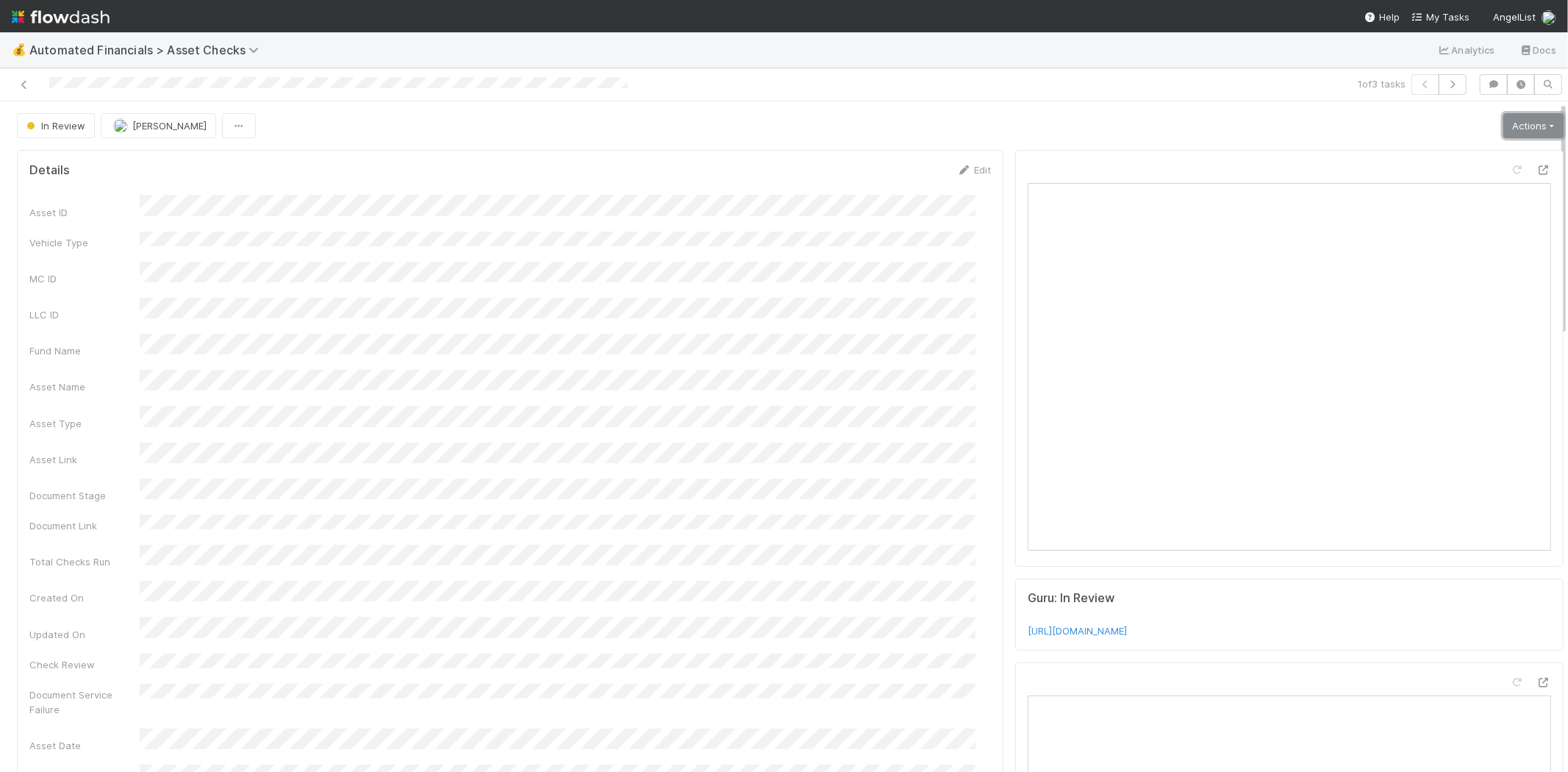
click at [1512, 123] on link "Actions" at bounding box center [1533, 125] width 61 height 25
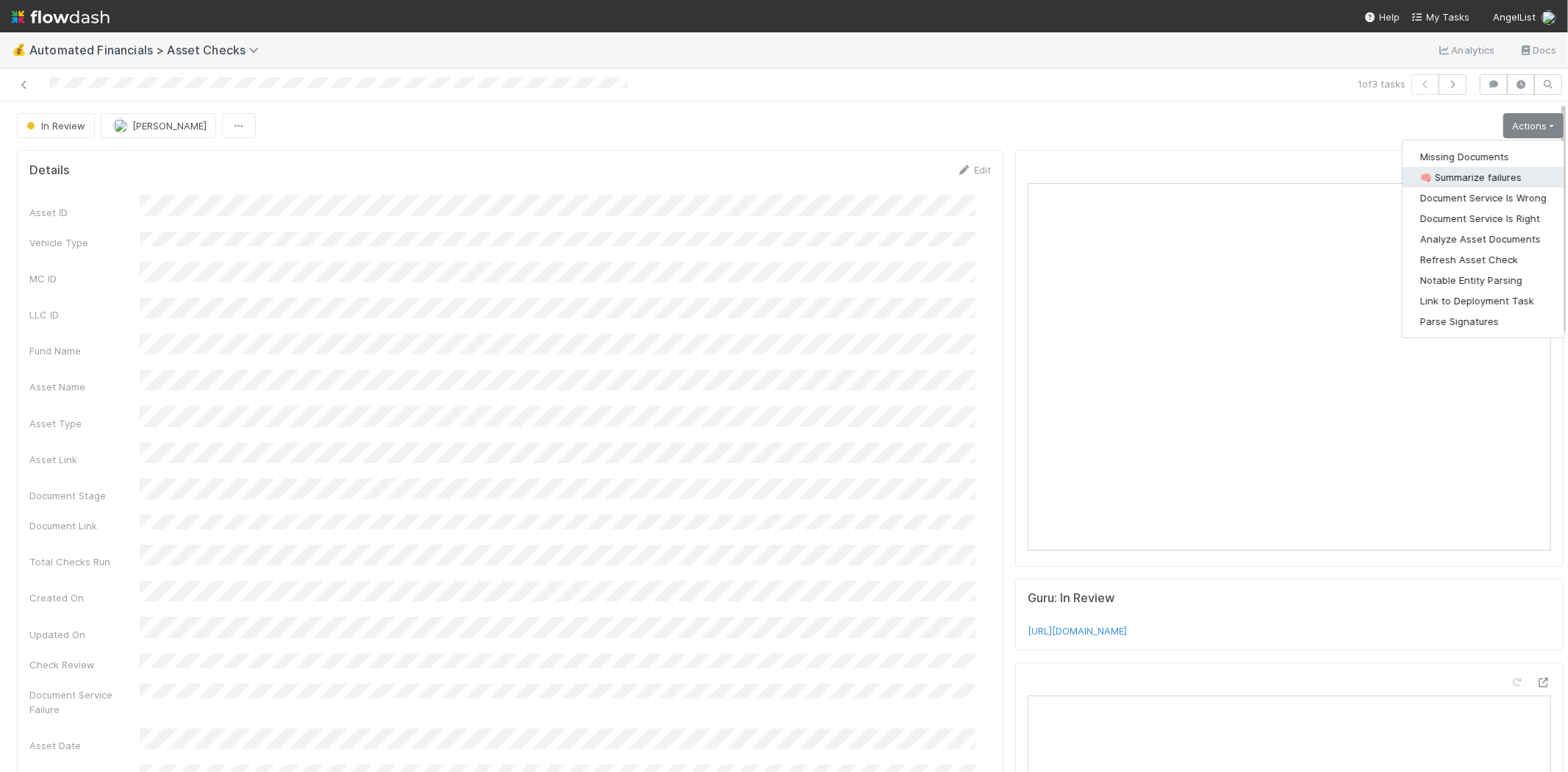
click at [1484, 174] on button "🧠 Summarize failures" at bounding box center [1482, 177] width 161 height 21
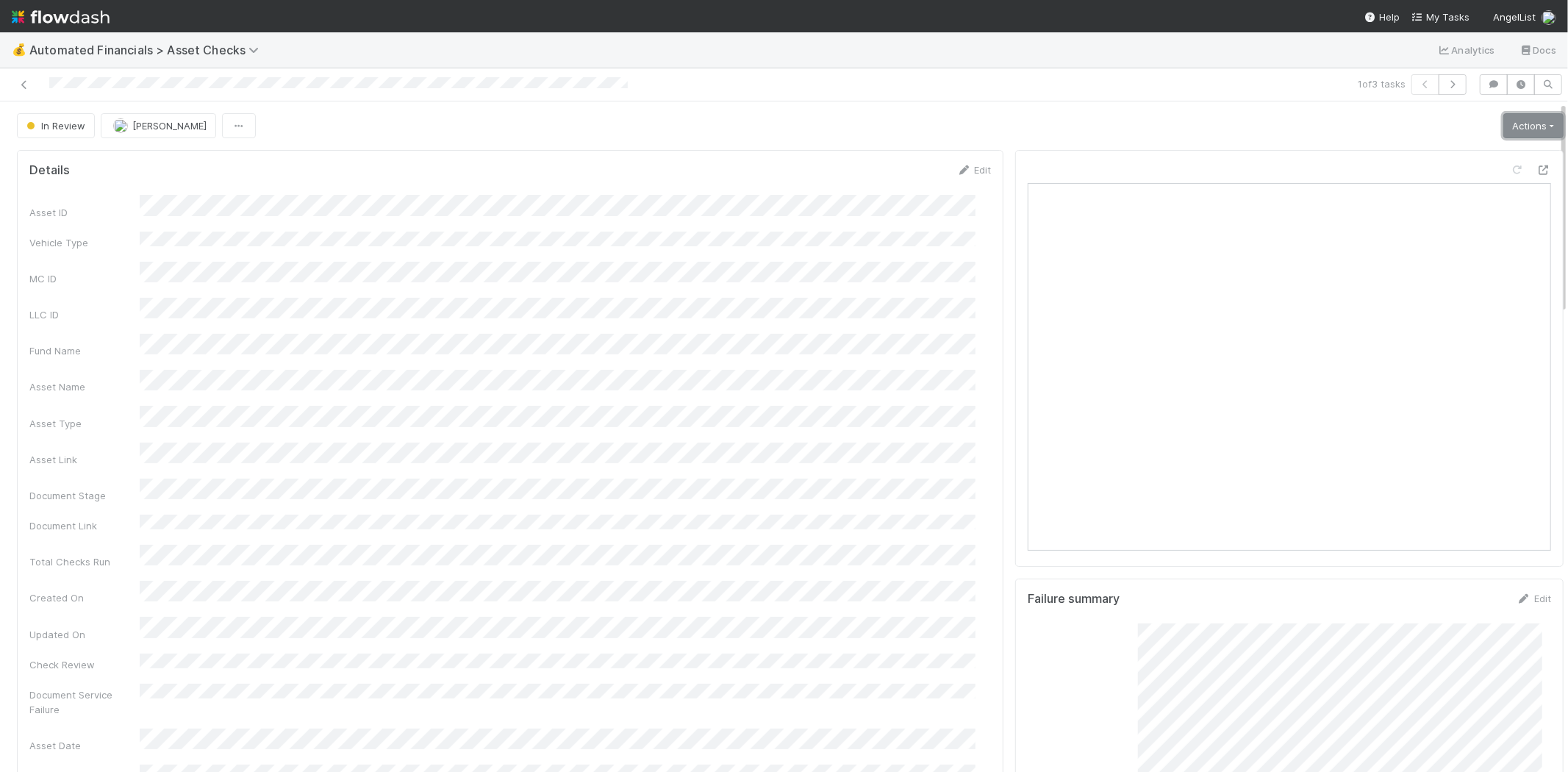
click at [1508, 118] on link "Actions" at bounding box center [1533, 125] width 61 height 25
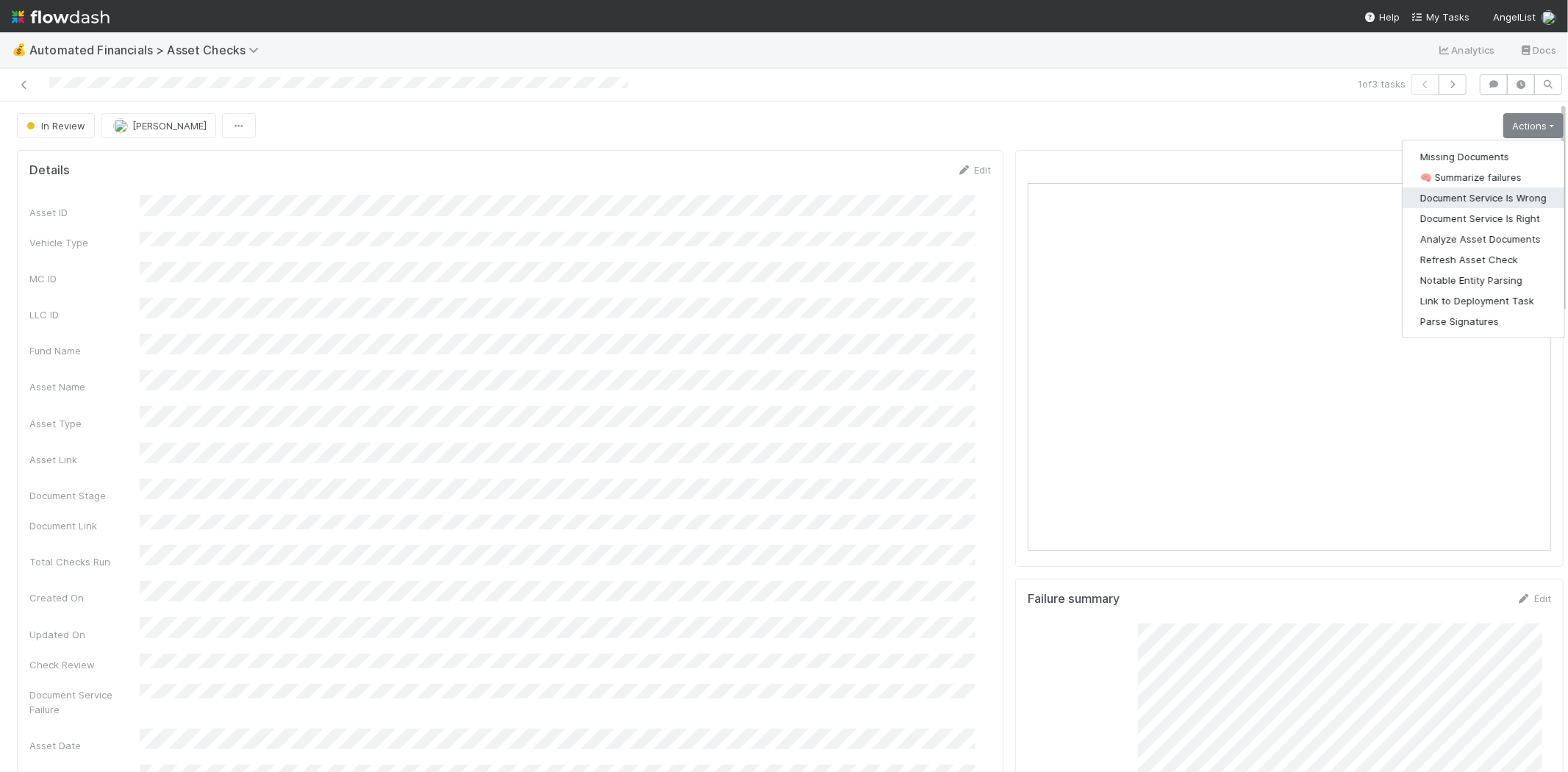
click at [1488, 200] on button "Document Service Is Wrong" at bounding box center [1482, 198] width 161 height 21
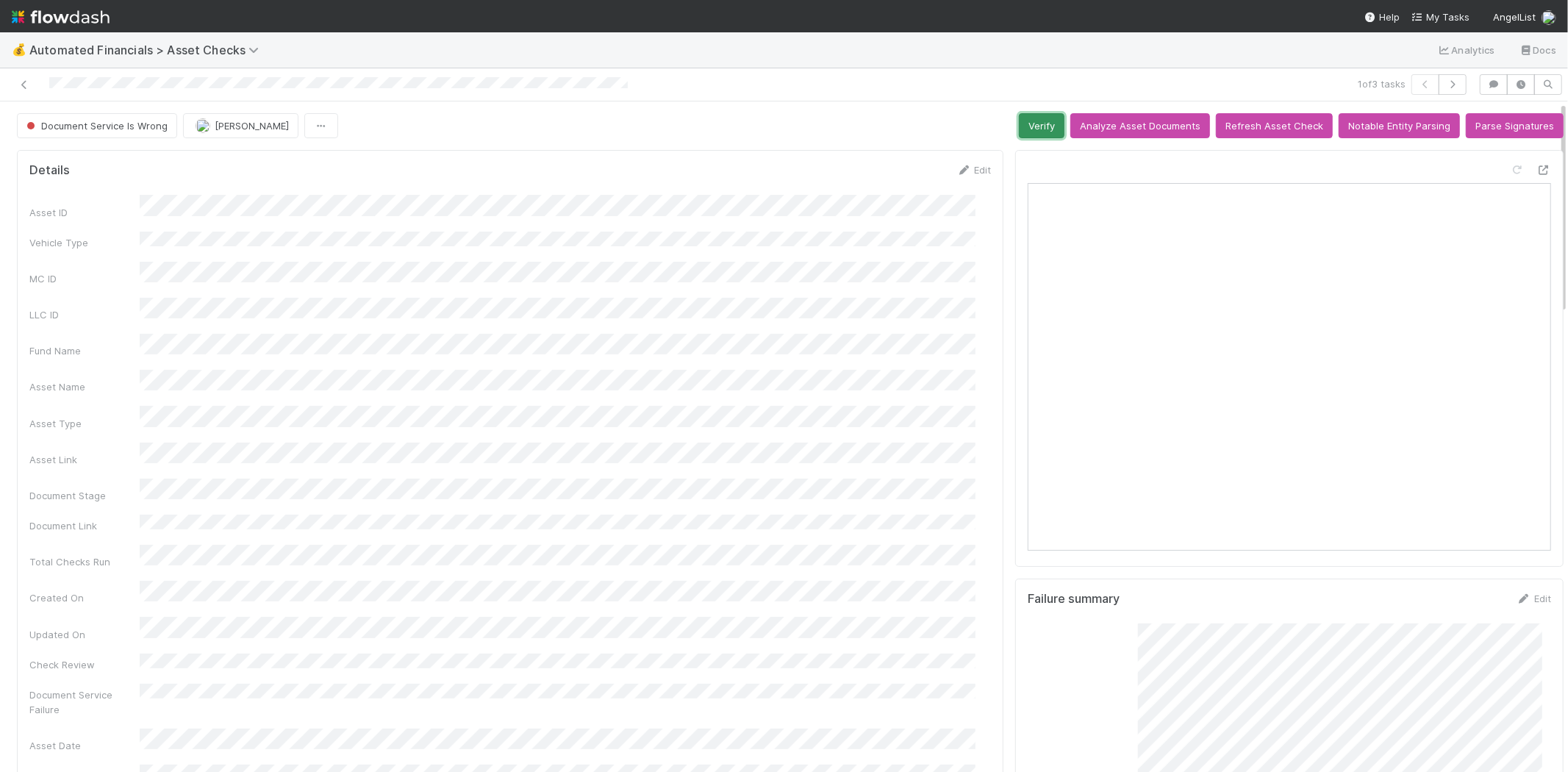
click at [1019, 127] on button "Verify" at bounding box center [1041, 125] width 46 height 25
click at [21, 82] on icon at bounding box center [24, 85] width 15 height 9
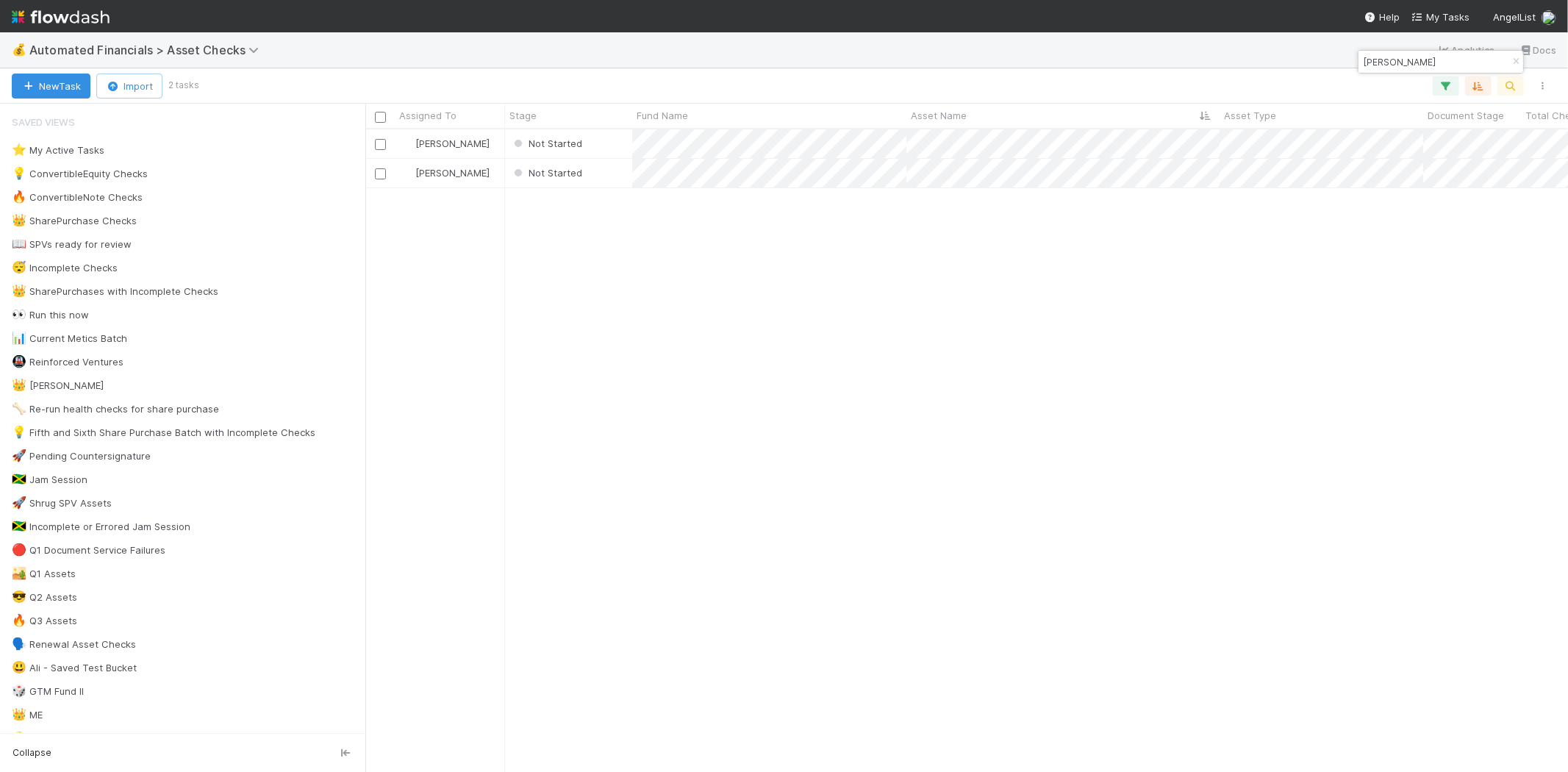
scroll to position [630, 1190]
click at [610, 145] on div "Not Started" at bounding box center [569, 144] width 127 height 29
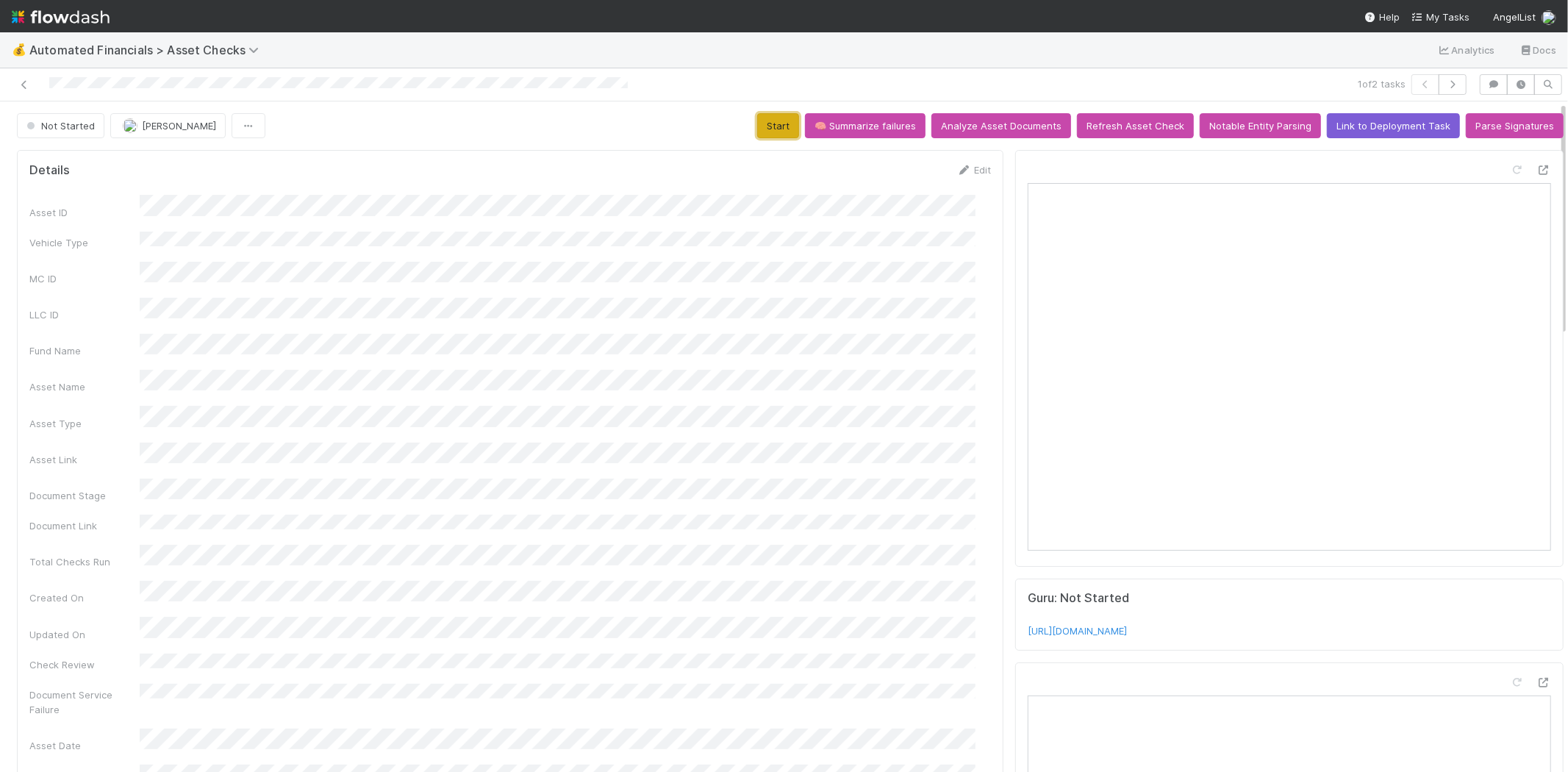
click at [776, 132] on button "Start" at bounding box center [777, 125] width 42 height 25
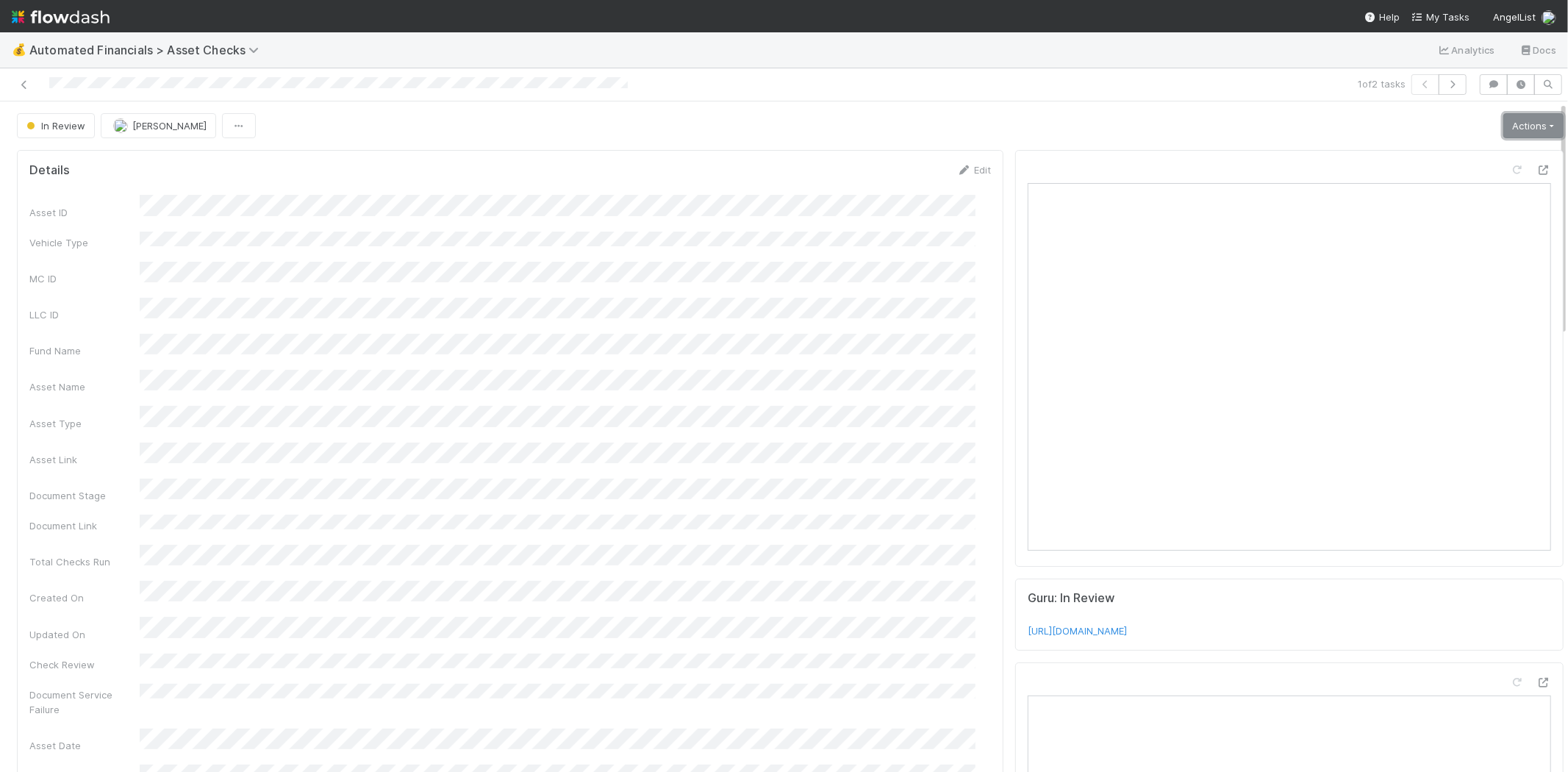
click at [1508, 127] on link "Actions" at bounding box center [1533, 125] width 61 height 25
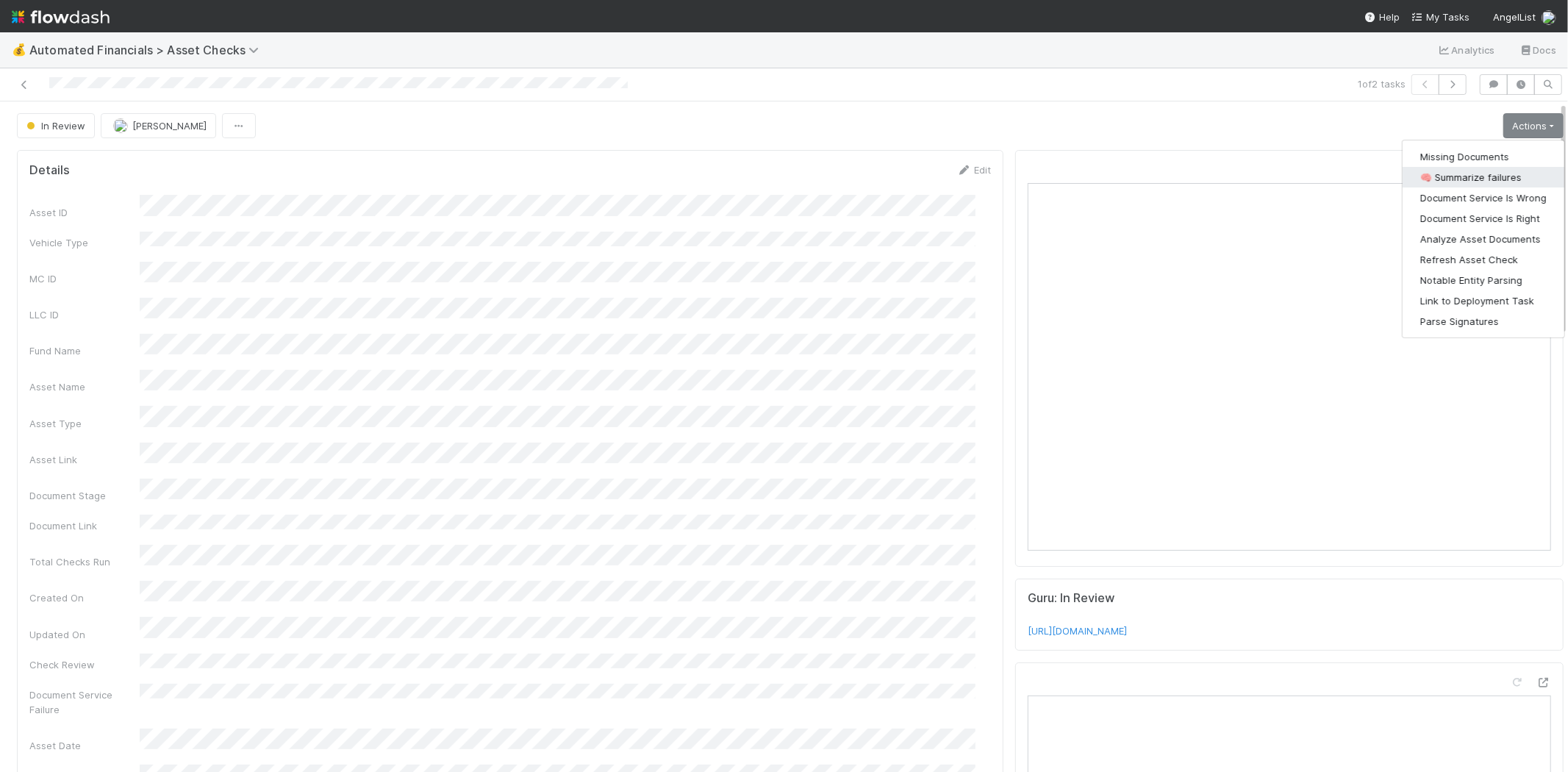
click at [1468, 177] on button "🧠 Summarize failures" at bounding box center [1482, 177] width 161 height 21
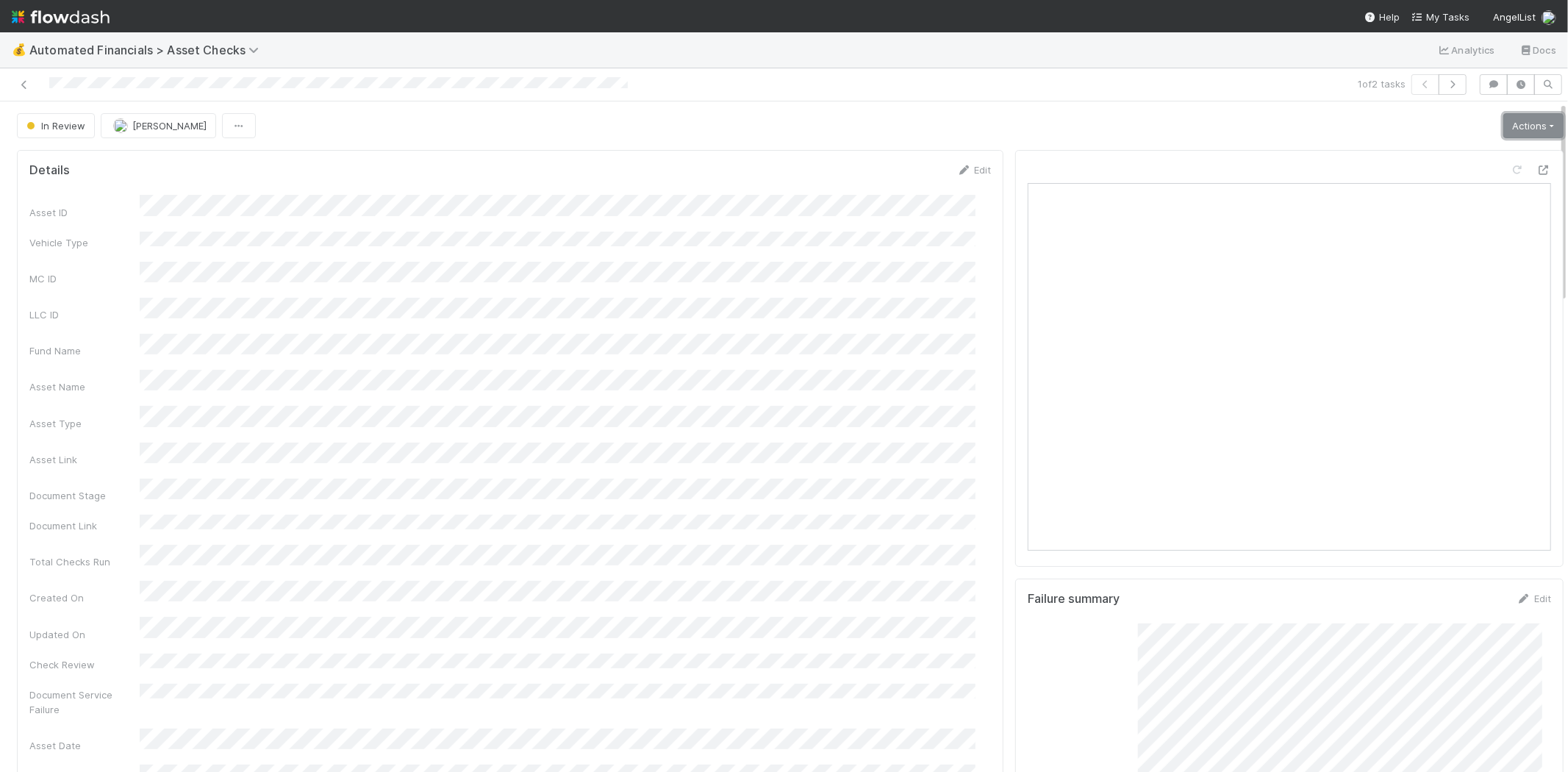
click at [1505, 123] on link "Actions" at bounding box center [1533, 125] width 61 height 25
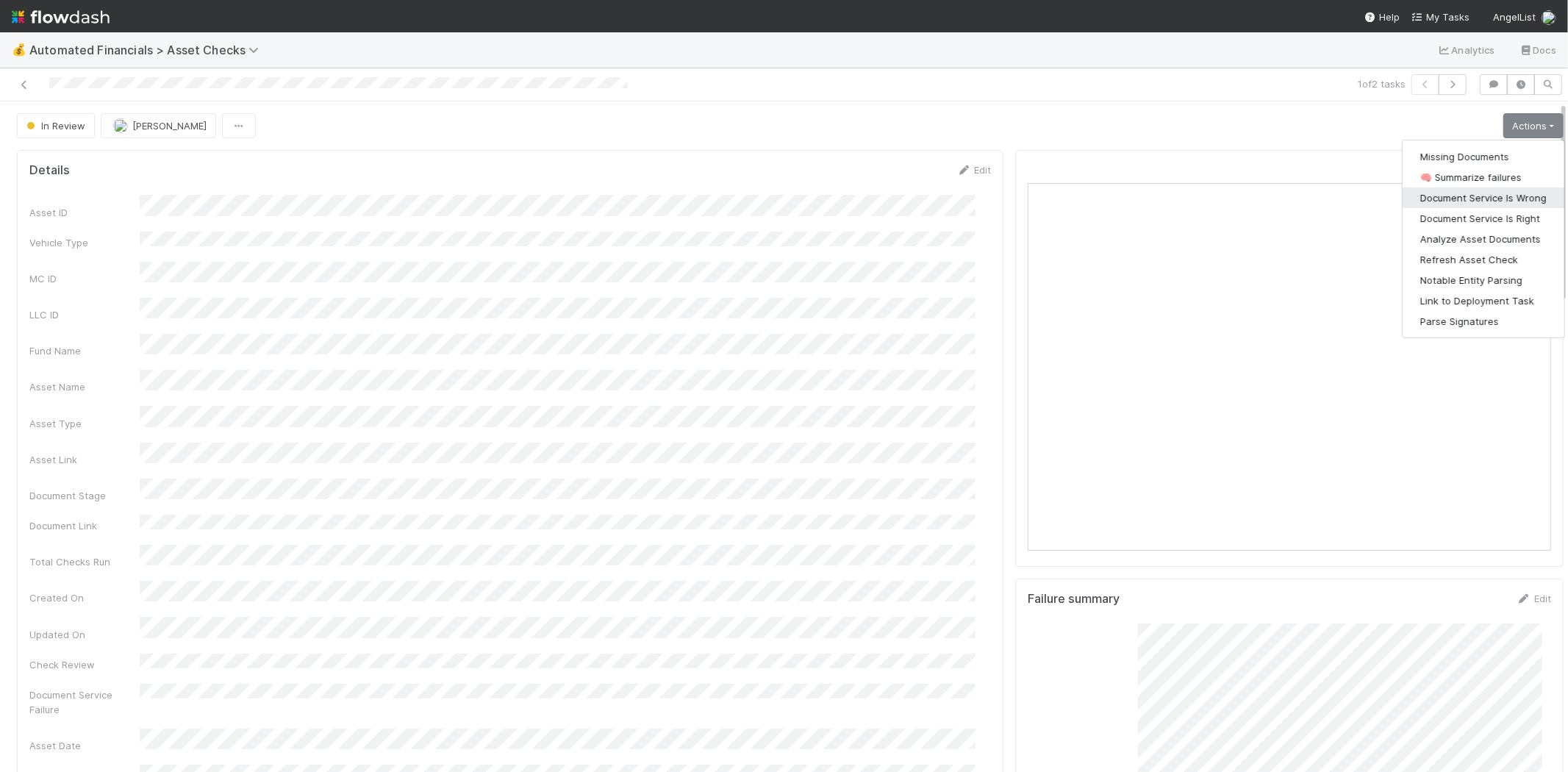
click at [1502, 195] on button "Document Service Is Wrong" at bounding box center [1482, 198] width 161 height 21
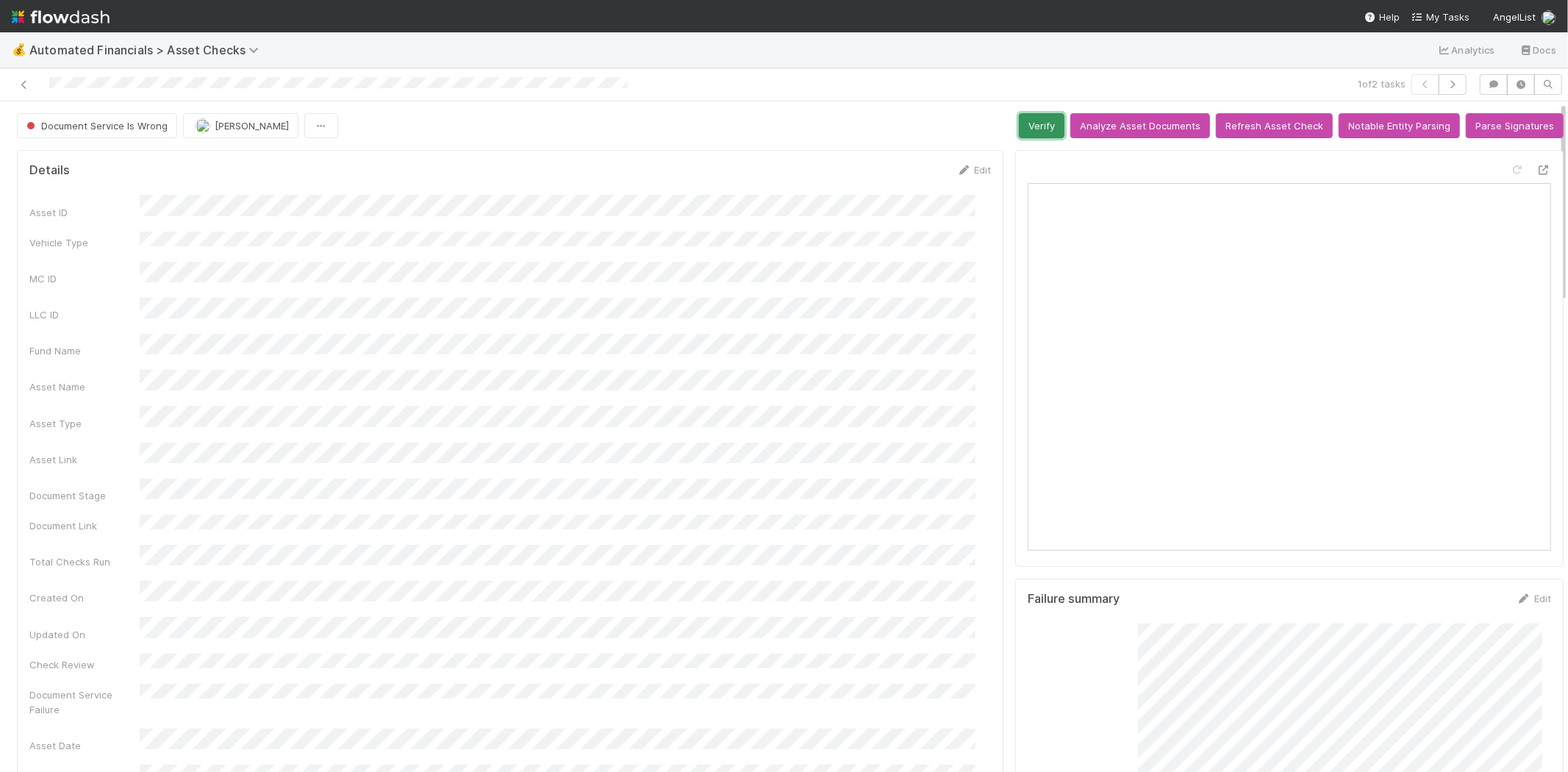
click at [1025, 120] on button "Verify" at bounding box center [1041, 125] width 46 height 25
click at [23, 77] on link at bounding box center [24, 85] width 15 height 15
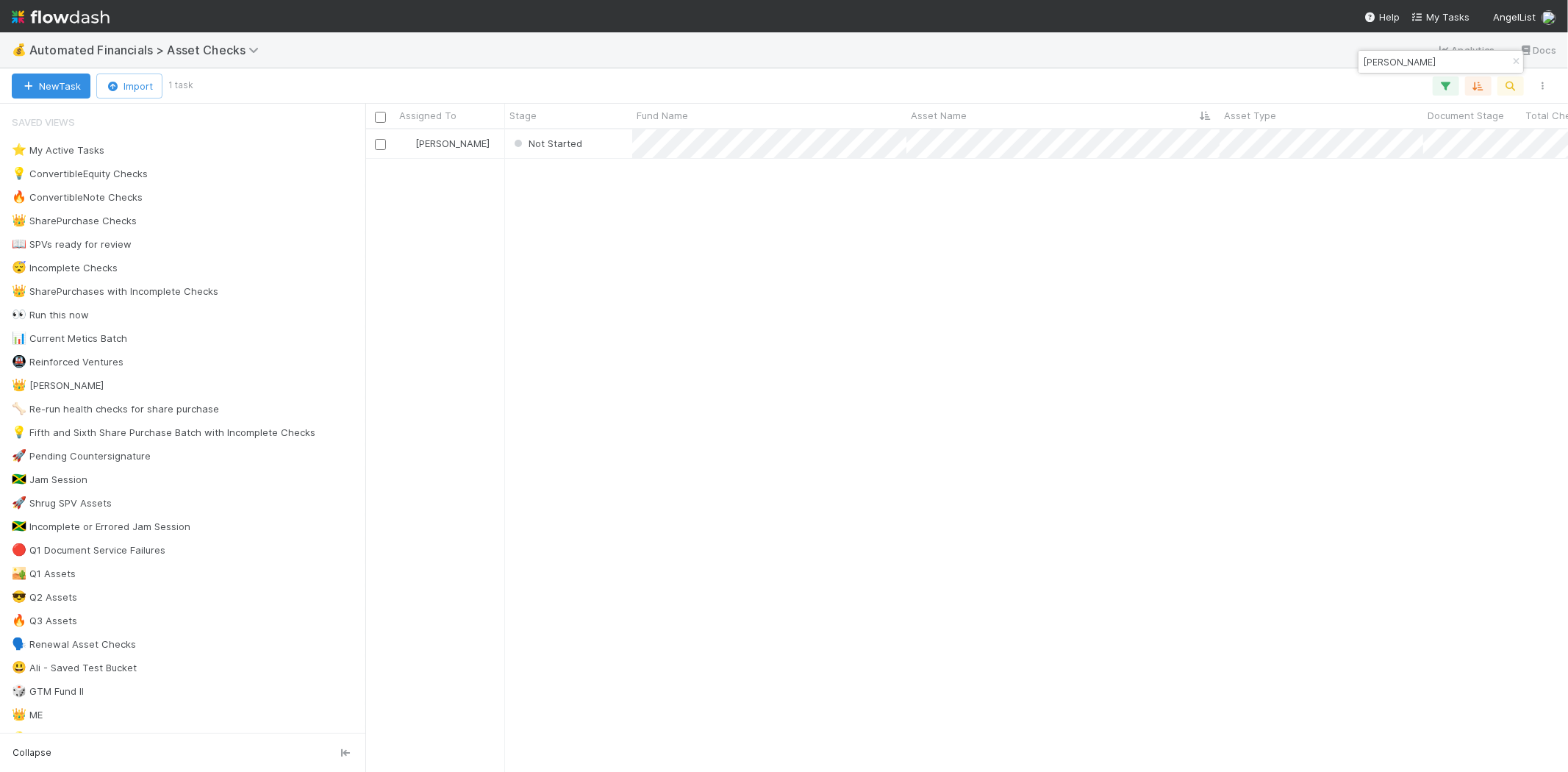
scroll to position [630, 1190]
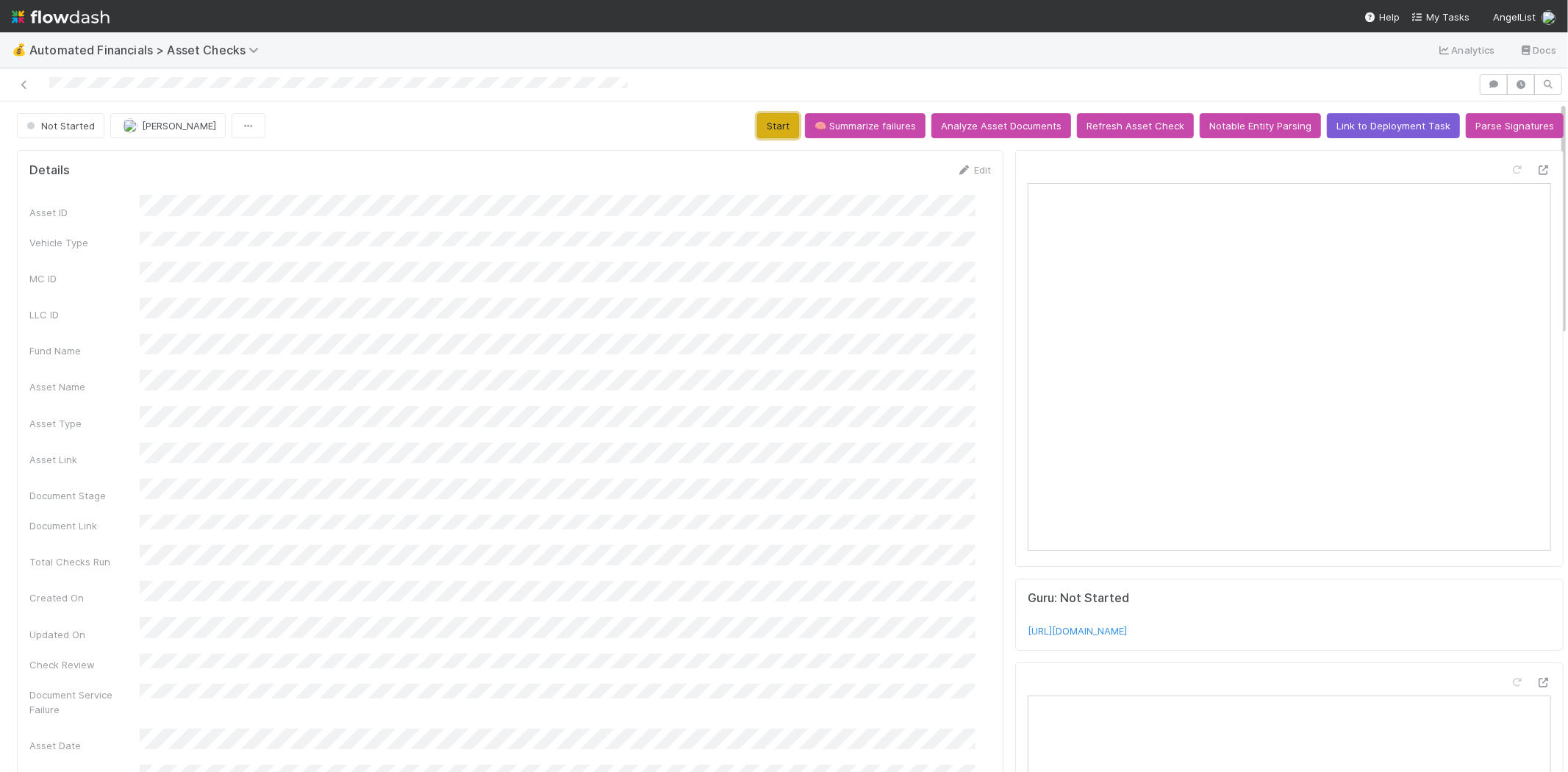
click at [764, 120] on button "Start" at bounding box center [777, 125] width 42 height 25
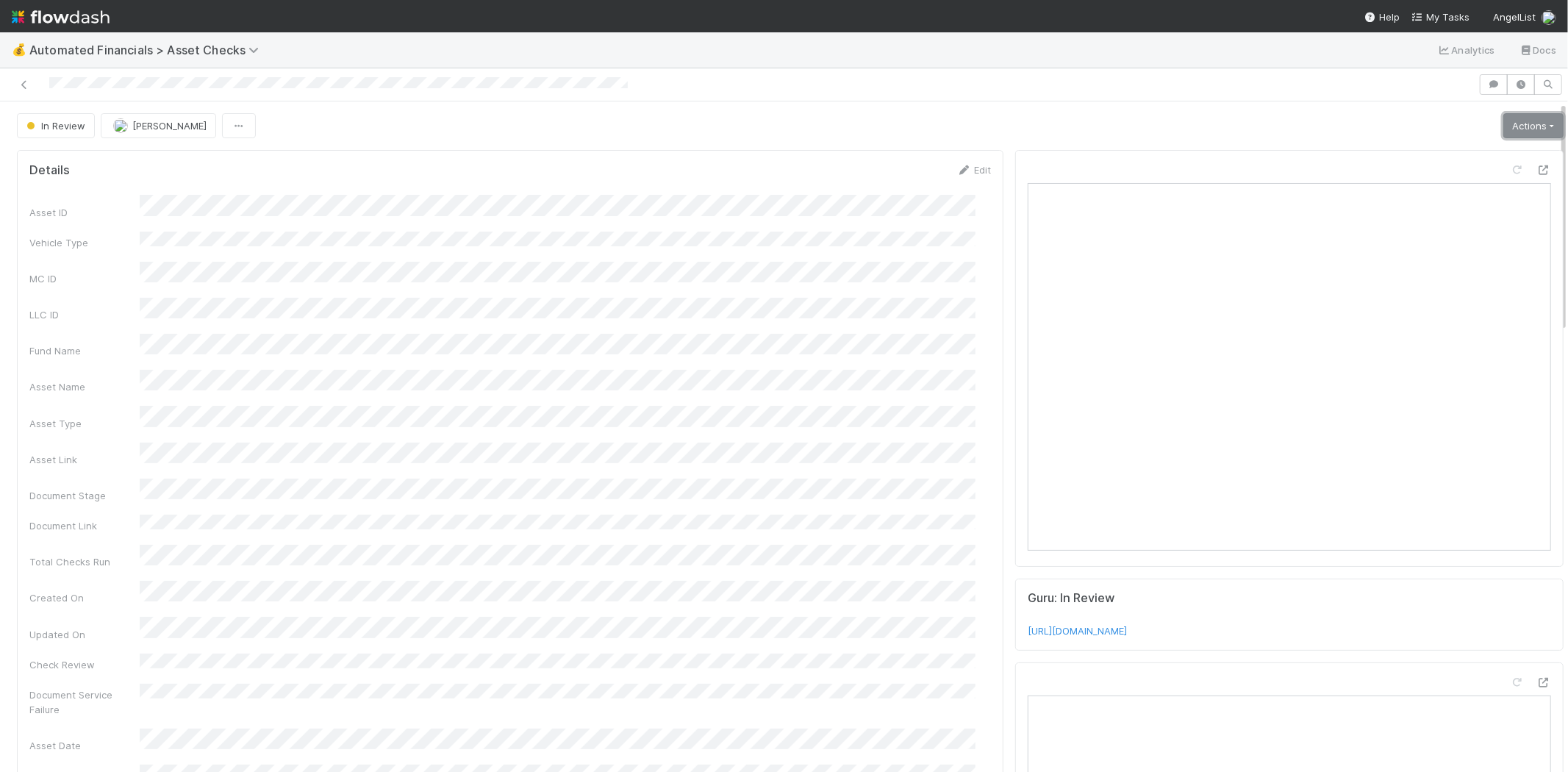
click at [1503, 126] on link "Actions" at bounding box center [1533, 125] width 61 height 25
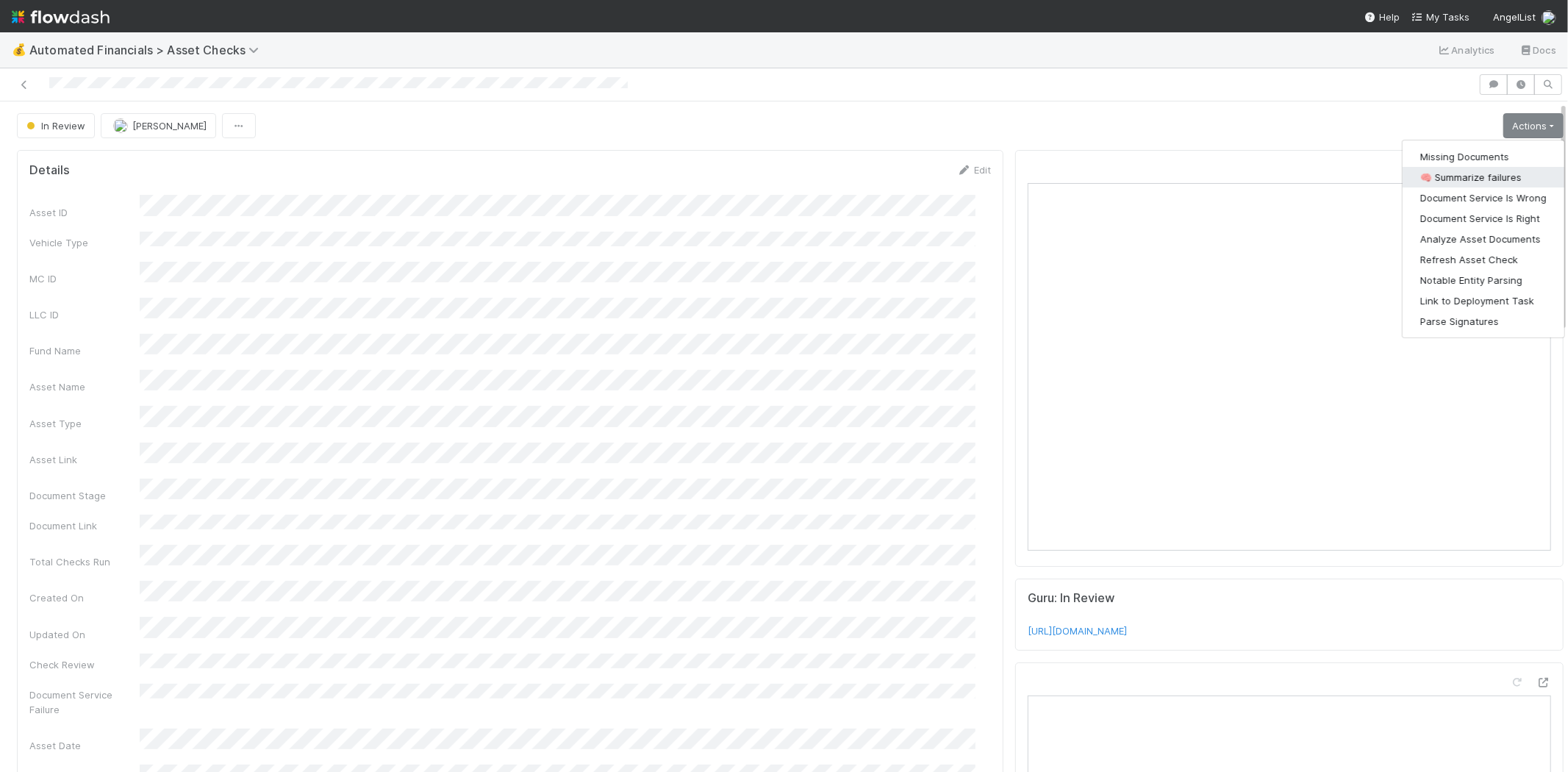
click at [1491, 175] on button "🧠 Summarize failures" at bounding box center [1482, 177] width 161 height 21
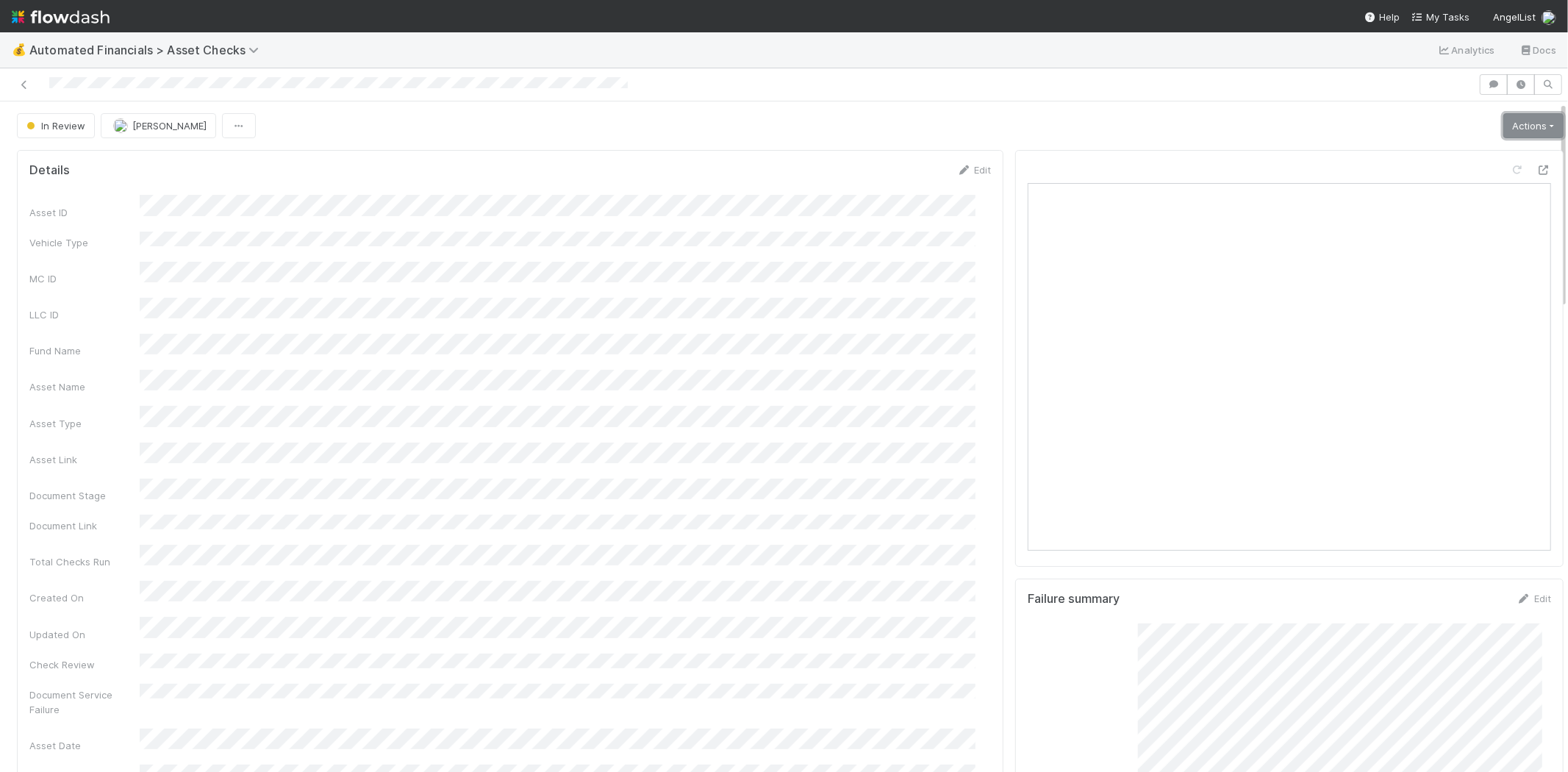
click at [1506, 127] on link "Actions" at bounding box center [1533, 125] width 61 height 25
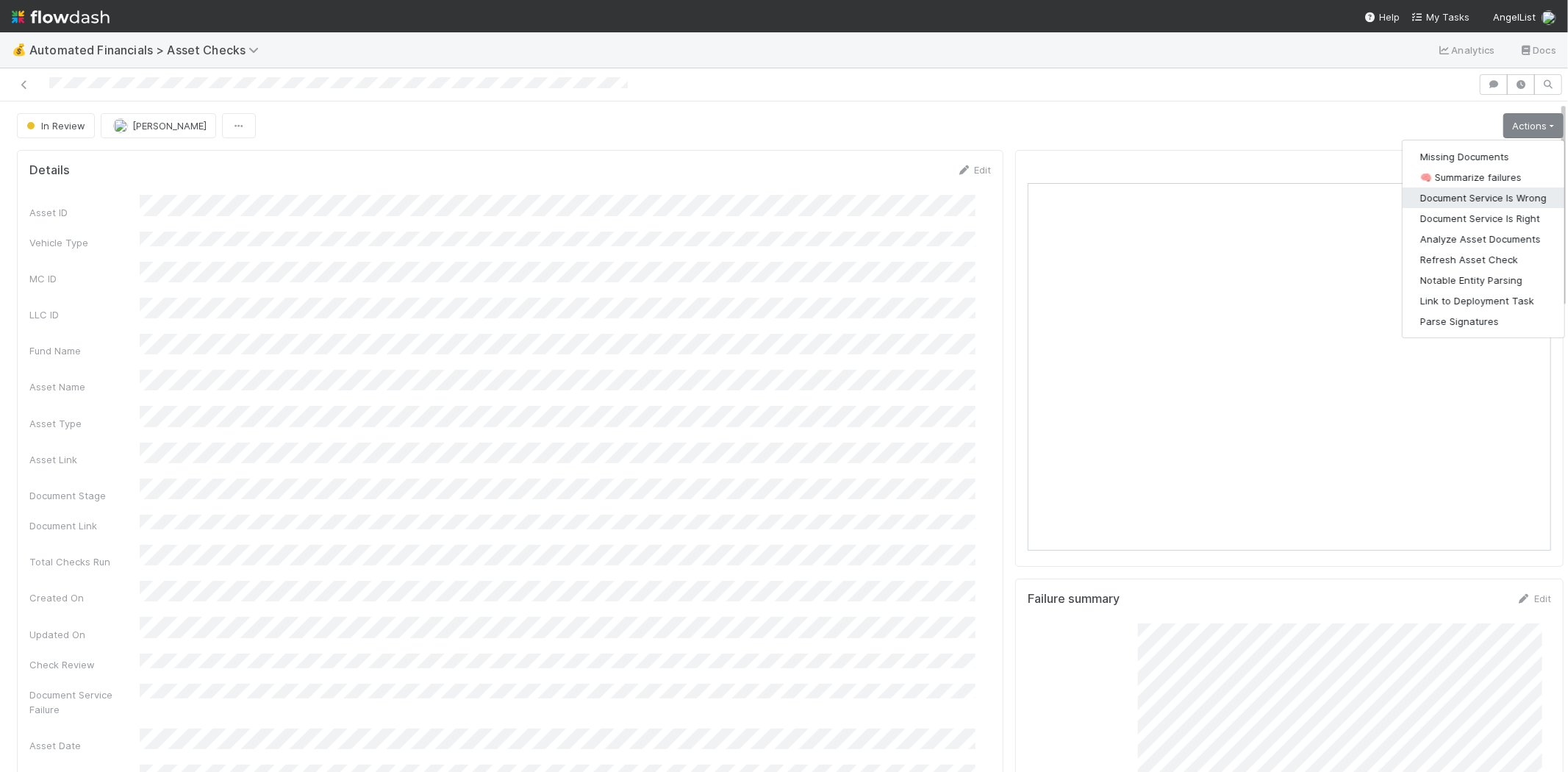
click at [1493, 200] on button "Document Service Is Wrong" at bounding box center [1482, 198] width 161 height 21
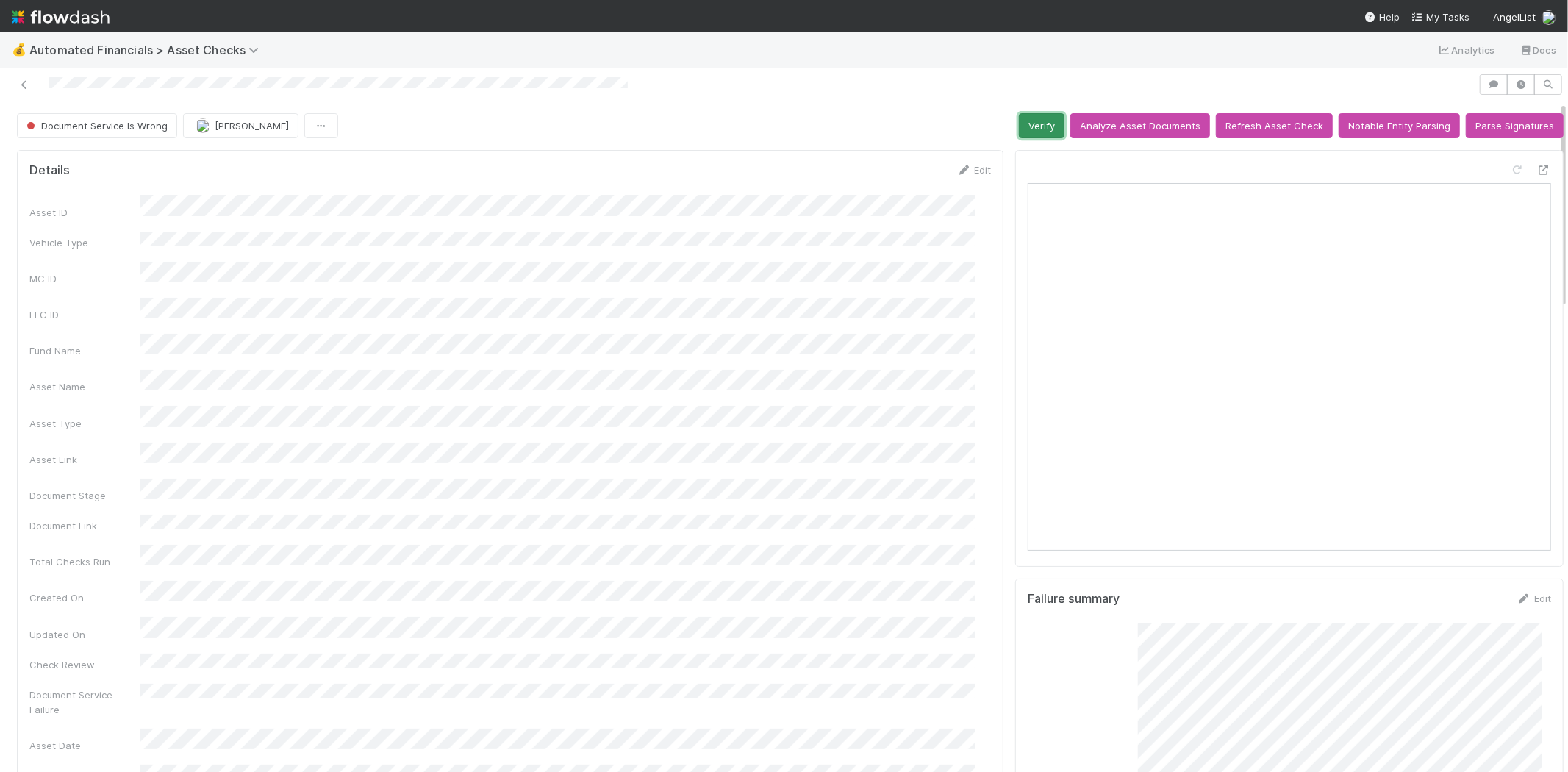
click at [1022, 123] on button "Verify" at bounding box center [1041, 125] width 46 height 25
click at [22, 82] on icon at bounding box center [24, 85] width 15 height 9
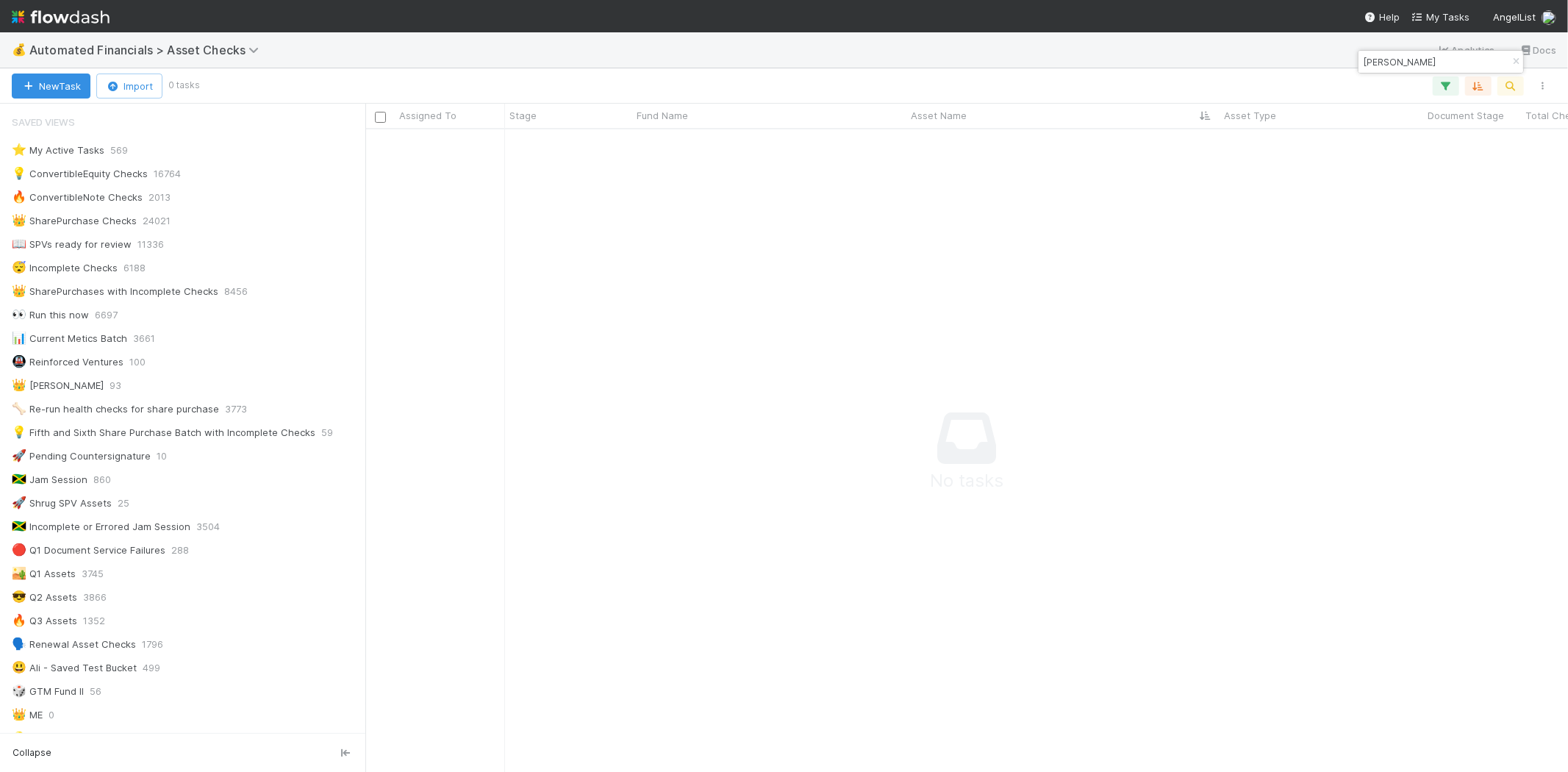
scroll to position [618, 1177]
click at [1515, 61] on icon "button" at bounding box center [1516, 61] width 15 height 8
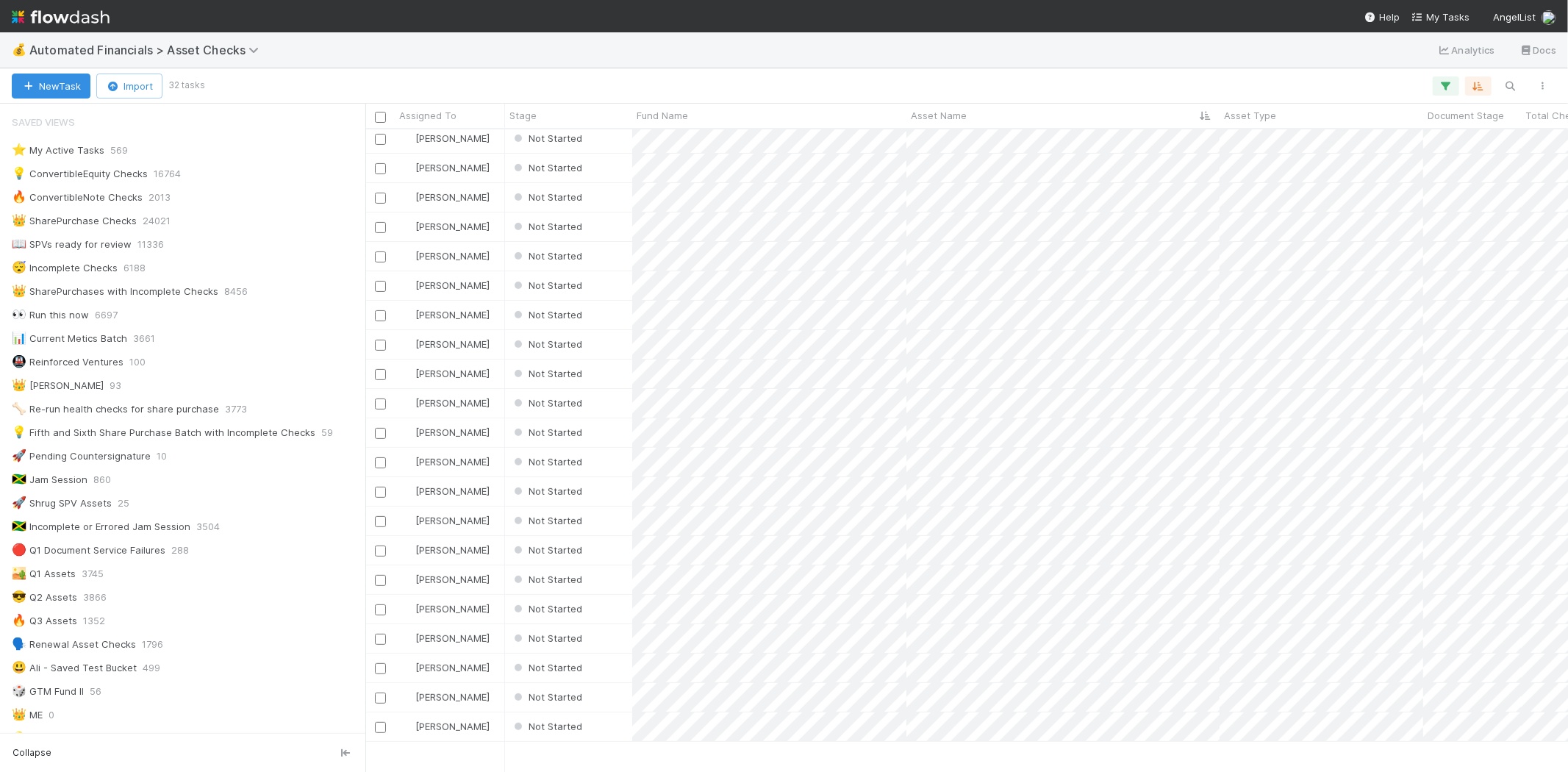
scroll to position [0, 0]
click at [1511, 85] on icon "button" at bounding box center [1510, 86] width 15 height 13
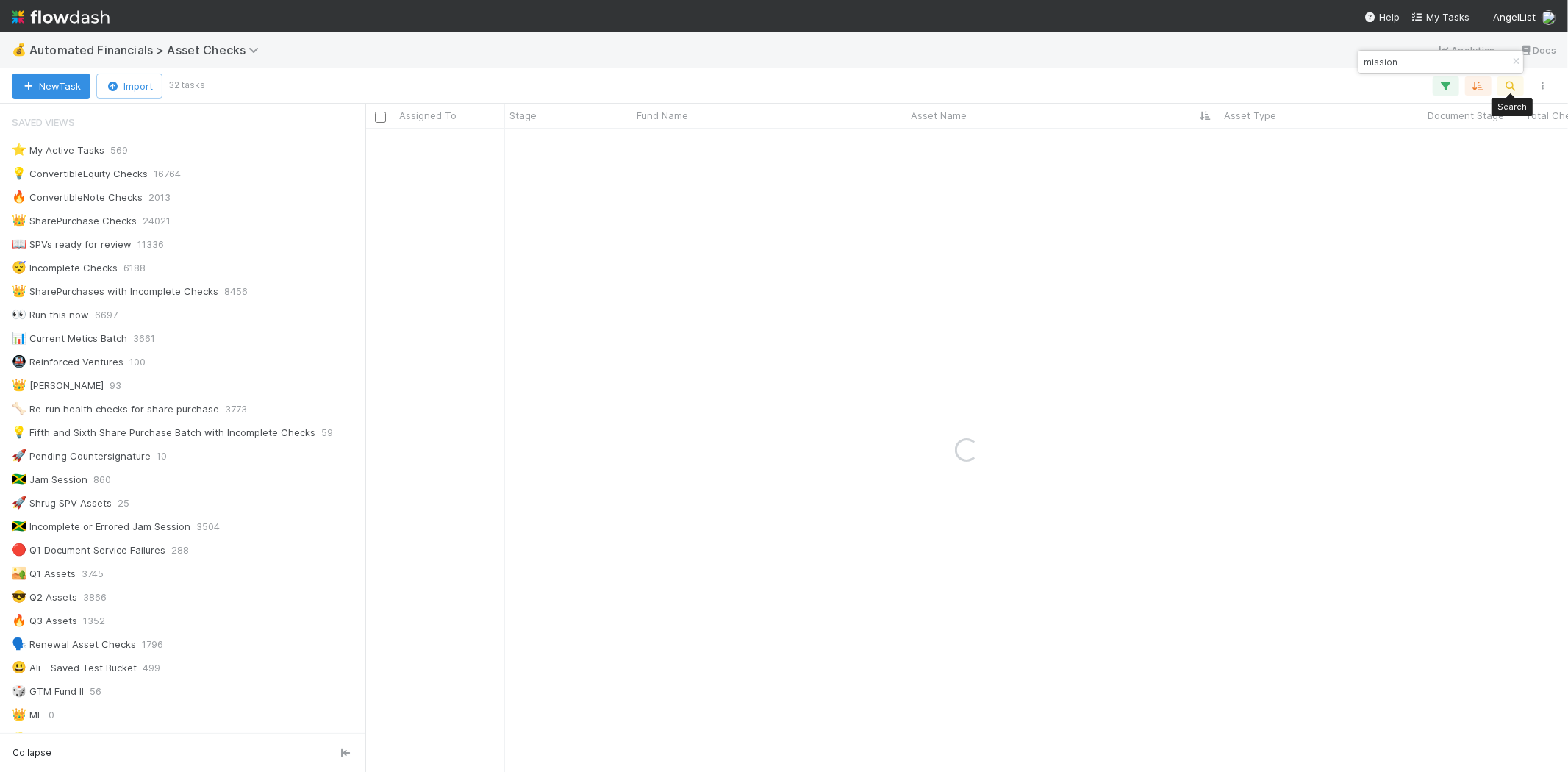
type input "mission"
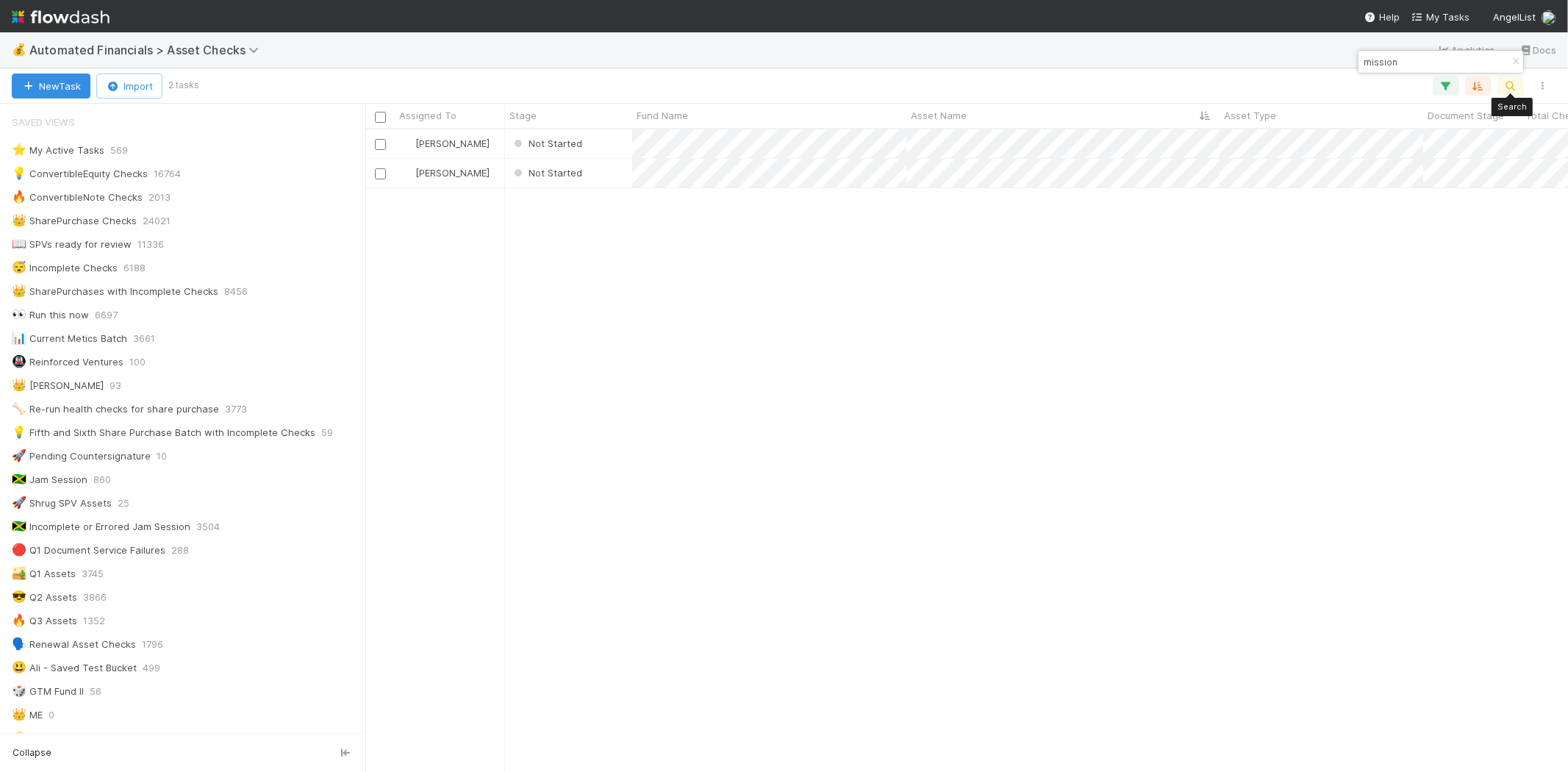
scroll to position [630, 1190]
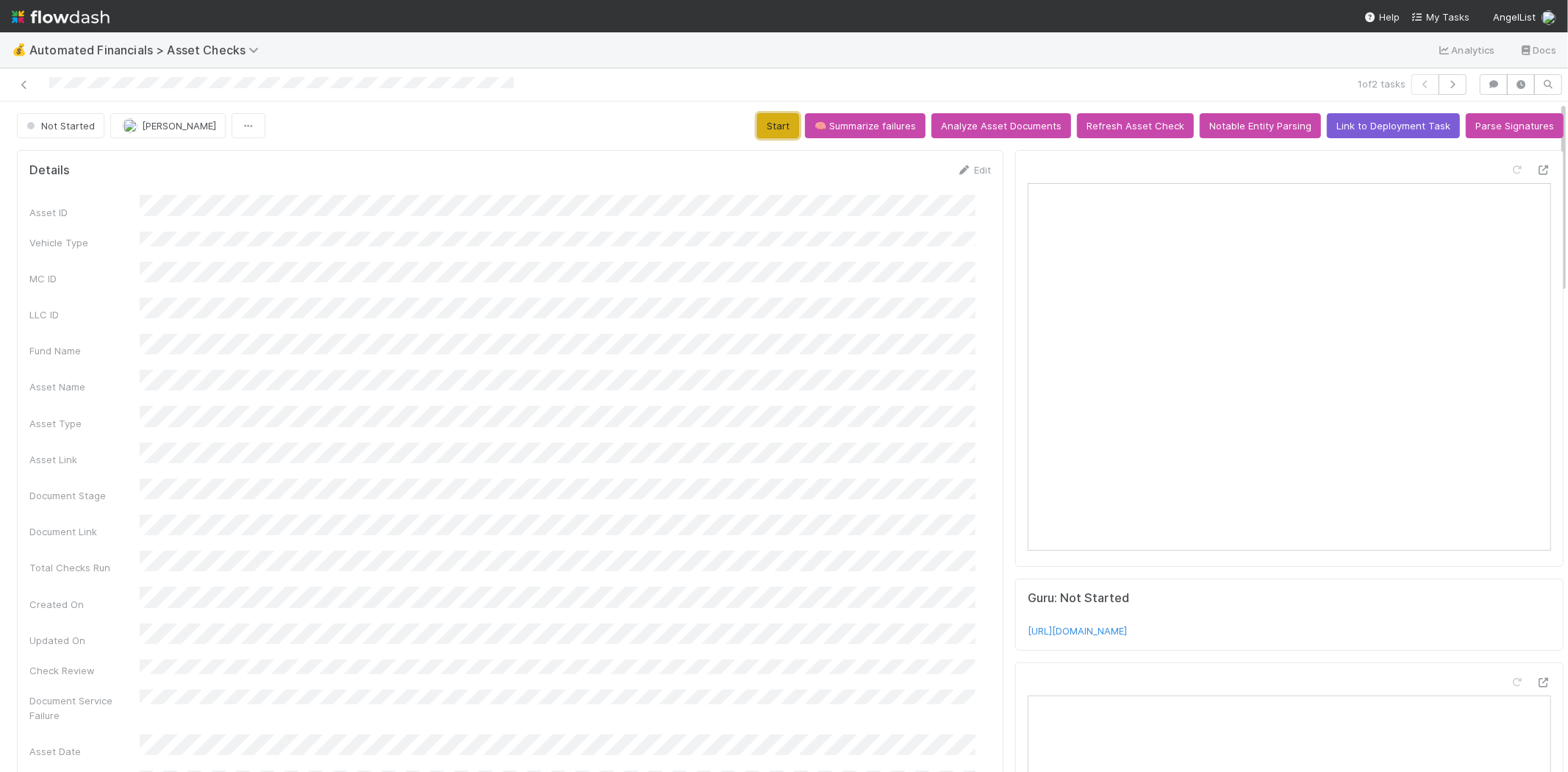
click at [759, 126] on button "Start" at bounding box center [777, 125] width 42 height 25
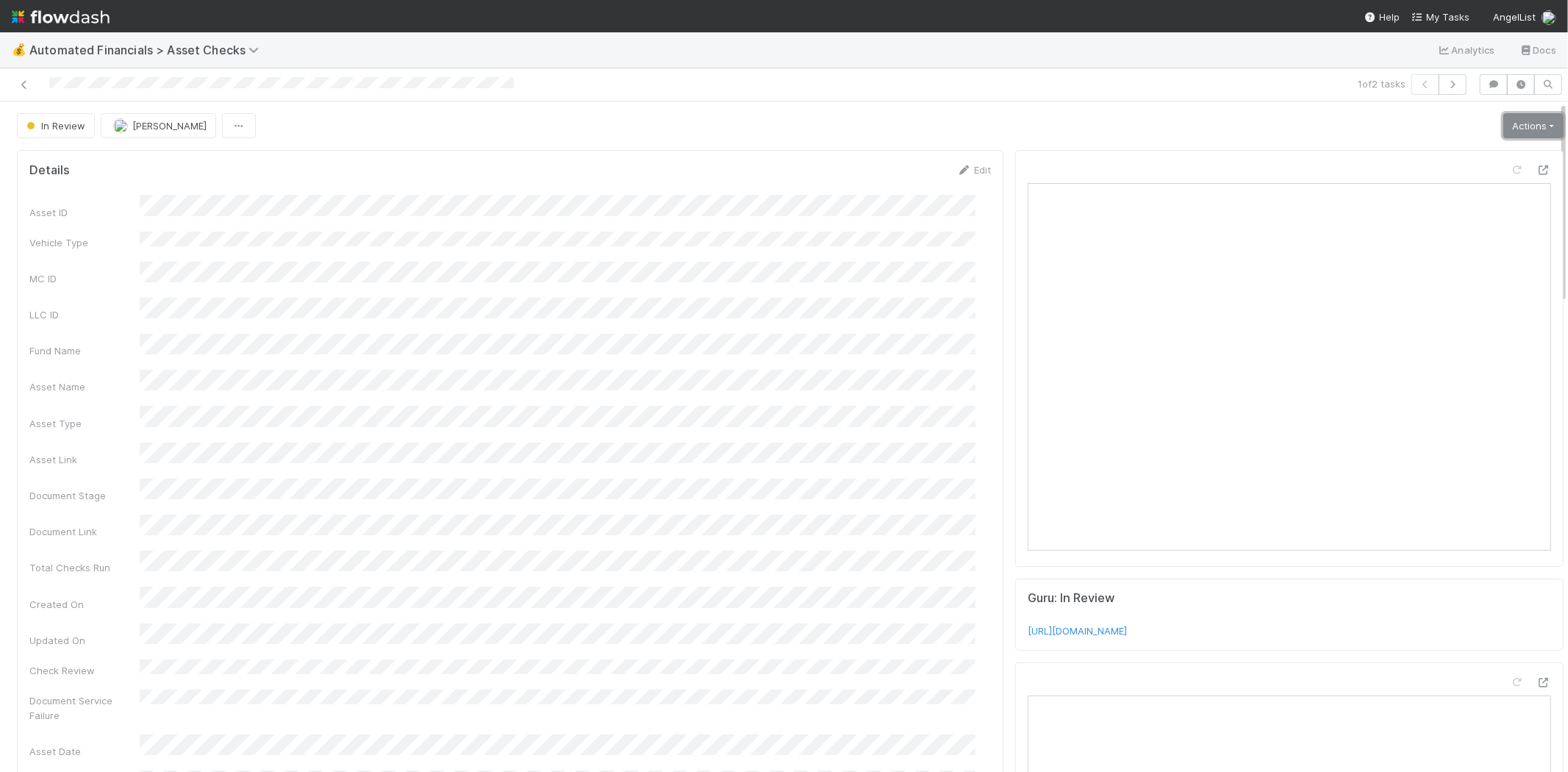
click at [1508, 127] on link "Actions" at bounding box center [1533, 125] width 61 height 25
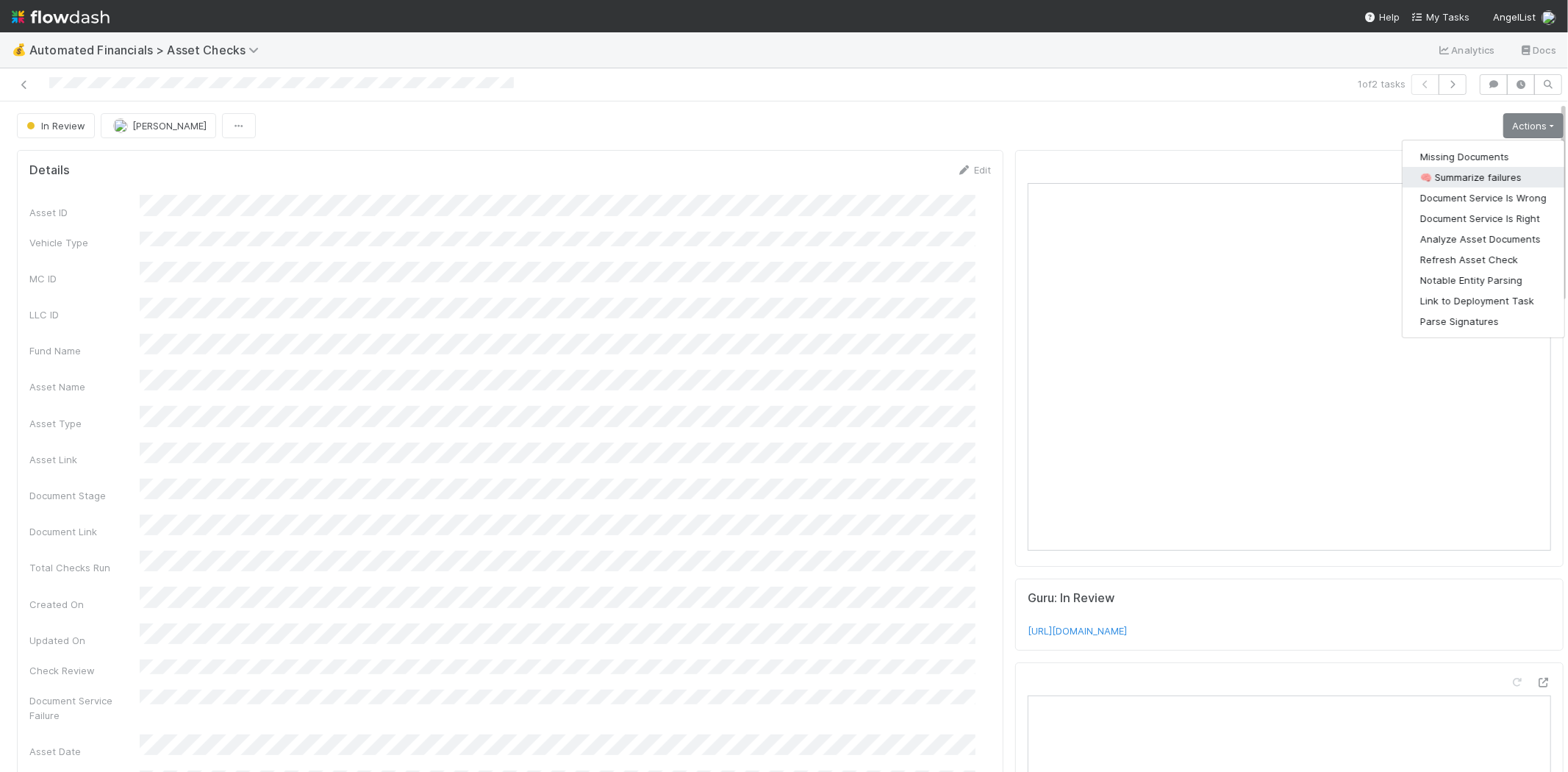
click at [1472, 172] on button "🧠 Summarize failures" at bounding box center [1482, 177] width 161 height 21
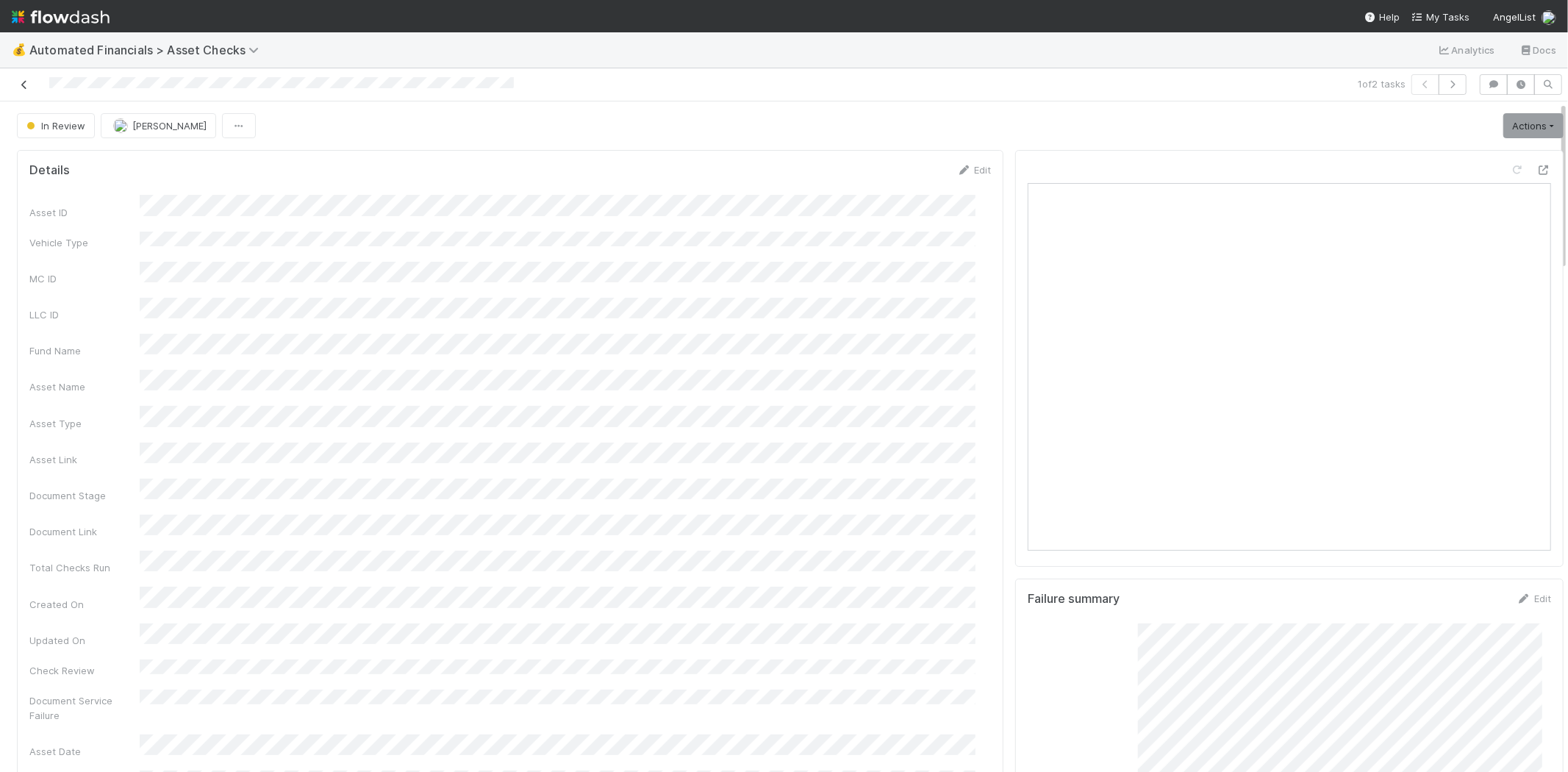
click at [23, 80] on icon at bounding box center [24, 85] width 15 height 9
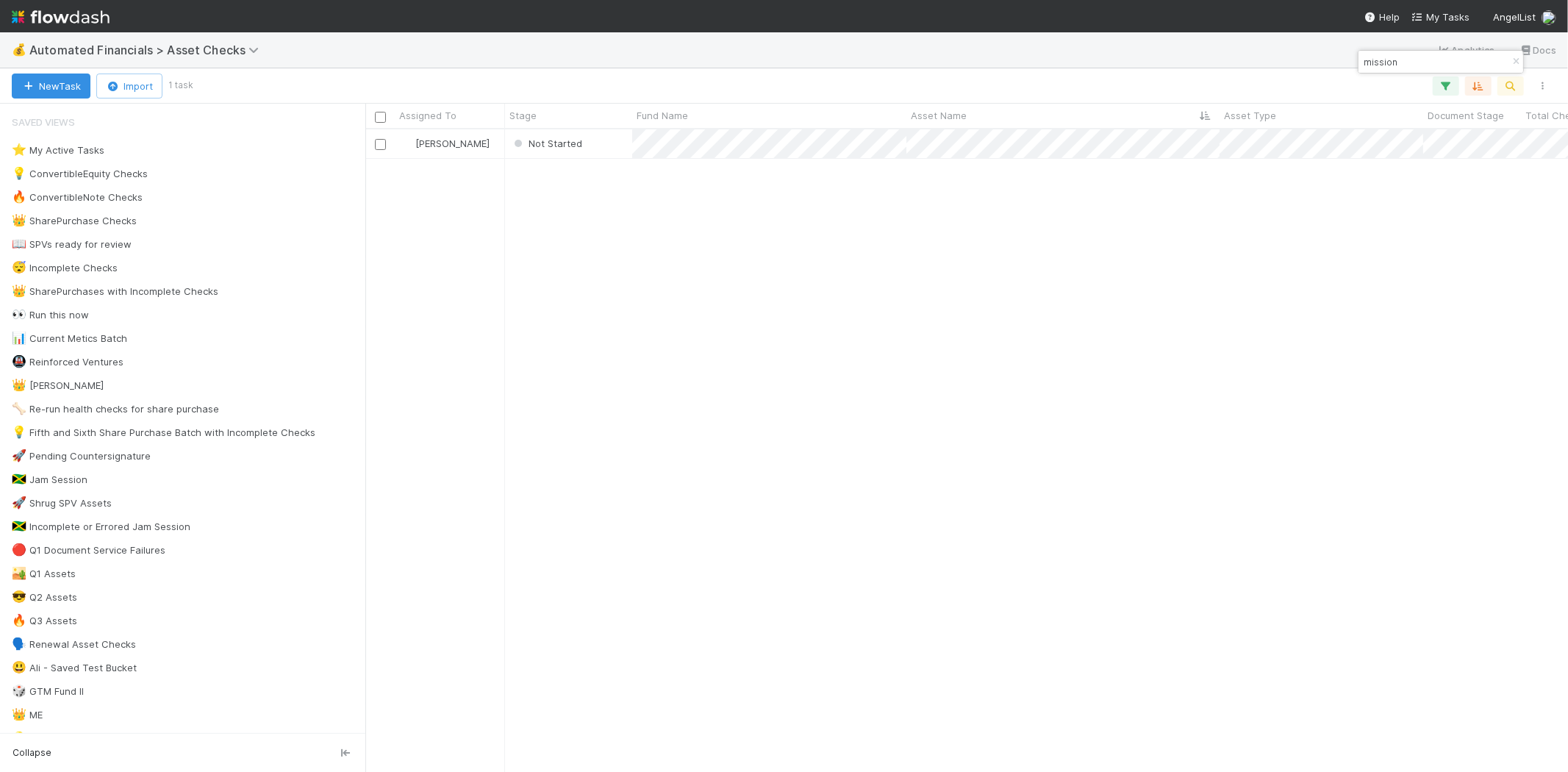
scroll to position [630, 1190]
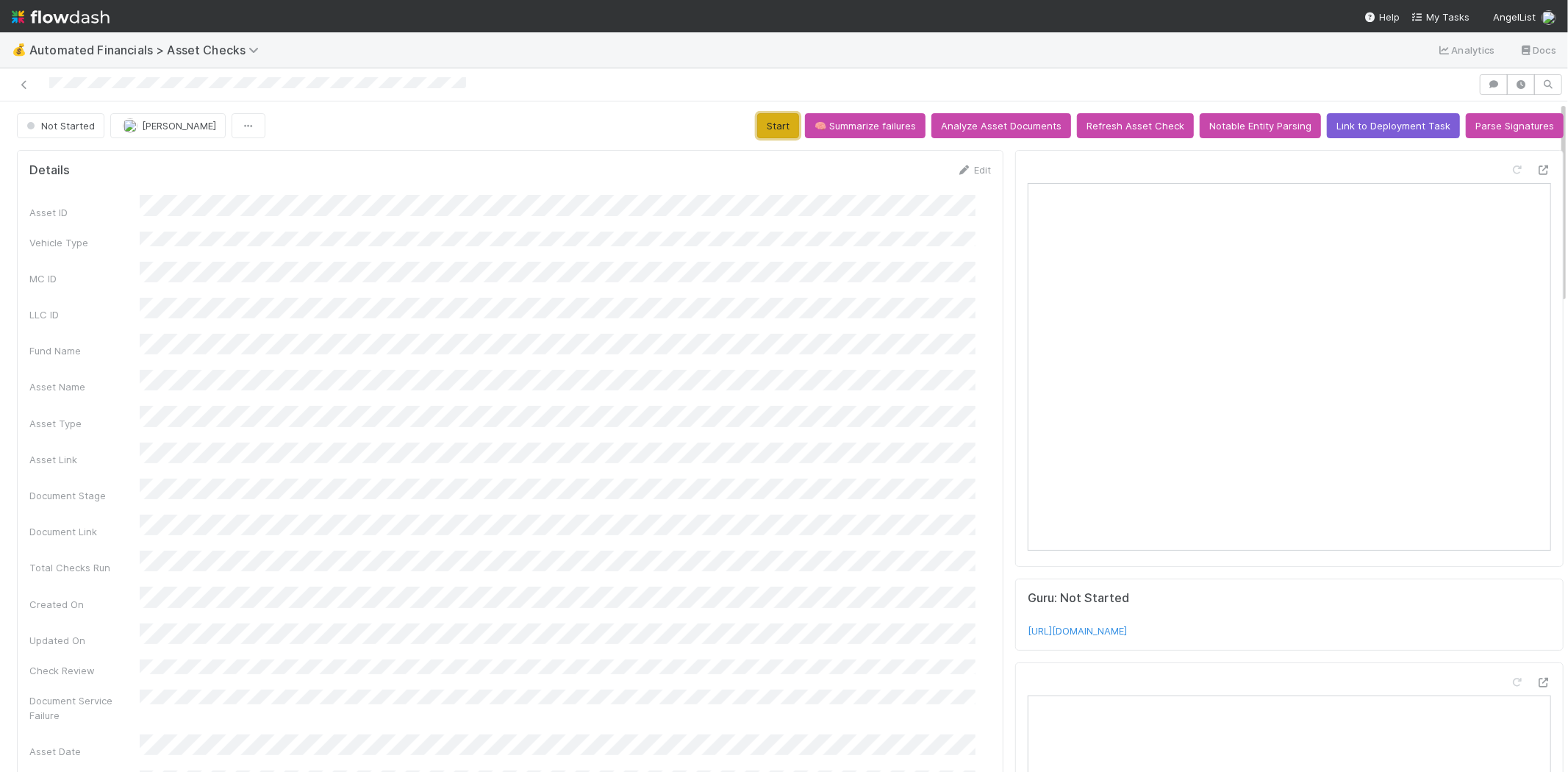
click at [772, 127] on button "Start" at bounding box center [777, 125] width 42 height 25
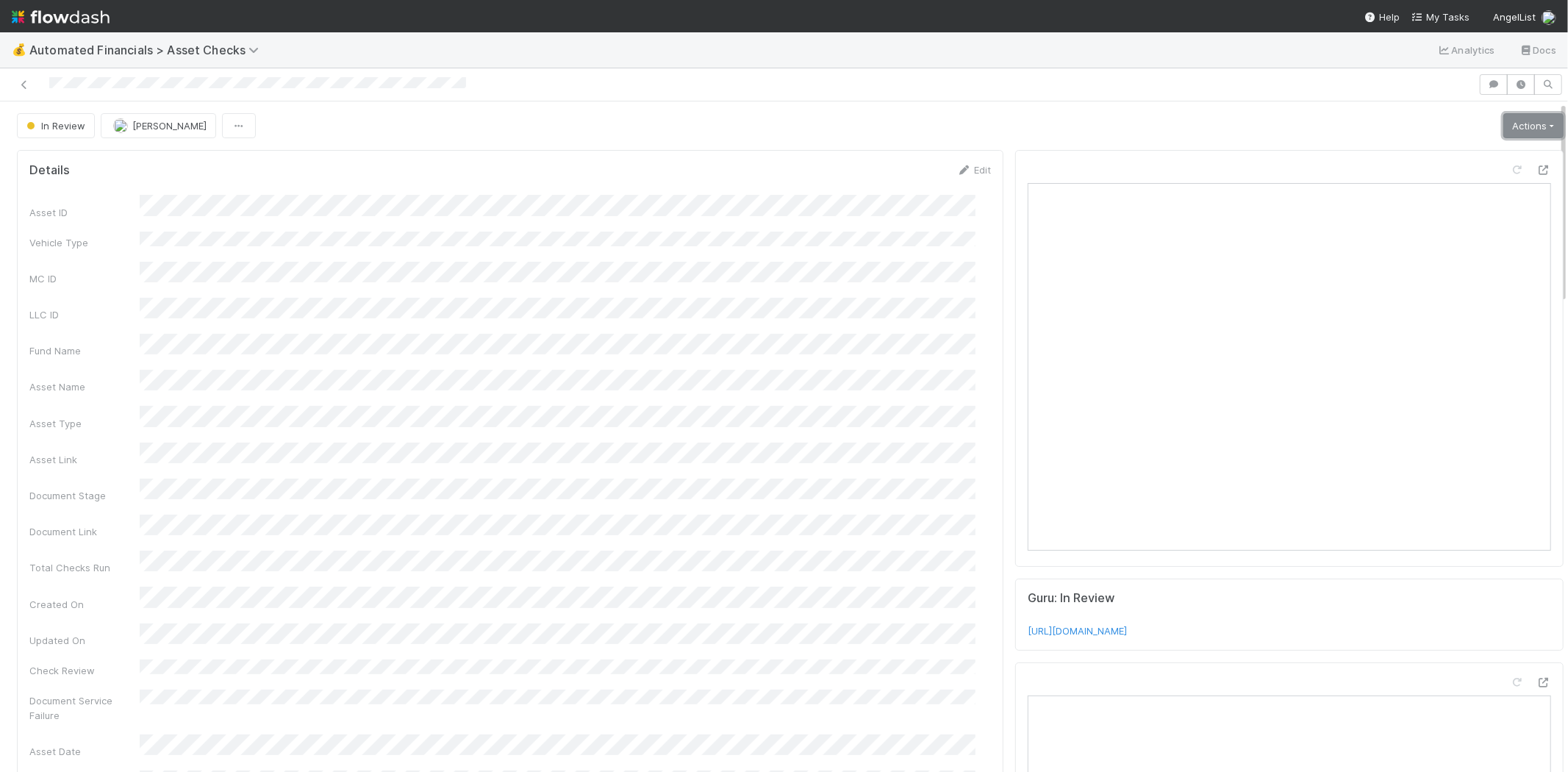
click at [1515, 129] on link "Actions" at bounding box center [1533, 125] width 61 height 25
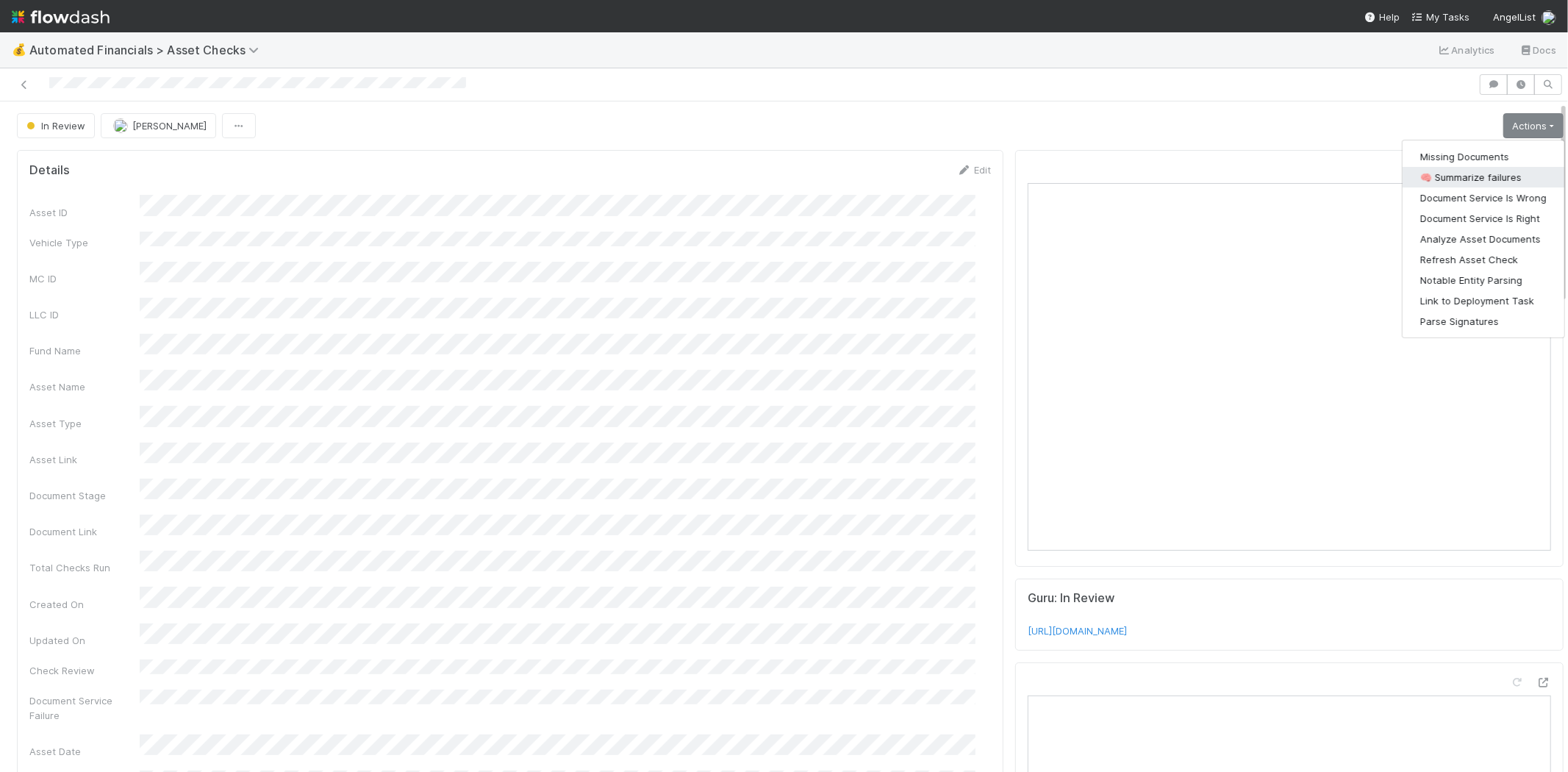
click at [1478, 172] on button "🧠 Summarize failures" at bounding box center [1482, 177] width 161 height 21
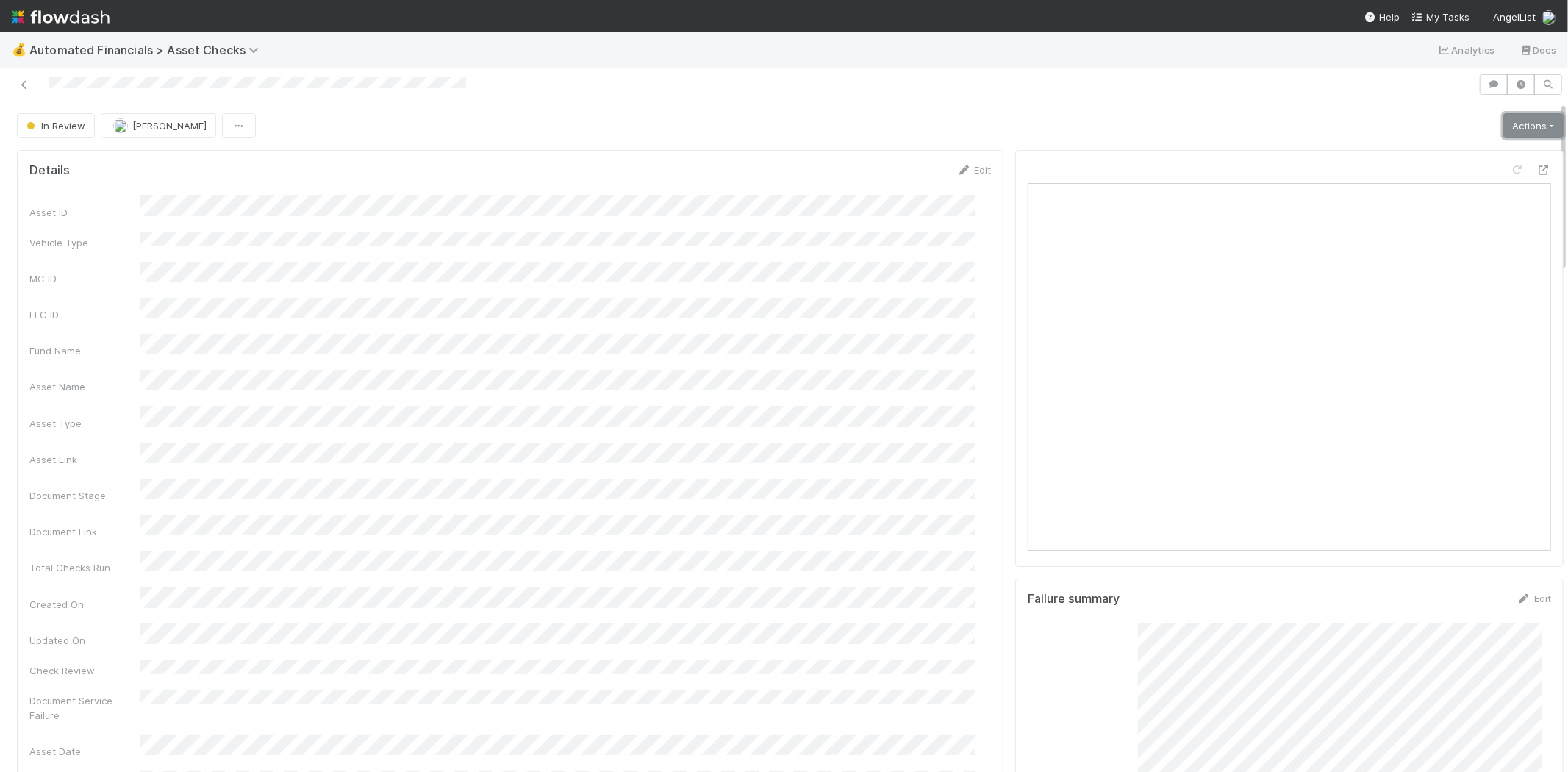
click at [1503, 115] on link "Actions" at bounding box center [1533, 125] width 61 height 25
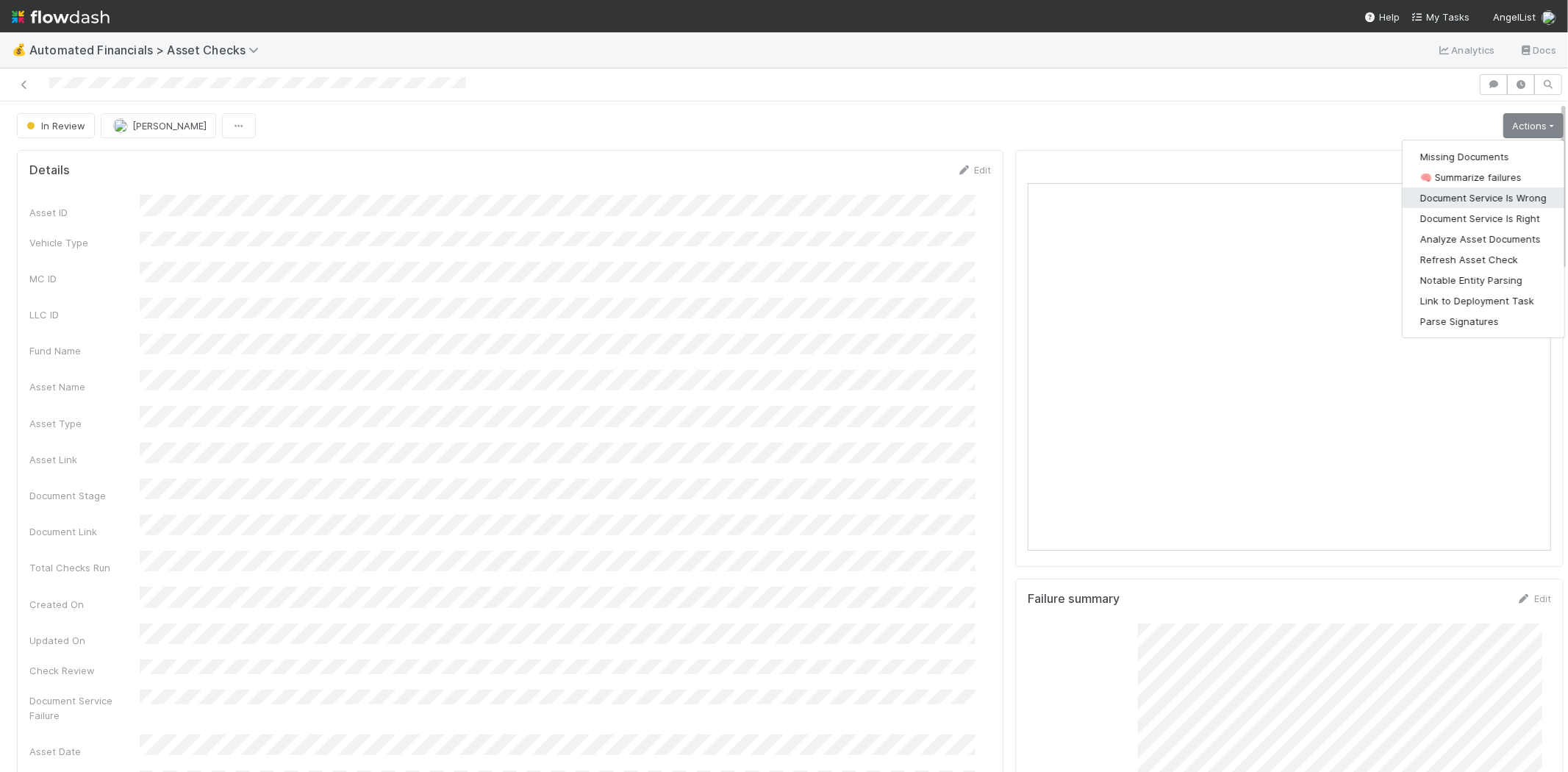
click at [1498, 193] on button "Document Service Is Wrong" at bounding box center [1482, 198] width 161 height 21
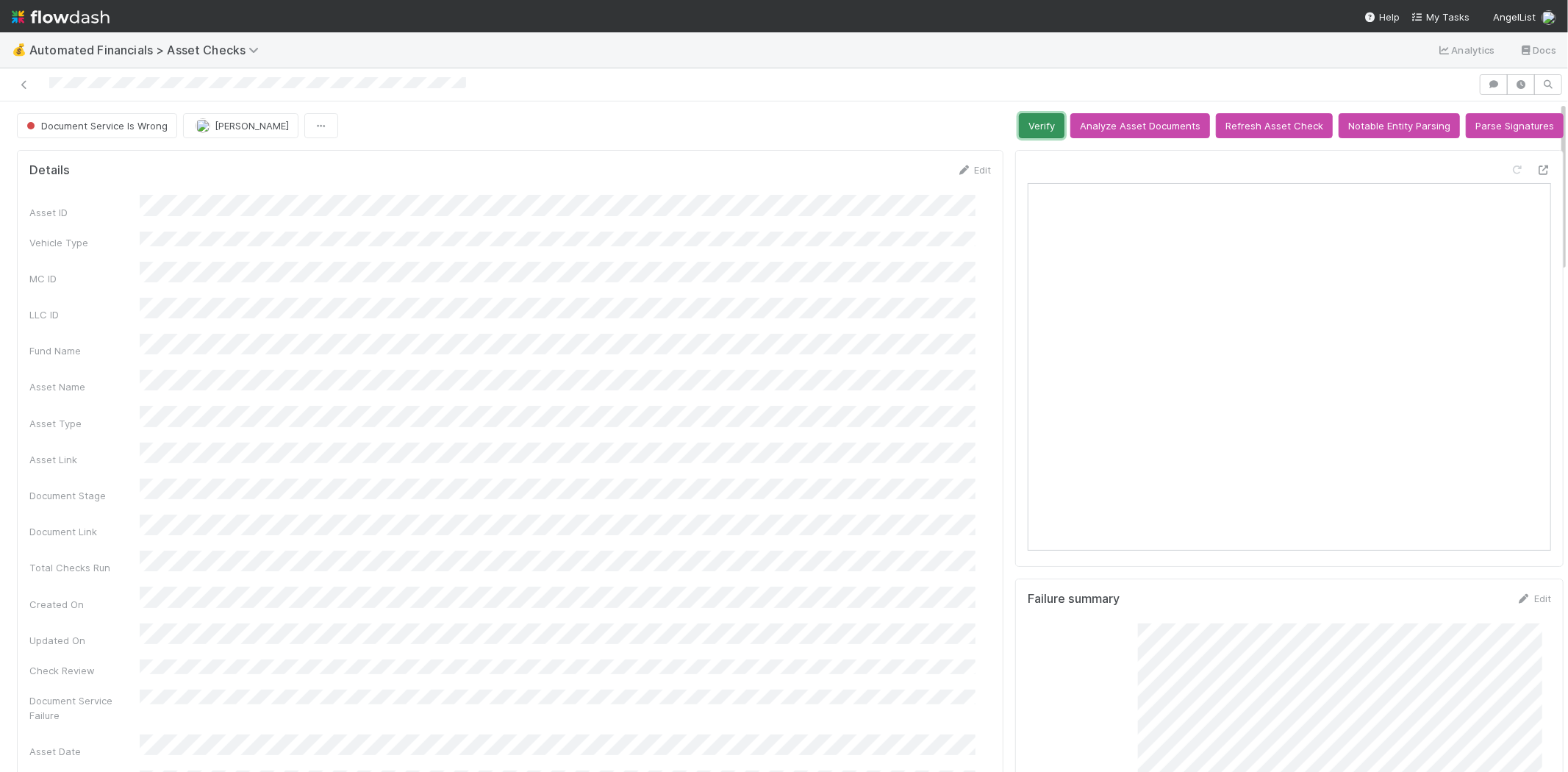
click at [1035, 125] on button "Verify" at bounding box center [1041, 125] width 46 height 25
click at [22, 84] on icon at bounding box center [24, 85] width 15 height 9
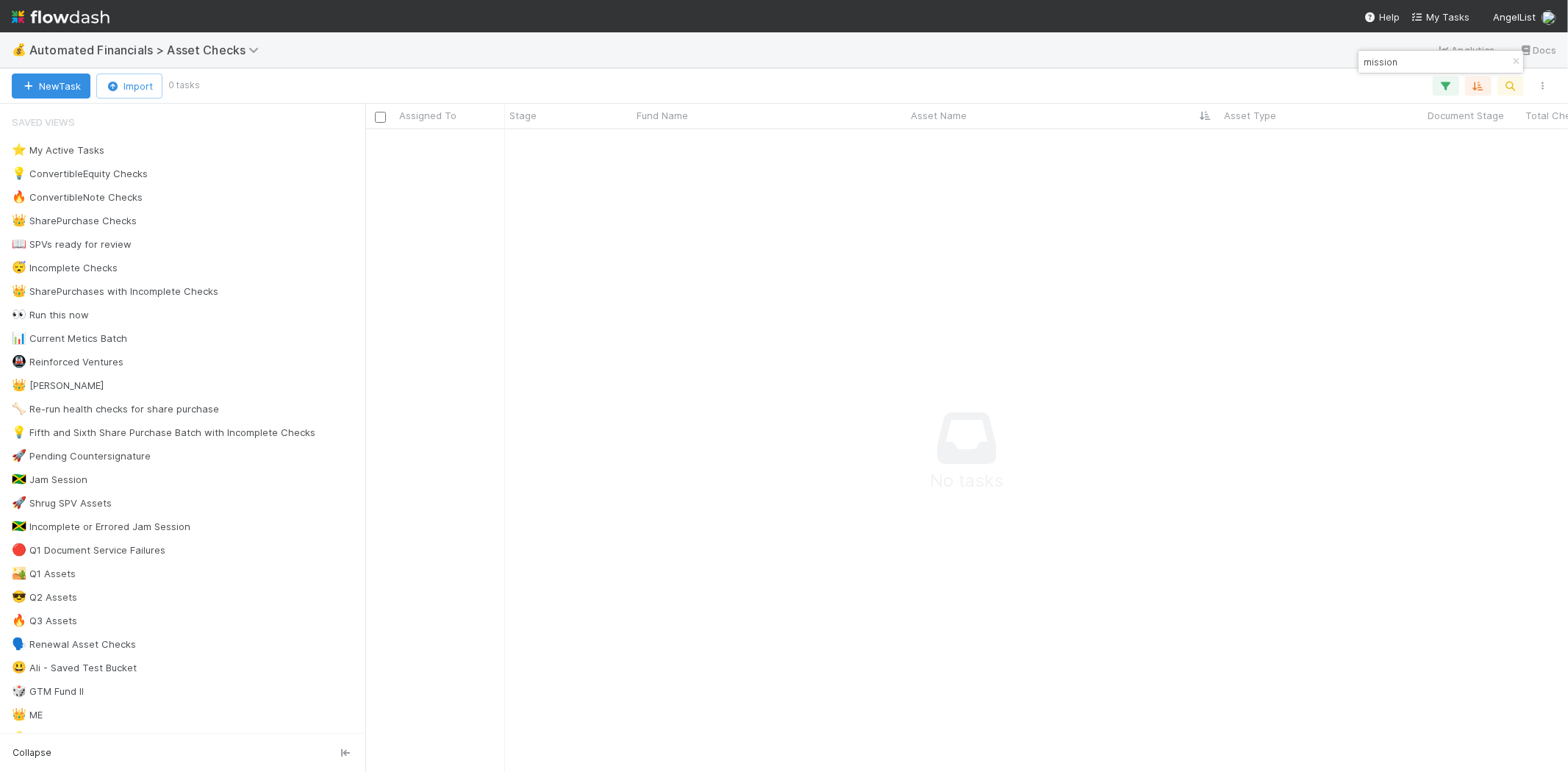
scroll to position [618, 1177]
click at [1512, 64] on icon "button" at bounding box center [1516, 61] width 15 height 8
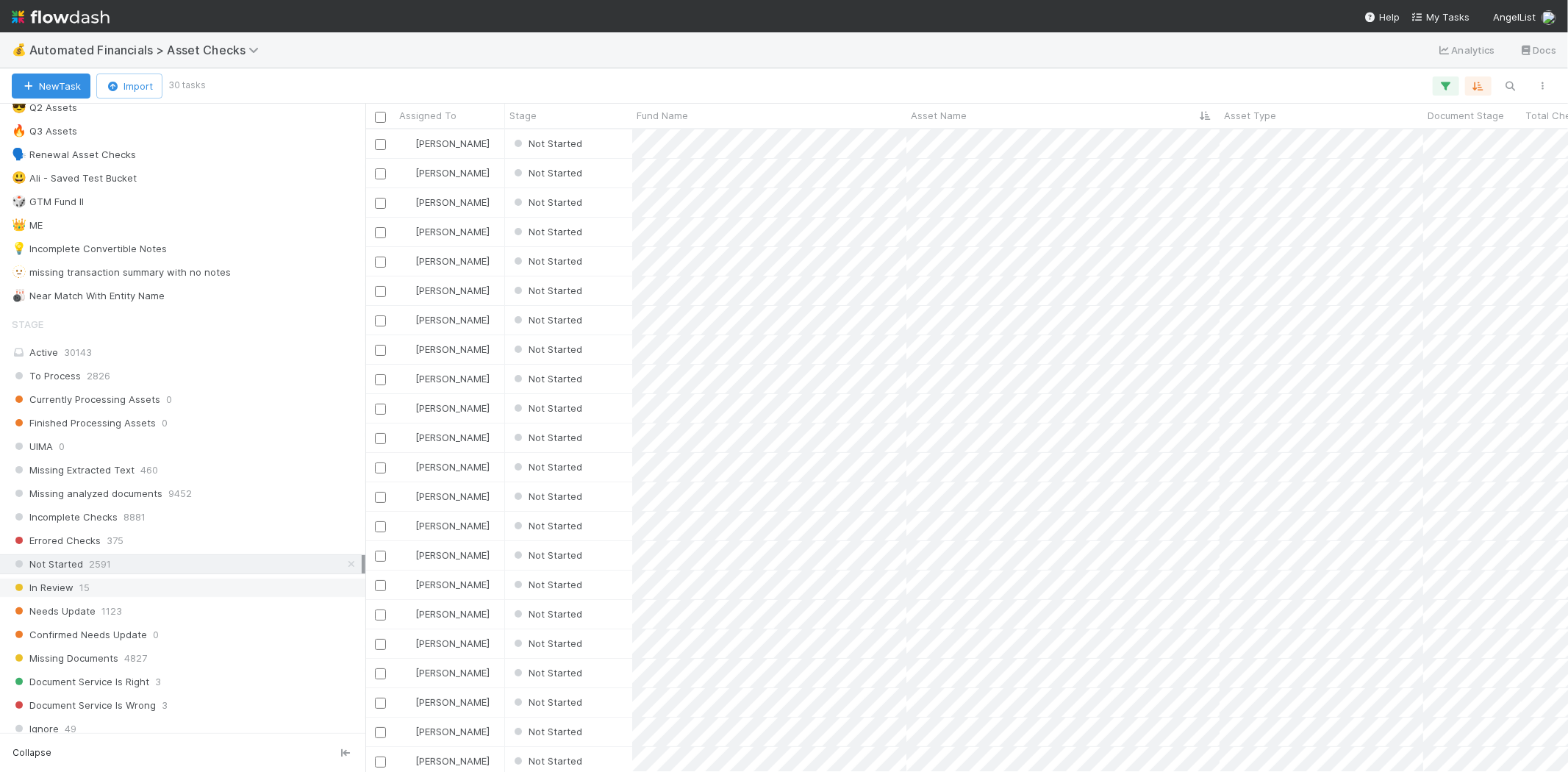
scroll to position [630, 1190]
click at [167, 589] on div "In Review 15" at bounding box center [186, 587] width 350 height 19
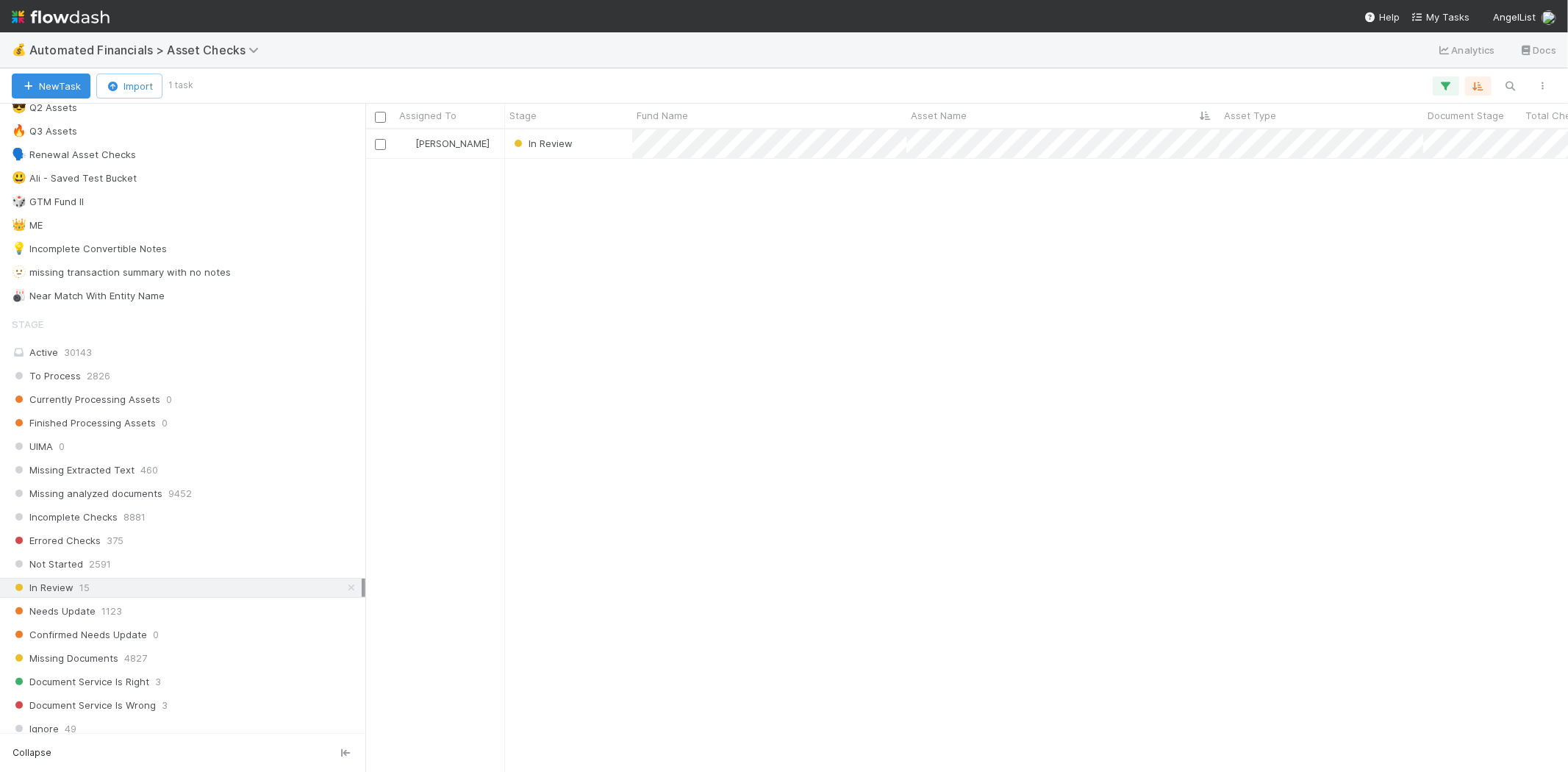
scroll to position [630, 1190]
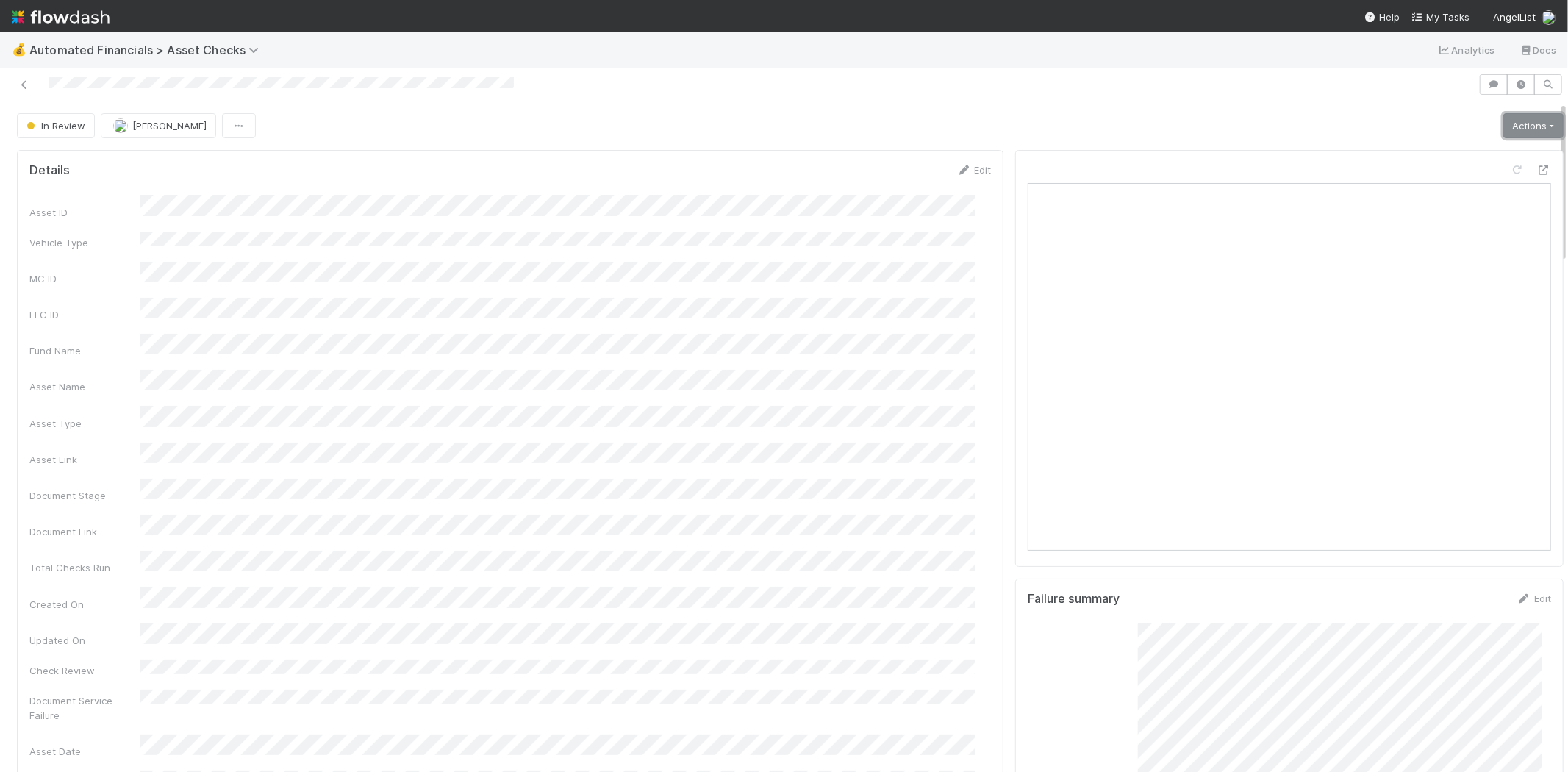
click at [1503, 131] on link "Actions" at bounding box center [1533, 125] width 61 height 25
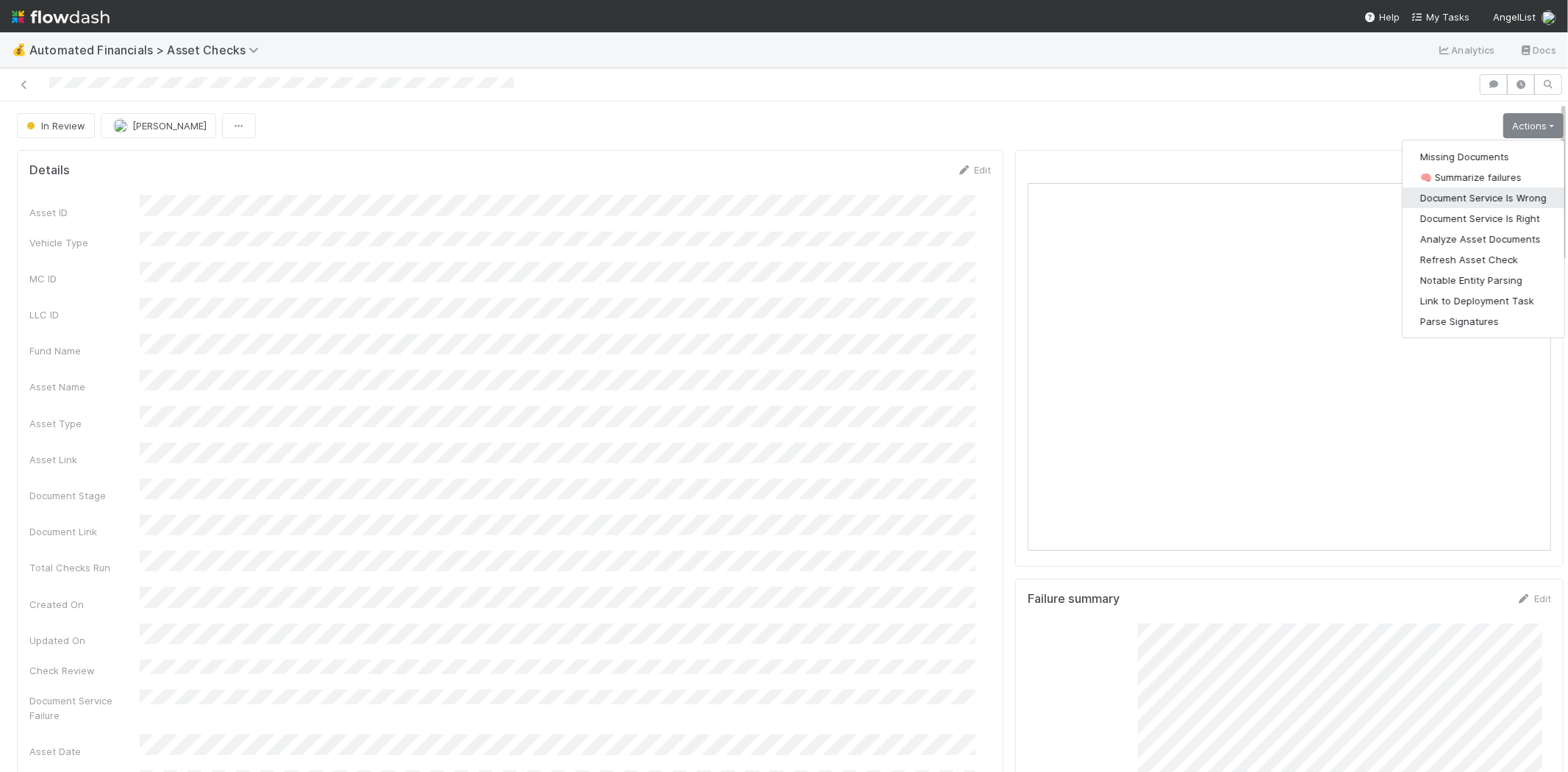
click at [1479, 193] on button "Document Service Is Wrong" at bounding box center [1482, 198] width 161 height 21
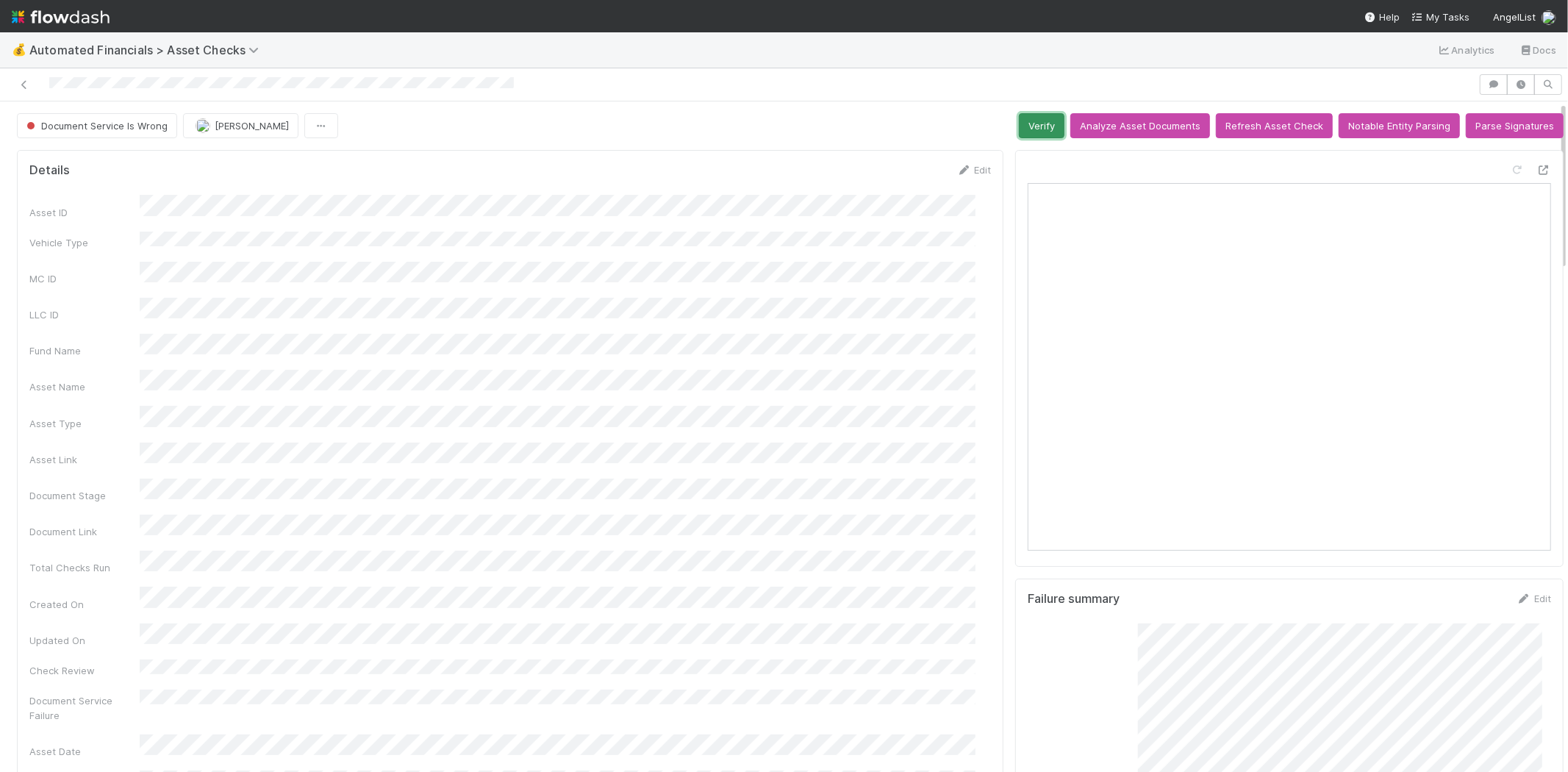
drag, startPoint x: 1026, startPoint y: 127, endPoint x: 933, endPoint y: 123, distance: 93.1
click at [1026, 127] on button "Verify" at bounding box center [1041, 125] width 46 height 25
click at [22, 82] on icon at bounding box center [24, 85] width 15 height 9
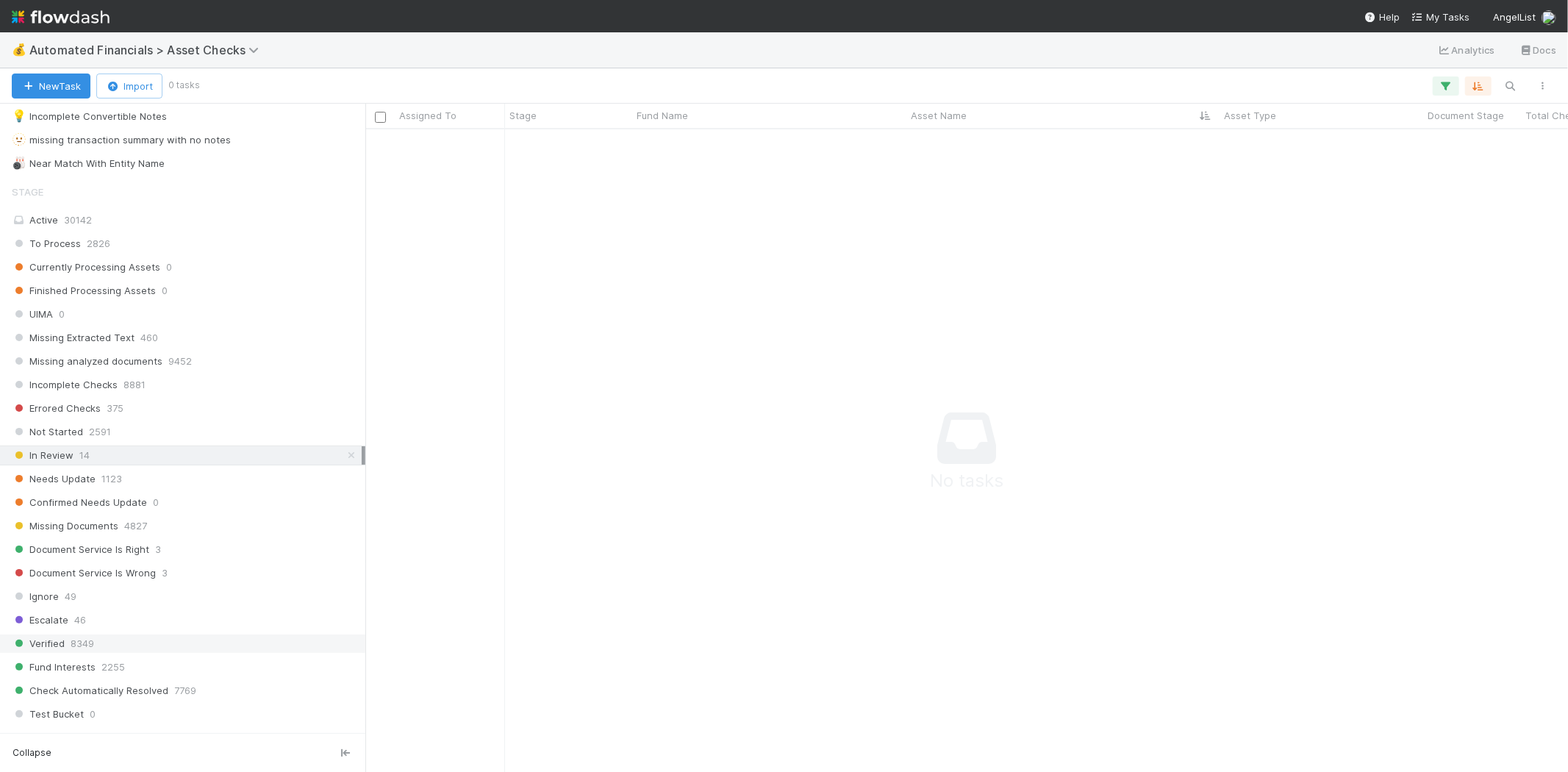
scroll to position [653, 0]
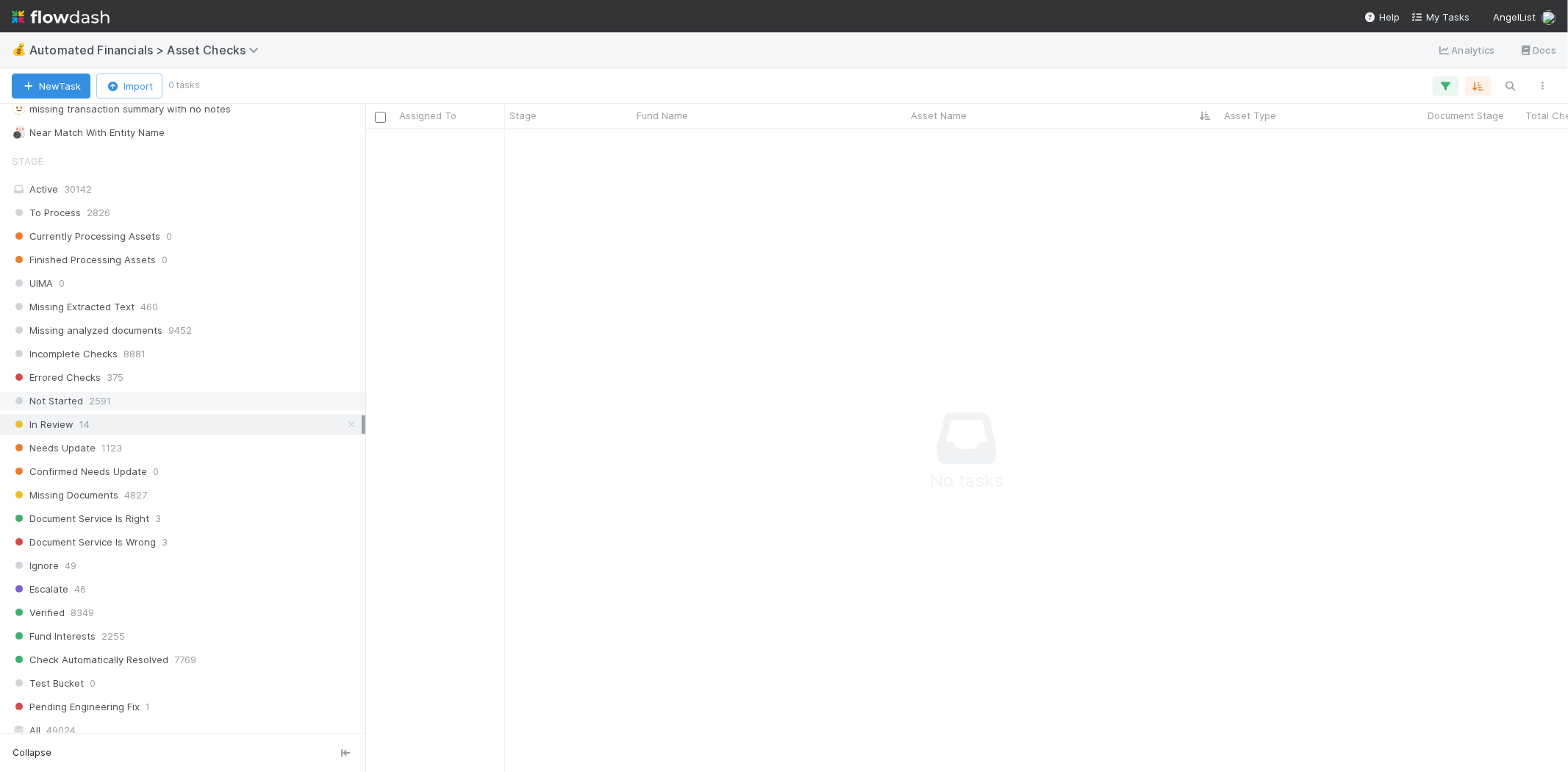
click at [140, 410] on div "Not Started 2591" at bounding box center [186, 401] width 350 height 19
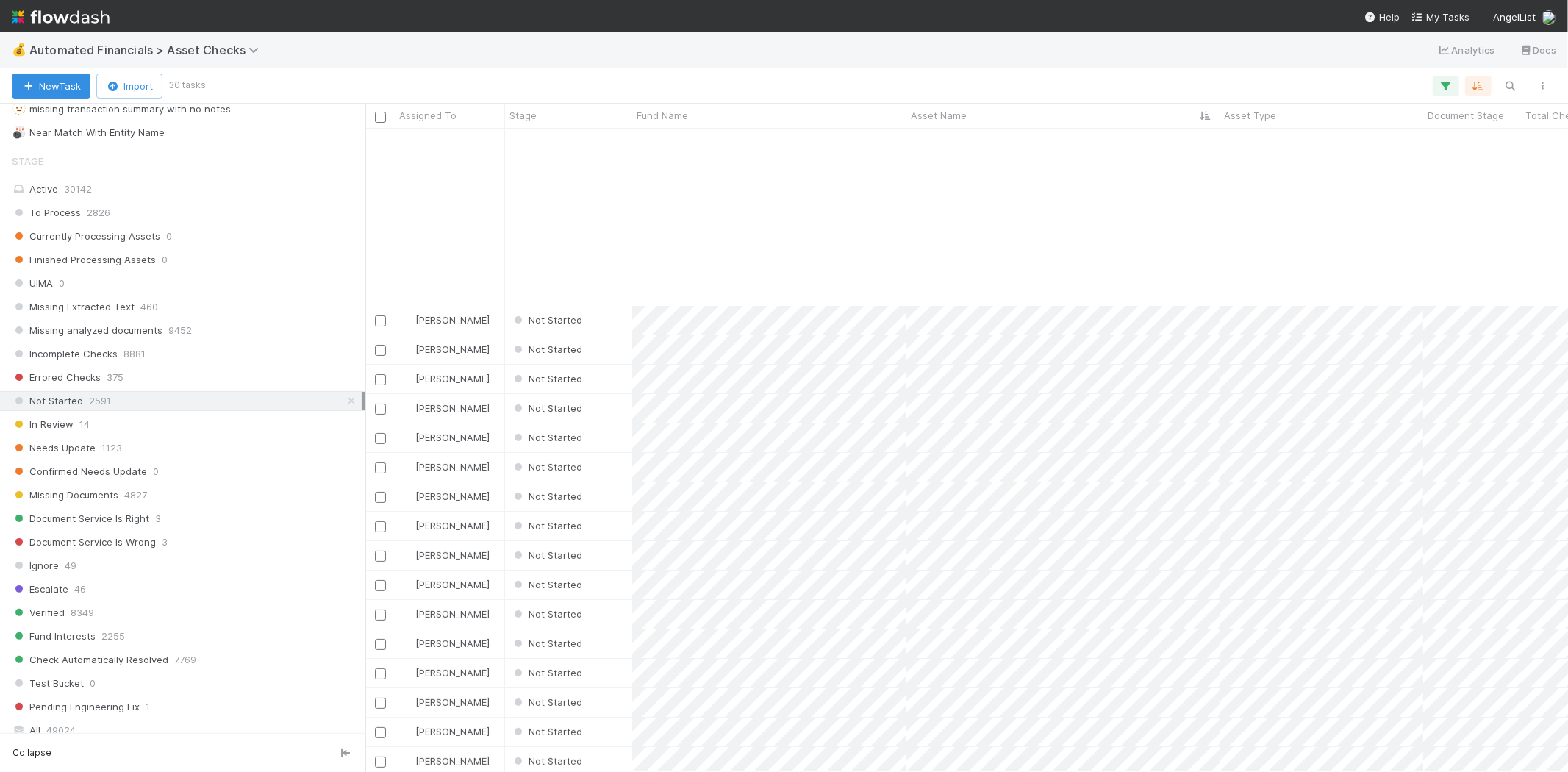
scroll to position [252, 0]
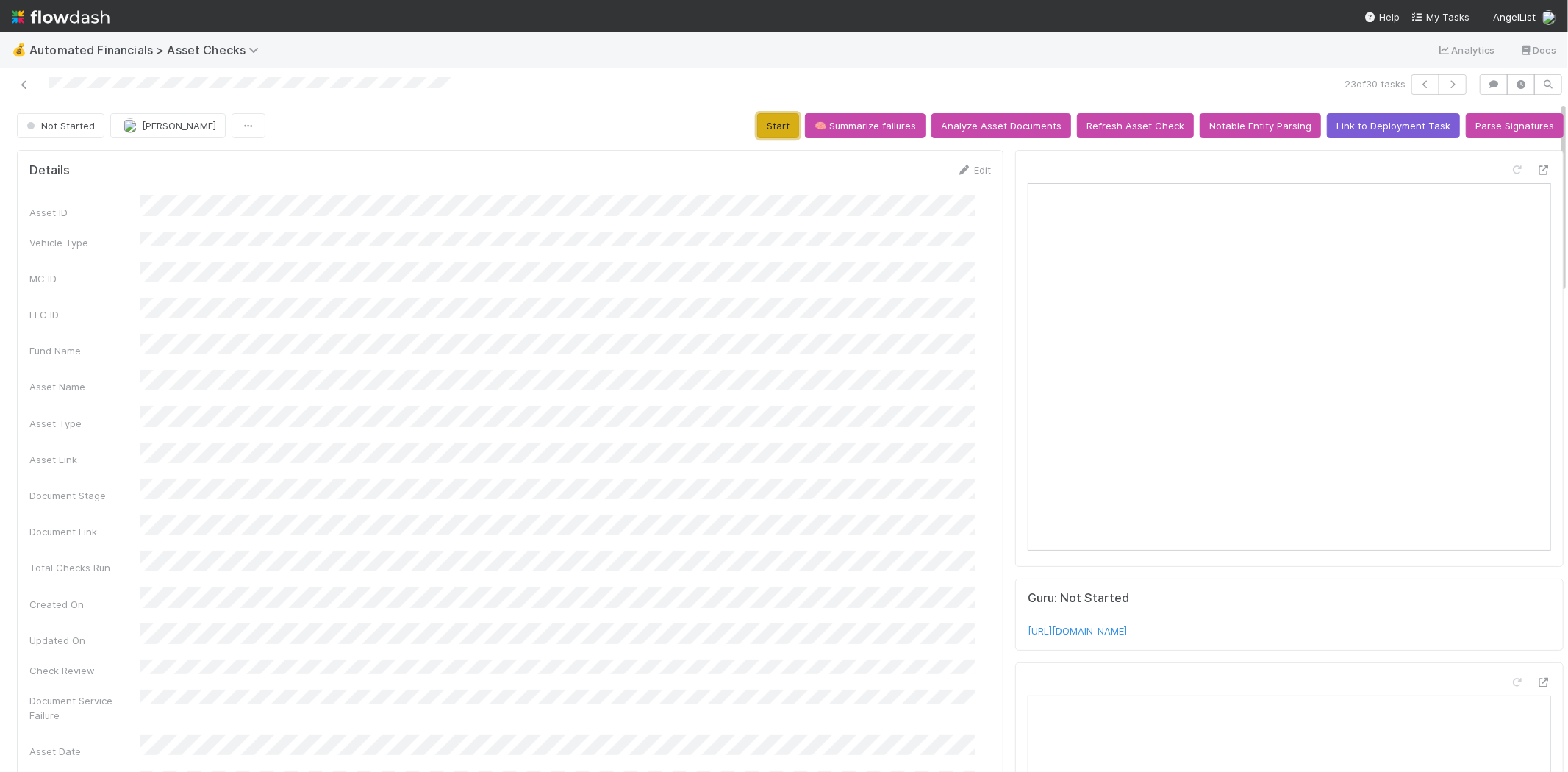
drag, startPoint x: 773, startPoint y: 127, endPoint x: 887, endPoint y: 120, distance: 114.2
click at [774, 123] on button "Start" at bounding box center [777, 125] width 42 height 25
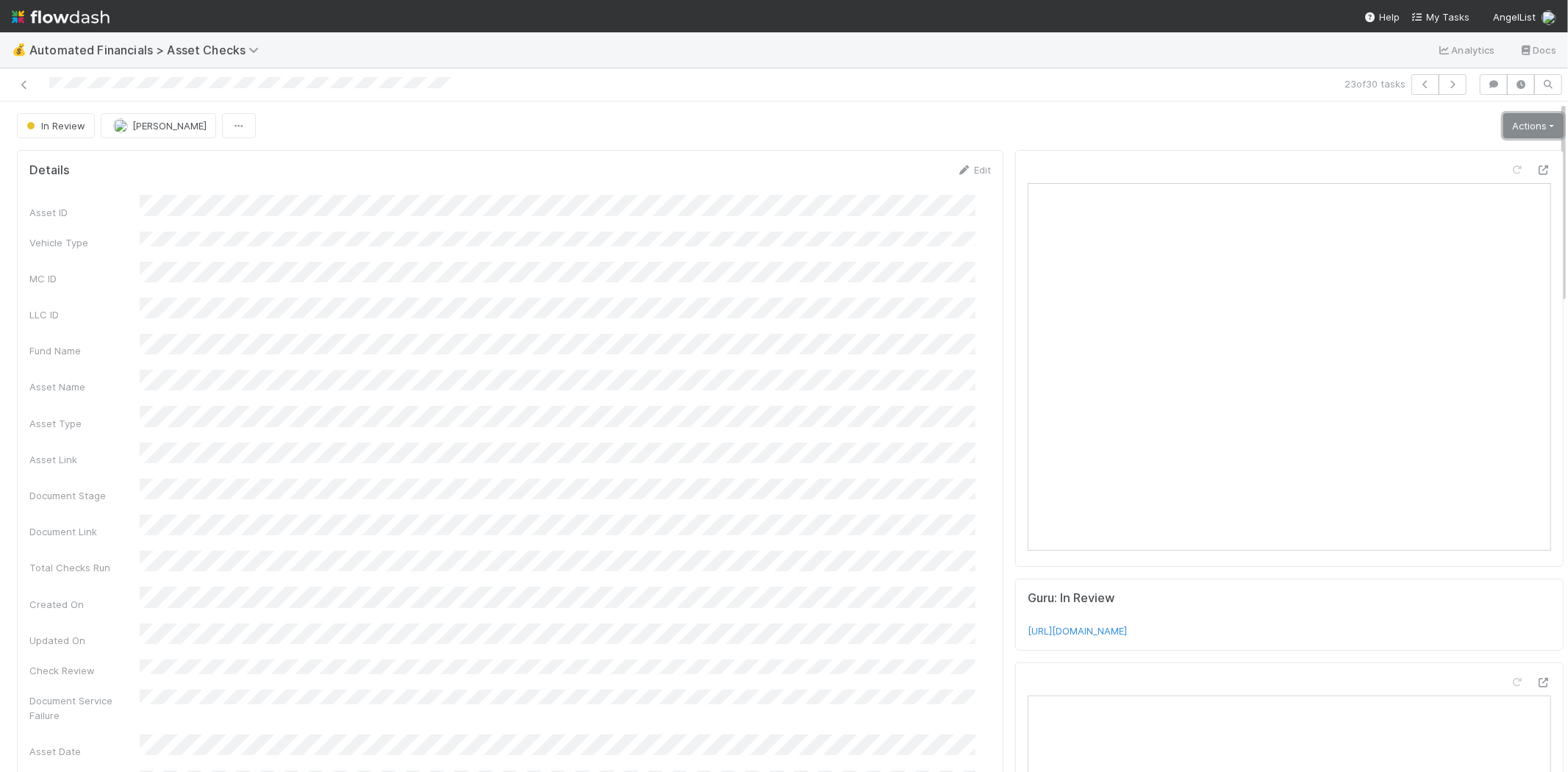
click at [1503, 122] on link "Actions" at bounding box center [1533, 125] width 61 height 25
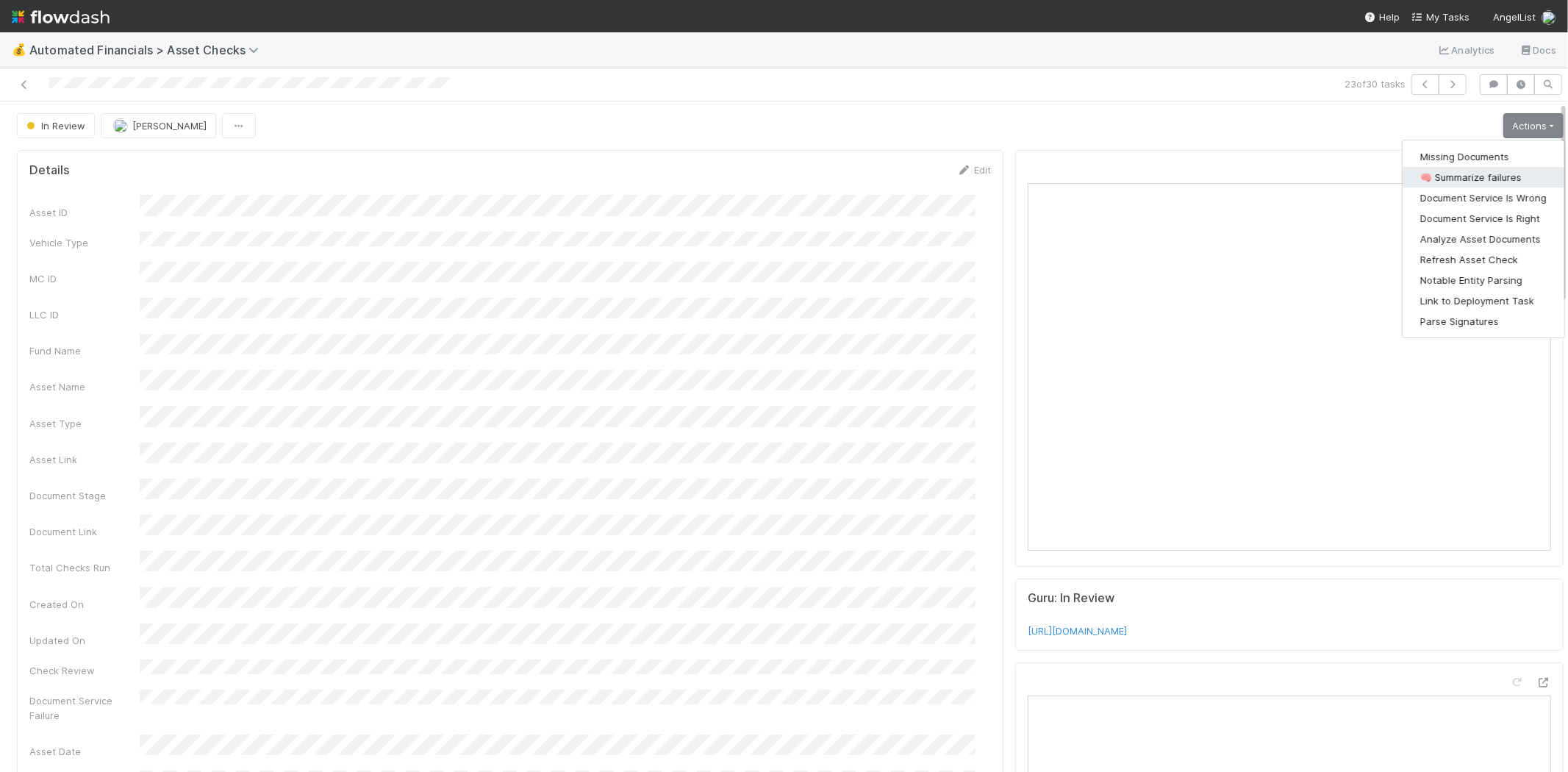
drag, startPoint x: 1450, startPoint y: 175, endPoint x: 1444, endPoint y: 181, distance: 8.5
click at [1450, 175] on button "🧠 Summarize failures" at bounding box center [1482, 177] width 161 height 21
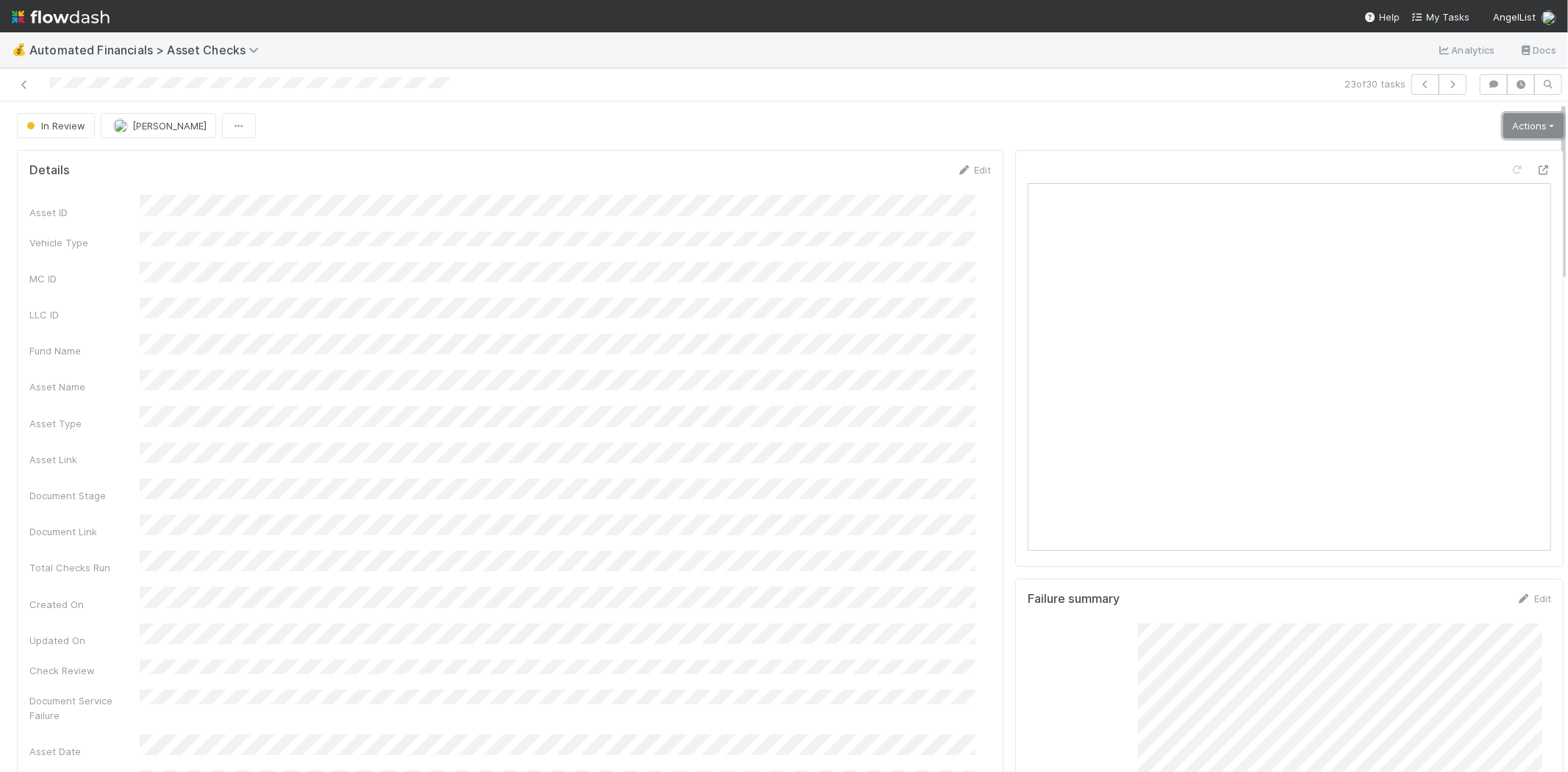
click at [1516, 120] on link "Actions" at bounding box center [1533, 125] width 61 height 25
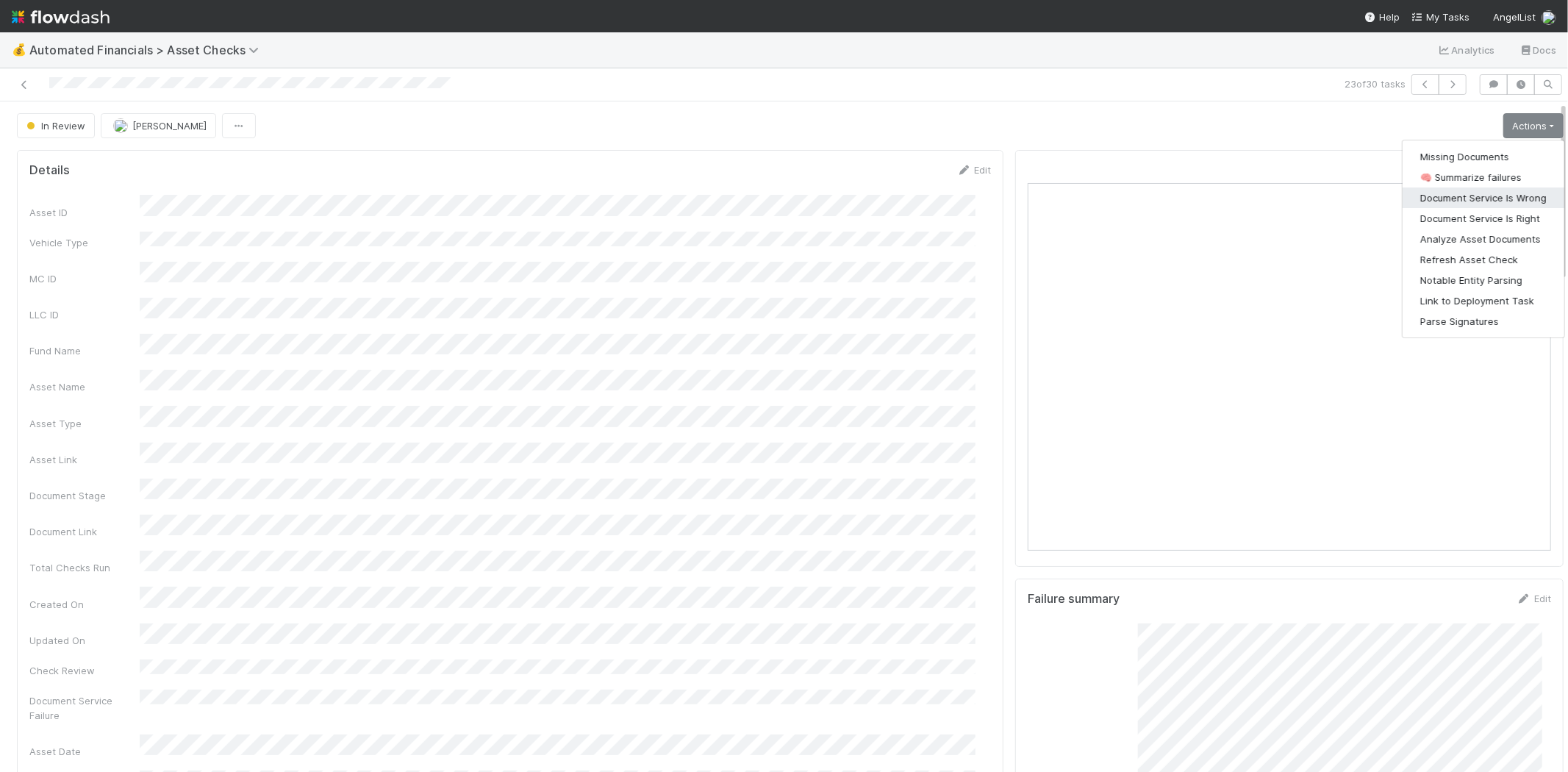
click at [1489, 199] on button "Document Service Is Wrong" at bounding box center [1482, 198] width 161 height 21
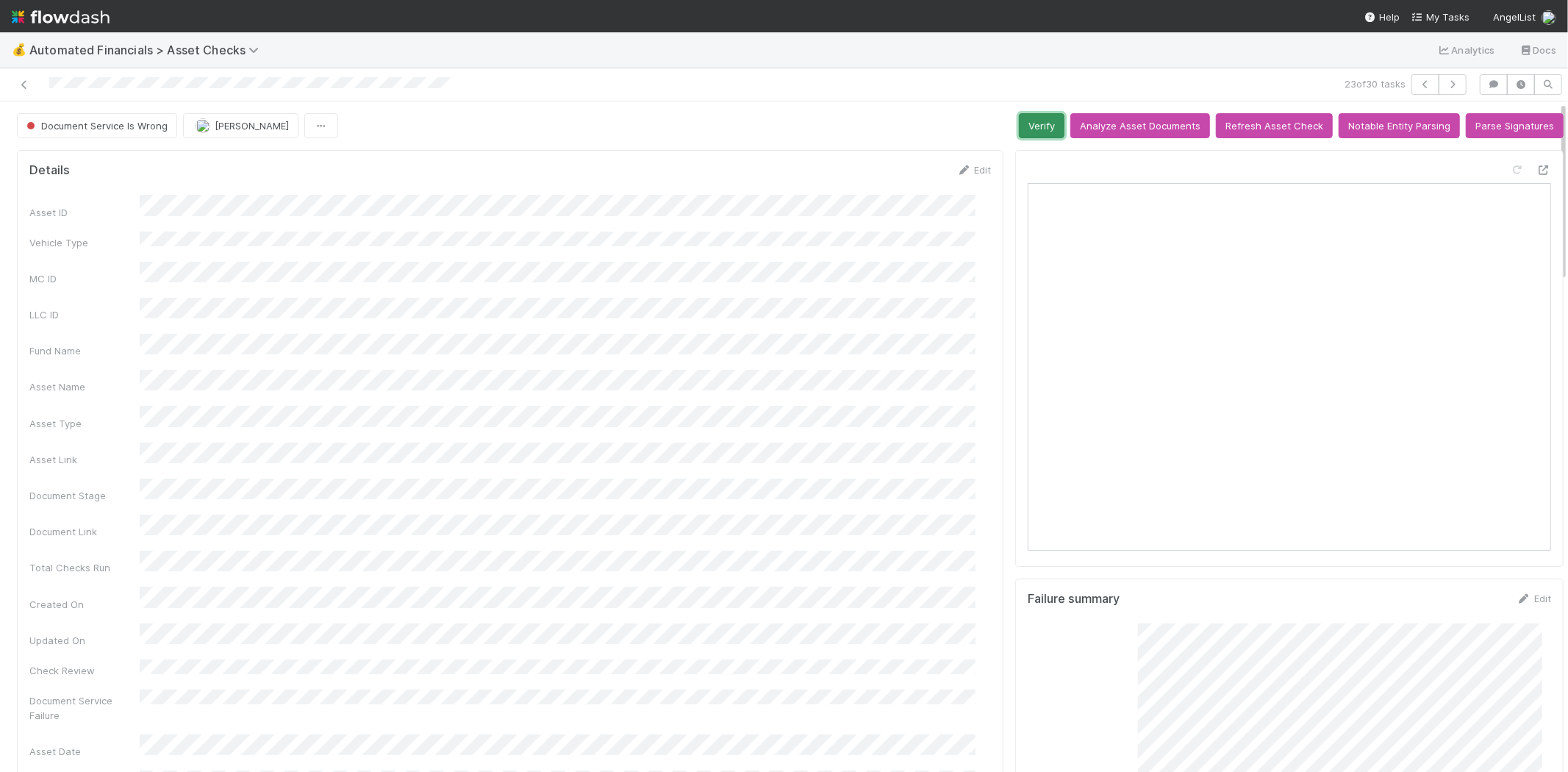
click at [1029, 132] on button "Verify" at bounding box center [1041, 125] width 46 height 25
click at [32, 83] on div at bounding box center [373, 85] width 736 height 21
click at [30, 83] on icon at bounding box center [24, 85] width 15 height 9
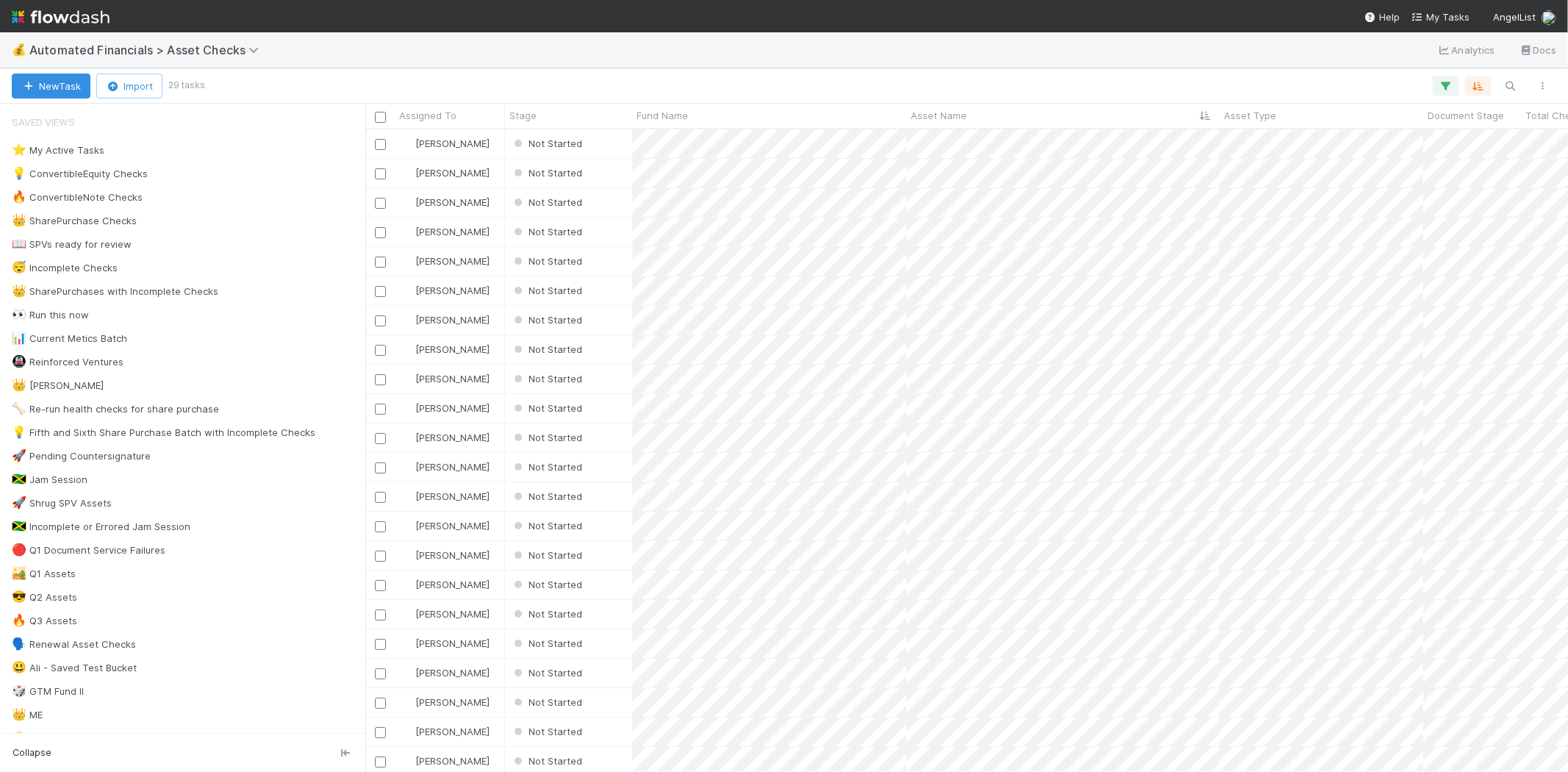
scroll to position [630, 1190]
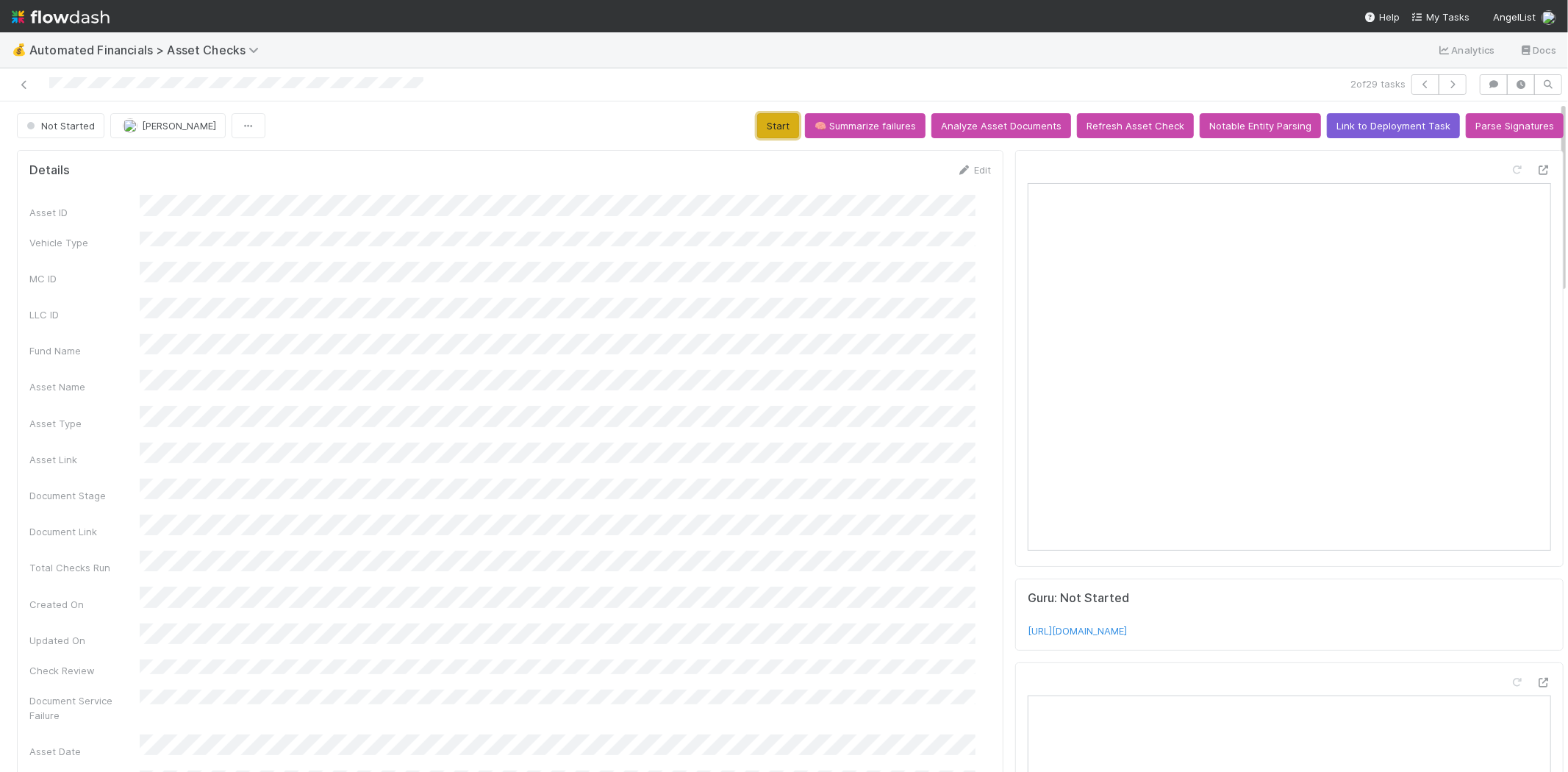
click at [765, 122] on button "Start" at bounding box center [777, 125] width 42 height 25
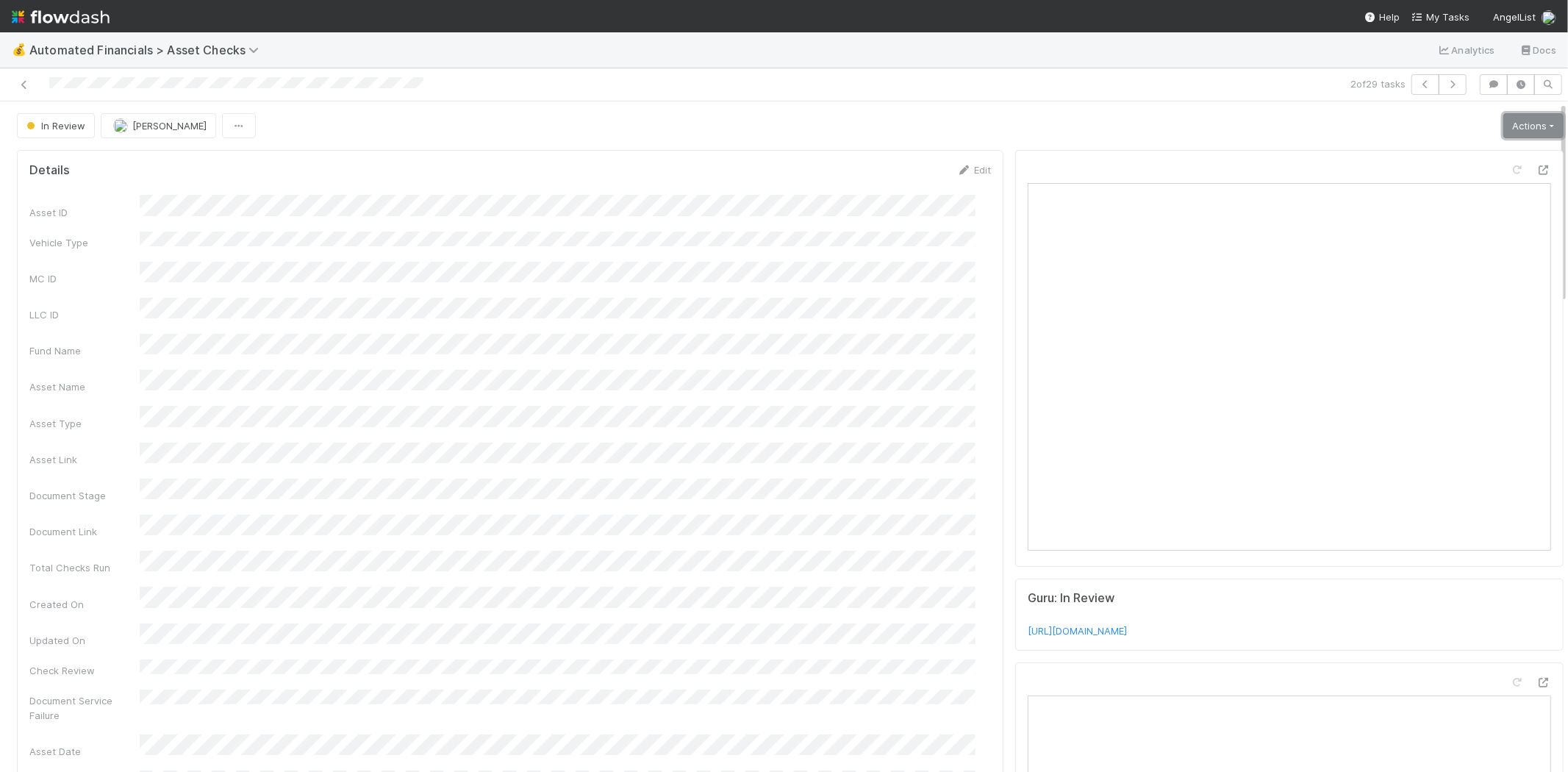
click at [1508, 122] on link "Actions" at bounding box center [1533, 125] width 61 height 25
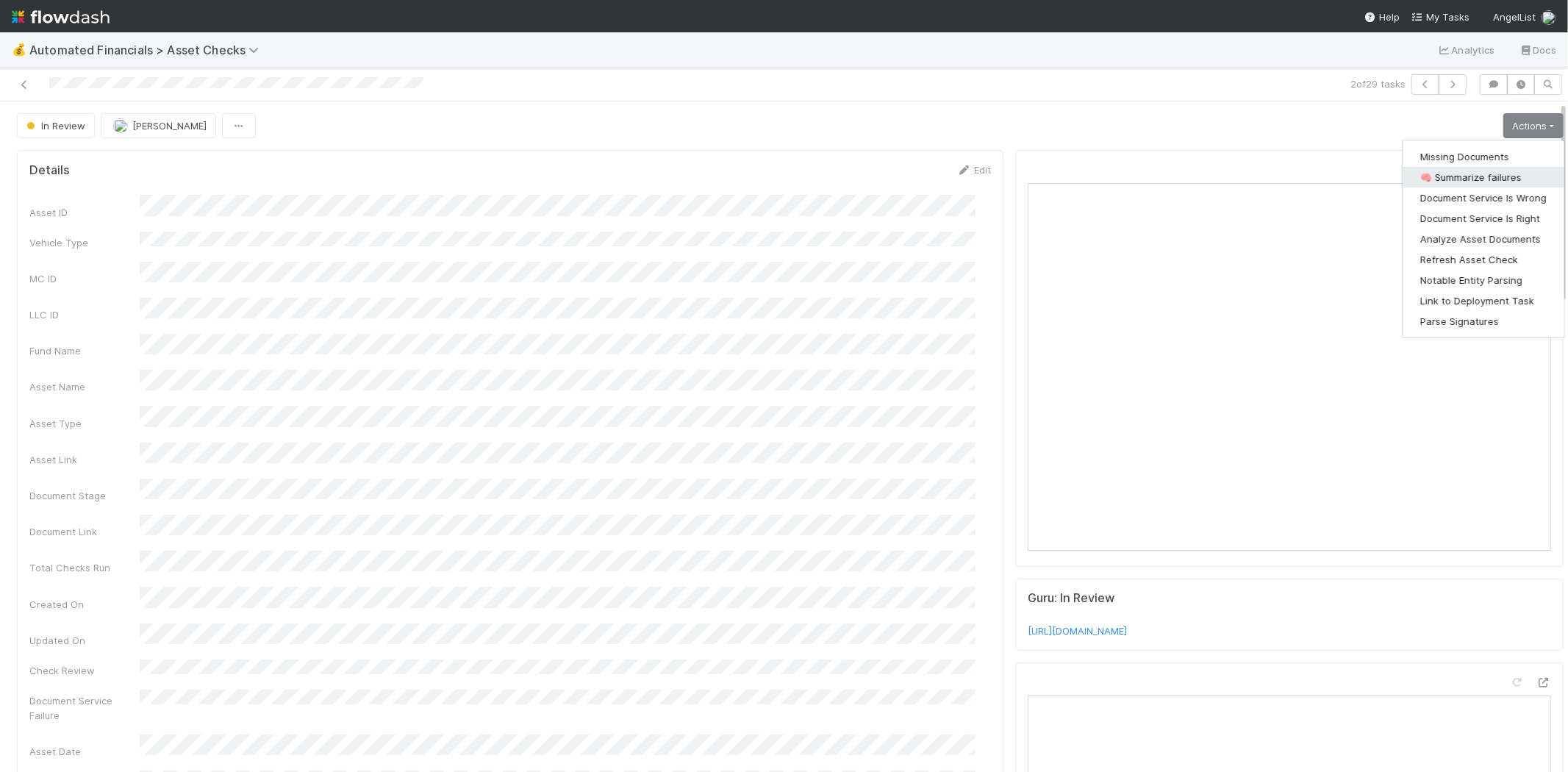
click at [1478, 175] on button "🧠 Summarize failures" at bounding box center [1482, 177] width 161 height 21
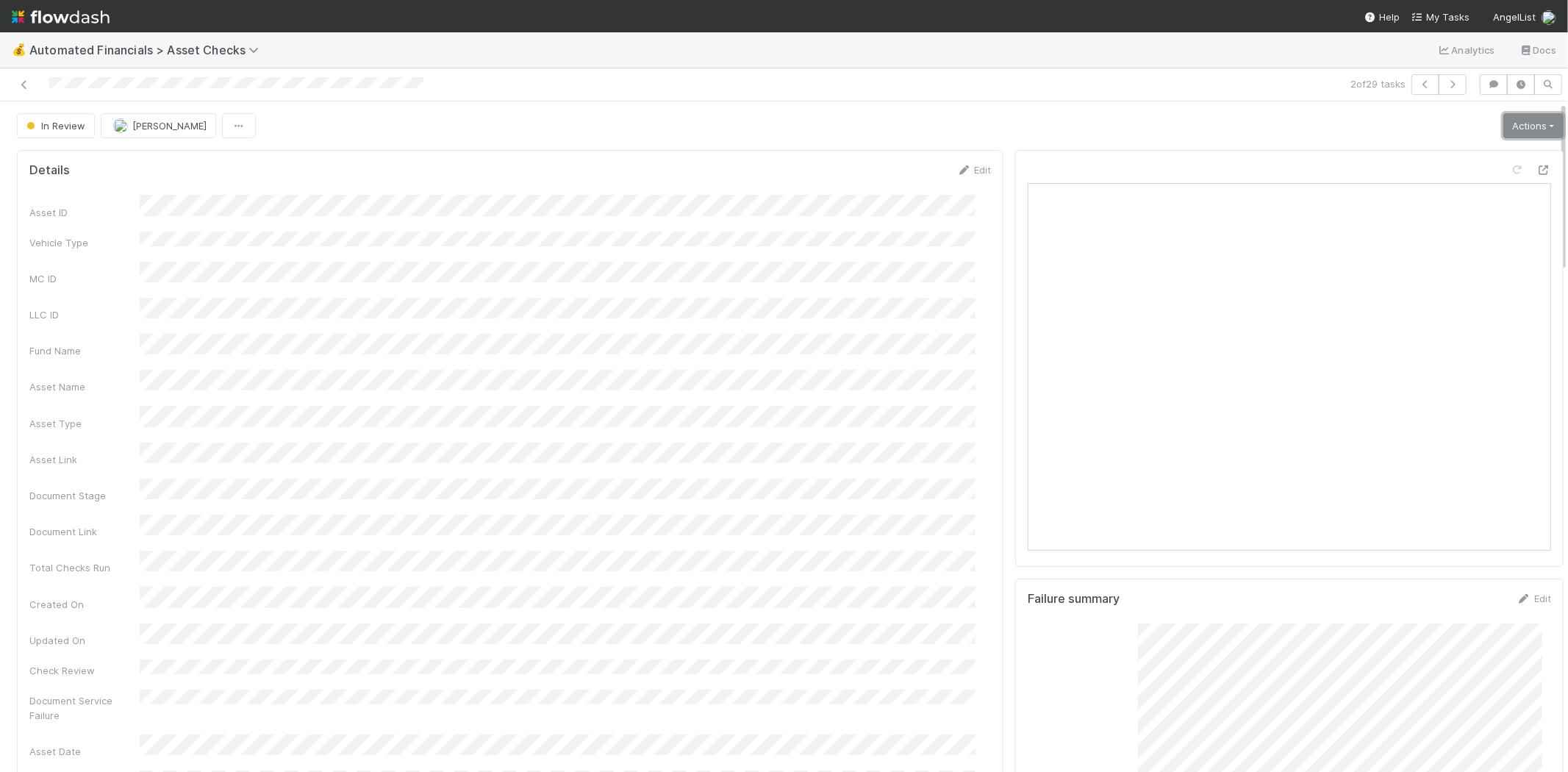
click at [1507, 123] on link "Actions" at bounding box center [1533, 125] width 61 height 25
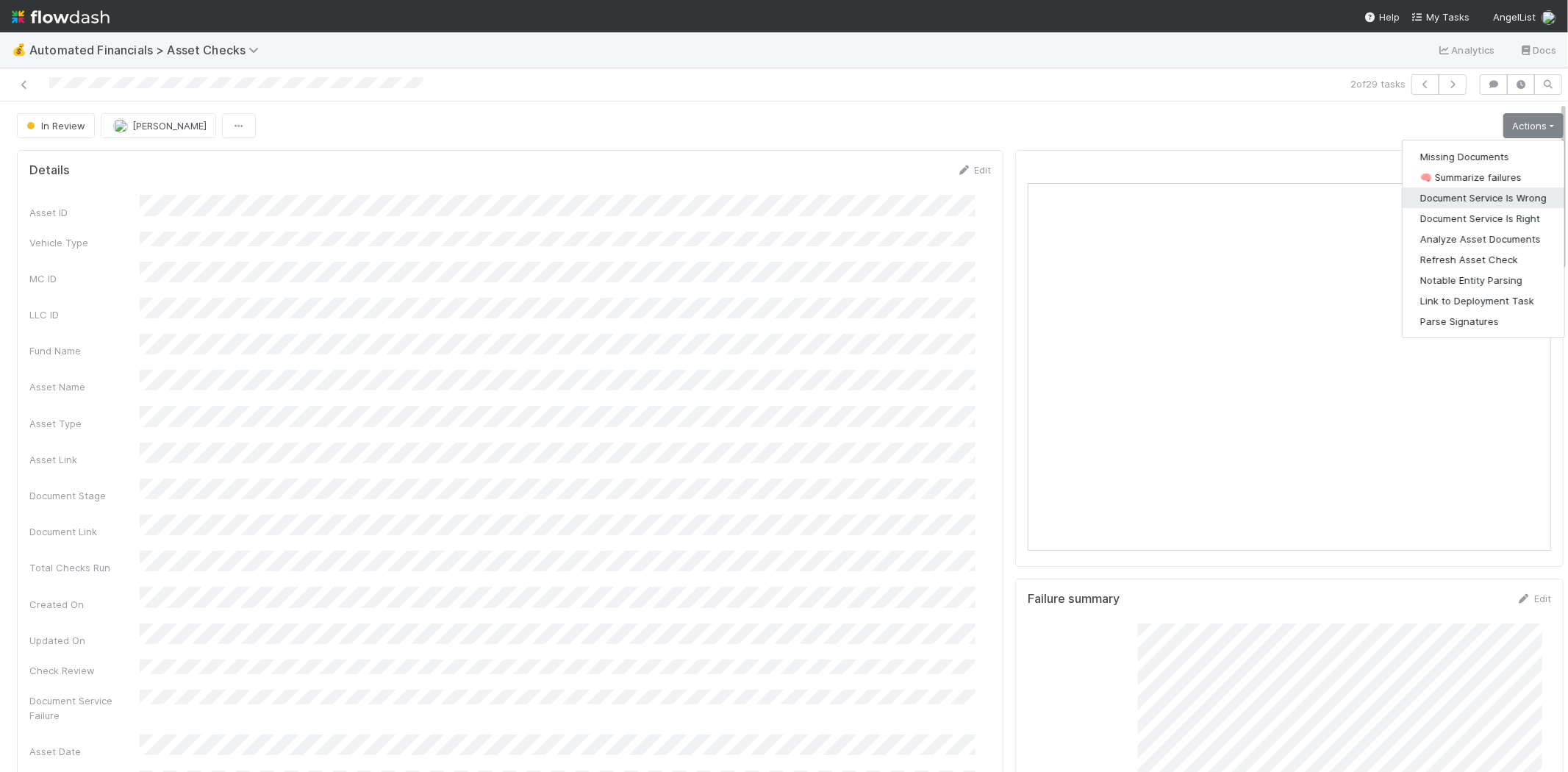
click at [1501, 194] on button "Document Service Is Wrong" at bounding box center [1482, 198] width 161 height 21
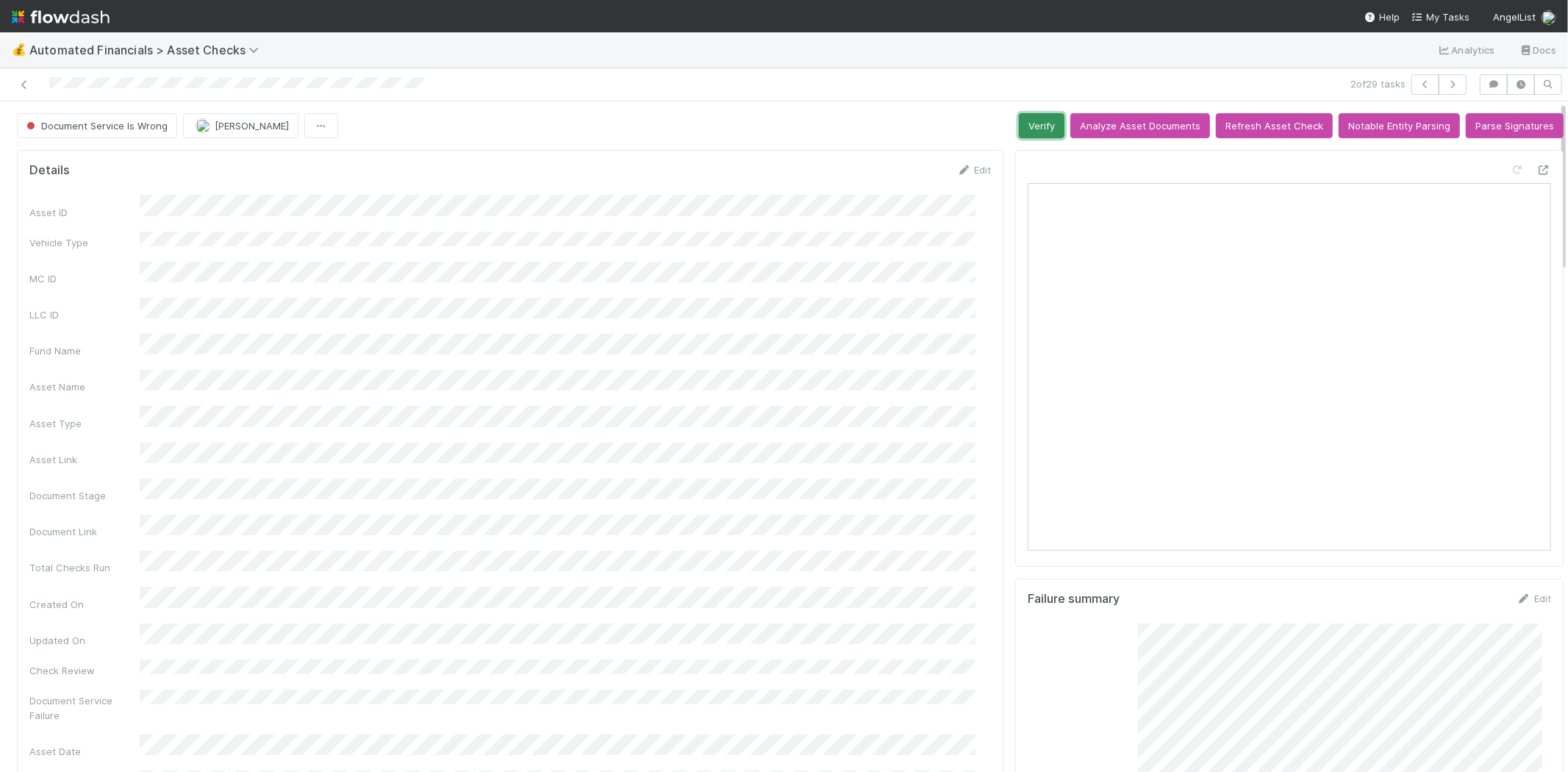
click at [1027, 131] on button "Verify" at bounding box center [1041, 125] width 46 height 25
click at [23, 85] on icon at bounding box center [24, 85] width 15 height 9
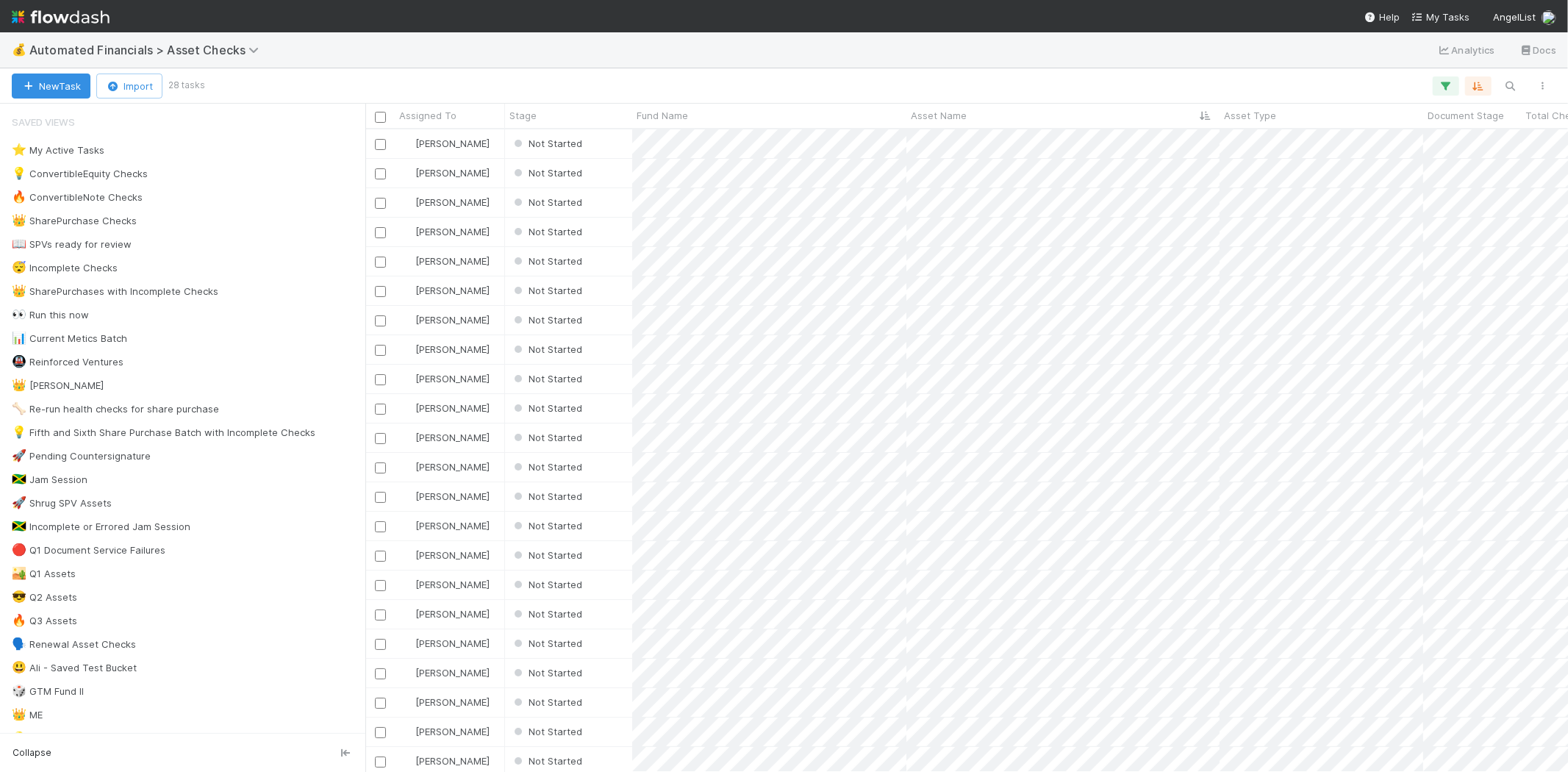
scroll to position [12, 12]
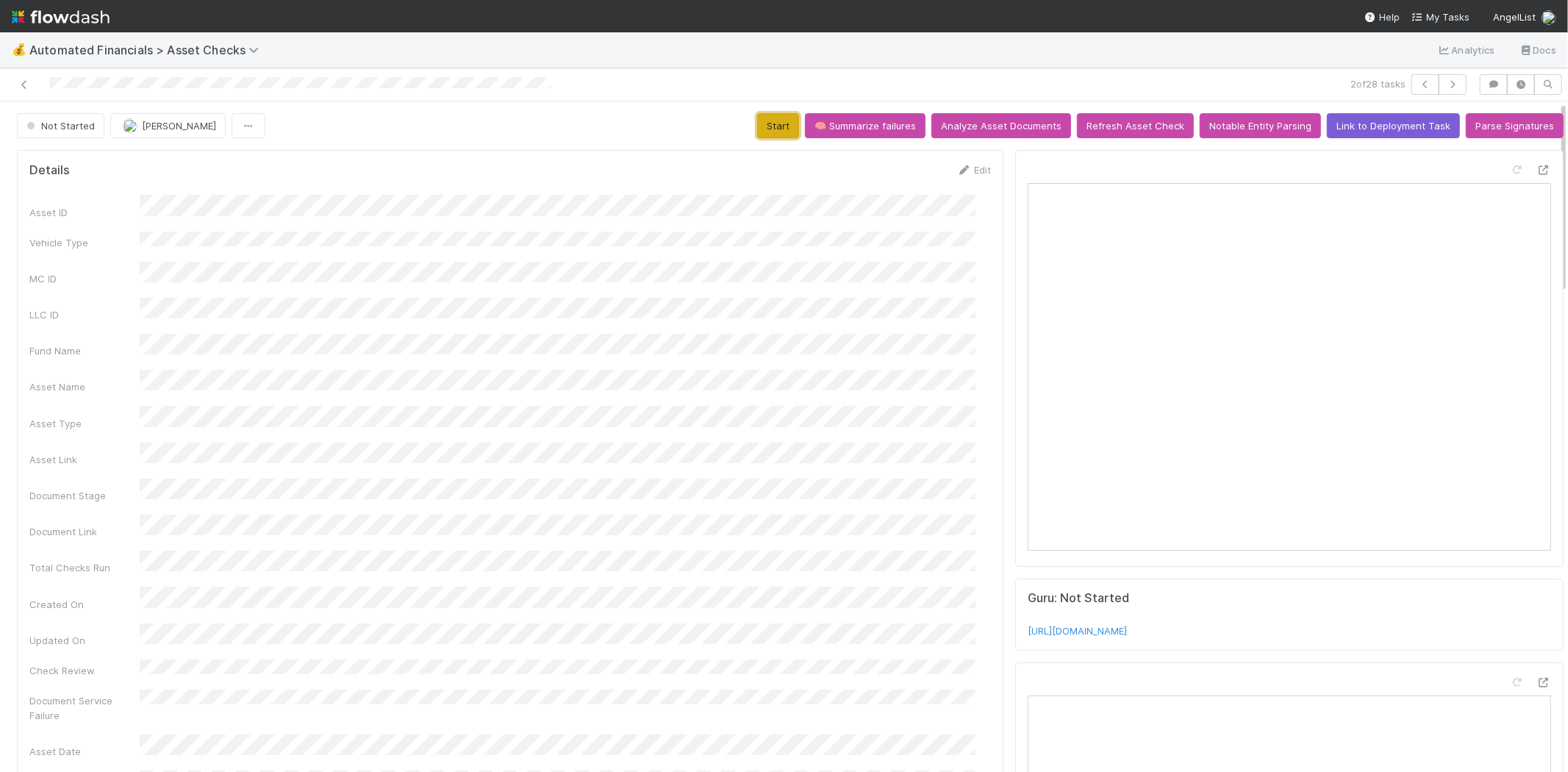
click at [774, 126] on button "Start" at bounding box center [777, 125] width 42 height 25
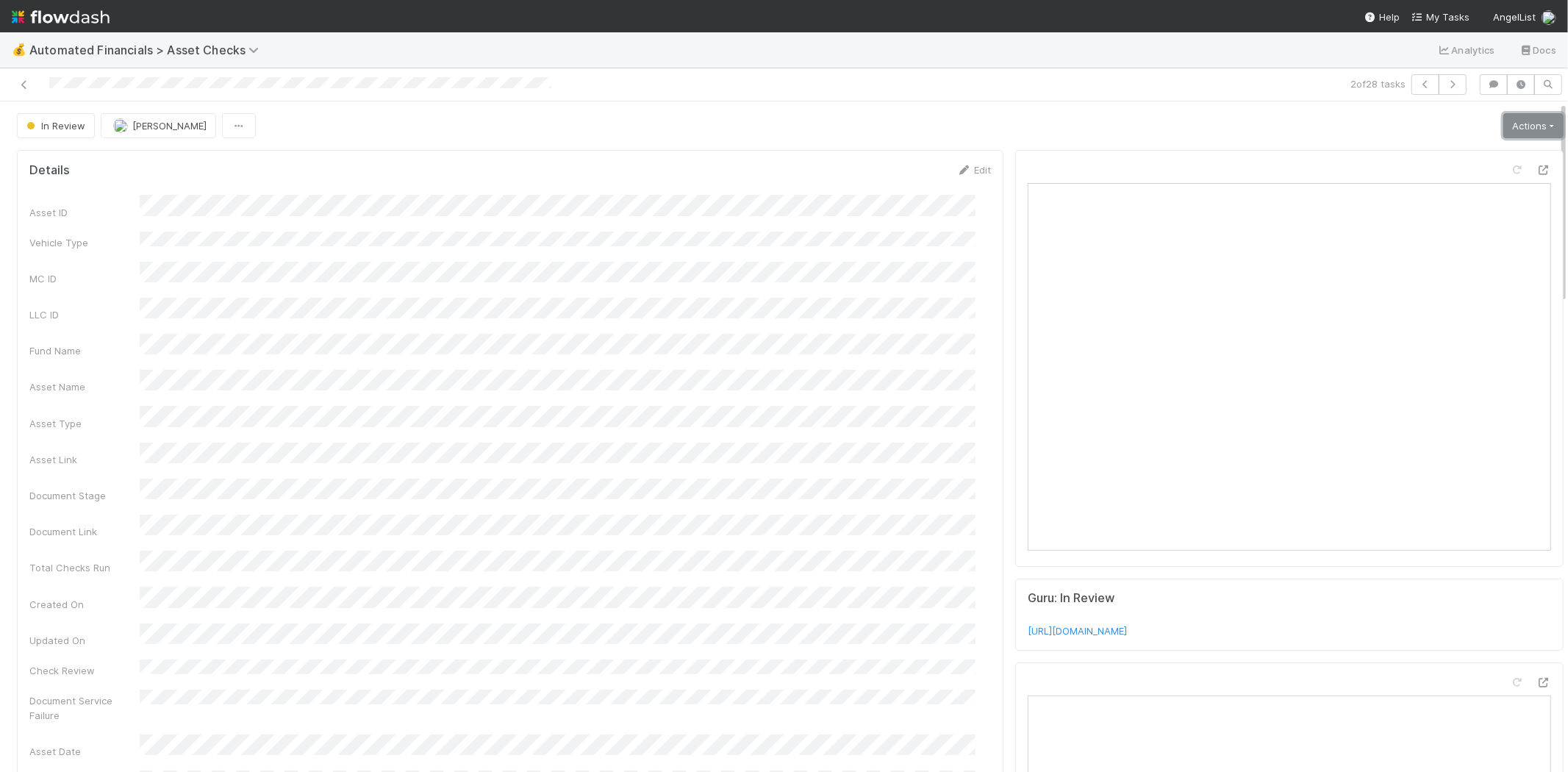
click at [1503, 125] on link "Actions" at bounding box center [1533, 125] width 61 height 25
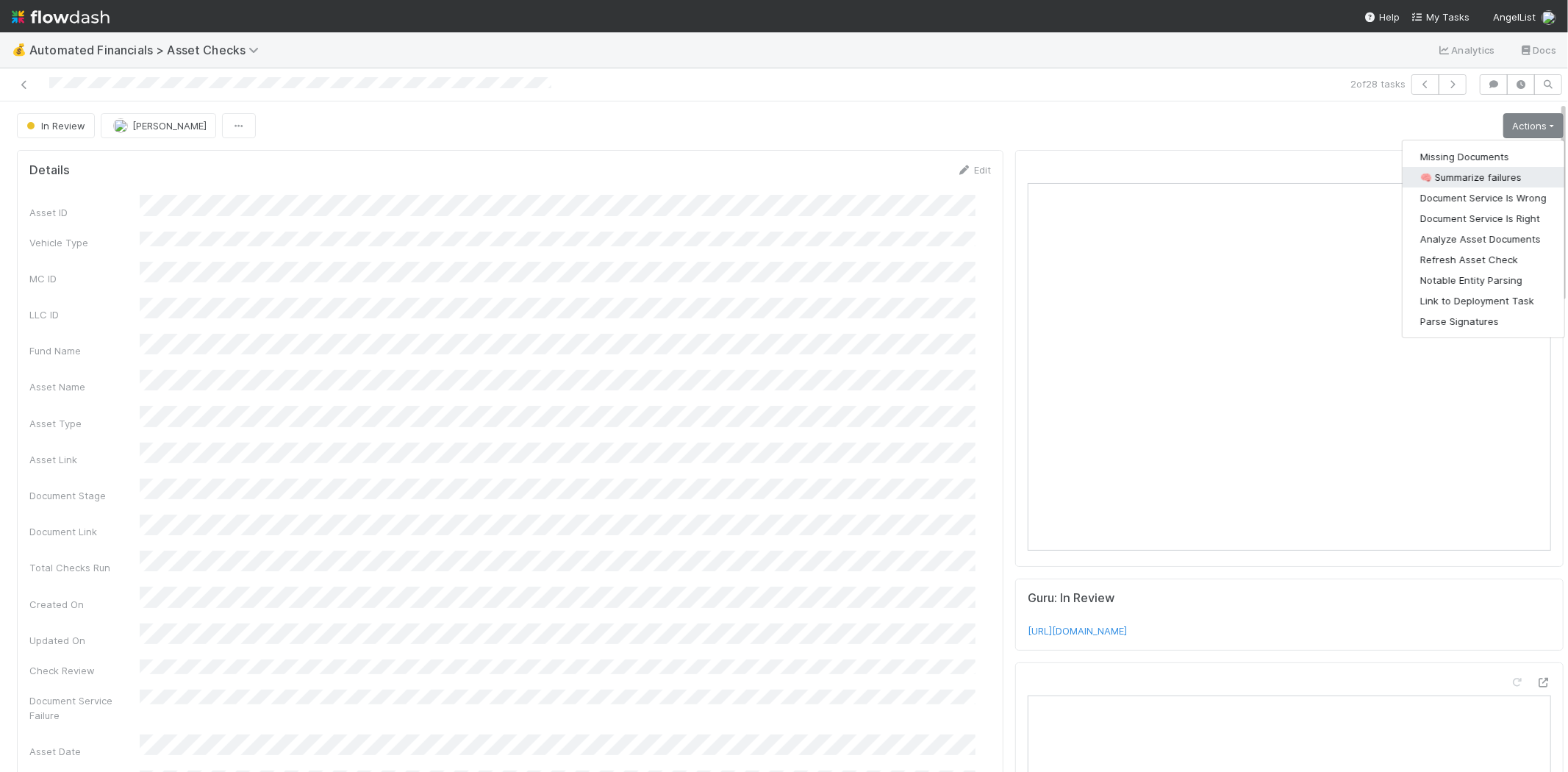
click at [1478, 170] on button "🧠 Summarize failures" at bounding box center [1482, 177] width 161 height 21
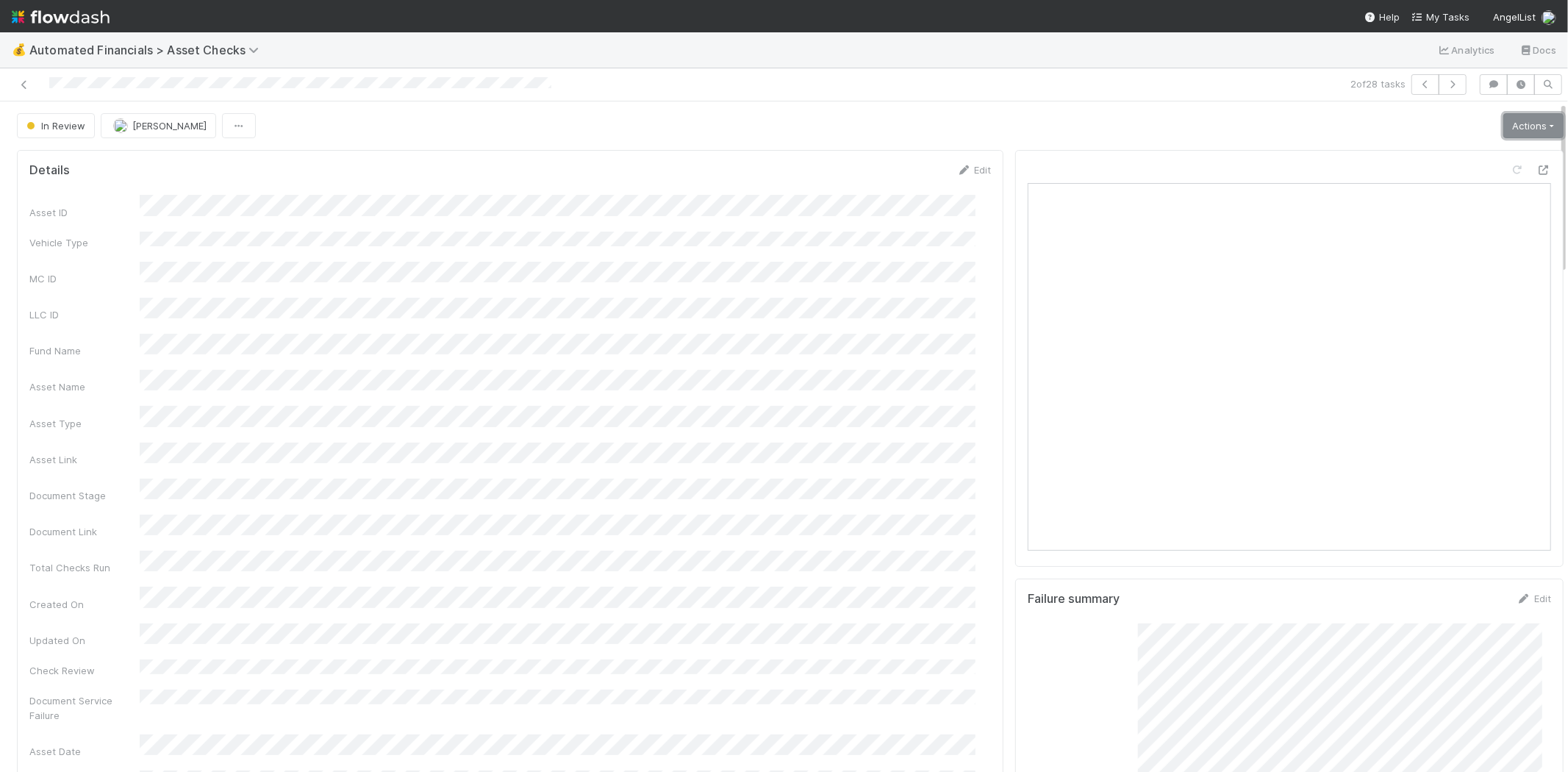
click at [1519, 123] on link "Actions" at bounding box center [1533, 125] width 61 height 25
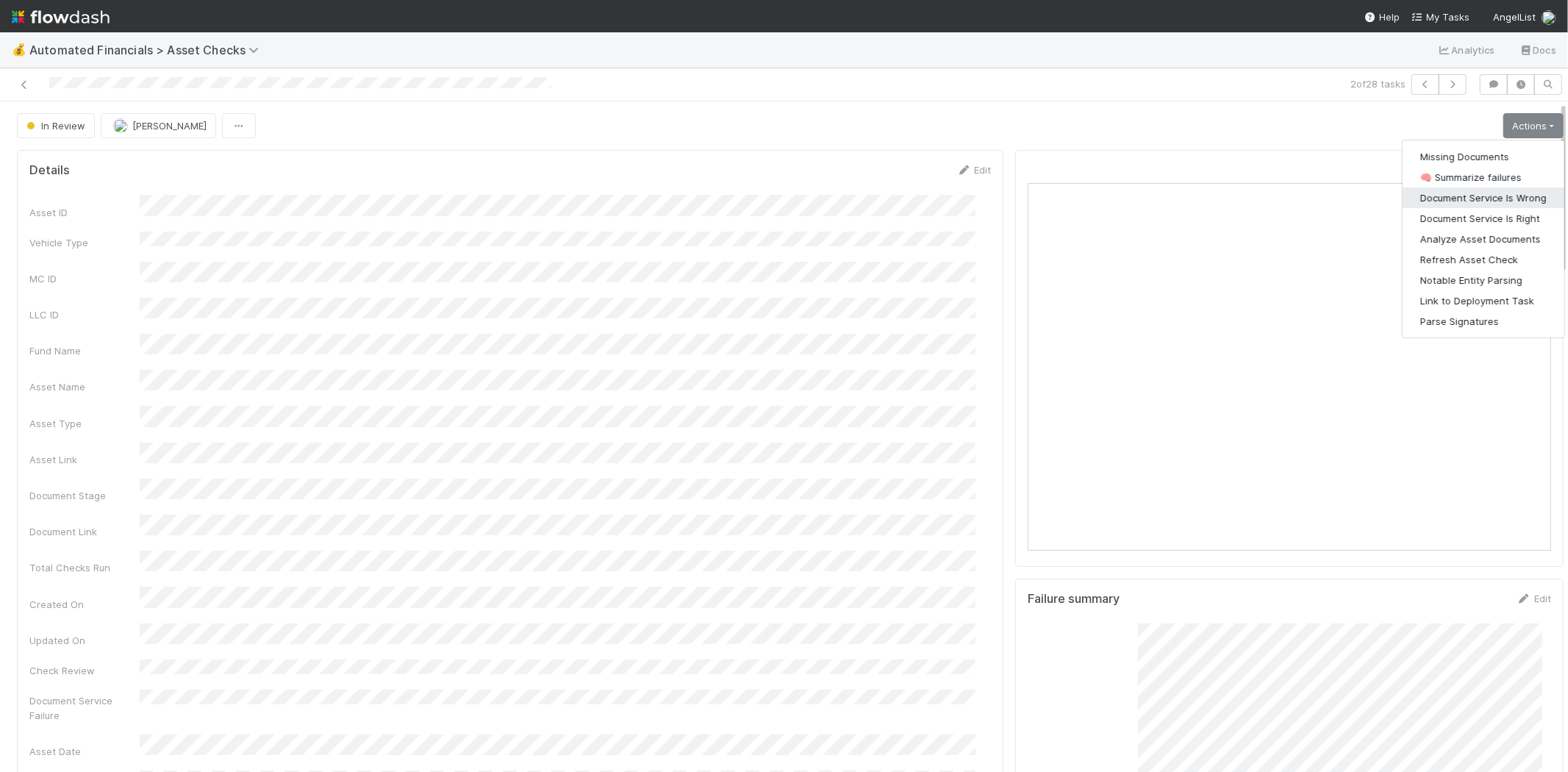
click at [1500, 200] on button "Document Service Is Wrong" at bounding box center [1482, 198] width 161 height 21
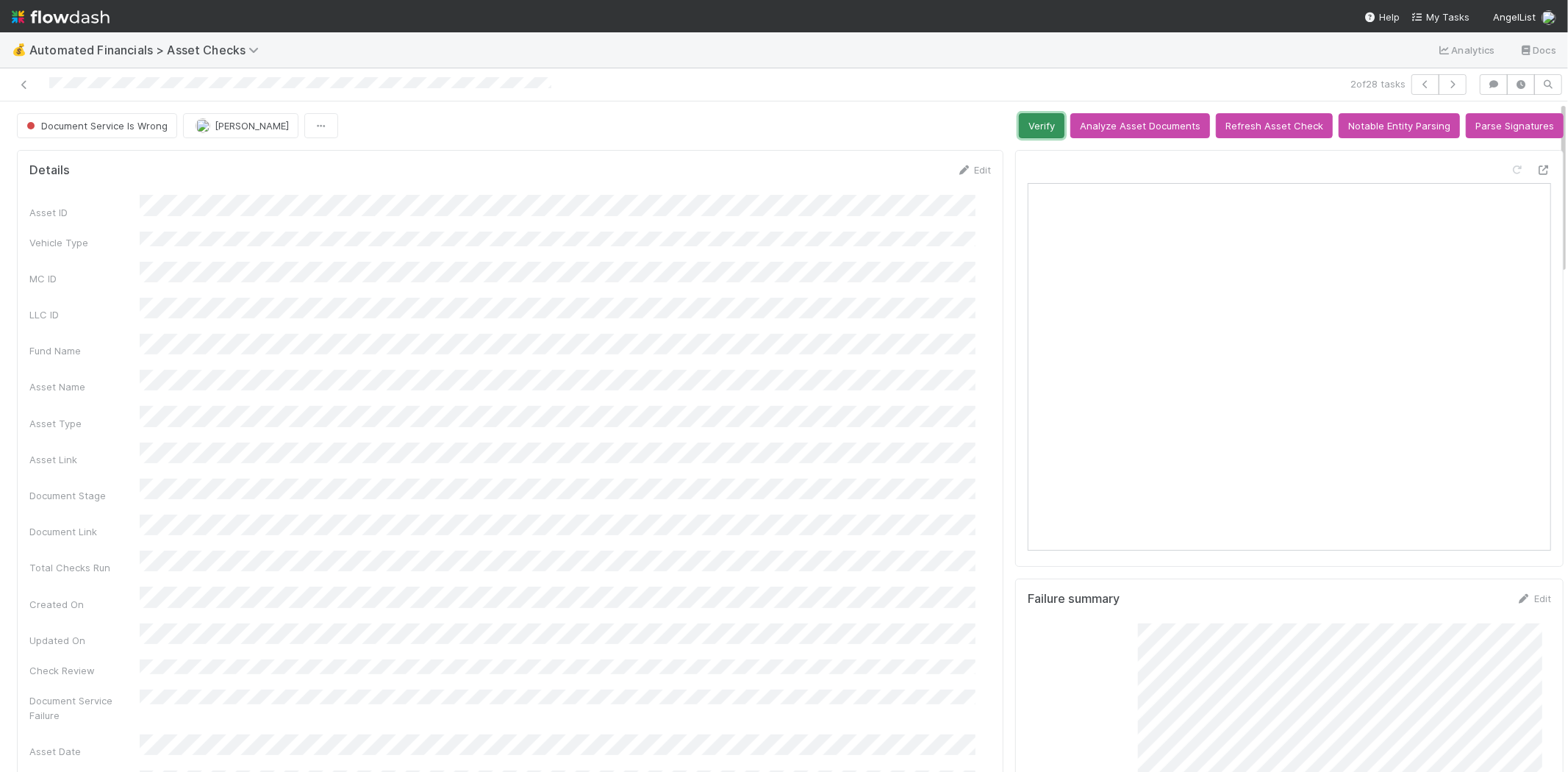
click at [1031, 130] on button "Verify" at bounding box center [1041, 125] width 46 height 25
click at [23, 80] on icon at bounding box center [24, 85] width 15 height 9
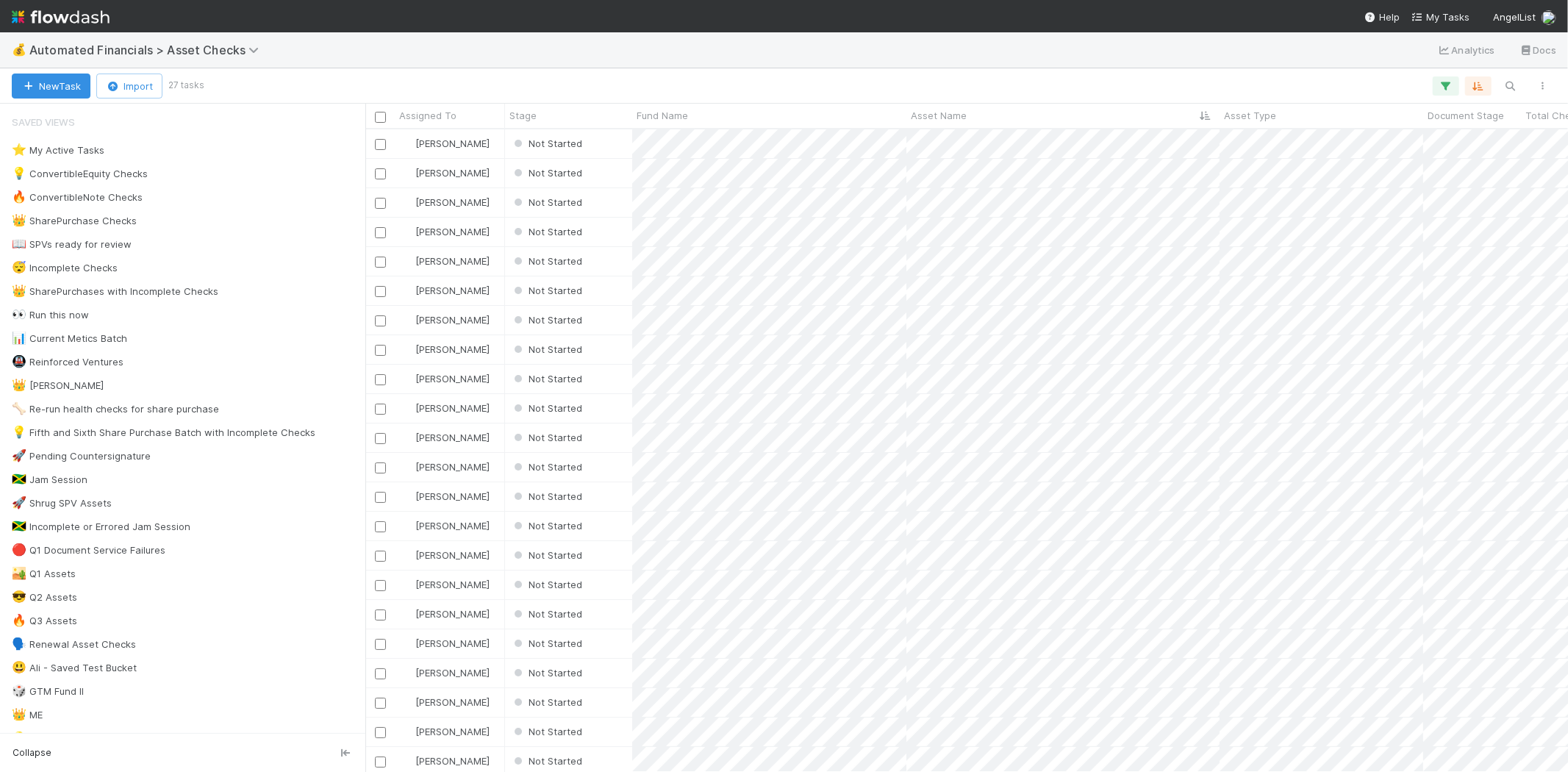
scroll to position [630, 1190]
click at [607, 137] on div "Not Started" at bounding box center [569, 144] width 127 height 29
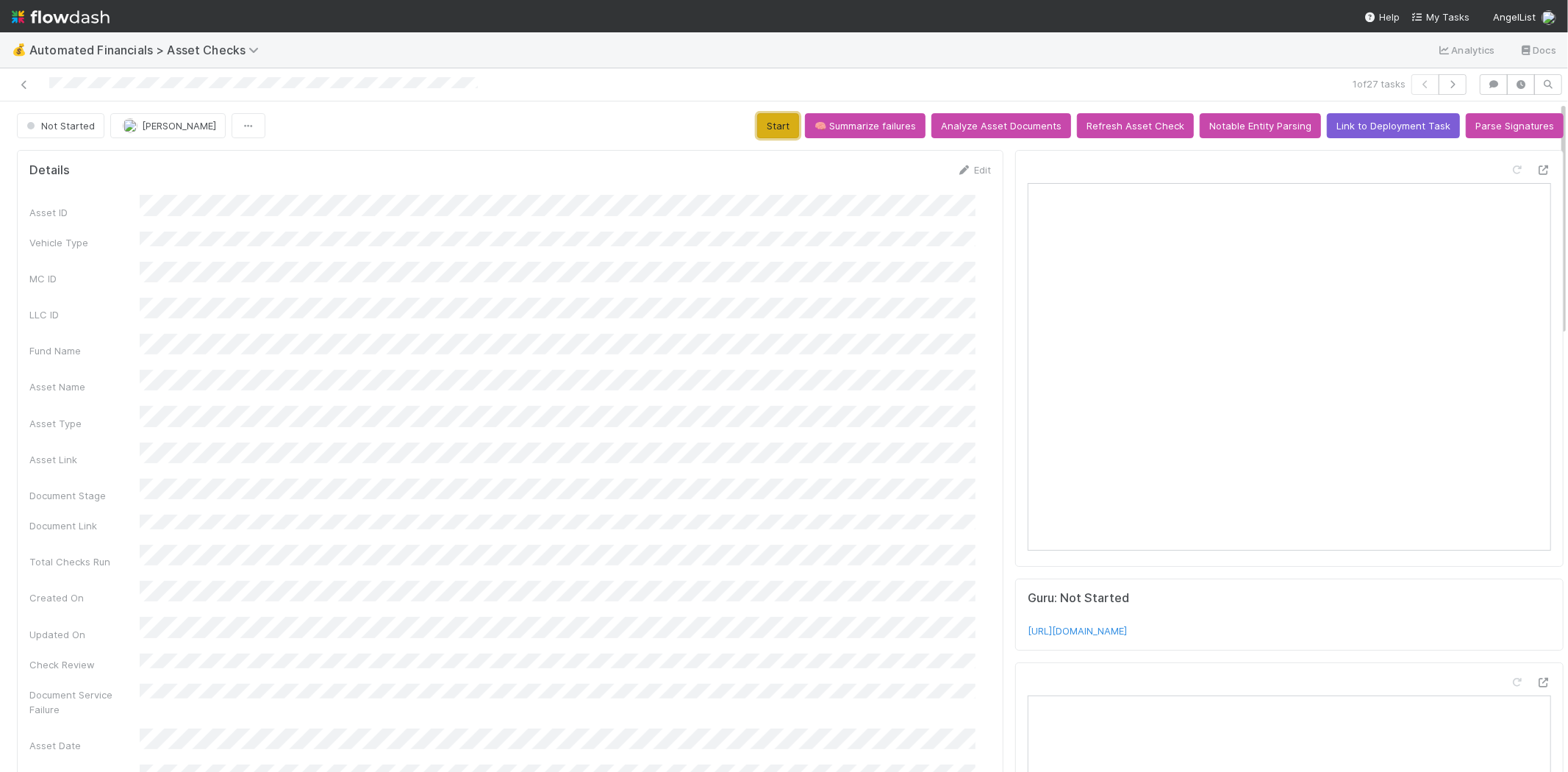
click at [768, 123] on button "Start" at bounding box center [777, 125] width 42 height 25
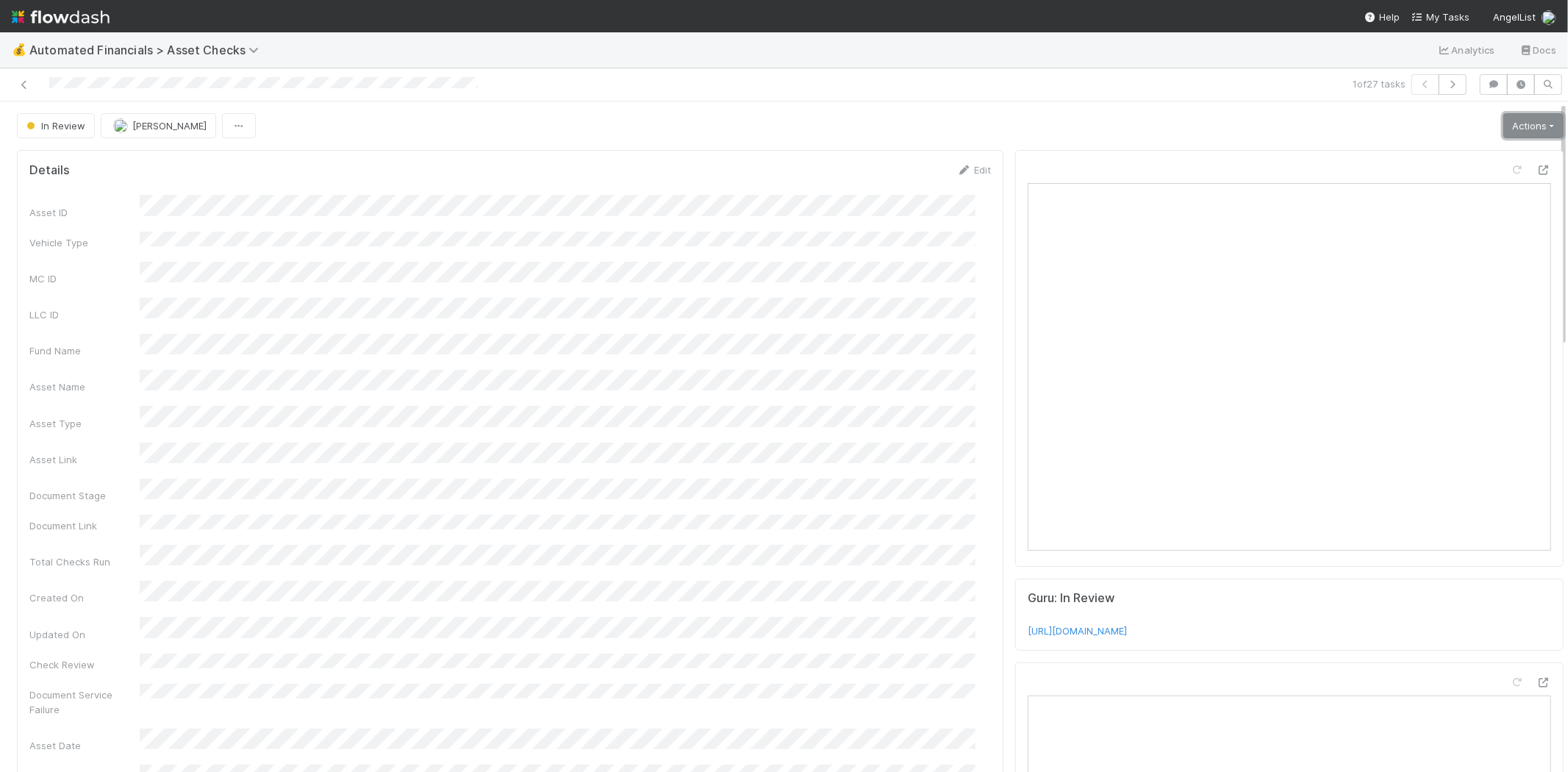
click at [1509, 128] on link "Actions" at bounding box center [1533, 125] width 61 height 25
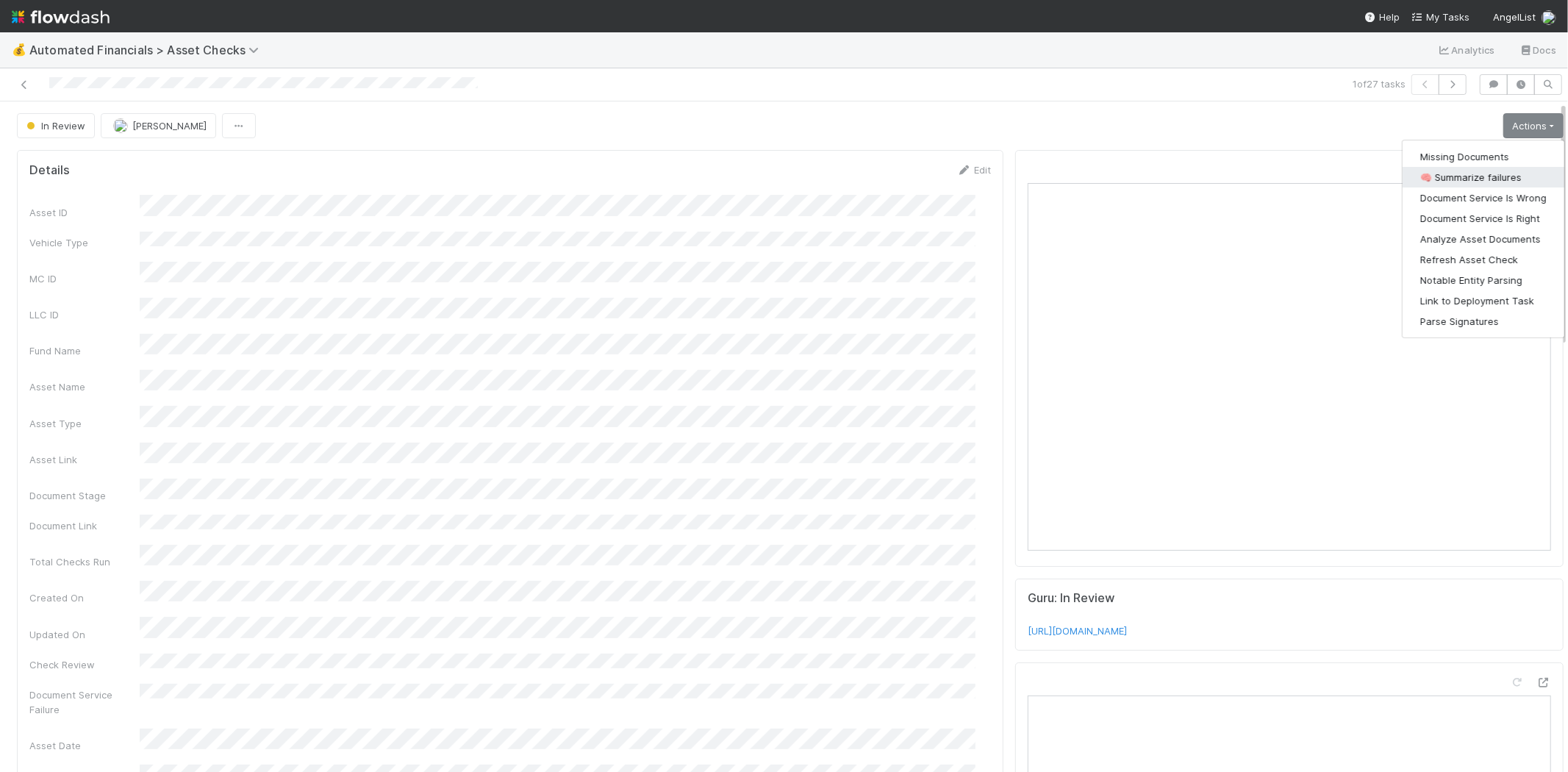
click at [1502, 176] on button "🧠 Summarize failures" at bounding box center [1482, 177] width 161 height 21
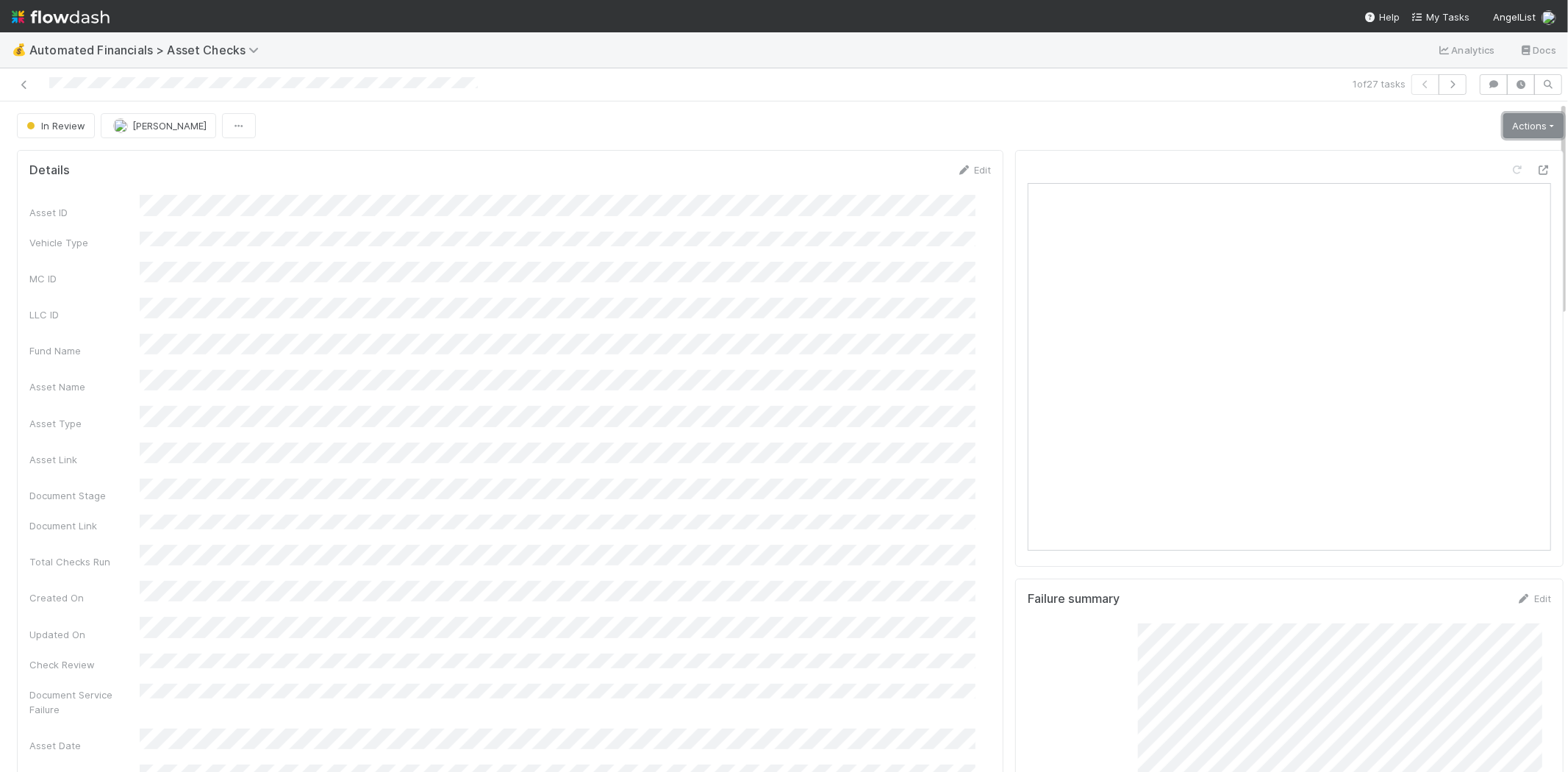
click at [1516, 119] on link "Actions" at bounding box center [1533, 125] width 61 height 25
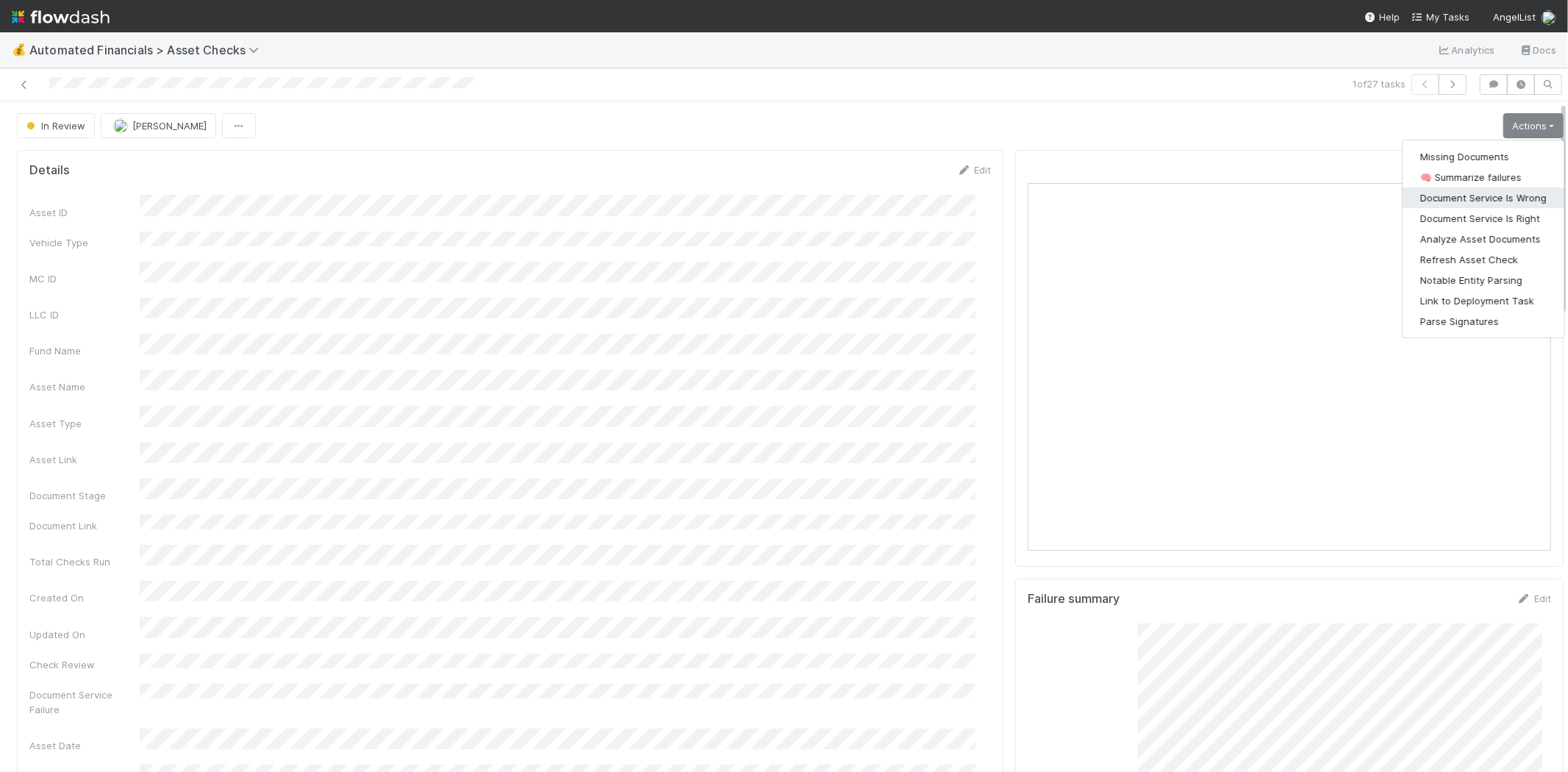
click at [1494, 196] on button "Document Service Is Wrong" at bounding box center [1482, 198] width 161 height 21
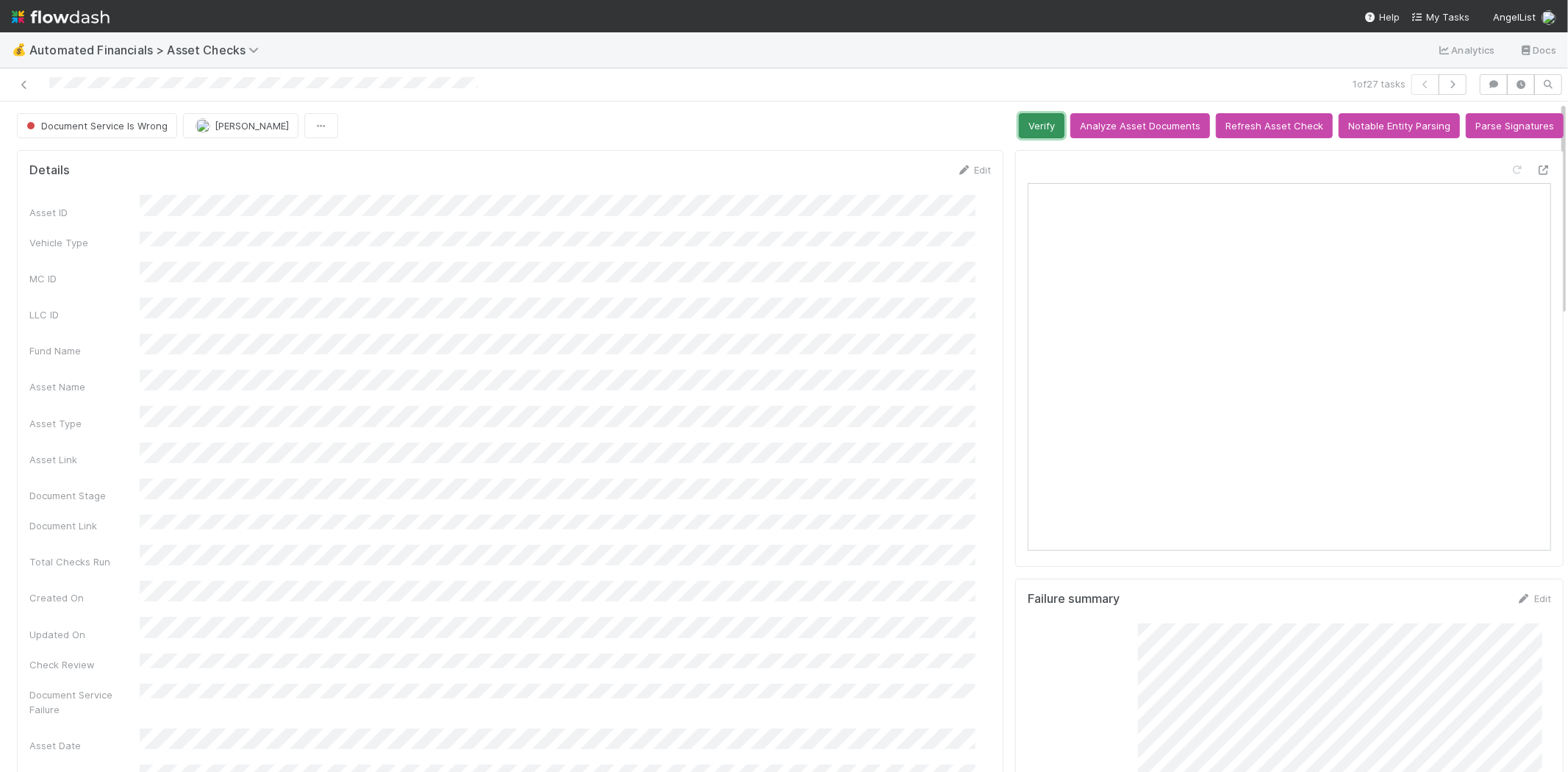
click at [1030, 123] on button "Verify" at bounding box center [1041, 125] width 46 height 25
click at [20, 85] on icon at bounding box center [24, 85] width 15 height 9
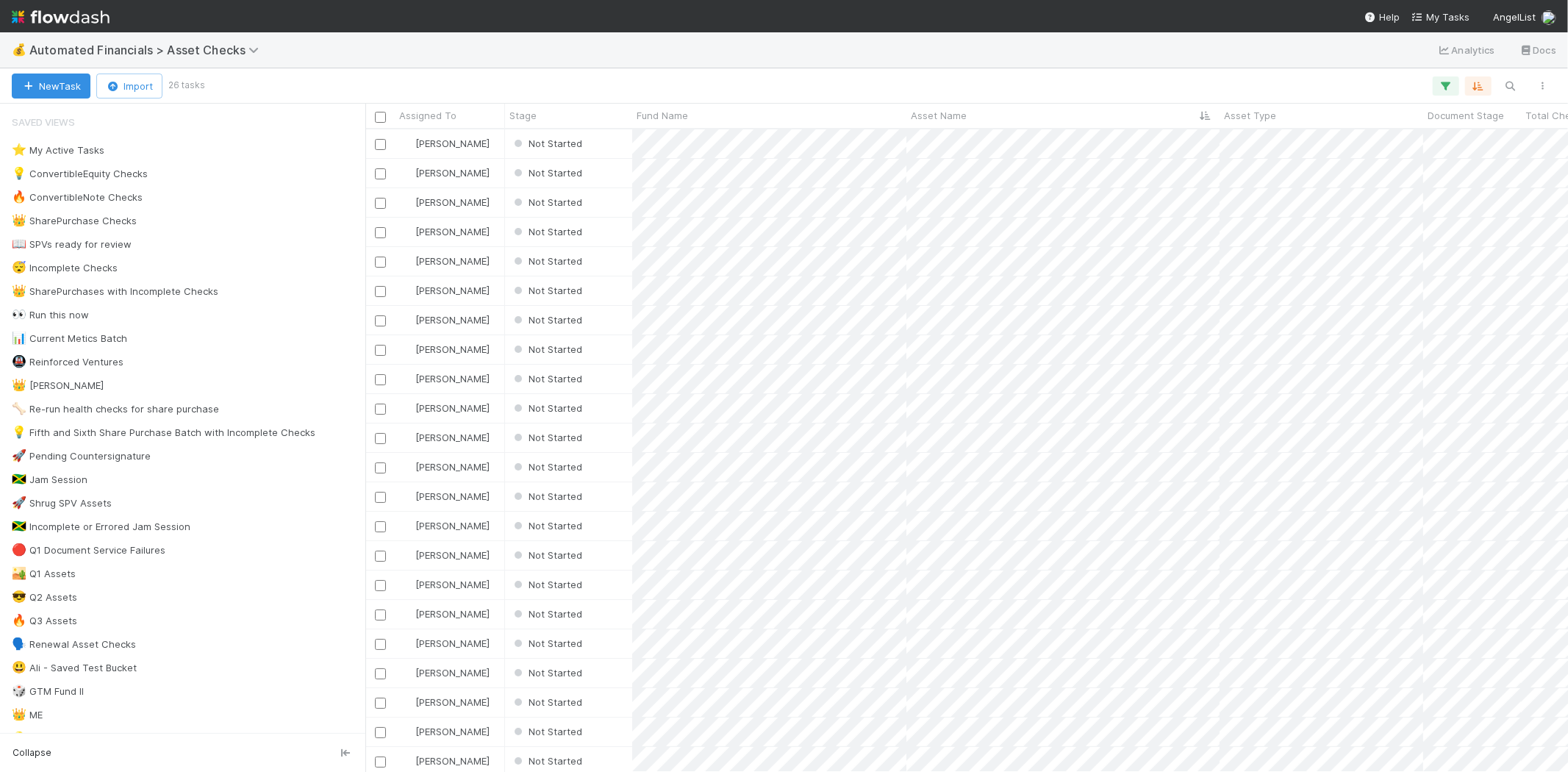
scroll to position [630, 1190]
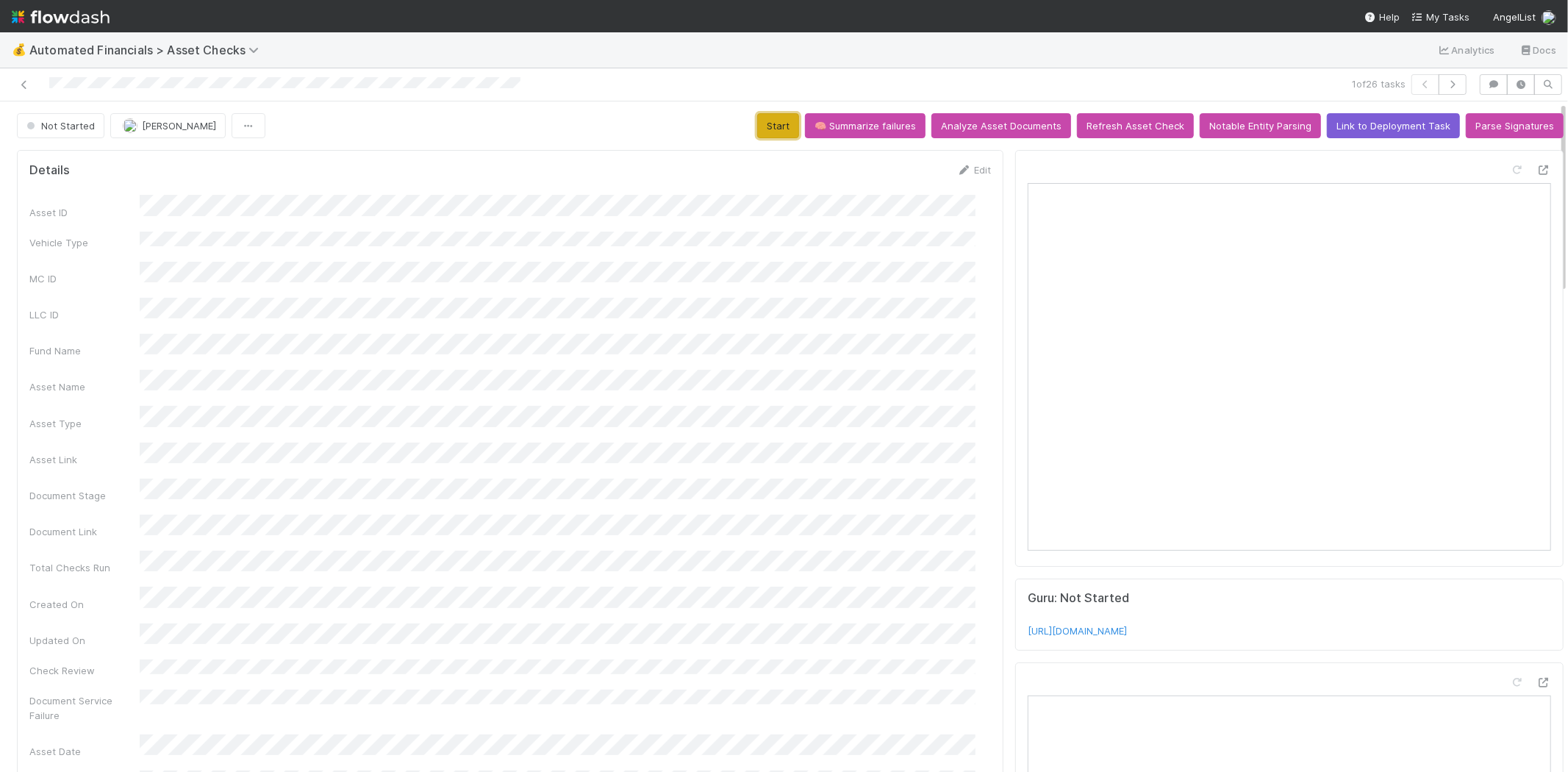
click at [770, 114] on button "Start" at bounding box center [777, 125] width 42 height 25
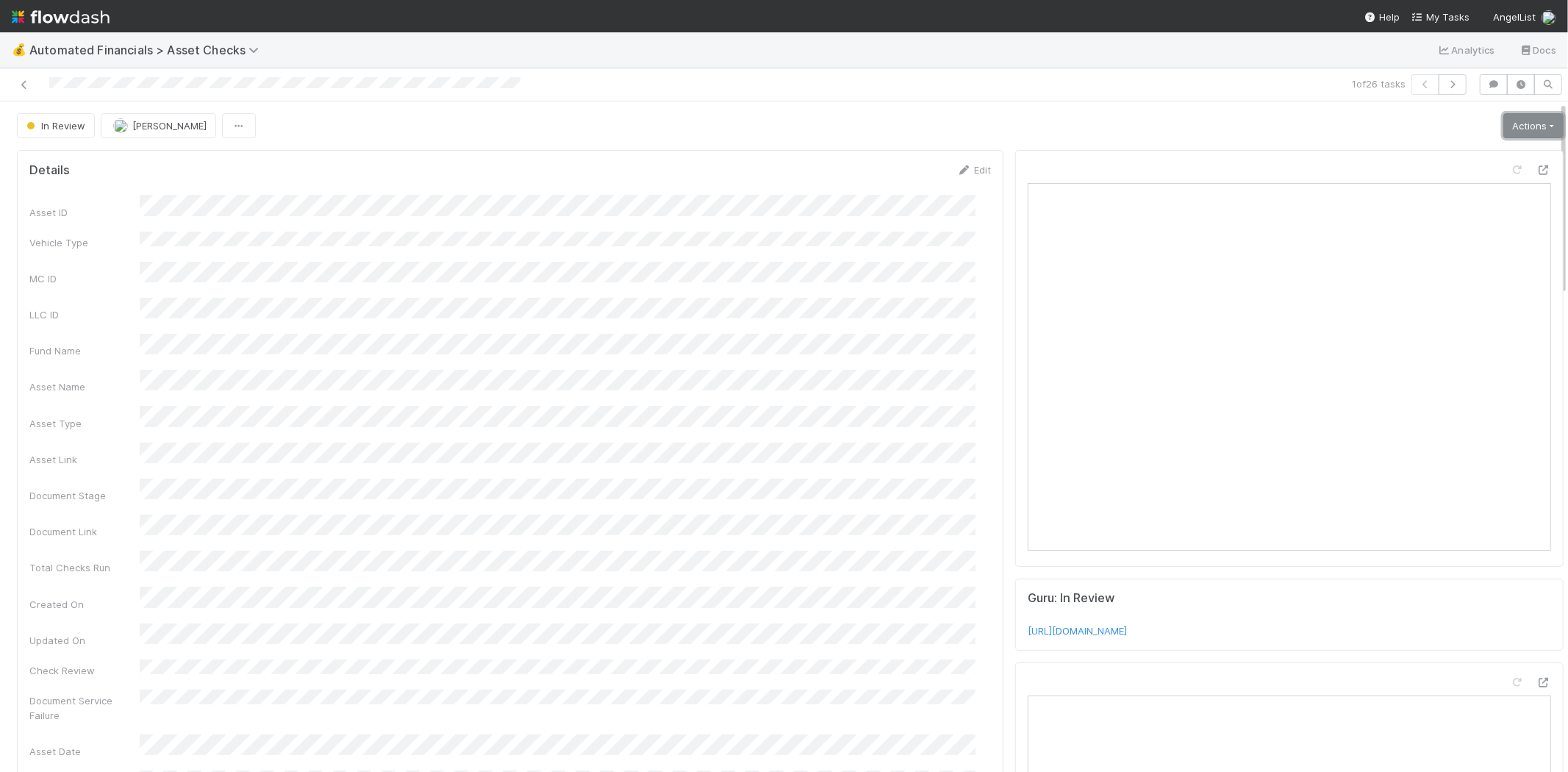
click at [1514, 123] on link "Actions" at bounding box center [1533, 125] width 61 height 25
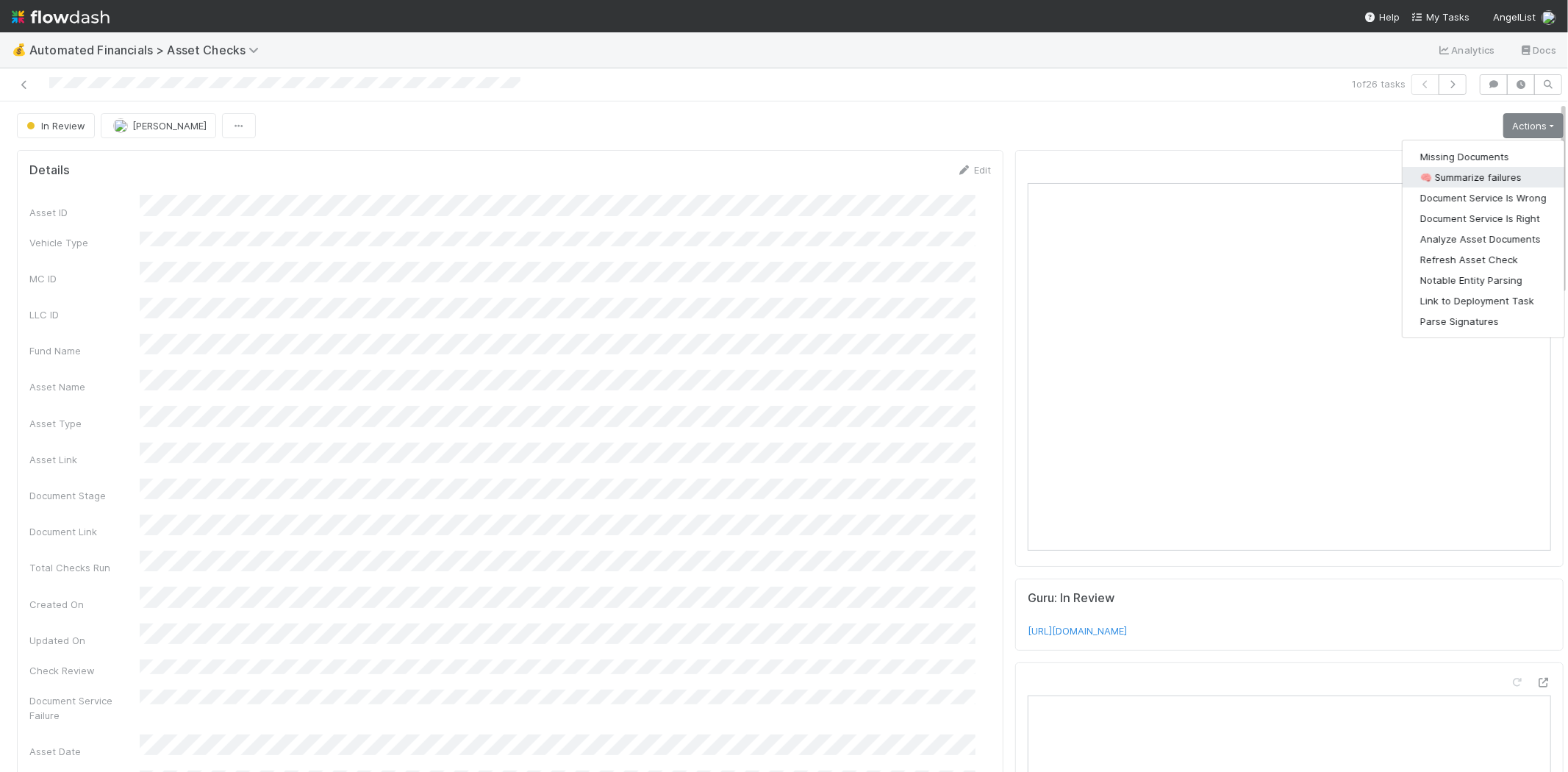
click at [1464, 175] on button "🧠 Summarize failures" at bounding box center [1482, 177] width 161 height 21
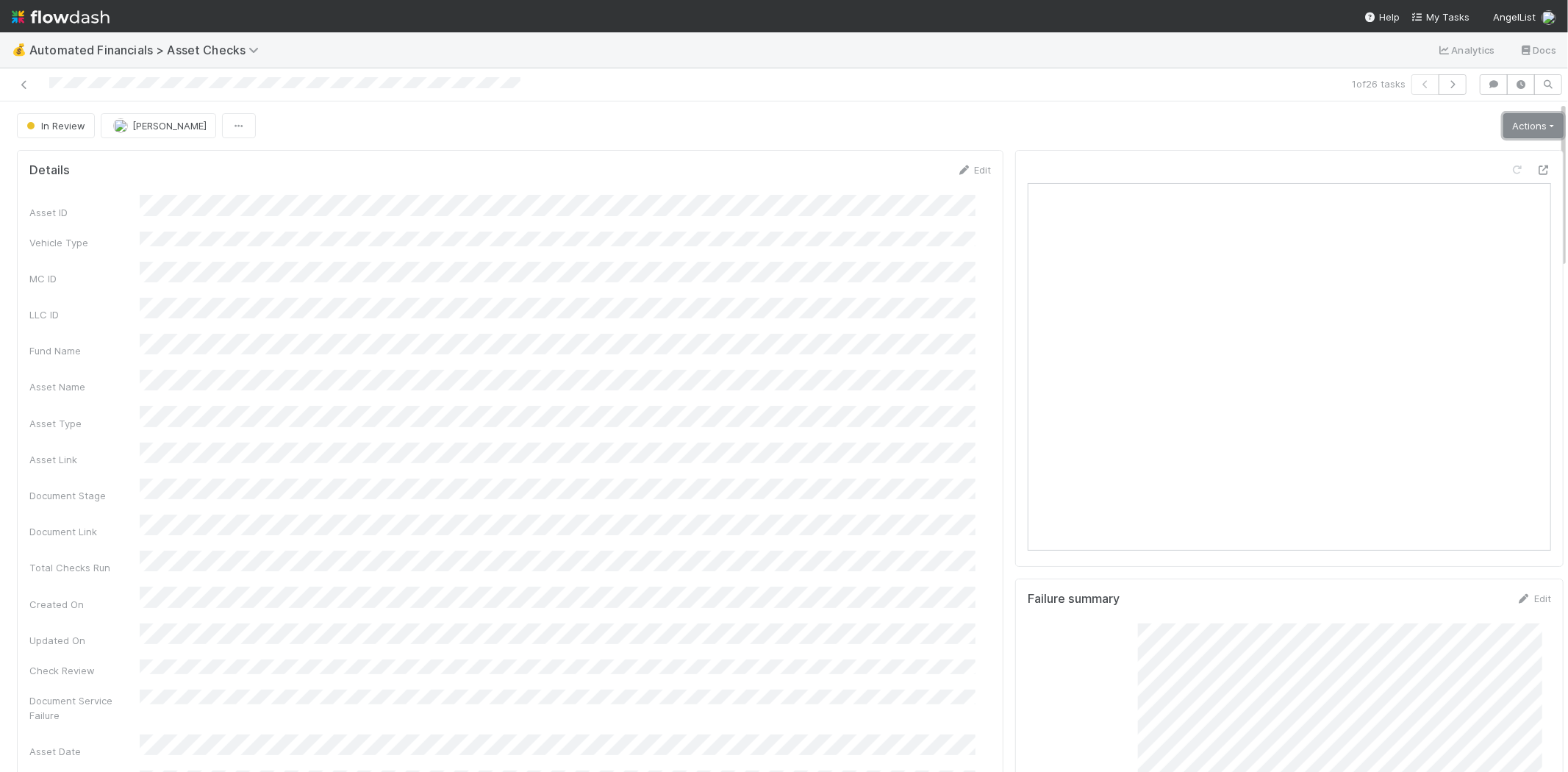
click at [1503, 127] on link "Actions" at bounding box center [1533, 125] width 61 height 25
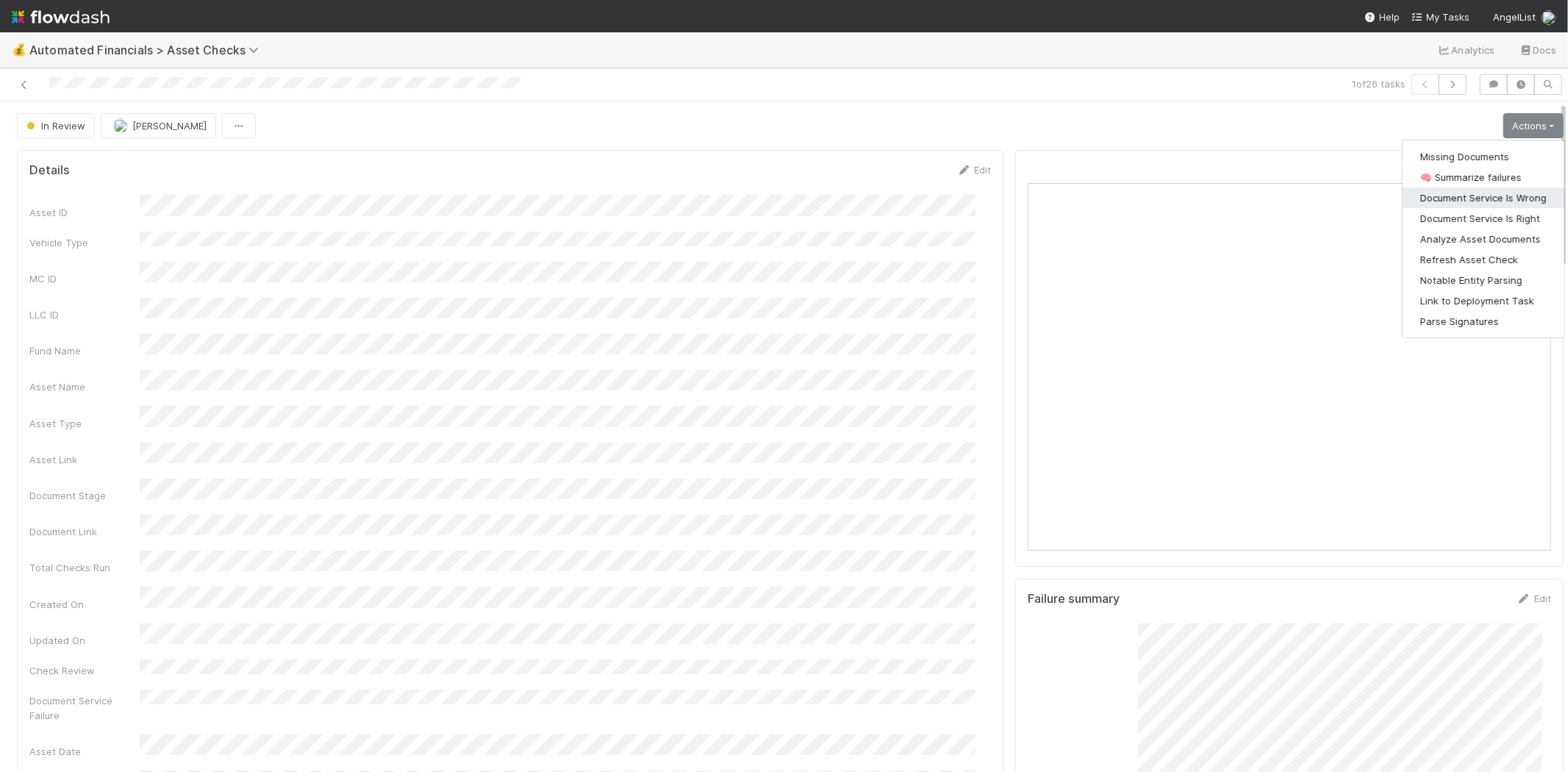
click at [1490, 192] on button "Document Service Is Wrong" at bounding box center [1482, 198] width 161 height 21
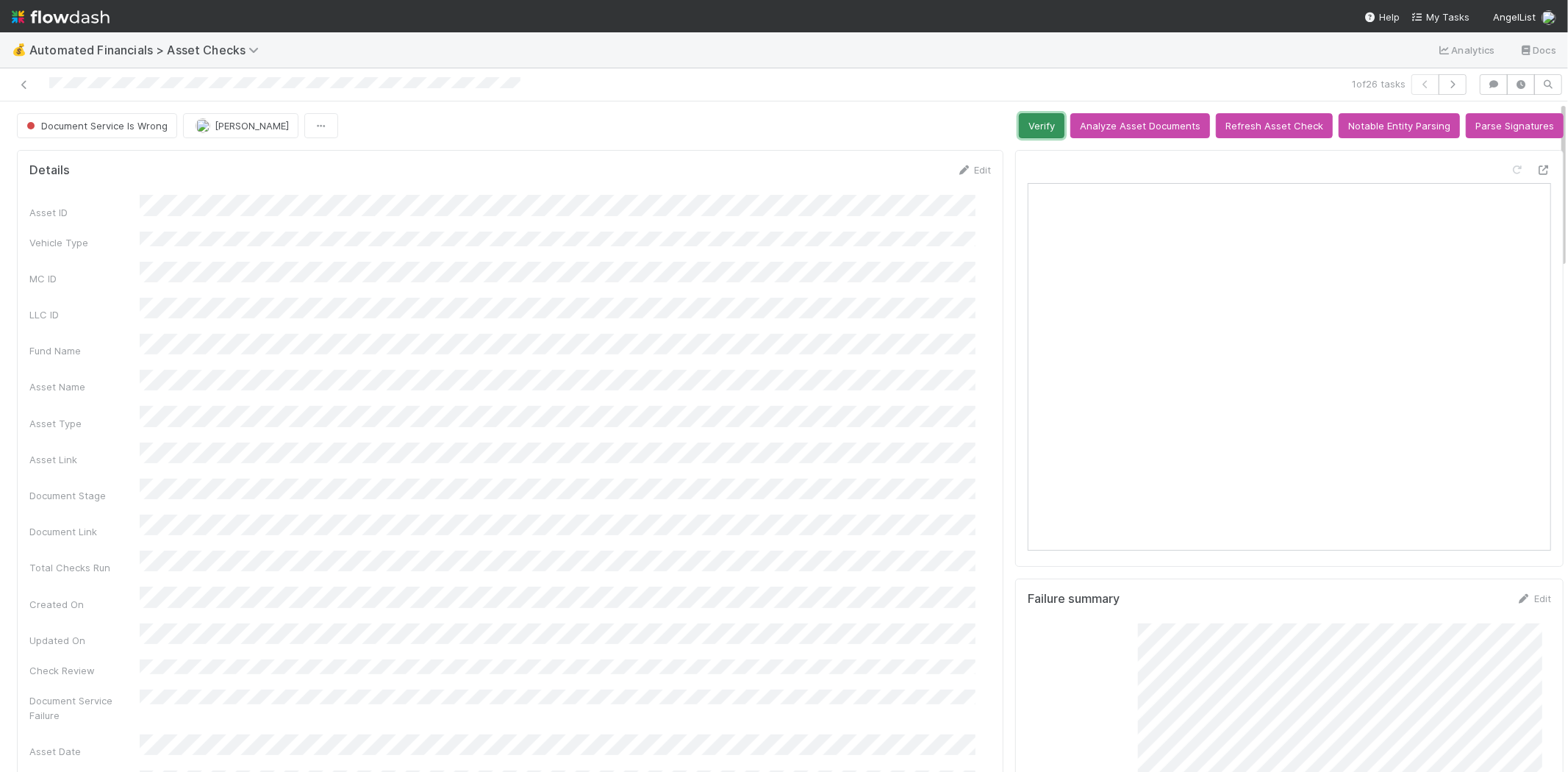
click at [1029, 134] on button "Verify" at bounding box center [1041, 125] width 46 height 25
click at [20, 78] on link at bounding box center [24, 85] width 15 height 15
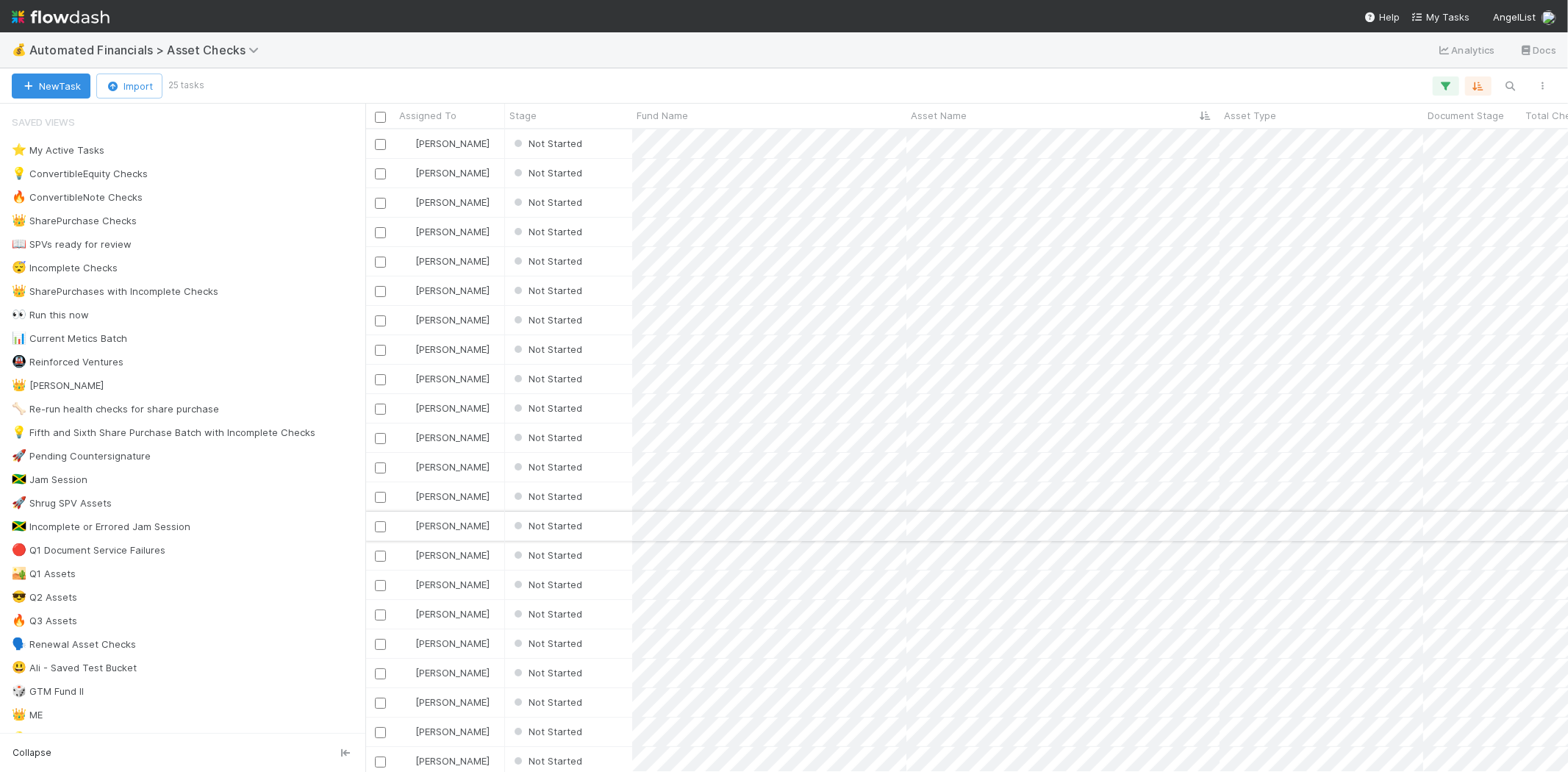
scroll to position [105, 0]
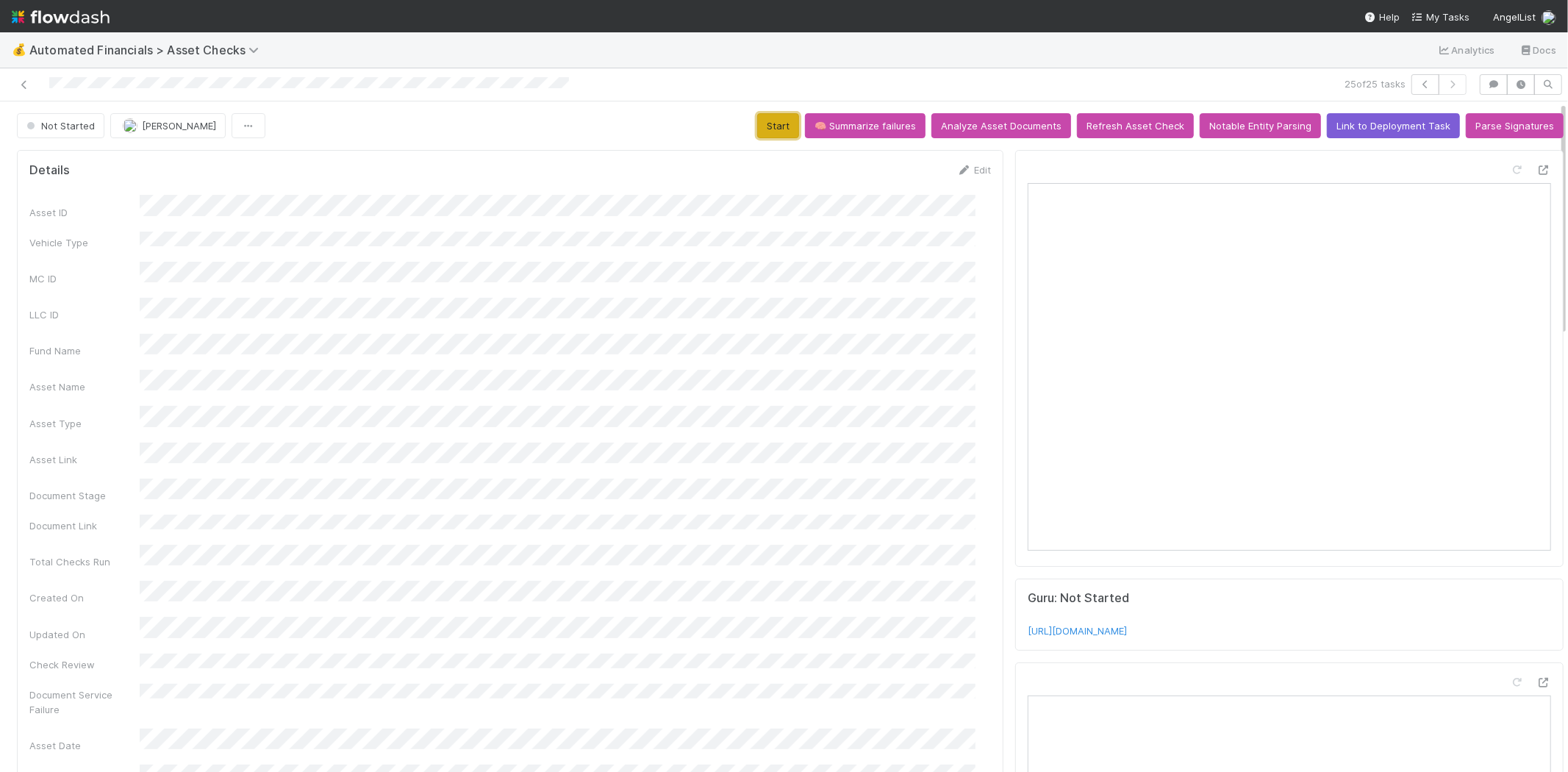
click at [770, 126] on button "Start" at bounding box center [777, 125] width 42 height 25
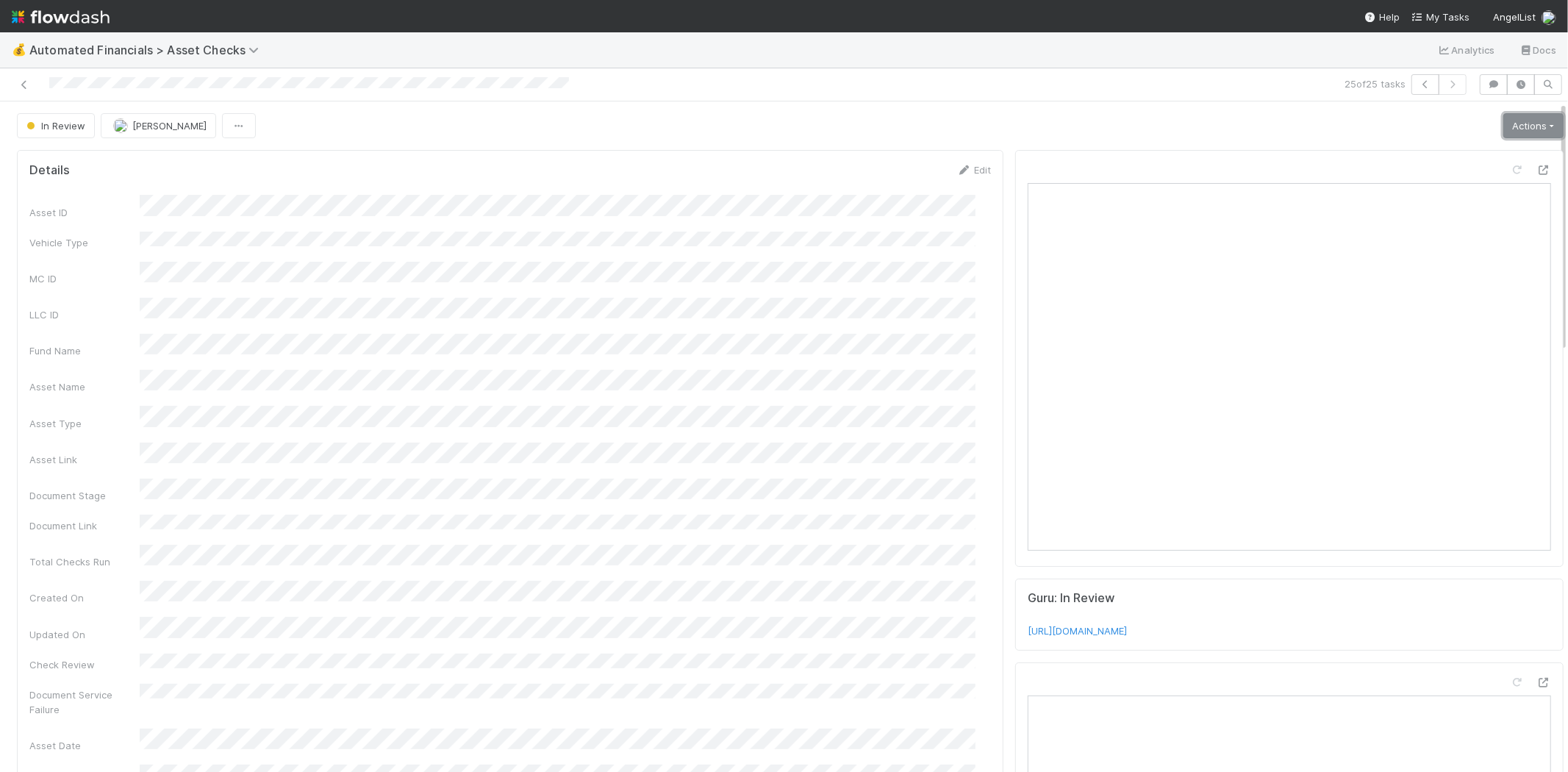
click at [1505, 127] on link "Actions" at bounding box center [1533, 125] width 61 height 25
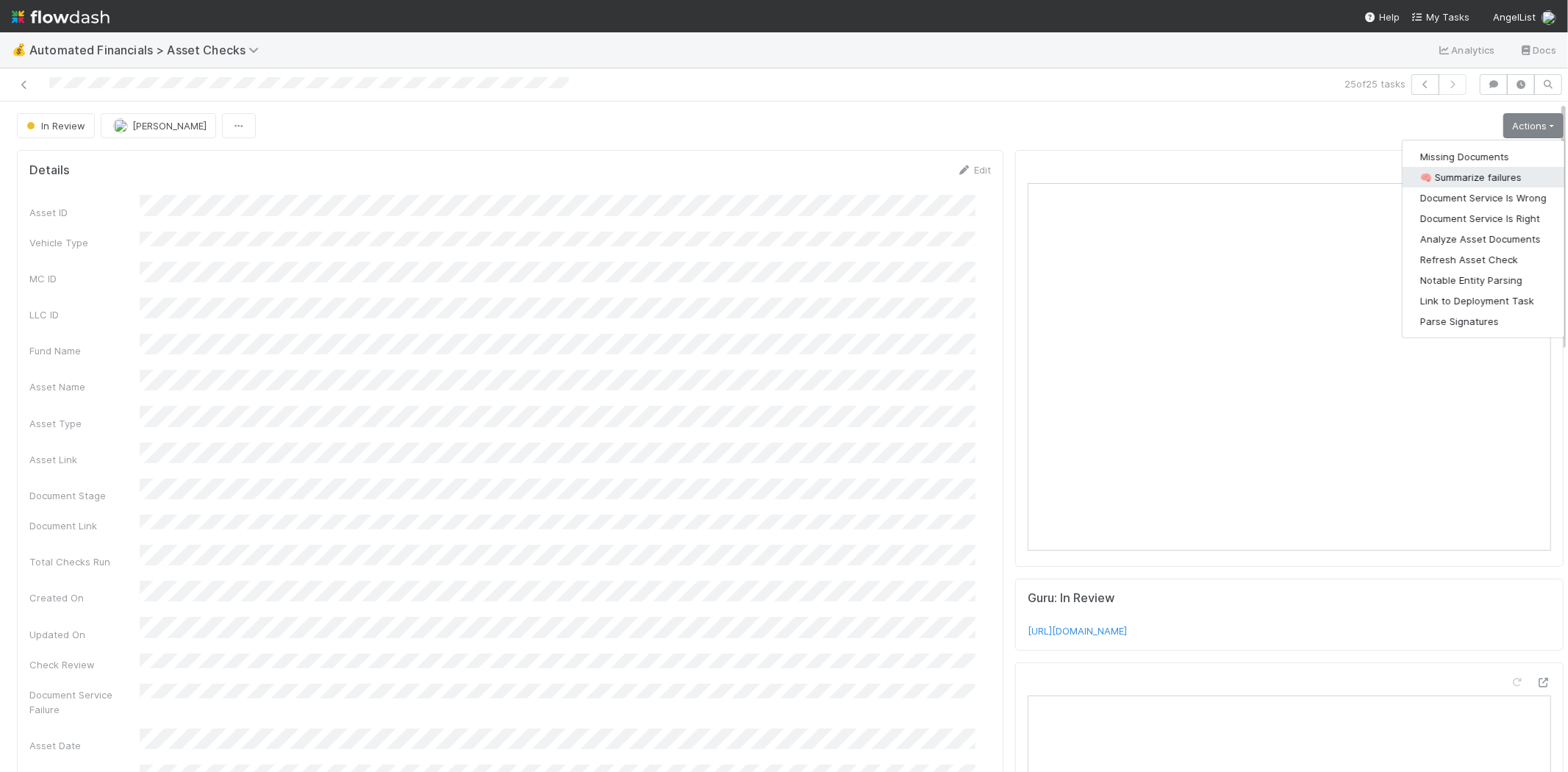
click at [1467, 179] on button "🧠 Summarize failures" at bounding box center [1482, 177] width 161 height 21
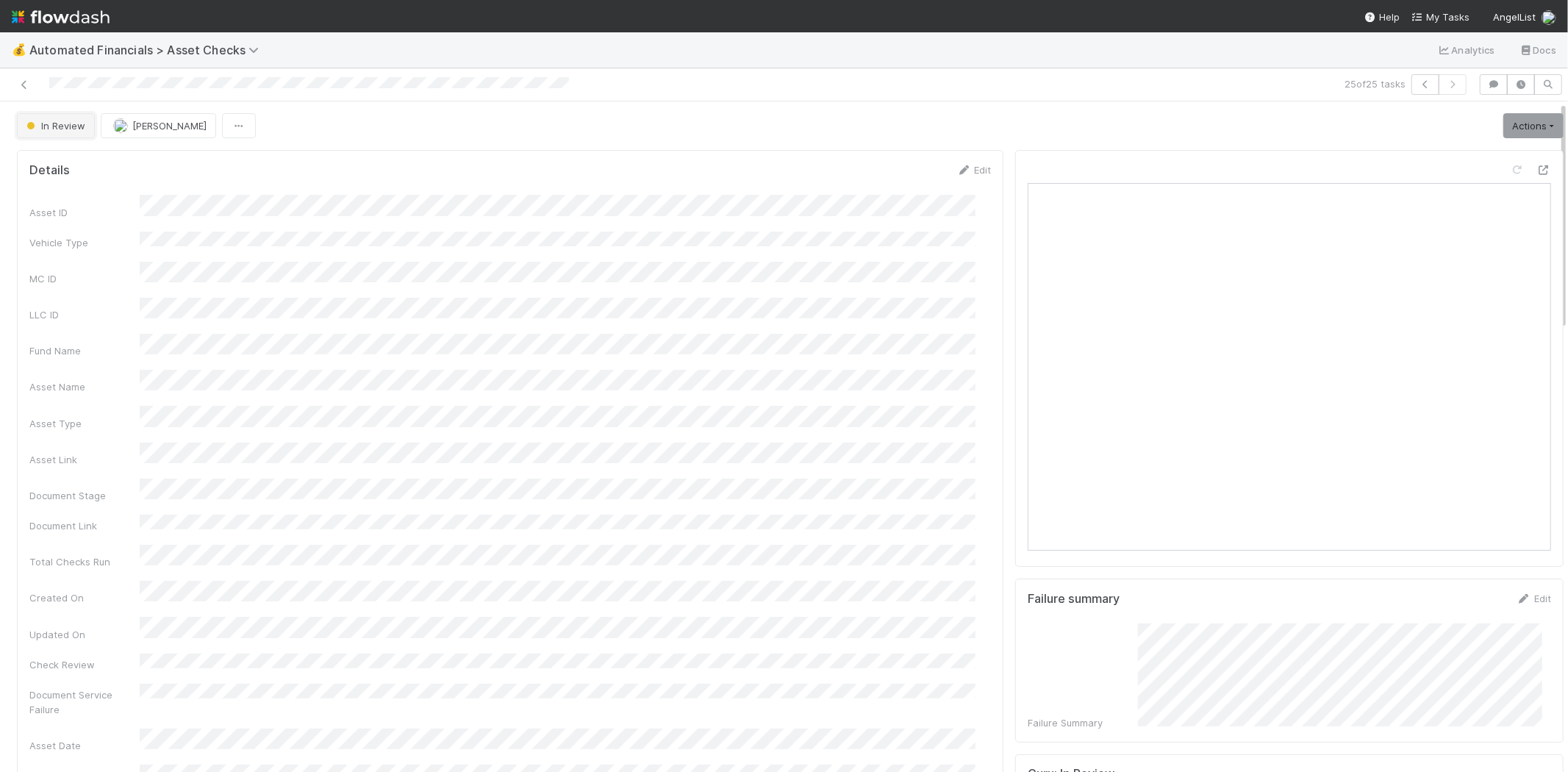
click at [62, 130] on span "In Review" at bounding box center [54, 126] width 62 height 12
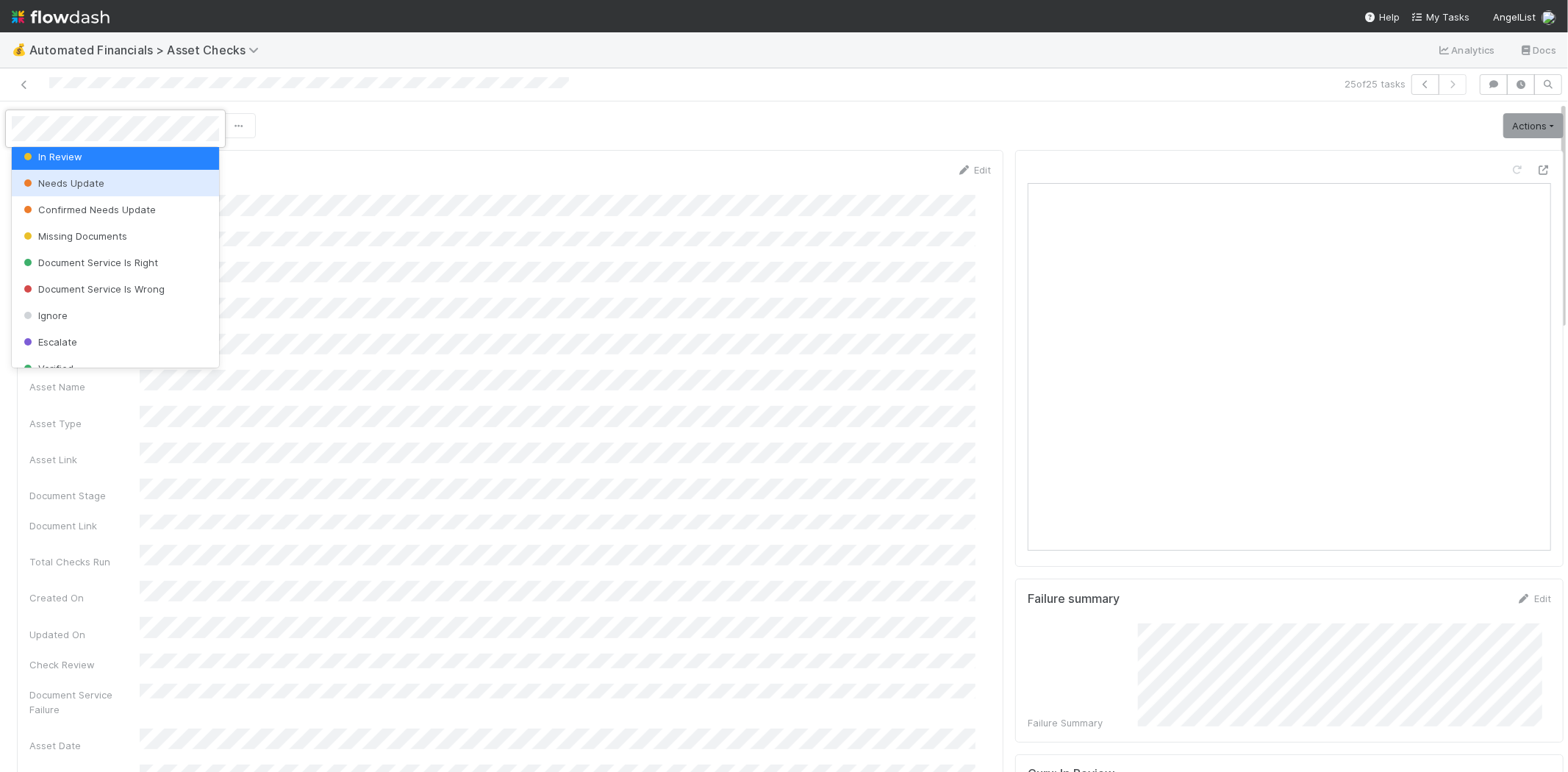
scroll to position [82, 0]
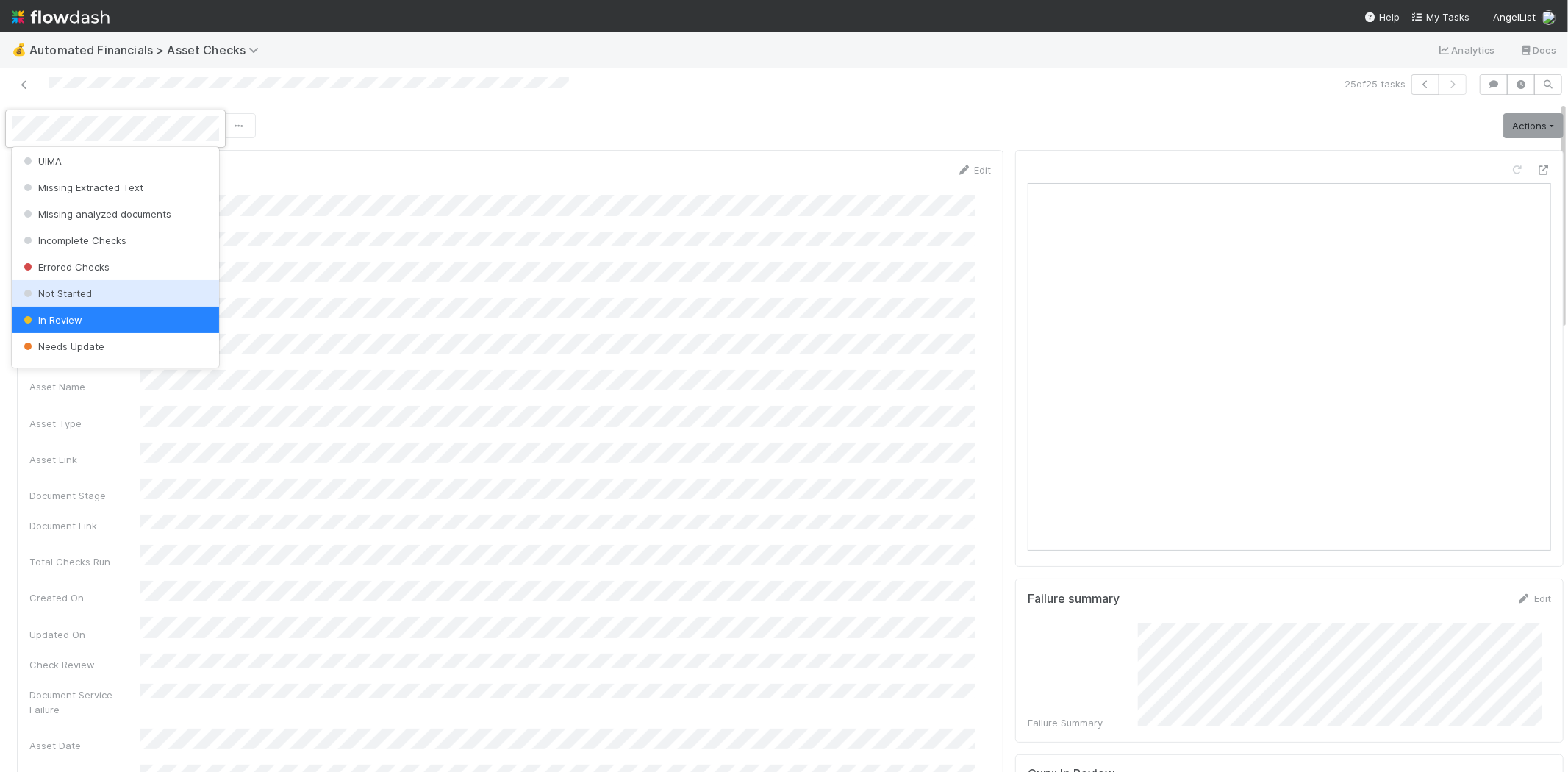
click at [90, 284] on div "Not Started" at bounding box center [116, 293] width 207 height 26
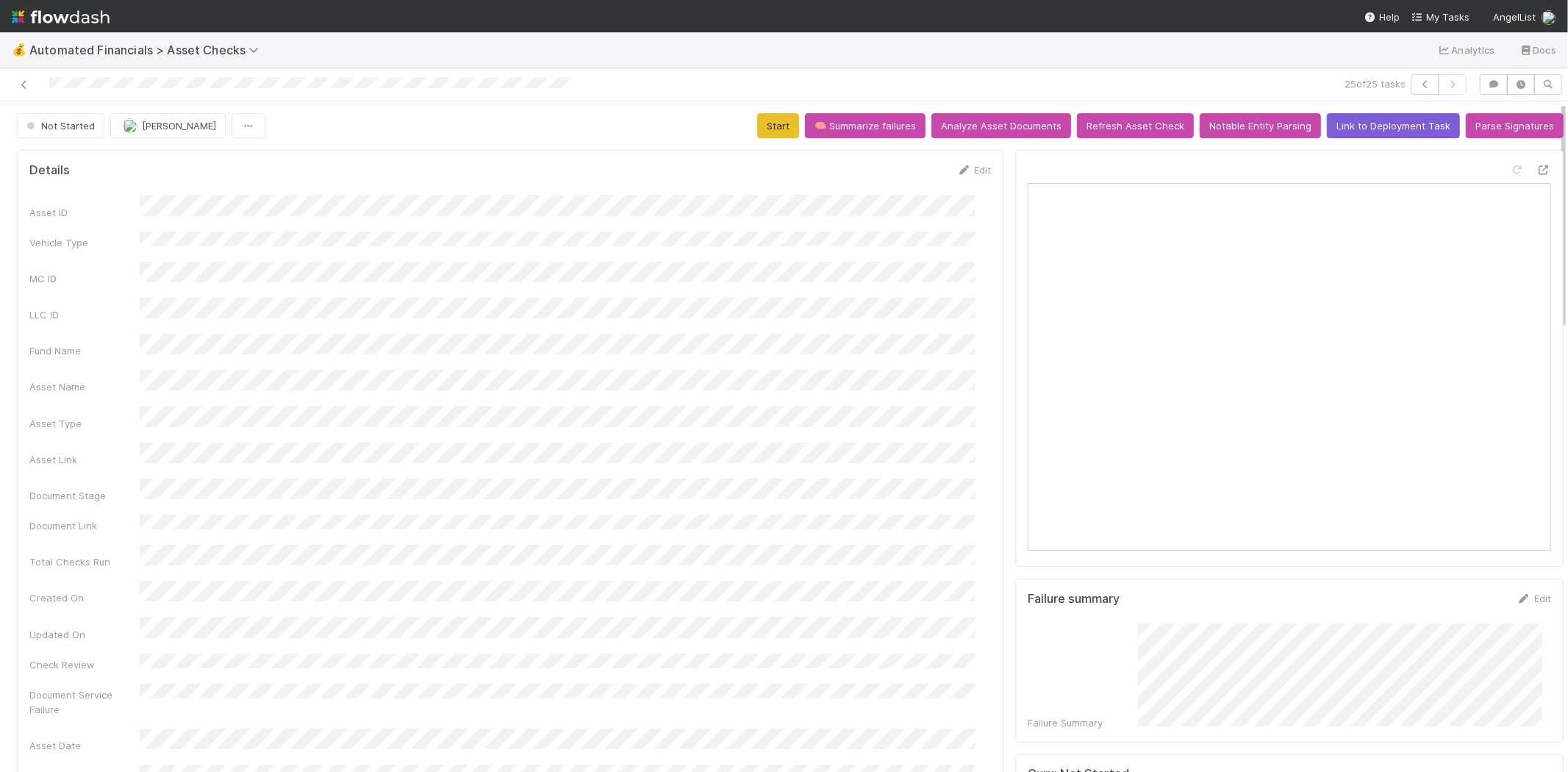
click at [24, 75] on div at bounding box center [373, 85] width 736 height 21
click at [23, 84] on icon at bounding box center [24, 85] width 15 height 9
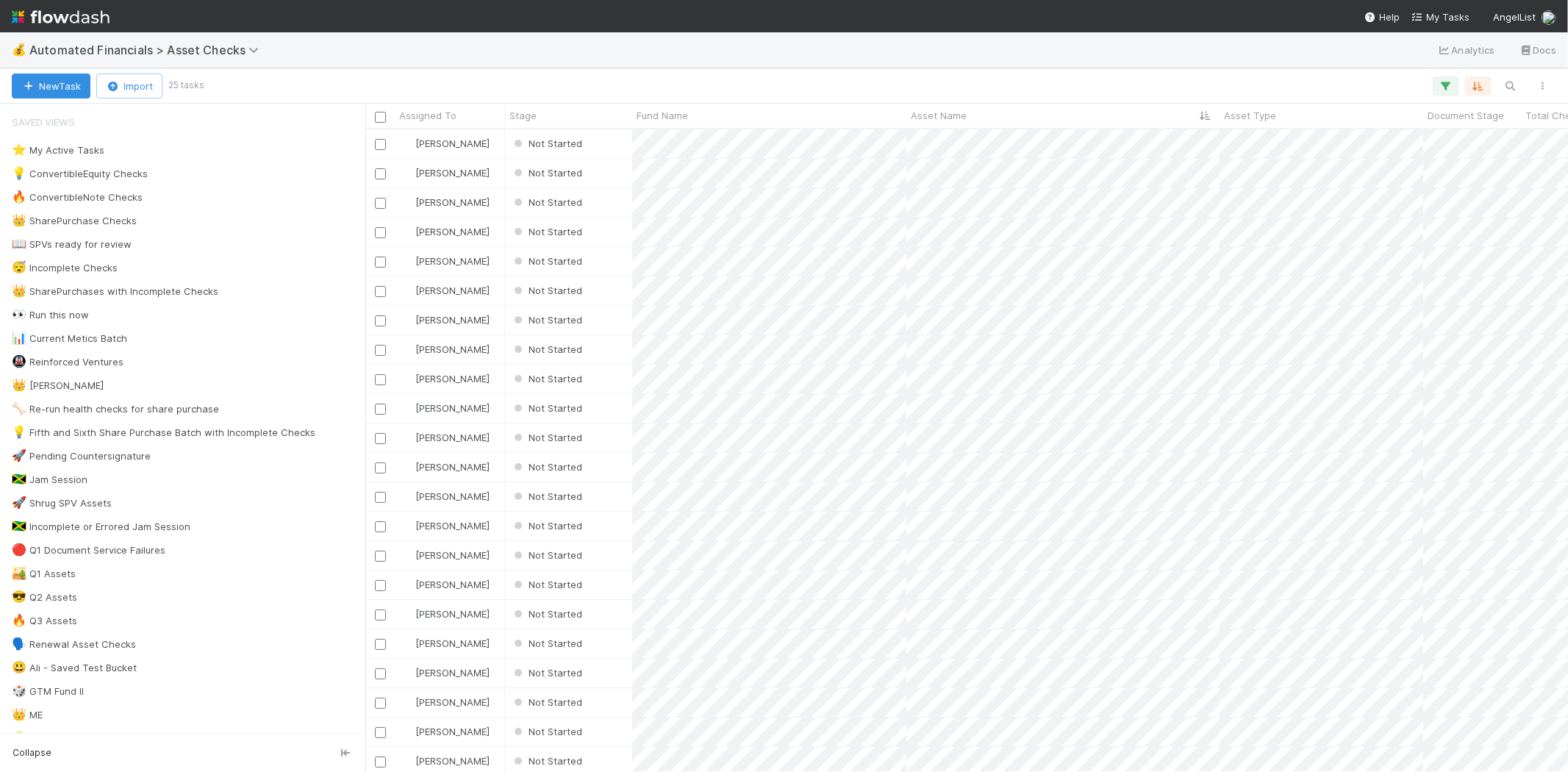
scroll to position [630, 1190]
click at [1450, 85] on icon "button" at bounding box center [1446, 86] width 15 height 13
click at [1425, 163] on icon at bounding box center [1426, 162] width 15 height 8
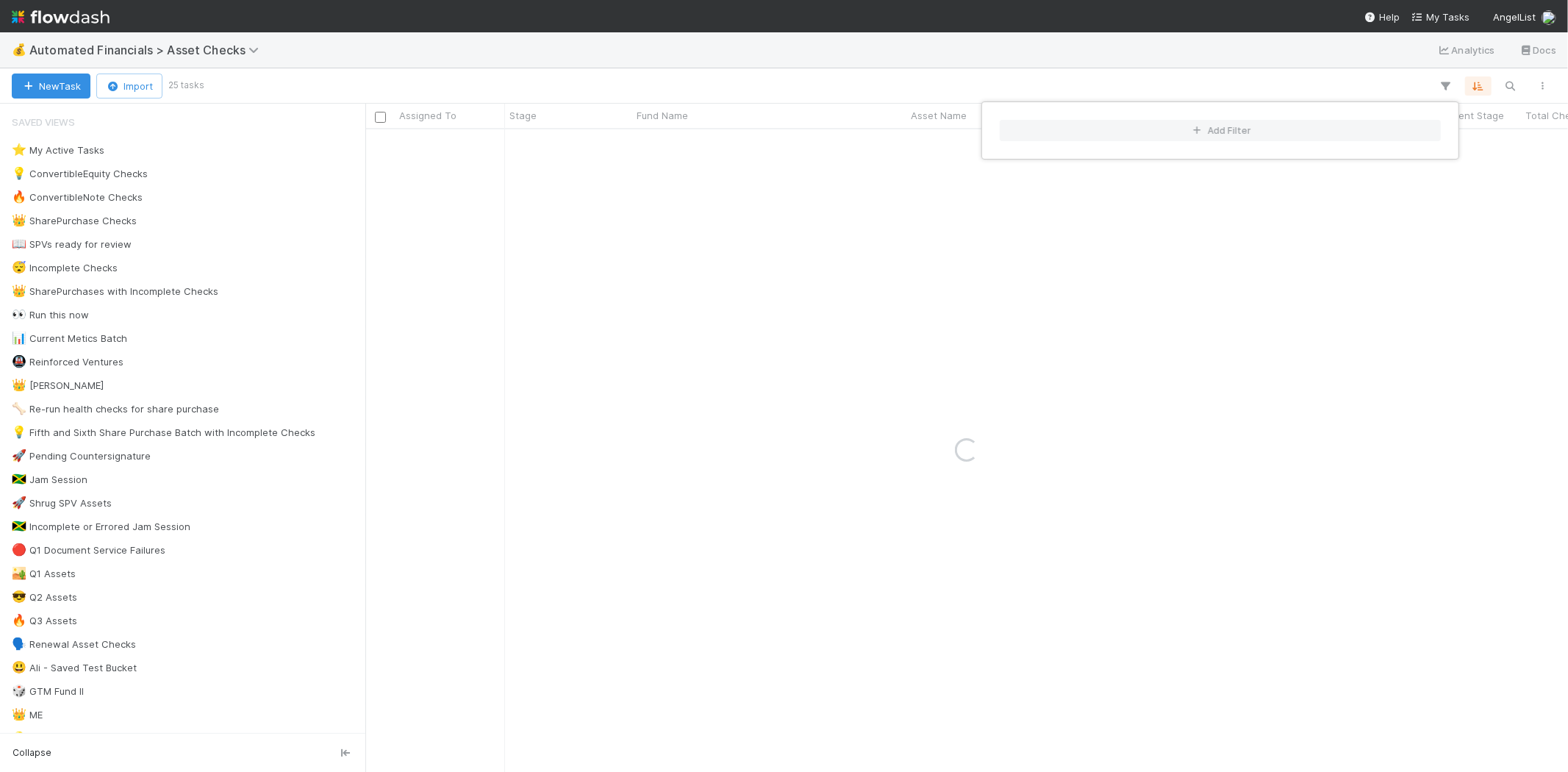
click at [1231, 41] on div "Add Filter" at bounding box center [784, 386] width 1568 height 772
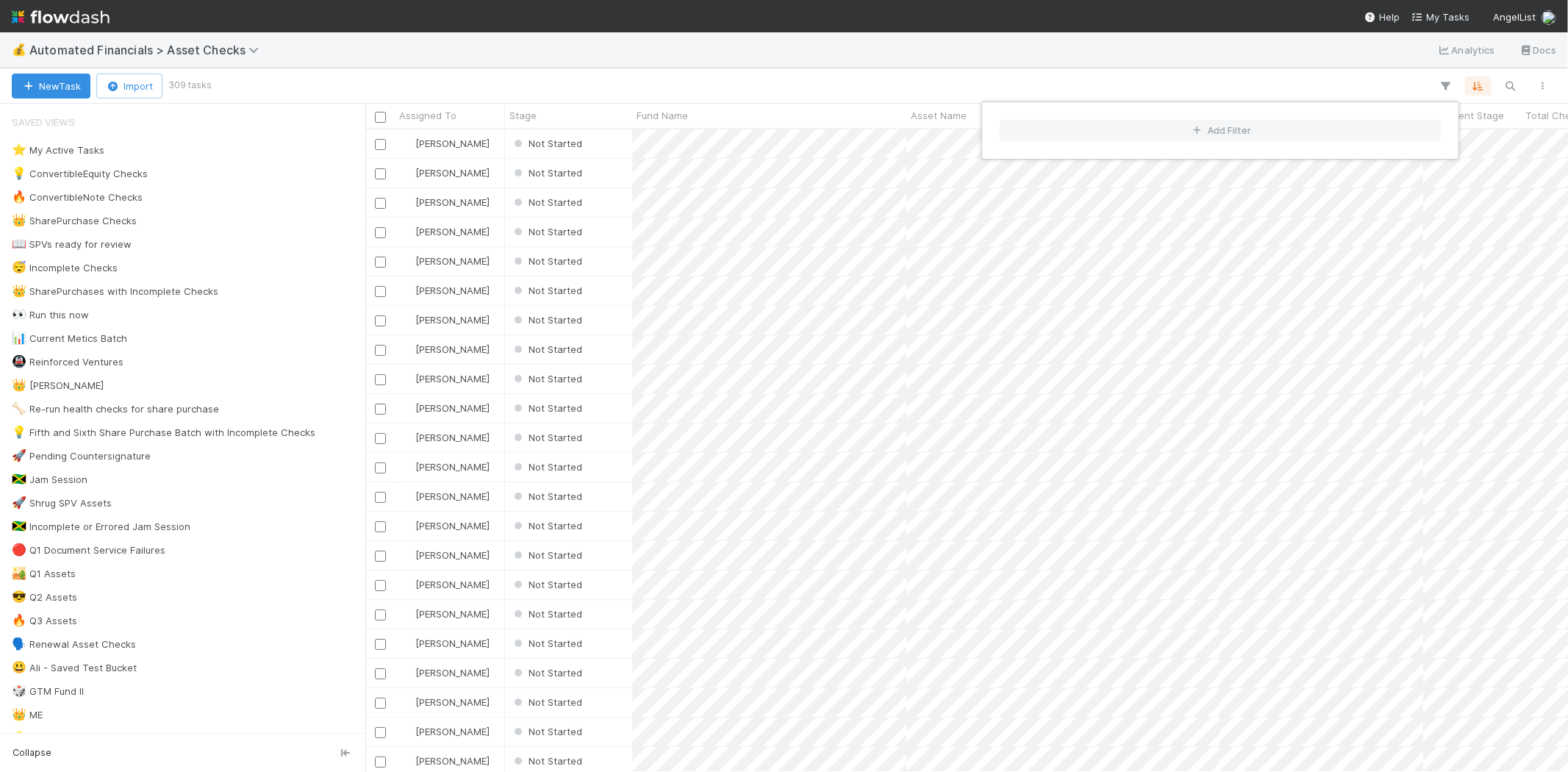
click at [485, 71] on div "Add Filter" at bounding box center [784, 386] width 1568 height 772
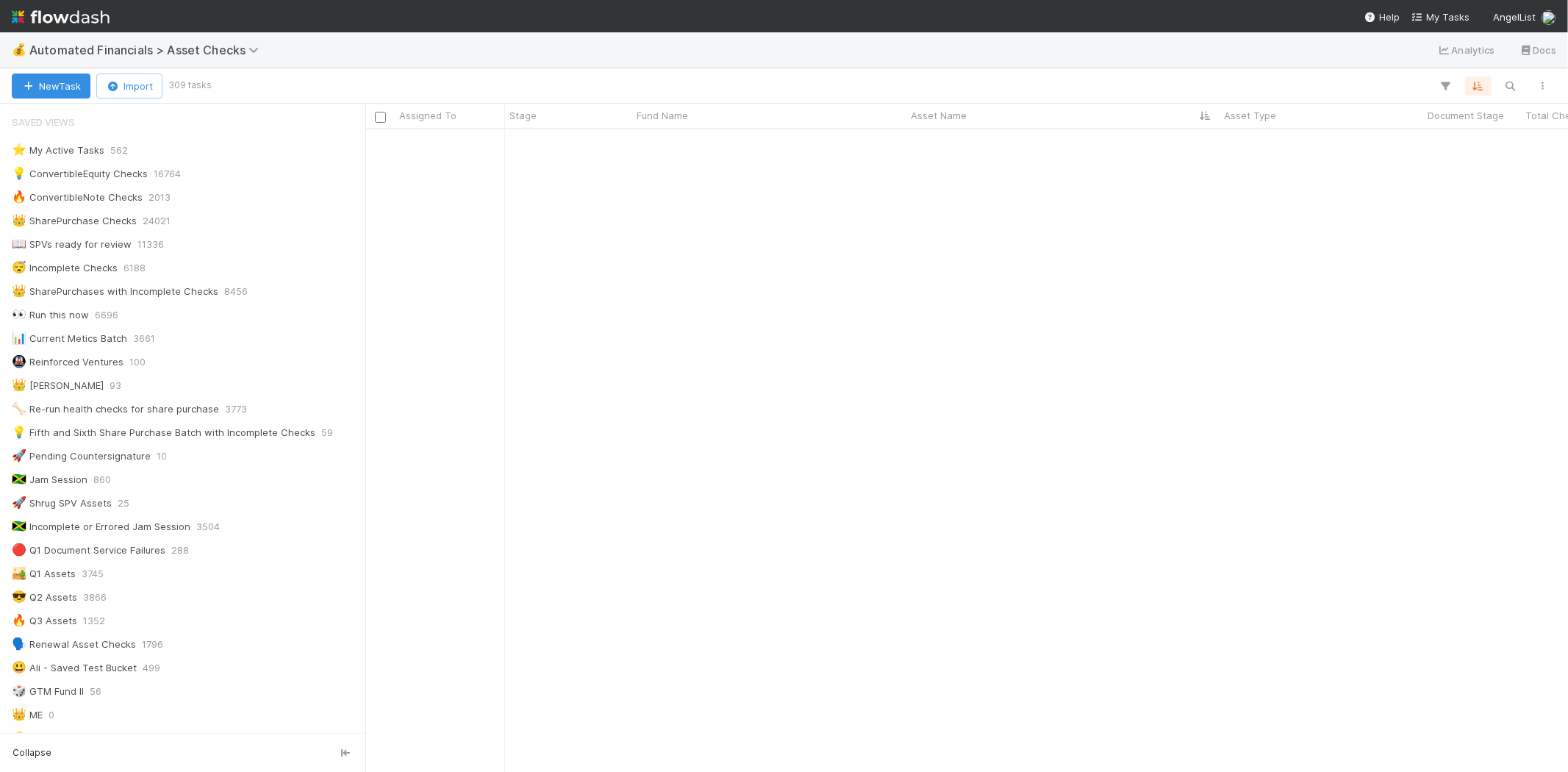
scroll to position [2858, 0]
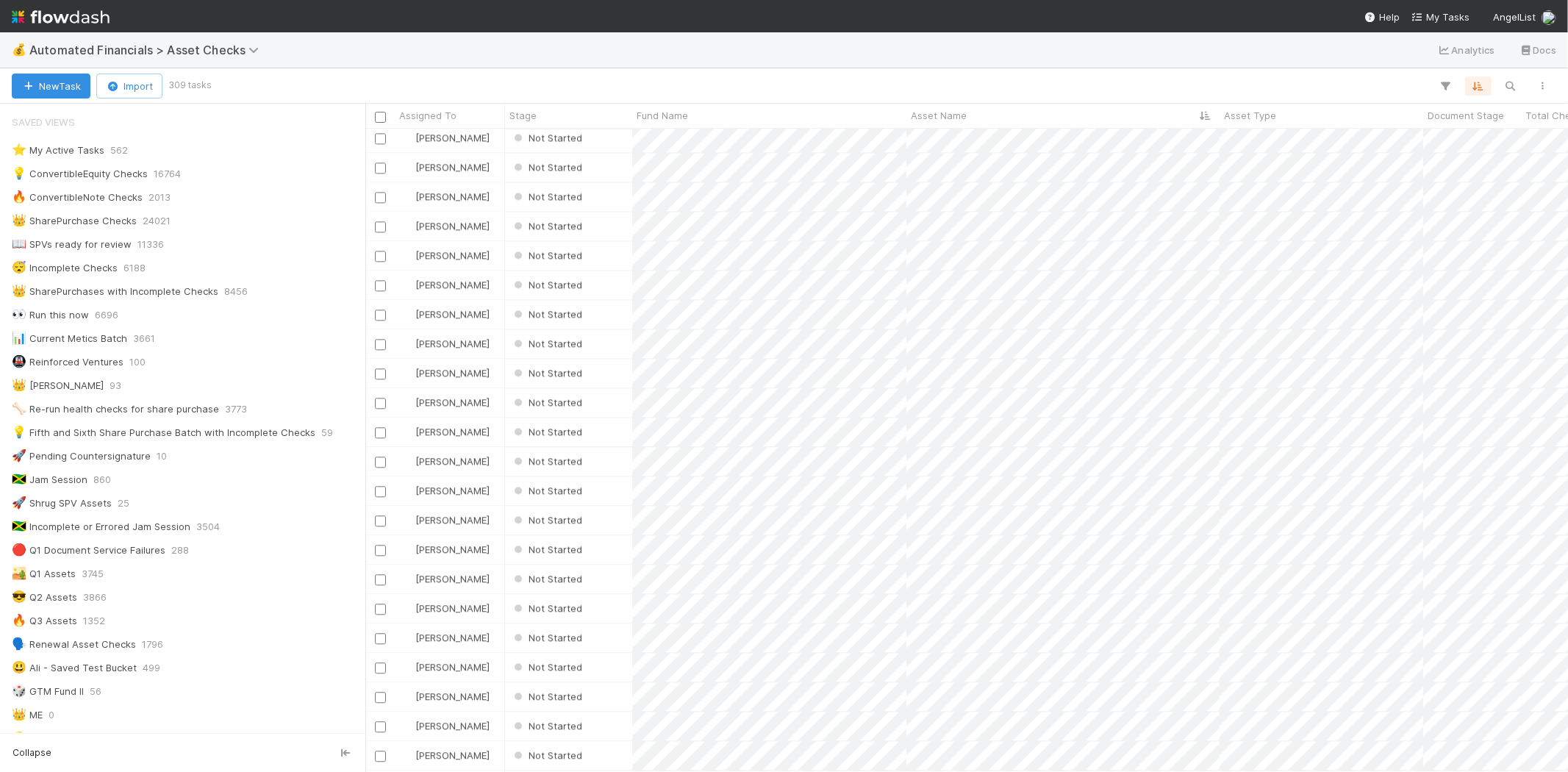
click at [1376, 71] on div "New Task Import 309 tasks" at bounding box center [784, 86] width 1568 height 35
type input "equity"
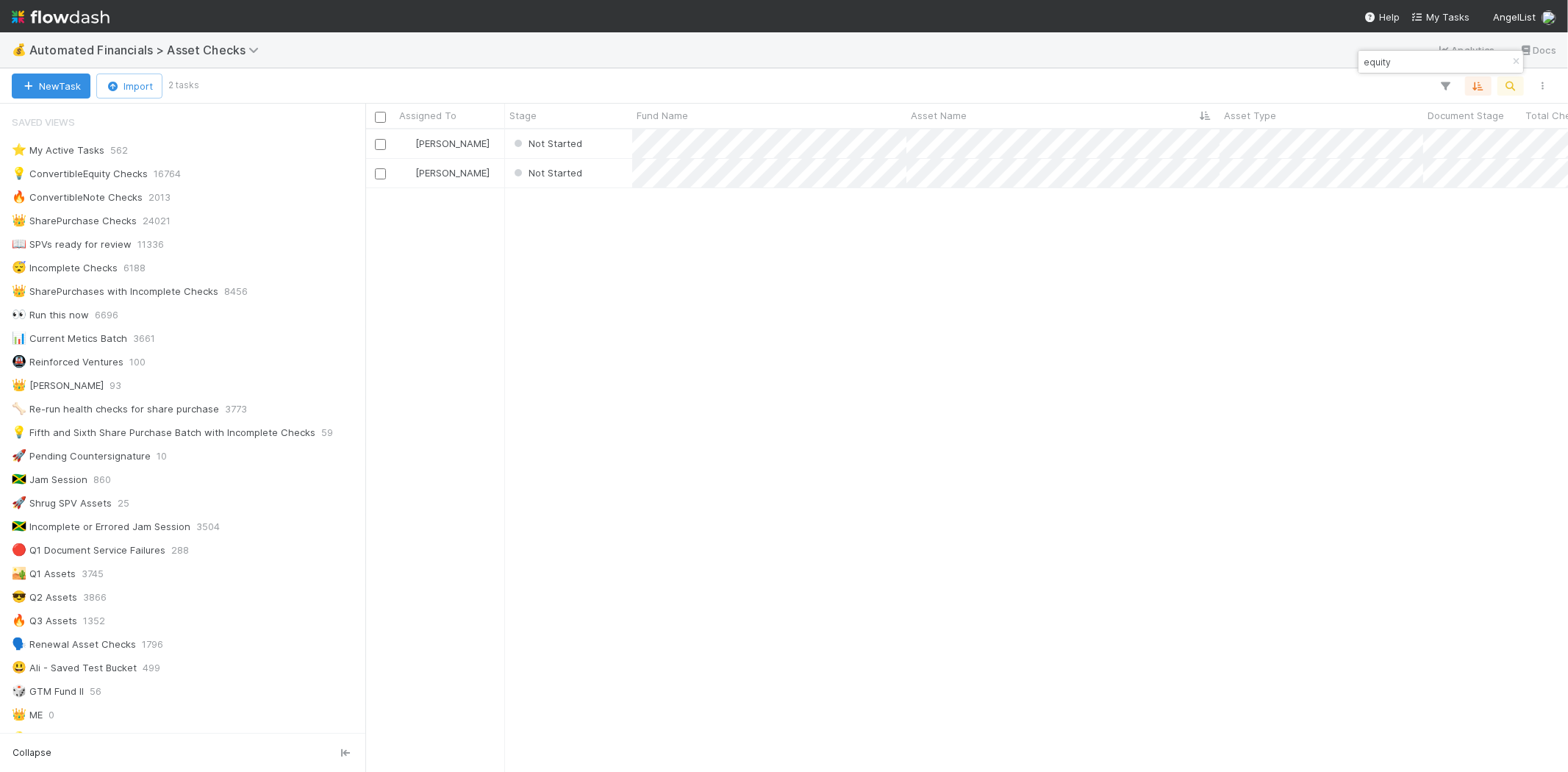
scroll to position [630, 1190]
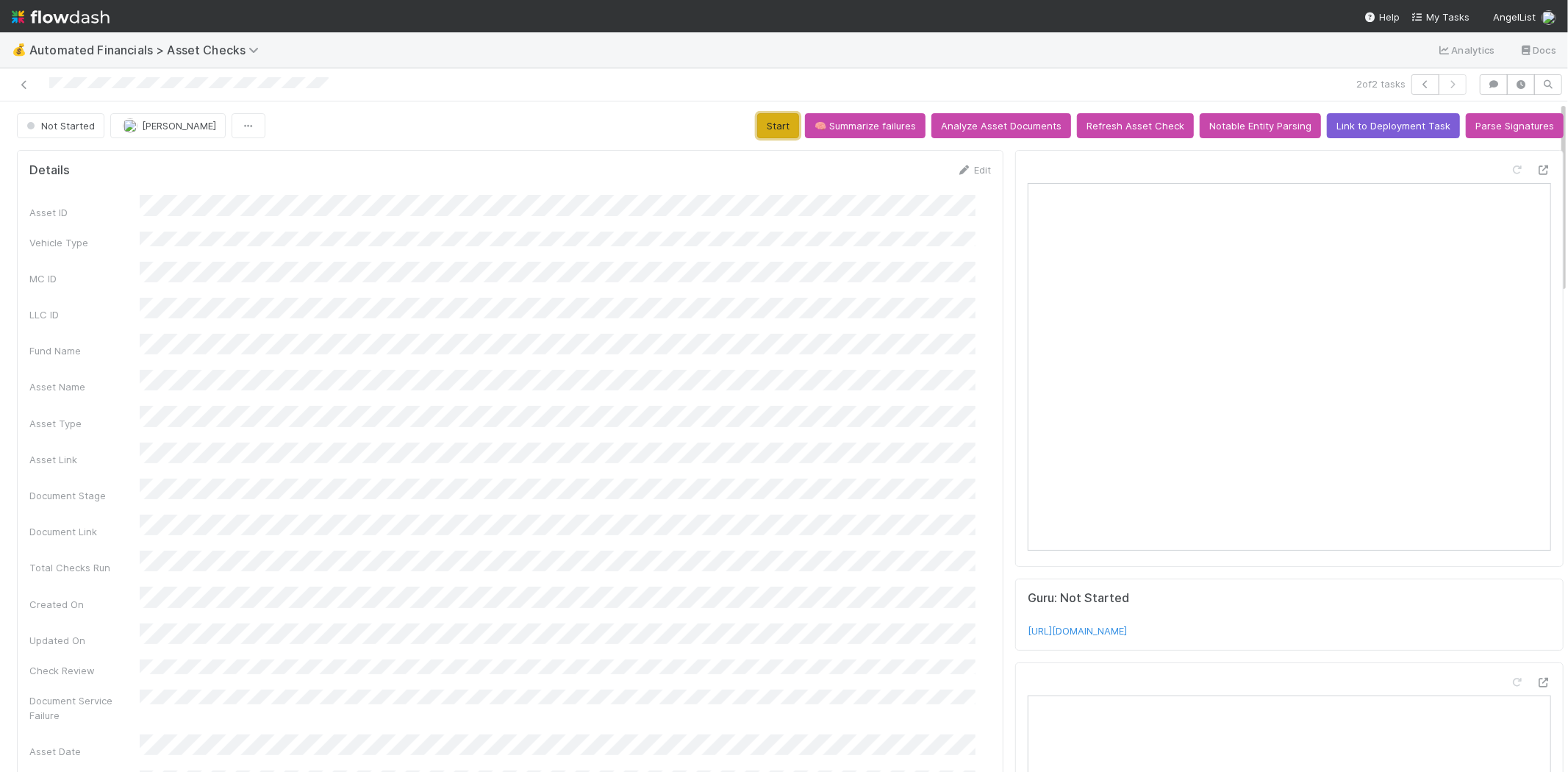
click at [775, 125] on button "Start" at bounding box center [777, 125] width 42 height 25
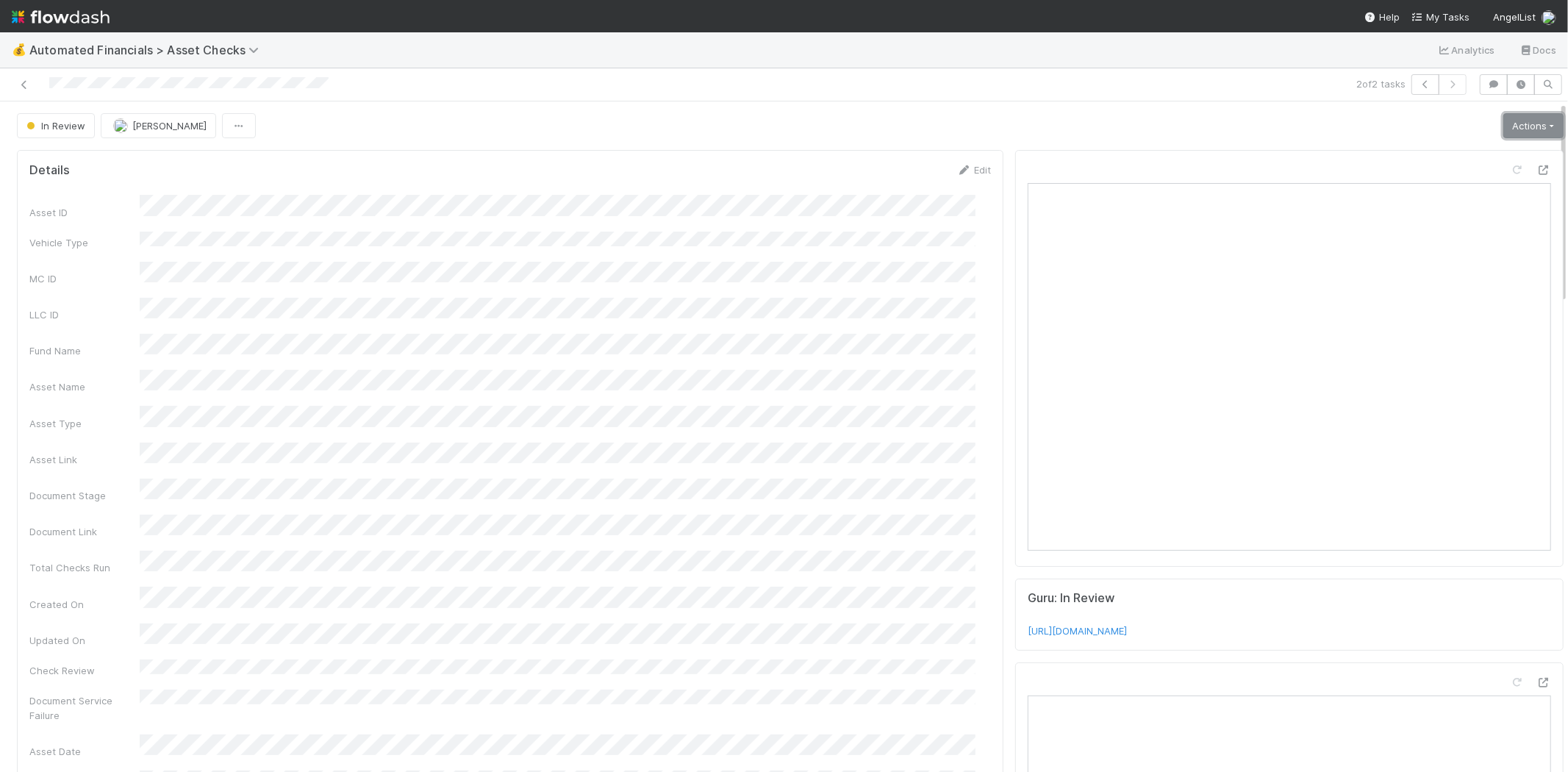
click at [1516, 128] on link "Actions" at bounding box center [1533, 125] width 61 height 25
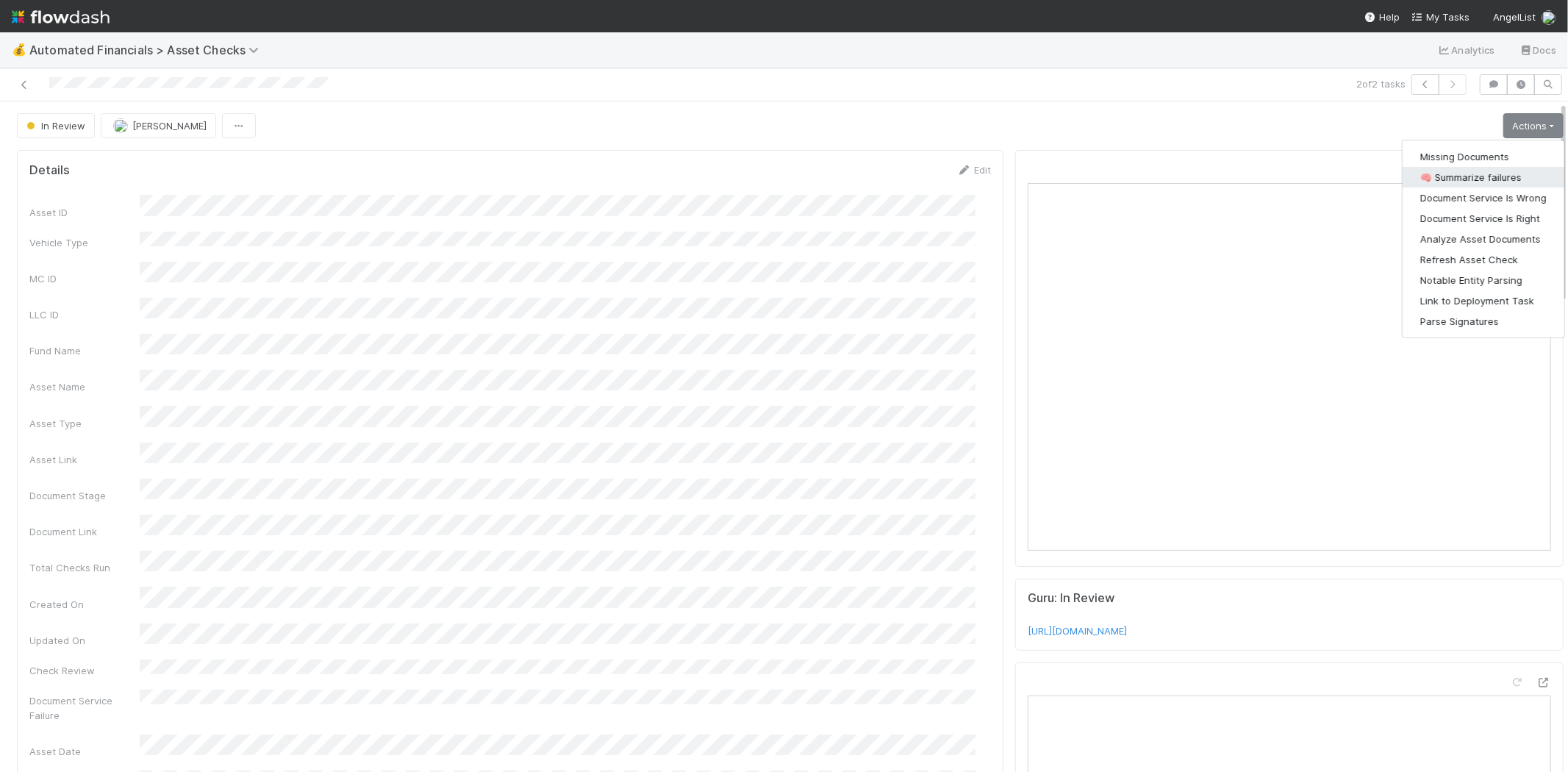
click at [1488, 175] on button "🧠 Summarize failures" at bounding box center [1482, 177] width 161 height 21
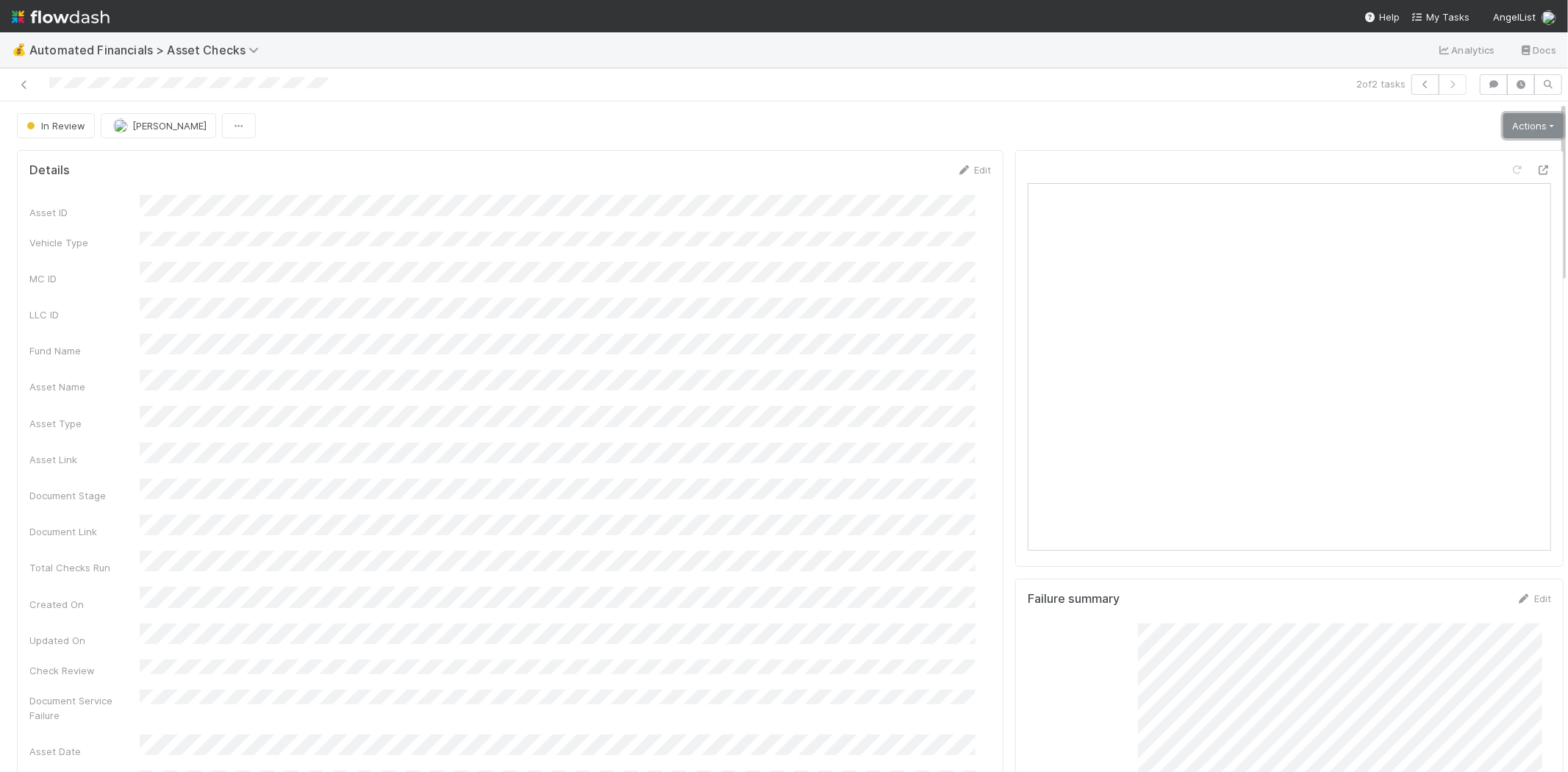
click at [1519, 123] on link "Actions" at bounding box center [1533, 125] width 61 height 25
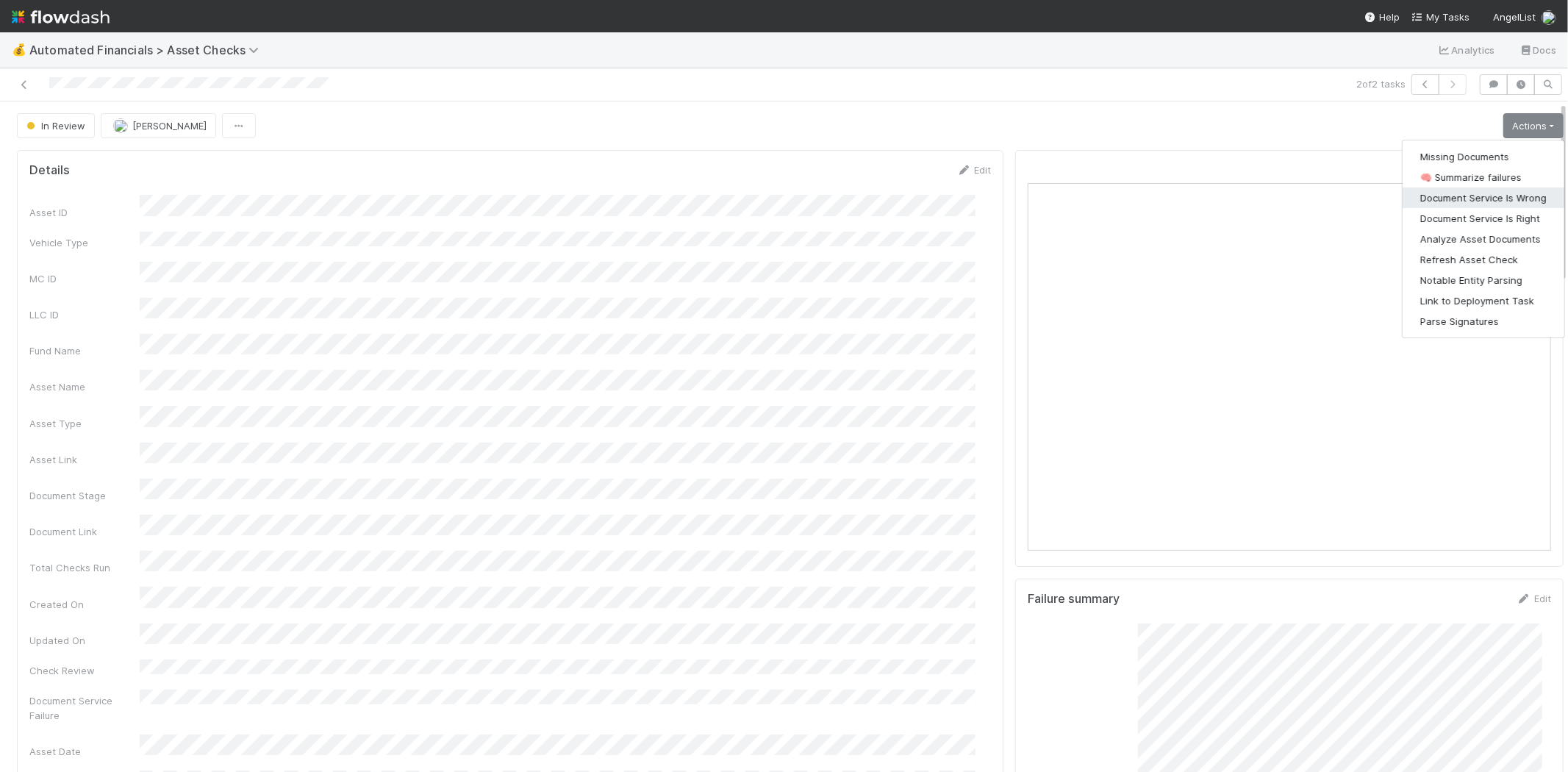
click at [1479, 192] on button "Document Service Is Wrong" at bounding box center [1482, 198] width 161 height 21
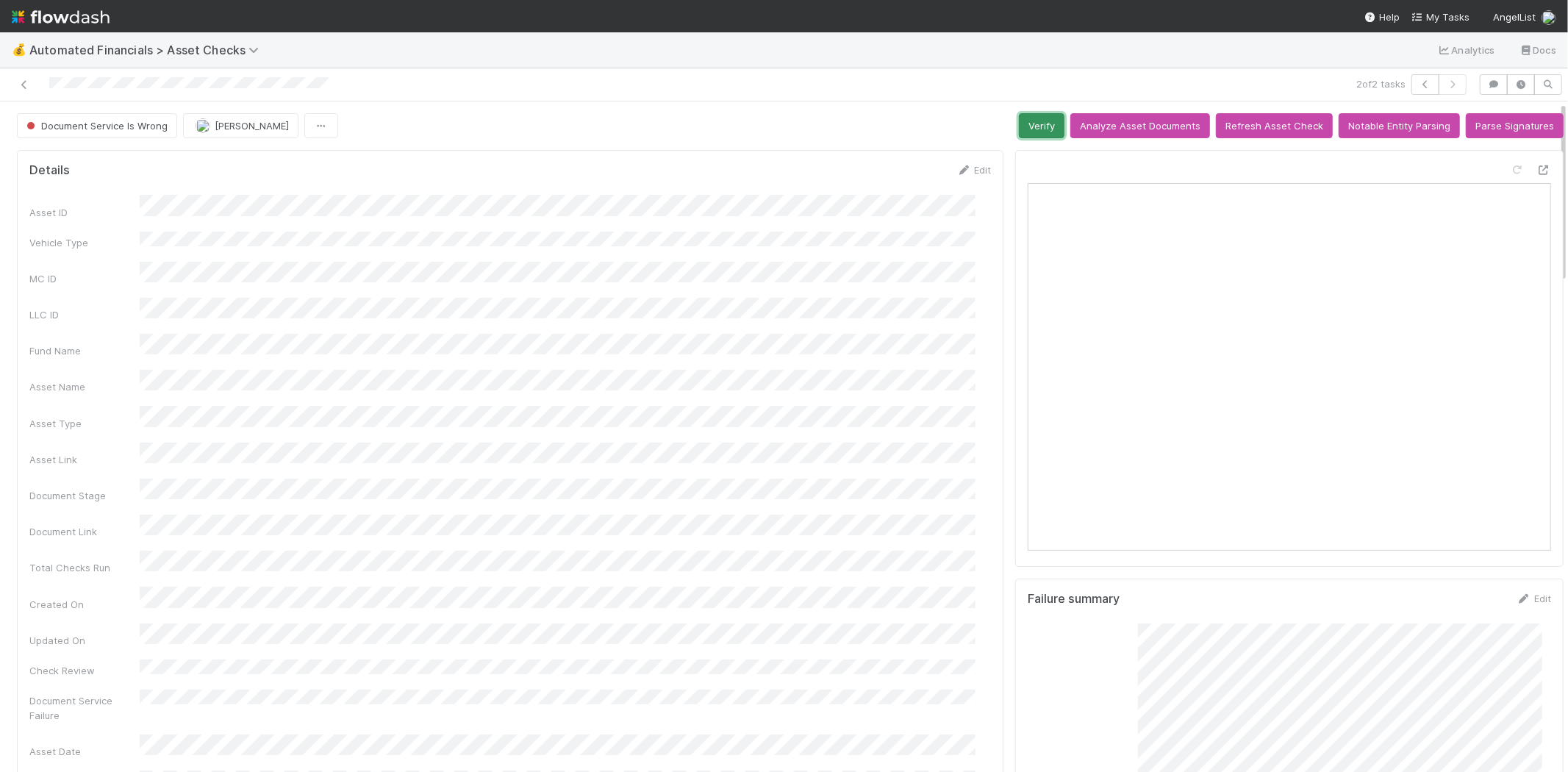
click at [1019, 123] on button "Verify" at bounding box center [1041, 125] width 46 height 25
click at [26, 87] on icon at bounding box center [24, 85] width 15 height 9
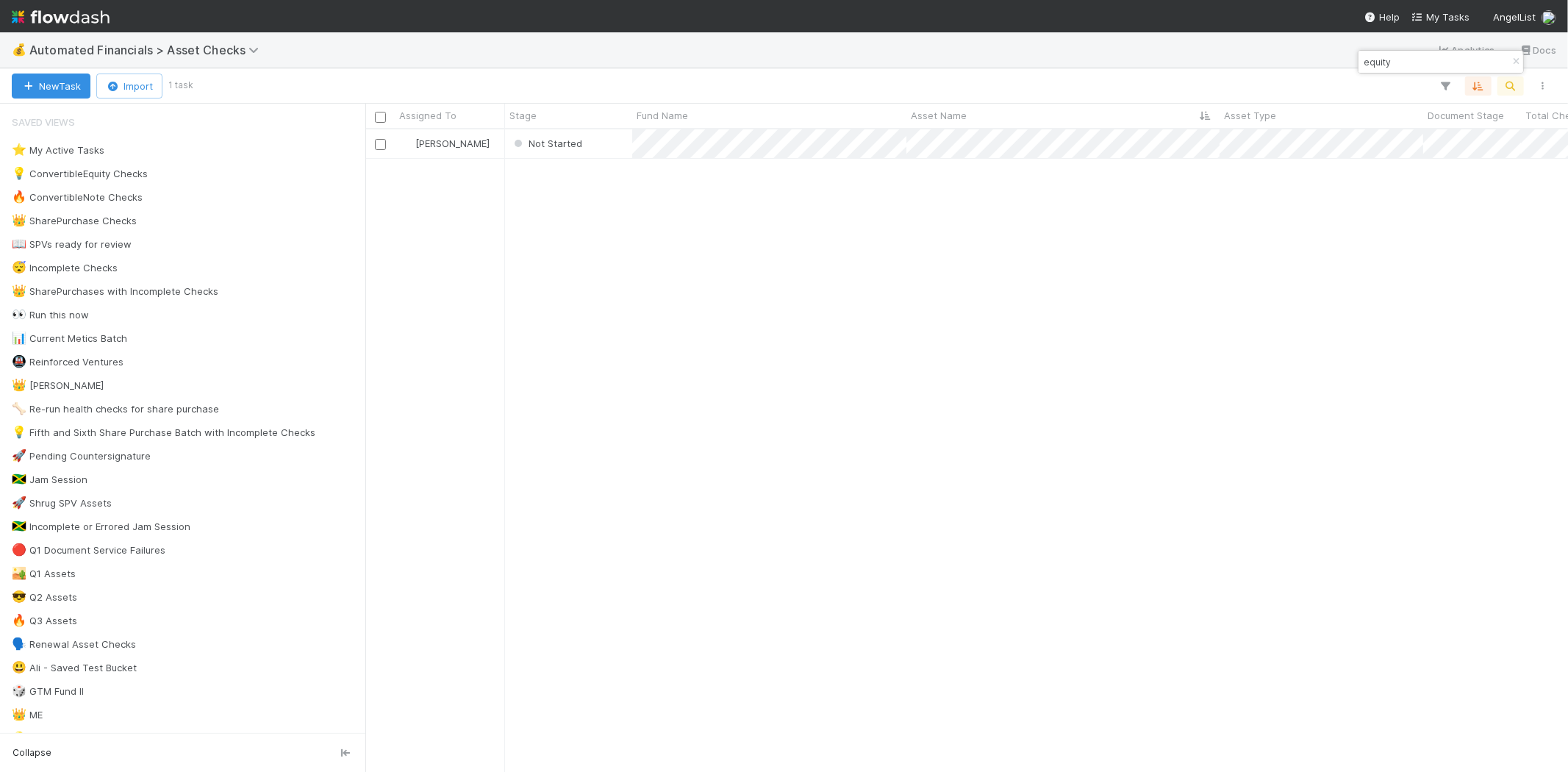
scroll to position [630, 1190]
click at [1517, 61] on icon "button" at bounding box center [1516, 61] width 15 height 8
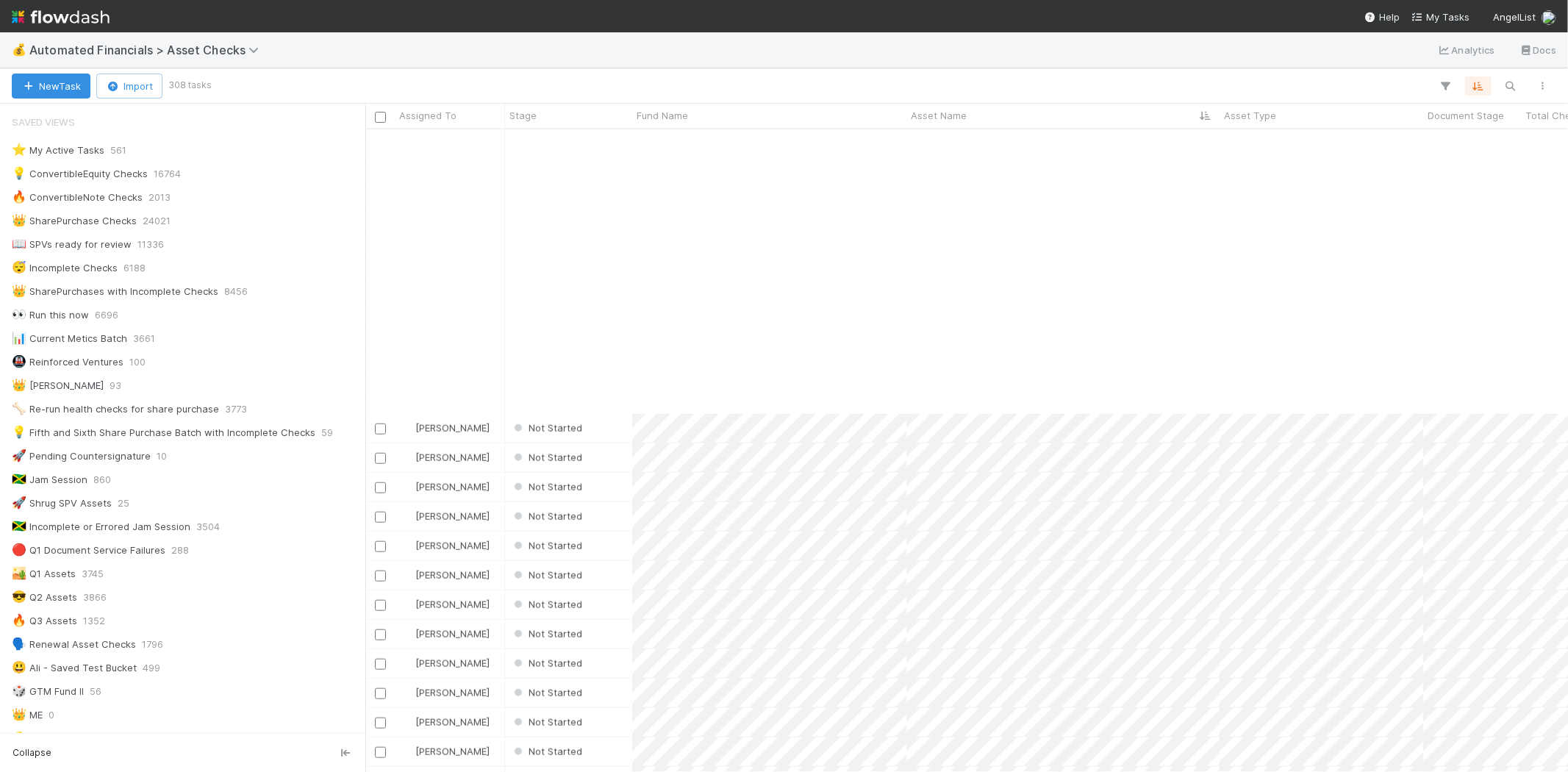
scroll to position [1306, 0]
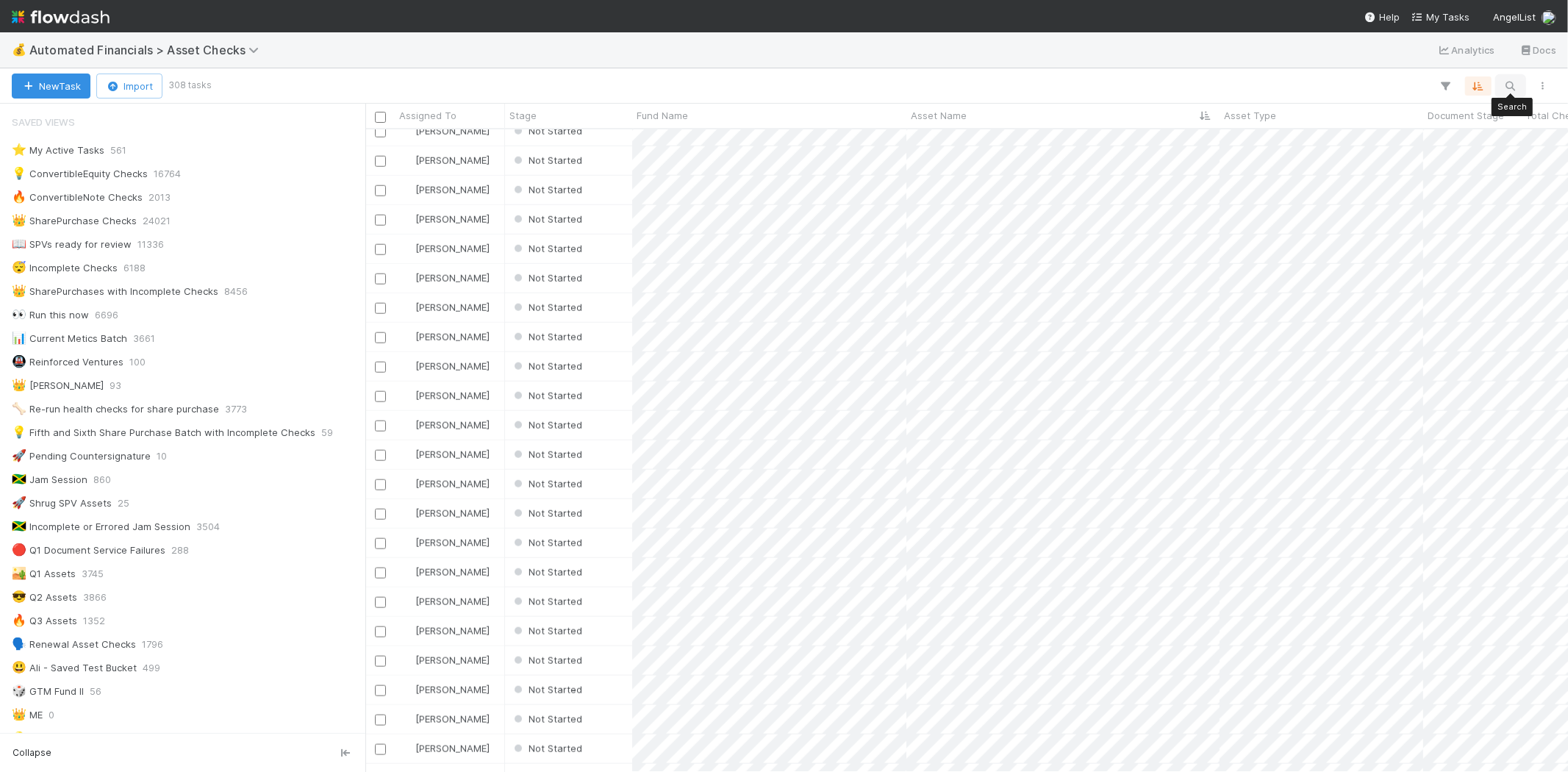
click at [1508, 85] on icon "button" at bounding box center [1510, 86] width 15 height 13
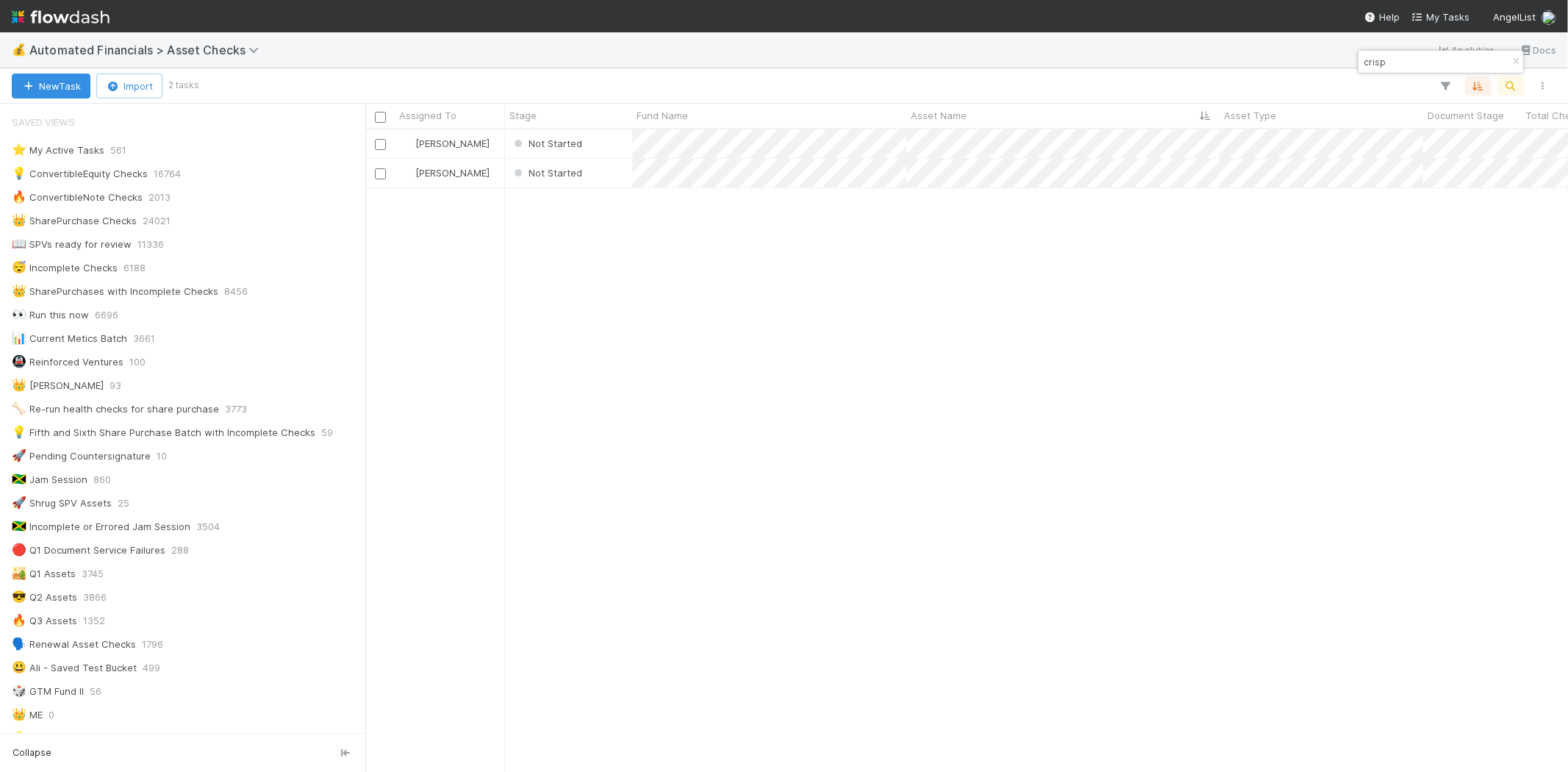
scroll to position [630, 1190]
type input "crisp"
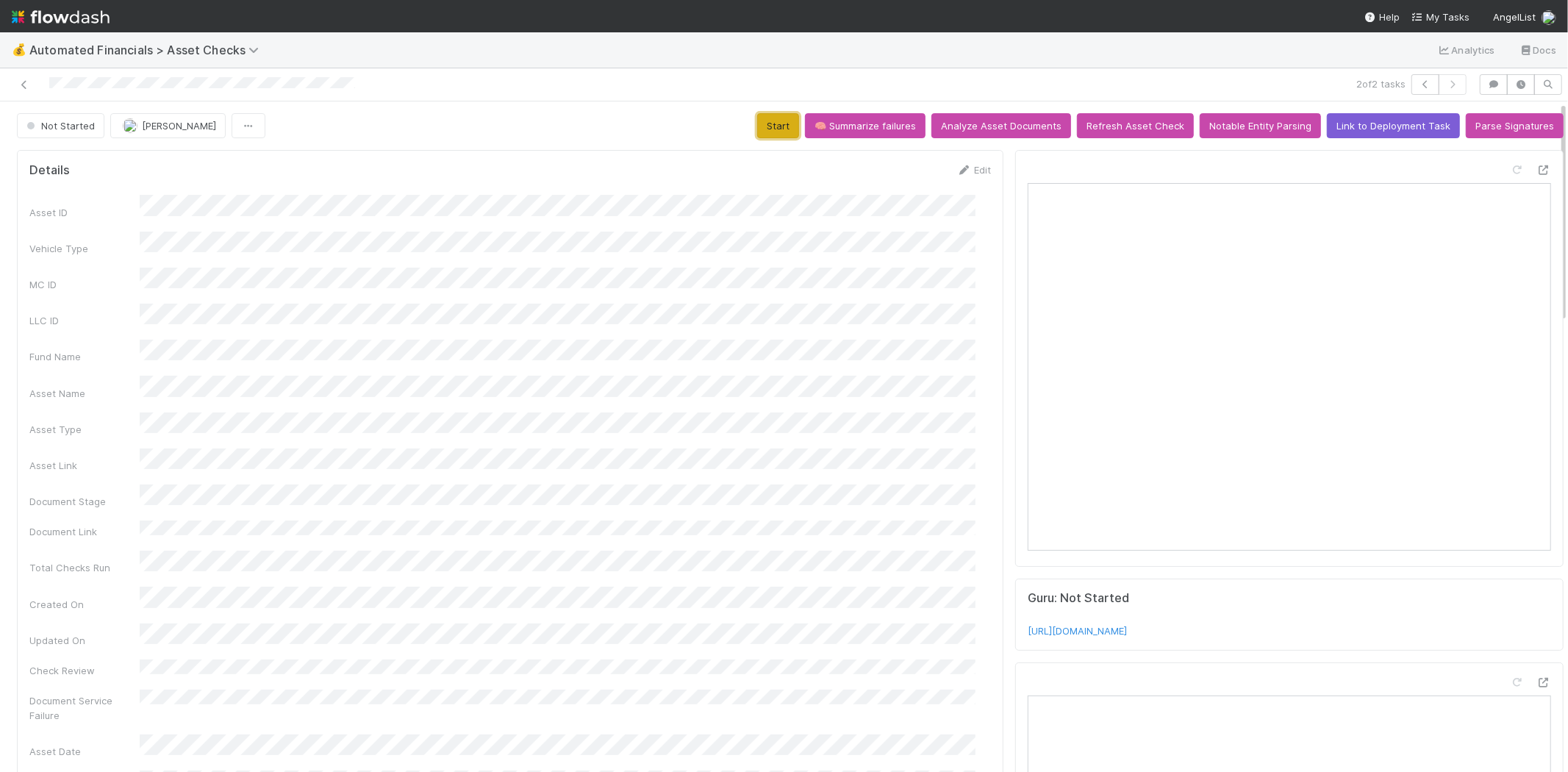
drag, startPoint x: 754, startPoint y: 133, endPoint x: 808, endPoint y: 123, distance: 54.9
click at [757, 133] on button "Start" at bounding box center [777, 125] width 42 height 25
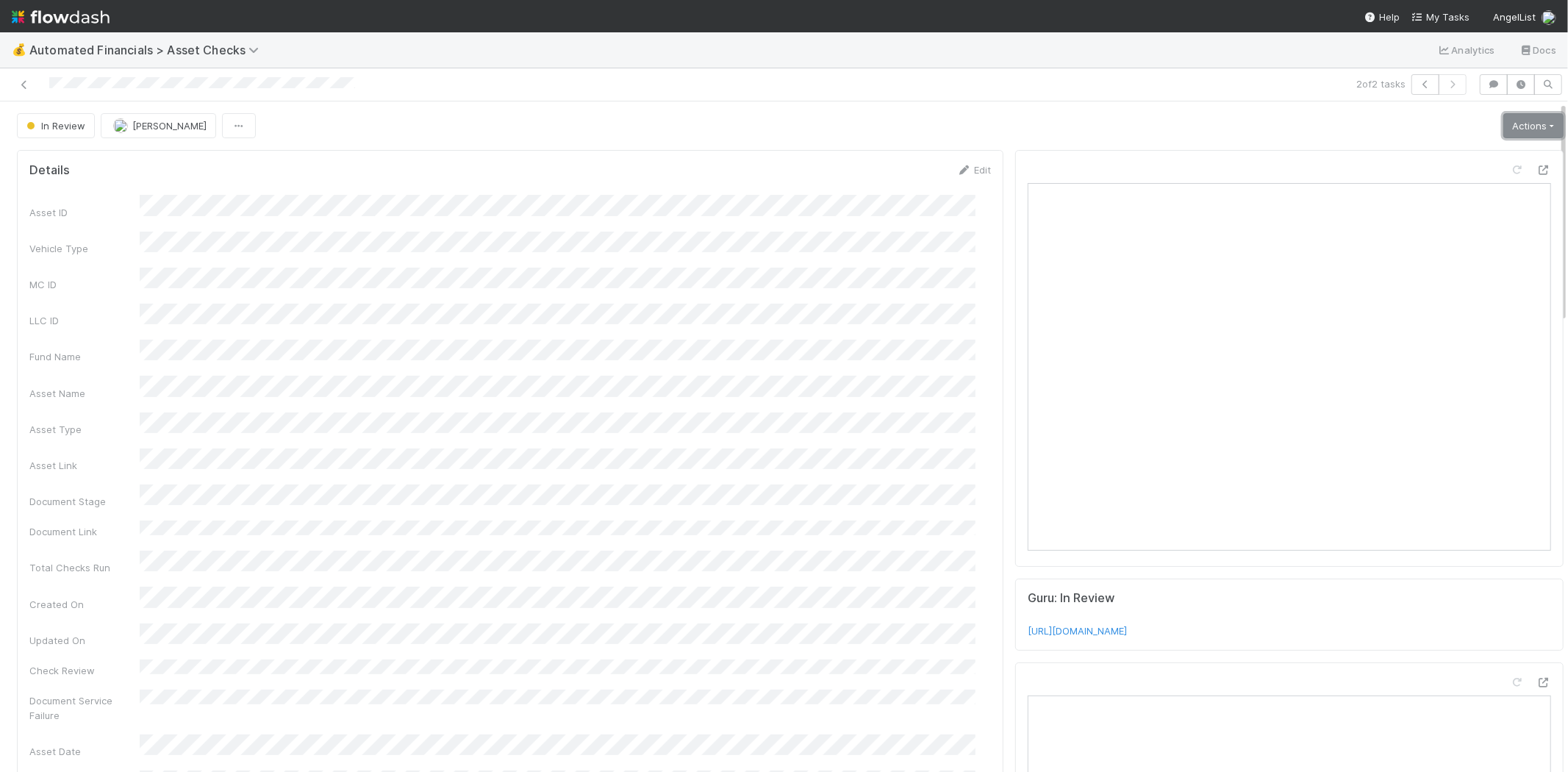
click at [1510, 131] on link "Actions" at bounding box center [1533, 125] width 61 height 25
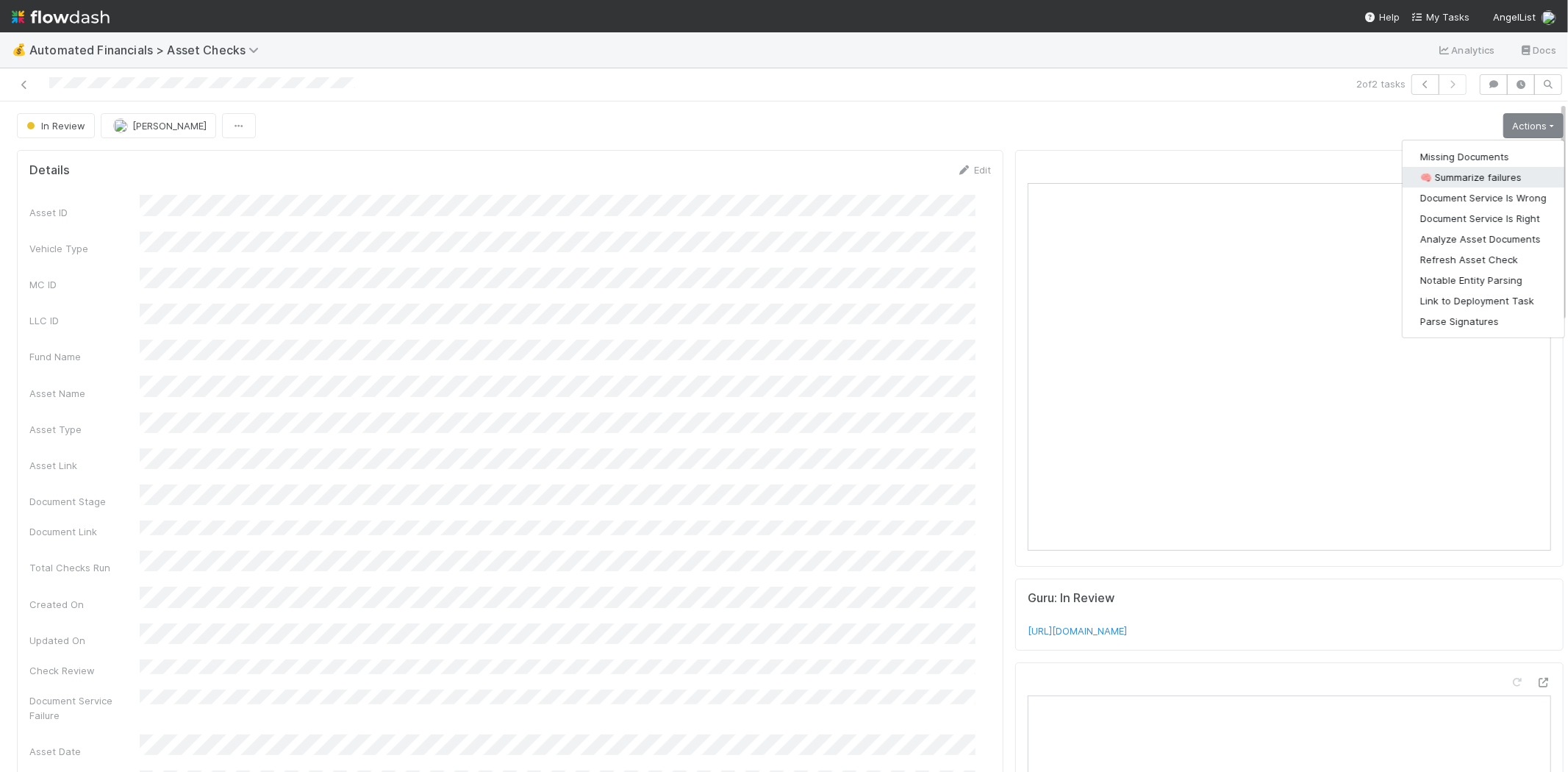
drag, startPoint x: 1484, startPoint y: 179, endPoint x: 1432, endPoint y: 186, distance: 52.5
click at [1484, 179] on button "🧠 Summarize failures" at bounding box center [1482, 177] width 161 height 21
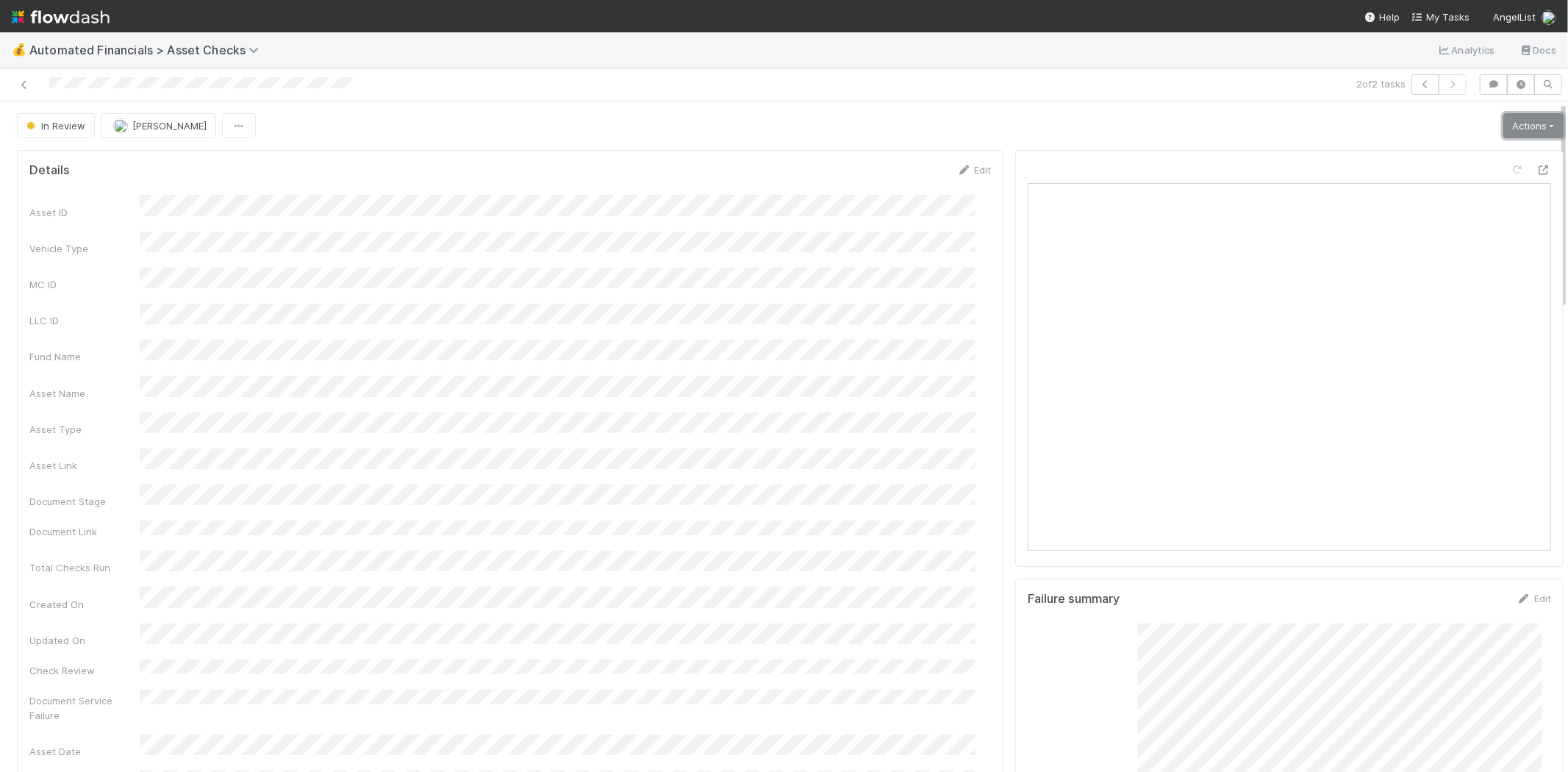
click at [1519, 128] on link "Actions" at bounding box center [1533, 125] width 61 height 25
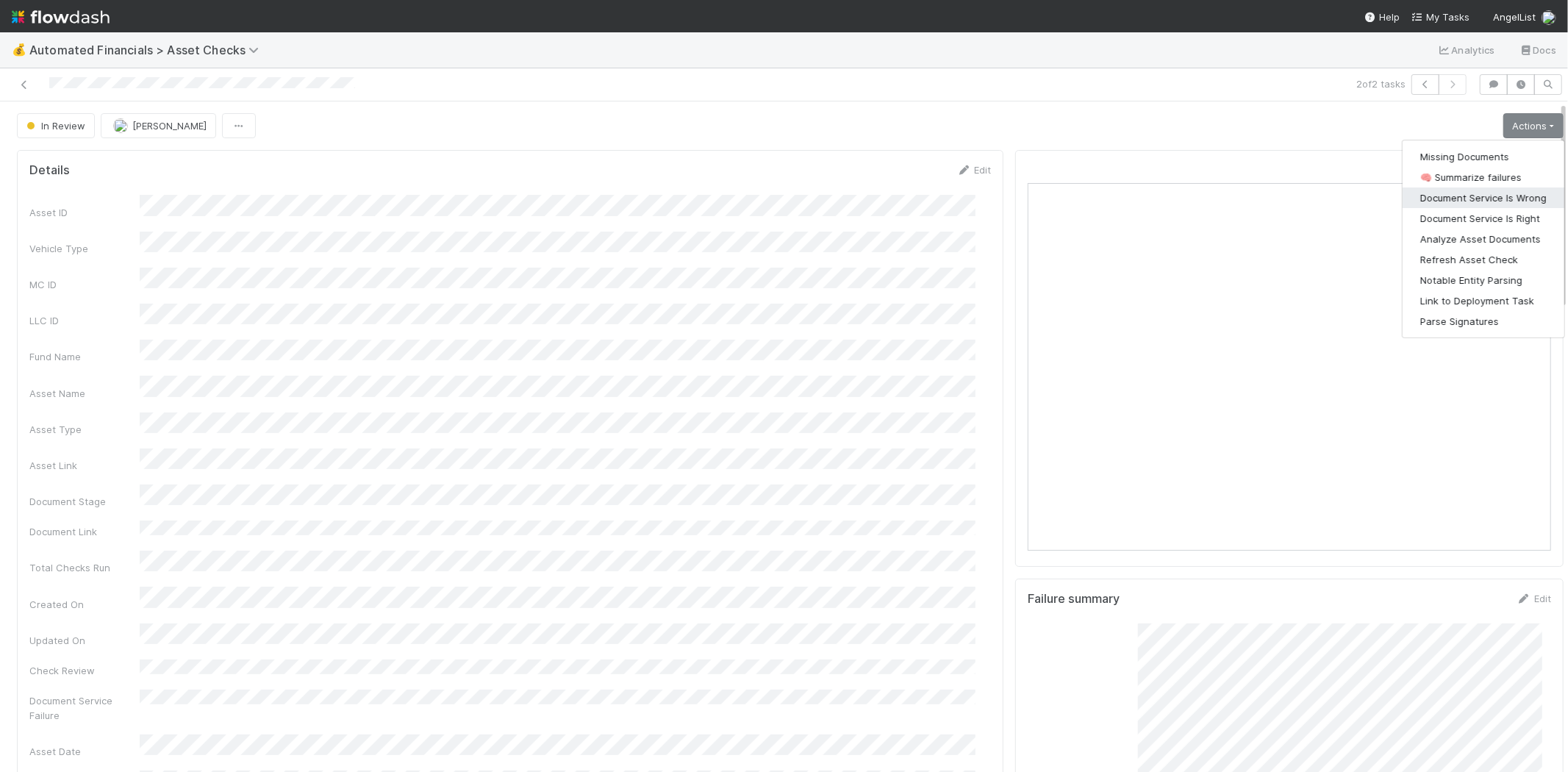
click at [1511, 196] on button "Document Service Is Wrong" at bounding box center [1482, 198] width 161 height 21
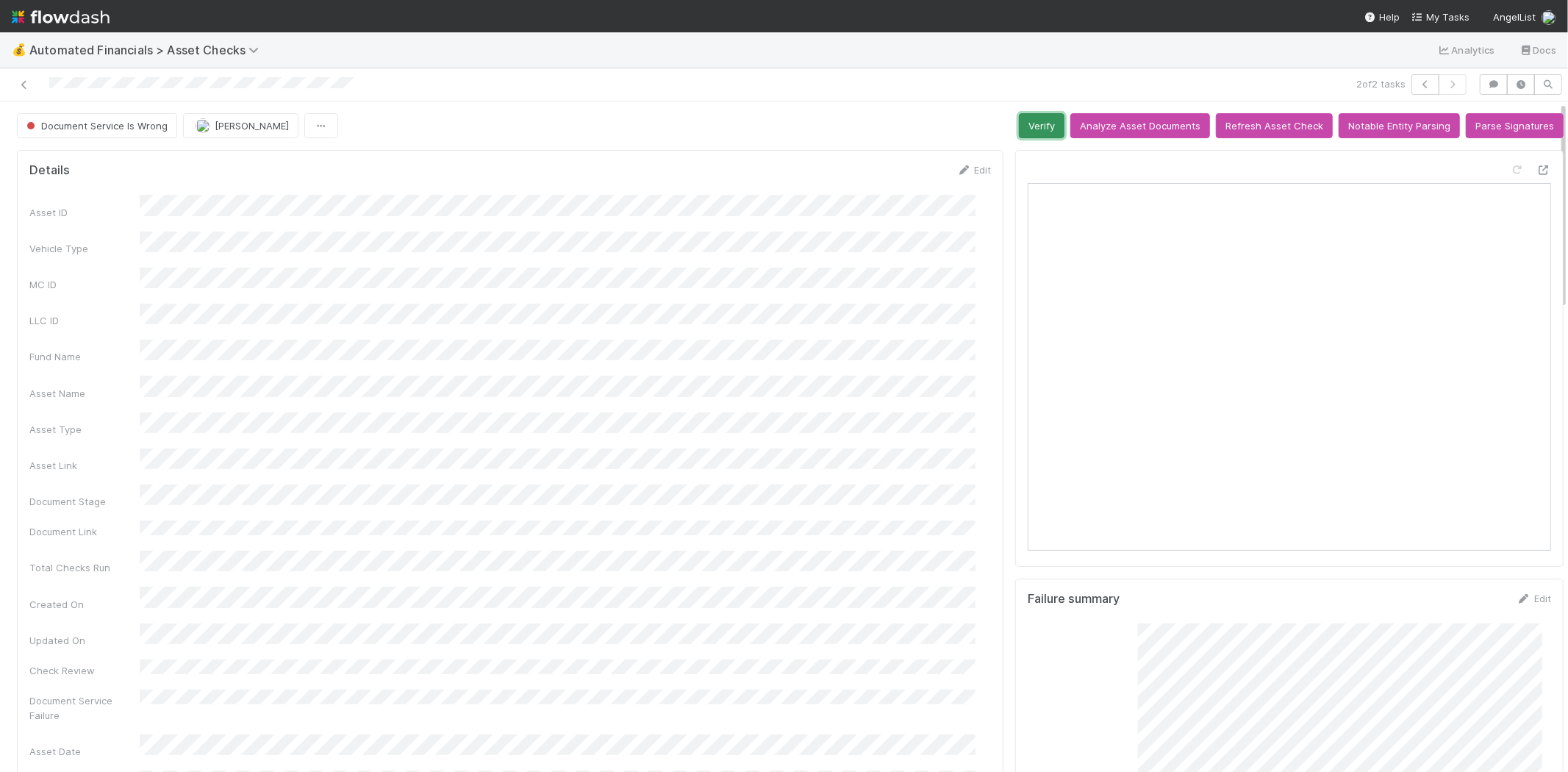
click at [1019, 123] on button "Verify" at bounding box center [1041, 125] width 46 height 25
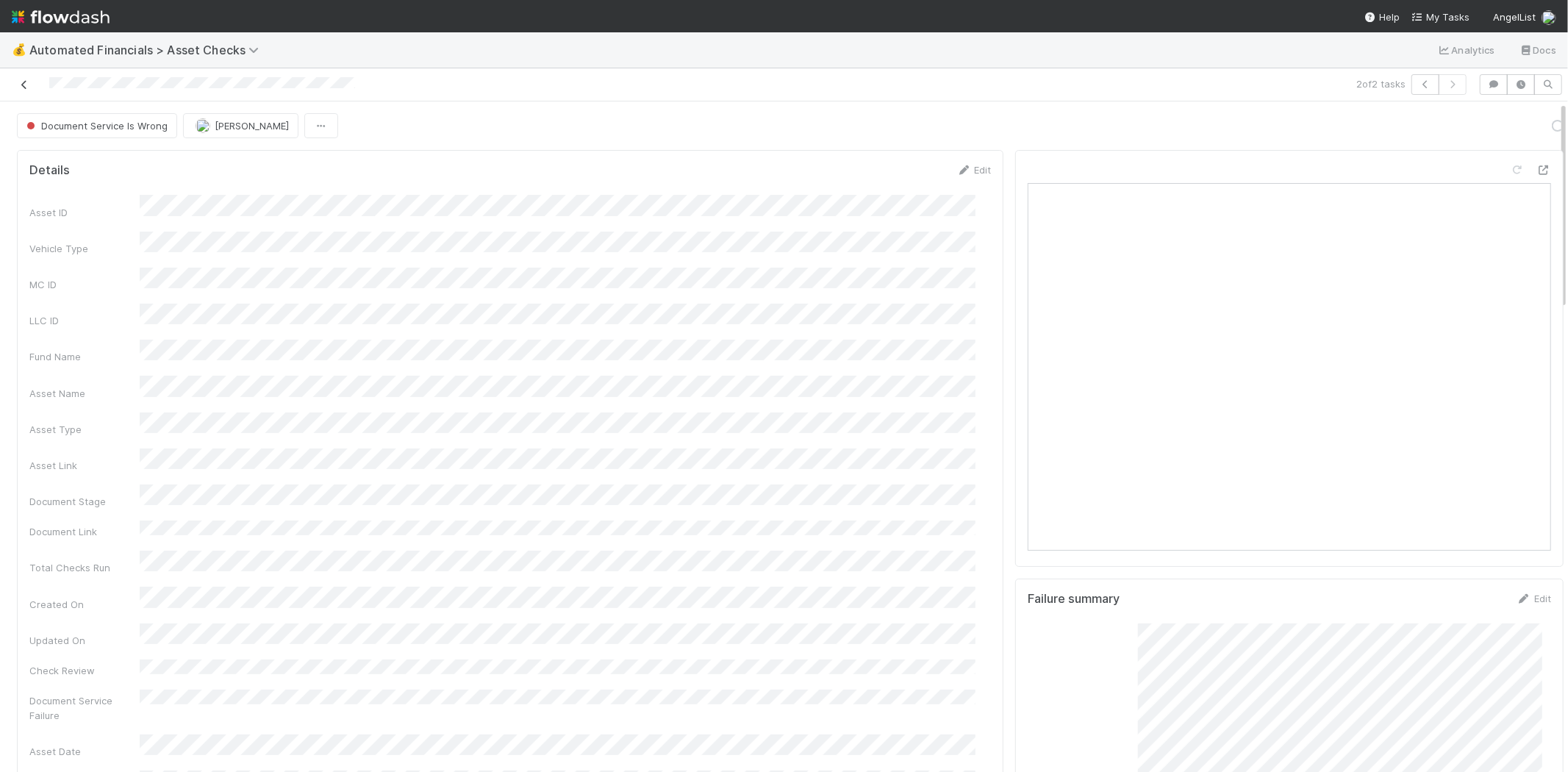
click at [24, 82] on icon at bounding box center [24, 85] width 15 height 9
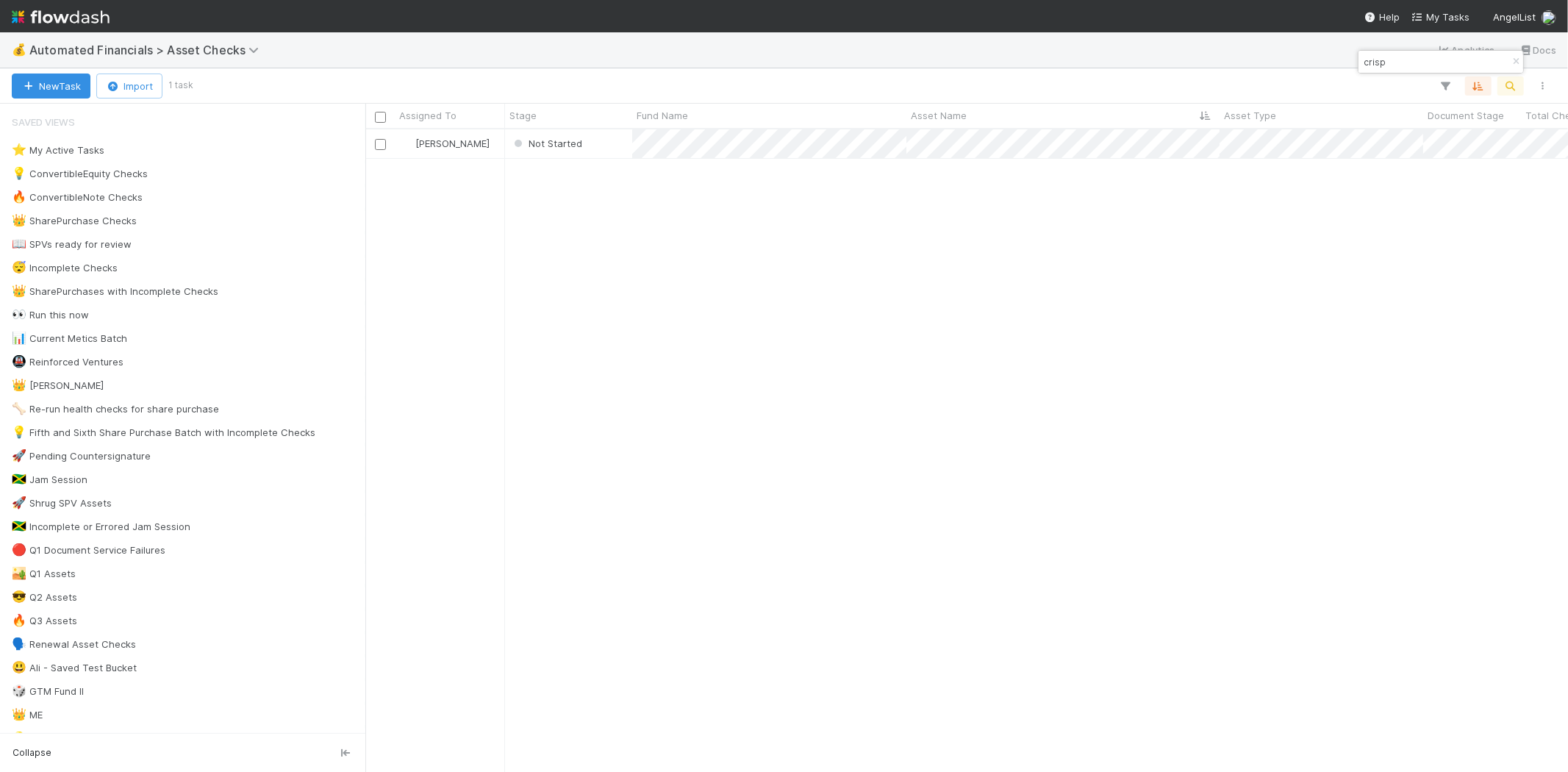
scroll to position [630, 1190]
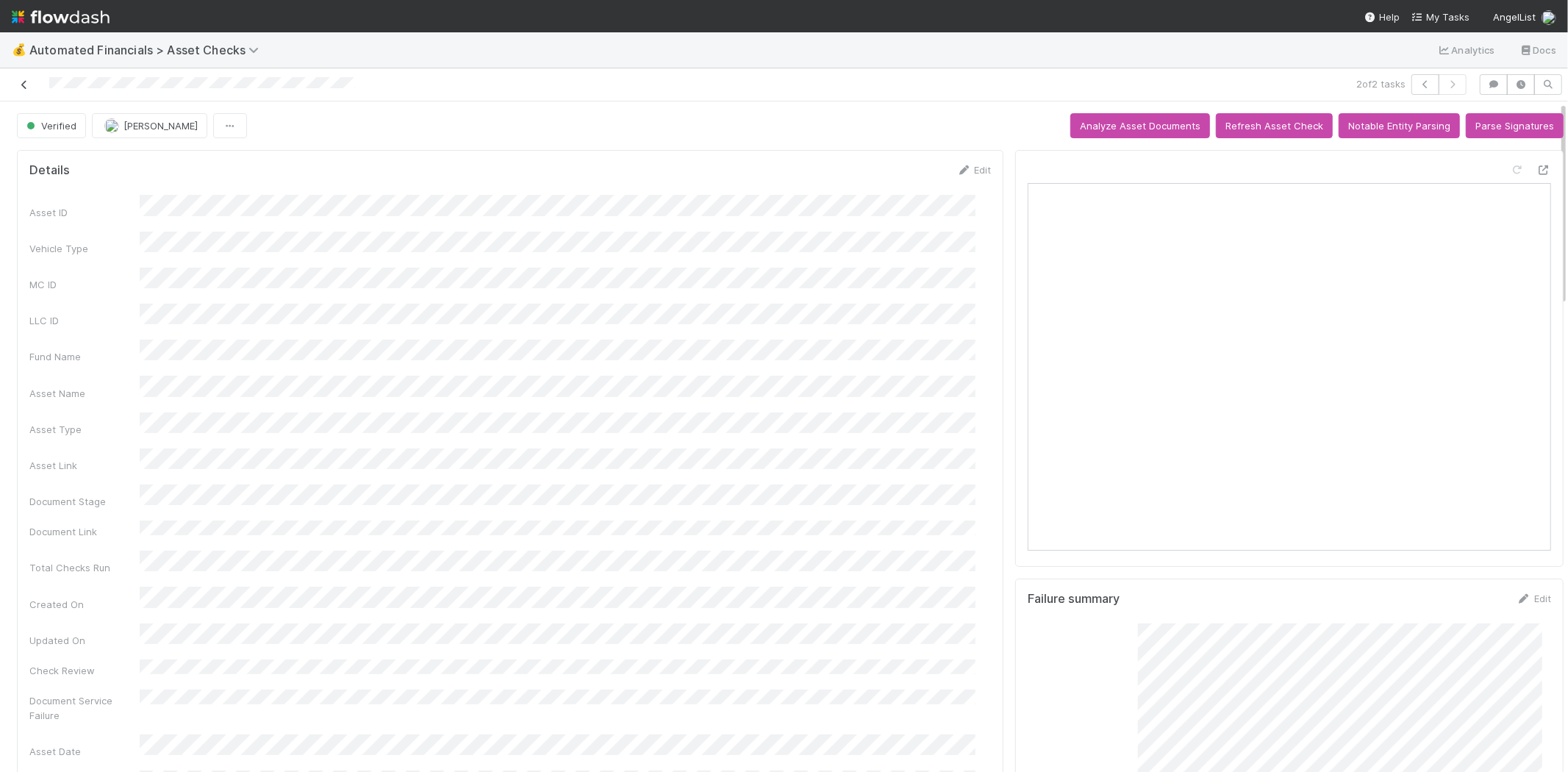
click at [19, 84] on icon at bounding box center [24, 85] width 15 height 9
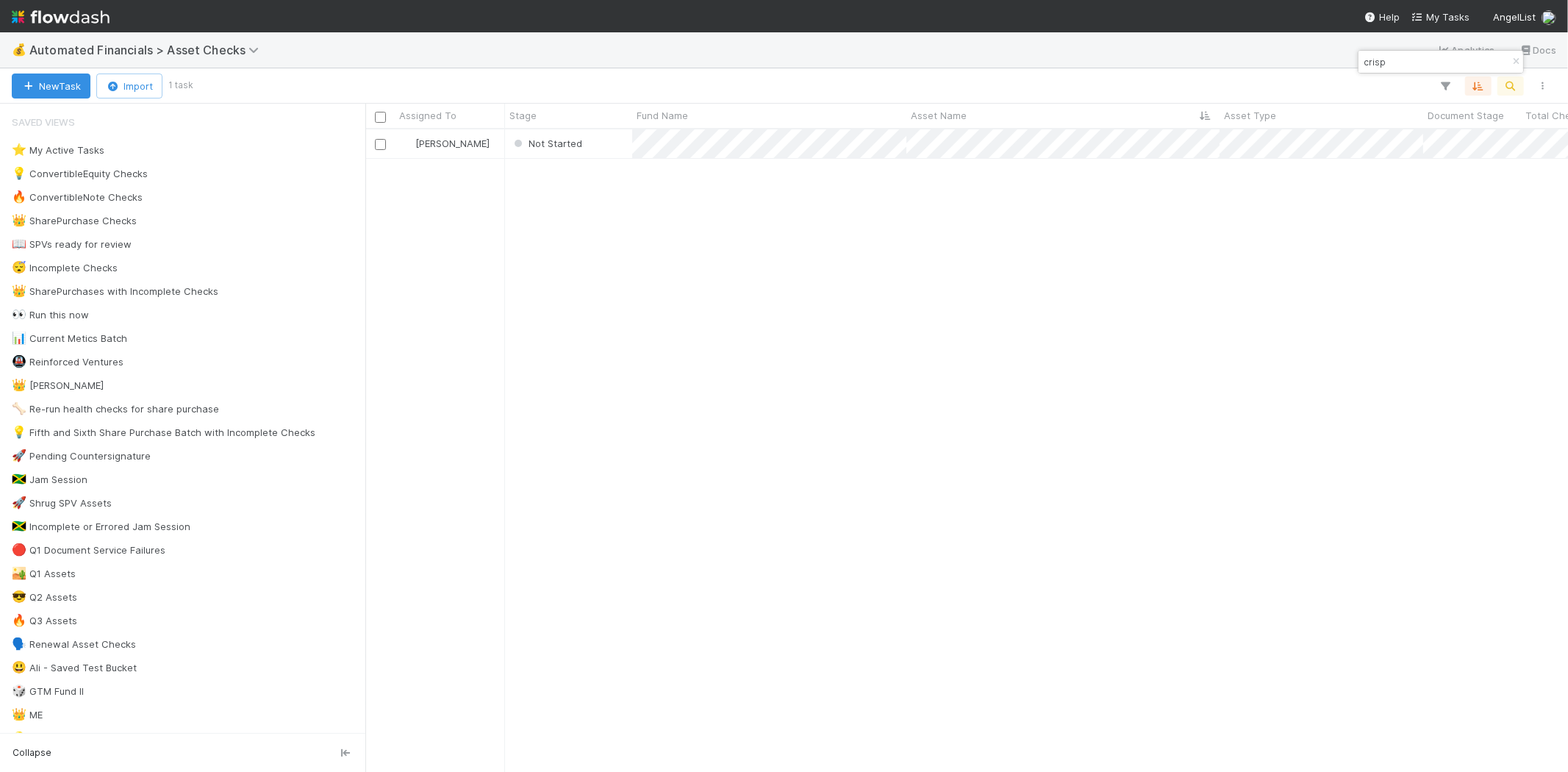
scroll to position [630, 1190]
click at [598, 145] on div "Not Started" at bounding box center [569, 144] width 127 height 29
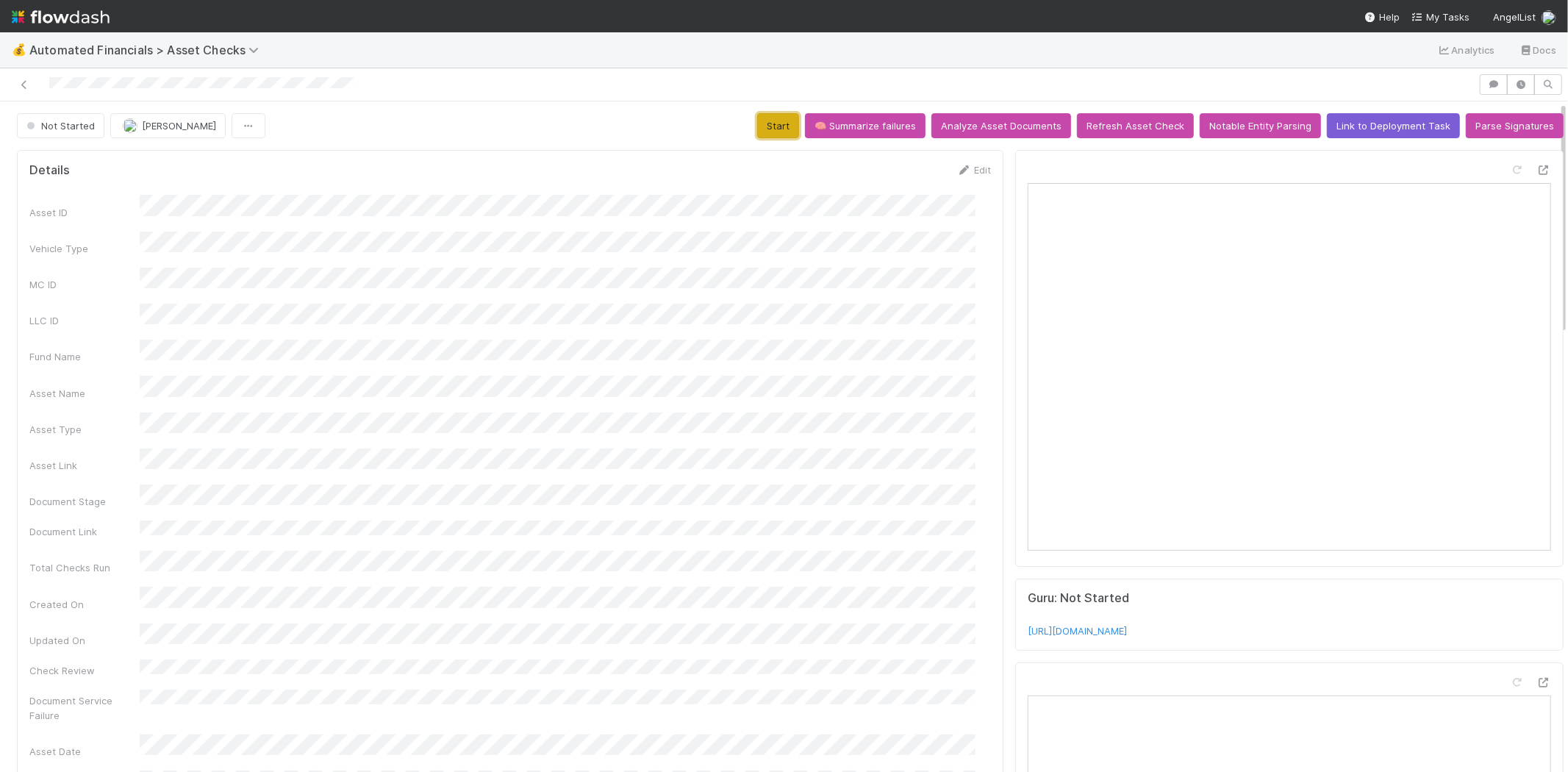
click at [764, 127] on button "Start" at bounding box center [777, 125] width 42 height 25
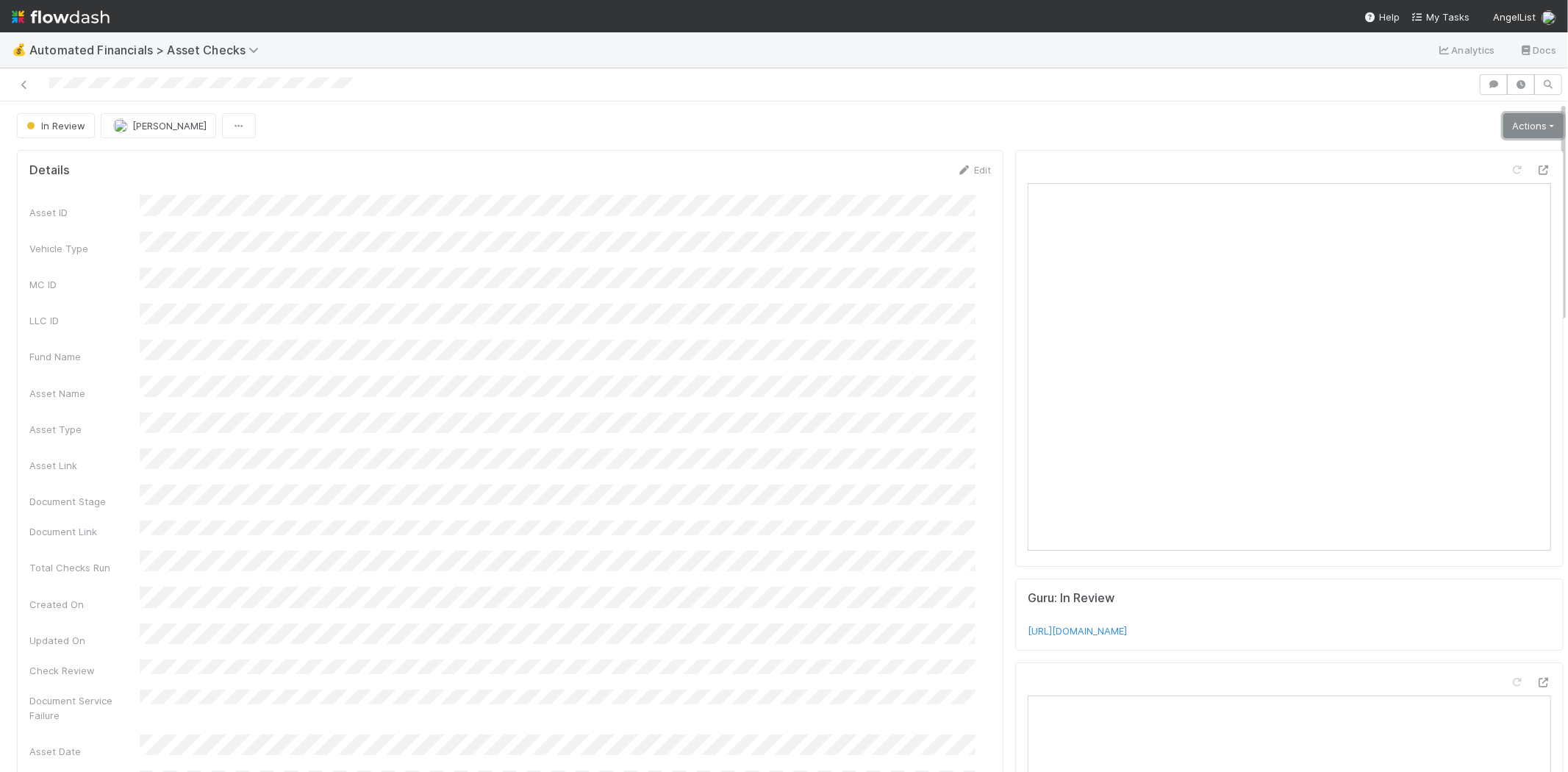
click at [1505, 131] on link "Actions" at bounding box center [1533, 125] width 61 height 25
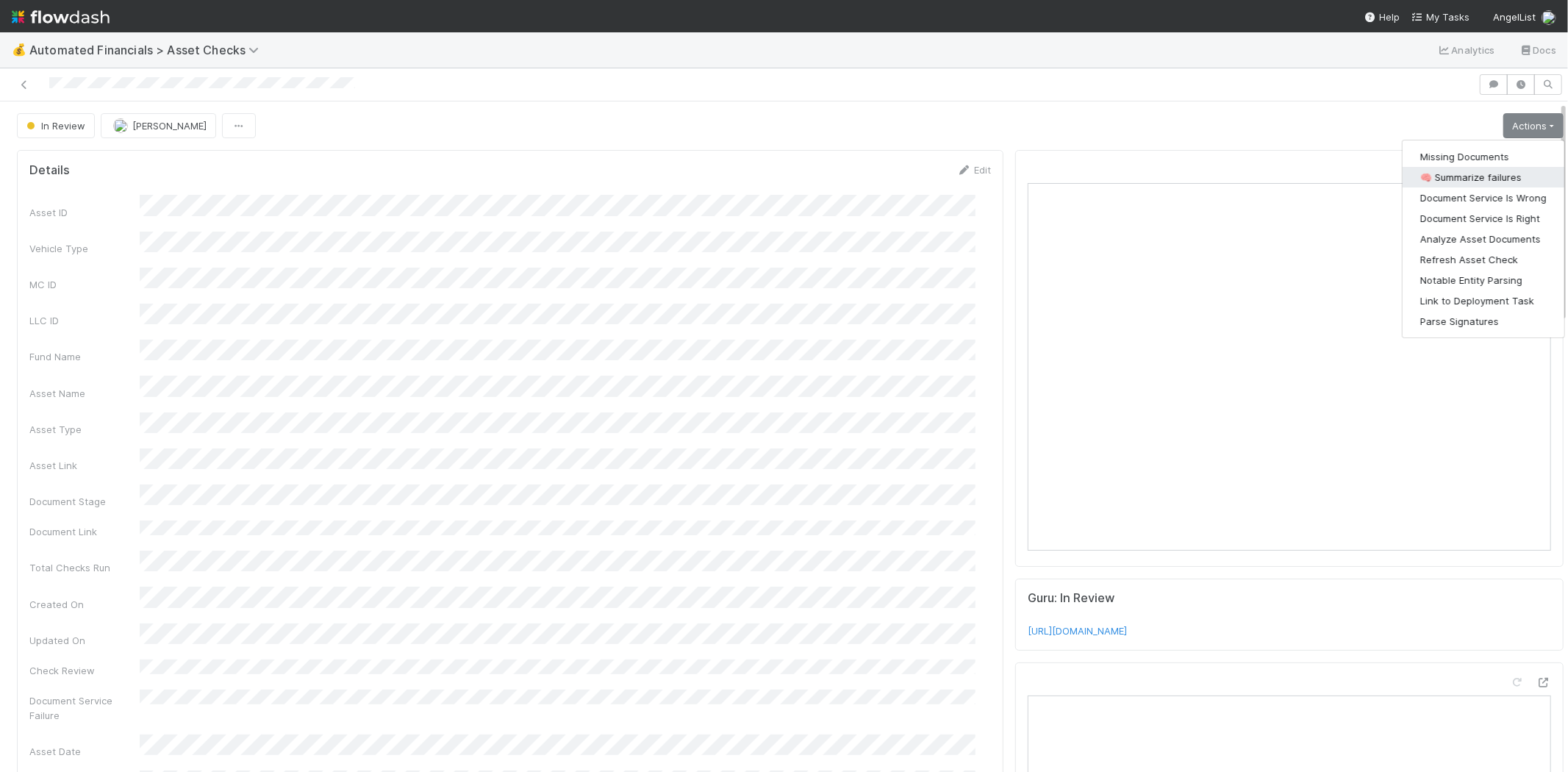
click at [1474, 179] on button "🧠 Summarize failures" at bounding box center [1482, 177] width 161 height 21
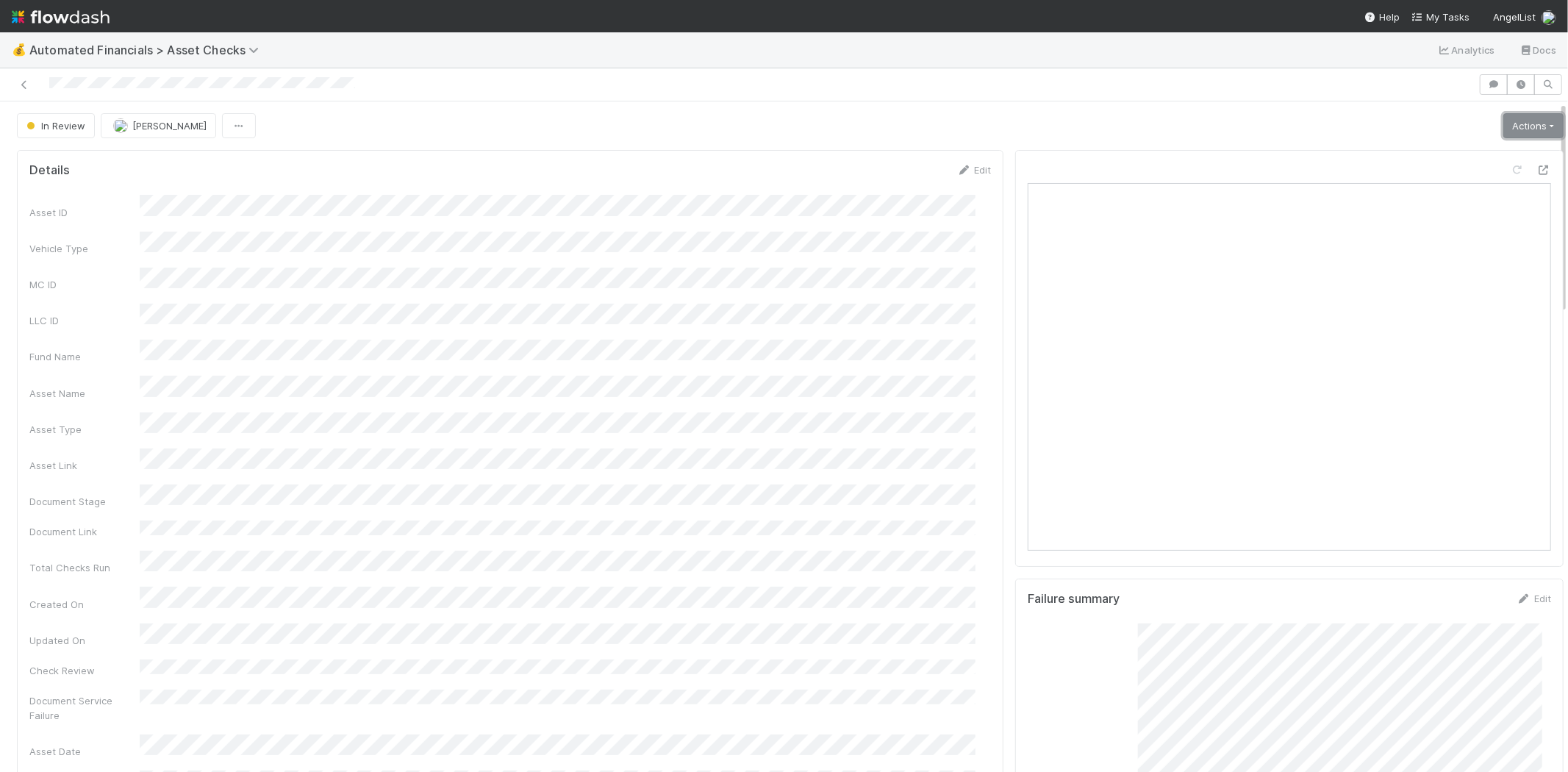
click at [1503, 121] on link "Actions" at bounding box center [1533, 125] width 61 height 25
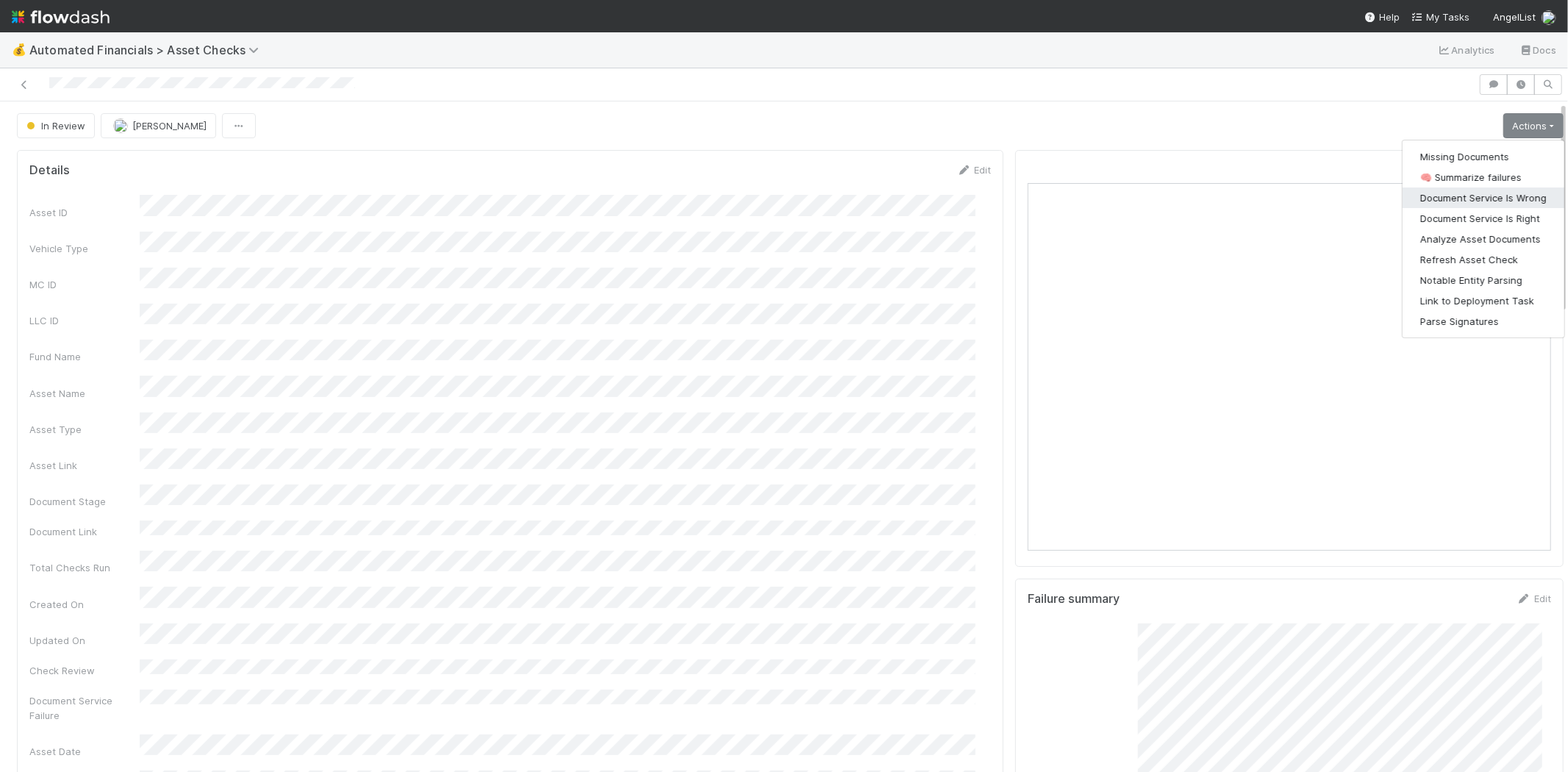
click at [1496, 196] on button "Document Service Is Wrong" at bounding box center [1482, 198] width 161 height 21
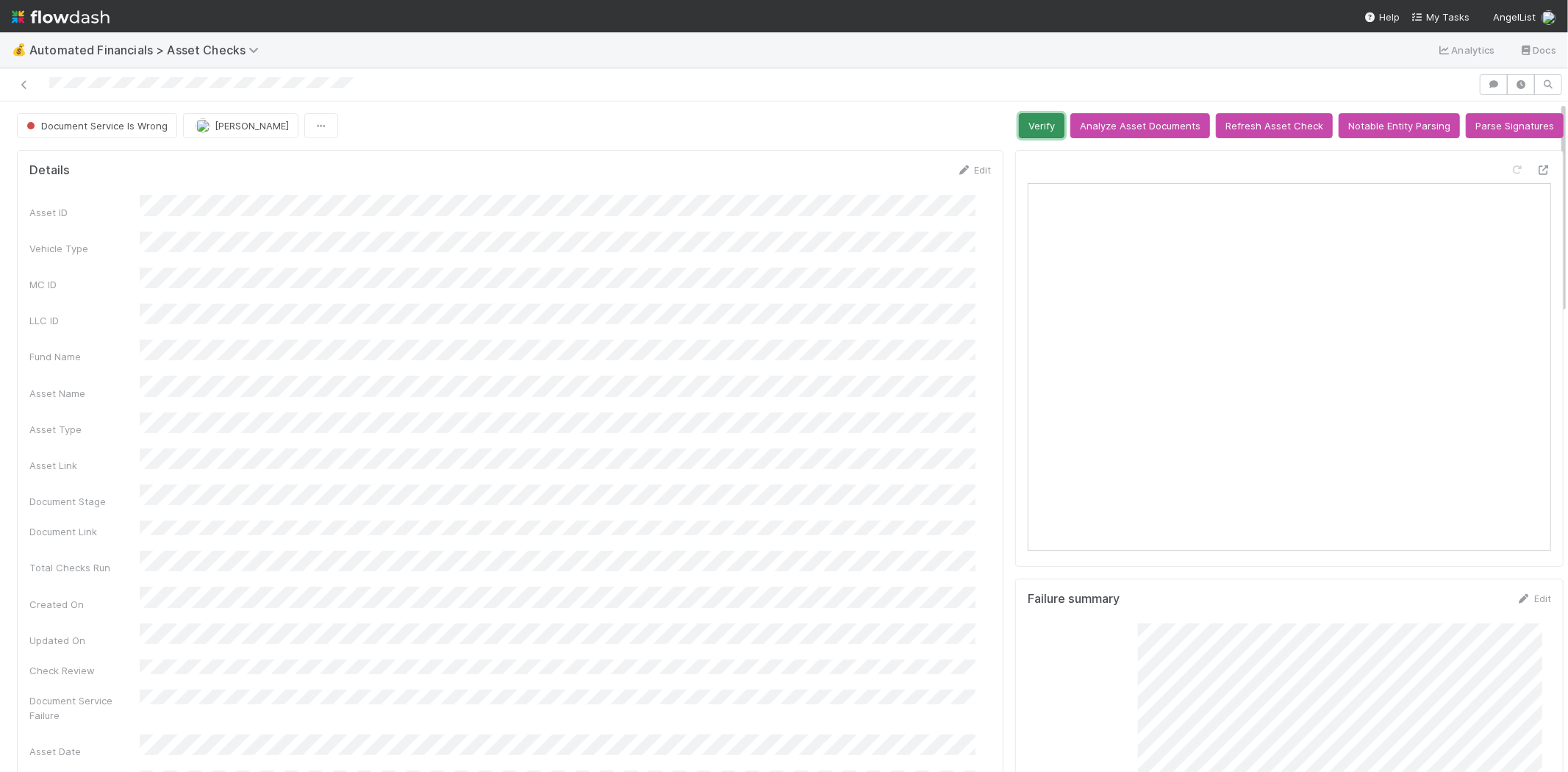
click at [1022, 123] on button "Verify" at bounding box center [1041, 125] width 46 height 25
click at [24, 85] on icon at bounding box center [24, 85] width 15 height 9
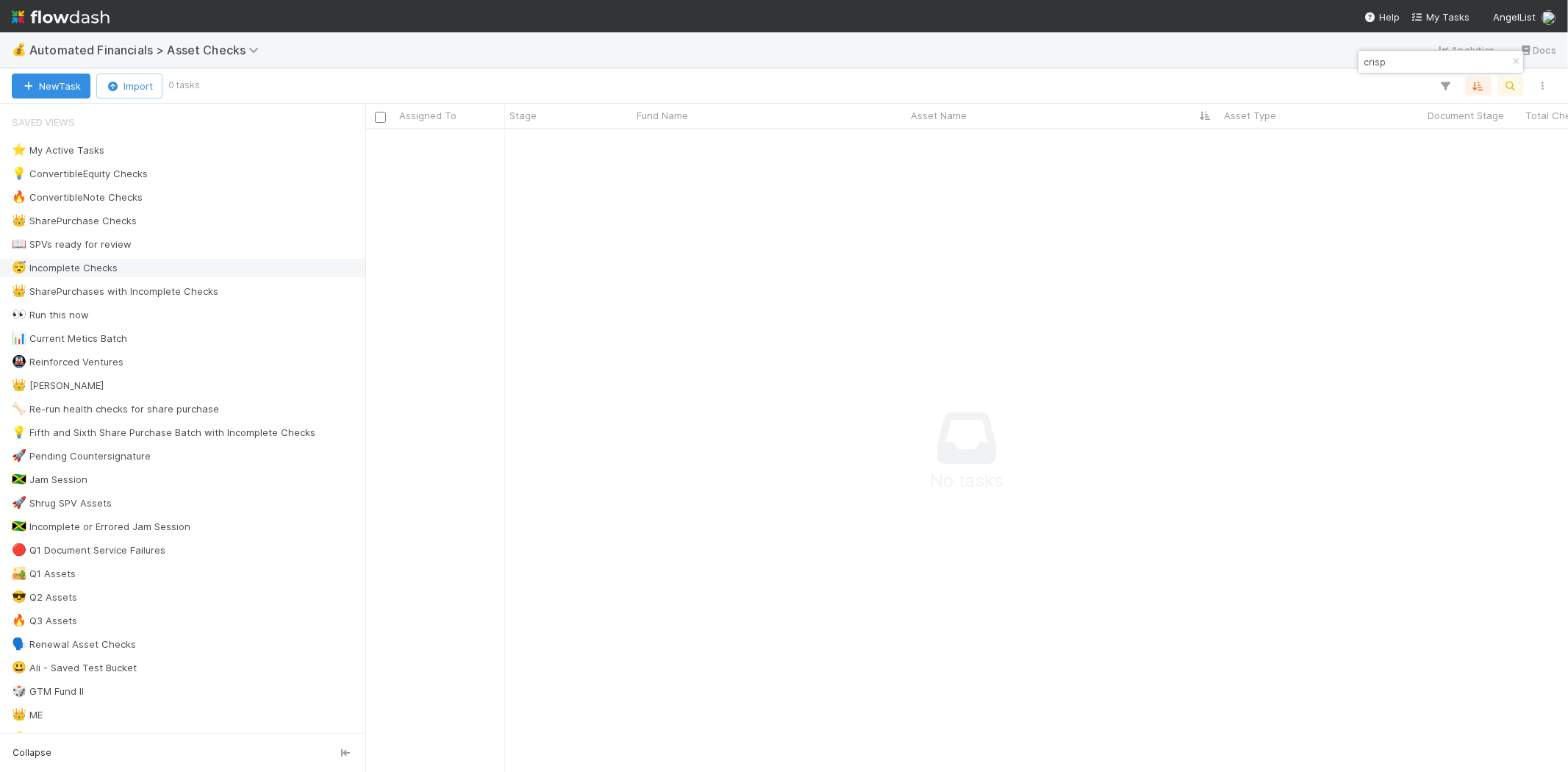
scroll to position [618, 1177]
click at [1512, 59] on icon "button" at bounding box center [1516, 61] width 15 height 8
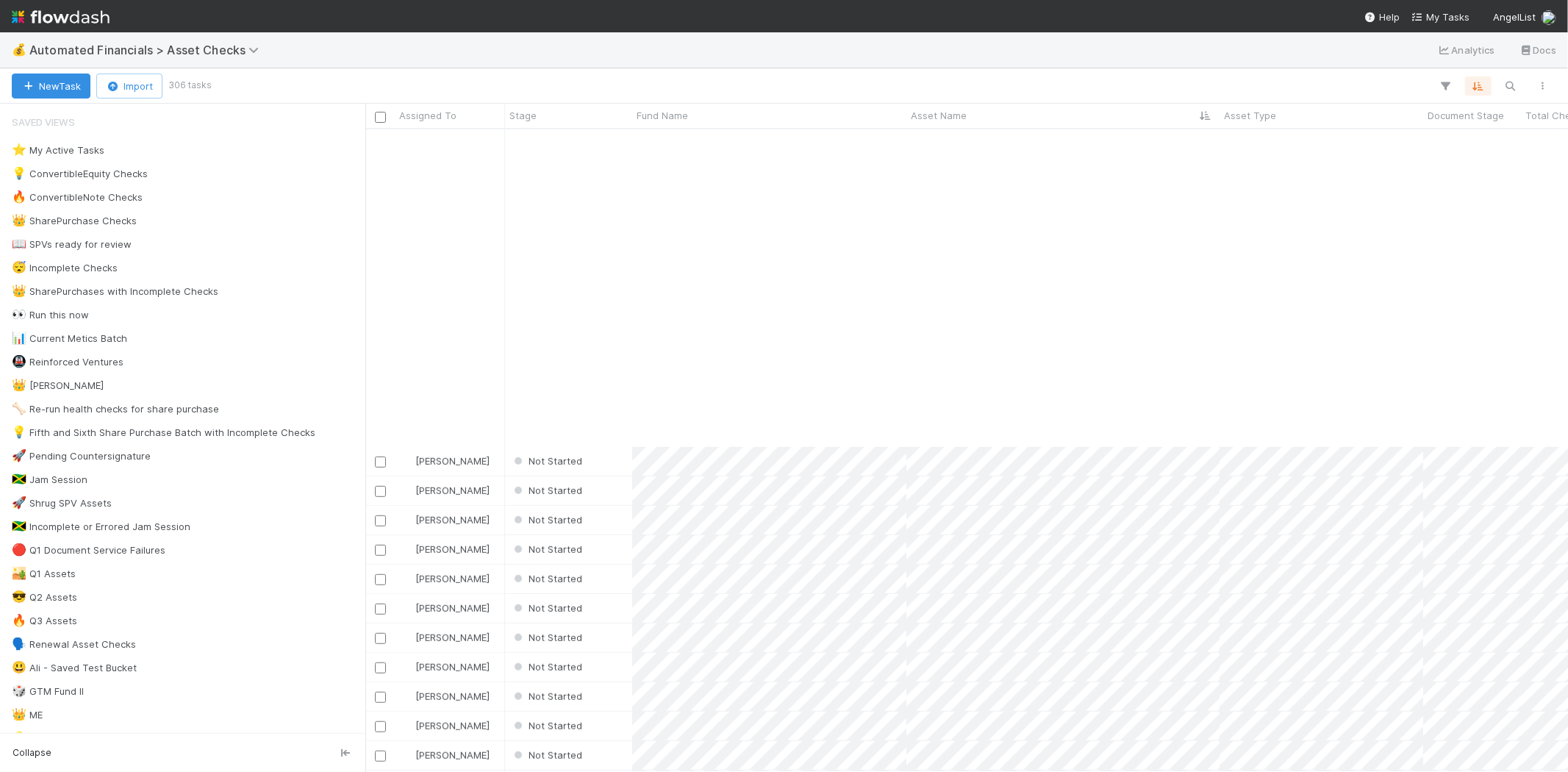
scroll to position [1061, 0]
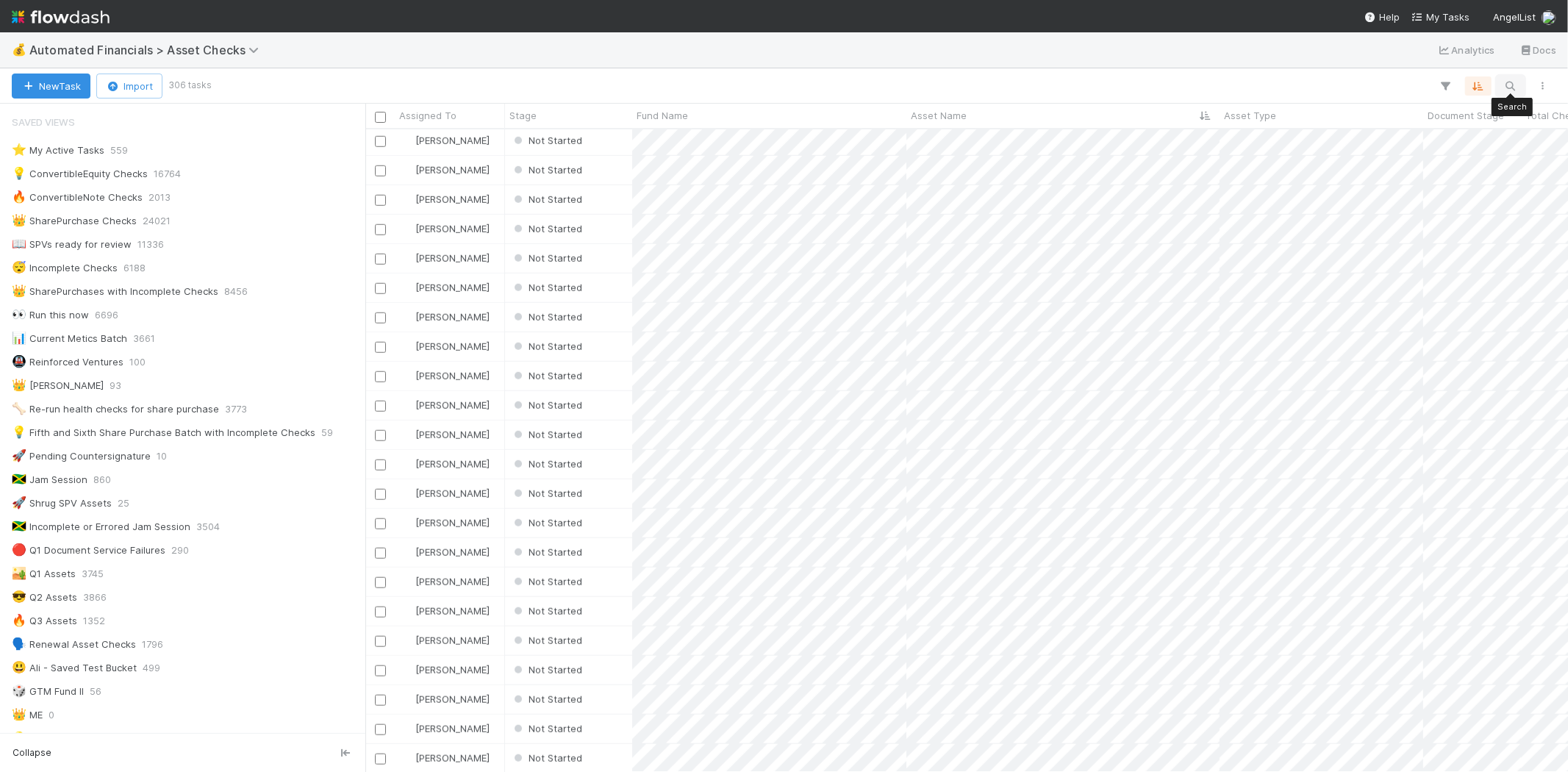
click at [1510, 79] on icon "button" at bounding box center [1510, 86] width 15 height 13
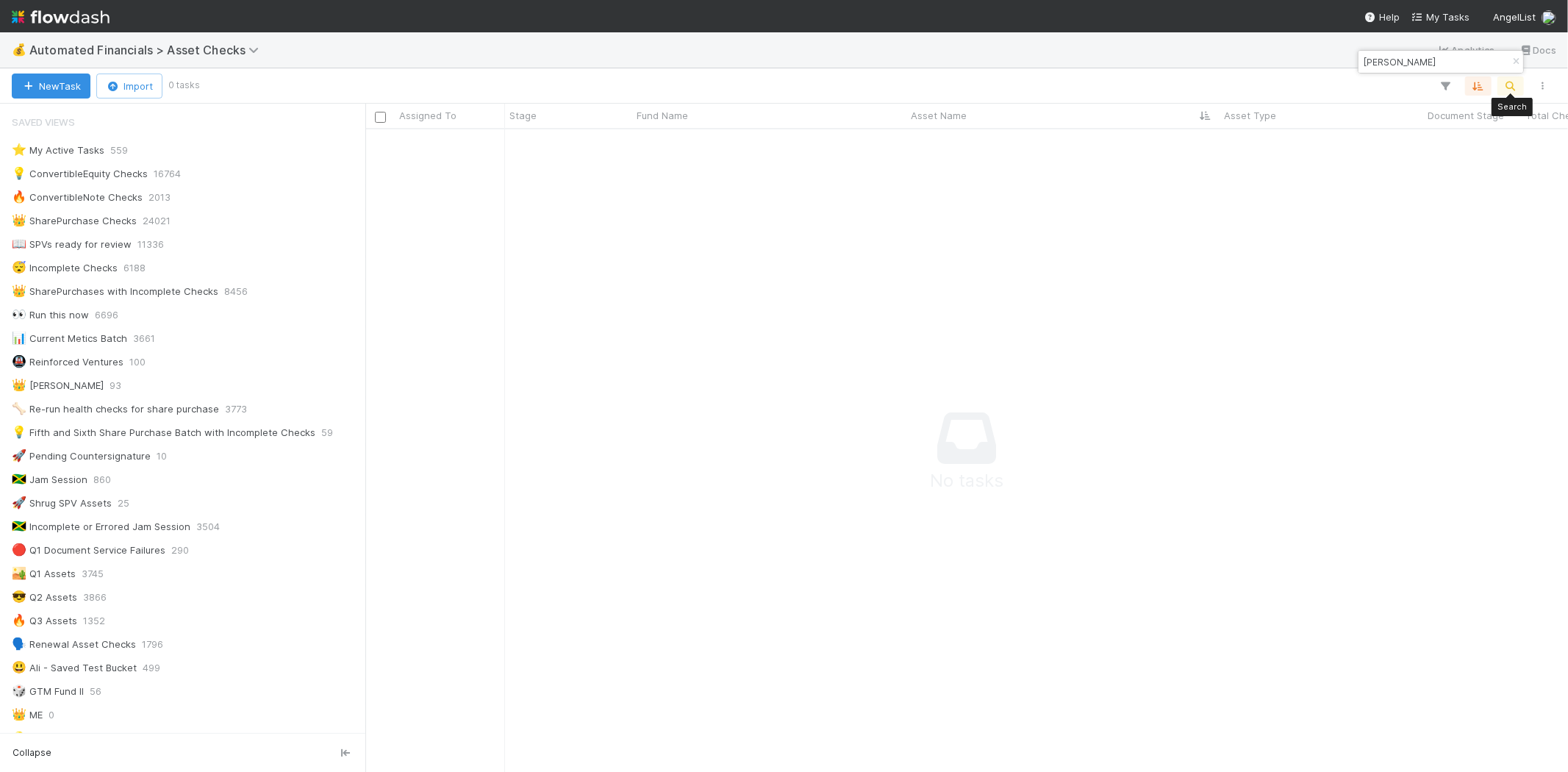
scroll to position [618, 1177]
type input "[PERSON_NAME]"
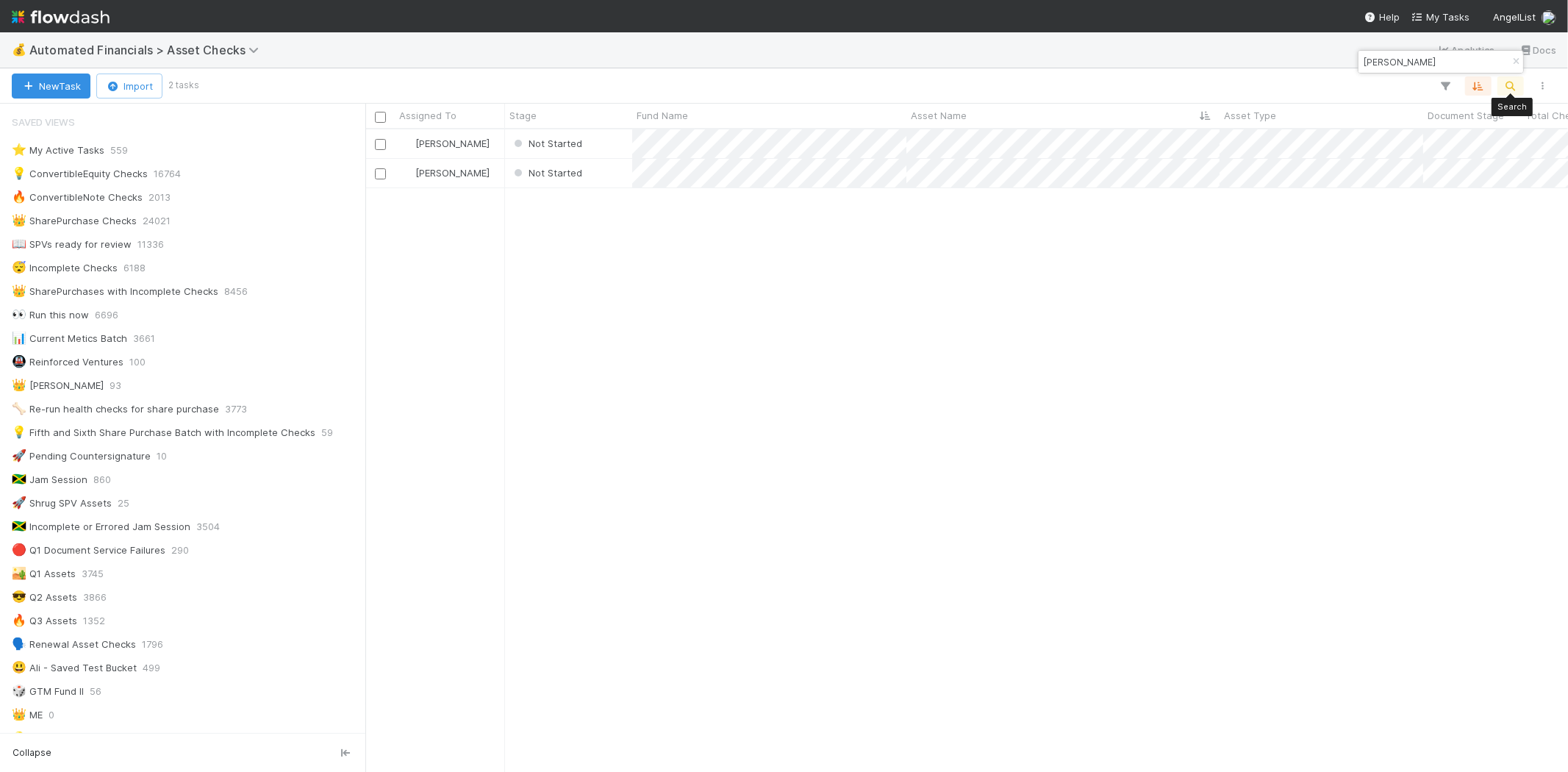
scroll to position [630, 1190]
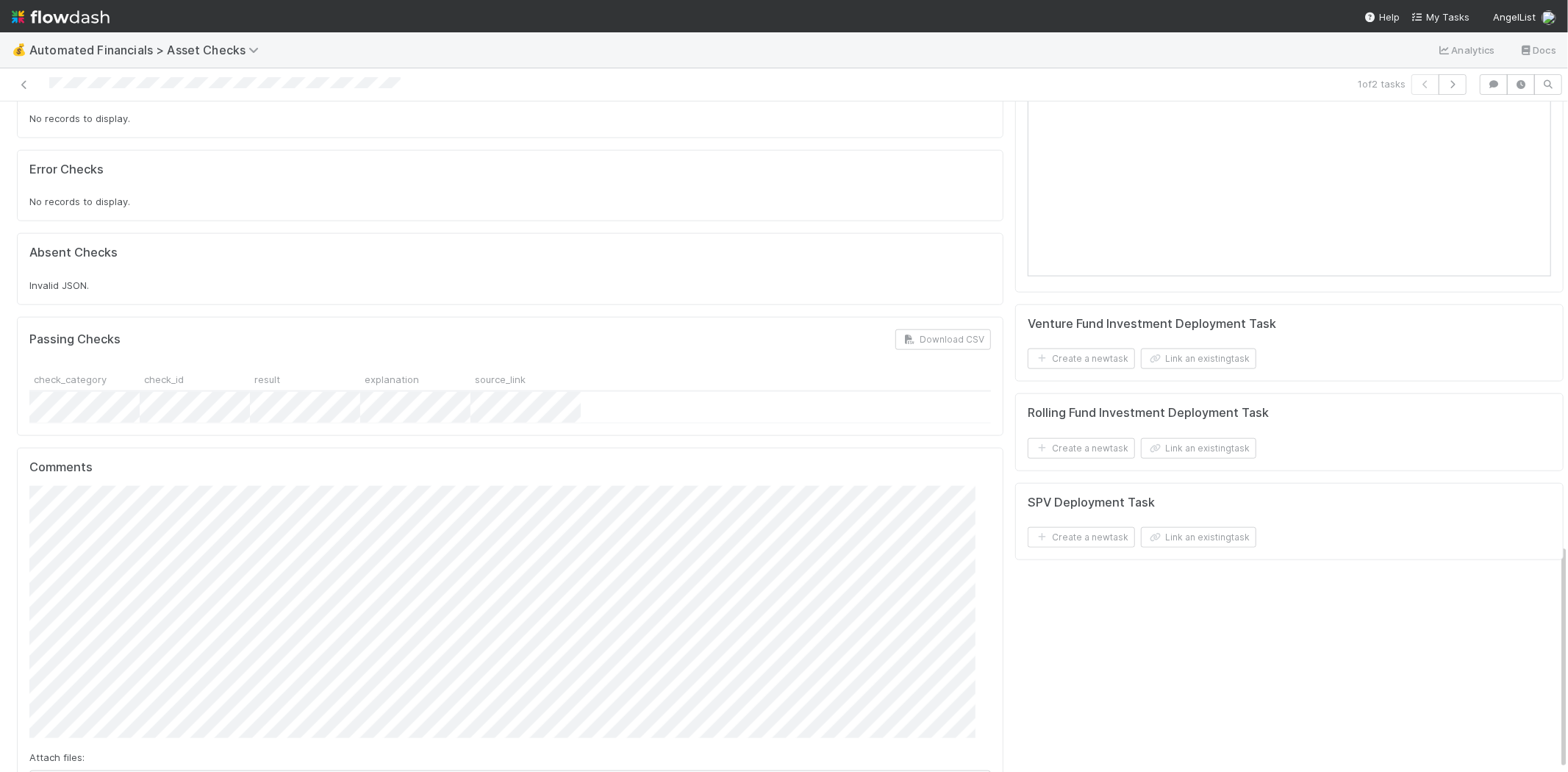
scroll to position [1321, 0]
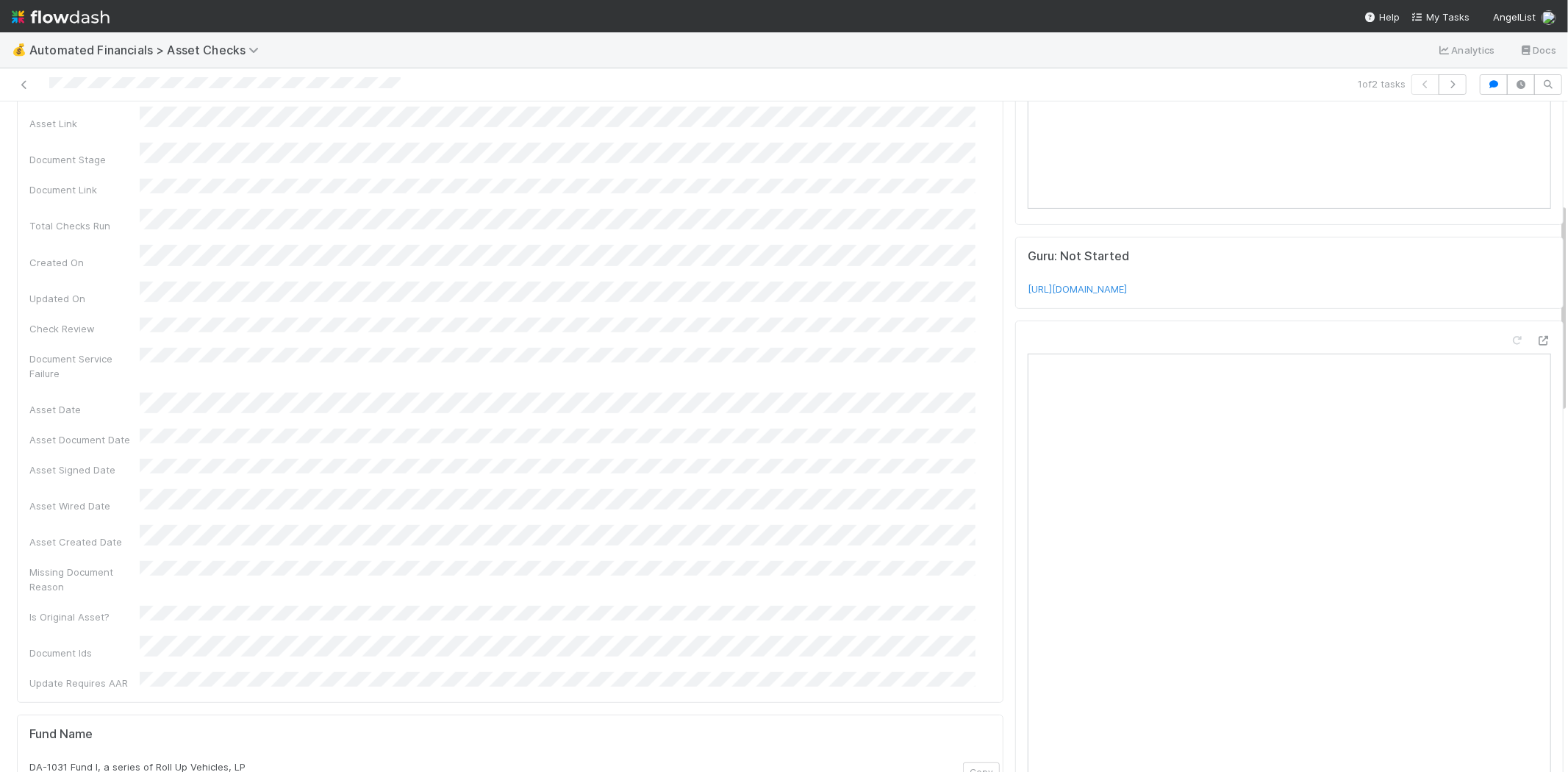
scroll to position [0, 0]
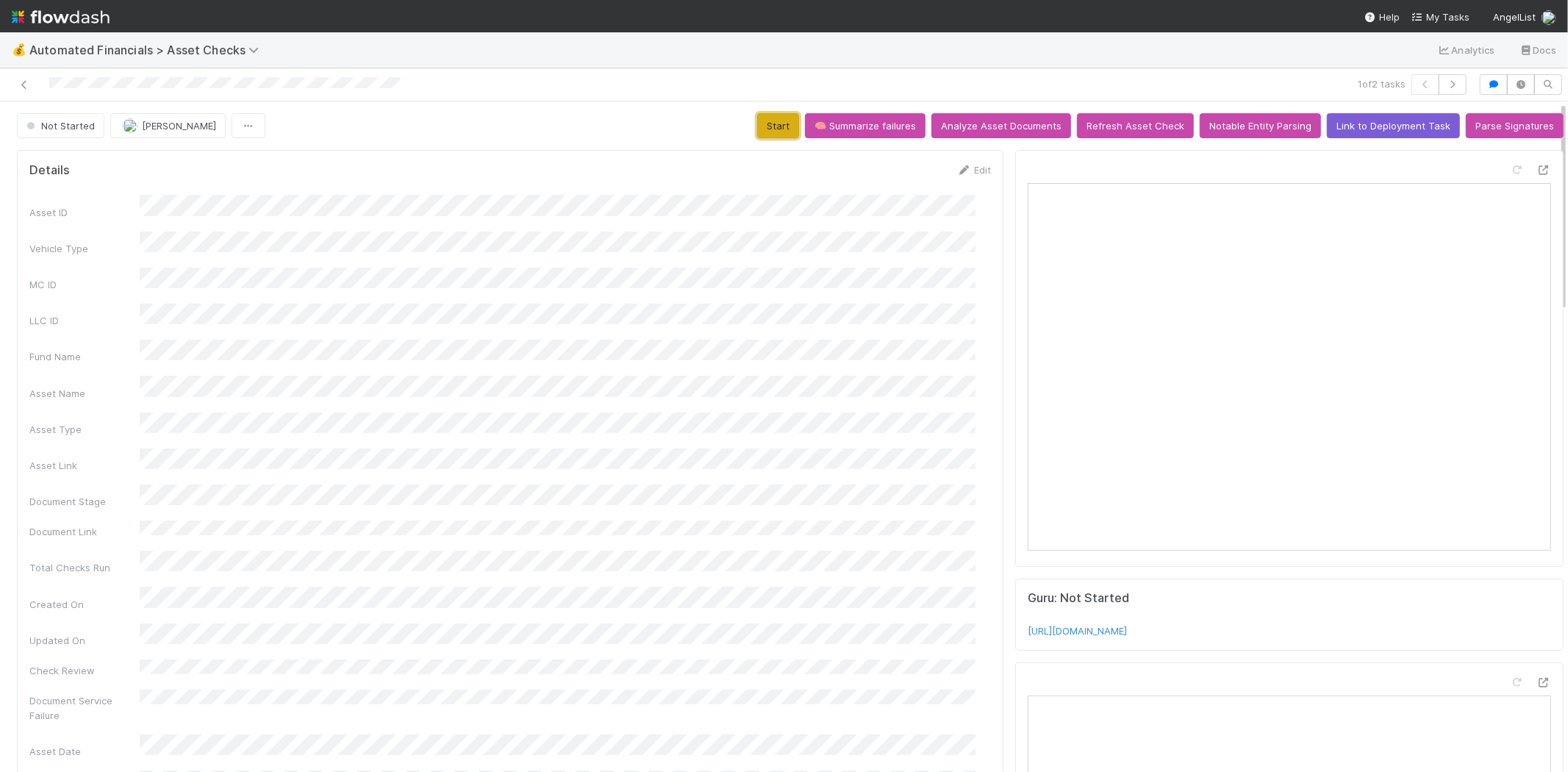
click at [763, 126] on button "Start" at bounding box center [777, 125] width 42 height 25
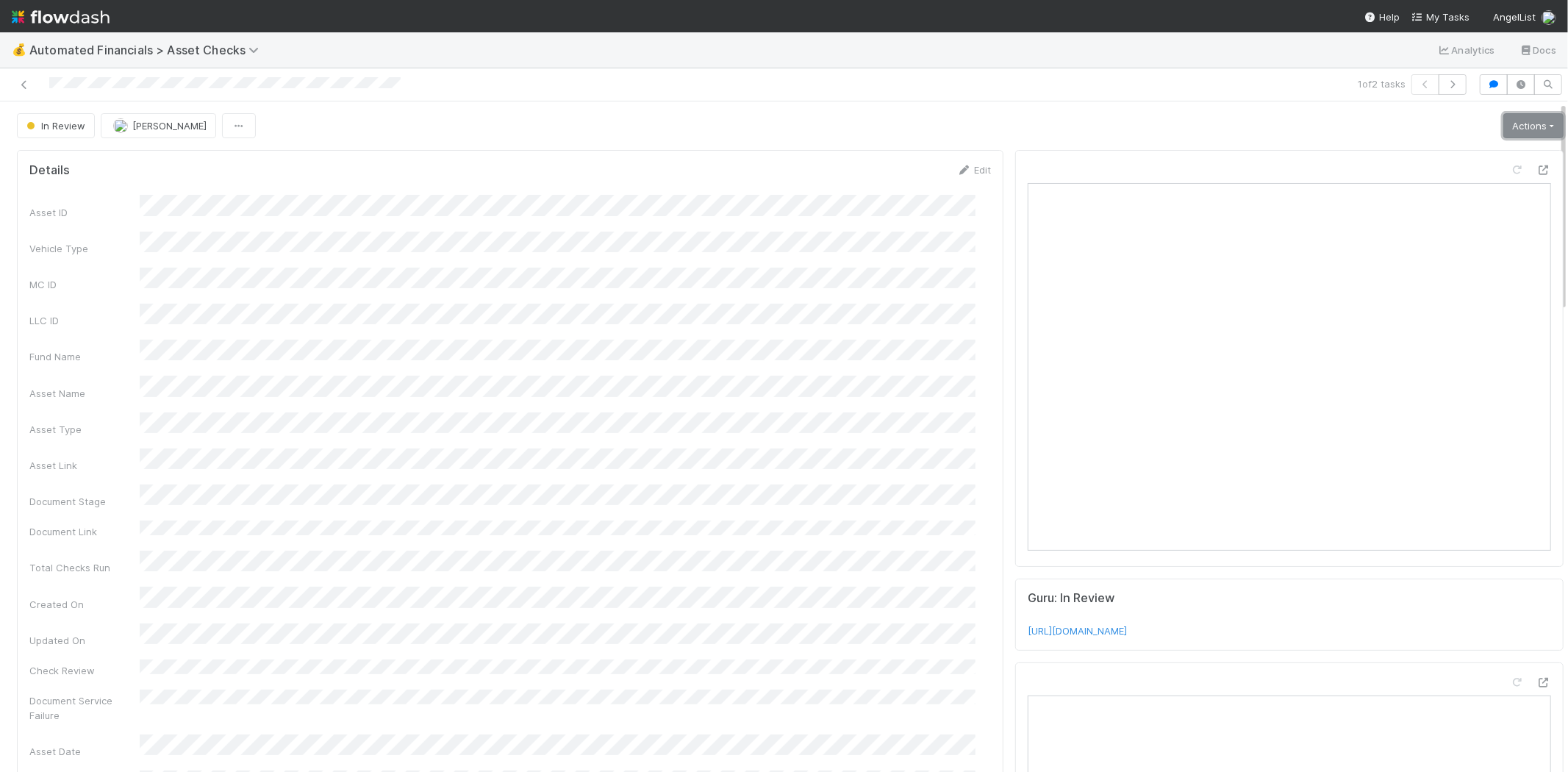
click at [1512, 121] on link "Actions" at bounding box center [1533, 125] width 61 height 25
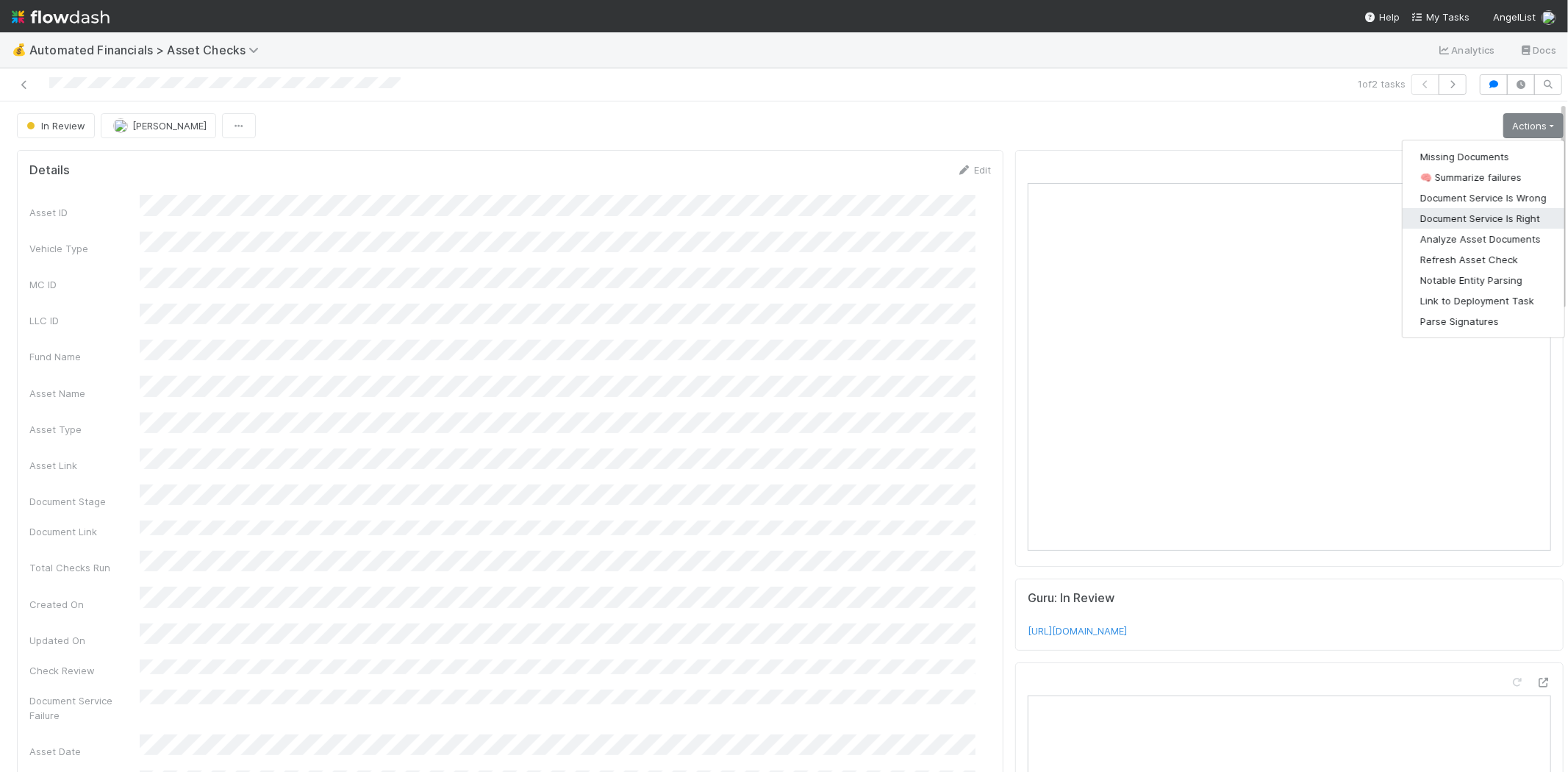
click at [1508, 216] on button "Document Service Is Right" at bounding box center [1482, 218] width 161 height 21
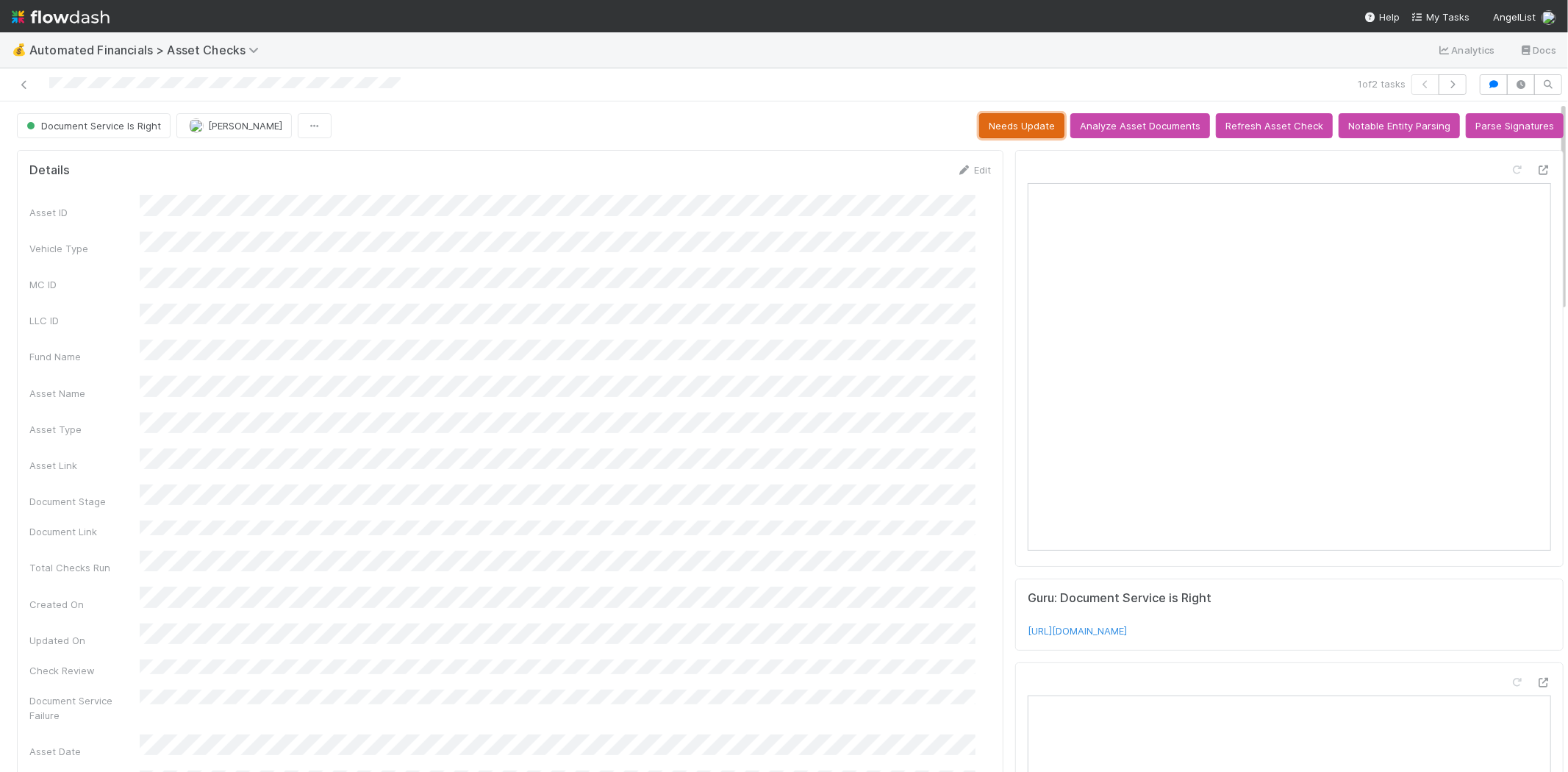
drag, startPoint x: 1018, startPoint y: 118, endPoint x: 1004, endPoint y: 119, distance: 14.0
click at [1017, 118] on button "Needs Update" at bounding box center [1021, 125] width 85 height 25
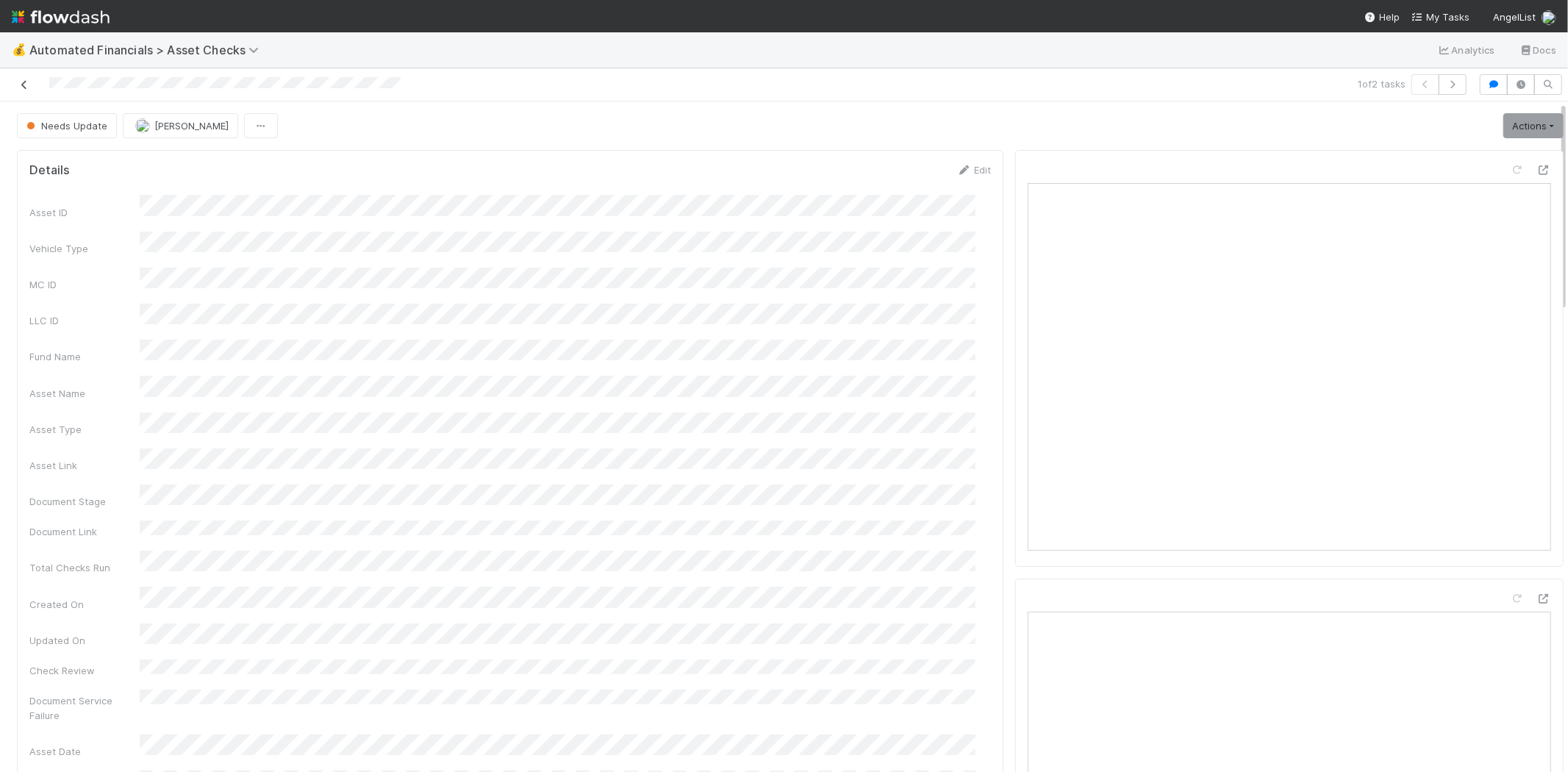
click at [24, 80] on icon at bounding box center [24, 85] width 15 height 9
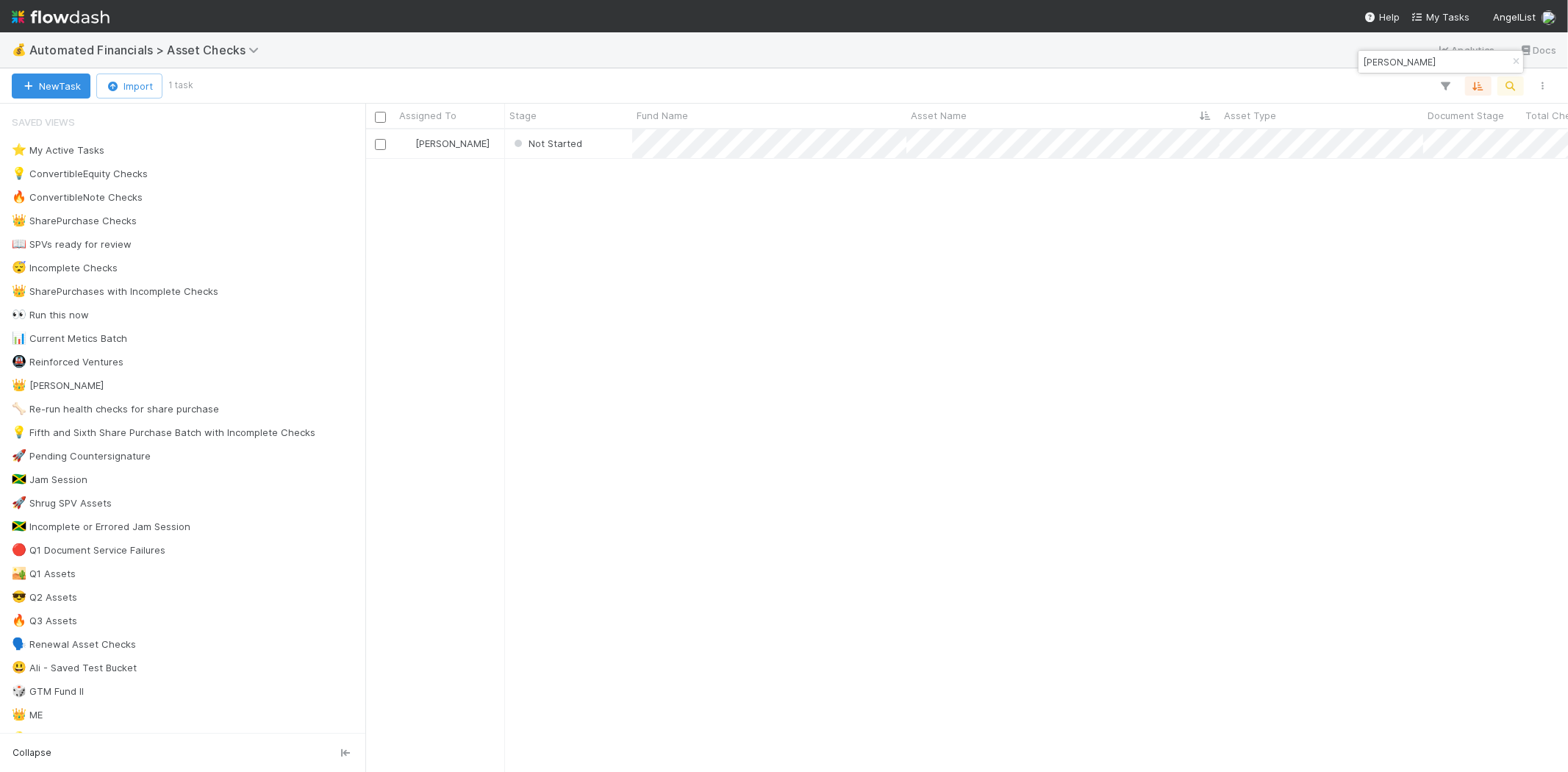
scroll to position [630, 1190]
click at [612, 149] on div "Not Started" at bounding box center [569, 144] width 127 height 29
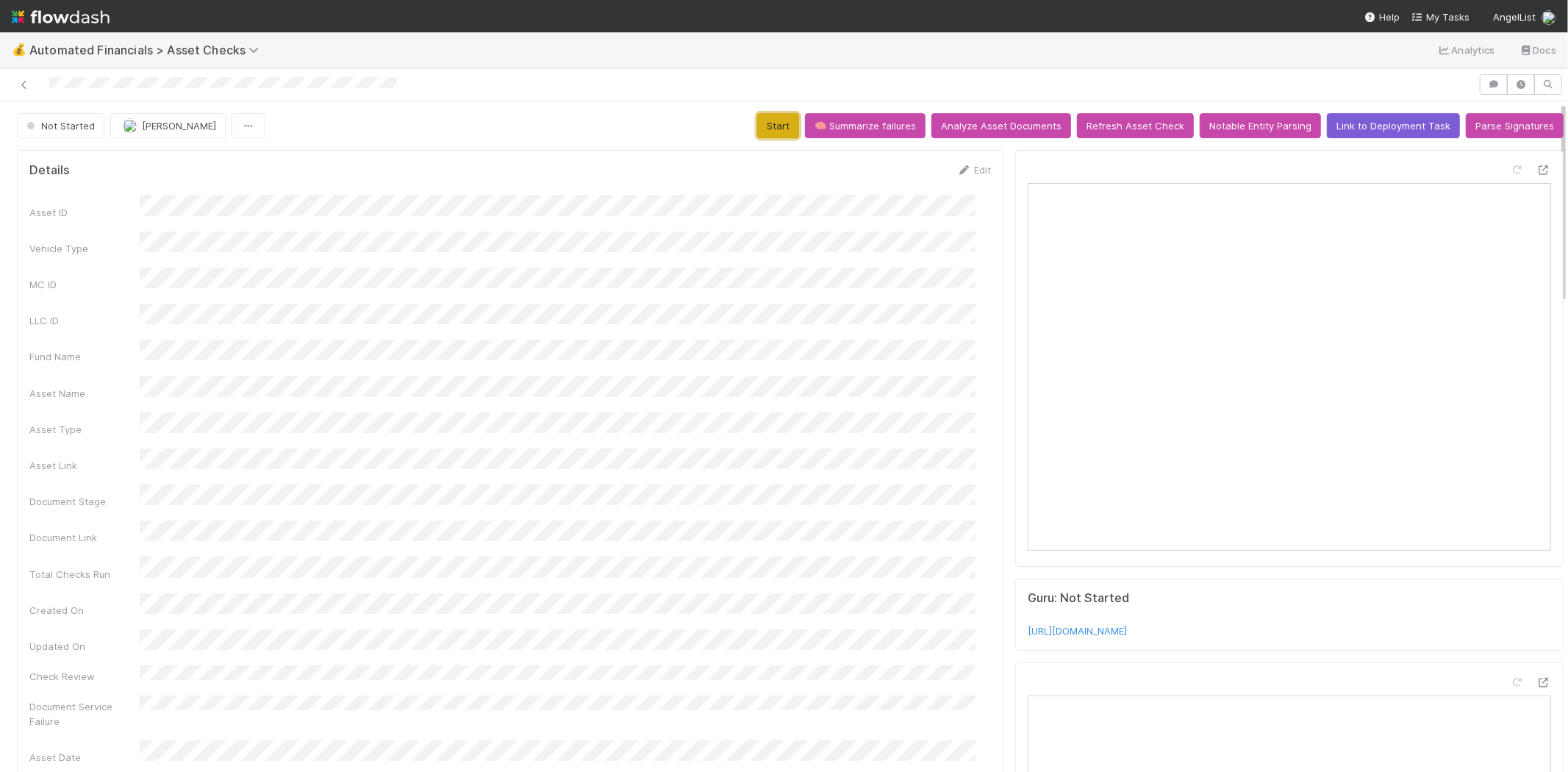
click at [760, 133] on button "Start" at bounding box center [777, 125] width 42 height 25
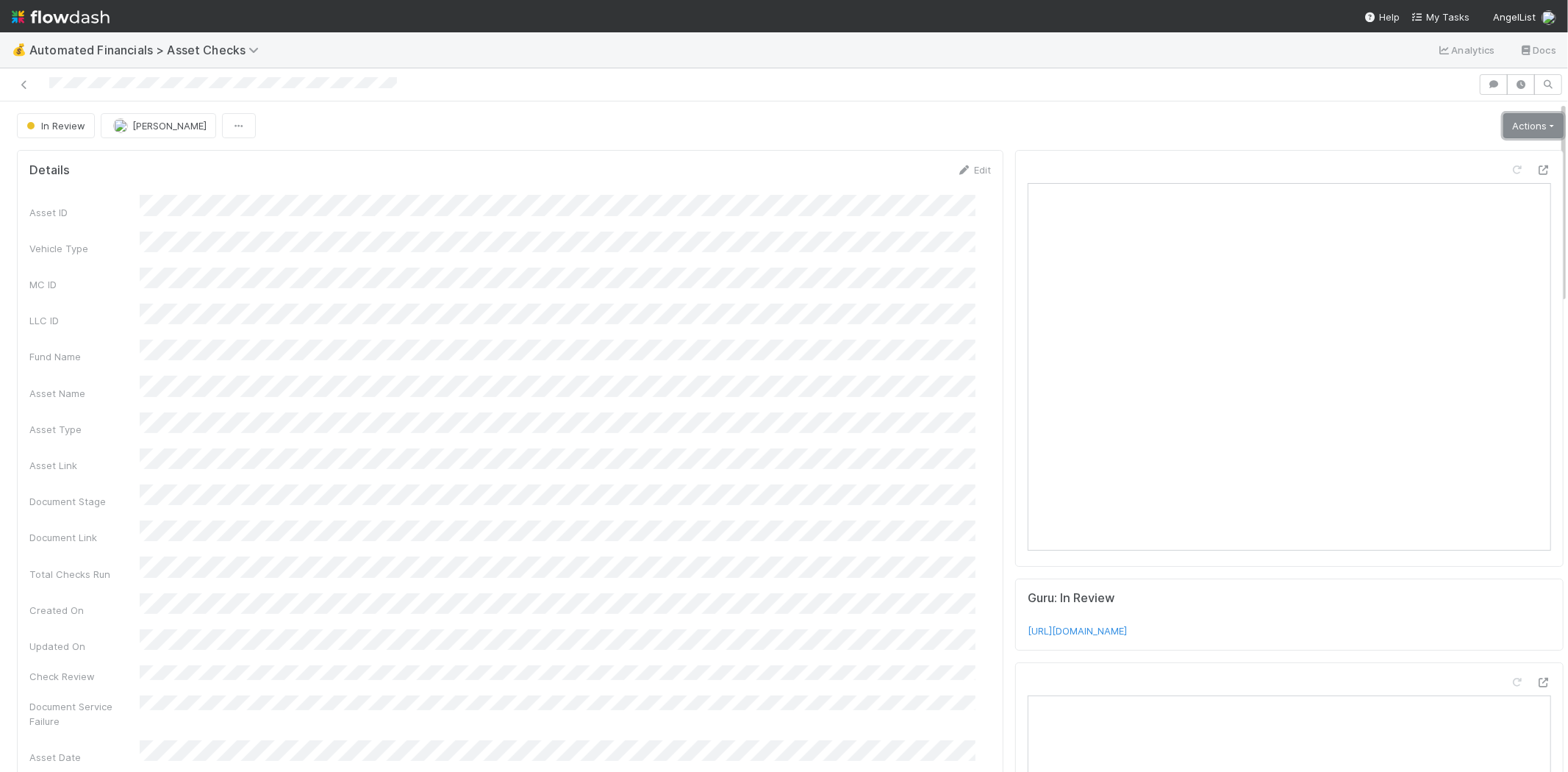
click at [1507, 126] on link "Actions" at bounding box center [1533, 125] width 61 height 25
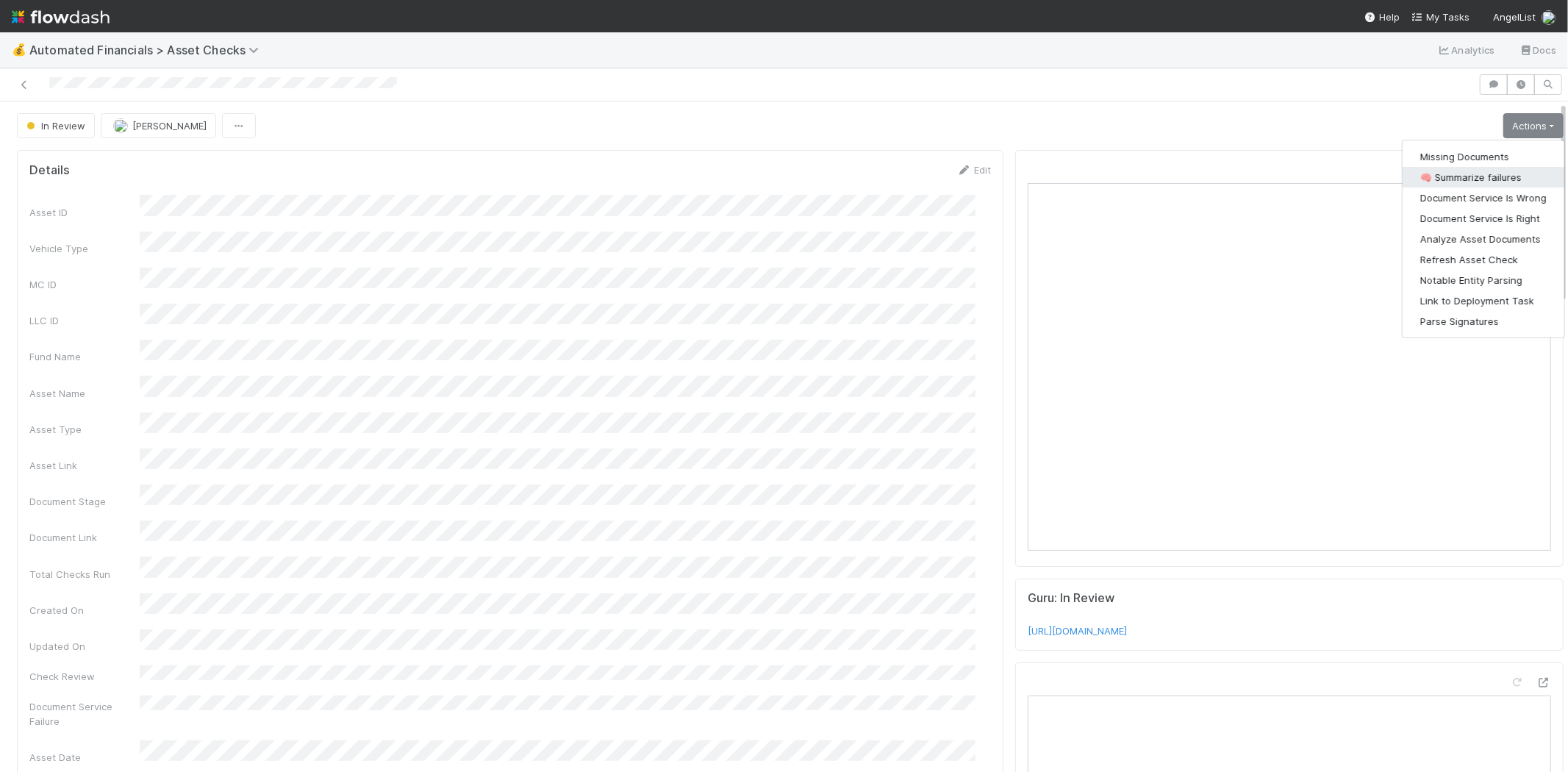
click at [1488, 175] on button "🧠 Summarize failures" at bounding box center [1482, 177] width 161 height 21
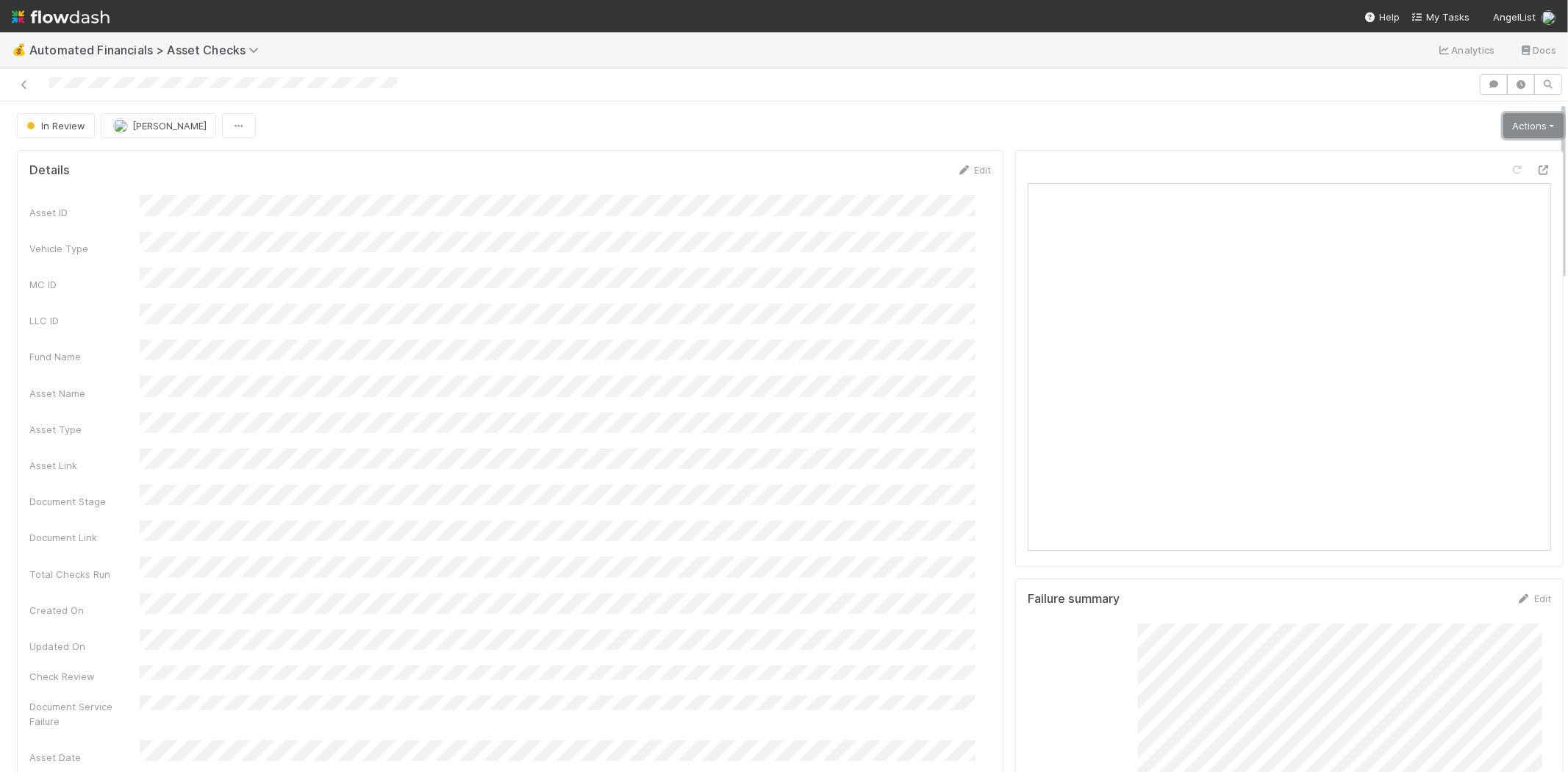
click at [1512, 123] on link "Actions" at bounding box center [1533, 125] width 61 height 25
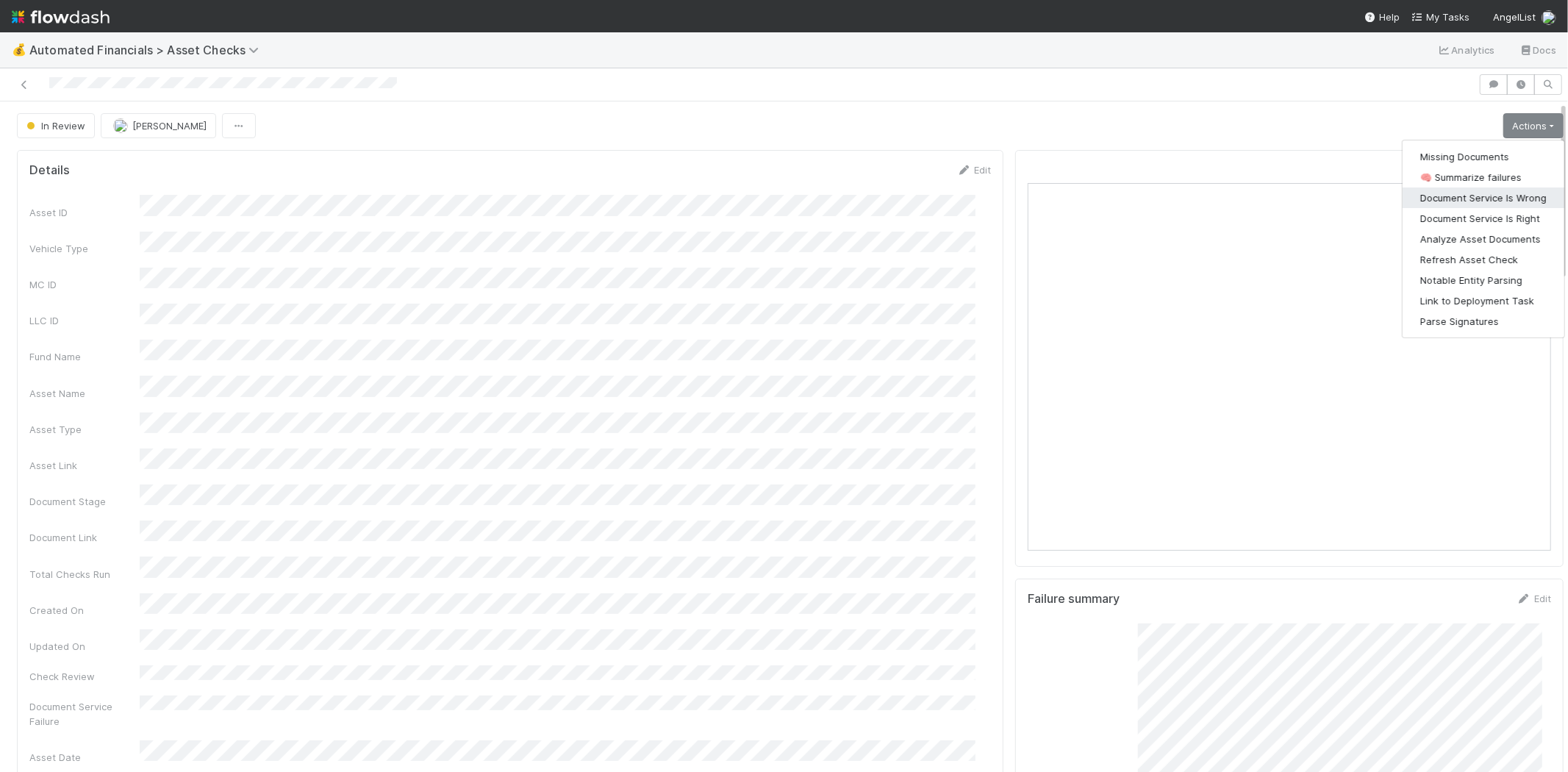
drag, startPoint x: 1500, startPoint y: 195, endPoint x: 1564, endPoint y: 196, distance: 64.0
click at [1500, 195] on button "Document Service Is Wrong" at bounding box center [1482, 198] width 161 height 21
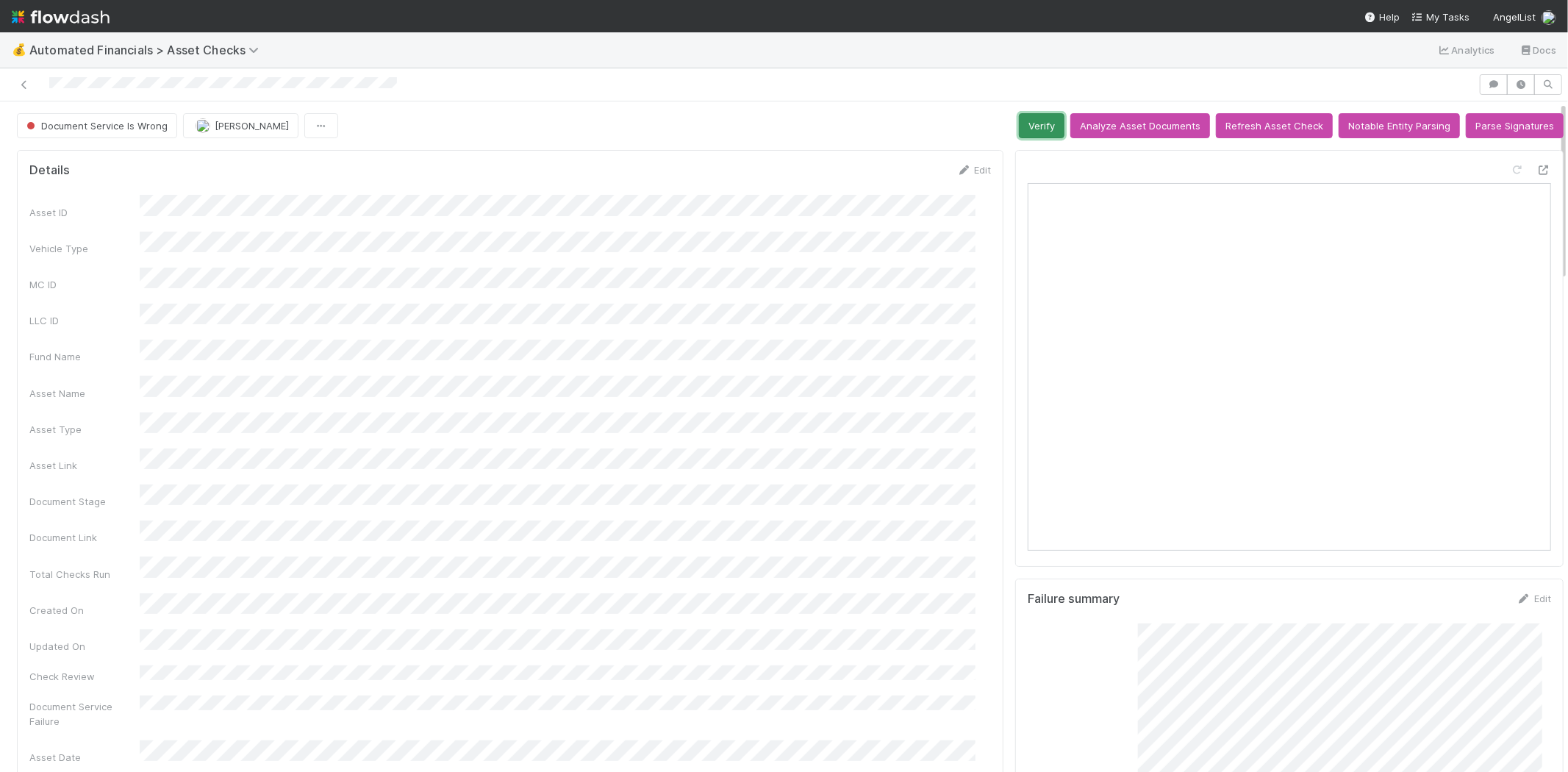
click at [1019, 137] on button "Verify" at bounding box center [1041, 125] width 46 height 25
click at [22, 83] on icon at bounding box center [24, 85] width 15 height 9
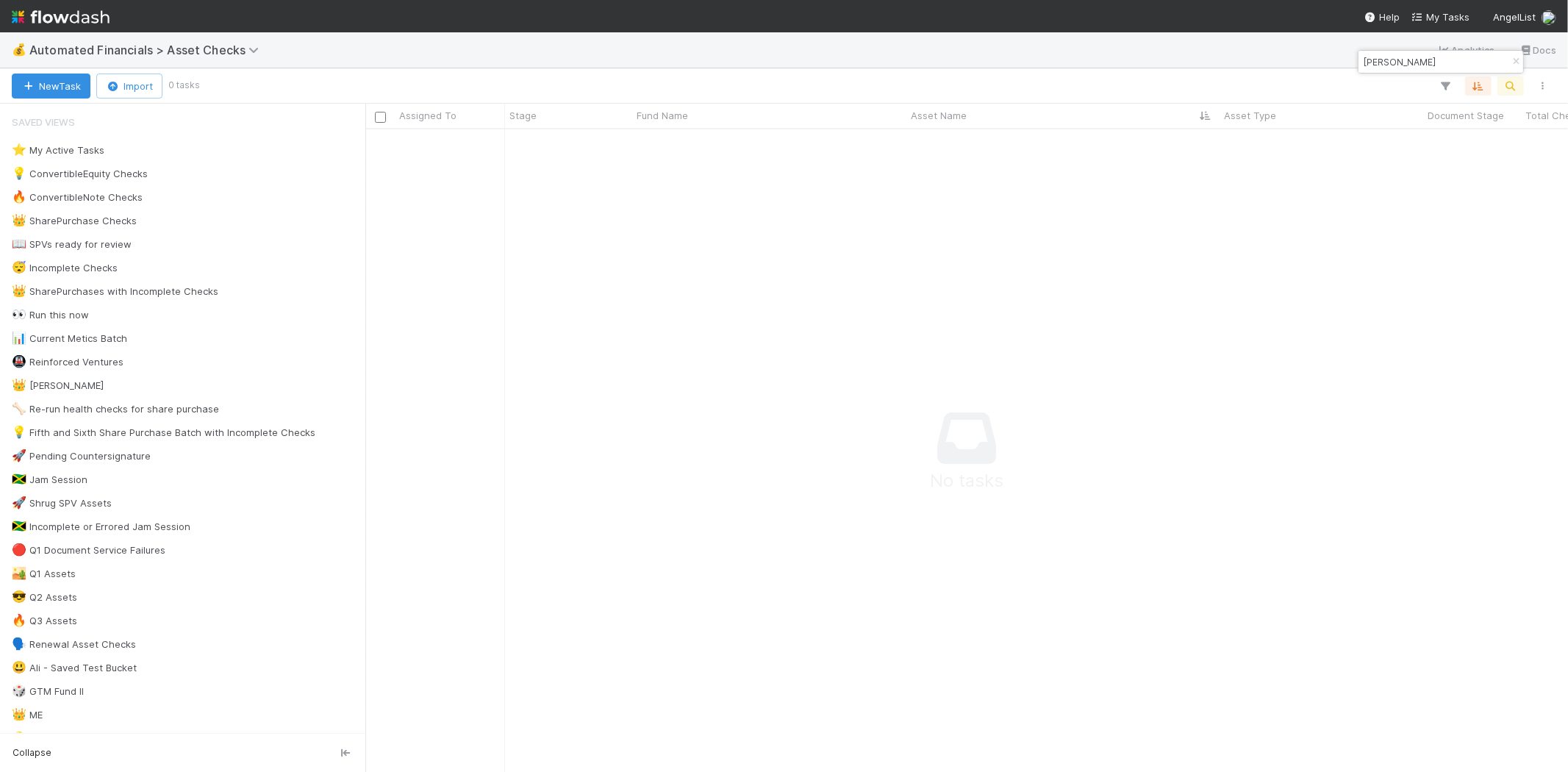
scroll to position [618, 1177]
click at [1512, 62] on icon "button" at bounding box center [1516, 61] width 15 height 8
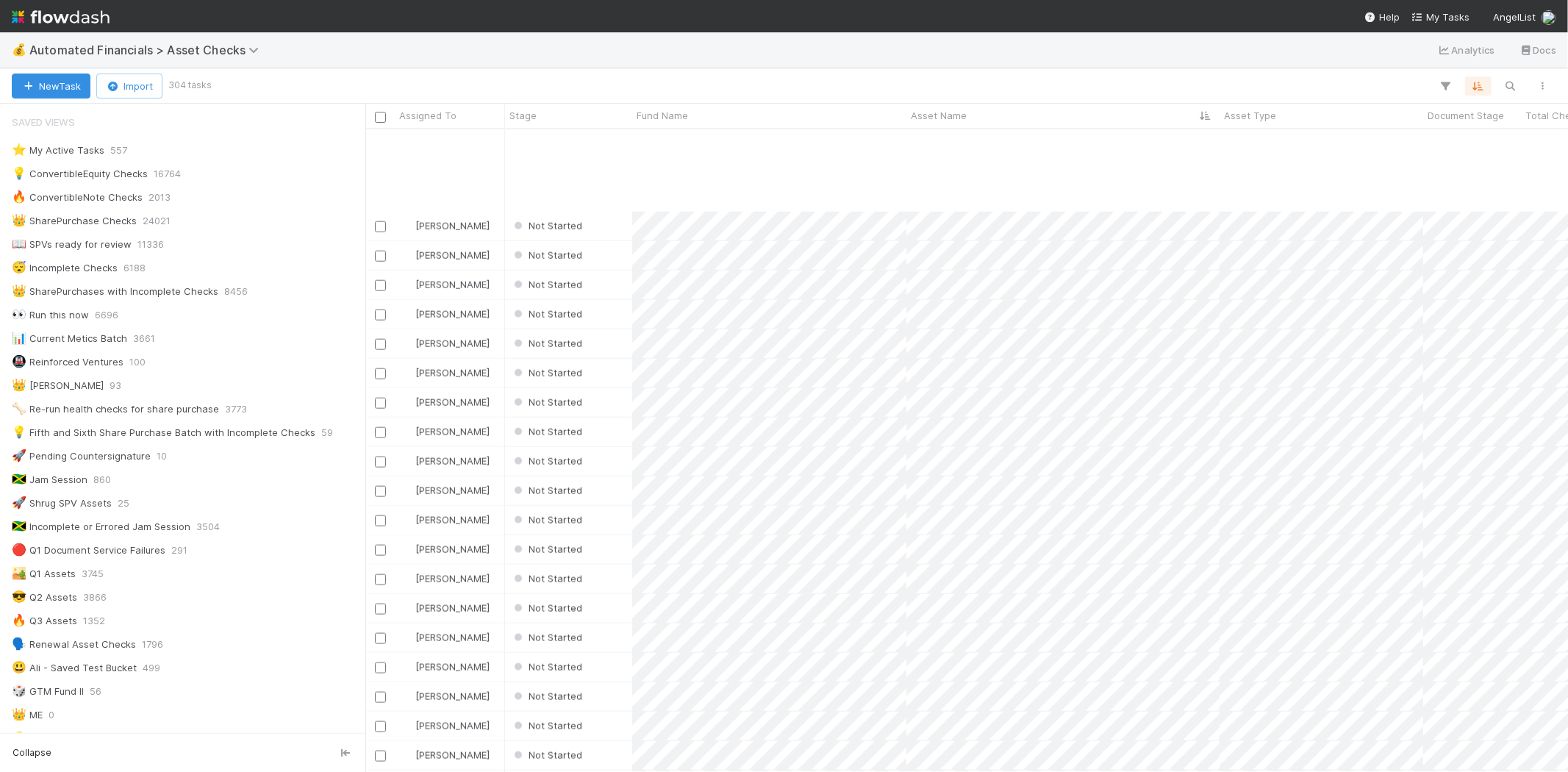
scroll to position [1551, 0]
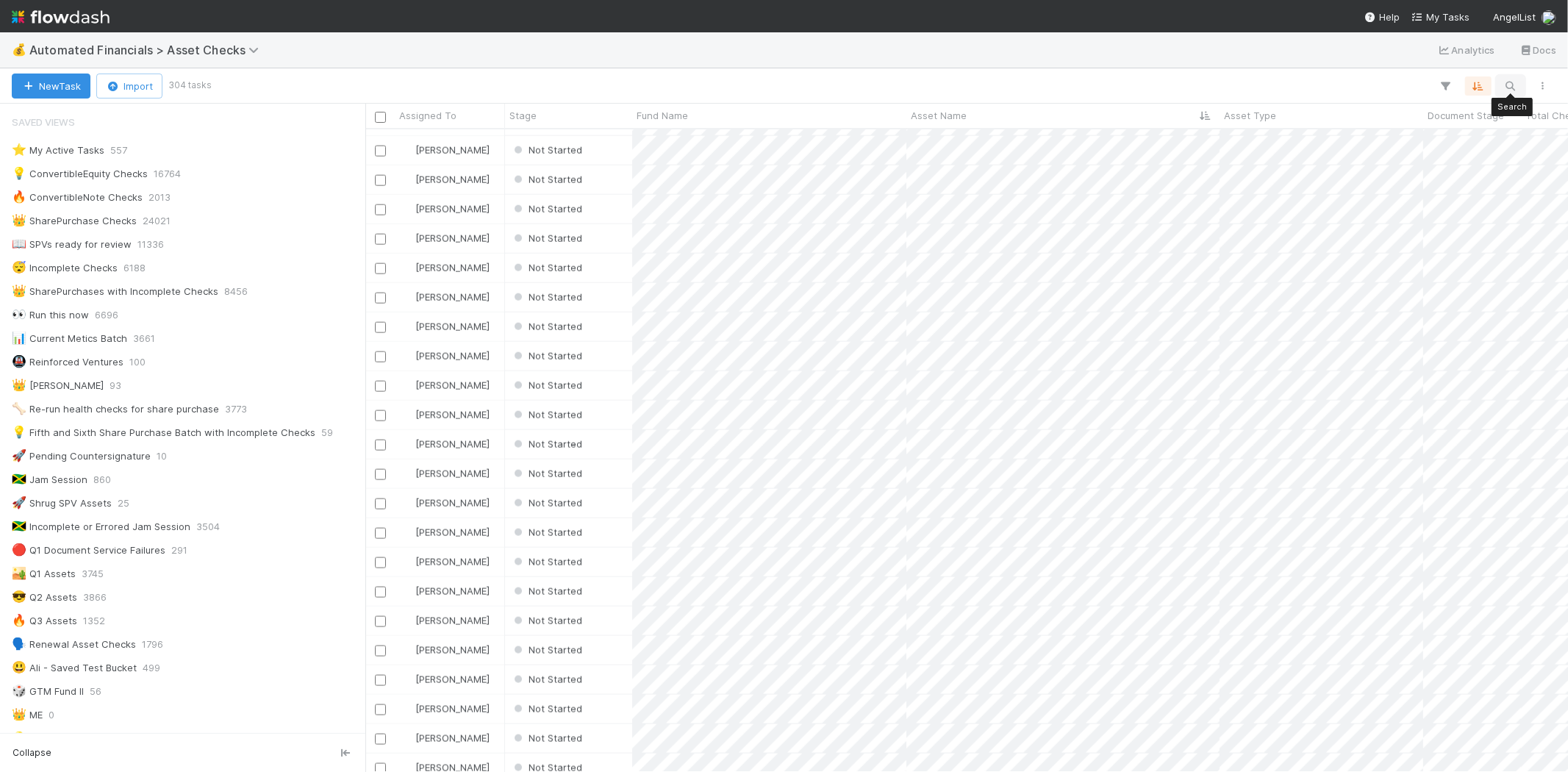
click at [1512, 89] on icon "button" at bounding box center [1510, 86] width 15 height 13
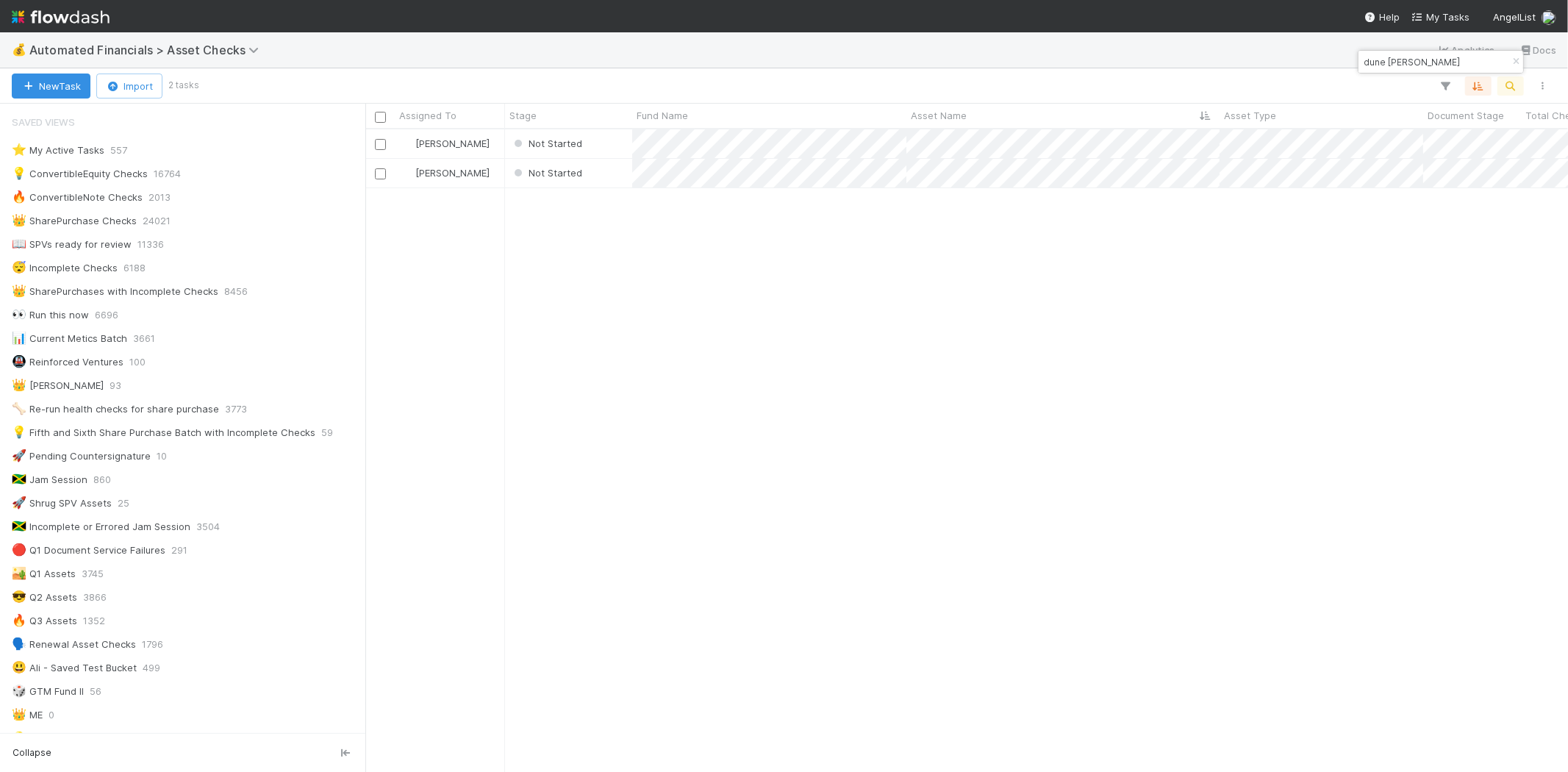
scroll to position [630, 1190]
type input "dune [PERSON_NAME]"
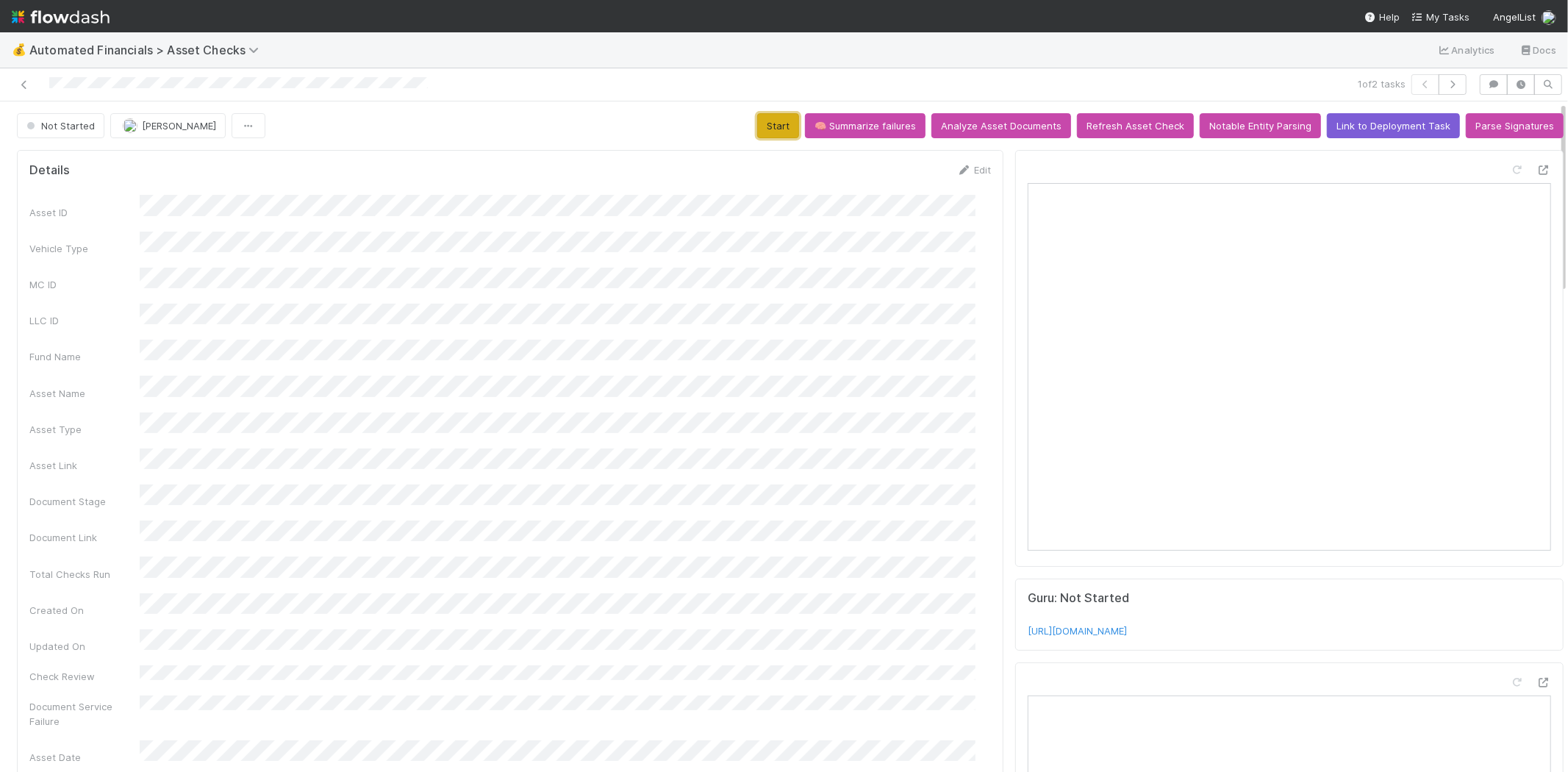
click at [782, 123] on button "Start" at bounding box center [777, 125] width 42 height 25
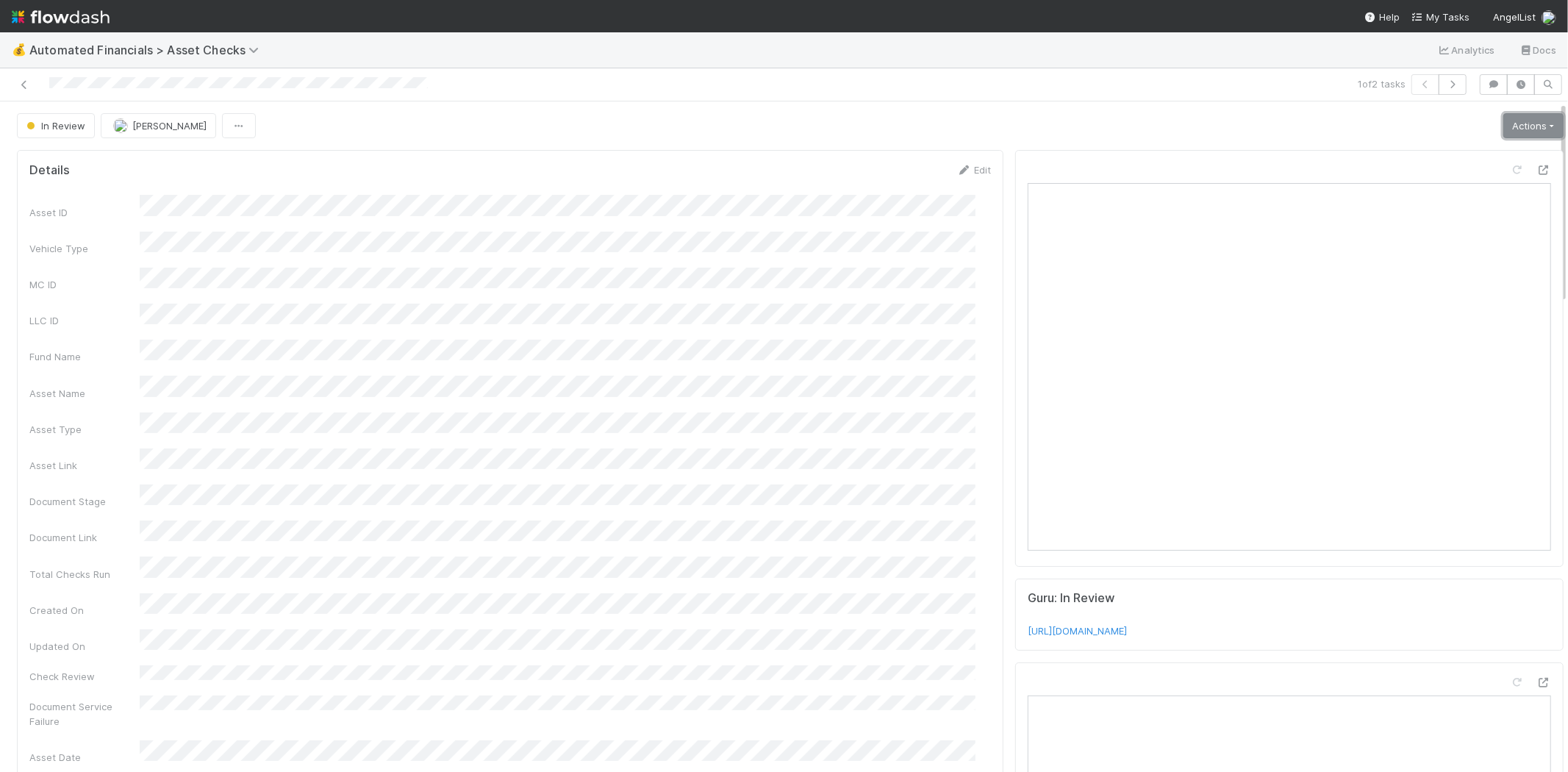
click at [1512, 116] on link "Actions" at bounding box center [1533, 125] width 61 height 25
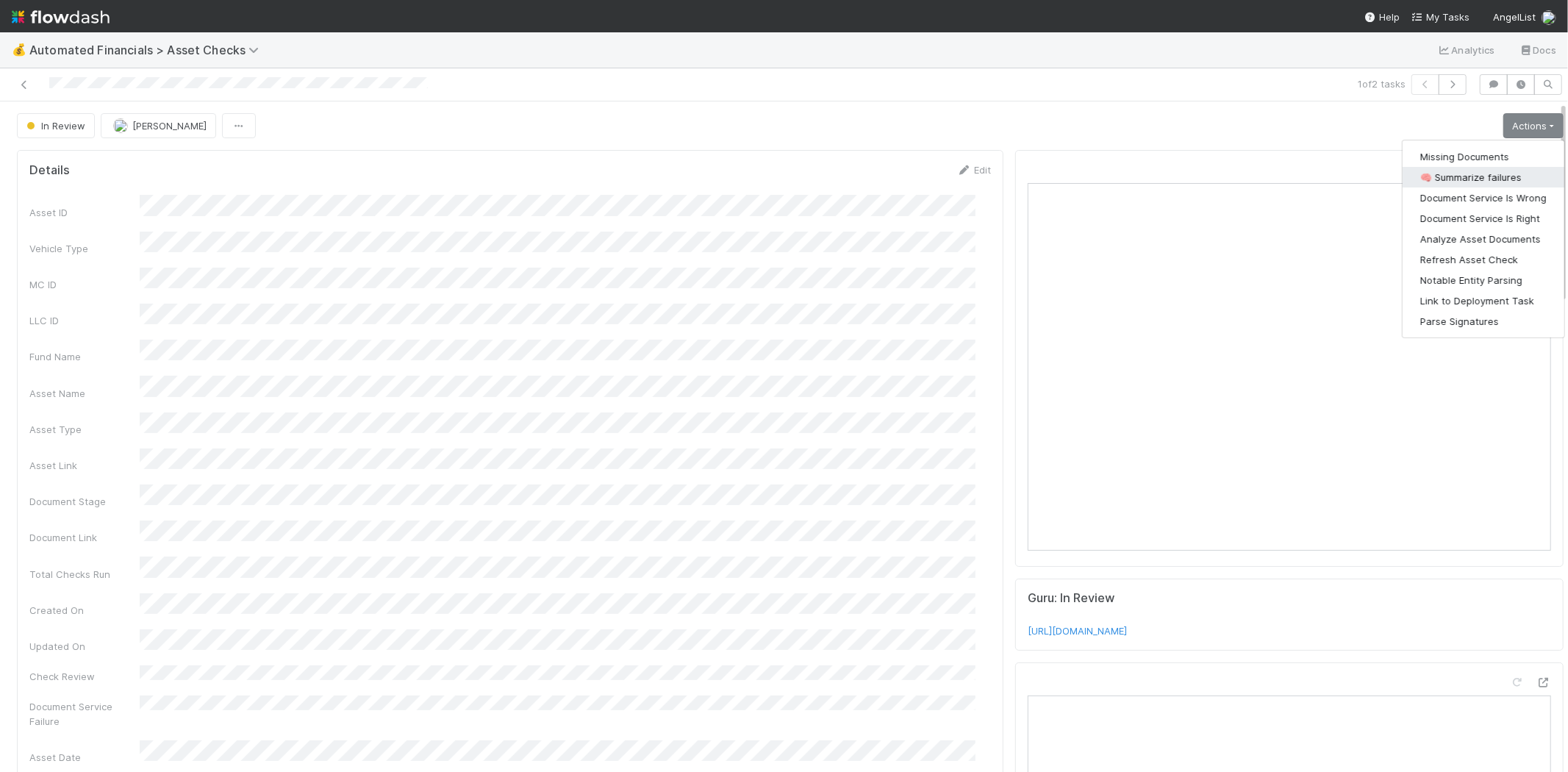
click at [1490, 172] on button "🧠 Summarize failures" at bounding box center [1482, 177] width 161 height 21
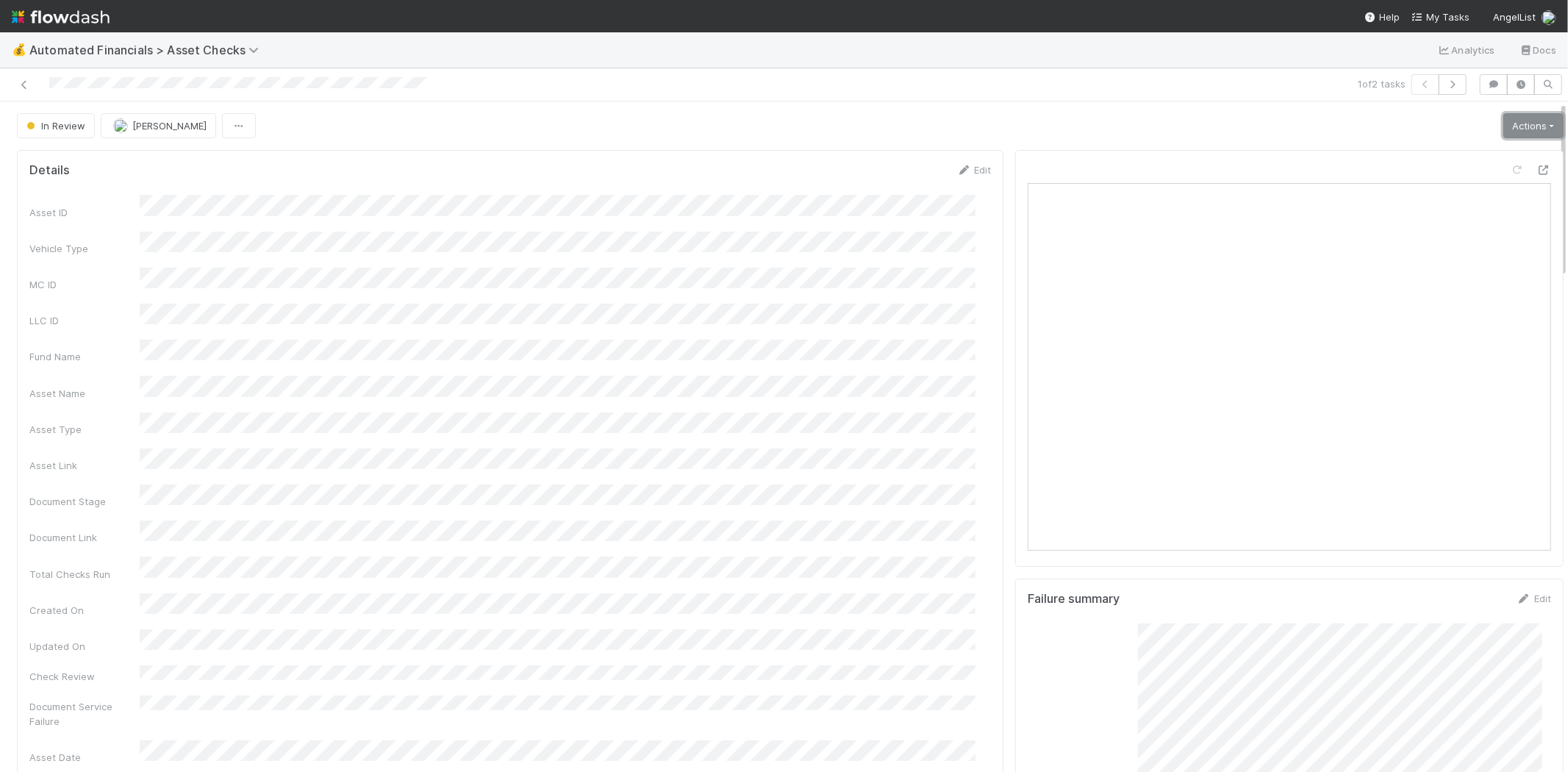
click at [1503, 120] on link "Actions" at bounding box center [1533, 125] width 61 height 25
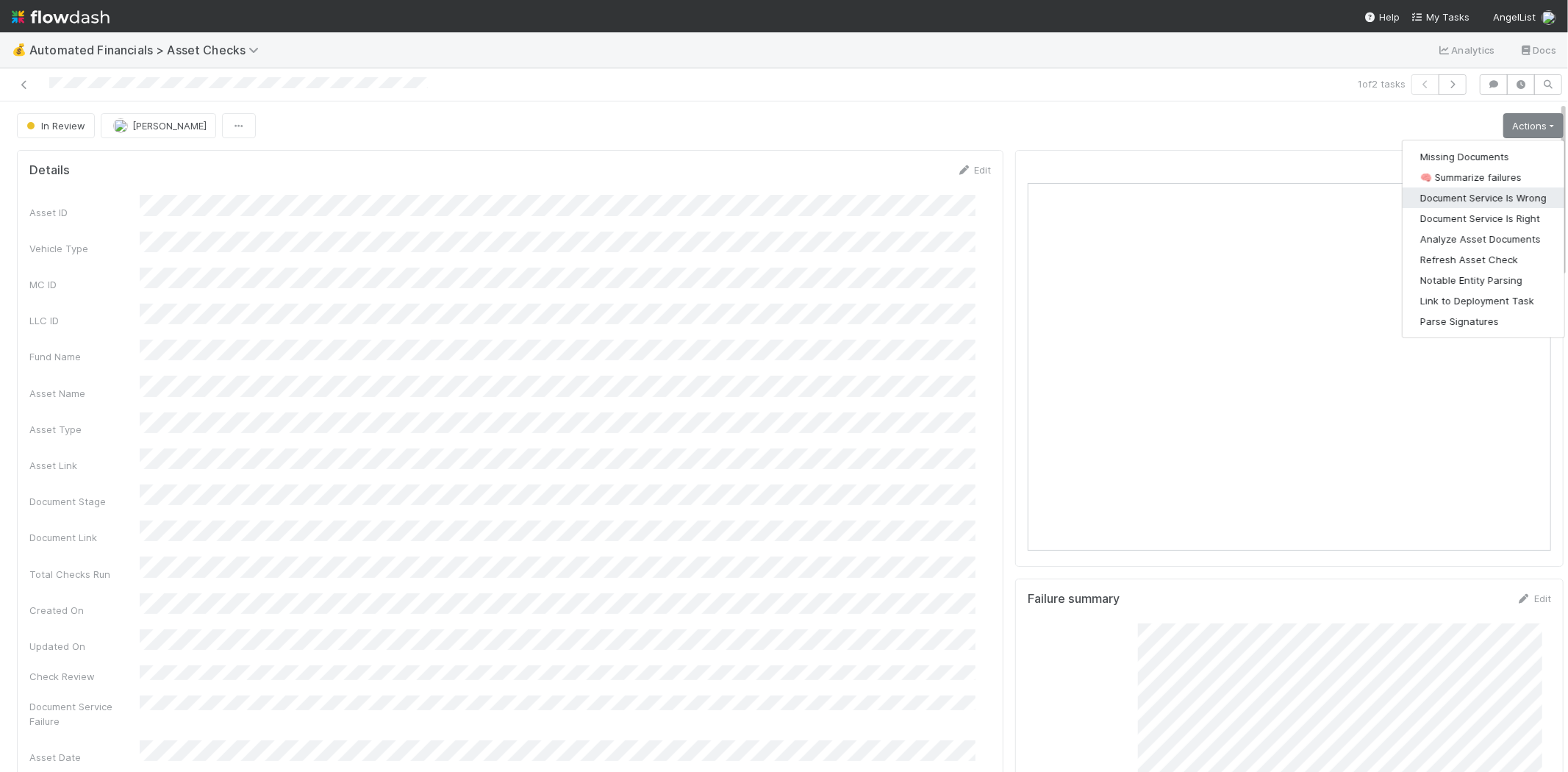
click at [1493, 189] on button "Document Service Is Wrong" at bounding box center [1482, 198] width 161 height 21
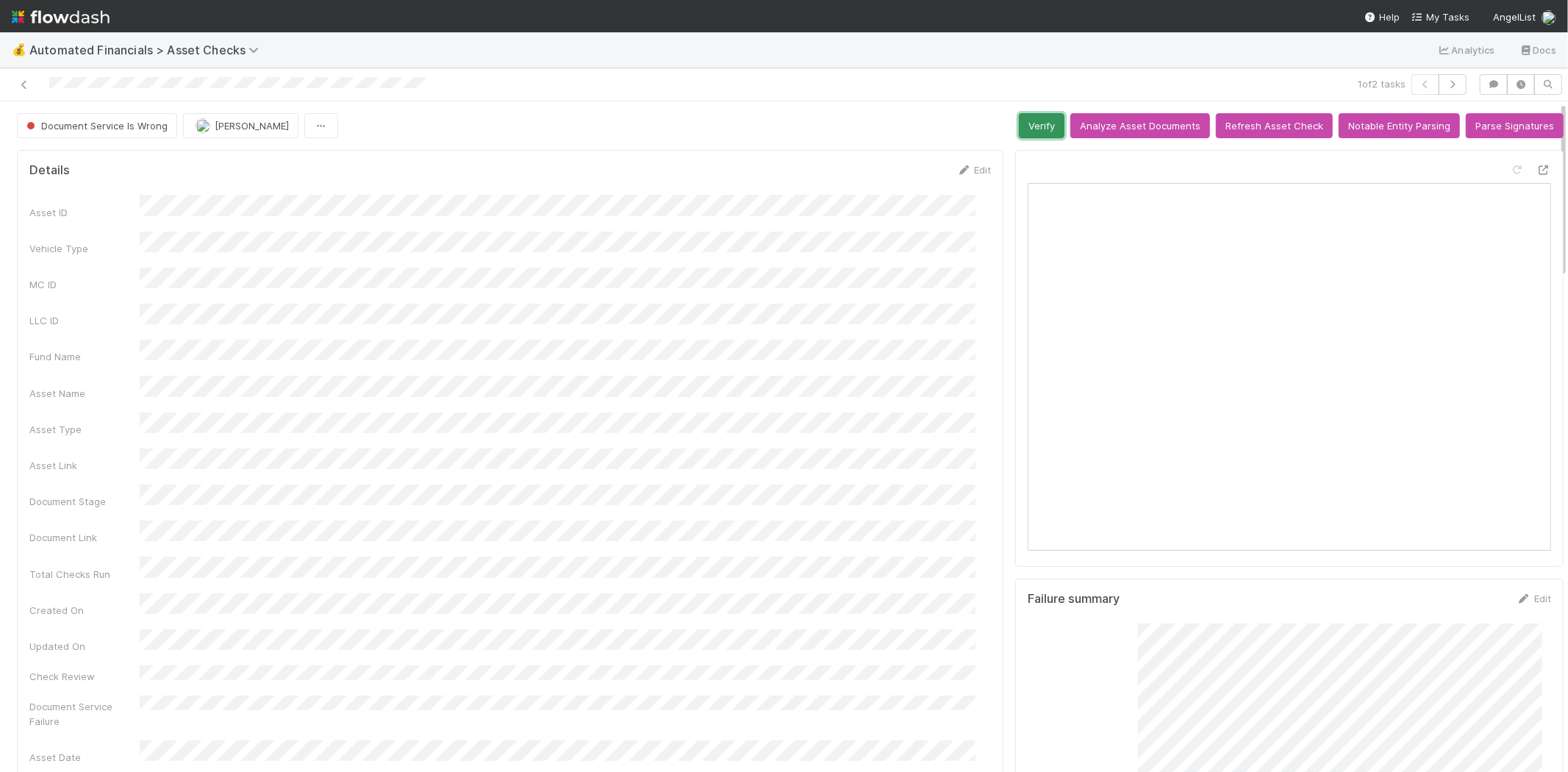
click at [1033, 118] on button "Verify" at bounding box center [1041, 125] width 46 height 25
click at [25, 86] on icon at bounding box center [24, 85] width 15 height 9
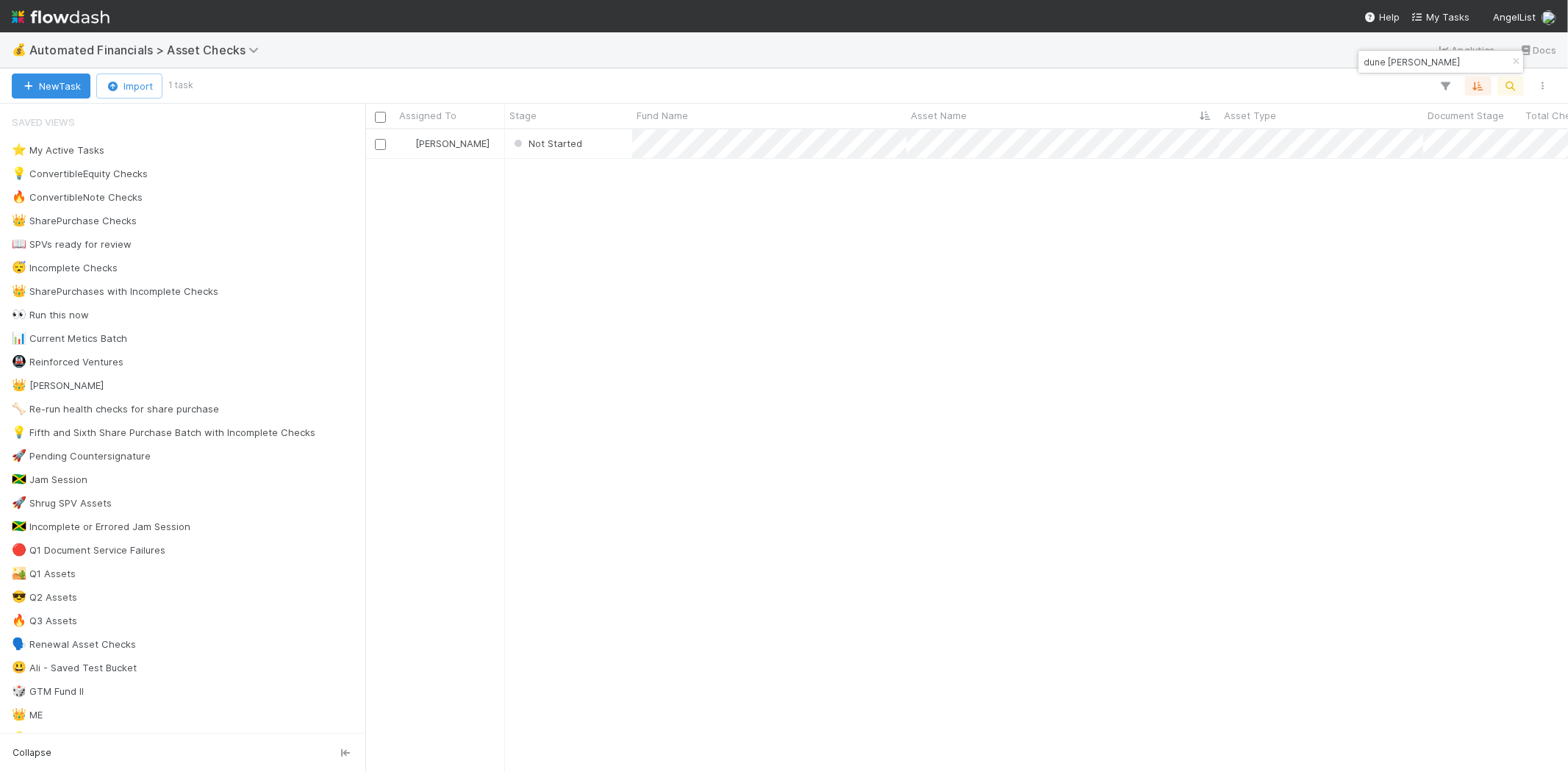
scroll to position [630, 1190]
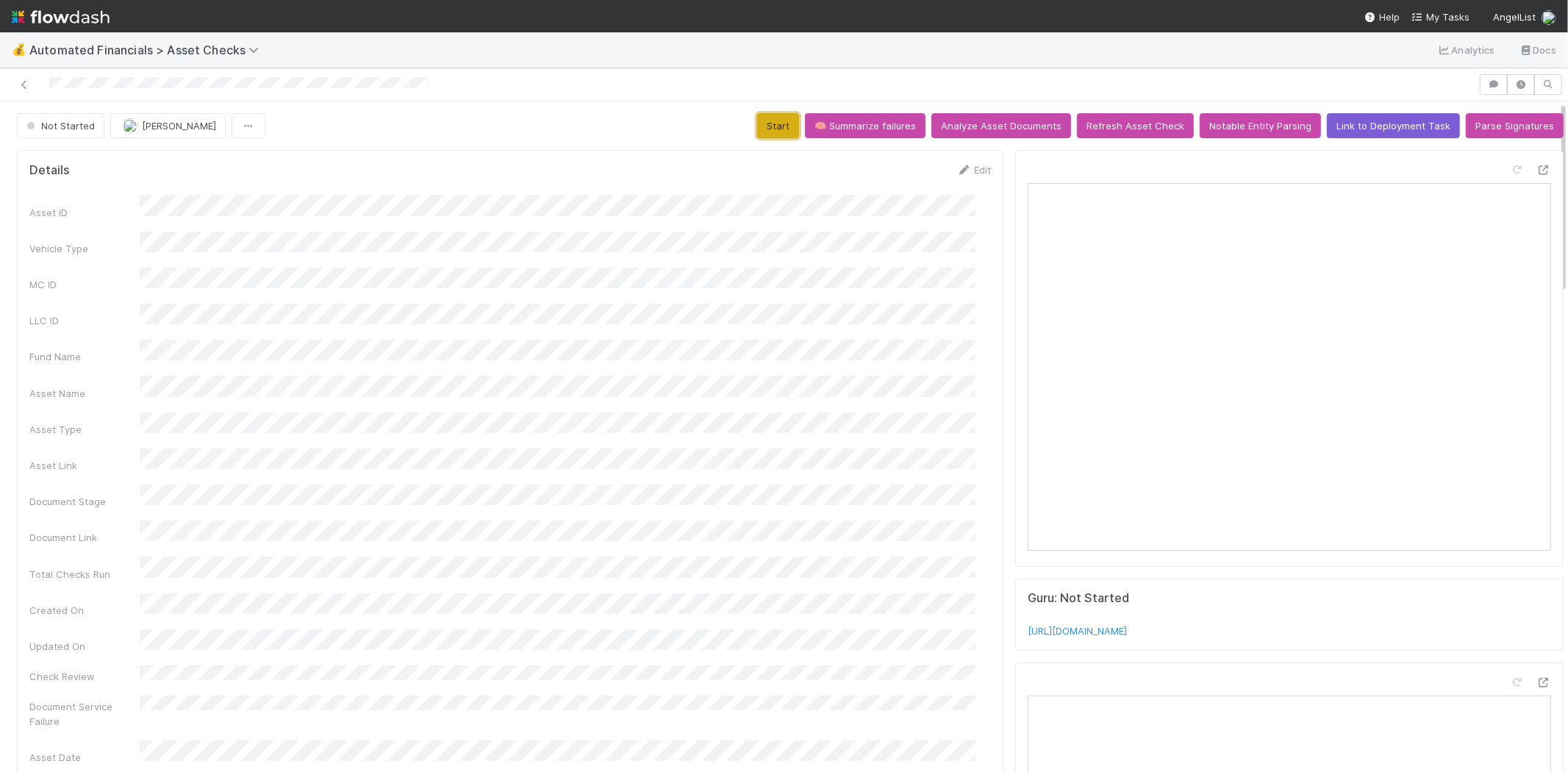
click at [773, 120] on button "Start" at bounding box center [777, 125] width 42 height 25
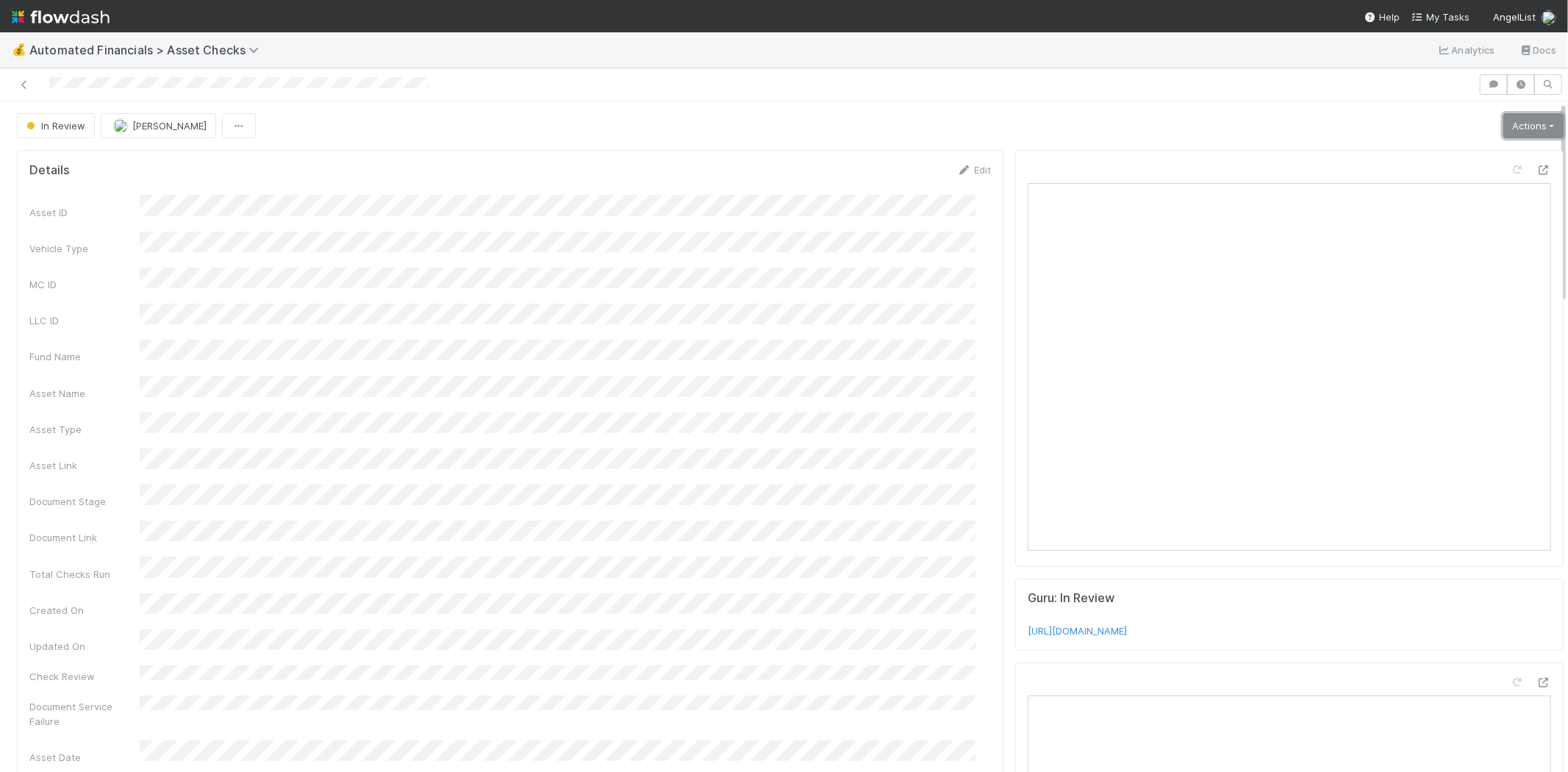
click at [1503, 130] on link "Actions" at bounding box center [1533, 125] width 61 height 25
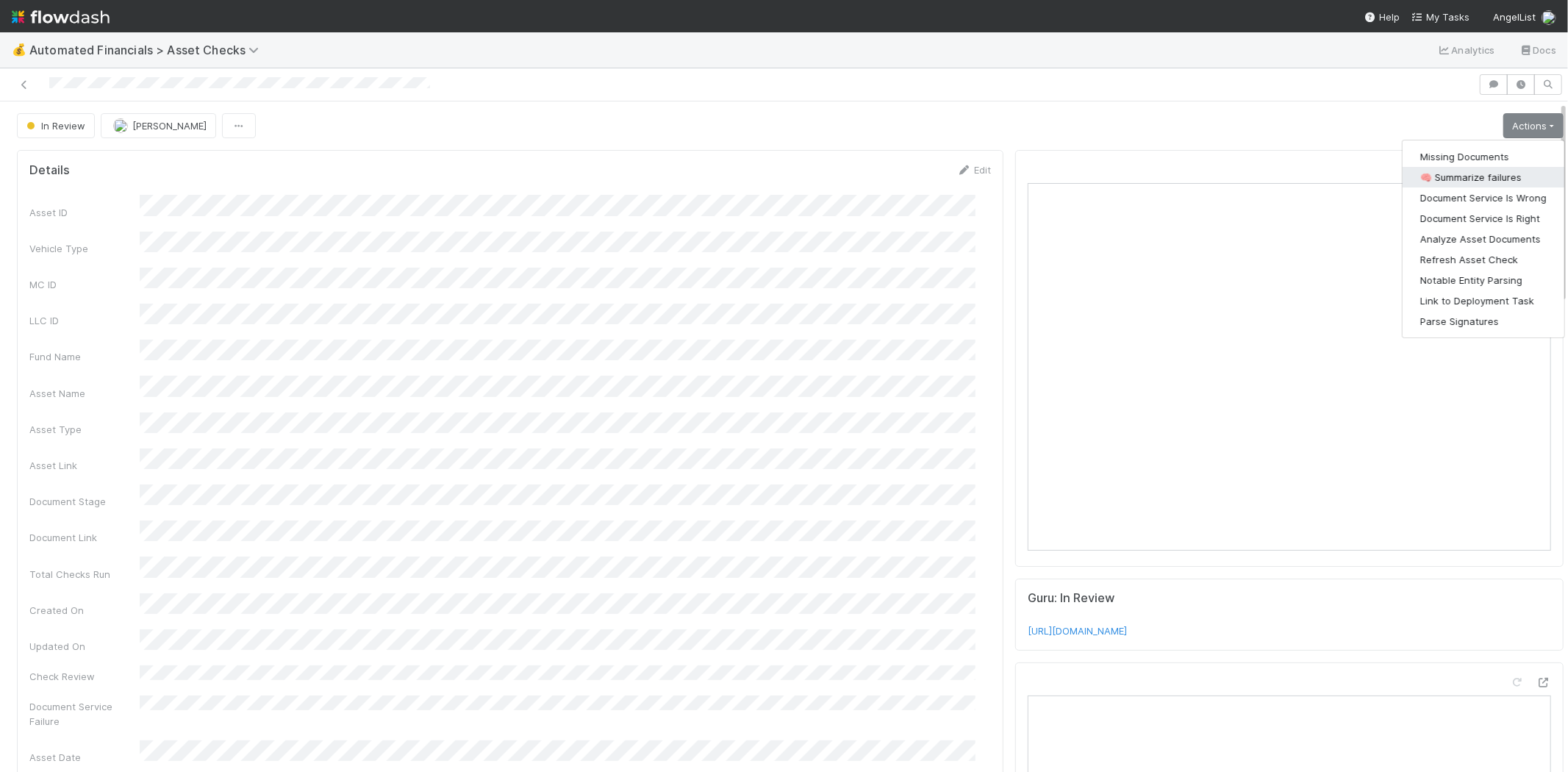
click at [1482, 177] on button "🧠 Summarize failures" at bounding box center [1482, 177] width 161 height 21
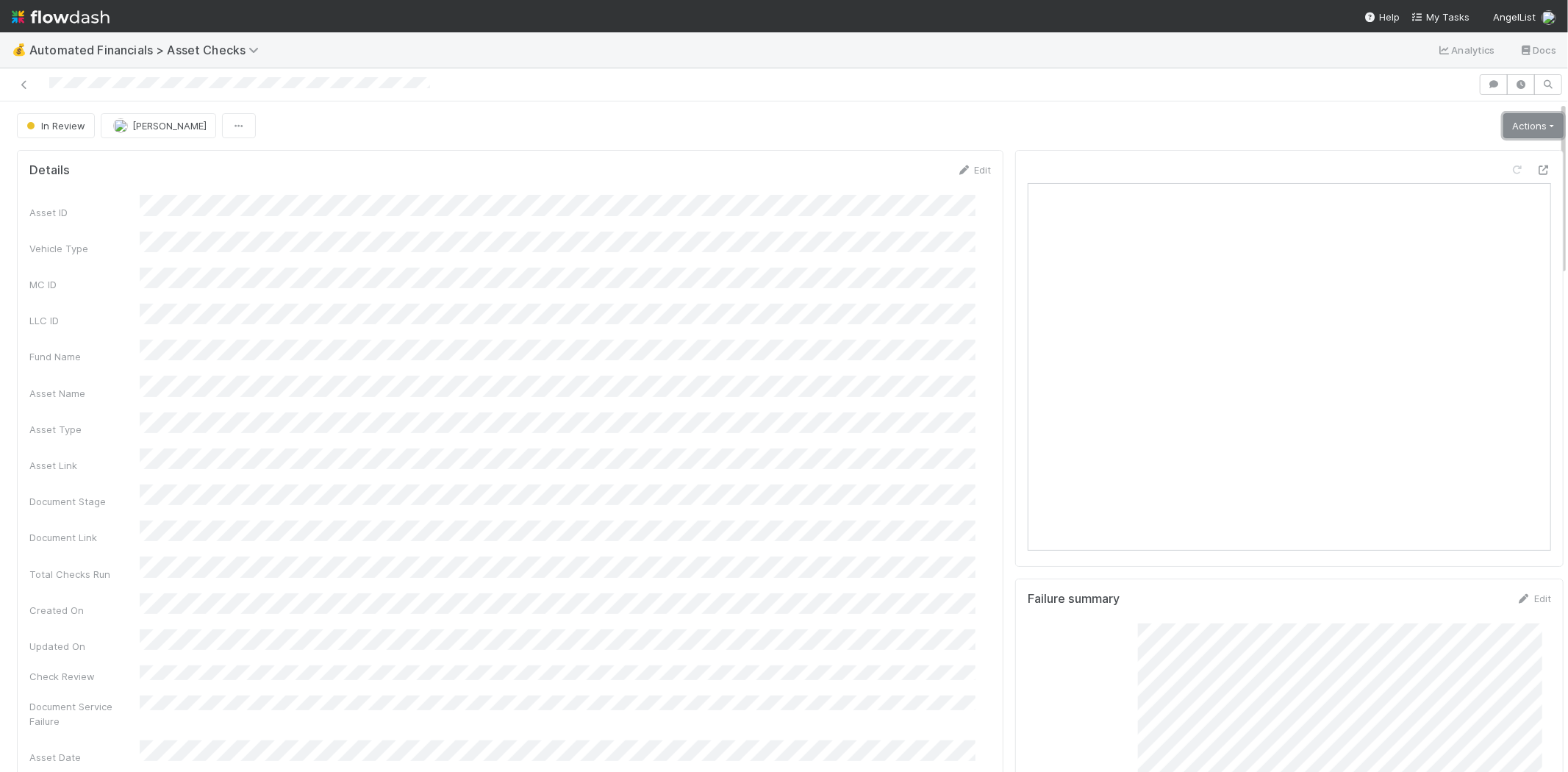
click at [1505, 132] on link "Actions" at bounding box center [1533, 125] width 61 height 25
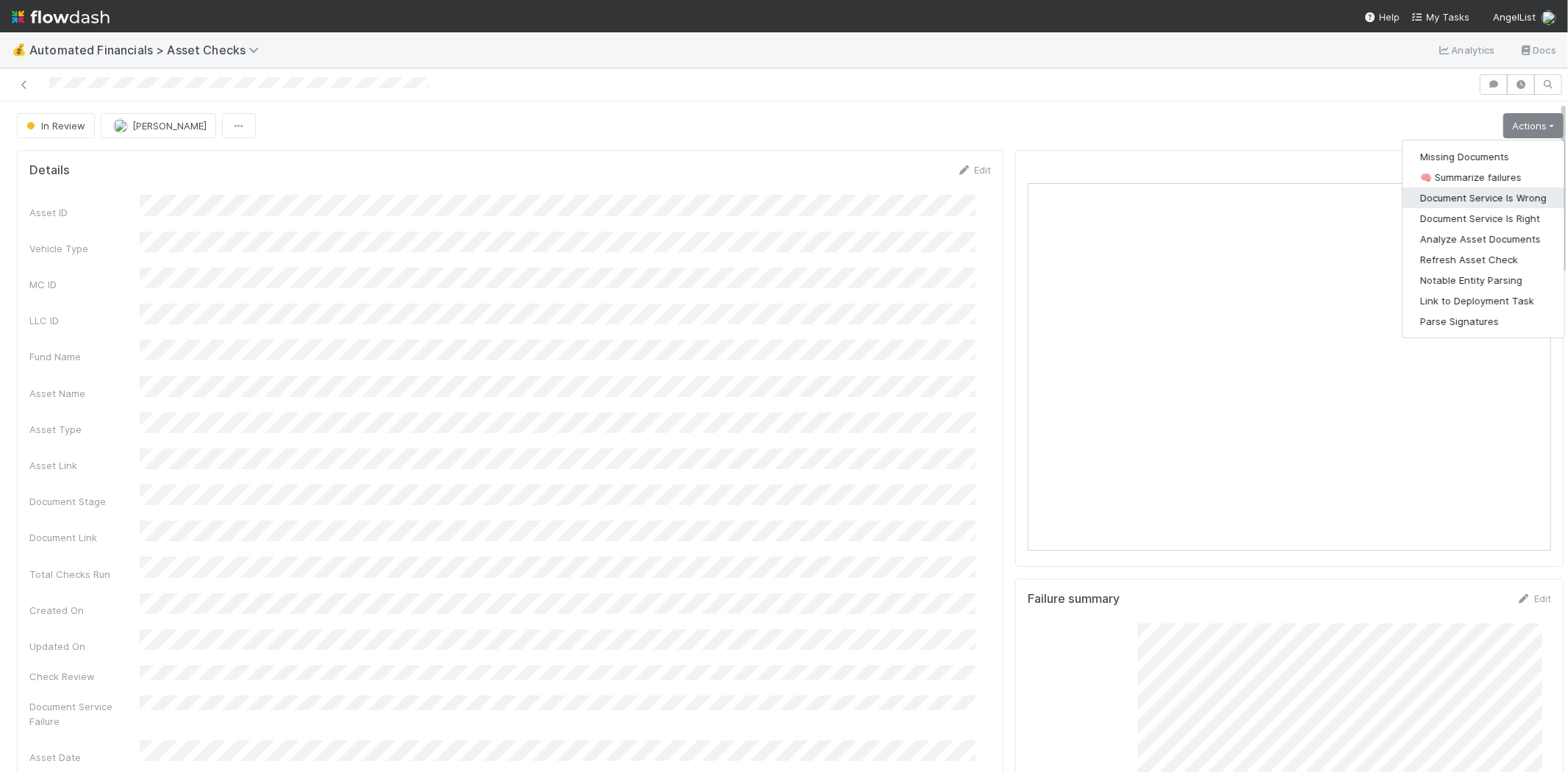
click at [1480, 194] on button "Document Service Is Wrong" at bounding box center [1482, 198] width 161 height 21
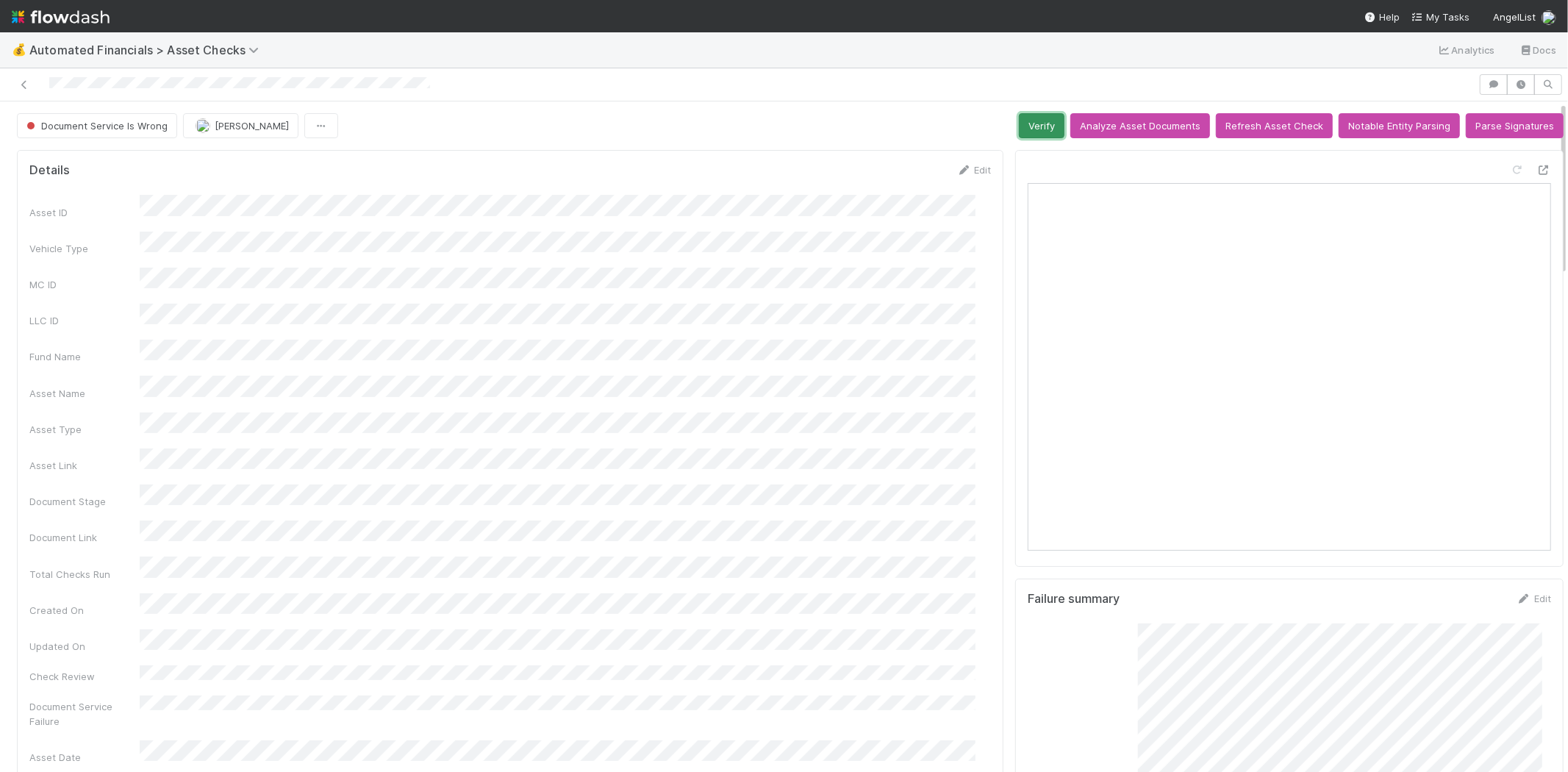
drag, startPoint x: 1029, startPoint y: 131, endPoint x: 980, endPoint y: 125, distance: 49.4
click at [1027, 131] on button "Verify" at bounding box center [1041, 125] width 46 height 25
click at [21, 87] on icon at bounding box center [24, 85] width 15 height 9
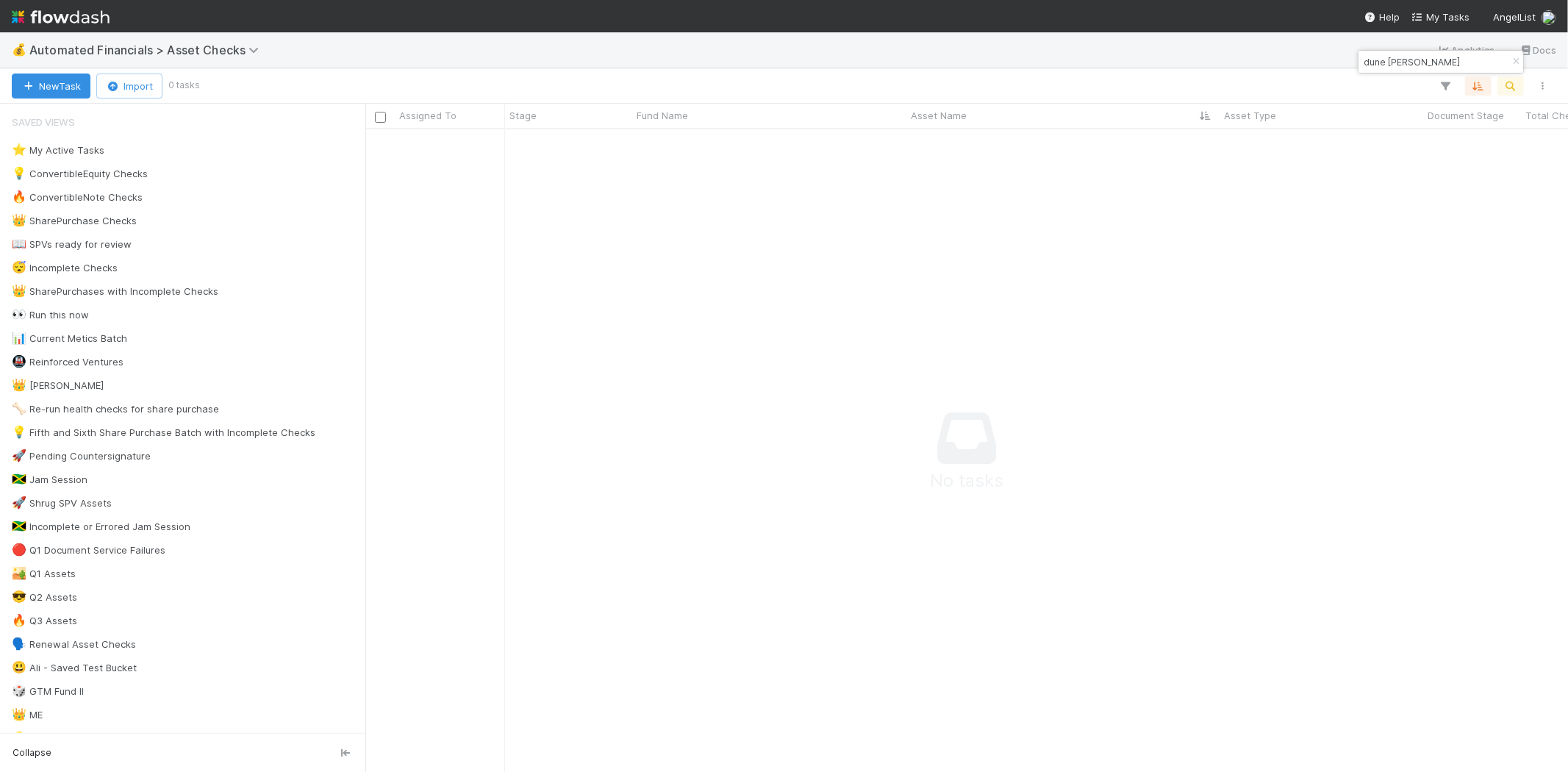
scroll to position [618, 1177]
drag, startPoint x: 1514, startPoint y: 57, endPoint x: 1425, endPoint y: 113, distance: 105.2
click at [1514, 59] on icon "button" at bounding box center [1516, 61] width 15 height 8
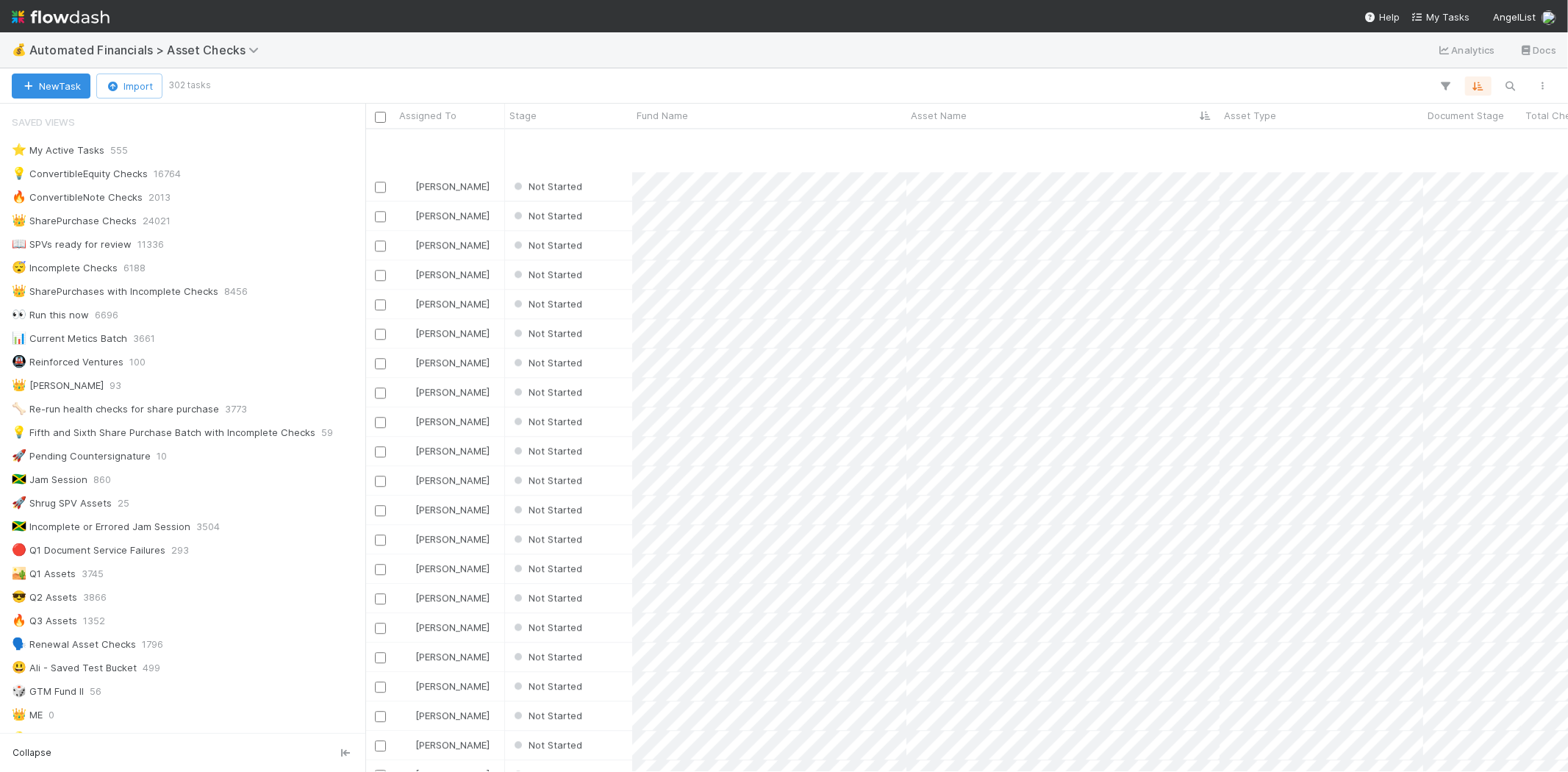
scroll to position [3185, 0]
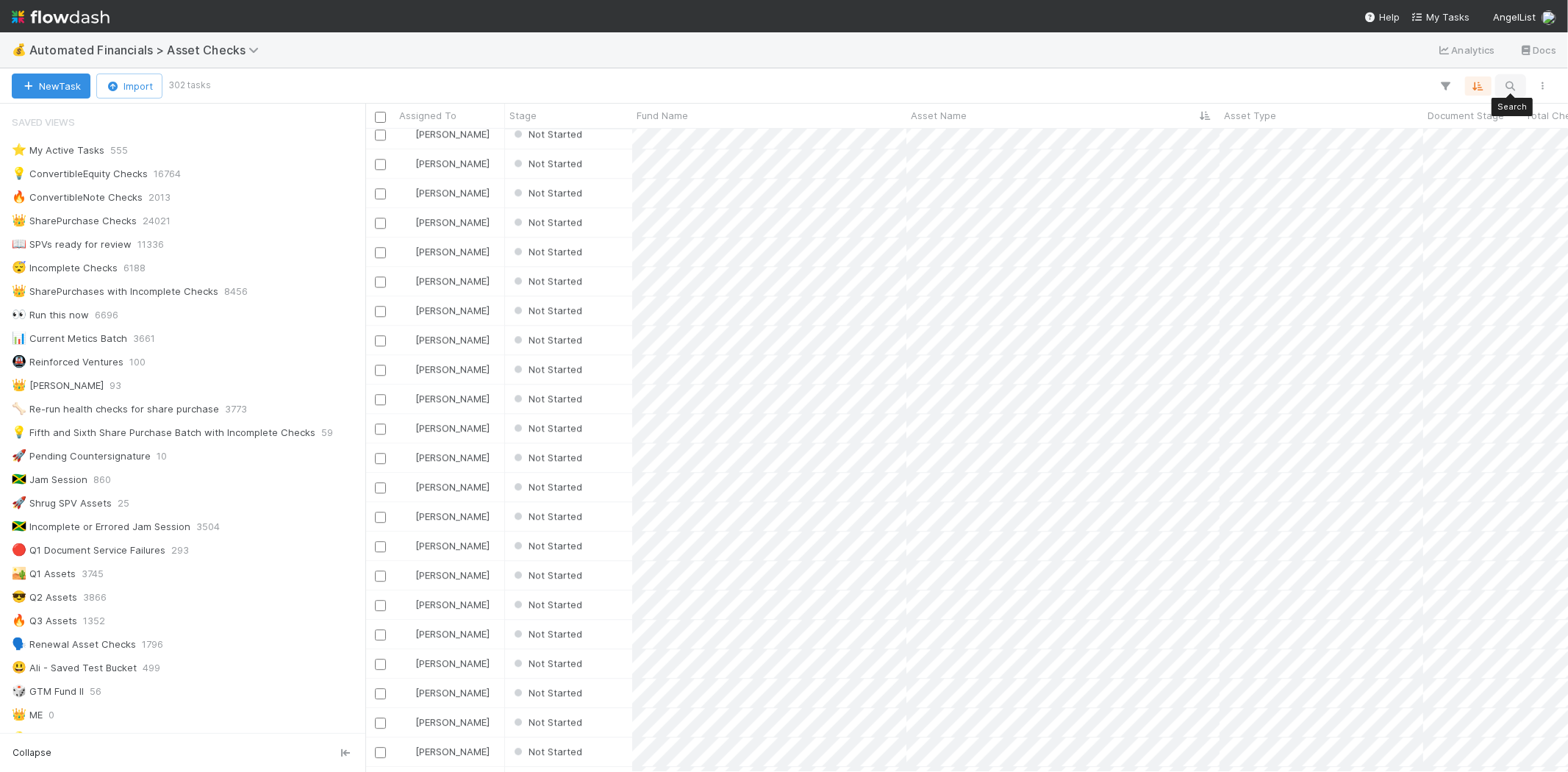
click at [1508, 82] on icon "button" at bounding box center [1510, 86] width 15 height 13
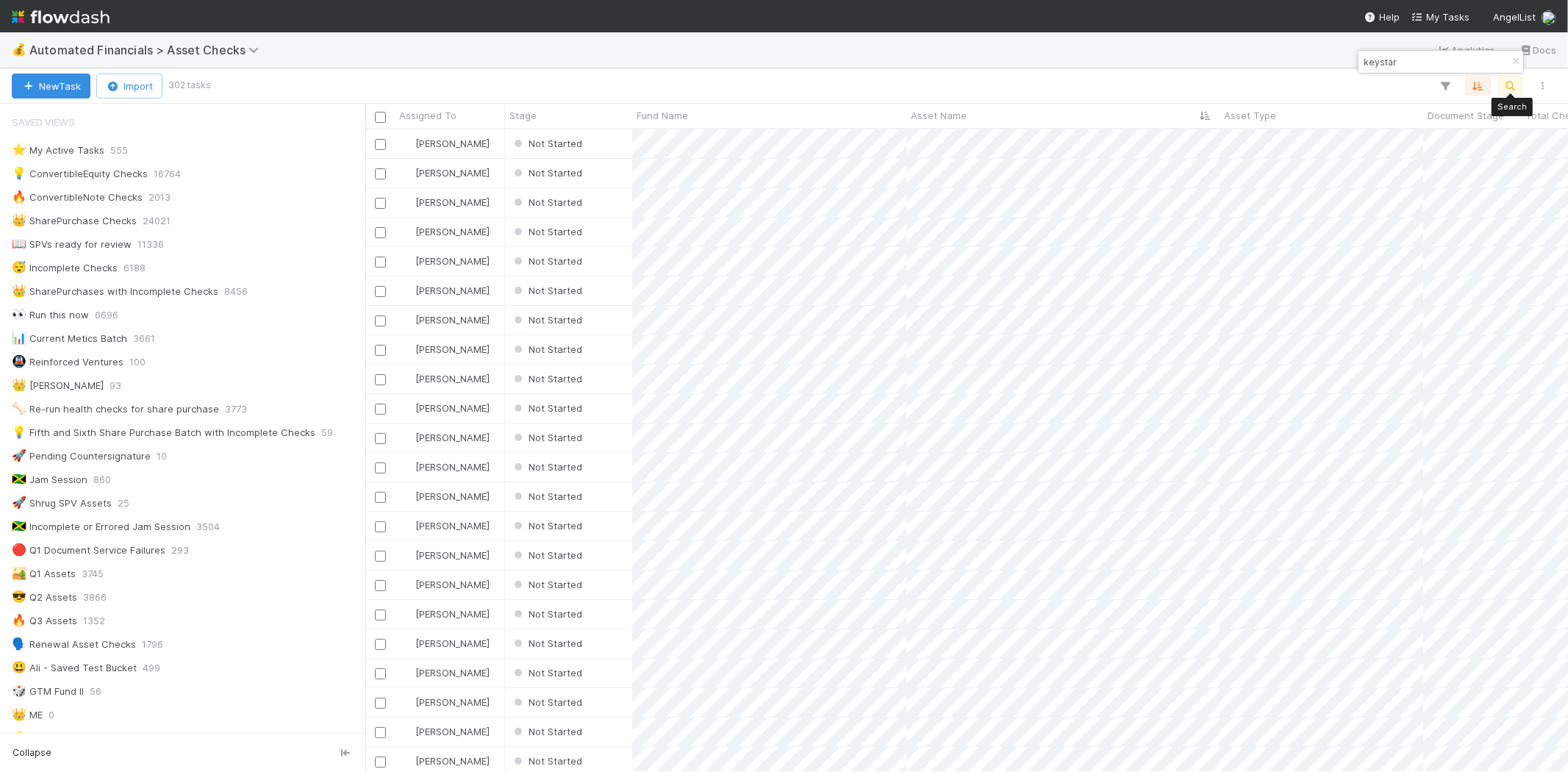
scroll to position [630, 1190]
type input "keystar"
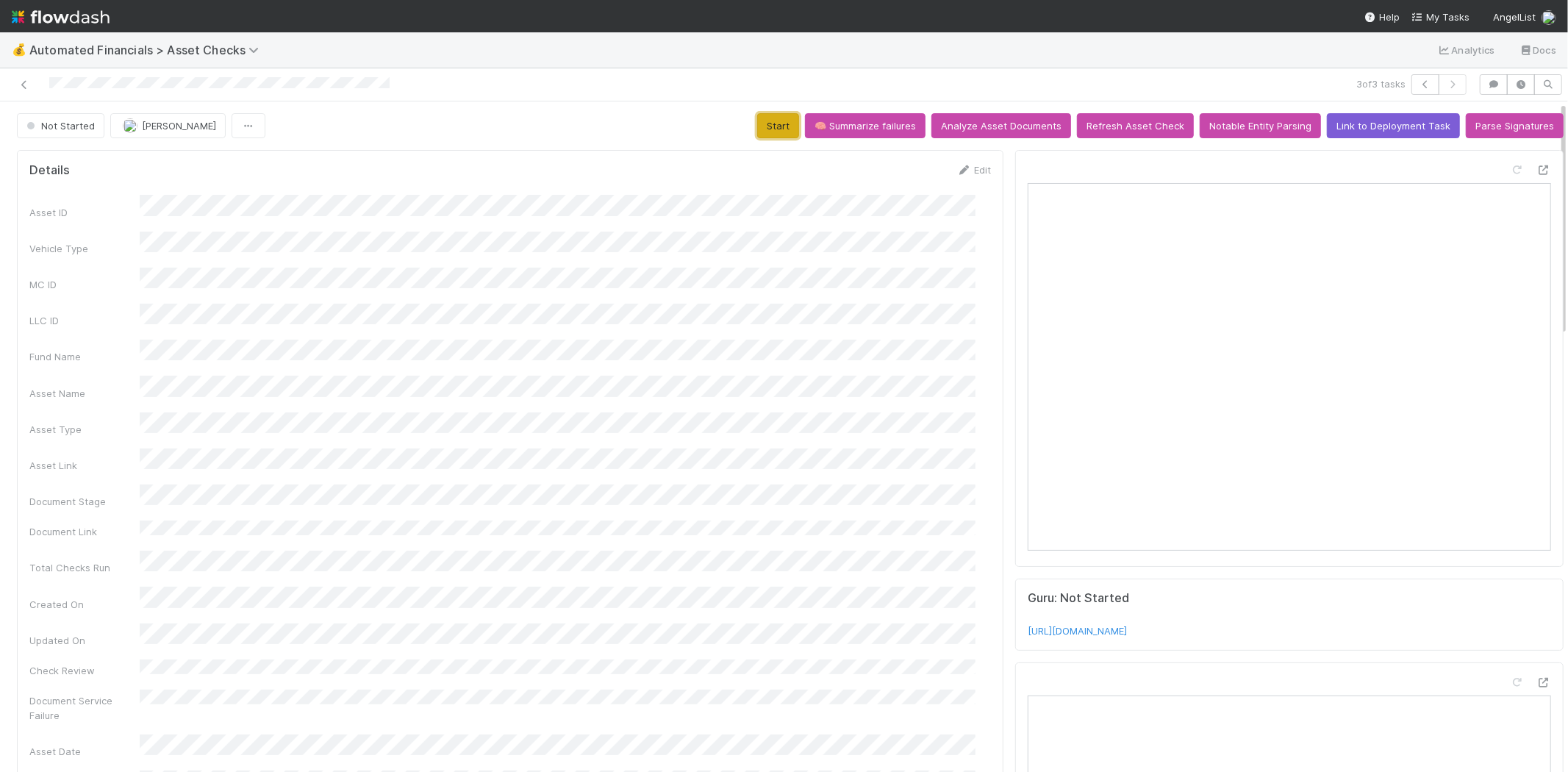
click at [782, 128] on button "Start" at bounding box center [777, 125] width 42 height 25
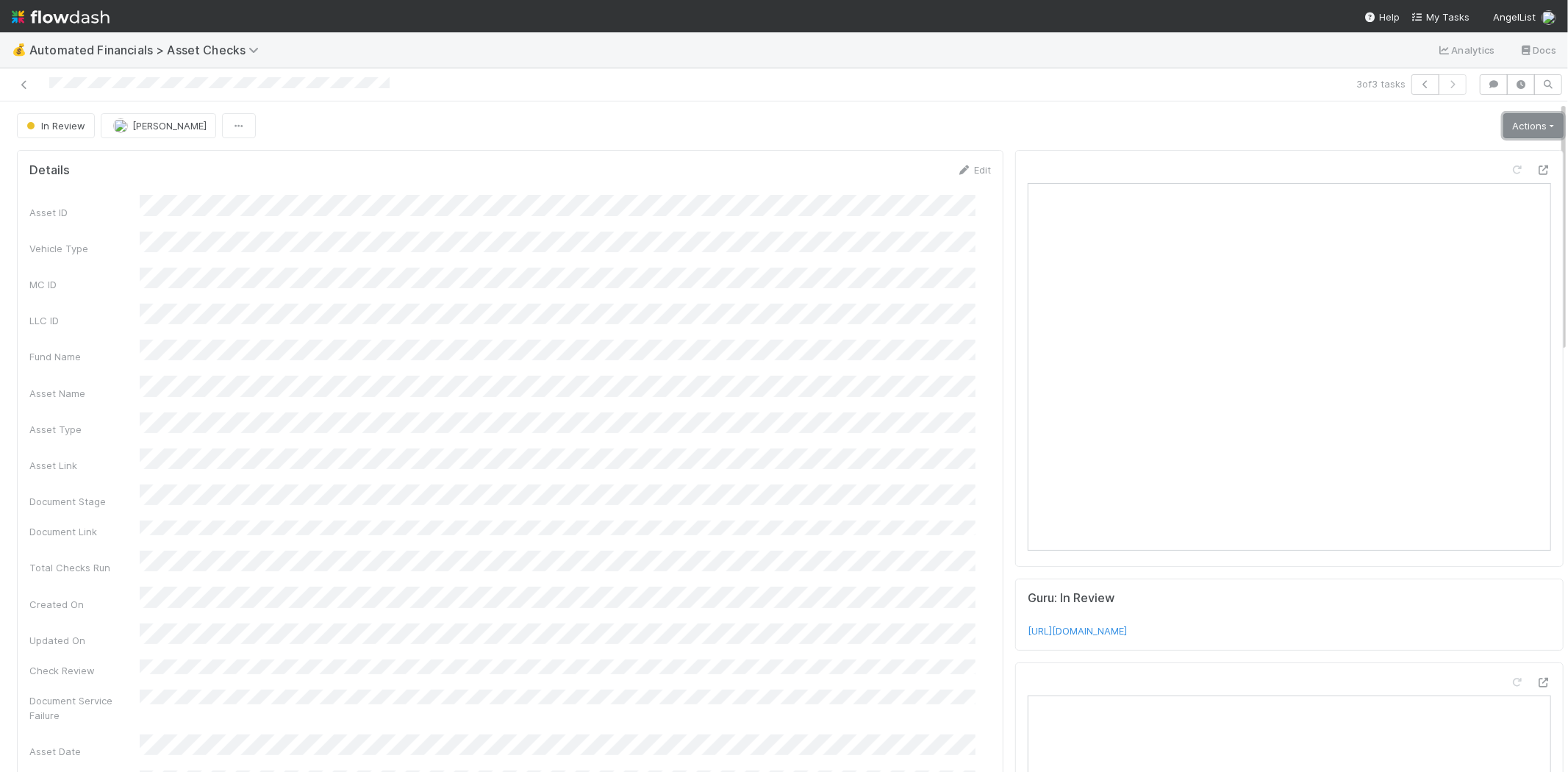
click at [1514, 125] on link "Actions" at bounding box center [1533, 125] width 61 height 25
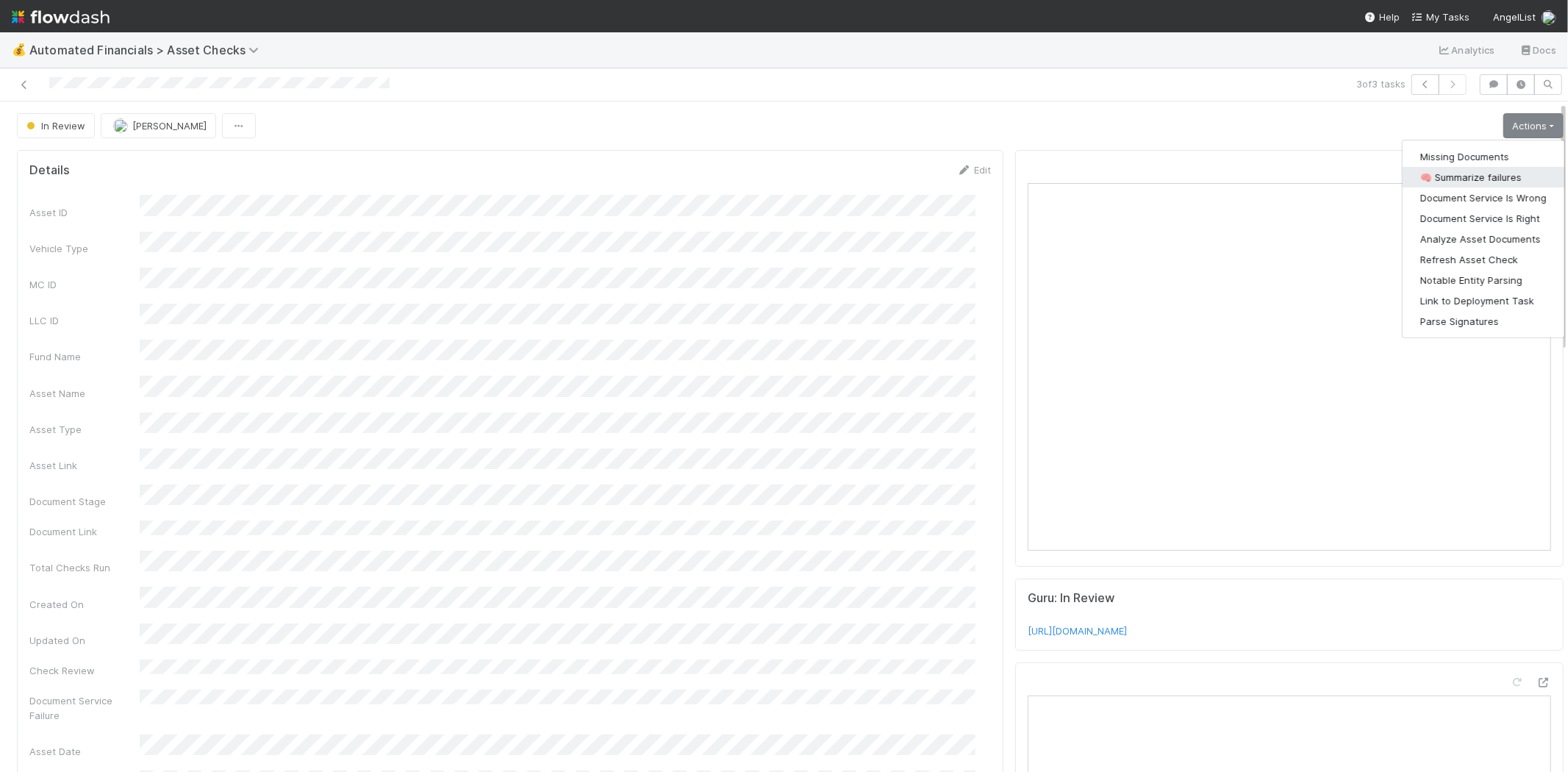
click at [1466, 174] on button "🧠 Summarize failures" at bounding box center [1482, 177] width 161 height 21
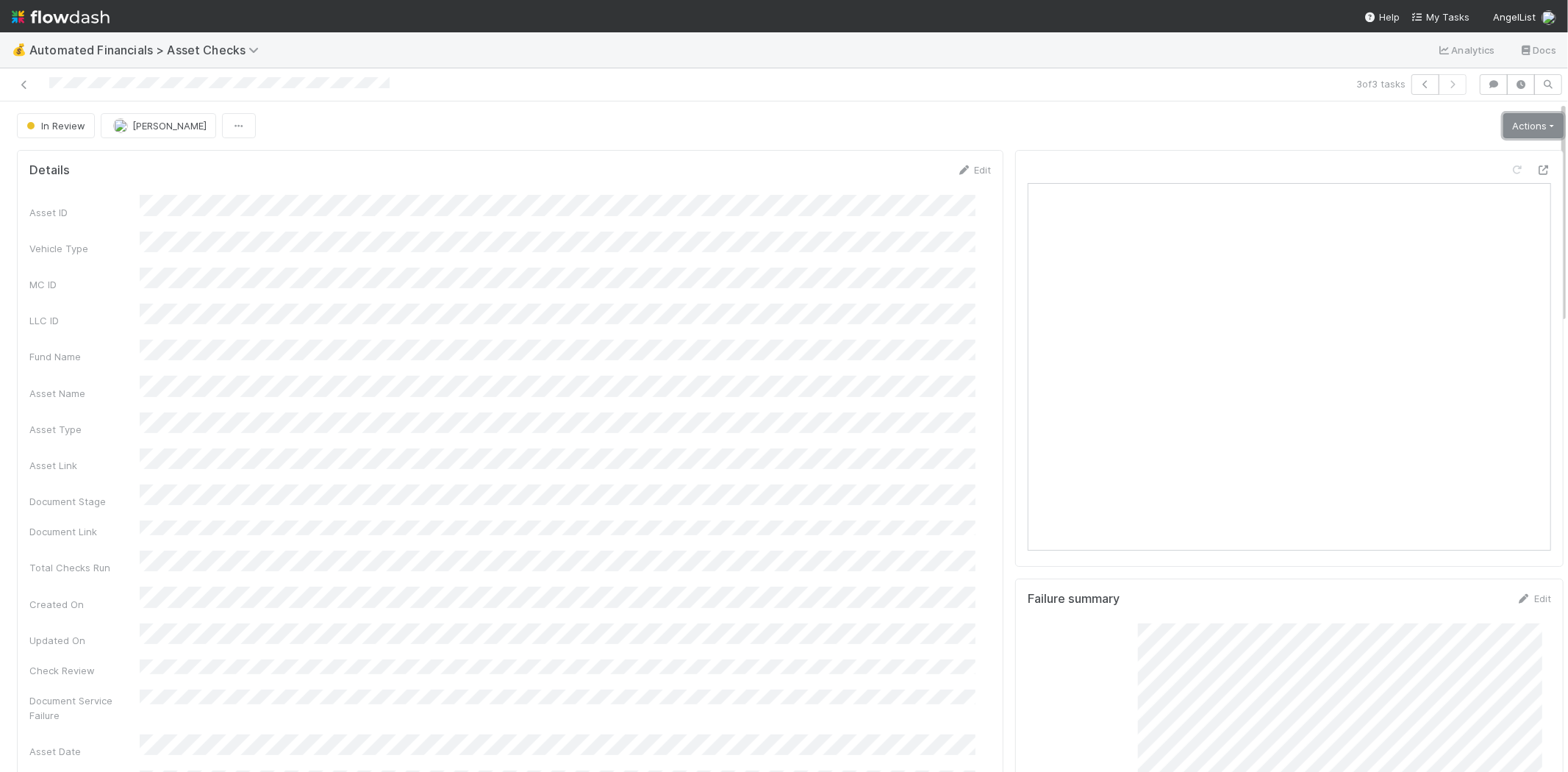
drag, startPoint x: 1502, startPoint y: 127, endPoint x: 1505, endPoint y: 140, distance: 13.3
click at [1503, 127] on link "Actions" at bounding box center [1533, 125] width 61 height 25
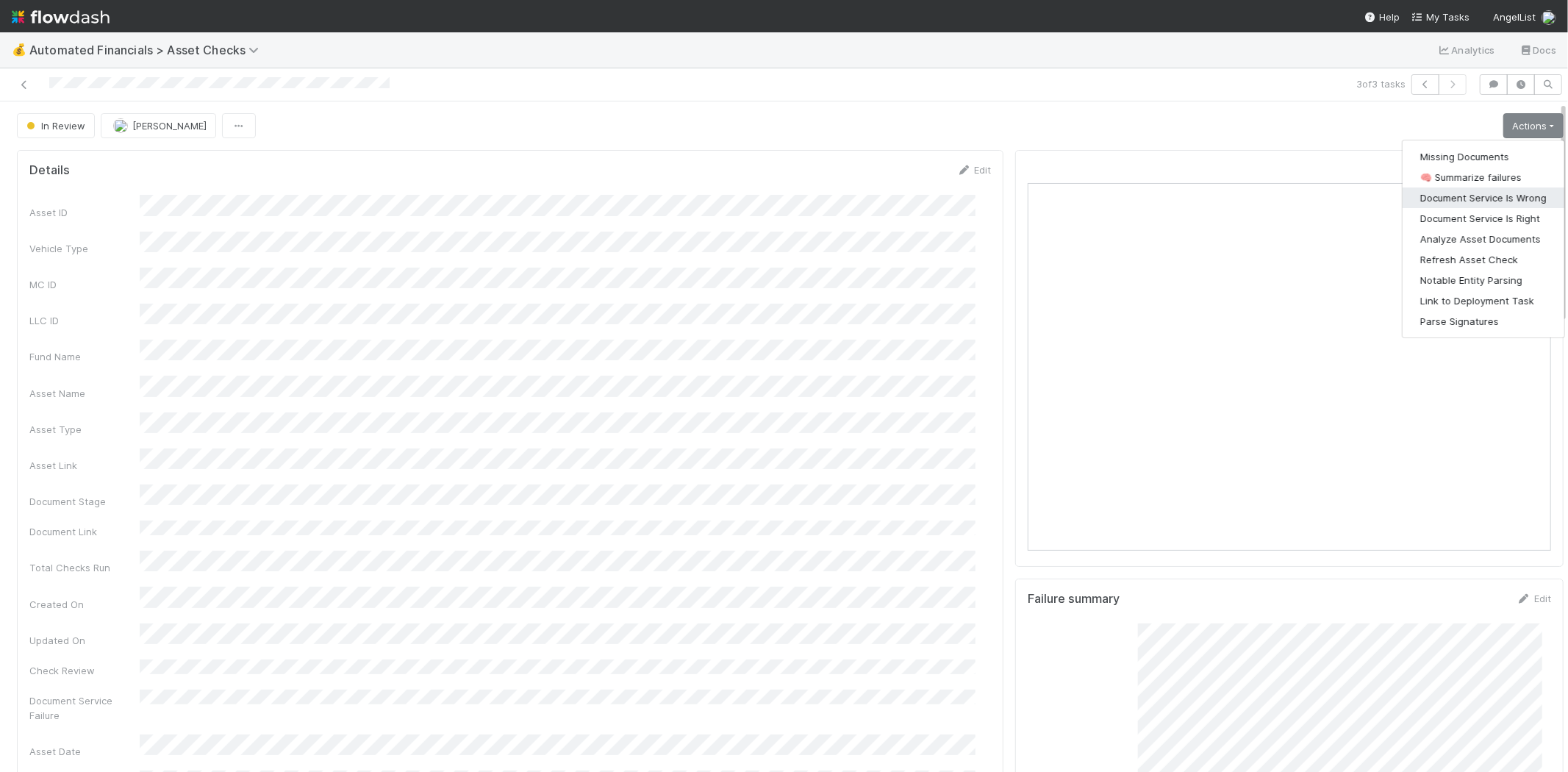
click at [1495, 197] on button "Document Service Is Wrong" at bounding box center [1482, 198] width 161 height 21
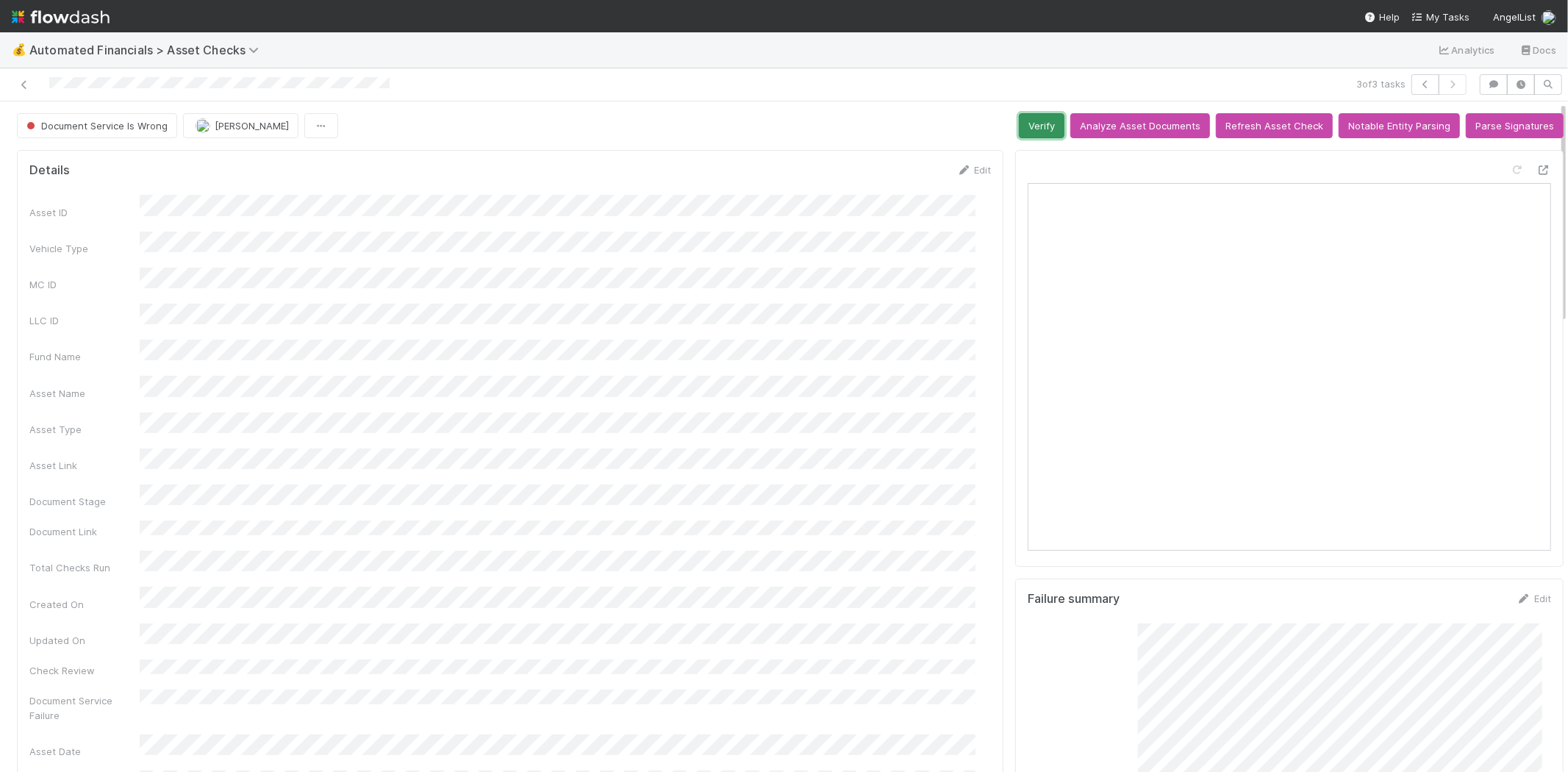
click at [1019, 121] on button "Verify" at bounding box center [1041, 125] width 46 height 25
click at [25, 83] on icon at bounding box center [24, 85] width 15 height 9
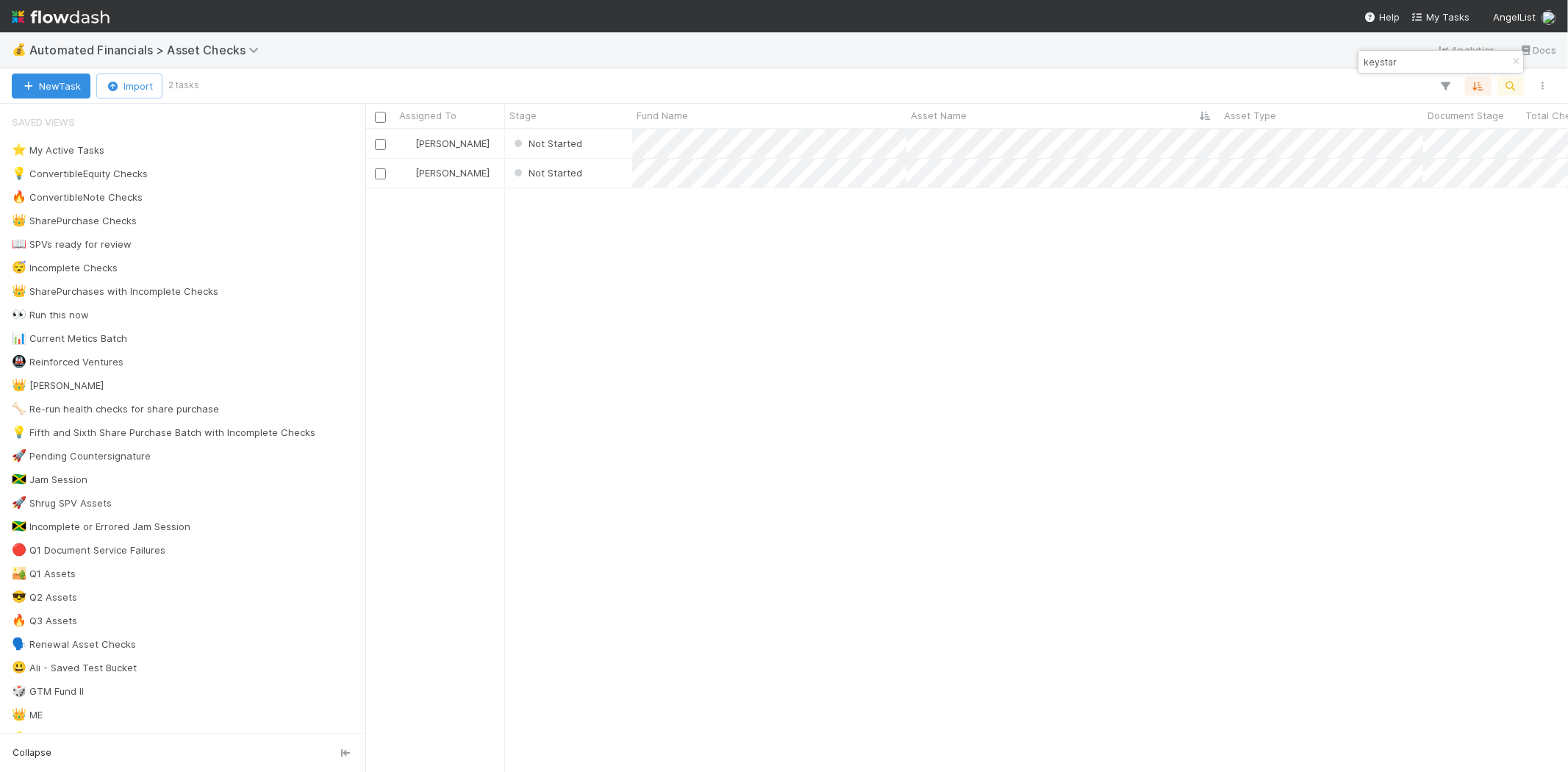
scroll to position [630, 1190]
click at [596, 153] on div "Not Started" at bounding box center [569, 144] width 127 height 29
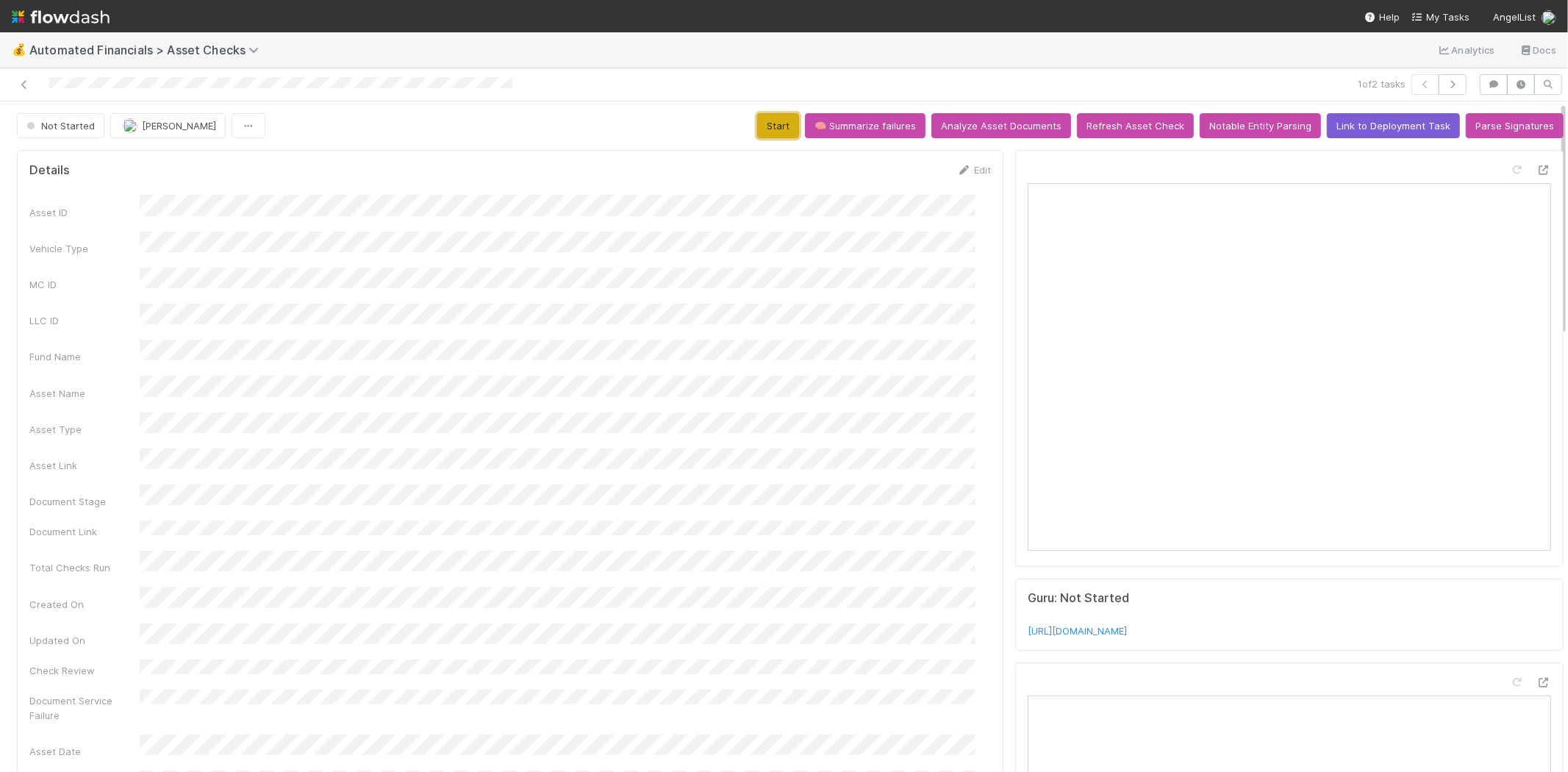
click at [781, 127] on button "Start" at bounding box center [777, 125] width 42 height 25
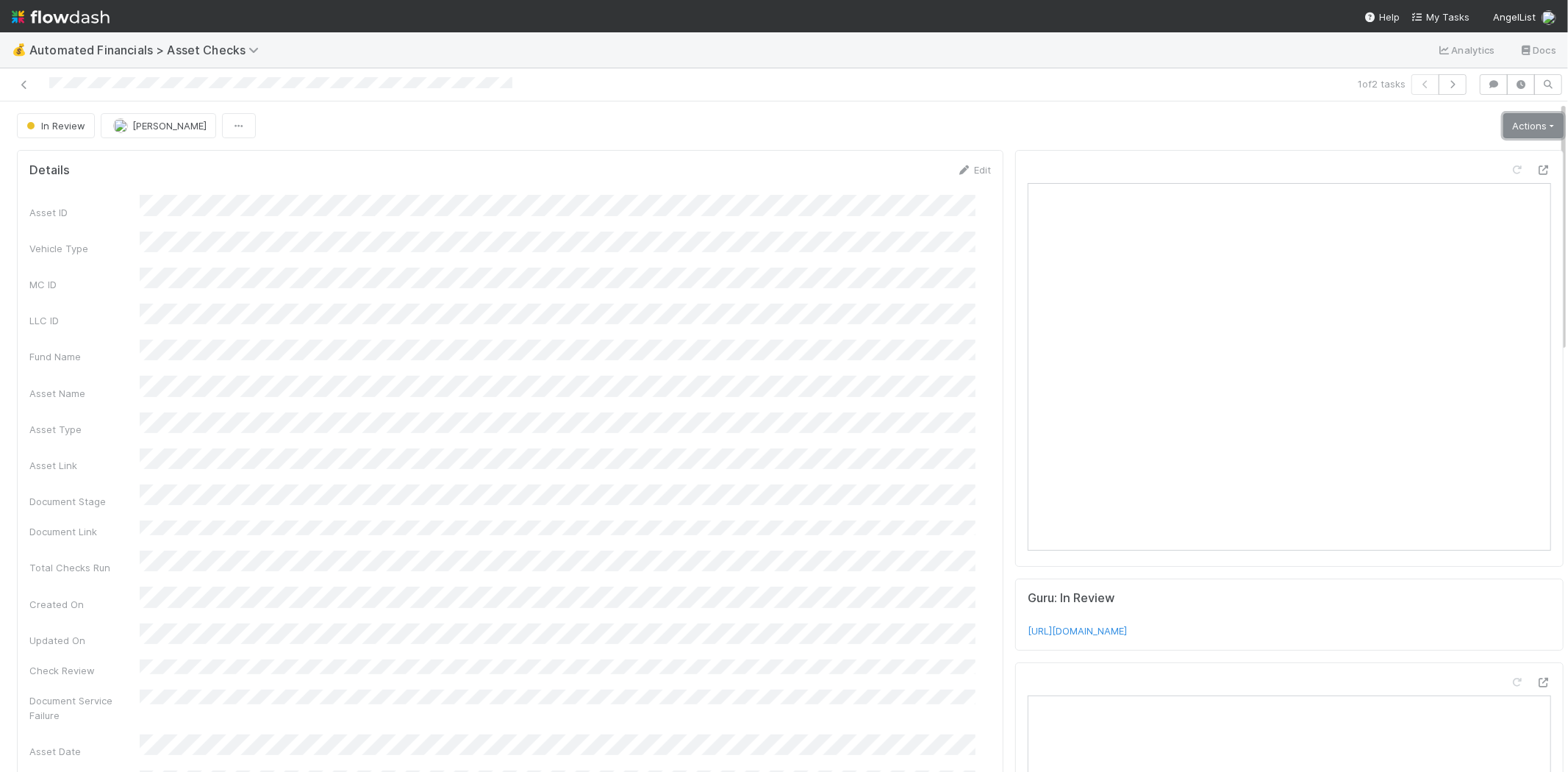
click at [1511, 126] on link "Actions" at bounding box center [1533, 125] width 61 height 25
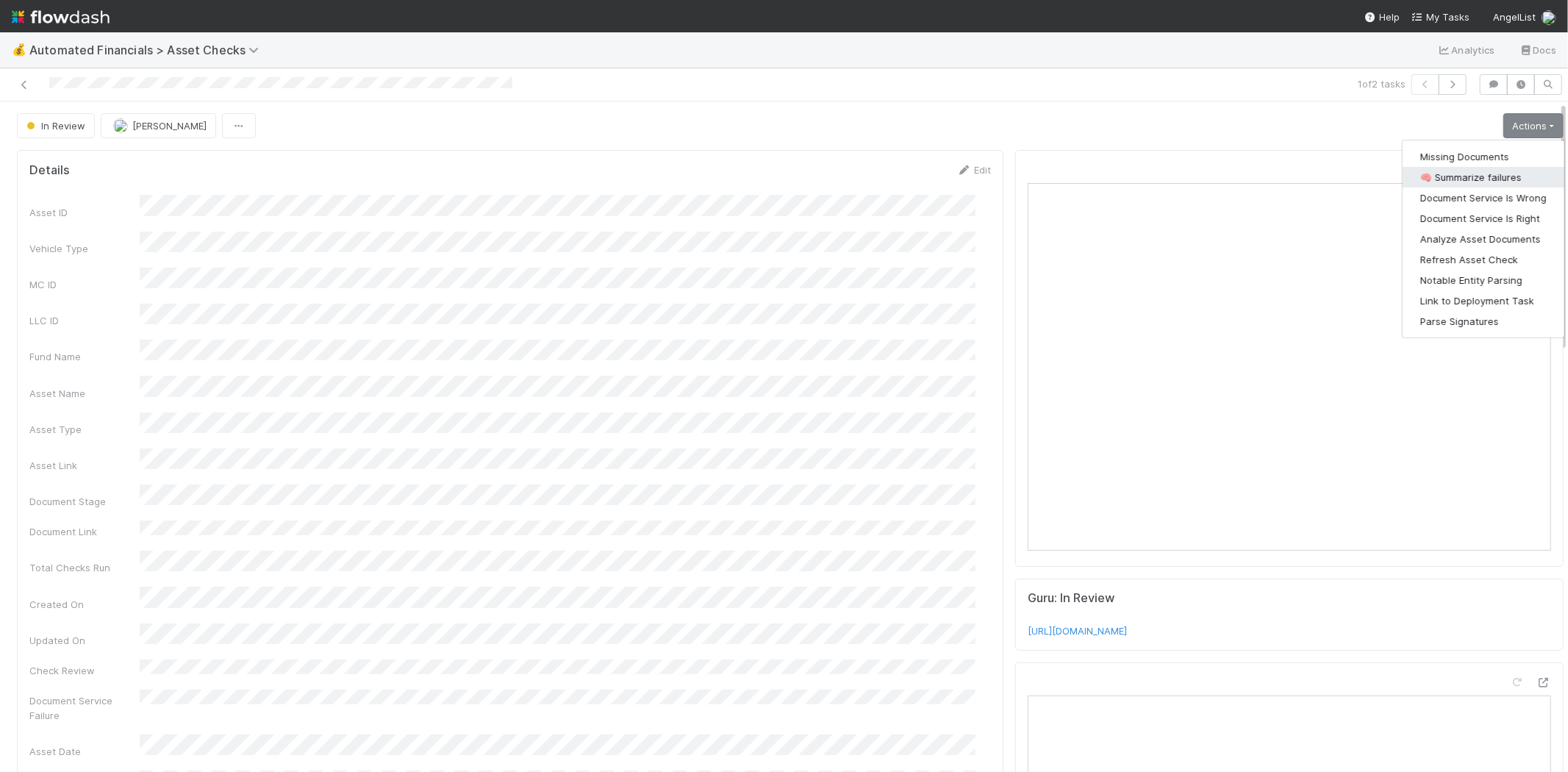
click at [1491, 173] on button "🧠 Summarize failures" at bounding box center [1482, 177] width 161 height 21
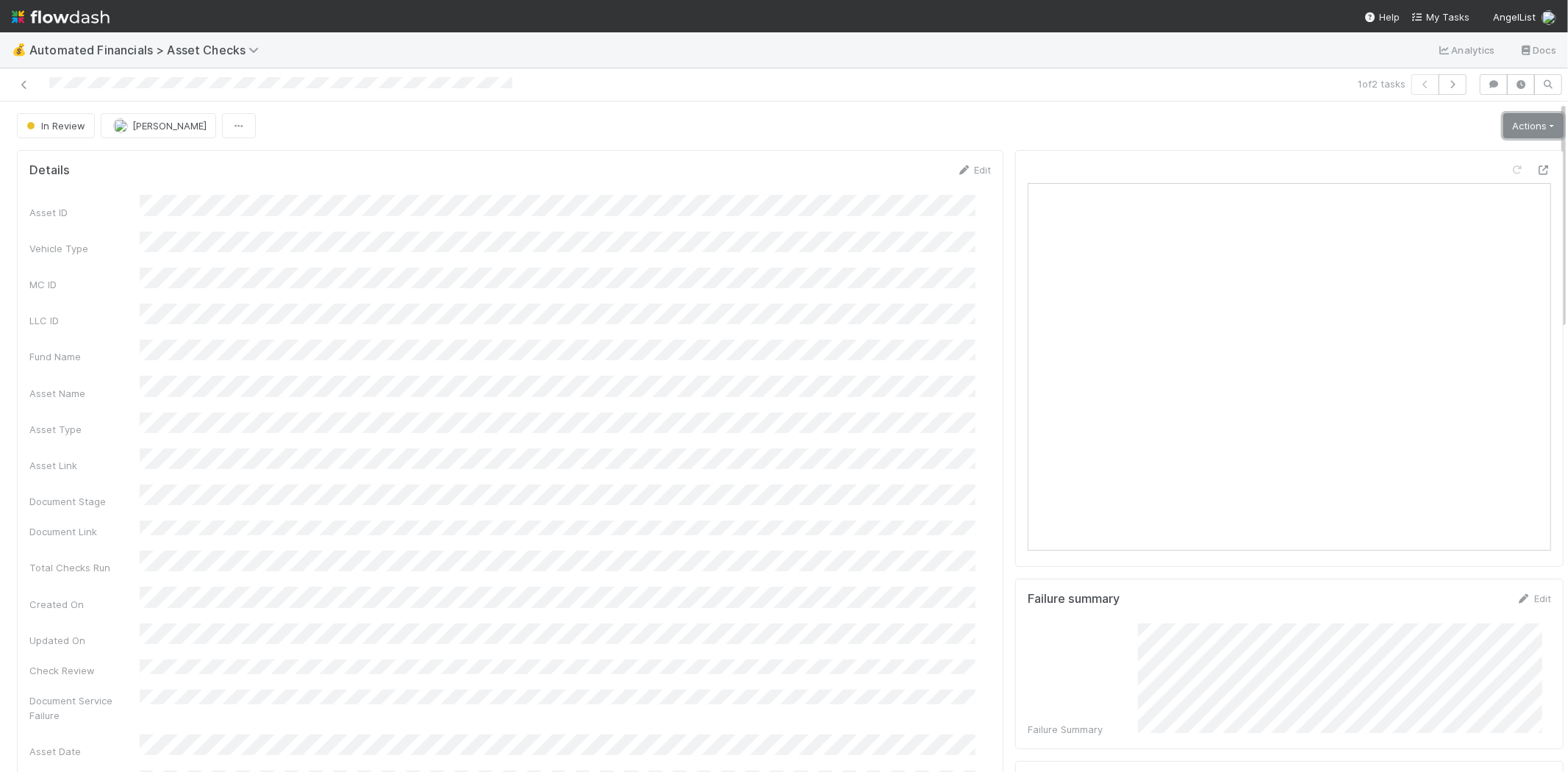
drag, startPoint x: 1515, startPoint y: 122, endPoint x: 1511, endPoint y: 145, distance: 23.3
click at [1515, 122] on link "Actions" at bounding box center [1533, 125] width 61 height 25
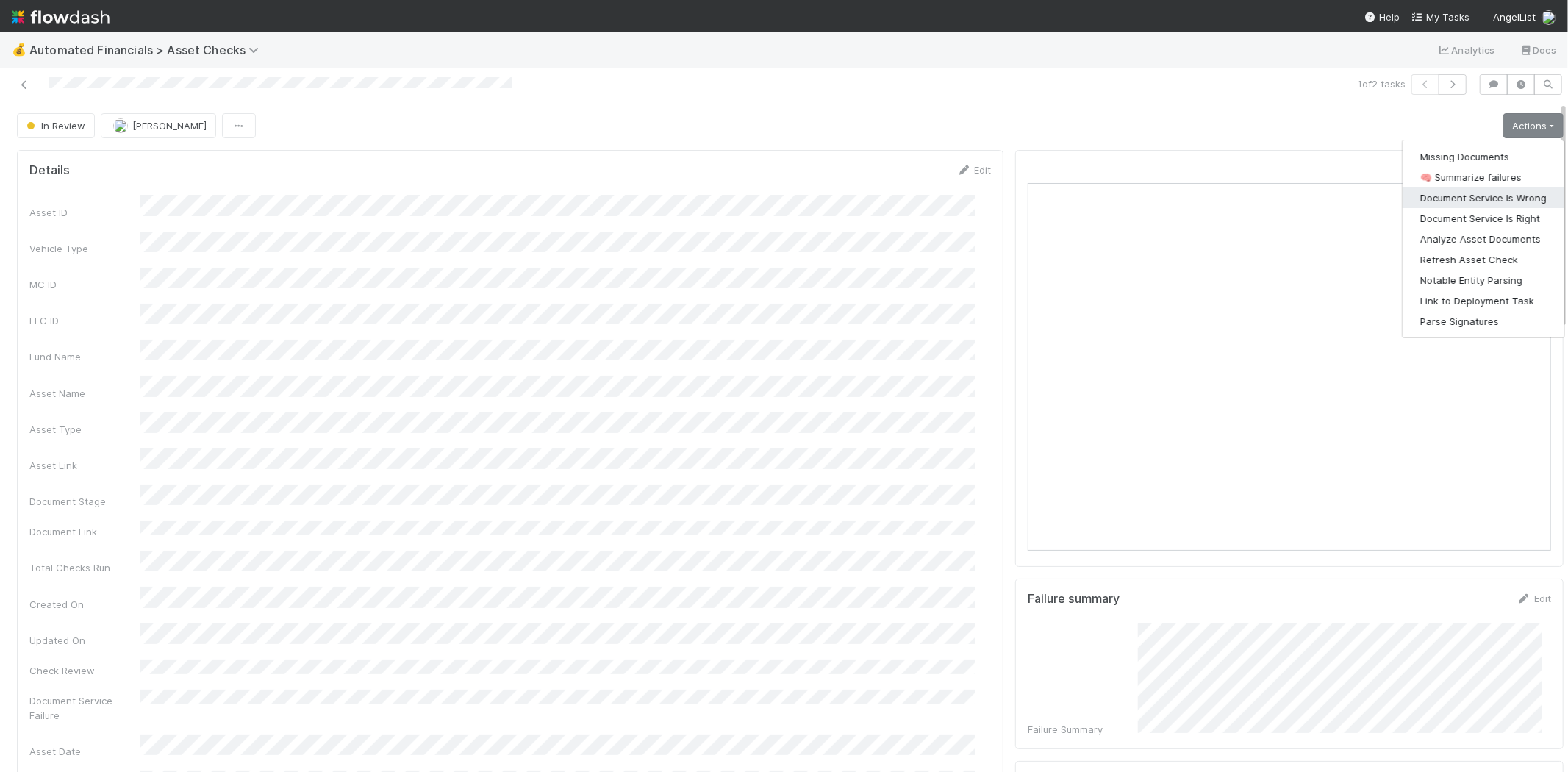
click at [1507, 195] on button "Document Service Is Wrong" at bounding box center [1482, 198] width 161 height 21
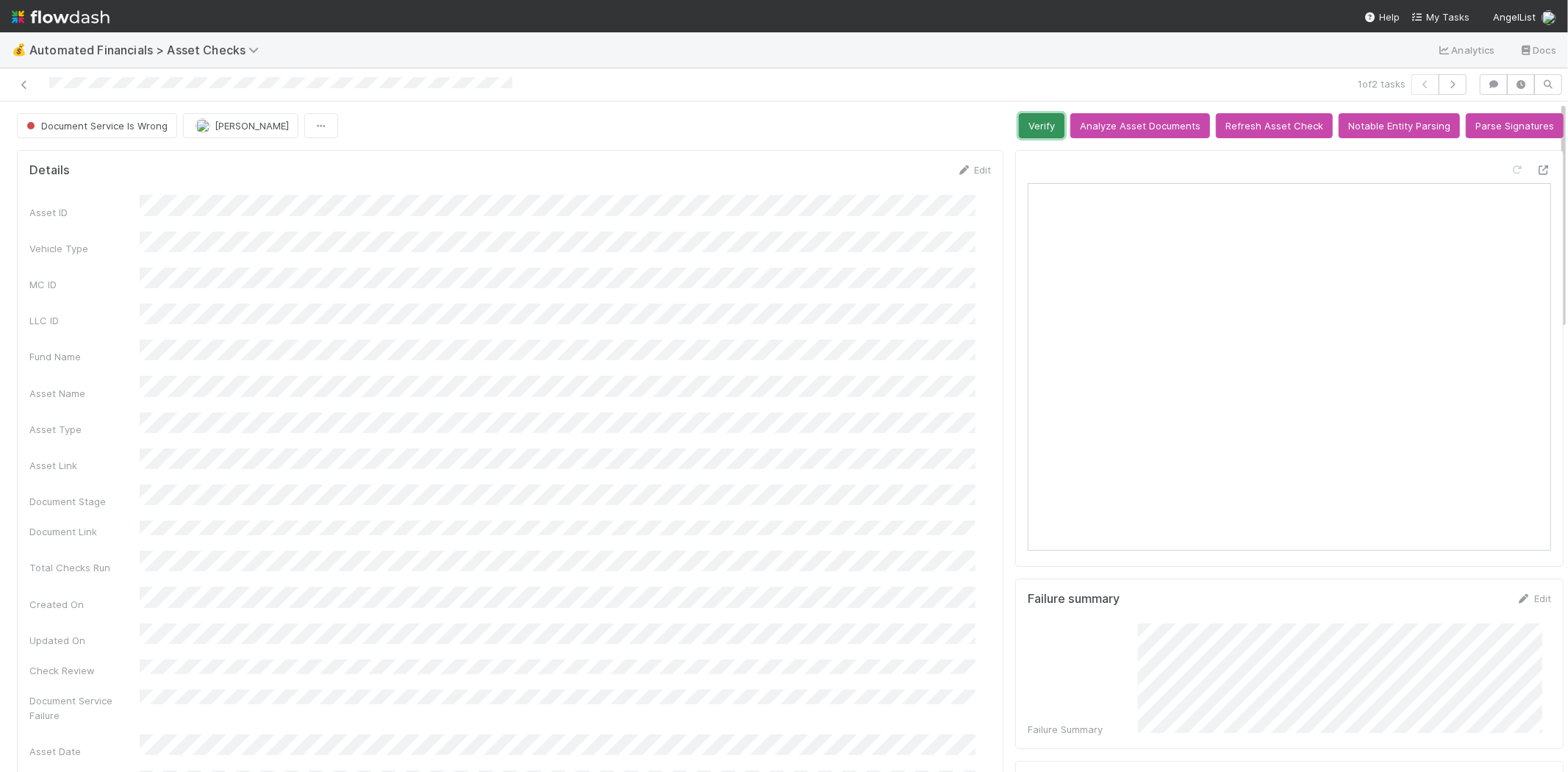
click at [1035, 123] on button "Verify" at bounding box center [1041, 125] width 46 height 25
click at [22, 81] on icon at bounding box center [24, 85] width 15 height 9
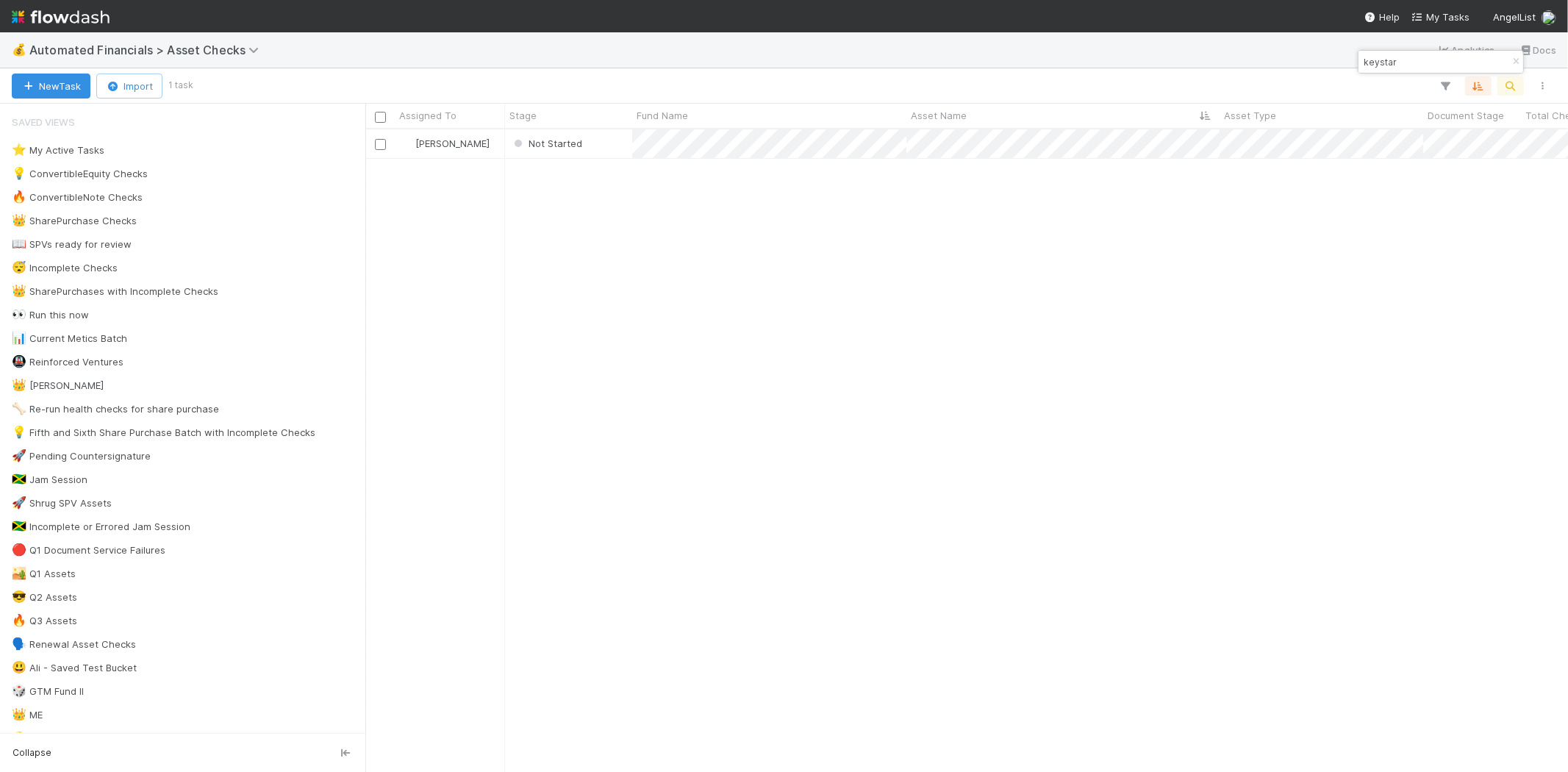
scroll to position [630, 1190]
click at [611, 145] on div "Not Started" at bounding box center [569, 144] width 127 height 29
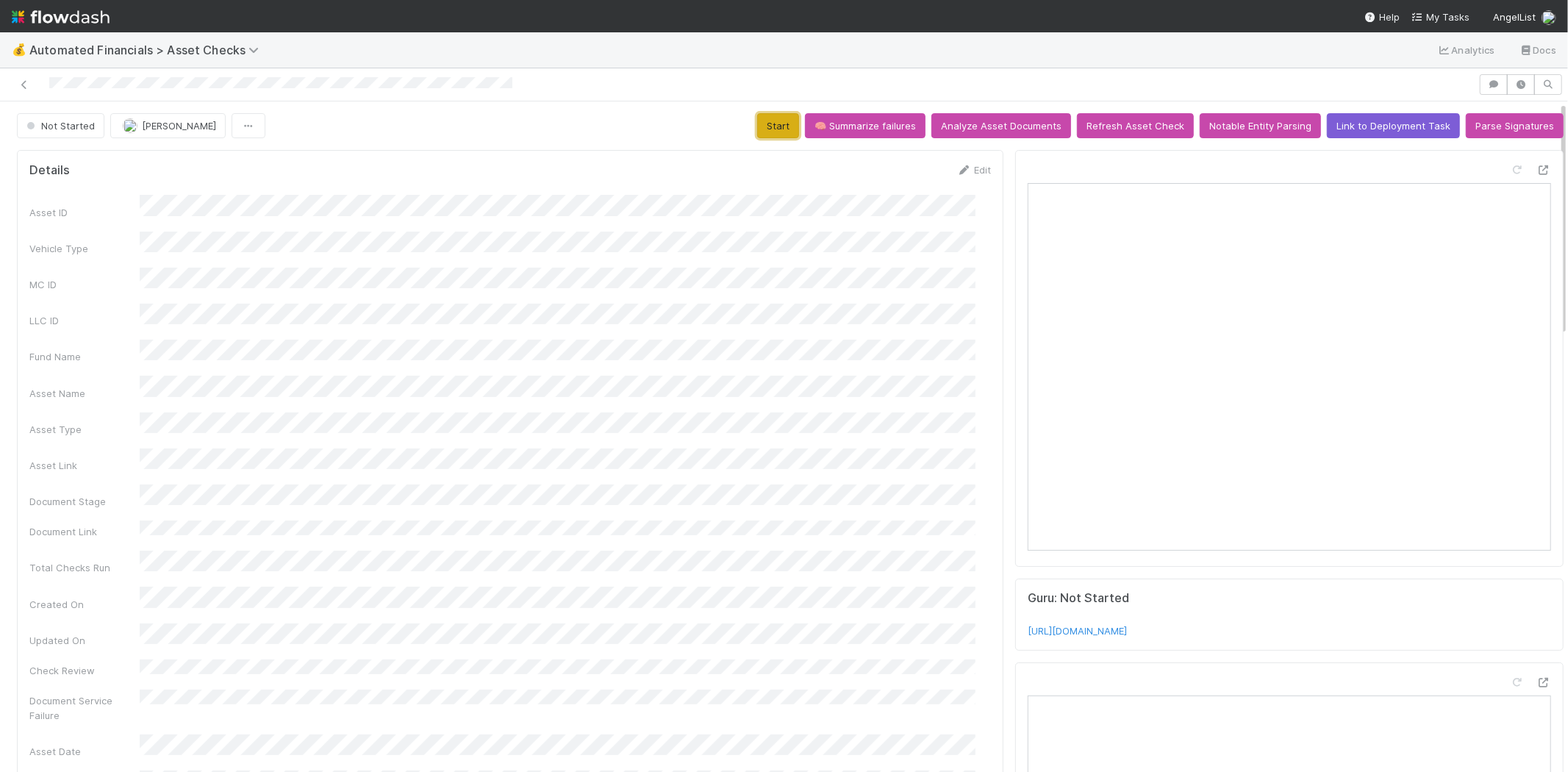
click at [768, 123] on button "Start" at bounding box center [777, 125] width 42 height 25
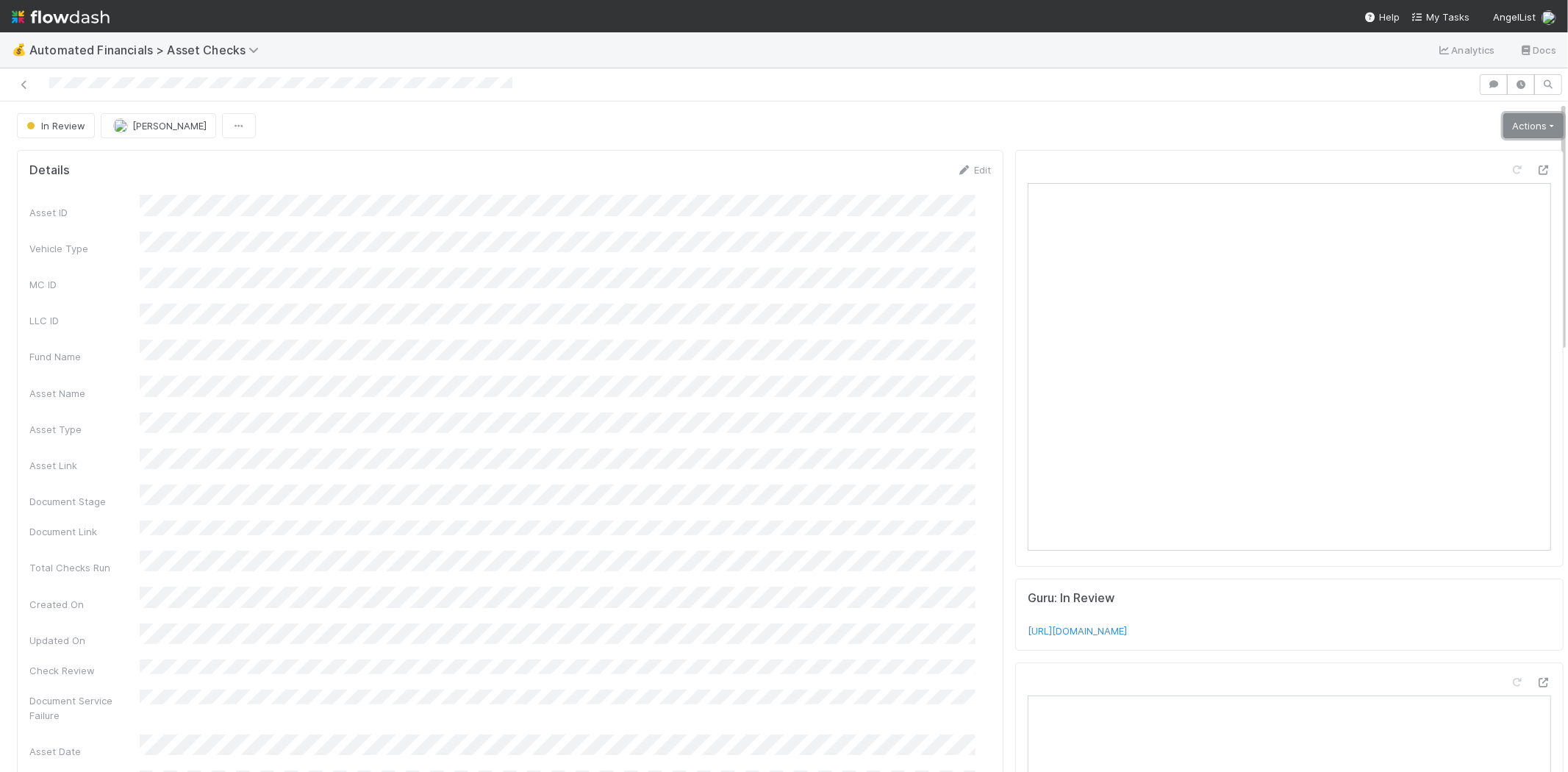
click at [1503, 121] on link "Actions" at bounding box center [1533, 125] width 61 height 25
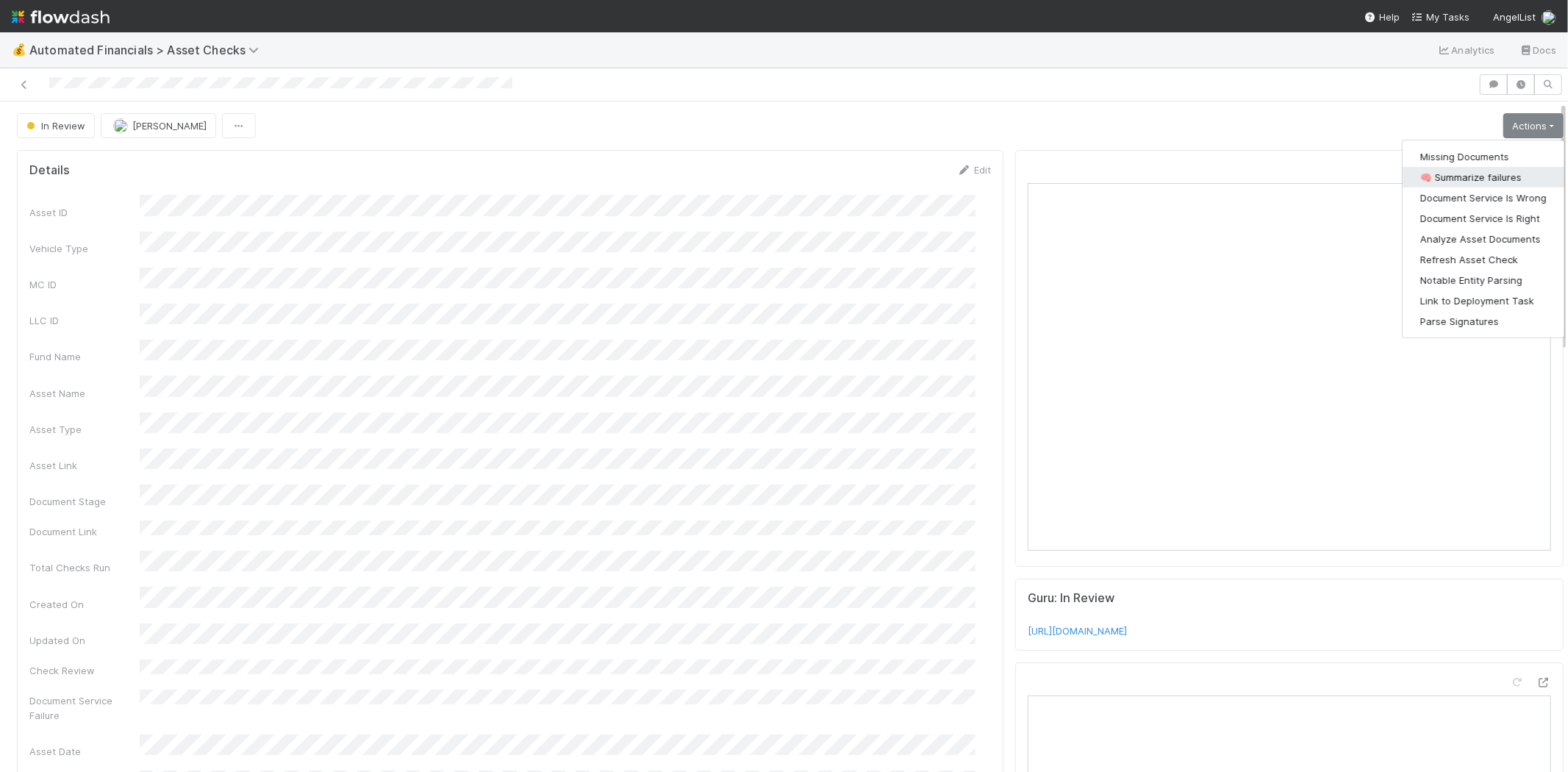
click at [1483, 176] on button "🧠 Summarize failures" at bounding box center [1482, 177] width 161 height 21
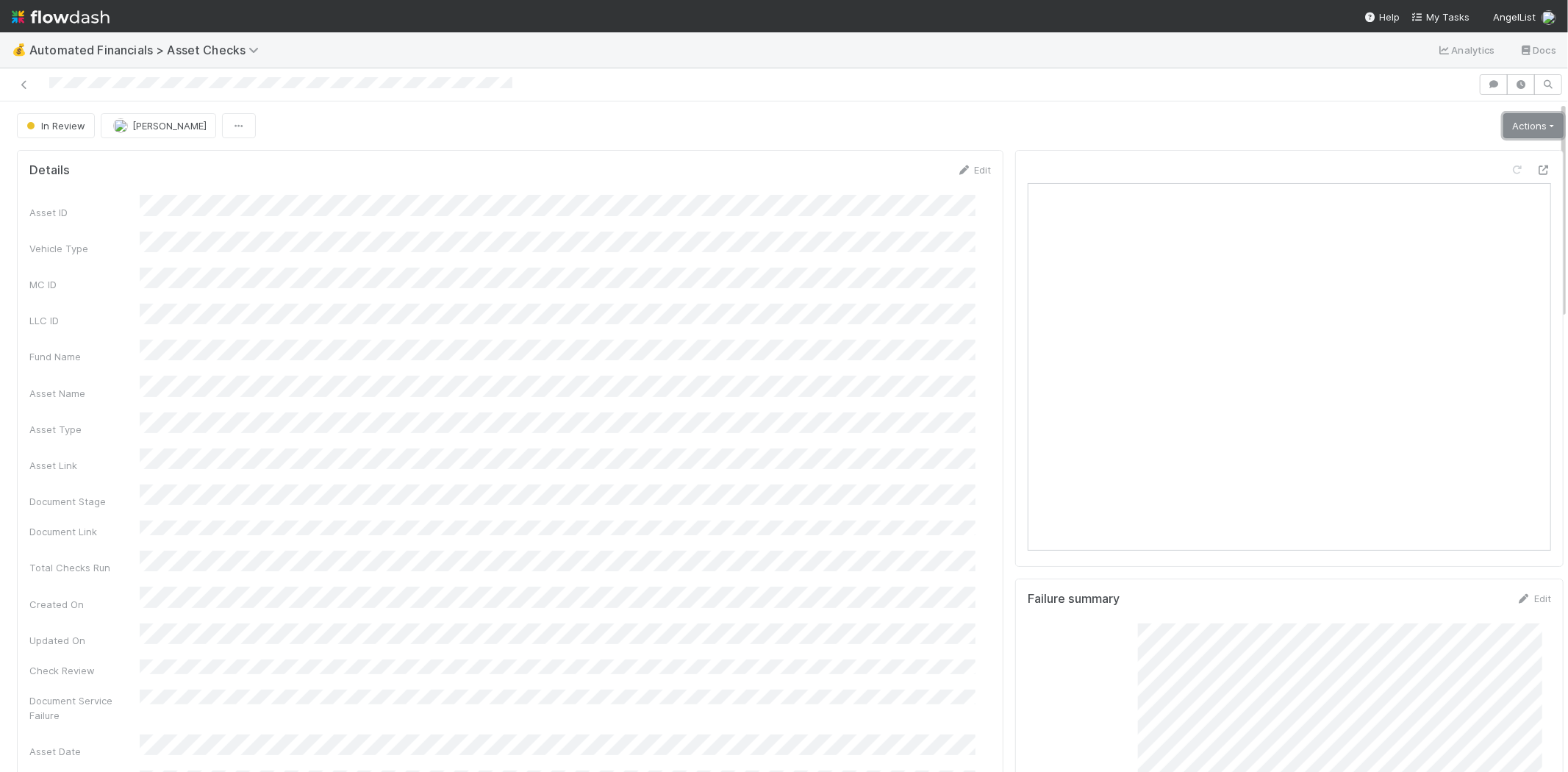
click at [1512, 120] on link "Actions" at bounding box center [1533, 125] width 61 height 25
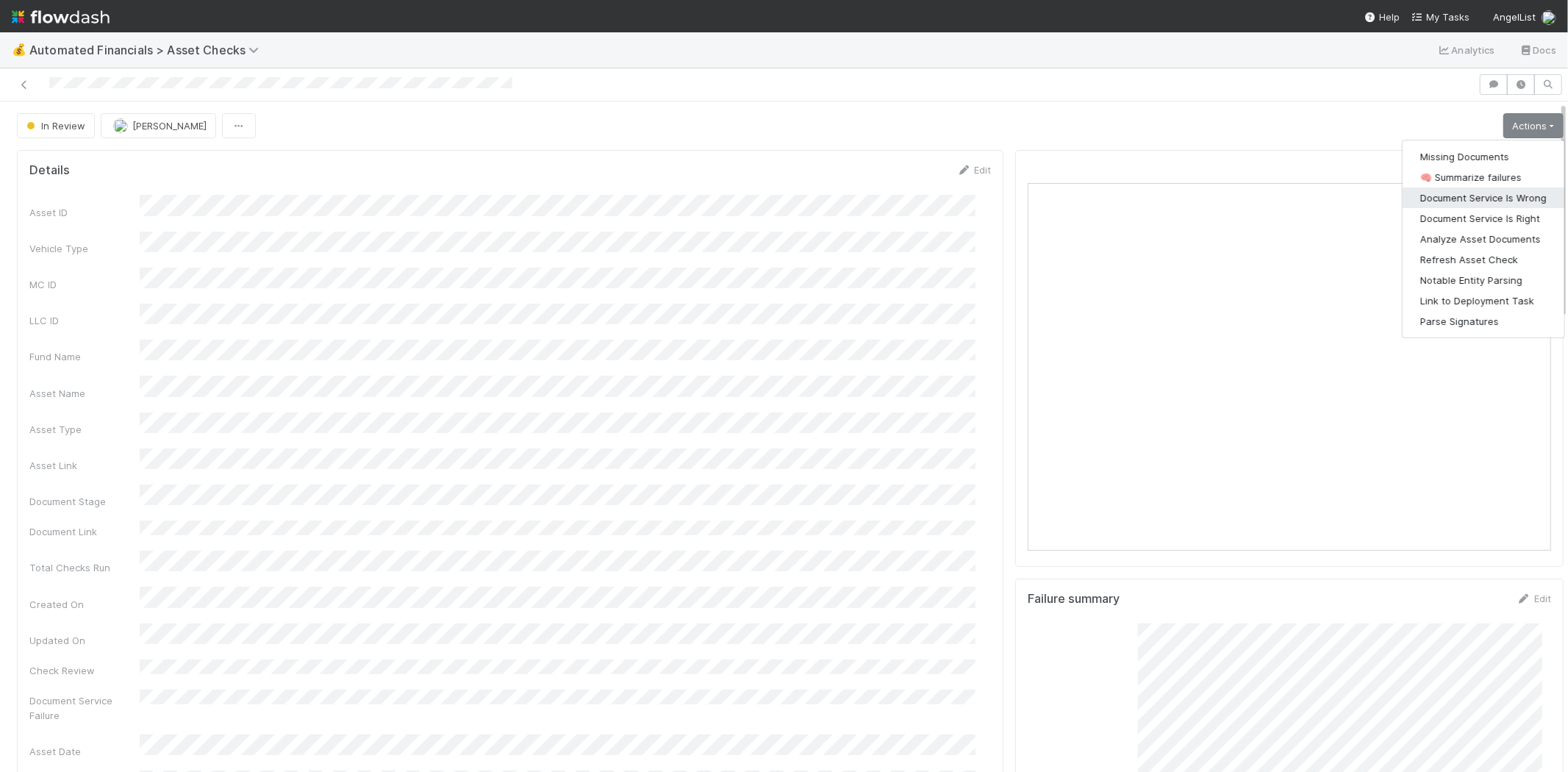
click at [1491, 199] on button "Document Service Is Wrong" at bounding box center [1482, 198] width 161 height 21
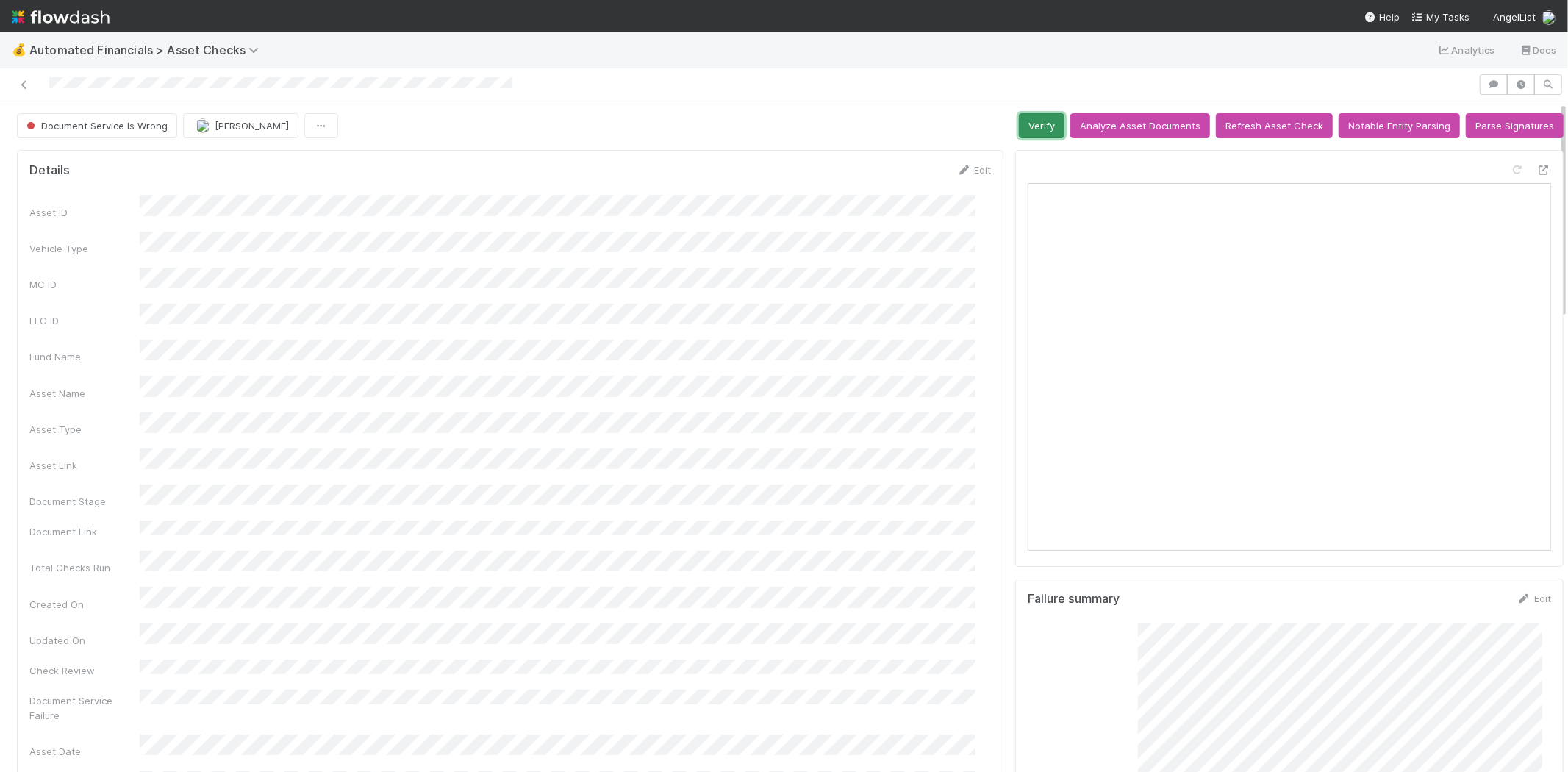
click at [1029, 126] on button "Verify" at bounding box center [1041, 125] width 46 height 25
click at [19, 84] on icon at bounding box center [24, 85] width 15 height 9
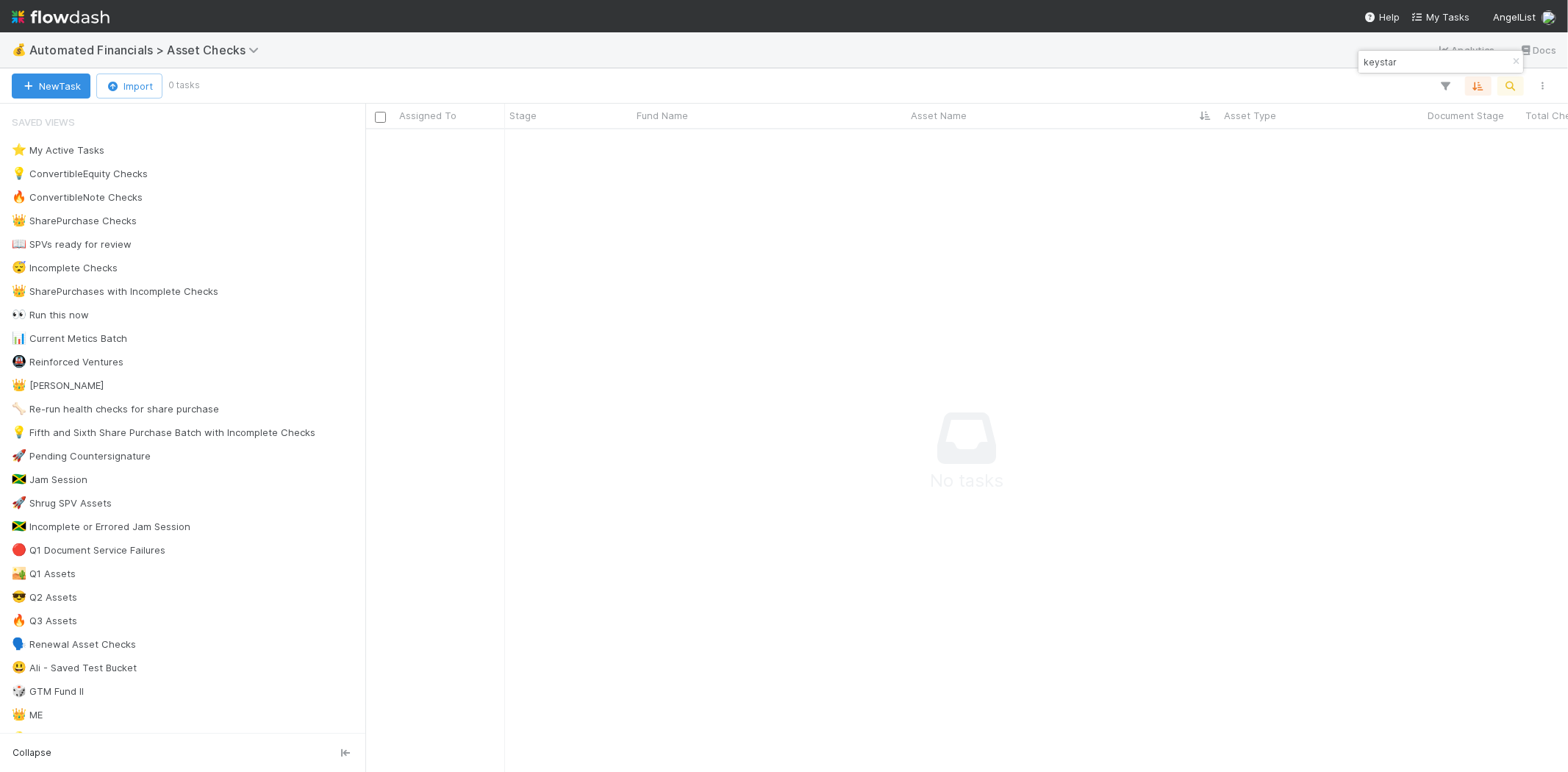
scroll to position [618, 1177]
click at [1511, 60] on icon "button" at bounding box center [1516, 61] width 15 height 8
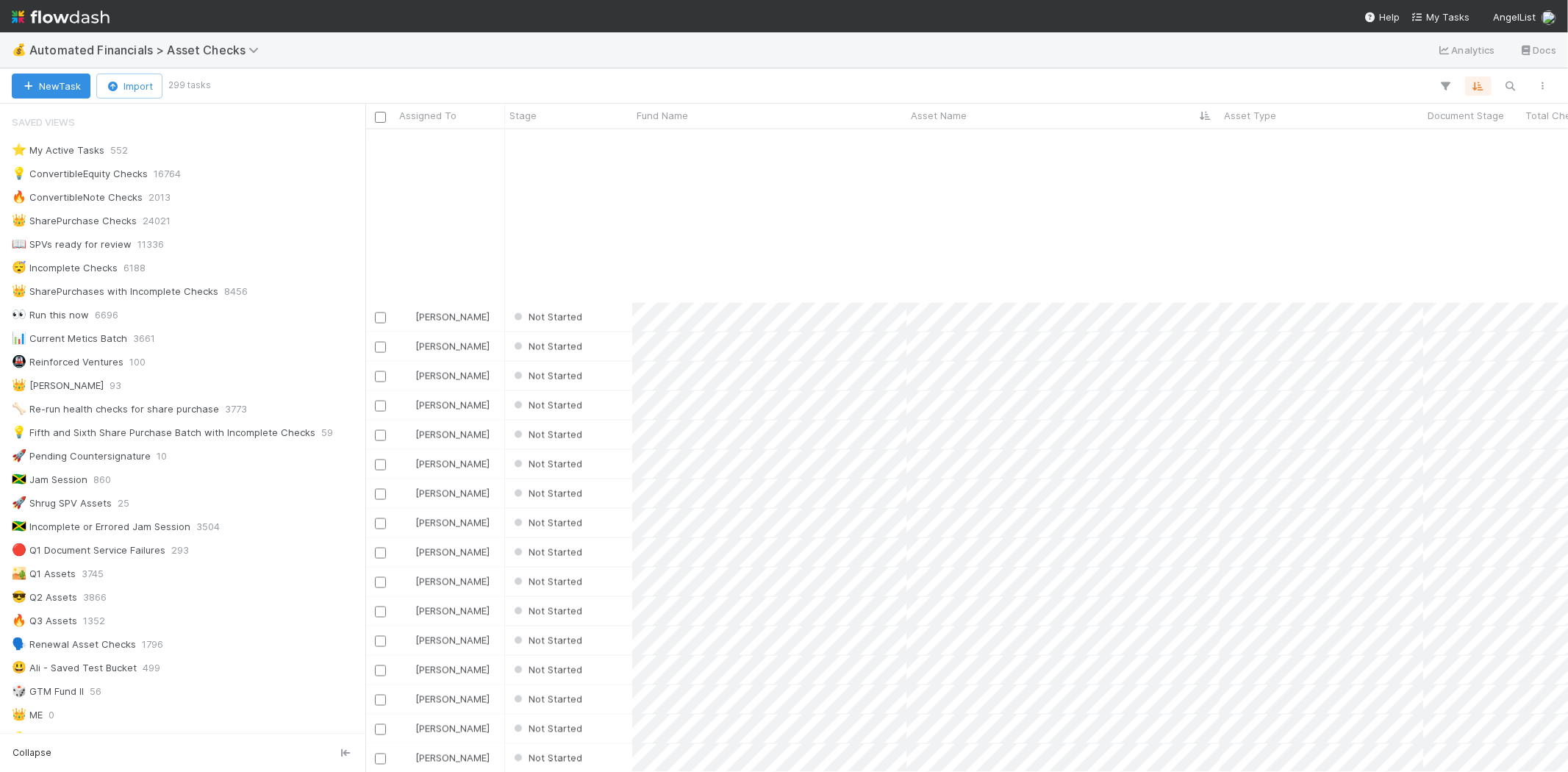
scroll to position [2205, 0]
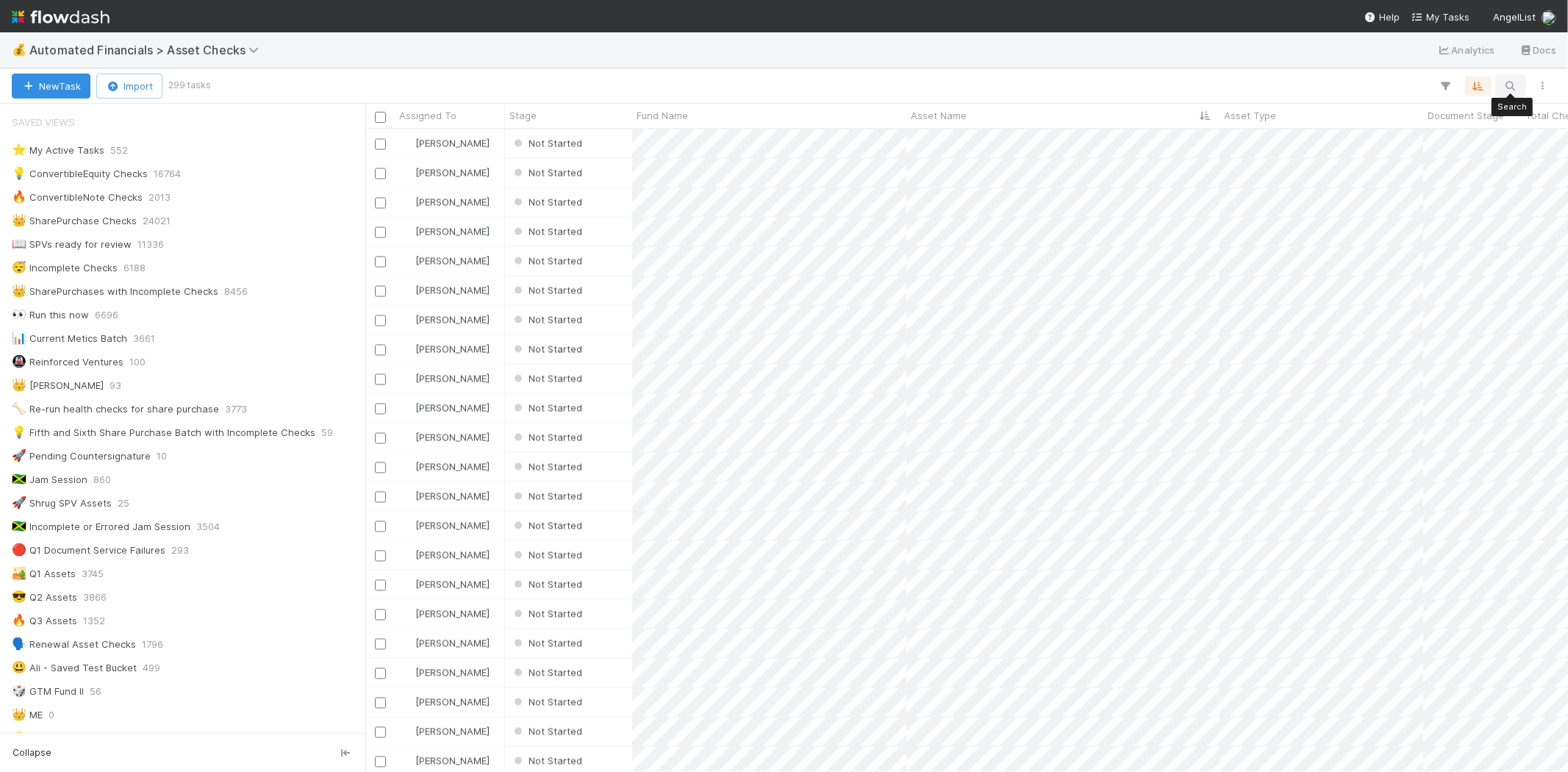
click at [1512, 85] on icon "button" at bounding box center [1510, 86] width 15 height 13
click at [1040, 54] on div at bounding box center [784, 386] width 1568 height 772
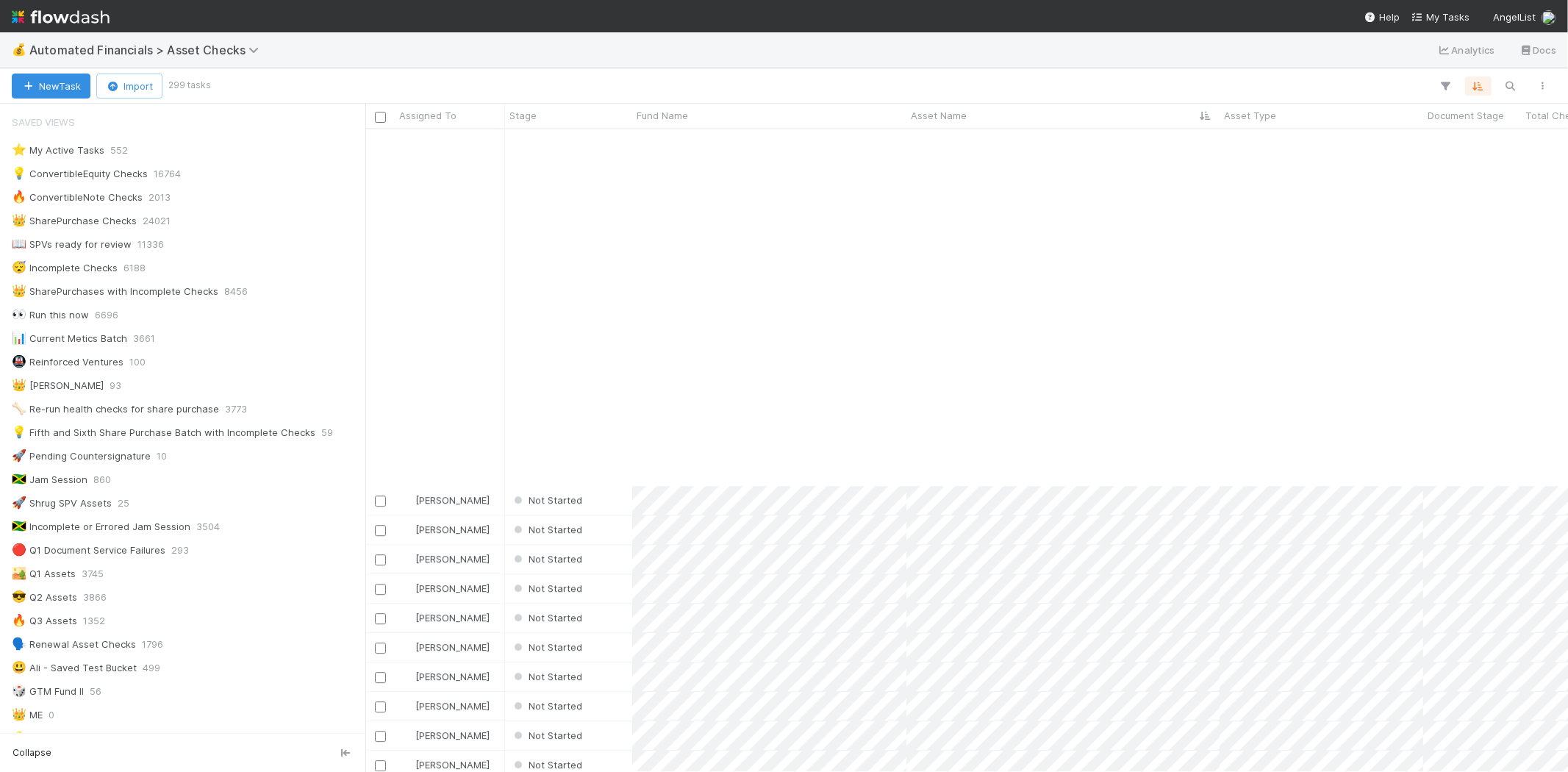
scroll to position [3757, 0]
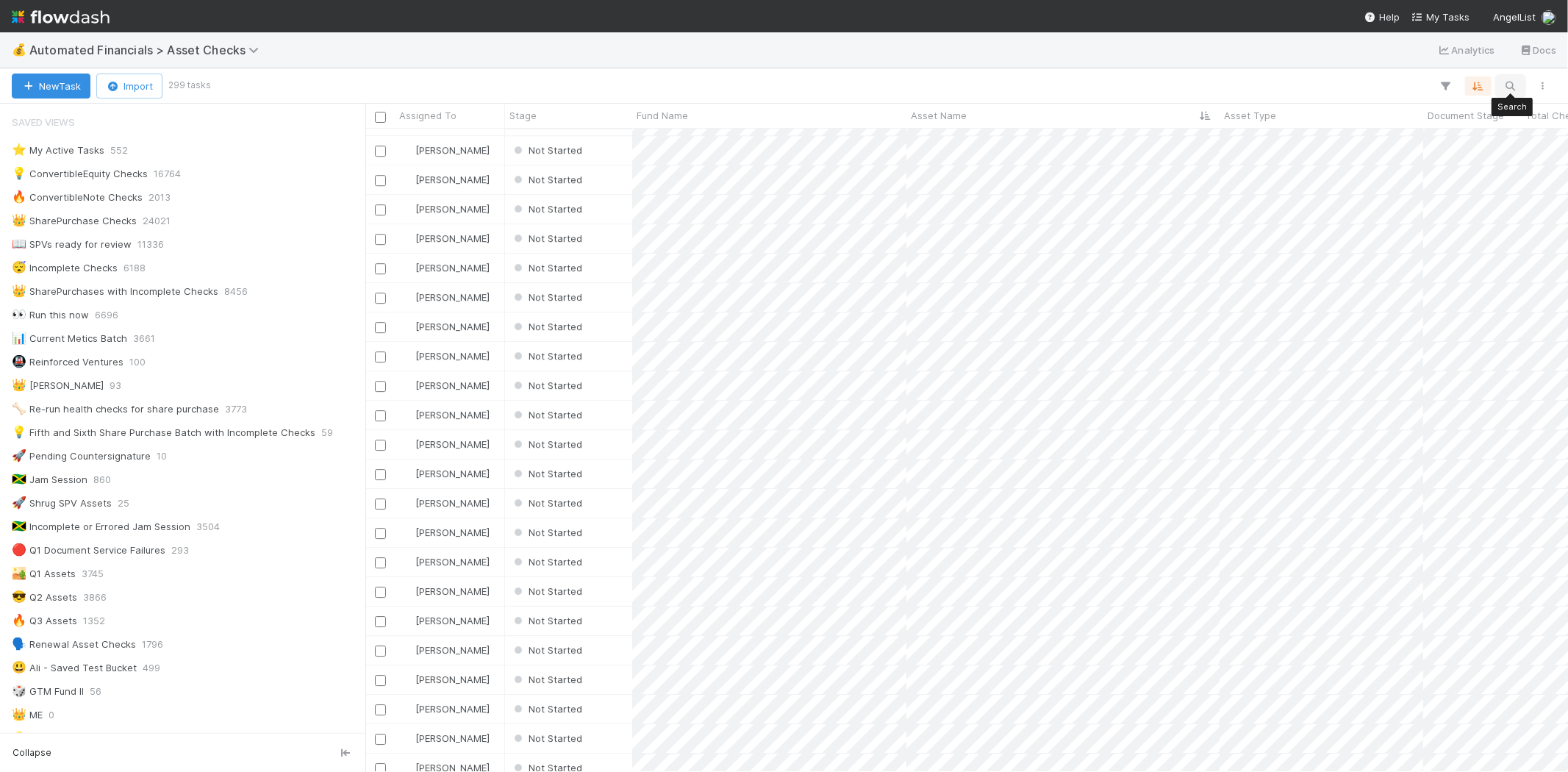
click at [1506, 82] on icon "button" at bounding box center [1510, 86] width 15 height 13
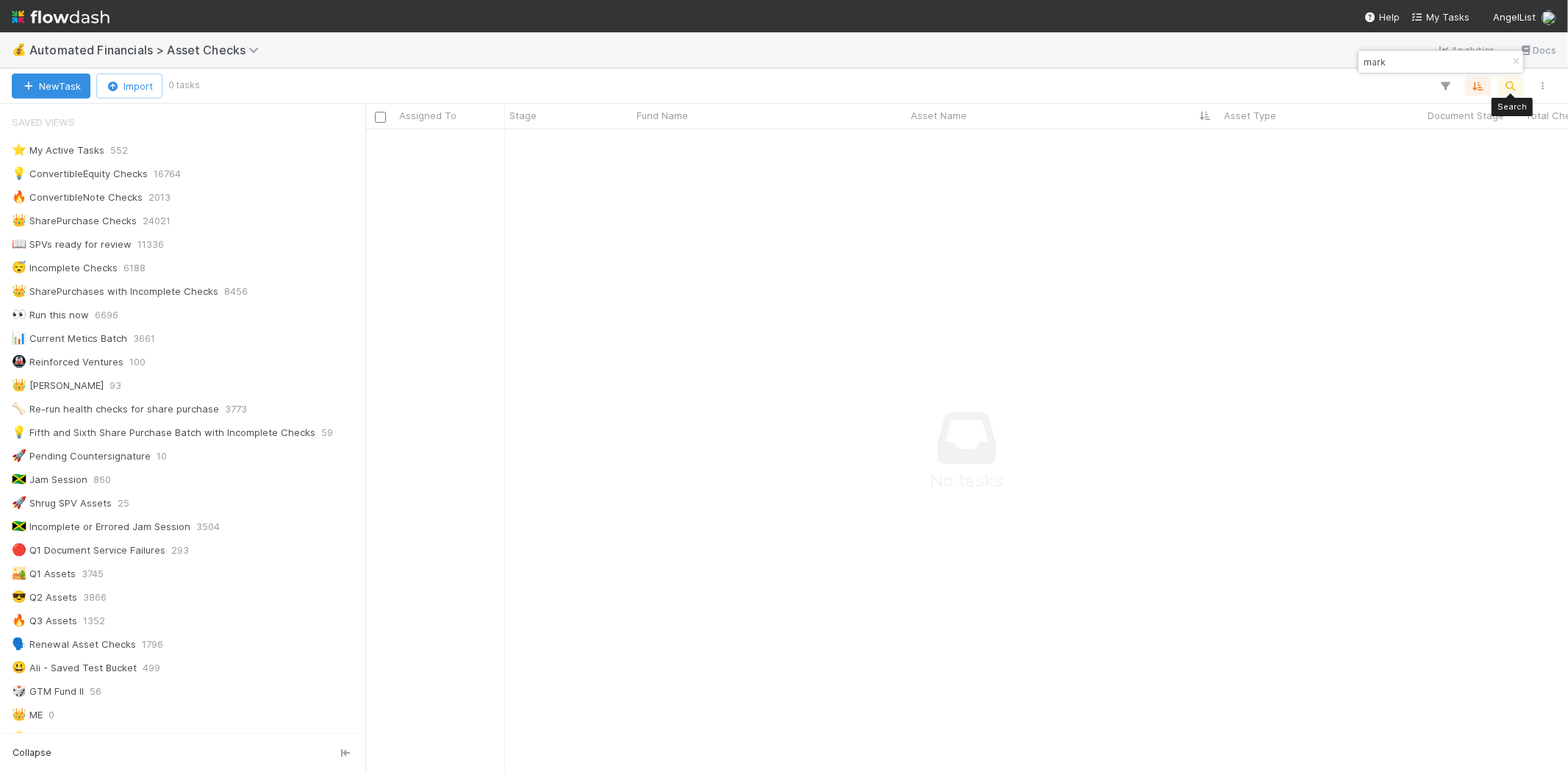
scroll to position [618, 1177]
type input "marketplace"
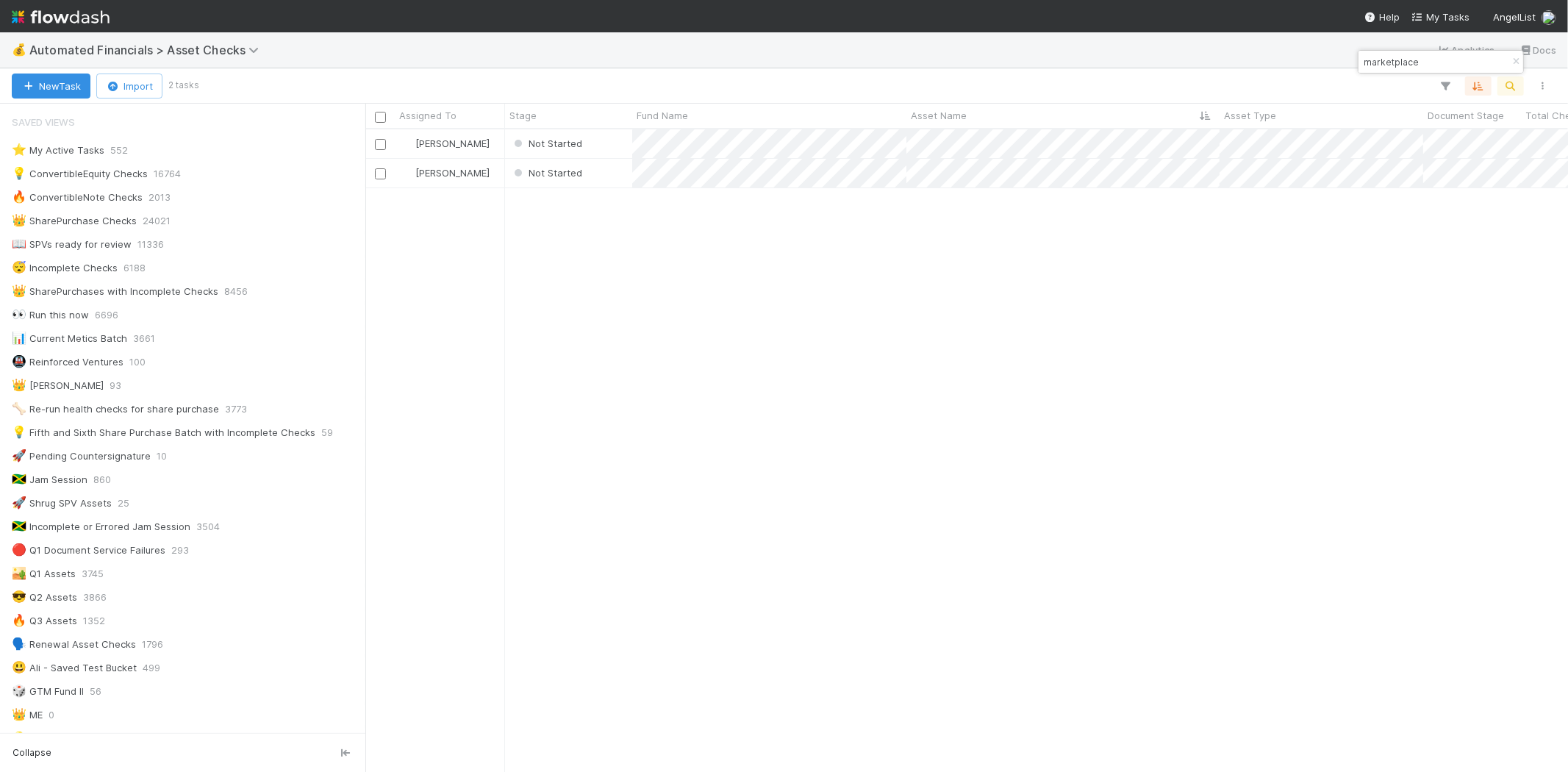
scroll to position [630, 1190]
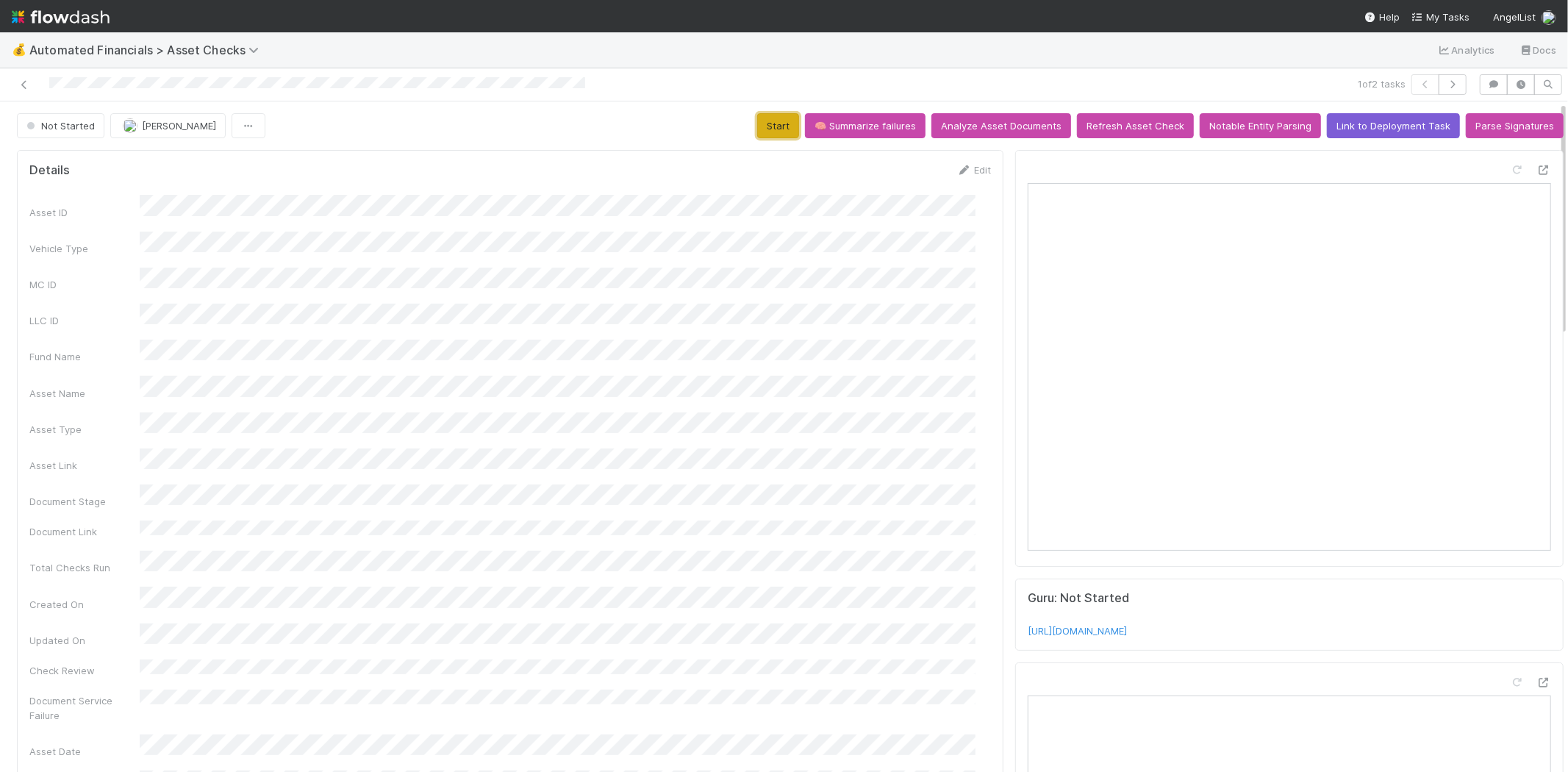
click at [766, 127] on button "Start" at bounding box center [777, 125] width 42 height 25
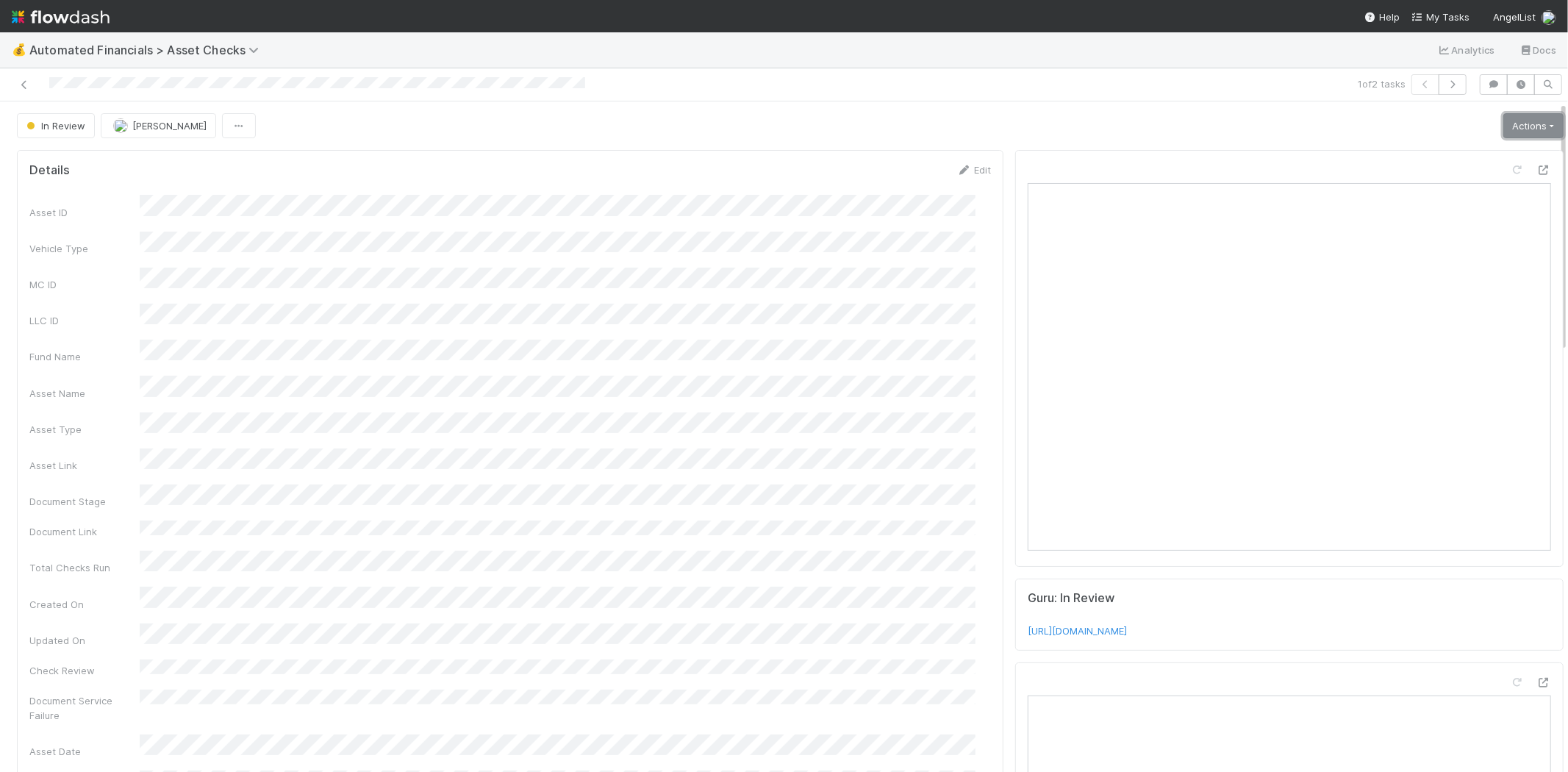
click at [1506, 121] on link "Actions" at bounding box center [1533, 125] width 61 height 25
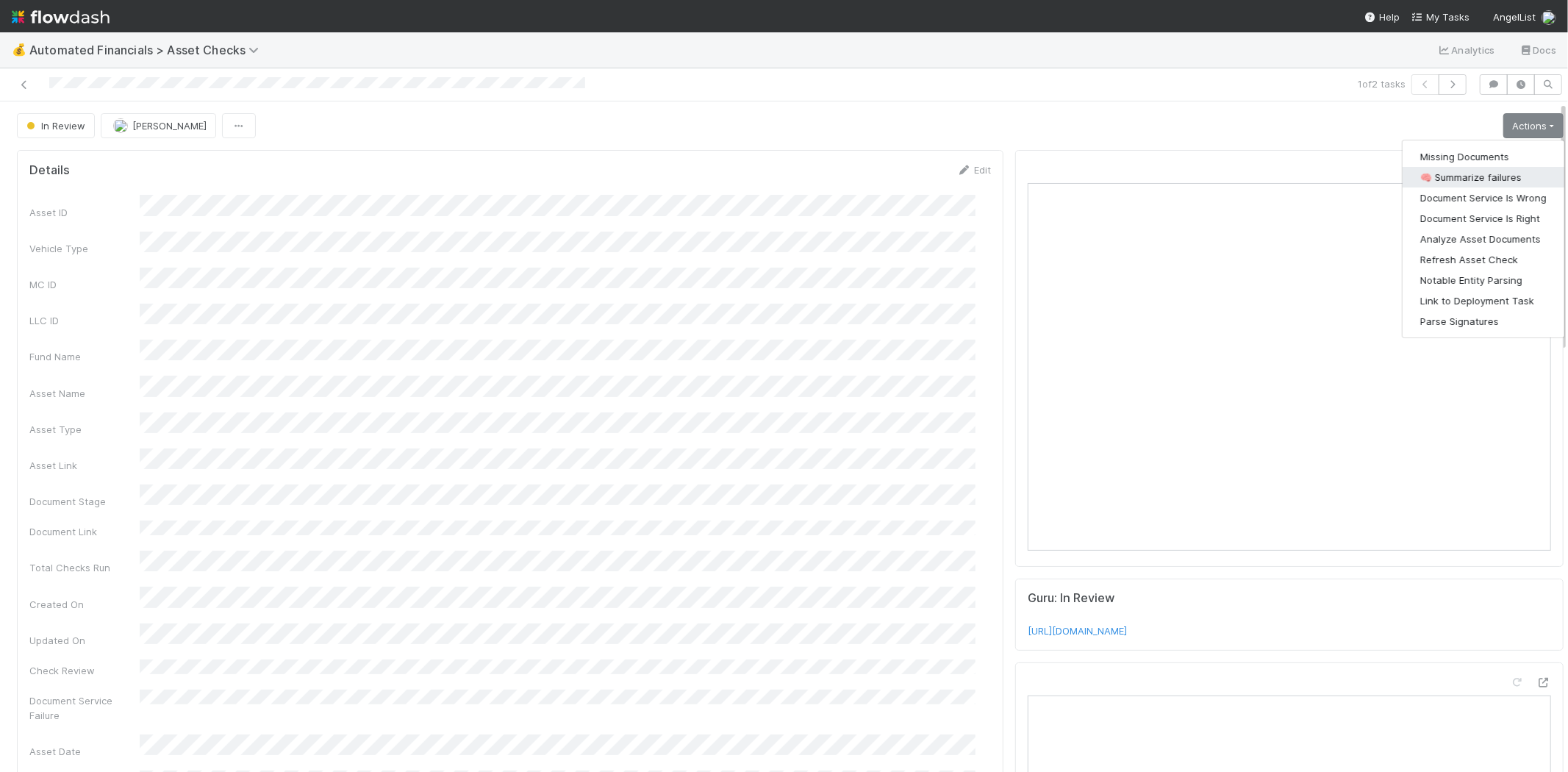
click at [1464, 171] on button "🧠 Summarize failures" at bounding box center [1482, 177] width 161 height 21
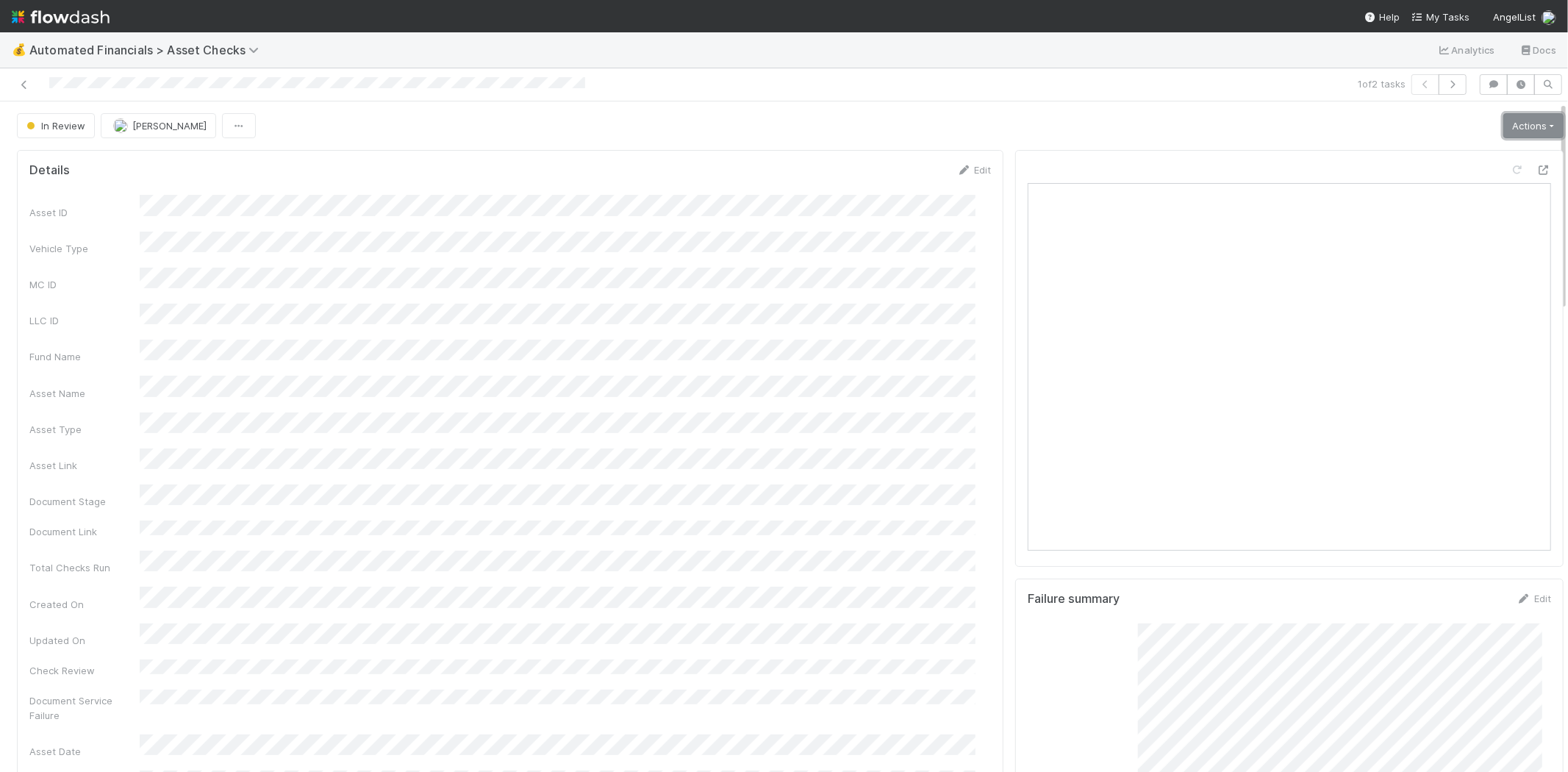
click at [1510, 117] on link "Actions" at bounding box center [1533, 125] width 61 height 25
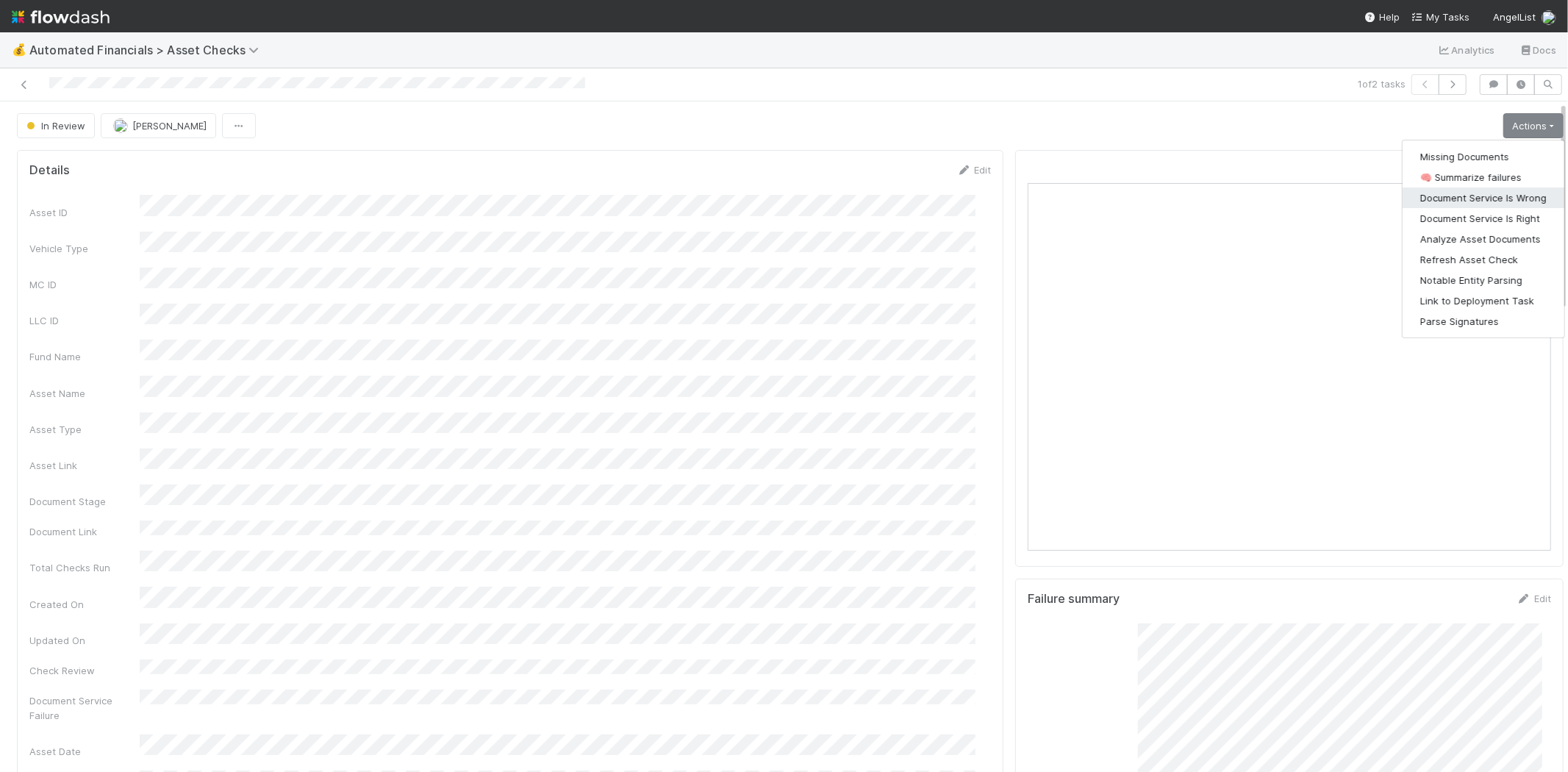
click at [1486, 193] on button "Document Service Is Wrong" at bounding box center [1482, 198] width 161 height 21
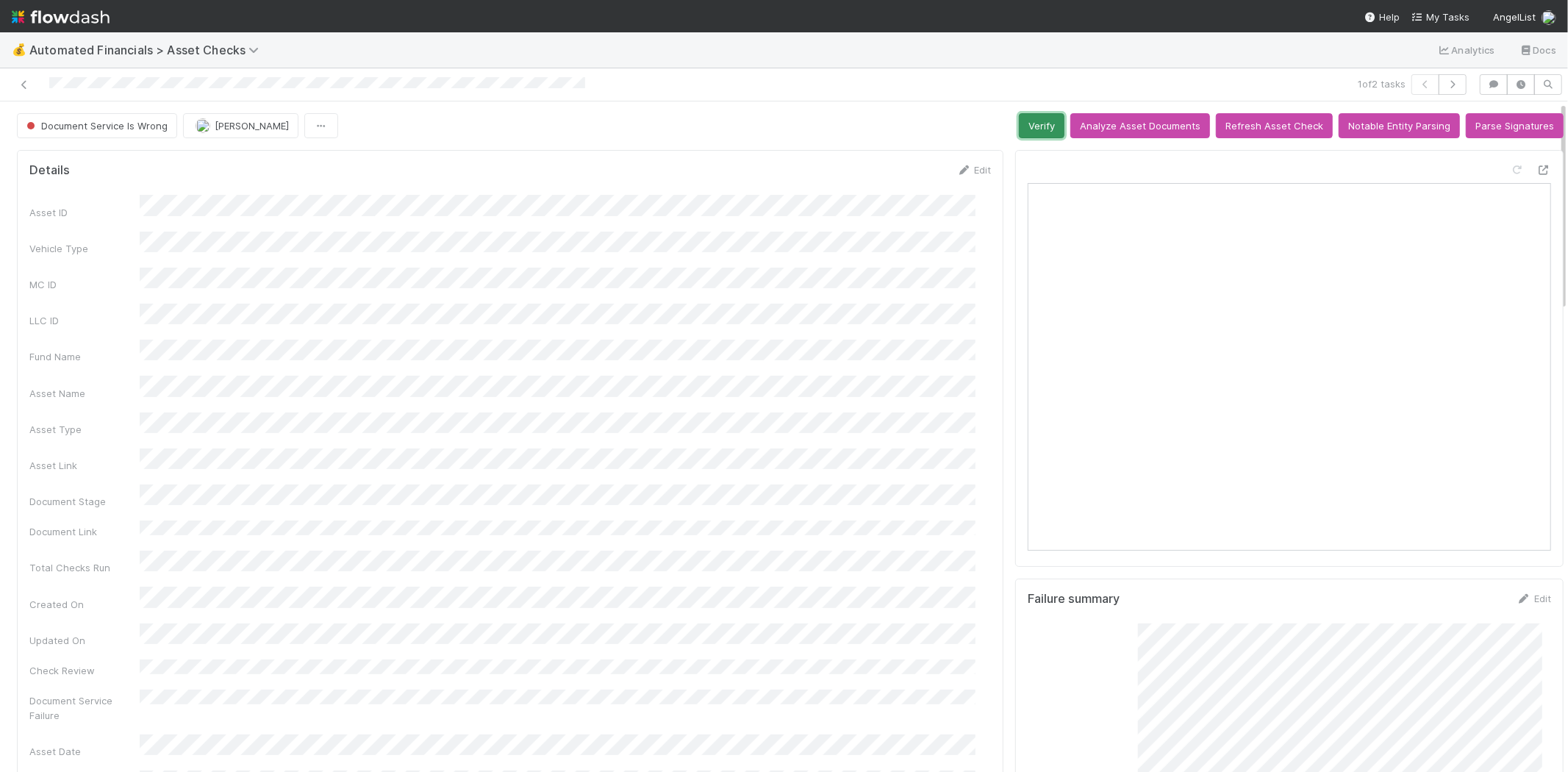
click at [1038, 128] on button "Verify" at bounding box center [1041, 125] width 46 height 25
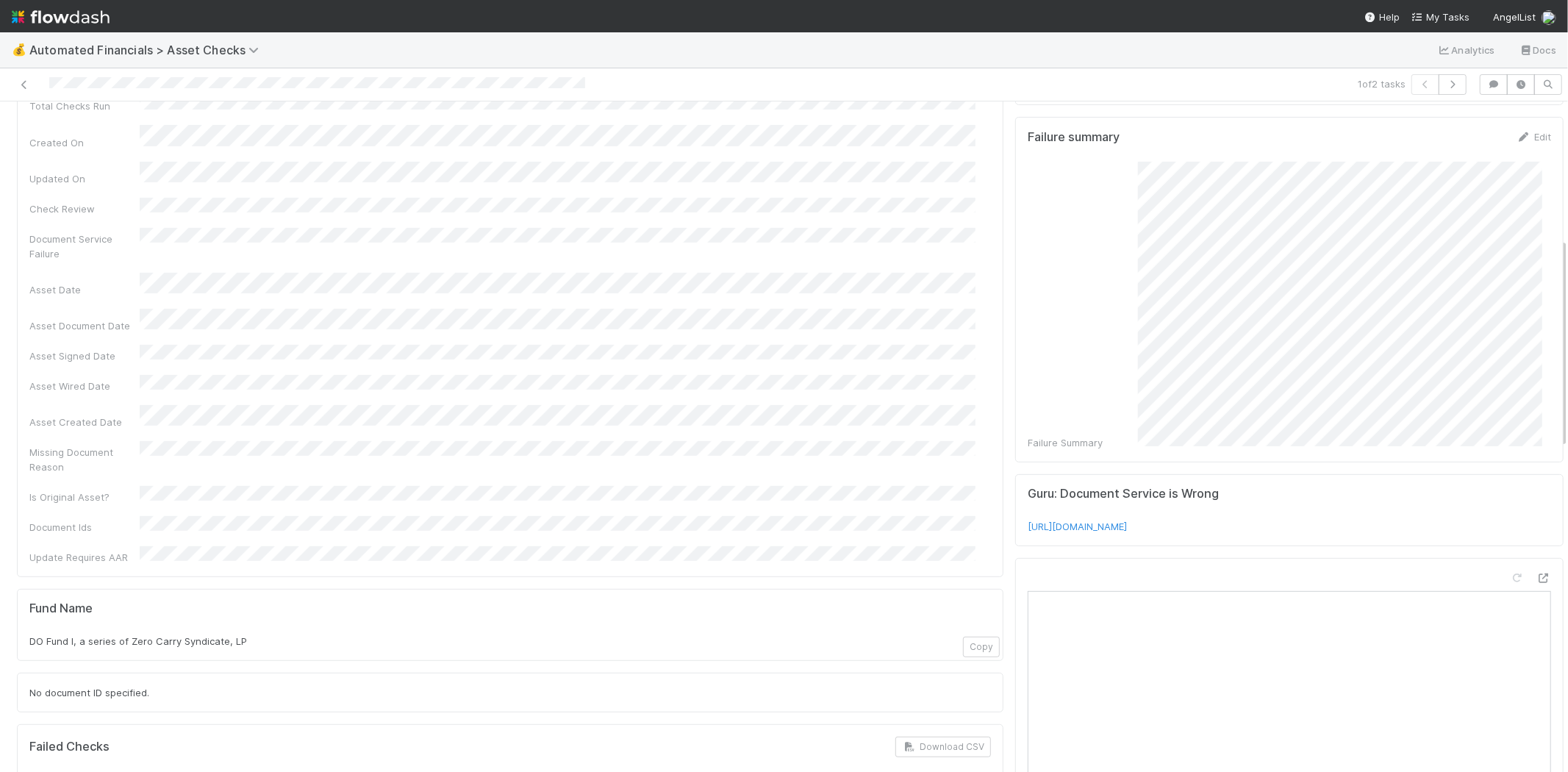
scroll to position [489, 0]
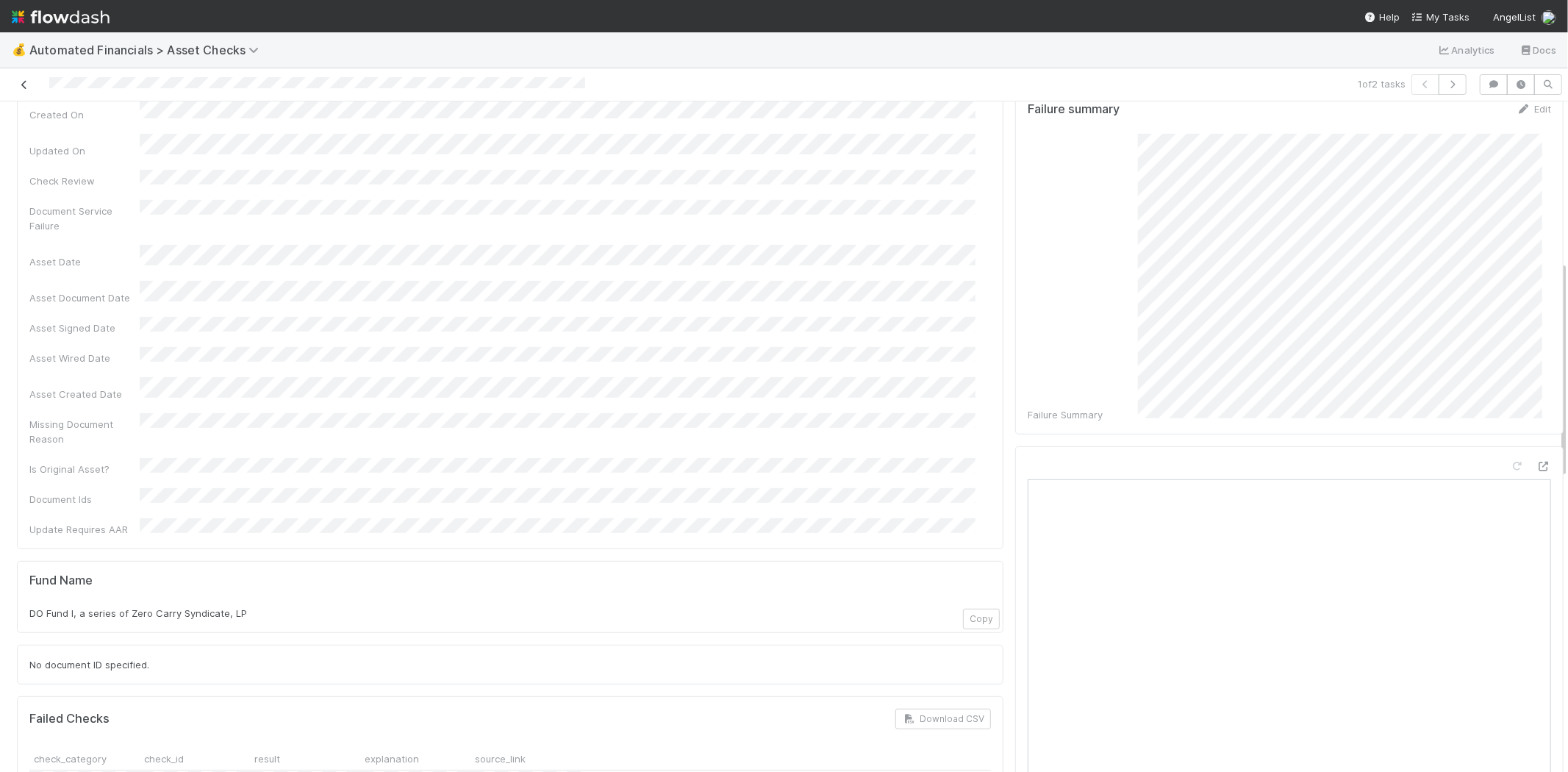
click at [25, 82] on icon at bounding box center [24, 85] width 15 height 9
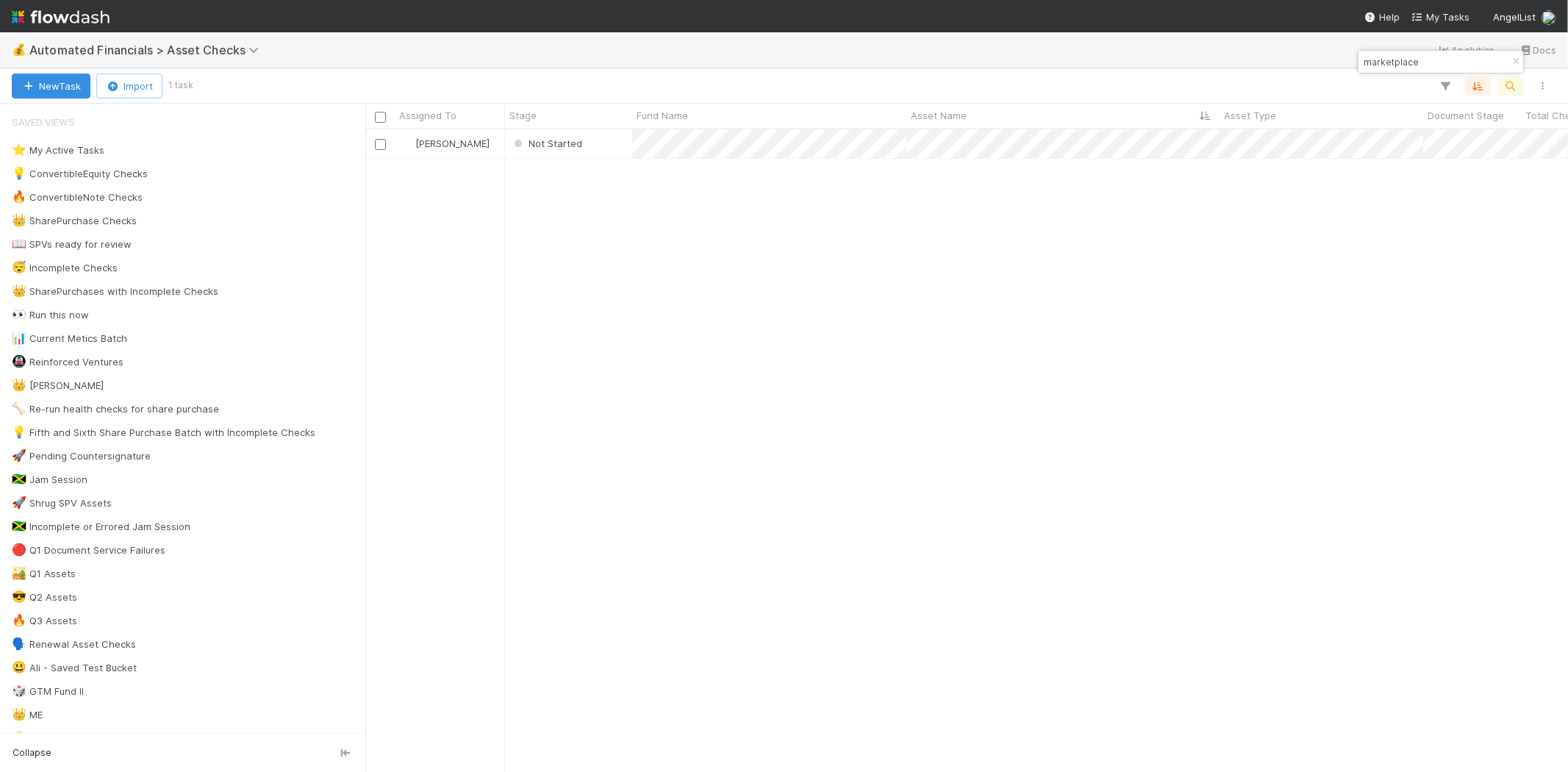
scroll to position [630, 1190]
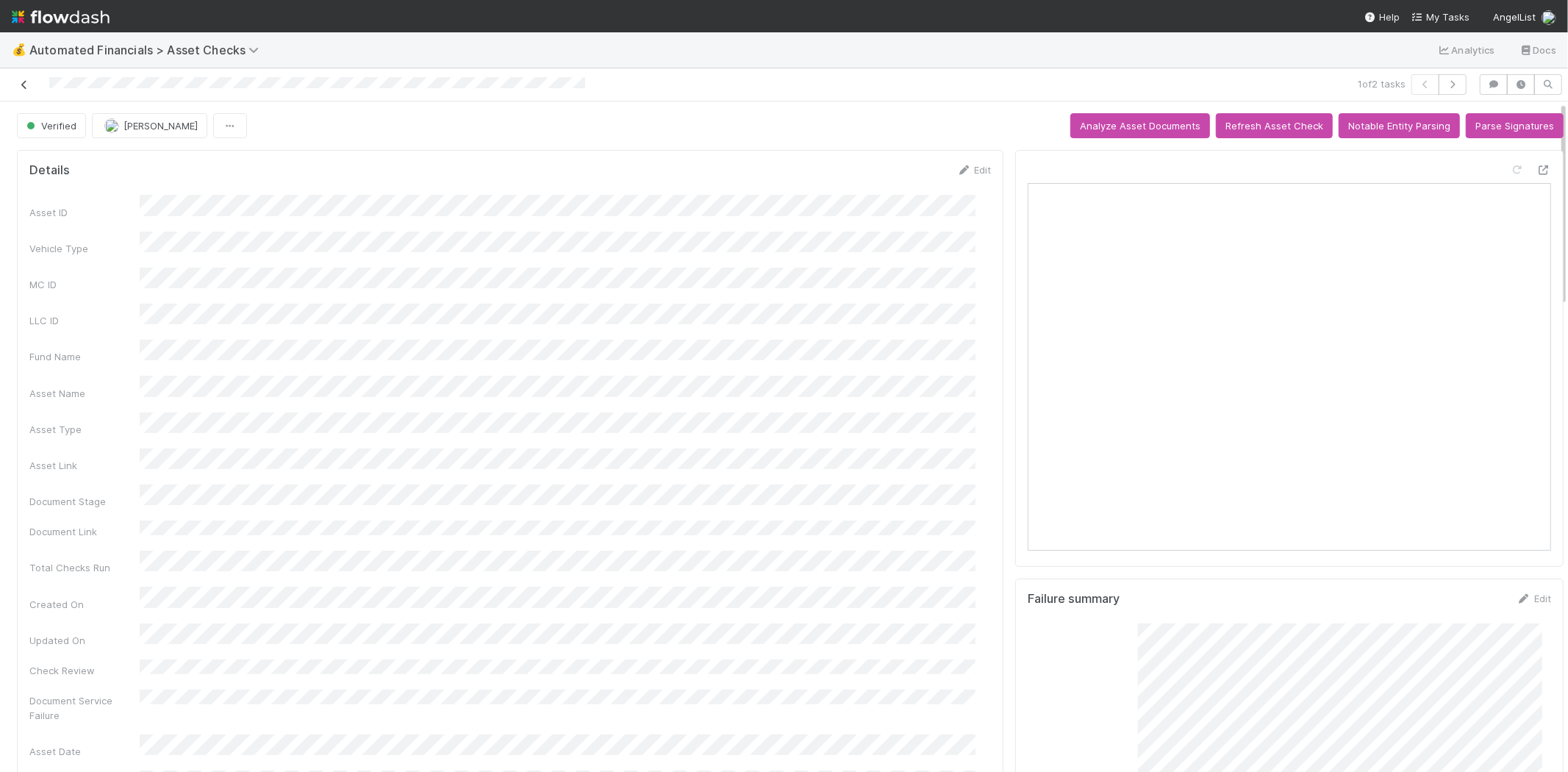
click at [19, 82] on icon at bounding box center [24, 85] width 15 height 9
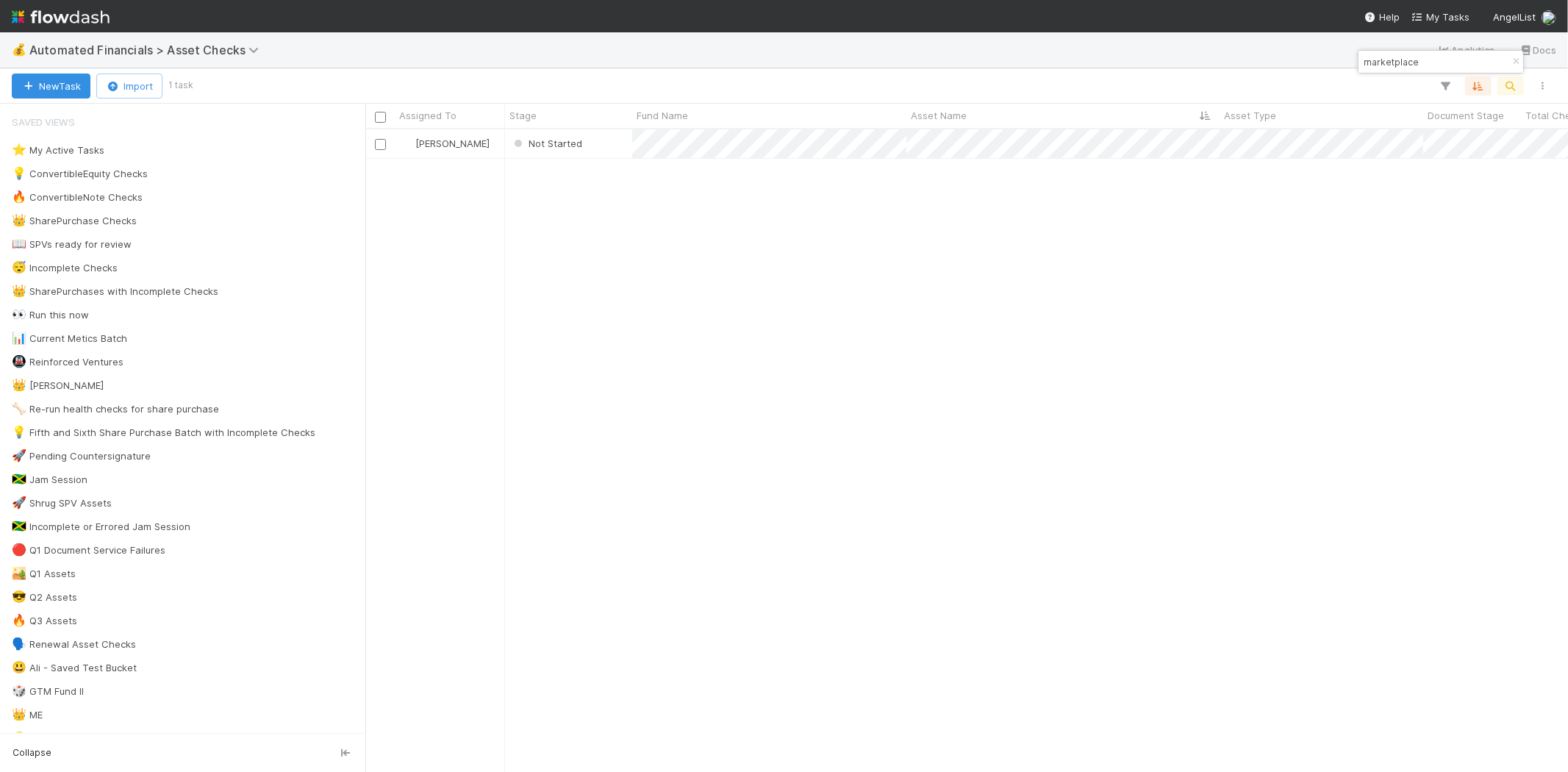
scroll to position [12, 12]
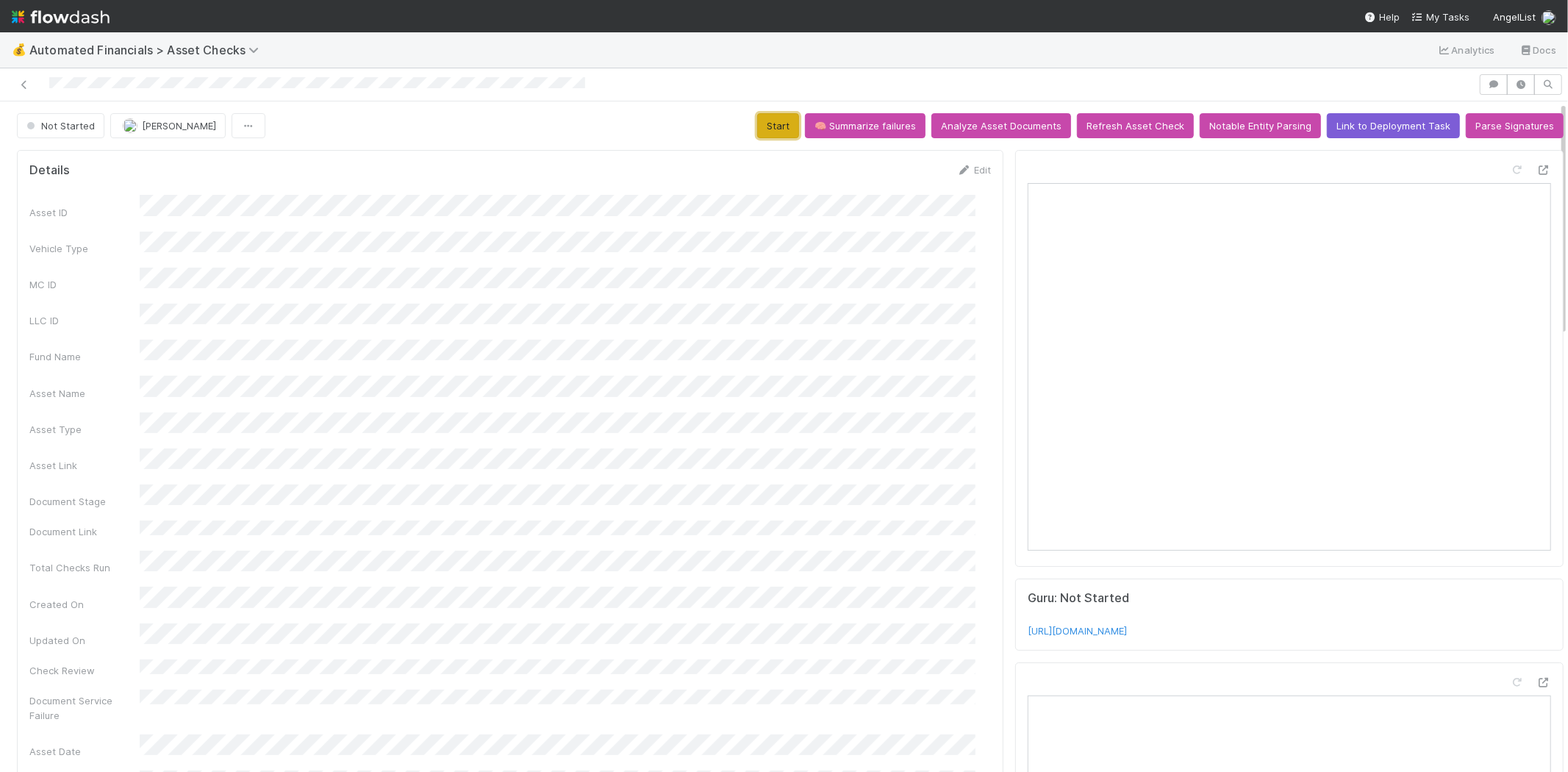
drag, startPoint x: 765, startPoint y: 125, endPoint x: 973, endPoint y: 100, distance: 209.5
click at [765, 125] on button "Start" at bounding box center [777, 125] width 42 height 25
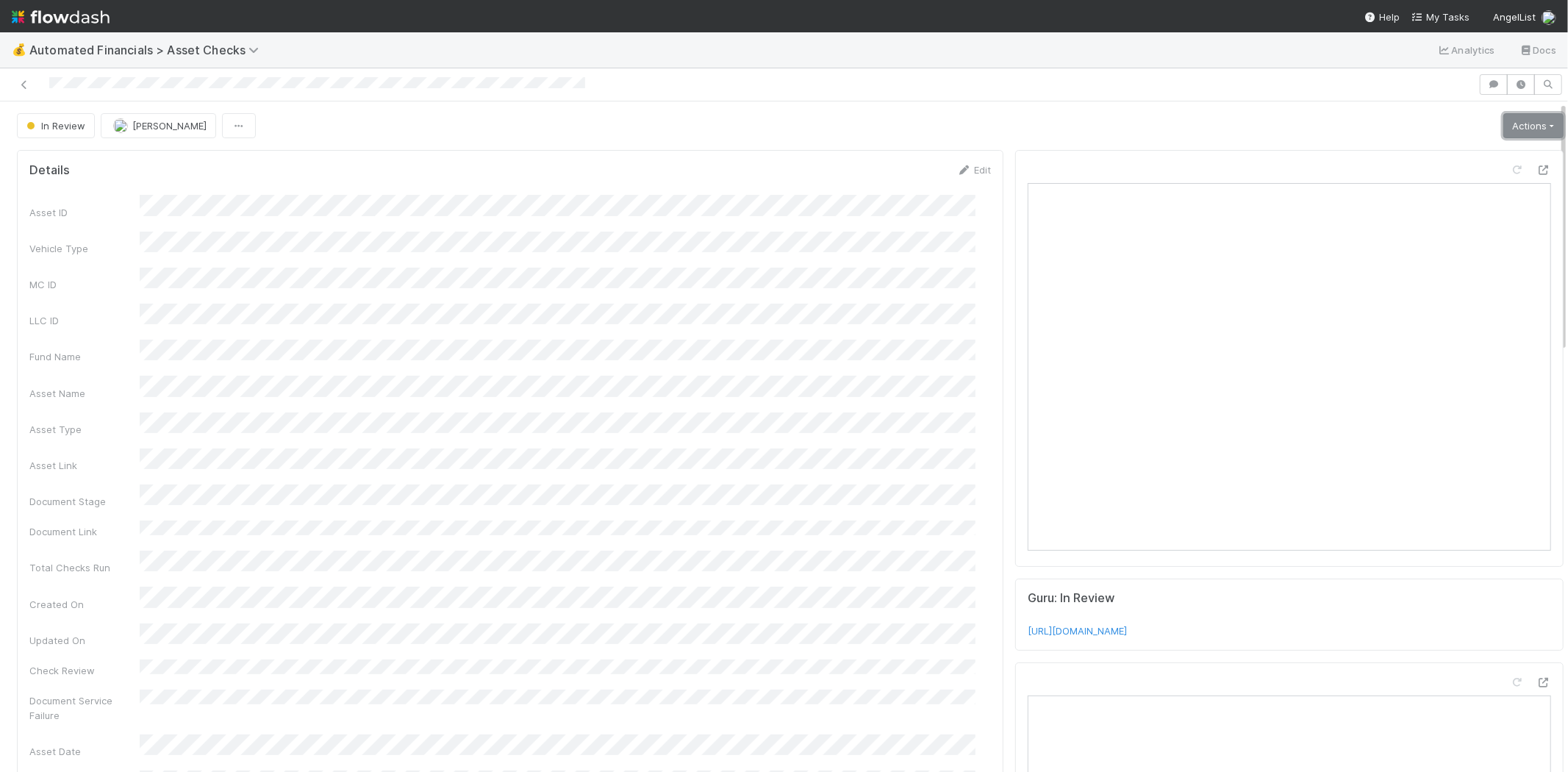
click at [1516, 125] on link "Actions" at bounding box center [1533, 125] width 61 height 25
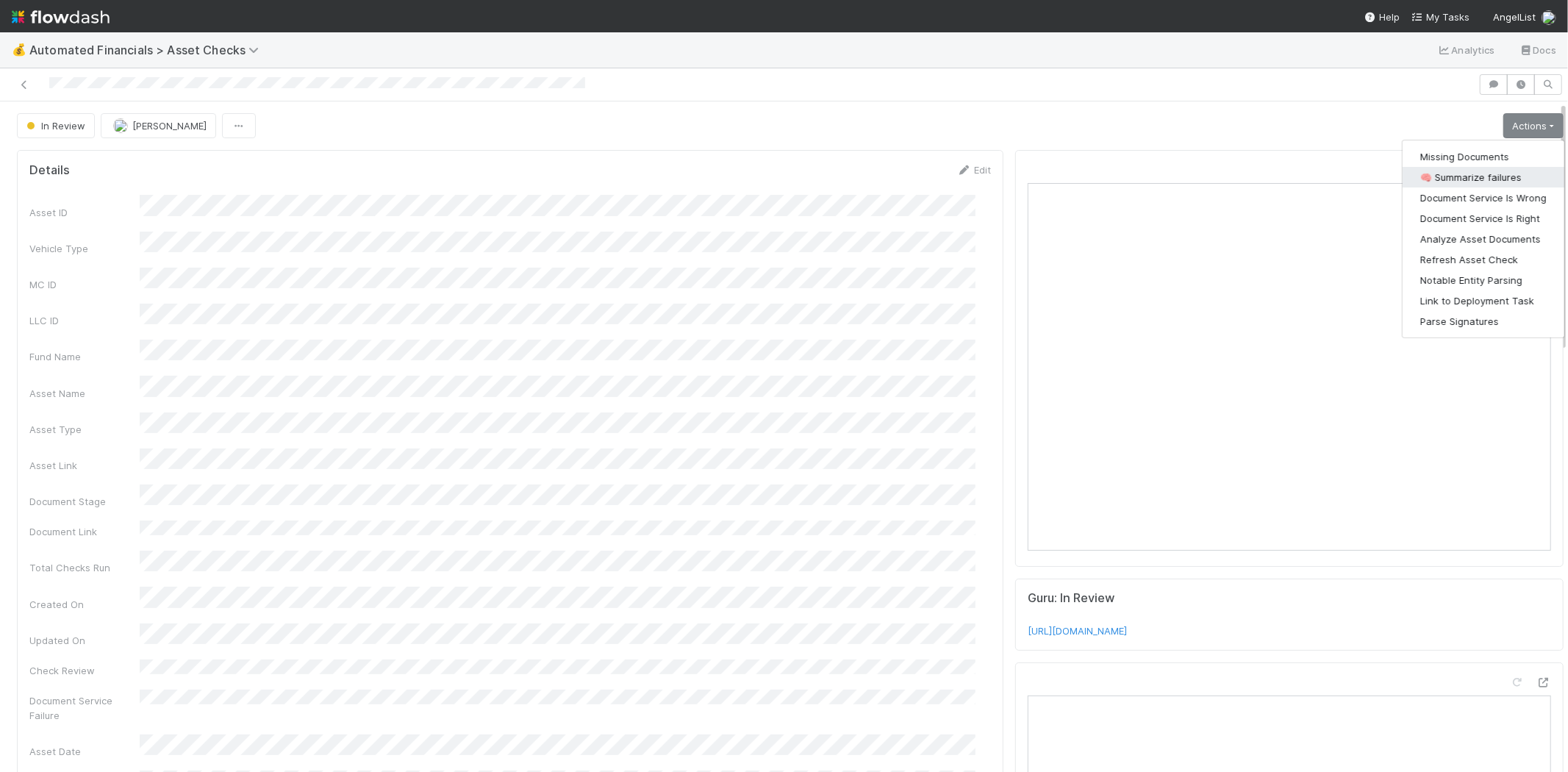
click at [1486, 179] on button "🧠 Summarize failures" at bounding box center [1482, 177] width 161 height 21
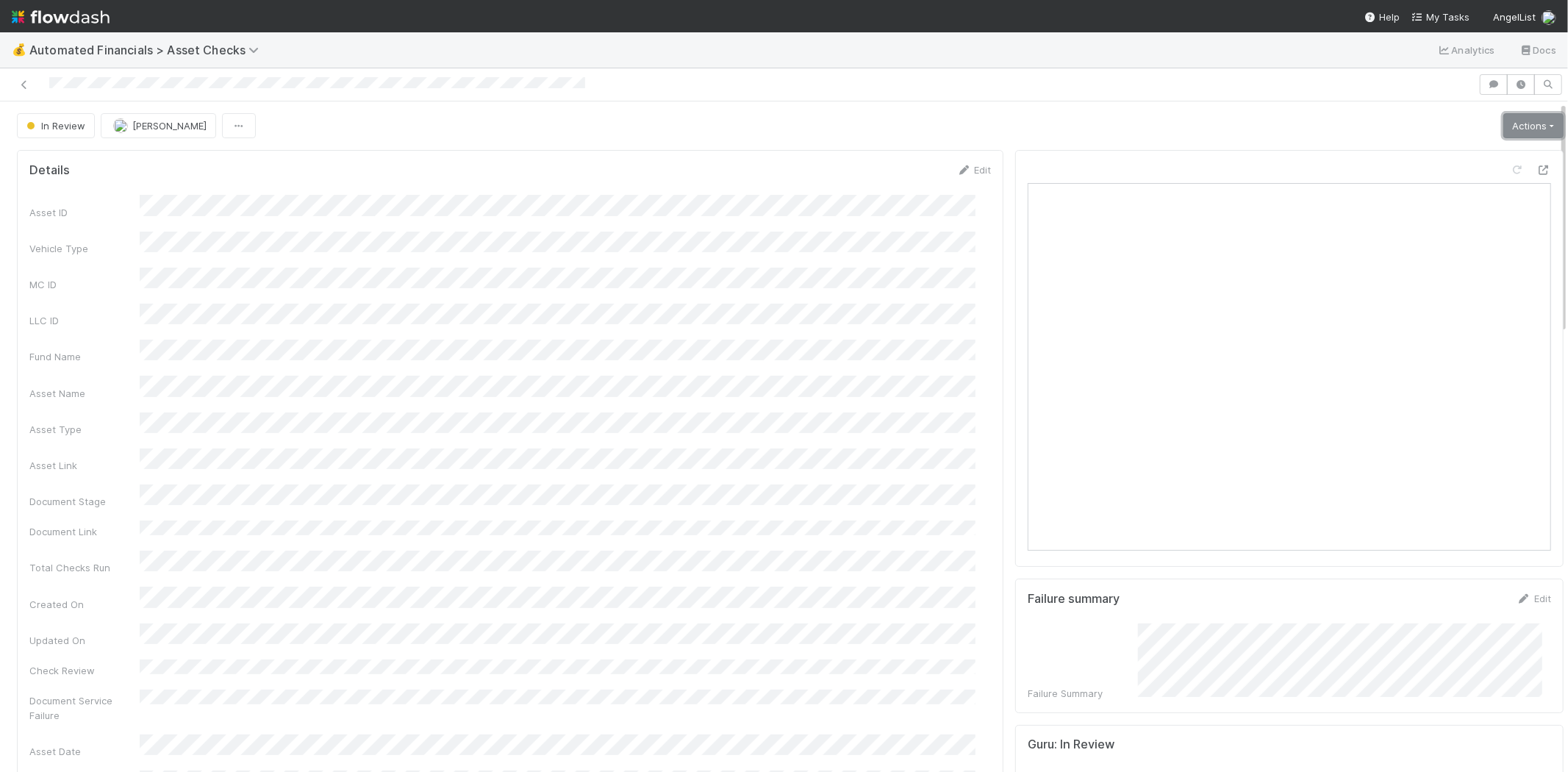
click at [1503, 125] on link "Actions" at bounding box center [1533, 125] width 61 height 25
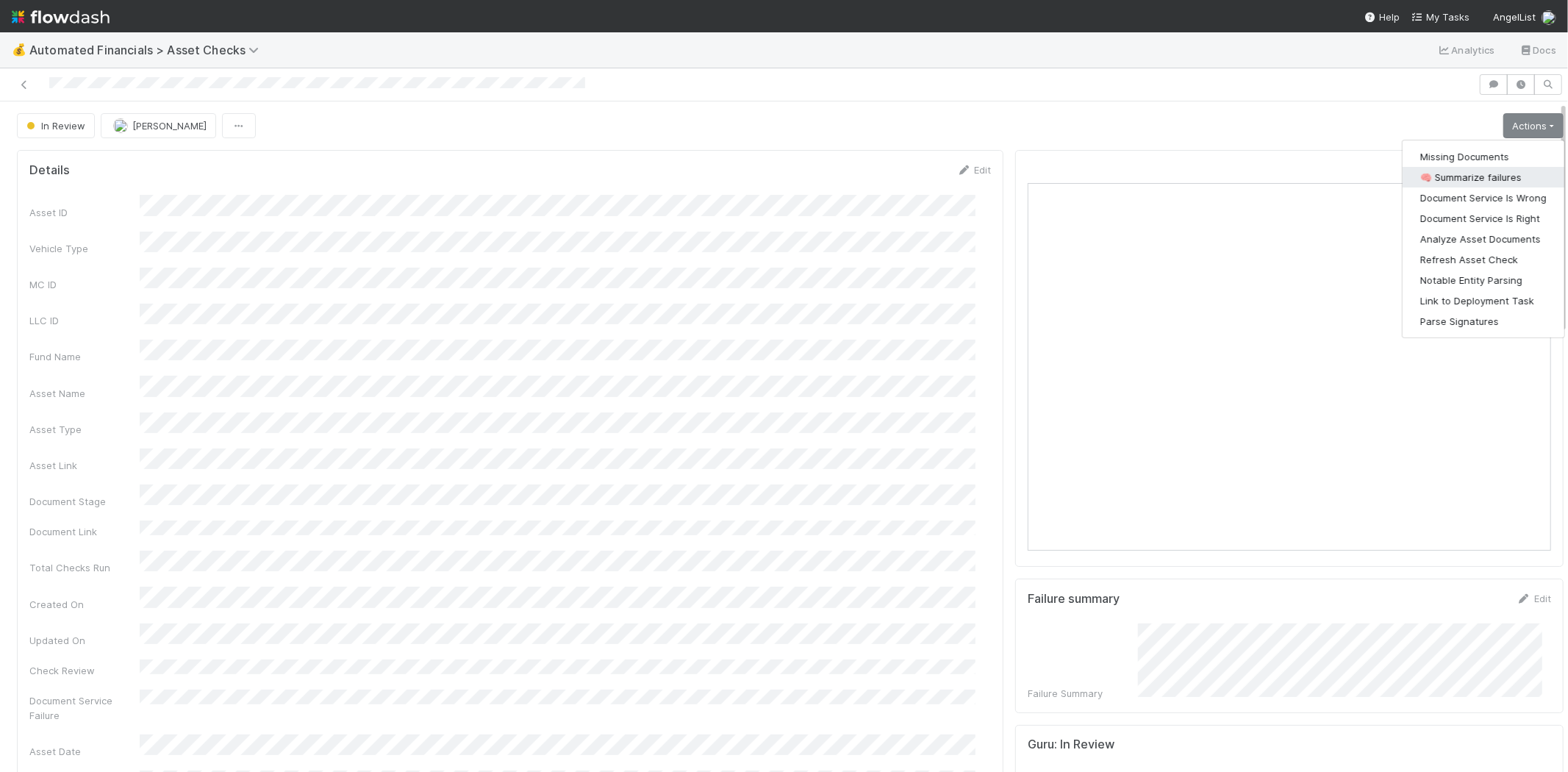
click at [1482, 178] on button "🧠 Summarize failures" at bounding box center [1482, 177] width 161 height 21
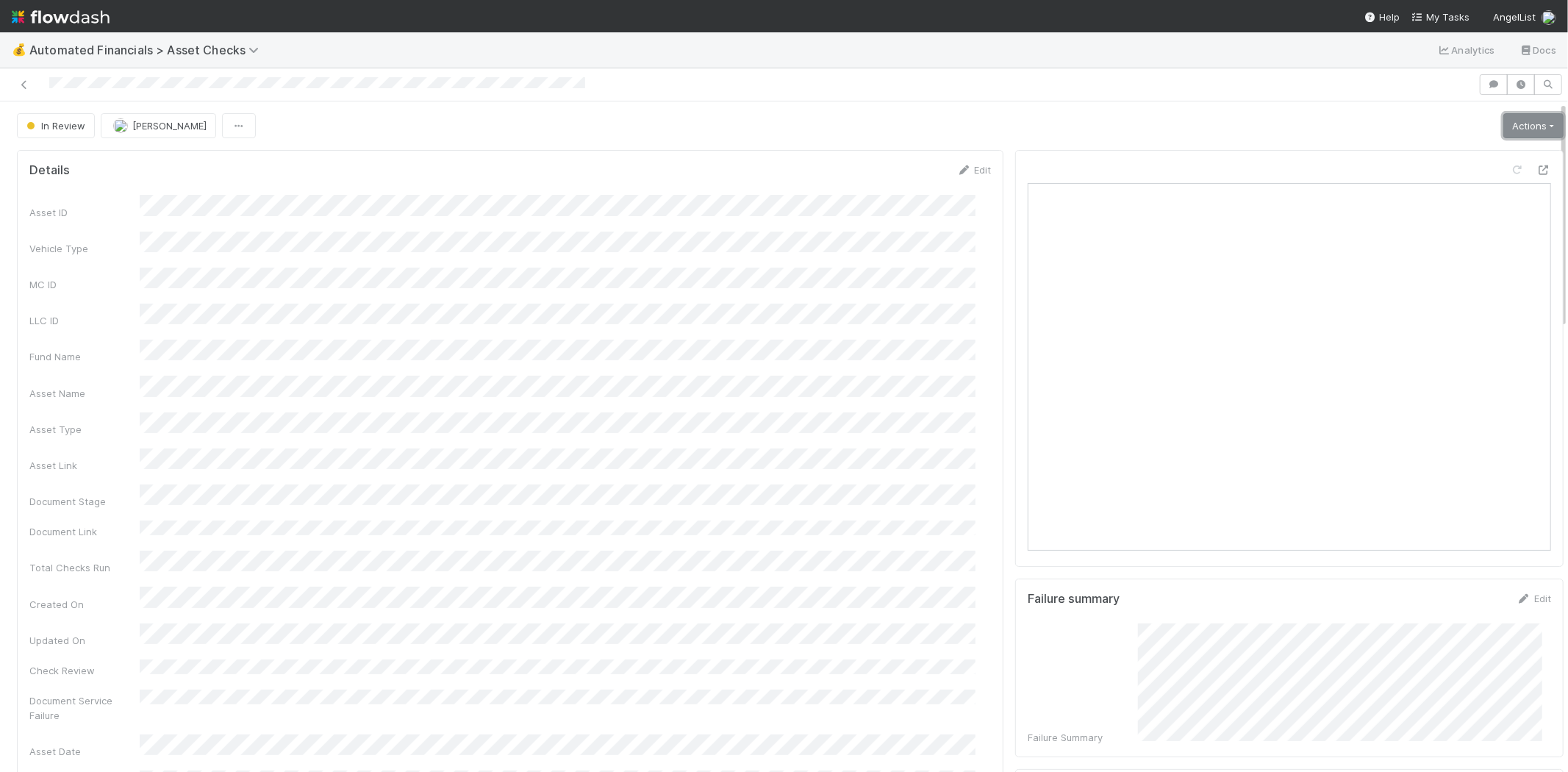
click at [1503, 120] on link "Actions" at bounding box center [1533, 125] width 61 height 25
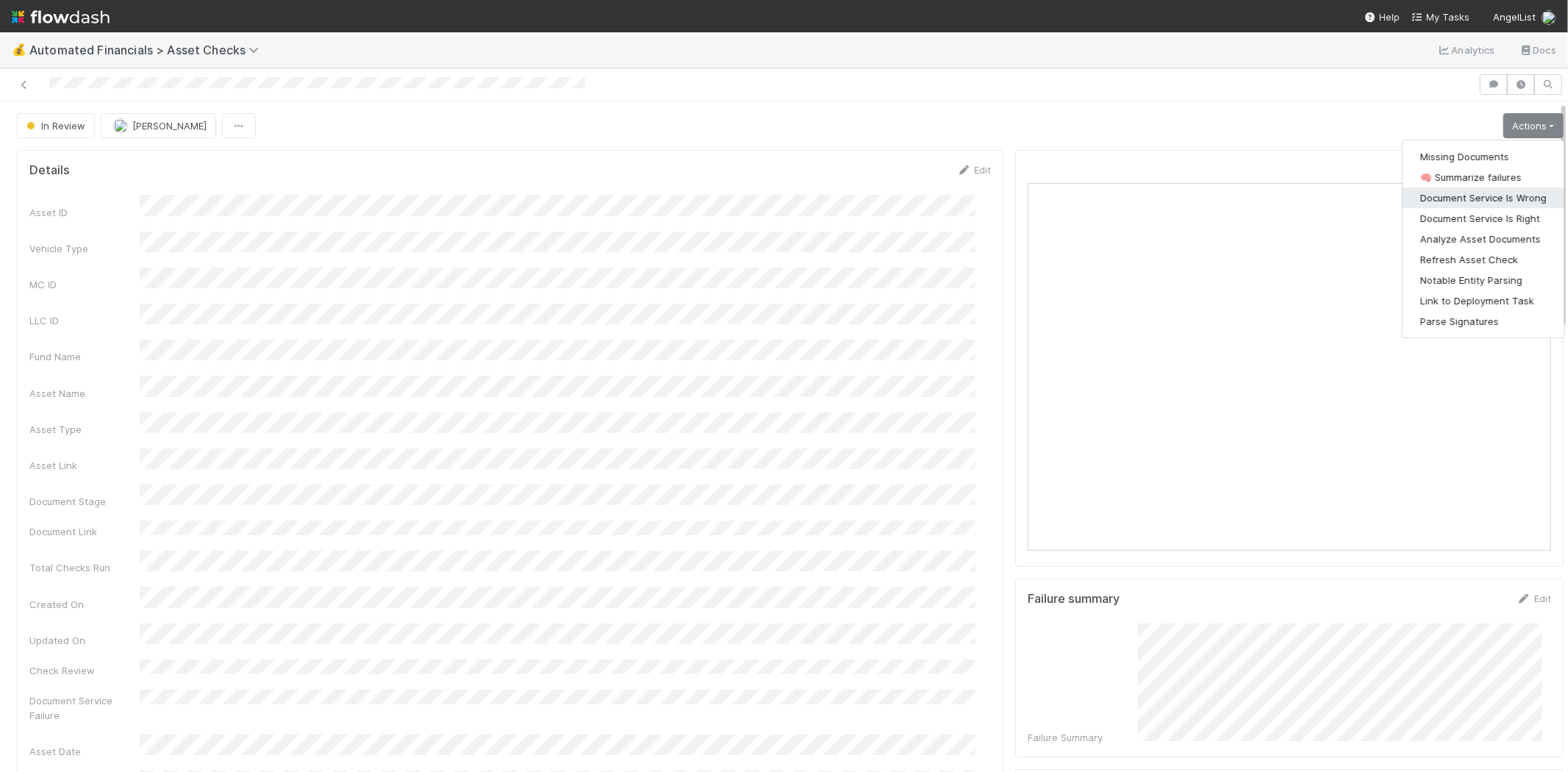
click at [1455, 195] on button "Document Service Is Wrong" at bounding box center [1482, 198] width 161 height 21
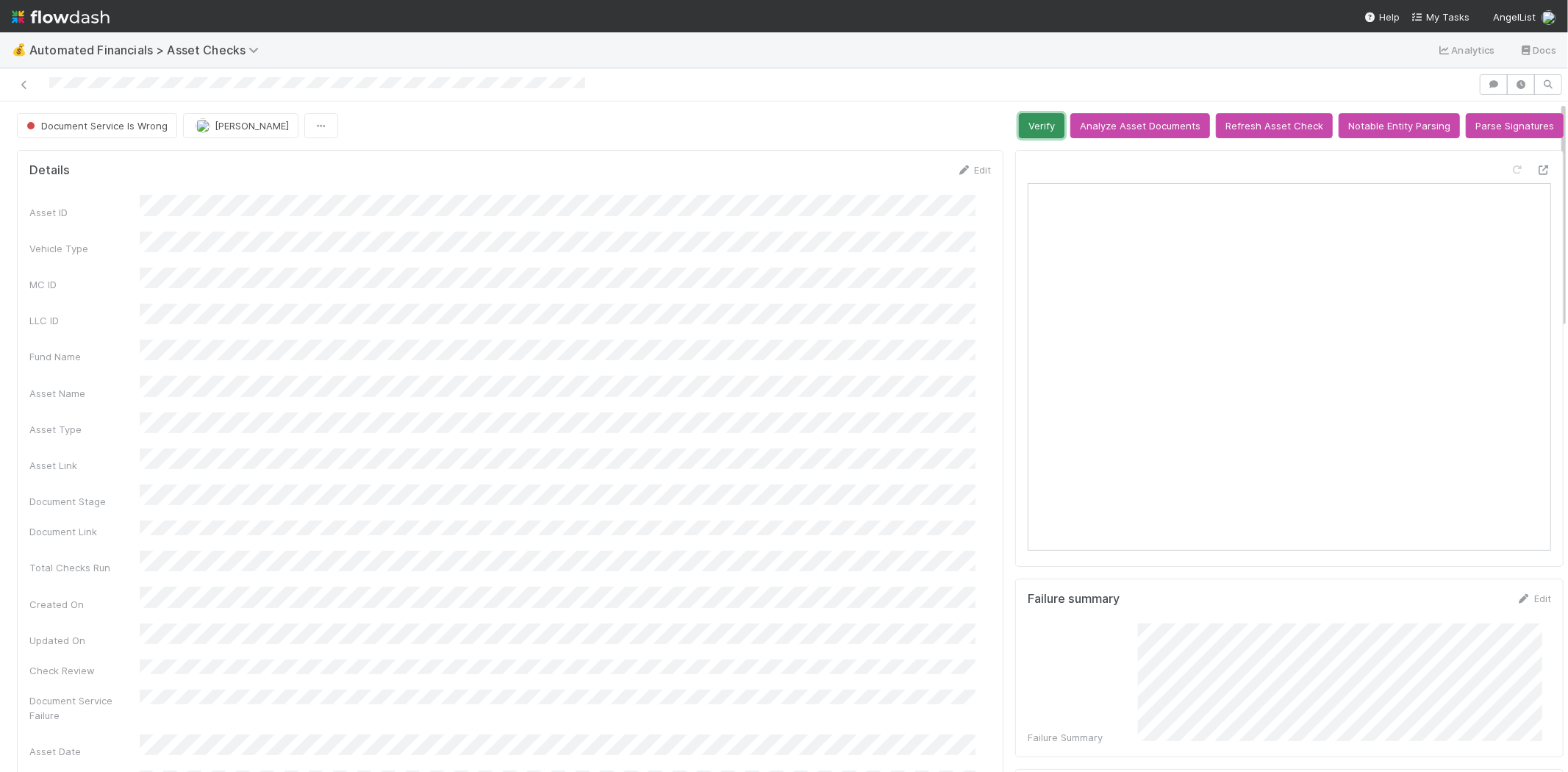
click at [1031, 118] on button "Verify" at bounding box center [1041, 125] width 46 height 25
click at [27, 83] on icon at bounding box center [24, 85] width 15 height 9
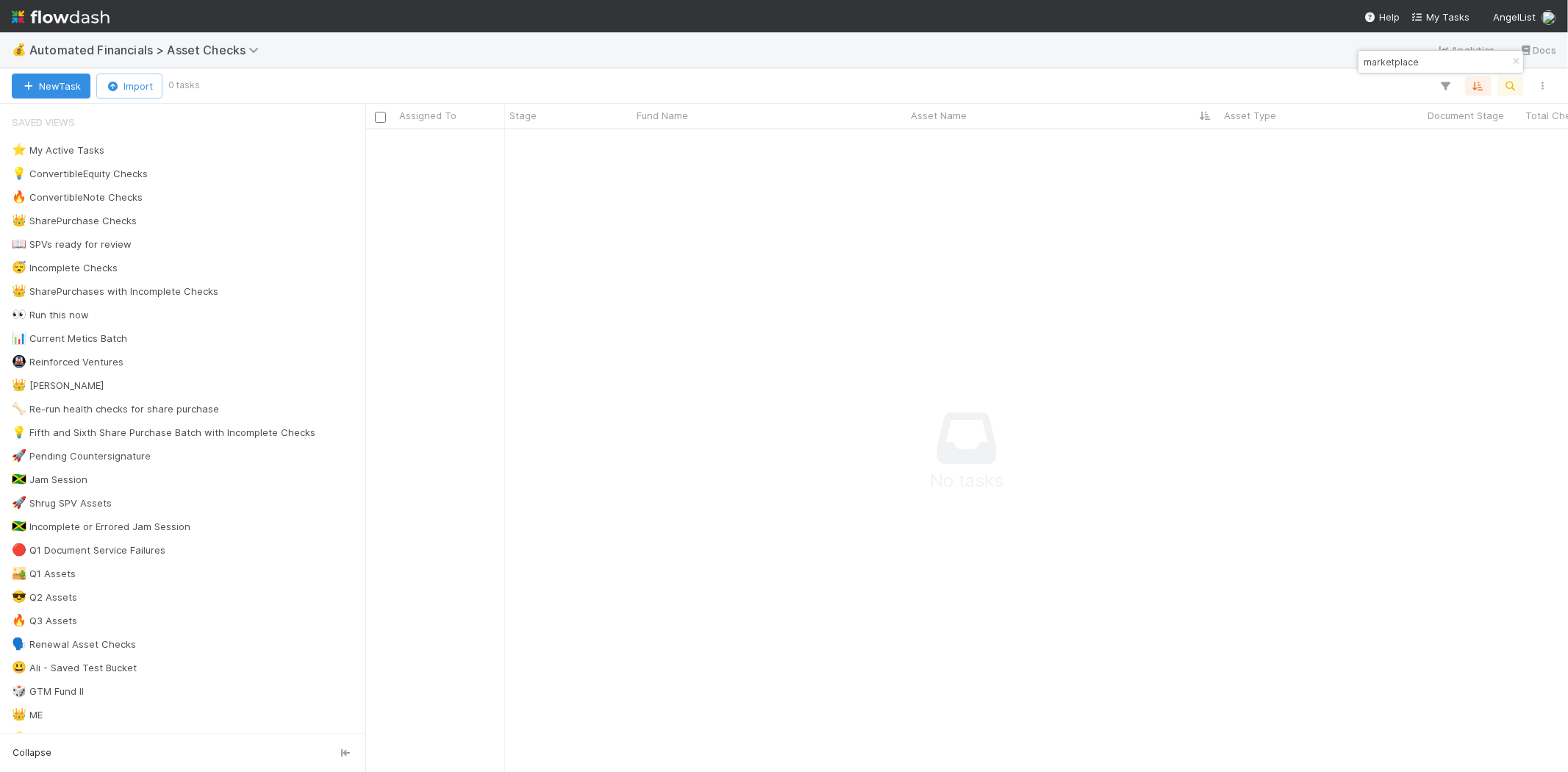
scroll to position [618, 1177]
click at [1511, 61] on icon "button" at bounding box center [1516, 61] width 15 height 8
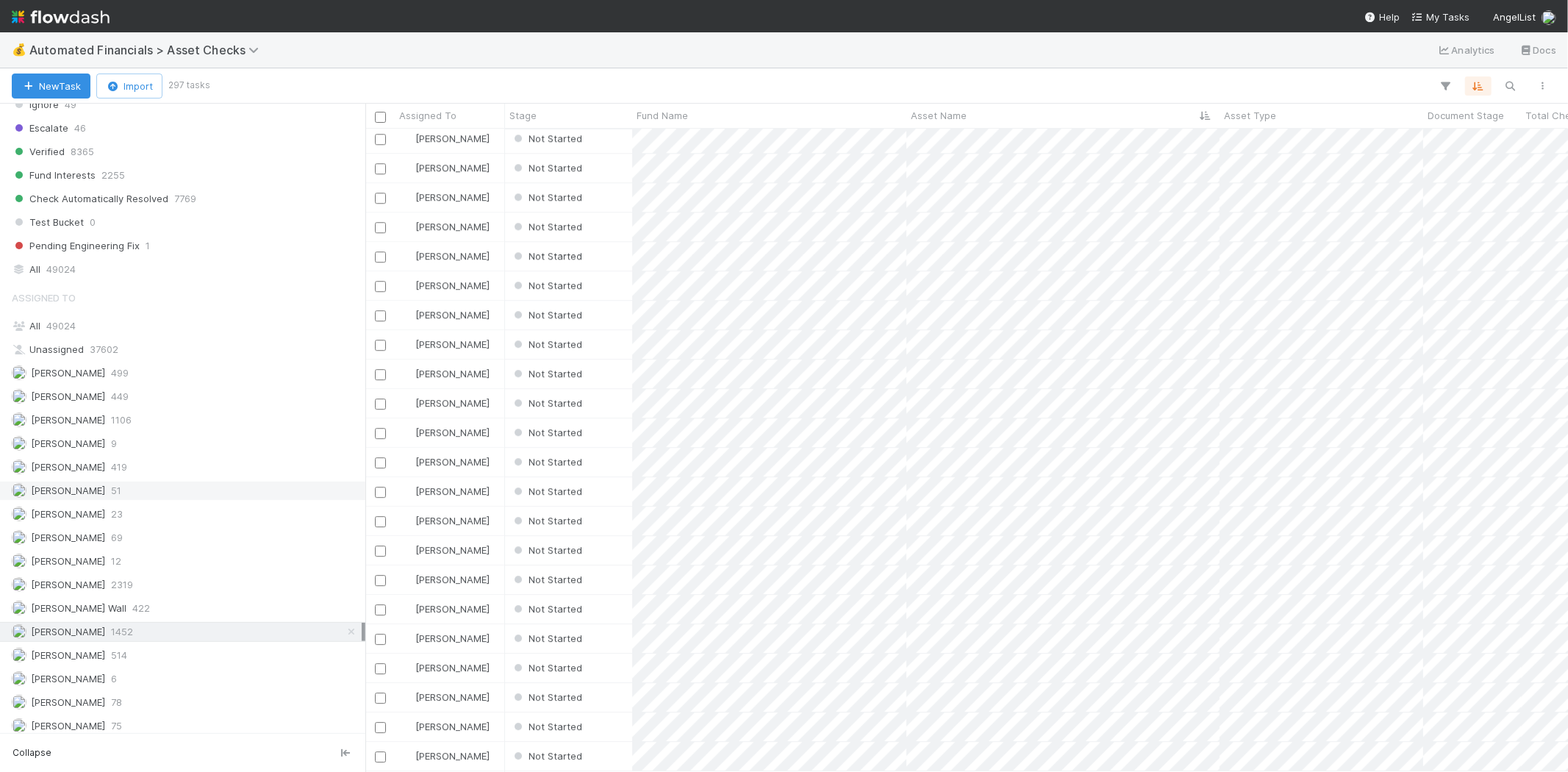
scroll to position [1143, 0]
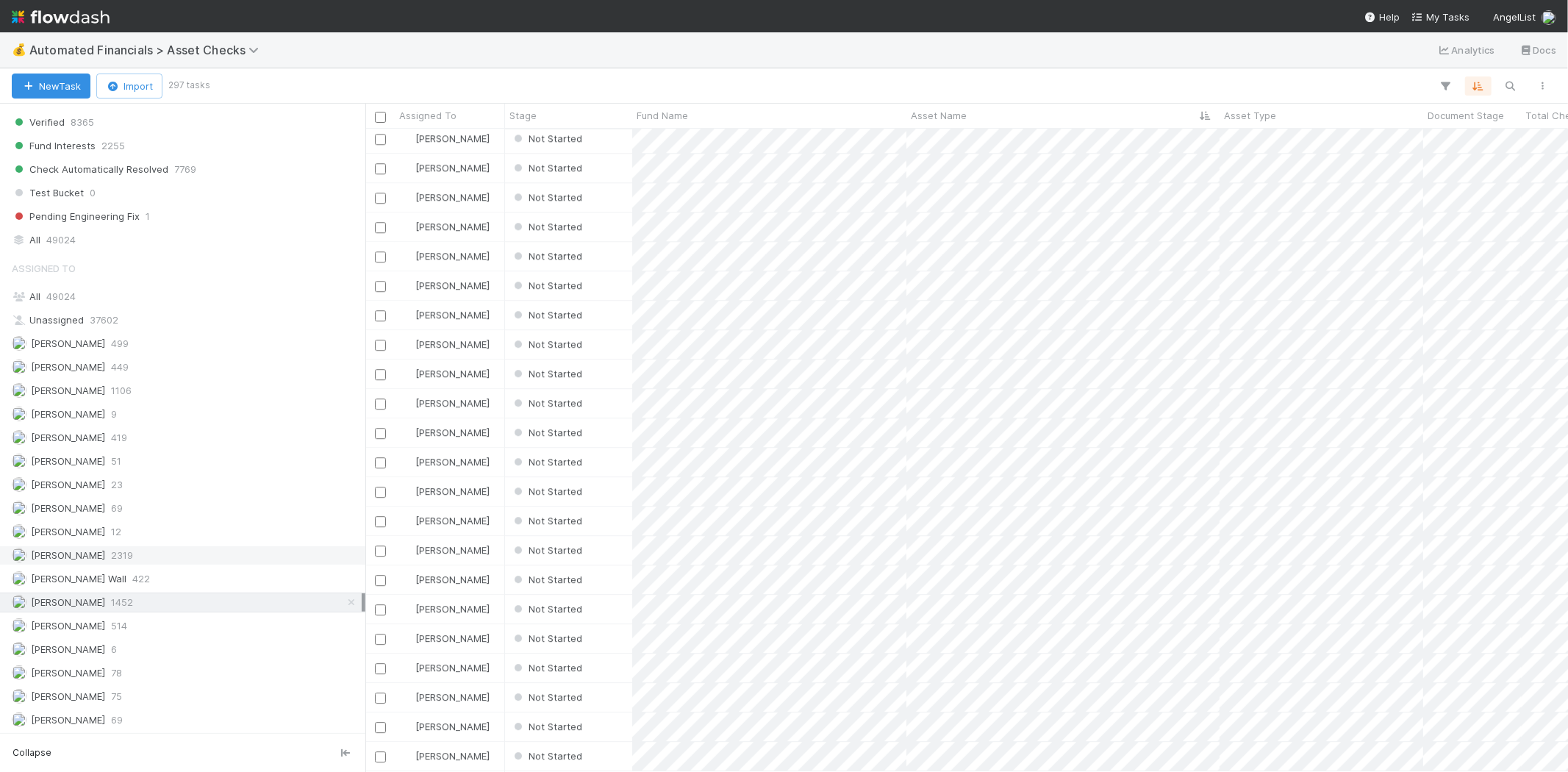
click at [172, 564] on div "[PERSON_NAME] 2319" at bounding box center [186, 556] width 350 height 19
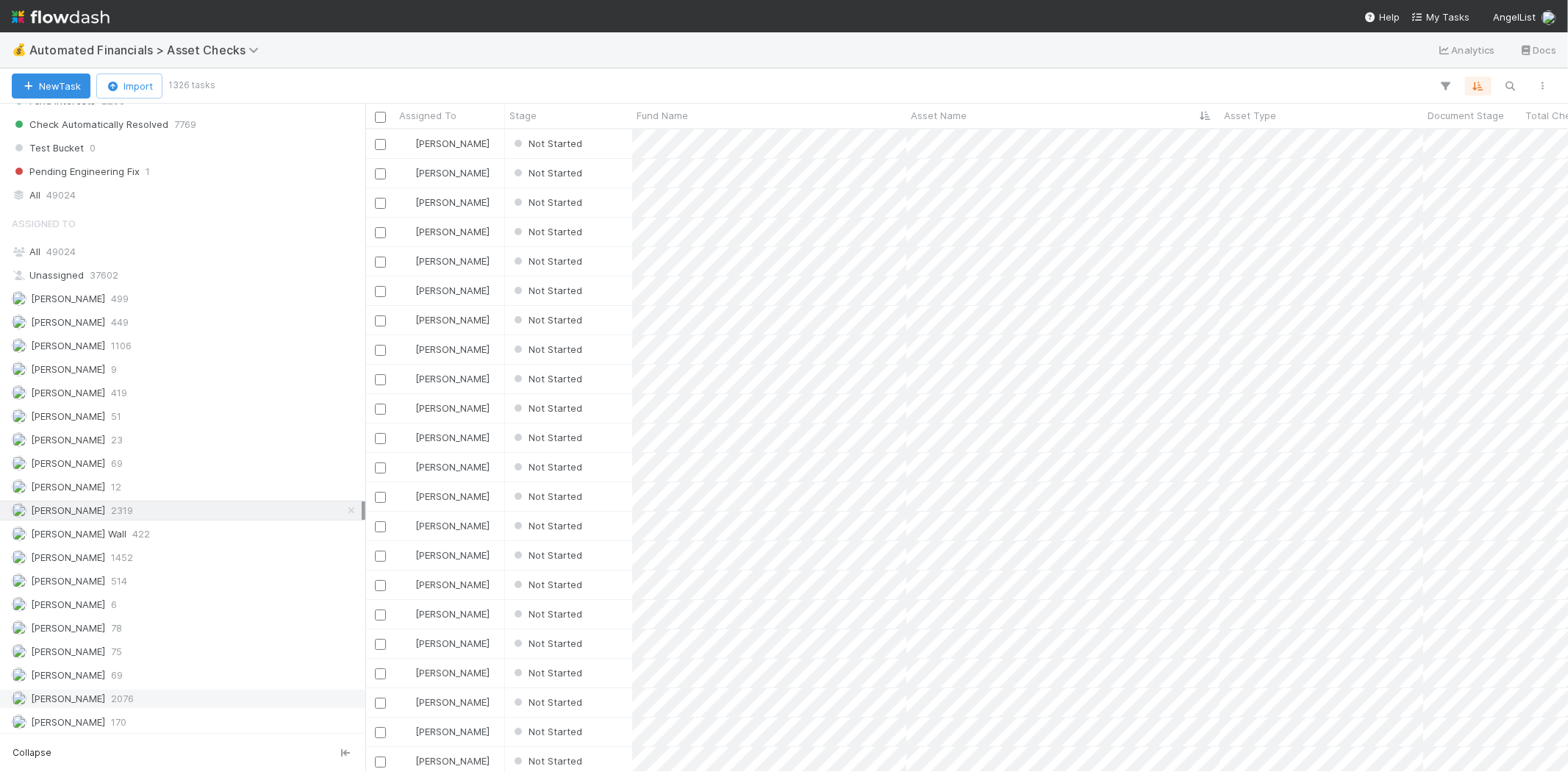
scroll to position [1297, 0]
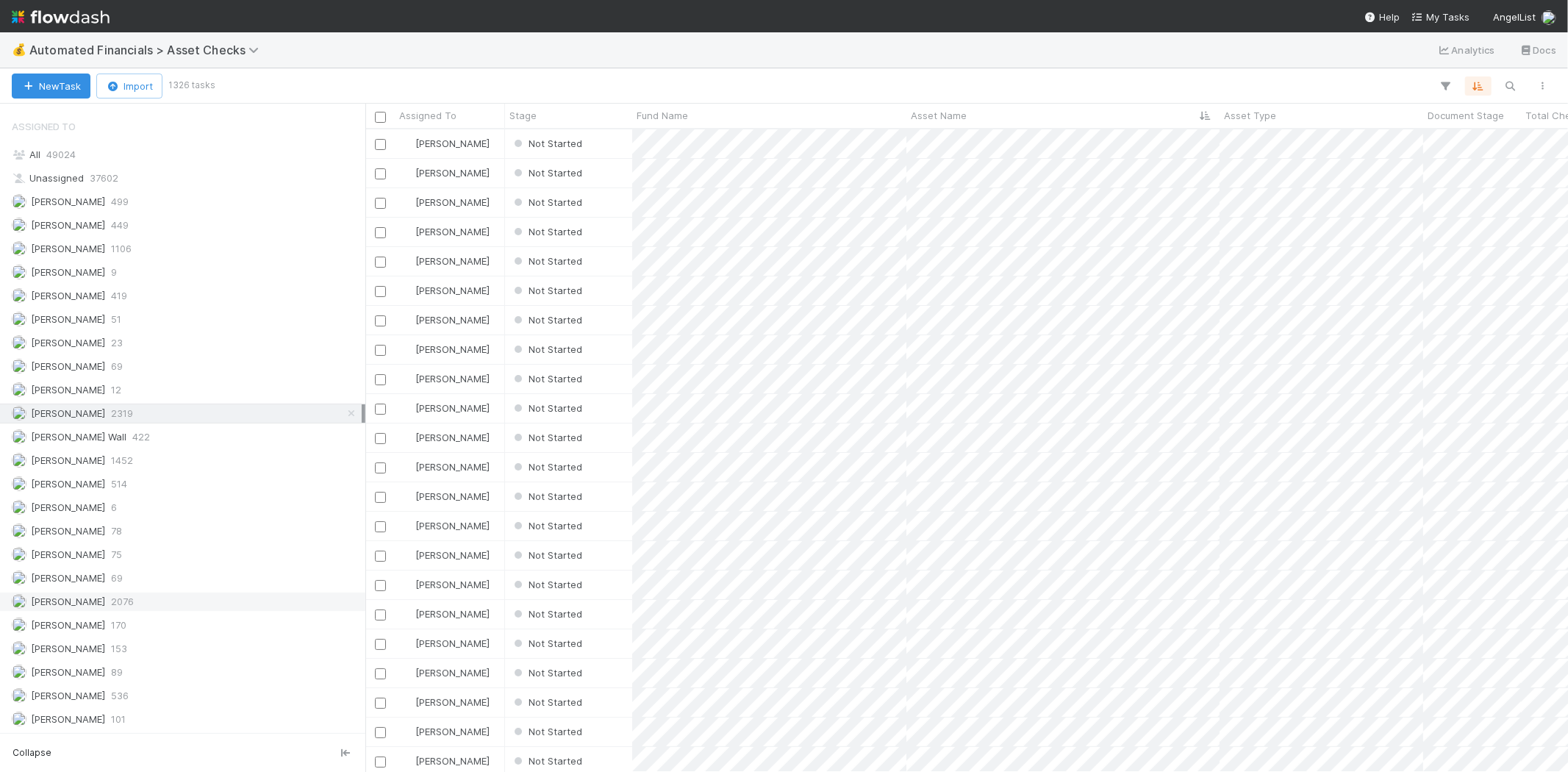
click at [159, 600] on div "[PERSON_NAME] 2076" at bounding box center [186, 601] width 350 height 19
